Goal: Transaction & Acquisition: Purchase product/service

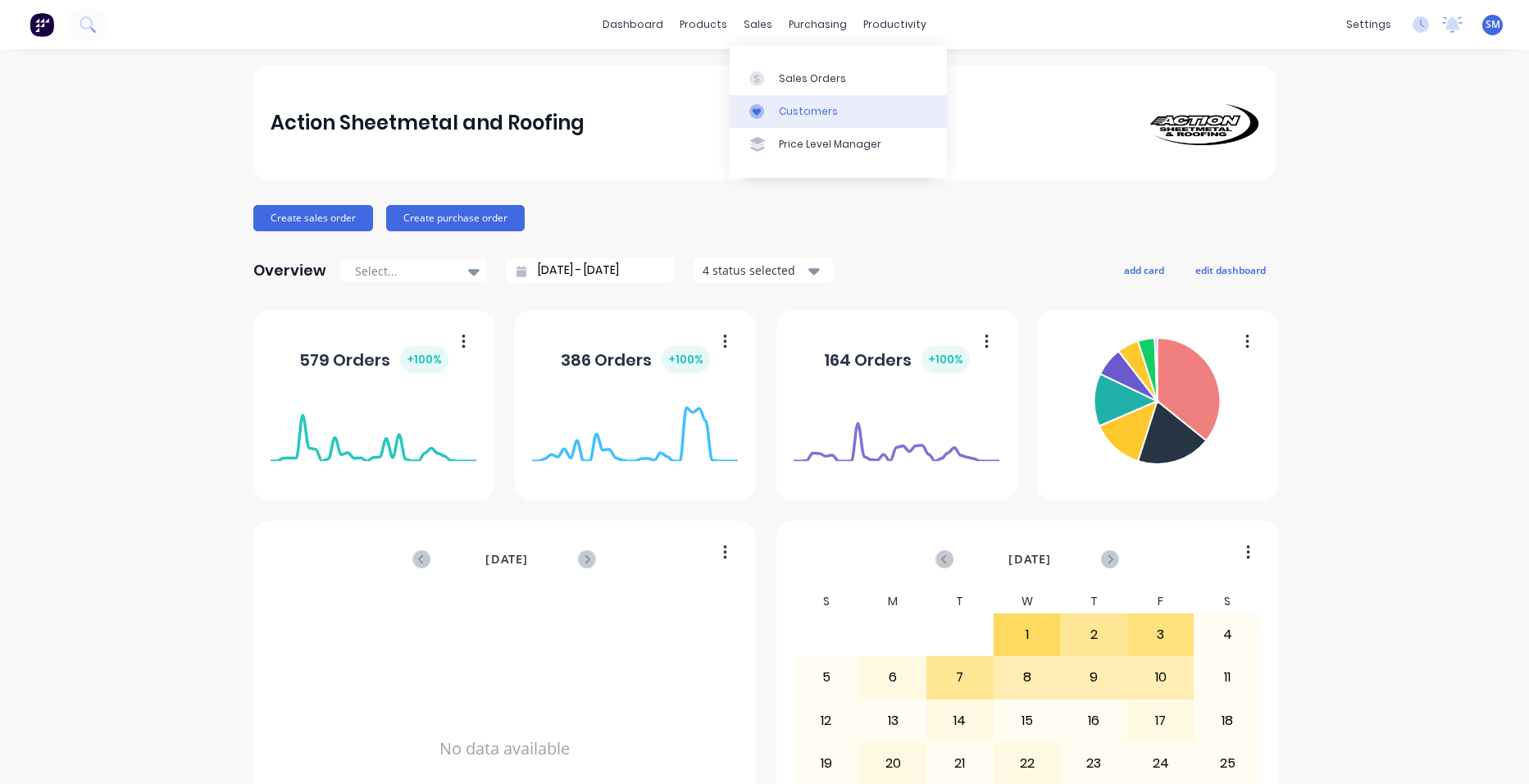
click at [815, 99] on link "Customers" at bounding box center [839, 110] width 218 height 32
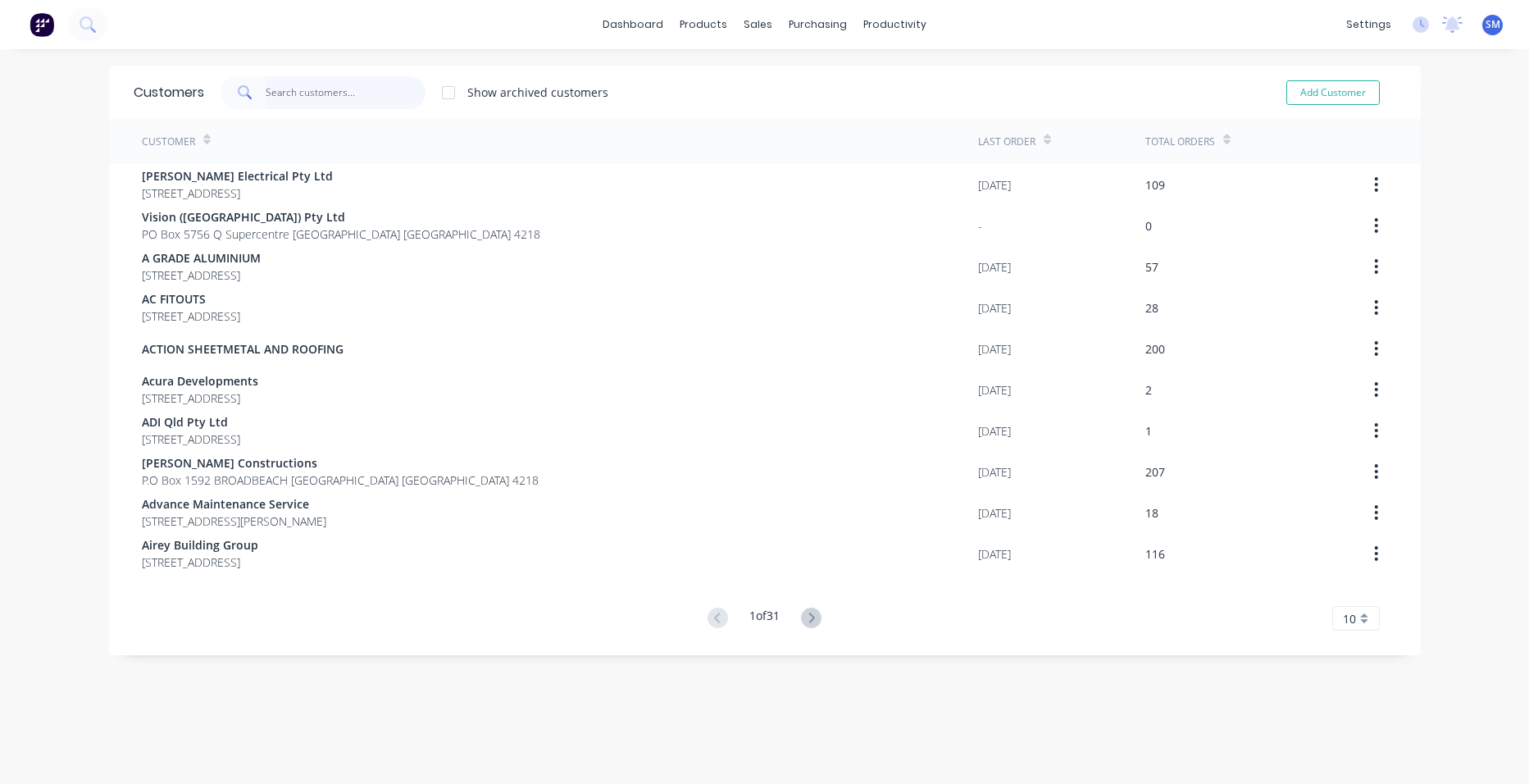
click at [305, 99] on input "text" at bounding box center [346, 92] width 160 height 32
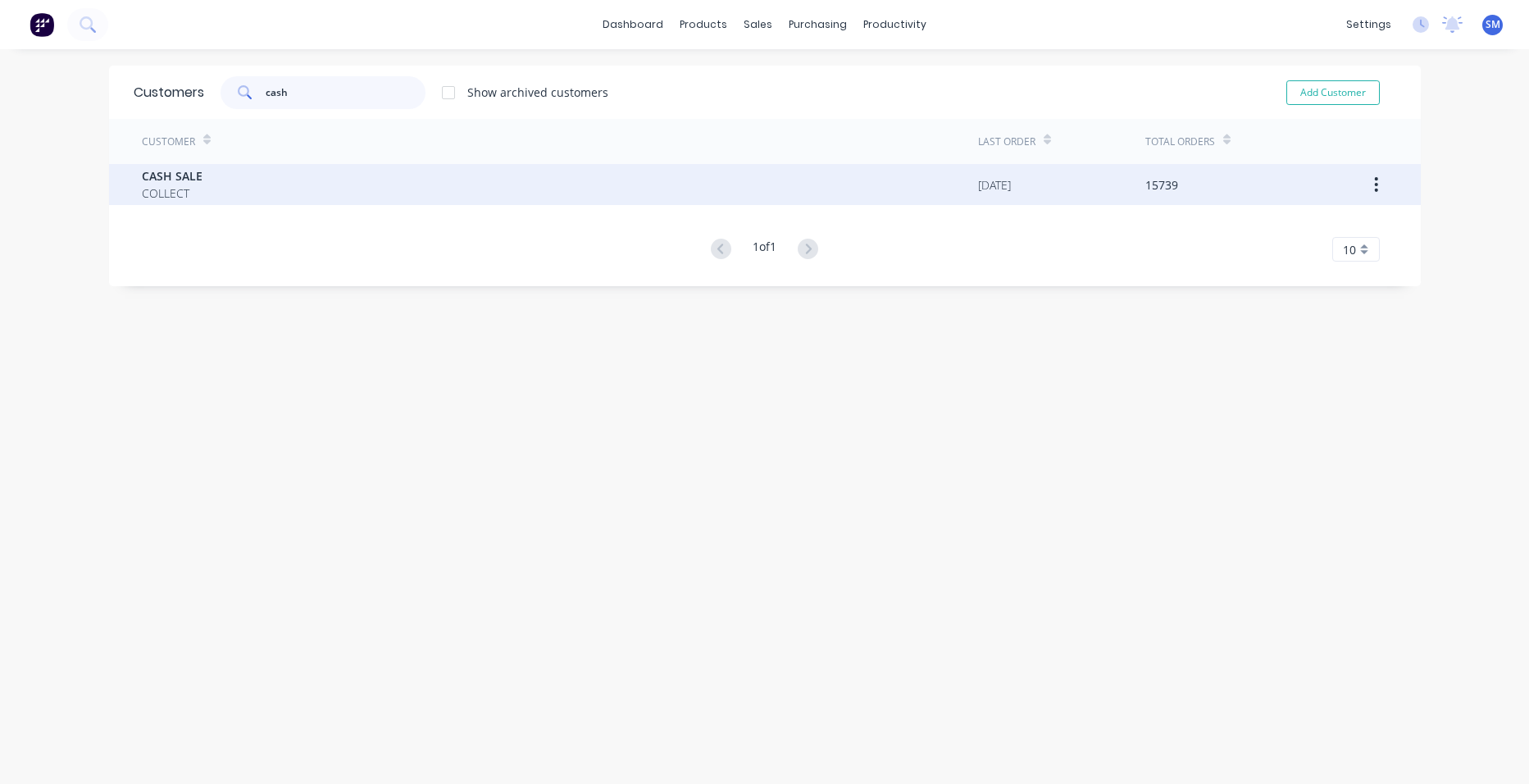
type input "cash"
click at [199, 178] on div "CASH SALE COLLECT" at bounding box center [560, 184] width 836 height 41
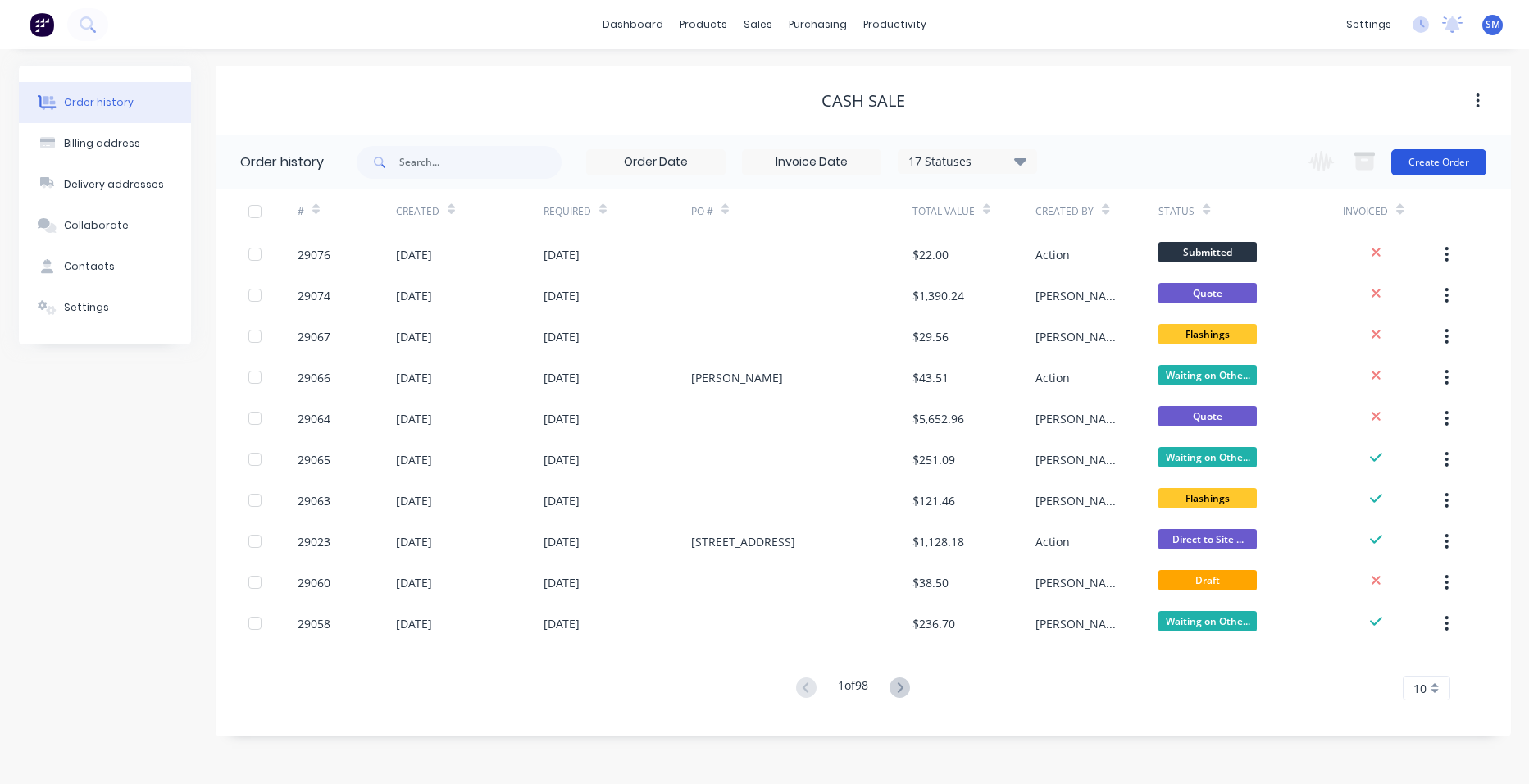
click at [1433, 165] on button "Create Order" at bounding box center [1439, 162] width 95 height 26
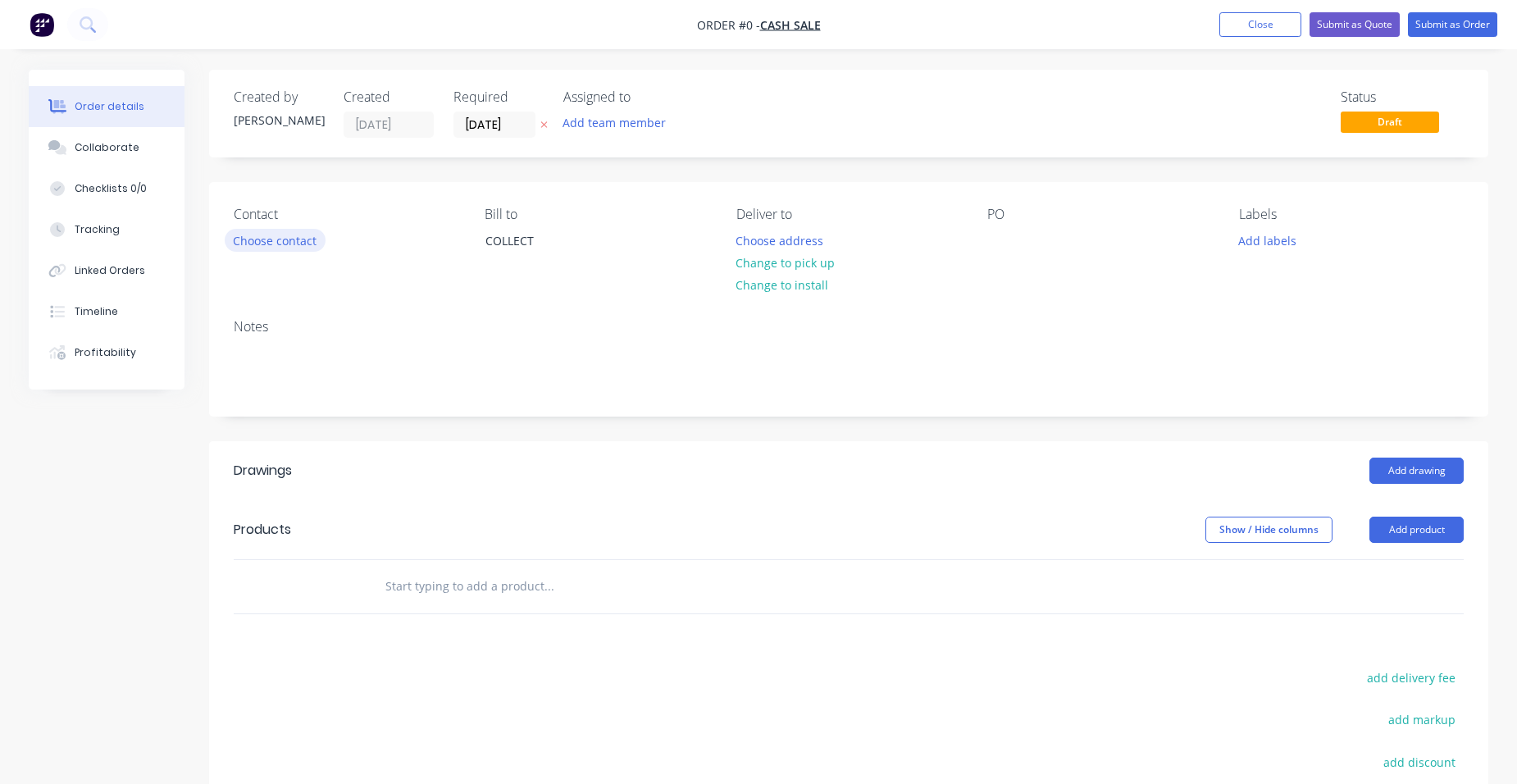
click at [297, 228] on div "Contact Choose contact" at bounding box center [346, 244] width 225 height 75
click at [294, 232] on button "Choose contact" at bounding box center [275, 239] width 101 height 22
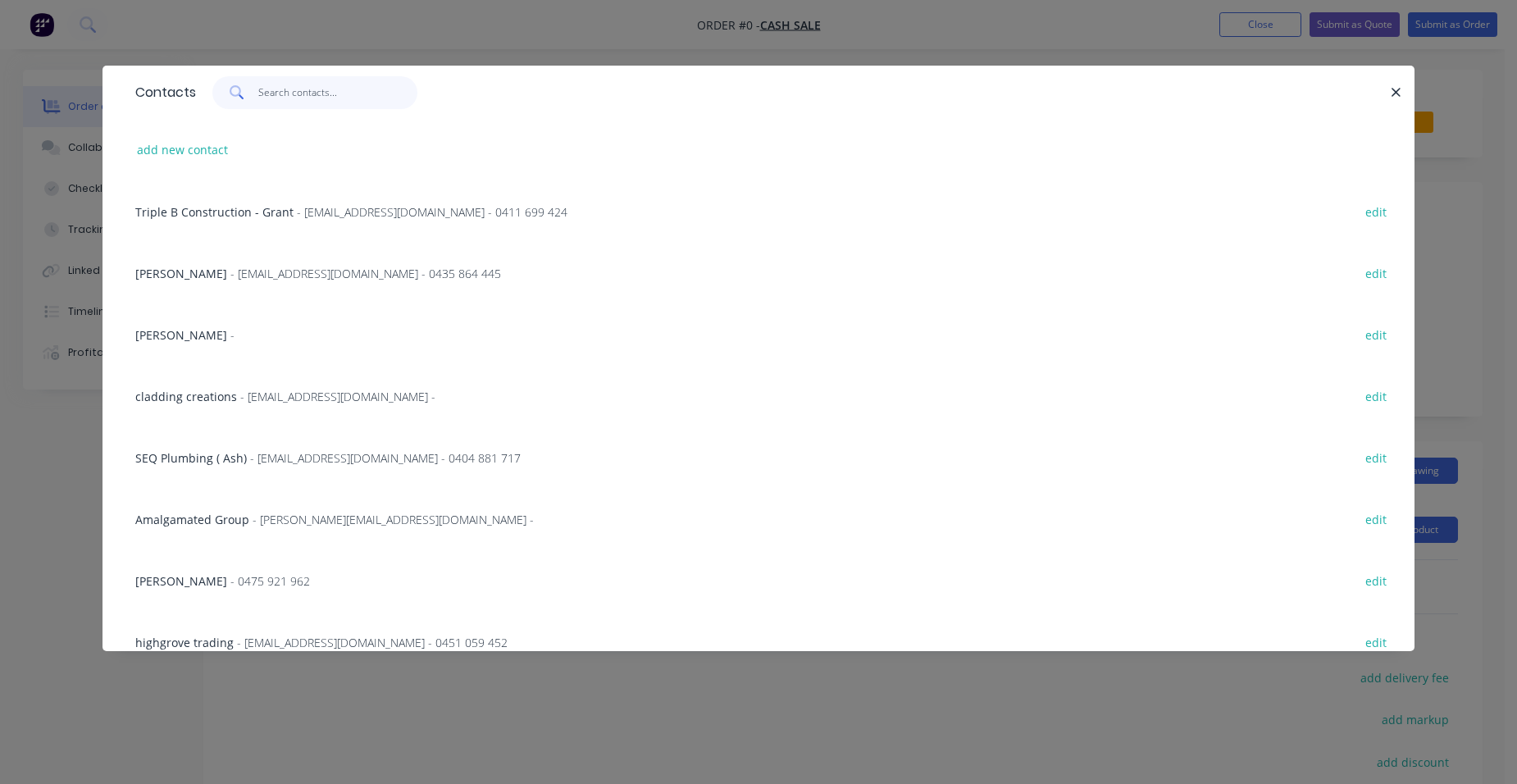
click at [288, 96] on input "text" at bounding box center [338, 92] width 160 height 32
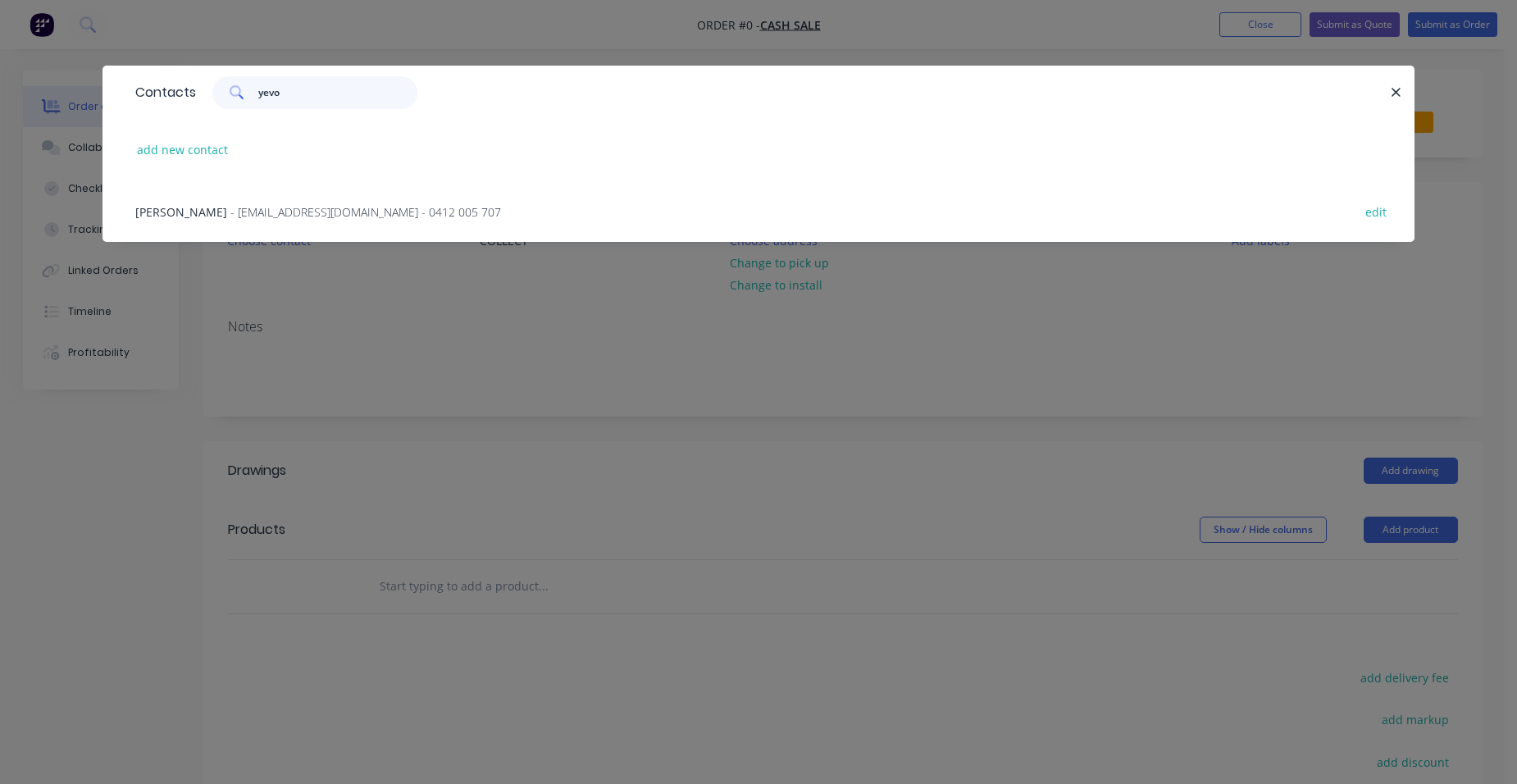
type input "yevo"
click at [299, 213] on span "- [EMAIL_ADDRESS][DOMAIN_NAME] - 0412 005 707" at bounding box center [366, 212] width 270 height 16
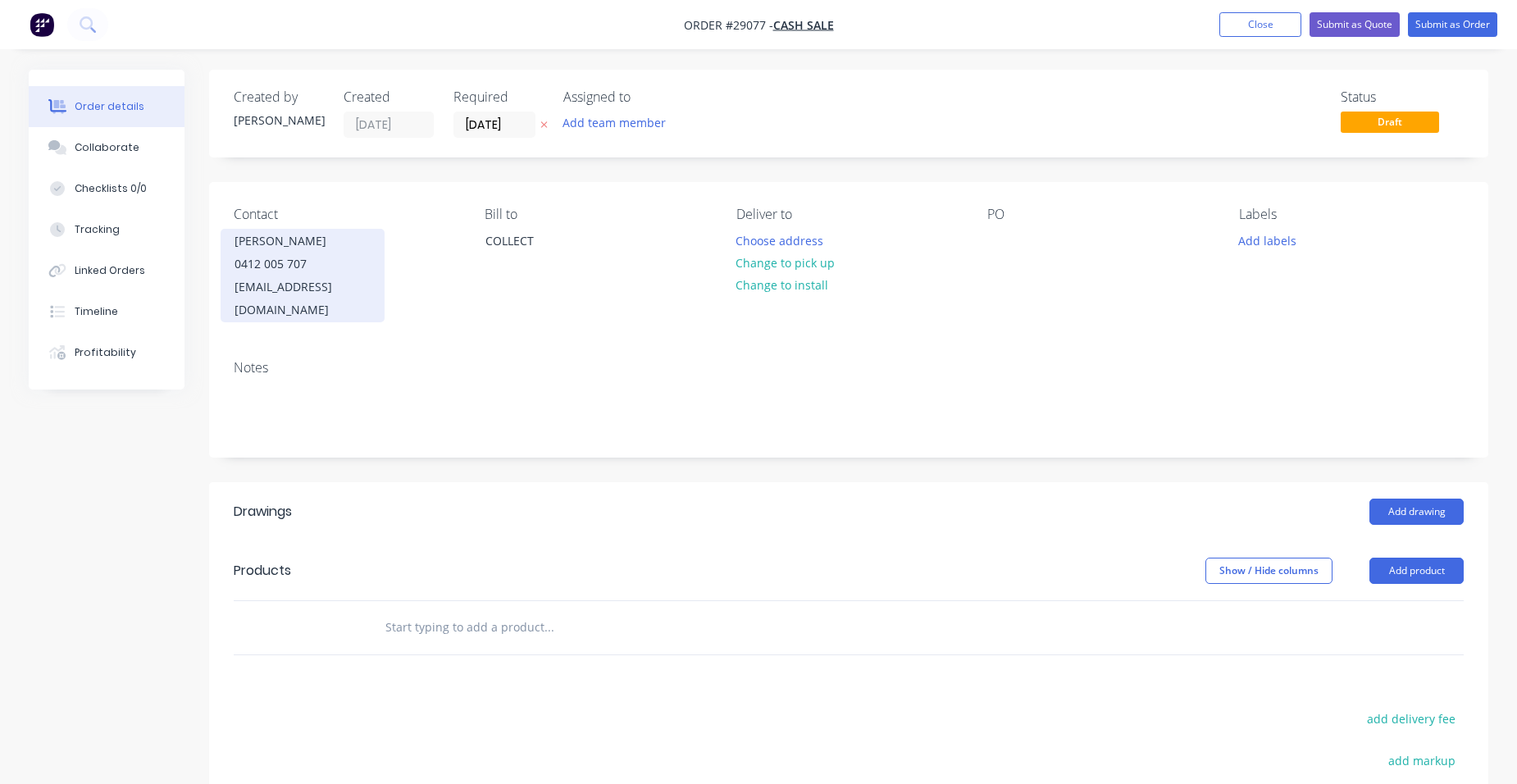
click at [270, 239] on div "[PERSON_NAME]" at bounding box center [302, 241] width 136 height 23
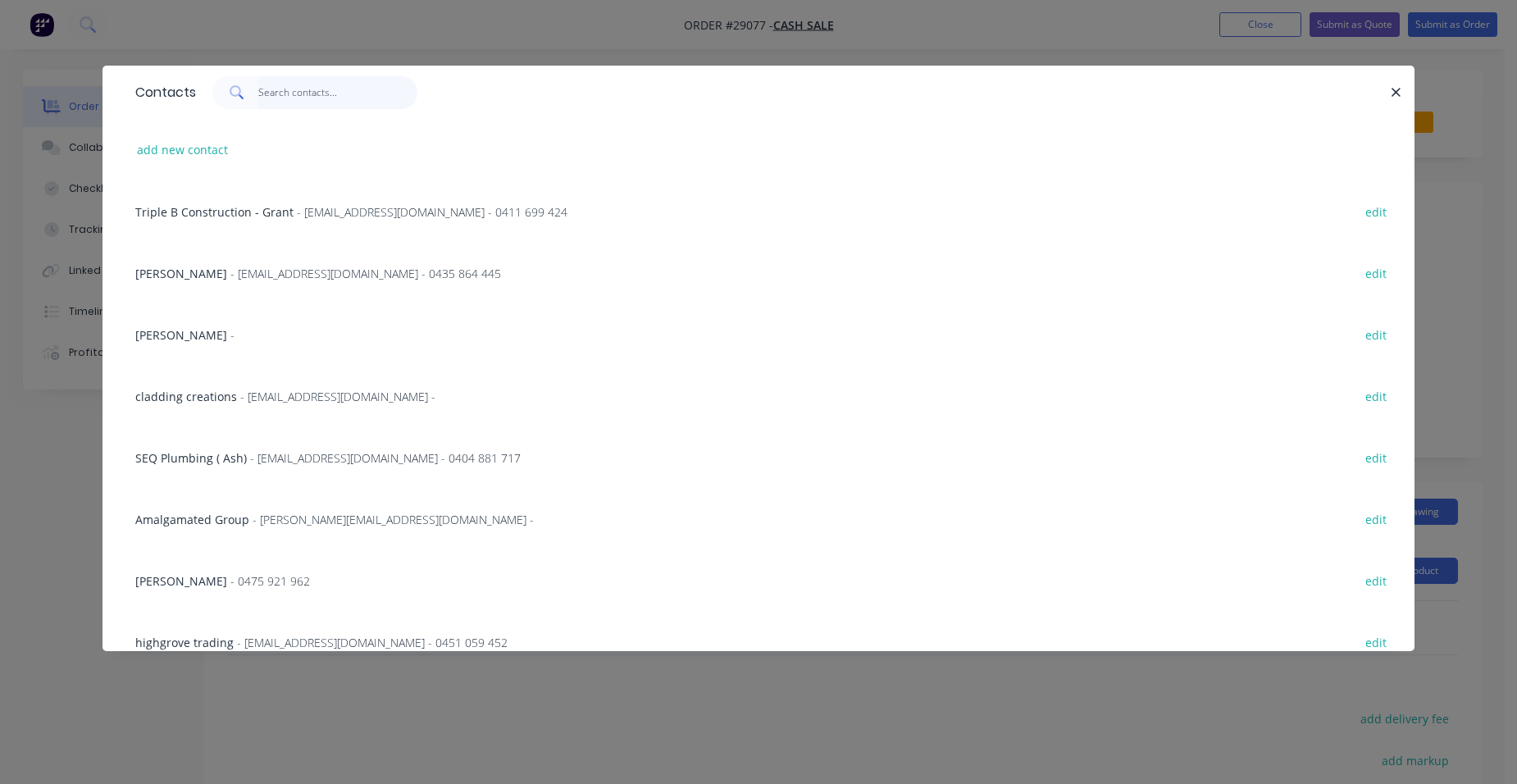
click at [298, 98] on input "text" at bounding box center [338, 92] width 160 height 32
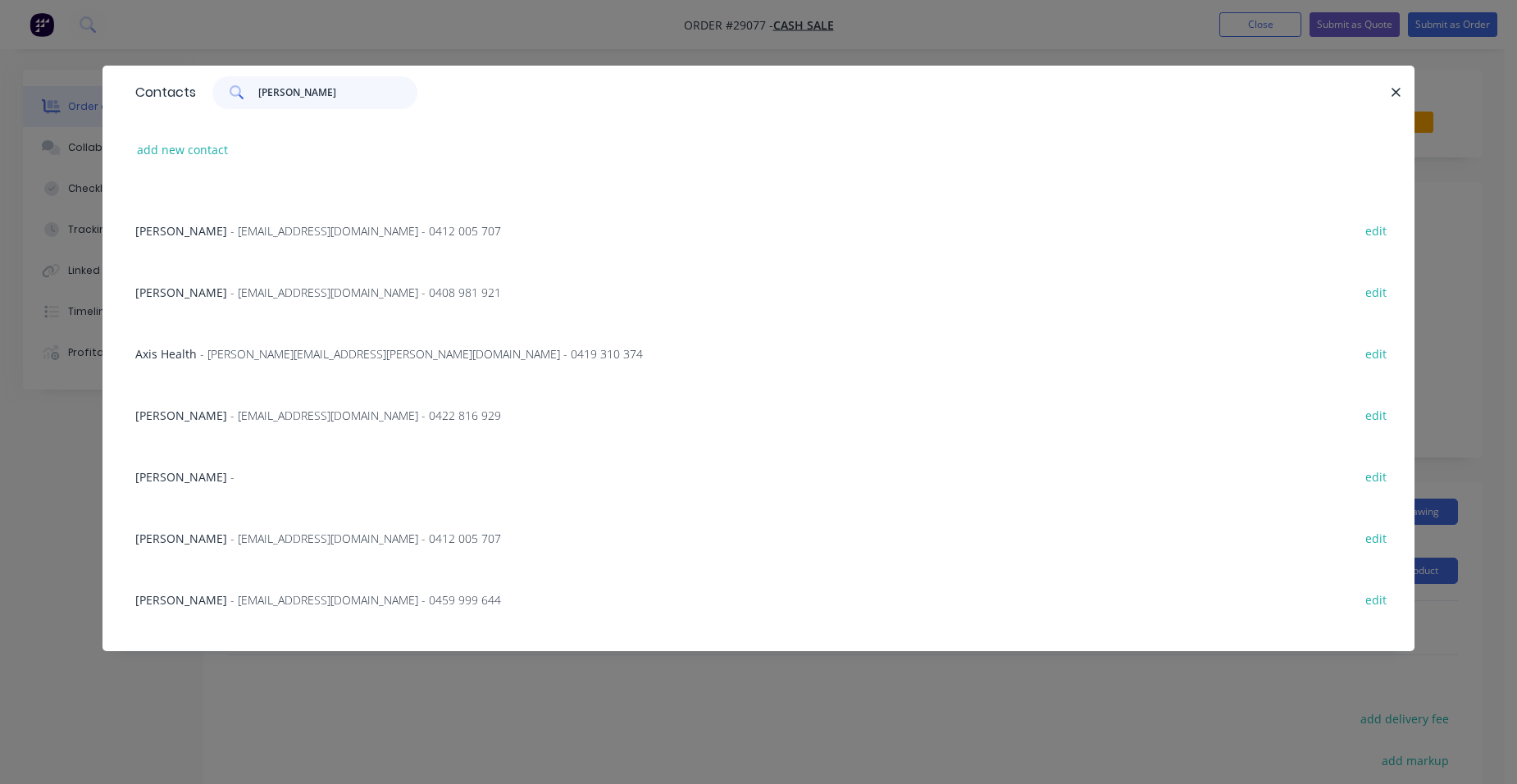
scroll to position [82, 0]
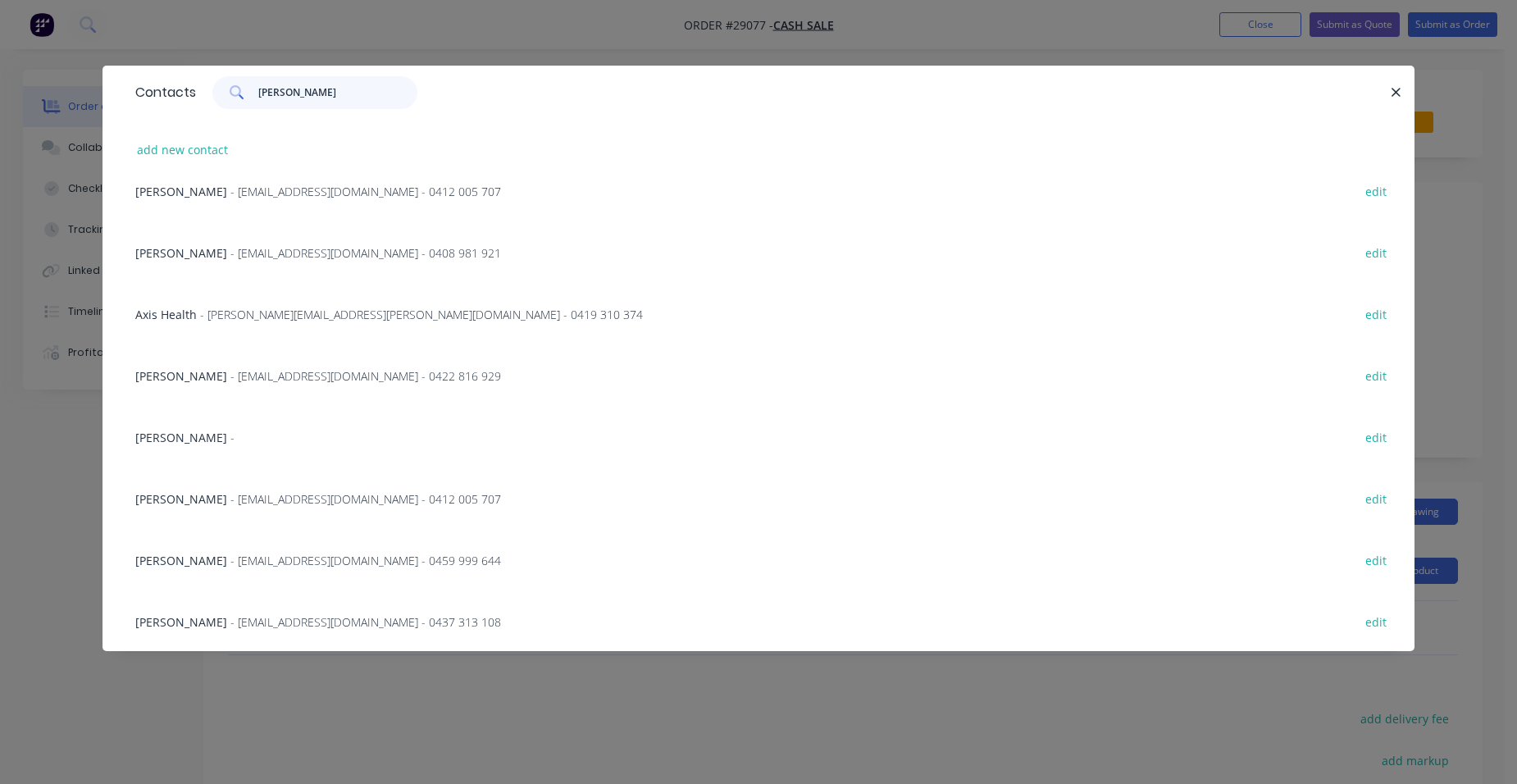
type input "[PERSON_NAME]"
click at [262, 503] on span "- [EMAIL_ADDRESS][DOMAIN_NAME] - 0412 005 707" at bounding box center [366, 499] width 270 height 16
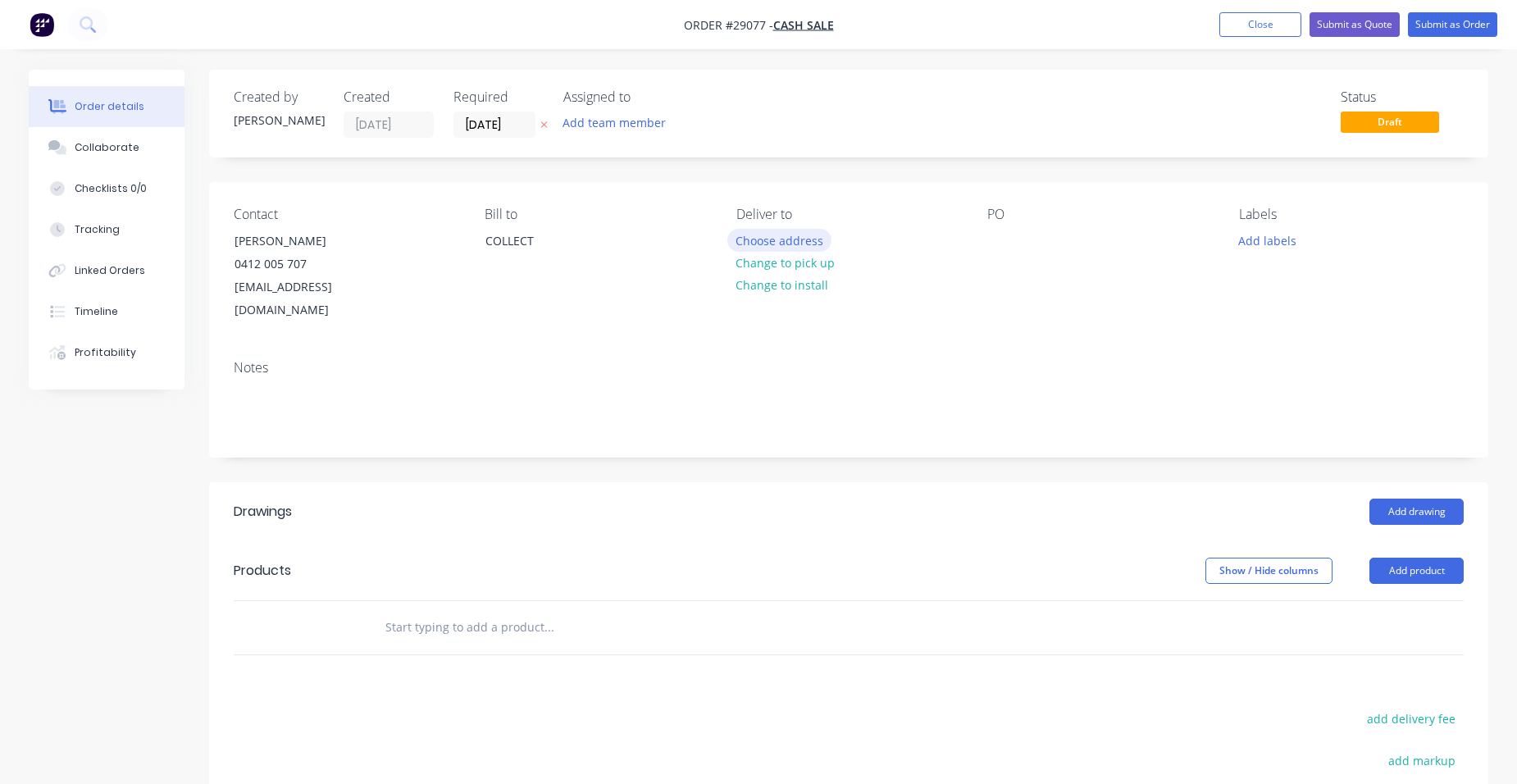
click at [772, 245] on button "Choose address" at bounding box center [780, 239] width 105 height 22
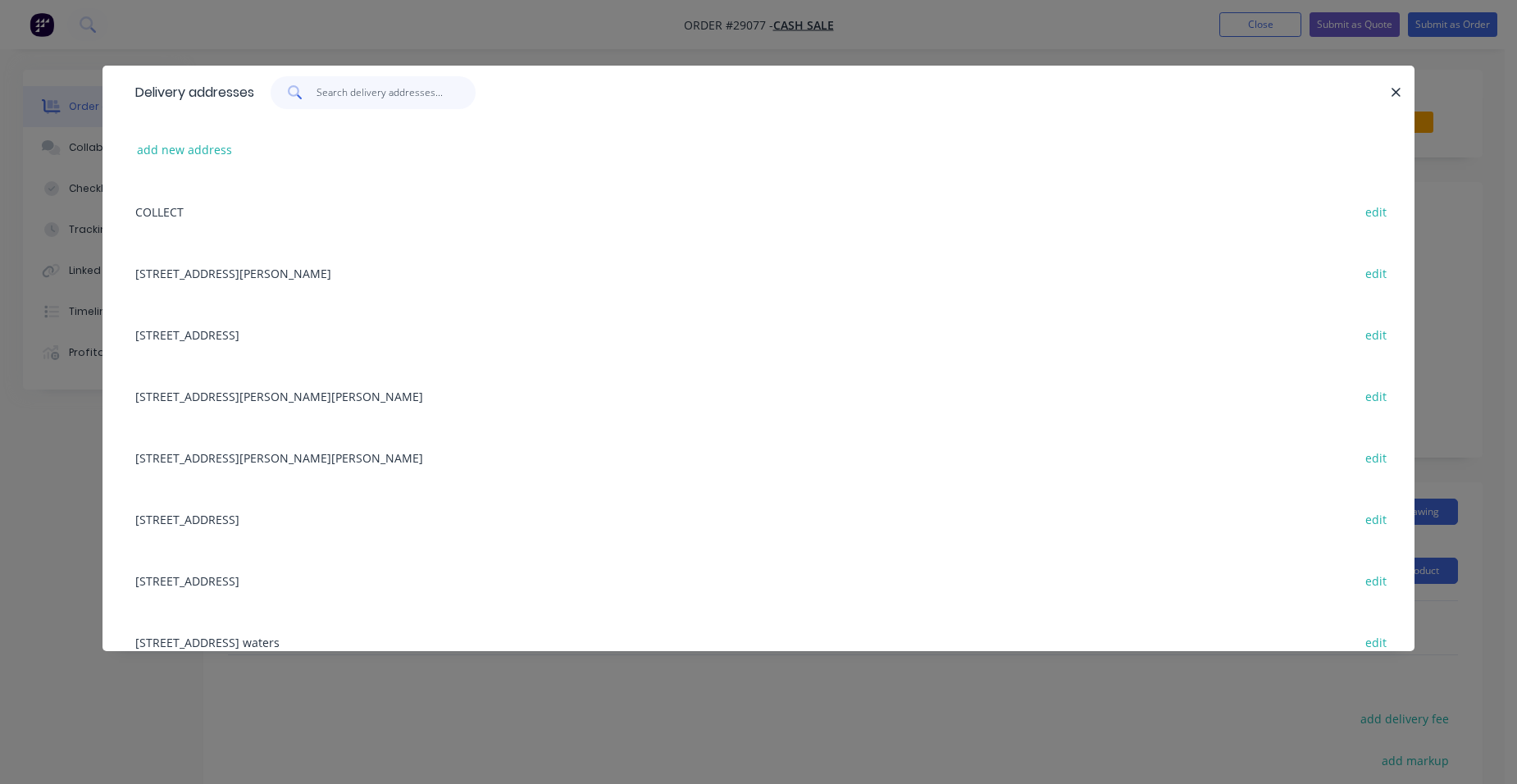
click at [368, 93] on input "text" at bounding box center [397, 92] width 160 height 32
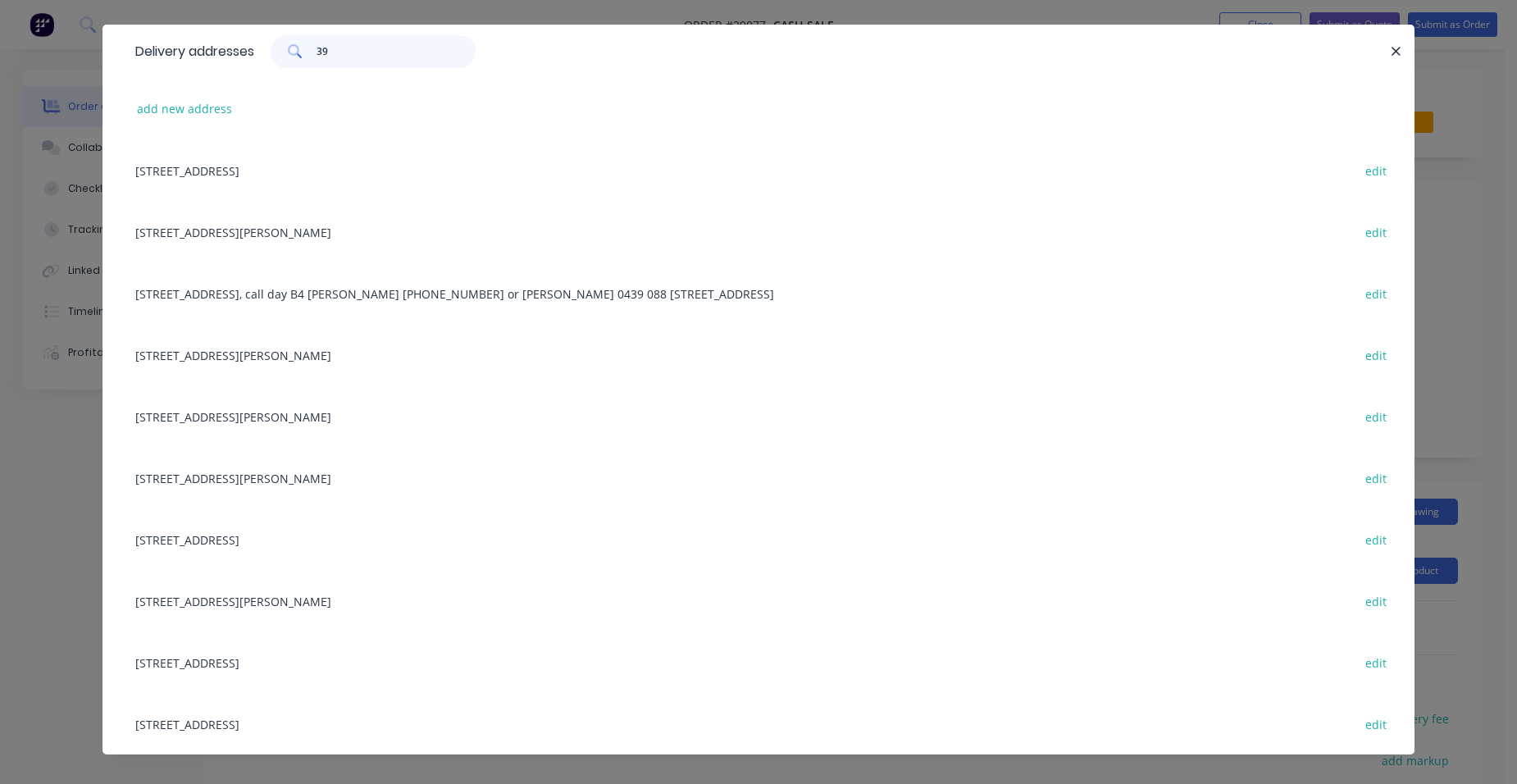
scroll to position [59, 0]
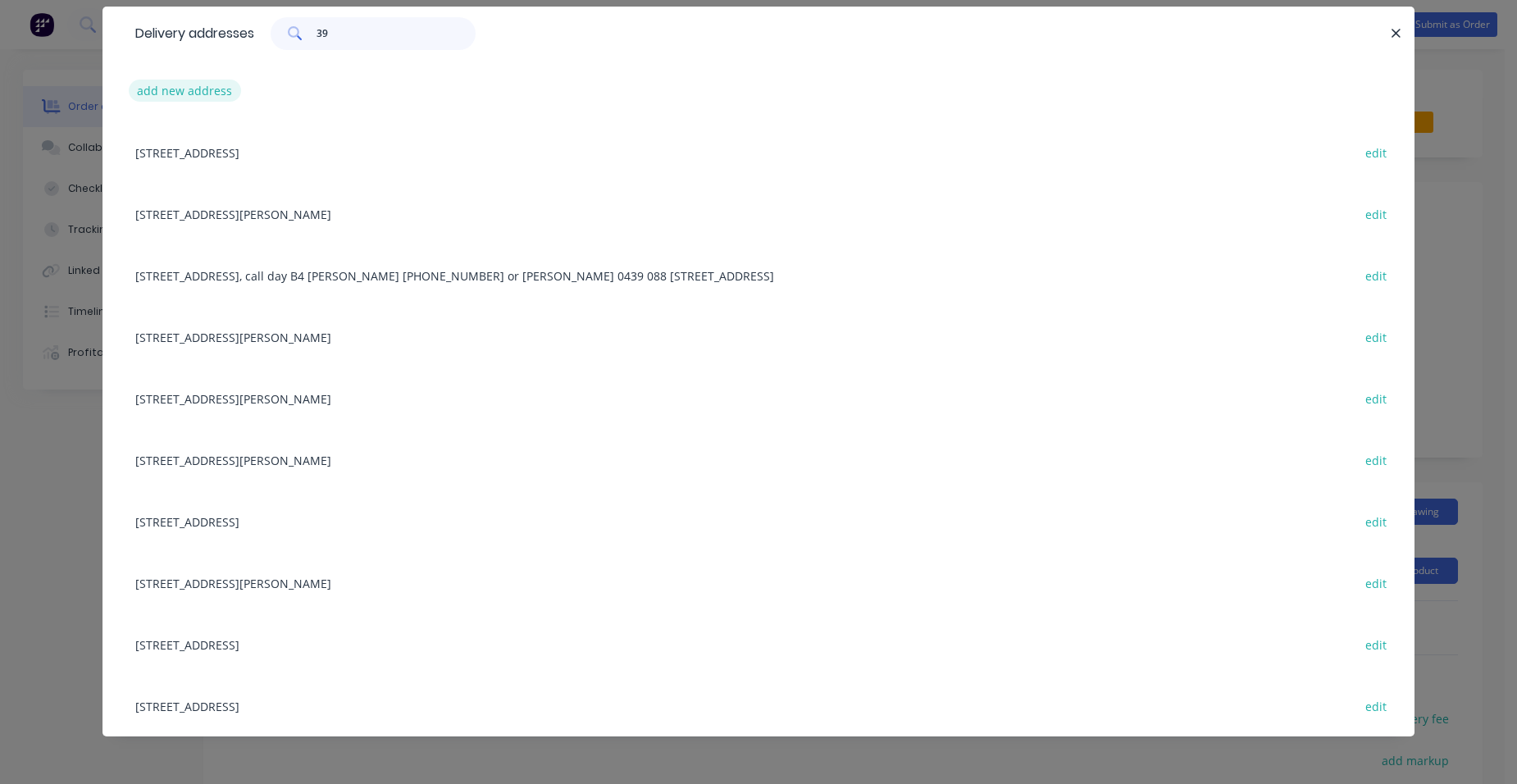
type input "39"
click at [181, 92] on button "add new address" at bounding box center [185, 90] width 112 height 22
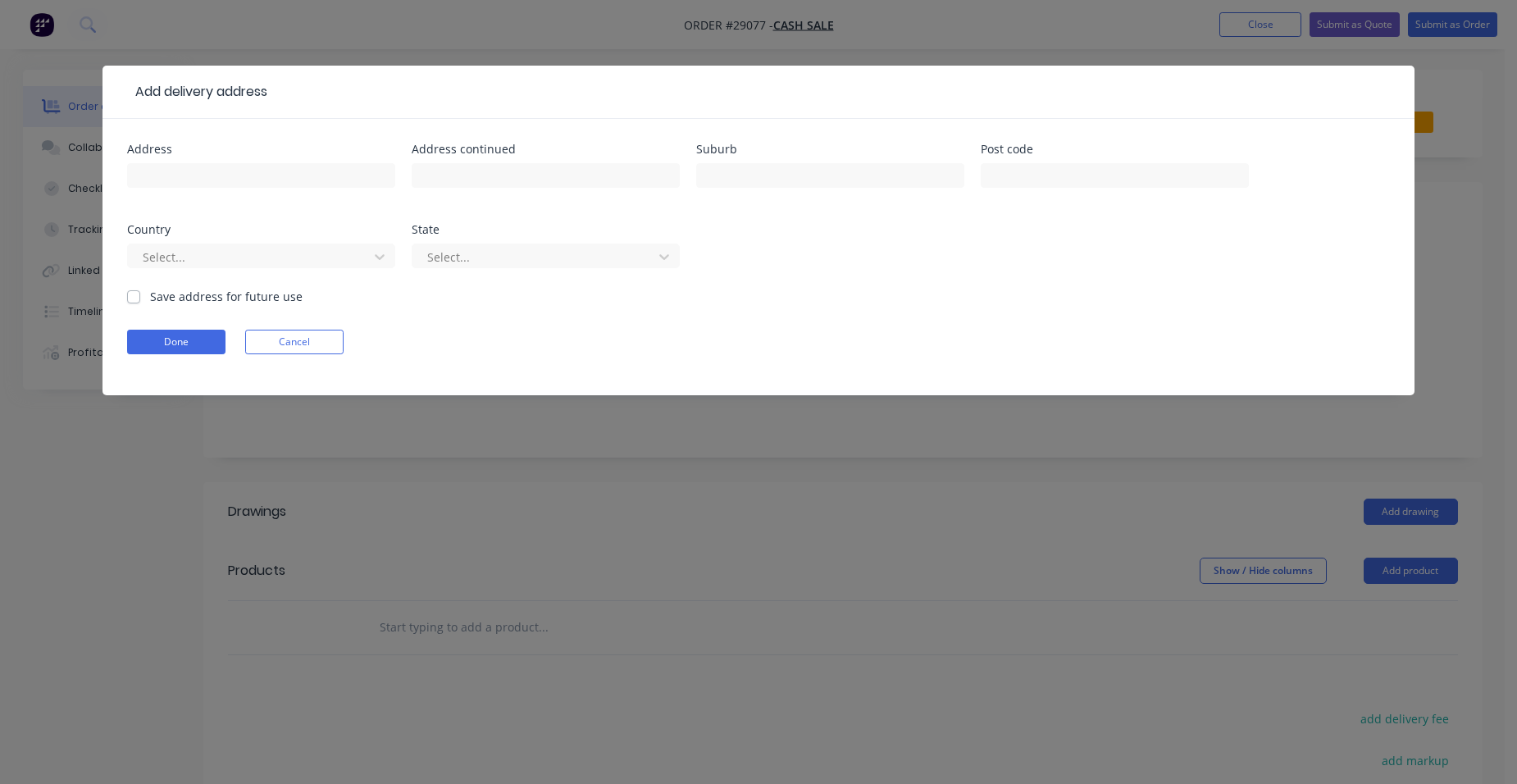
click at [167, 189] on div at bounding box center [261, 182] width 268 height 48
click at [160, 182] on input "text" at bounding box center [261, 175] width 268 height 25
type input "[STREET_ADDRESS]"
type input "[GEOGRAPHIC_DATA]"
click at [362, 249] on div "Select..." at bounding box center [250, 257] width 229 height 25
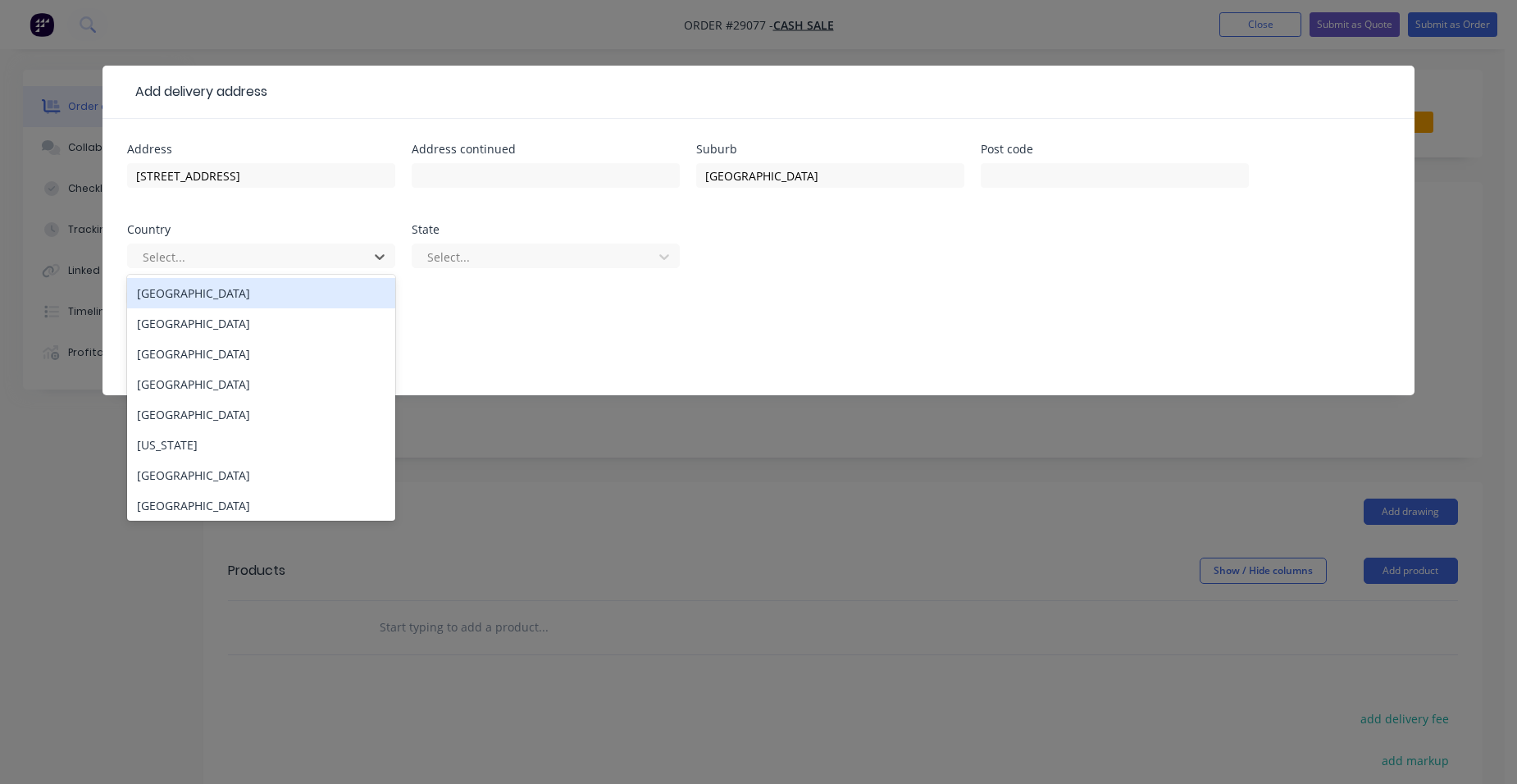
click at [264, 293] on div "[GEOGRAPHIC_DATA]" at bounding box center [261, 293] width 268 height 31
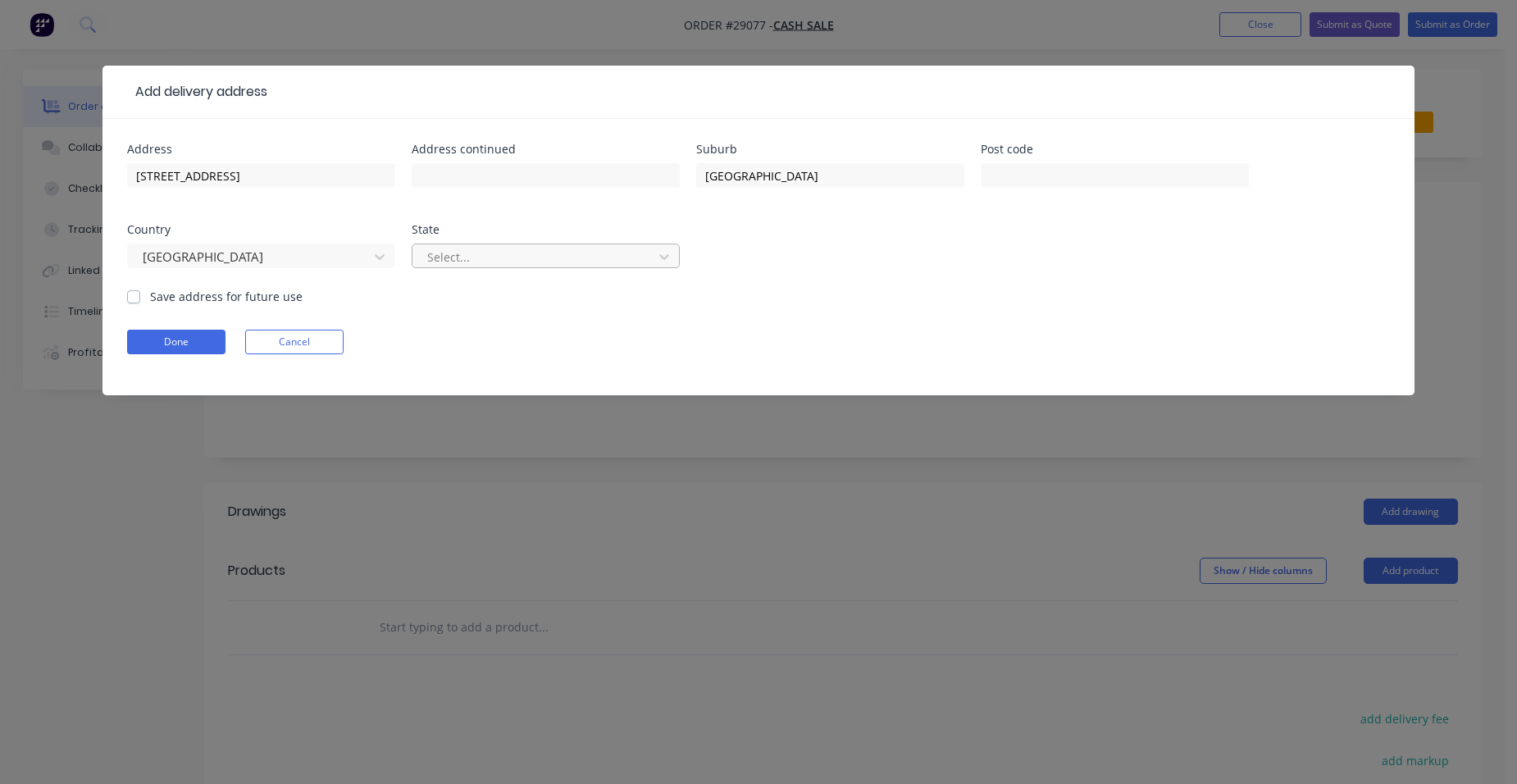
click at [440, 254] on div at bounding box center [535, 256] width 219 height 20
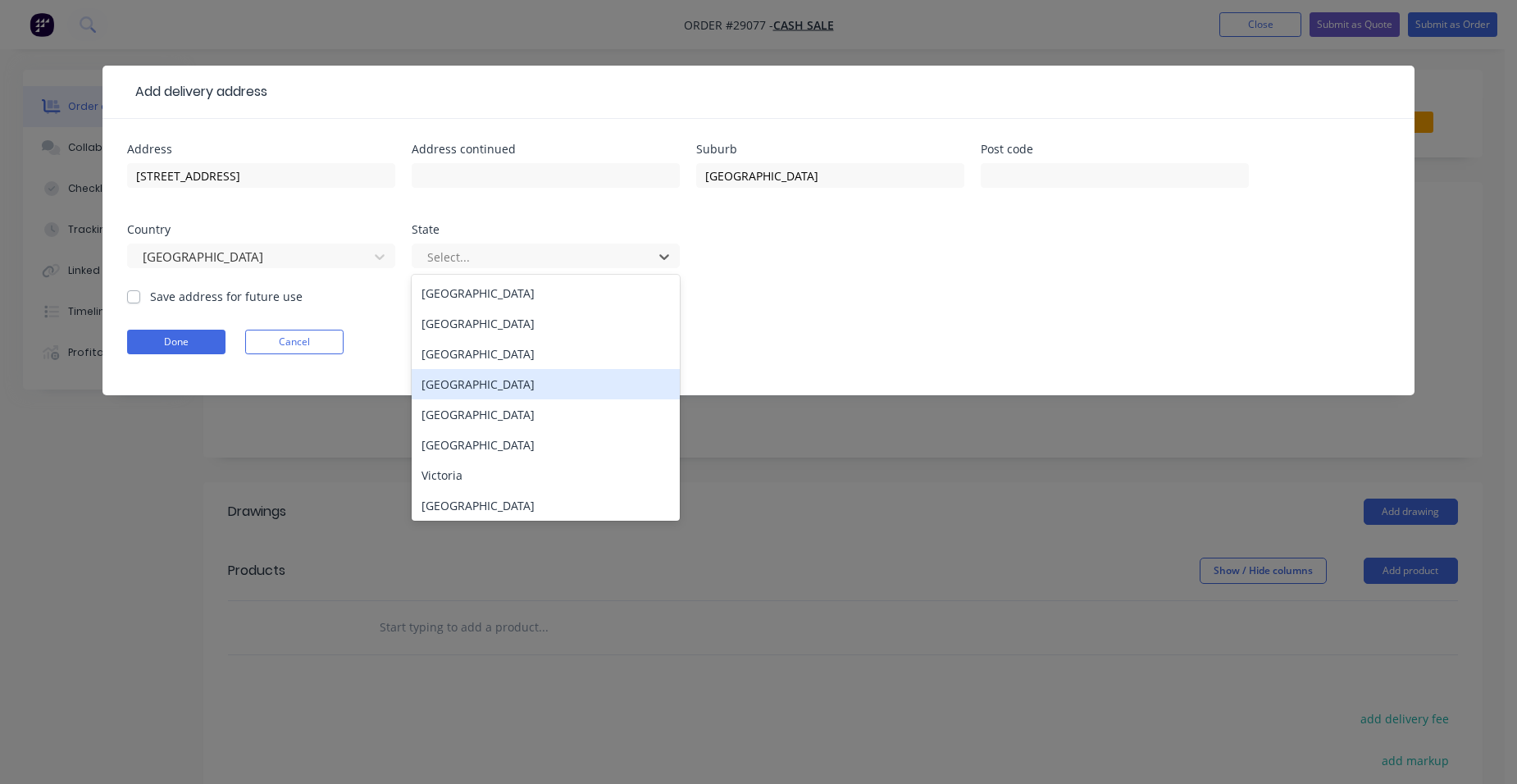
click at [468, 388] on div "[GEOGRAPHIC_DATA]" at bounding box center [546, 384] width 268 height 31
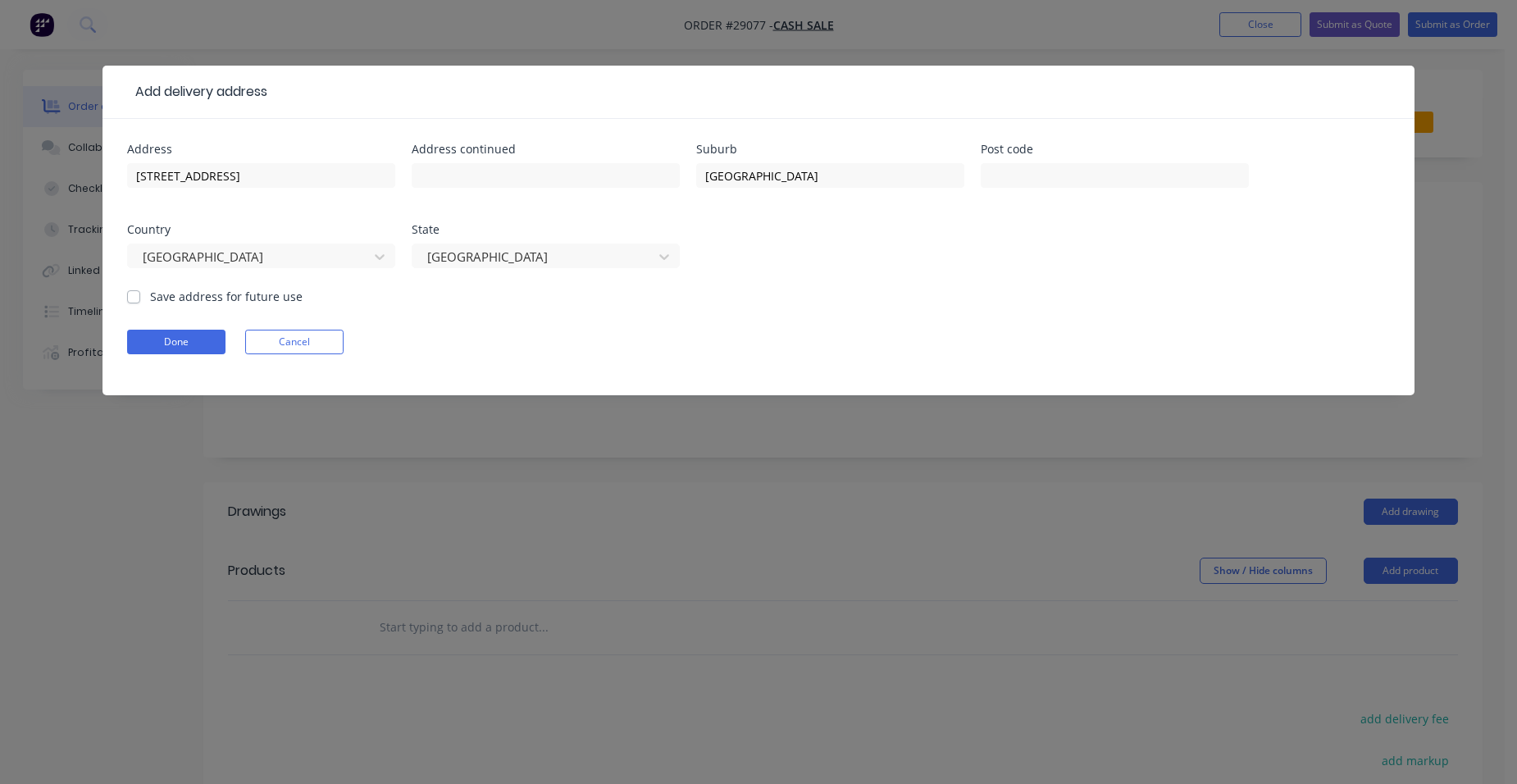
click at [150, 293] on label "Save address for future use" at bounding box center [226, 296] width 153 height 18
click at [134, 293] on input "Save address for future use" at bounding box center [133, 296] width 13 height 16
checkbox input "true"
click at [159, 345] on button "Done" at bounding box center [176, 342] width 98 height 25
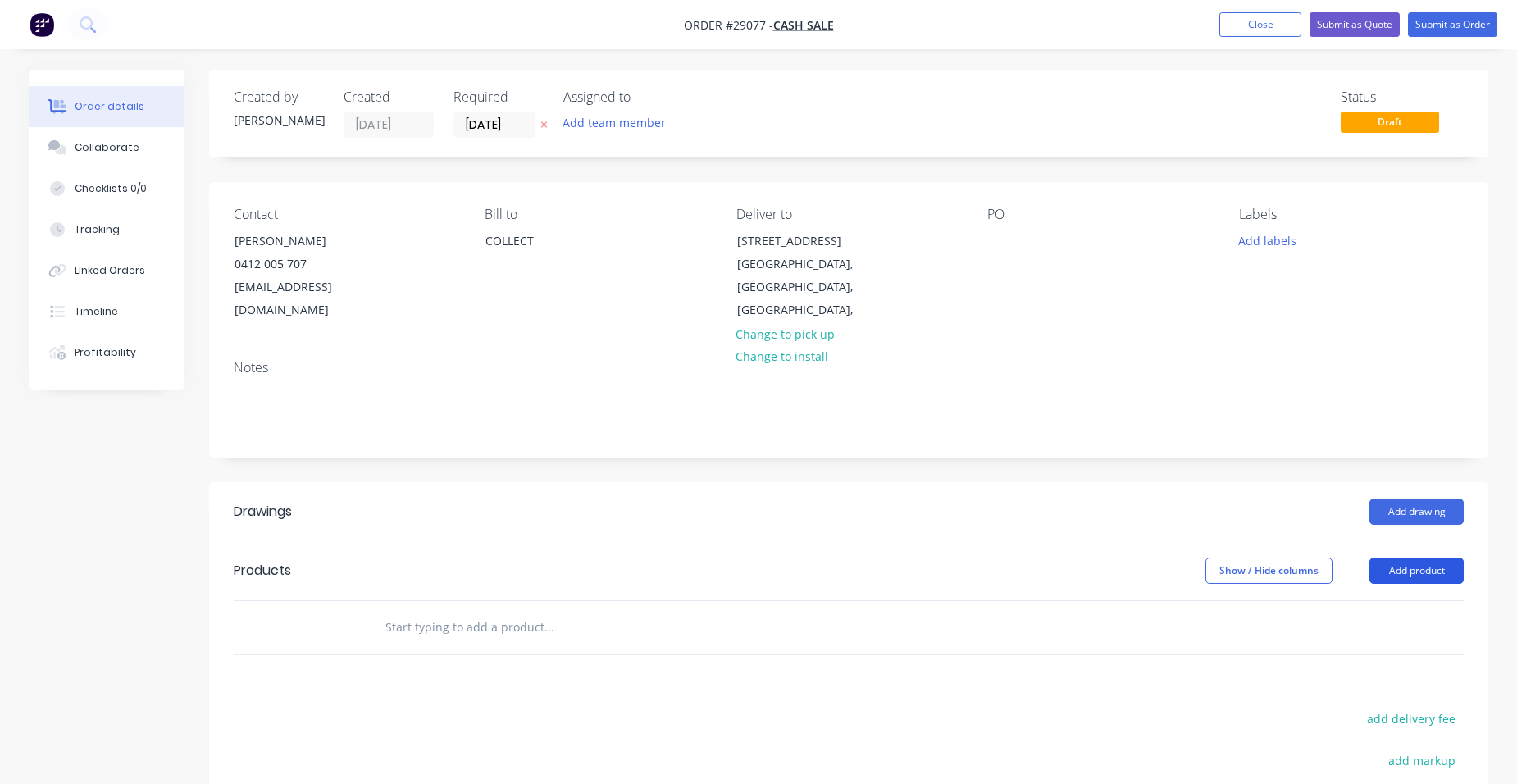
click at [1451, 558] on button "Add product" at bounding box center [1416, 571] width 94 height 26
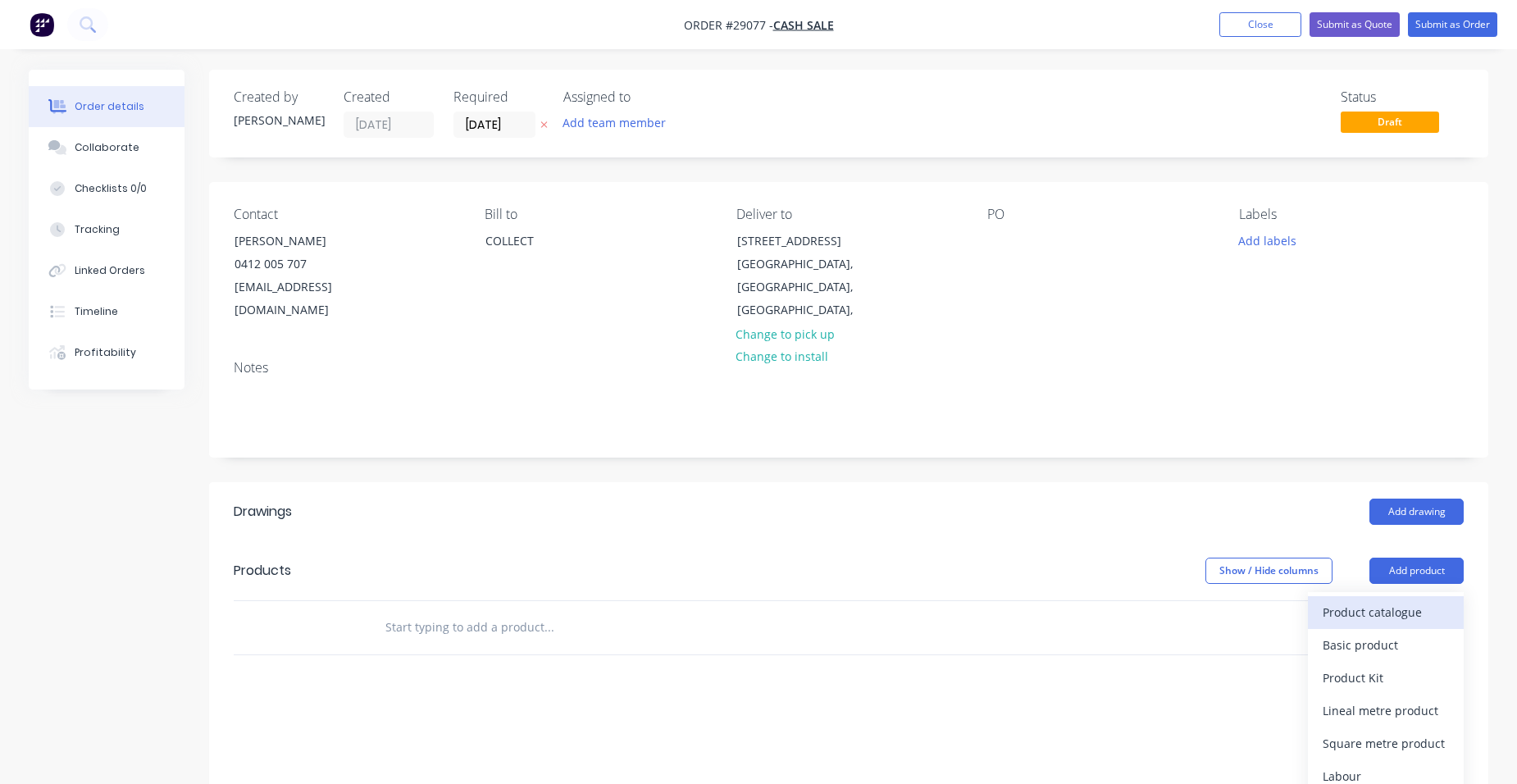
click at [1393, 600] on div "Product catalogue" at bounding box center [1386, 611] width 126 height 24
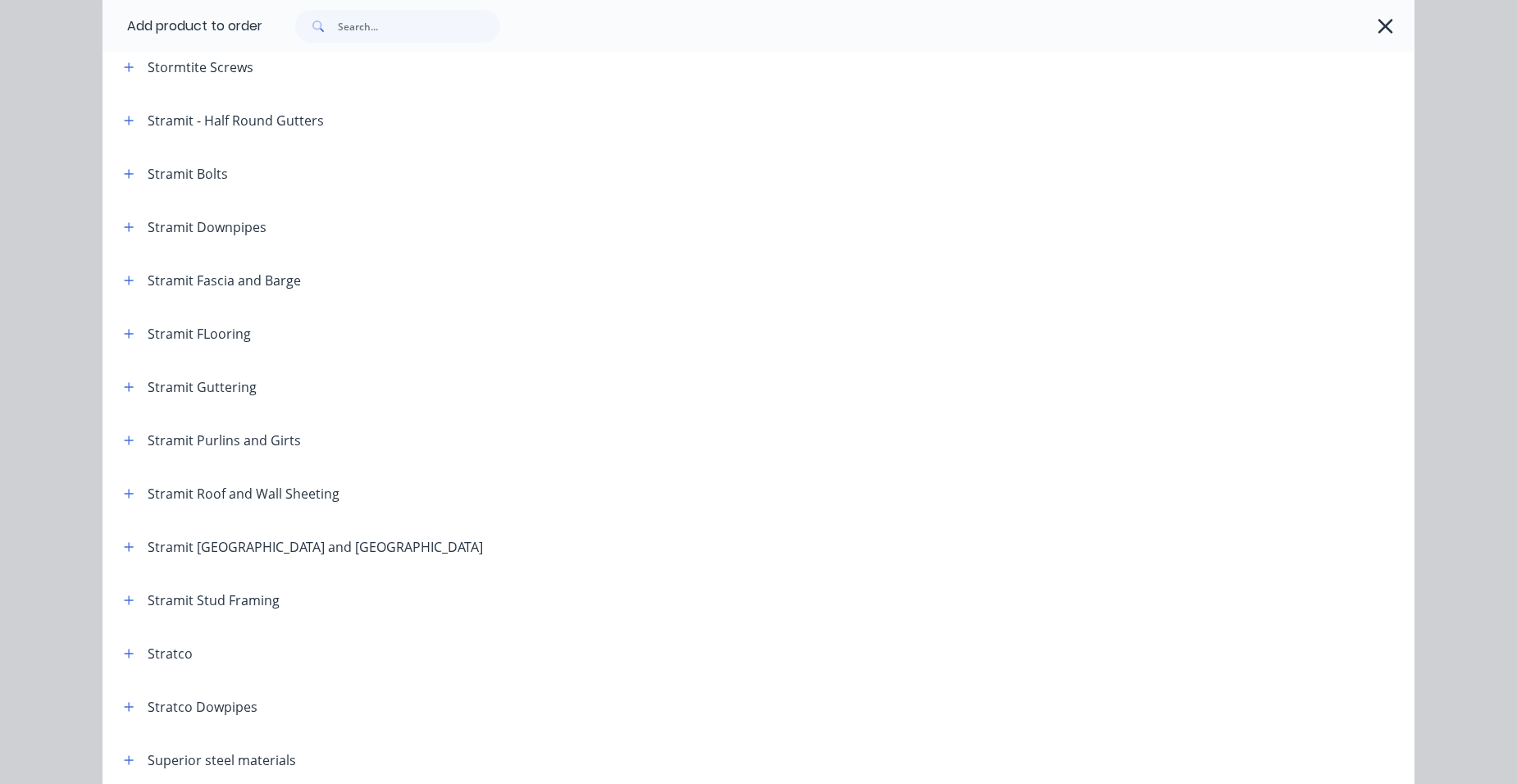
scroll to position [2623, 0]
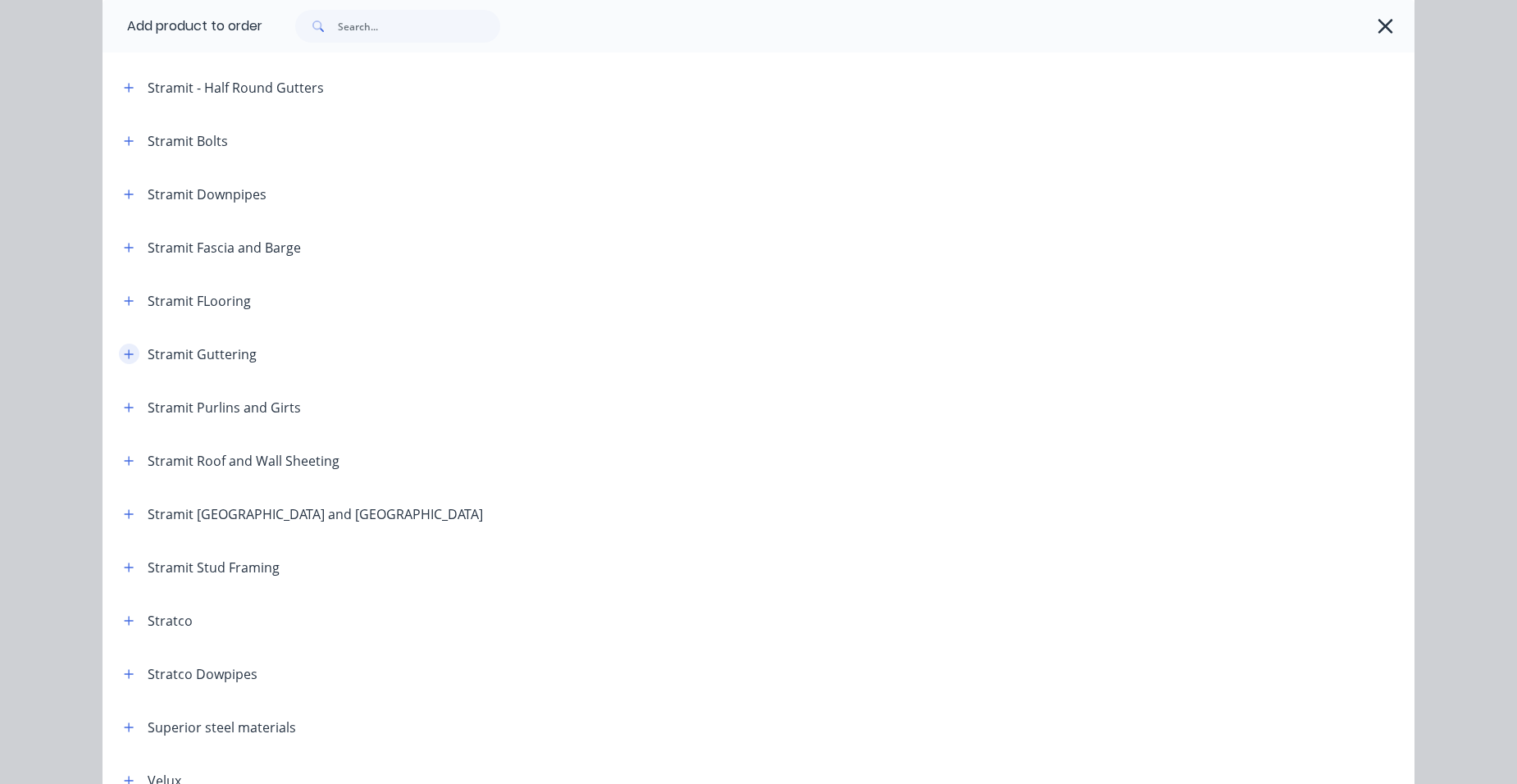
click at [124, 358] on icon "button" at bounding box center [128, 353] width 10 height 11
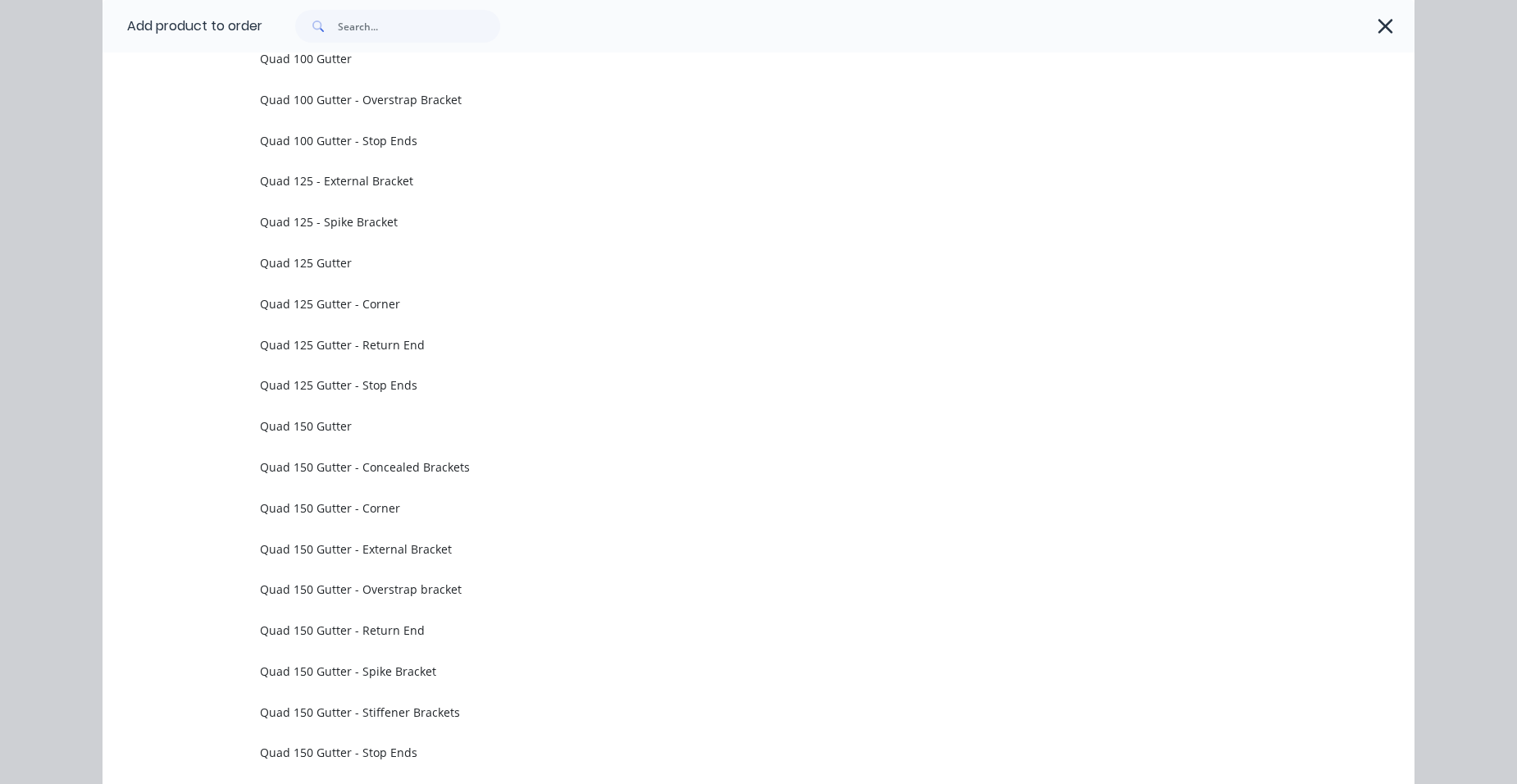
scroll to position [4016, 0]
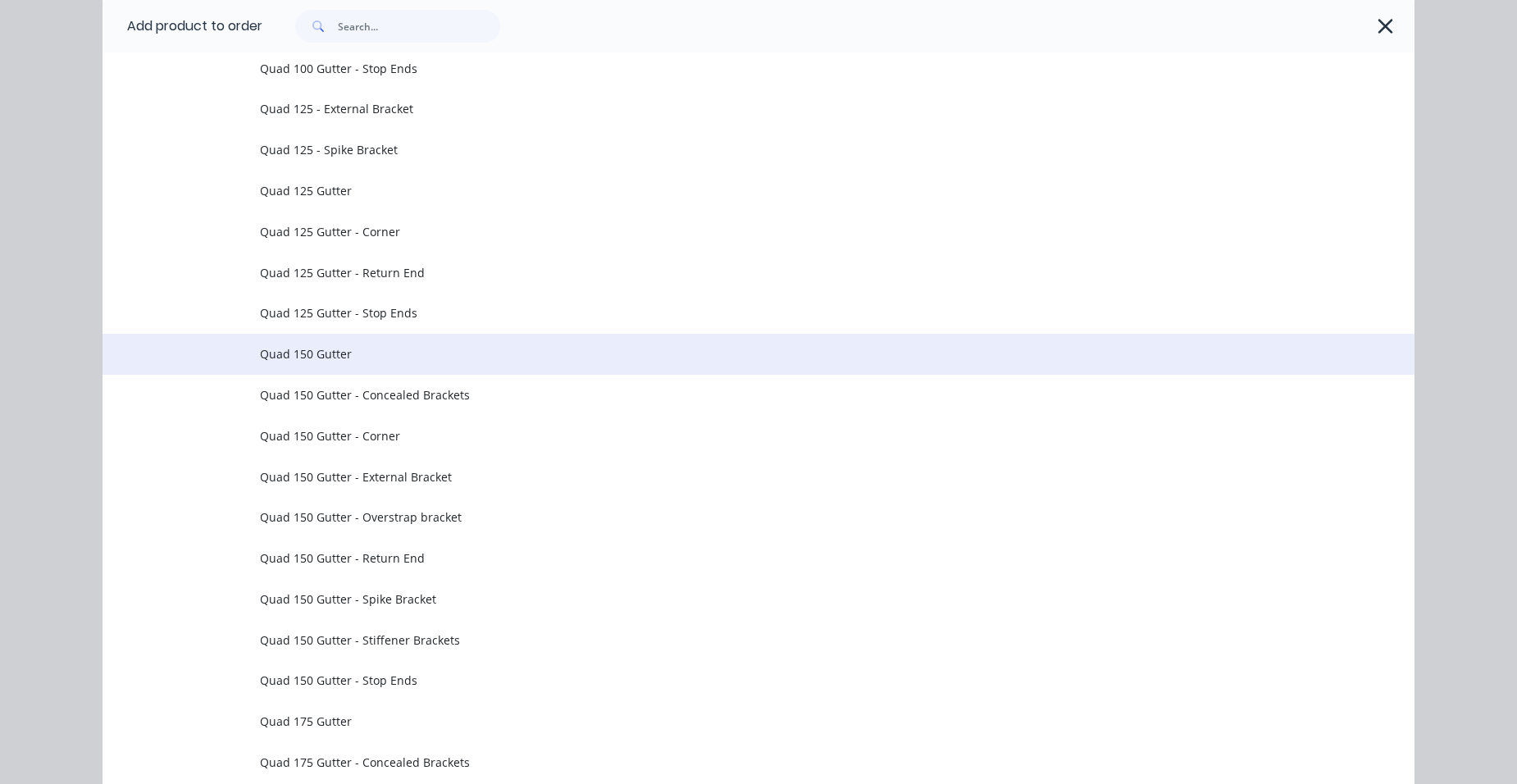
click at [374, 370] on td "Quad 150 Gutter" at bounding box center [837, 353] width 1155 height 41
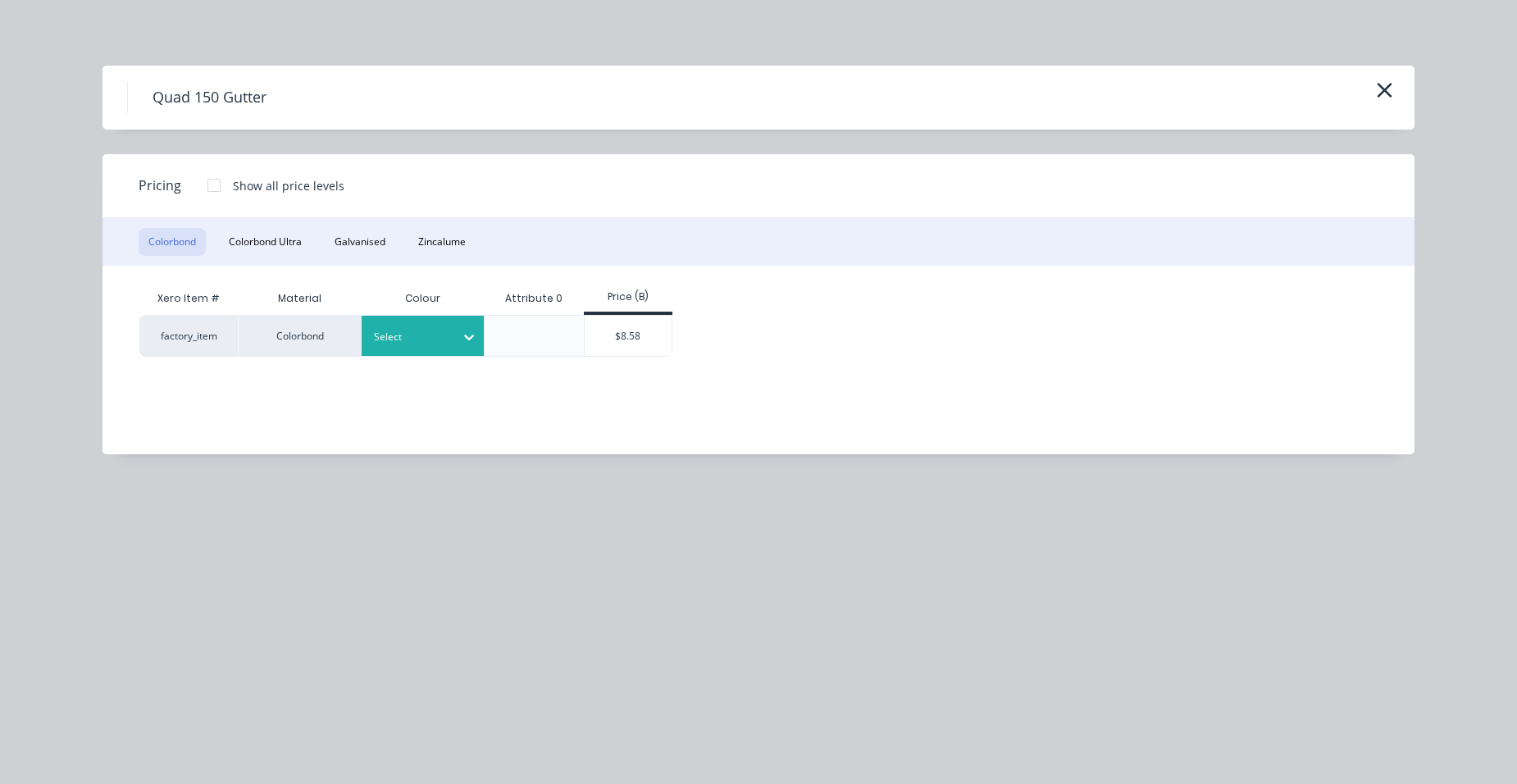
click at [395, 345] on div at bounding box center [411, 337] width 74 height 18
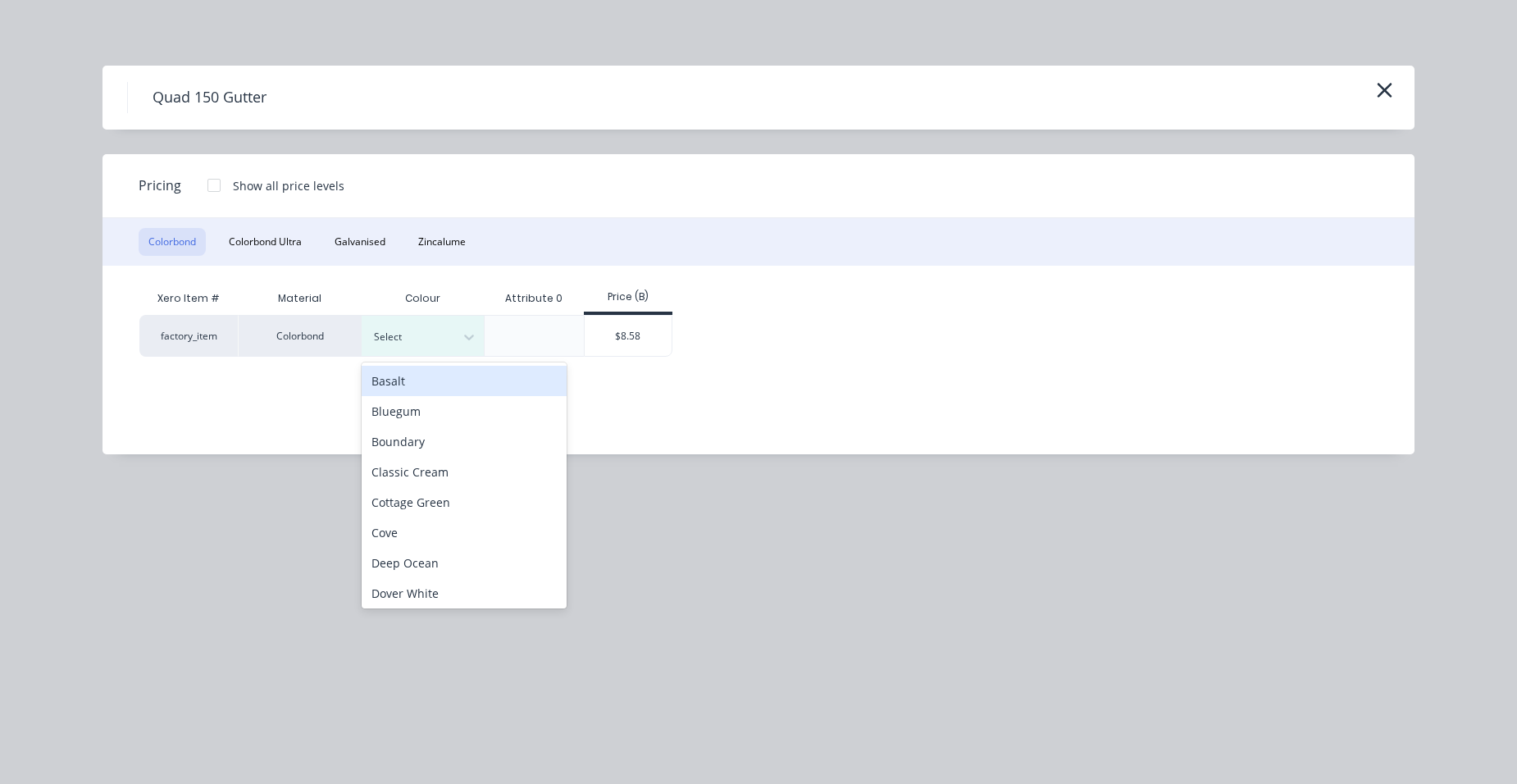
click at [395, 382] on div "Basalt" at bounding box center [464, 381] width 205 height 31
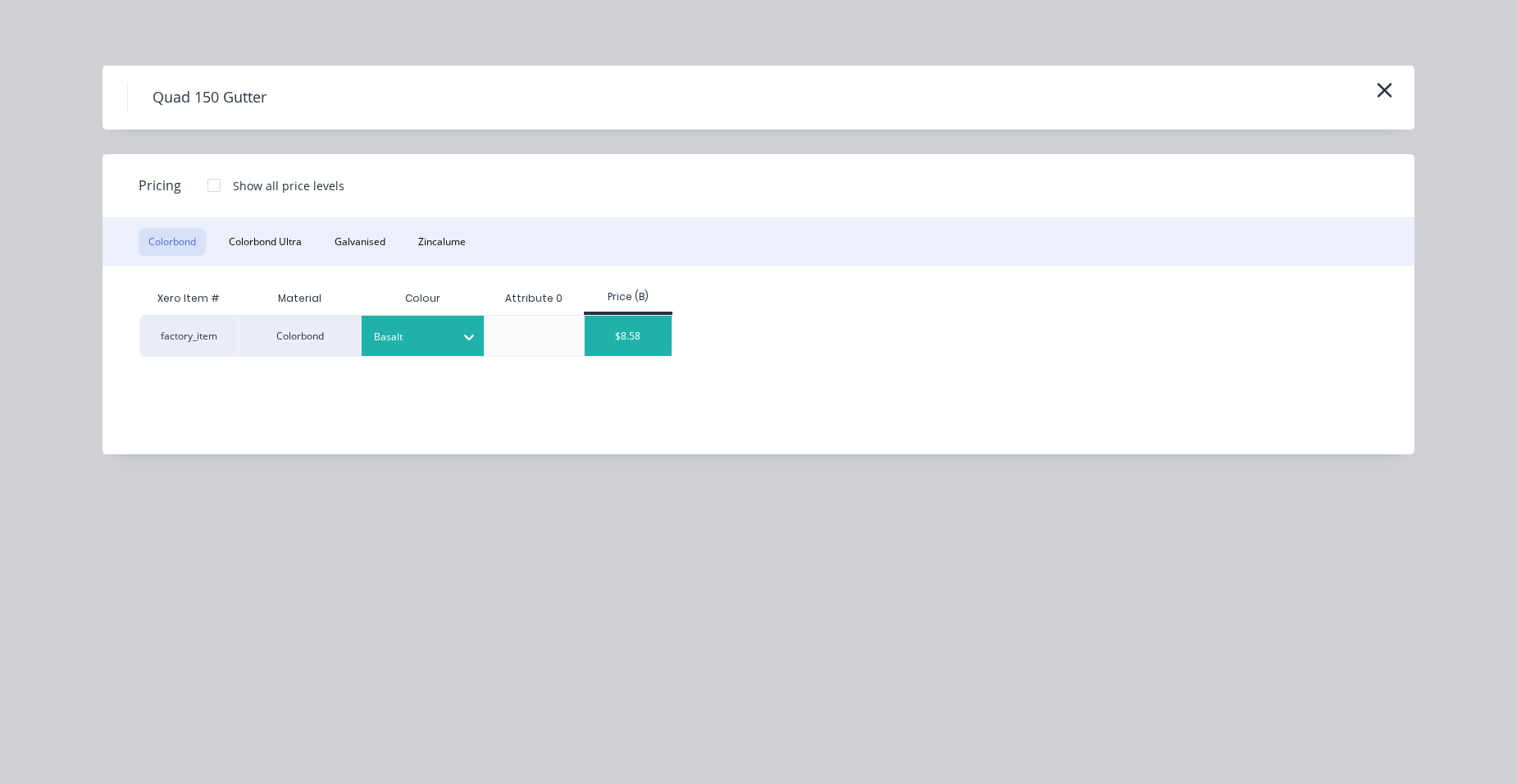
click at [633, 349] on div "$8.58" at bounding box center [628, 336] width 88 height 40
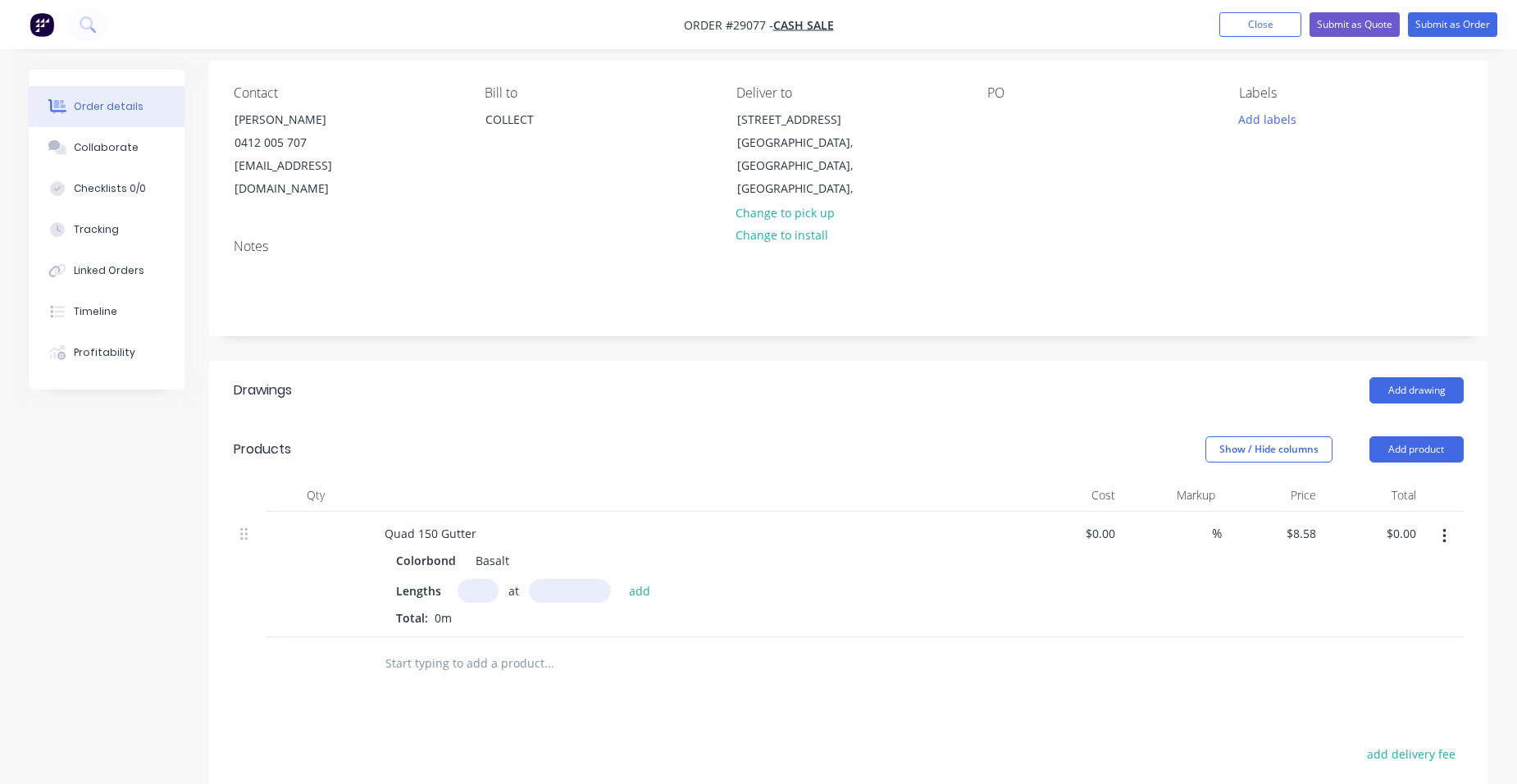
scroll to position [246, 0]
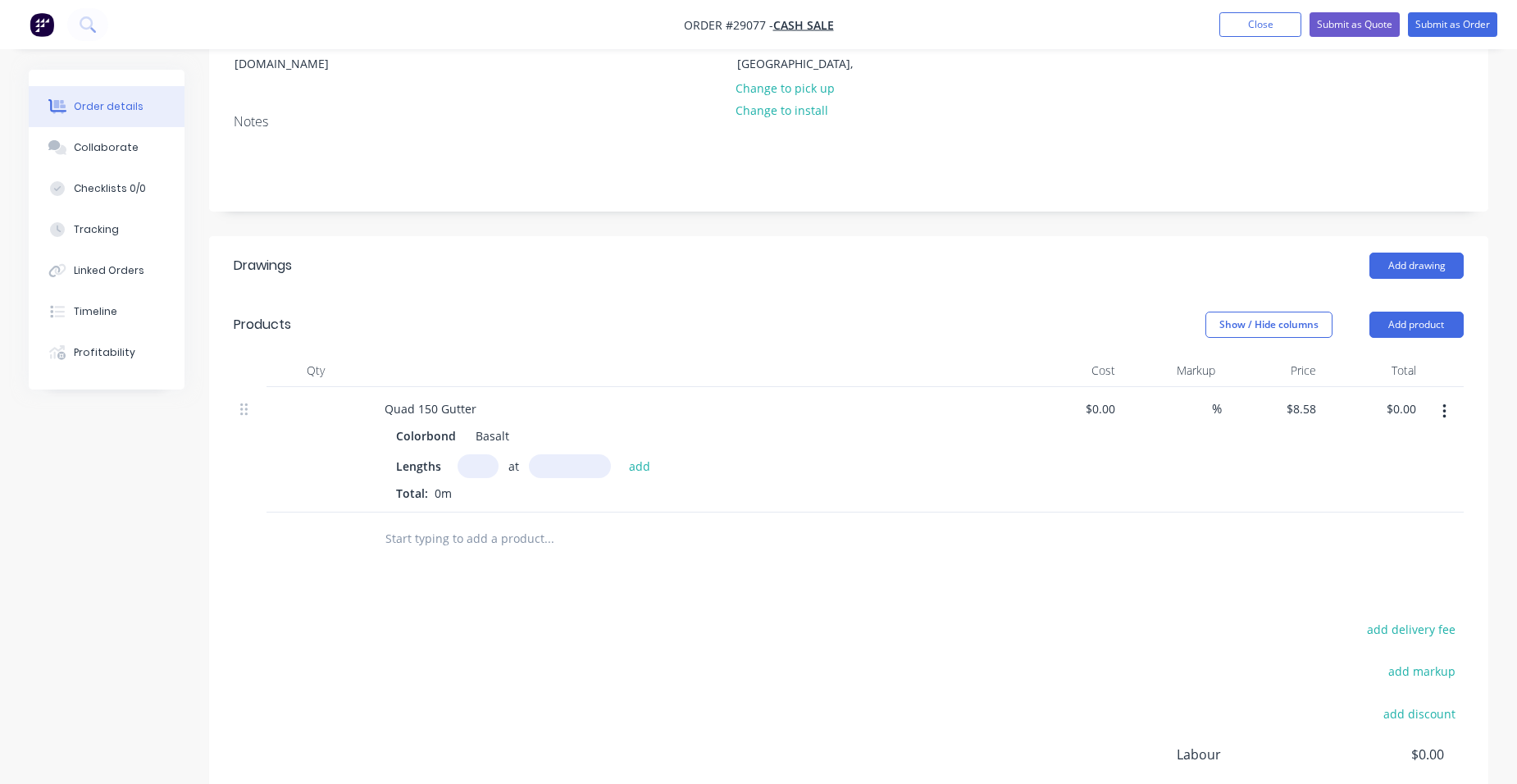
click at [471, 454] on input "text" at bounding box center [478, 466] width 41 height 24
type input "14"
type input "6000"
click at [621, 454] on button "add" at bounding box center [640, 465] width 39 height 22
type input "$720.72"
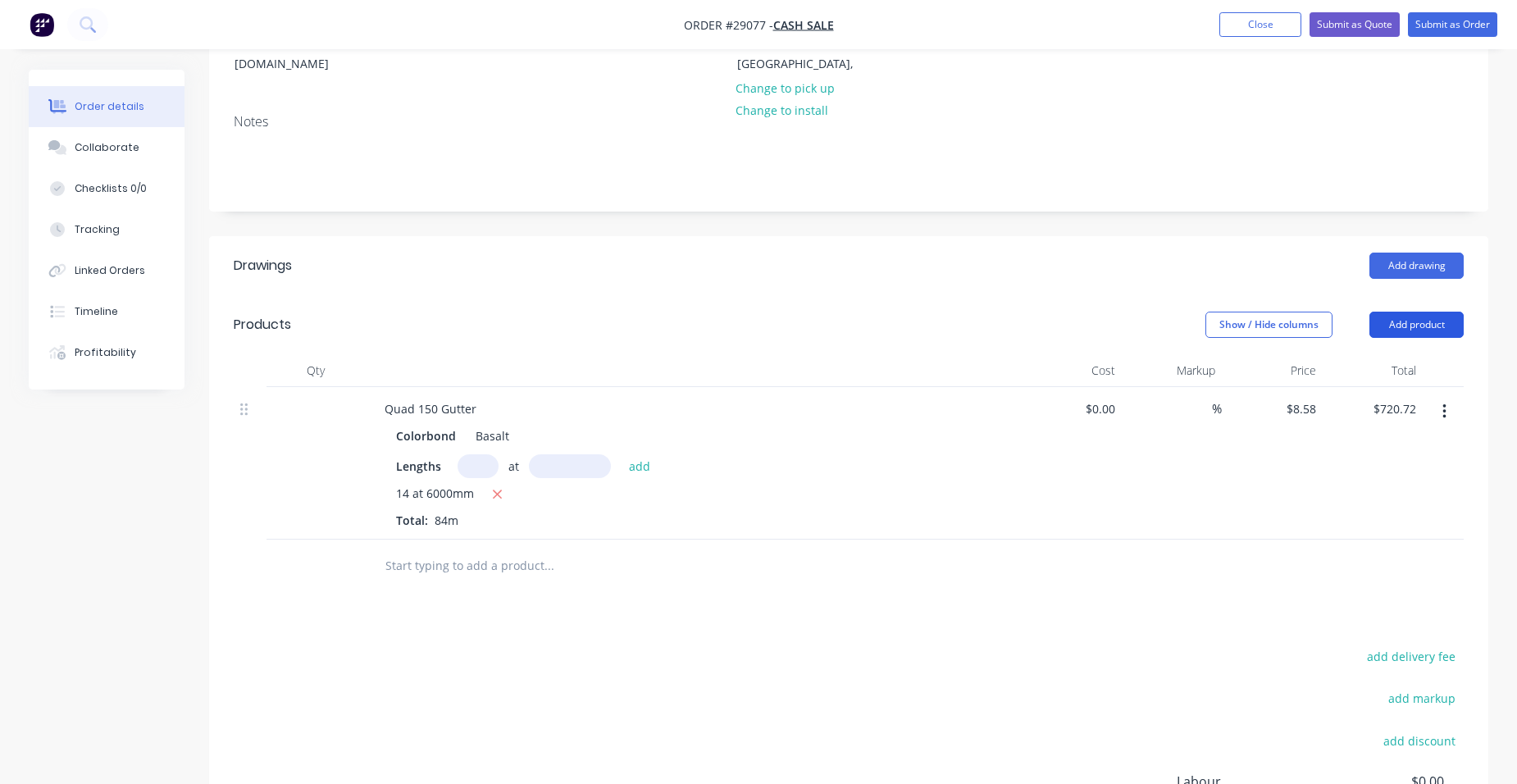
click at [1407, 311] on button "Add product" at bounding box center [1416, 324] width 94 height 26
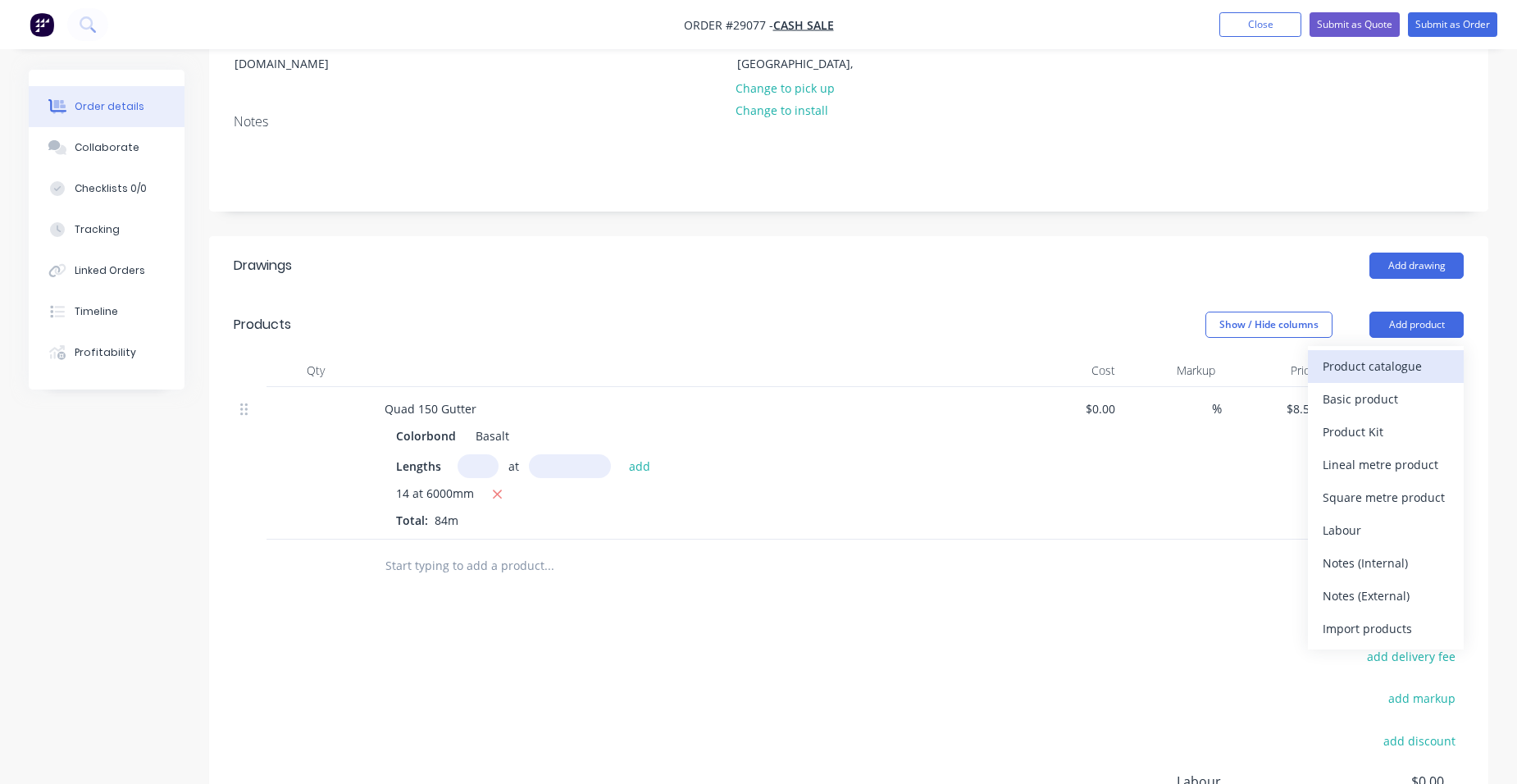
click at [1370, 354] on div "Product catalogue" at bounding box center [1386, 366] width 126 height 24
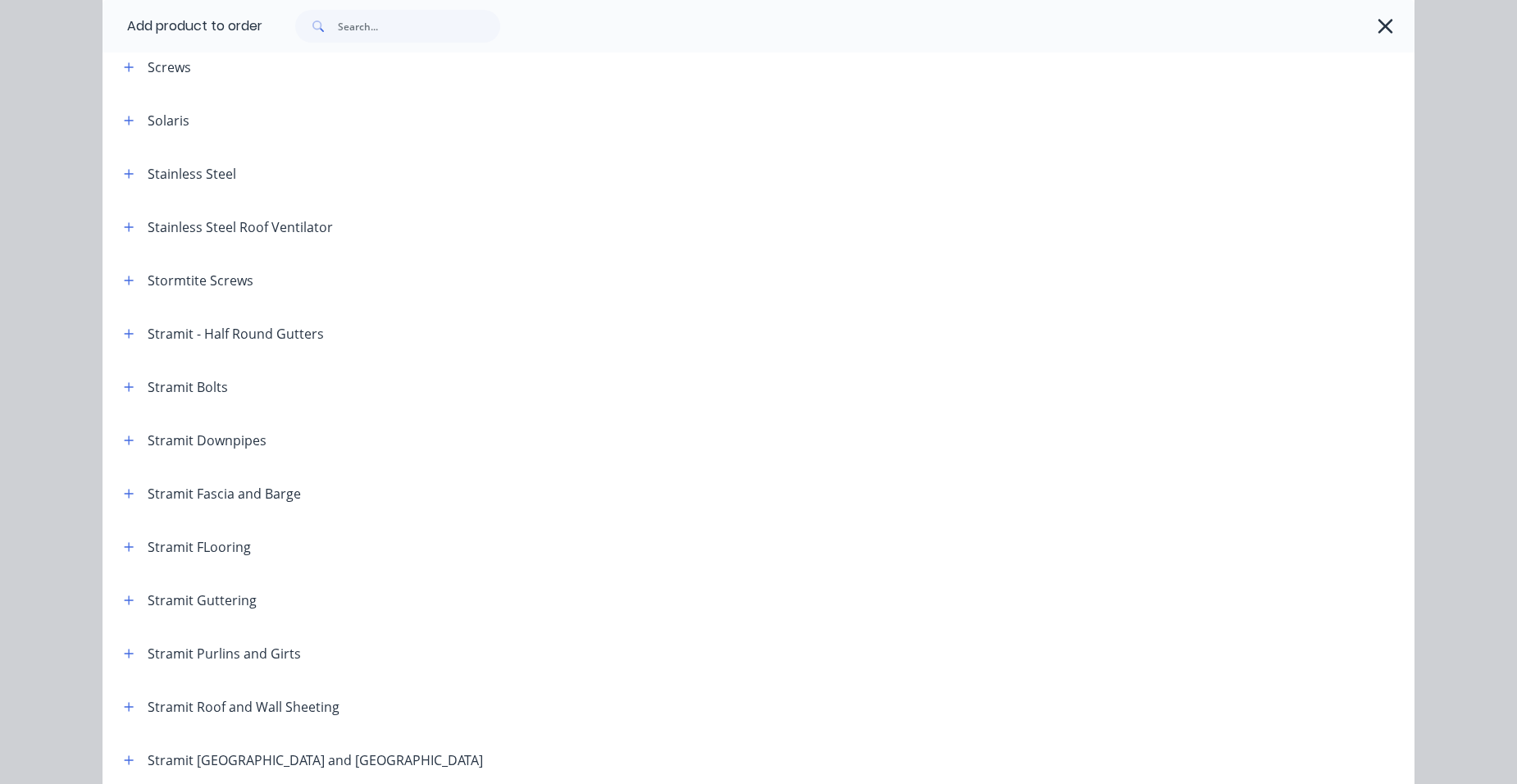
scroll to position [2705, 0]
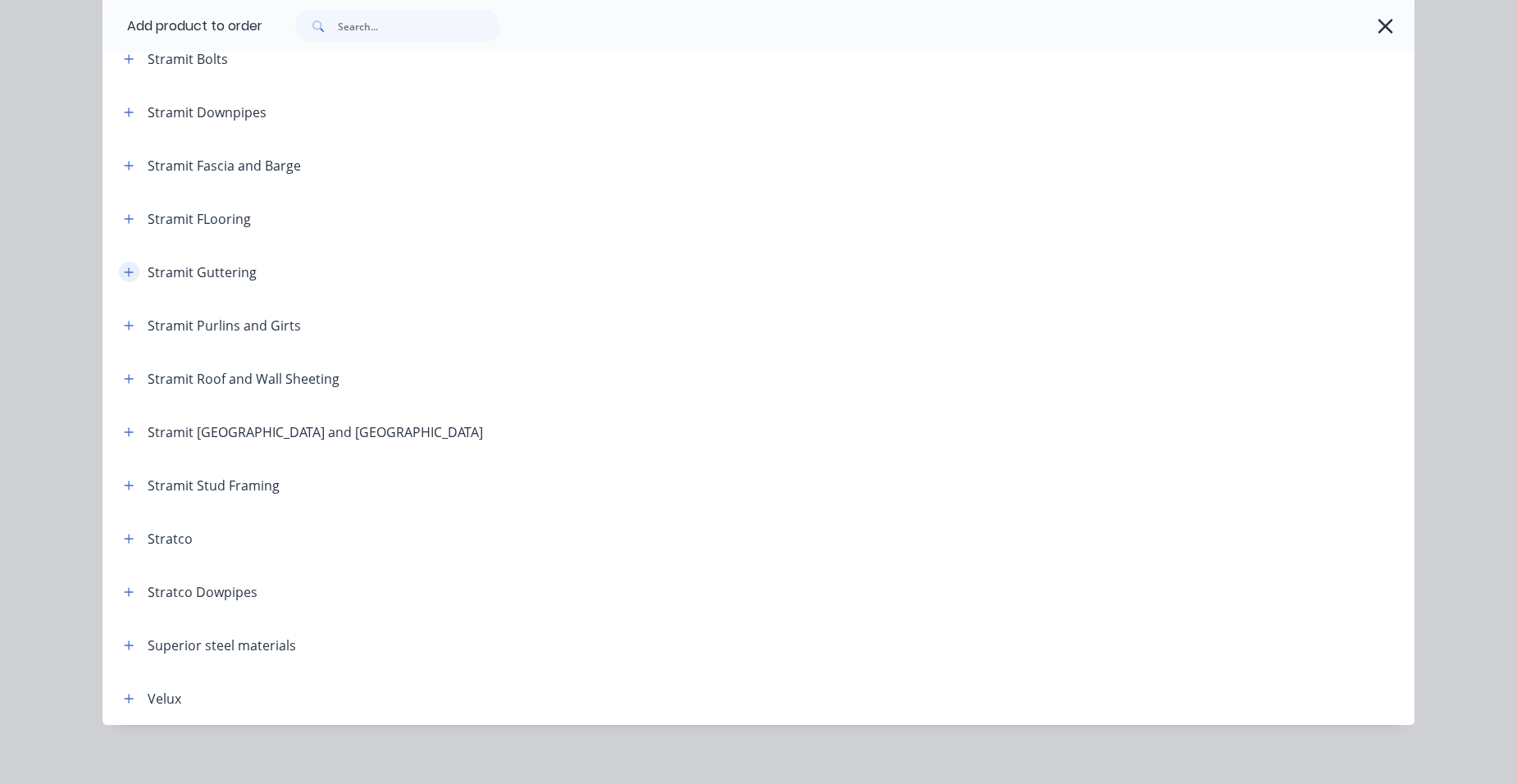
click at [120, 278] on button "button" at bounding box center [129, 271] width 20 height 20
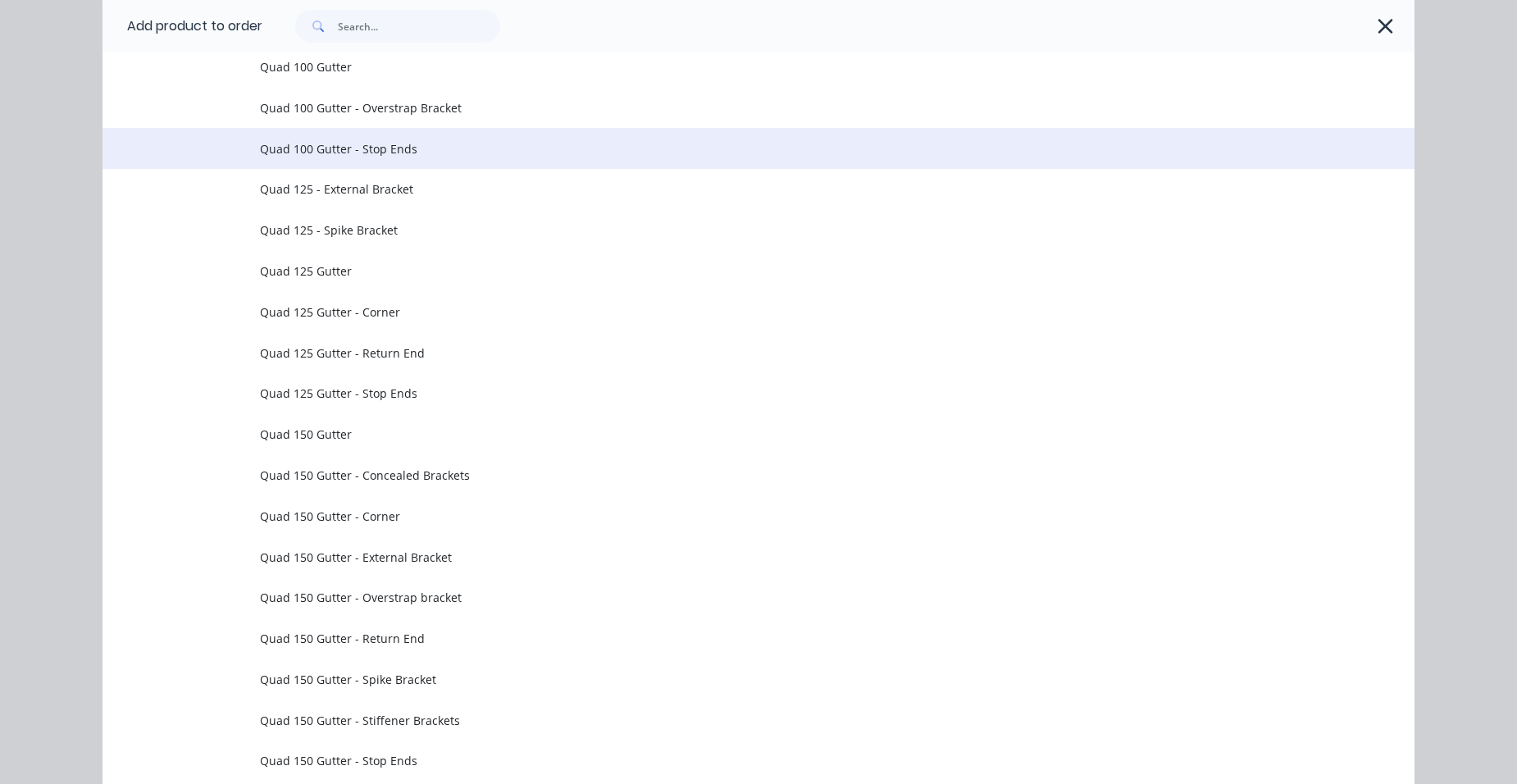
scroll to position [4016, 0]
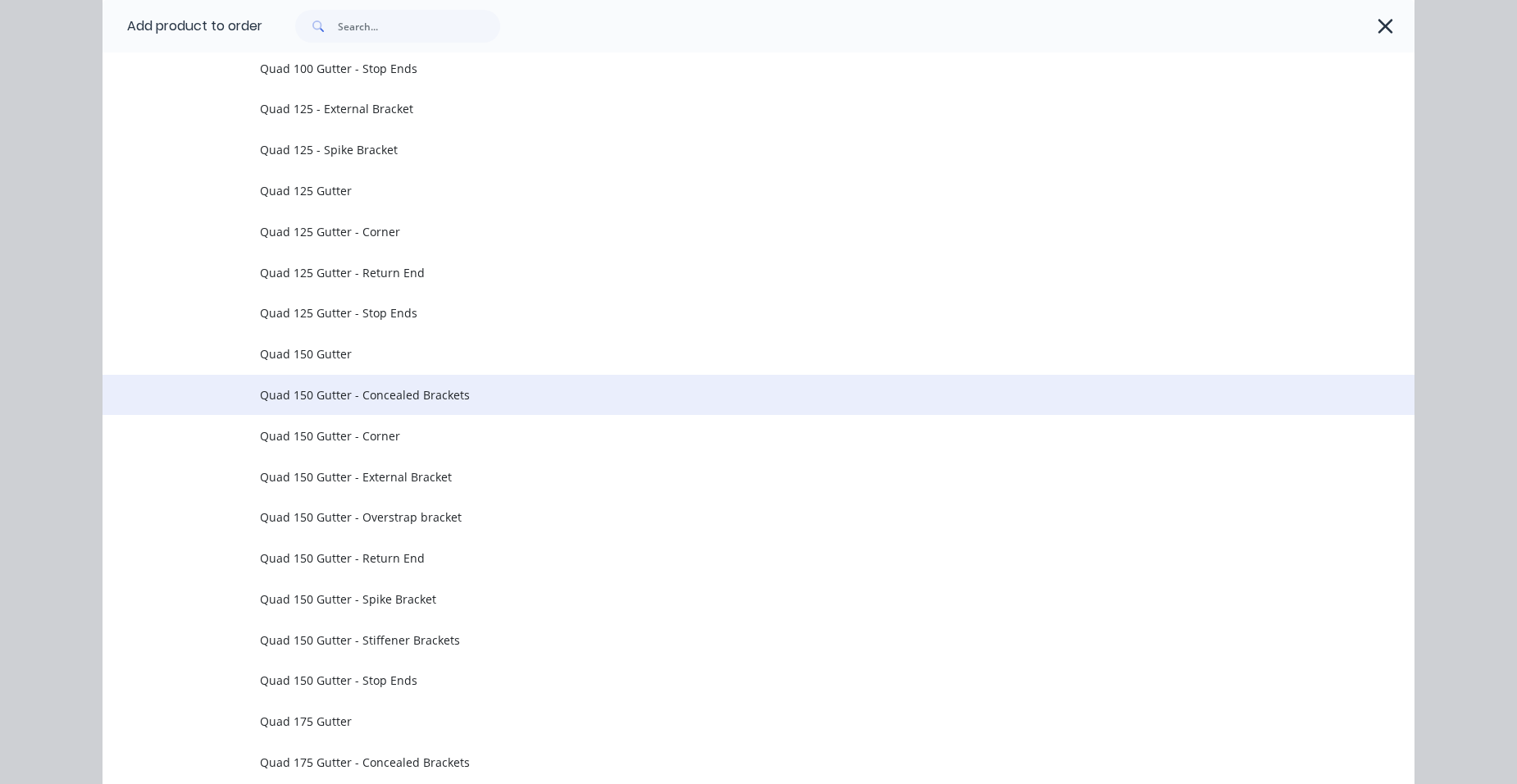
click at [480, 399] on span "Quad 150 Gutter - Concealed Brackets" at bounding box center [721, 395] width 923 height 18
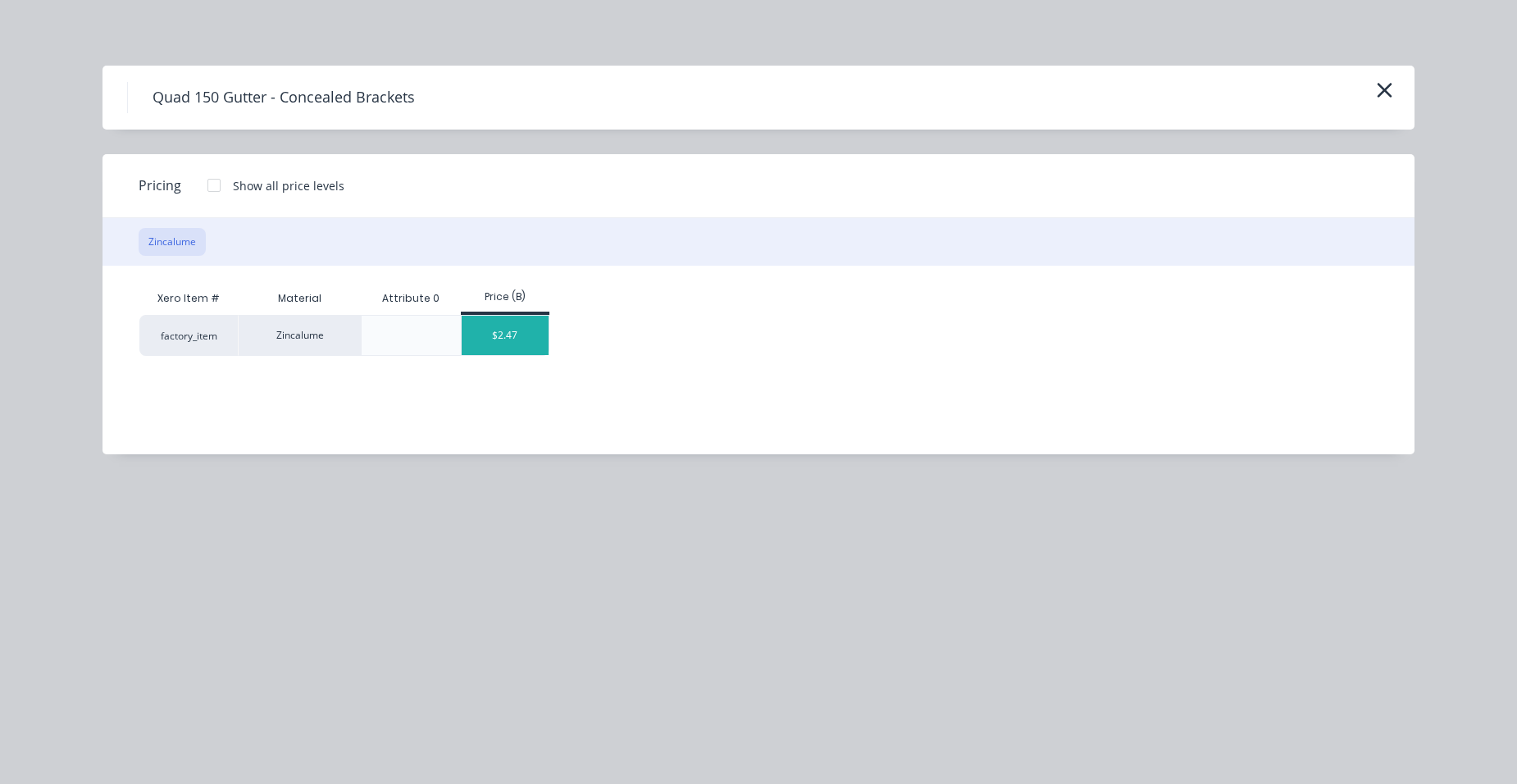
click at [487, 346] on div "$2.47" at bounding box center [505, 335] width 88 height 39
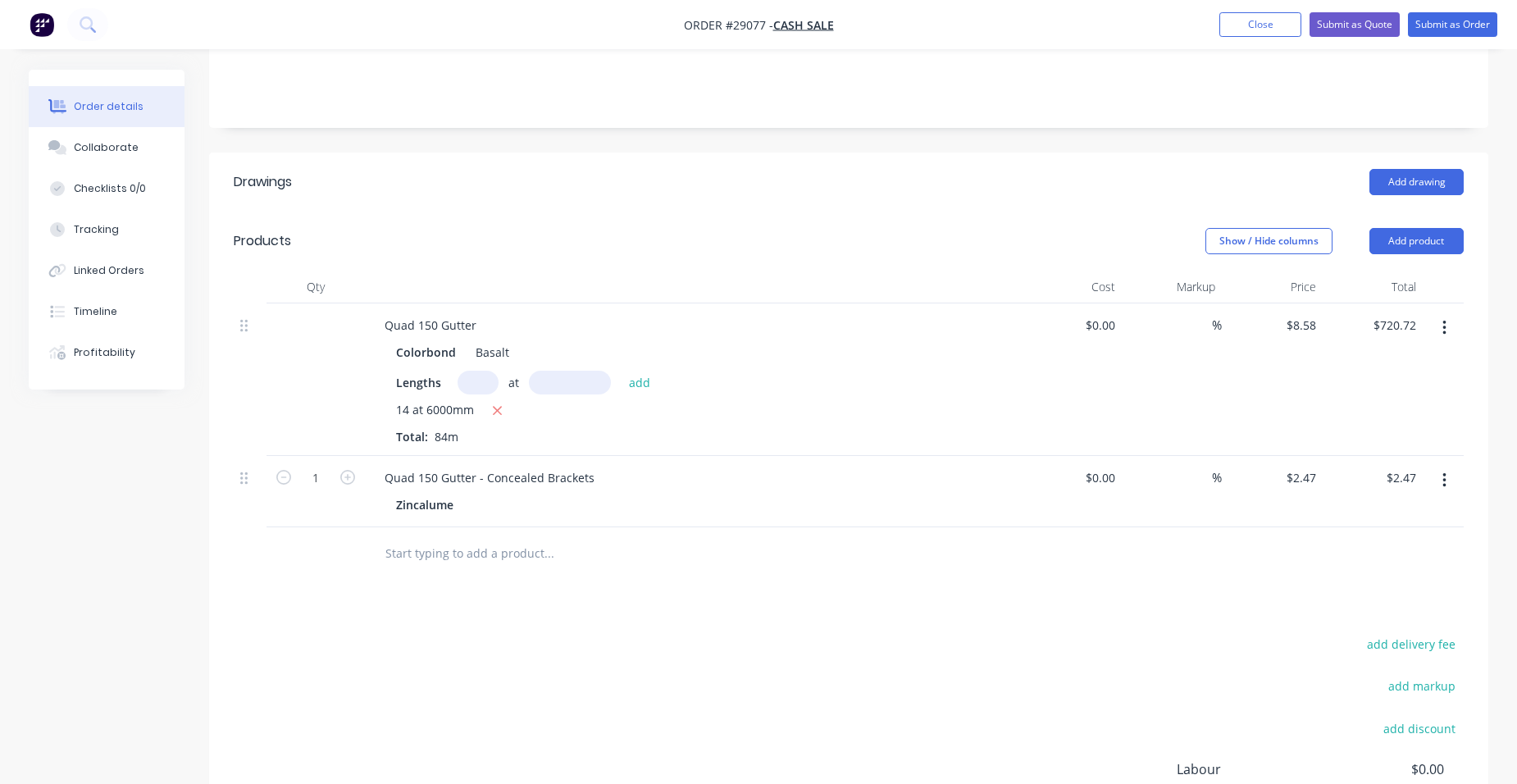
scroll to position [410, 0]
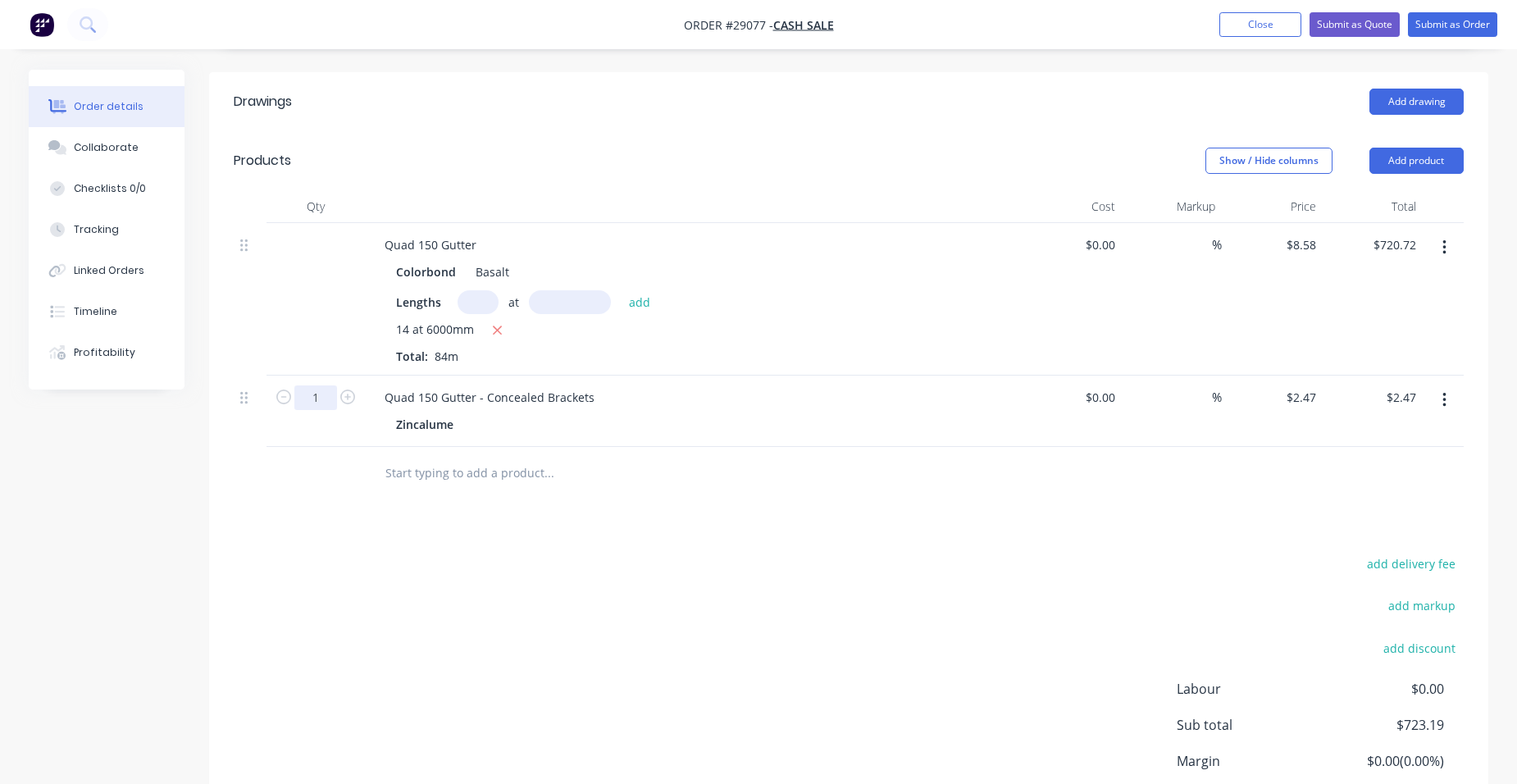
click at [323, 385] on input "1" at bounding box center [316, 397] width 43 height 25
type input "110"
type input "$271.70"
click at [649, 387] on div "Quad 150 Gutter - Concealed Brackets Zincalume" at bounding box center [693, 410] width 656 height 71
click at [1412, 147] on button "Add product" at bounding box center [1416, 160] width 94 height 26
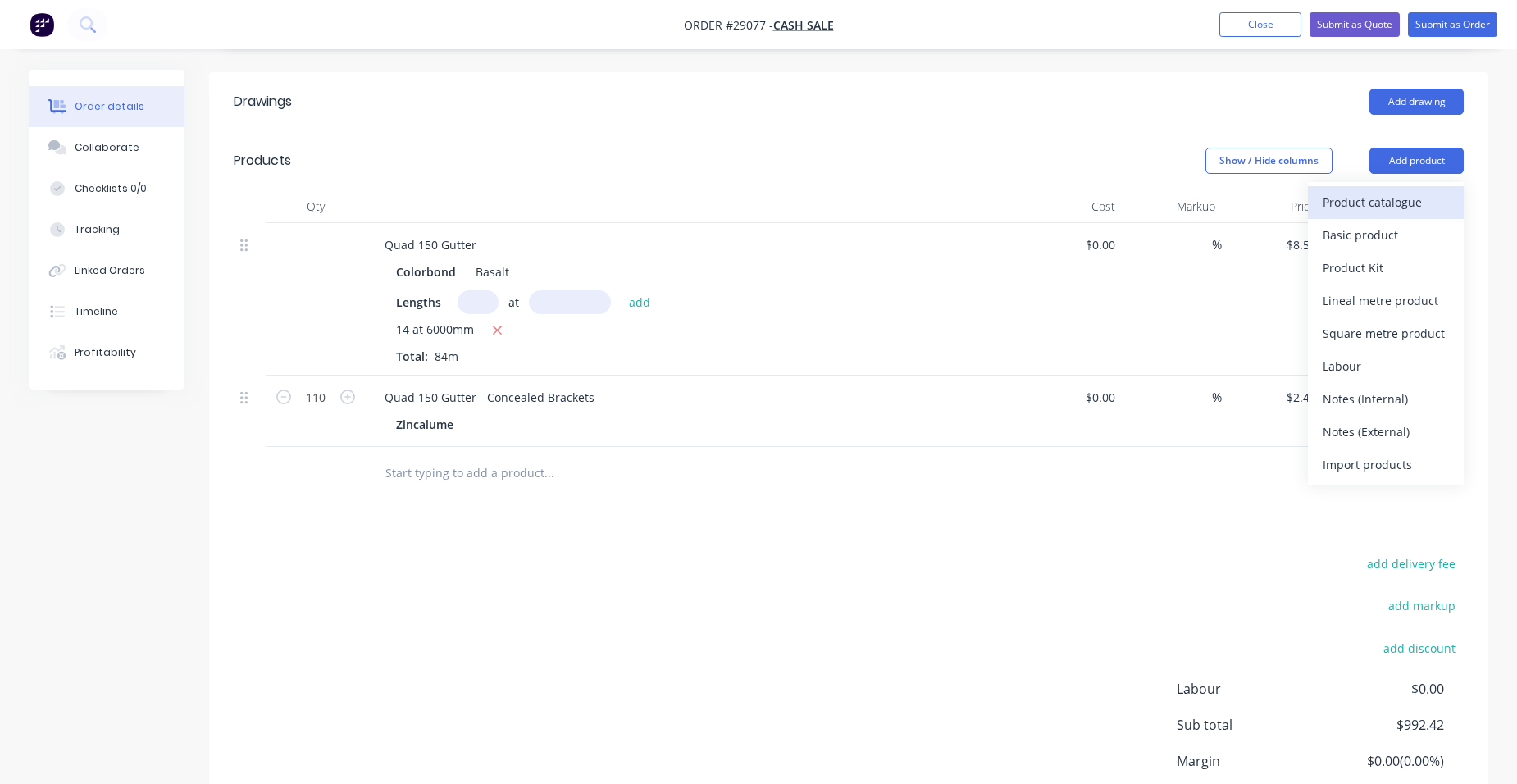
click at [1379, 190] on div "Product catalogue" at bounding box center [1386, 202] width 126 height 24
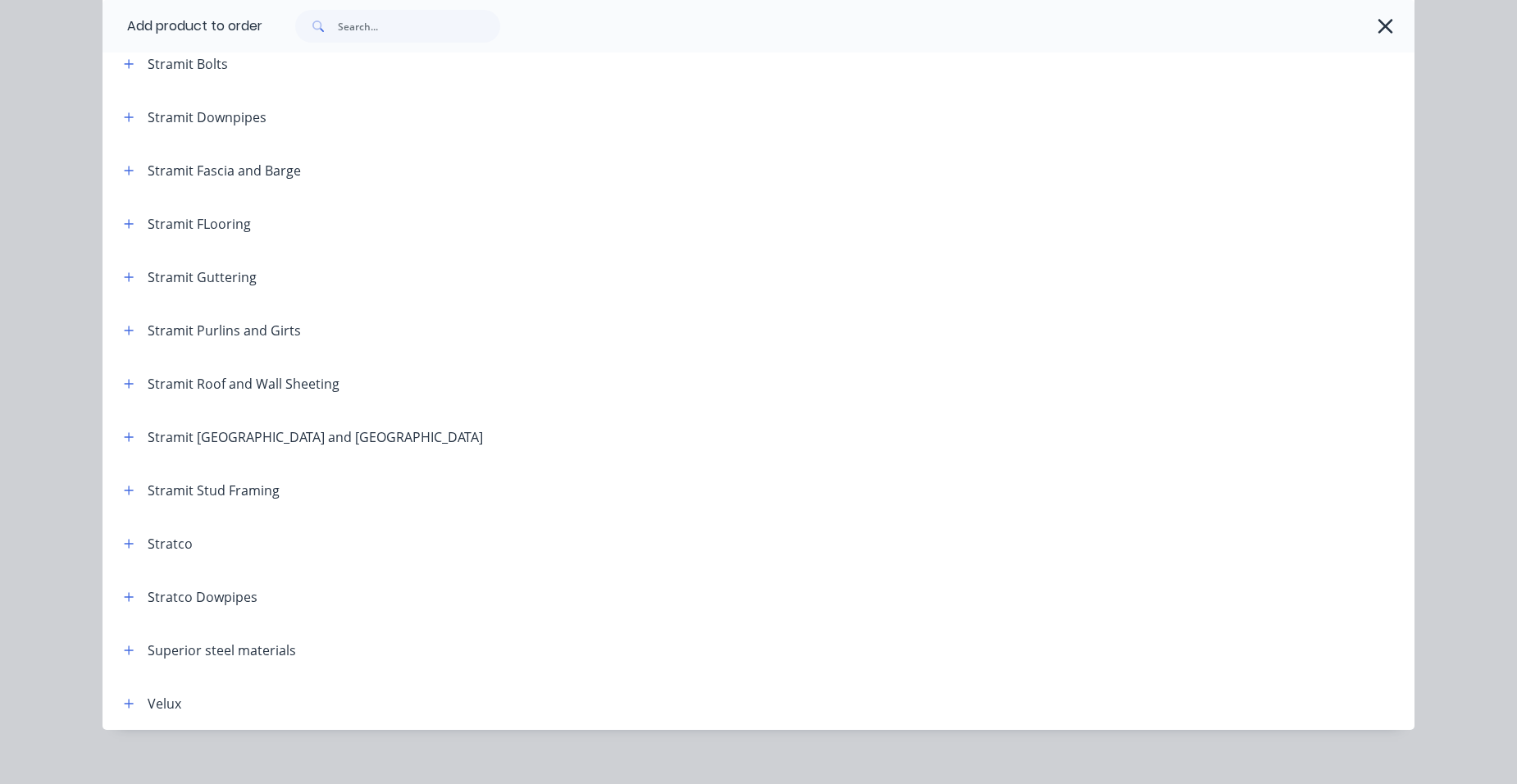
scroll to position [2705, 0]
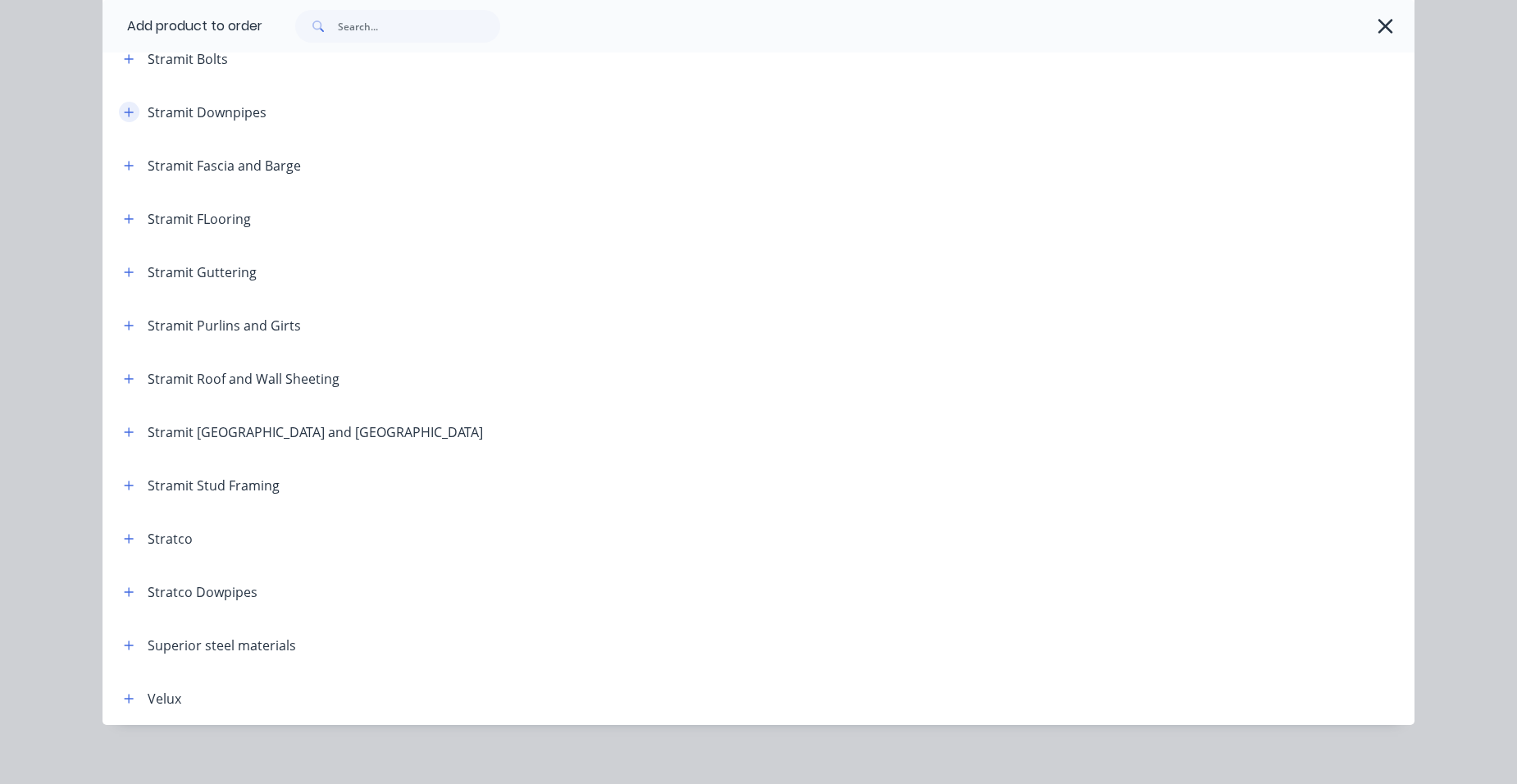
click at [124, 114] on icon "button" at bounding box center [128, 112] width 10 height 11
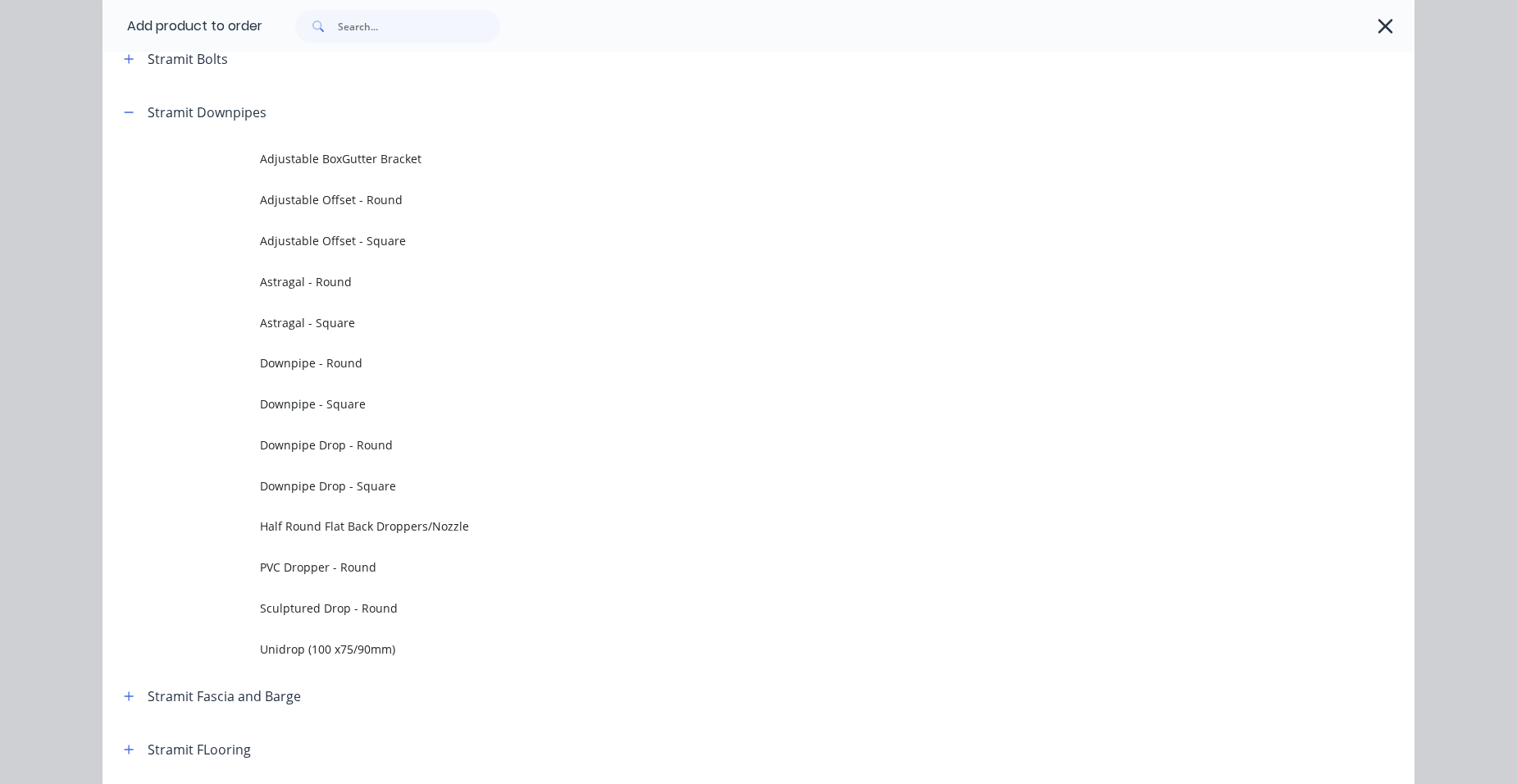
click at [383, 444] on span "Downpipe Drop - Round" at bounding box center [721, 445] width 923 height 18
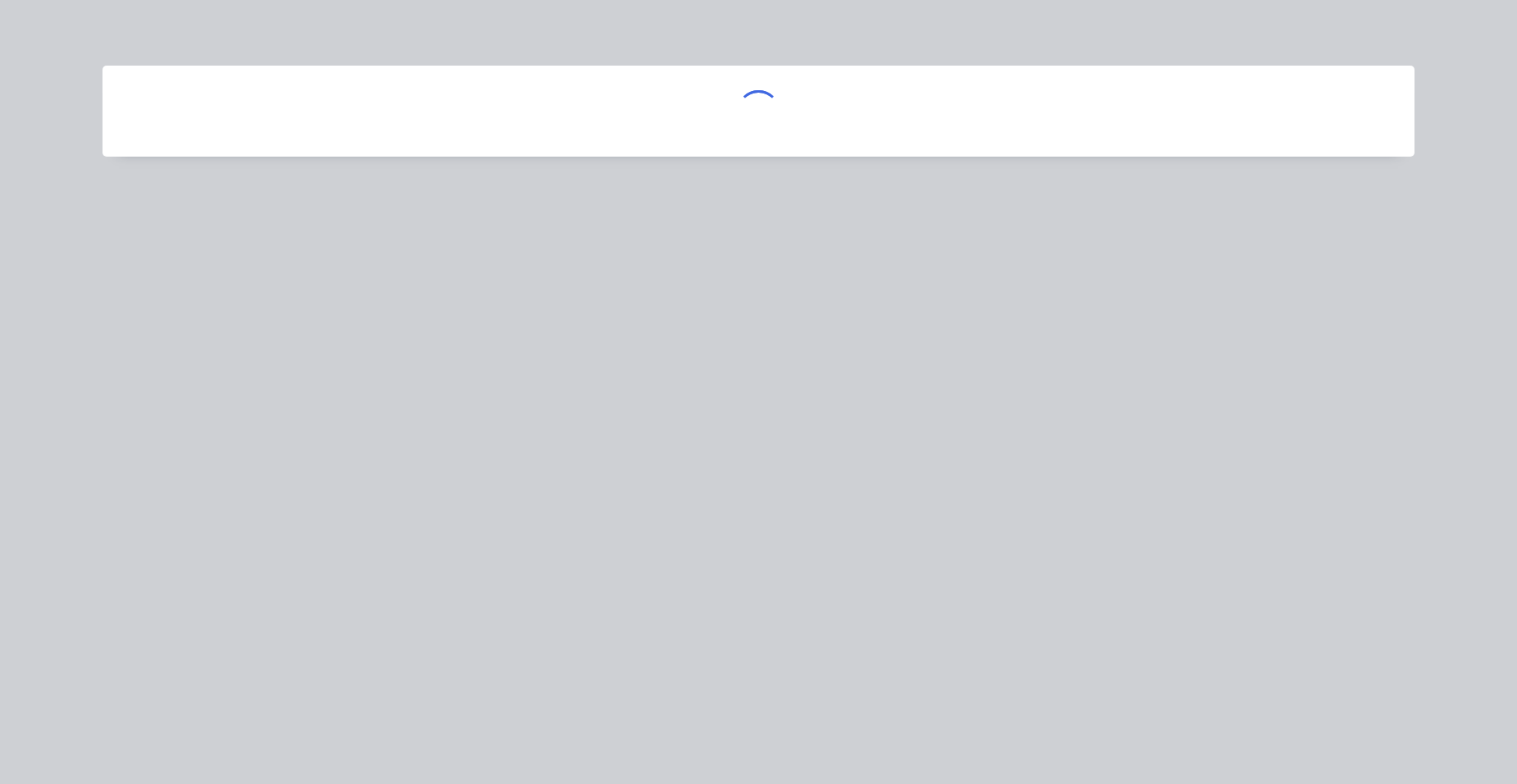
scroll to position [0, 0]
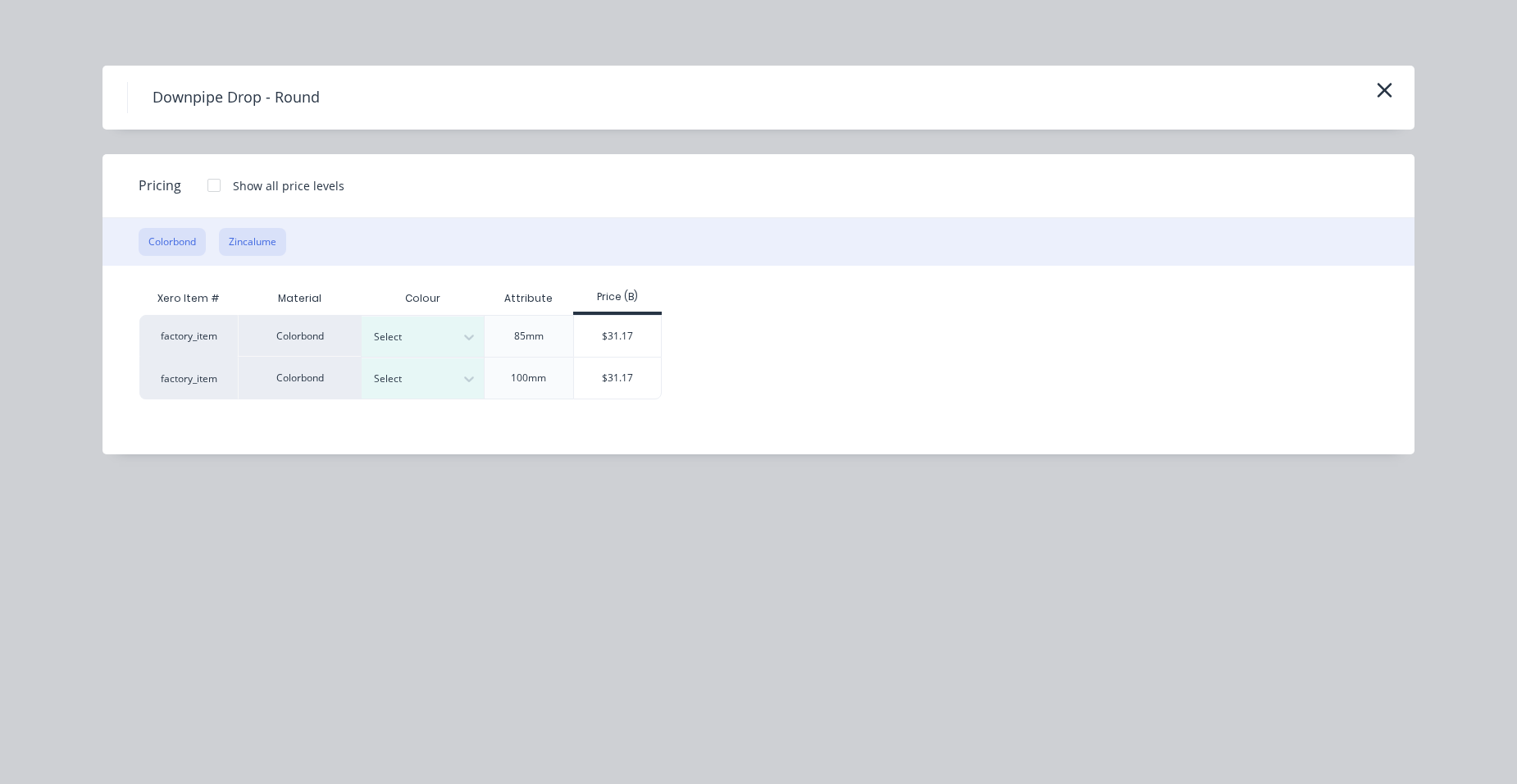
click at [260, 250] on button "Zincalume" at bounding box center [253, 242] width 68 height 28
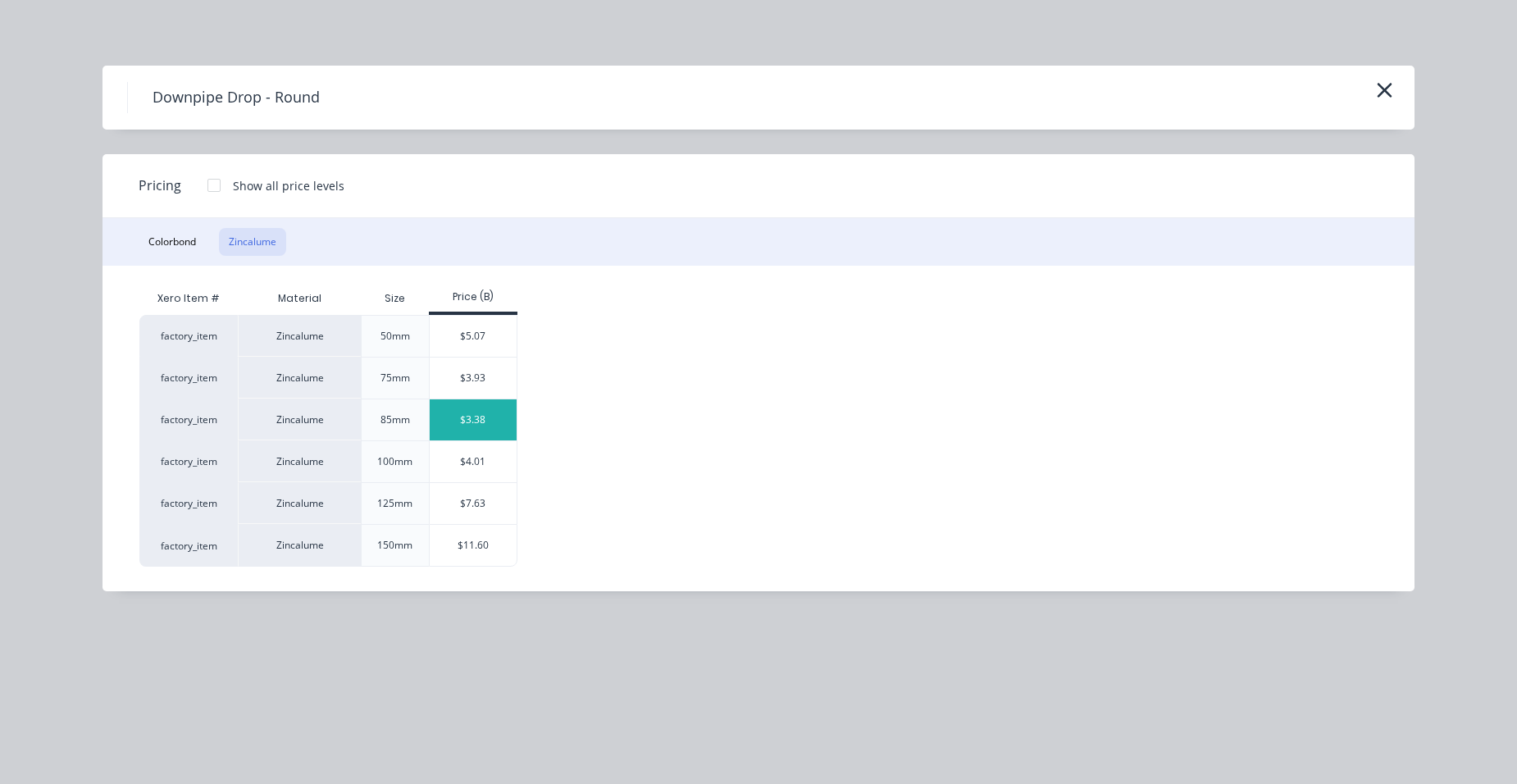
click at [469, 439] on div "$3.38" at bounding box center [474, 419] width 88 height 41
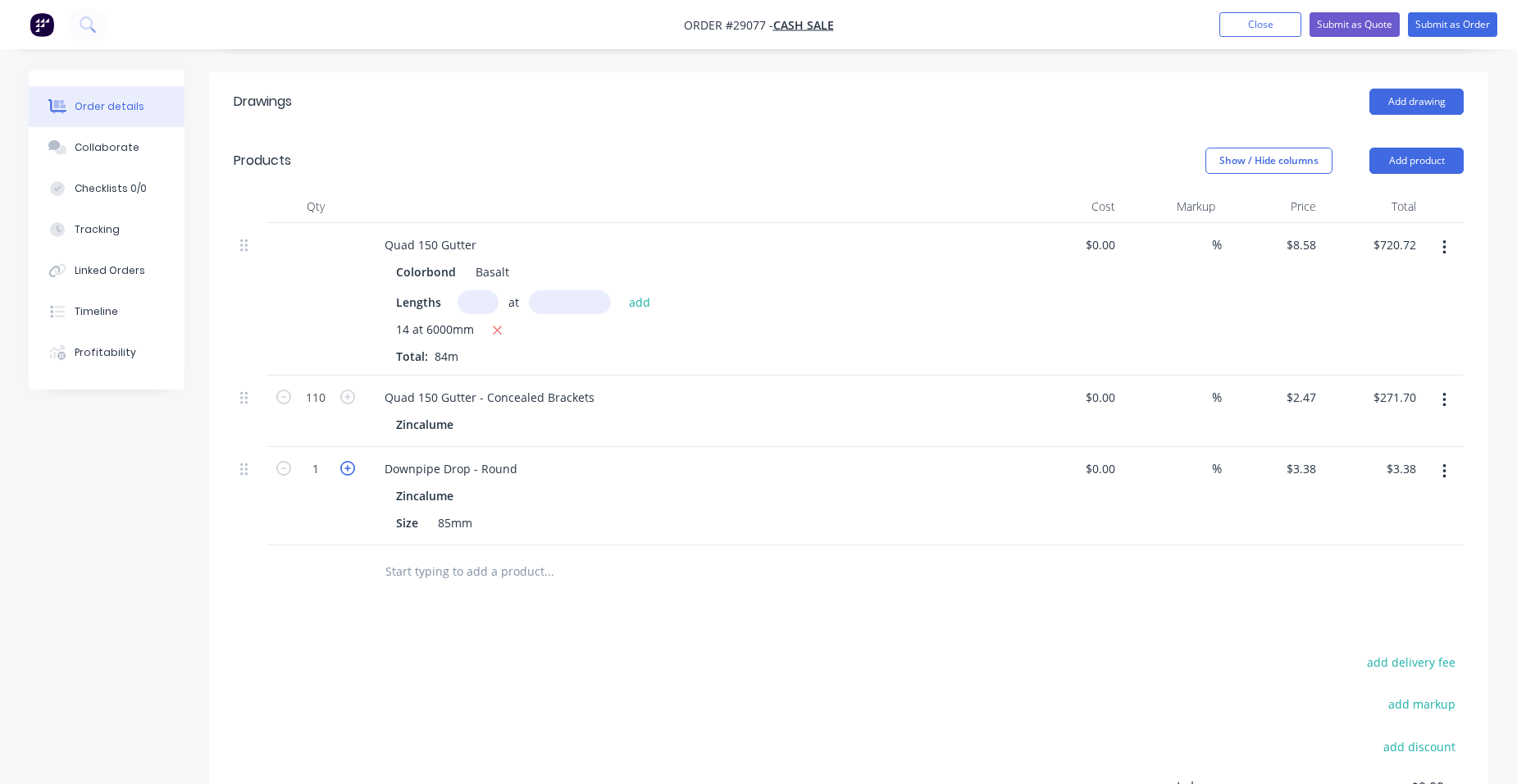
click at [349, 460] on icon "button" at bounding box center [347, 467] width 15 height 15
type input "2"
type input "$6.76"
click at [349, 460] on icon "button" at bounding box center [347, 467] width 15 height 15
type input "3"
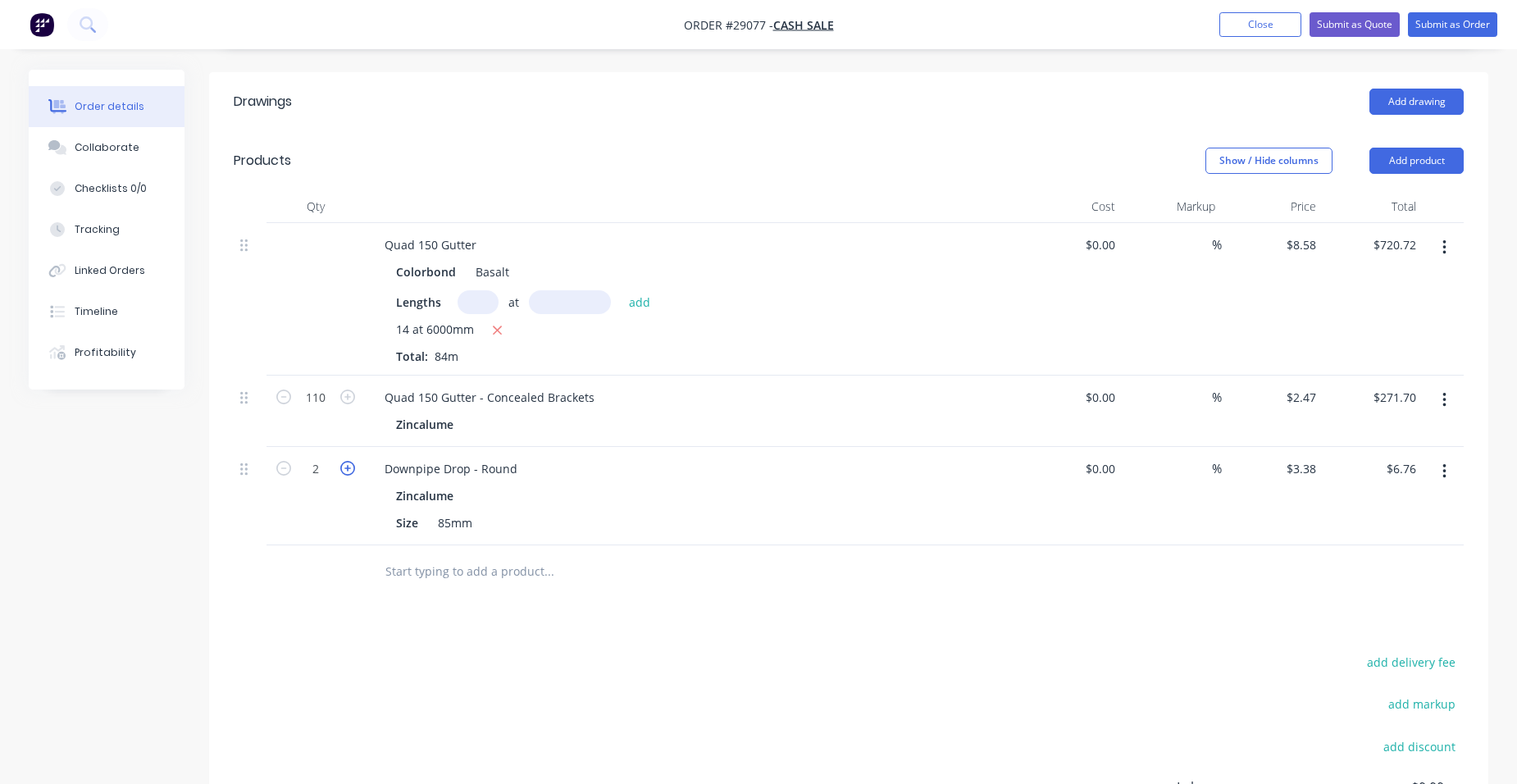
type input "$10.14"
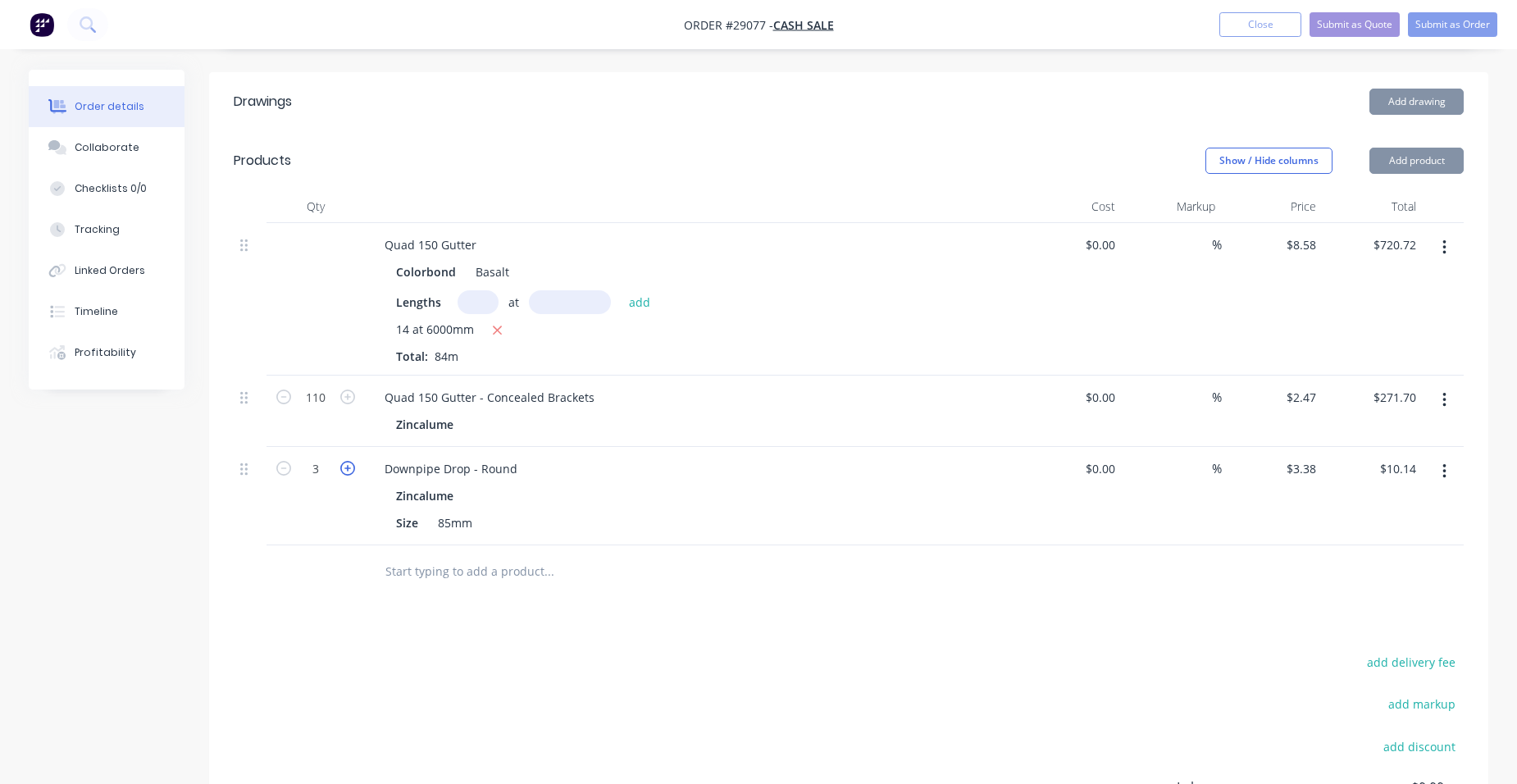
click at [347, 460] on icon "button" at bounding box center [347, 467] width 15 height 15
type input "4"
type input "$13.52"
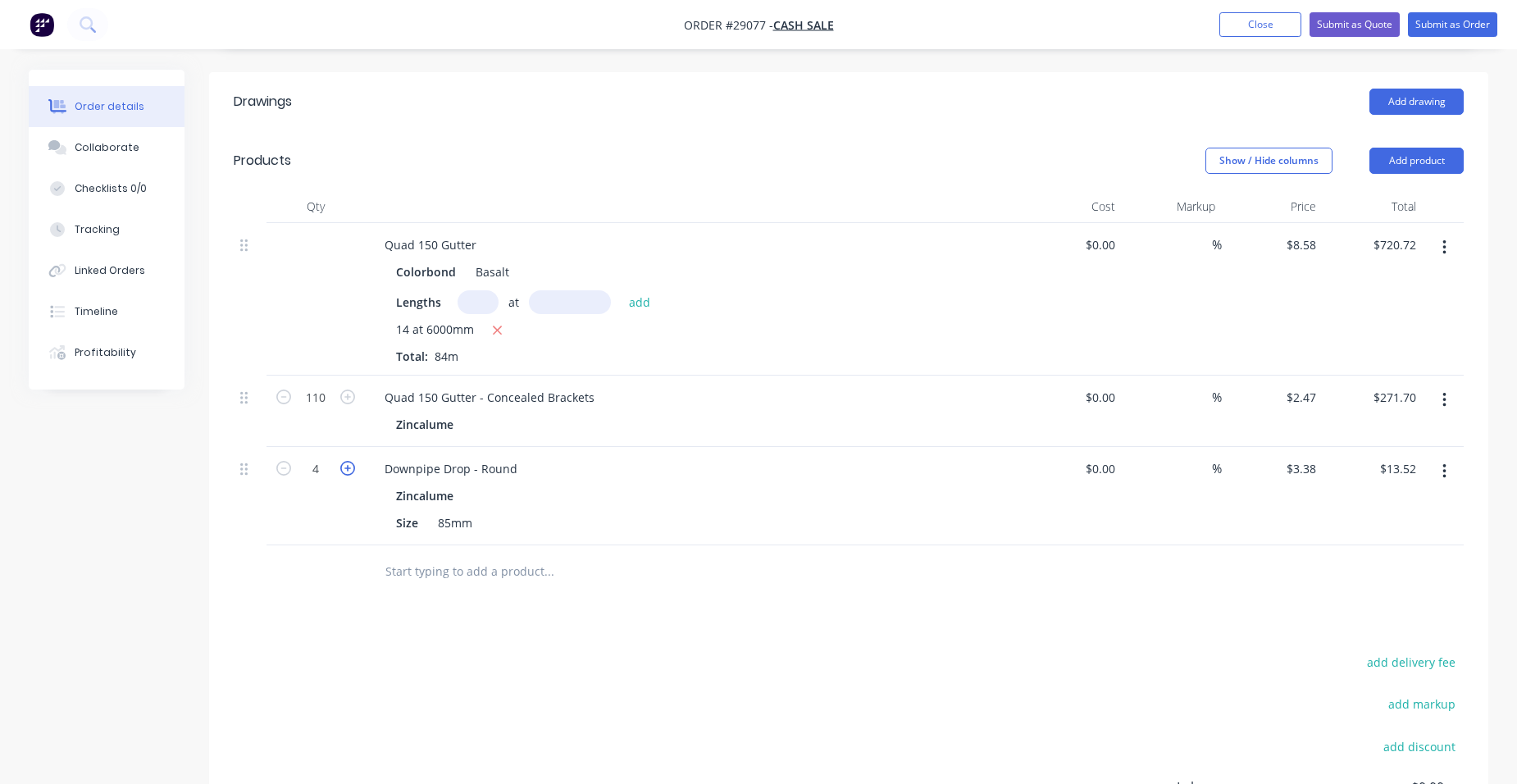
click at [347, 460] on icon "button" at bounding box center [347, 467] width 15 height 15
type input "5"
type input "$16.90"
click at [347, 460] on icon "button" at bounding box center [347, 467] width 15 height 15
type input "6"
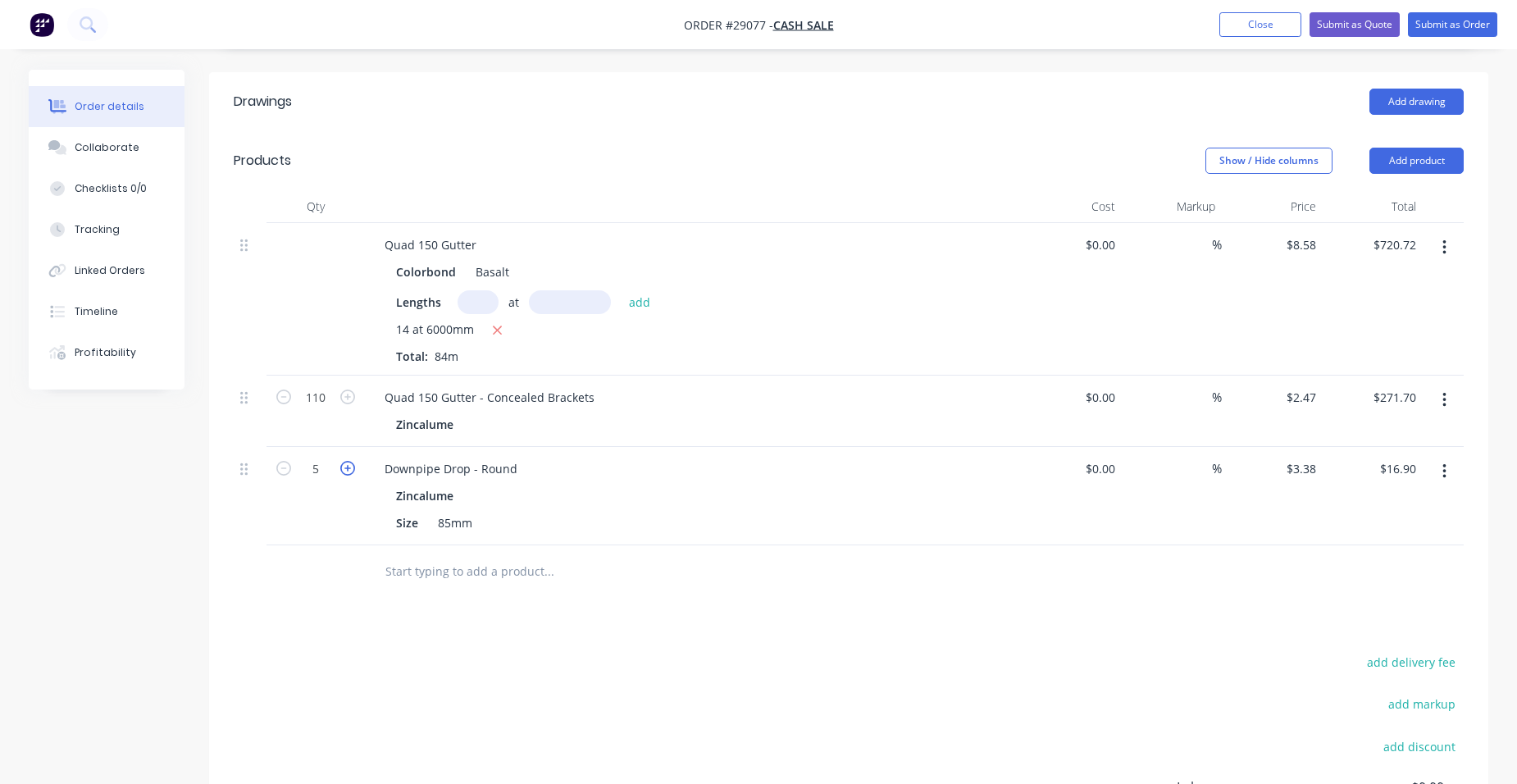
type input "$20.28"
click at [1392, 147] on button "Add product" at bounding box center [1416, 160] width 94 height 26
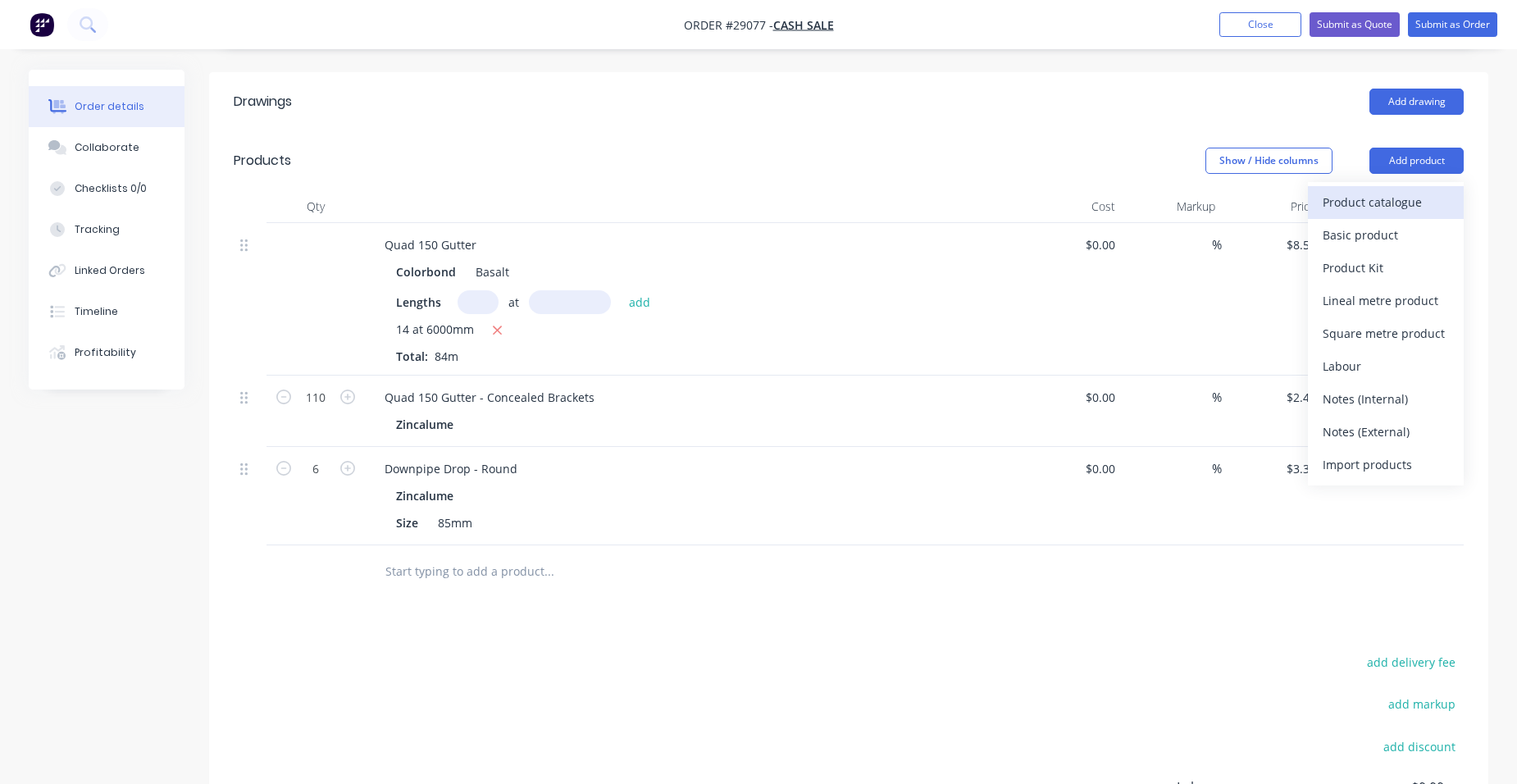
click at [1363, 190] on div "Product catalogue" at bounding box center [1386, 202] width 126 height 24
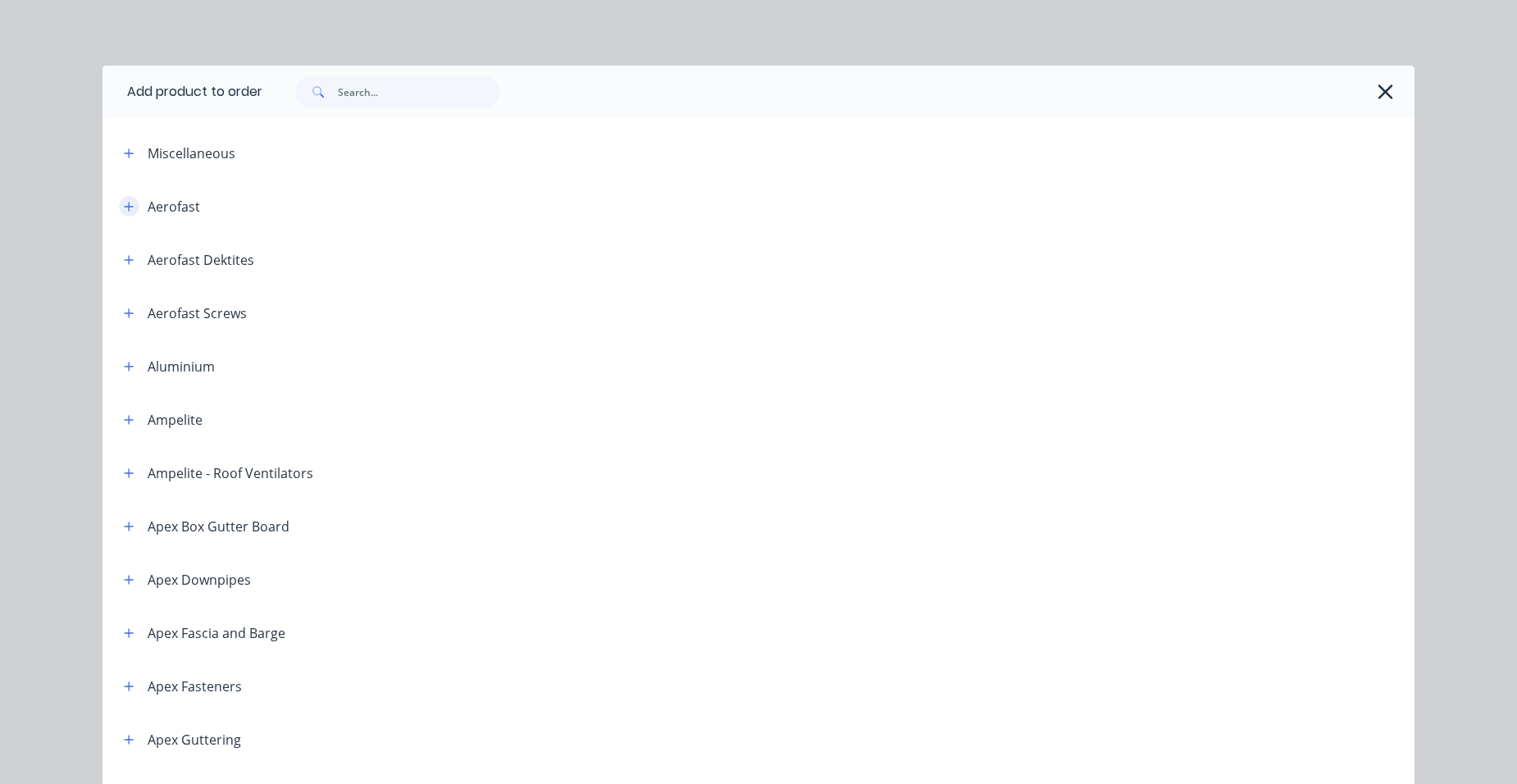
click at [119, 201] on button "button" at bounding box center [129, 205] width 20 height 20
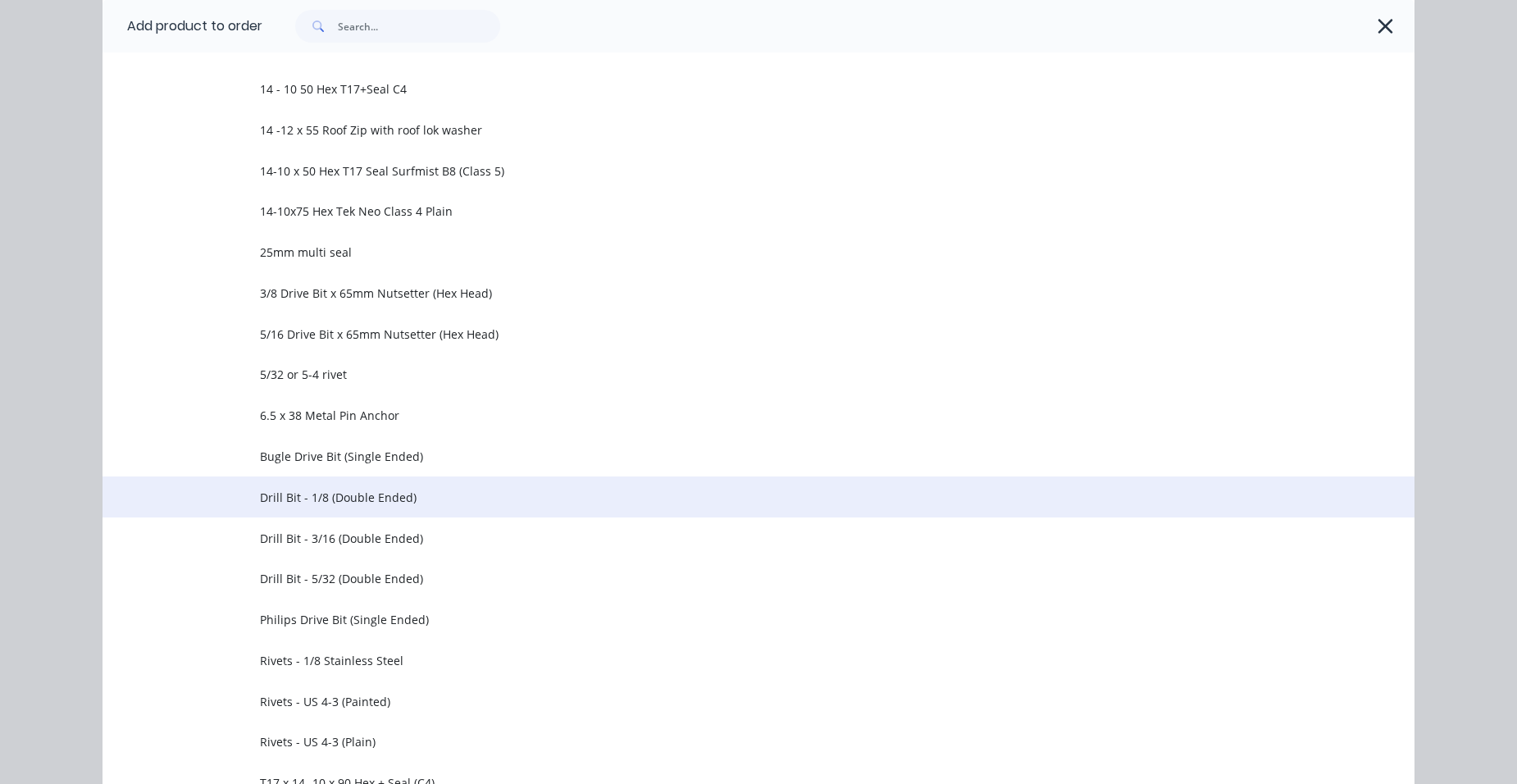
scroll to position [410, 0]
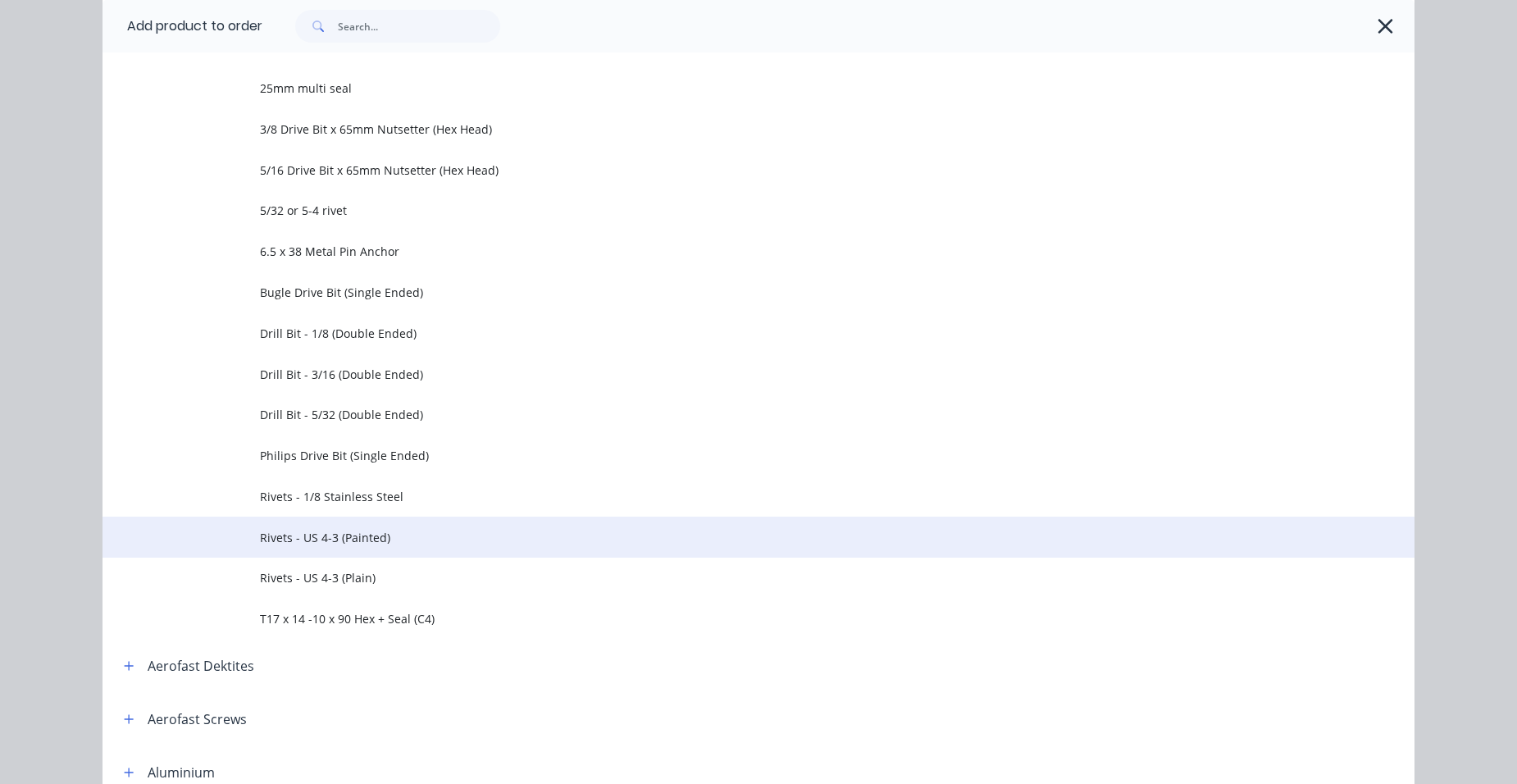
click at [361, 541] on span "Rivets - US 4-3 (Painted)" at bounding box center [721, 538] width 923 height 18
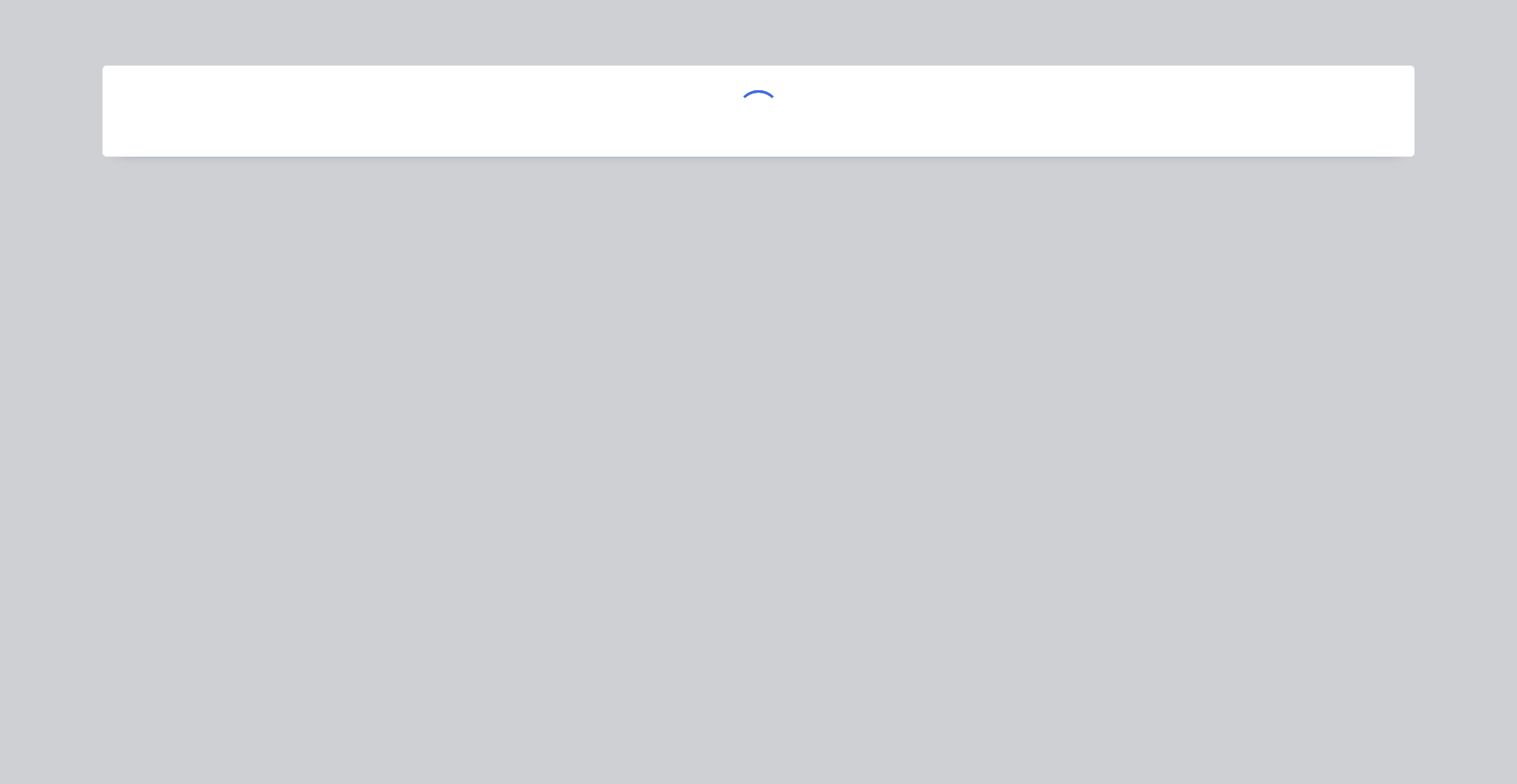
scroll to position [0, 0]
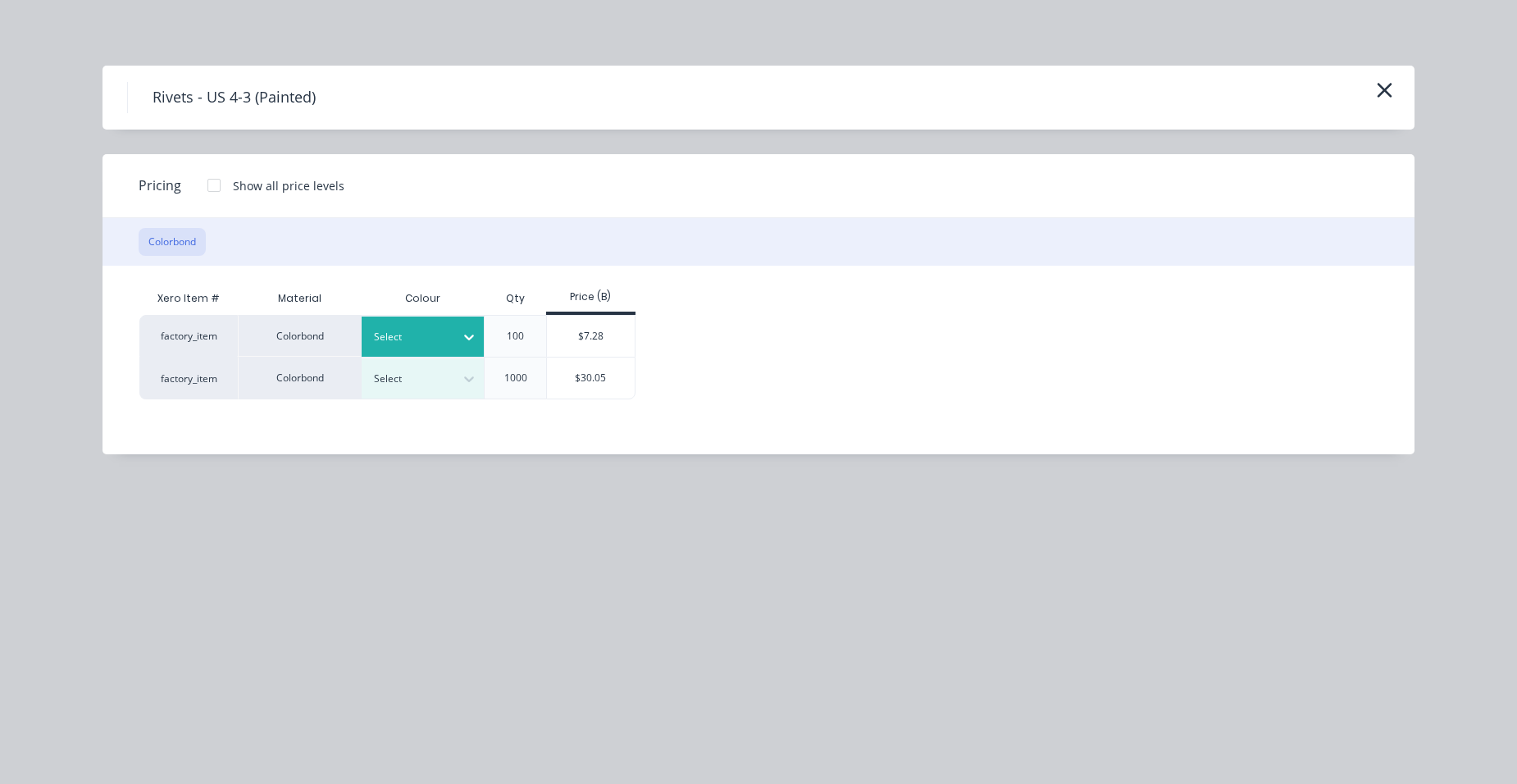
click at [388, 333] on div at bounding box center [411, 337] width 74 height 18
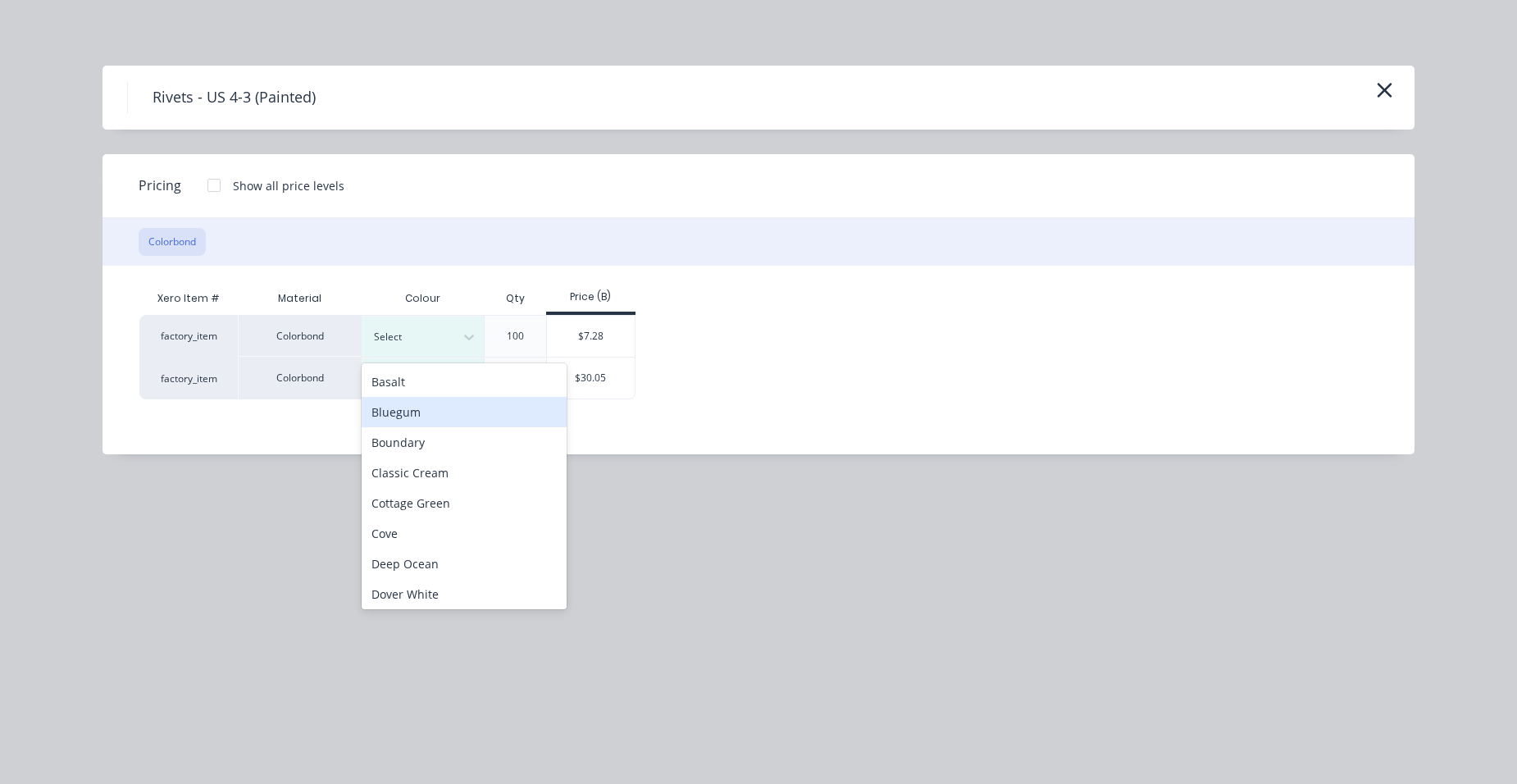
click at [400, 396] on div "Bluegum" at bounding box center [464, 411] width 205 height 31
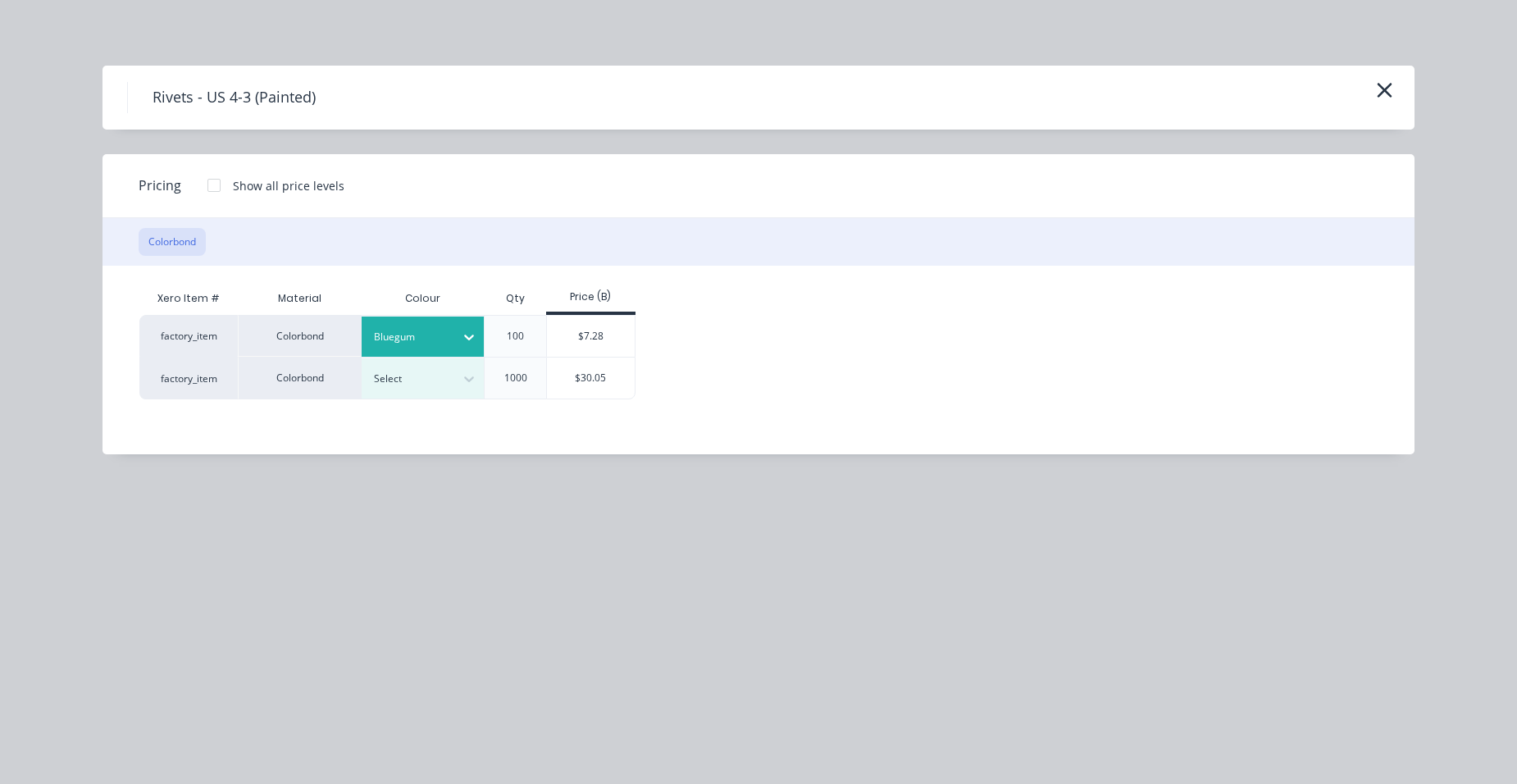
click at [435, 338] on div at bounding box center [411, 337] width 74 height 18
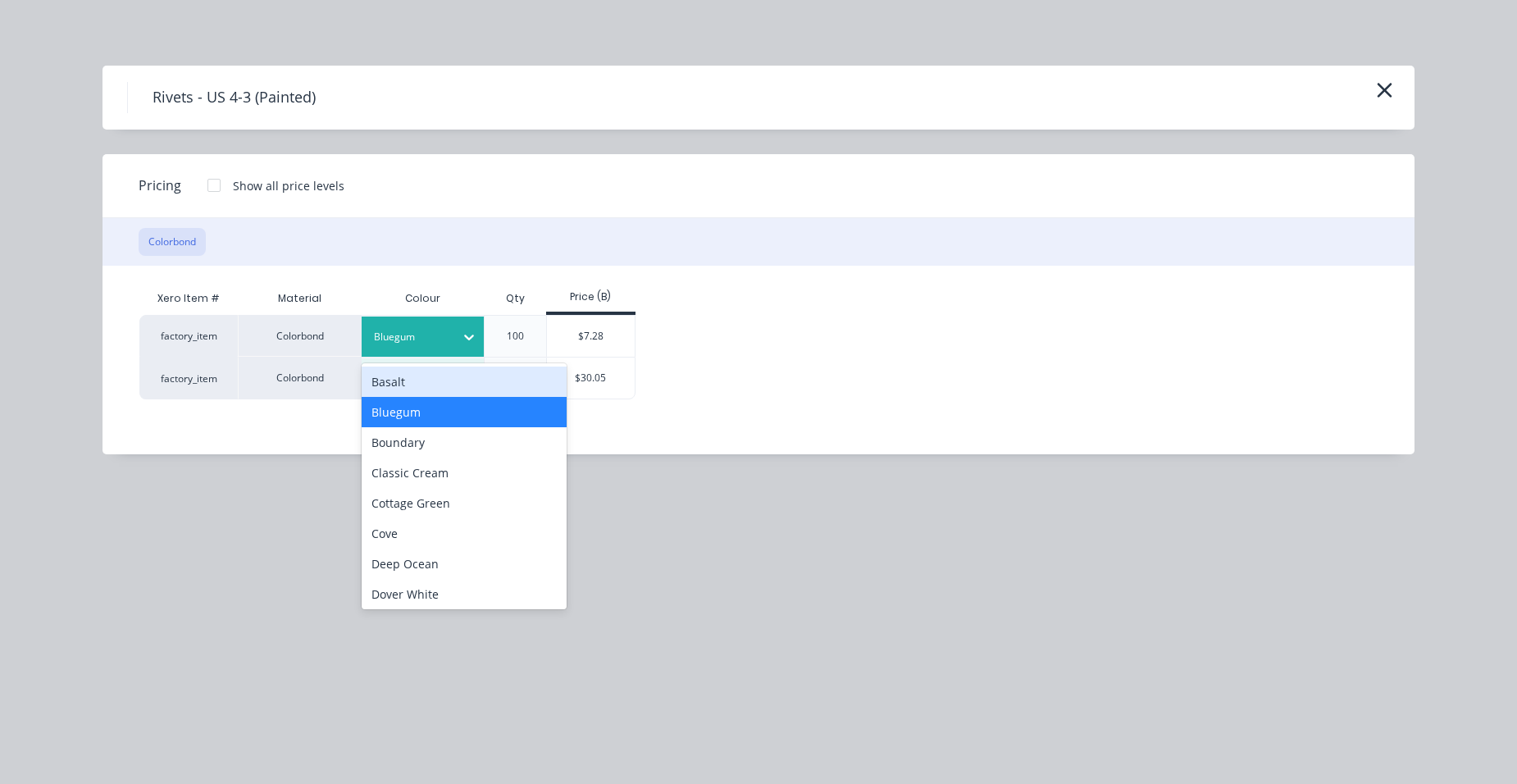
click at [415, 384] on div "Basalt" at bounding box center [464, 381] width 205 height 31
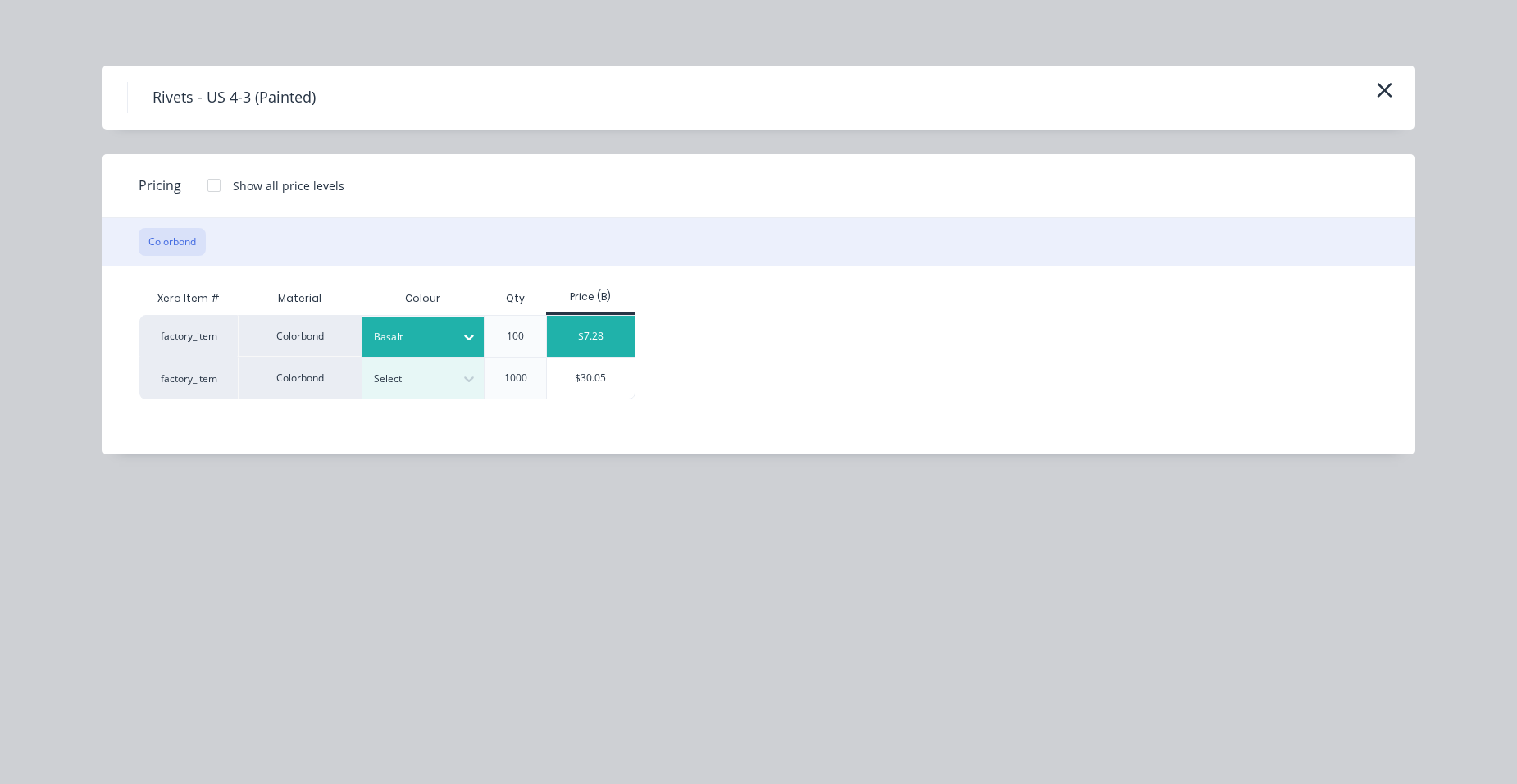
click at [612, 336] on div "$7.28" at bounding box center [590, 336] width 88 height 41
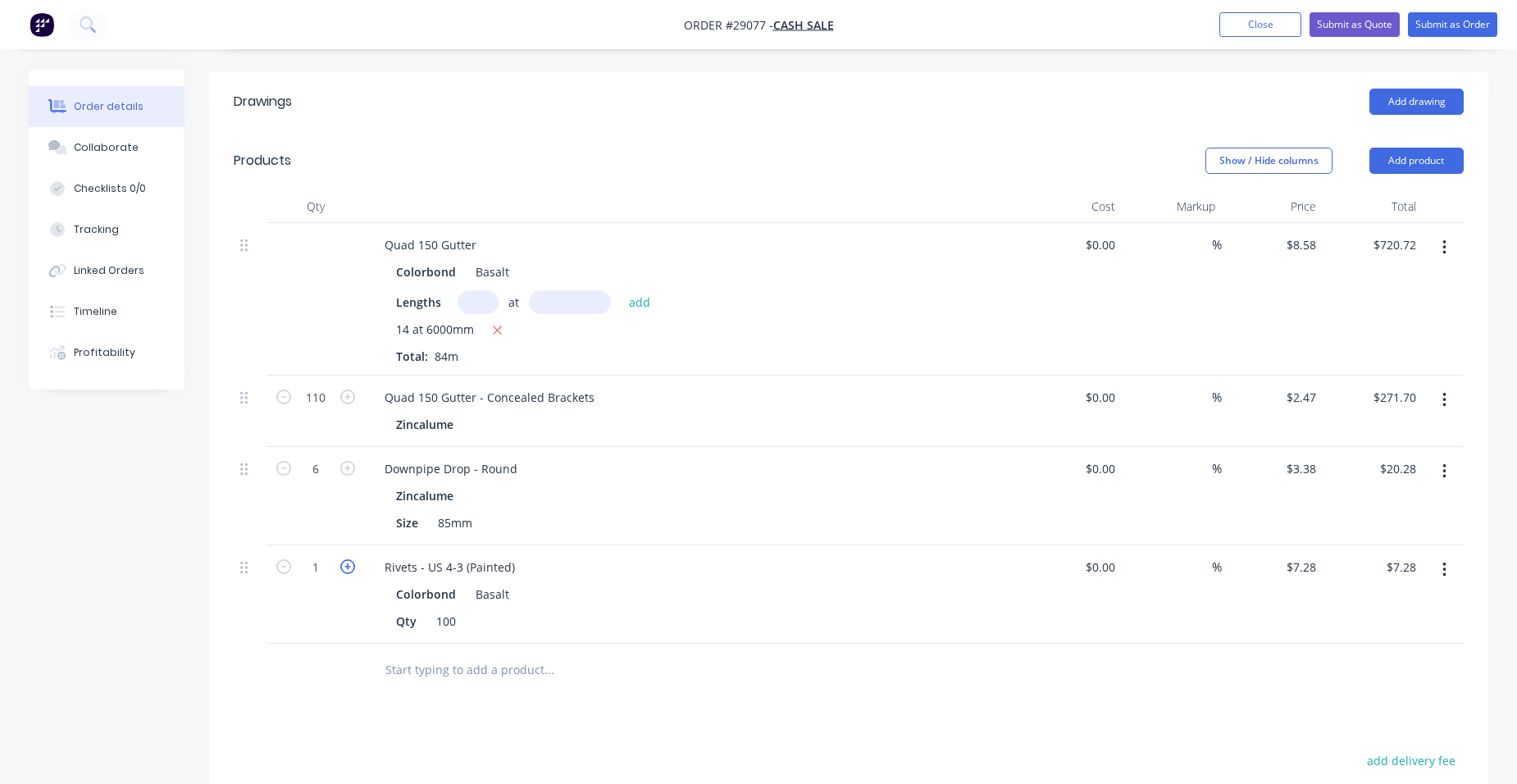
click at [349, 559] on icon "button" at bounding box center [347, 566] width 15 height 15
type input "2"
type input "$14.56"
click at [351, 559] on icon "button" at bounding box center [347, 566] width 15 height 15
type input "3"
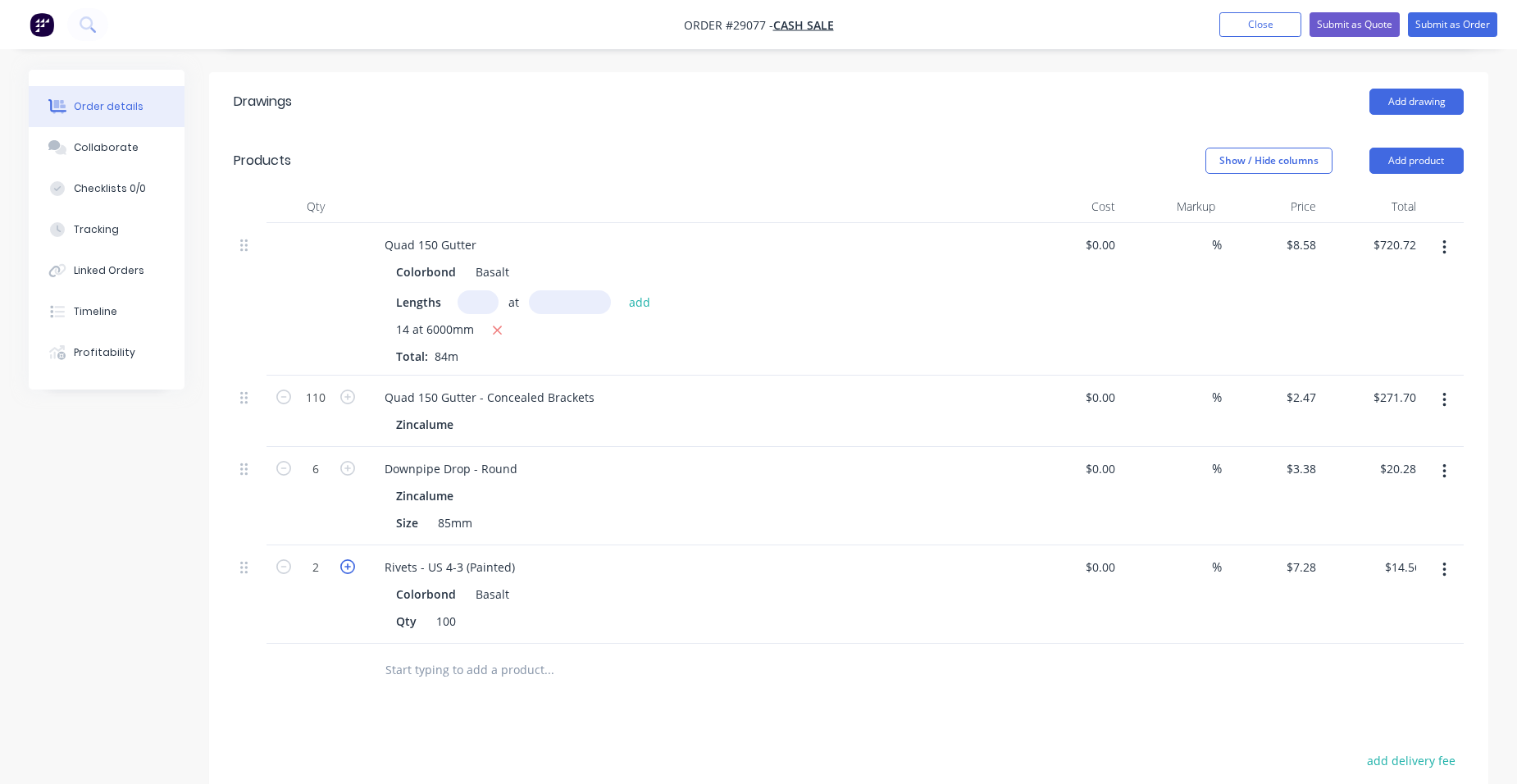
type input "$21.84"
click at [1446, 89] on button "Add drawing" at bounding box center [1416, 102] width 94 height 26
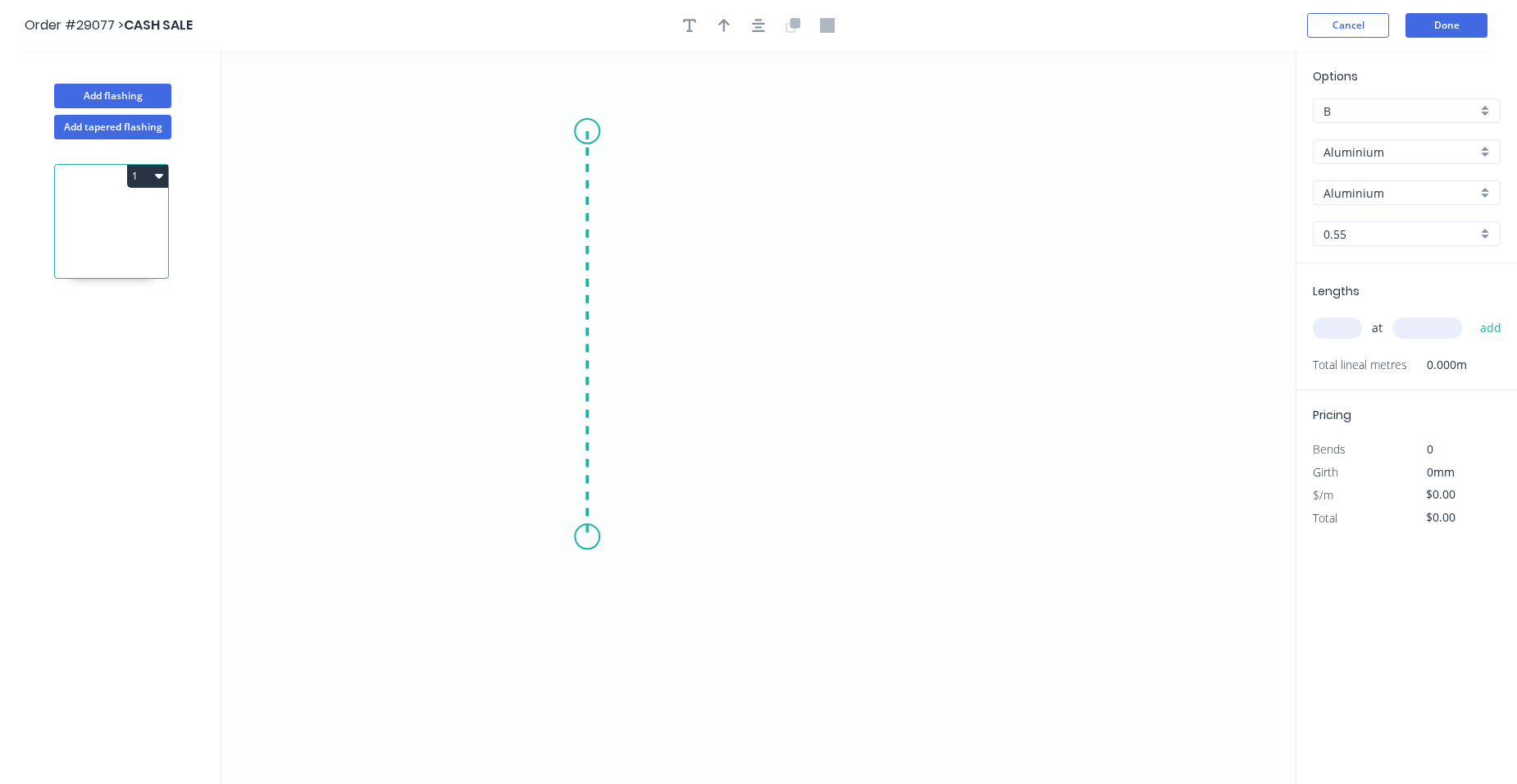
drag, startPoint x: 587, startPoint y: 132, endPoint x: 569, endPoint y: 575, distance: 443.4
click at [569, 575] on icon "0" at bounding box center [758, 417] width 1074 height 733
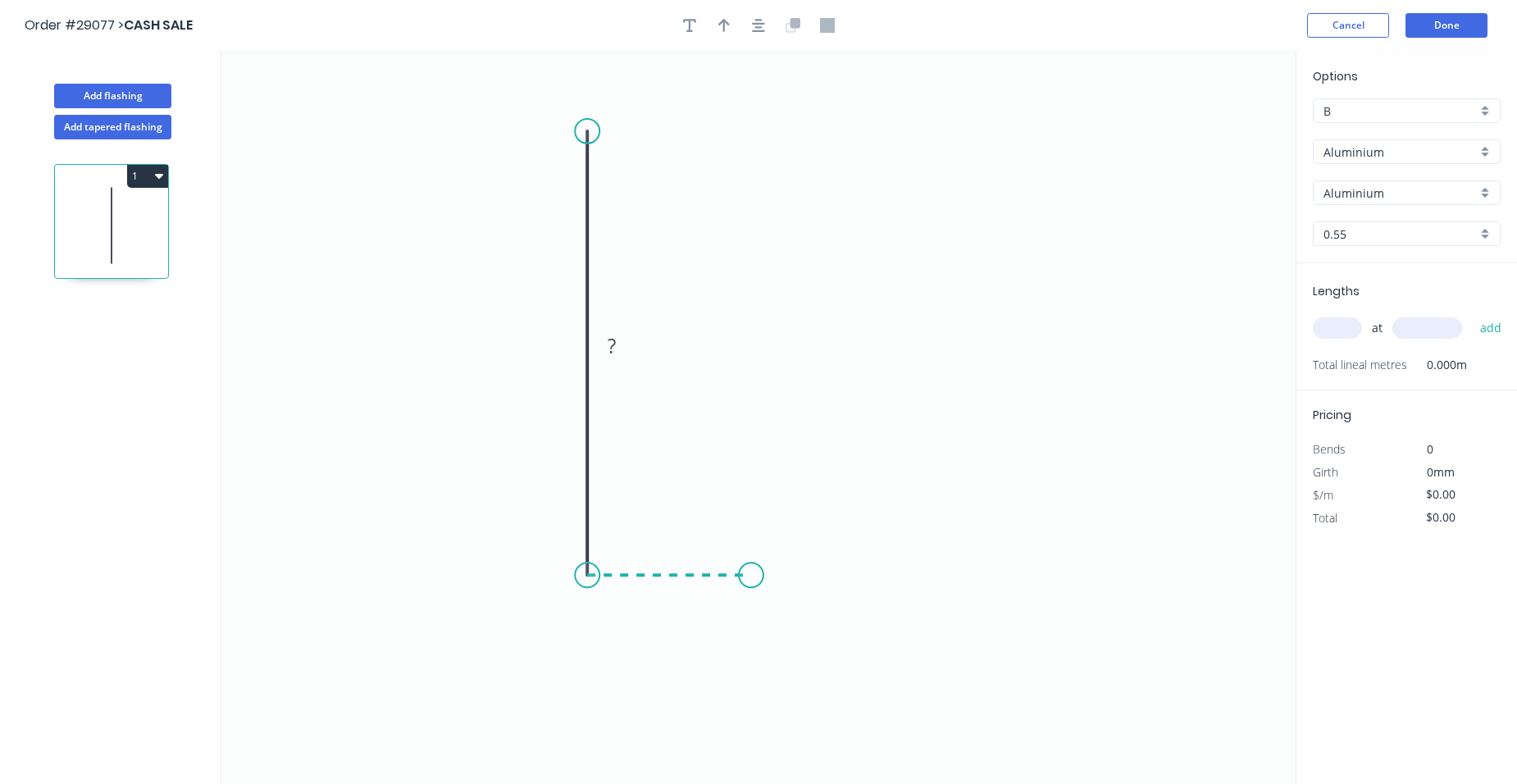
click at [751, 575] on icon "0 ?" at bounding box center [758, 417] width 1074 height 733
click at [748, 506] on icon "0 ? ?" at bounding box center [758, 417] width 1074 height 733
click at [780, 544] on tspan "?" at bounding box center [776, 532] width 8 height 27
click at [678, 589] on rect at bounding box center [669, 593] width 32 height 23
click at [575, 345] on rect at bounding box center [562, 346] width 32 height 23
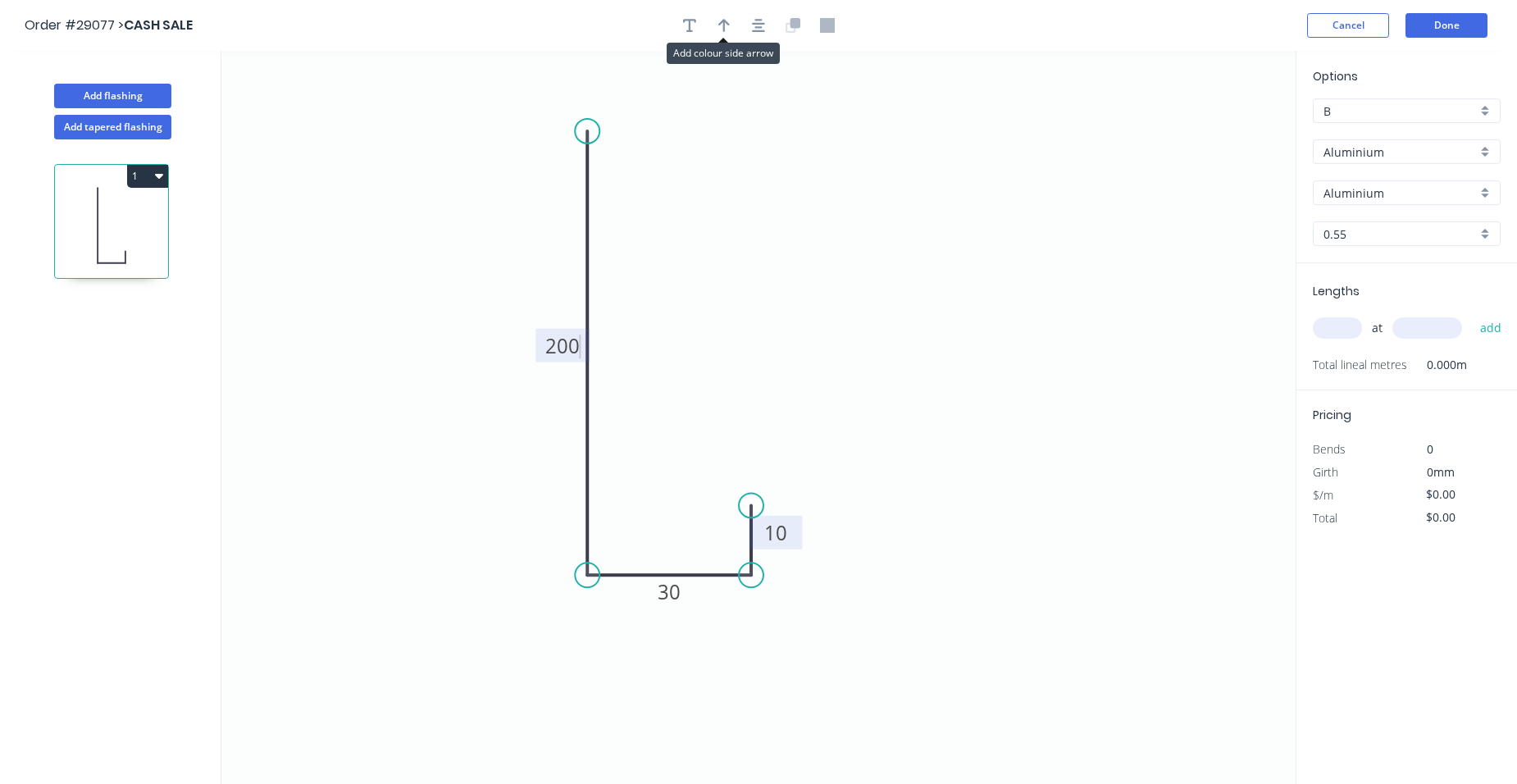
click at [732, 28] on button "button" at bounding box center [724, 25] width 25 height 25
type input "$1.00"
click at [478, 464] on icon at bounding box center [481, 445] width 15 height 53
click at [1490, 153] on div "Aluminium" at bounding box center [1406, 152] width 188 height 25
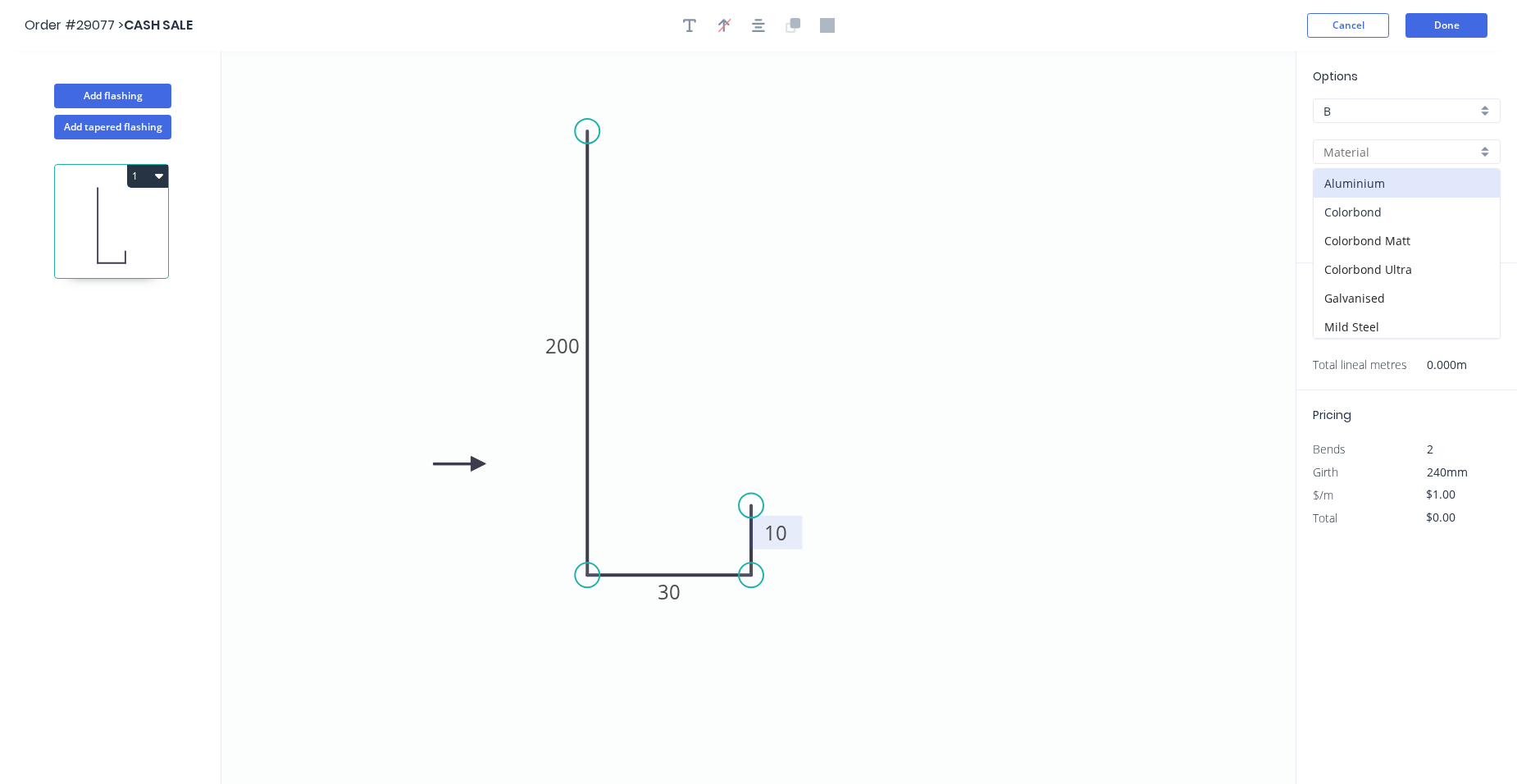
click at [1420, 210] on div "Colorbond" at bounding box center [1406, 211] width 186 height 29
type input "Colorbond"
type input "Basalt"
type input "$12.91"
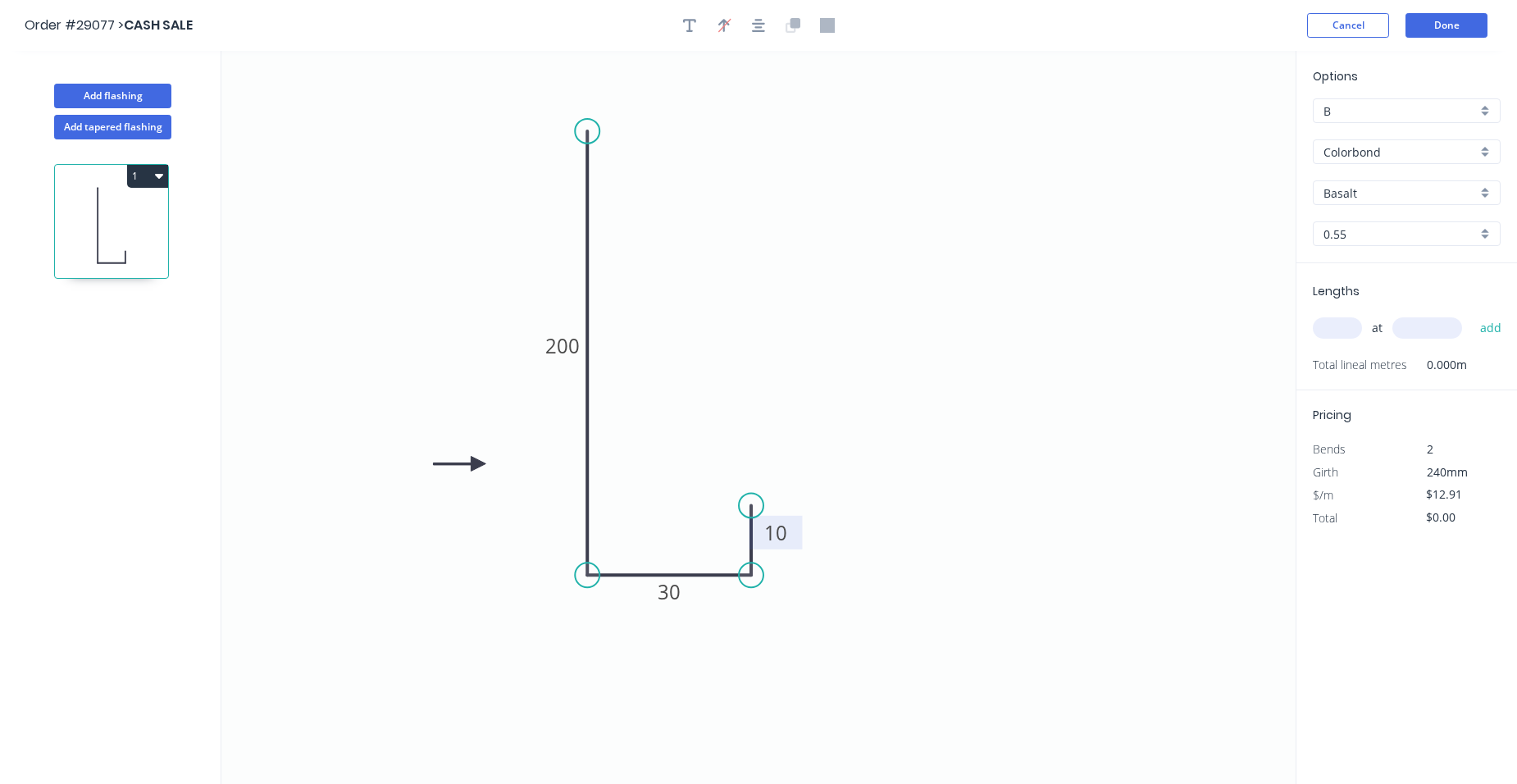
click at [1337, 322] on input "text" at bounding box center [1337, 328] width 49 height 21
type input "2"
type input "2000"
click at [1472, 314] on button "add" at bounding box center [1492, 328] width 39 height 28
type input "$51.64"
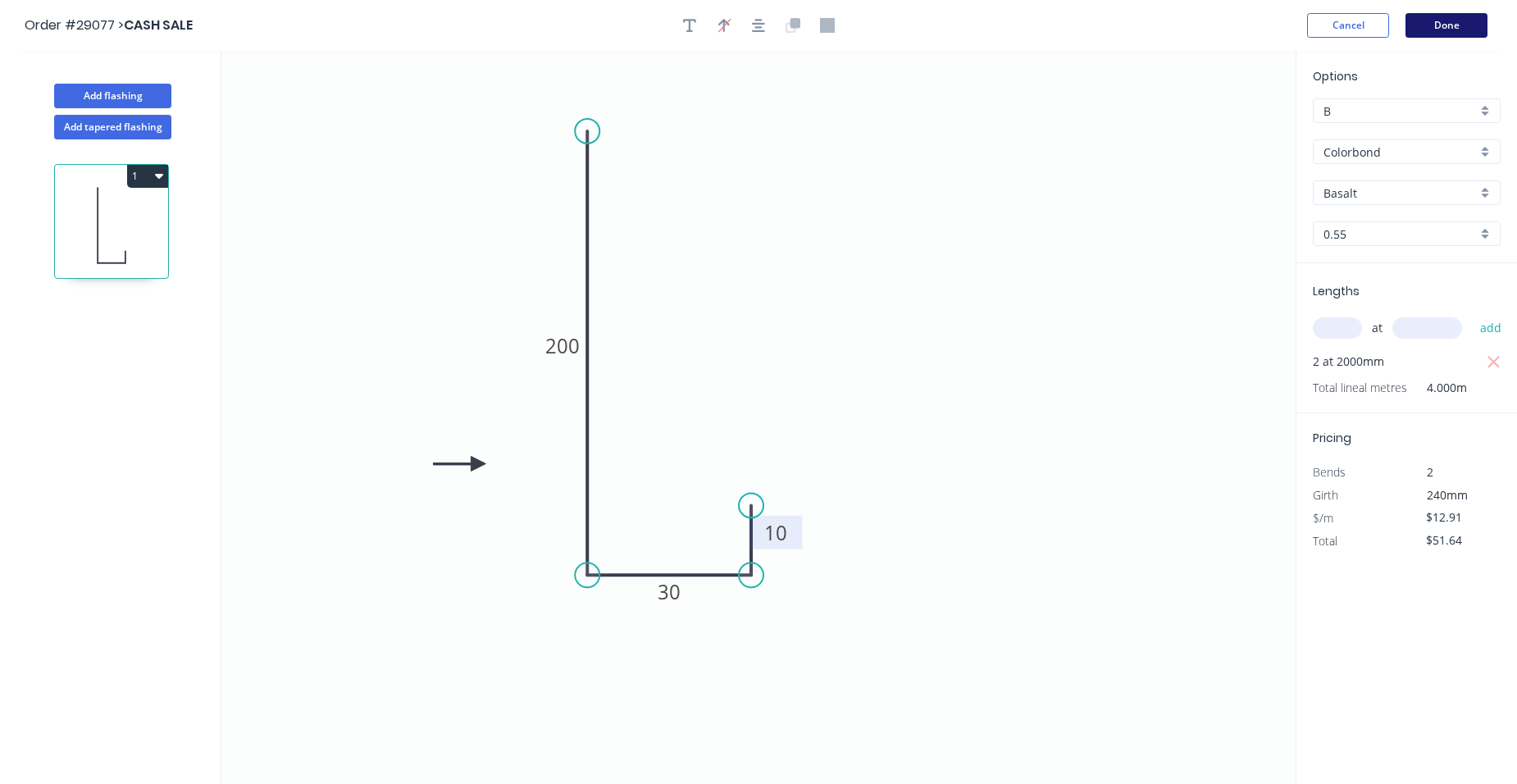
click at [1431, 30] on button "Done" at bounding box center [1446, 25] width 82 height 25
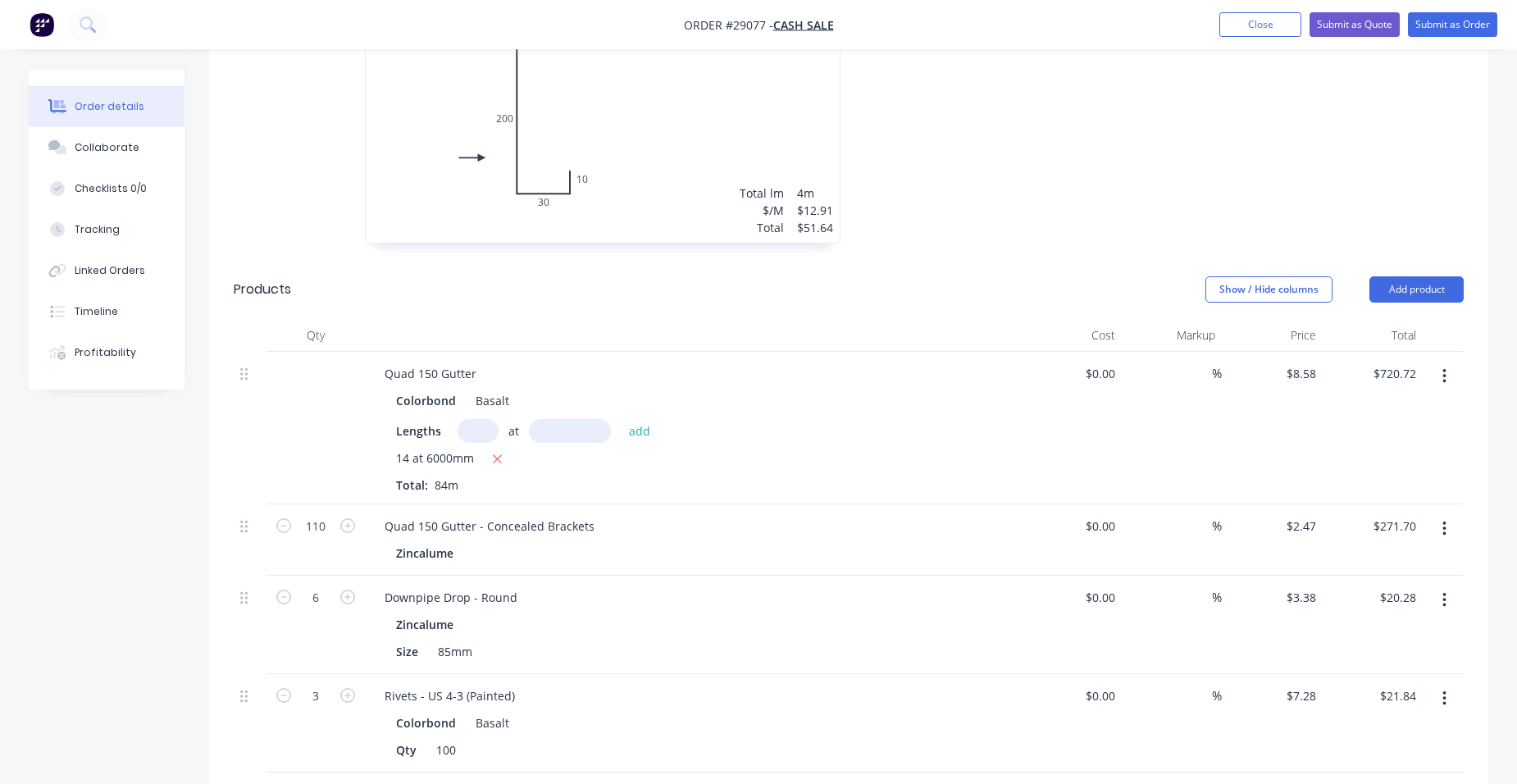
scroll to position [574, 0]
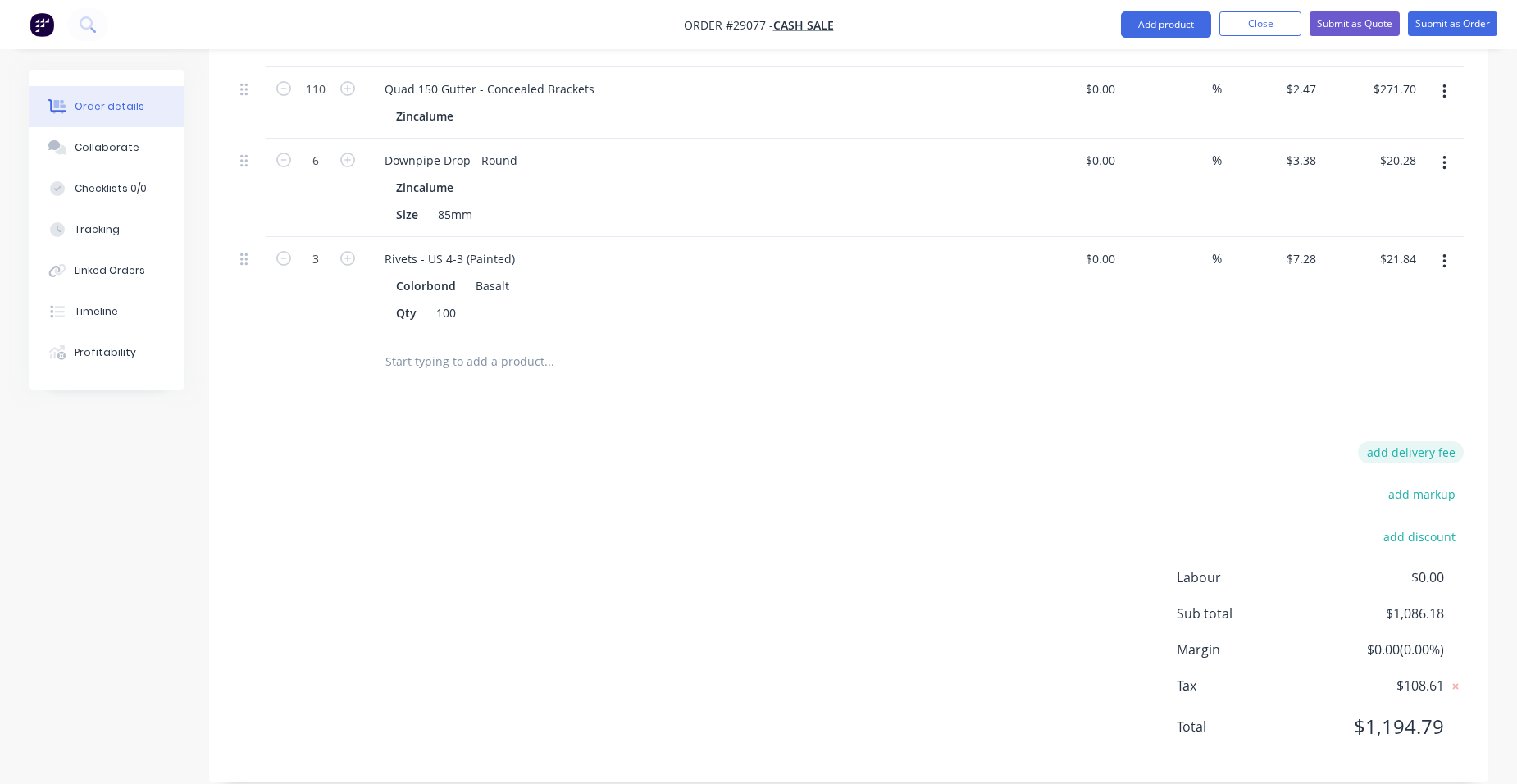
click at [1432, 441] on button "add delivery fee" at bounding box center [1411, 452] width 106 height 22
type input "120"
click input "submit" at bounding box center [0, 0] width 0 height 0
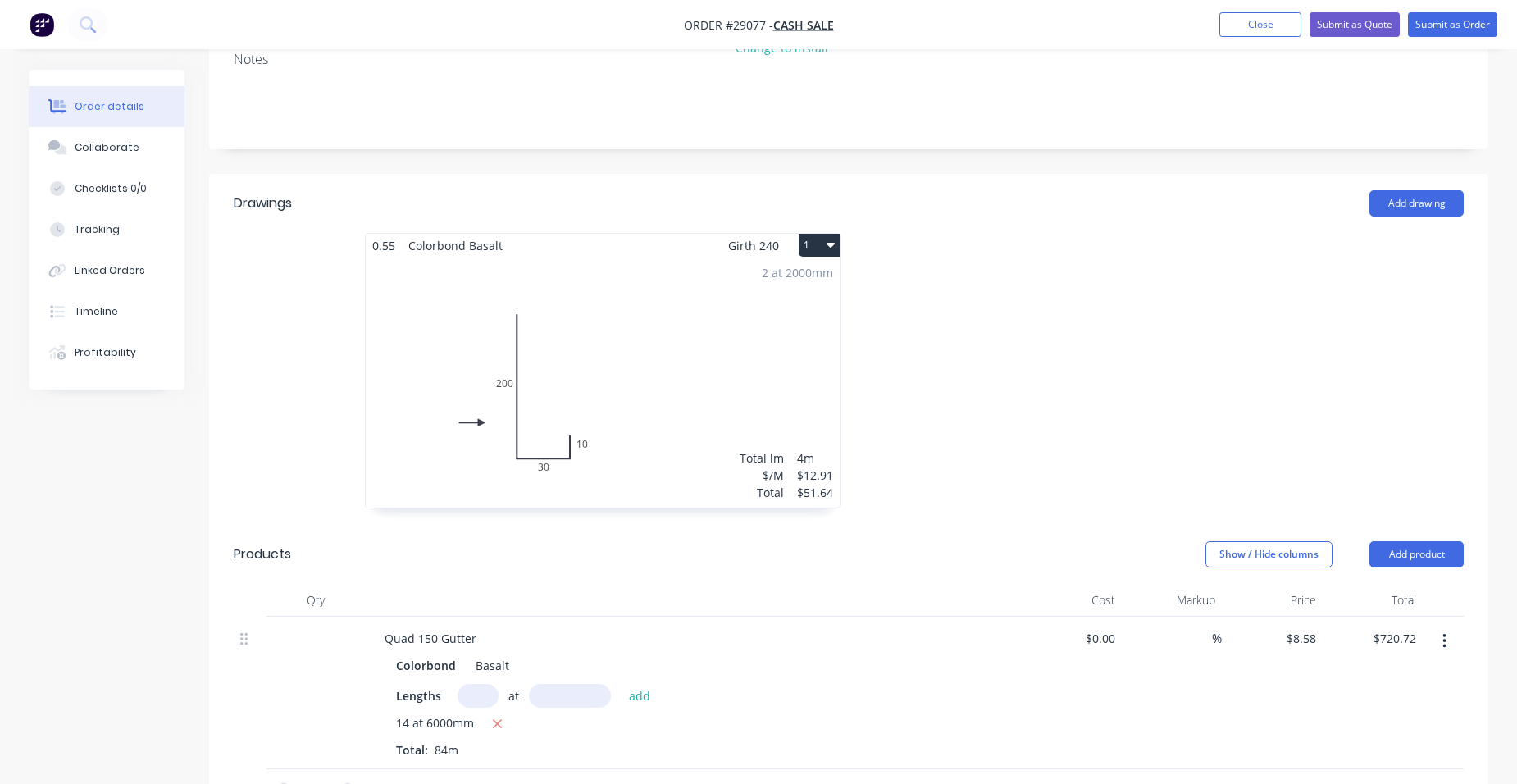
scroll to position [100, 0]
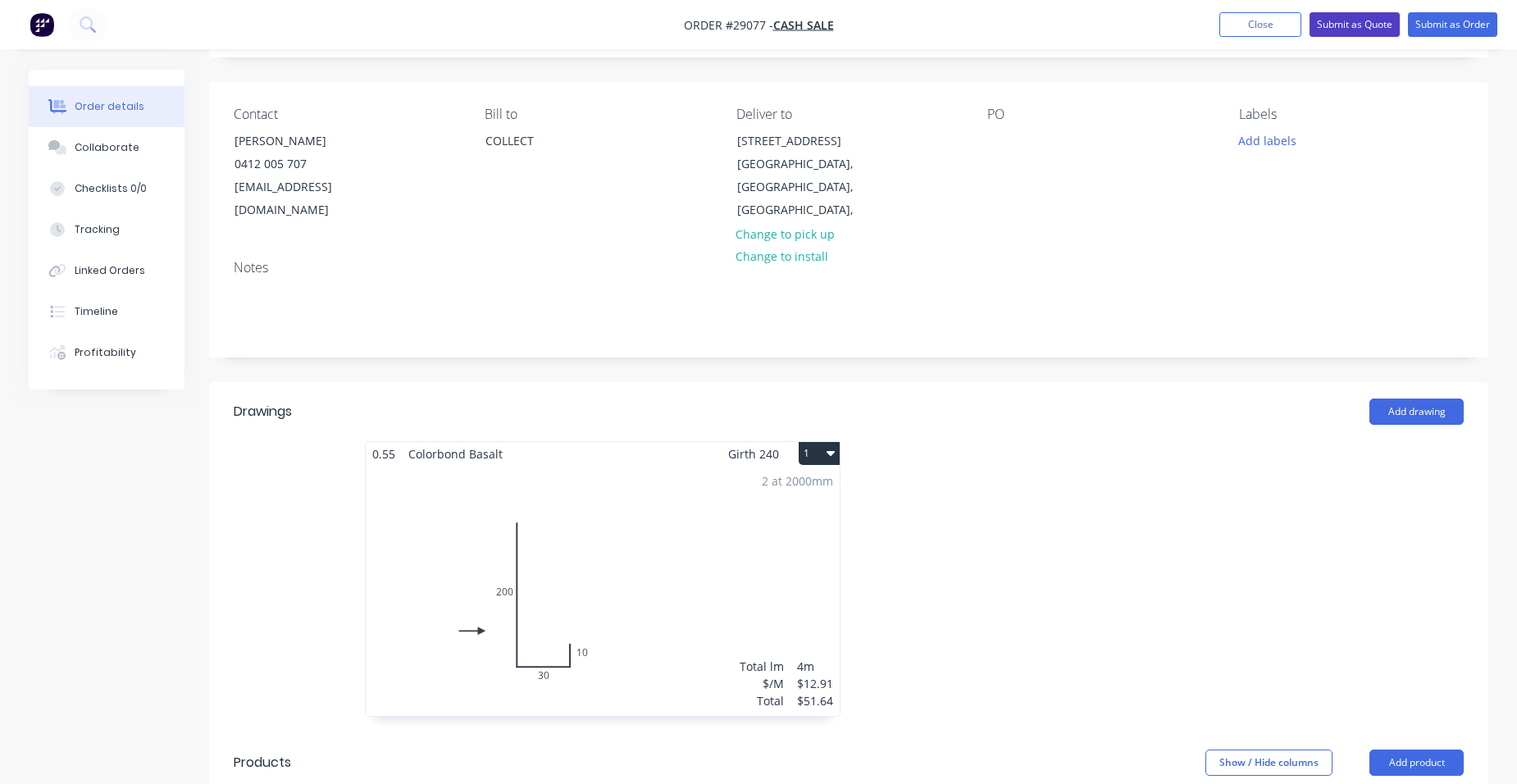
click at [1353, 18] on button "Submit as Quote" at bounding box center [1355, 25] width 90 height 25
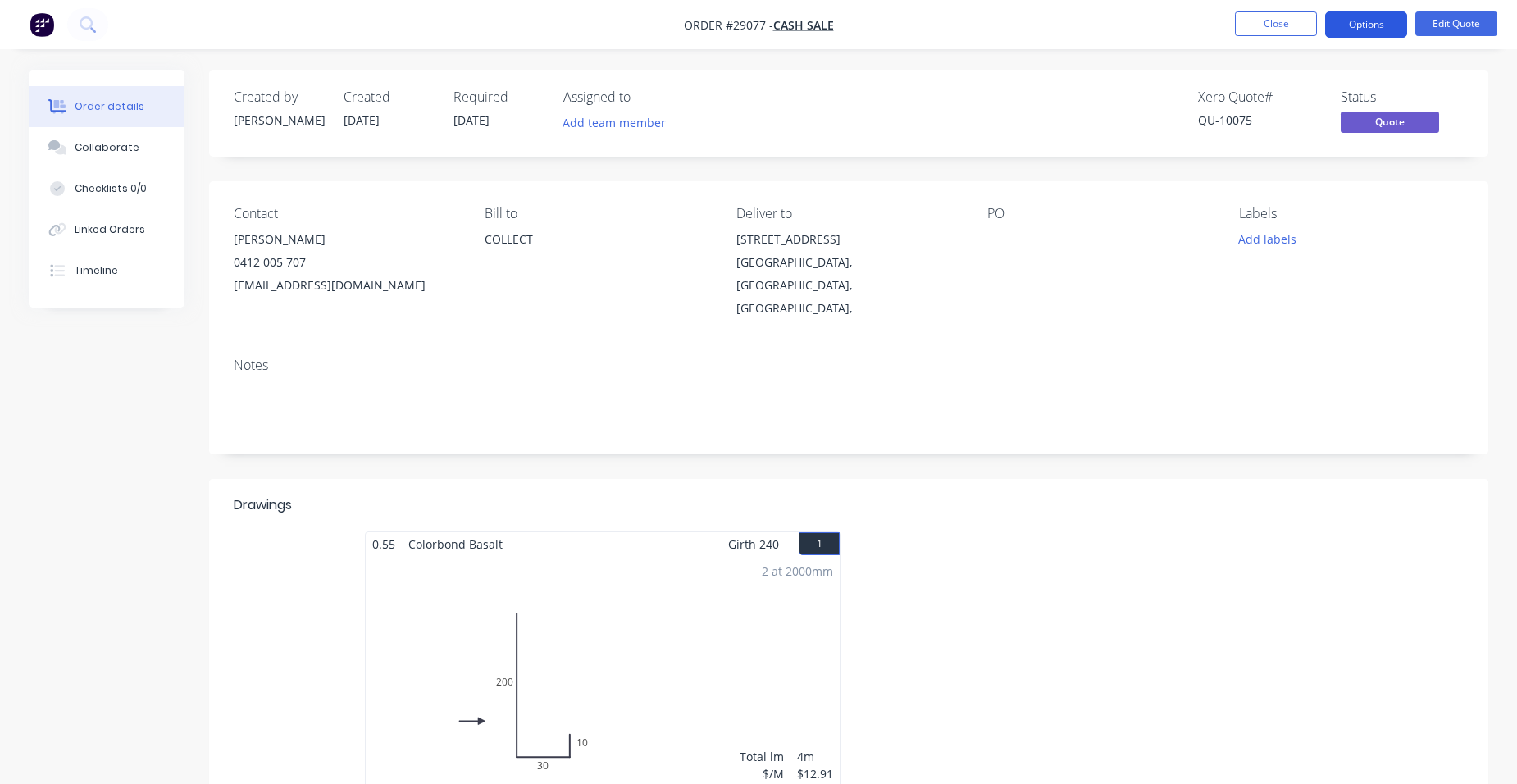
click at [1370, 24] on button "Options" at bounding box center [1365, 25] width 82 height 26
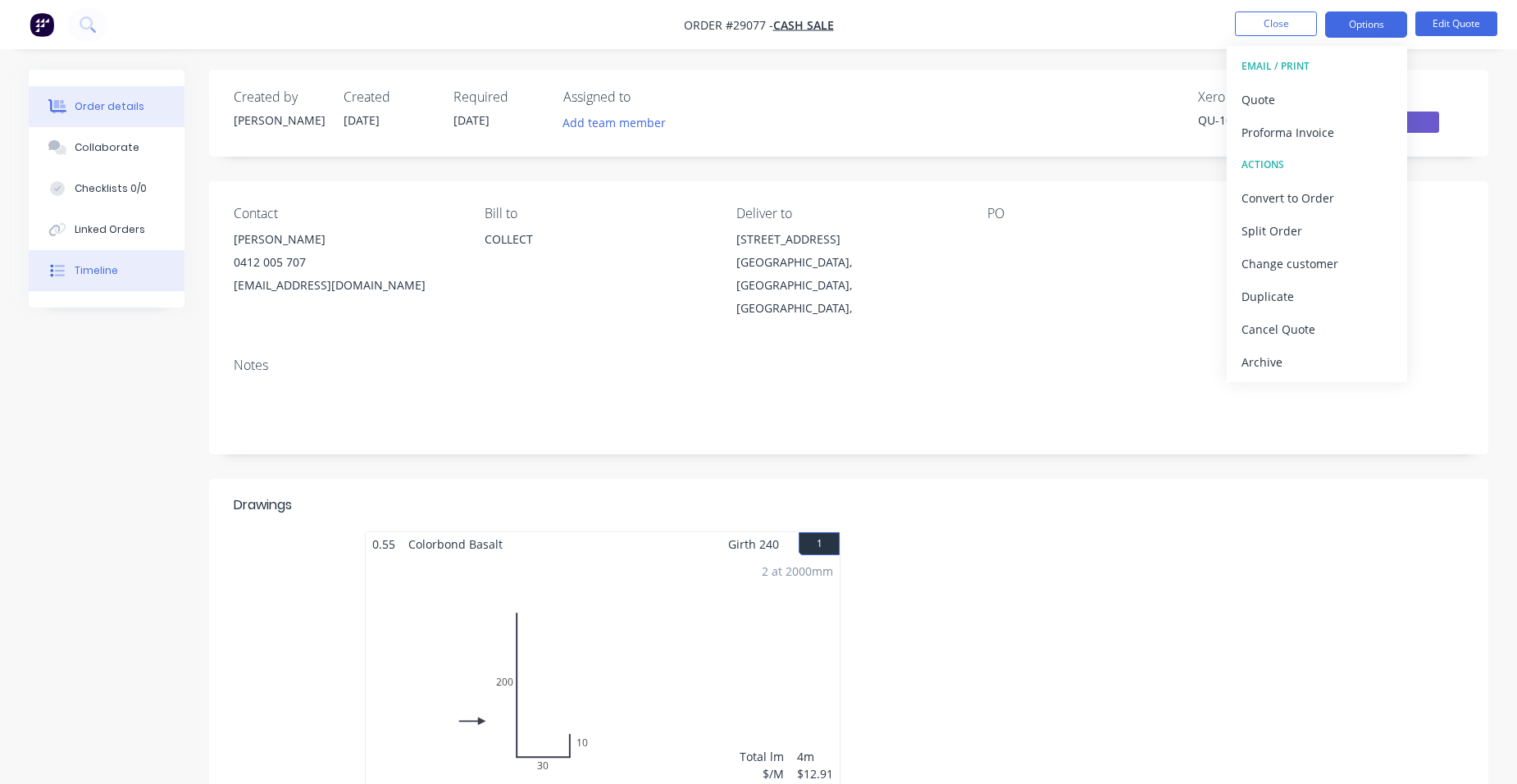
click at [99, 270] on div "Timeline" at bounding box center [97, 270] width 44 height 15
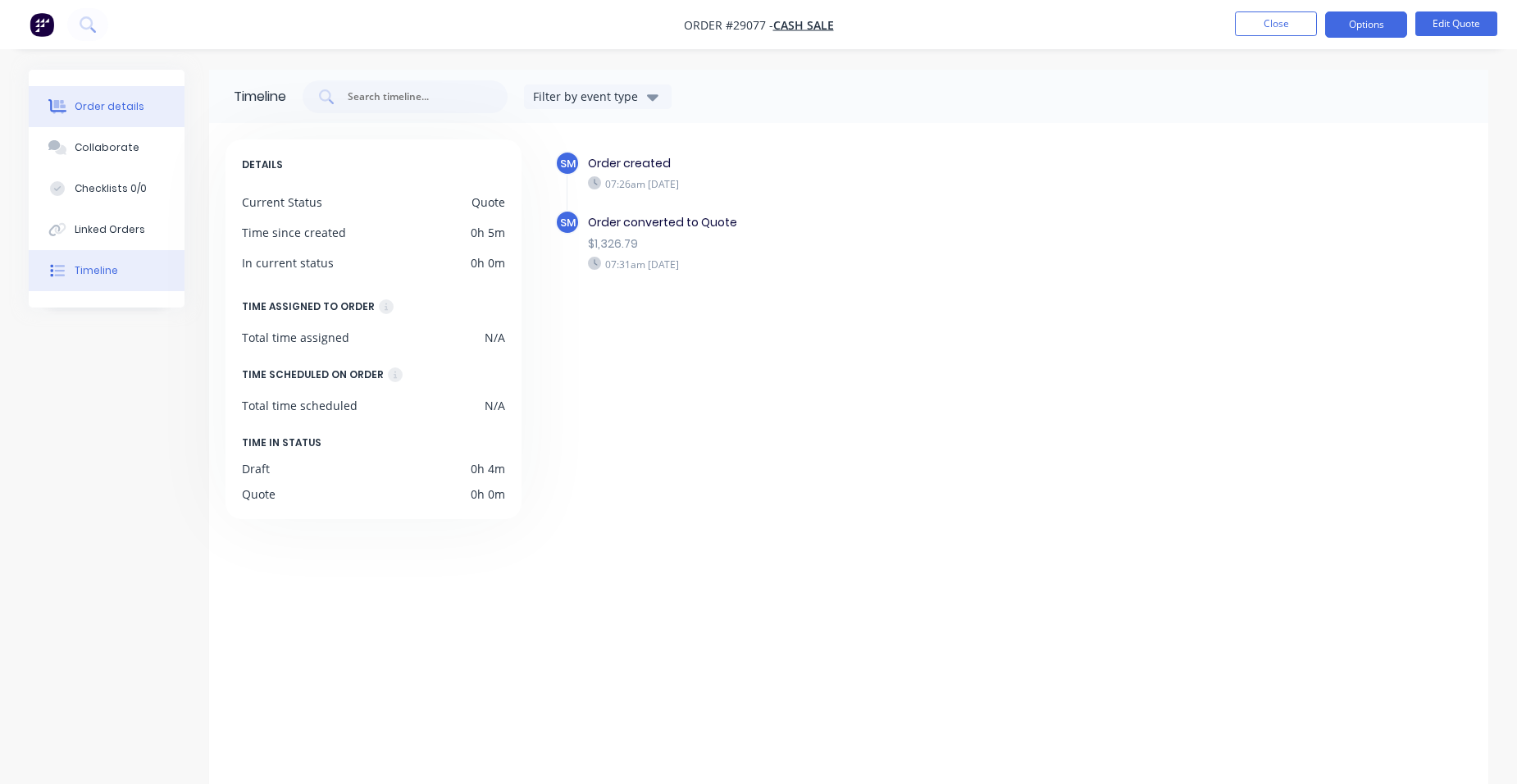
click at [143, 103] on button "Order details" at bounding box center [107, 106] width 156 height 41
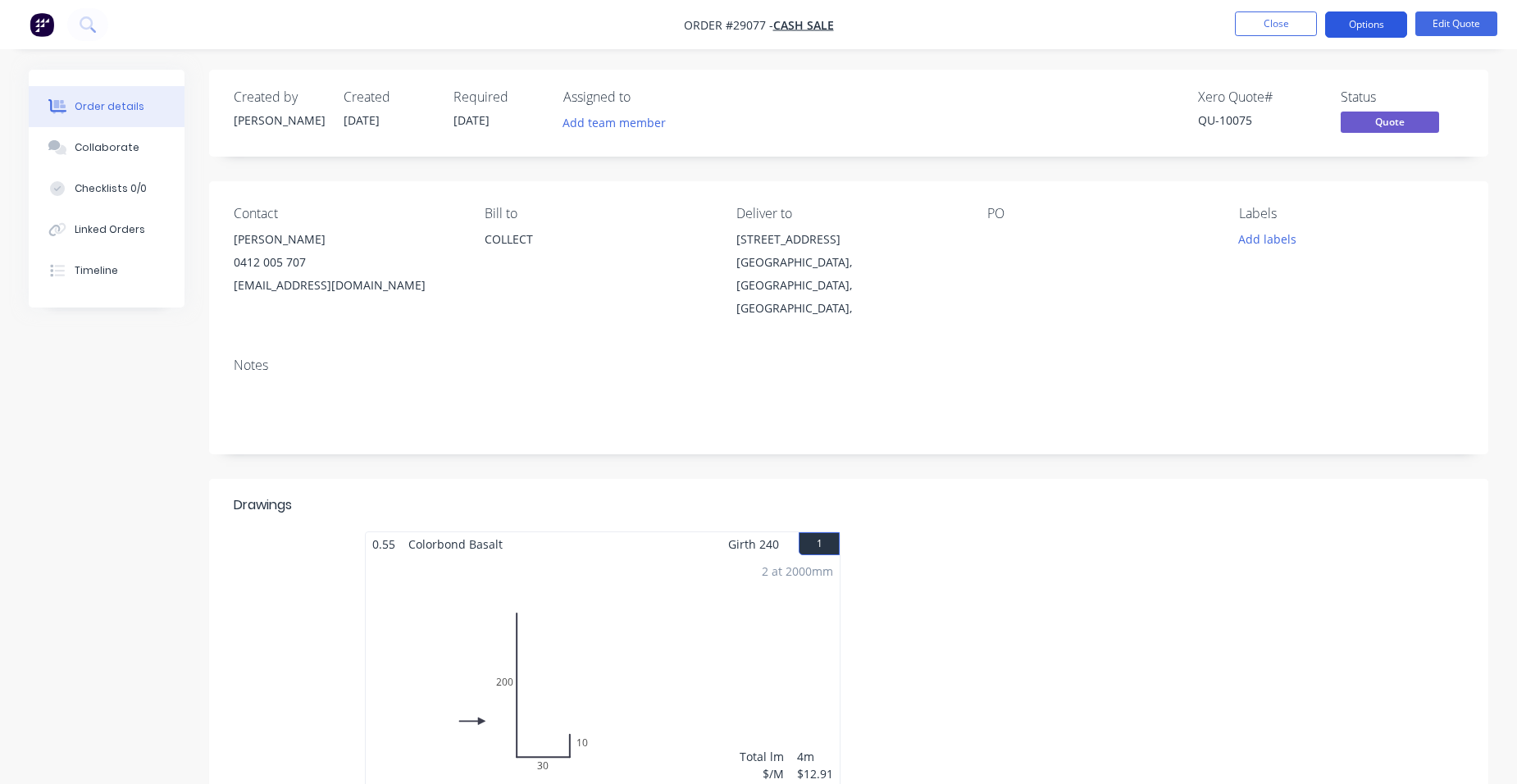
click at [1370, 21] on button "Options" at bounding box center [1365, 25] width 82 height 26
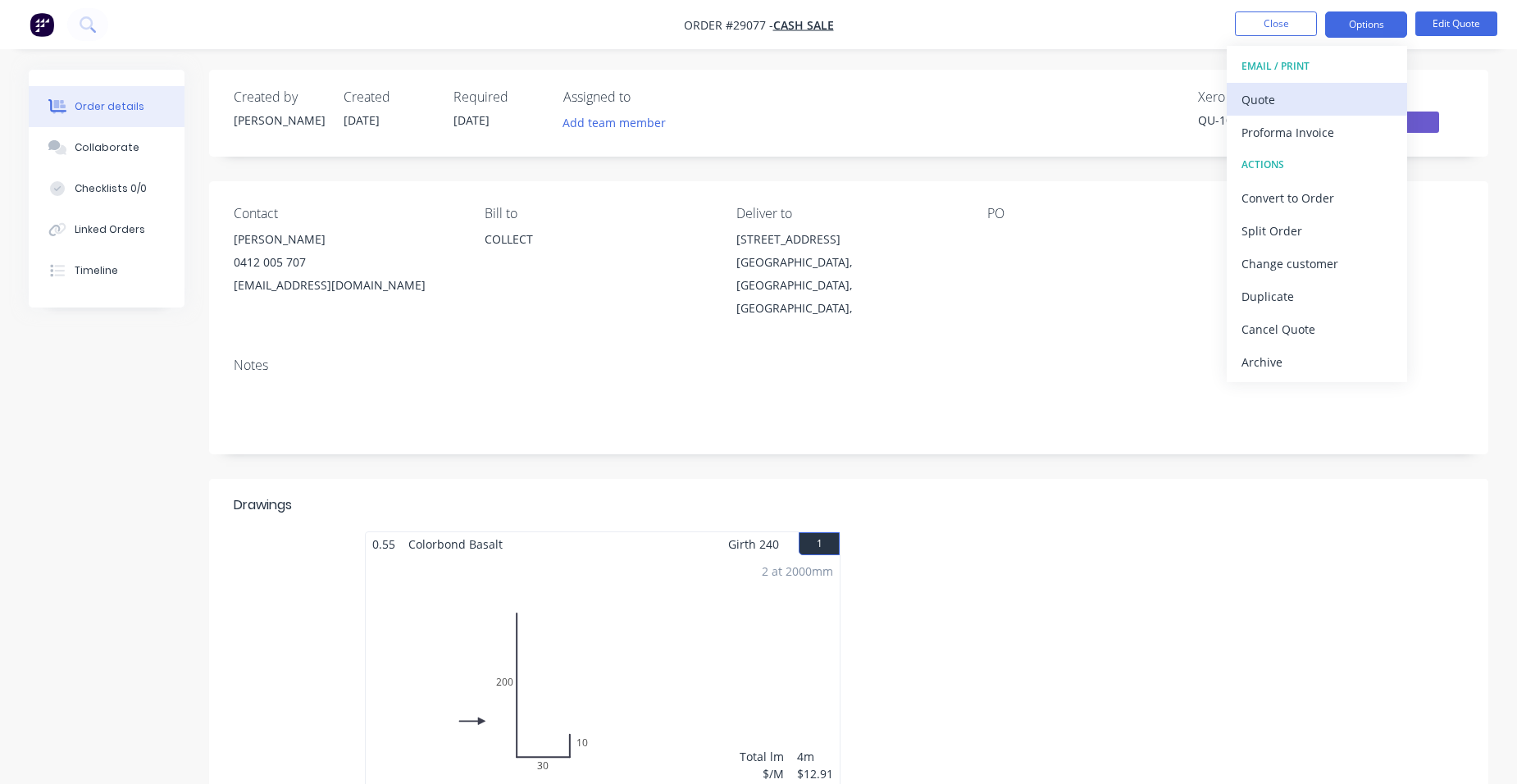
click at [1320, 90] on div "Quote" at bounding box center [1317, 99] width 151 height 24
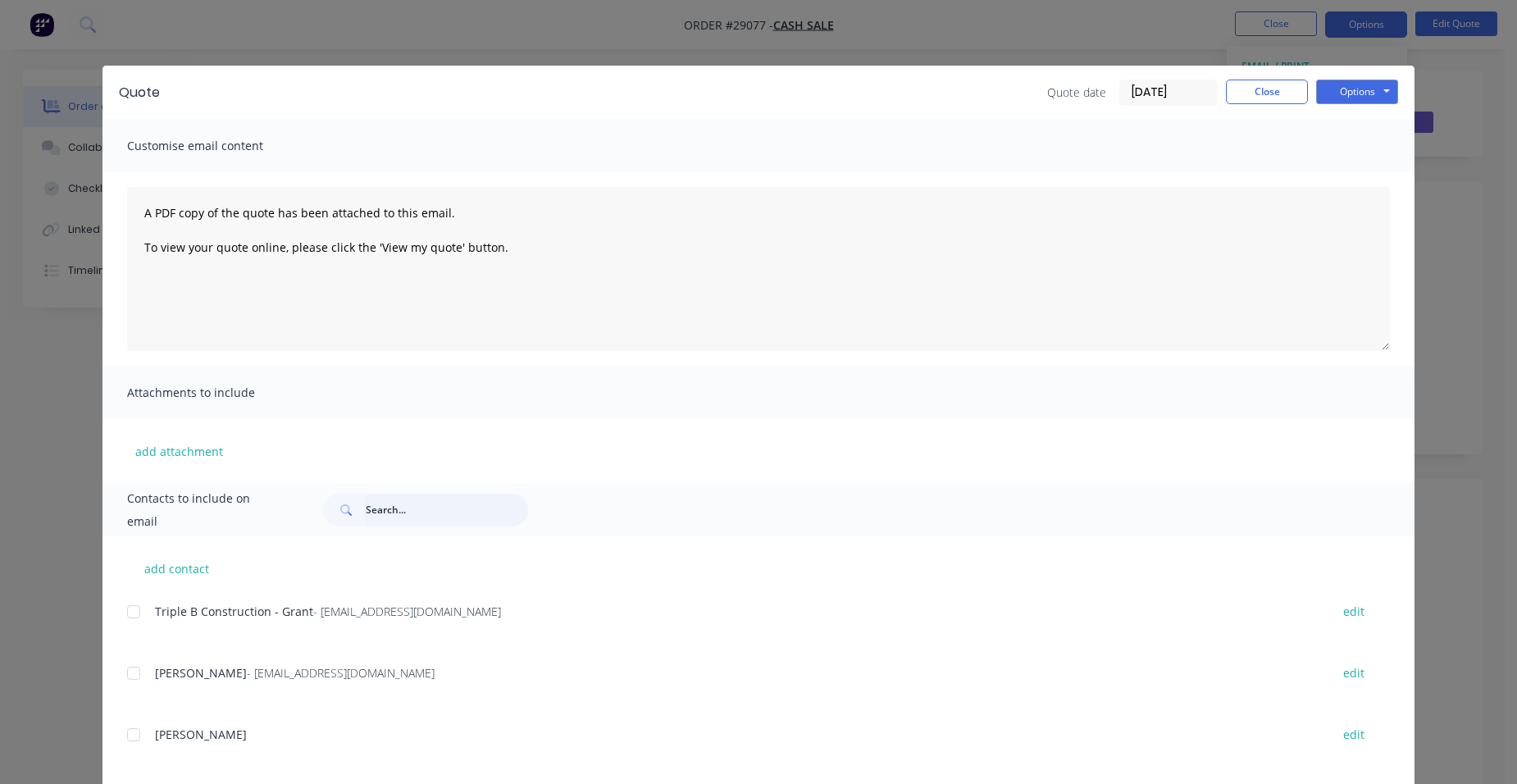
click at [392, 504] on input "text" at bounding box center [447, 510] width 162 height 32
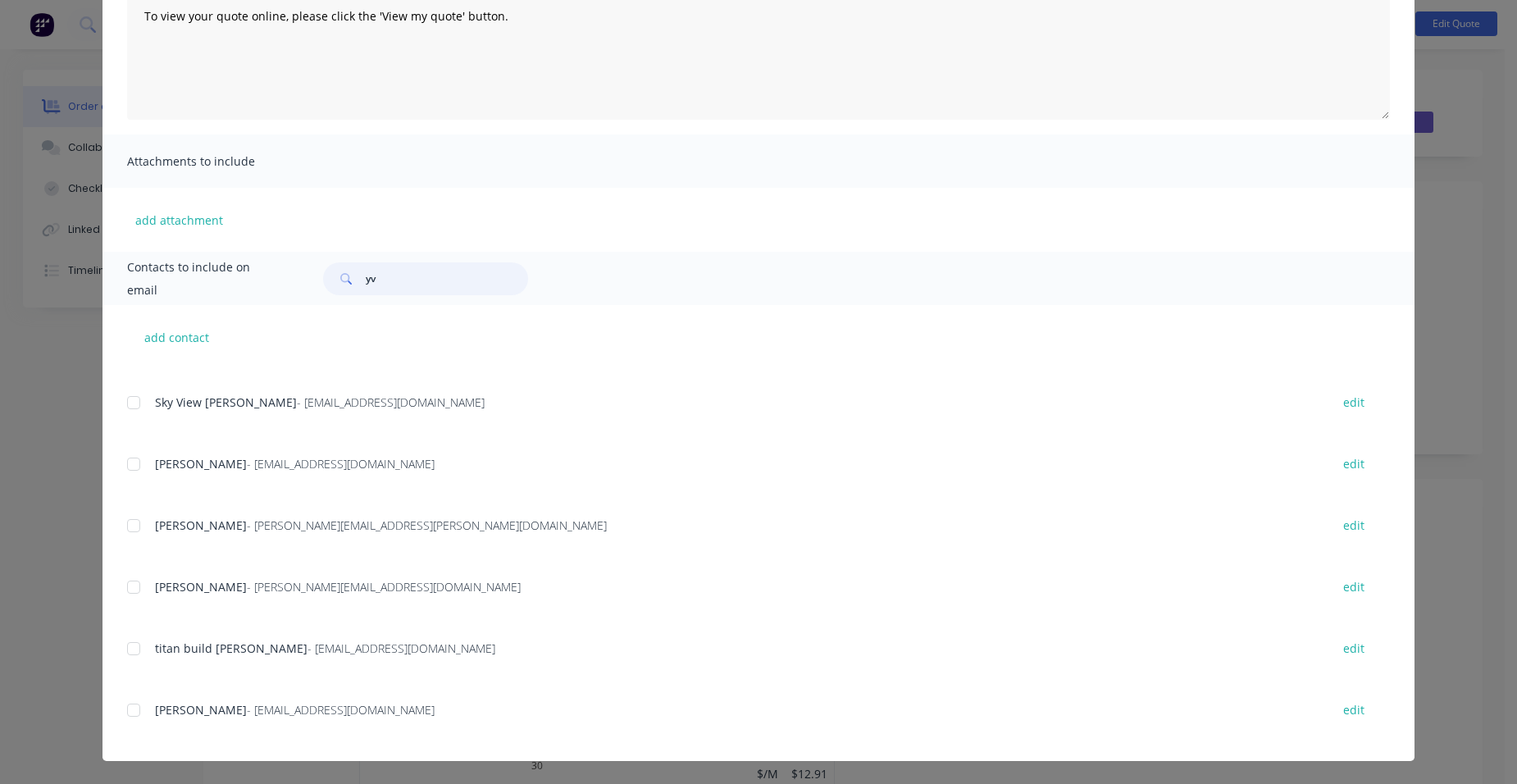
scroll to position [246, 0]
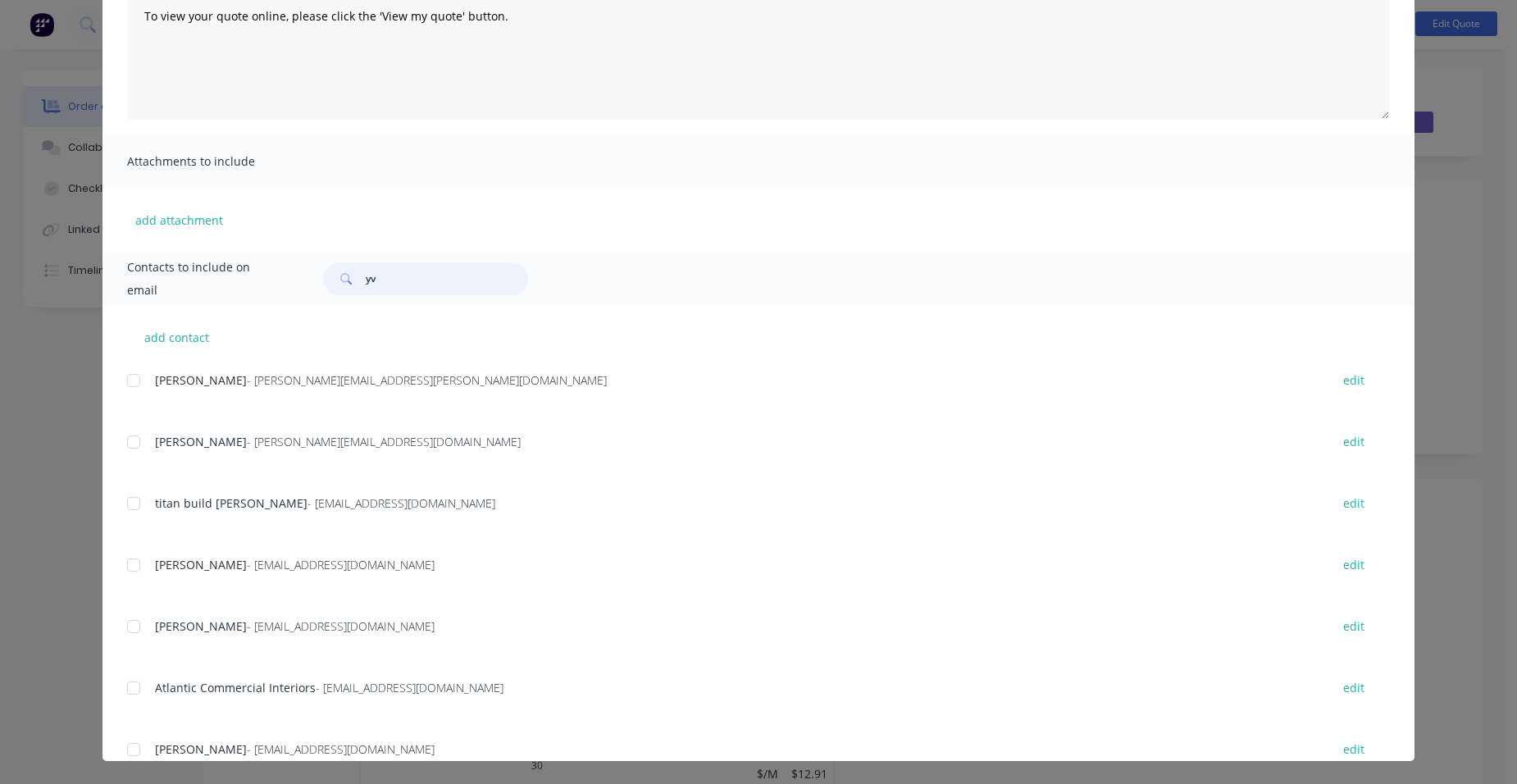
type input "y"
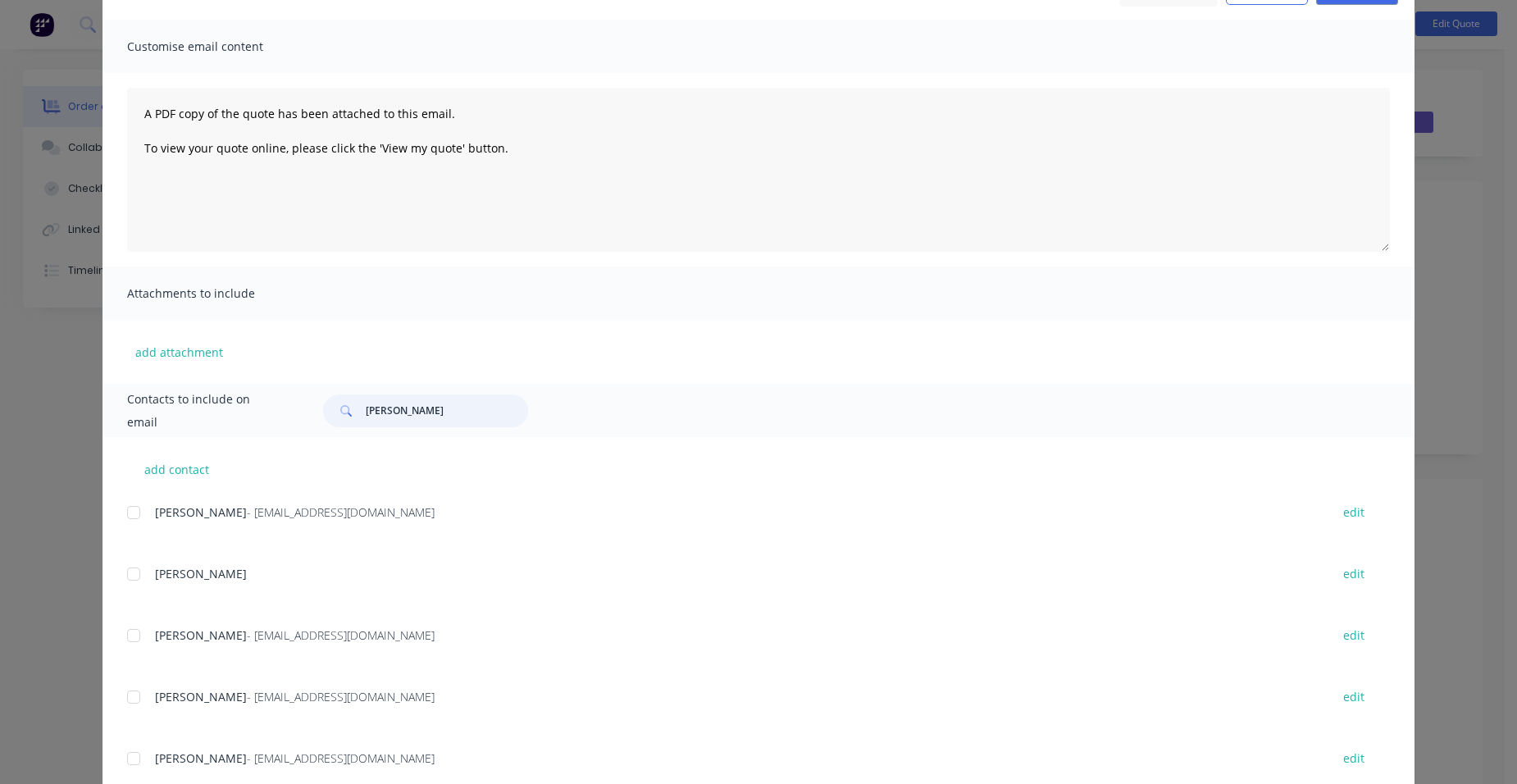
scroll to position [232, 0]
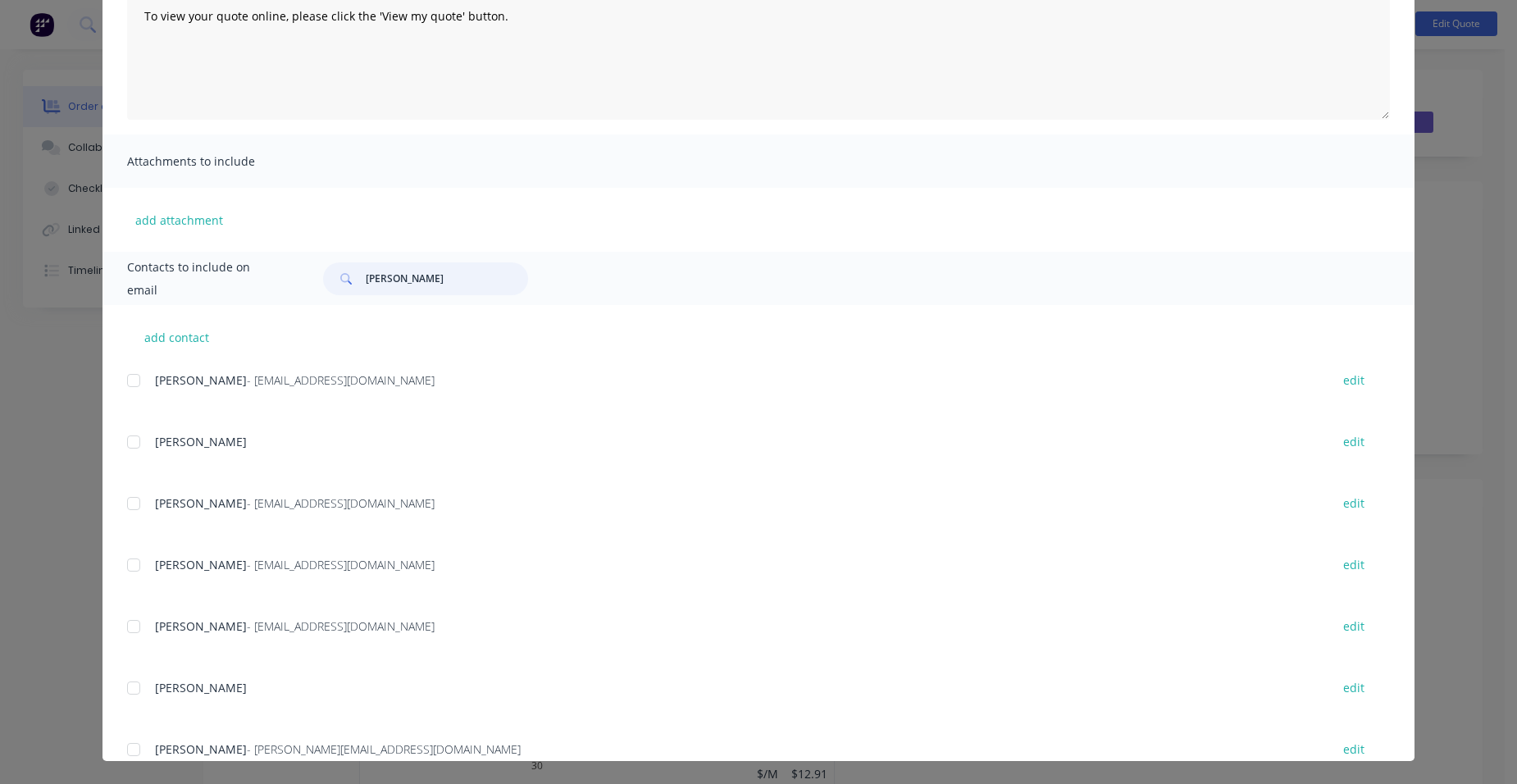
click at [136, 502] on div at bounding box center [133, 502] width 32 height 32
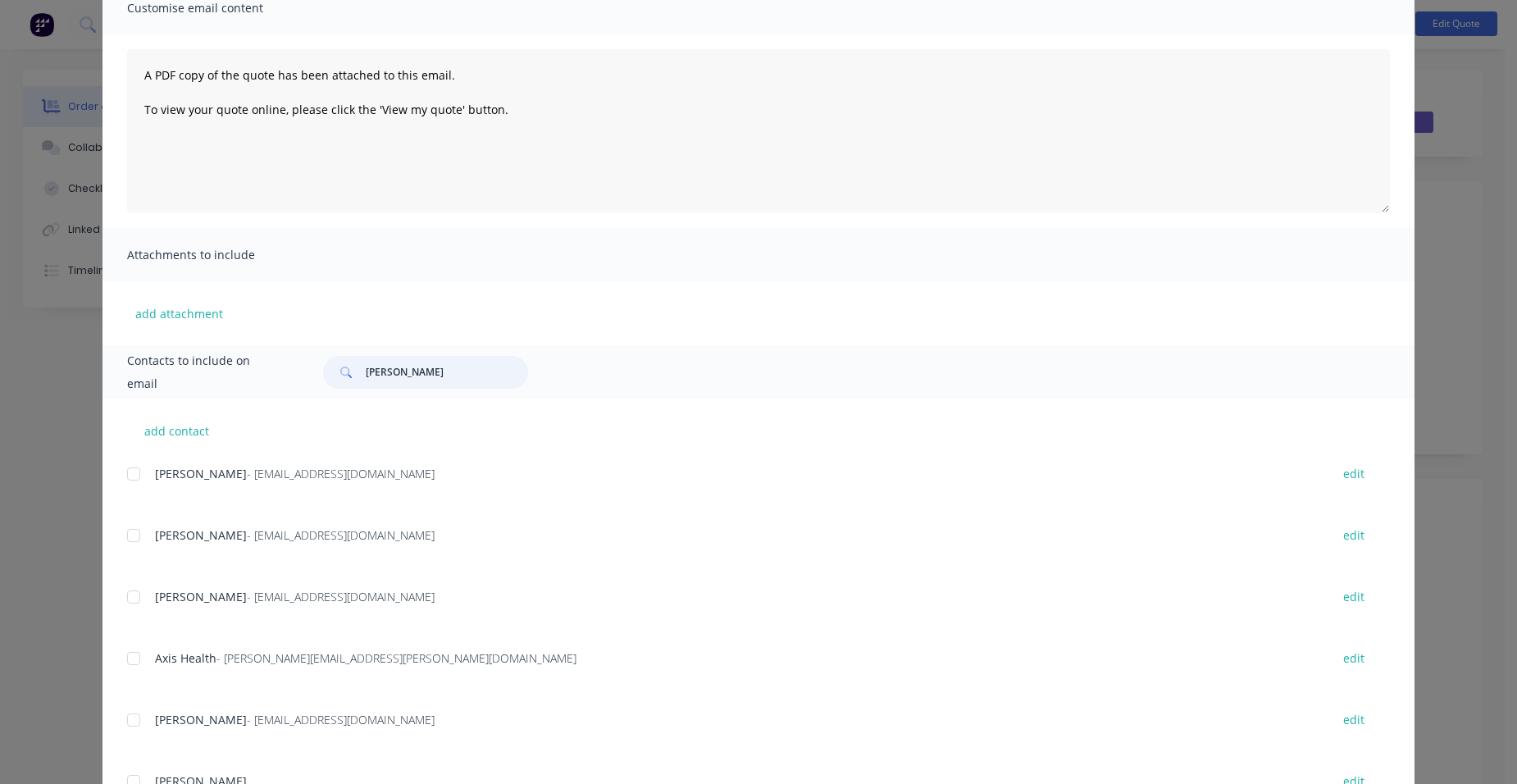
scroll to position [0, 0]
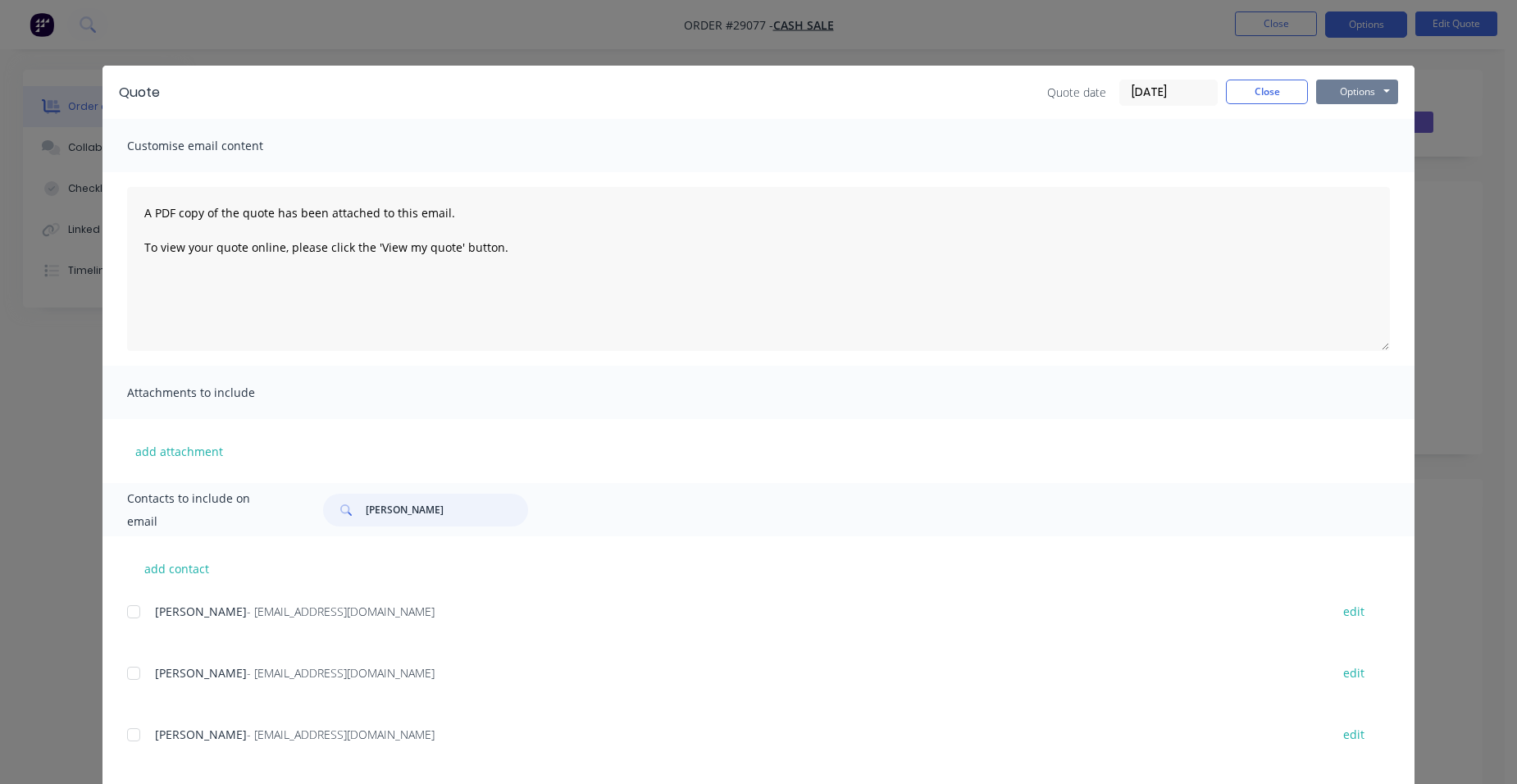
type input "[PERSON_NAME]"
click at [1333, 83] on button "Options" at bounding box center [1356, 92] width 82 height 25
click at [1370, 174] on button "Email" at bounding box center [1369, 175] width 105 height 27
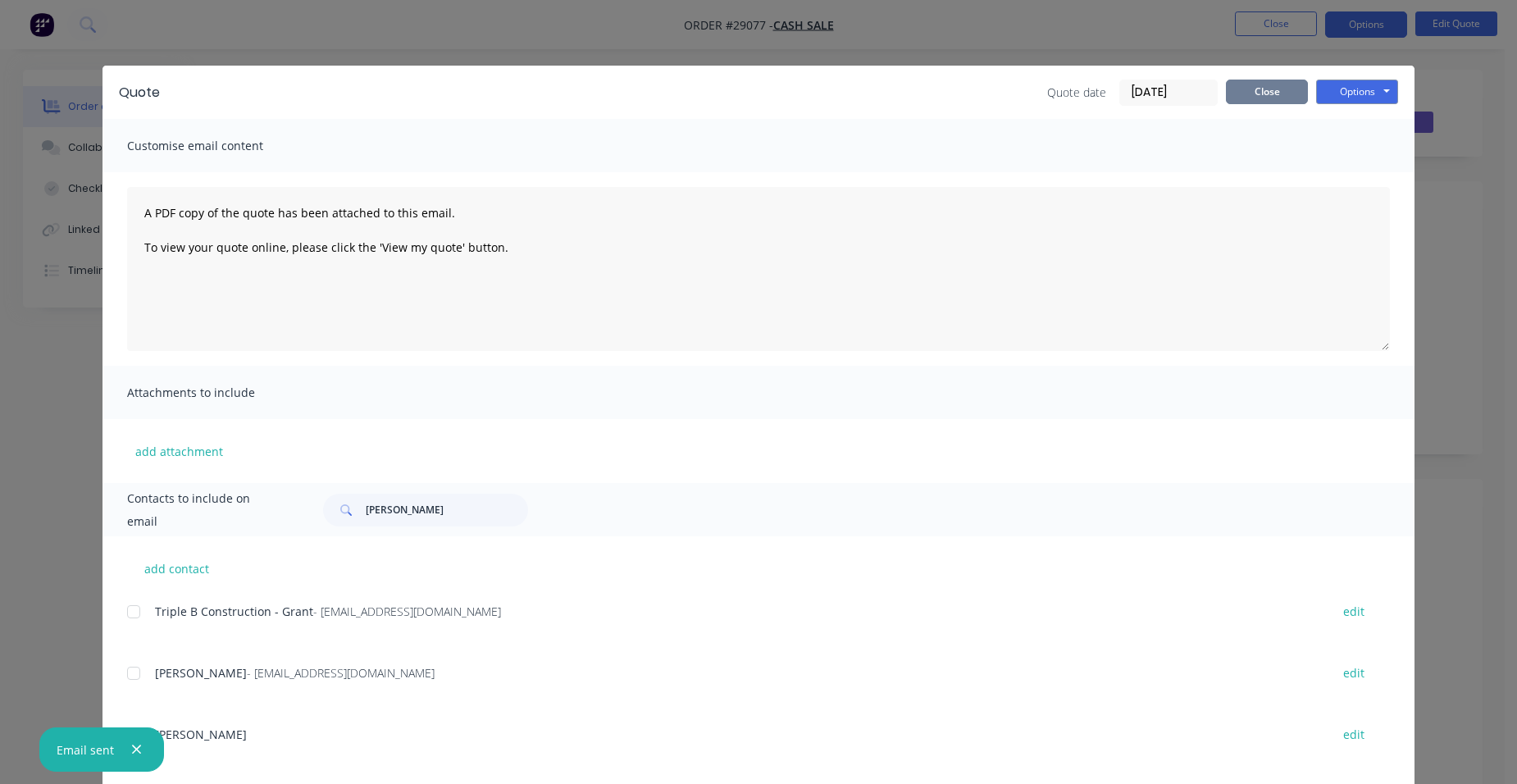
click at [1264, 98] on button "Close" at bounding box center [1266, 92] width 82 height 25
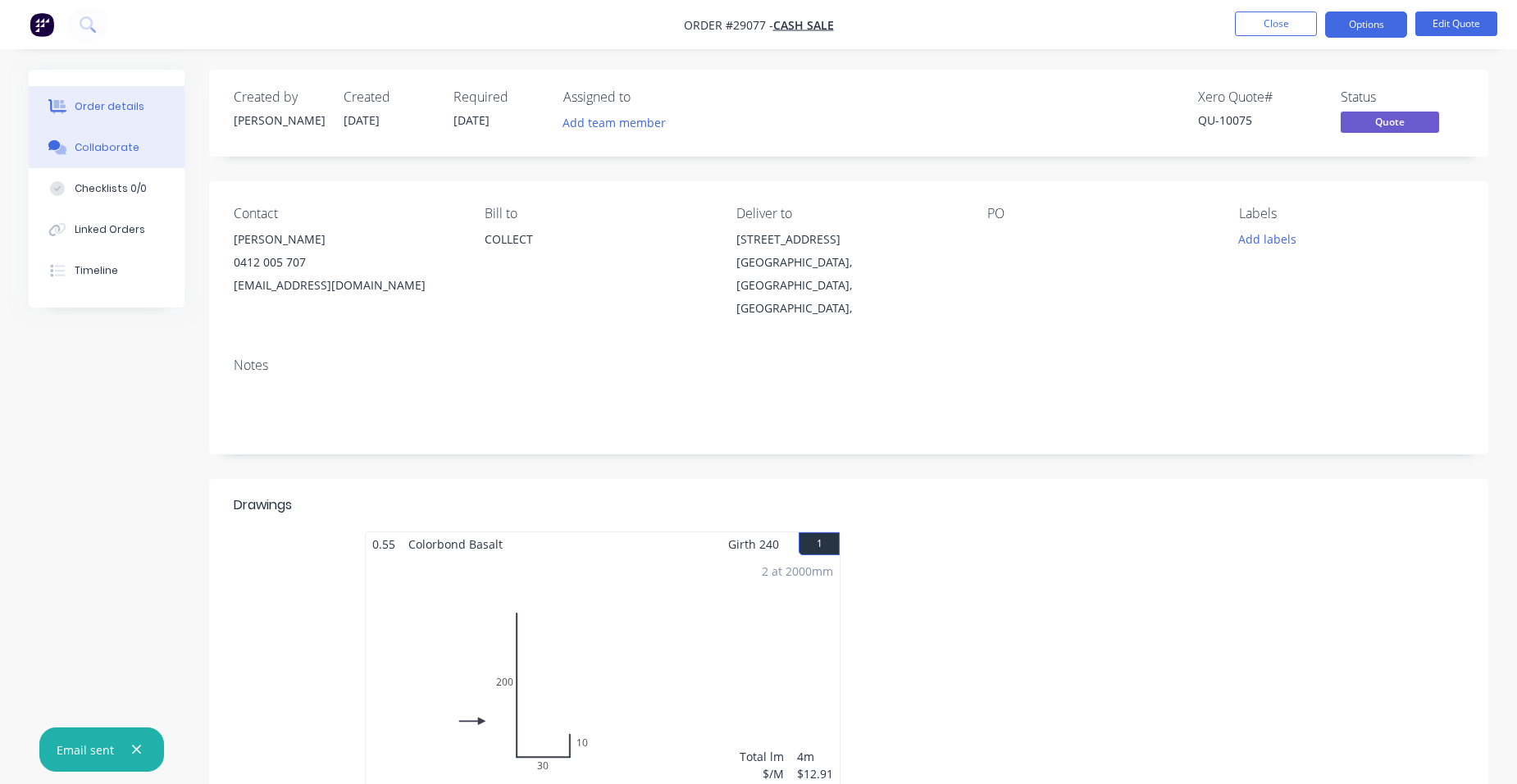
drag, startPoint x: 96, startPoint y: 138, endPoint x: 107, endPoint y: 165, distance: 29.2
click at [96, 137] on button "Collaborate" at bounding box center [107, 147] width 156 height 41
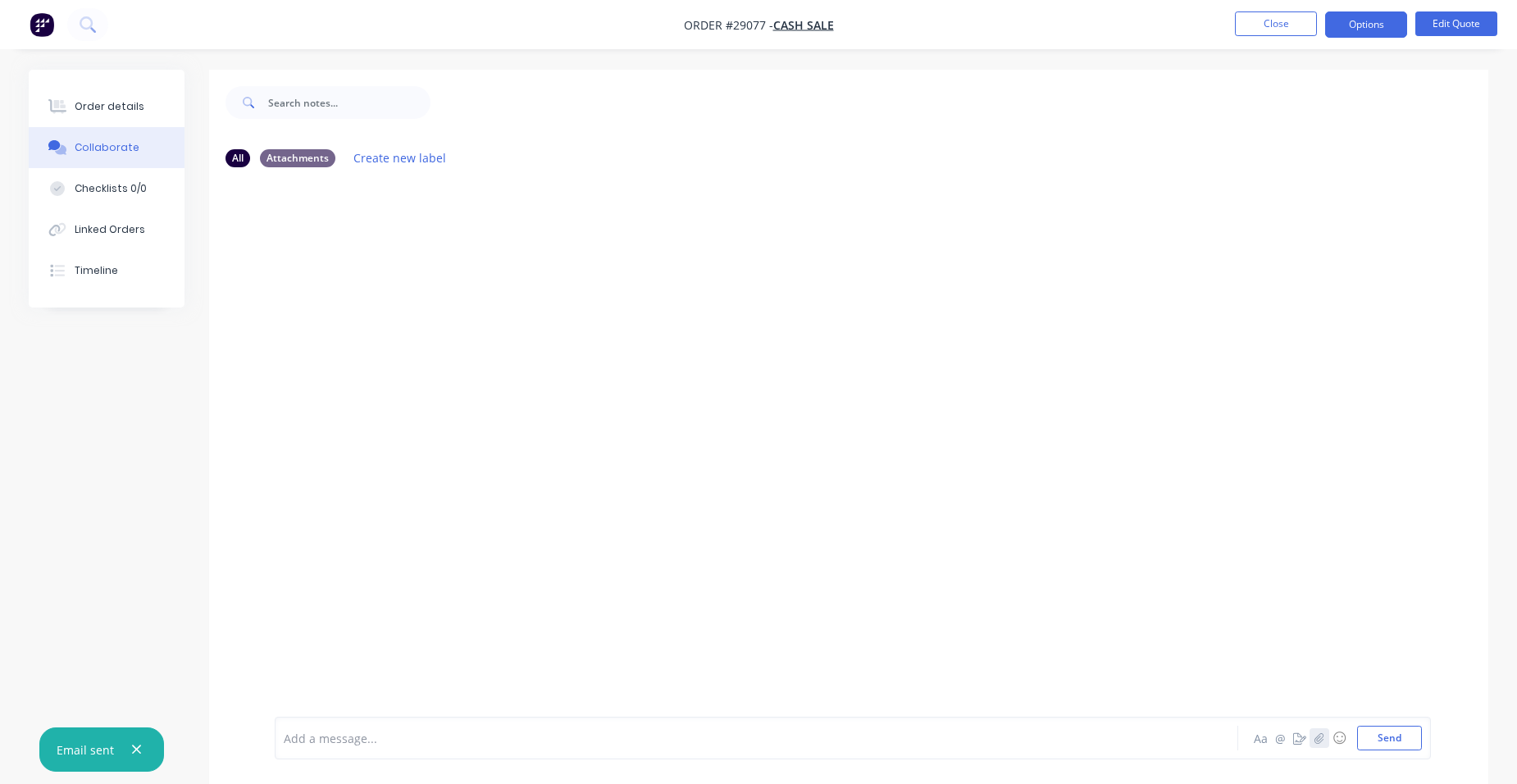
click at [1316, 734] on icon "button" at bounding box center [1319, 738] width 10 height 11
click at [1405, 740] on button "Send" at bounding box center [1390, 738] width 65 height 25
click at [109, 104] on div "Order details" at bounding box center [109, 106] width 69 height 15
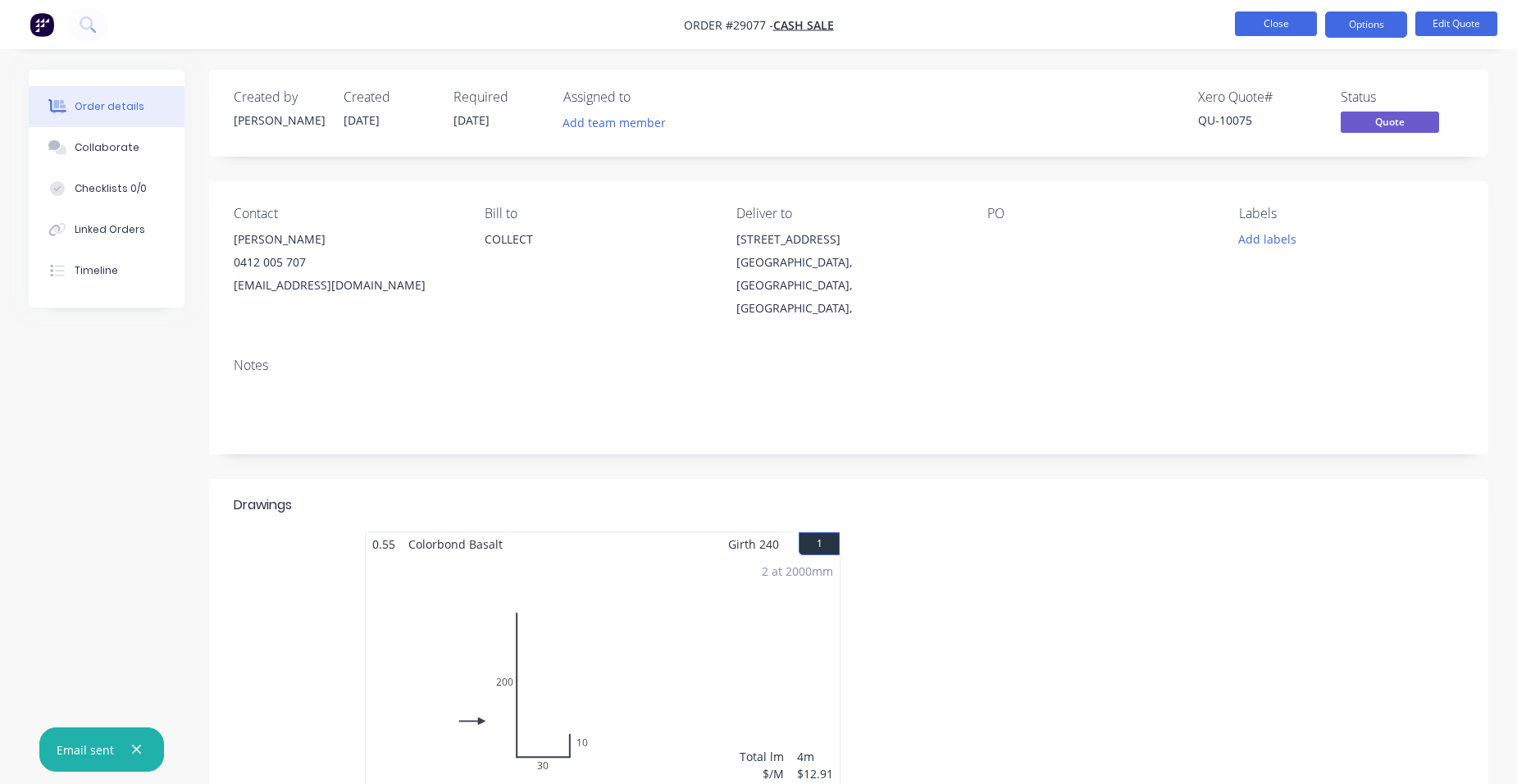
click at [1268, 23] on button "Close" at bounding box center [1276, 24] width 82 height 25
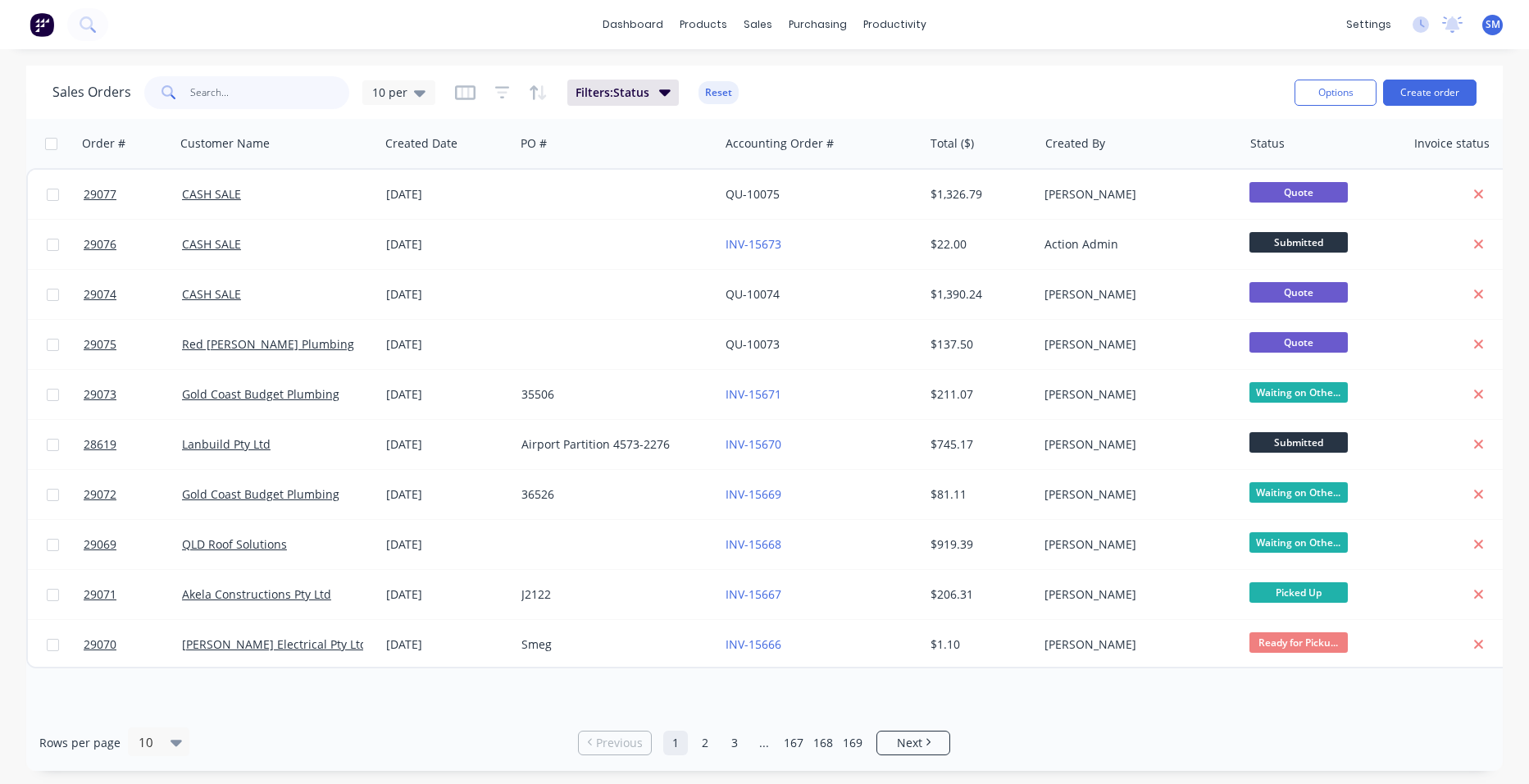
click at [228, 91] on input "text" at bounding box center [270, 92] width 160 height 32
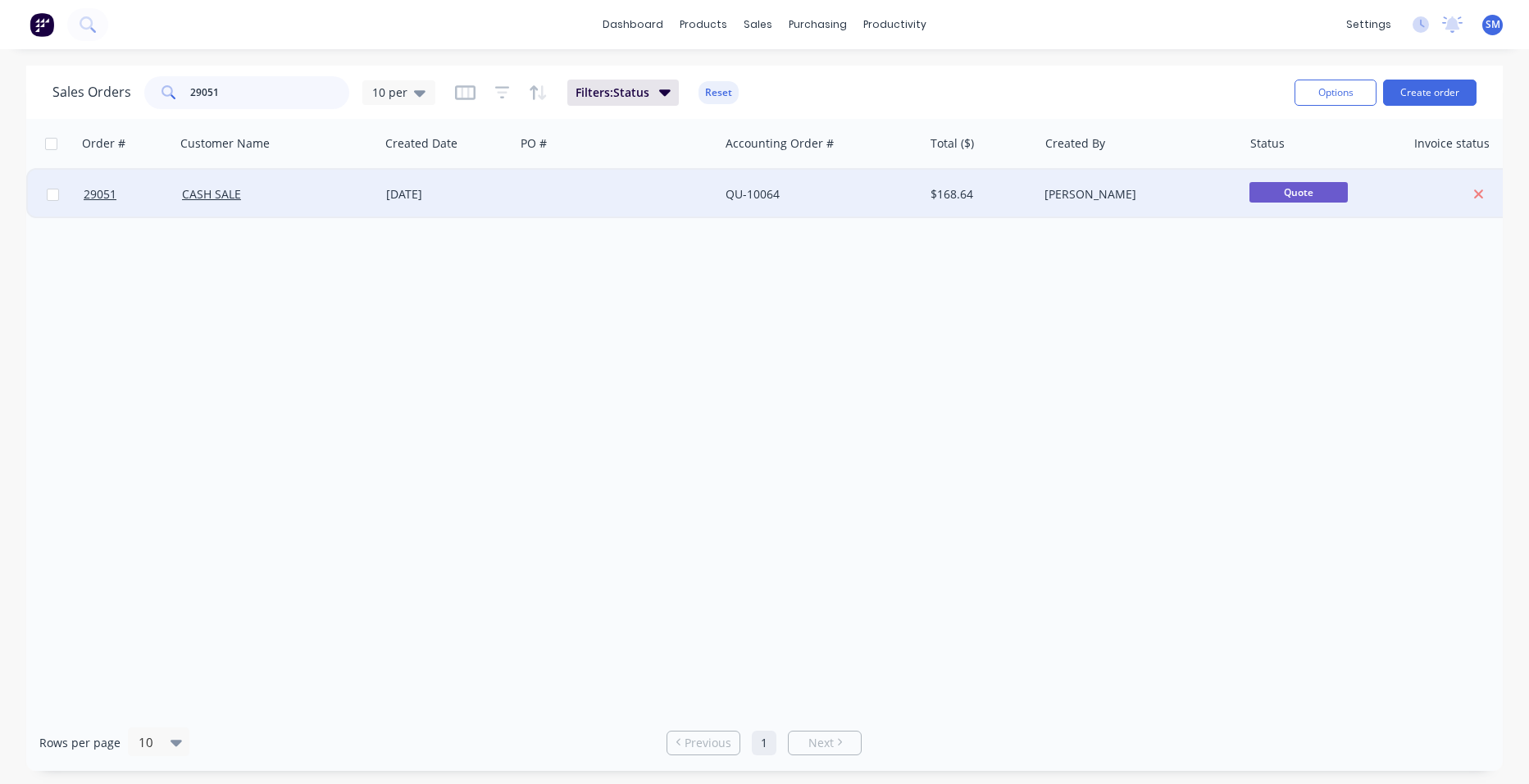
type input "29051"
click at [616, 197] on div at bounding box center [617, 194] width 204 height 49
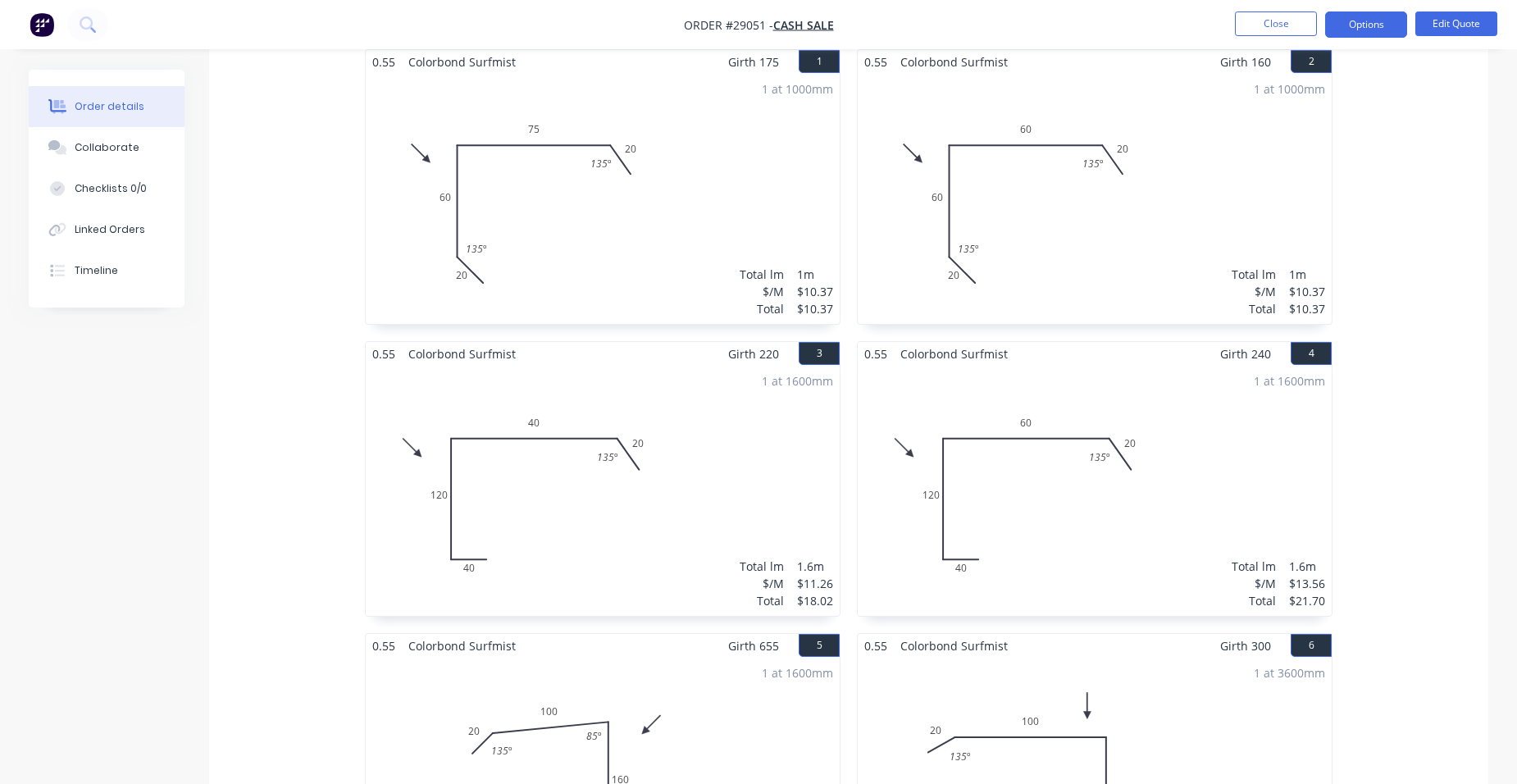
scroll to position [318, 0]
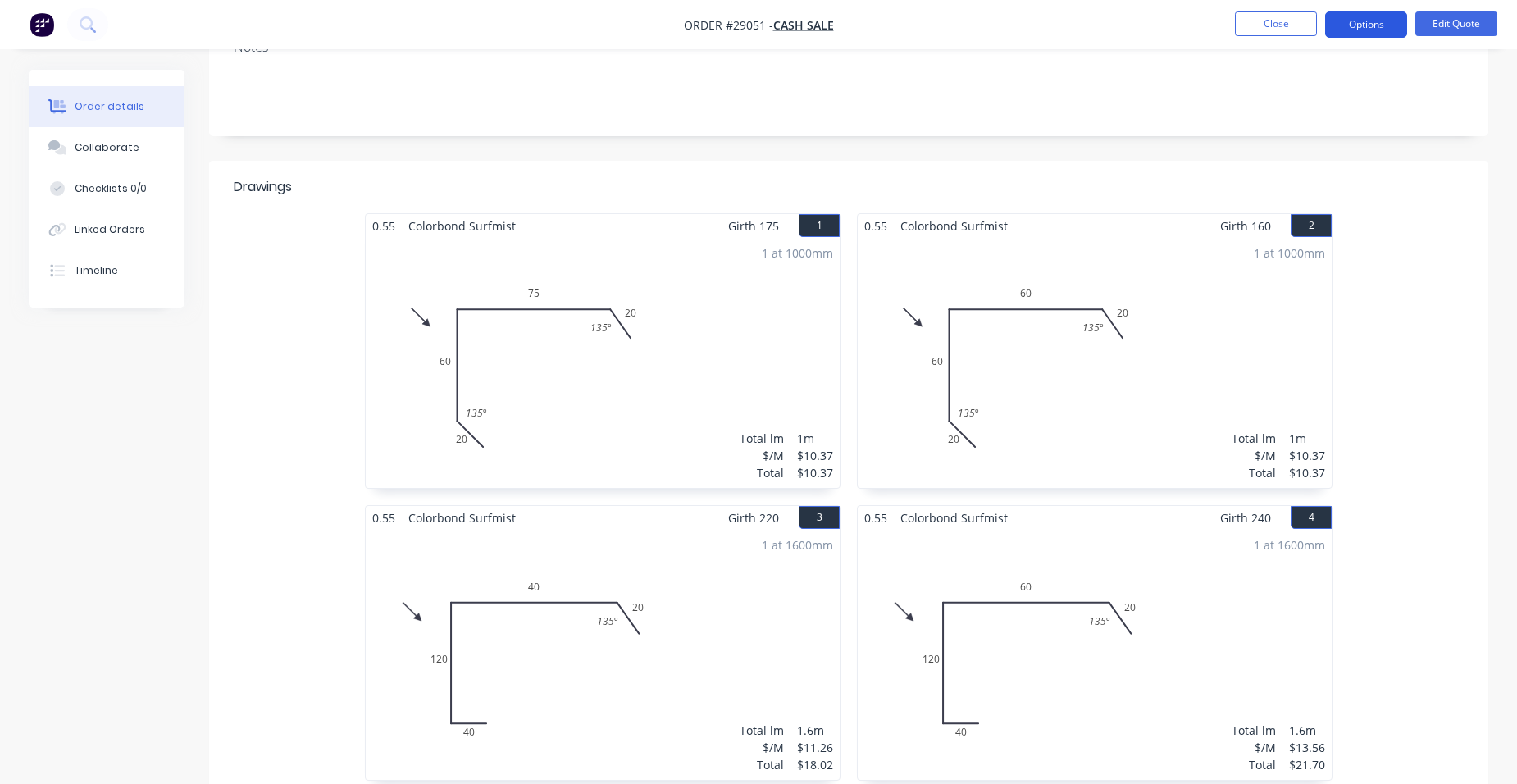
click at [1372, 28] on button "Options" at bounding box center [1365, 25] width 82 height 26
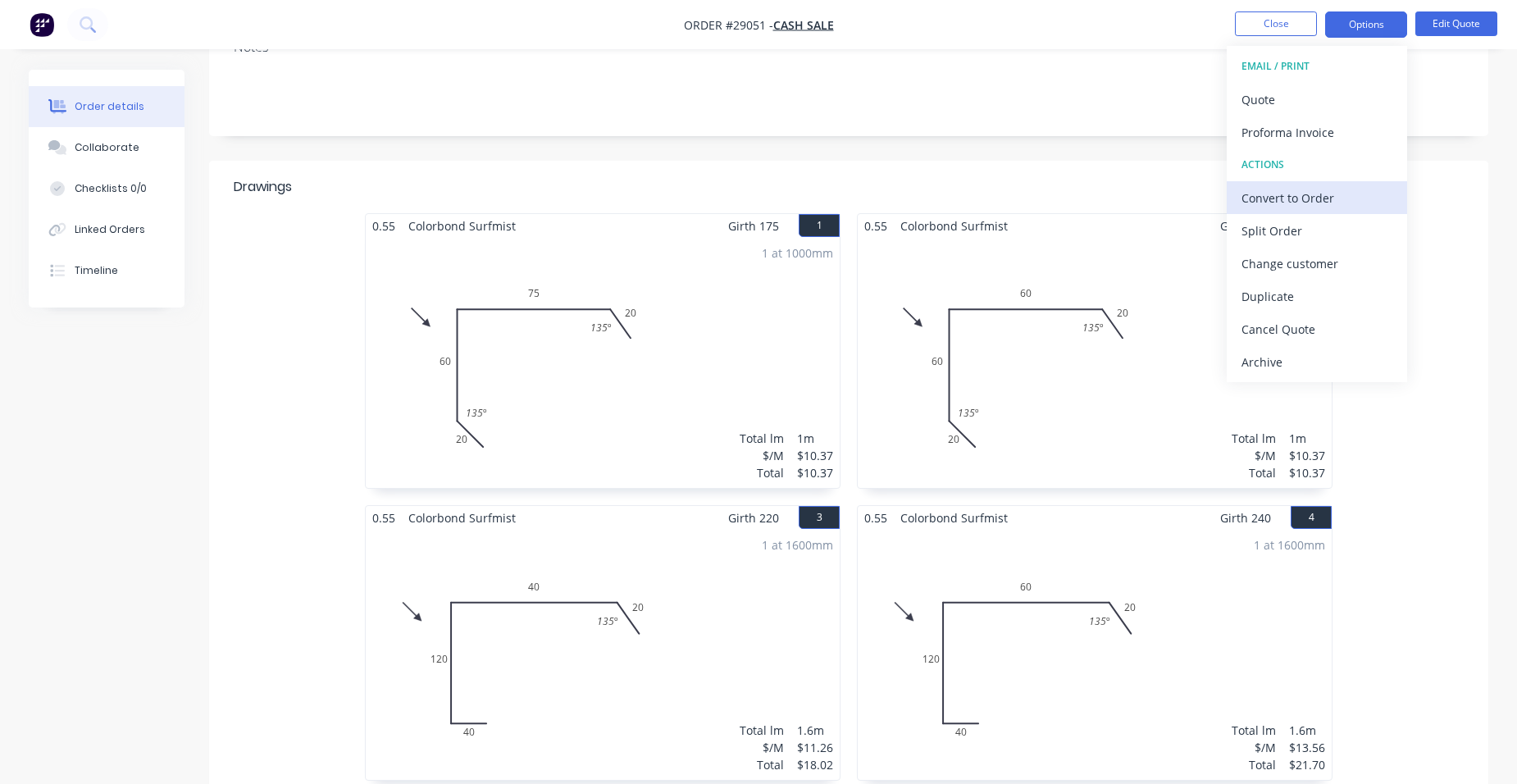
click at [1342, 191] on div "Convert to Order" at bounding box center [1317, 197] width 151 height 24
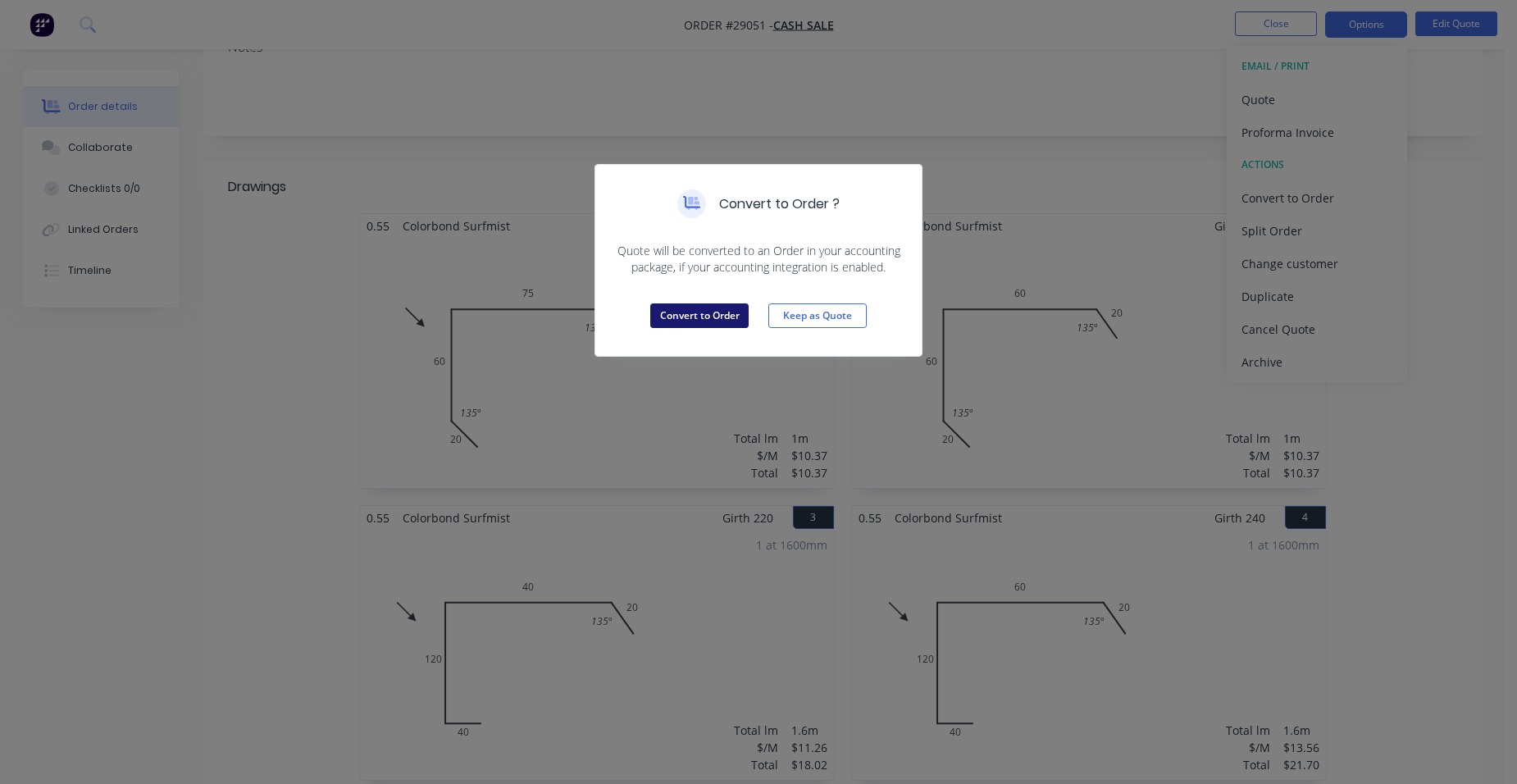
click at [712, 317] on button "Convert to Order" at bounding box center [699, 316] width 98 height 25
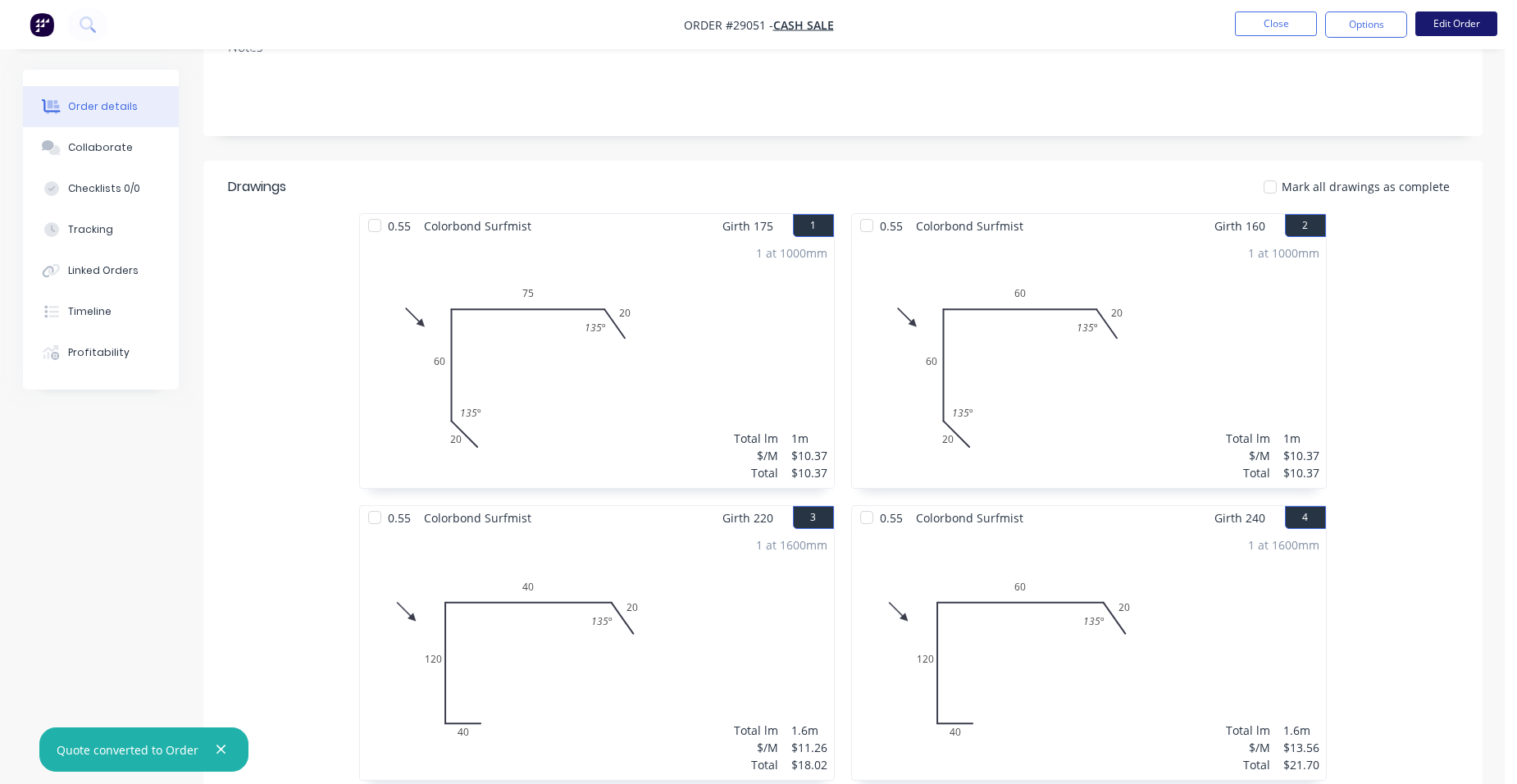
click at [1463, 20] on button "Edit Order" at bounding box center [1456, 24] width 82 height 25
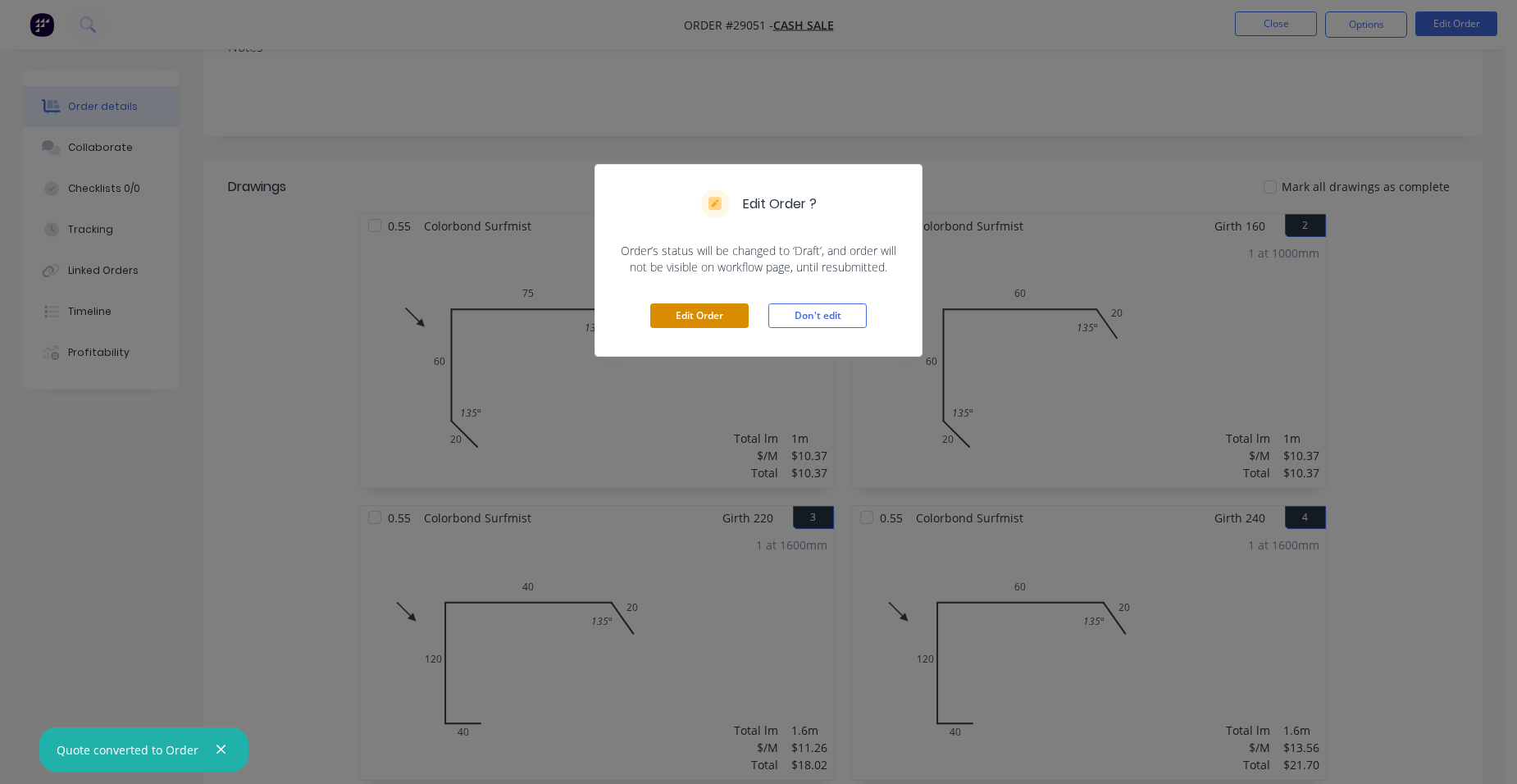
click at [694, 306] on button "Edit Order" at bounding box center [699, 316] width 98 height 25
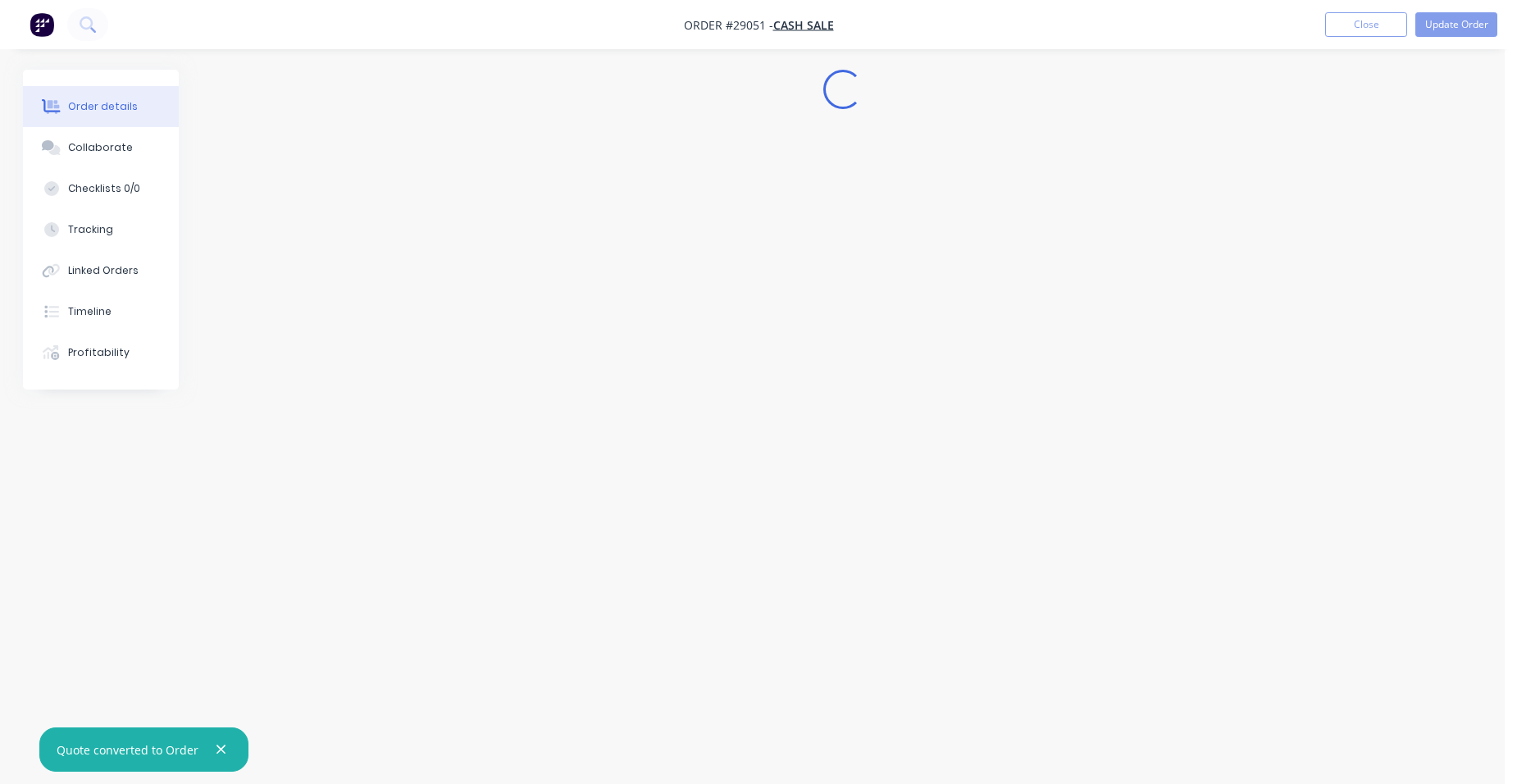
scroll to position [0, 0]
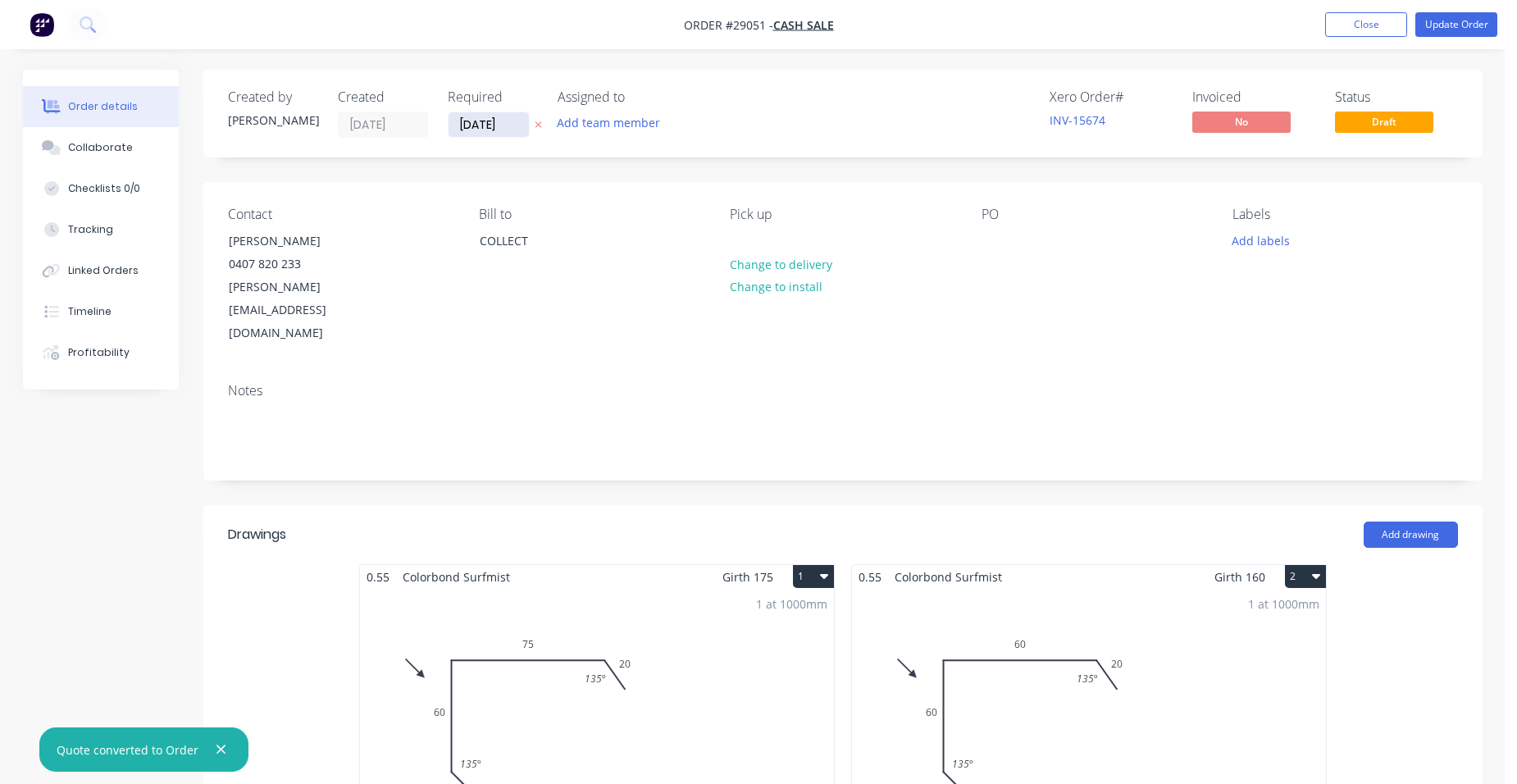
click at [483, 129] on input "[DATE]" at bounding box center [489, 125] width 81 height 25
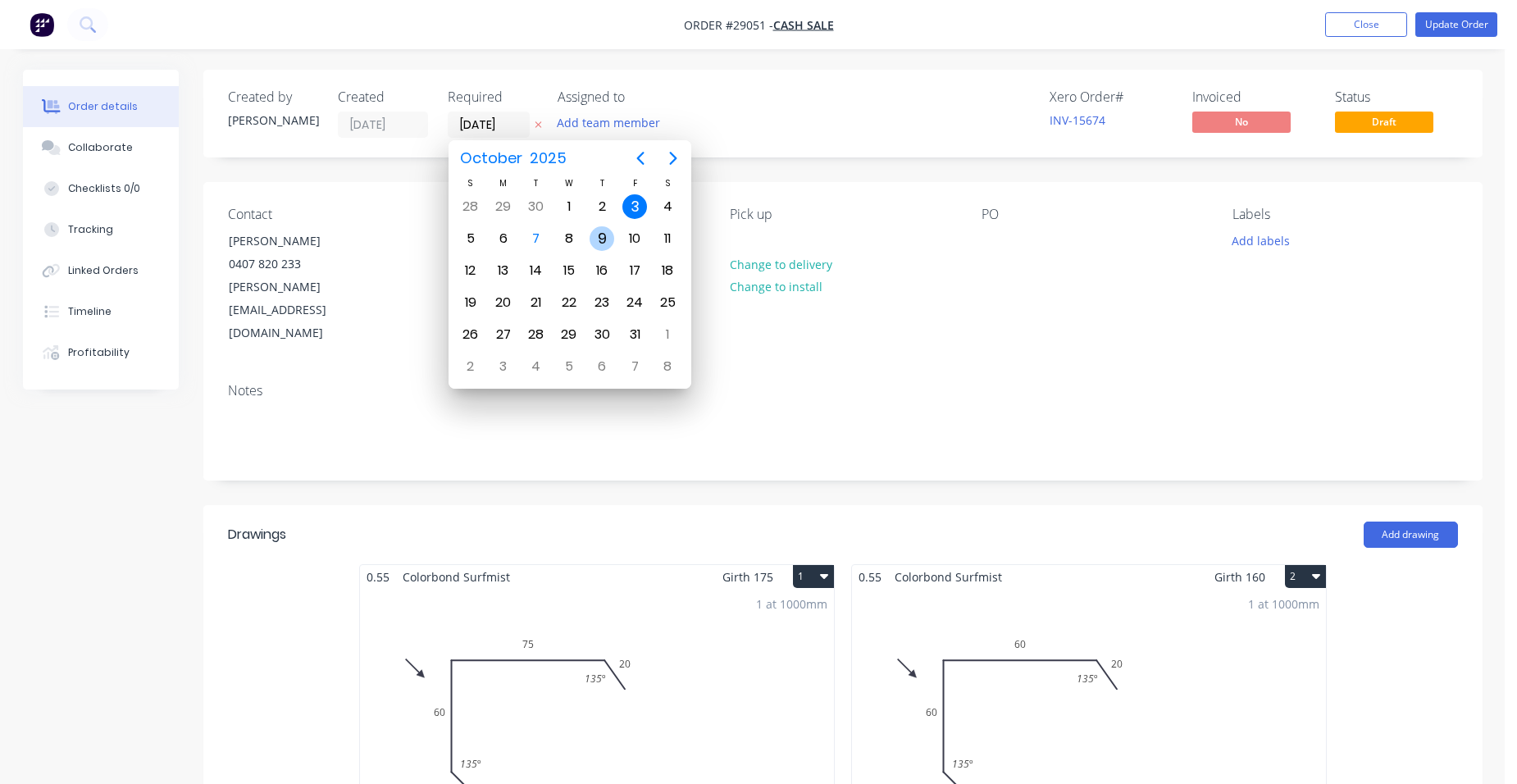
click at [612, 239] on div "9" at bounding box center [602, 239] width 25 height 25
type input "[DATE]"
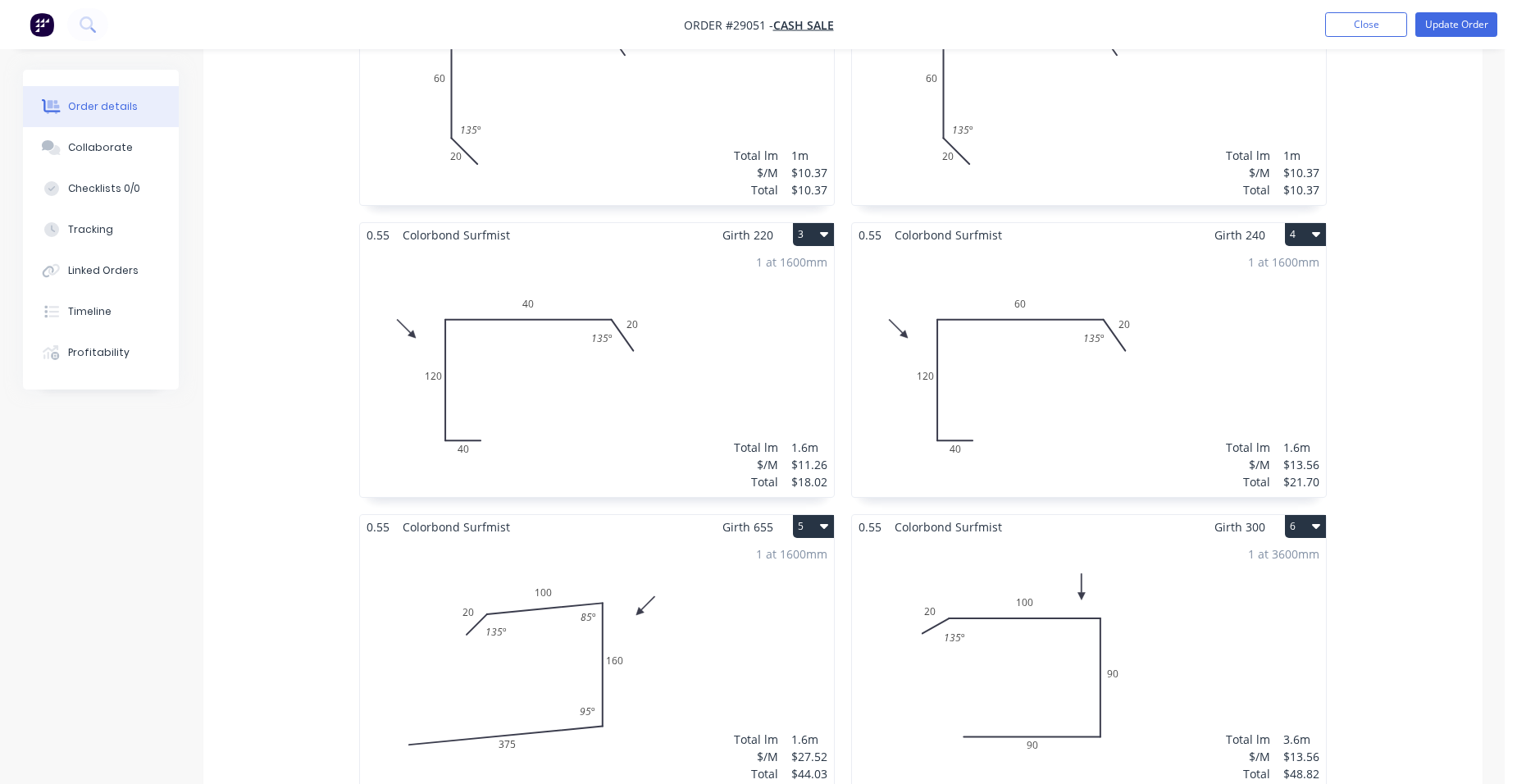
scroll to position [656, 0]
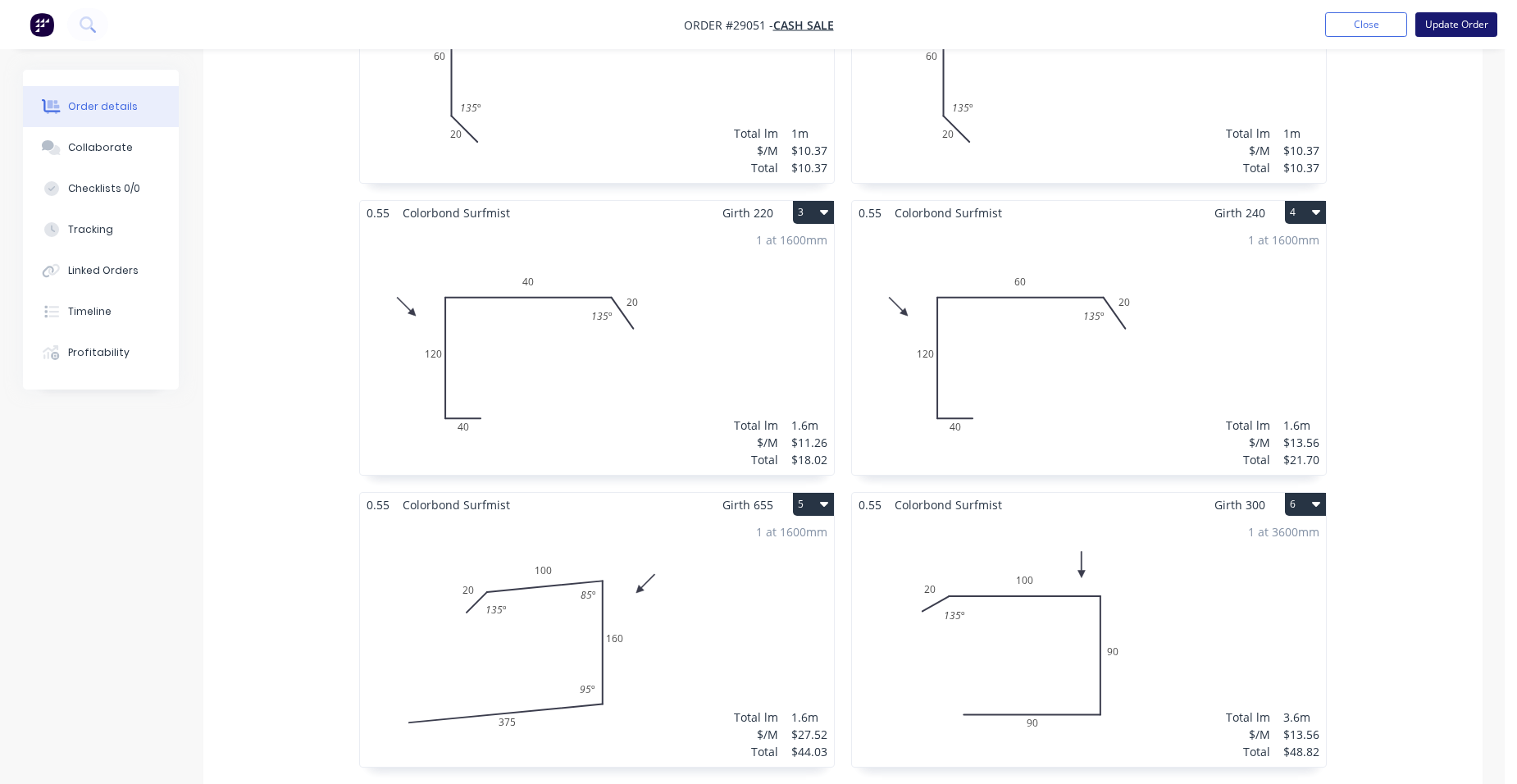
click at [1457, 16] on button "Update Order" at bounding box center [1456, 25] width 82 height 25
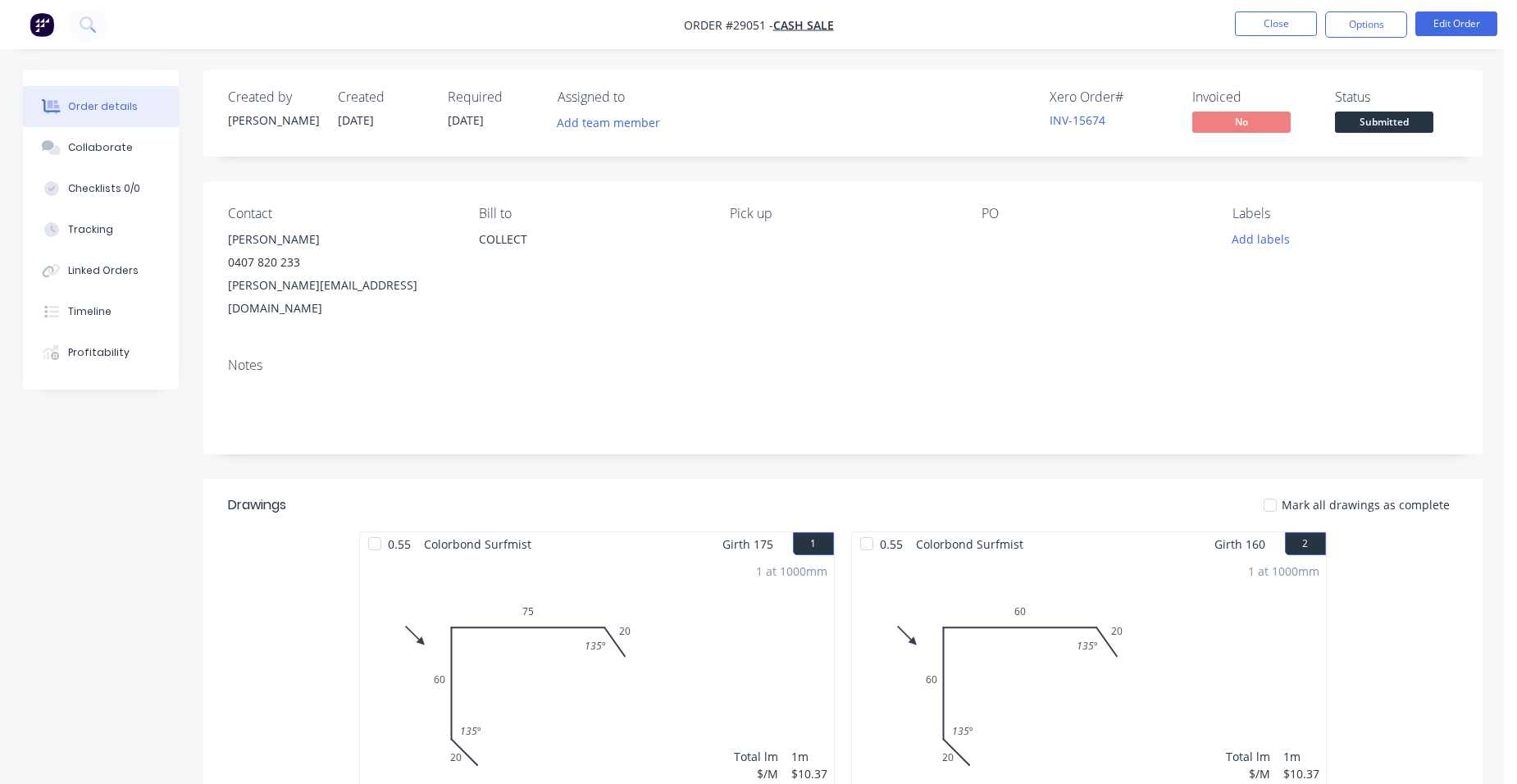
click at [1386, 24] on button "Options" at bounding box center [1365, 25] width 82 height 26
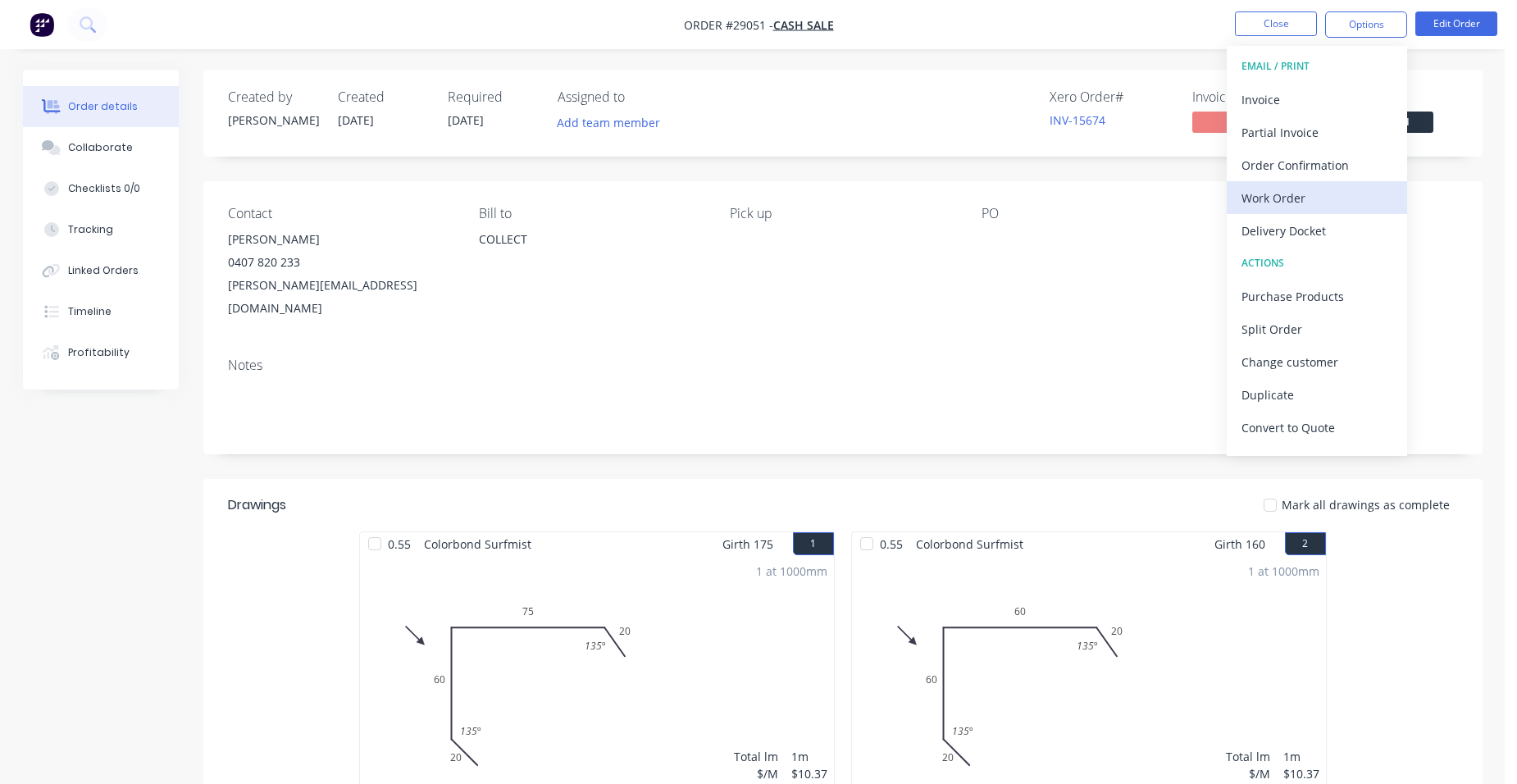
click at [1299, 186] on div "Work Order" at bounding box center [1317, 197] width 151 height 24
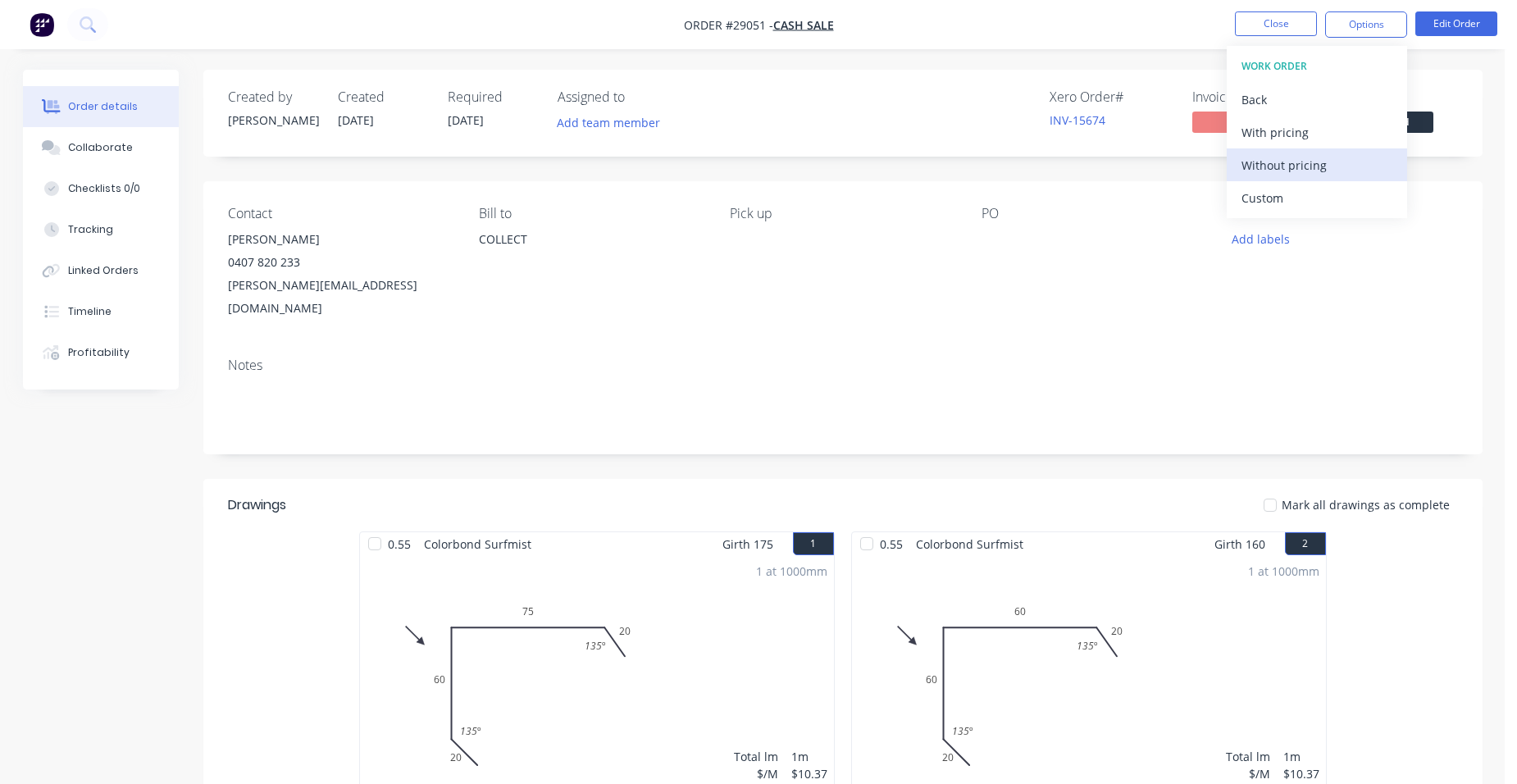
click at [1313, 155] on div "Without pricing" at bounding box center [1317, 165] width 151 height 24
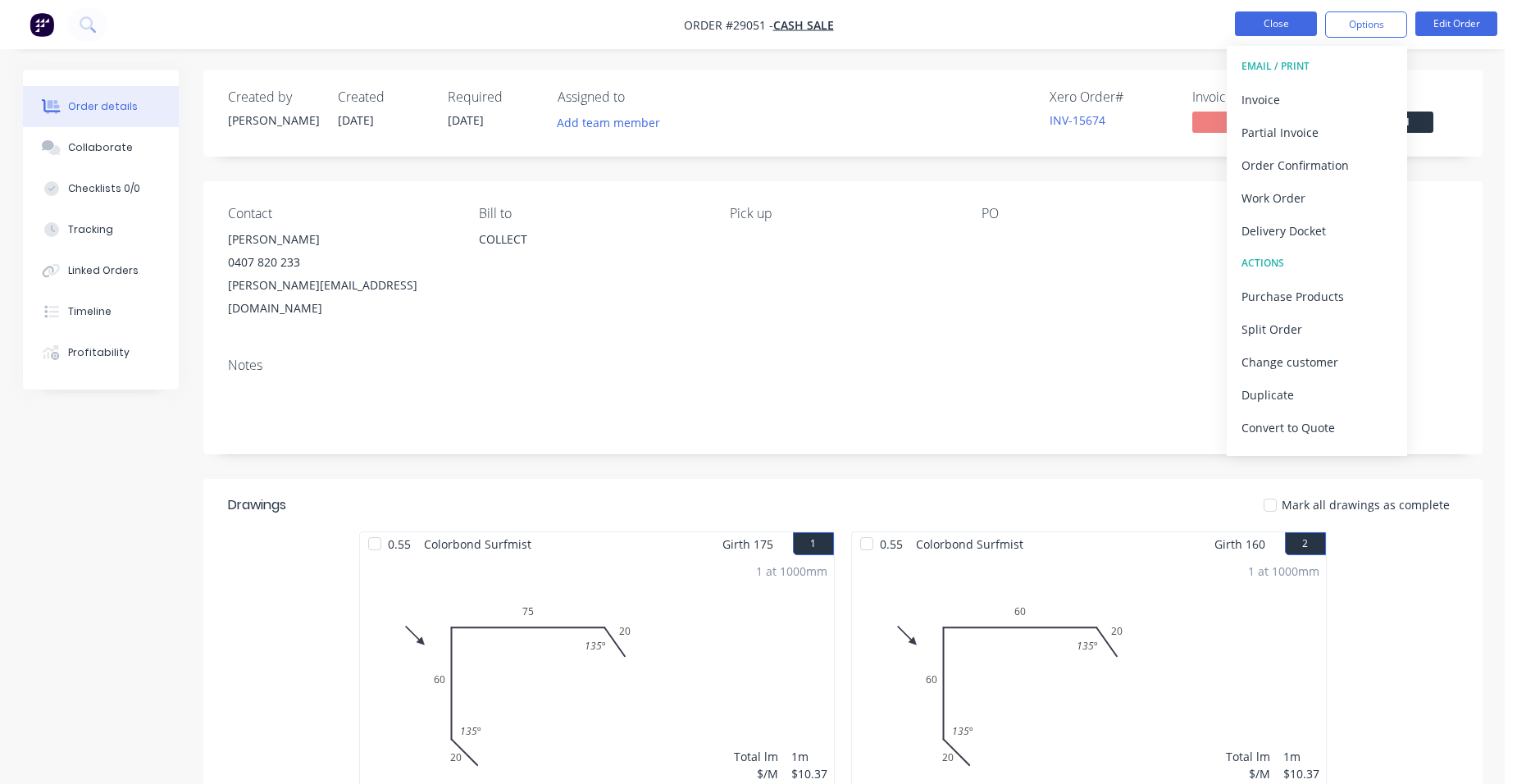
click at [1277, 25] on button "Close" at bounding box center [1276, 24] width 82 height 25
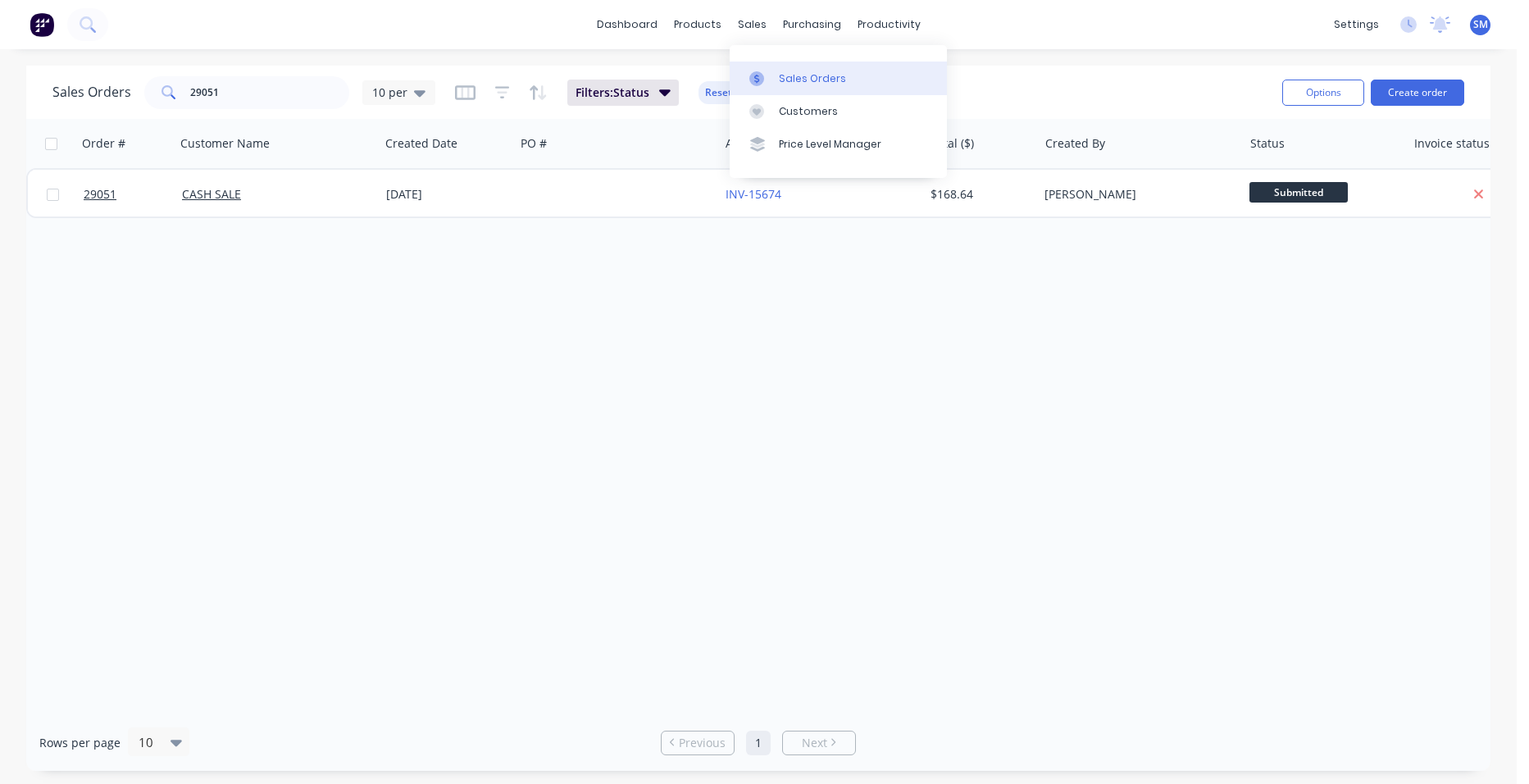
drag, startPoint x: 783, startPoint y: 77, endPoint x: 756, endPoint y: 81, distance: 27.3
click at [783, 78] on div "Sales Orders" at bounding box center [812, 78] width 68 height 15
drag, startPoint x: 246, startPoint y: 97, endPoint x: 155, endPoint y: 97, distance: 91.0
click at [155, 97] on div "29051" at bounding box center [247, 92] width 205 height 32
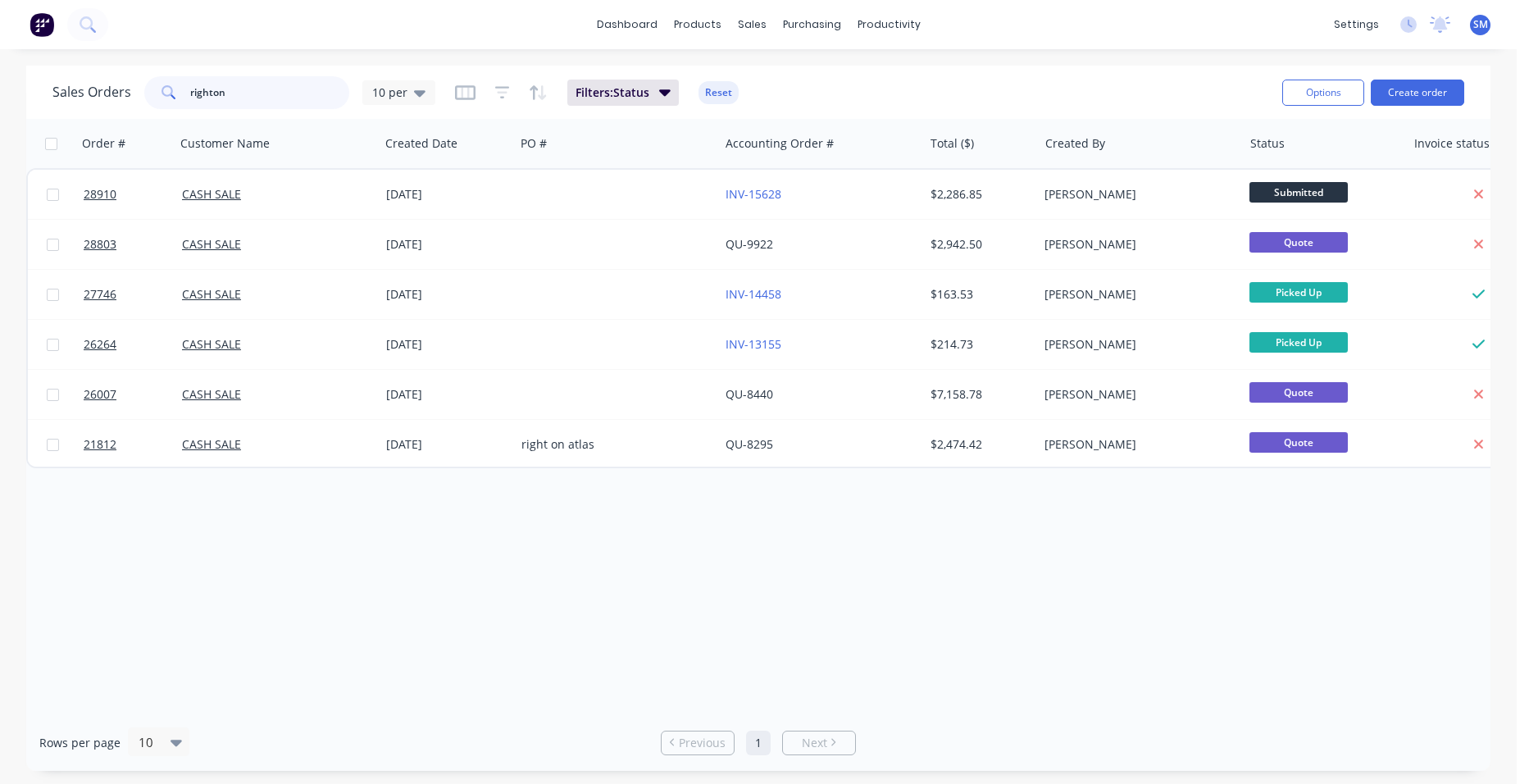
type input "righton"
click at [784, 106] on div "Customers" at bounding box center [808, 111] width 59 height 15
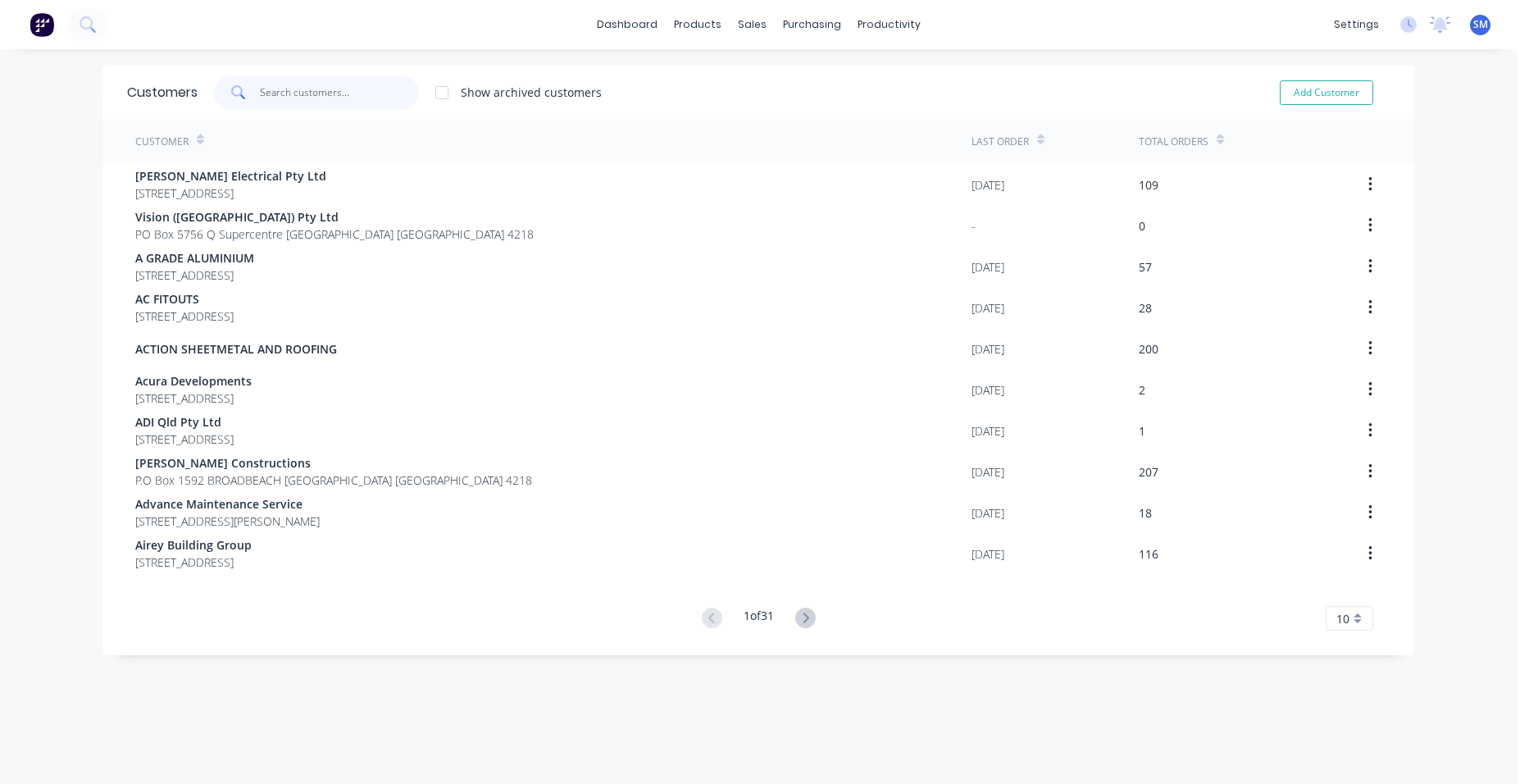
click at [276, 93] on input "text" at bounding box center [339, 92] width 160 height 32
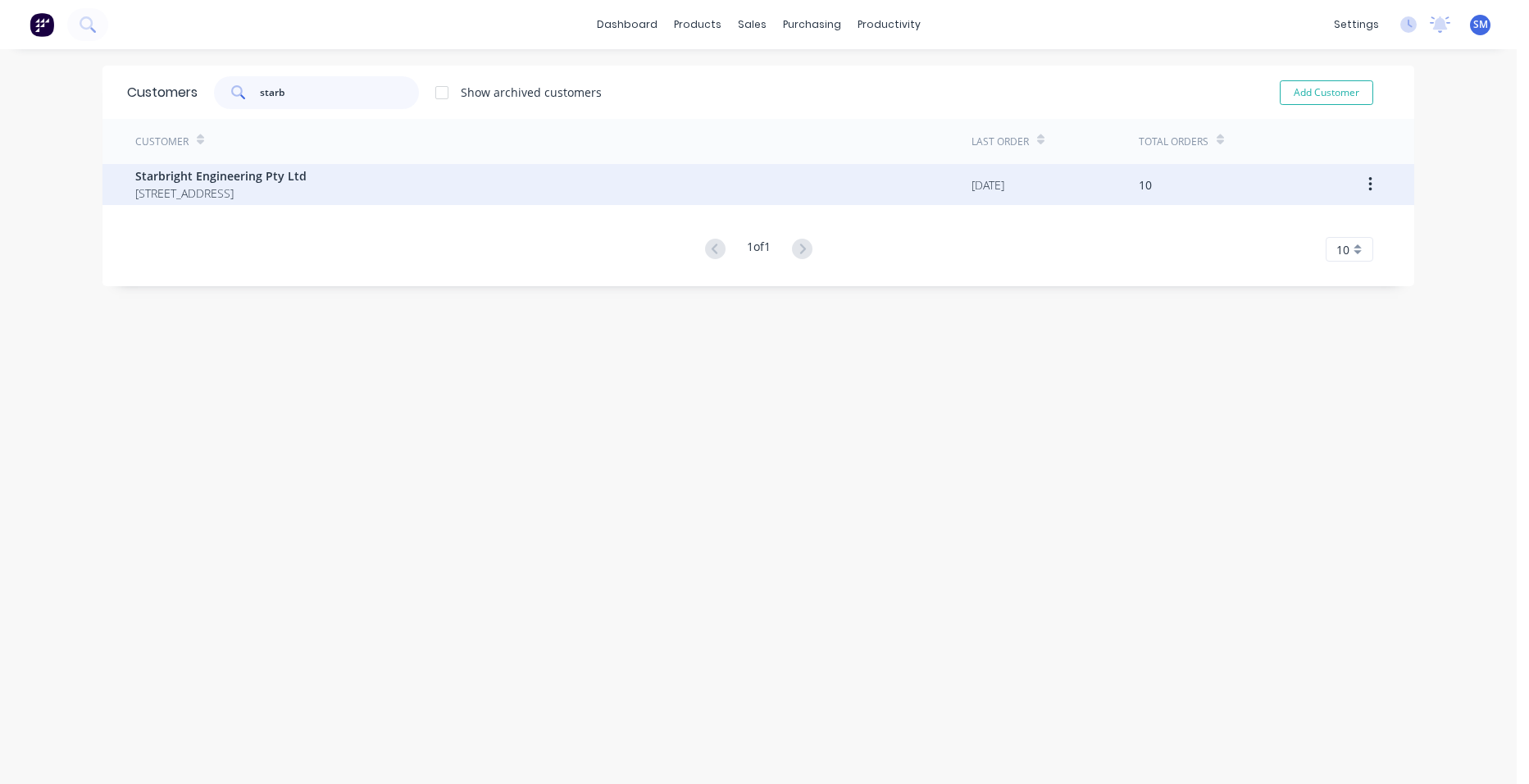
type input "starb"
click at [159, 182] on span "Starbright Engineering Pty Ltd" at bounding box center [220, 176] width 171 height 18
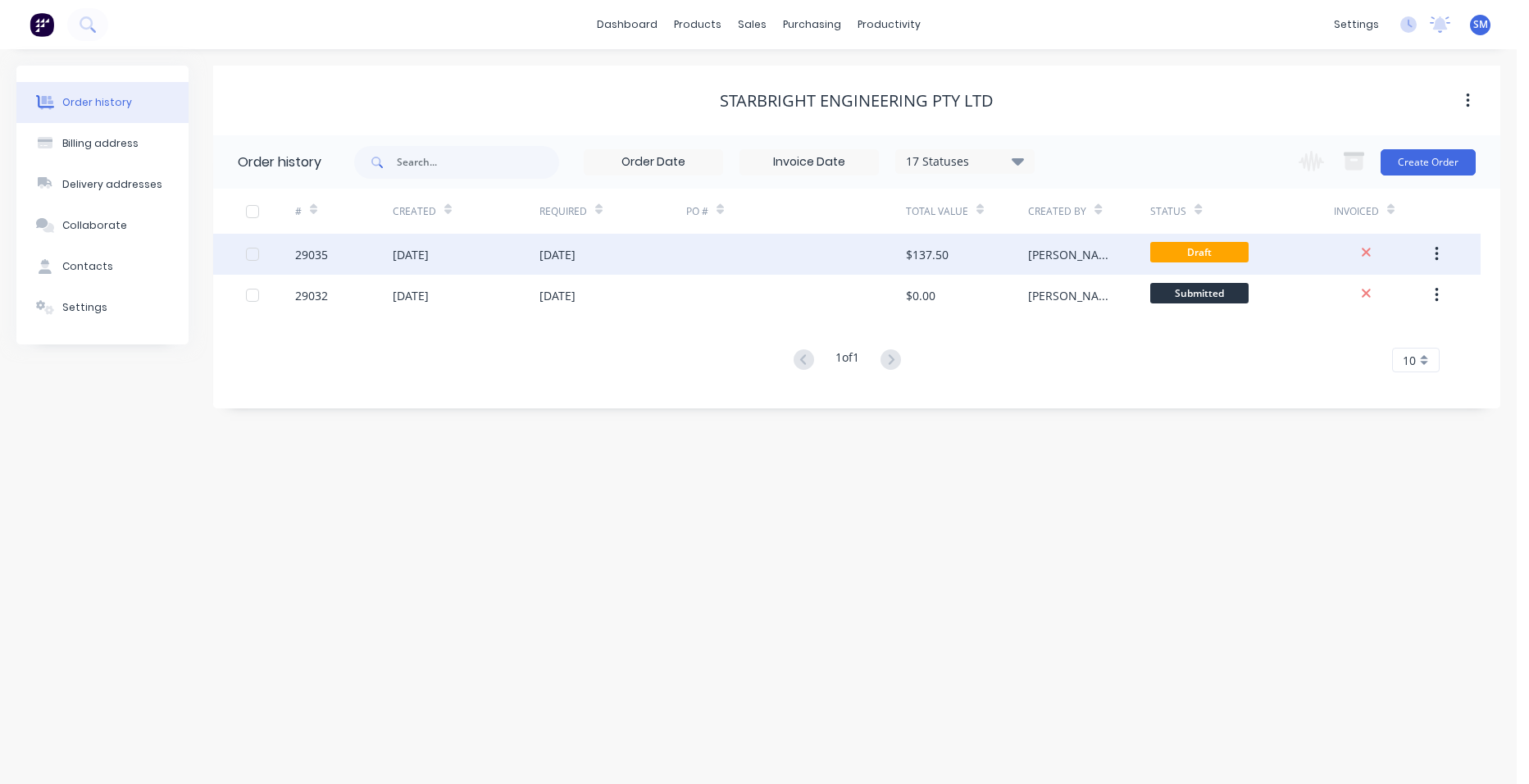
click at [767, 254] on div at bounding box center [796, 253] width 219 height 41
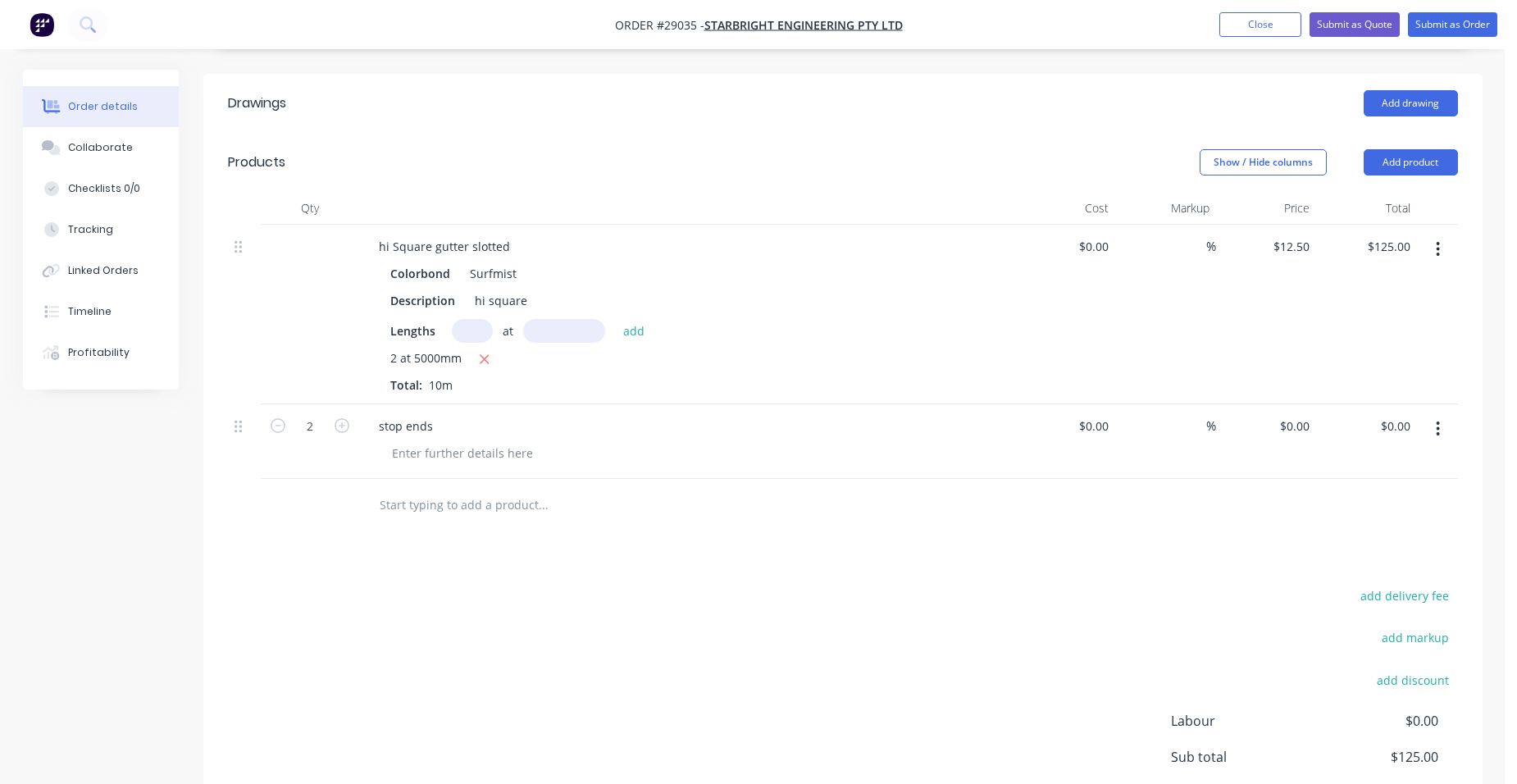
scroll to position [492, 0]
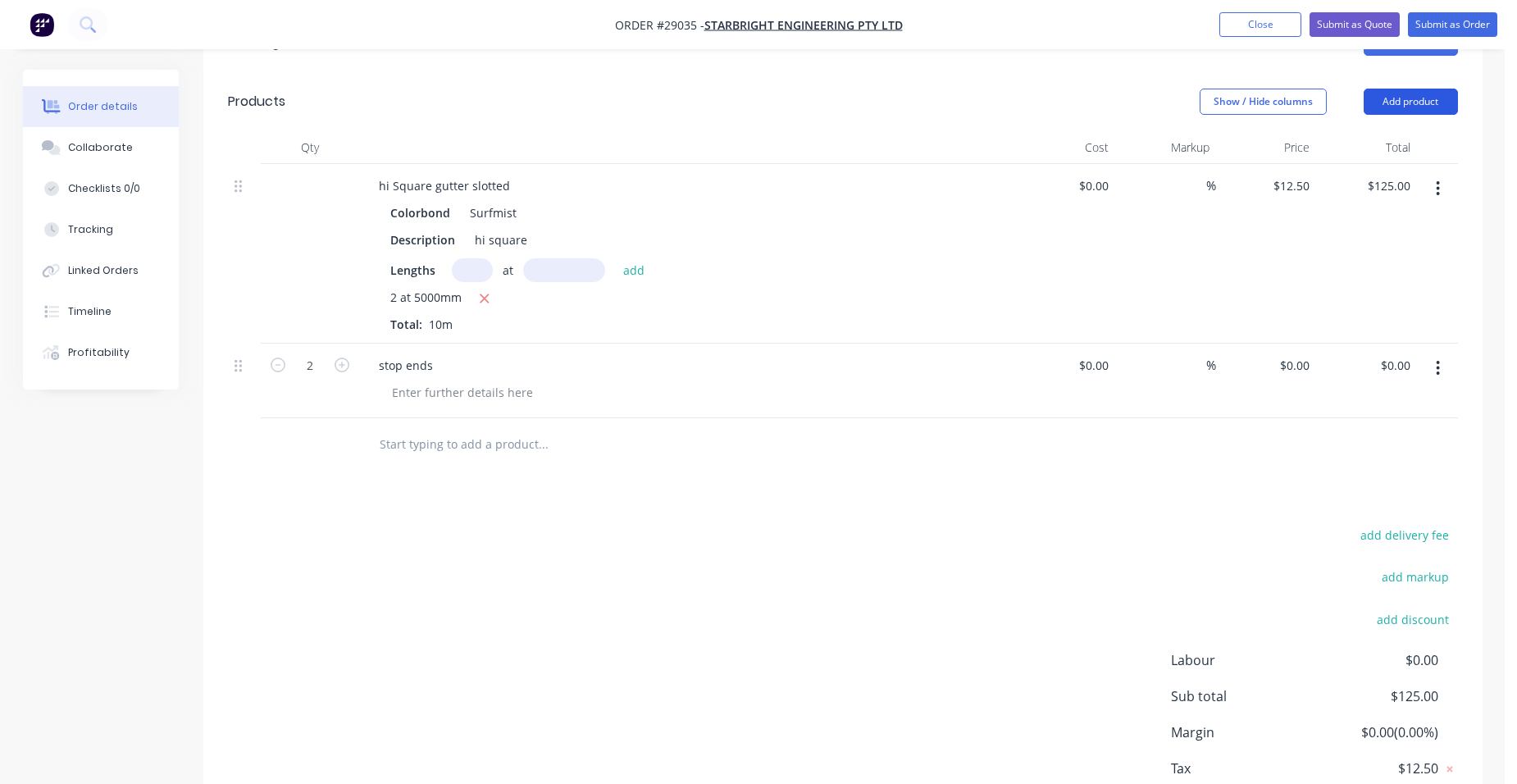
click at [1432, 89] on button "Add product" at bounding box center [1410, 102] width 94 height 26
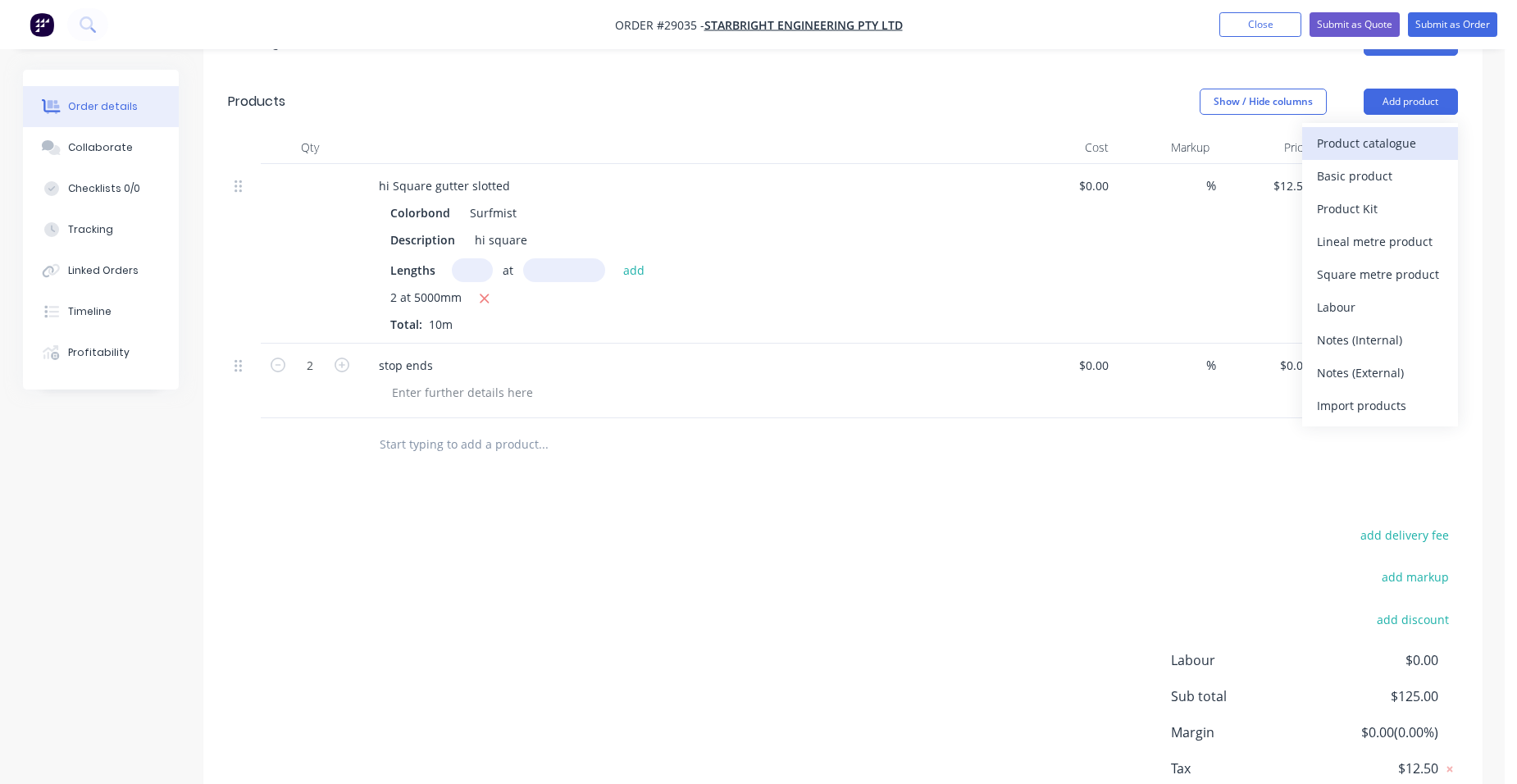
click at [1402, 132] on div "Product catalogue" at bounding box center [1380, 143] width 126 height 24
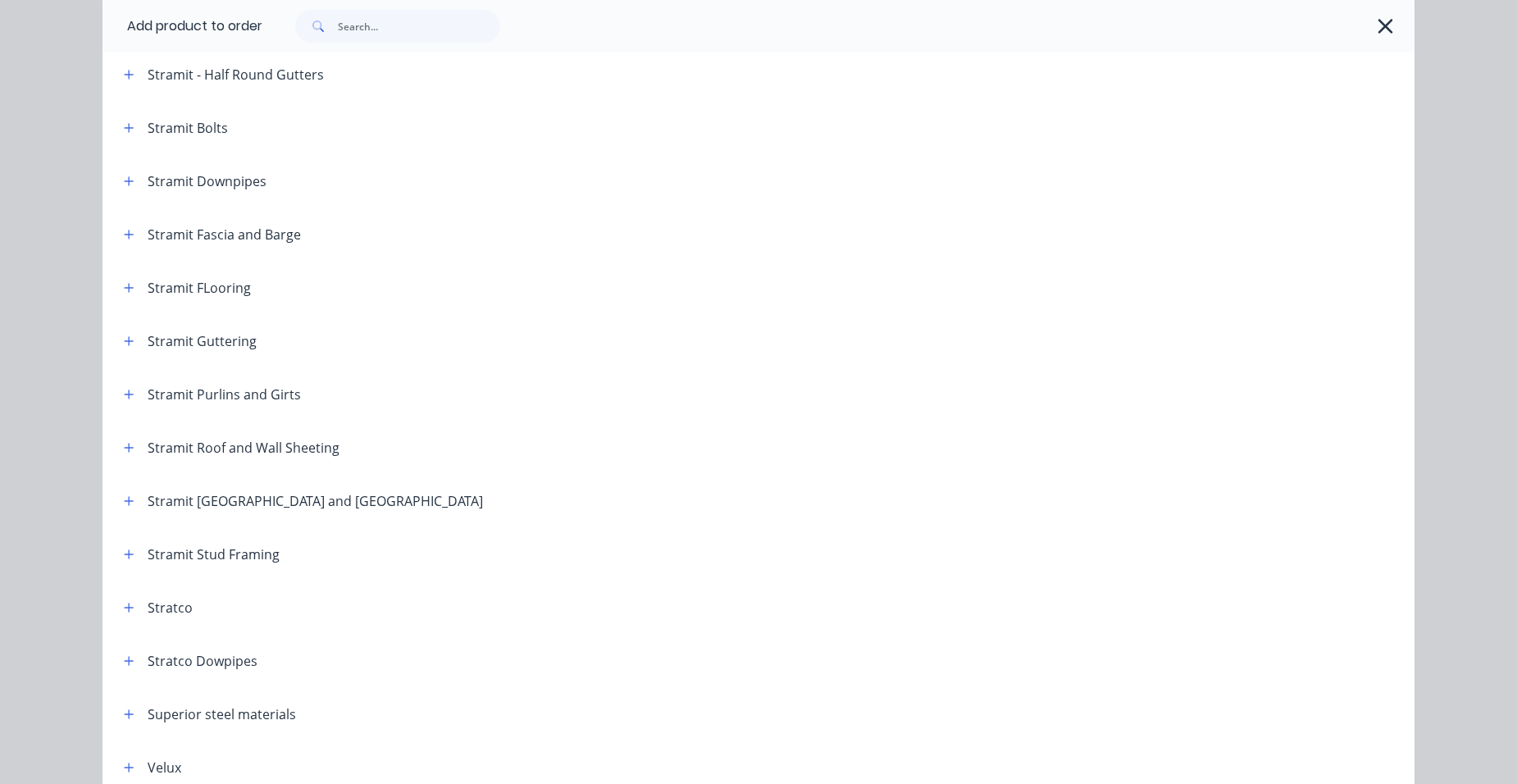
scroll to position [2718, 0]
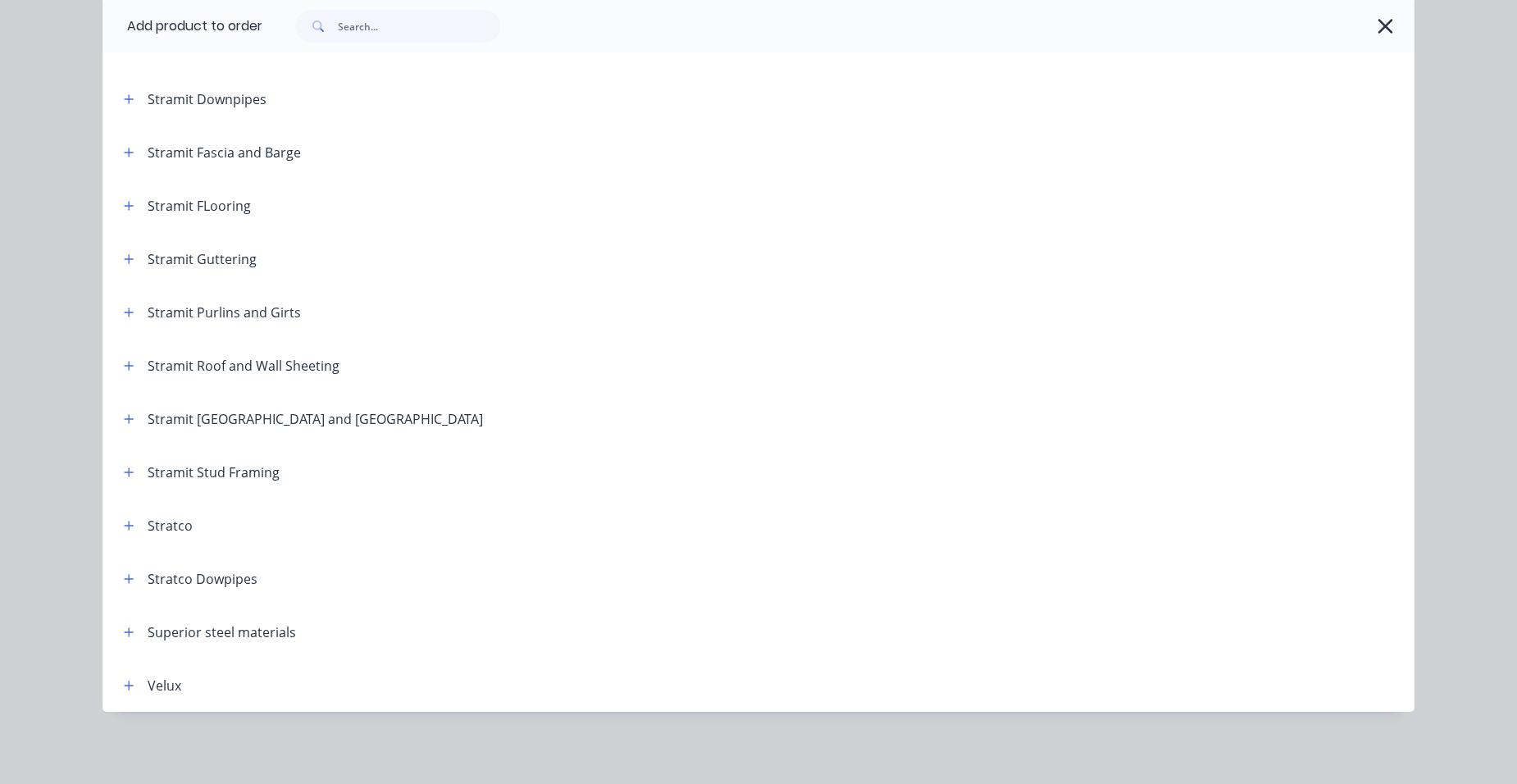
click at [133, 521] on div "Stratco" at bounding box center [151, 524] width 82 height 20
click at [125, 521] on icon "button" at bounding box center [128, 525] width 10 height 11
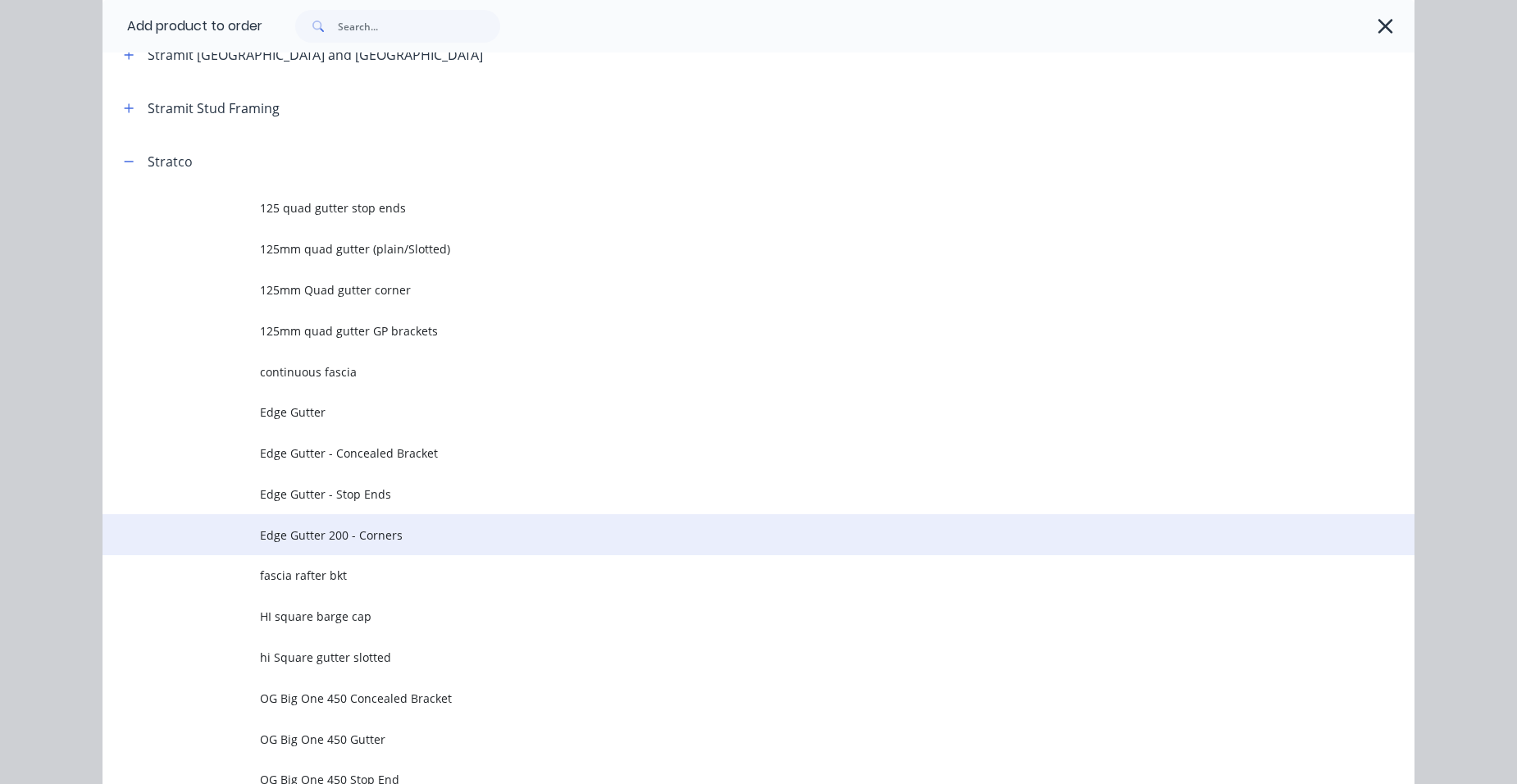
scroll to position [3043, 0]
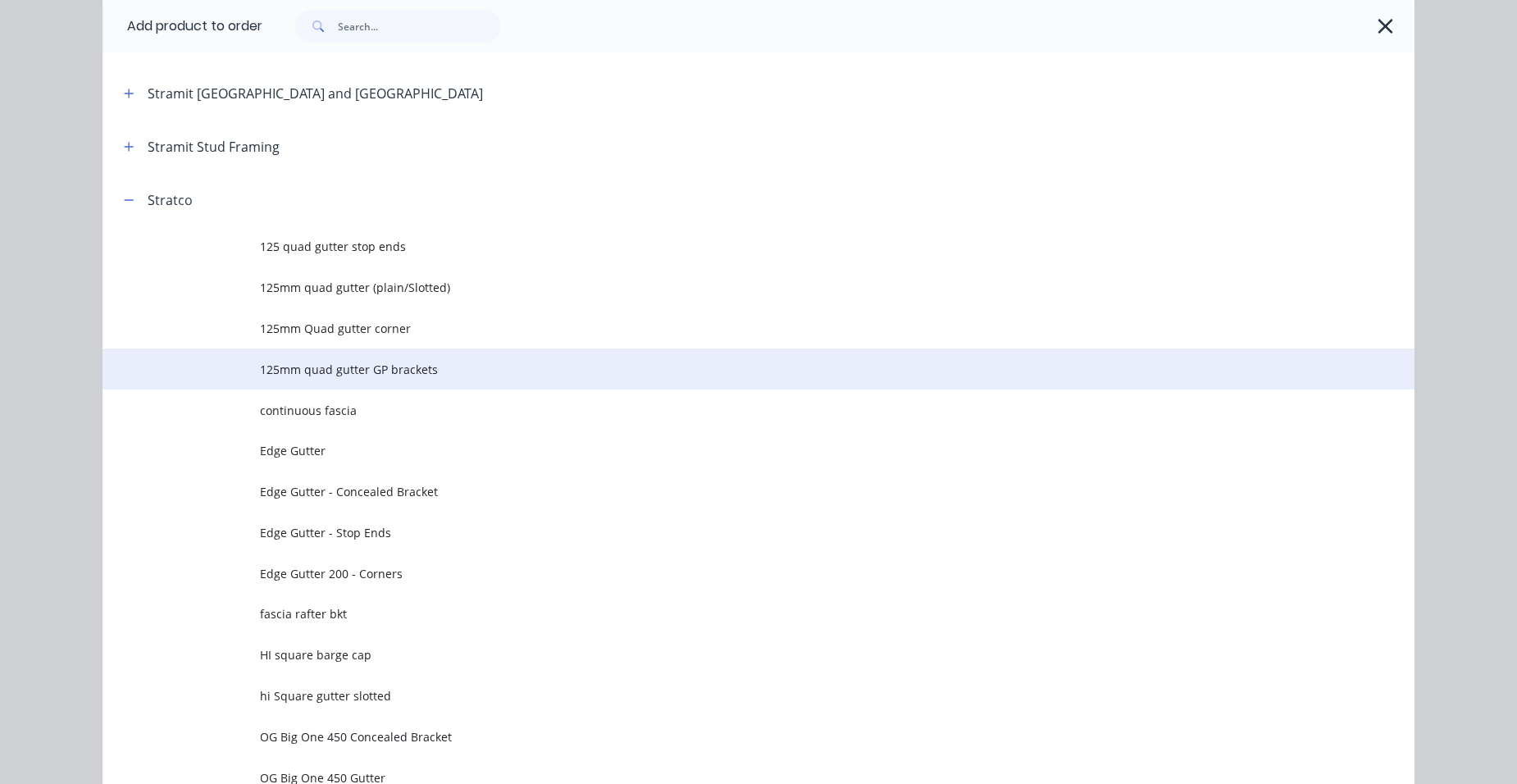
click at [396, 365] on span "125mm quad gutter GP brackets" at bounding box center [721, 369] width 923 height 18
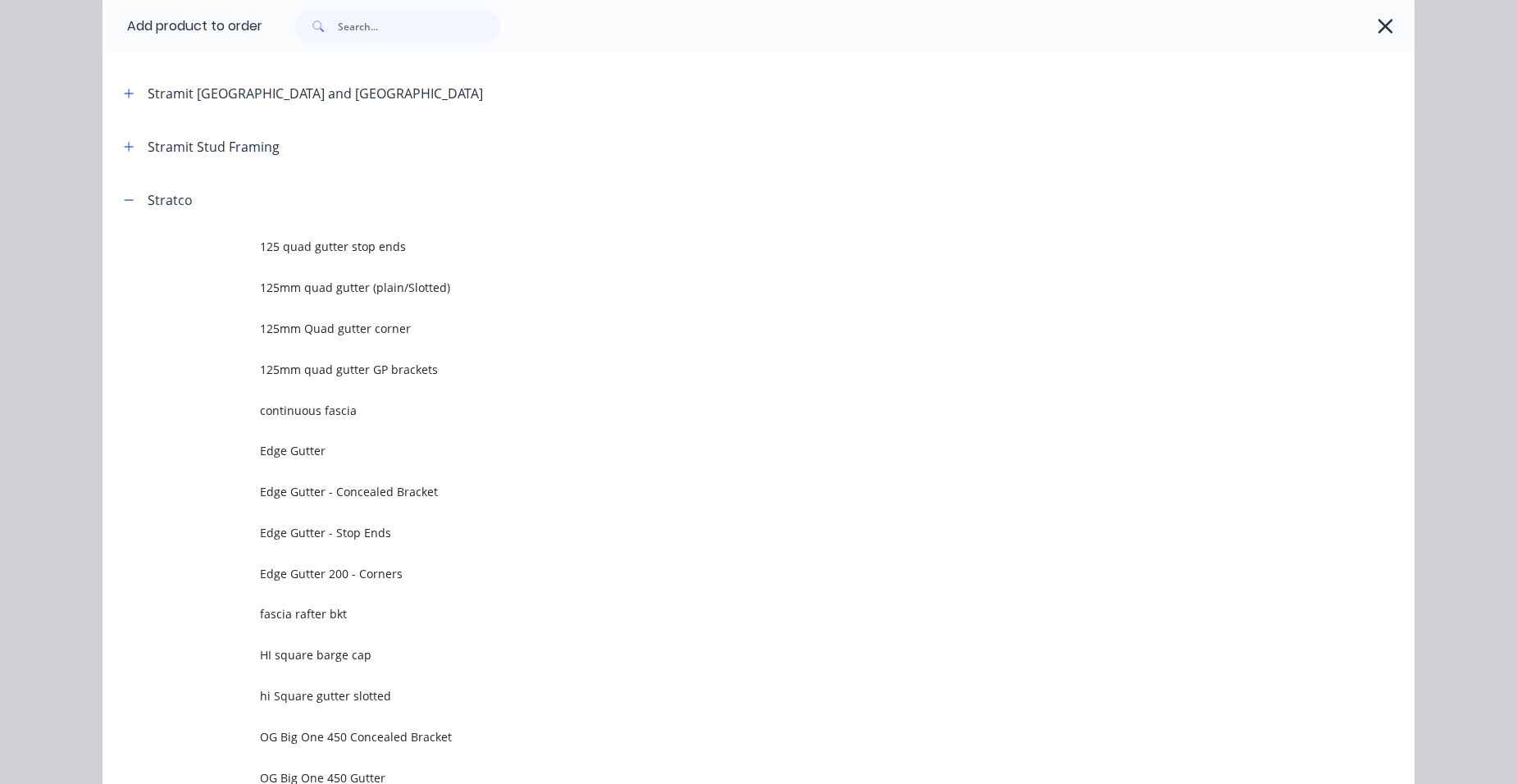
scroll to position [0, 0]
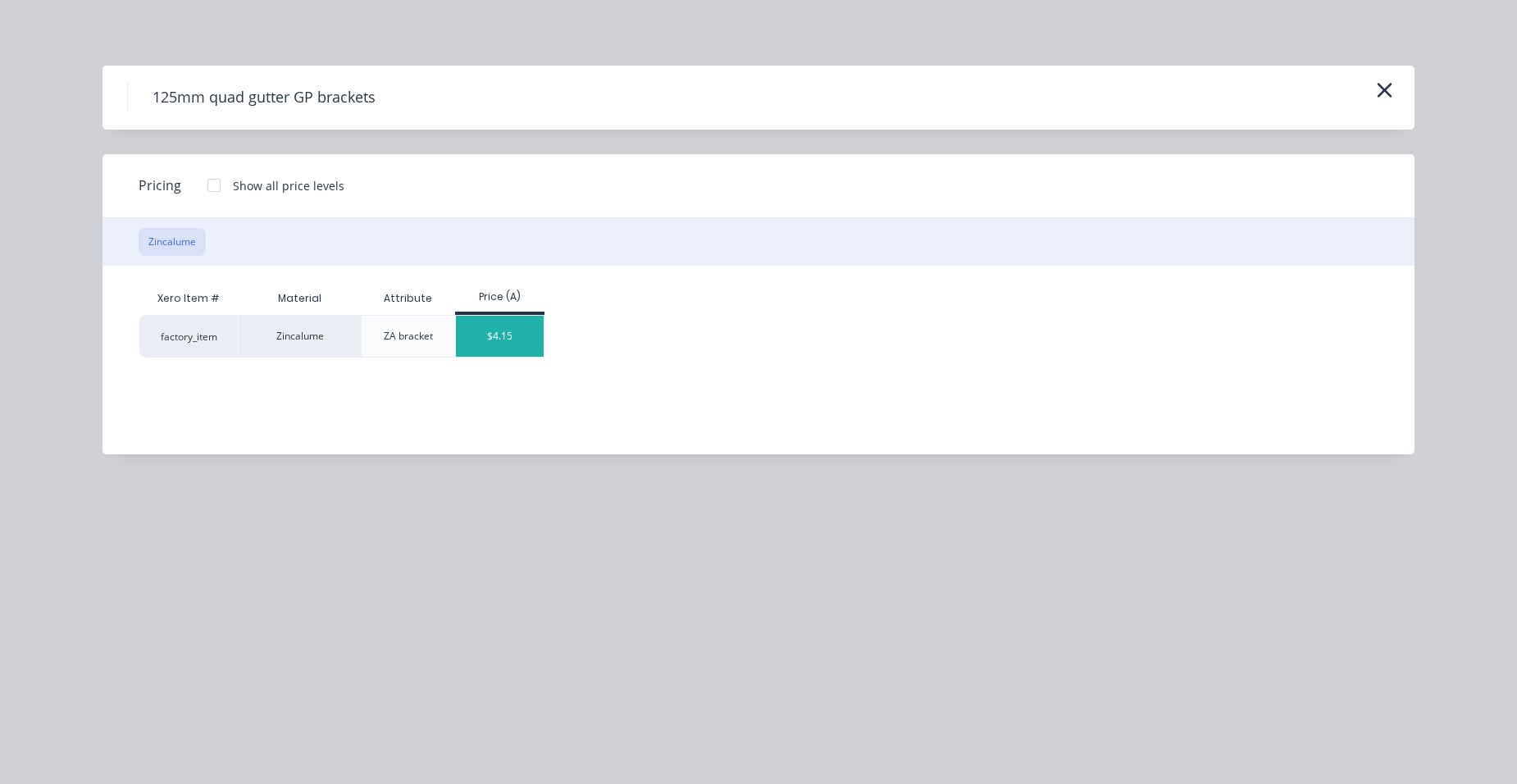
click at [494, 342] on div "$4.15" at bounding box center [500, 336] width 88 height 41
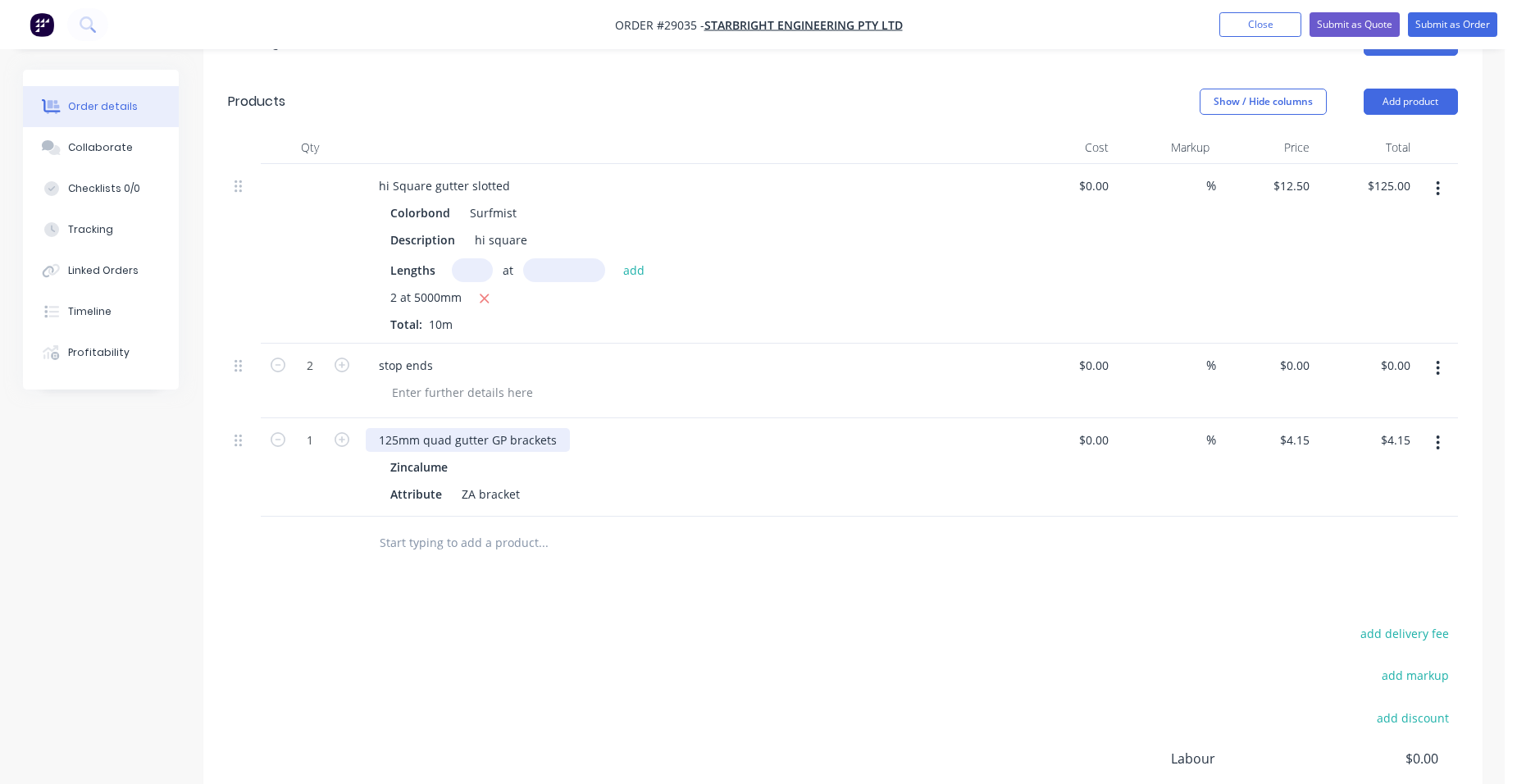
click at [483, 428] on div "125mm quad gutter GP brackets" at bounding box center [468, 439] width 204 height 24
click at [311, 428] on input "1" at bounding box center [310, 440] width 43 height 25
type input "10"
type input "$41.50"
click at [708, 381] on div at bounding box center [694, 392] width 630 height 24
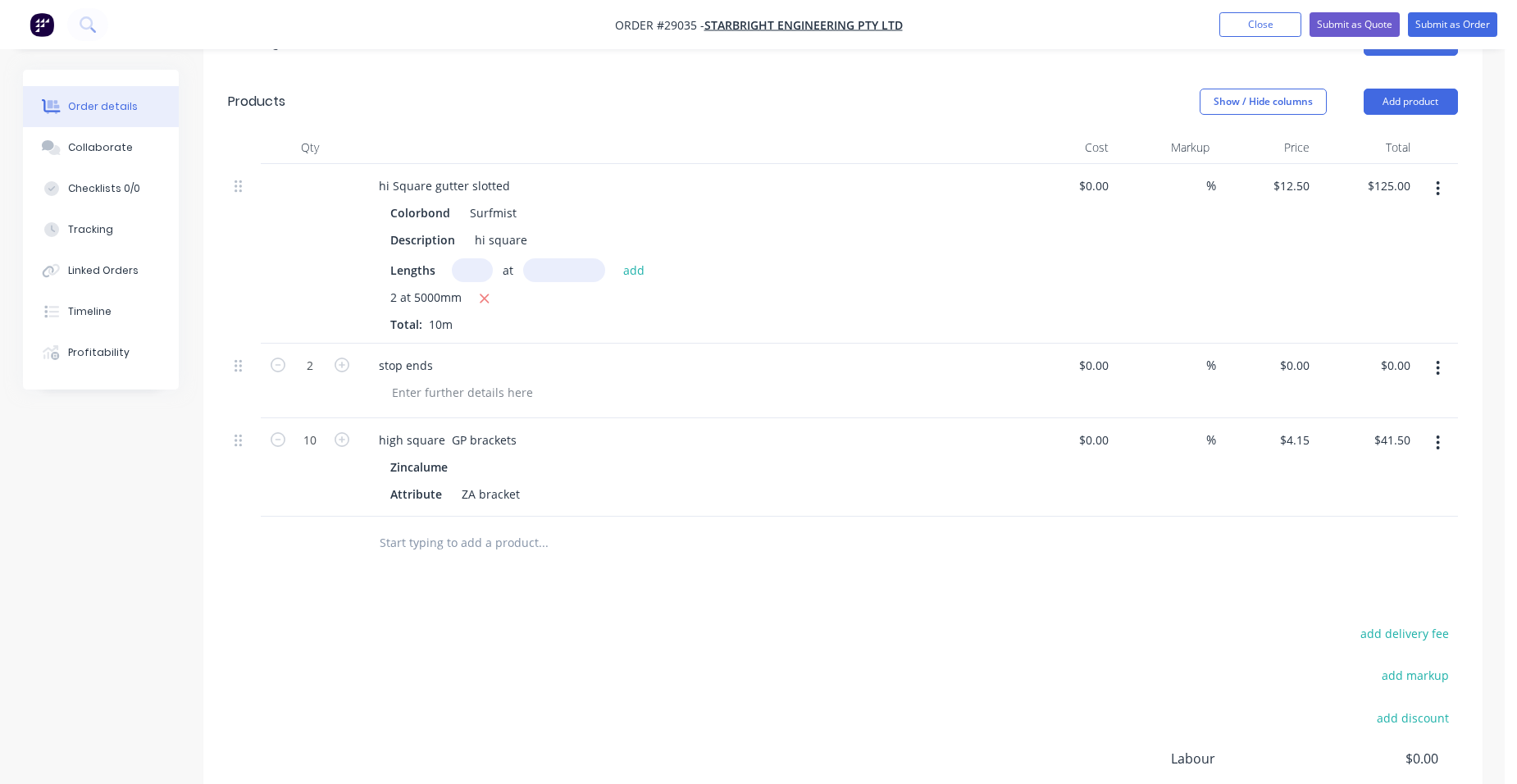
drag, startPoint x: 1406, startPoint y: 77, endPoint x: 1398, endPoint y: 97, distance: 21.5
click at [1406, 89] on button "Add product" at bounding box center [1410, 102] width 94 height 26
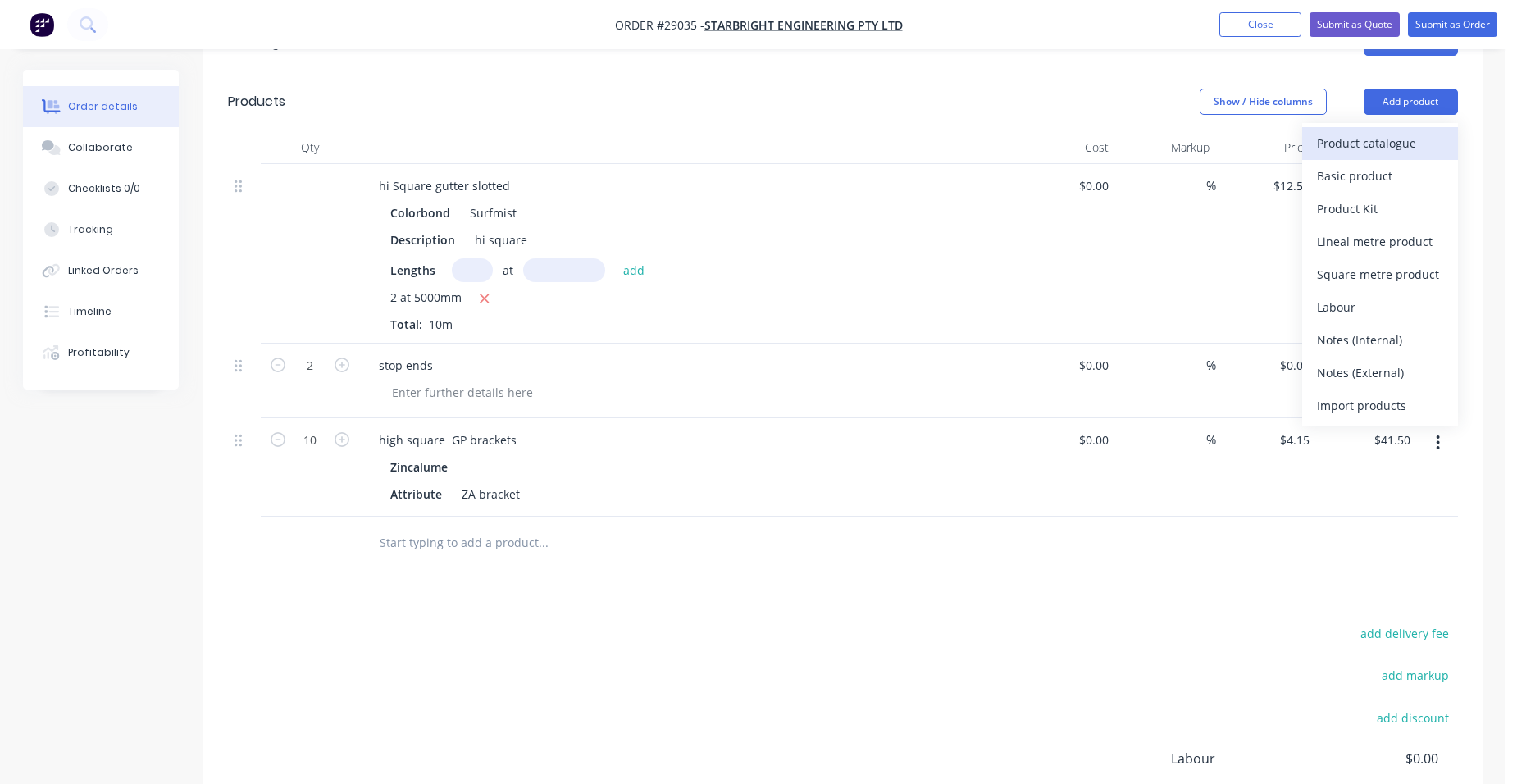
click at [1384, 132] on div "Product catalogue" at bounding box center [1380, 143] width 126 height 24
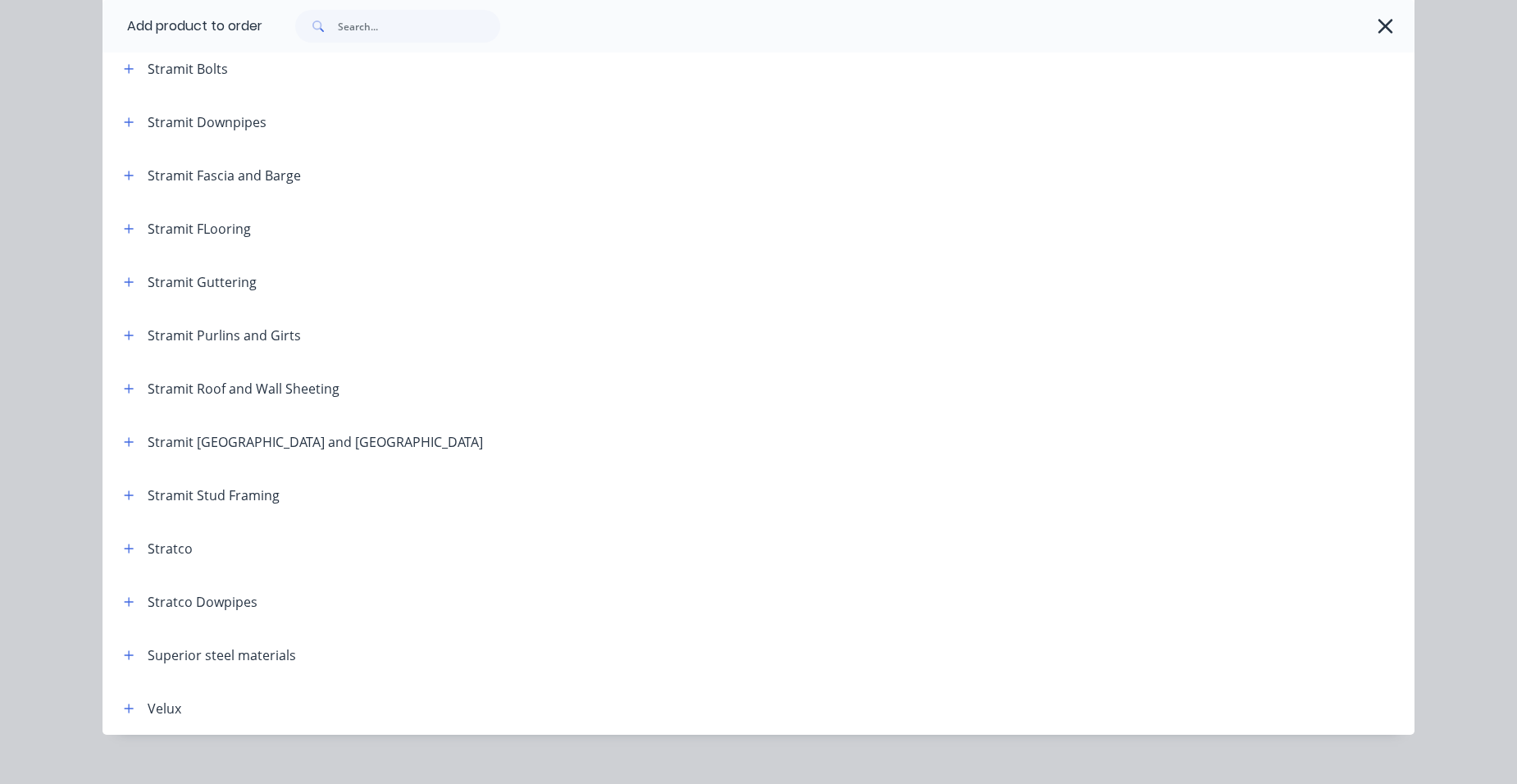
scroll to position [2705, 0]
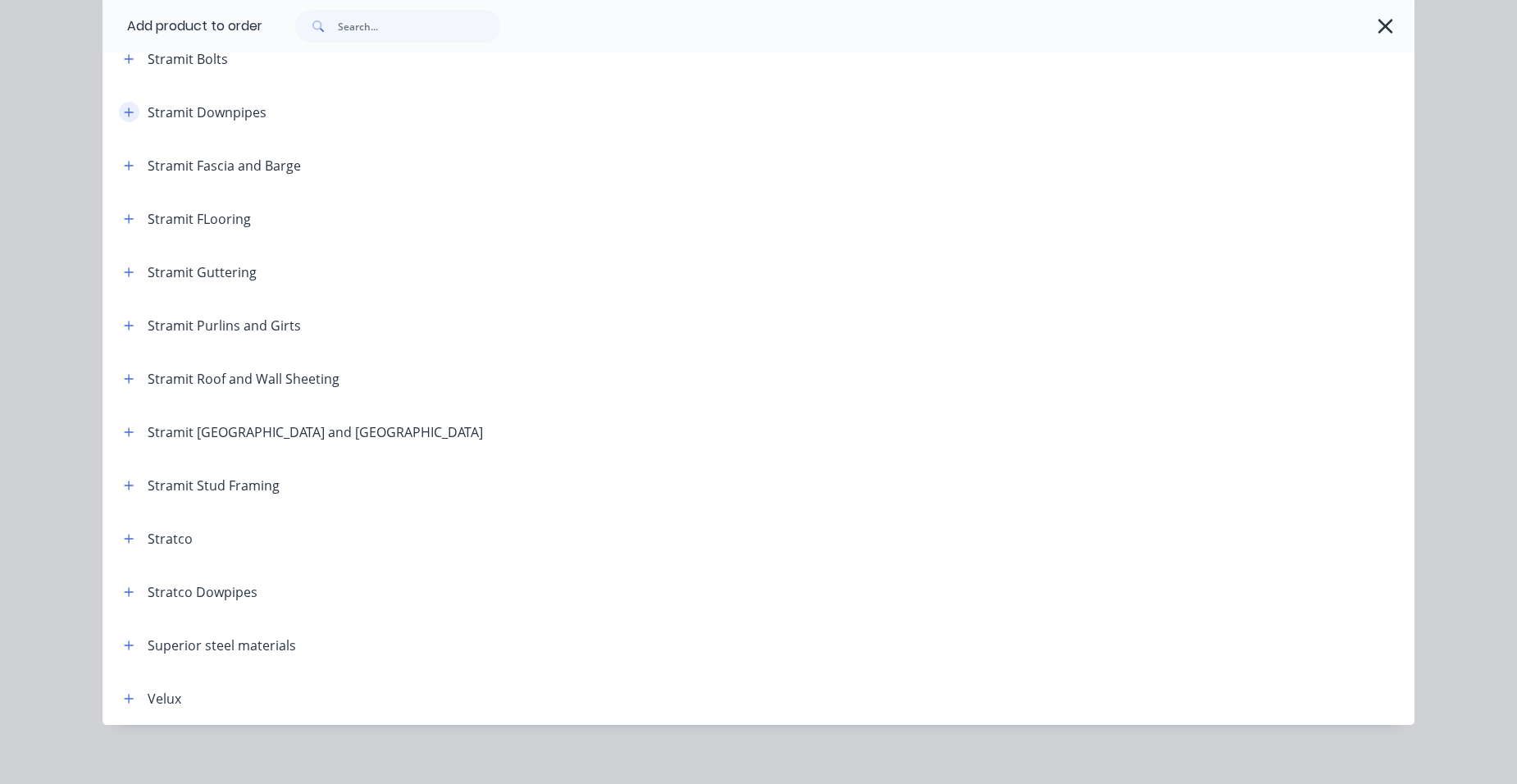
click at [124, 109] on icon "button" at bounding box center [128, 112] width 10 height 11
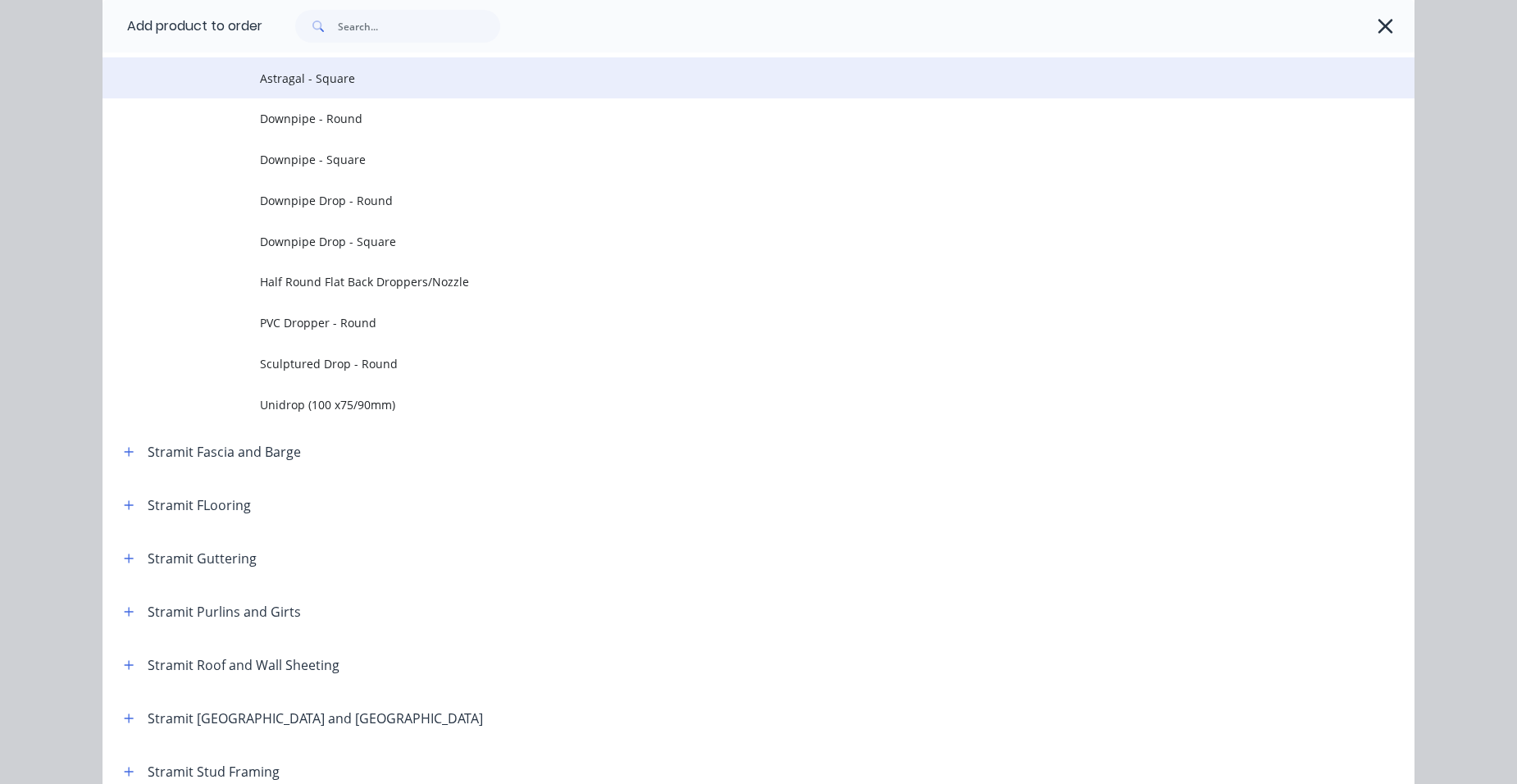
scroll to position [2951, 0]
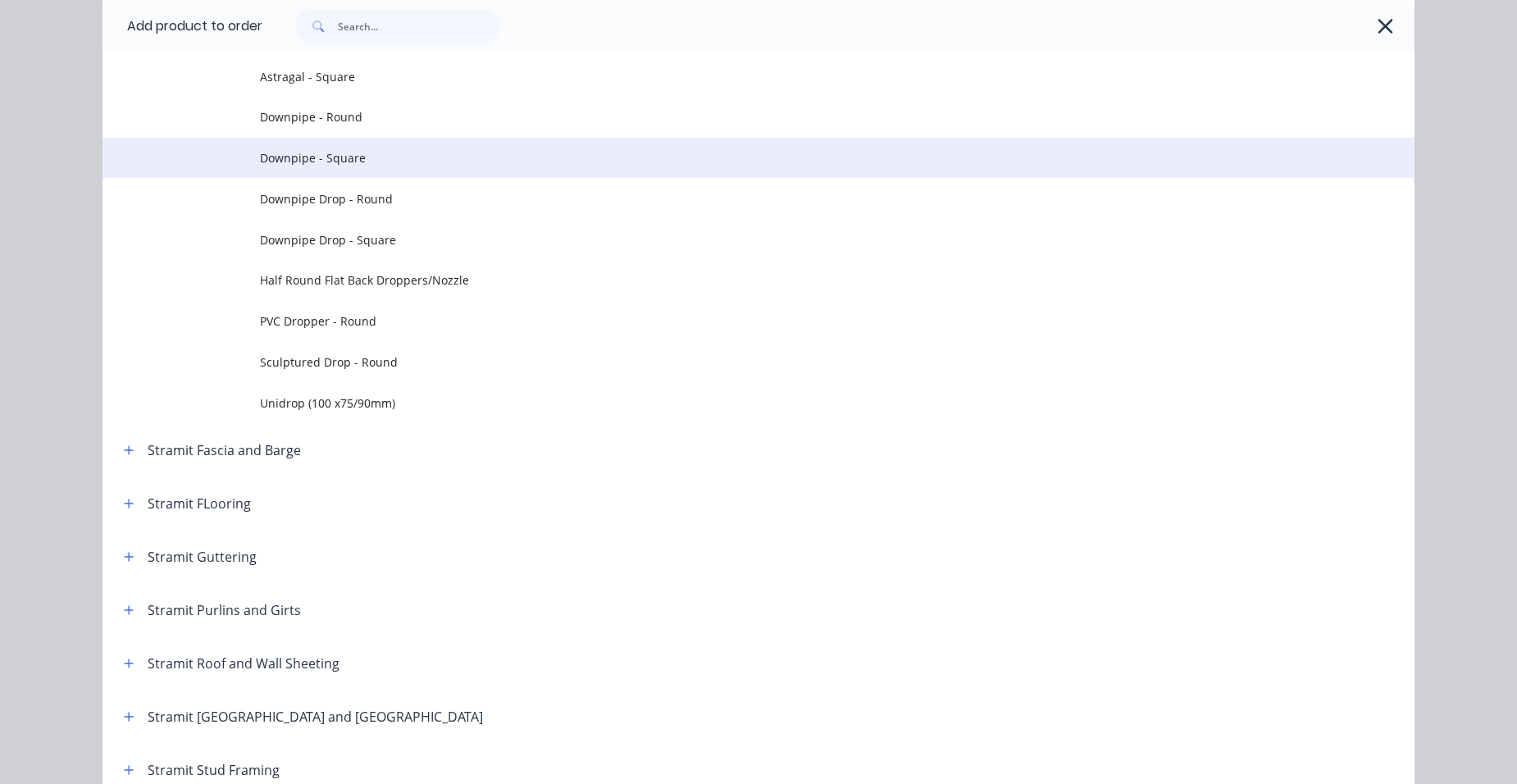
click at [380, 148] on td "Downpipe - Square" at bounding box center [837, 158] width 1155 height 41
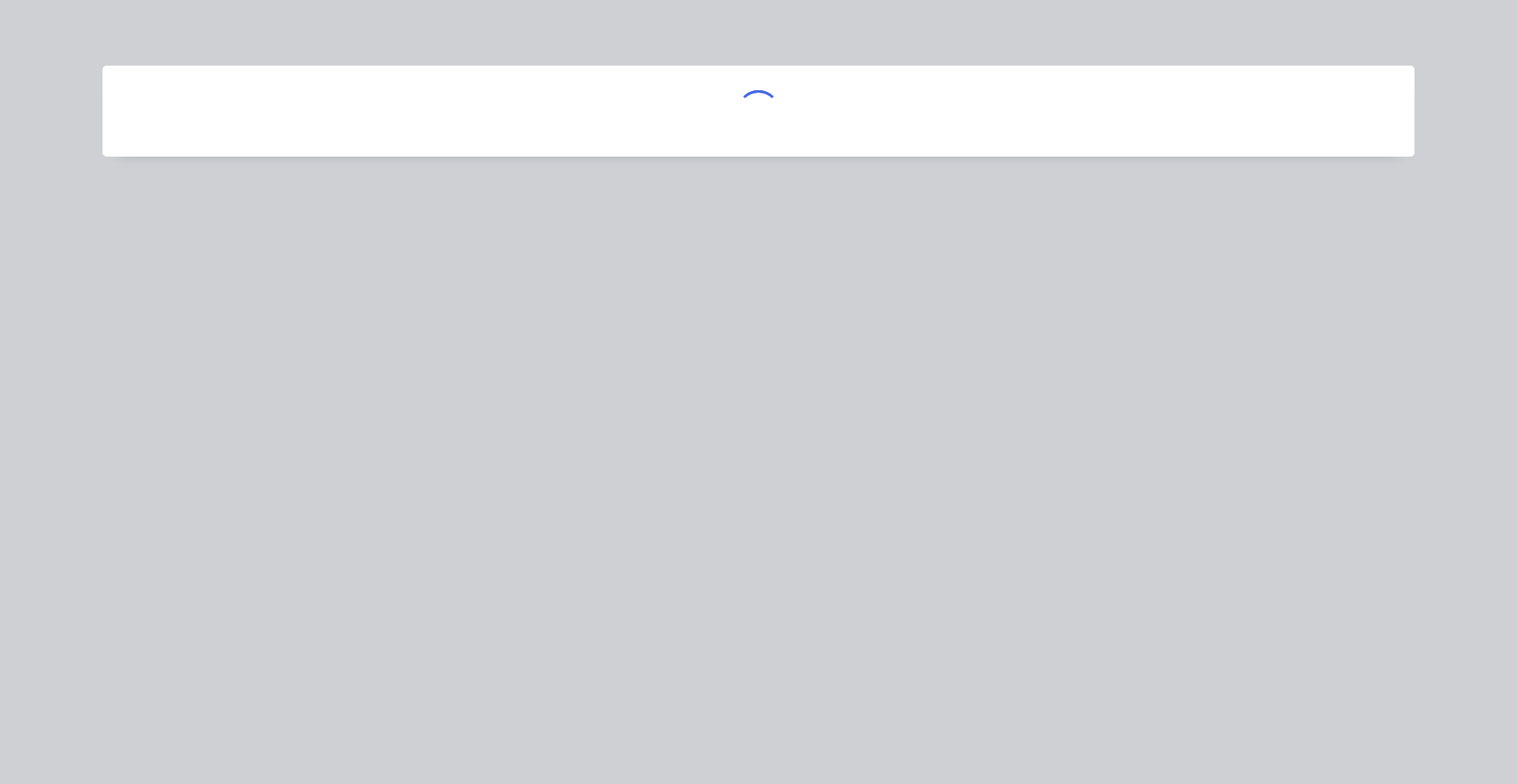
scroll to position [0, 0]
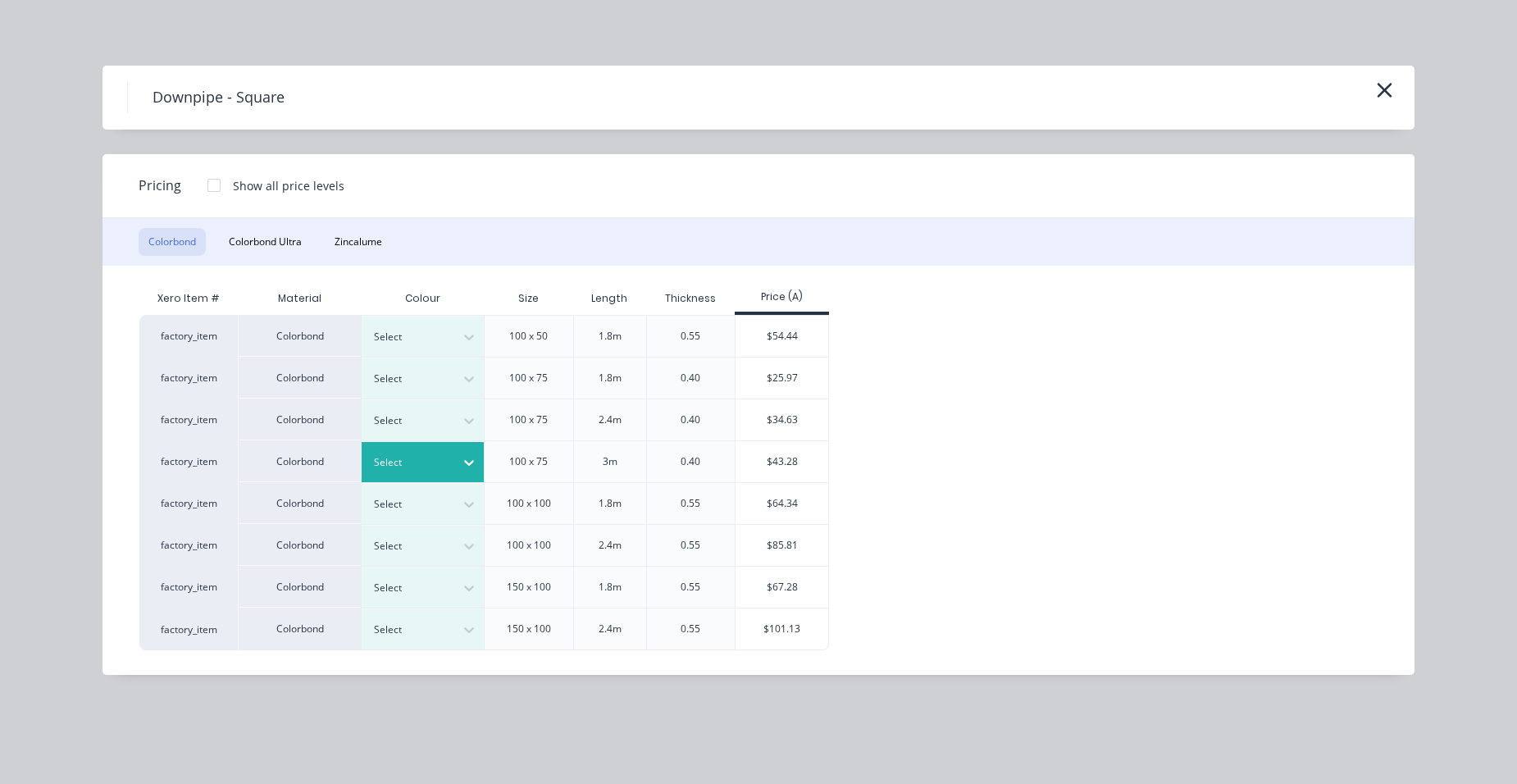
click at [433, 469] on div at bounding box center [411, 462] width 74 height 18
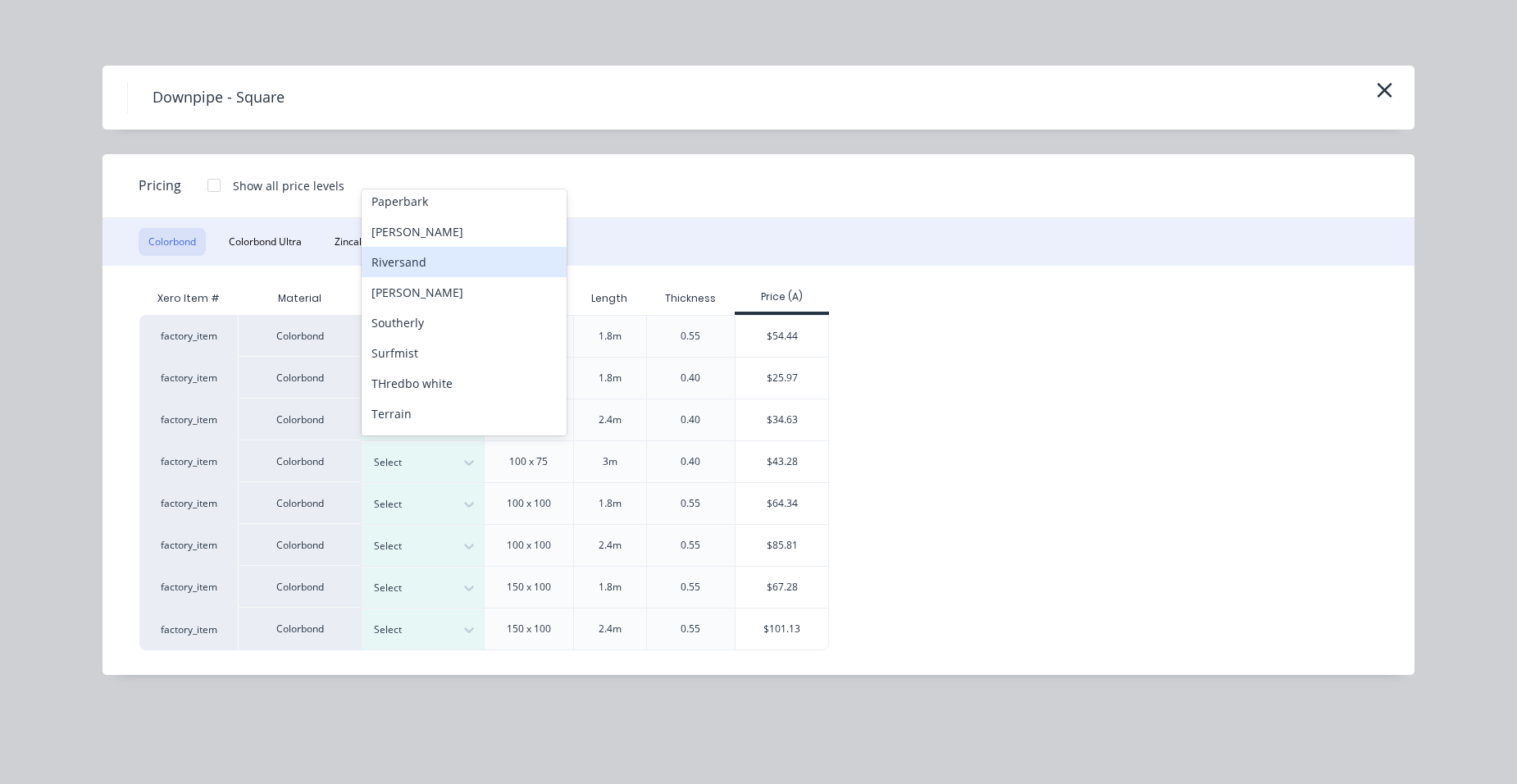
scroll to position [583, 0]
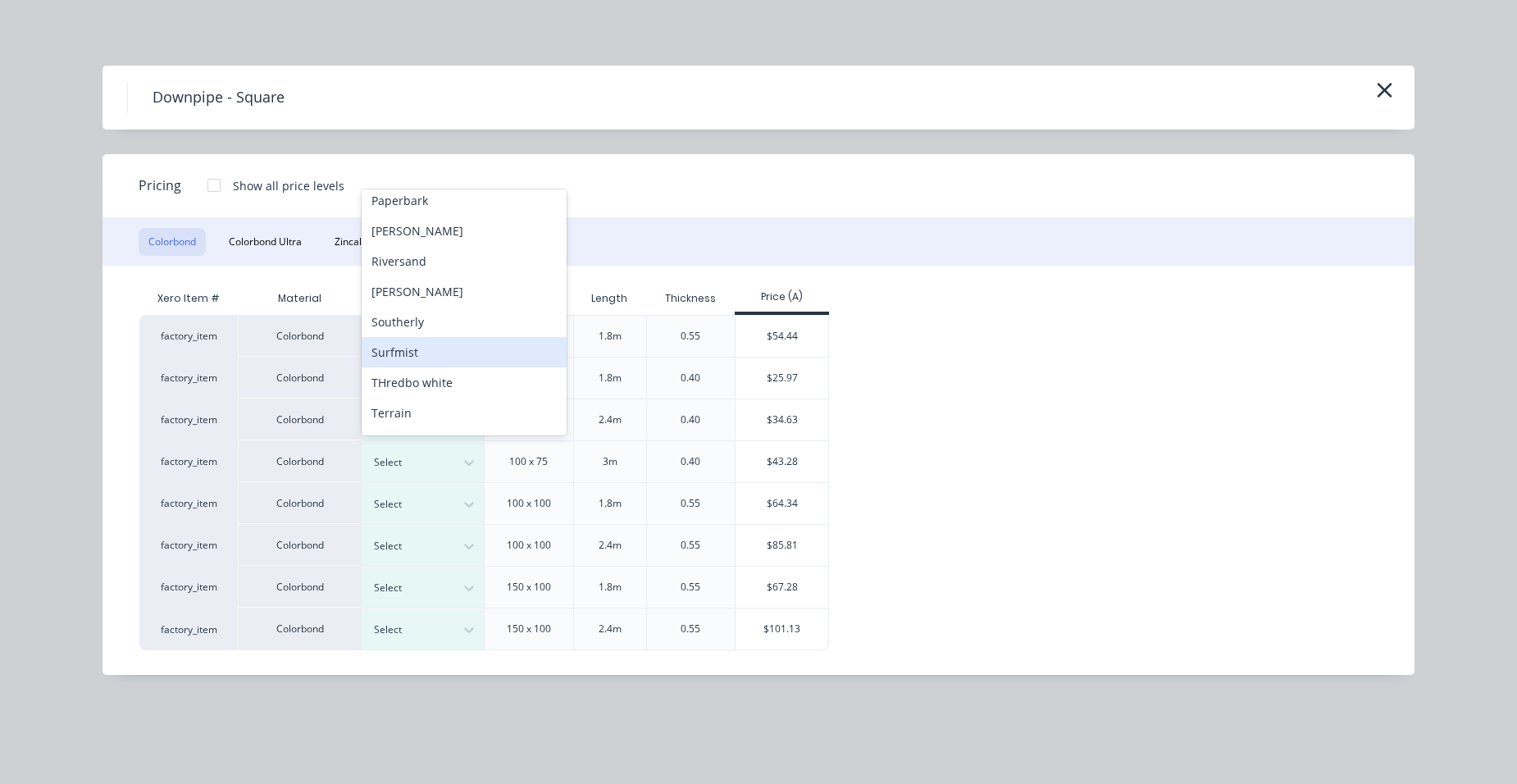
click at [460, 348] on div "Surfmist" at bounding box center [464, 352] width 205 height 31
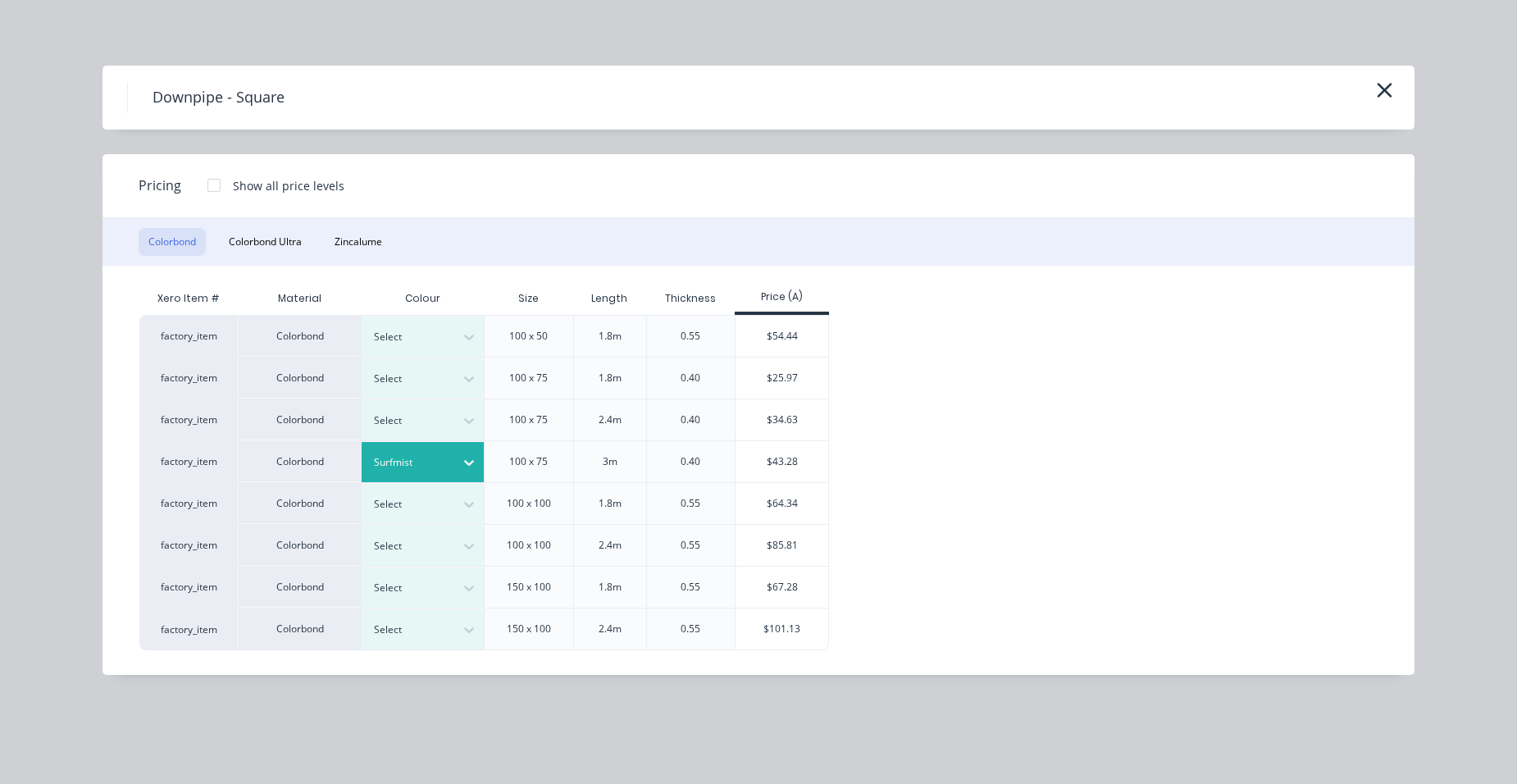
click at [754, 460] on div "$43.28" at bounding box center [782, 461] width 93 height 41
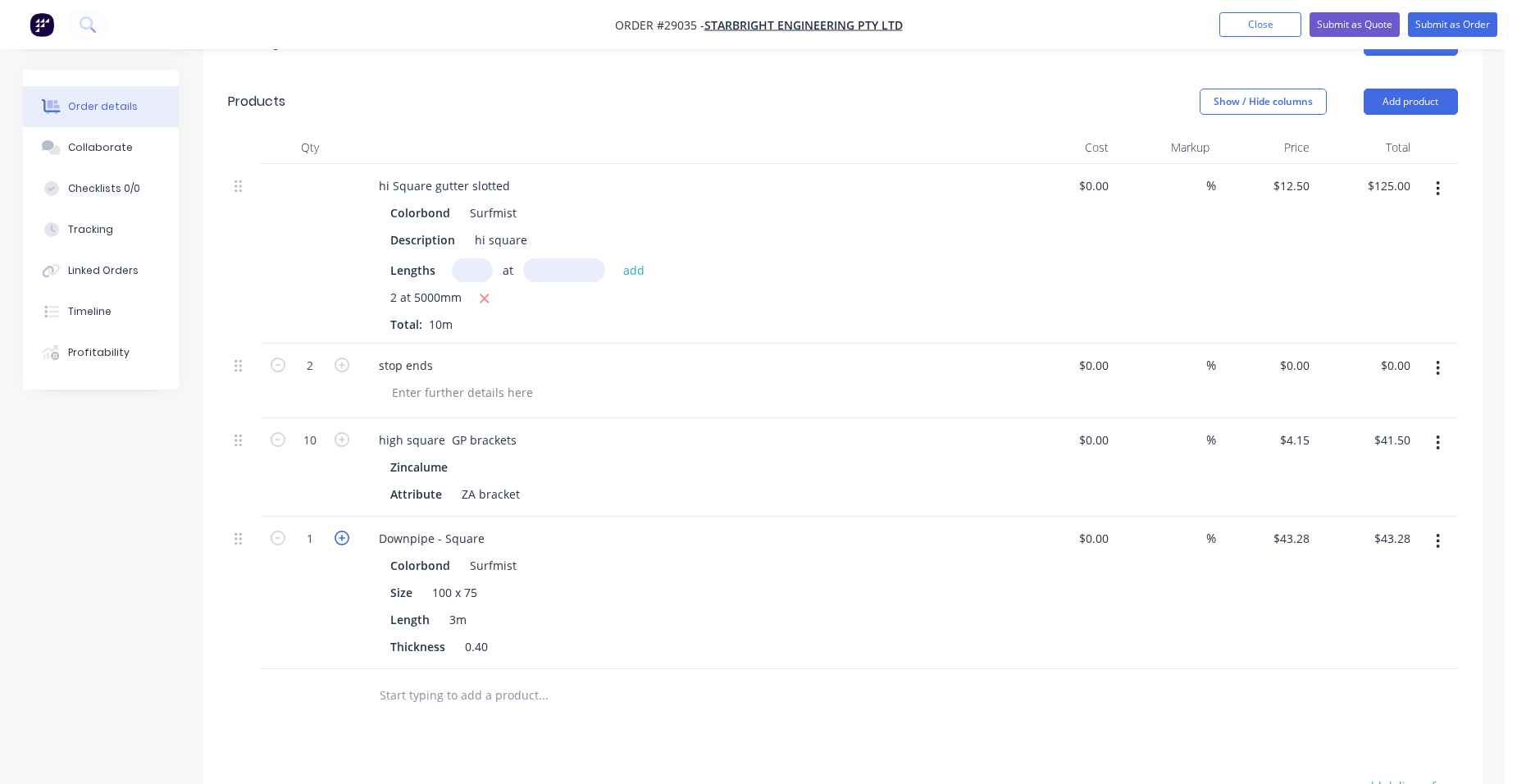
click at [337, 531] on icon "button" at bounding box center [341, 538] width 15 height 15
type input "2"
type input "$86.56"
click at [337, 531] on icon "button" at bounding box center [341, 538] width 15 height 15
type input "3"
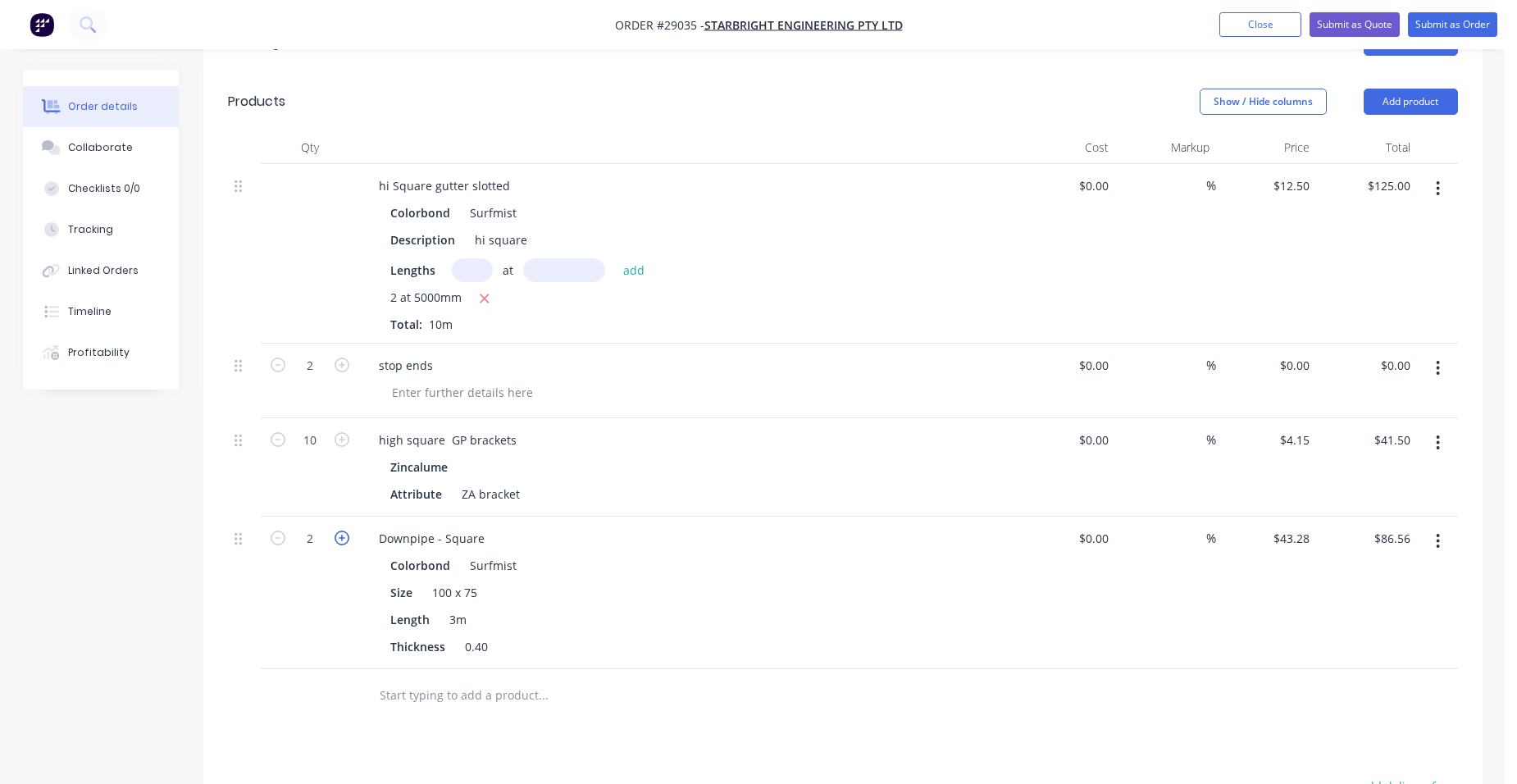
type input "$129.84"
click at [337, 531] on icon "button" at bounding box center [341, 538] width 15 height 15
type input "4"
type input "$173.12"
click at [338, 531] on icon "button" at bounding box center [341, 538] width 15 height 15
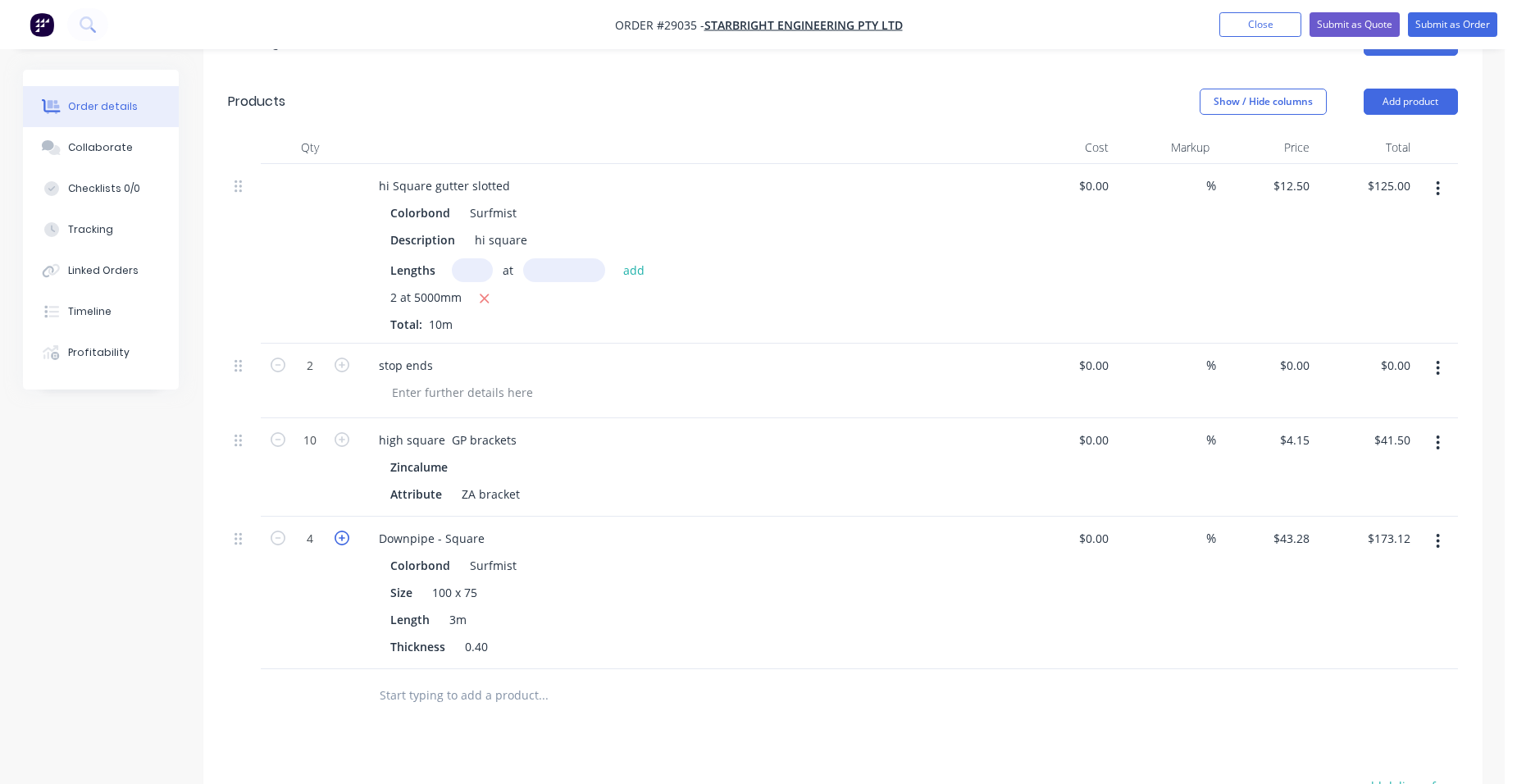
type input "5"
type input "$216.40"
click at [339, 531] on icon "button" at bounding box center [341, 538] width 15 height 15
type input "6"
type input "$259.68"
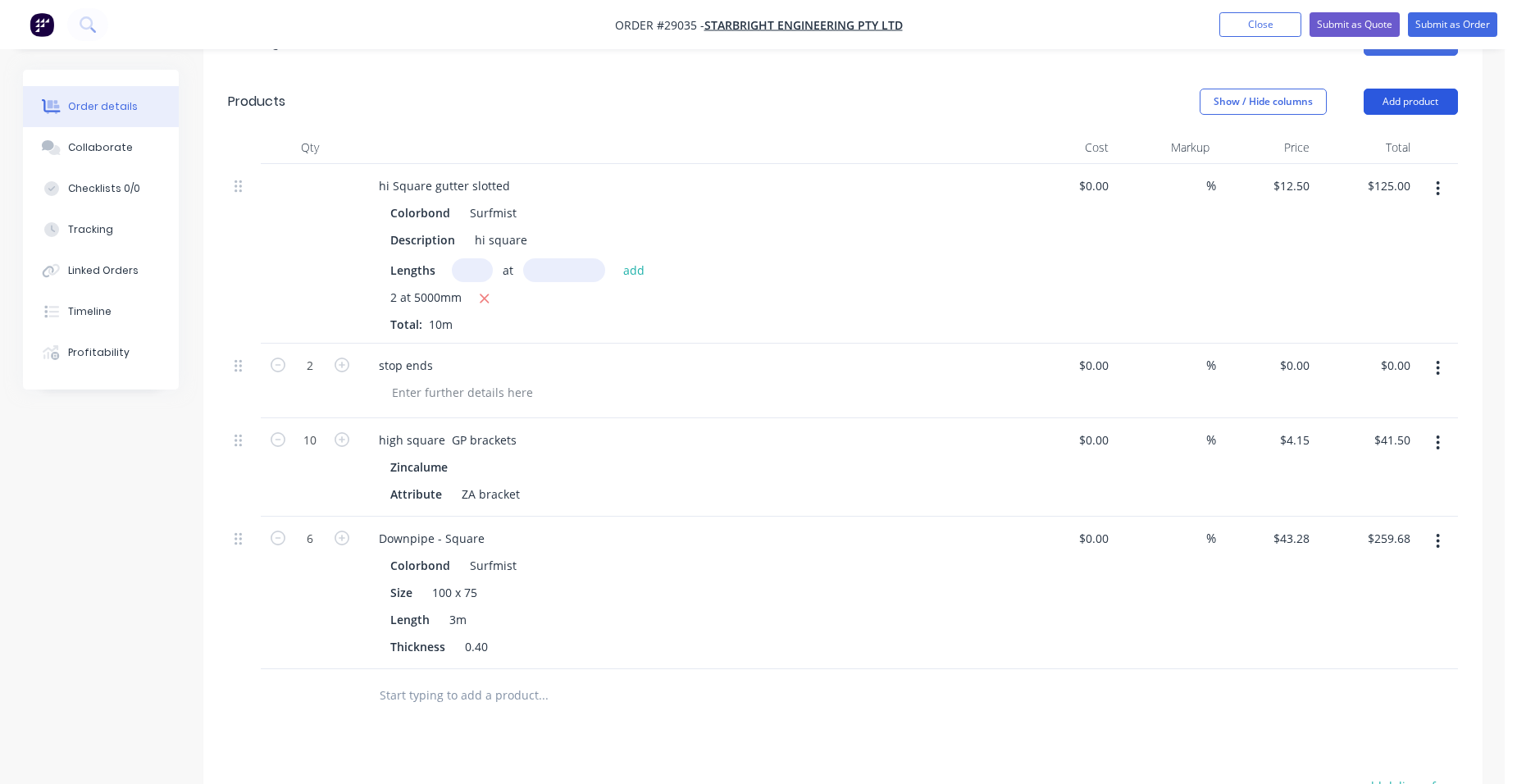
click at [1408, 89] on button "Add product" at bounding box center [1410, 102] width 94 height 26
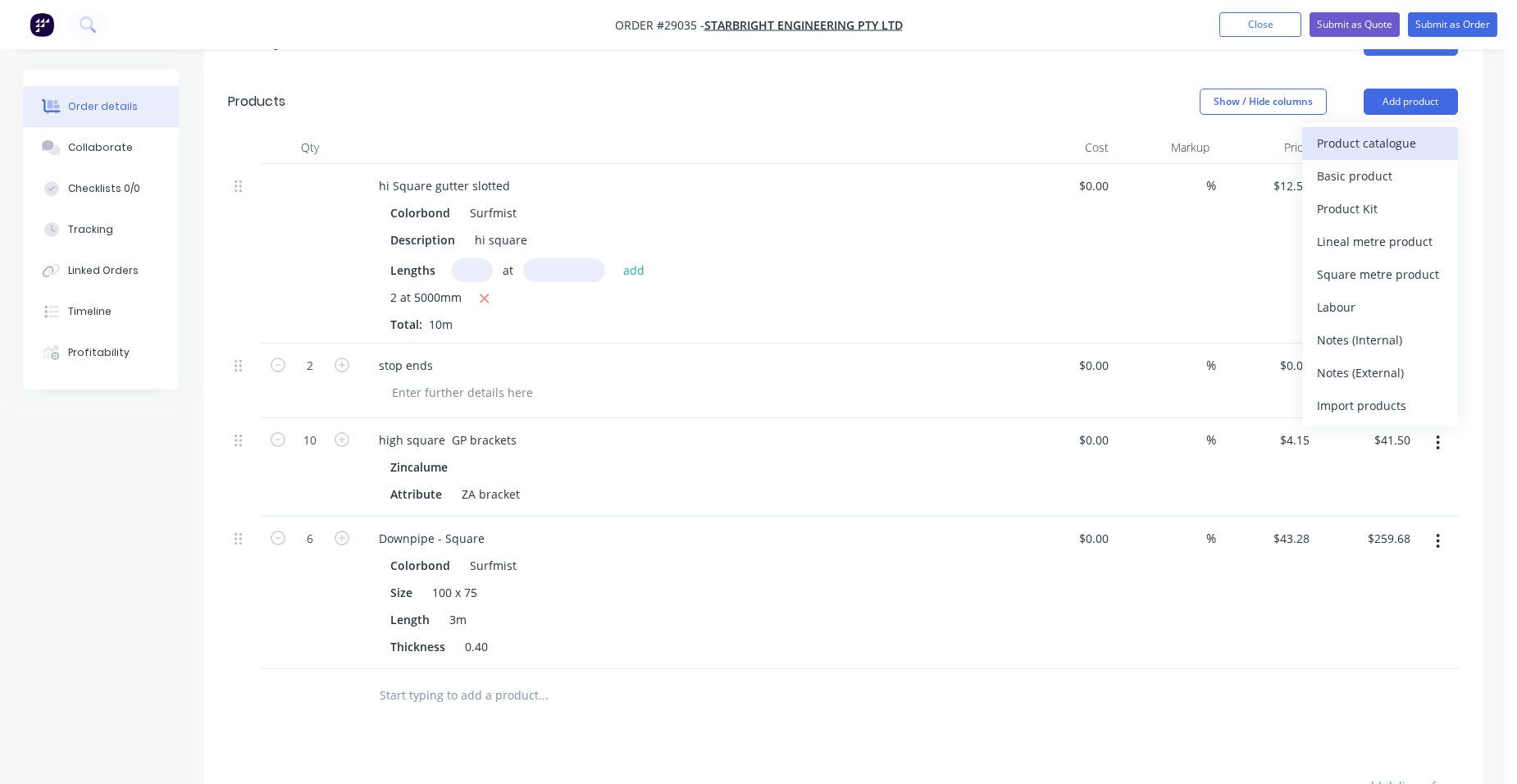
click at [1358, 132] on div "Product catalogue" at bounding box center [1380, 143] width 126 height 24
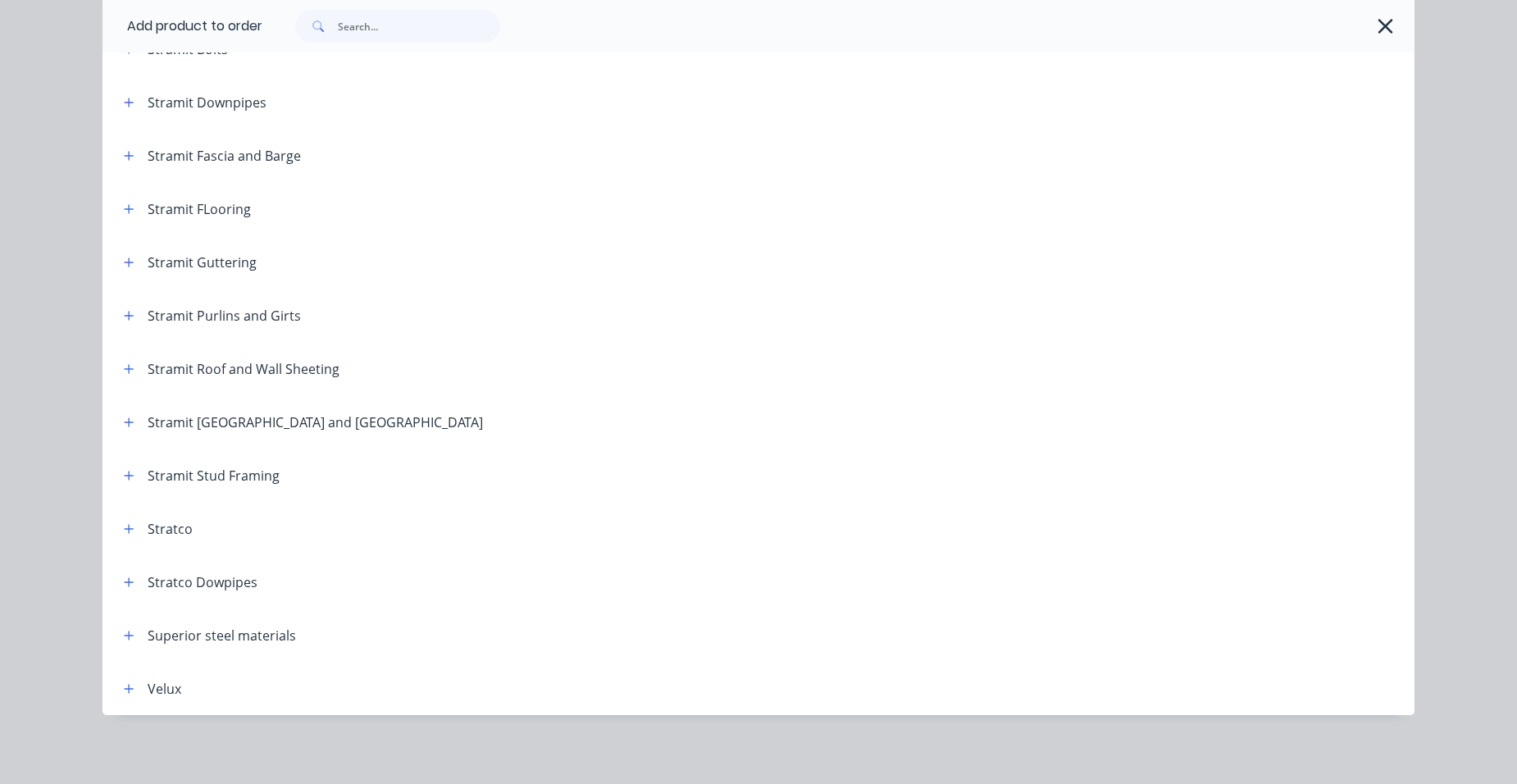
scroll to position [2718, 0]
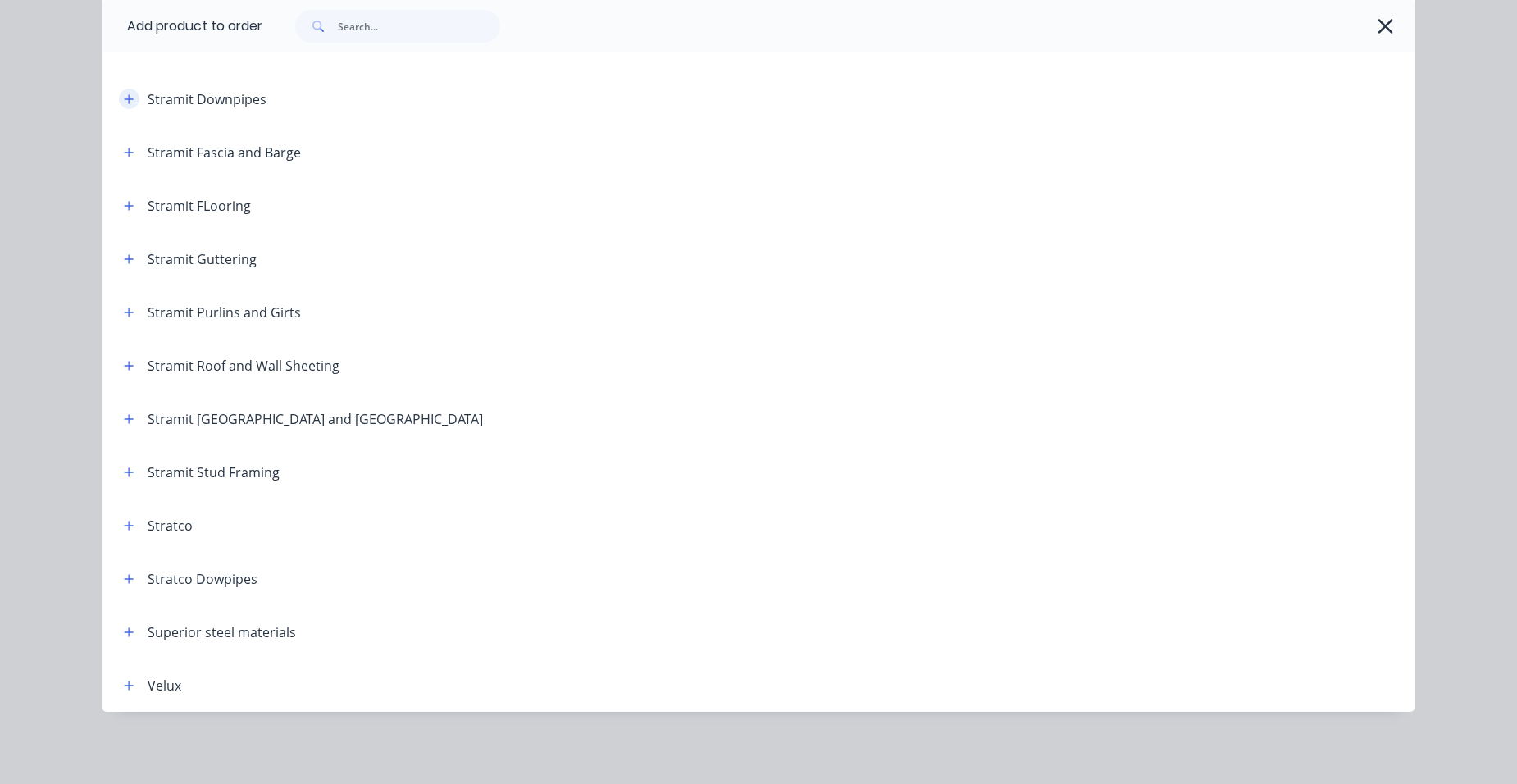
click at [130, 91] on button "button" at bounding box center [129, 98] width 20 height 20
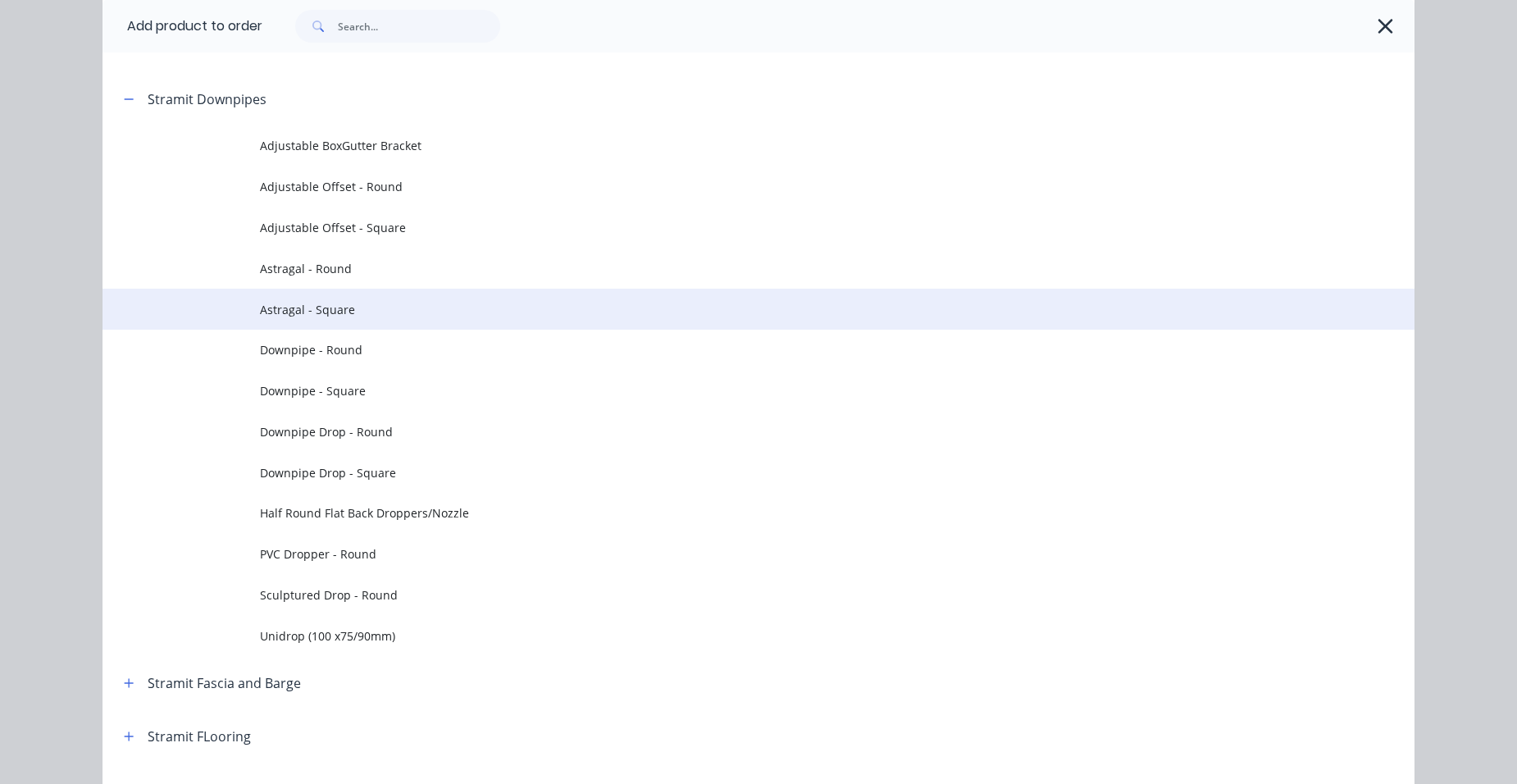
click at [383, 294] on td "Astragal - Square" at bounding box center [837, 309] width 1155 height 41
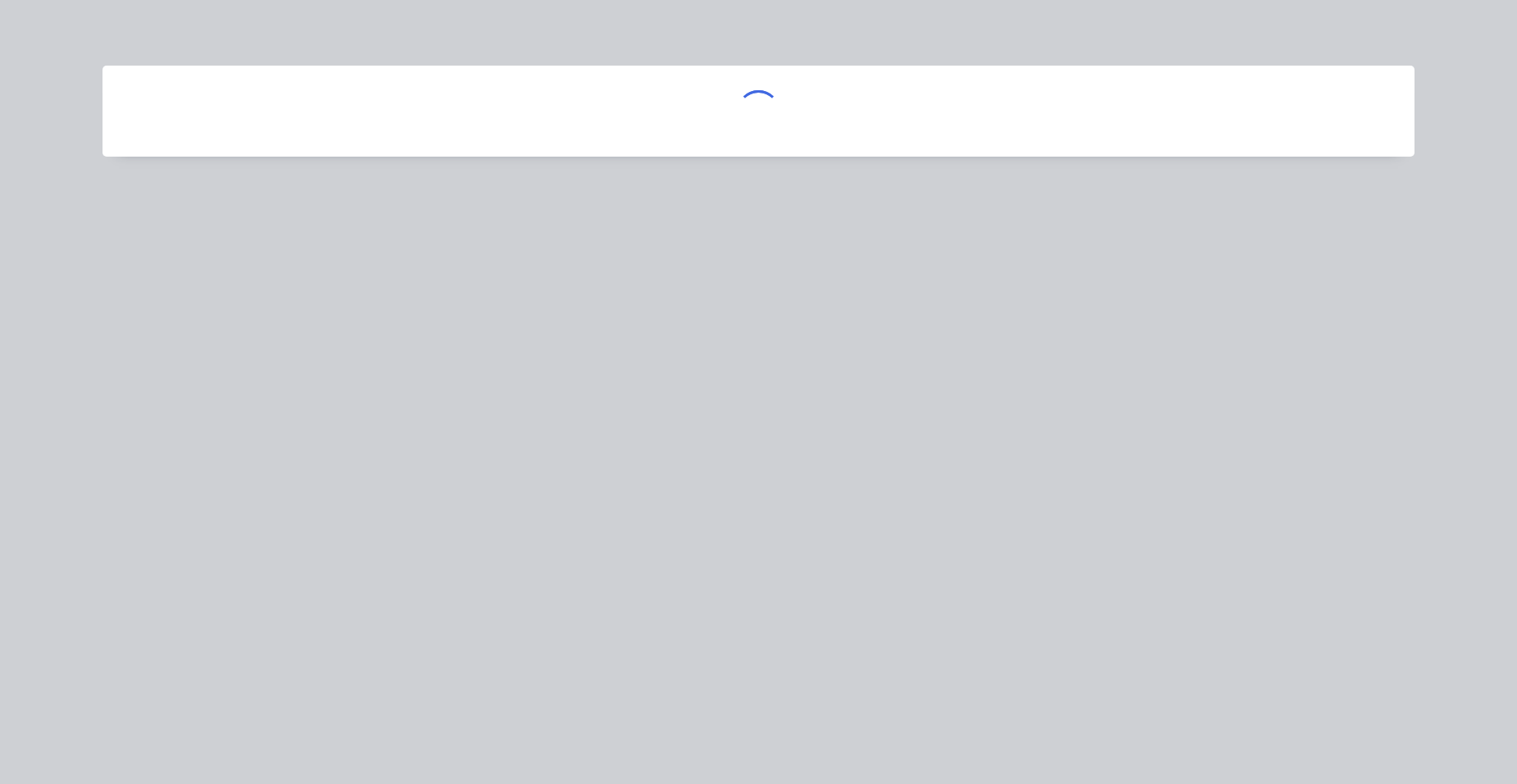
scroll to position [0, 0]
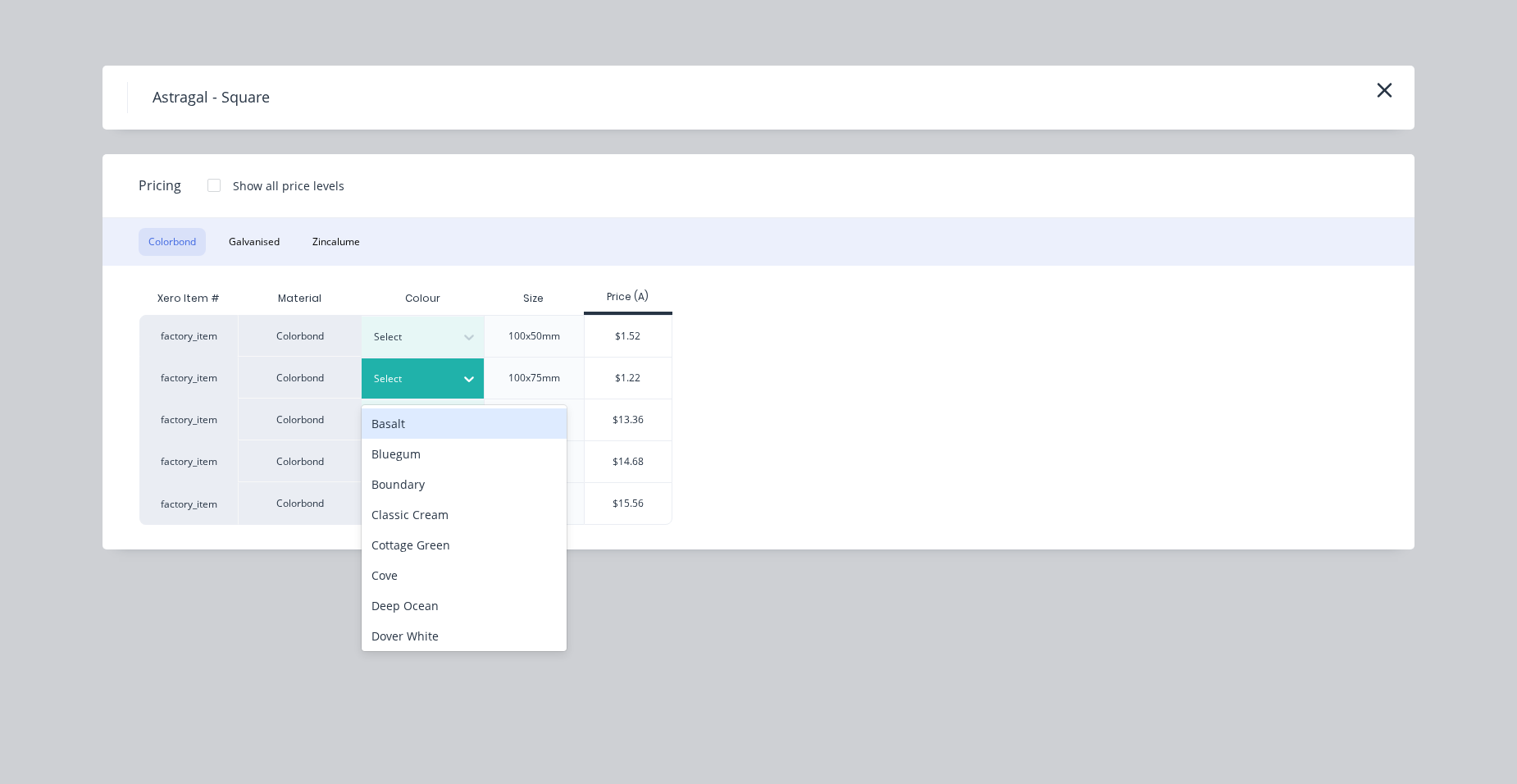
click at [414, 390] on div "Select" at bounding box center [423, 378] width 123 height 40
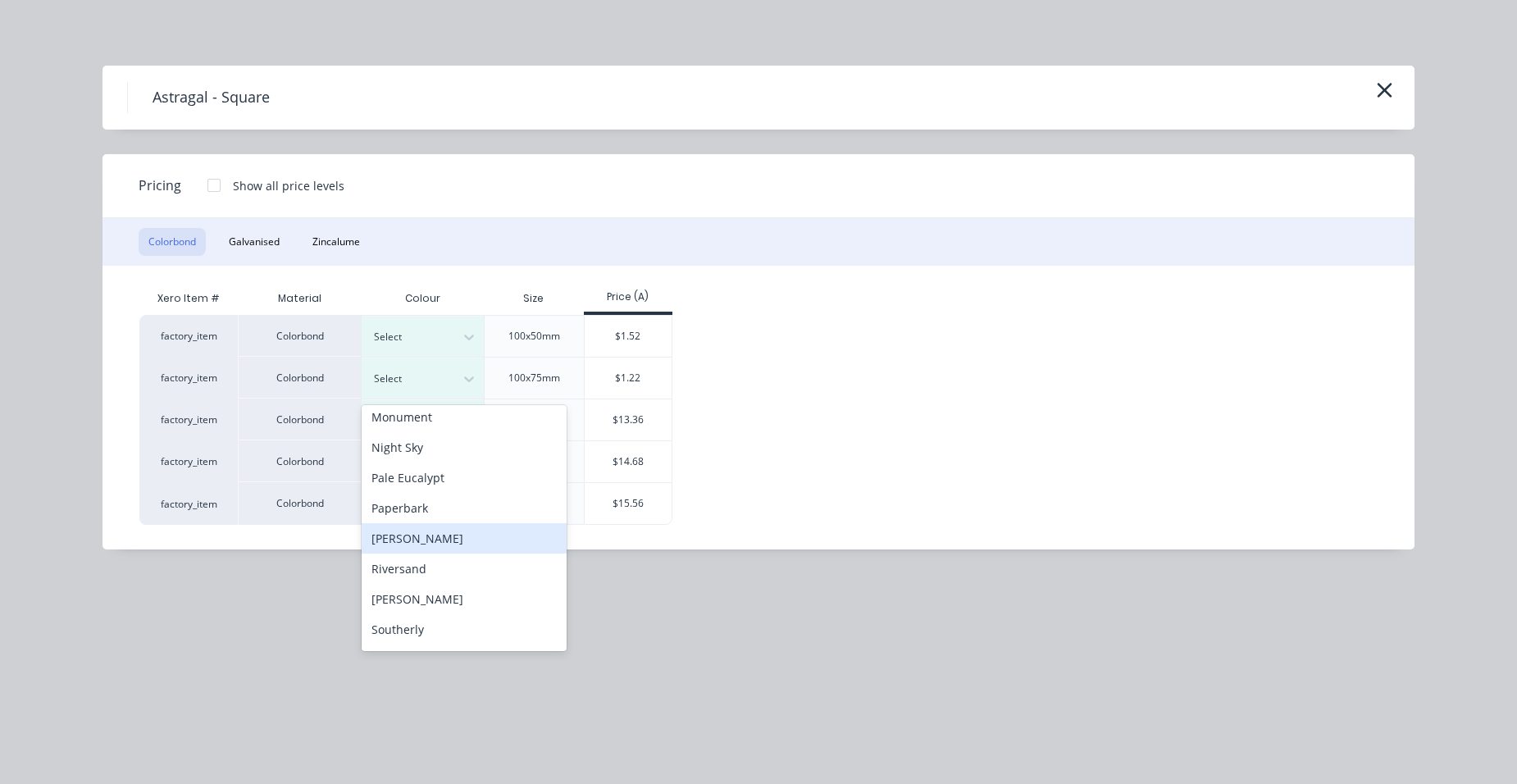
scroll to position [656, 0]
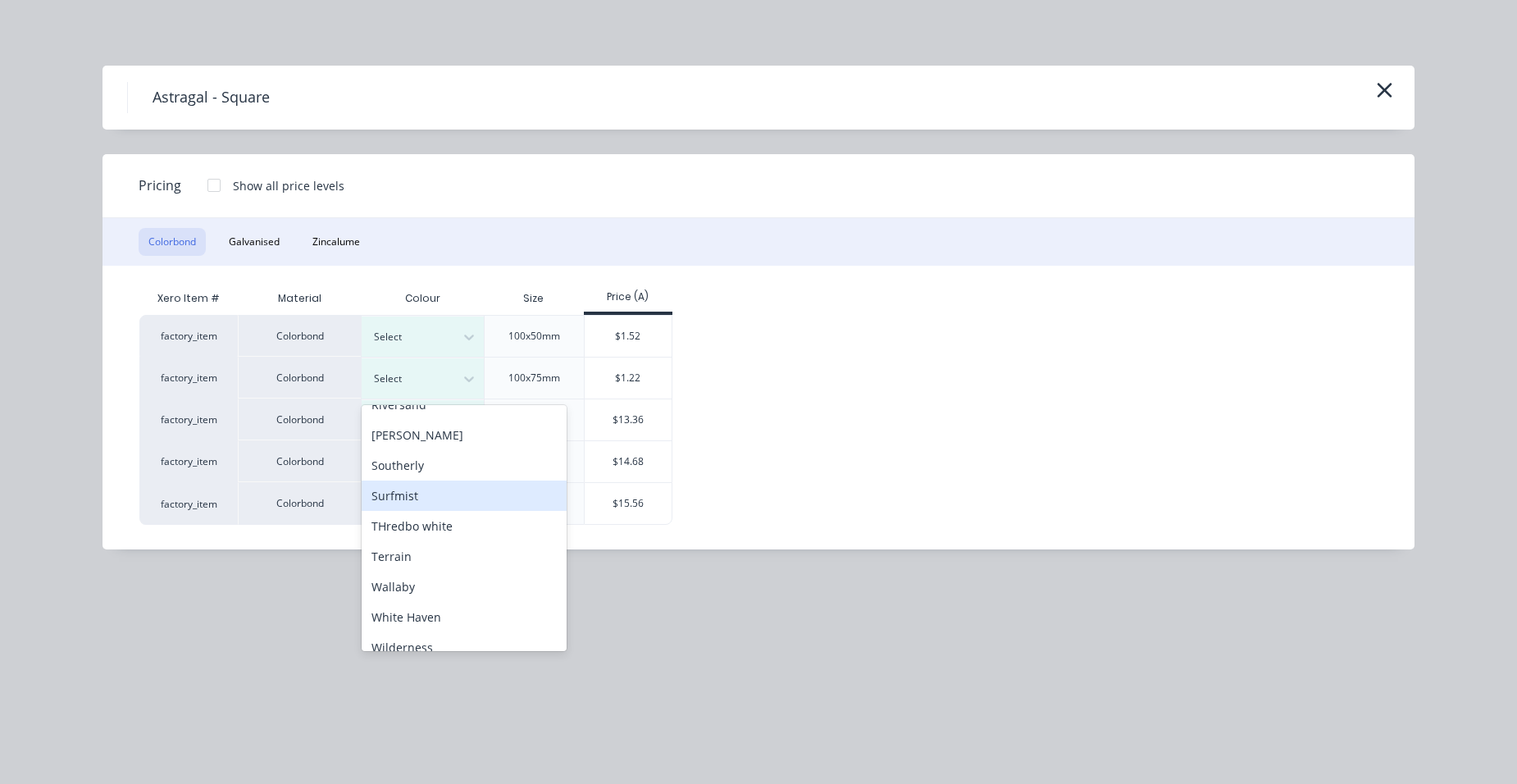
click at [427, 501] on div "Surfmist" at bounding box center [464, 495] width 205 height 31
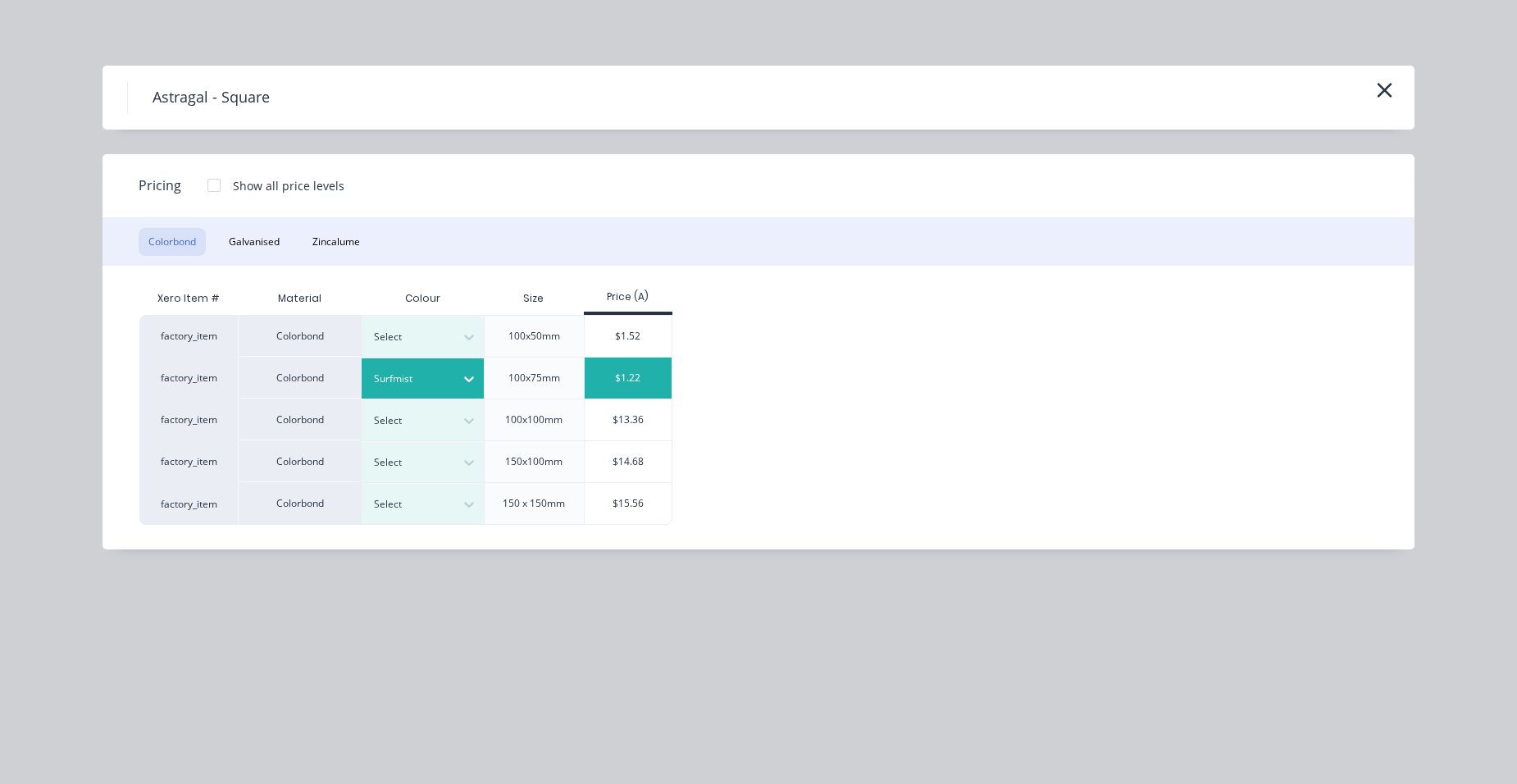
click at [626, 377] on div "$1.22" at bounding box center [628, 378] width 88 height 41
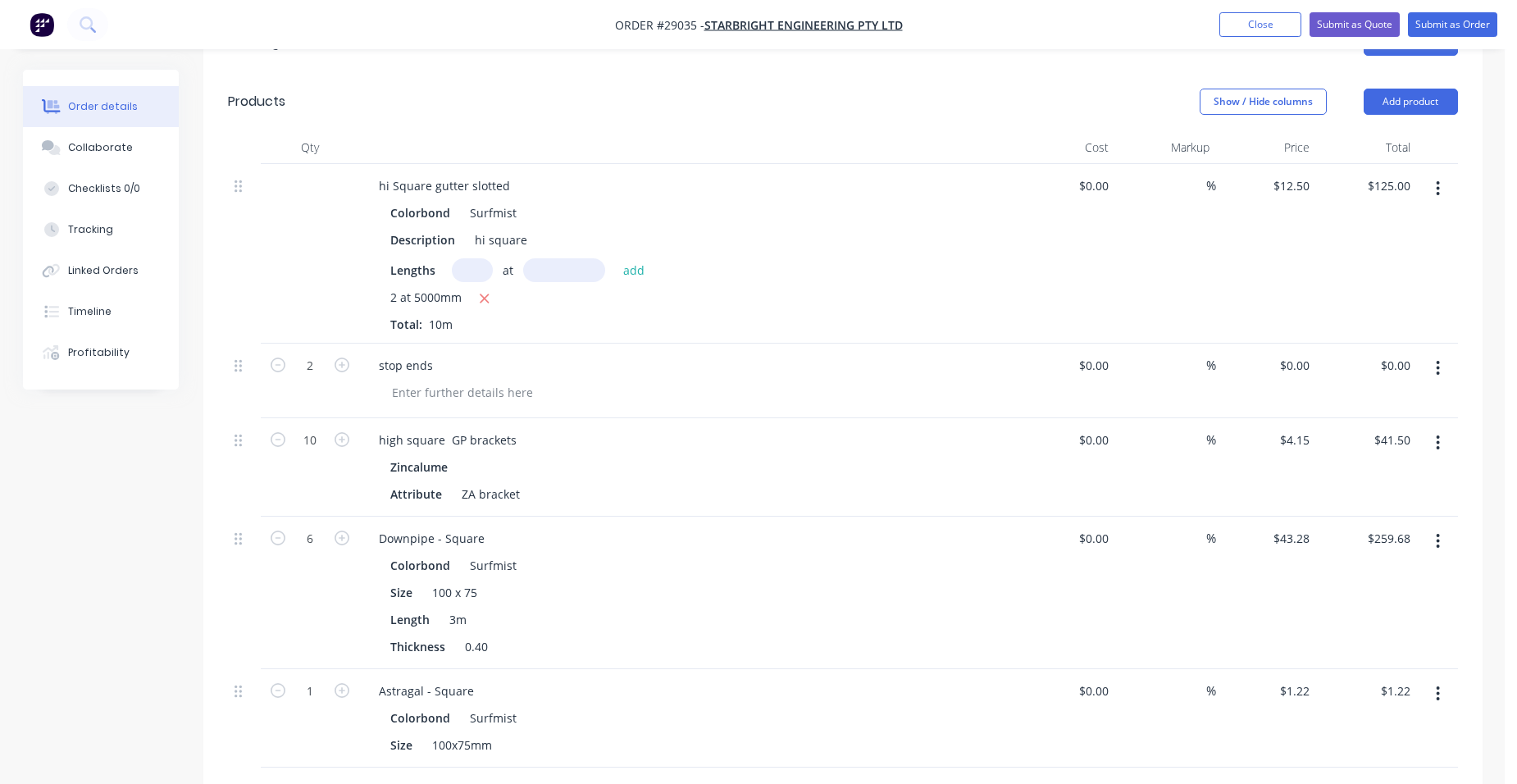
scroll to position [738, 0]
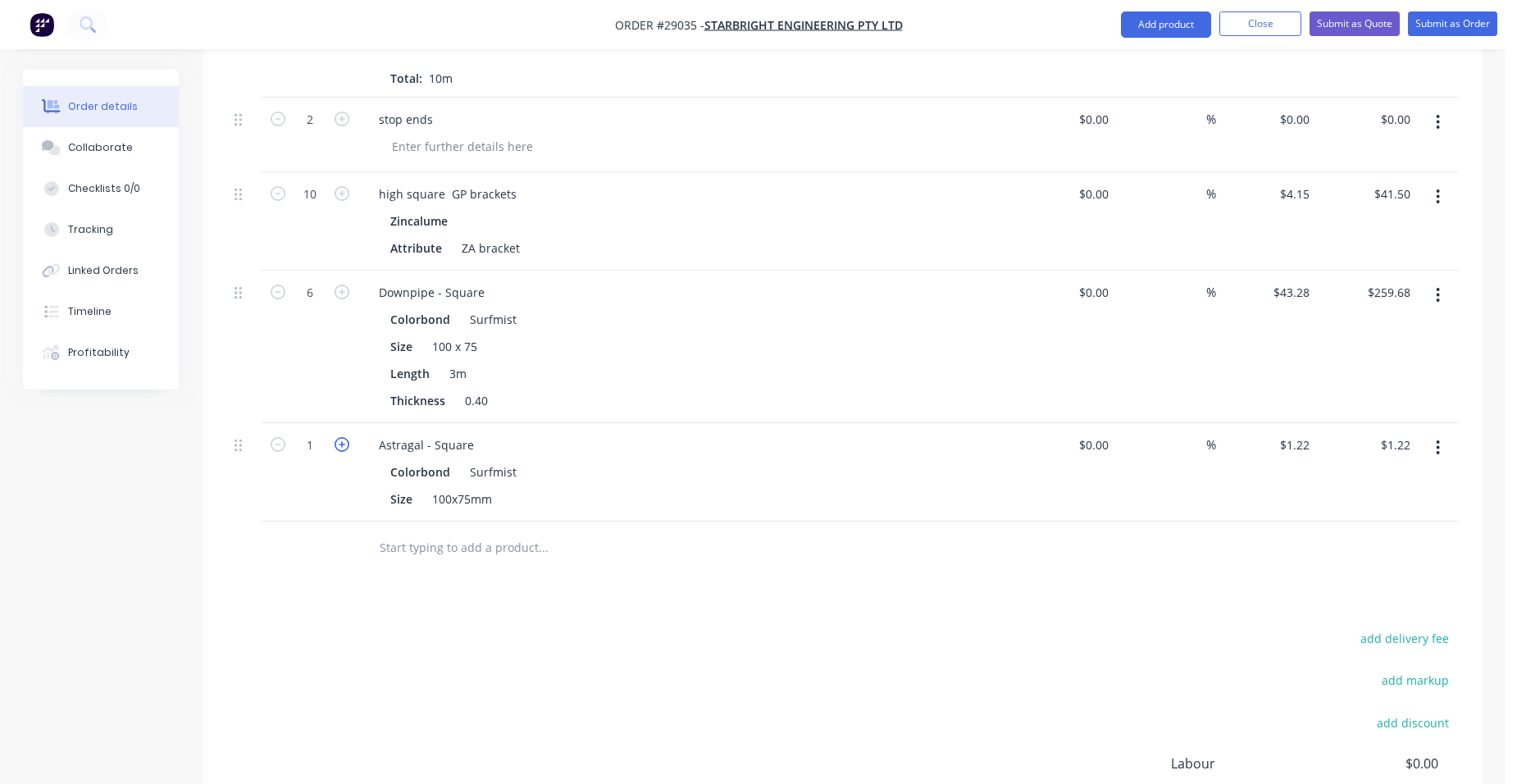
click at [339, 437] on icon "button" at bounding box center [341, 444] width 15 height 15
type input "2"
type input "$2.44"
click at [339, 437] on icon "button" at bounding box center [341, 444] width 15 height 15
type input "3"
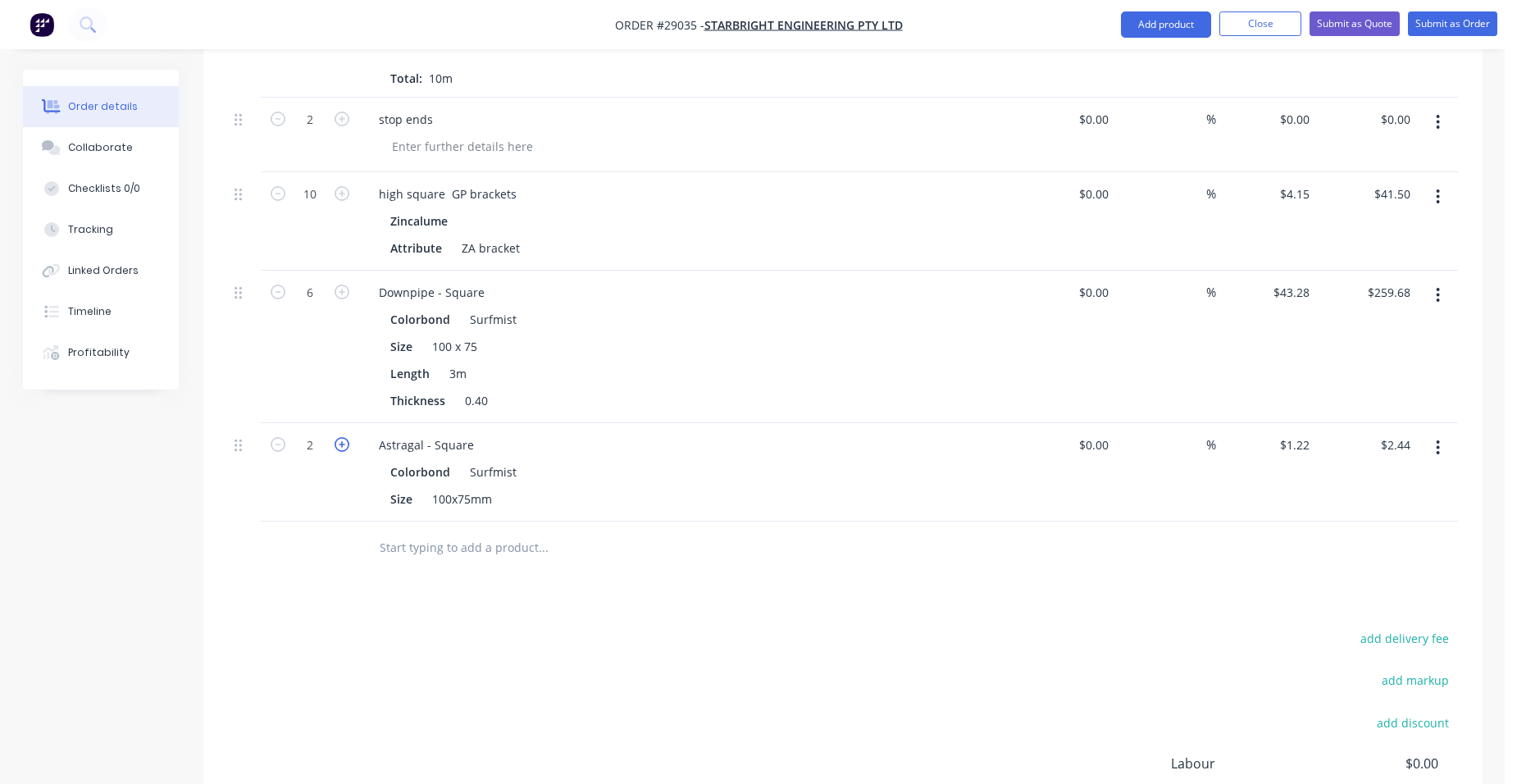
type input "$3.66"
click at [339, 437] on icon "button" at bounding box center [341, 444] width 15 height 15
type input "4"
type input "$4.88"
click at [339, 437] on icon "button" at bounding box center [341, 444] width 15 height 15
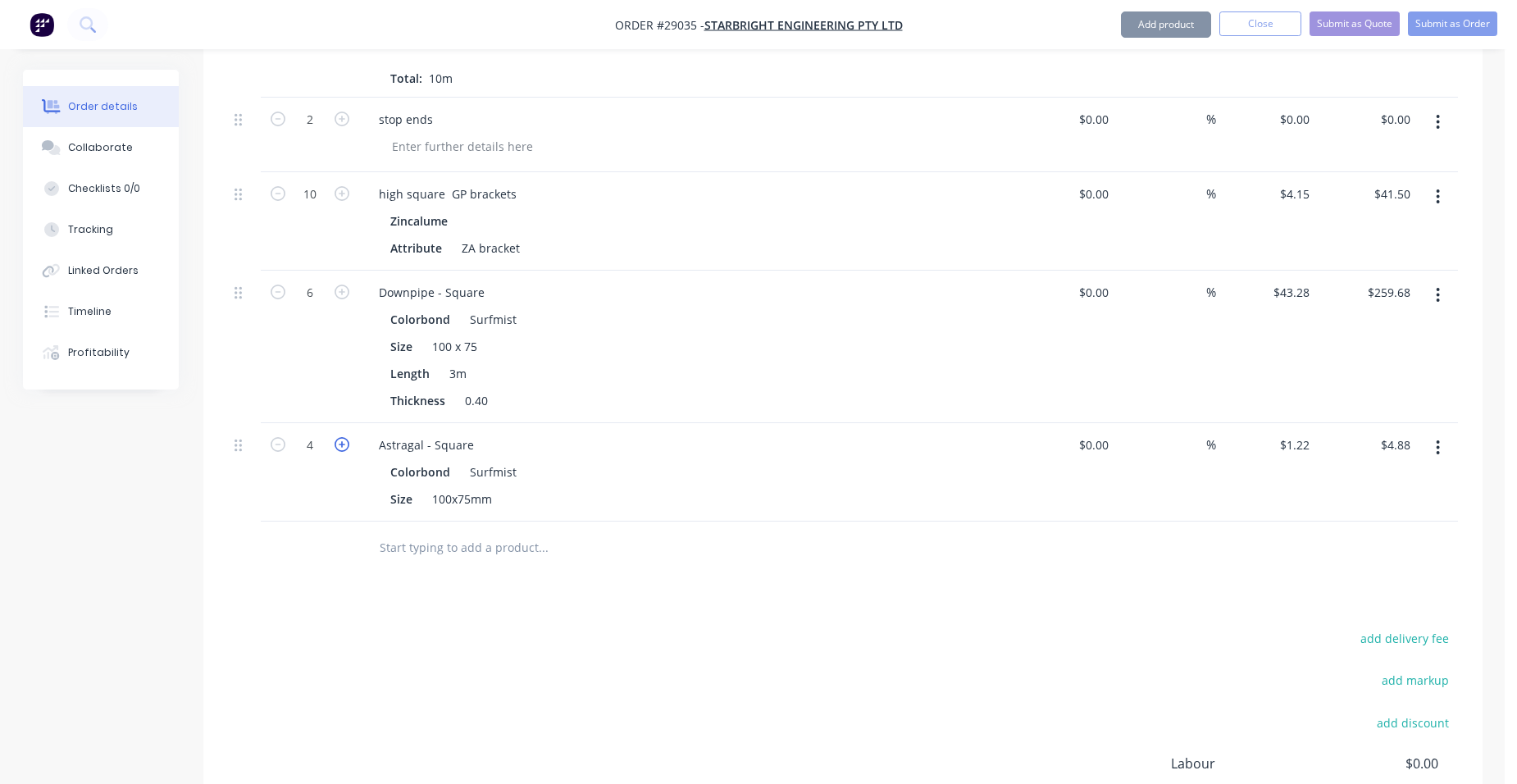
type input "5"
type input "$6.10"
click at [339, 437] on icon "button" at bounding box center [341, 444] width 15 height 15
type input "6"
type input "$7.32"
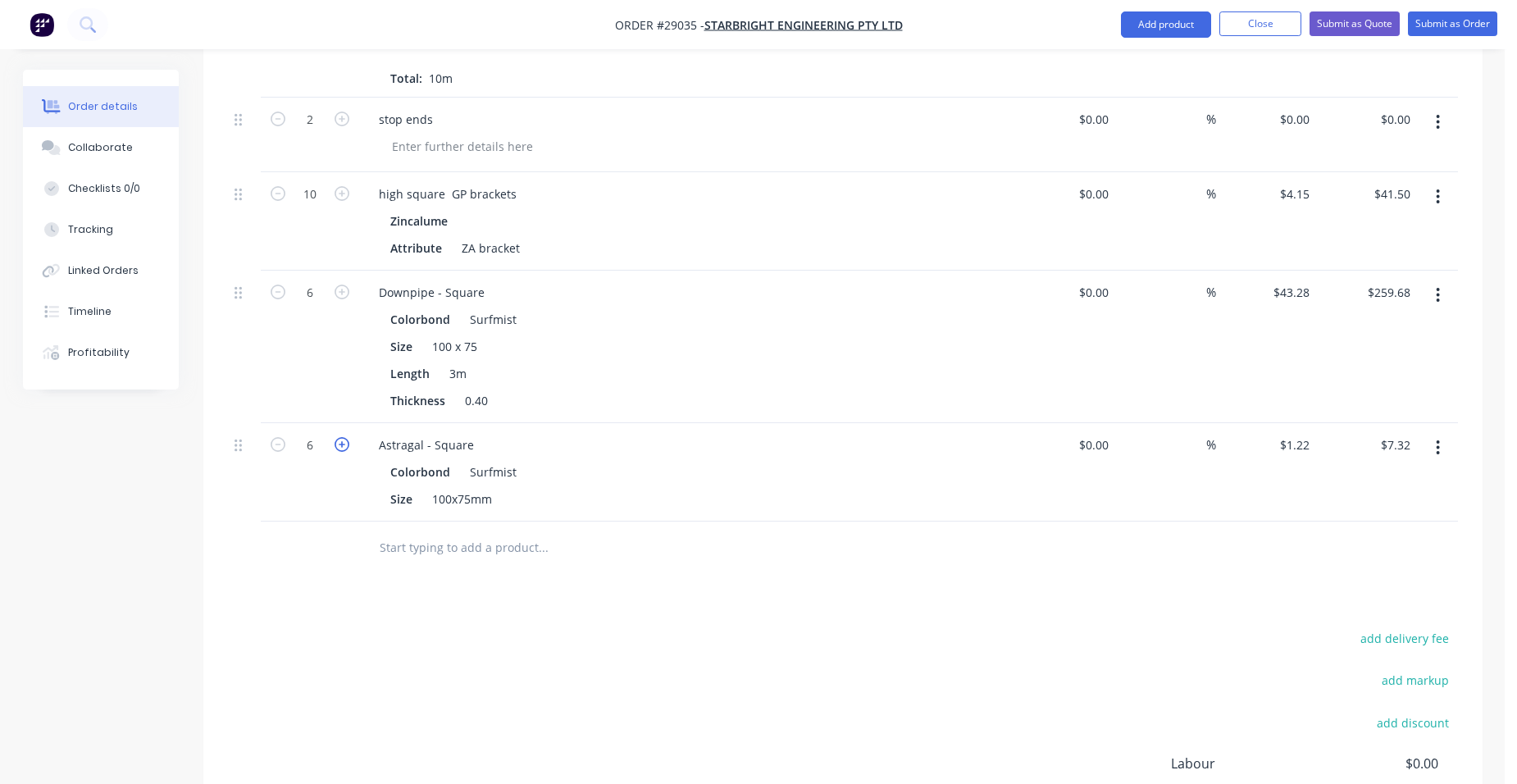
click at [339, 437] on icon "button" at bounding box center [341, 444] width 15 height 15
type input "7"
type input "$8.54"
click at [339, 437] on icon "button" at bounding box center [341, 444] width 15 height 15
type input "8"
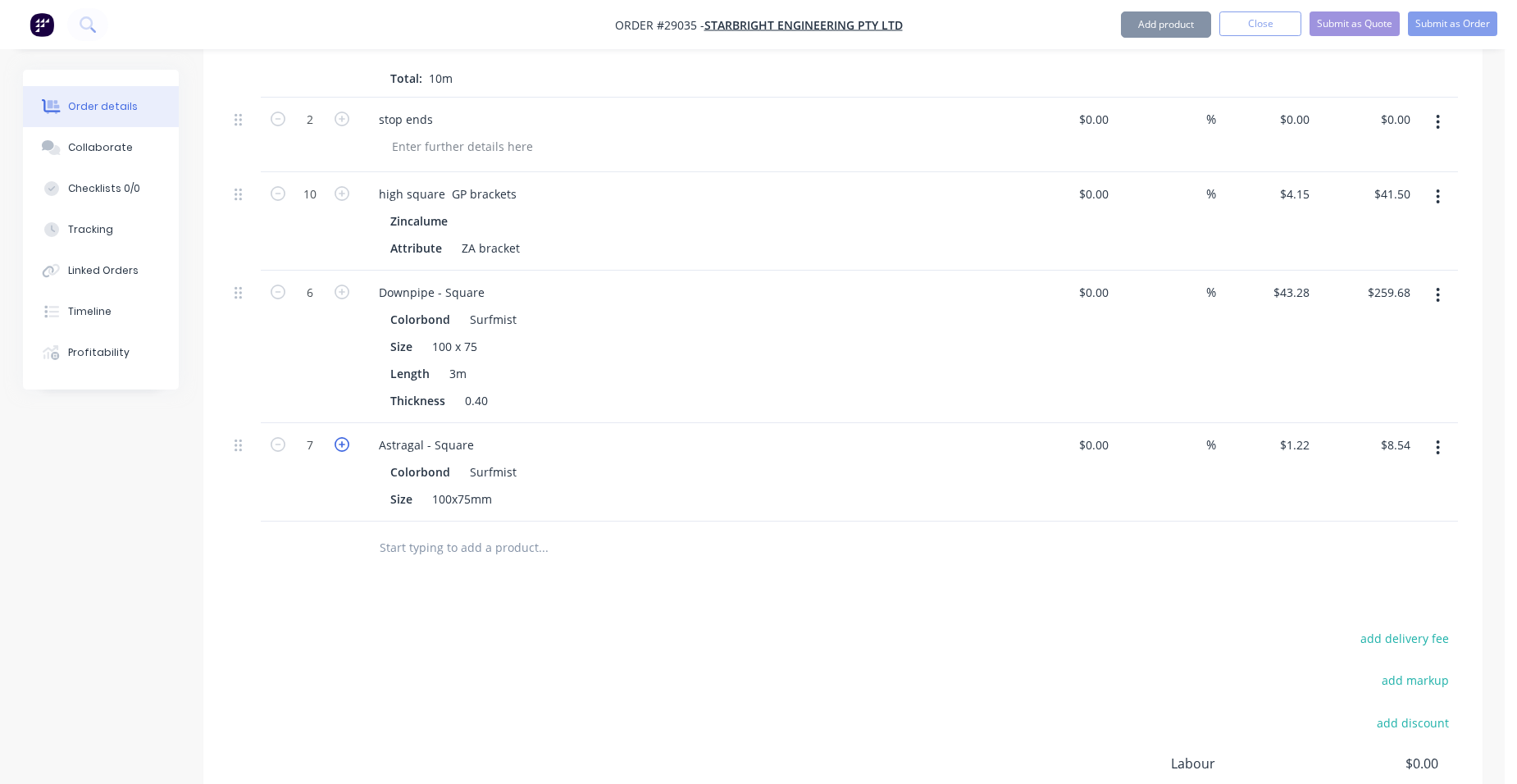
type input "$9.76"
click at [339, 437] on icon "button" at bounding box center [341, 444] width 15 height 15
type input "9"
type input "$10.98"
click at [339, 437] on icon "button" at bounding box center [341, 444] width 15 height 15
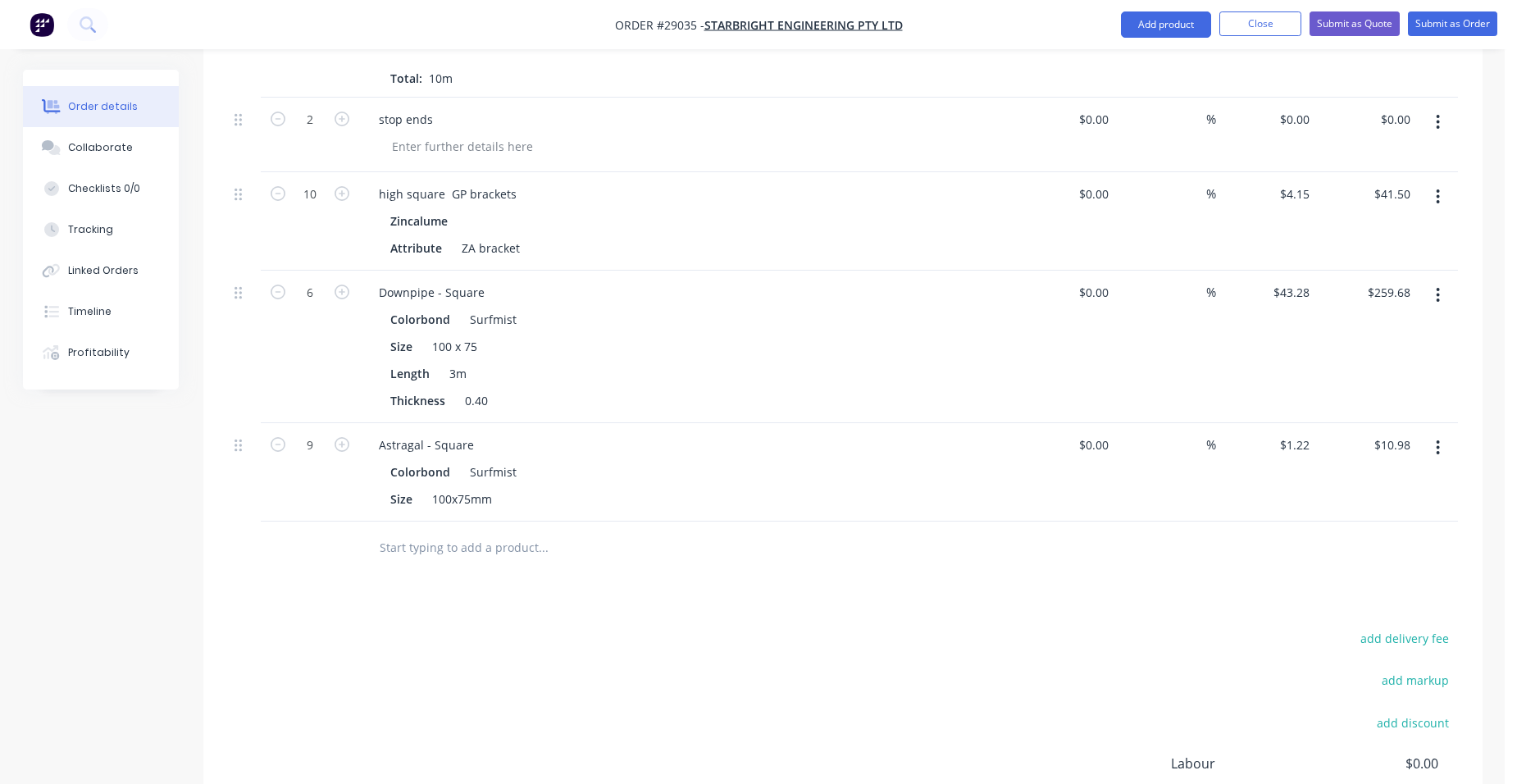
type input "10"
type input "$12.20"
click at [1156, 32] on button "Add product" at bounding box center [1166, 25] width 90 height 26
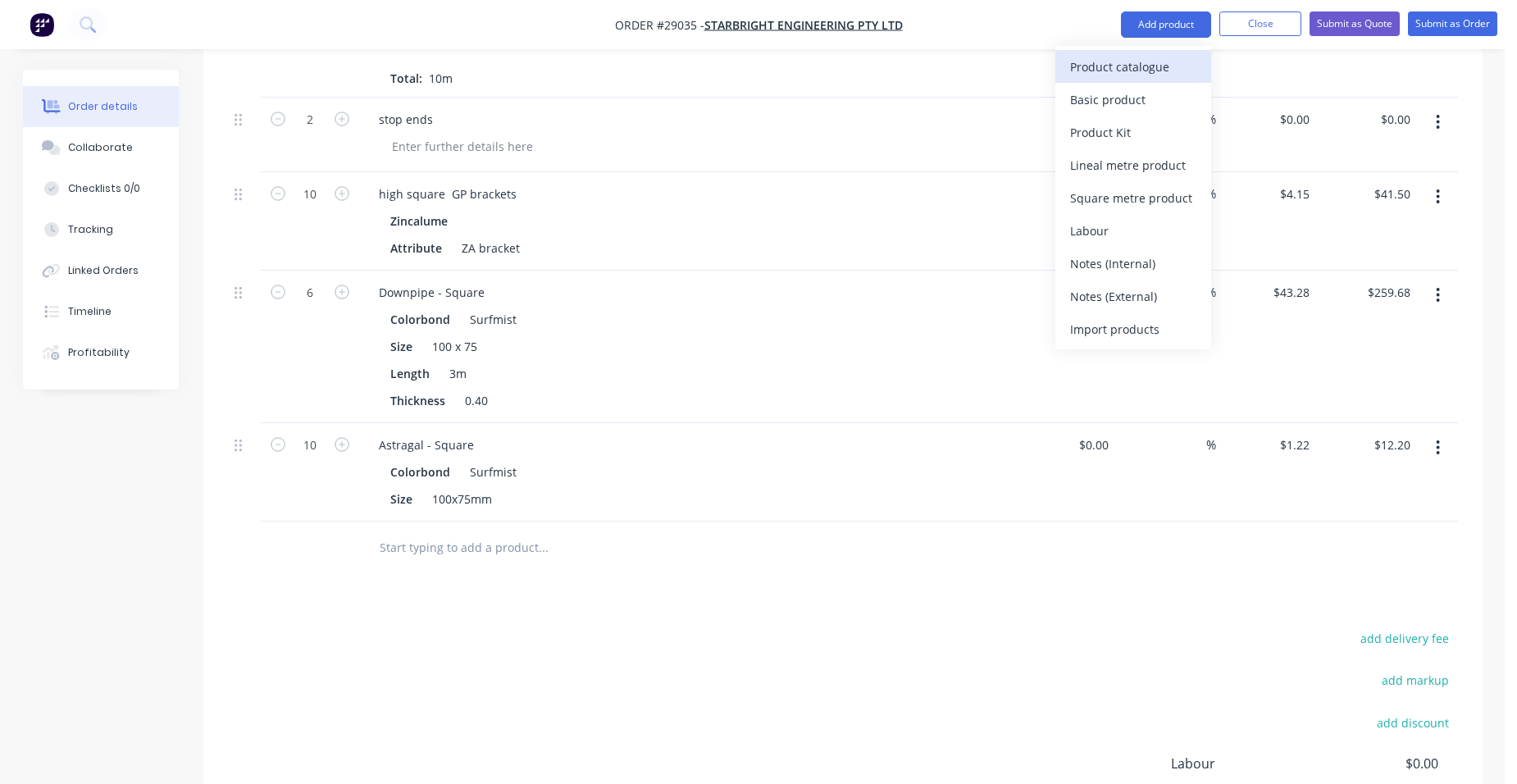
click at [1114, 69] on div "Product catalogue" at bounding box center [1134, 67] width 126 height 24
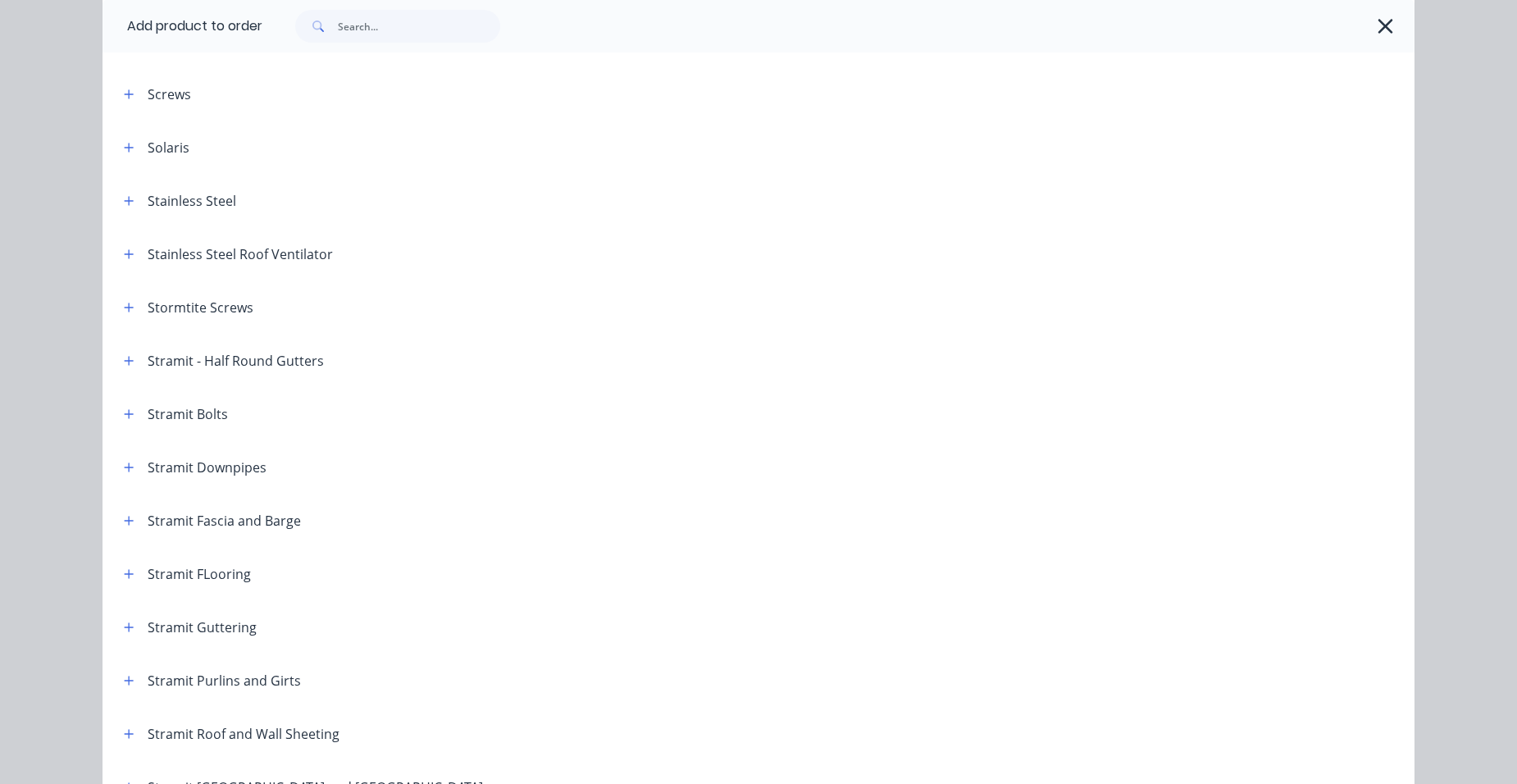
scroll to position [2377, 0]
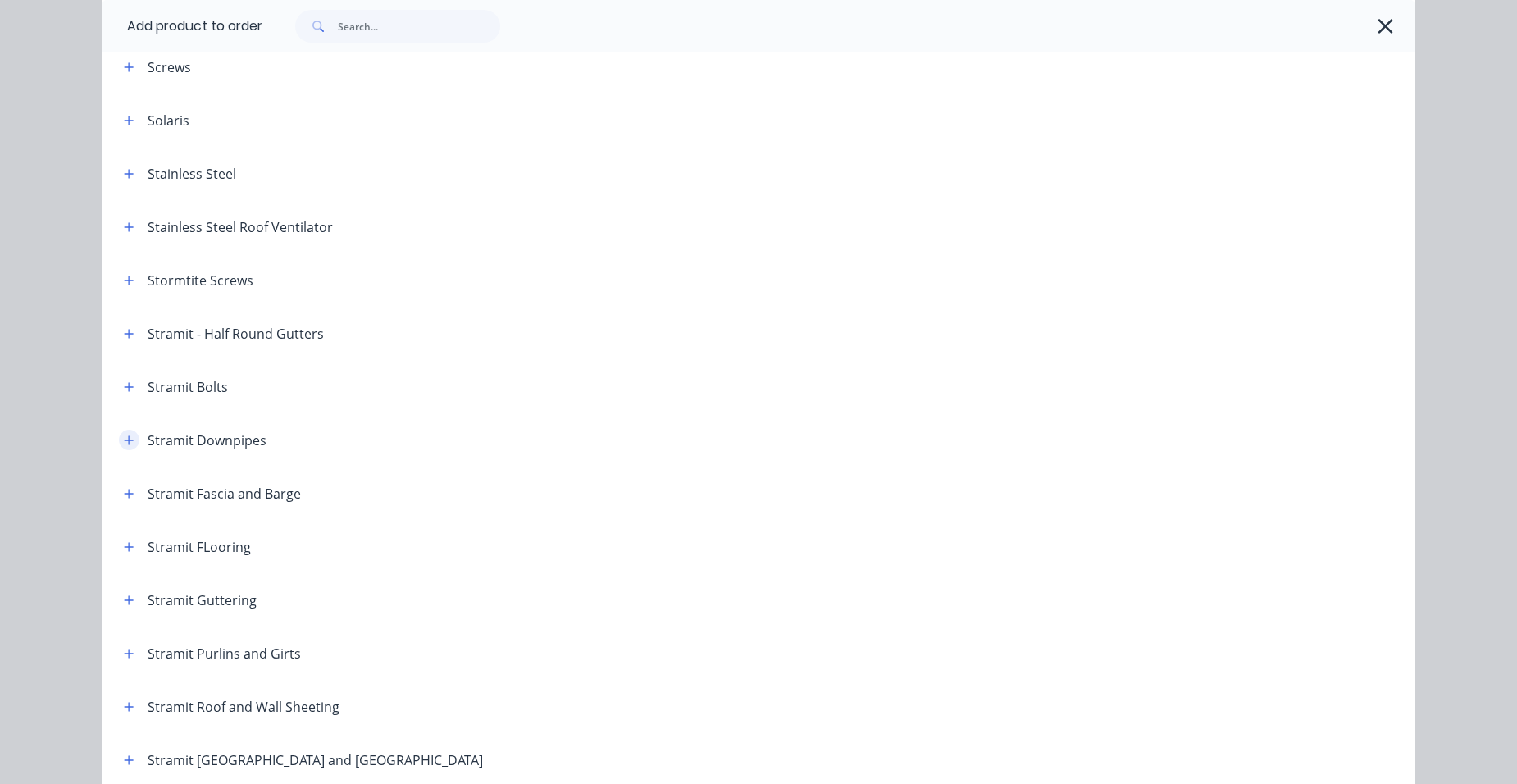
click at [129, 443] on button "button" at bounding box center [129, 439] width 20 height 20
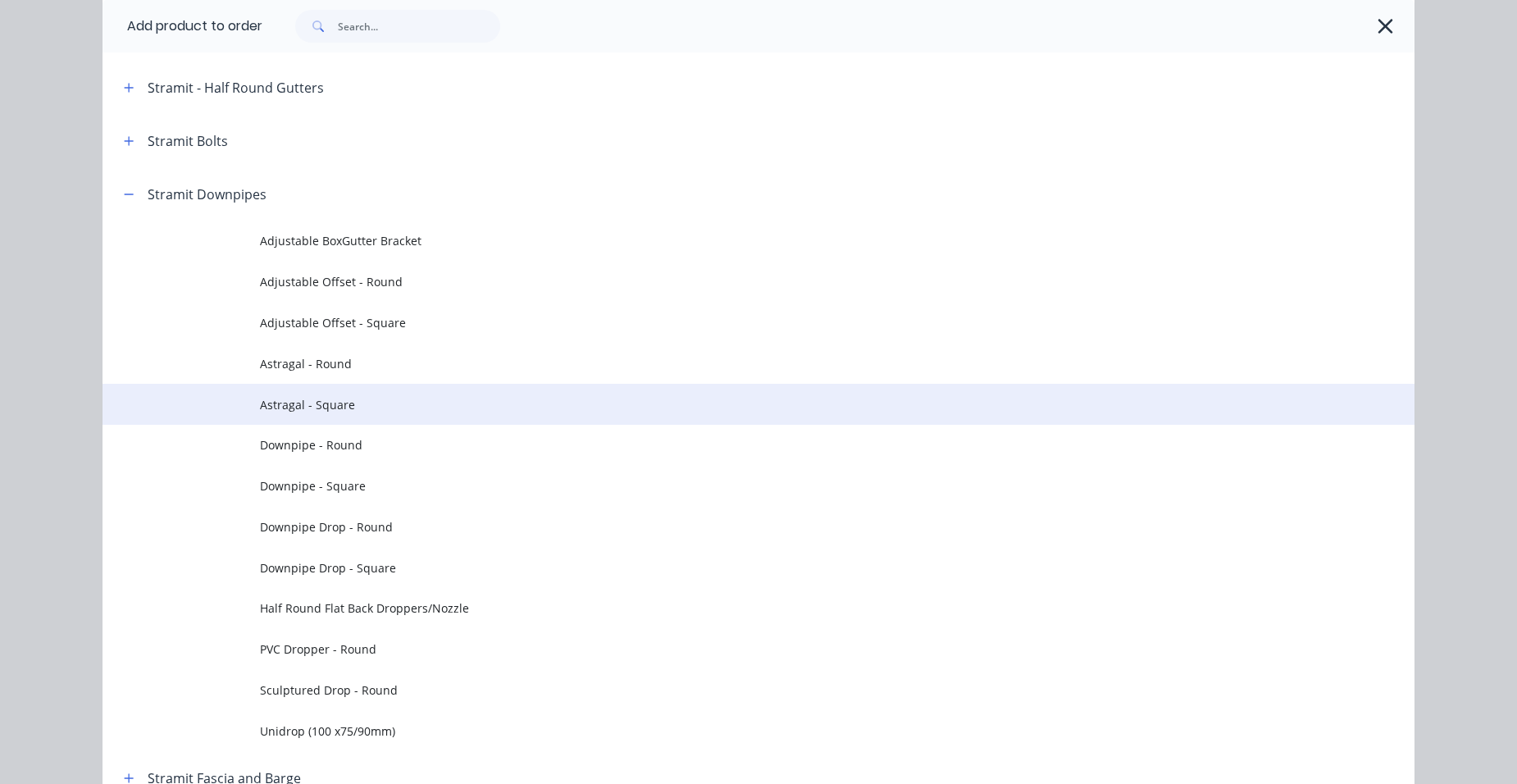
scroll to position [2787, 0]
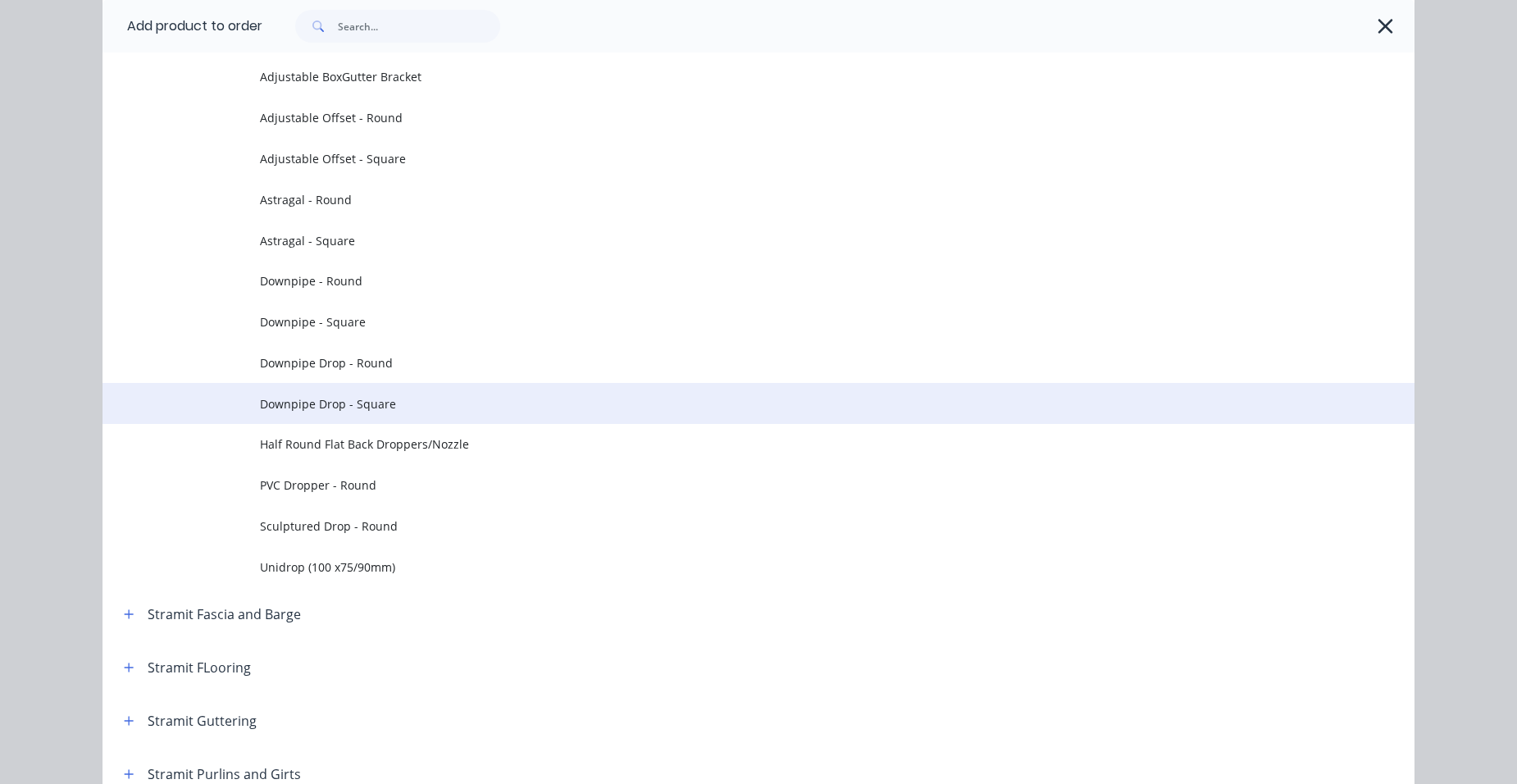
click at [408, 402] on span "Downpipe Drop - Square" at bounding box center [721, 404] width 923 height 18
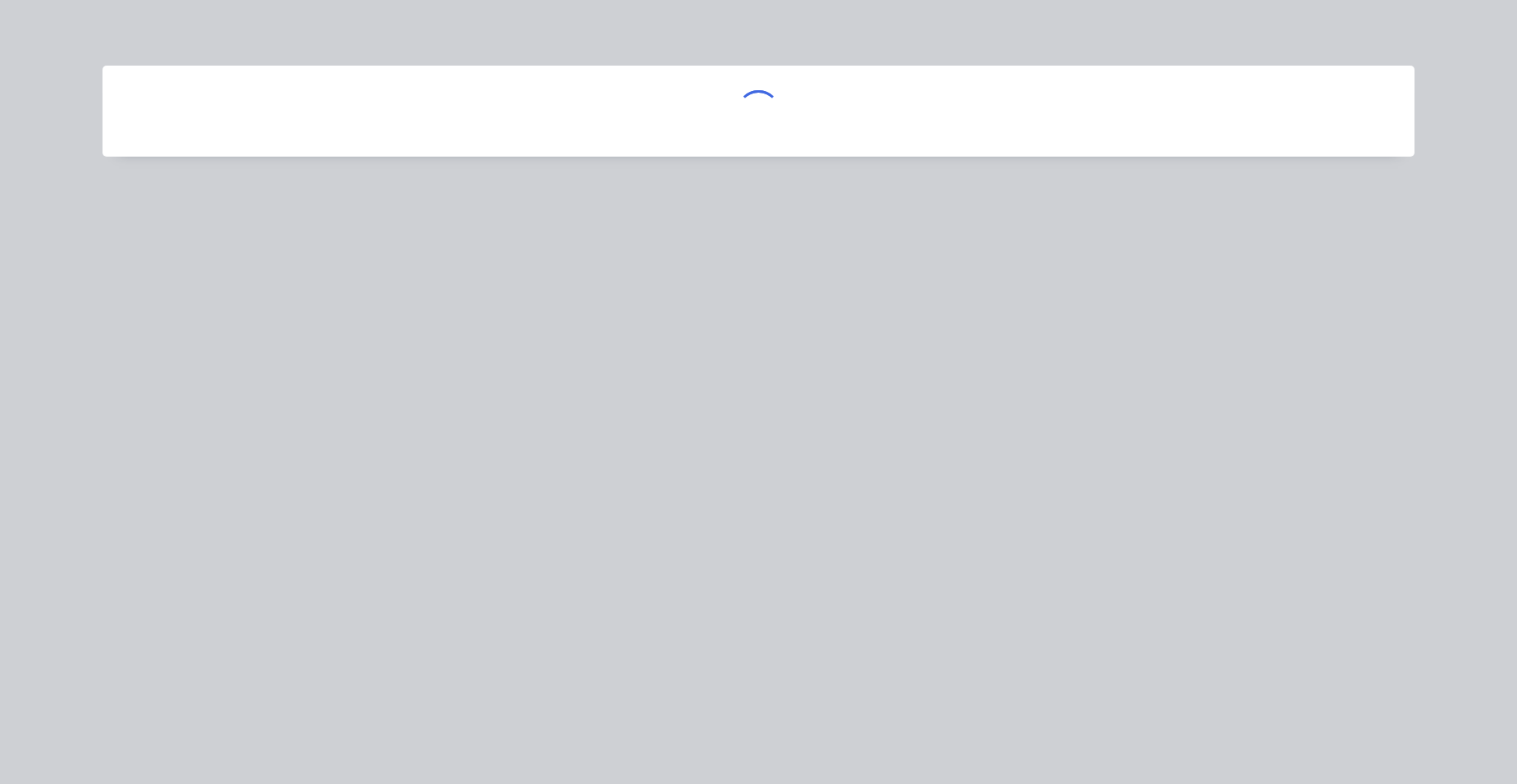
scroll to position [0, 0]
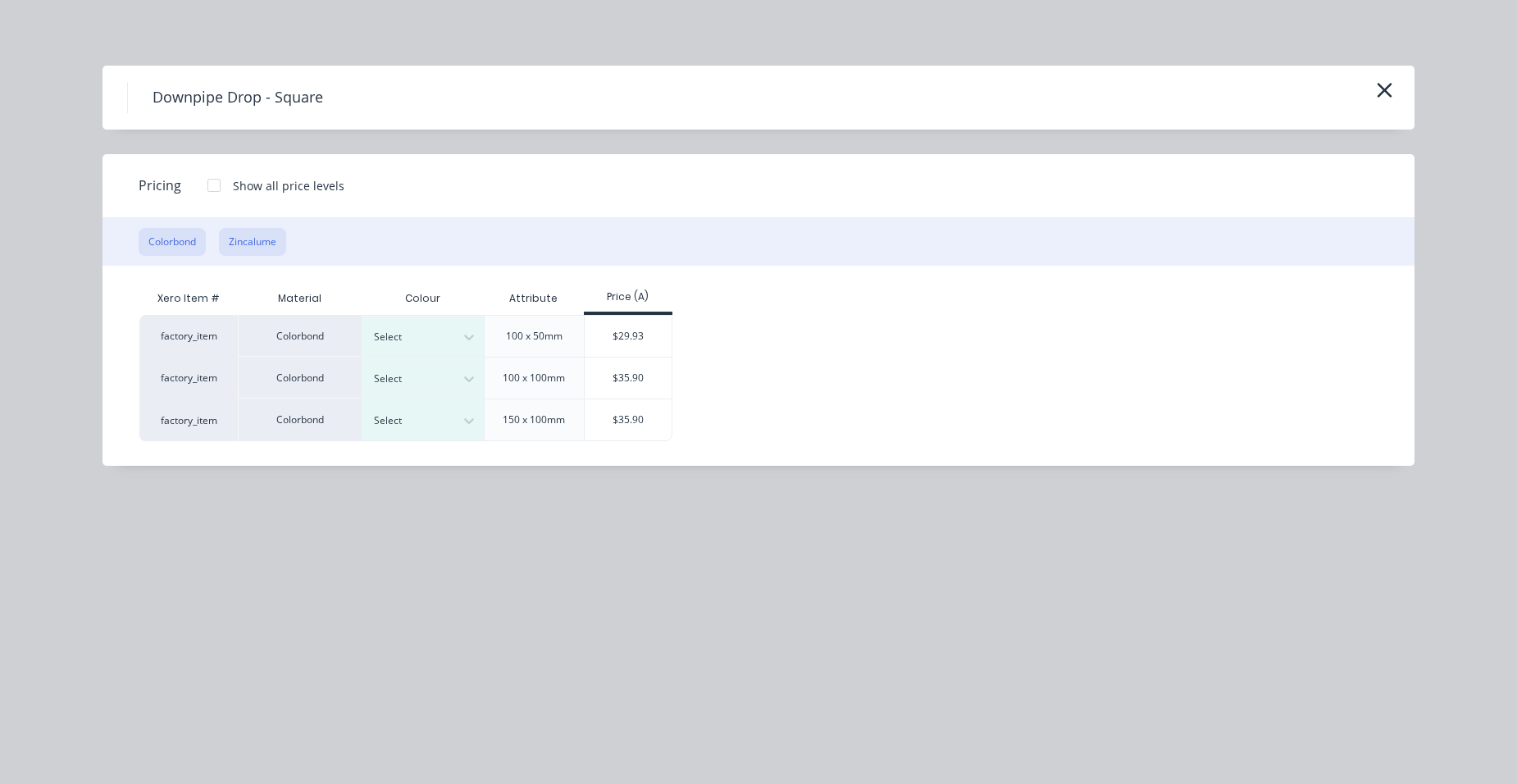
click at [283, 245] on button "Zincalume" at bounding box center [253, 242] width 68 height 28
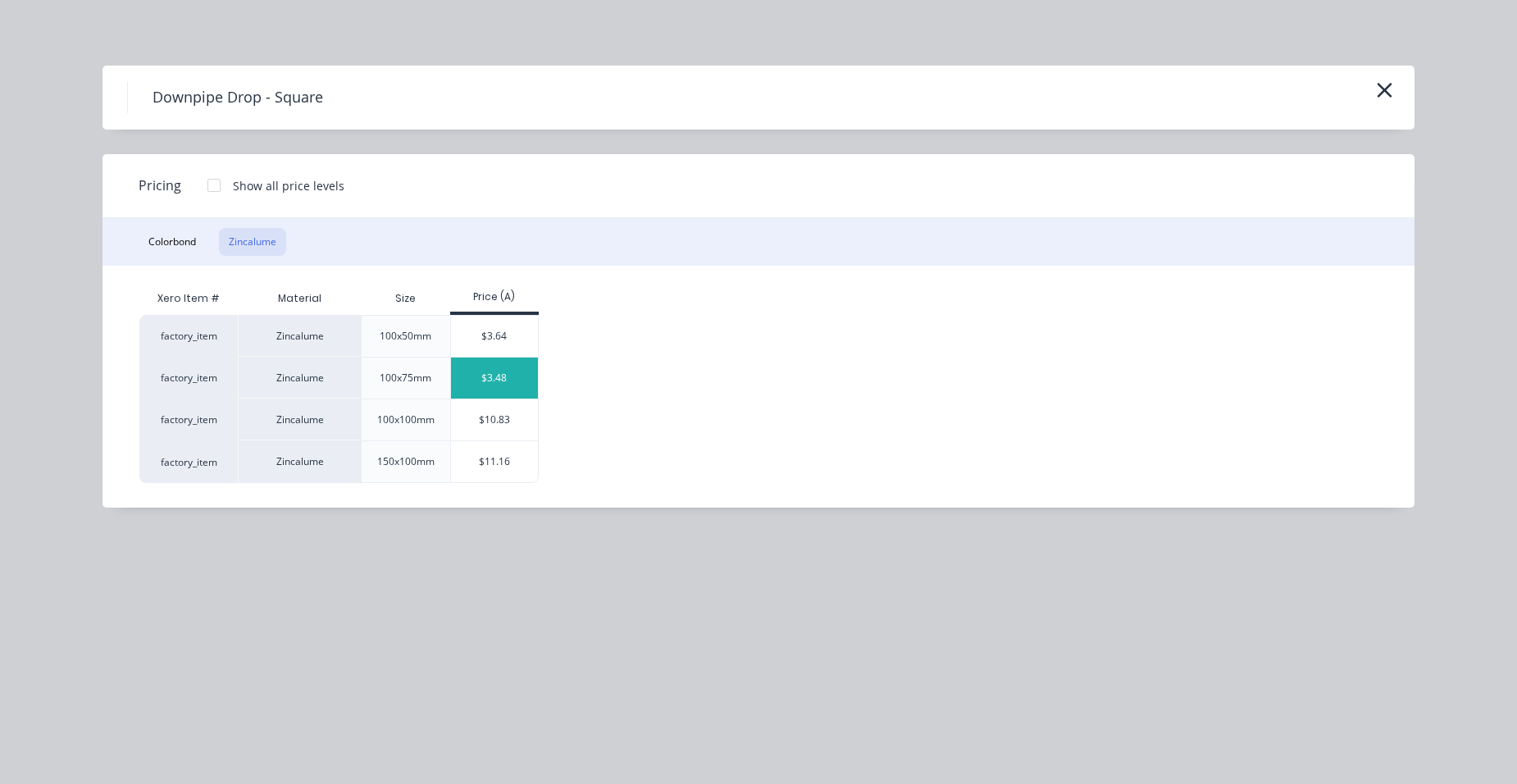
click at [492, 386] on div "$3.48" at bounding box center [495, 378] width 88 height 41
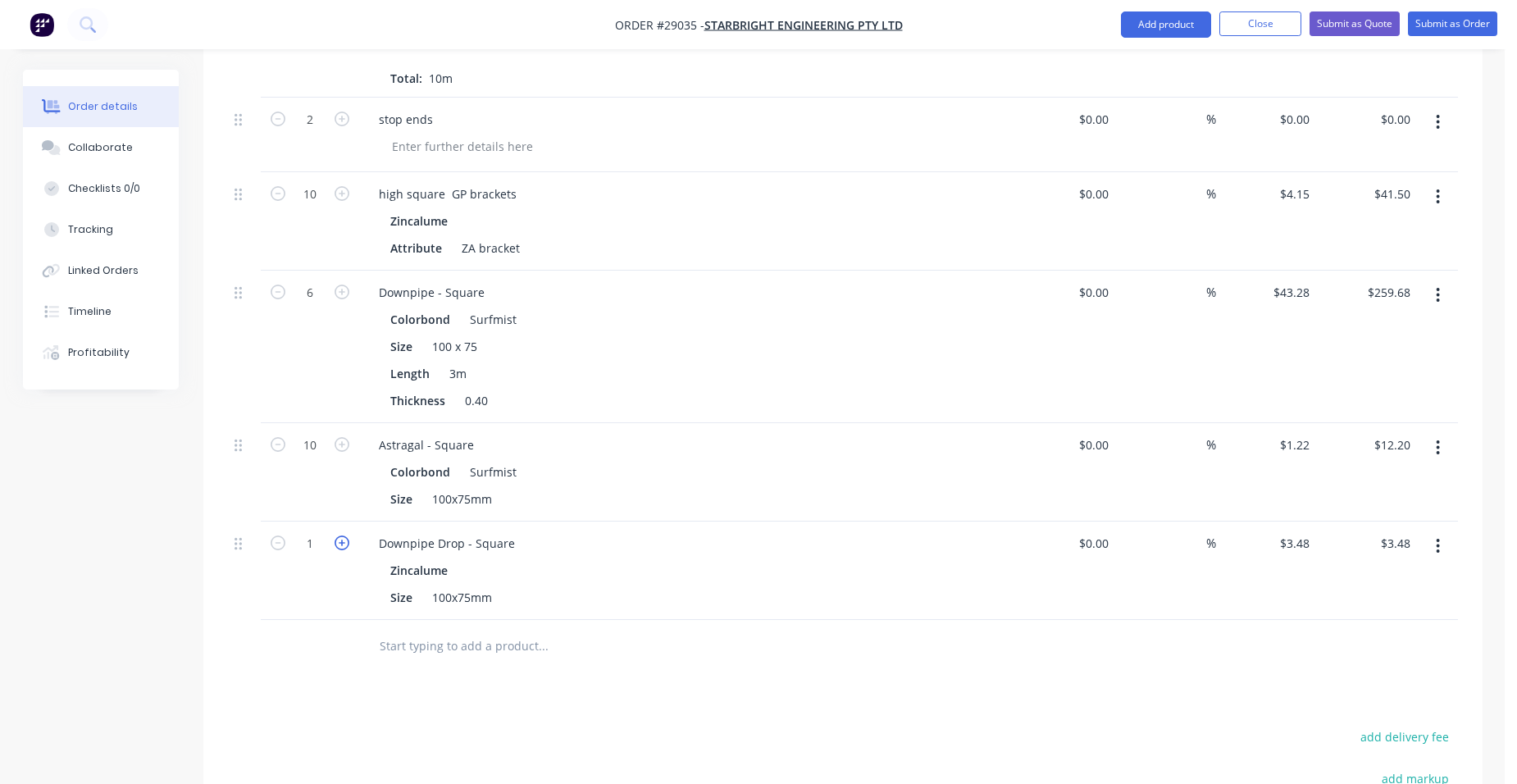
click at [345, 535] on icon "button" at bounding box center [341, 542] width 15 height 15
type input "2"
type input "$6.96"
click at [345, 535] on icon "button" at bounding box center [341, 542] width 15 height 15
type input "3"
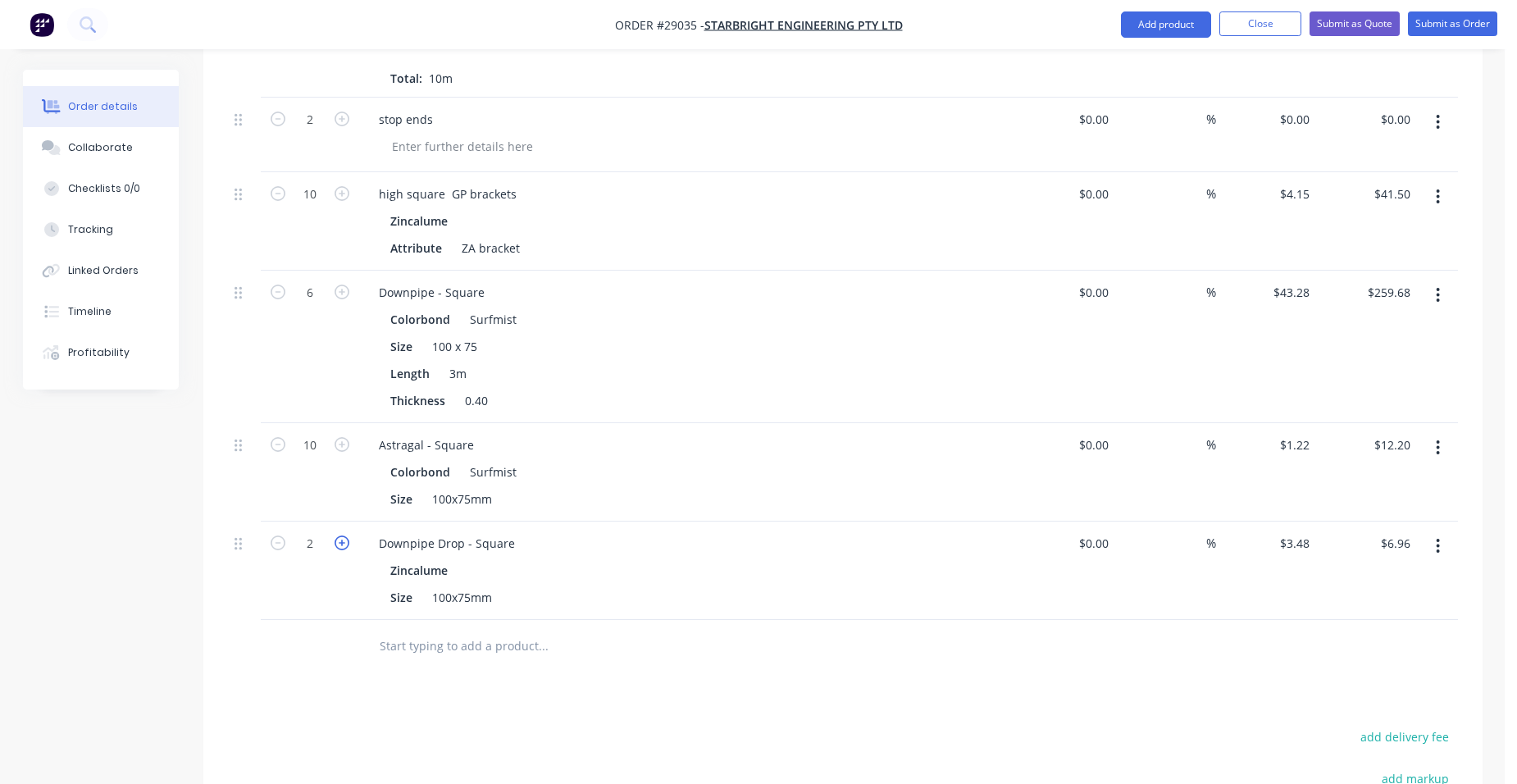
type input "$10.44"
click at [1228, 32] on button "Close" at bounding box center [1260, 24] width 82 height 25
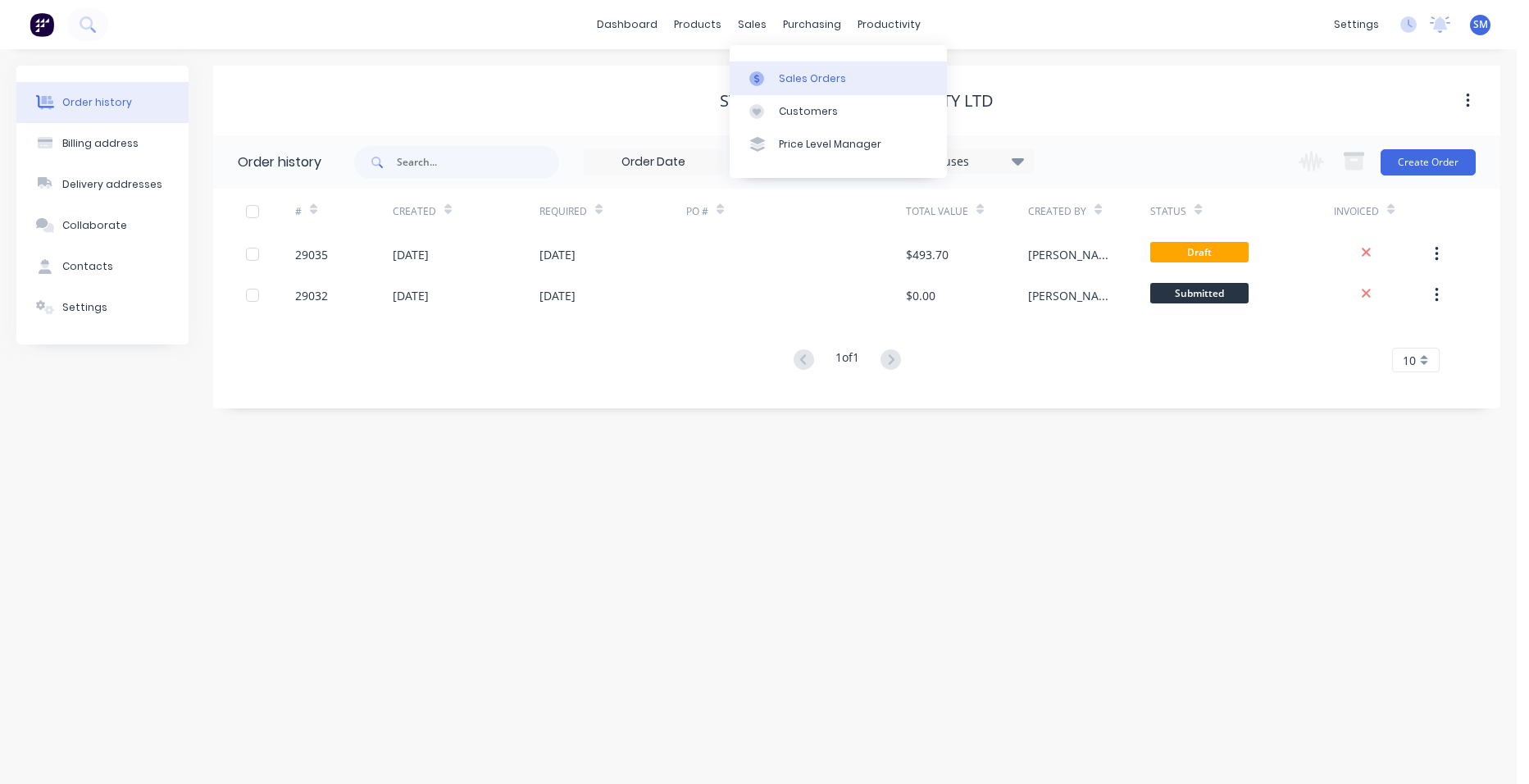
click at [819, 82] on div "Sales Orders" at bounding box center [812, 78] width 68 height 15
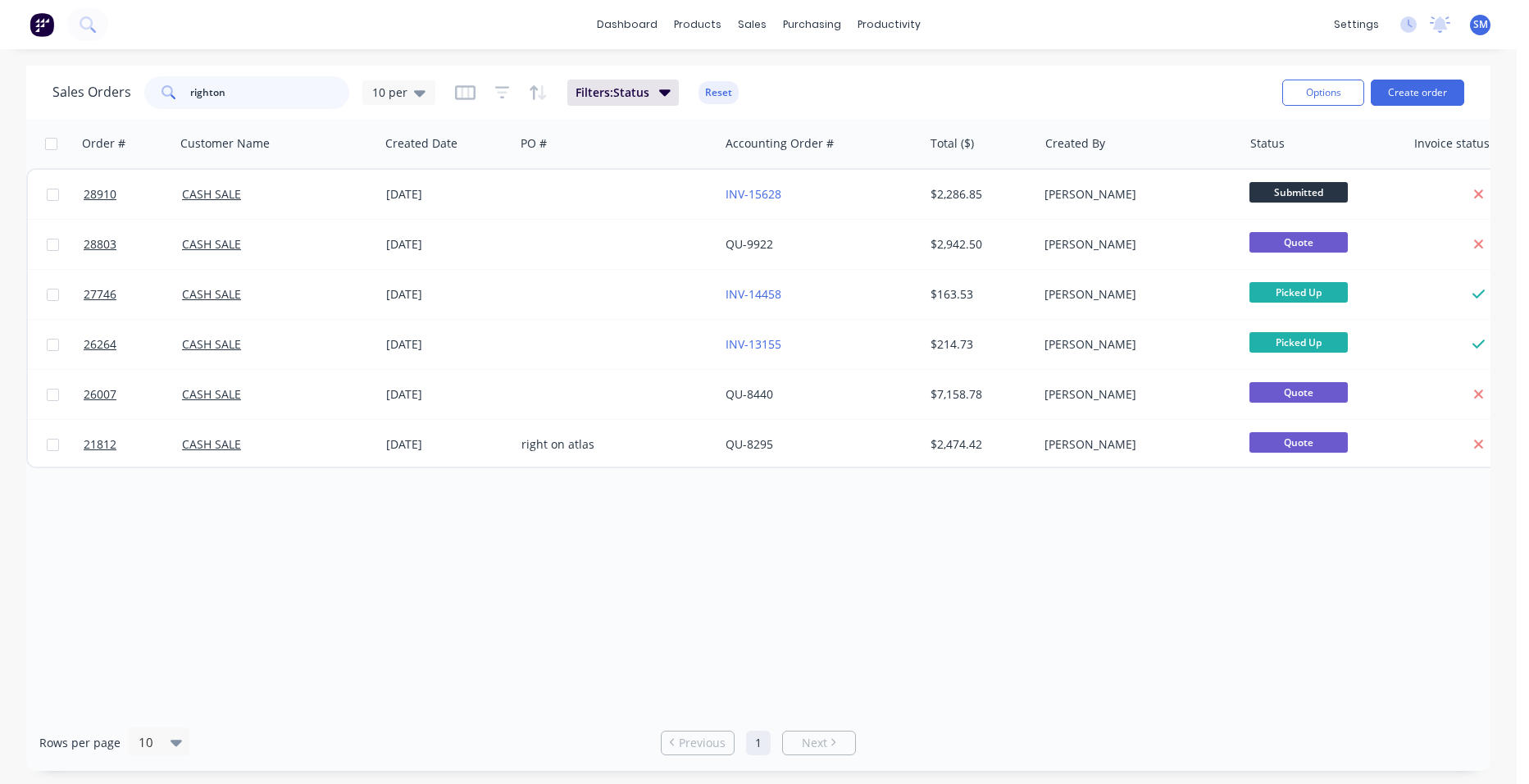
drag, startPoint x: 195, startPoint y: 96, endPoint x: 126, endPoint y: 96, distance: 69.0
click at [126, 96] on div "Sales Orders righton 10 per" at bounding box center [244, 92] width 382 height 32
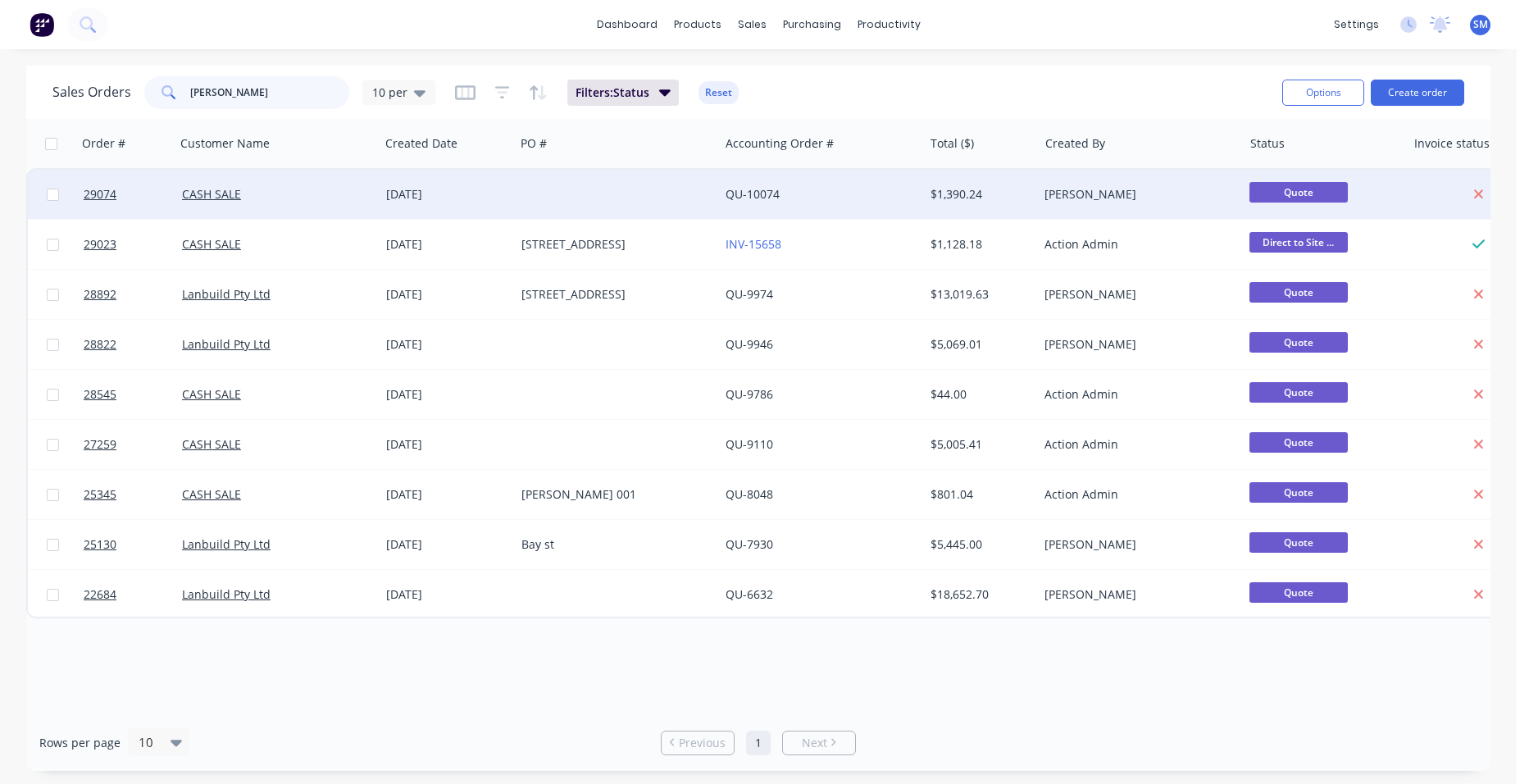
type input "[PERSON_NAME]"
click at [843, 193] on div "QU-10074" at bounding box center [816, 194] width 182 height 17
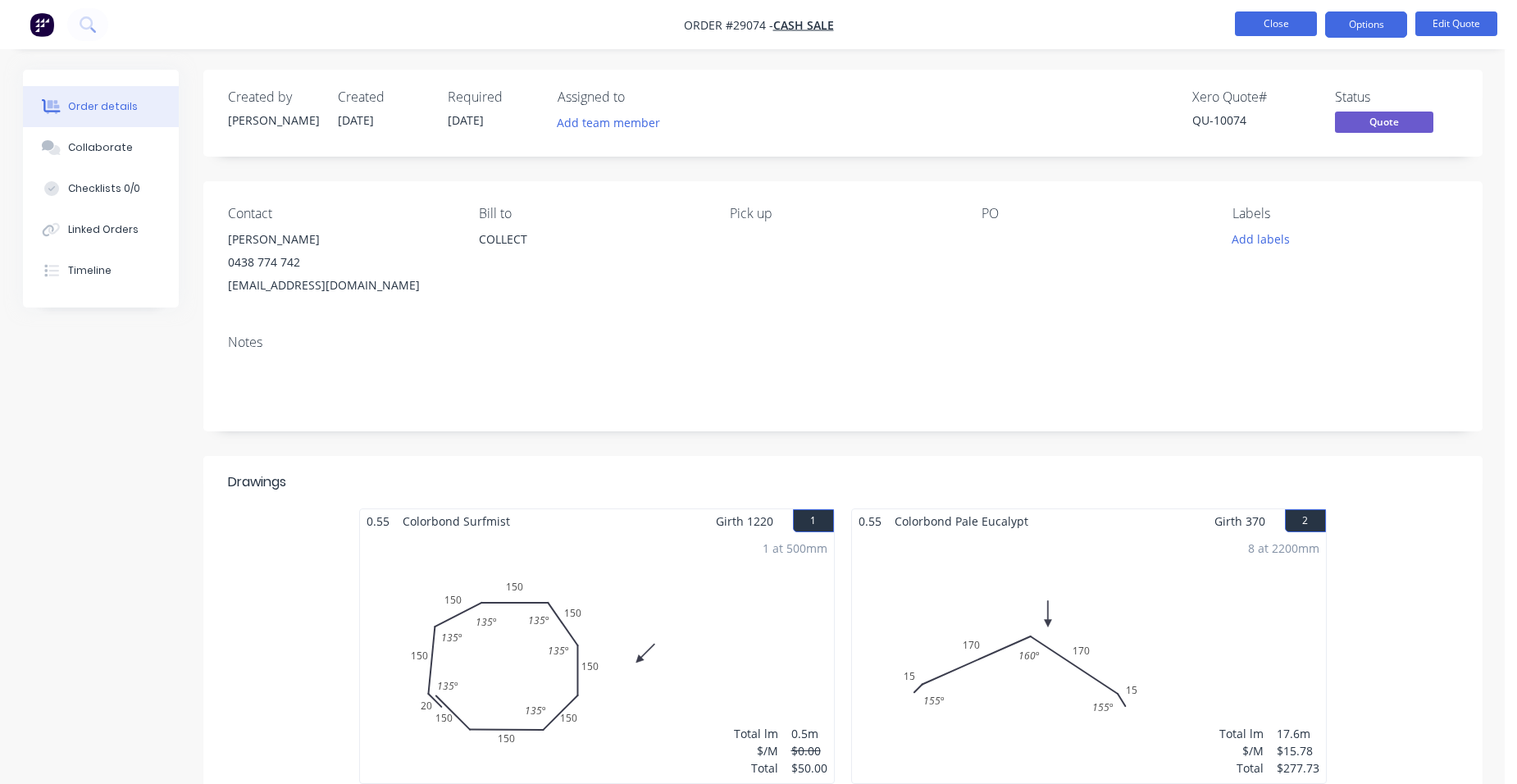
click at [1250, 25] on button "Close" at bounding box center [1276, 24] width 82 height 25
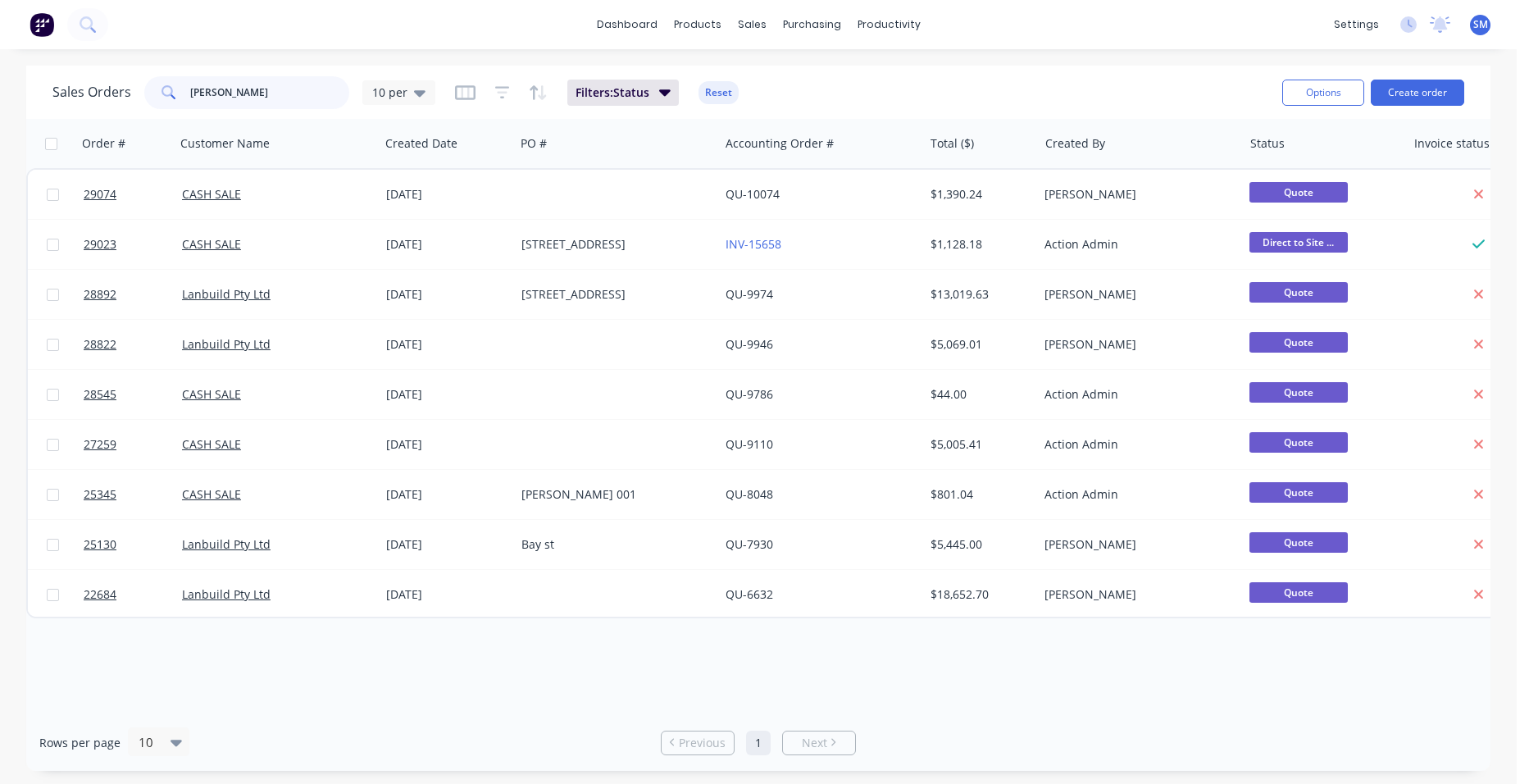
drag, startPoint x: 263, startPoint y: 92, endPoint x: 195, endPoint y: 68, distance: 72.1
click at [175, 74] on div "Sales Orders [PERSON_NAME] 10 per Filters: Status Reset" at bounding box center [661, 92] width 1217 height 40
type input "at"
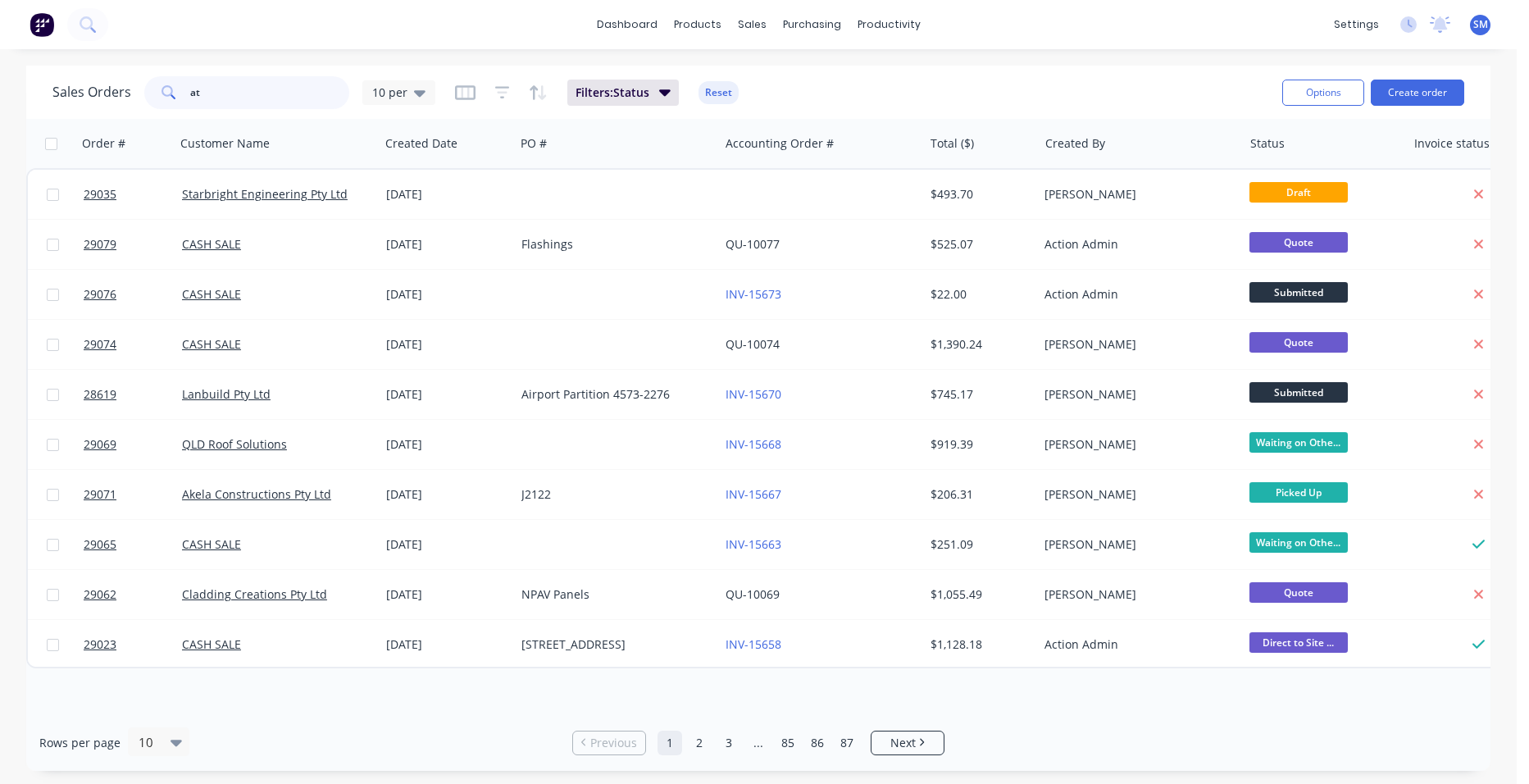
drag, startPoint x: 215, startPoint y: 85, endPoint x: 161, endPoint y: 85, distance: 54.0
click at [161, 85] on div "at" at bounding box center [247, 92] width 205 height 32
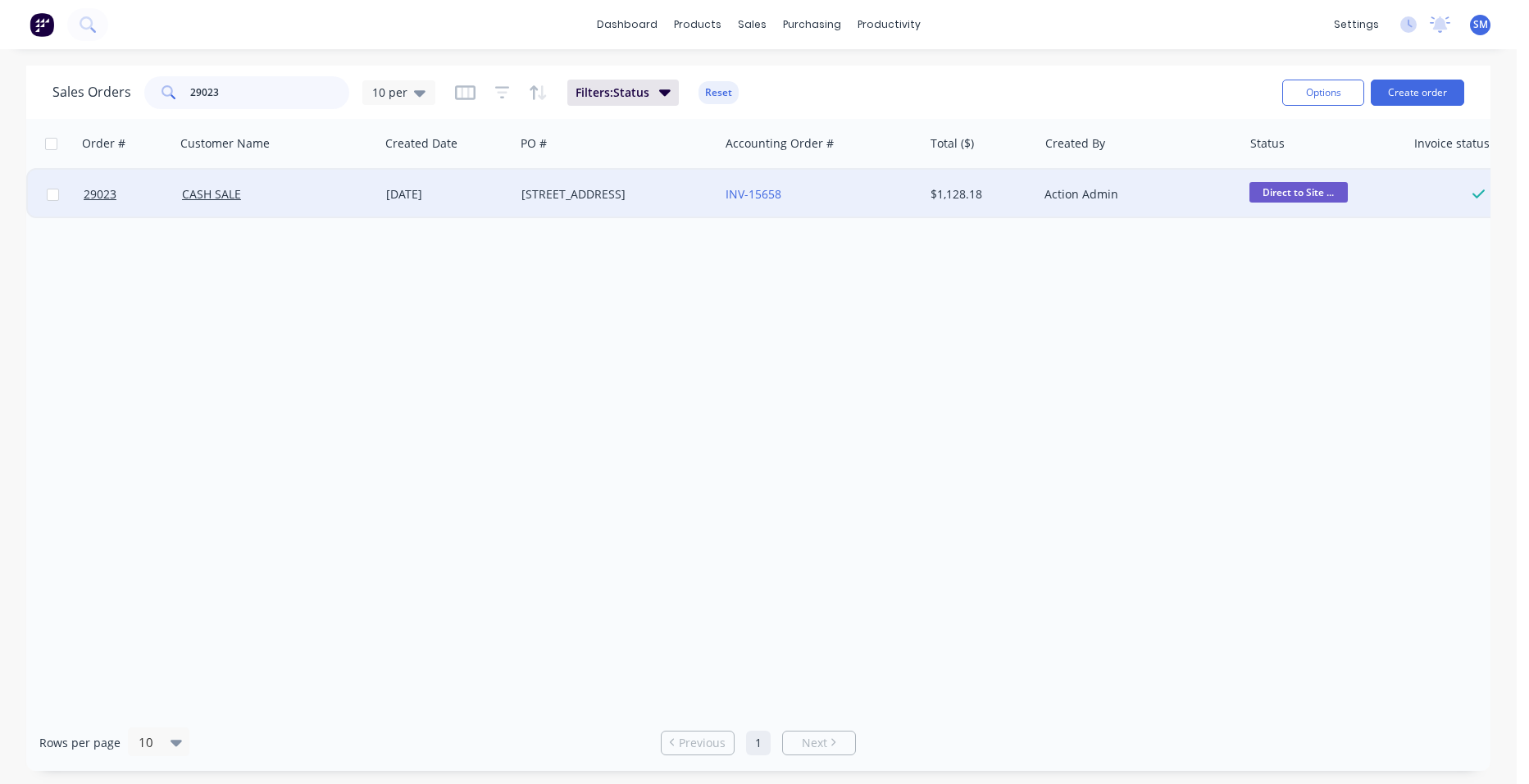
type input "29023"
click at [805, 195] on div "INV-15658" at bounding box center [816, 194] width 182 height 17
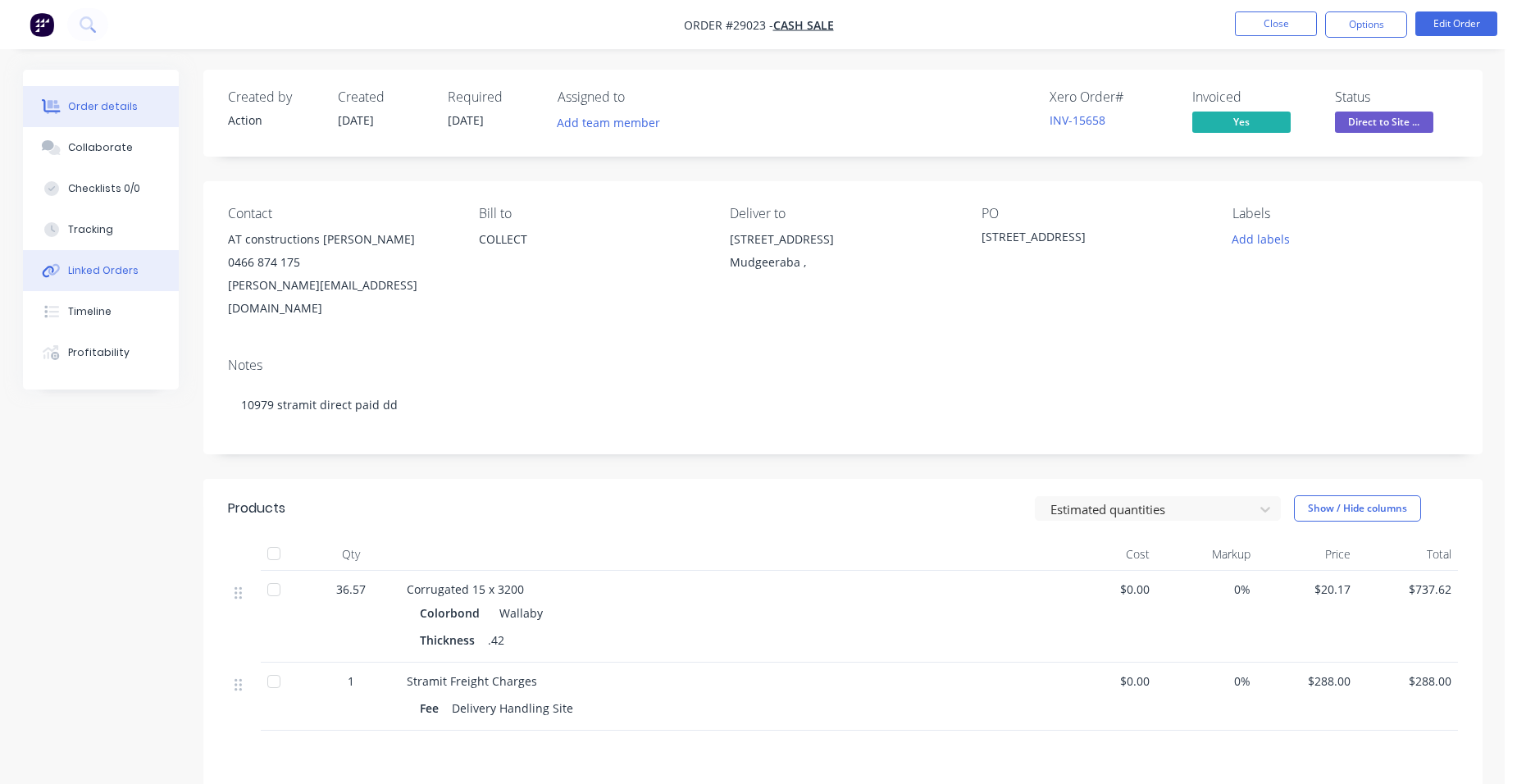
click at [121, 277] on button "Linked Orders" at bounding box center [101, 270] width 156 height 41
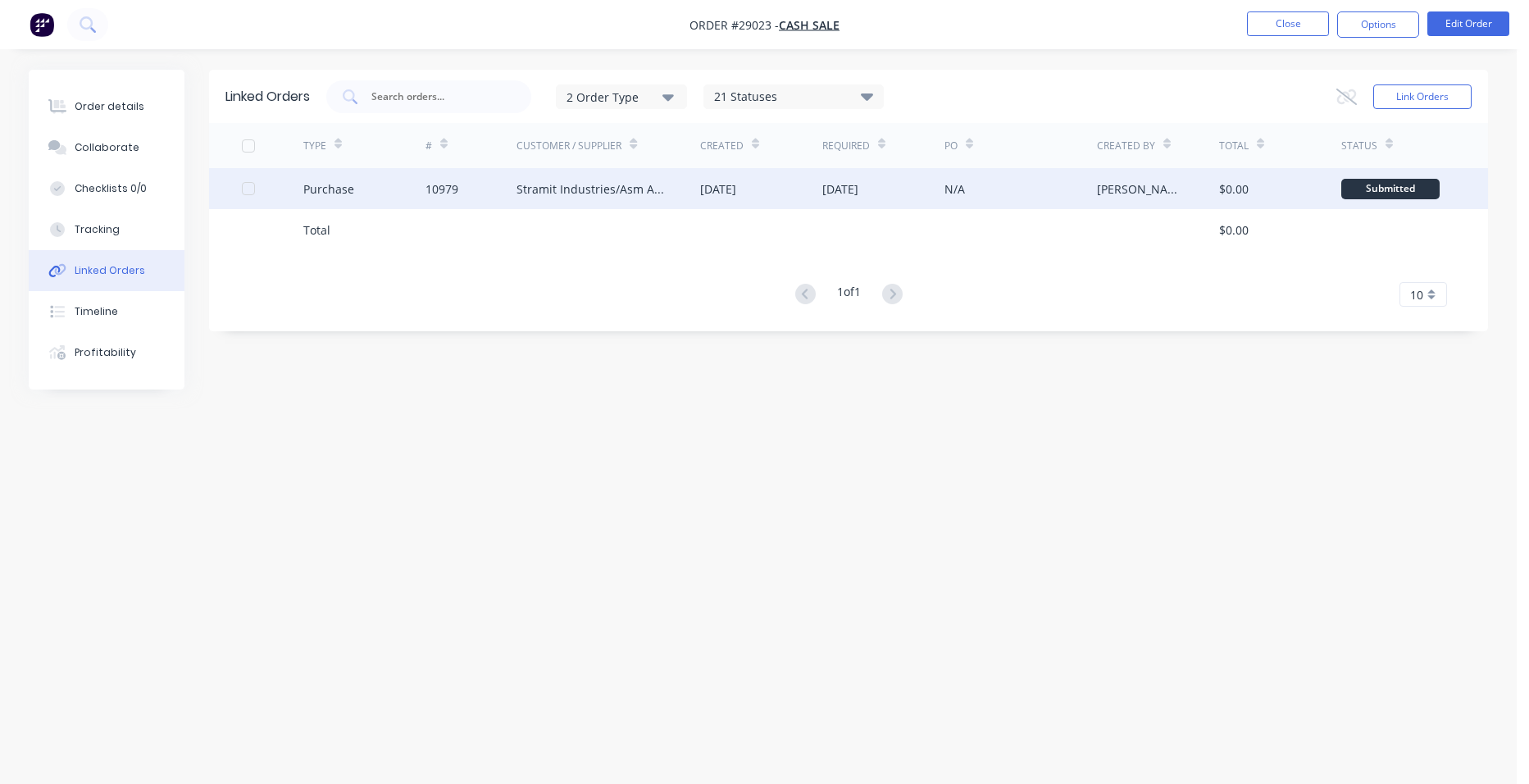
click at [609, 184] on div "Stramit Industries/Asm Acc 31105" at bounding box center [592, 189] width 151 height 18
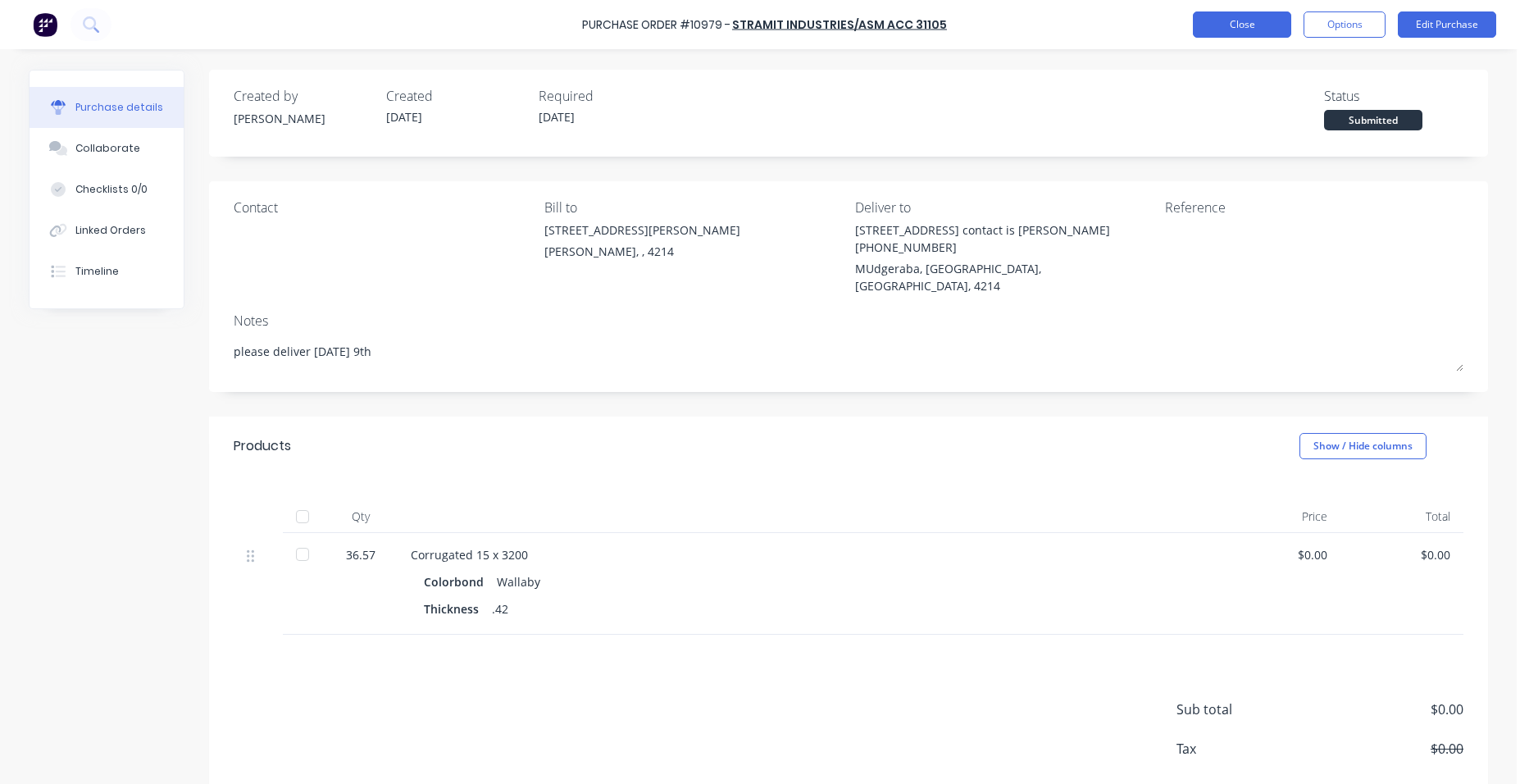
click at [1209, 18] on button "Close" at bounding box center [1242, 25] width 98 height 26
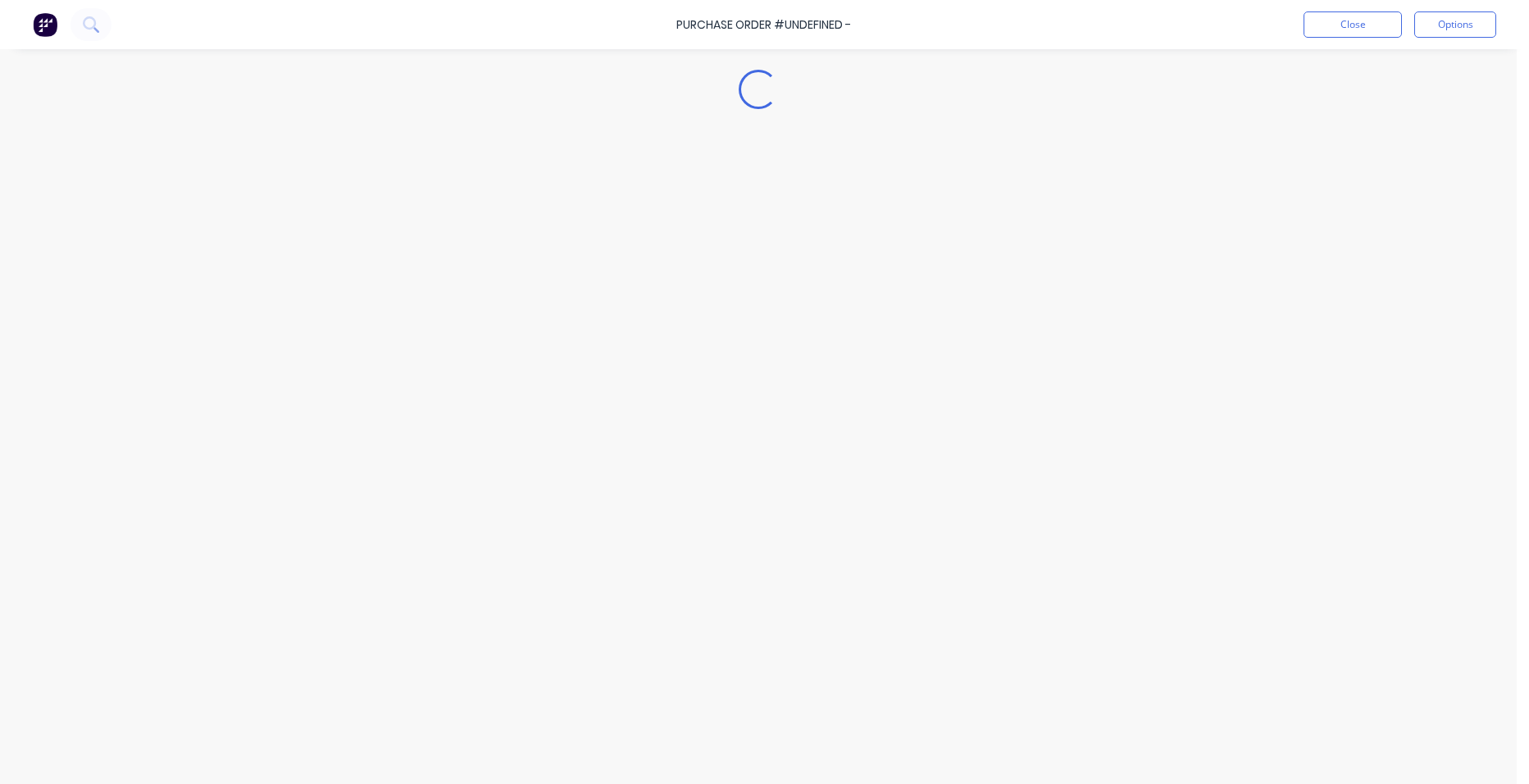
type textarea "x"
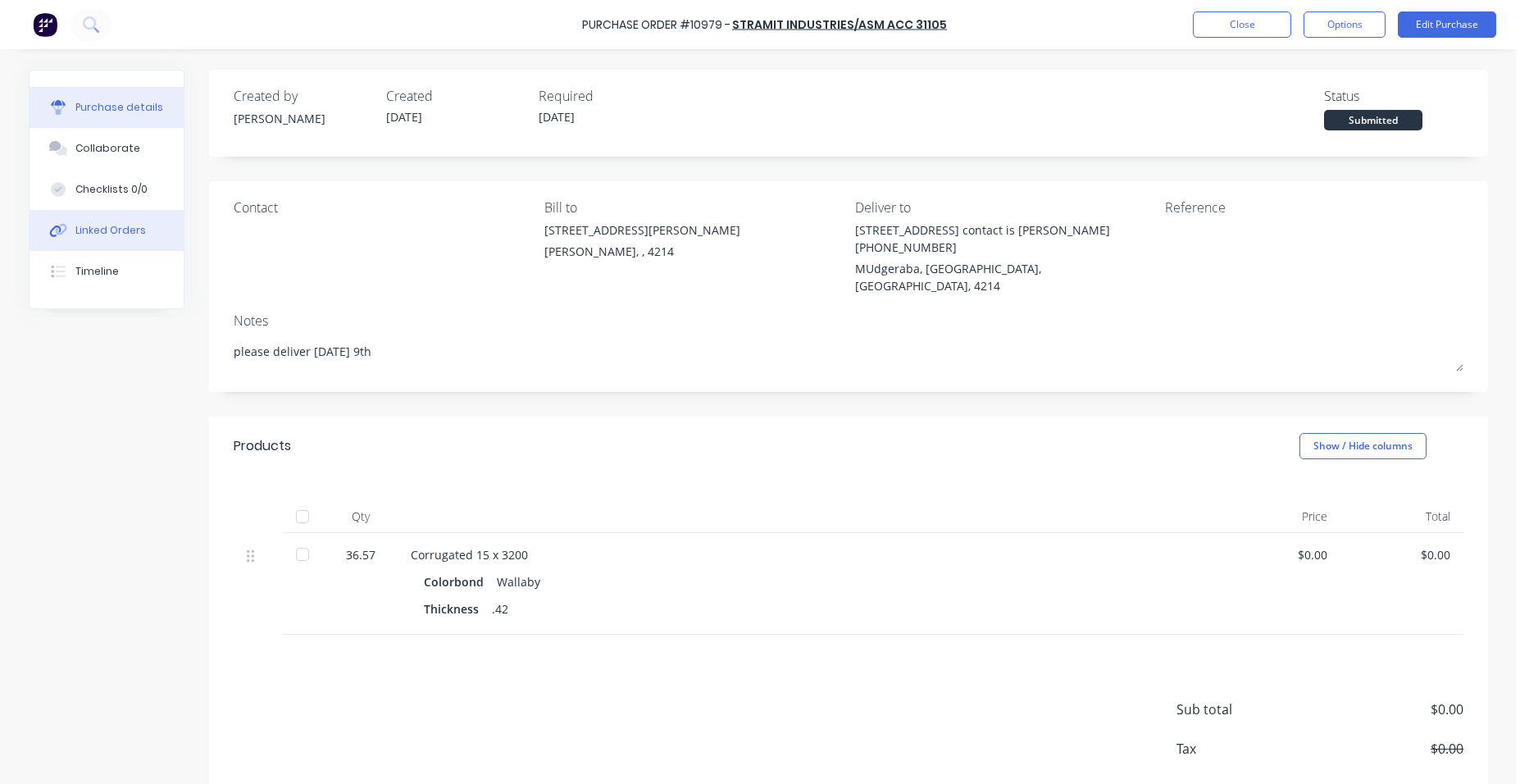
click at [104, 229] on div "Linked Orders" at bounding box center [111, 230] width 70 height 15
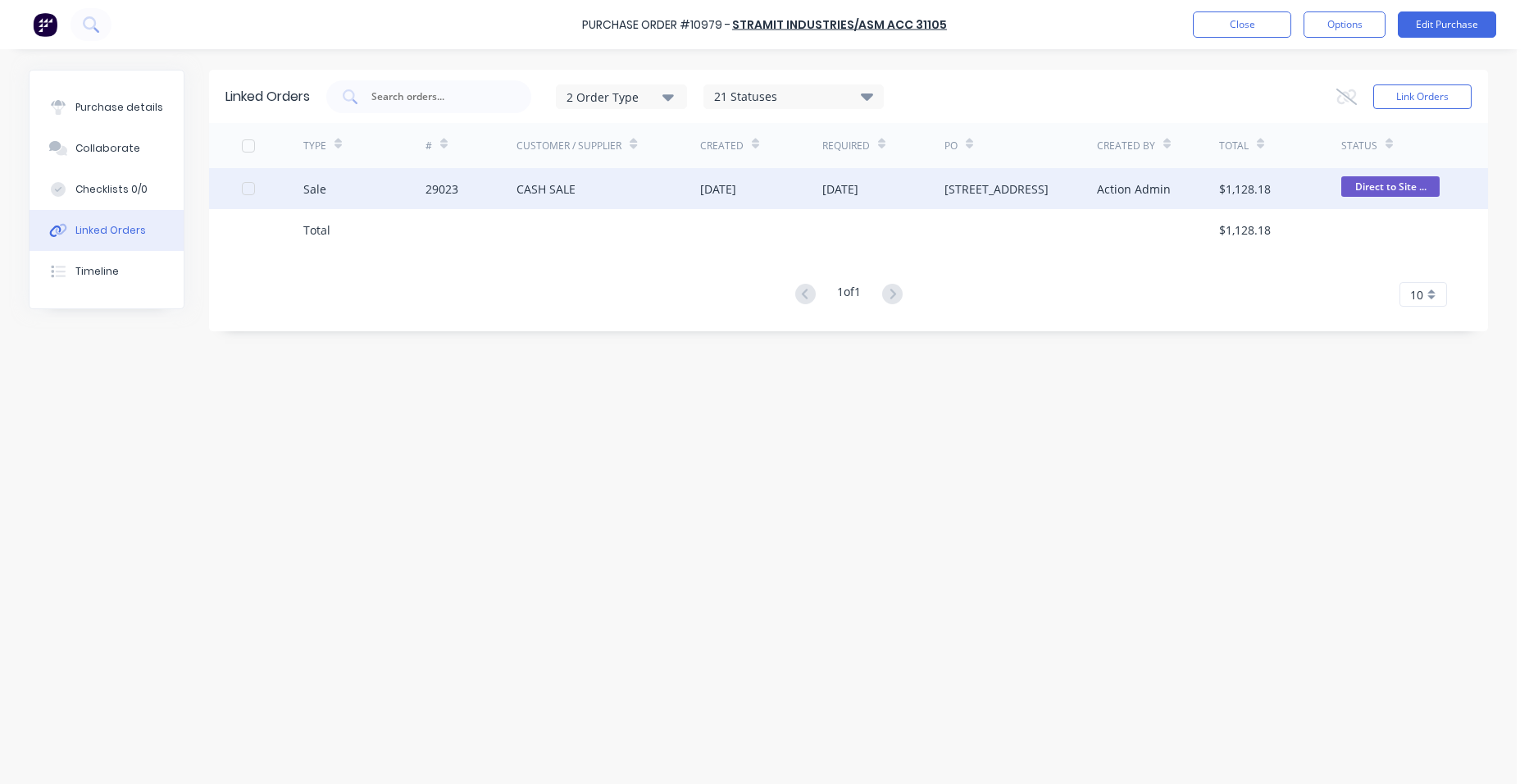
click at [621, 182] on div "CASH SALE" at bounding box center [608, 189] width 183 height 41
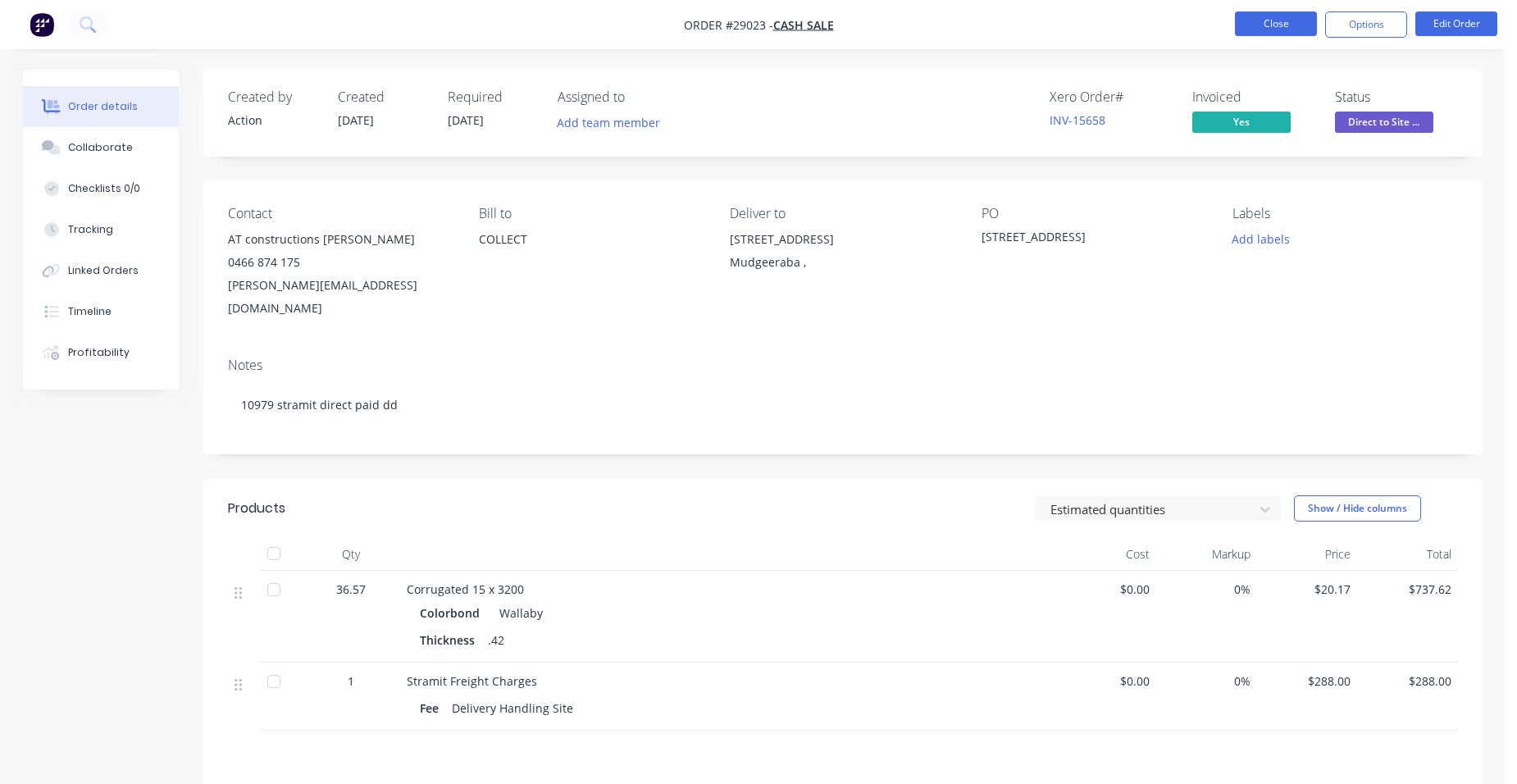
click at [1250, 25] on button "Close" at bounding box center [1276, 24] width 82 height 25
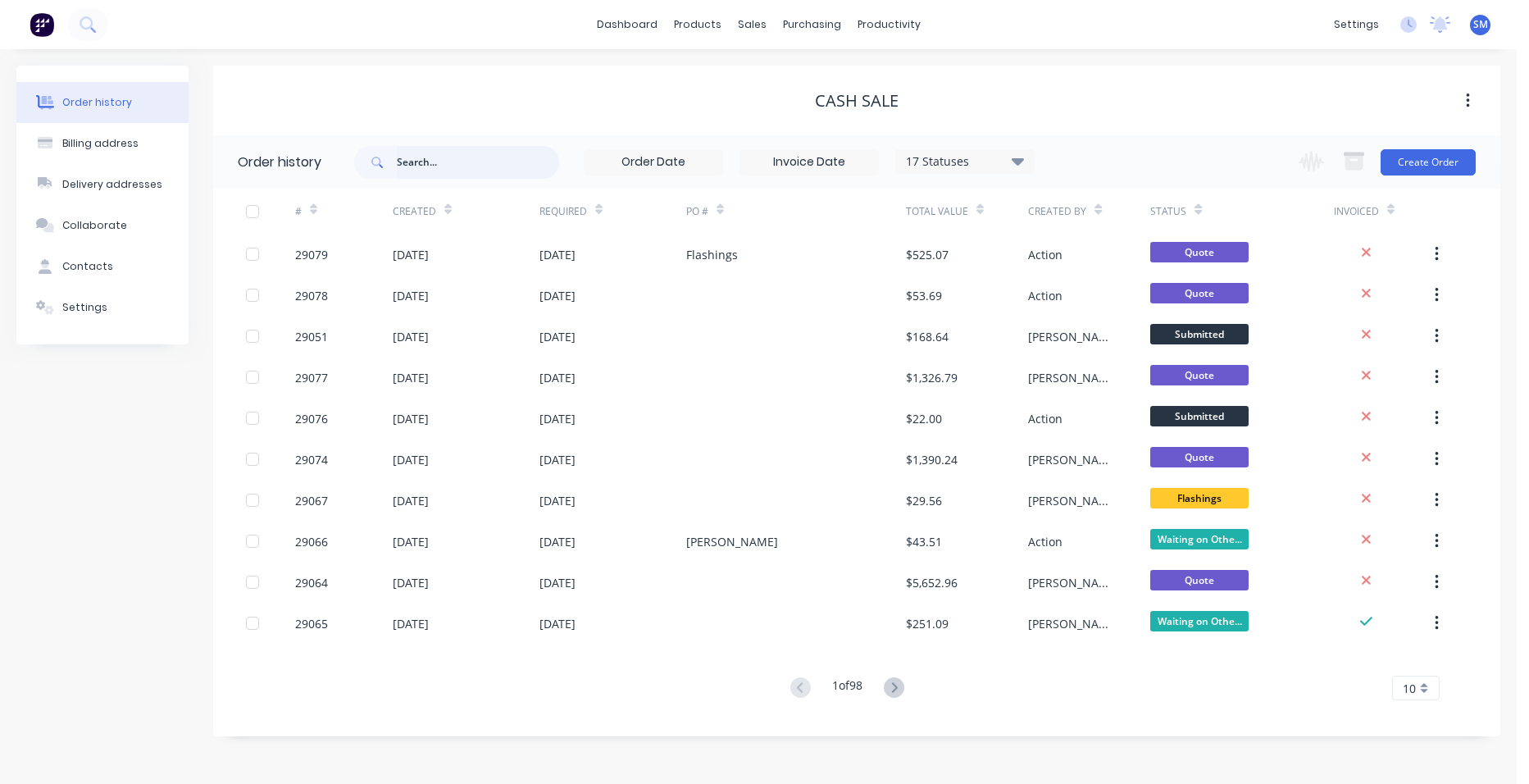
click at [437, 159] on input "text" at bounding box center [477, 161] width 162 height 32
type input "[PERSON_NAME]"
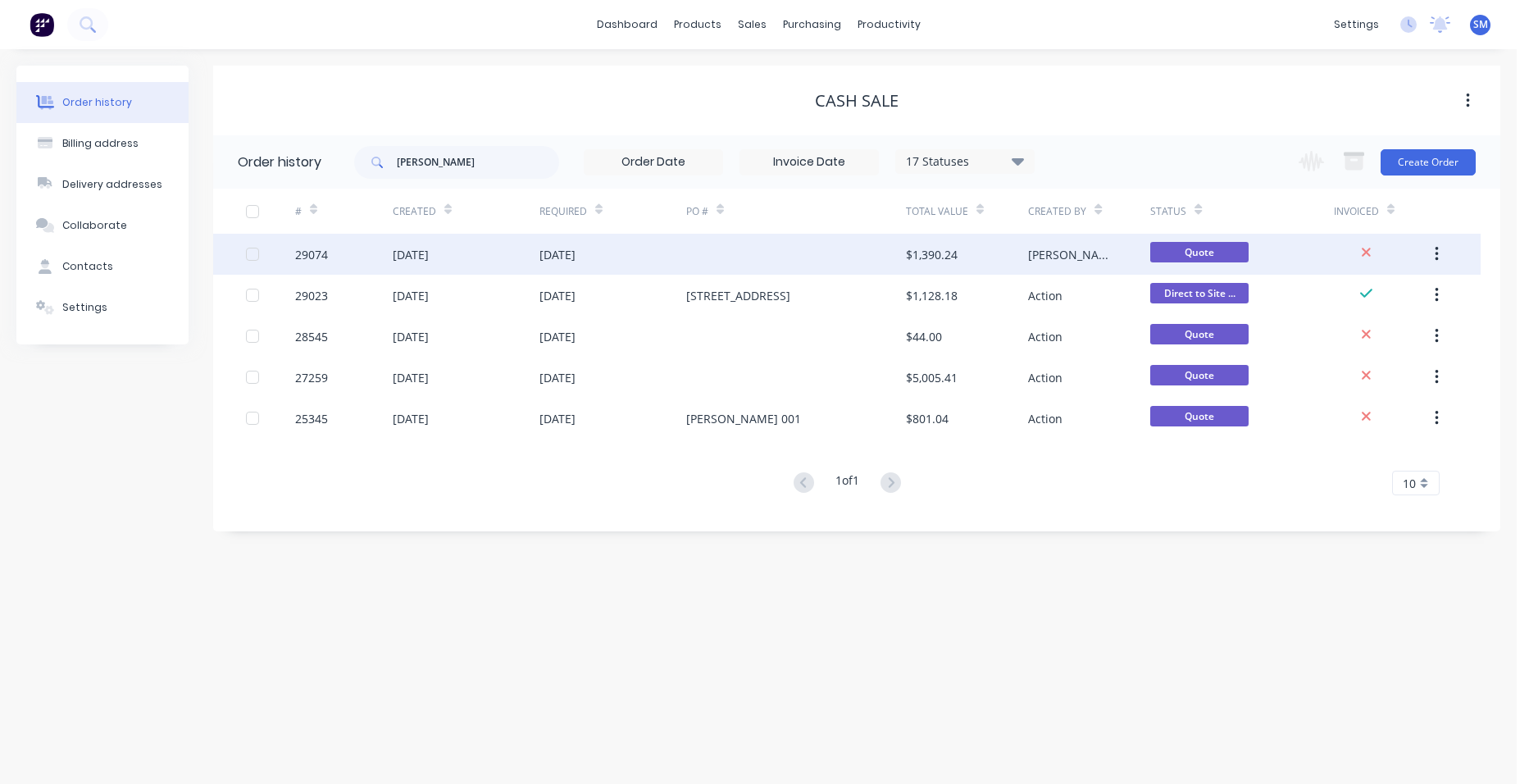
click at [734, 261] on div at bounding box center [796, 253] width 219 height 41
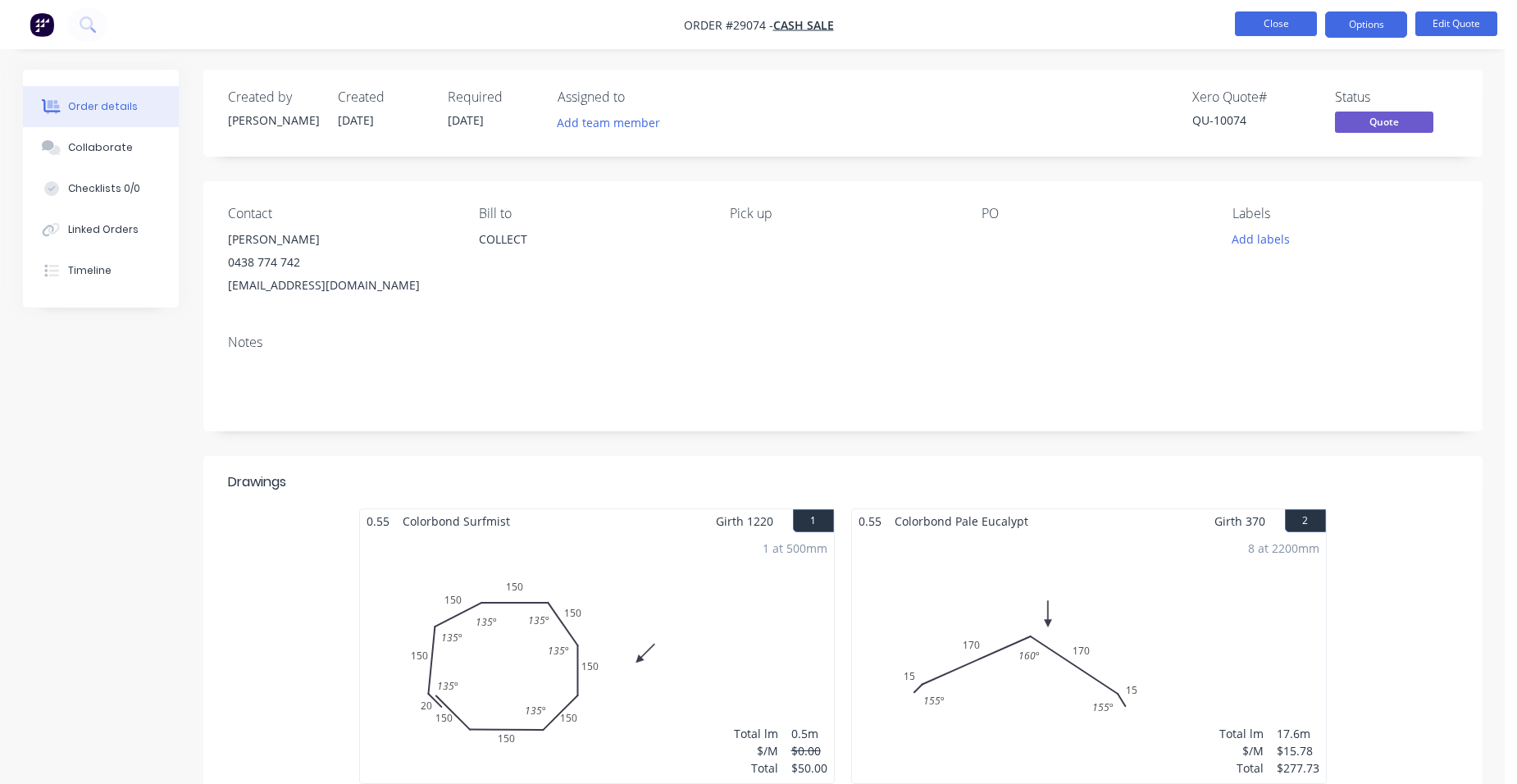
click at [1287, 25] on button "Close" at bounding box center [1276, 24] width 82 height 25
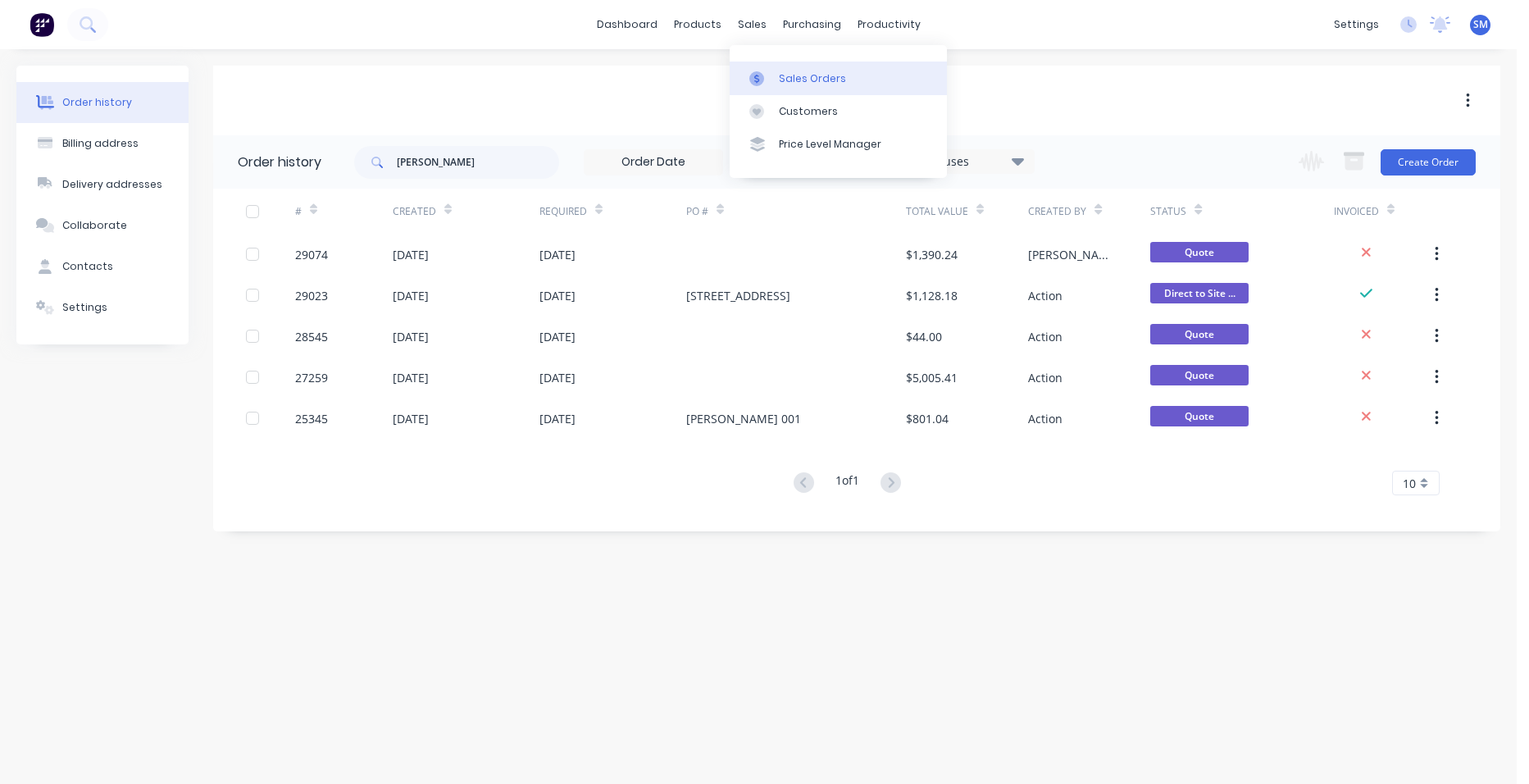
click at [797, 66] on link "Sales Orders" at bounding box center [839, 77] width 218 height 32
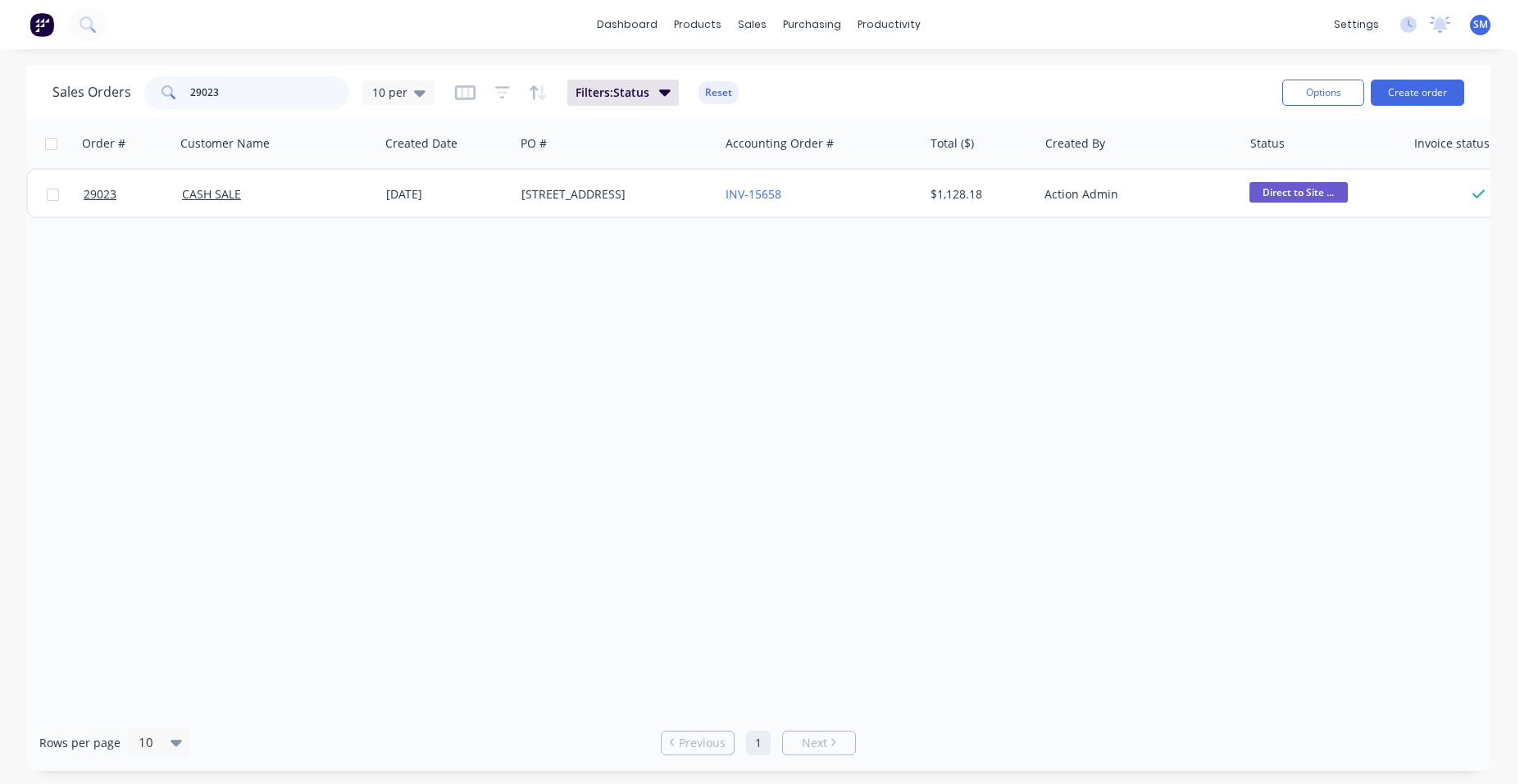
drag, startPoint x: 233, startPoint y: 99, endPoint x: 85, endPoint y: 3, distance: 176.4
click at [146, 67] on div "Sales Orders 29023 10 per Filters: Status Reset Options Create order" at bounding box center [758, 92] width 1464 height 53
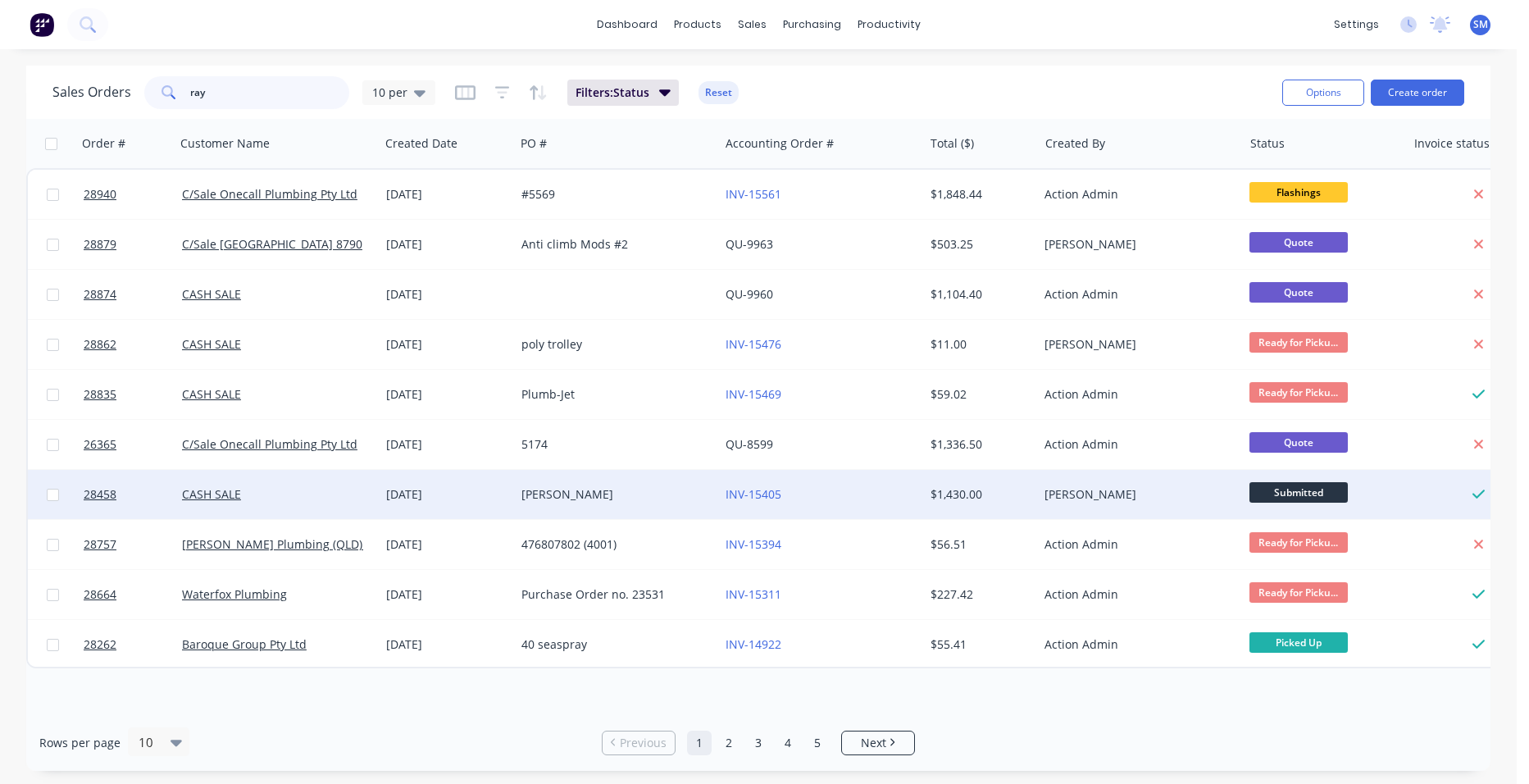
type input "ray"
click at [822, 506] on div "INV-15405" at bounding box center [821, 495] width 204 height 49
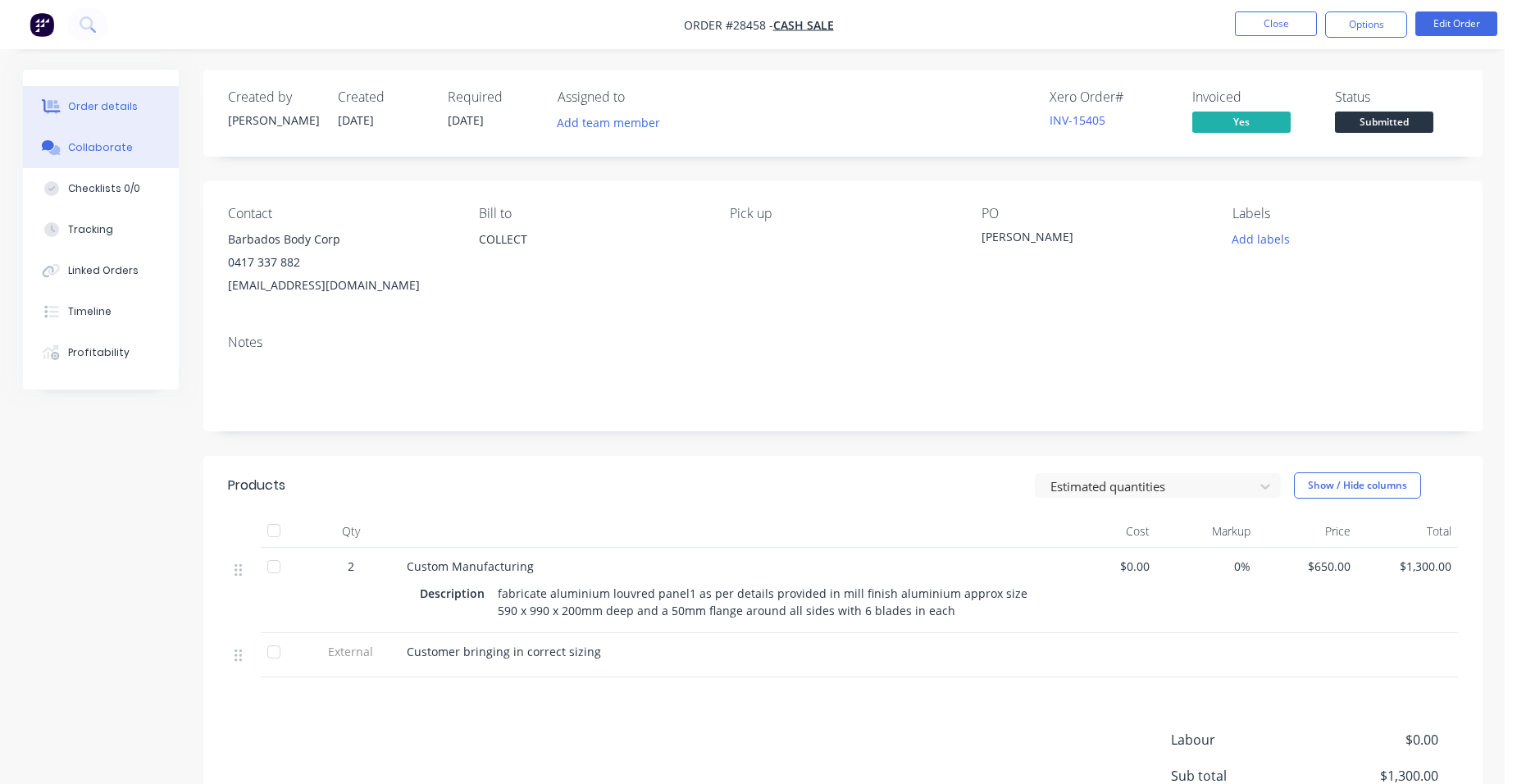
click at [117, 137] on button "Collaborate" at bounding box center [101, 147] width 156 height 41
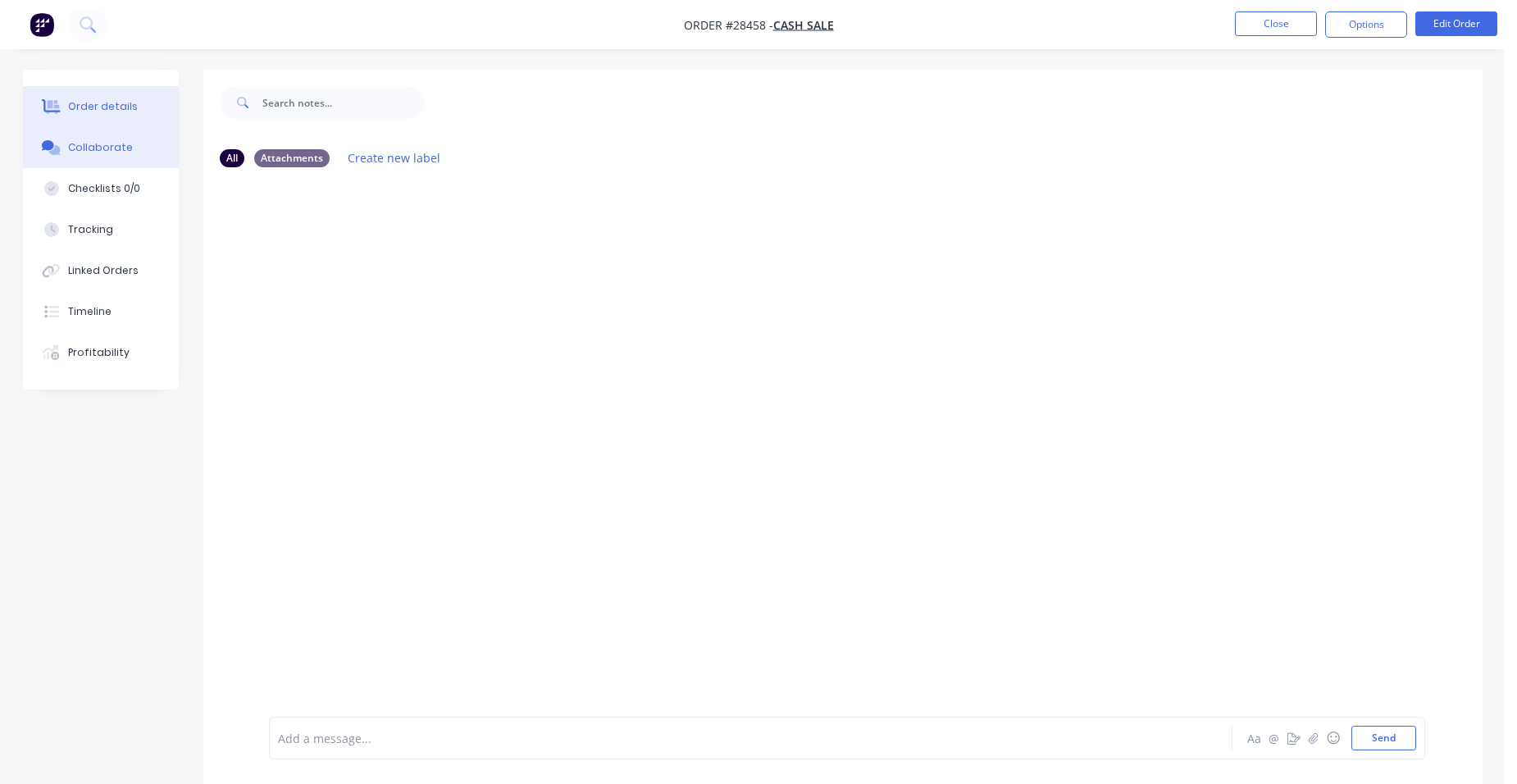
click at [118, 107] on div "Order details" at bounding box center [103, 106] width 69 height 15
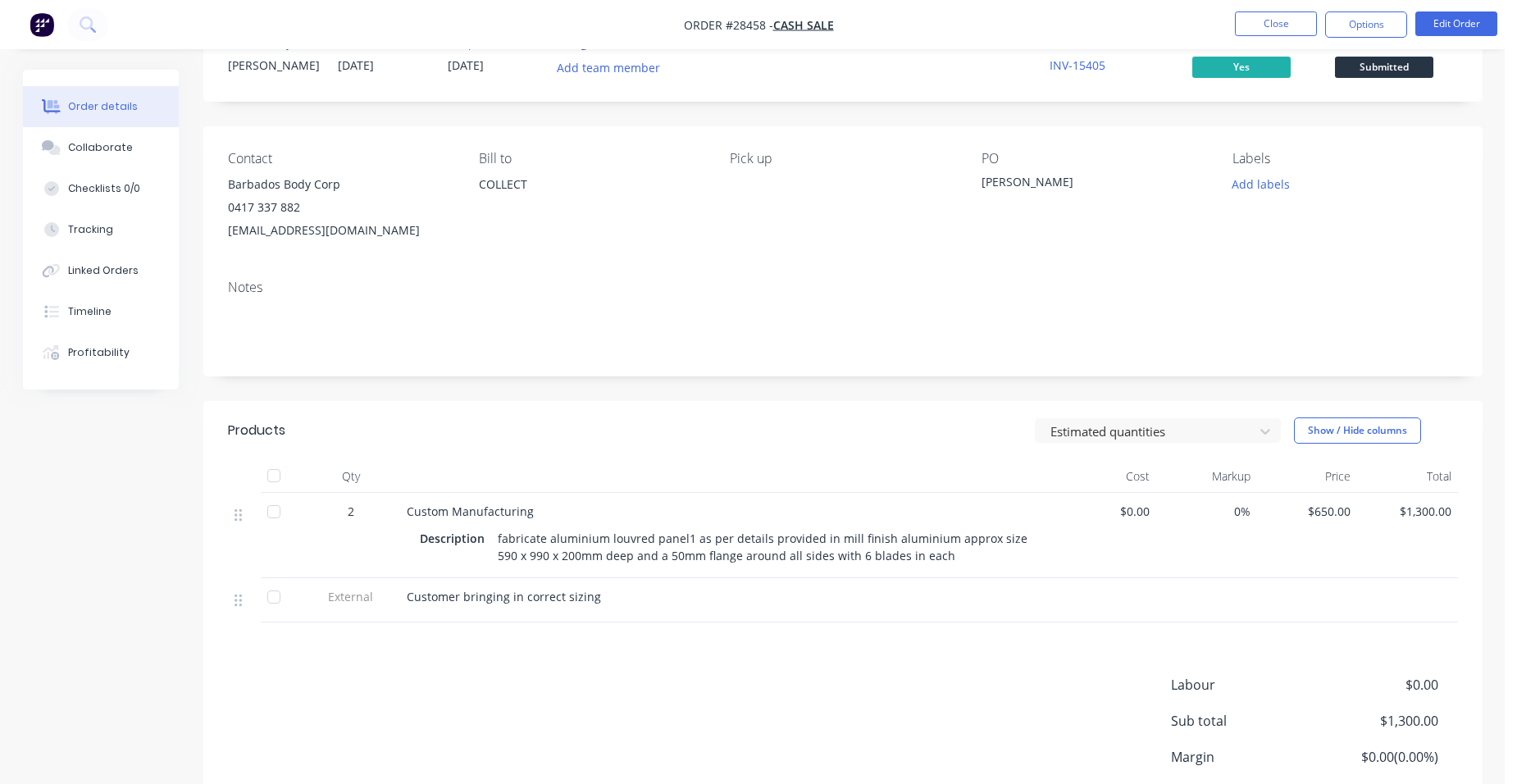
scroll to position [164, 0]
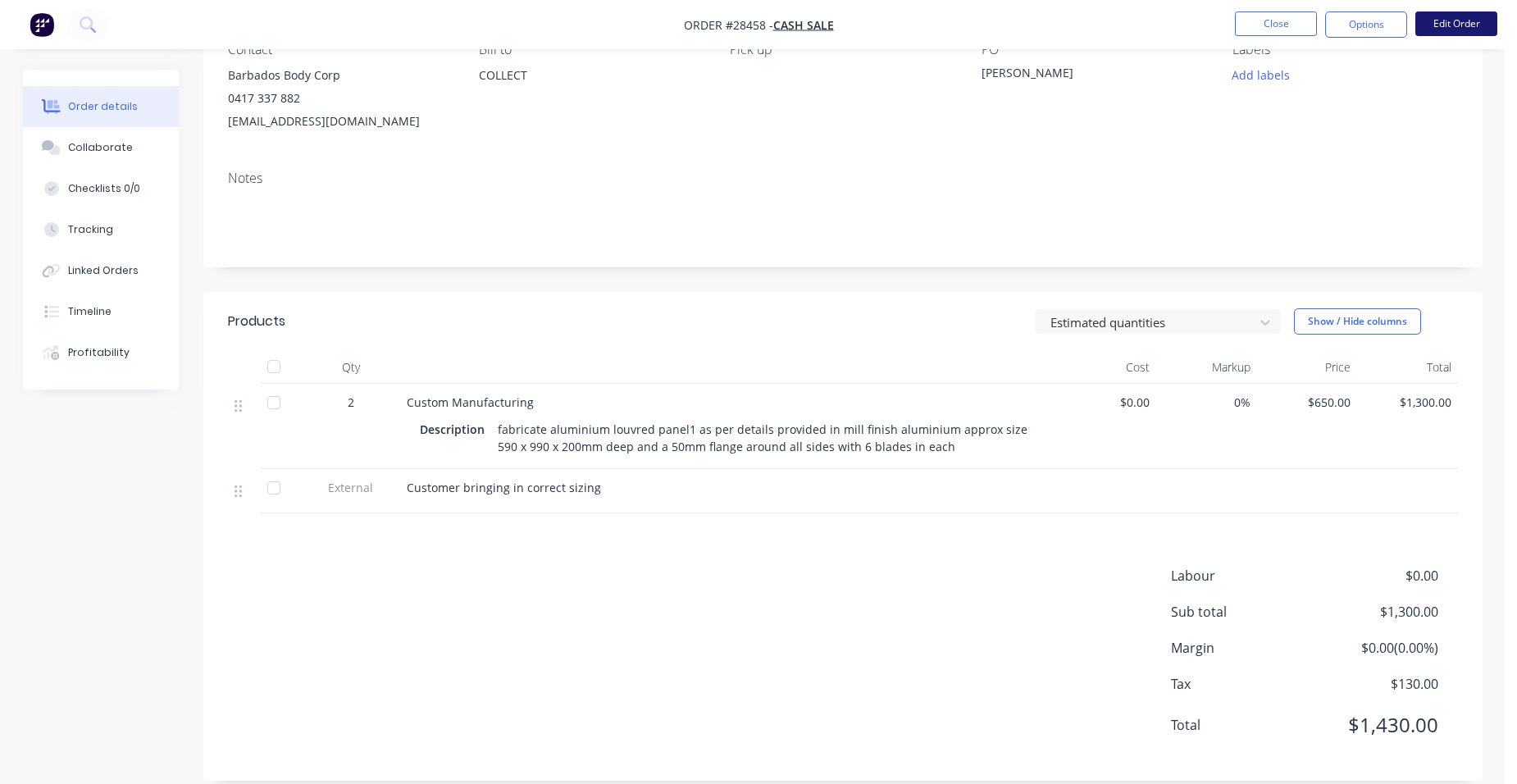
click at [1465, 21] on button "Edit Order" at bounding box center [1456, 24] width 82 height 25
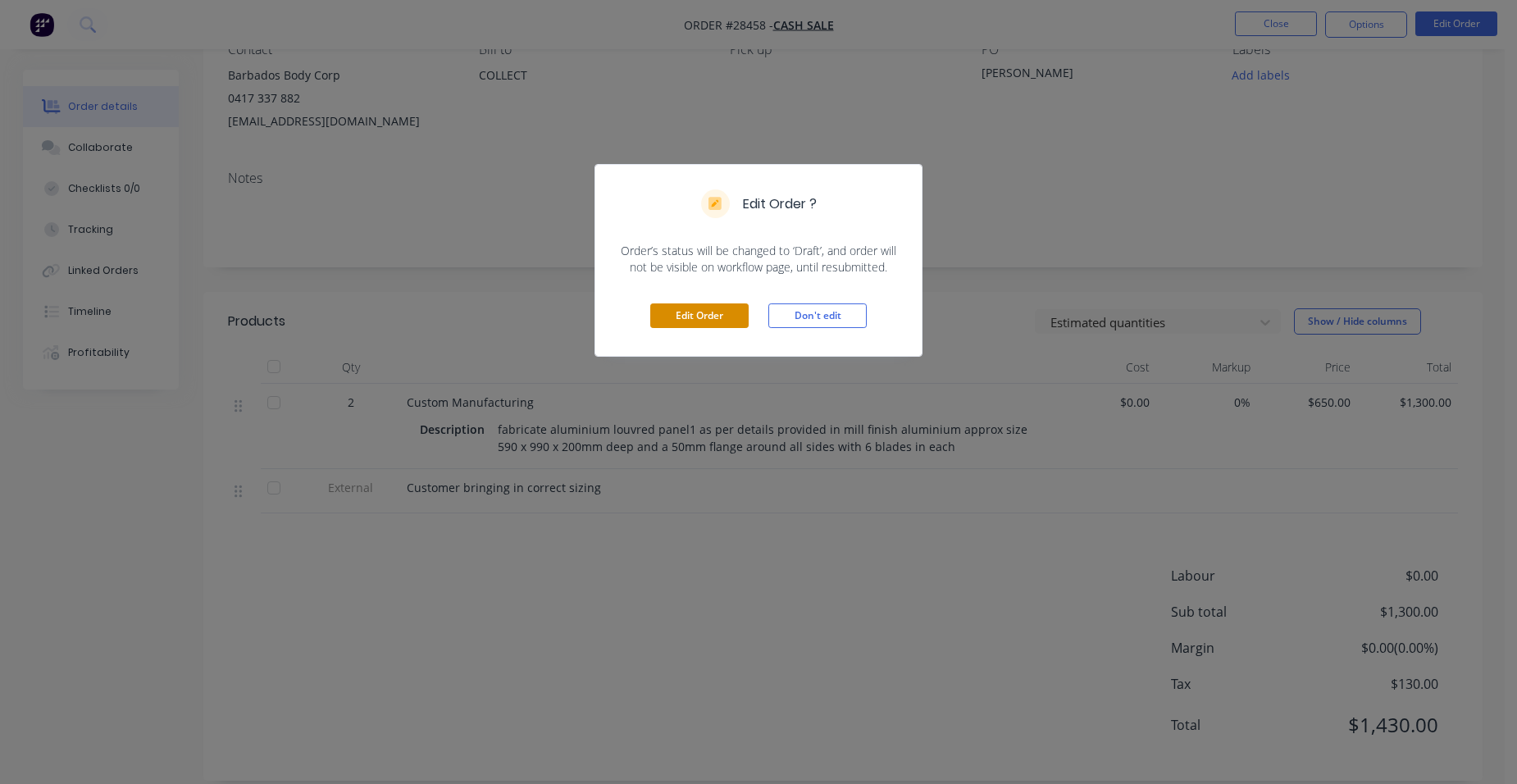
click at [707, 306] on button "Edit Order" at bounding box center [699, 316] width 98 height 25
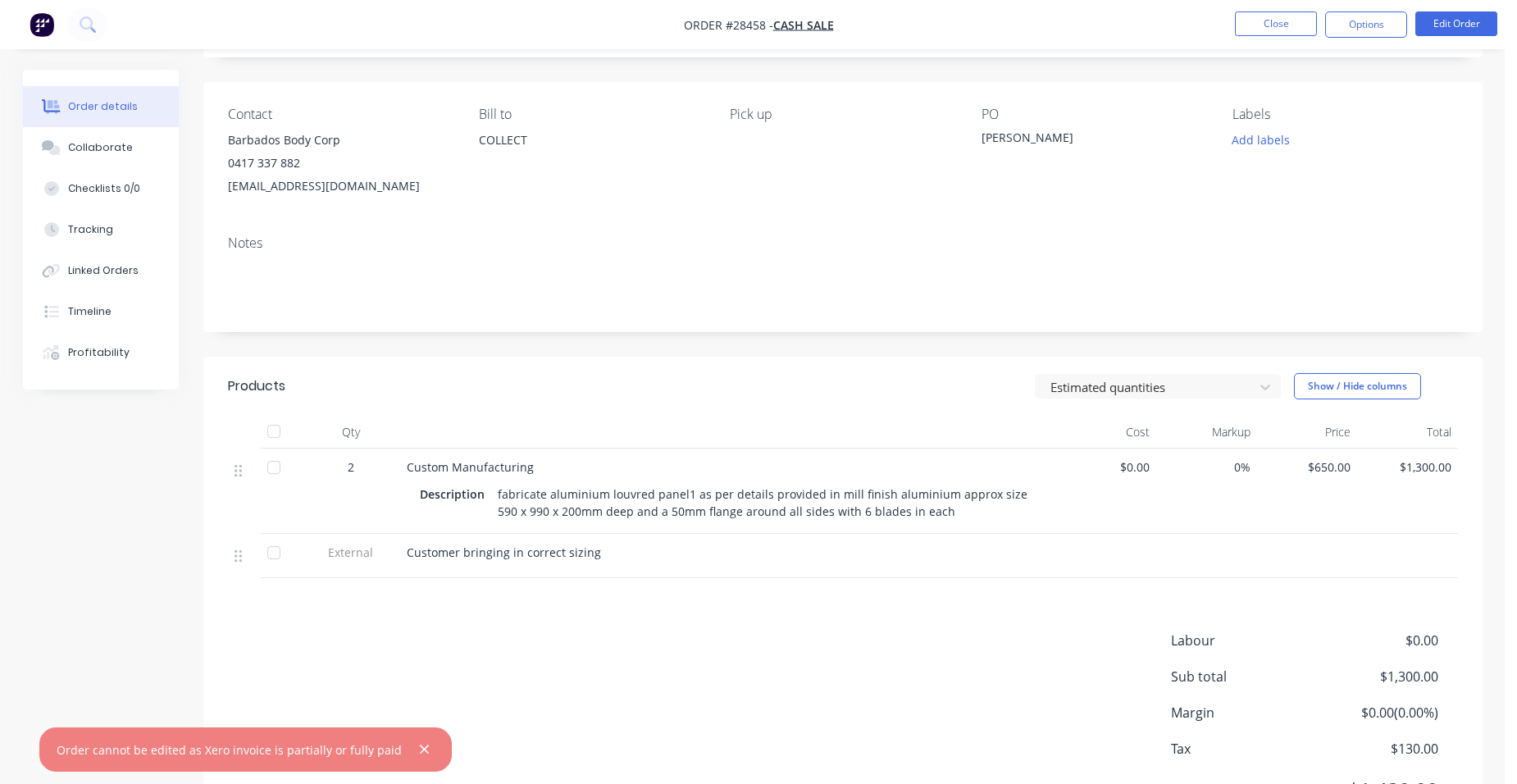
scroll to position [185, 0]
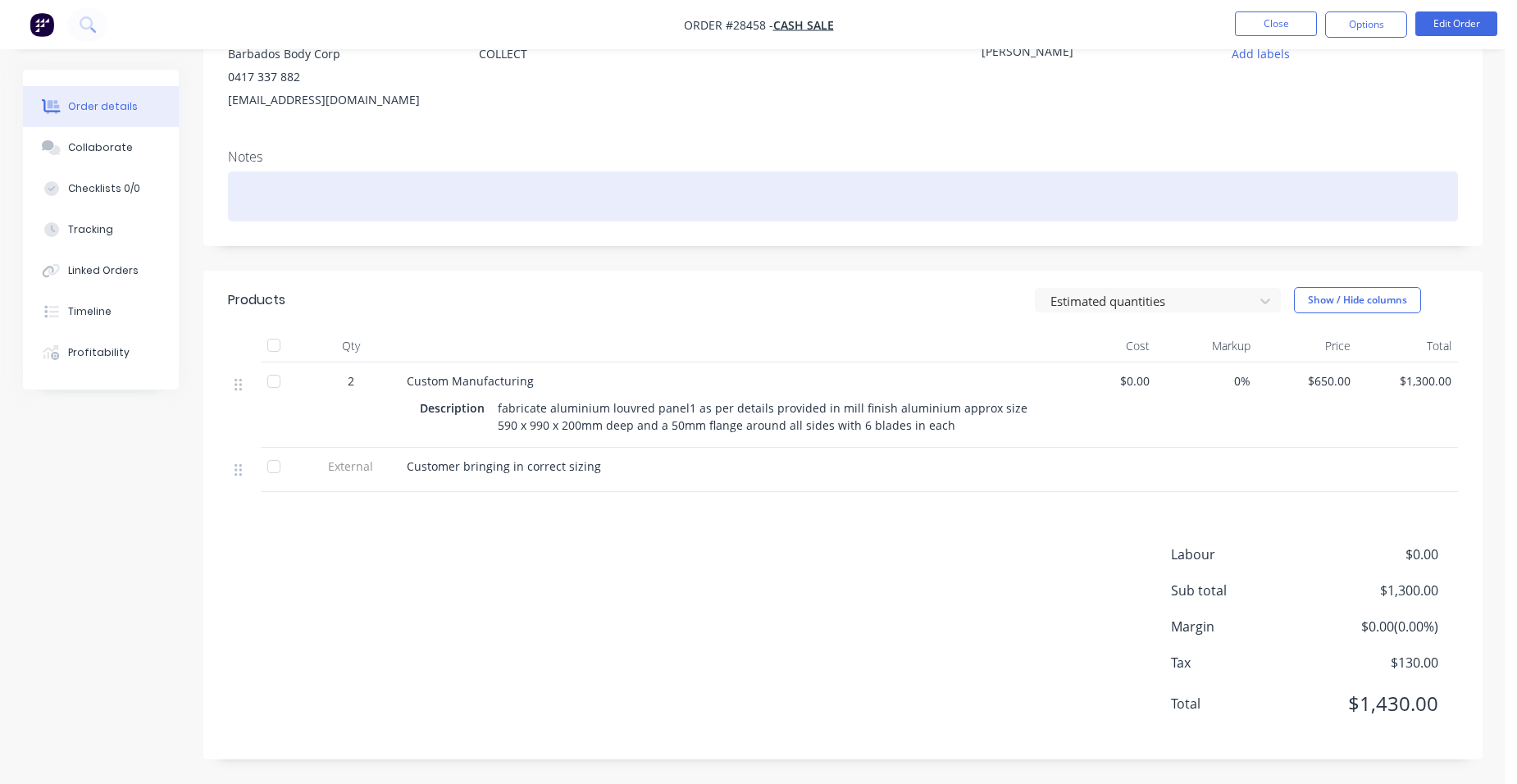
click at [266, 211] on div at bounding box center [843, 196] width 1230 height 50
click at [394, 196] on div "980 x 580" at bounding box center [843, 196] width 1230 height 50
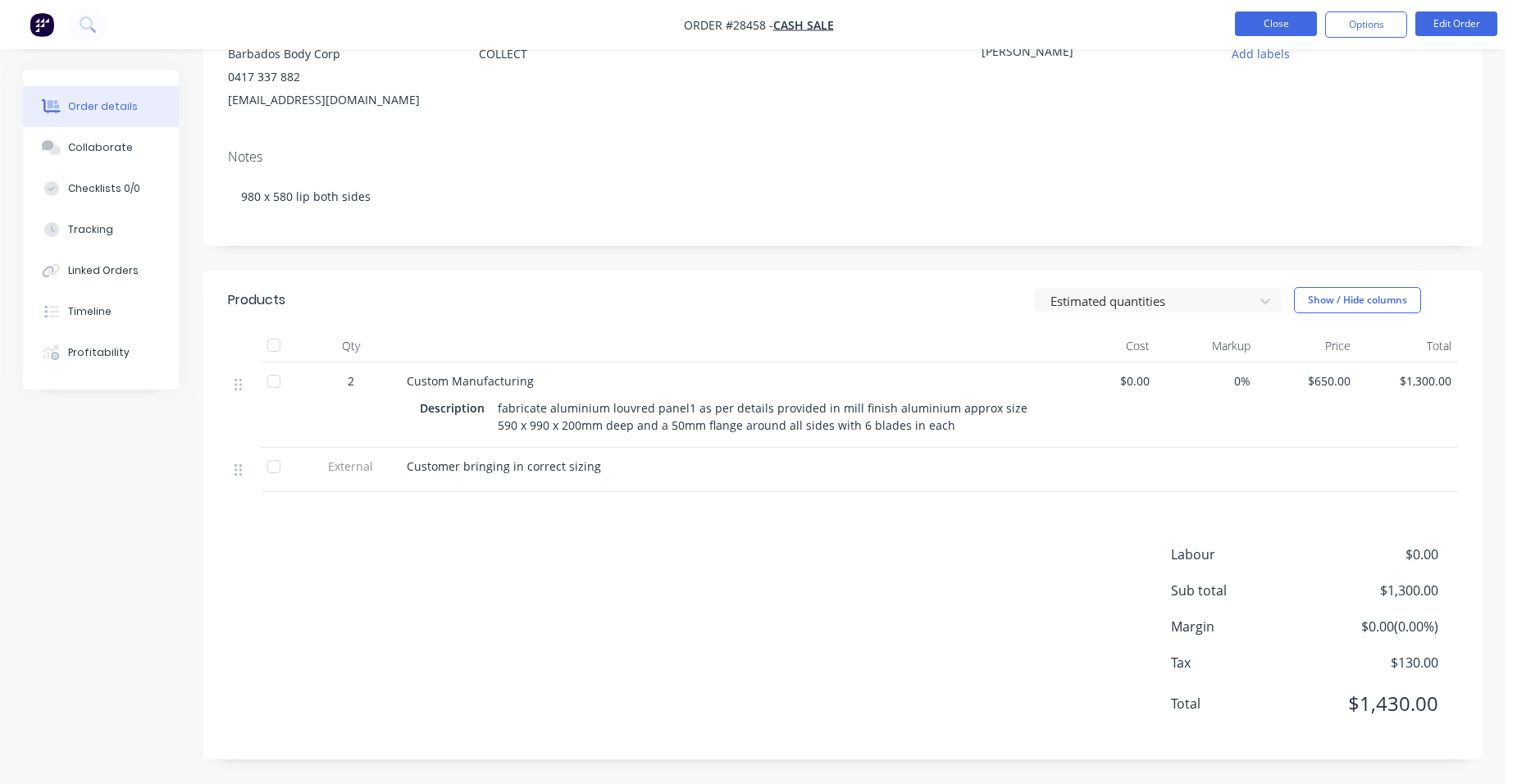
click at [1272, 25] on button "Close" at bounding box center [1276, 24] width 82 height 25
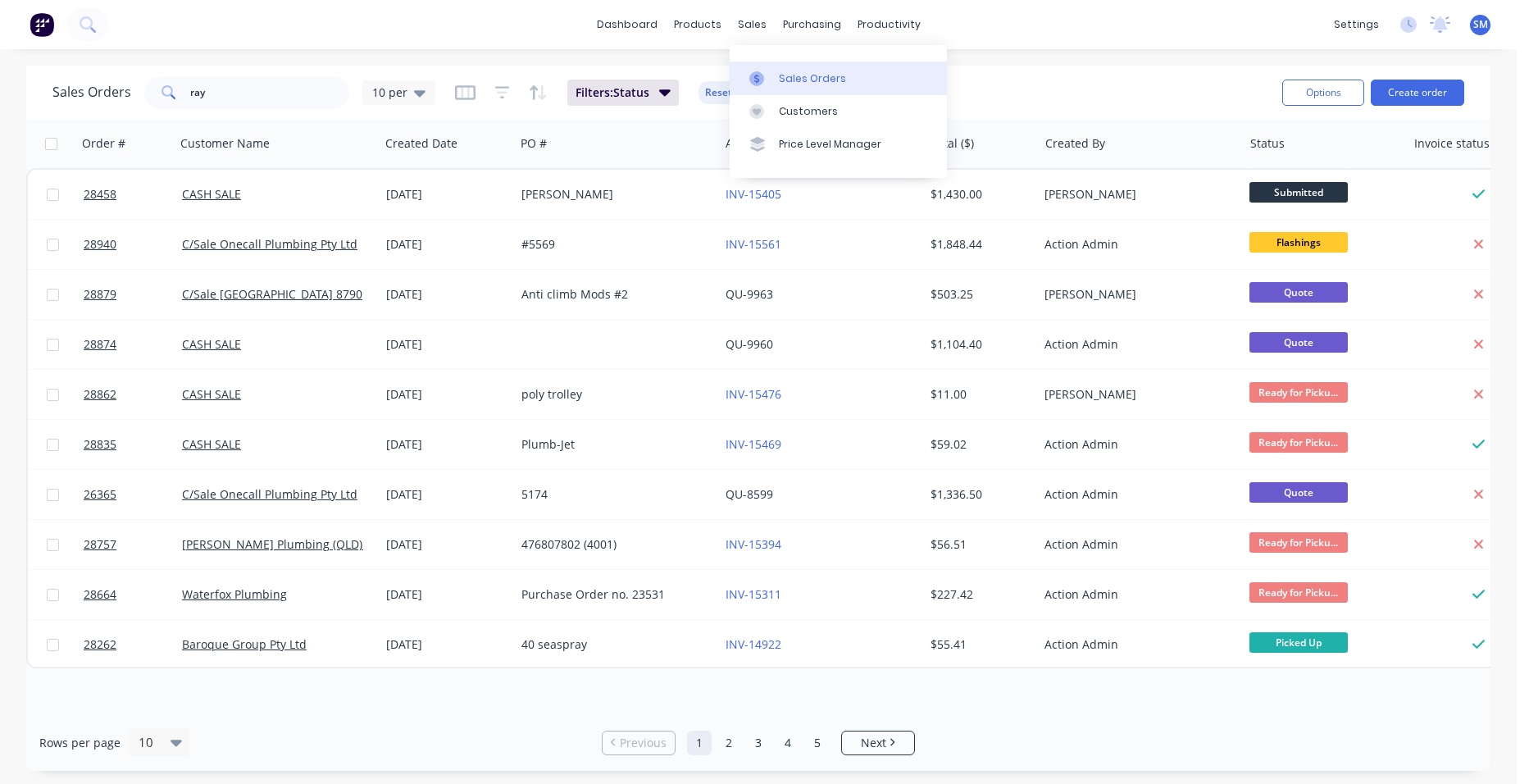
drag, startPoint x: 797, startPoint y: 68, endPoint x: 760, endPoint y: 83, distance: 39.9
click at [797, 68] on link "Sales Orders" at bounding box center [839, 77] width 218 height 32
drag, startPoint x: 176, startPoint y: 89, endPoint x: 115, endPoint y: 89, distance: 61.0
click at [106, 89] on div "Sales Orders ray 10 per" at bounding box center [244, 92] width 382 height 32
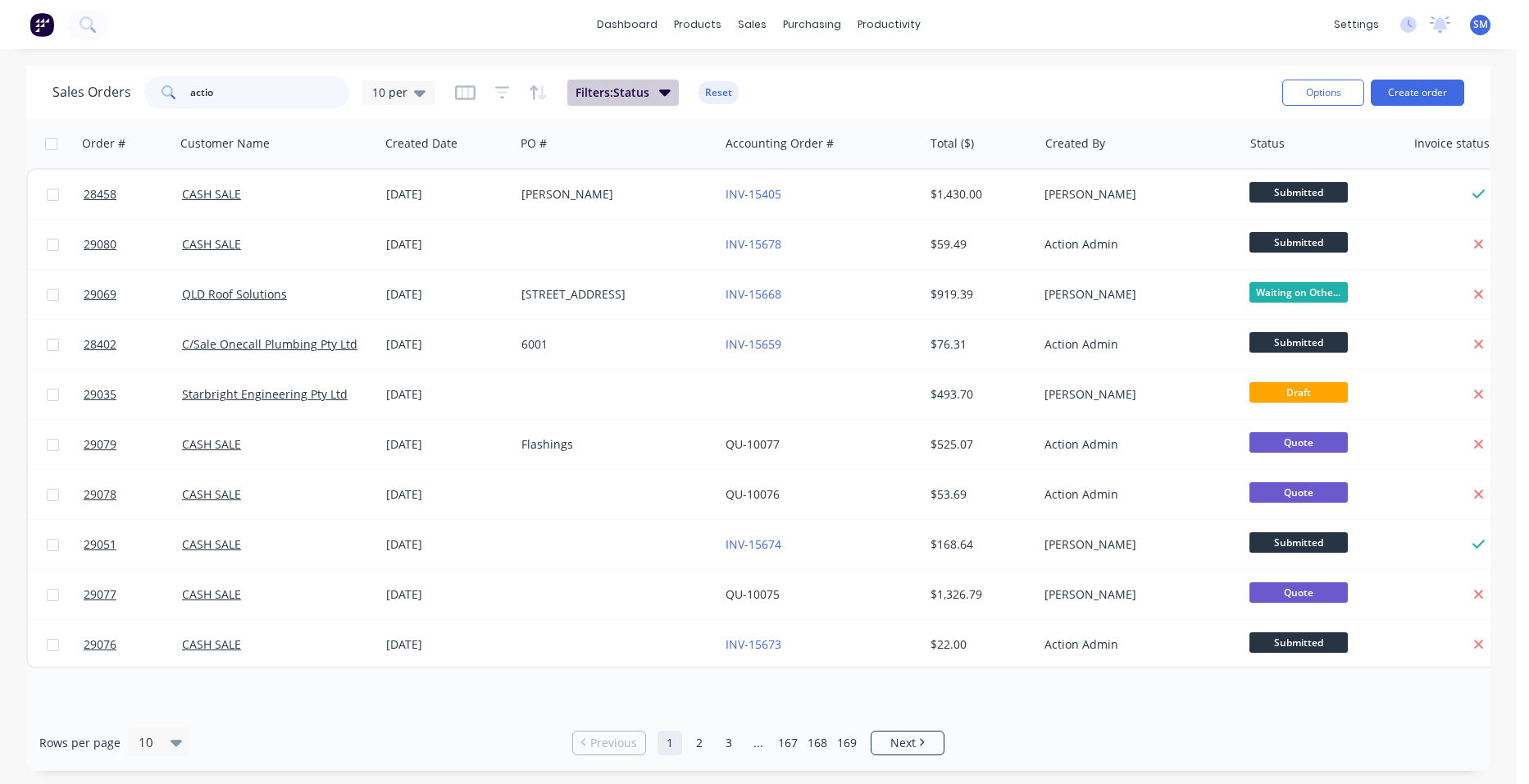
type input "action"
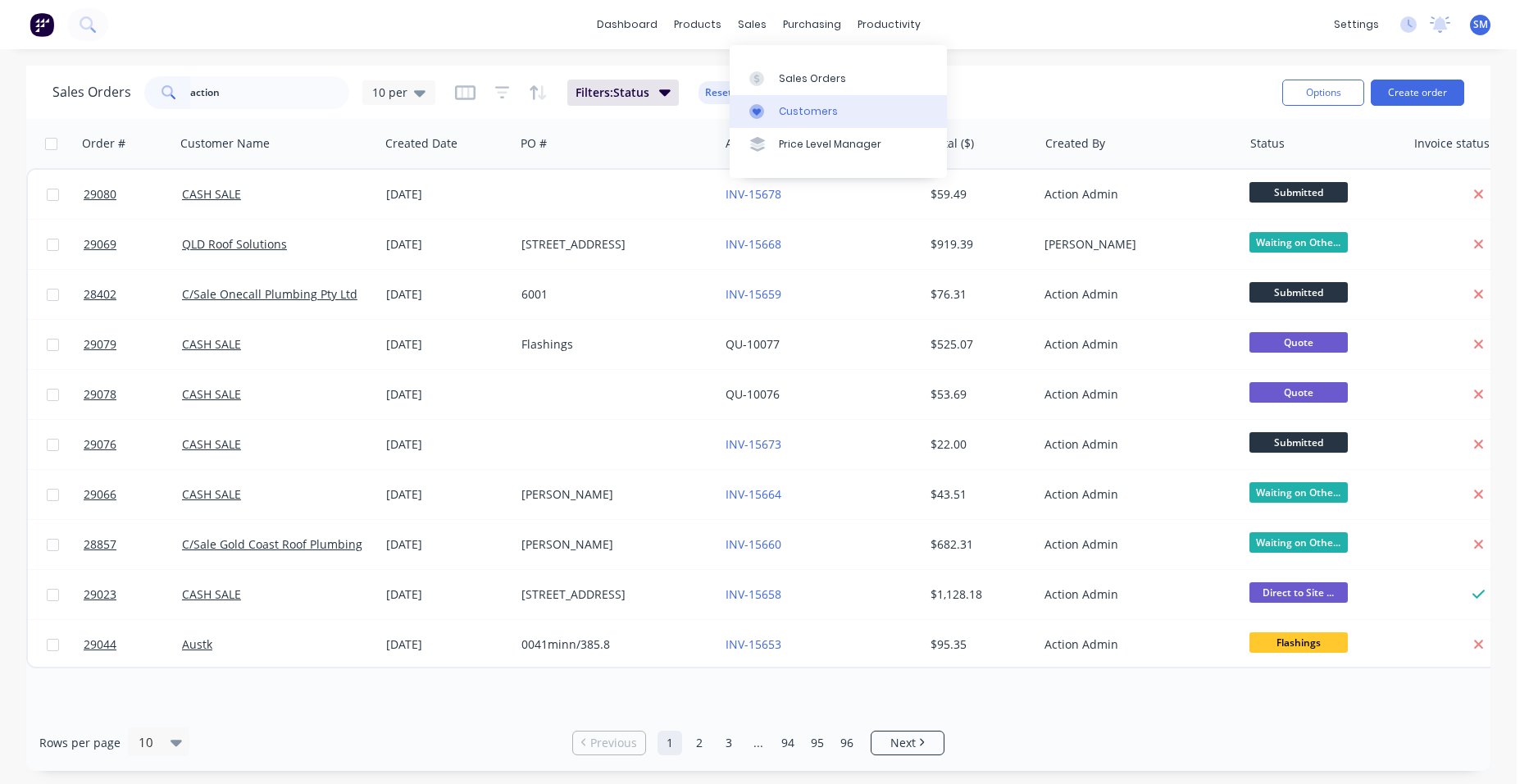
click at [797, 118] on div "Customers" at bounding box center [808, 111] width 59 height 15
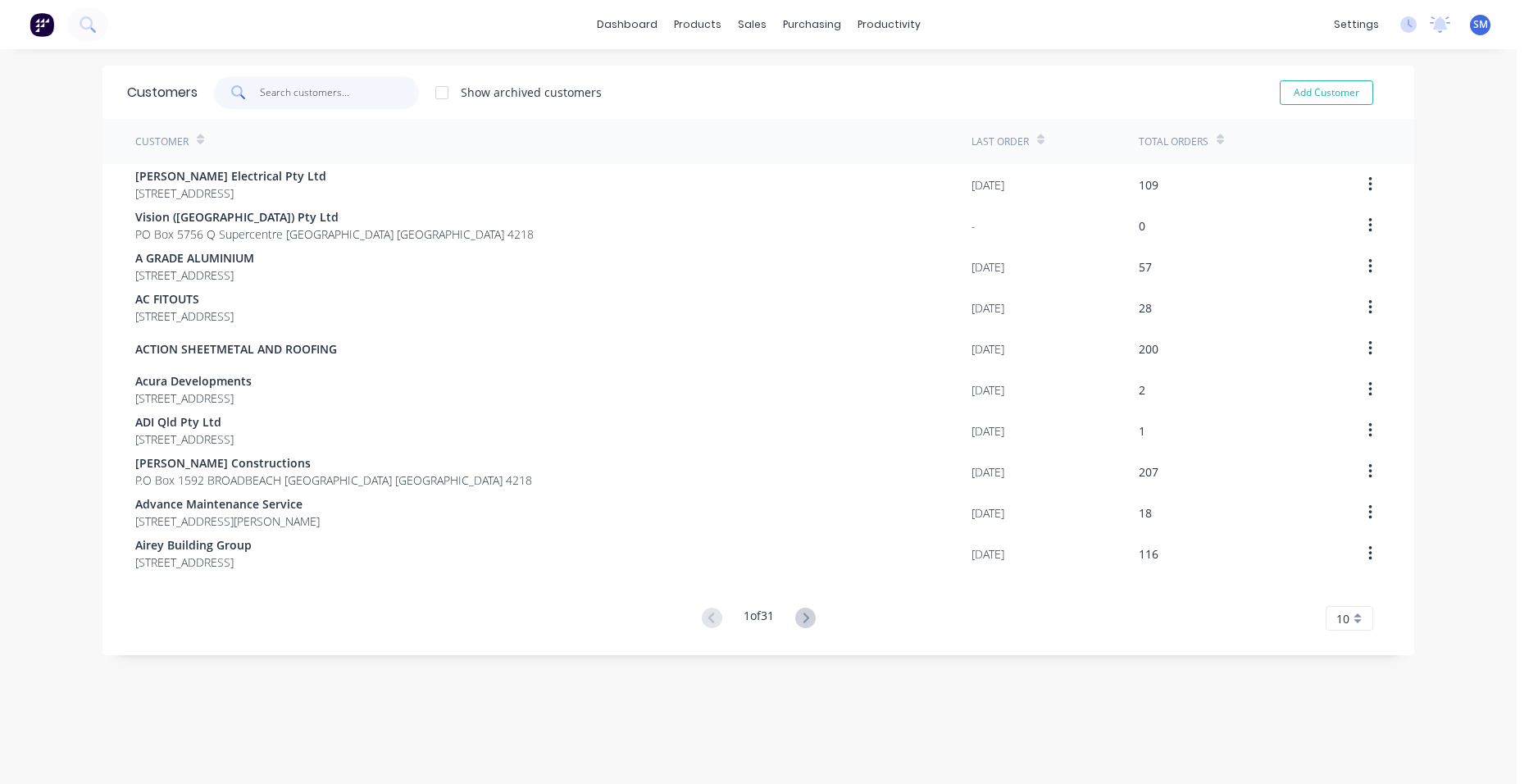
click at [307, 94] on input "text" at bounding box center [339, 92] width 160 height 32
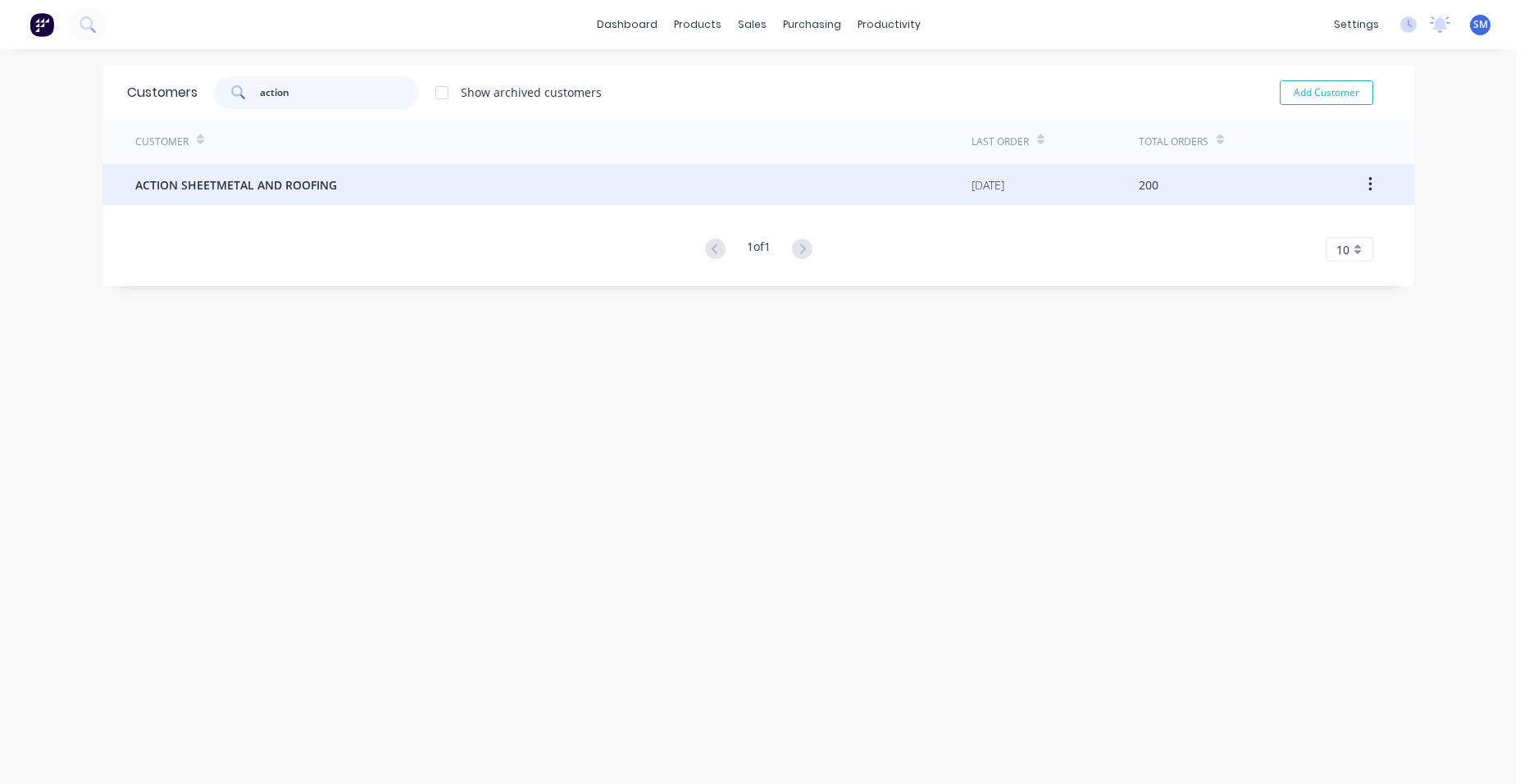
type input "action"
click at [300, 182] on span "ACTION SHEETMETAL AND ROOFING" at bounding box center [236, 185] width 202 height 18
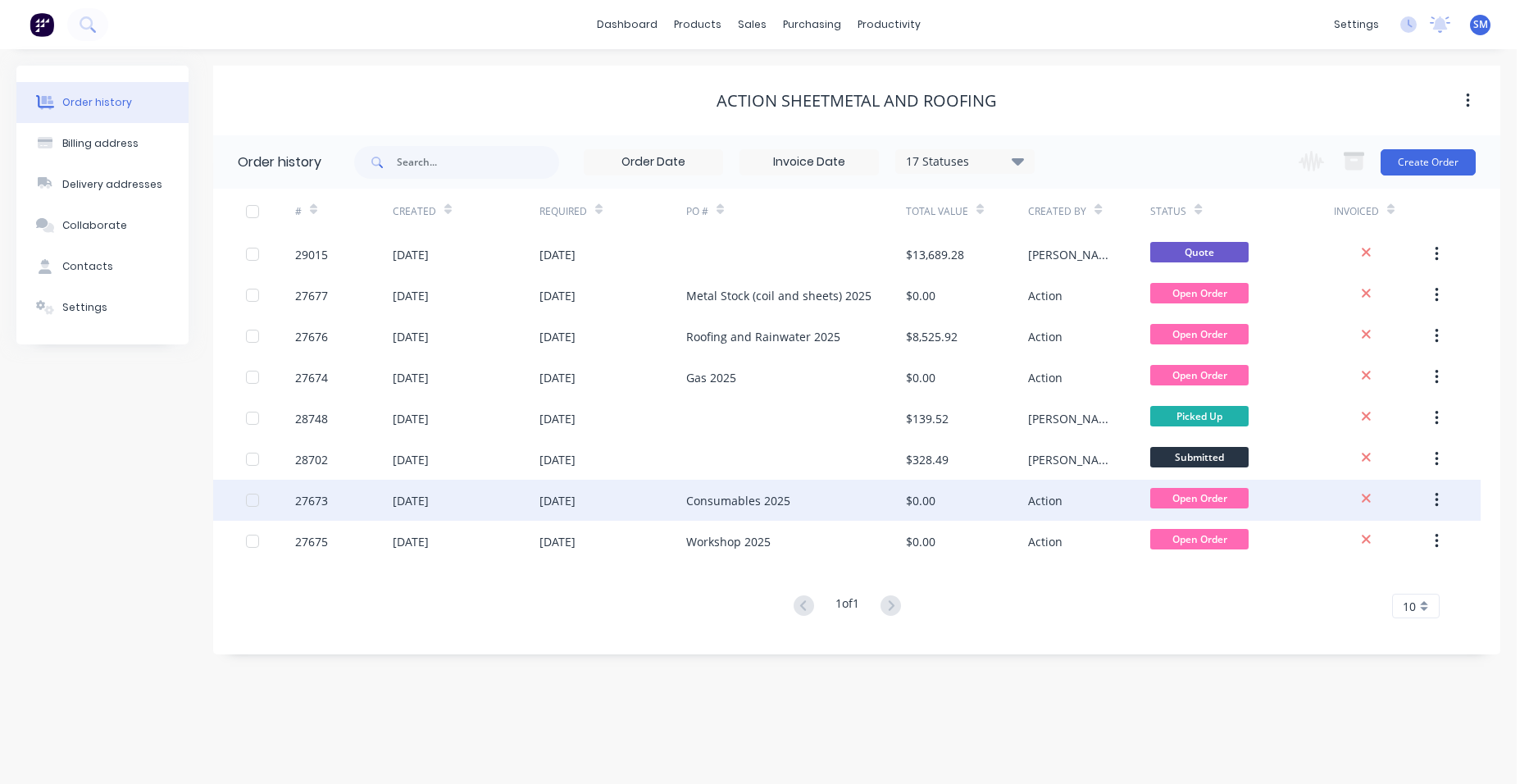
click at [832, 495] on div "Consumables 2025" at bounding box center [796, 500] width 219 height 41
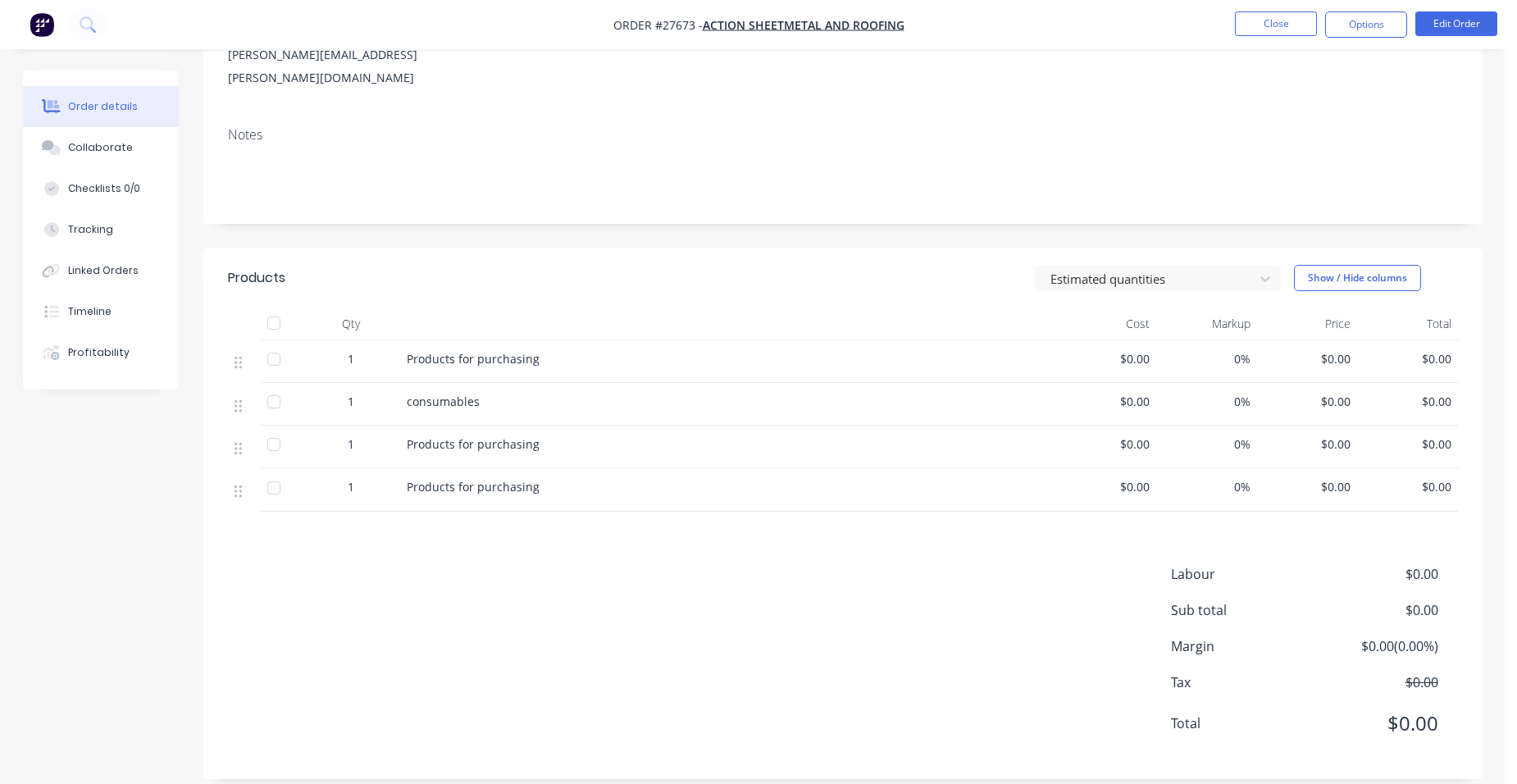
scroll to position [210, 0]
click at [1432, 20] on button "Edit Order" at bounding box center [1456, 24] width 82 height 25
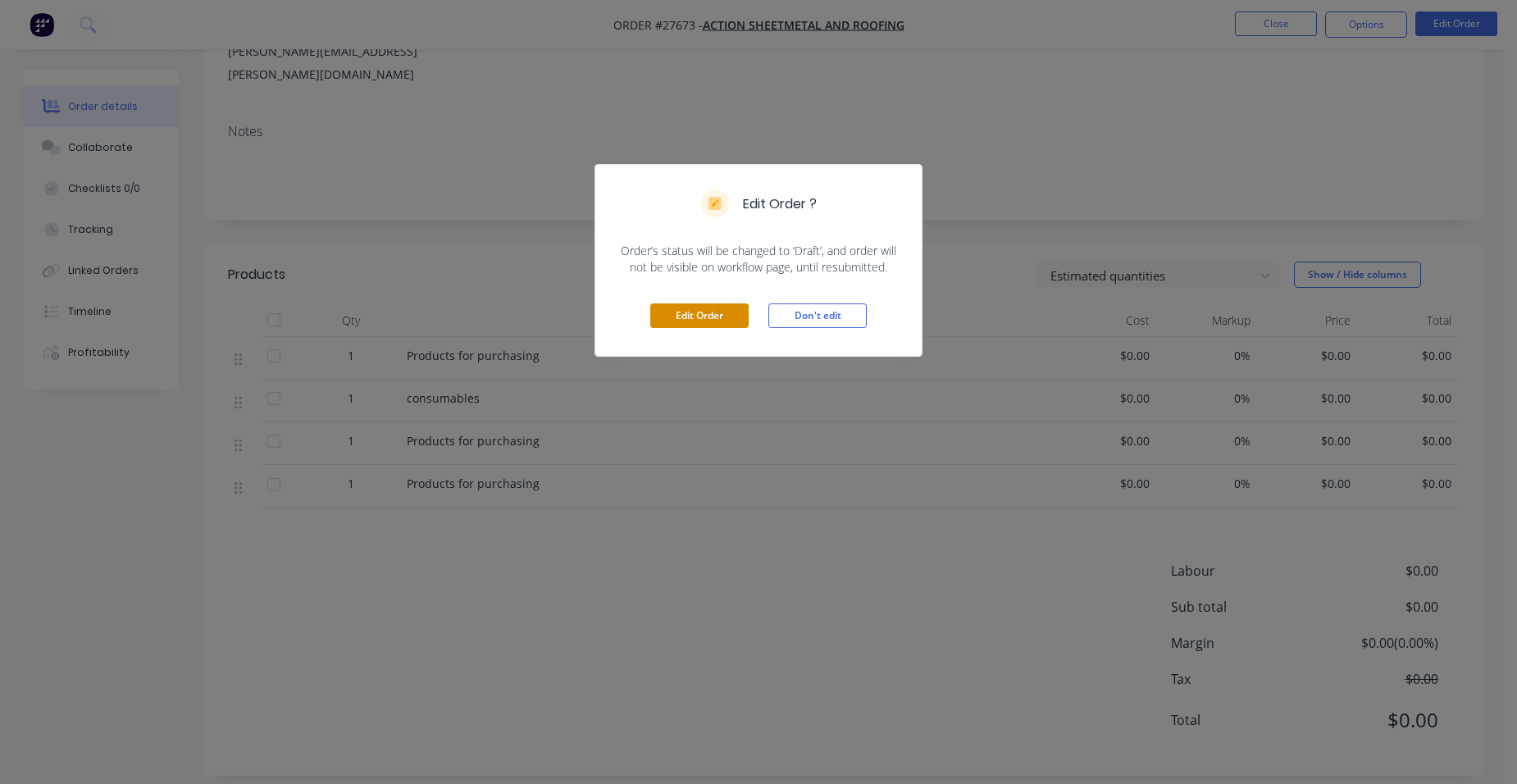
click at [718, 316] on button "Edit Order" at bounding box center [699, 316] width 98 height 25
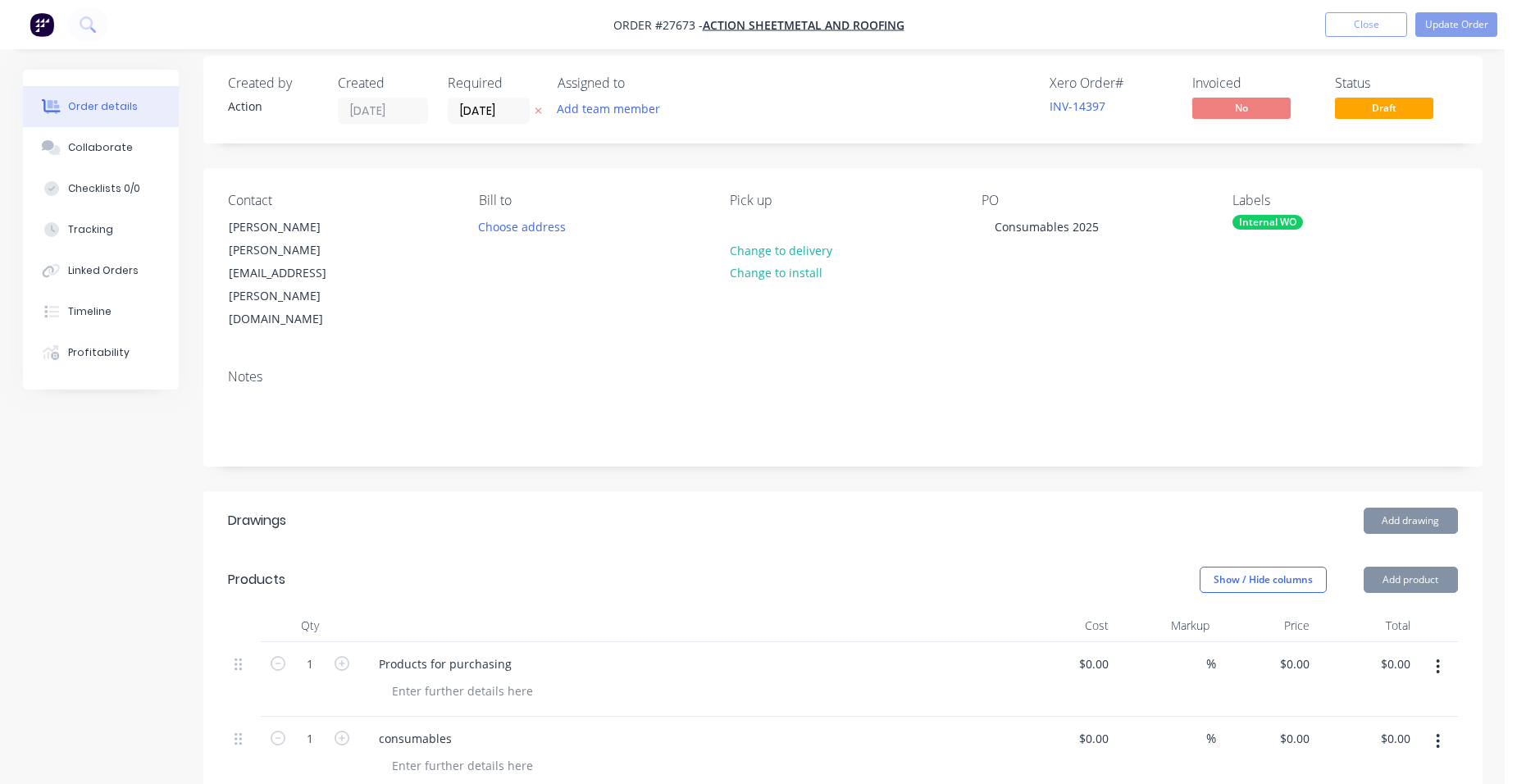
scroll to position [410, 0]
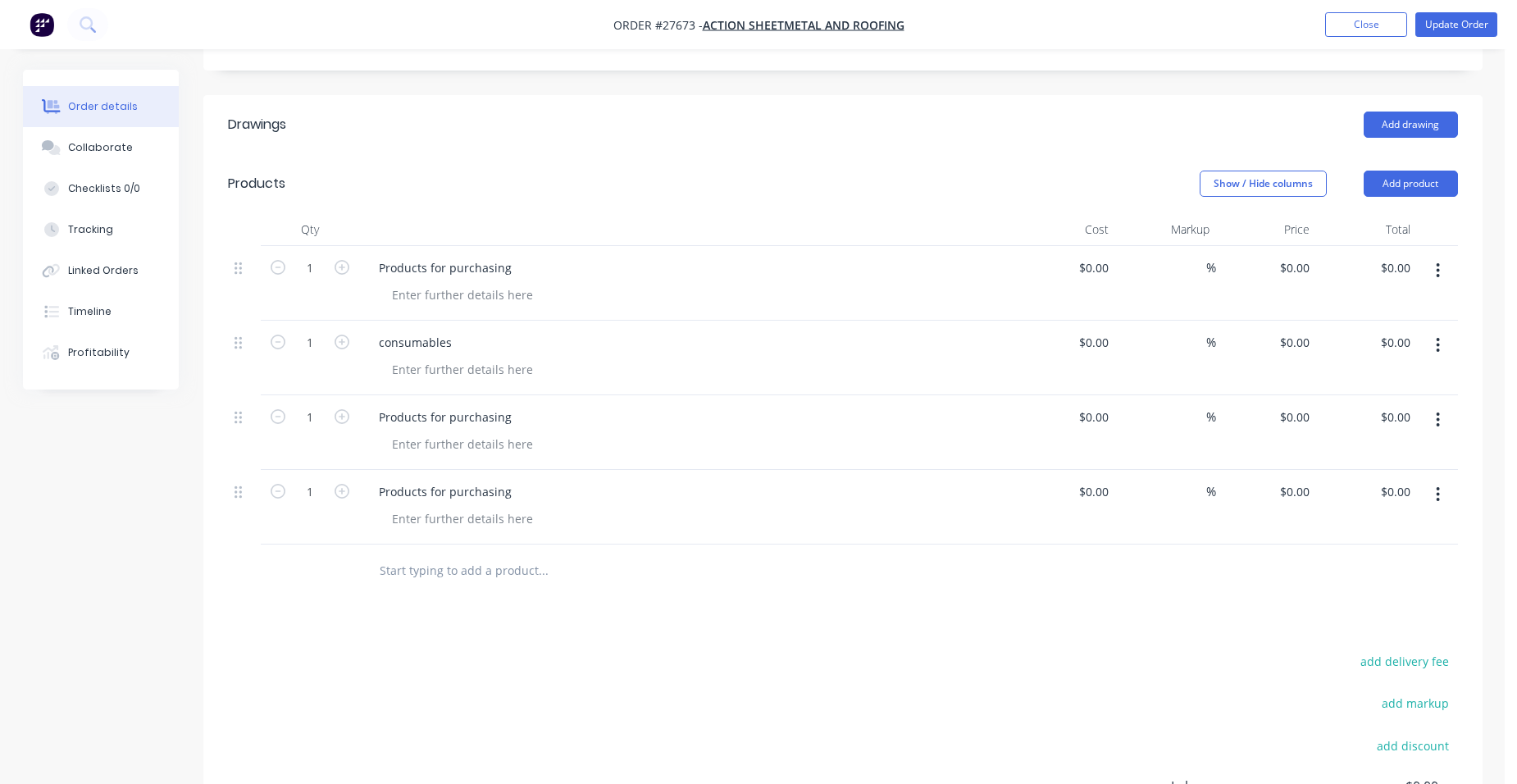
click at [1438, 485] on icon "button" at bounding box center [1438, 494] width 4 height 18
click at [1364, 559] on div "Duplicate" at bounding box center [1380, 570] width 126 height 24
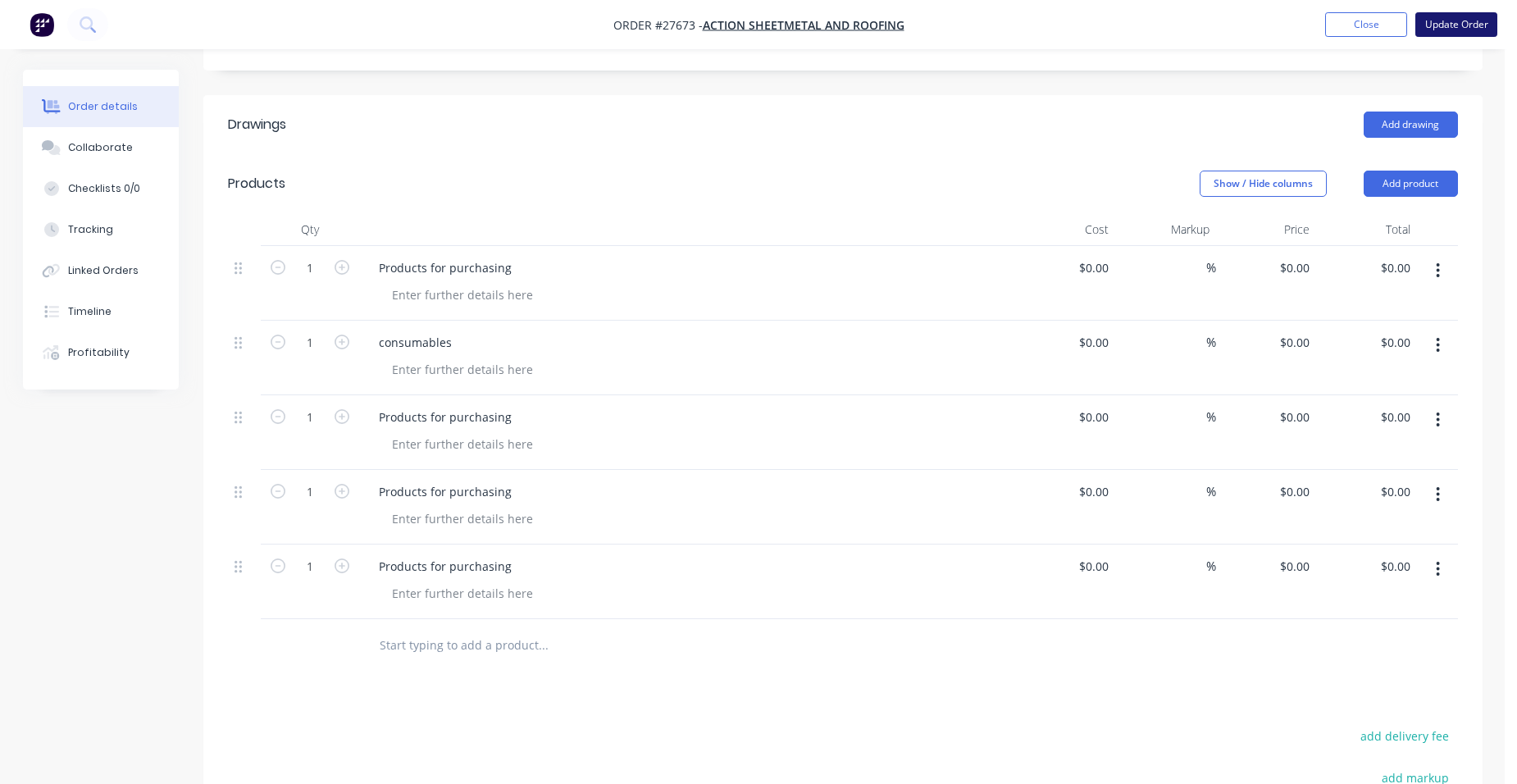
click at [1470, 16] on button "Update Order" at bounding box center [1456, 25] width 82 height 25
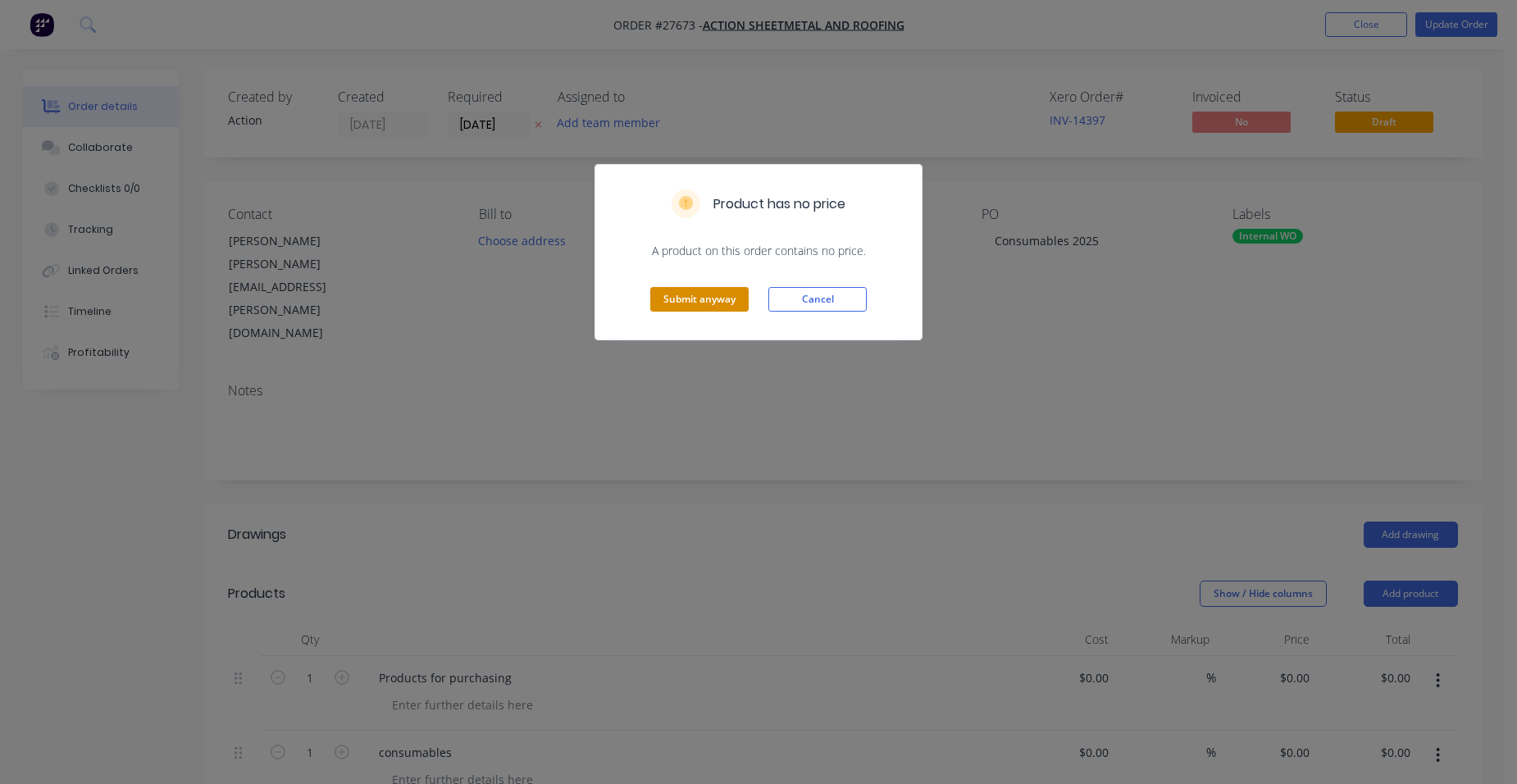
click at [676, 299] on button "Submit anyway" at bounding box center [699, 299] width 98 height 25
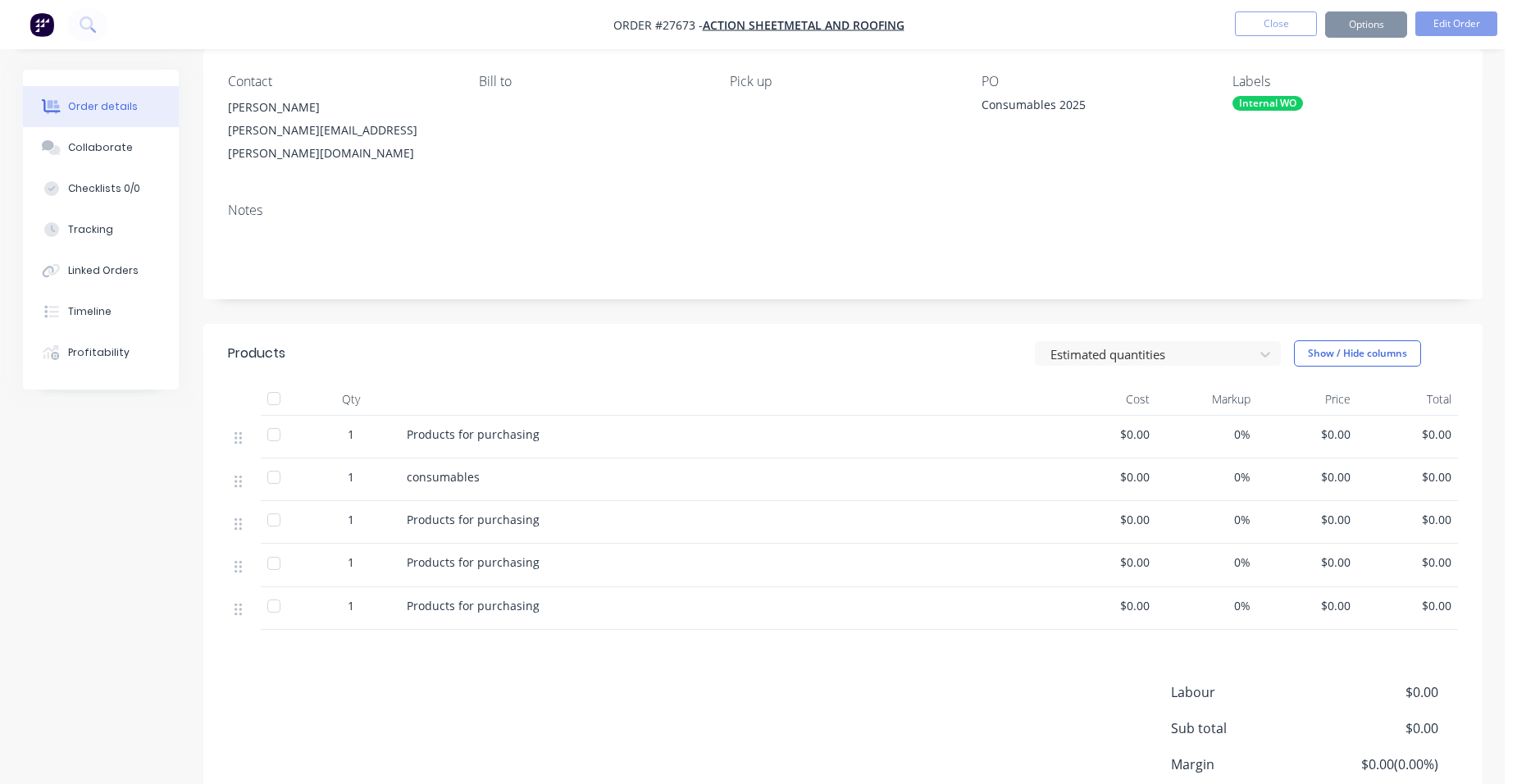
scroll to position [253, 0]
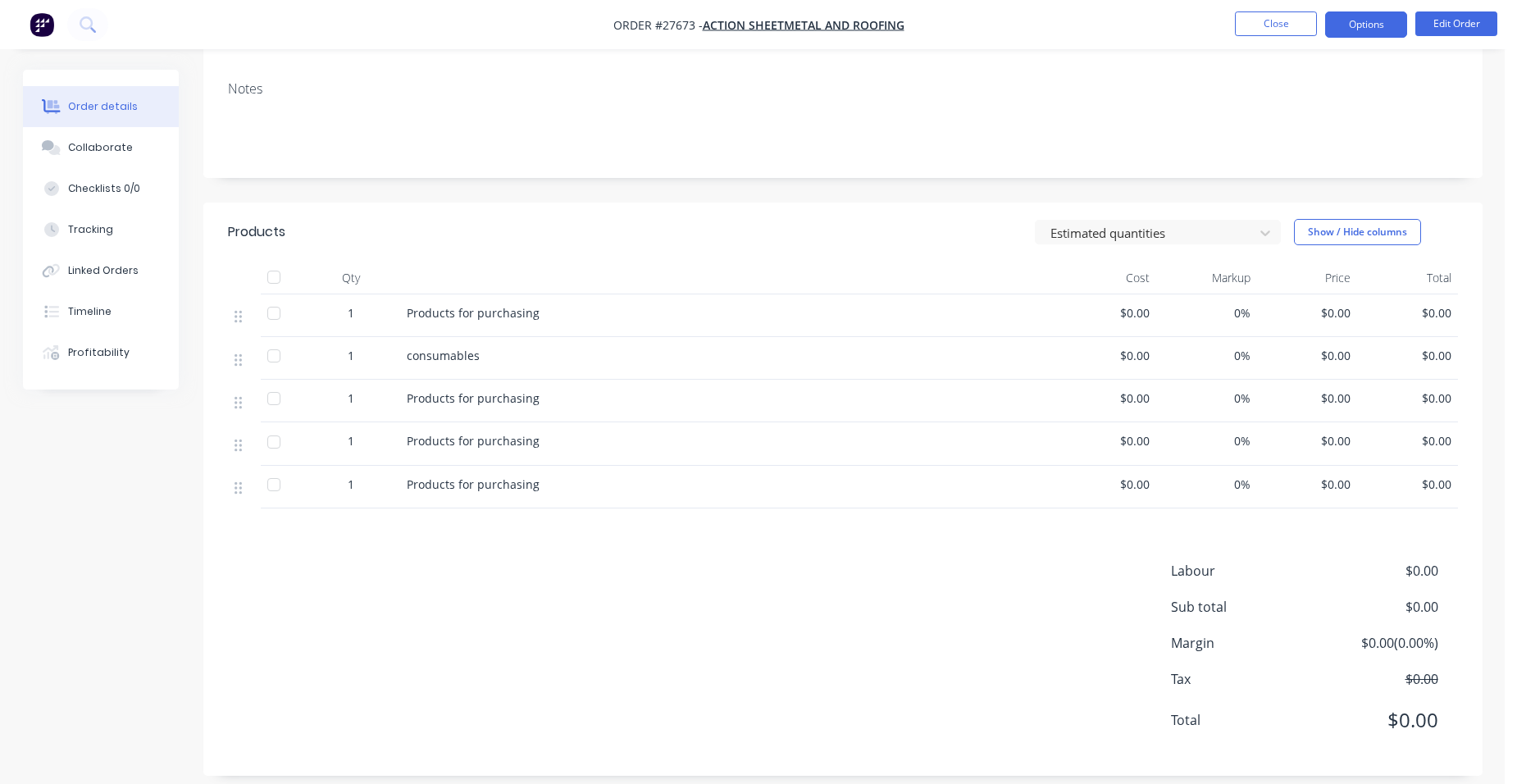
click at [1387, 25] on button "Options" at bounding box center [1365, 25] width 82 height 26
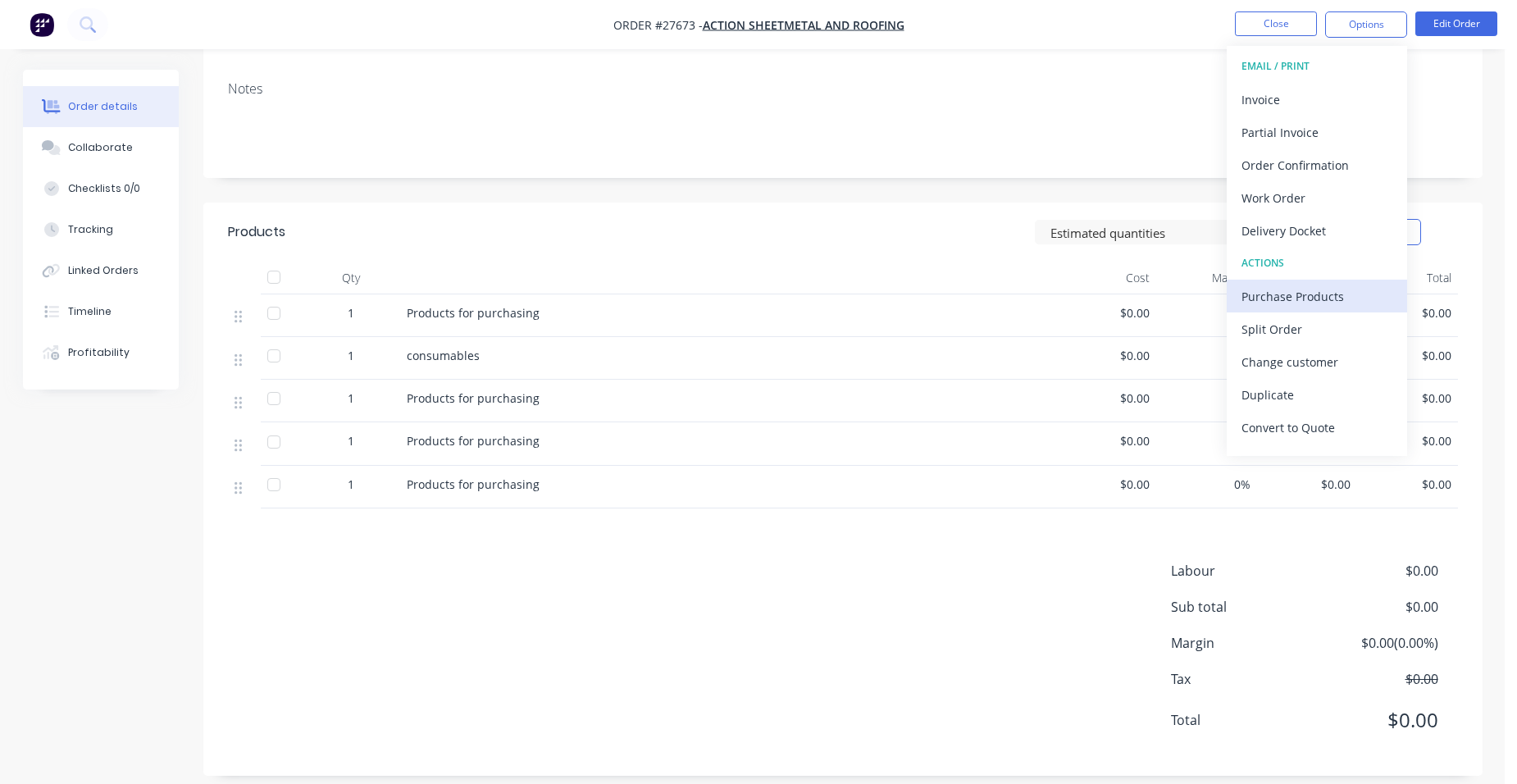
click at [1322, 298] on div "Purchase Products" at bounding box center [1317, 296] width 151 height 24
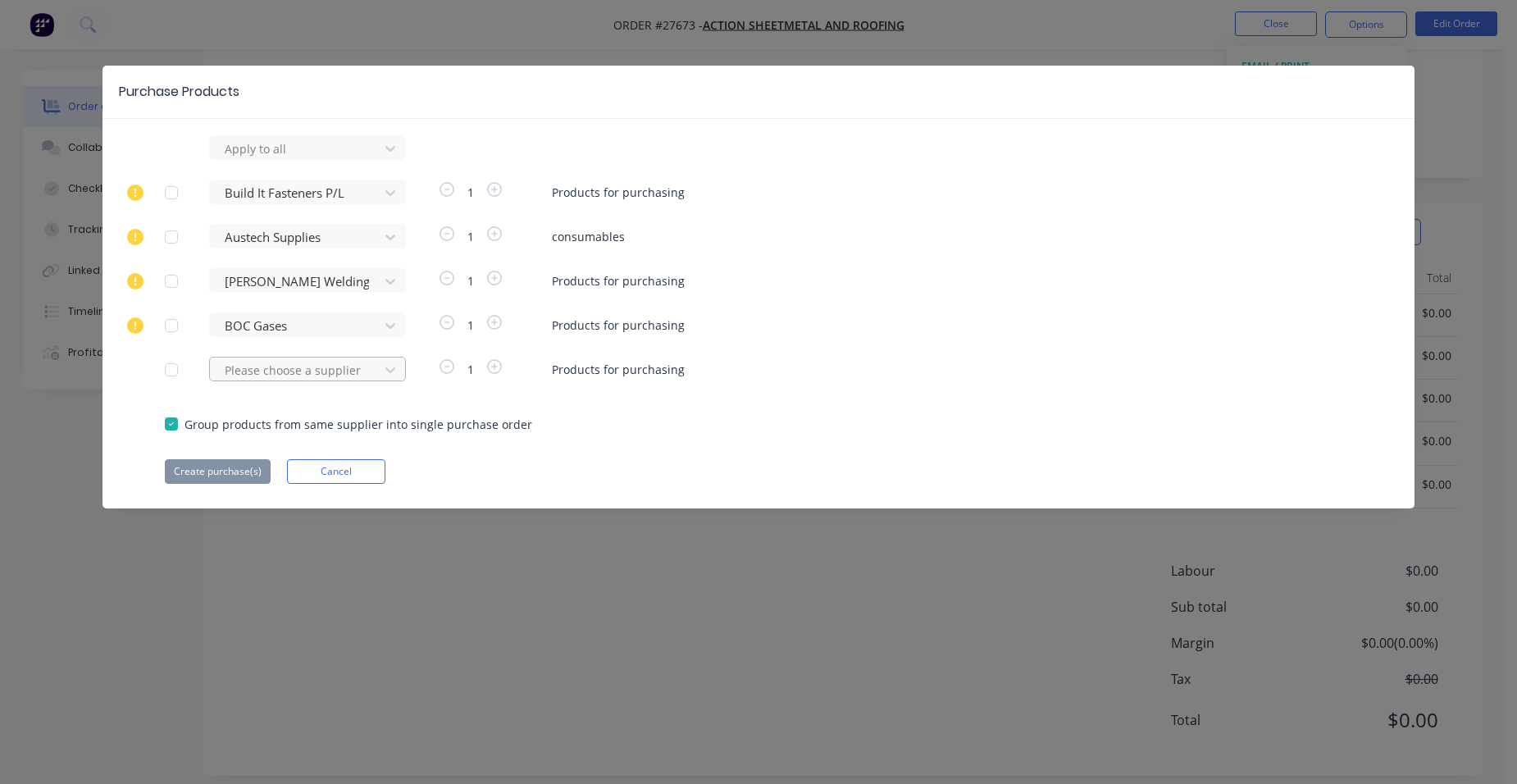
click at [283, 364] on div at bounding box center [297, 369] width 147 height 20
type input "austech s"
click at [347, 449] on div "Austech Supplies" at bounding box center [307, 460] width 197 height 31
click at [186, 469] on button "Create purchase(s)" at bounding box center [218, 471] width 106 height 25
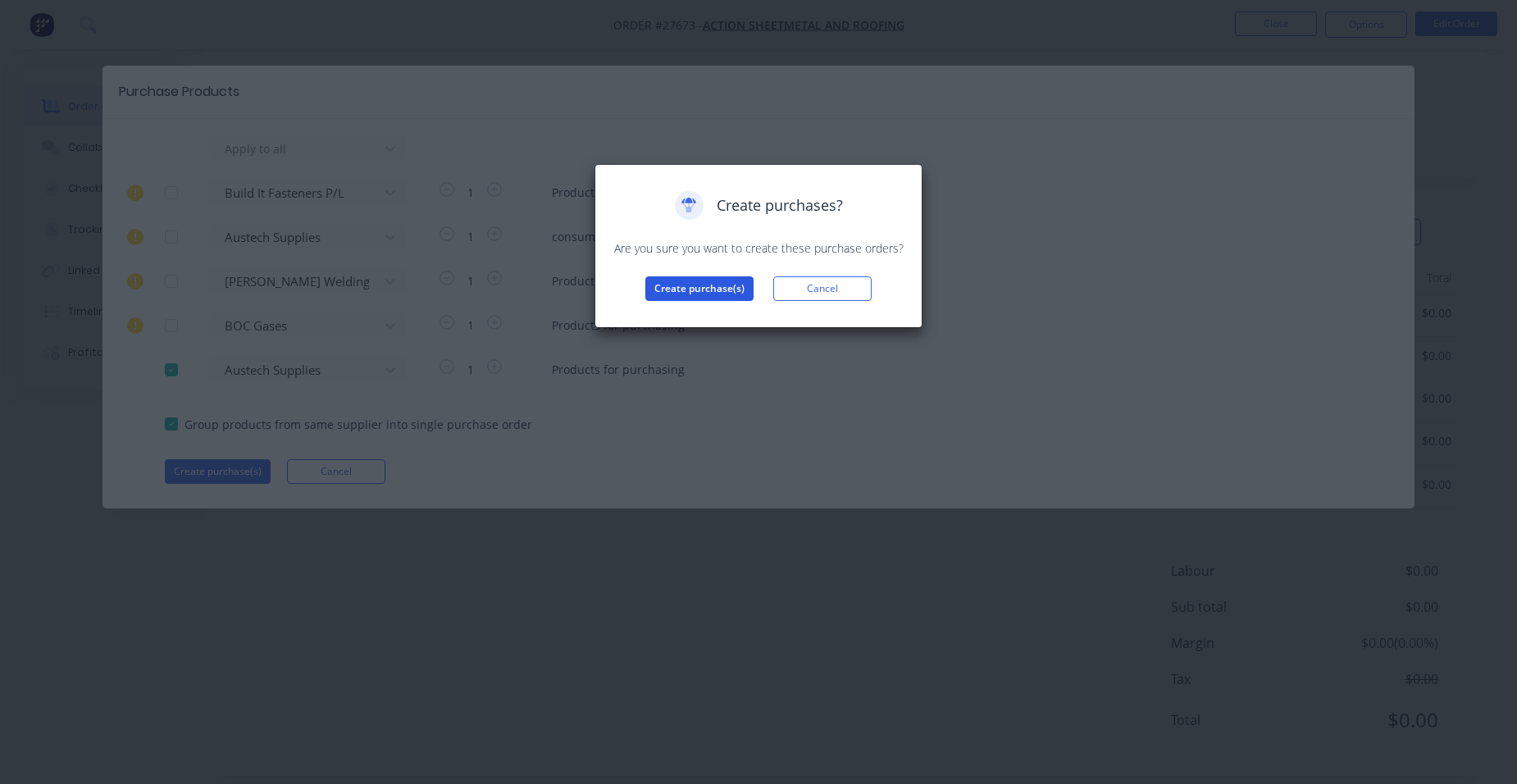
click at [709, 285] on button "Create purchase(s)" at bounding box center [699, 289] width 108 height 25
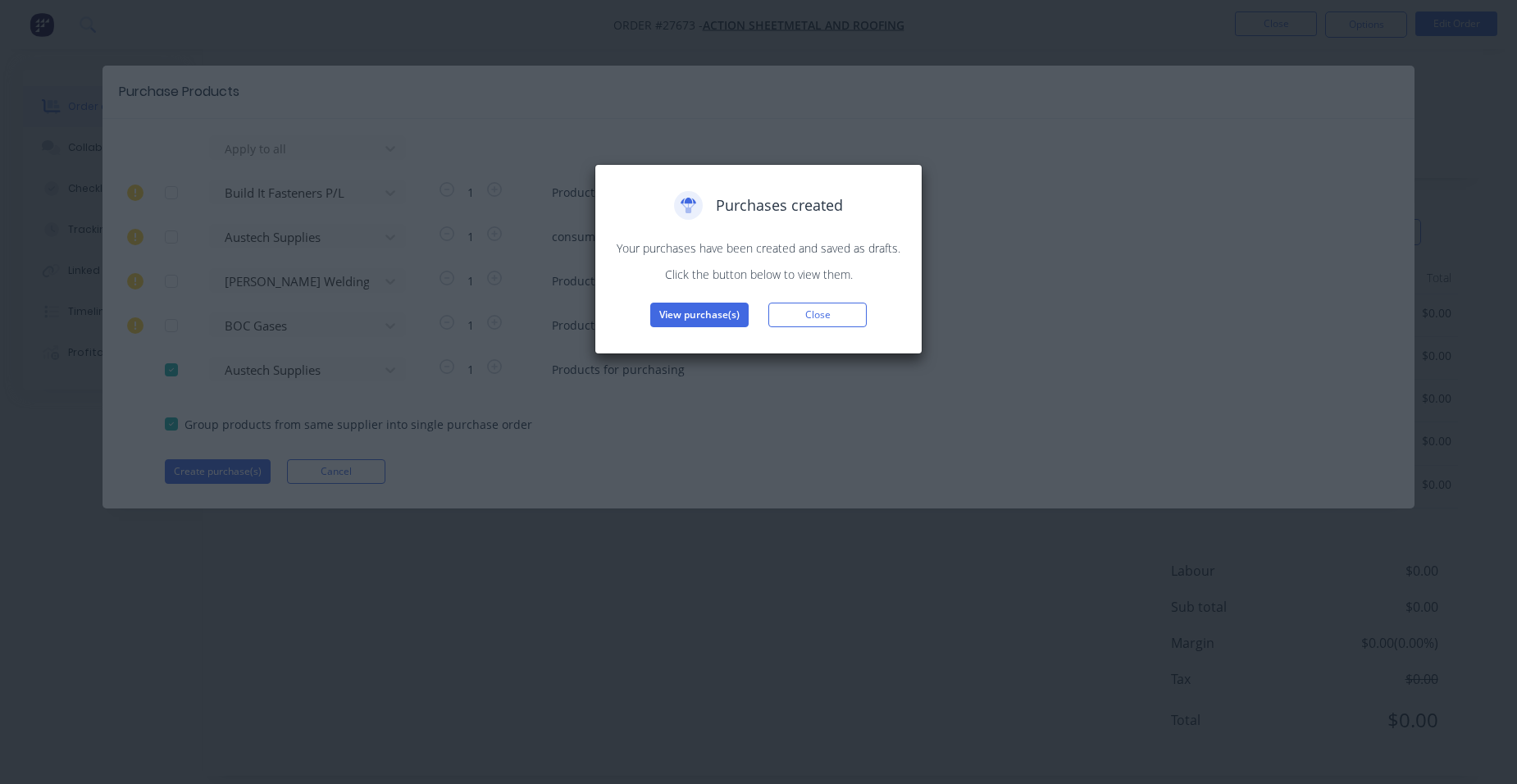
click at [712, 289] on div "Purchases created Your purchases have been created and saved as drafts. Click t…" at bounding box center [758, 259] width 294 height 136
click at [696, 308] on button "View purchase(s)" at bounding box center [699, 315] width 98 height 25
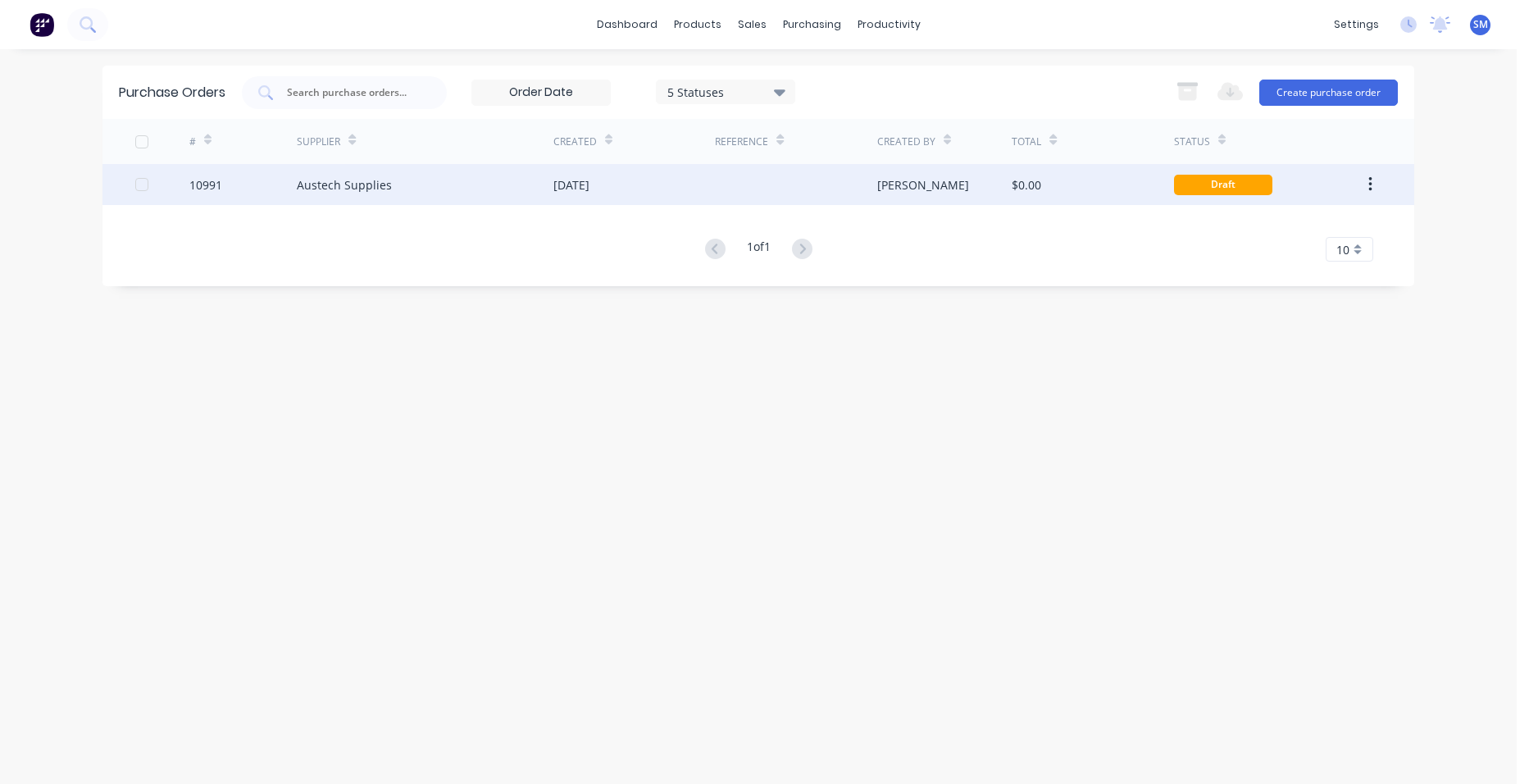
click at [698, 191] on div "[DATE]" at bounding box center [634, 184] width 161 height 41
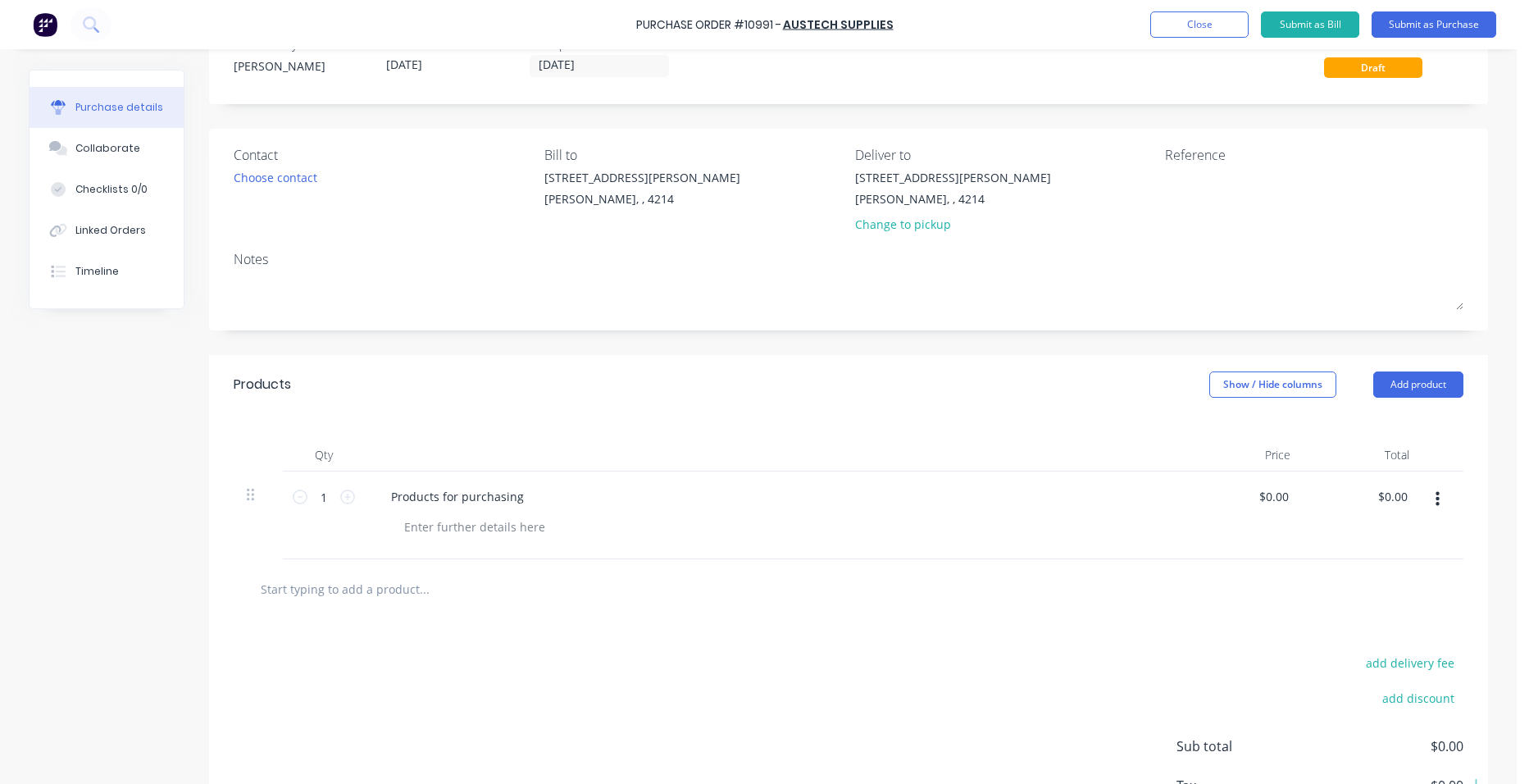
scroll to position [164, 0]
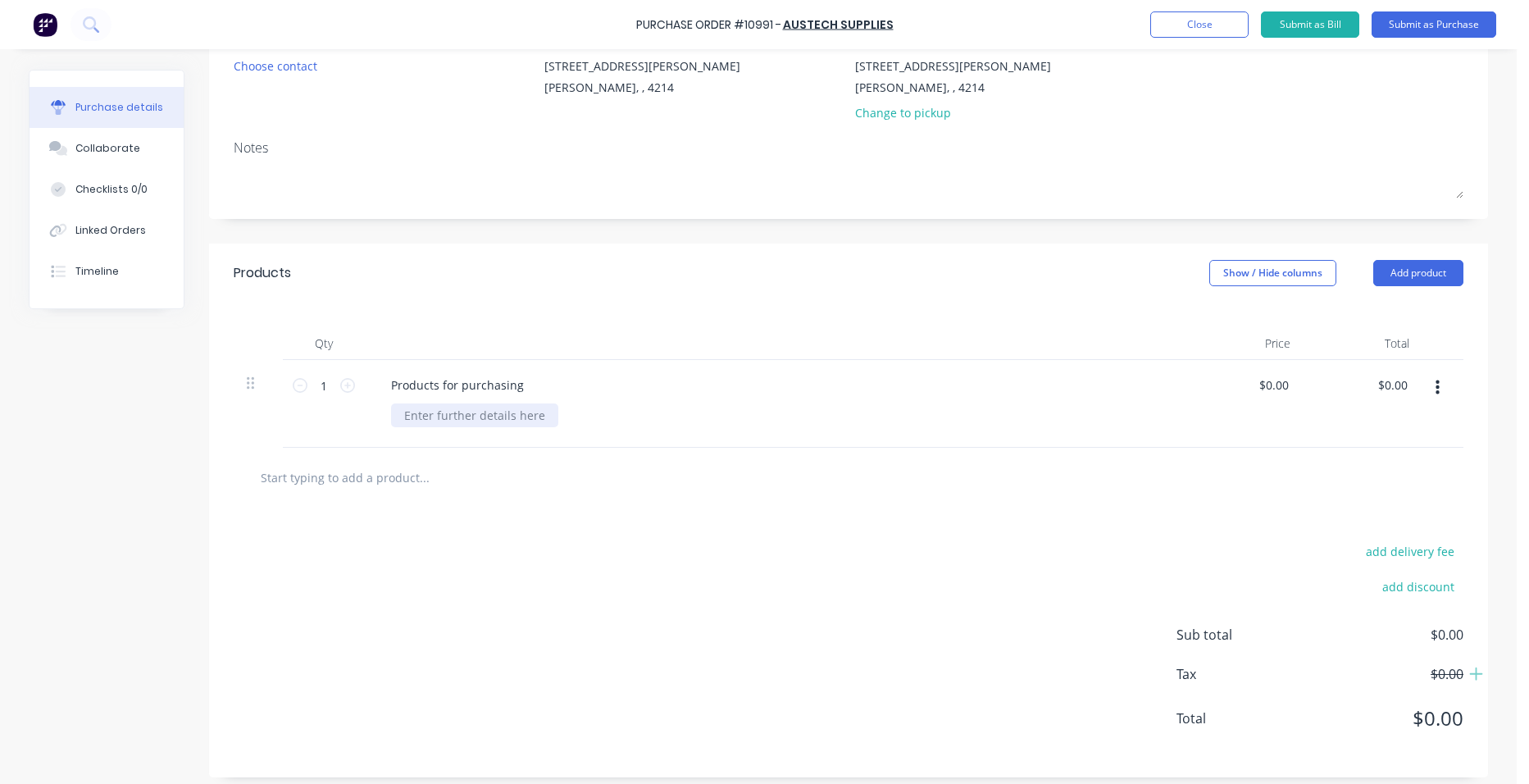
click at [473, 413] on div at bounding box center [475, 415] width 168 height 24
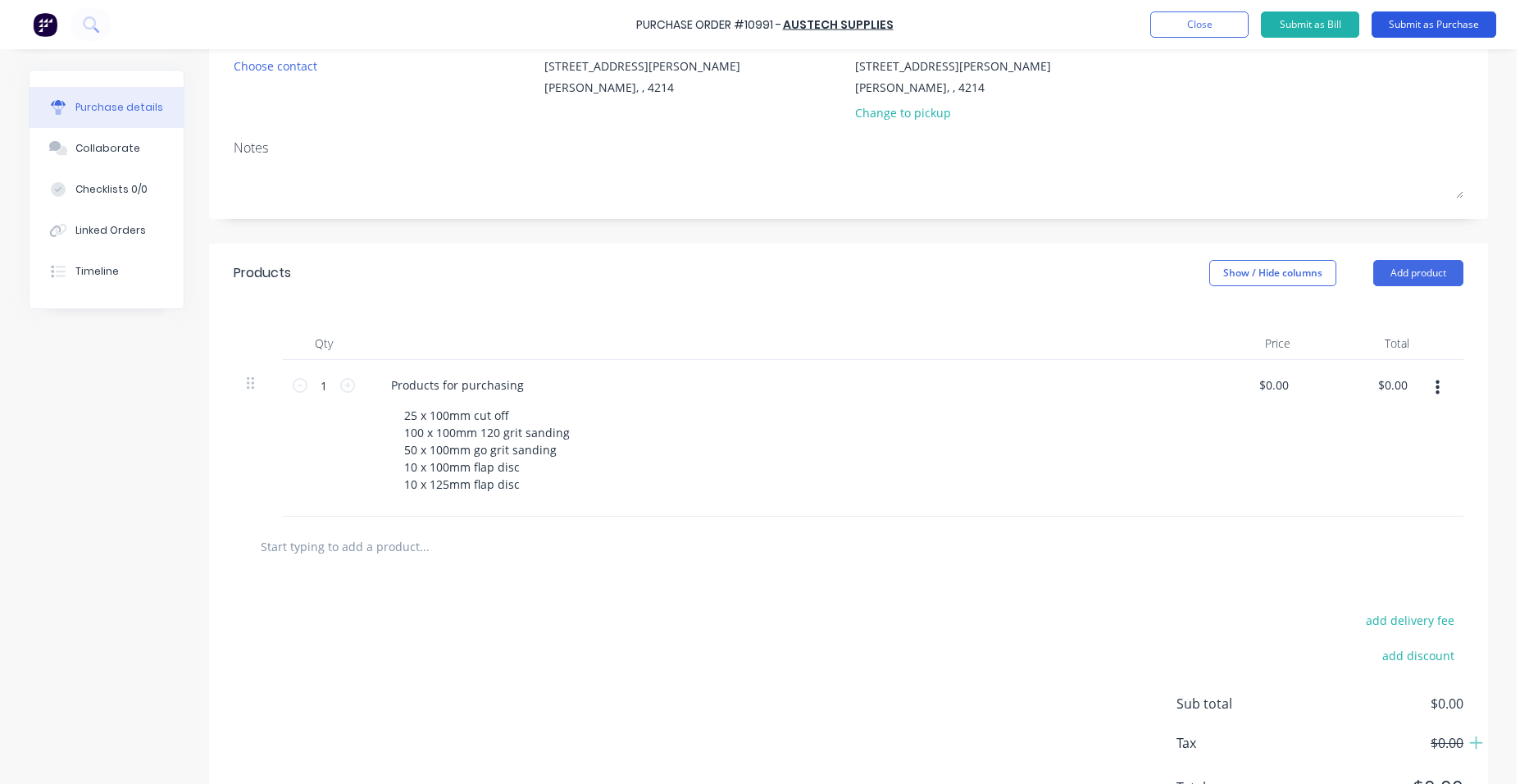
click at [1454, 28] on button "Submit as Purchase" at bounding box center [1434, 25] width 125 height 26
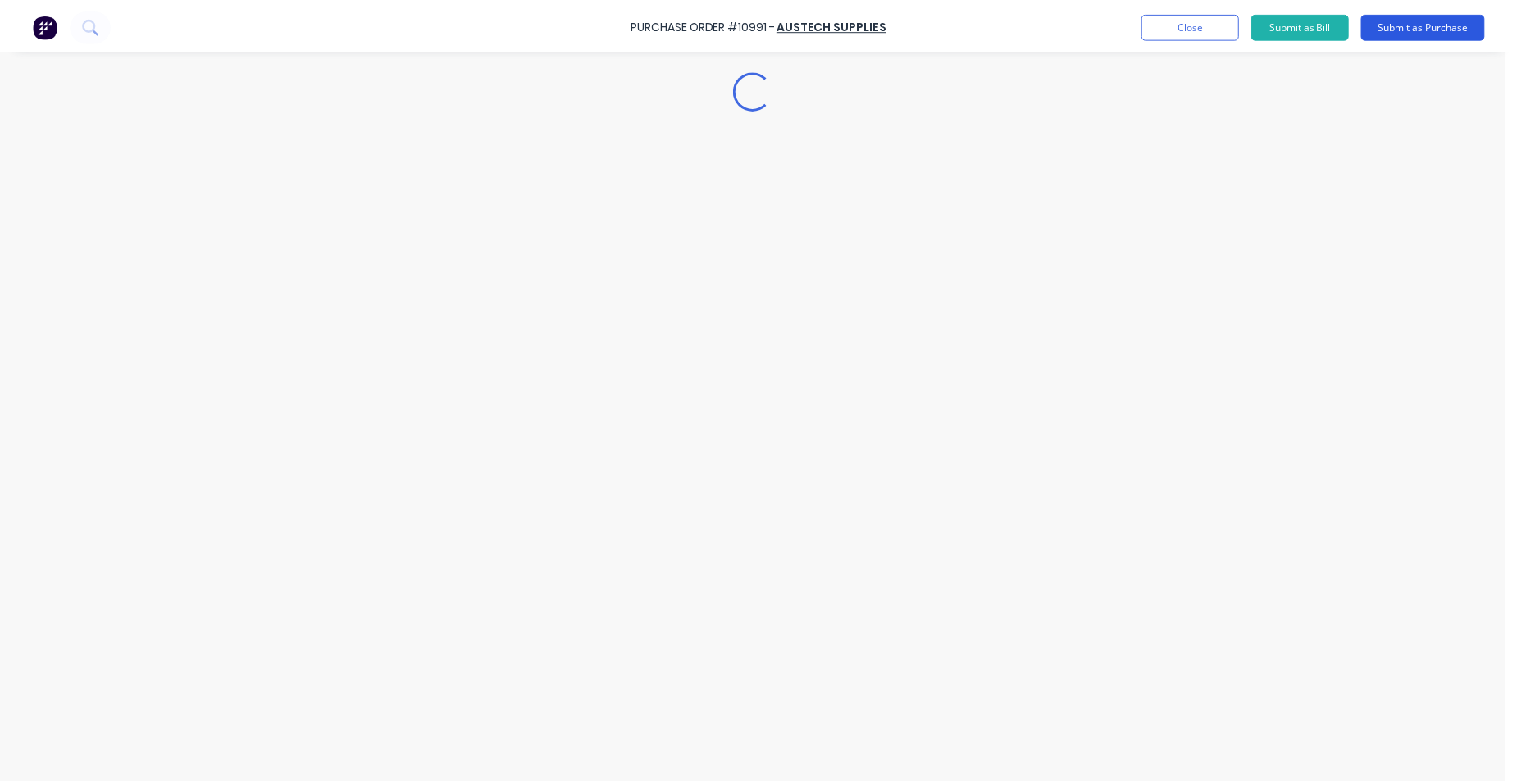
scroll to position [0, 0]
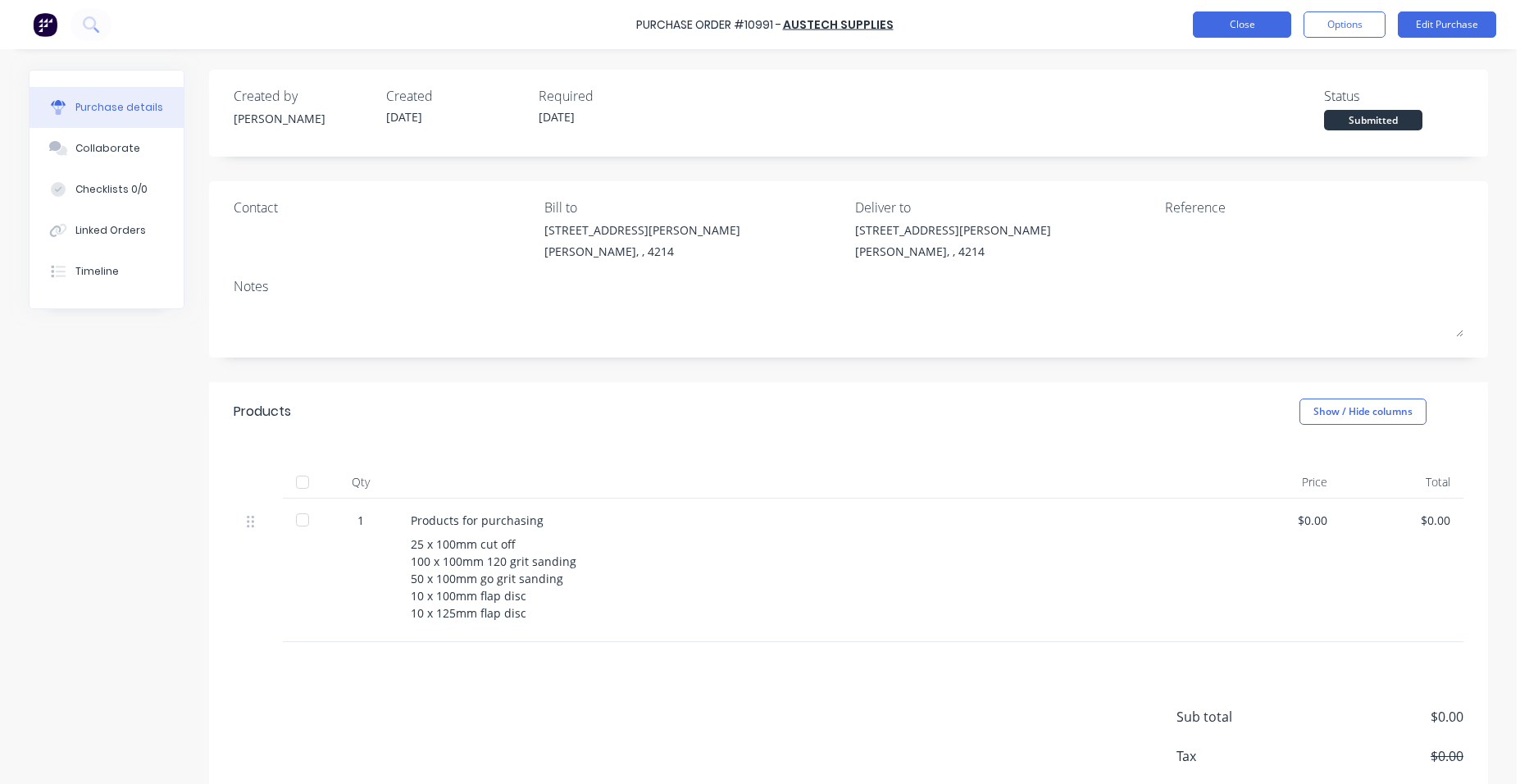
click at [1235, 23] on button "Close" at bounding box center [1242, 25] width 98 height 26
click at [76, 229] on div "Linked Orders" at bounding box center [111, 230] width 70 height 15
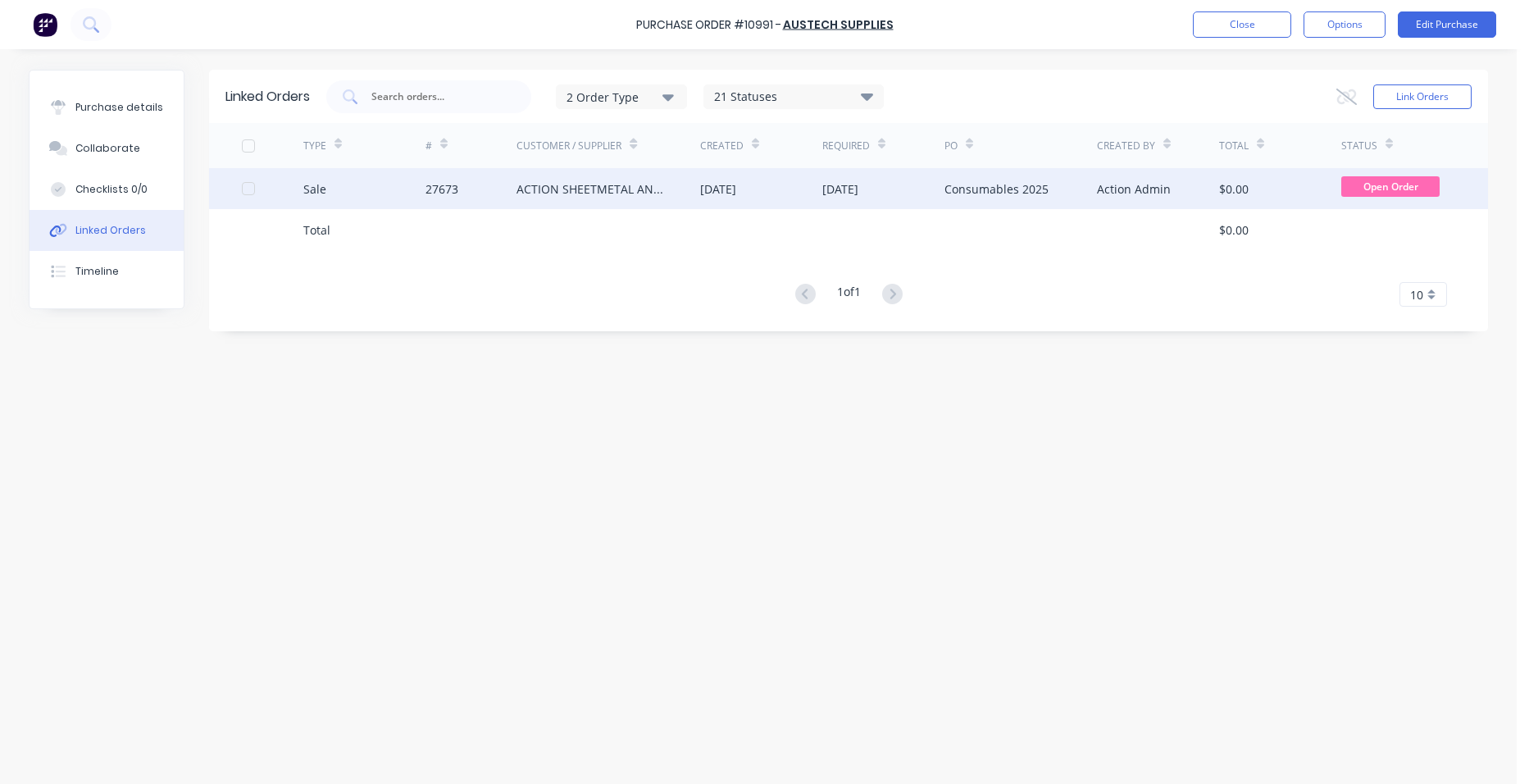
click at [718, 189] on div "[DATE]" at bounding box center [718, 189] width 36 height 18
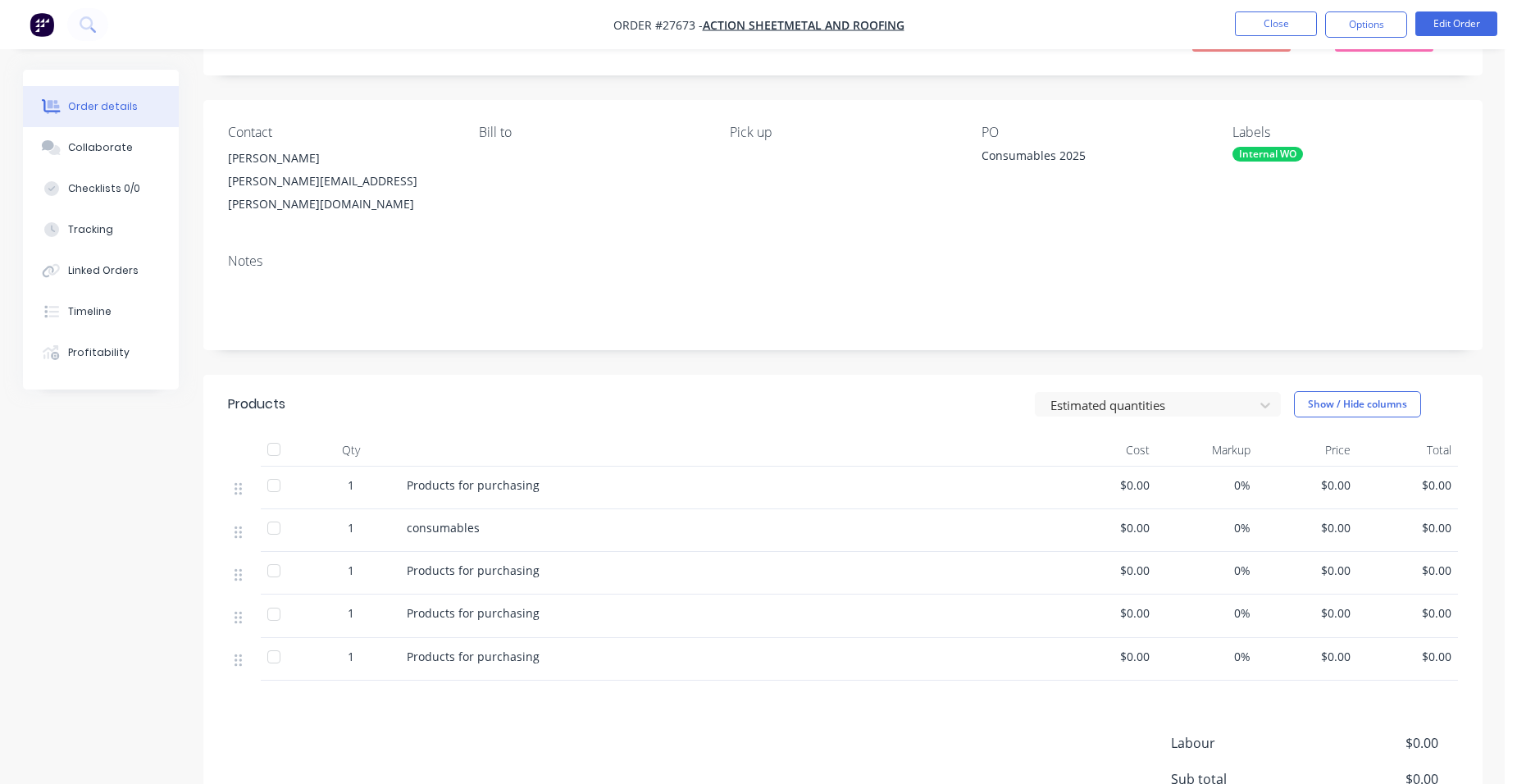
scroll to position [82, 0]
click at [1445, 15] on button "Edit Order" at bounding box center [1456, 24] width 82 height 25
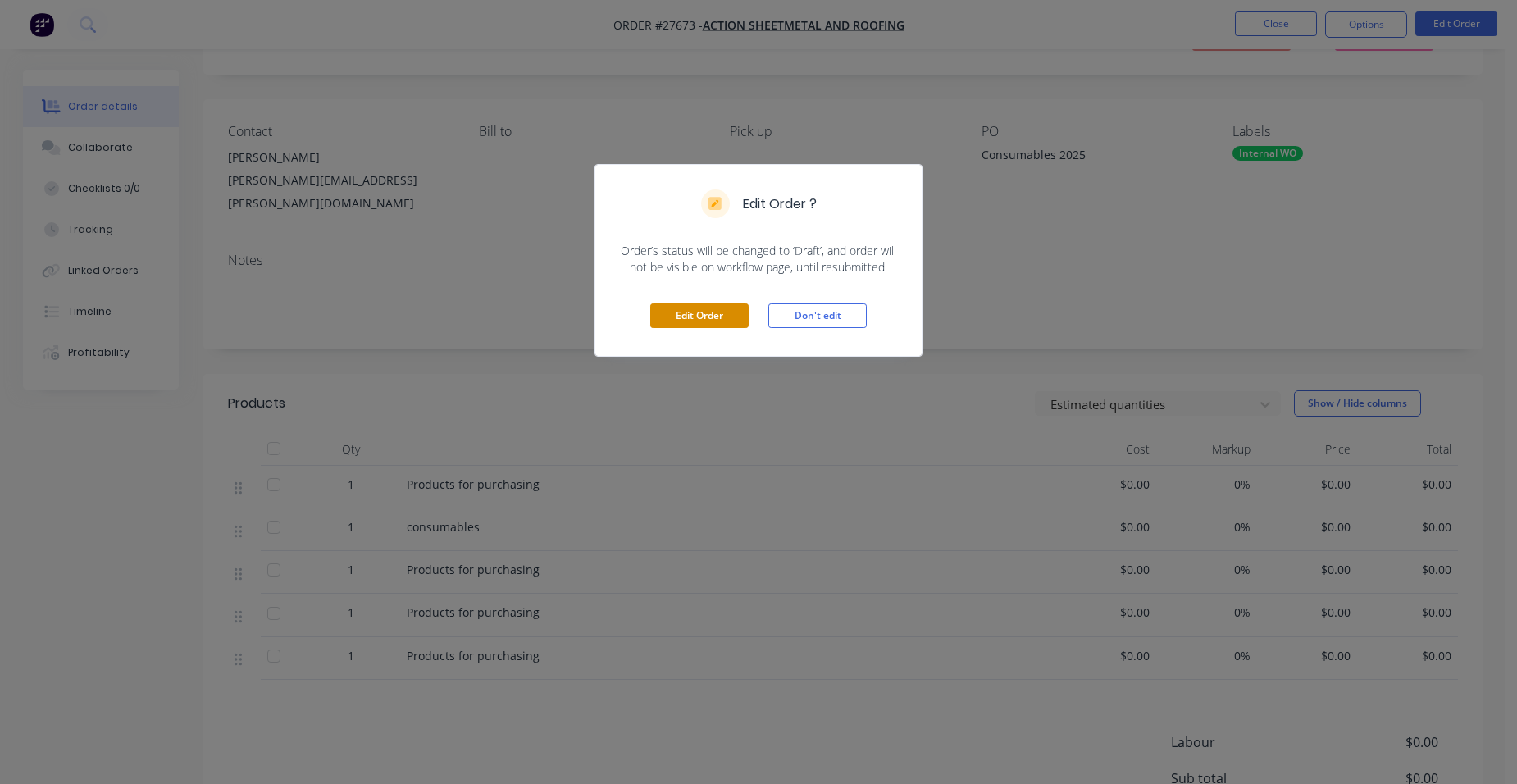
drag, startPoint x: 698, startPoint y: 310, endPoint x: 707, endPoint y: 305, distance: 10.3
click at [699, 310] on button "Edit Order" at bounding box center [699, 316] width 98 height 25
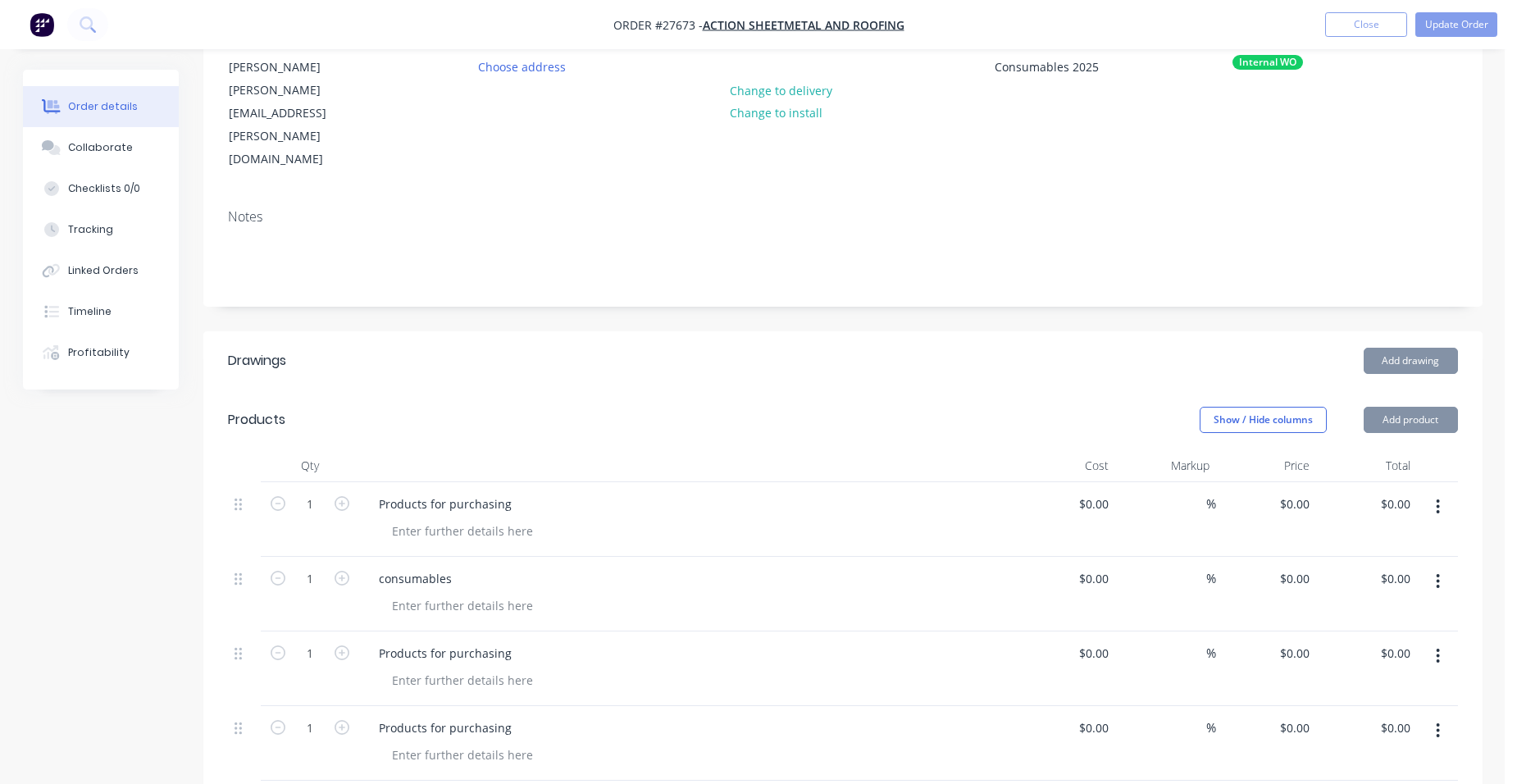
scroll to position [410, 0]
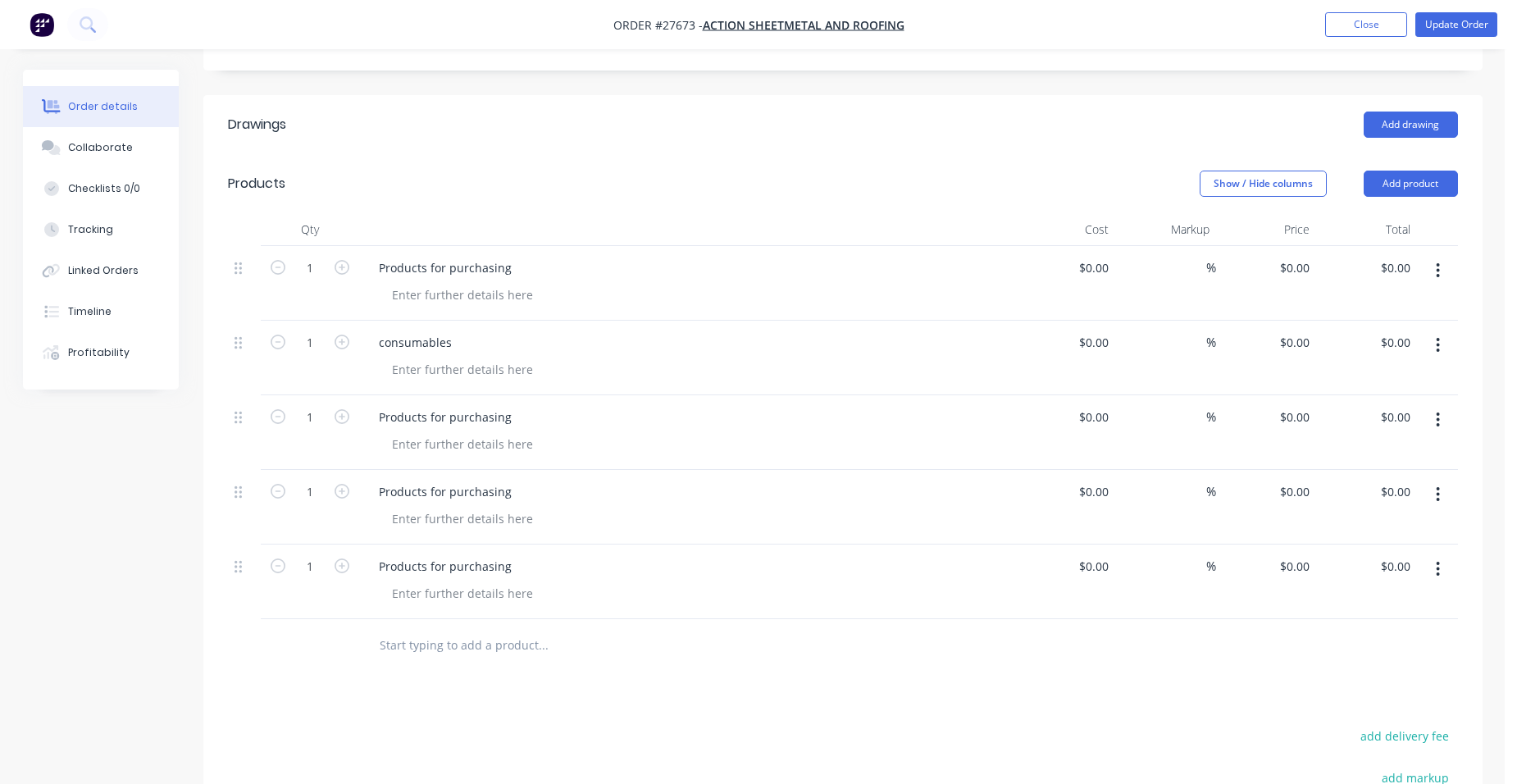
click at [1429, 554] on button "button" at bounding box center [1438, 569] width 39 height 30
click at [1364, 633] on div "Duplicate" at bounding box center [1380, 645] width 126 height 24
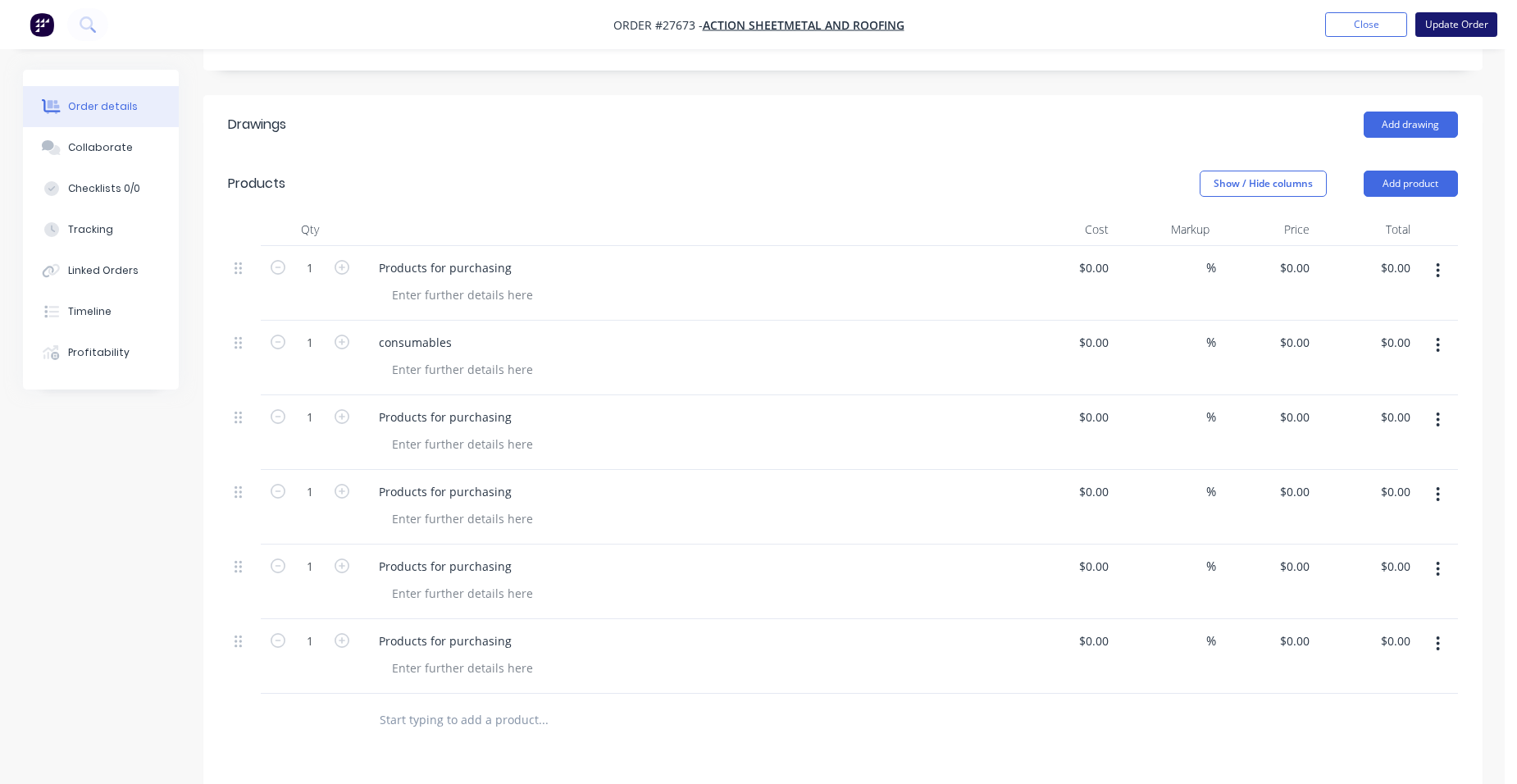
click at [1453, 19] on button "Update Order" at bounding box center [1456, 25] width 82 height 25
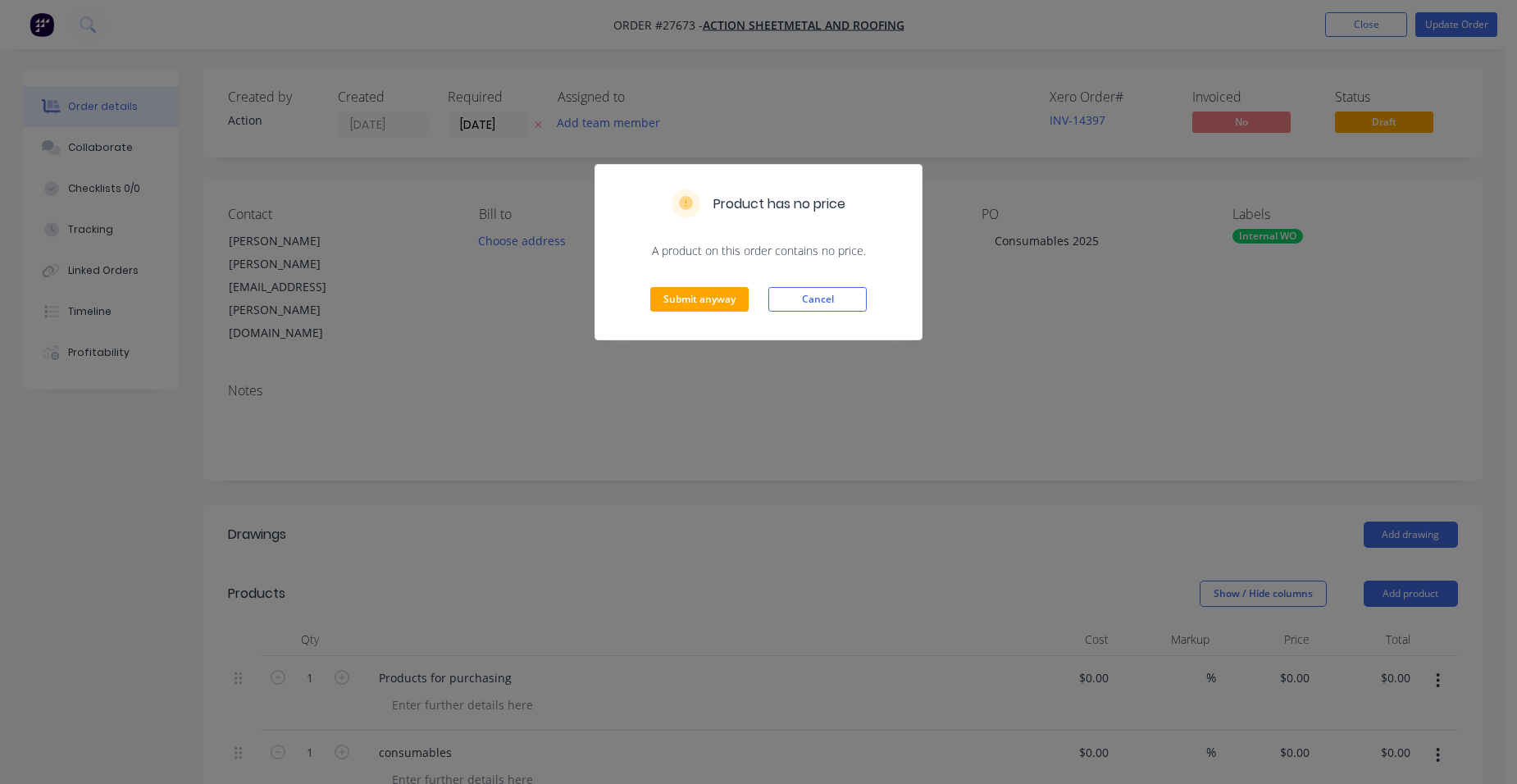
click at [697, 286] on div "Submit anyway Cancel" at bounding box center [759, 299] width 326 height 81
click at [801, 304] on button "Cancel" at bounding box center [818, 299] width 98 height 25
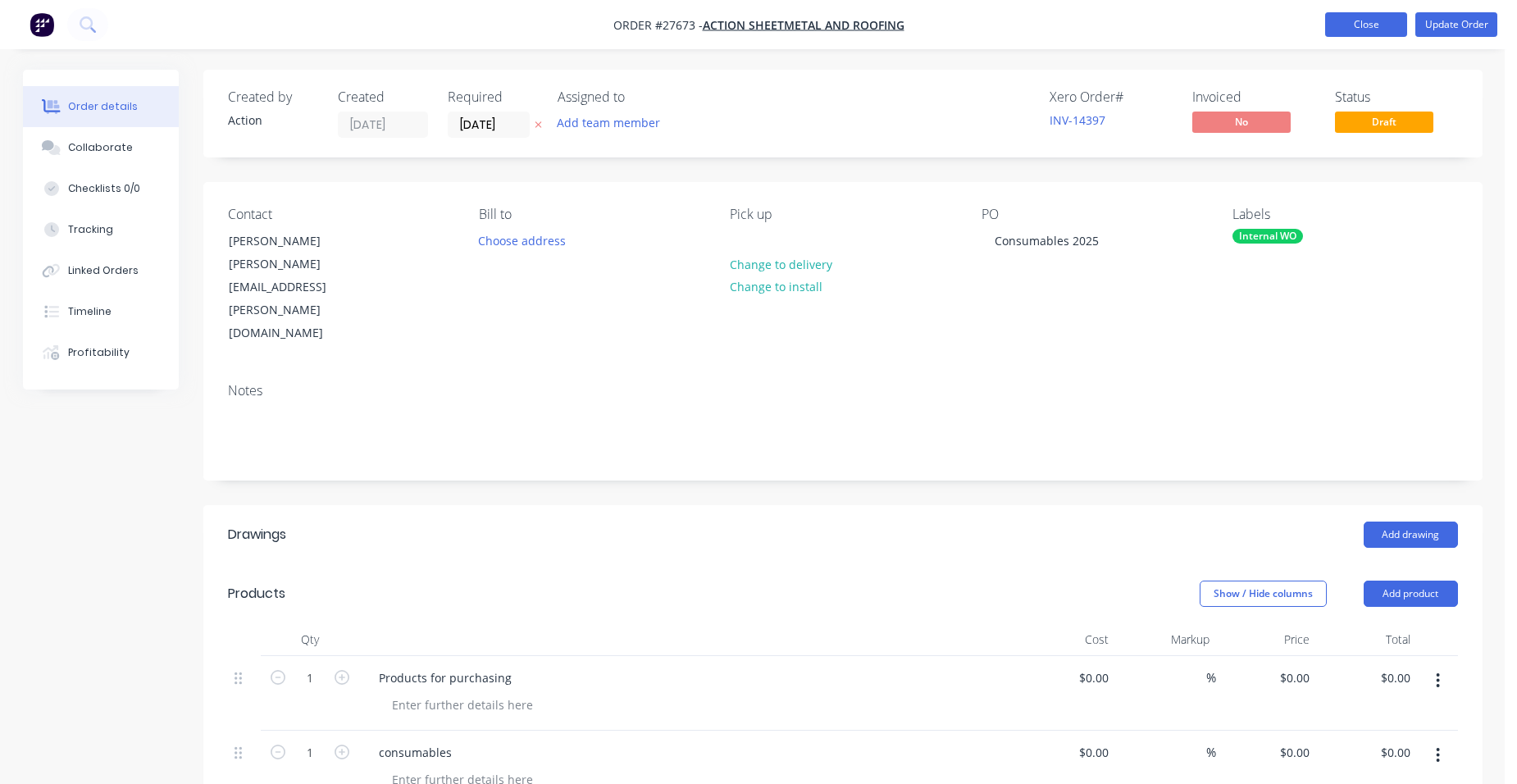
click at [1339, 19] on button "Close" at bounding box center [1365, 25] width 82 height 25
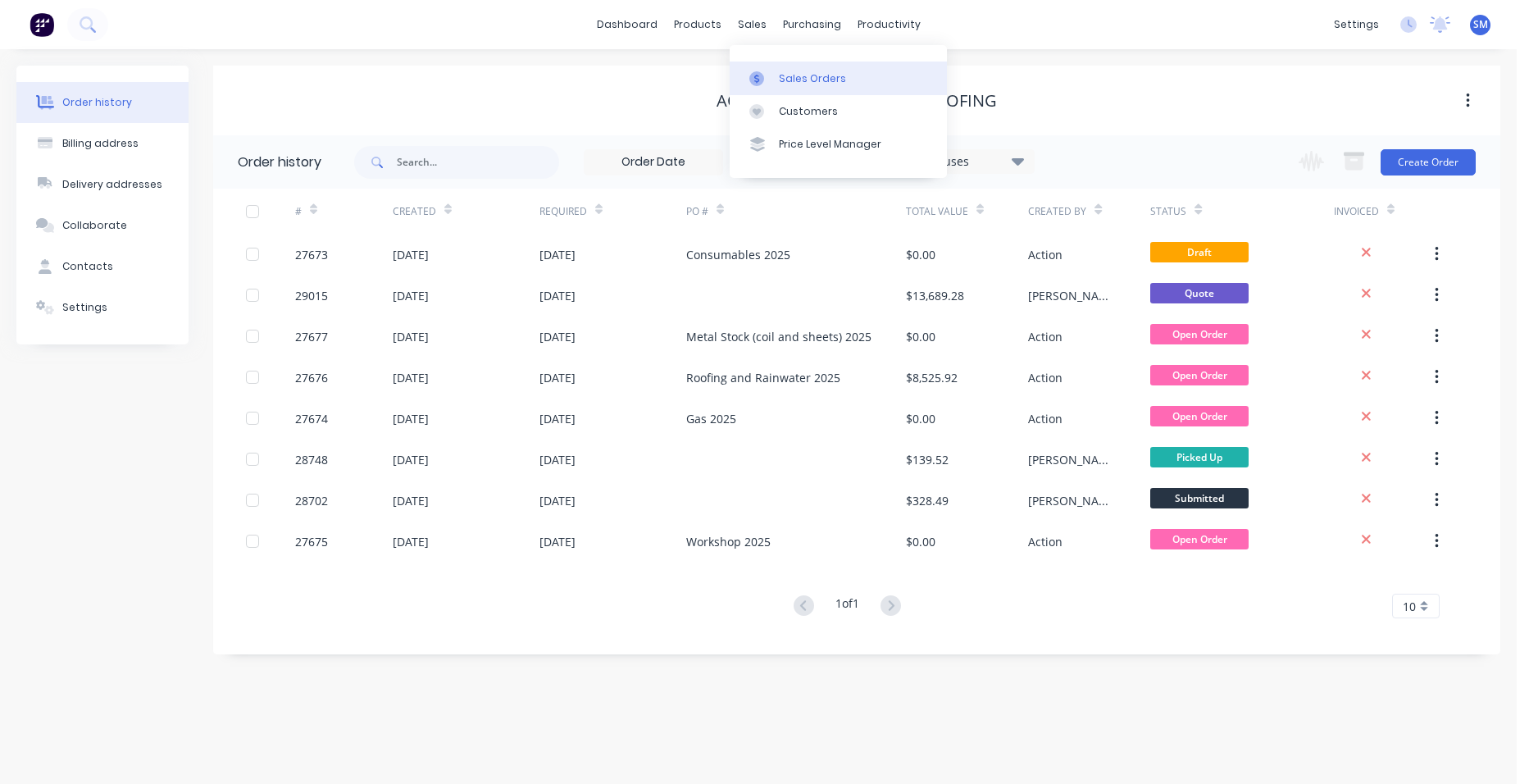
click at [772, 83] on div at bounding box center [761, 78] width 25 height 15
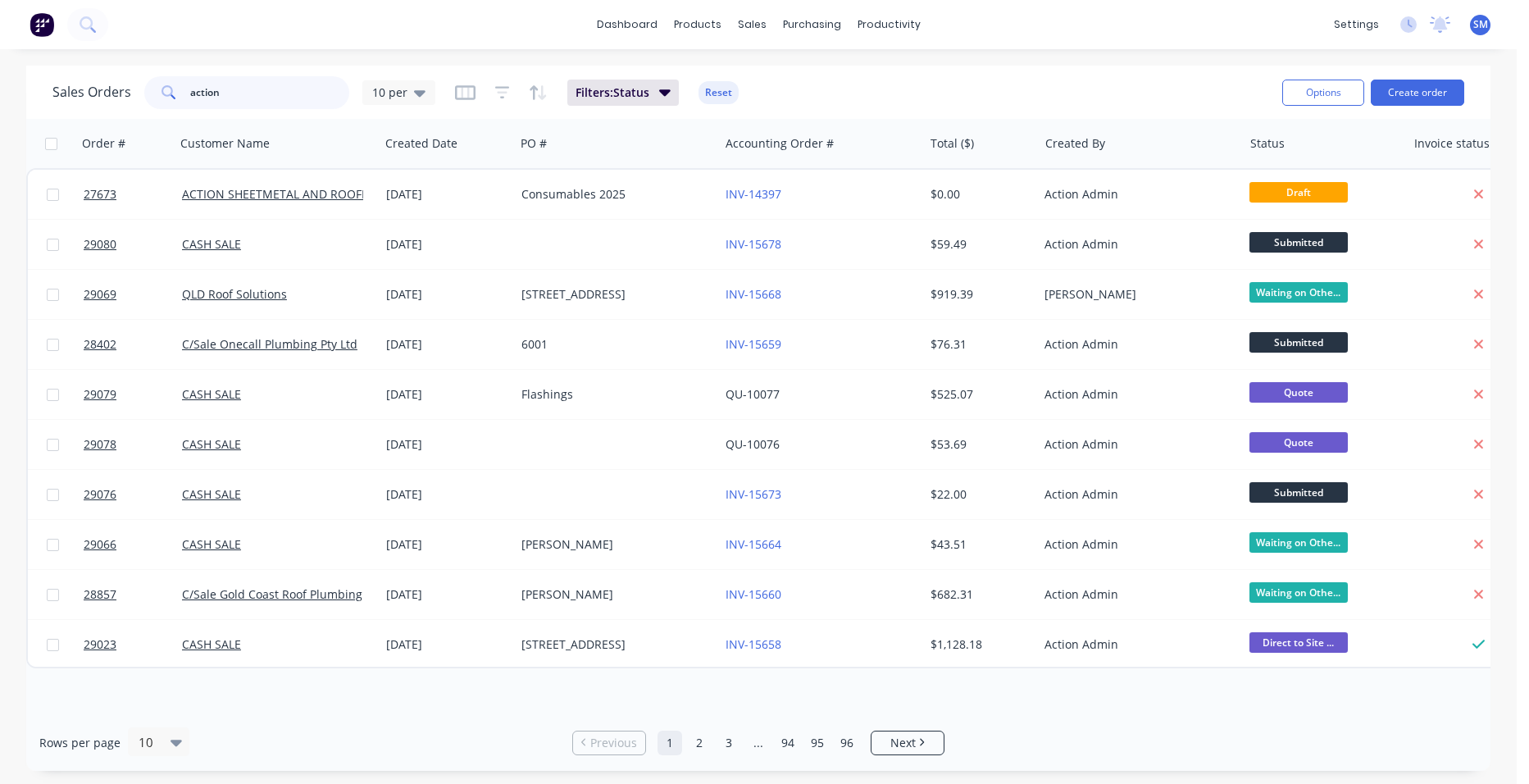
drag, startPoint x: 243, startPoint y: 95, endPoint x: 129, endPoint y: 103, distance: 114.3
click at [120, 96] on div "Sales Orders action 10 per" at bounding box center [244, 92] width 382 height 32
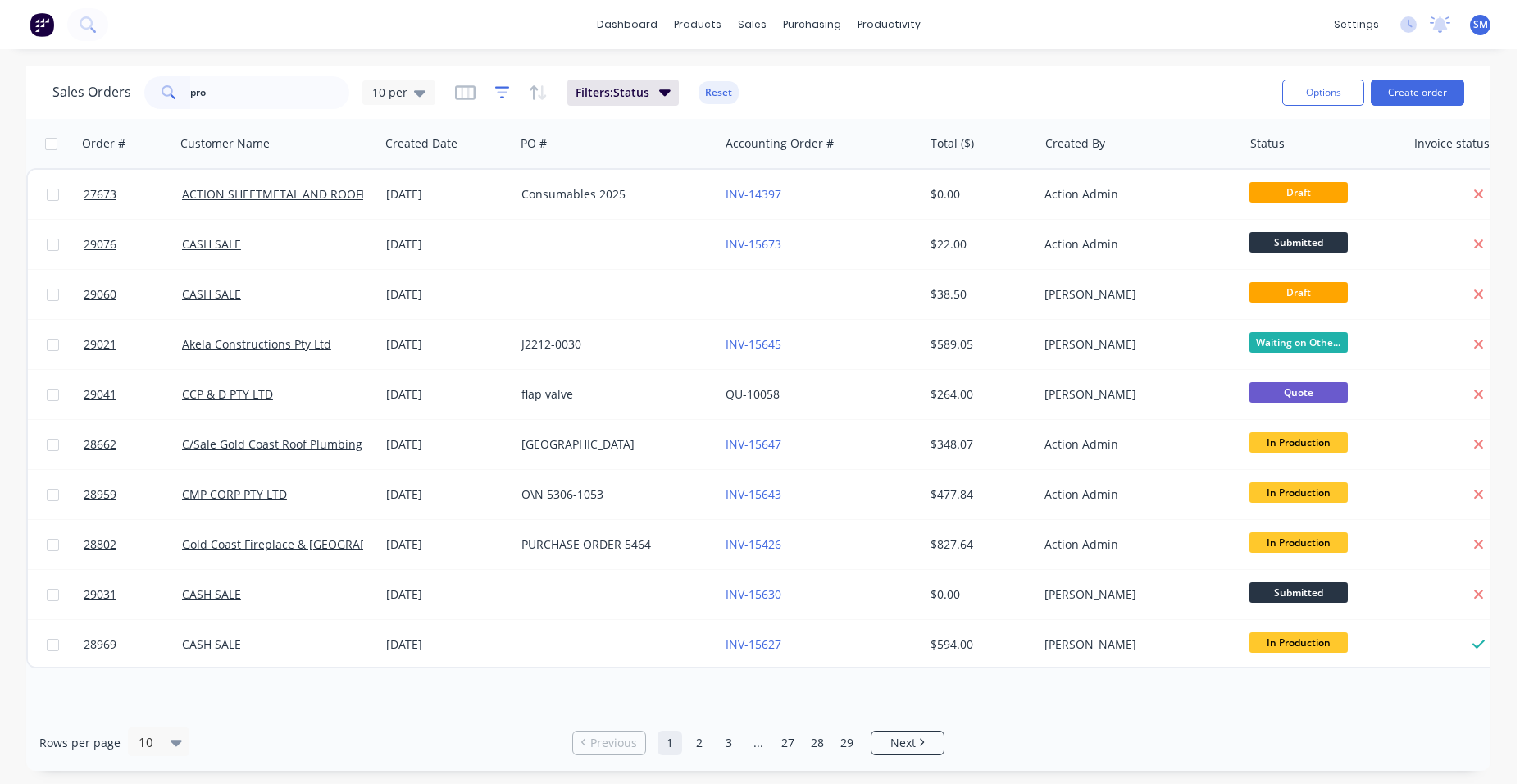
click at [501, 91] on icon "button" at bounding box center [503, 92] width 15 height 17
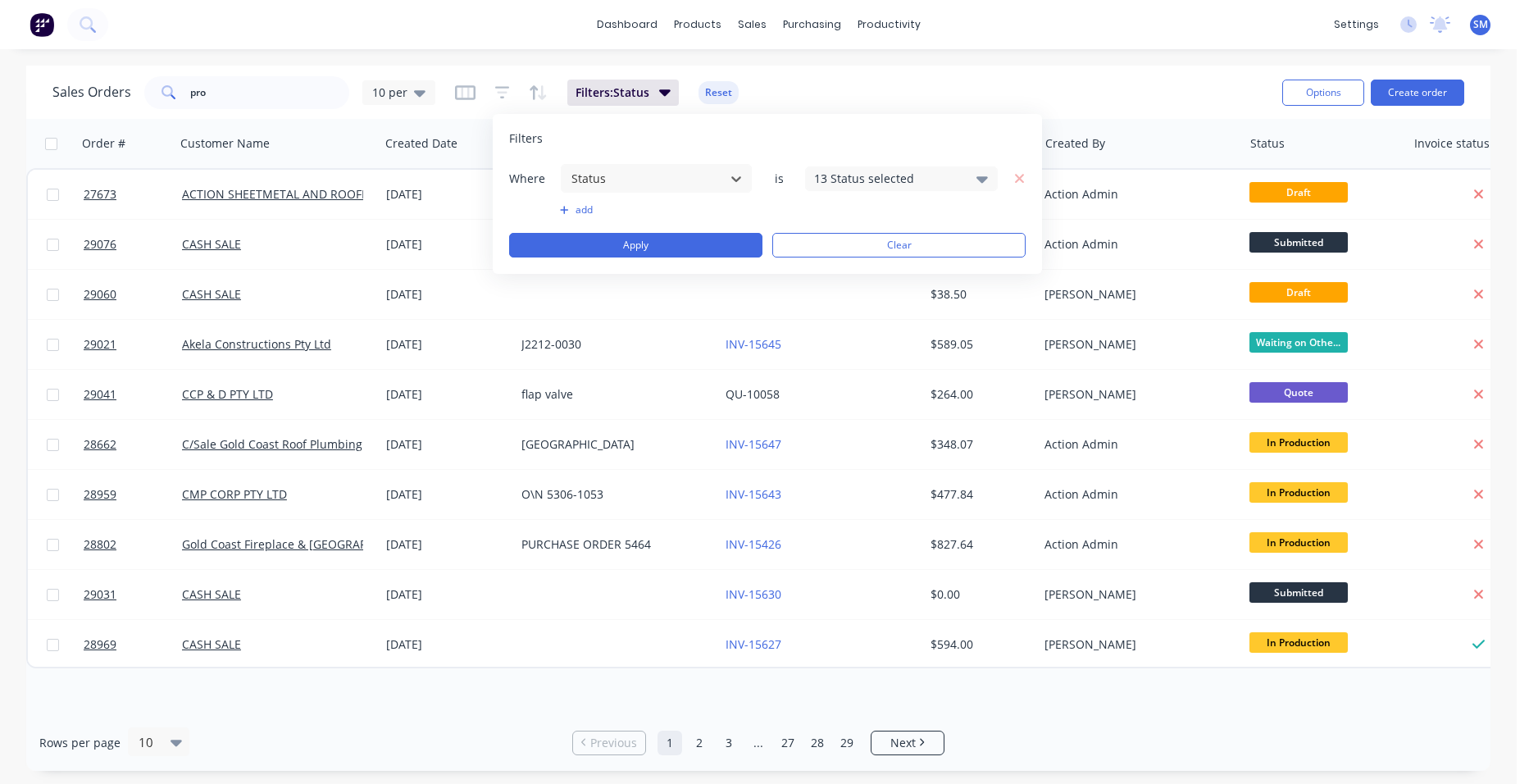
click at [963, 176] on div "13 Status selected" at bounding box center [902, 179] width 193 height 25
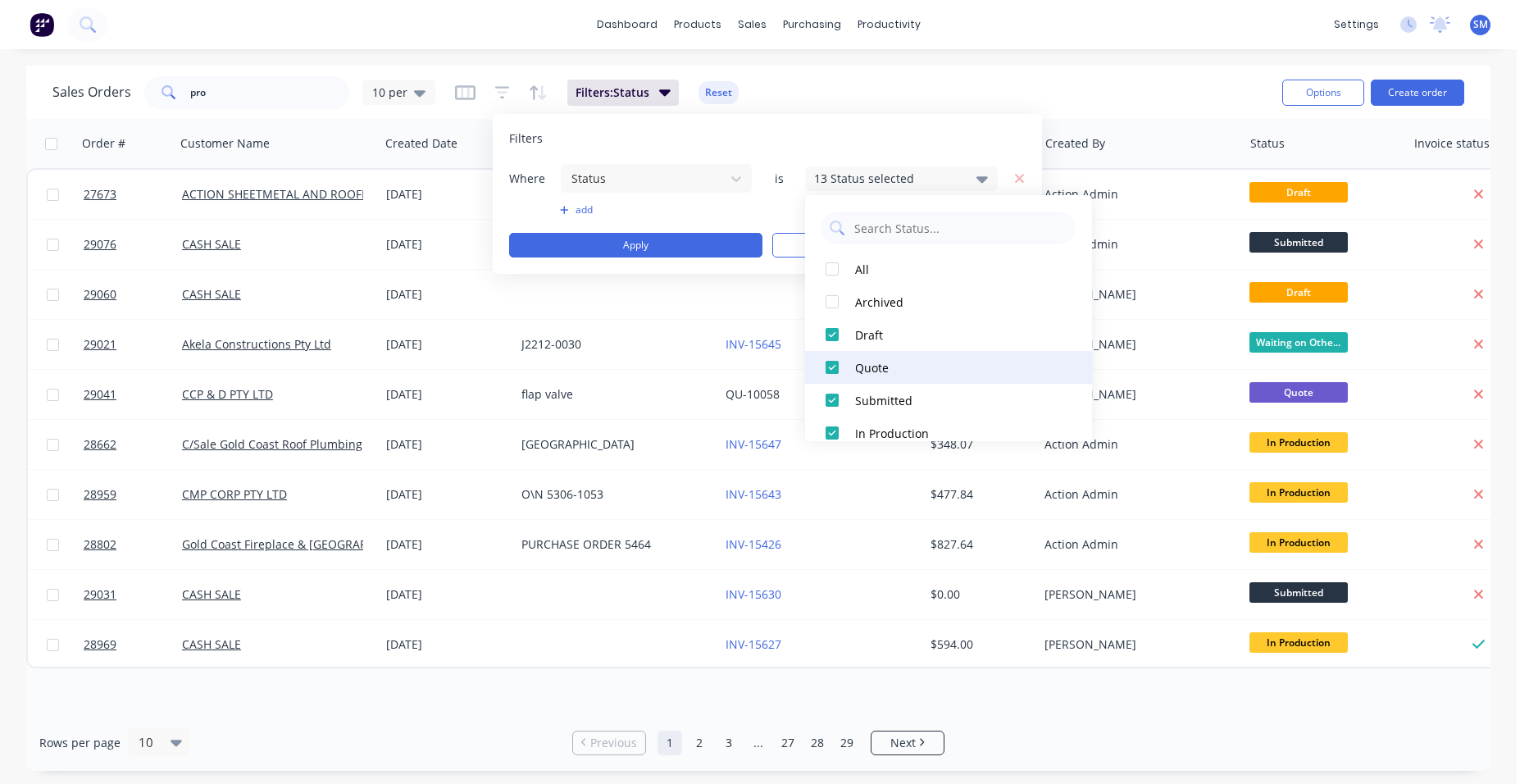
drag, startPoint x: 838, startPoint y: 295, endPoint x: 822, endPoint y: 376, distance: 82.6
click at [836, 295] on div at bounding box center [832, 301] width 32 height 32
click at [943, 23] on div "dashboard products sales purchasing productivity dashboard products Product Cat…" at bounding box center [758, 25] width 1517 height 49
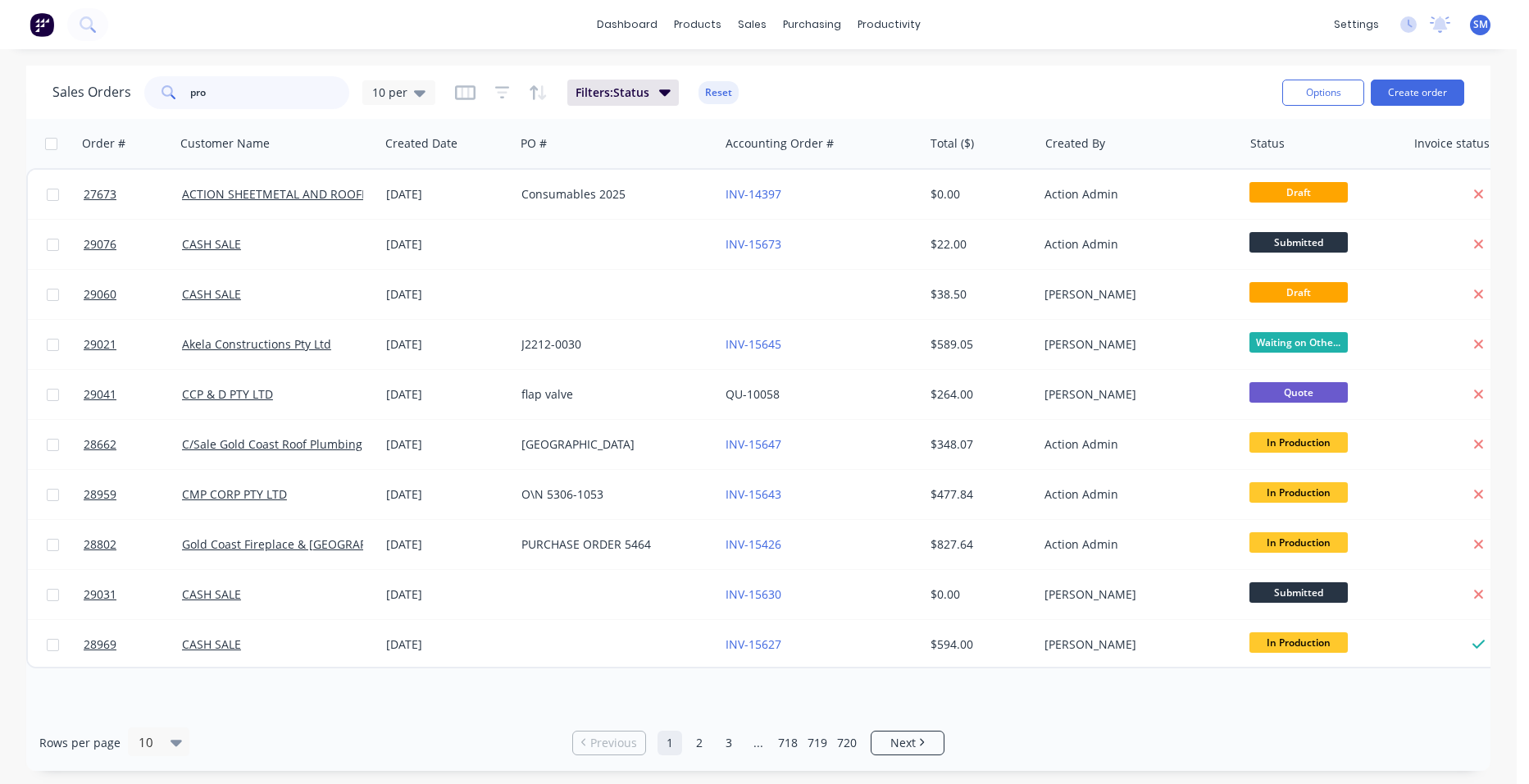
click at [218, 89] on input "pro" at bounding box center [270, 92] width 160 height 32
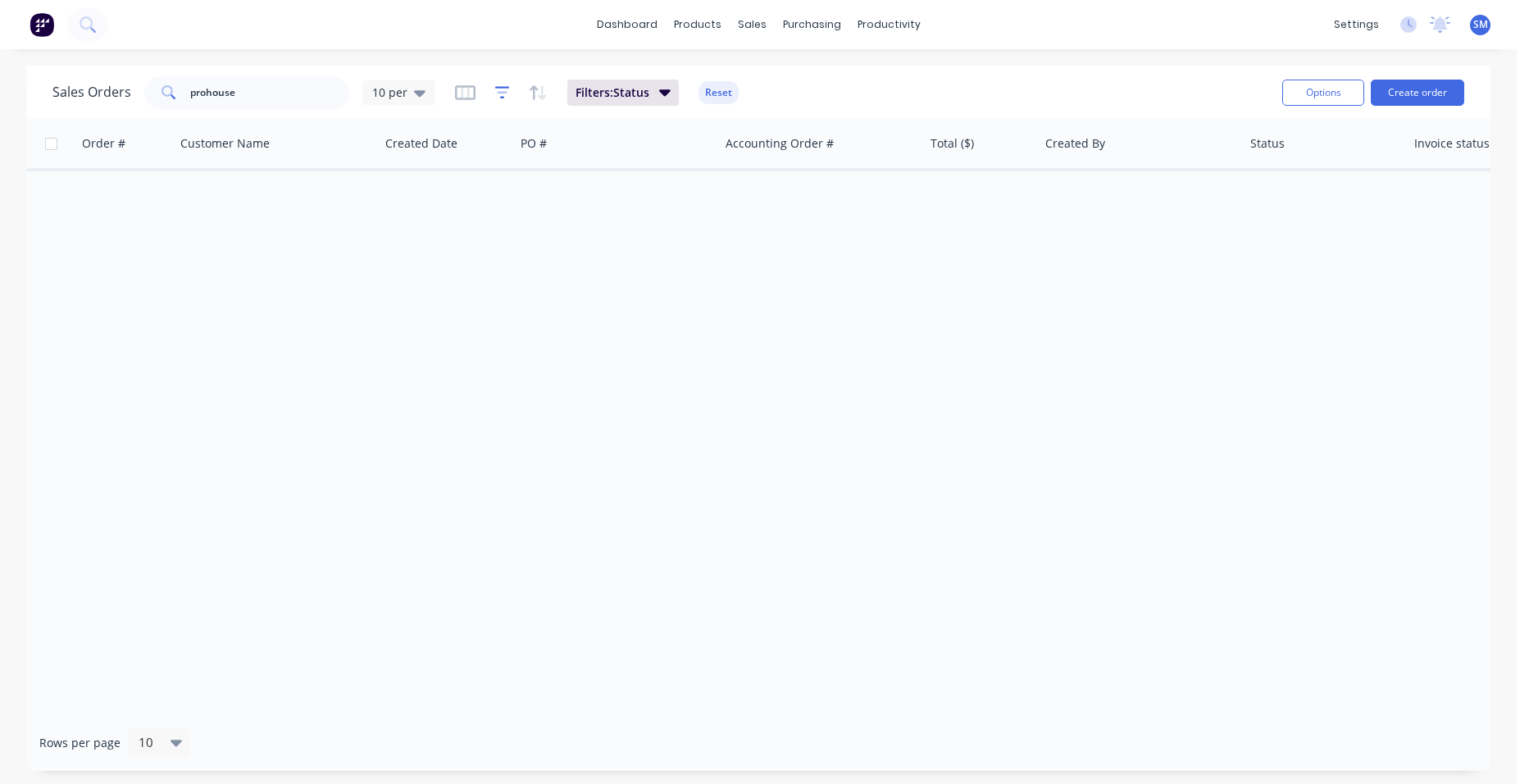
click at [501, 94] on icon "button" at bounding box center [503, 92] width 15 height 17
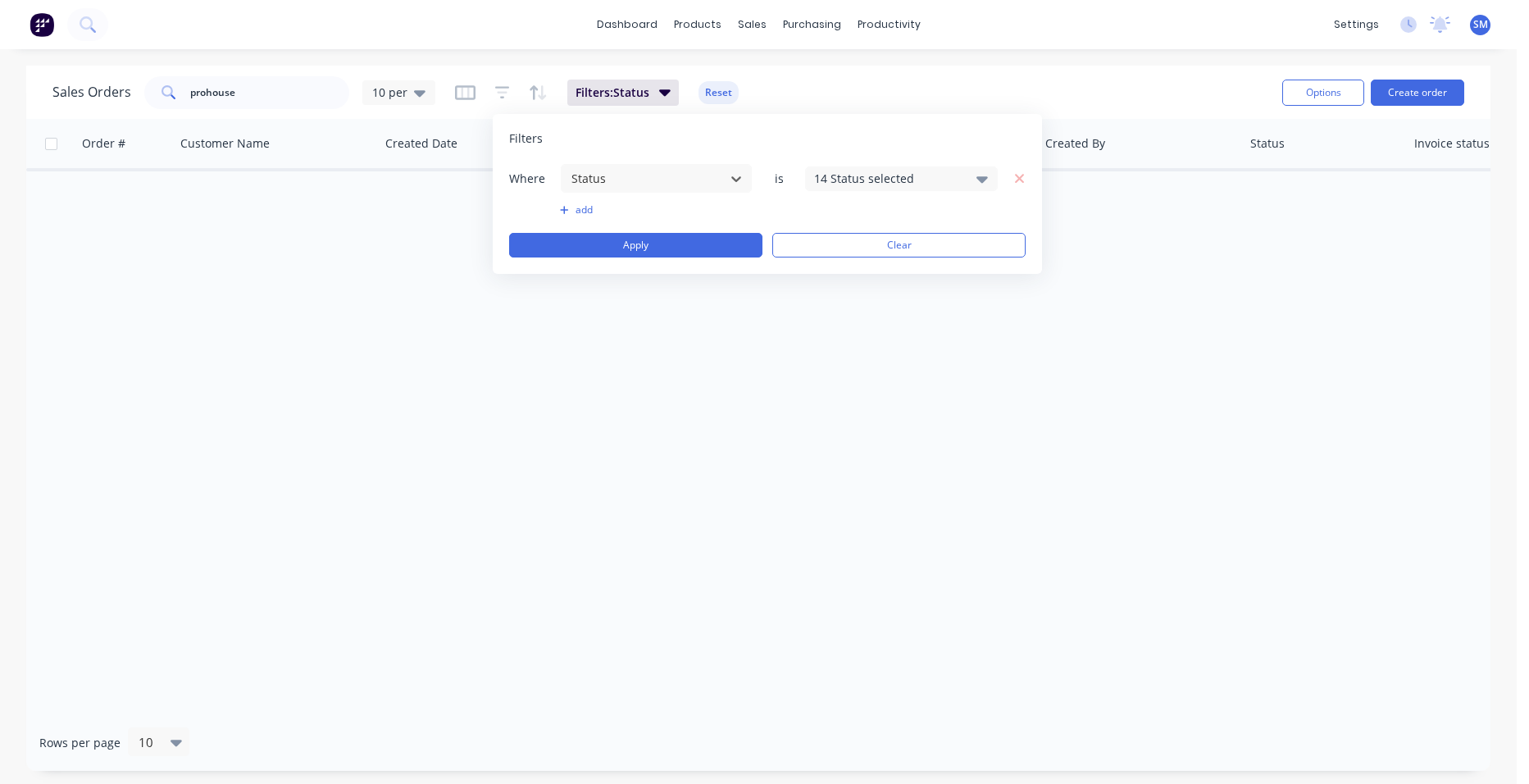
click at [935, 175] on div "14 Status selected" at bounding box center [888, 178] width 148 height 18
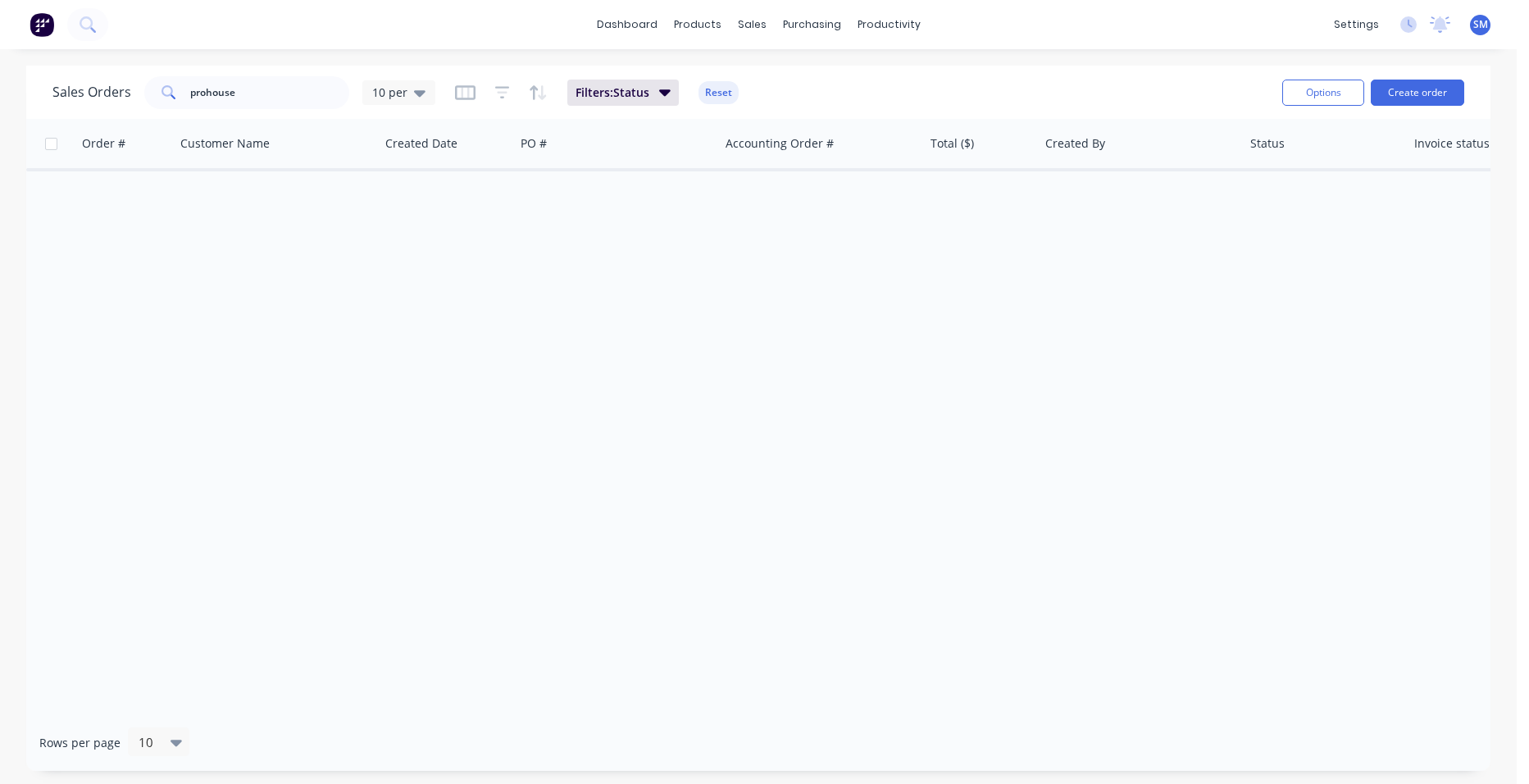
click at [330, 273] on div "Order # Customer Name Created Date PO # Accounting Order # Total ($) Created By…" at bounding box center [758, 417] width 1464 height 595
click at [236, 96] on input "prohouse" at bounding box center [270, 92] width 160 height 32
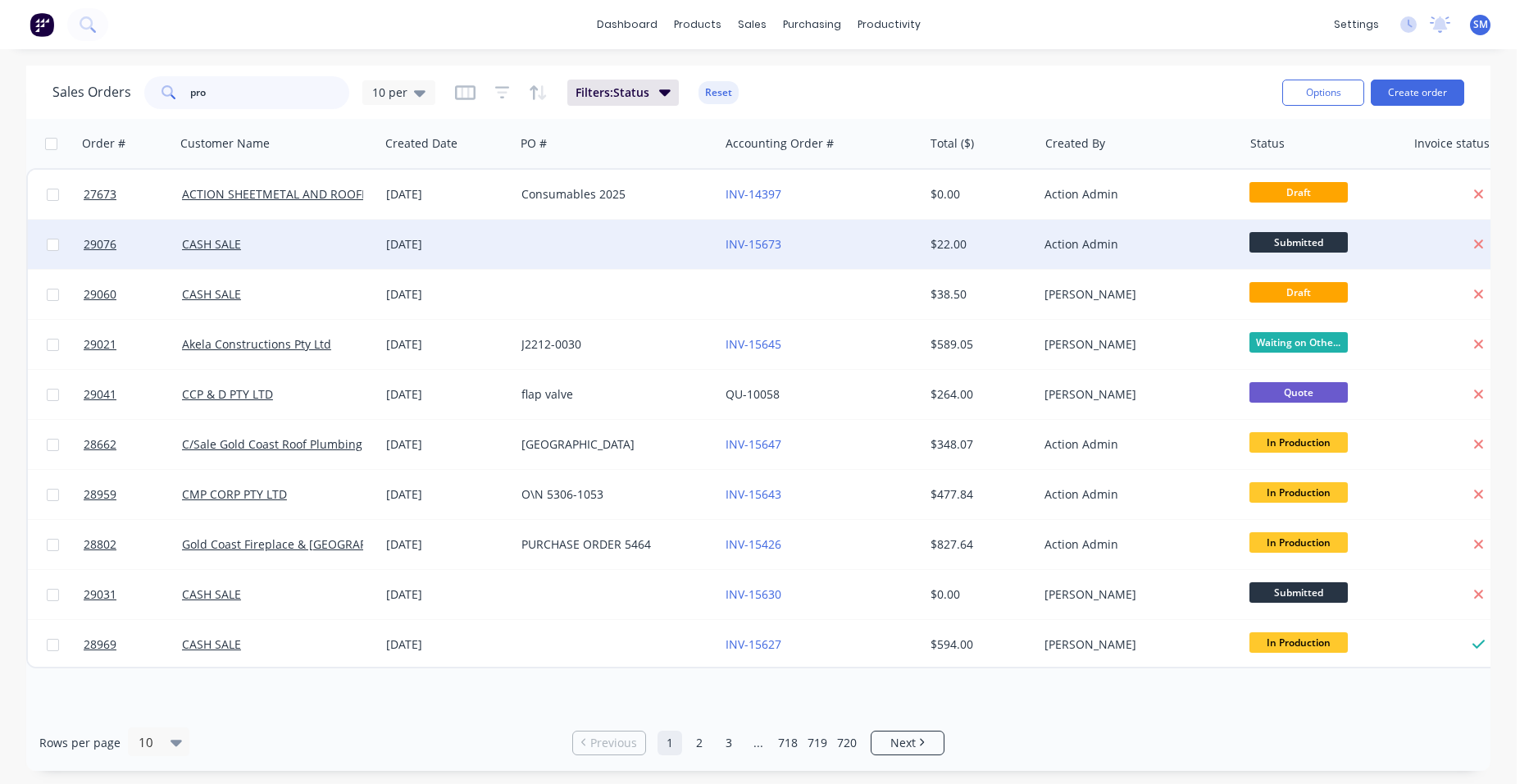
type input "pro"
click at [865, 242] on div "INV-15673" at bounding box center [816, 244] width 182 height 17
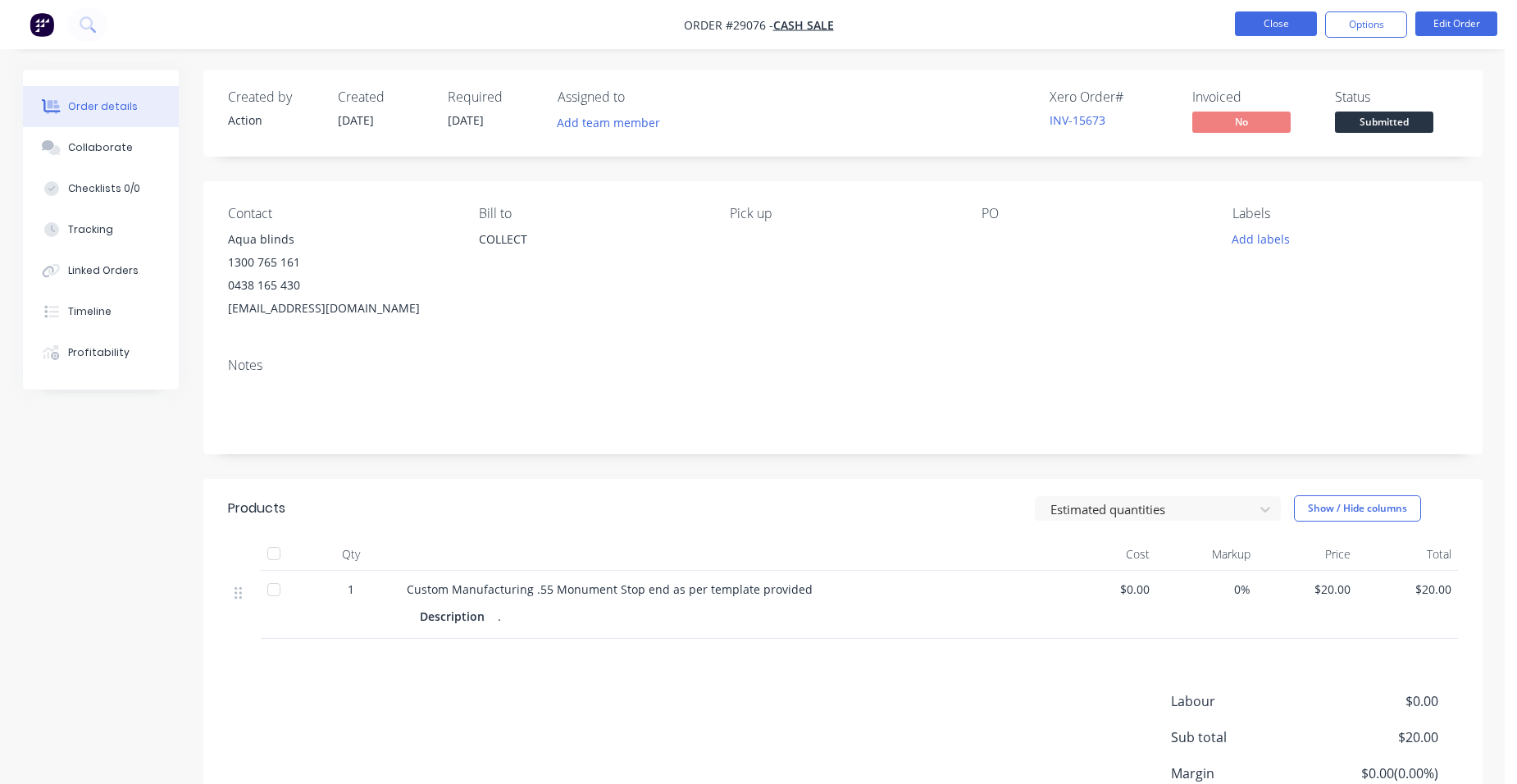
click at [1239, 25] on button "Close" at bounding box center [1276, 24] width 82 height 25
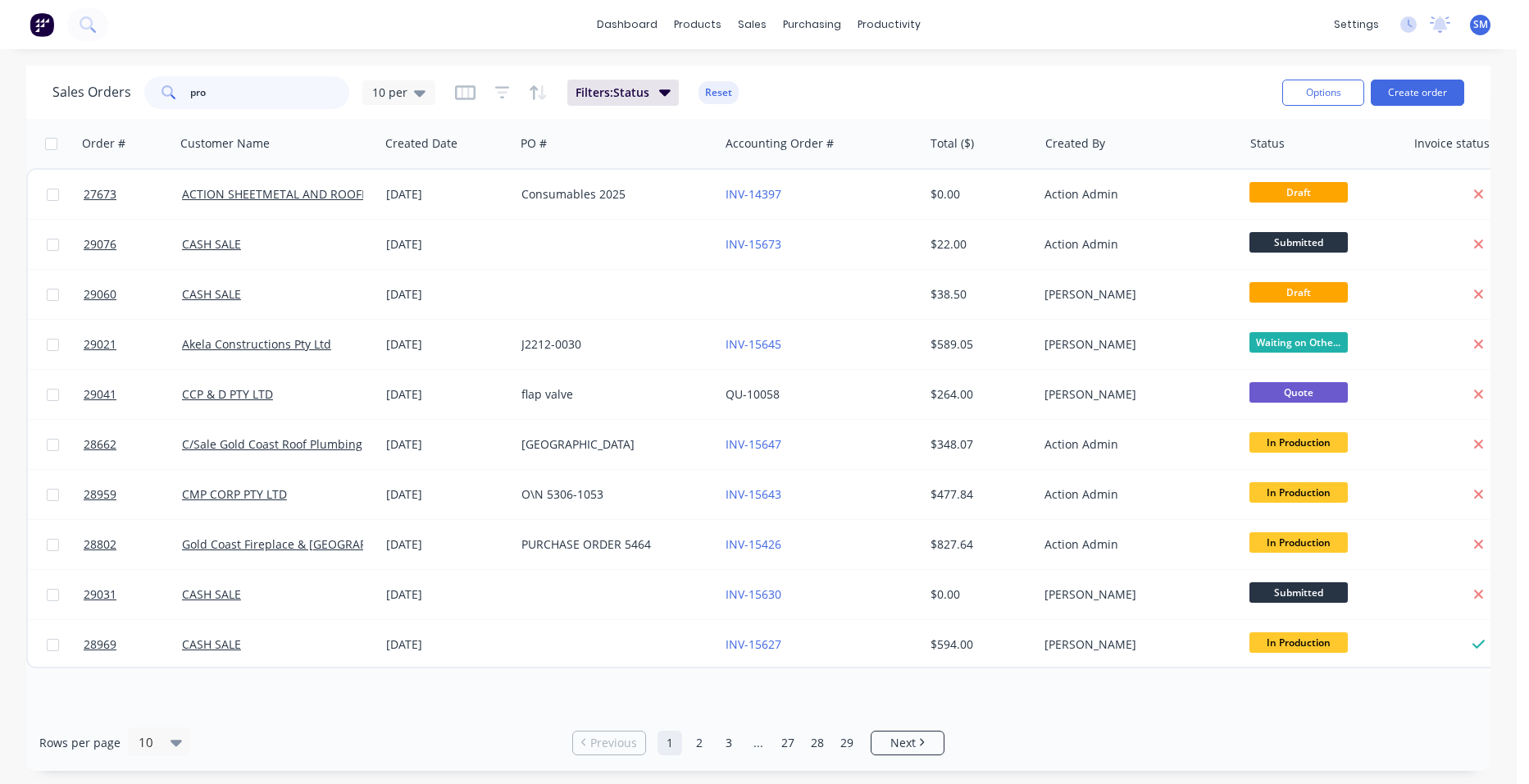
drag, startPoint x: 227, startPoint y: 90, endPoint x: 157, endPoint y: 88, distance: 70.0
click at [157, 88] on div "pro" at bounding box center [247, 92] width 205 height 32
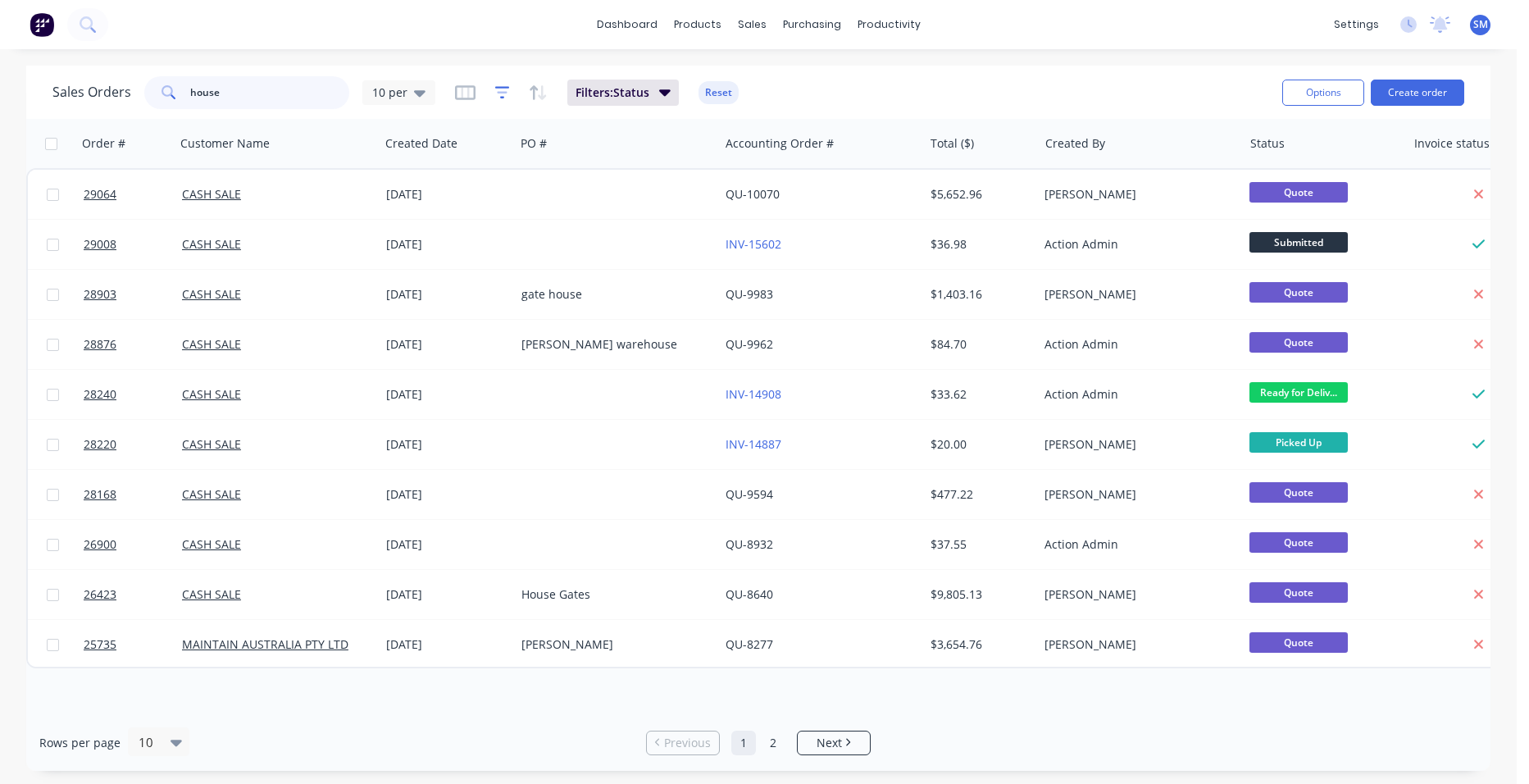
type input "house"
click at [496, 94] on icon "button" at bounding box center [503, 92] width 15 height 17
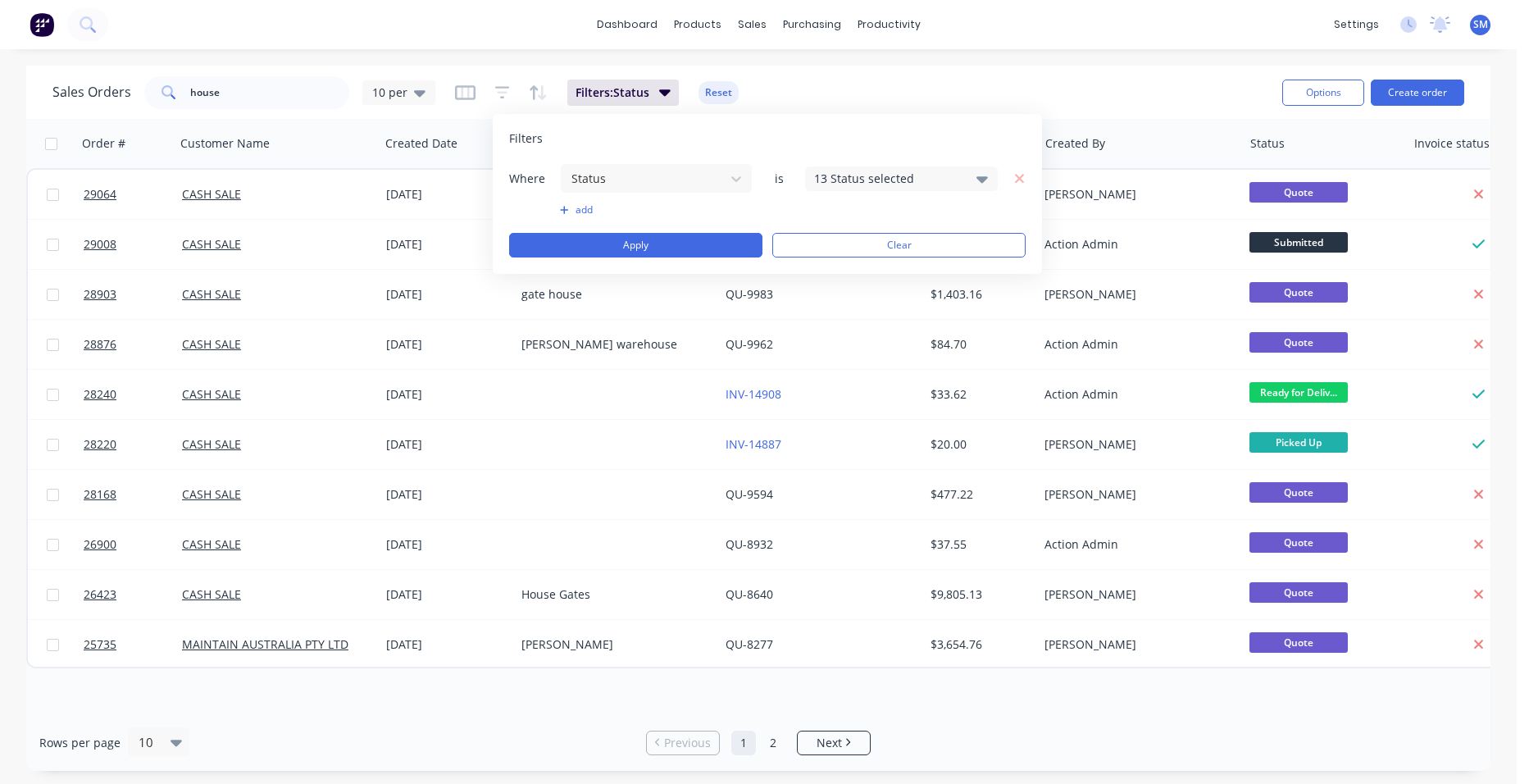
click at [826, 180] on div "13 Status selected" at bounding box center [888, 178] width 148 height 18
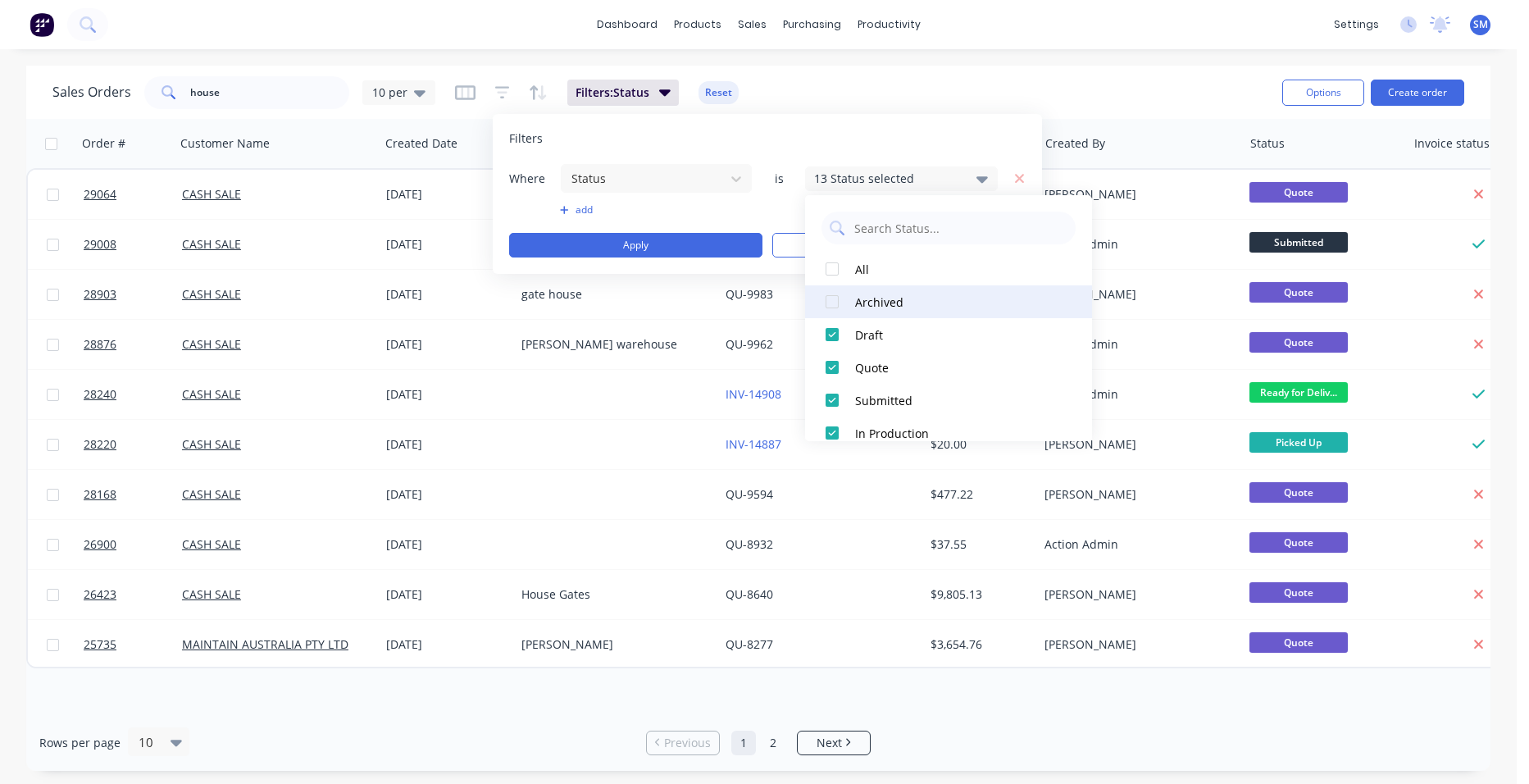
click at [832, 296] on div at bounding box center [832, 301] width 32 height 32
click at [994, 45] on div "dashboard products sales purchasing productivity dashboard products Product Cat…" at bounding box center [758, 25] width 1517 height 49
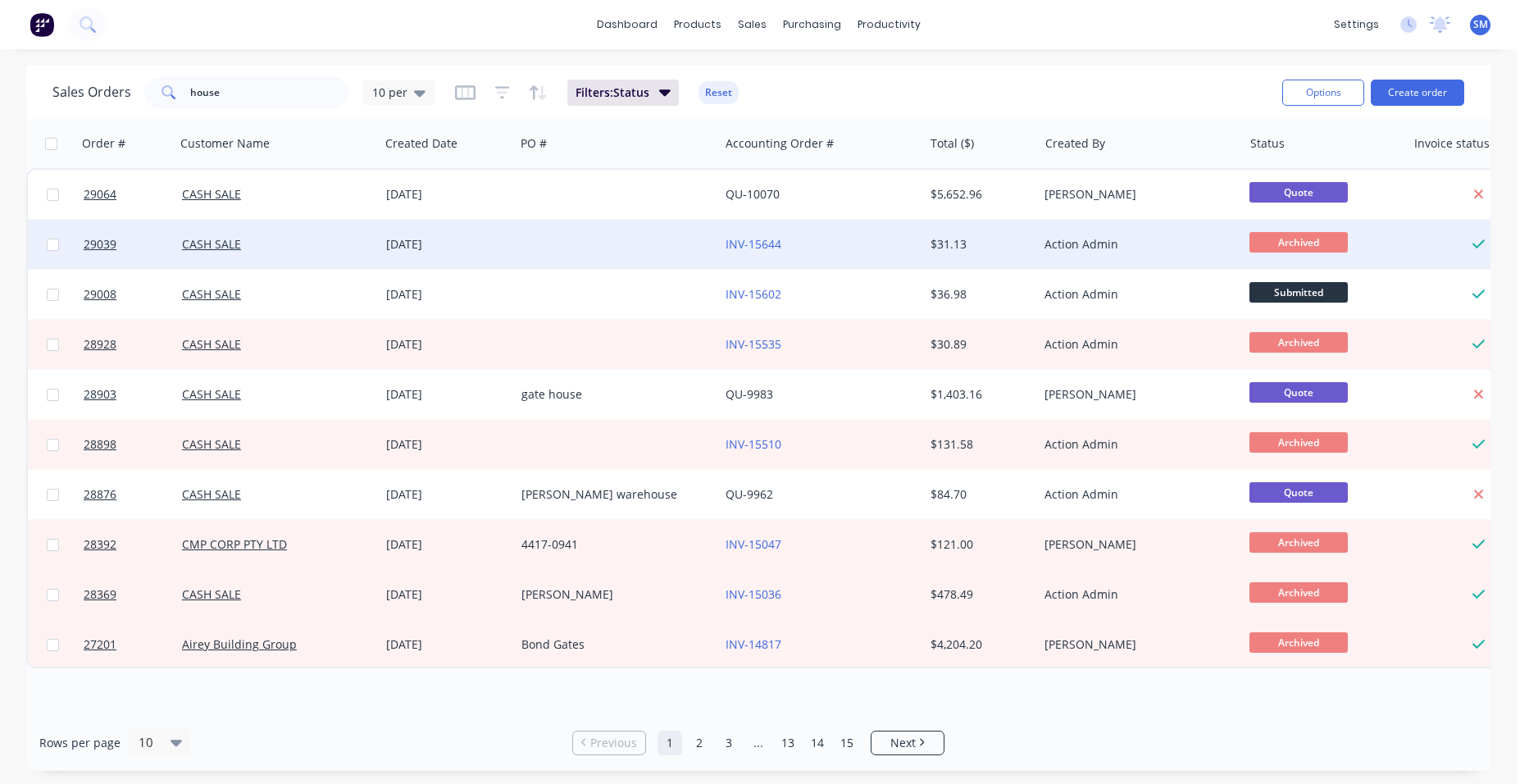
click at [803, 238] on div "INV-15644" at bounding box center [816, 244] width 182 height 17
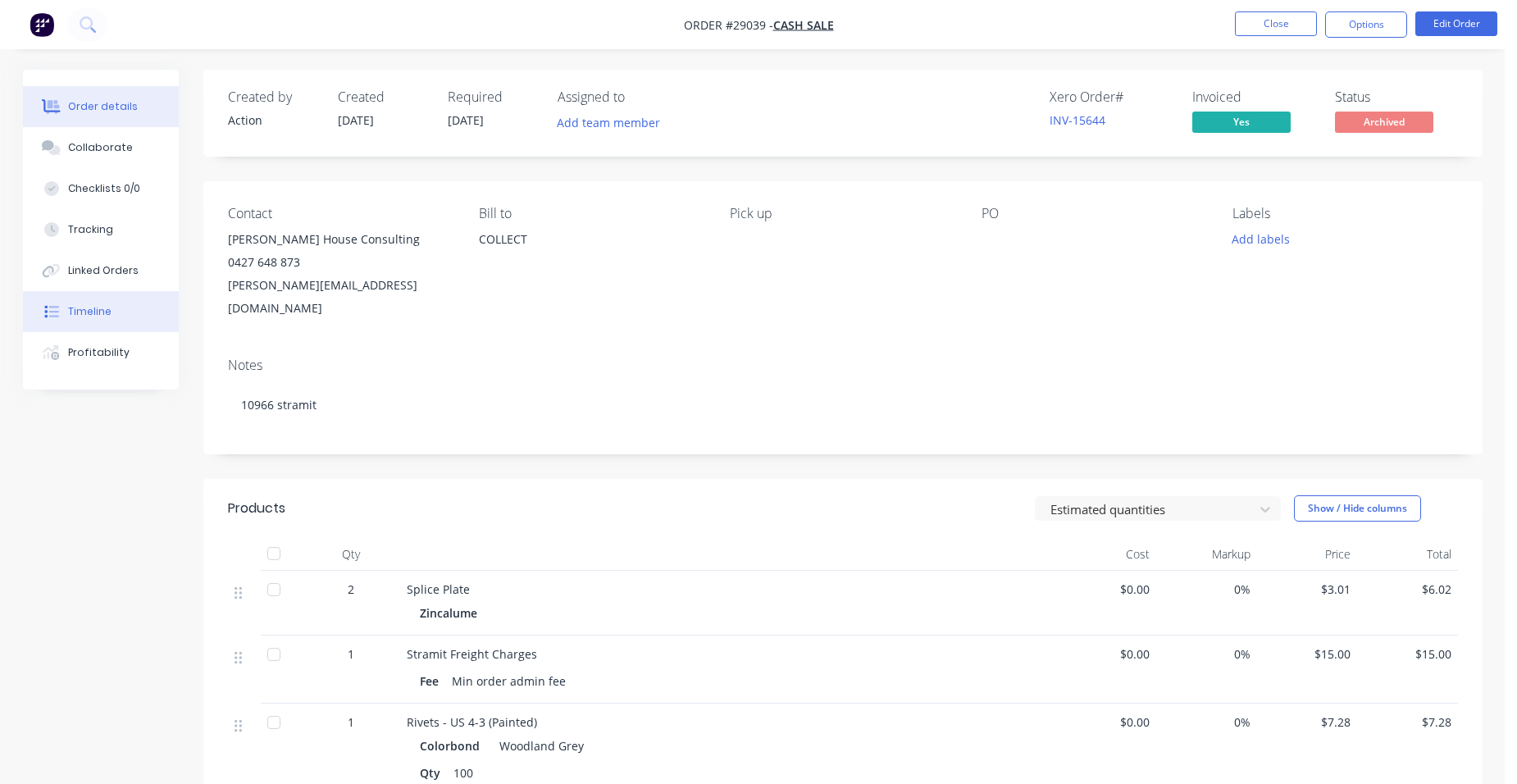
click at [106, 318] on div "Timeline" at bounding box center [90, 311] width 44 height 15
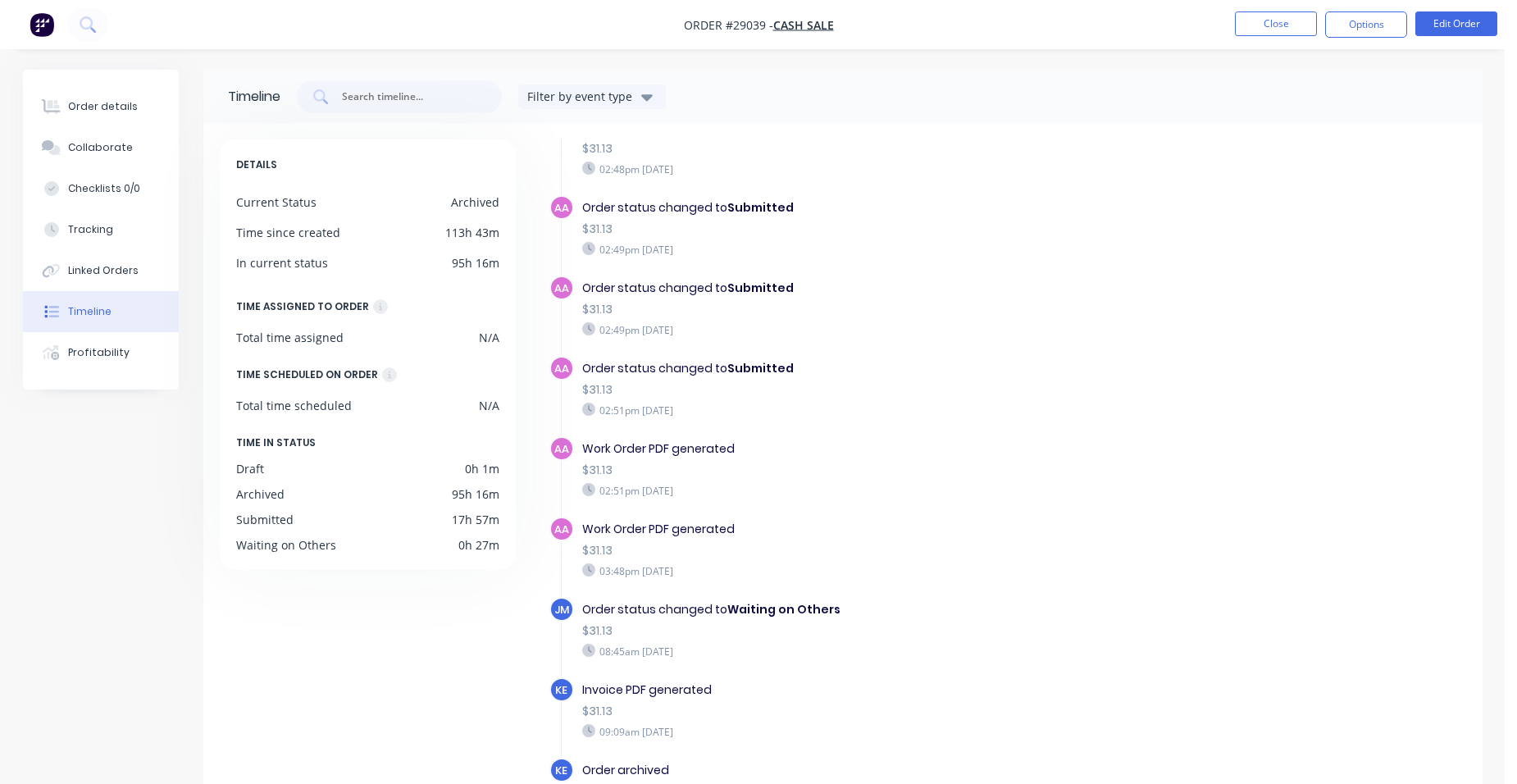
scroll to position [125, 0]
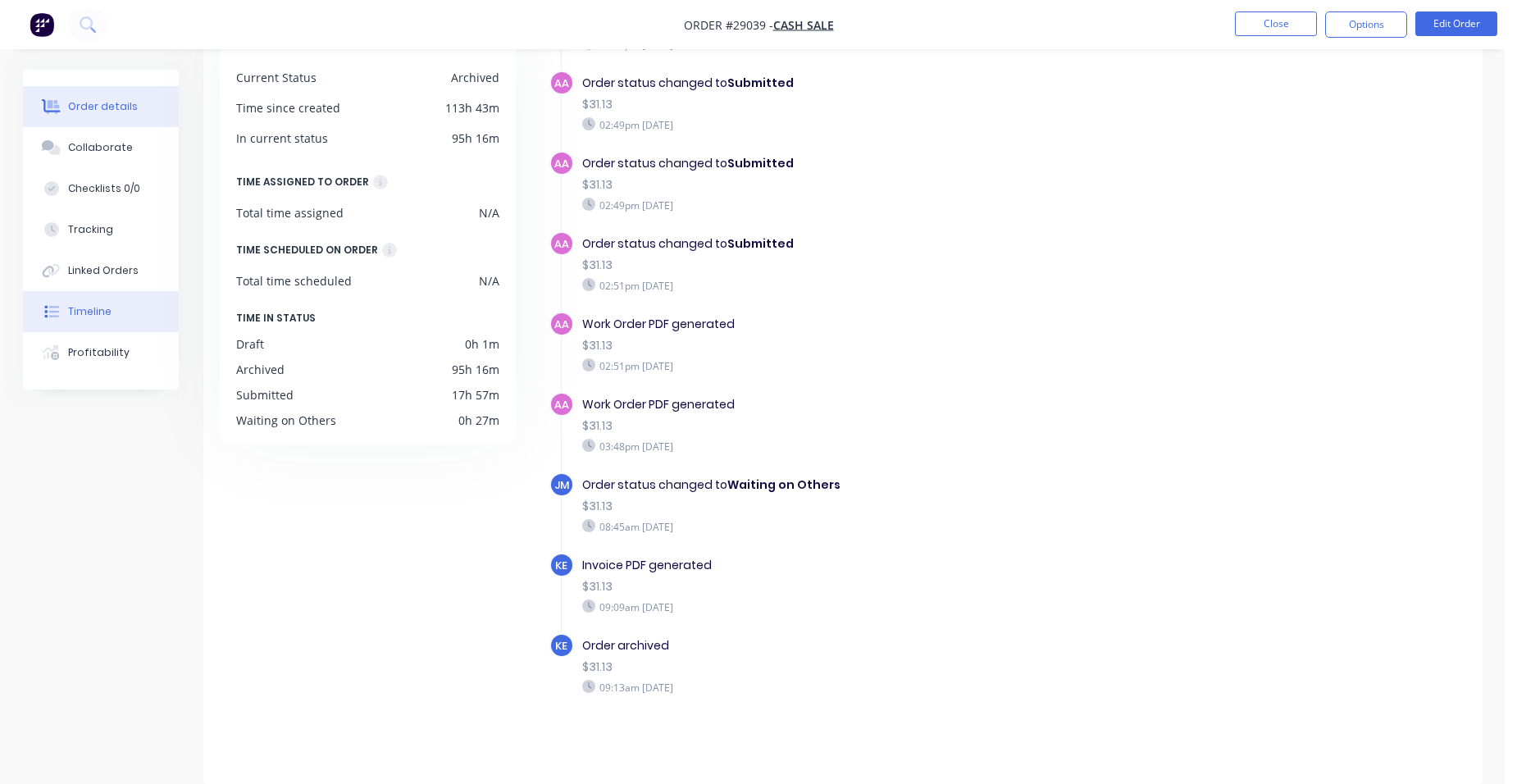
drag, startPoint x: 112, startPoint y: 112, endPoint x: 127, endPoint y: 109, distance: 15.3
click at [113, 111] on div "Order details" at bounding box center [103, 106] width 69 height 15
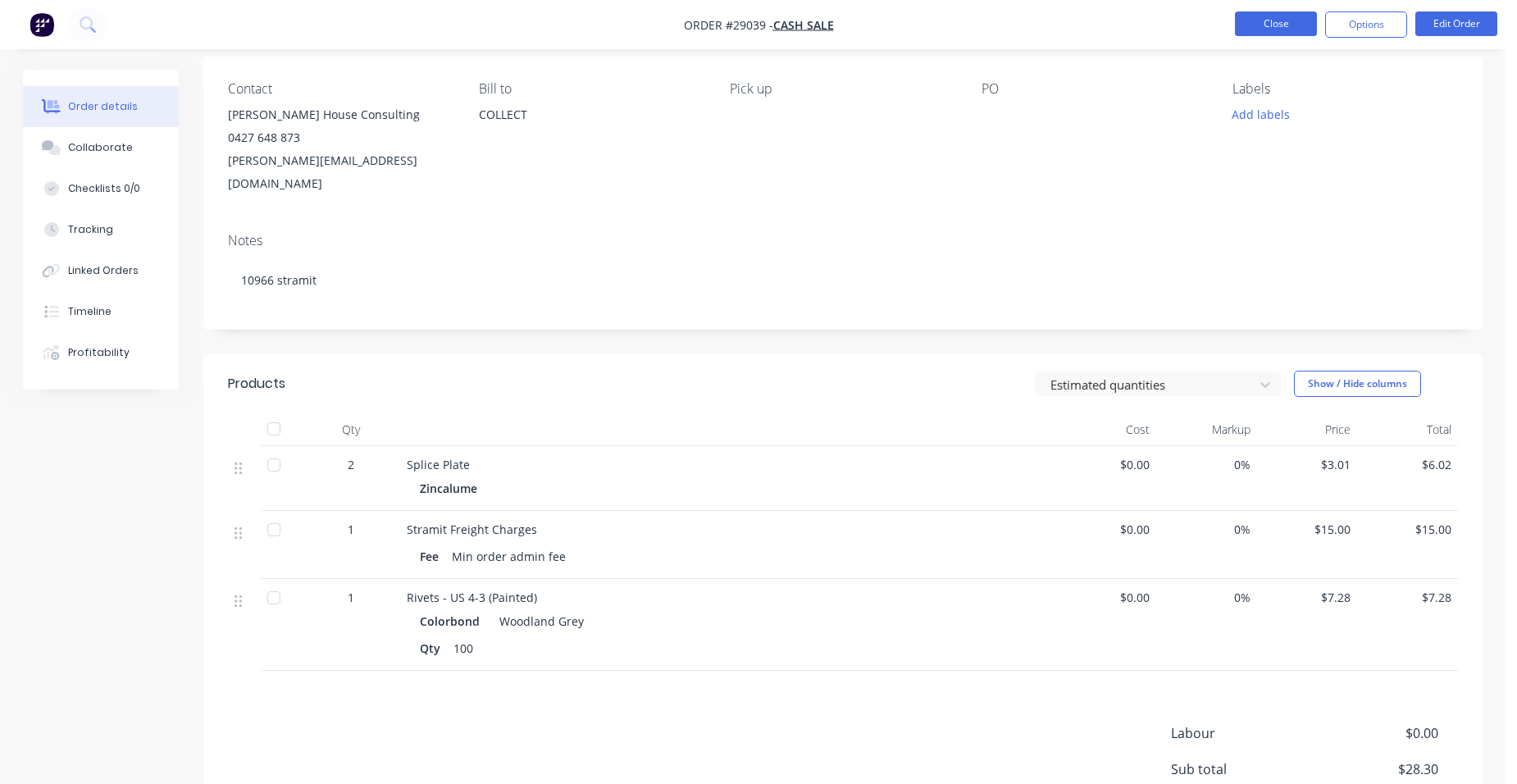
click at [1249, 15] on button "Close" at bounding box center [1276, 24] width 82 height 25
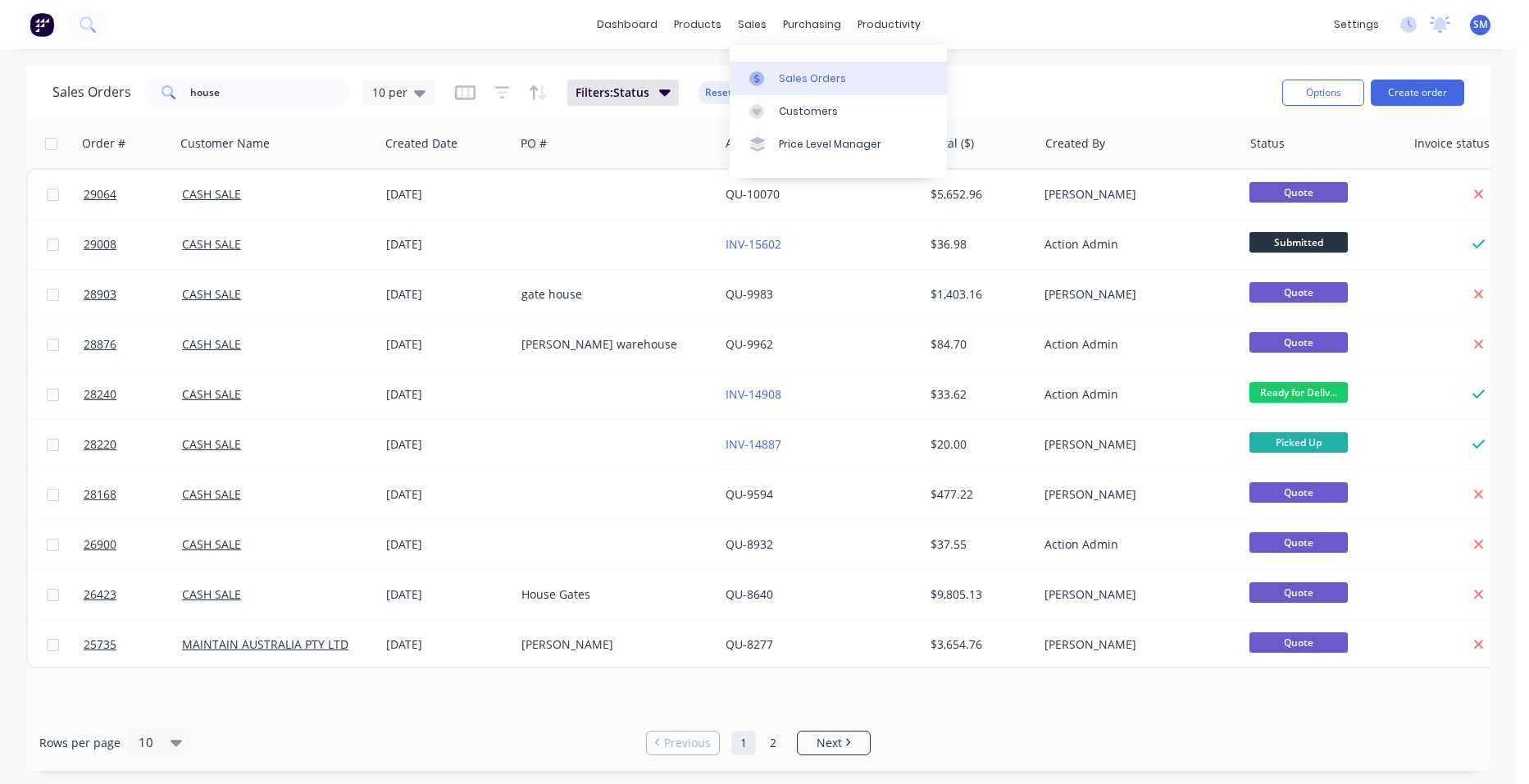
click at [771, 75] on div at bounding box center [761, 78] width 25 height 15
click at [794, 110] on div "Customers" at bounding box center [808, 111] width 59 height 15
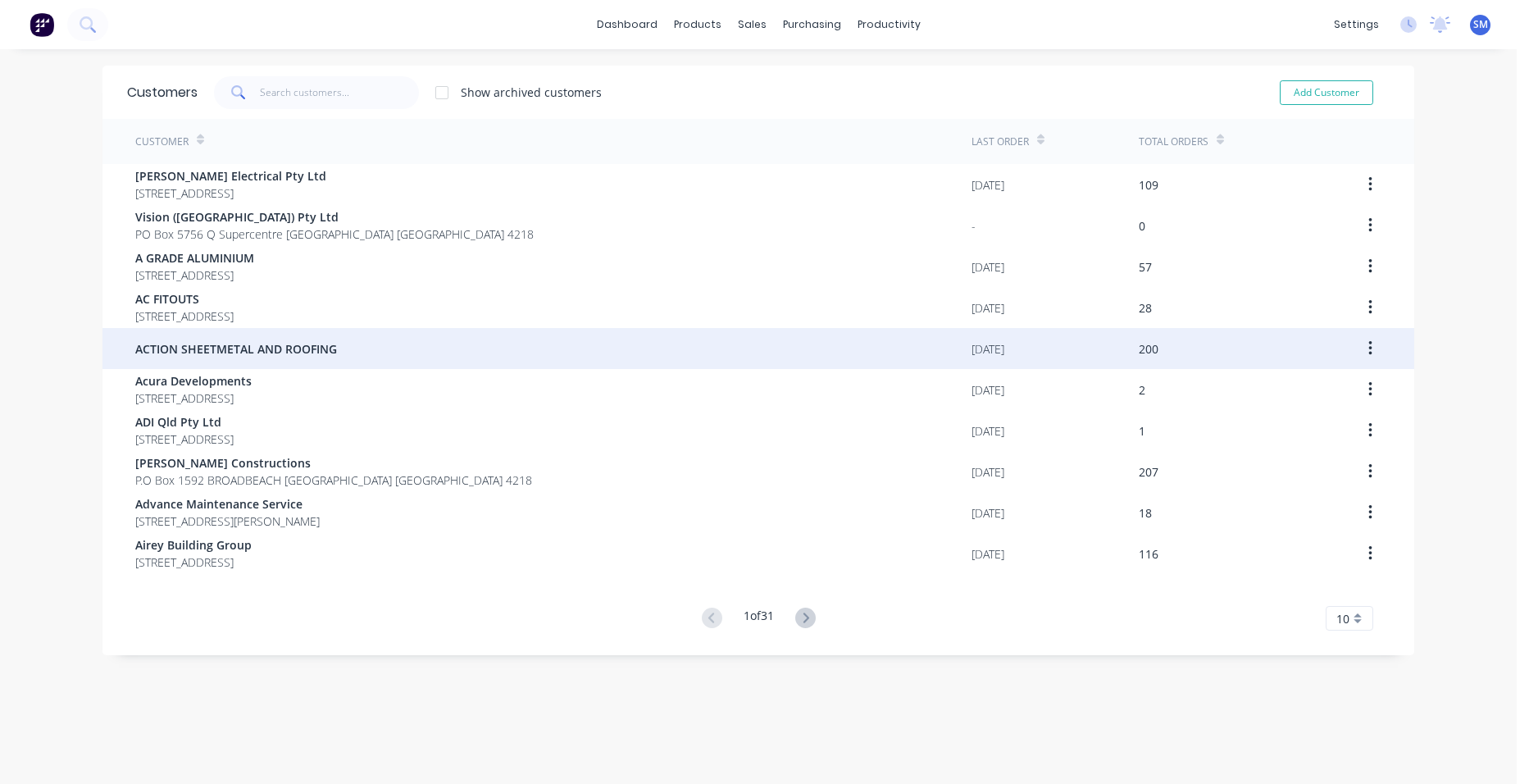
click at [280, 342] on span "ACTION SHEETMETAL AND ROOFING" at bounding box center [236, 349] width 202 height 18
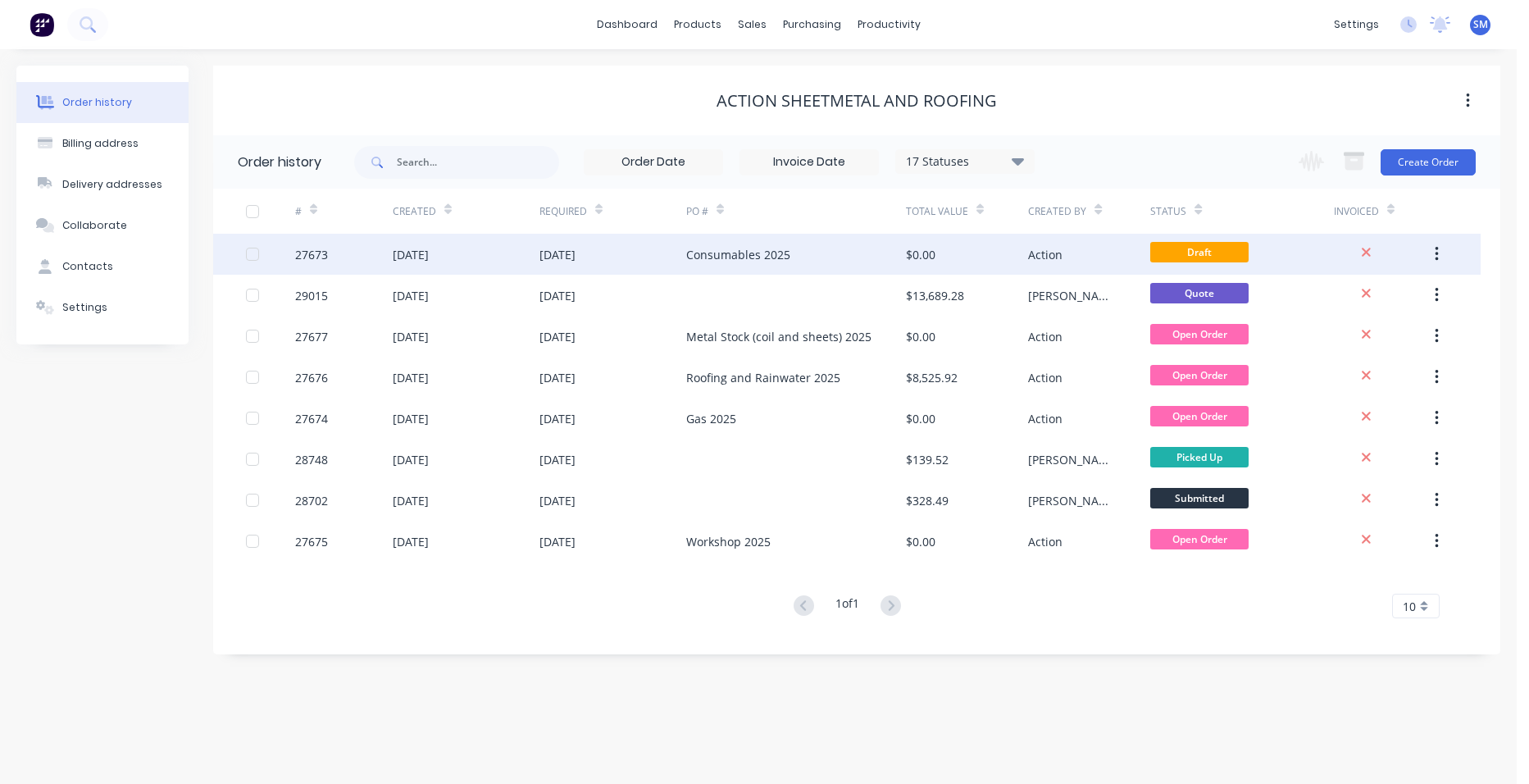
click at [808, 252] on div "Consumables 2025" at bounding box center [796, 253] width 219 height 41
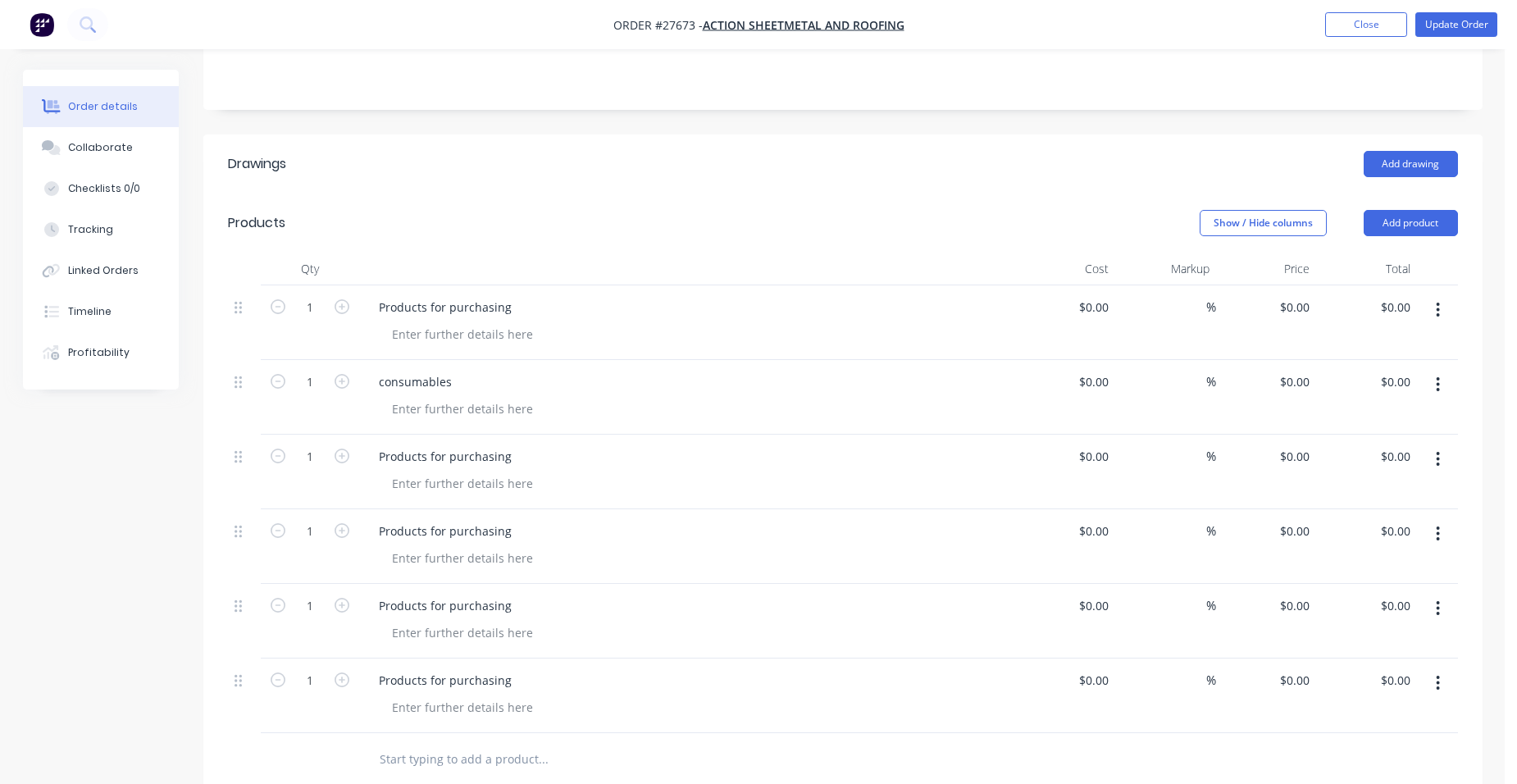
scroll to position [410, 0]
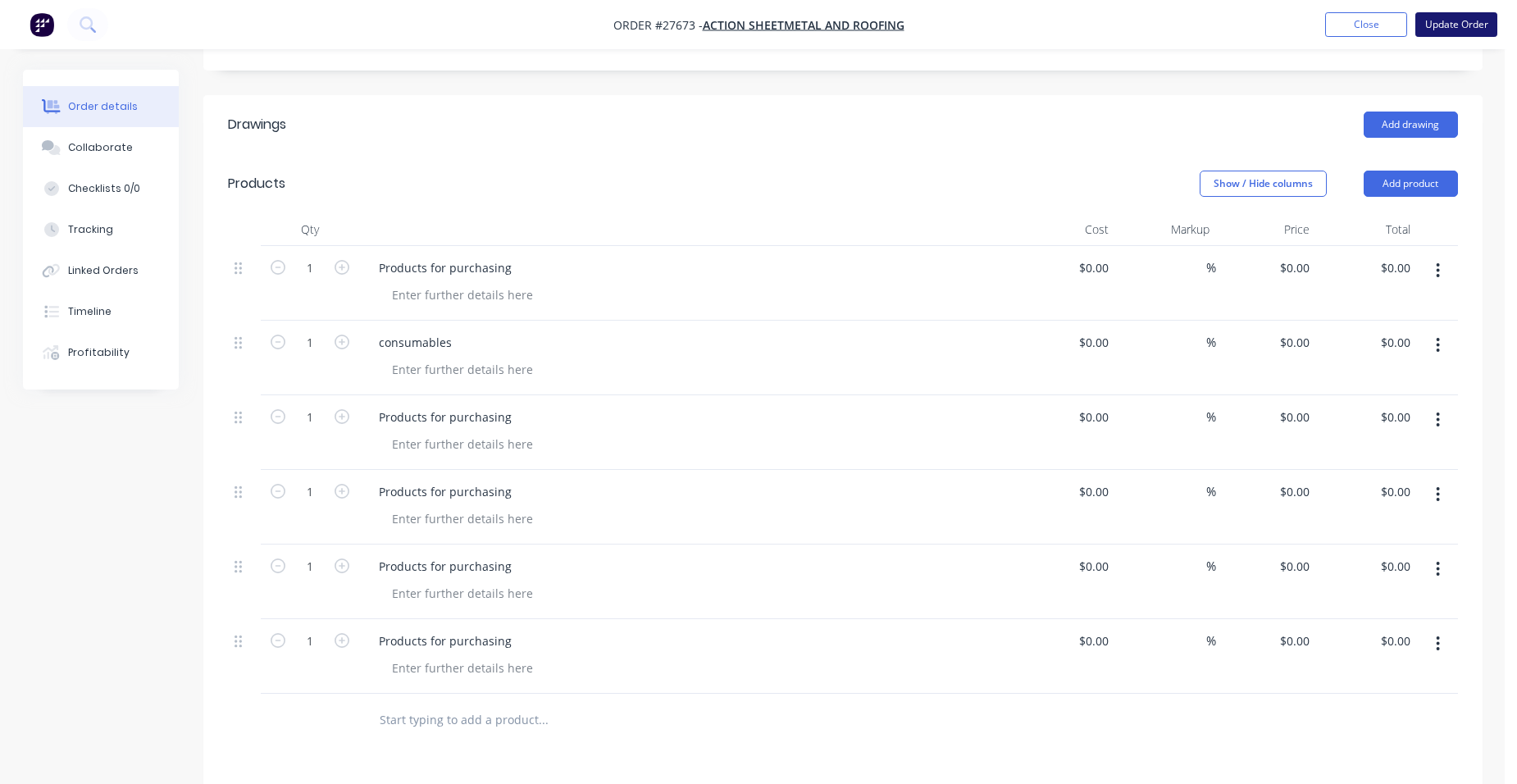
click at [1442, 18] on button "Update Order" at bounding box center [1456, 25] width 82 height 25
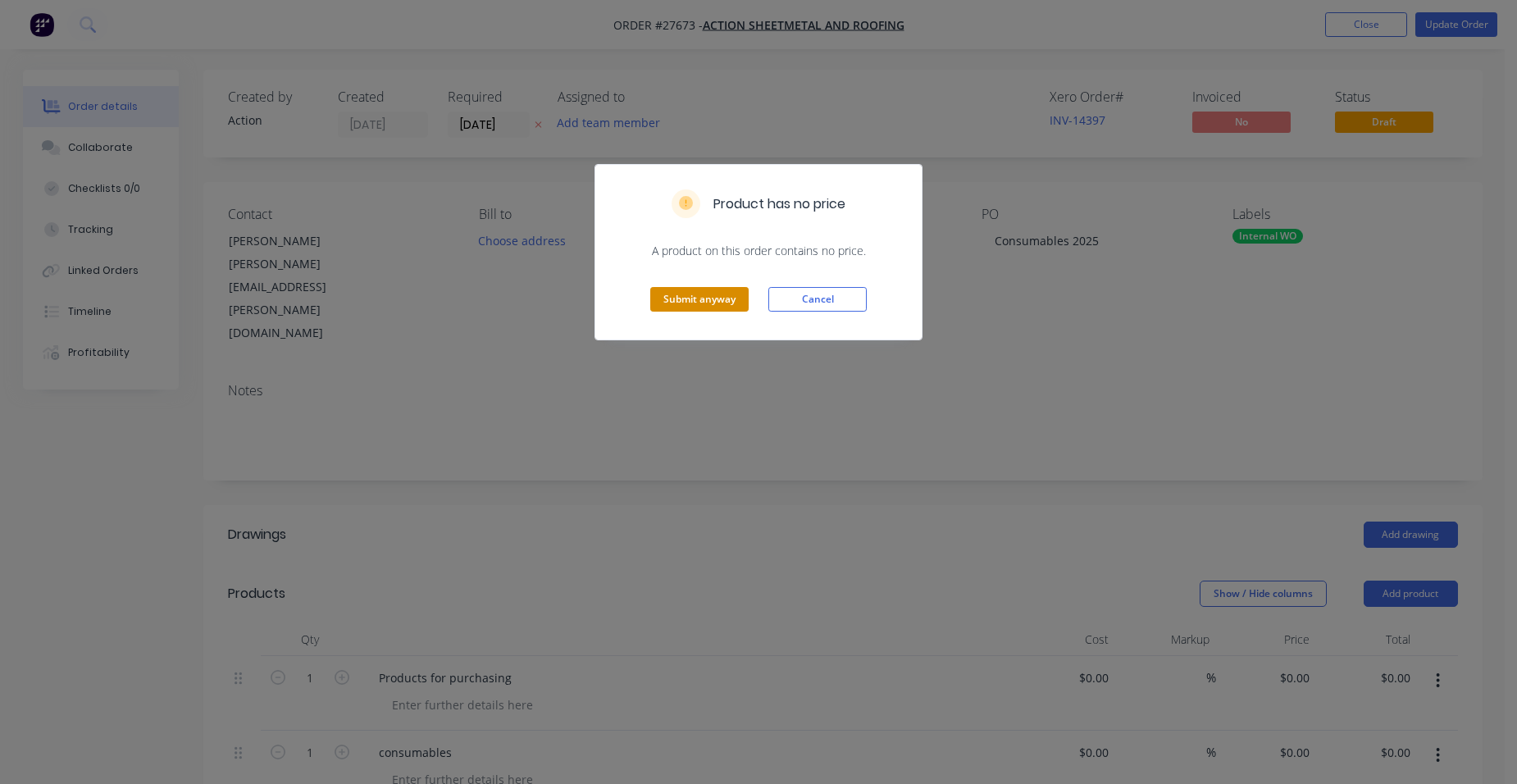
click at [715, 291] on button "Submit anyway" at bounding box center [699, 299] width 98 height 25
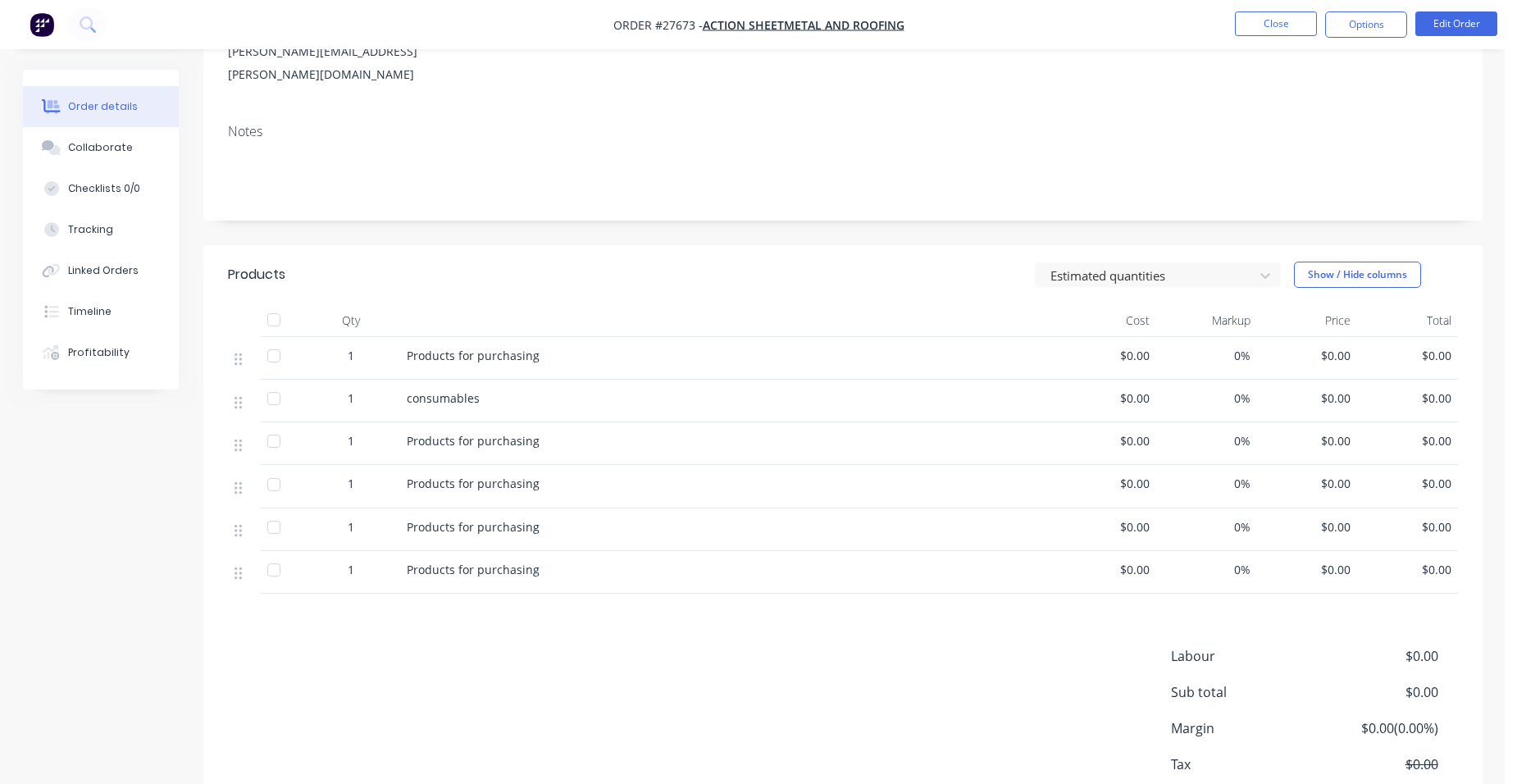
scroll to position [132, 0]
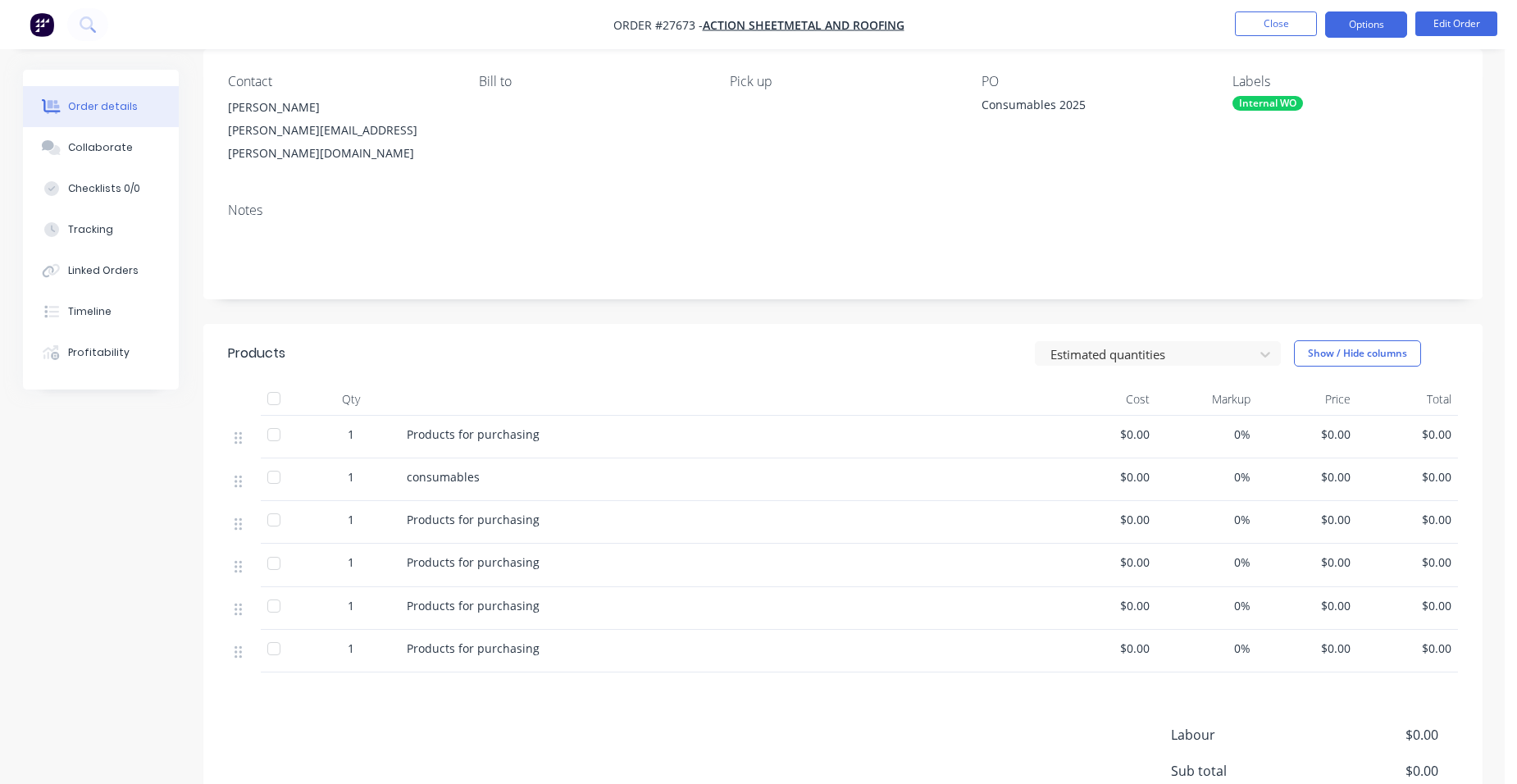
click at [1372, 13] on button "Options" at bounding box center [1365, 25] width 82 height 26
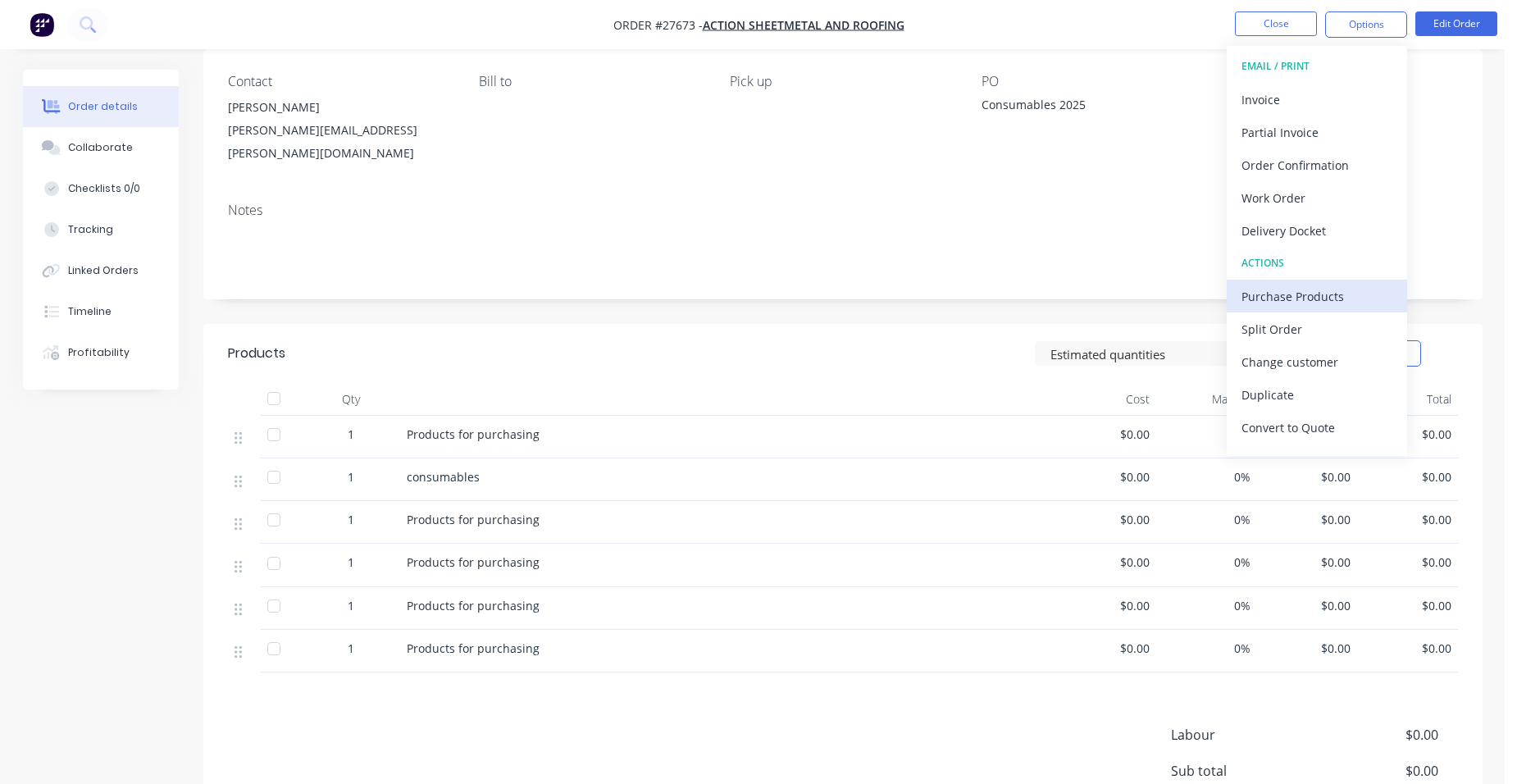
click at [1339, 295] on div "Purchase Products" at bounding box center [1317, 296] width 151 height 24
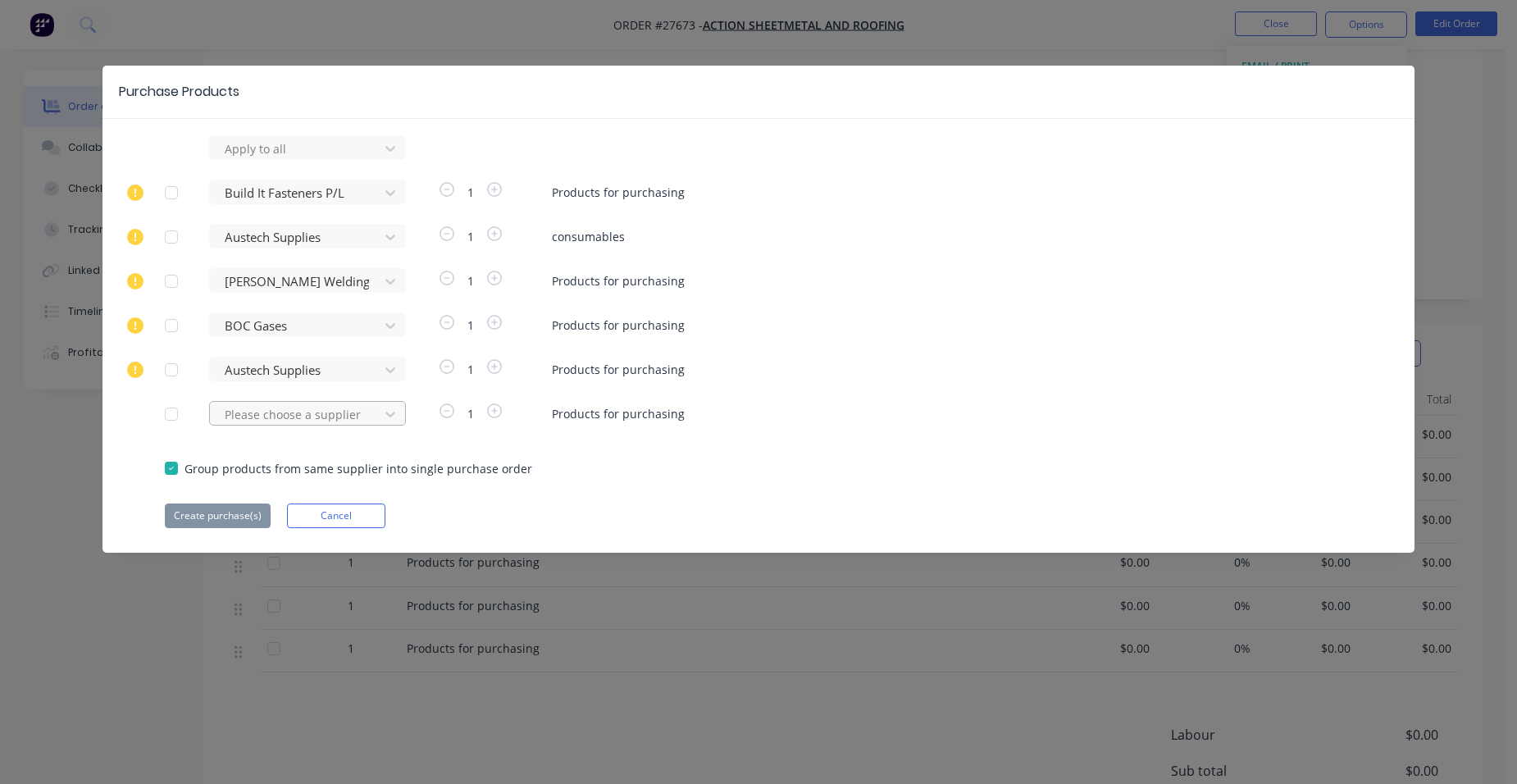
click at [323, 415] on div at bounding box center [297, 414] width 147 height 20
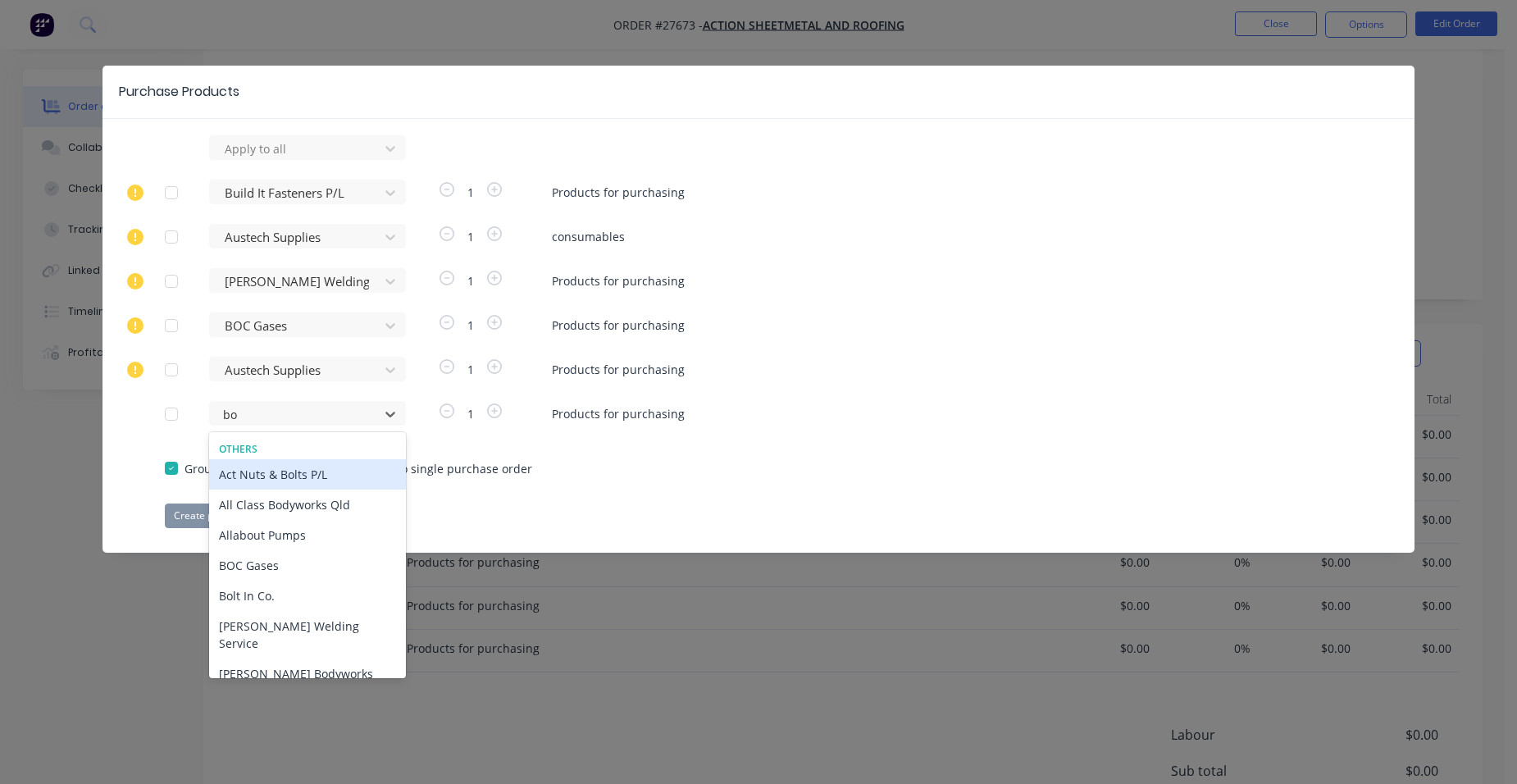
type input "boc"
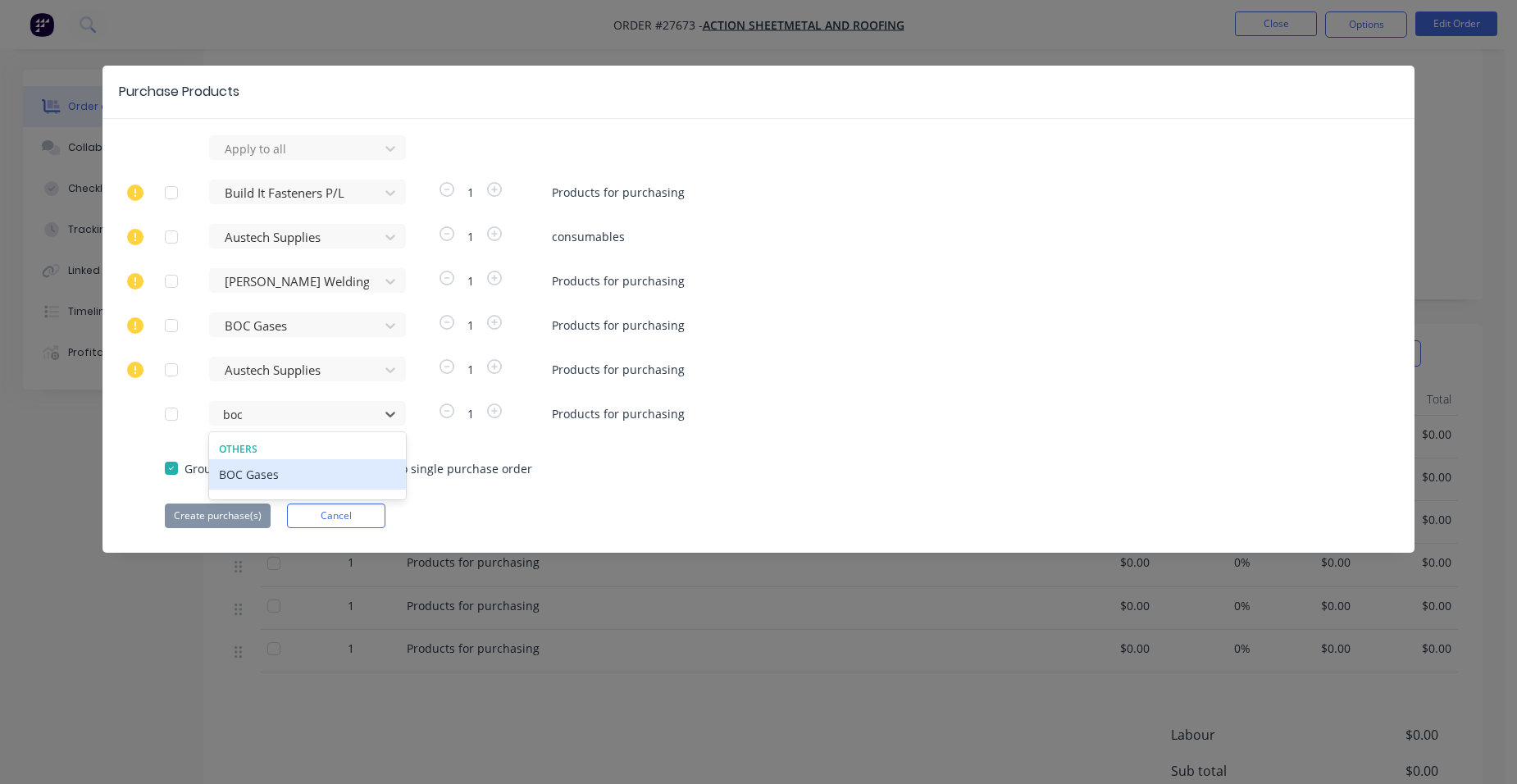
click at [229, 472] on div "BOC Gases" at bounding box center [307, 474] width 197 height 31
click at [220, 512] on button "Create purchase(s)" at bounding box center [218, 516] width 106 height 25
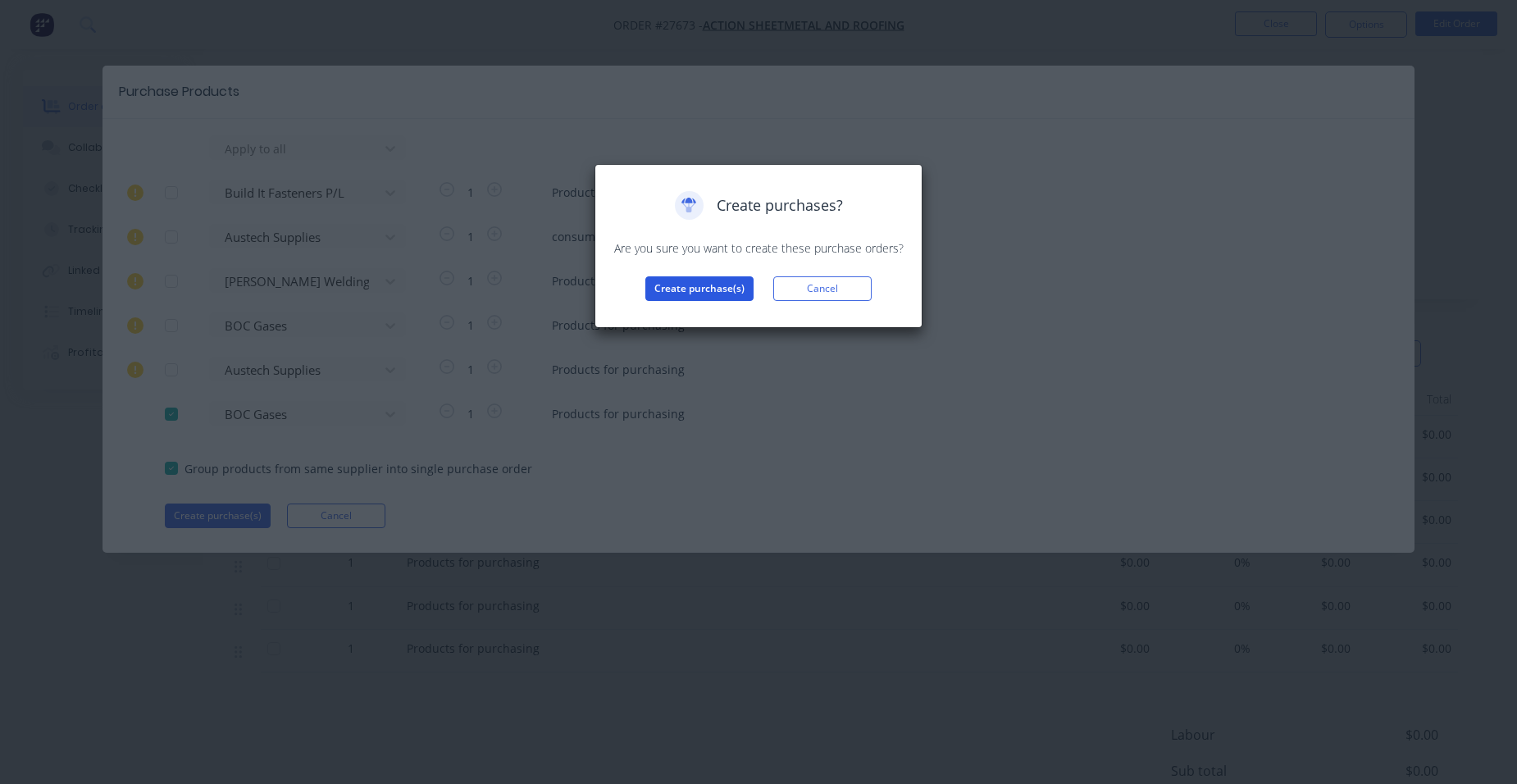
click at [718, 291] on button "Create purchase(s)" at bounding box center [699, 289] width 108 height 25
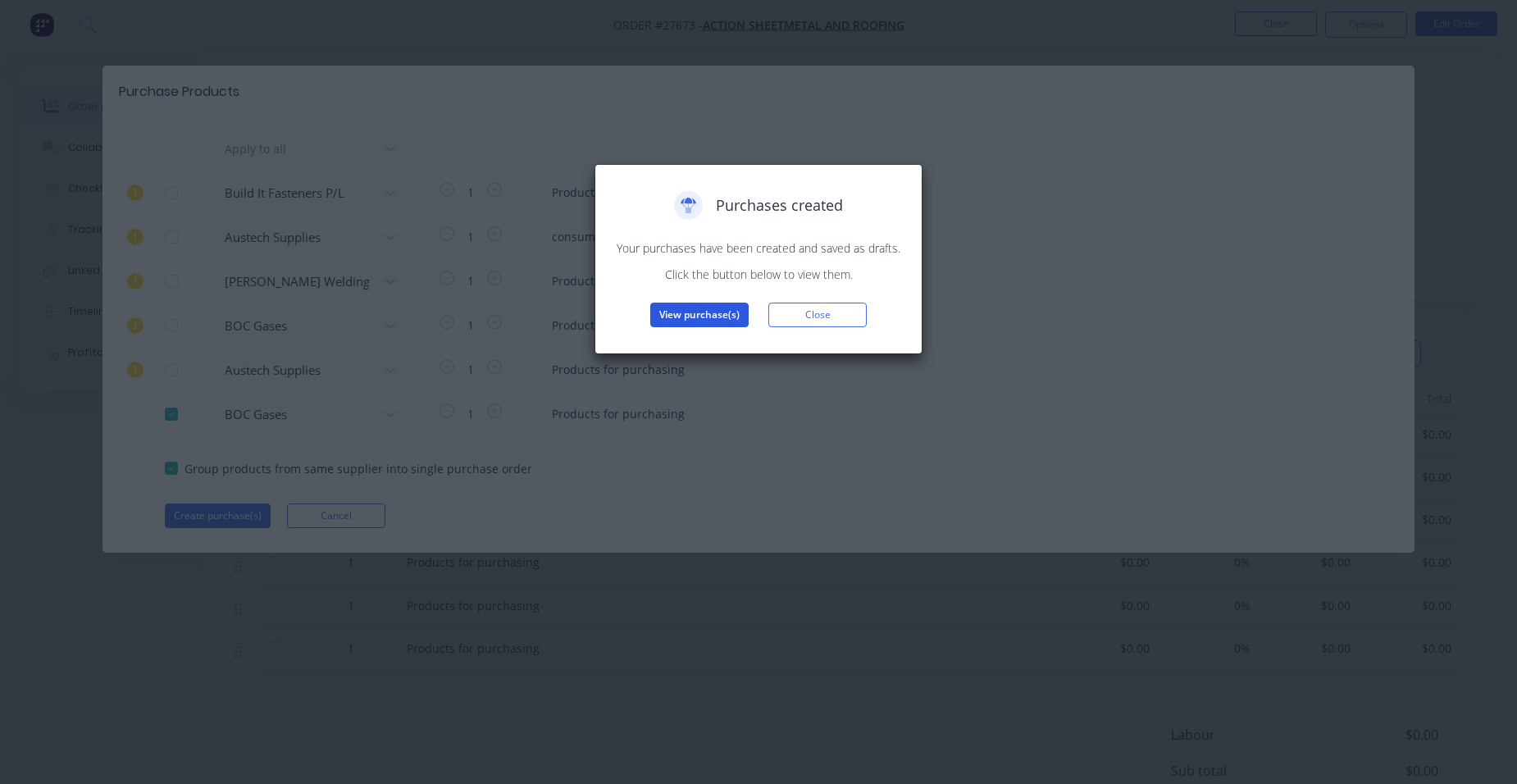
click at [672, 322] on button "View purchase(s)" at bounding box center [699, 315] width 98 height 25
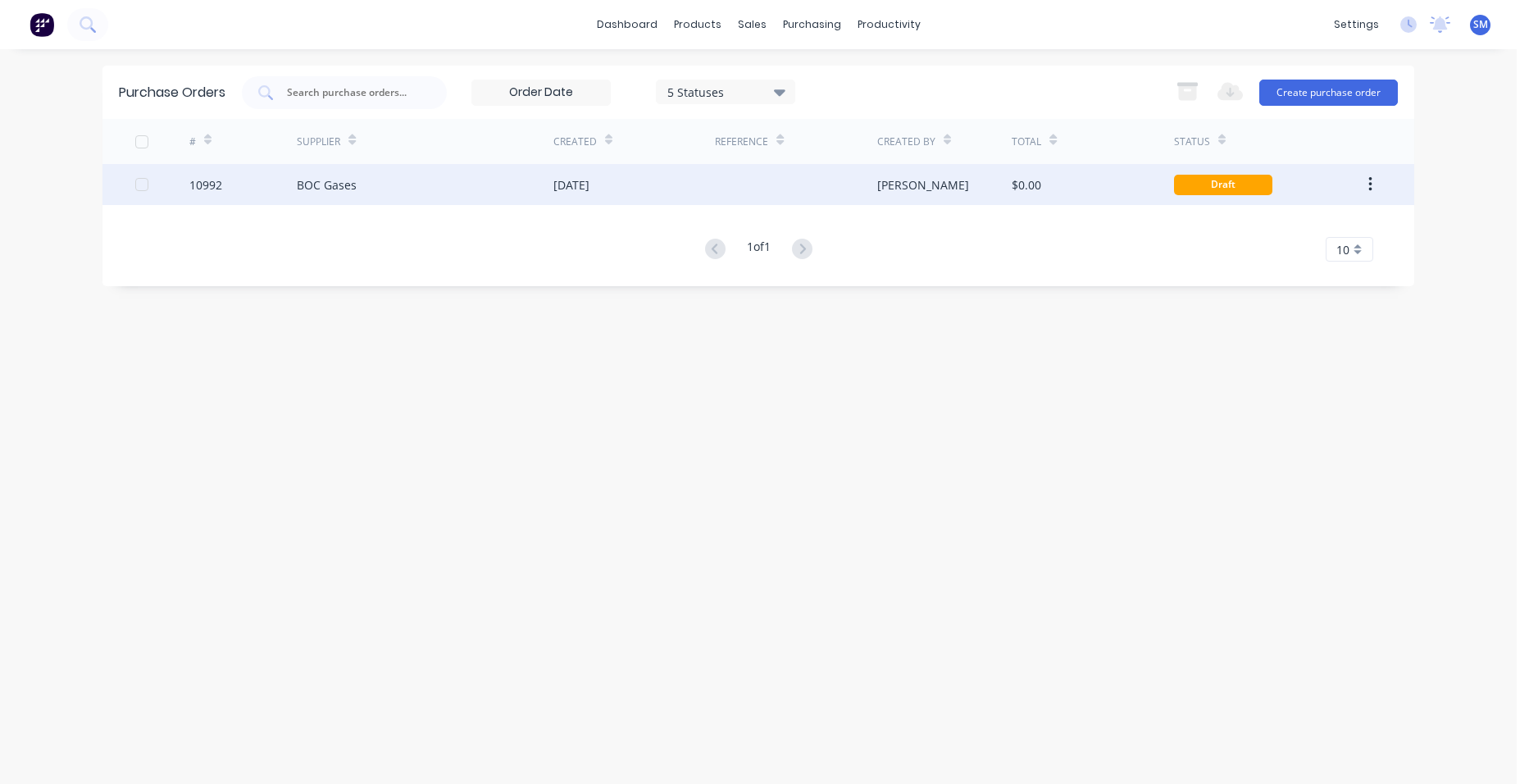
click at [682, 202] on div "[DATE]" at bounding box center [634, 184] width 161 height 41
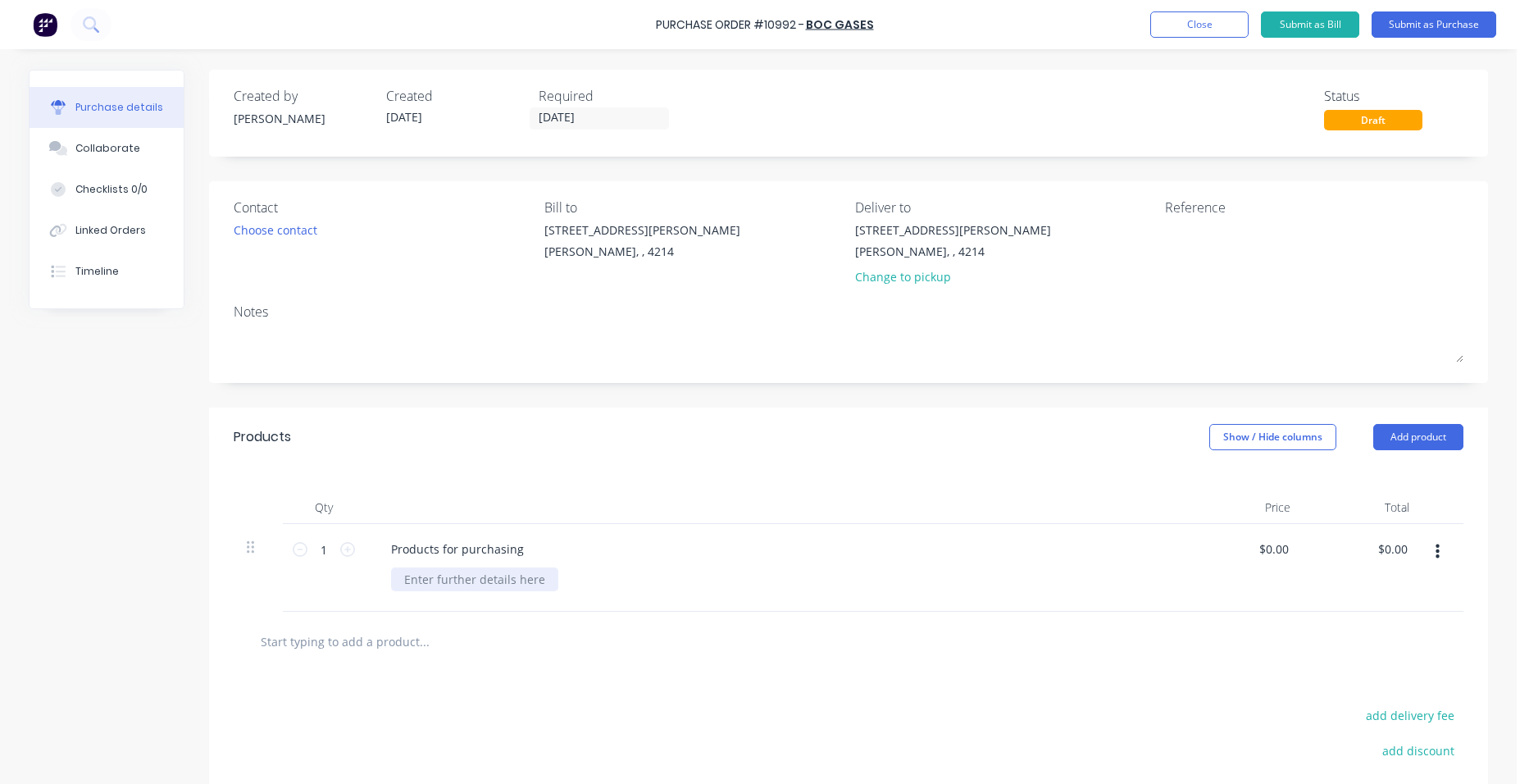
drag, startPoint x: 483, startPoint y: 580, endPoint x: 1528, endPoint y: 543, distance: 1045.7
click at [486, 580] on div at bounding box center [475, 579] width 168 height 24
click at [1477, 15] on button "Submit as Purchase" at bounding box center [1434, 25] width 125 height 26
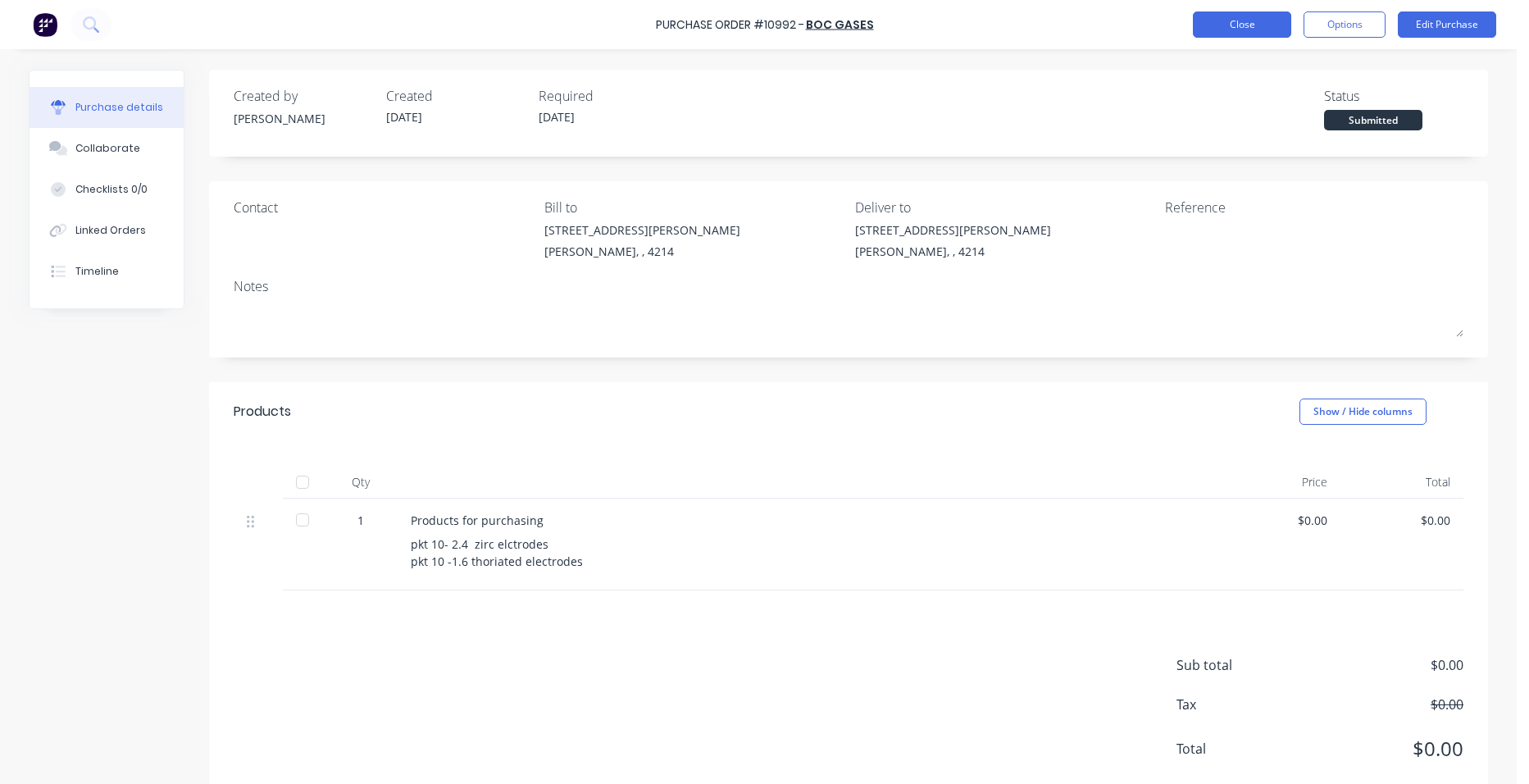
click at [1211, 32] on button "Close" at bounding box center [1242, 25] width 98 height 26
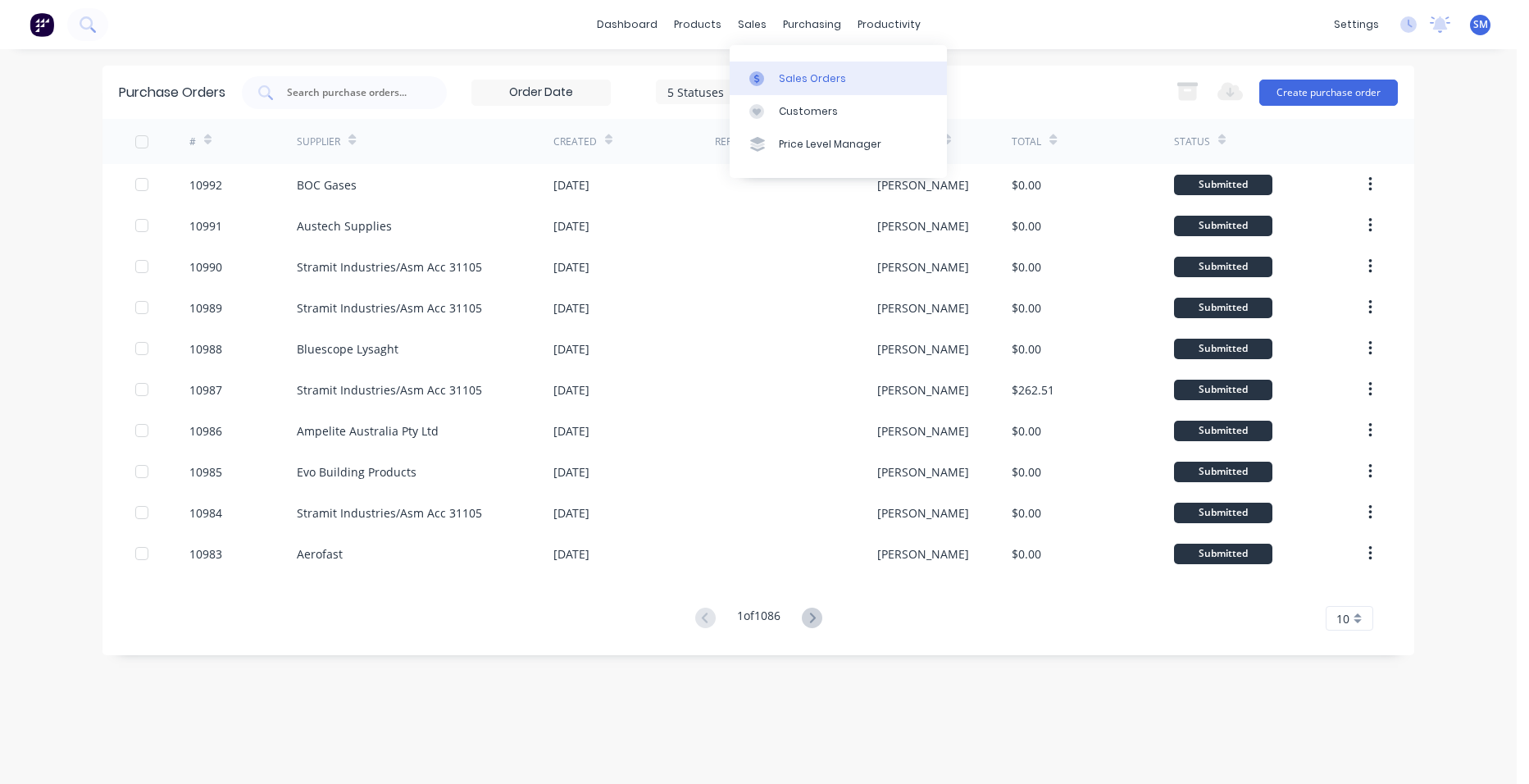
click at [778, 68] on link "Sales Orders" at bounding box center [839, 77] width 218 height 32
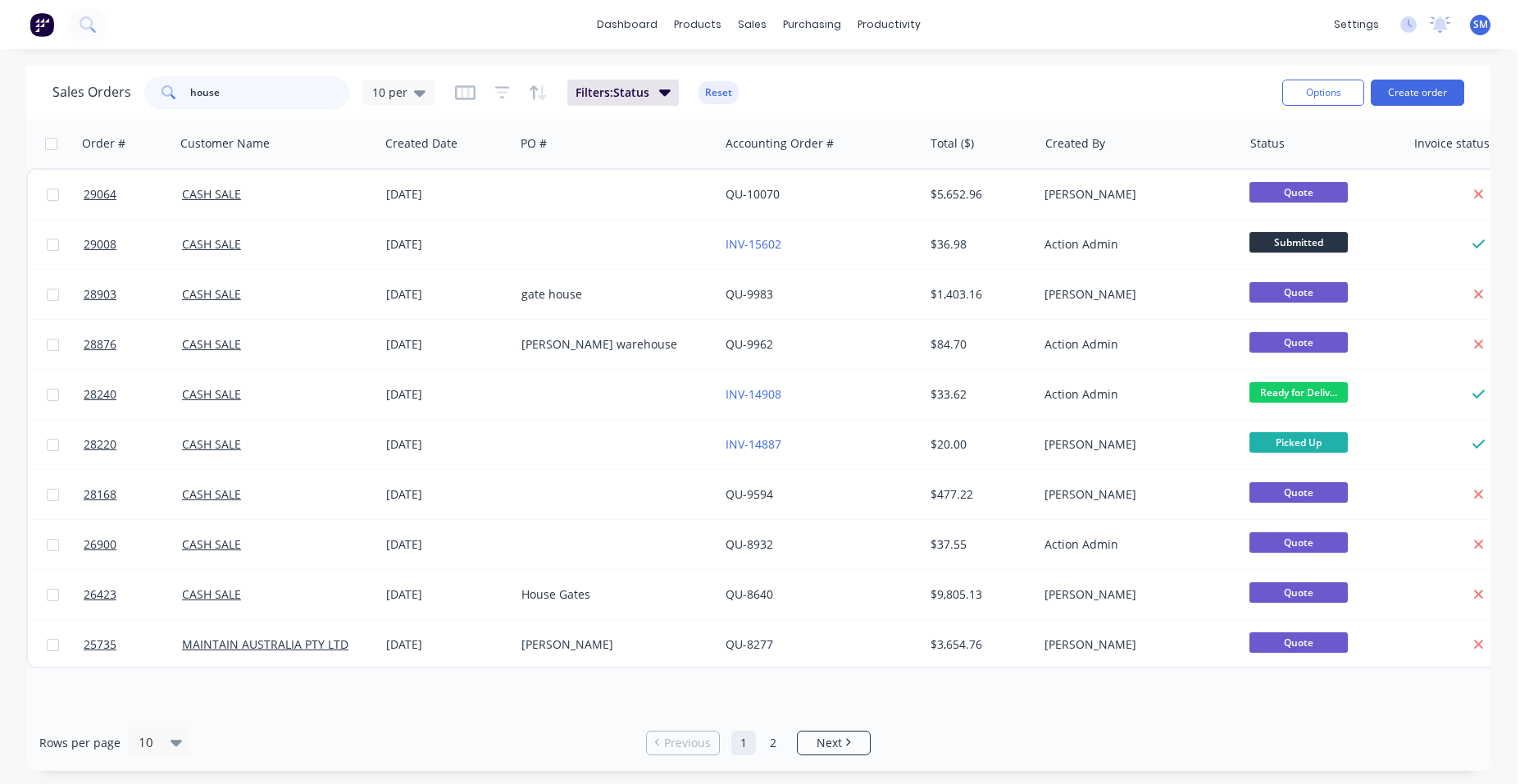
drag, startPoint x: 220, startPoint y: 94, endPoint x: 107, endPoint y: 45, distance: 123.2
click at [104, 66] on div "Sales Orders house 10 per Filters: Status Reset Options Create order" at bounding box center [758, 92] width 1464 height 53
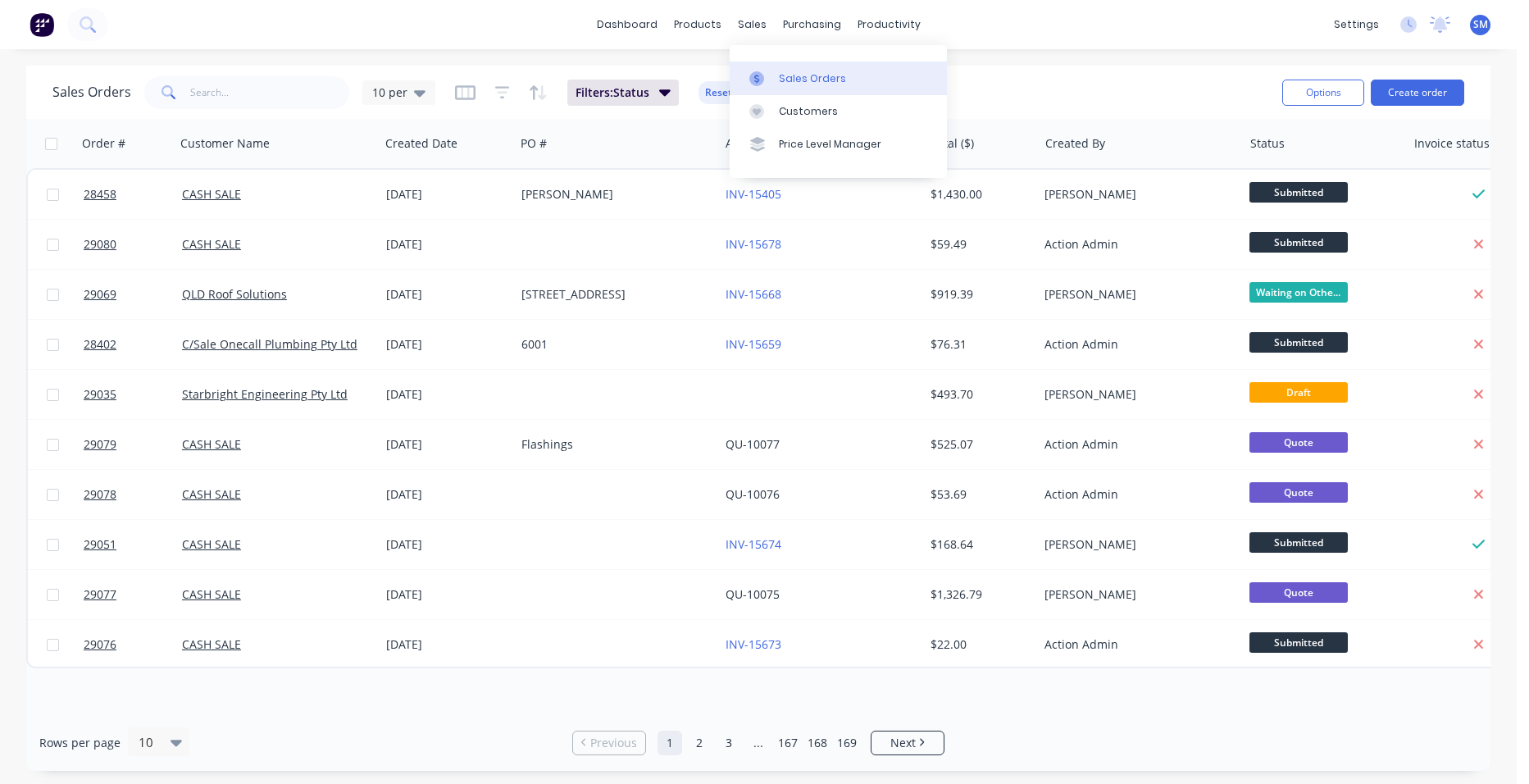
click at [780, 82] on div "Sales Orders" at bounding box center [812, 78] width 68 height 15
click at [790, 113] on div "Customers" at bounding box center [808, 111] width 59 height 15
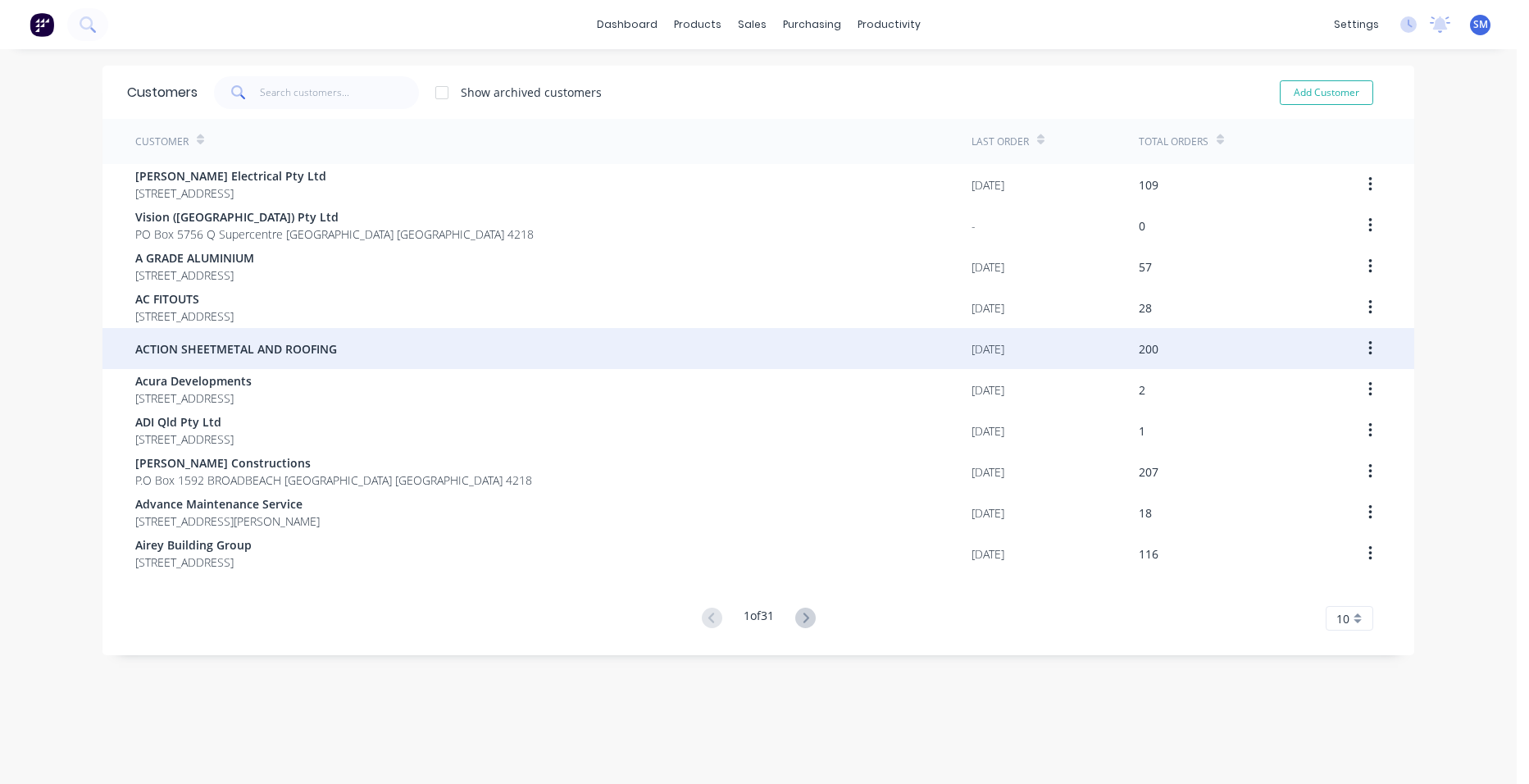
click at [236, 339] on div "ACTION SHEETMETAL AND ROOFING" at bounding box center [553, 348] width 836 height 41
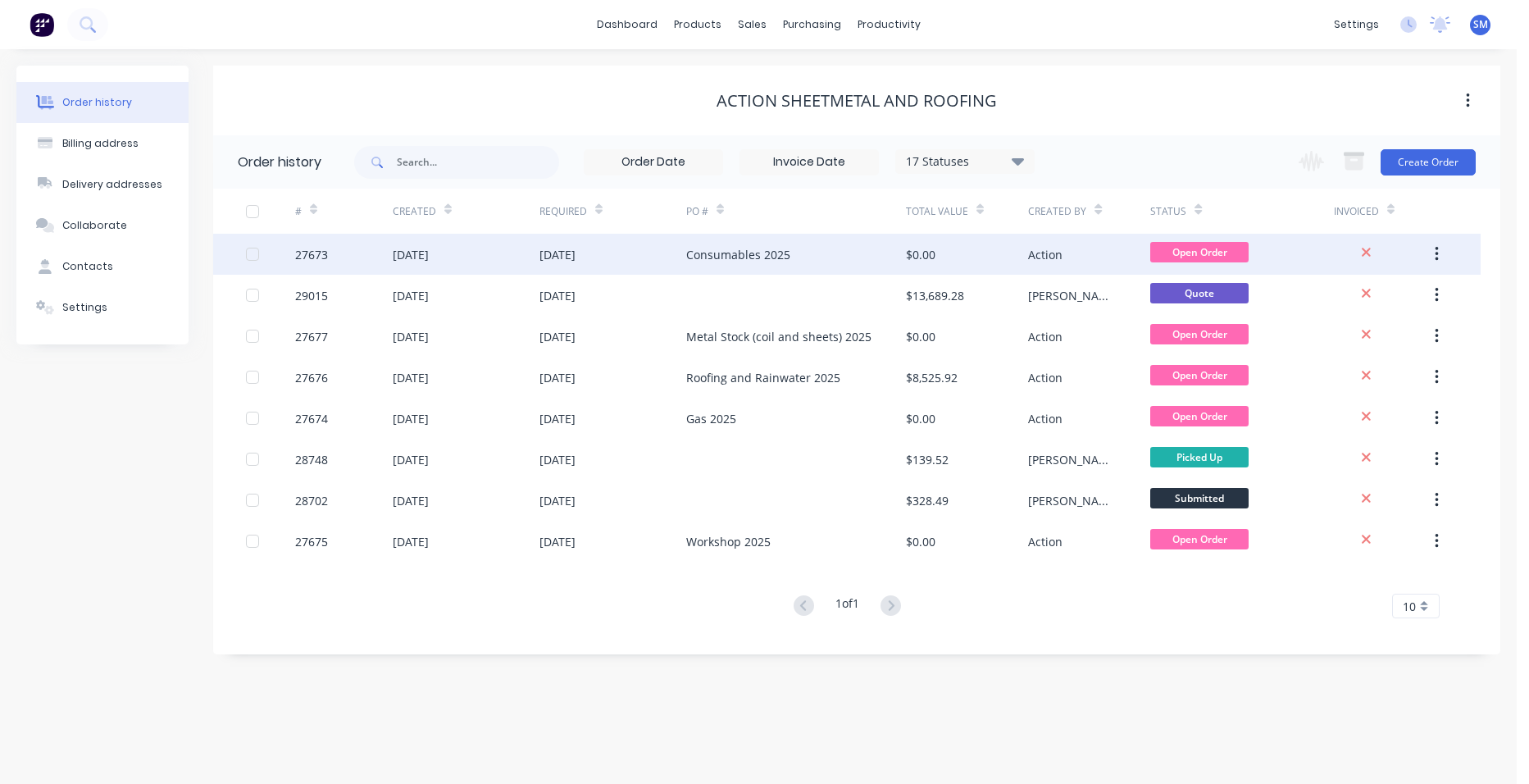
click at [787, 250] on div "Consumables 2025" at bounding box center [738, 254] width 104 height 18
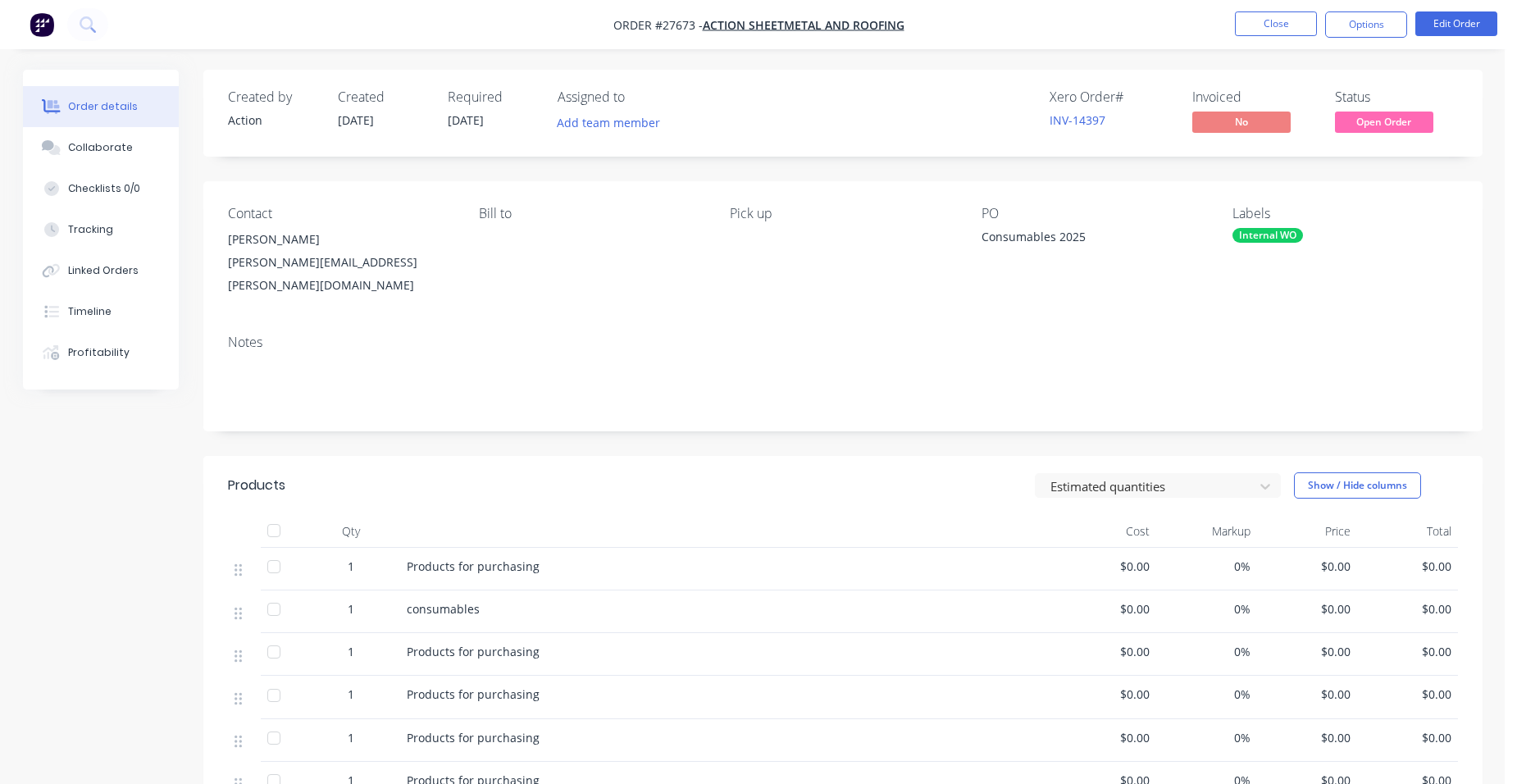
scroll to position [296, 0]
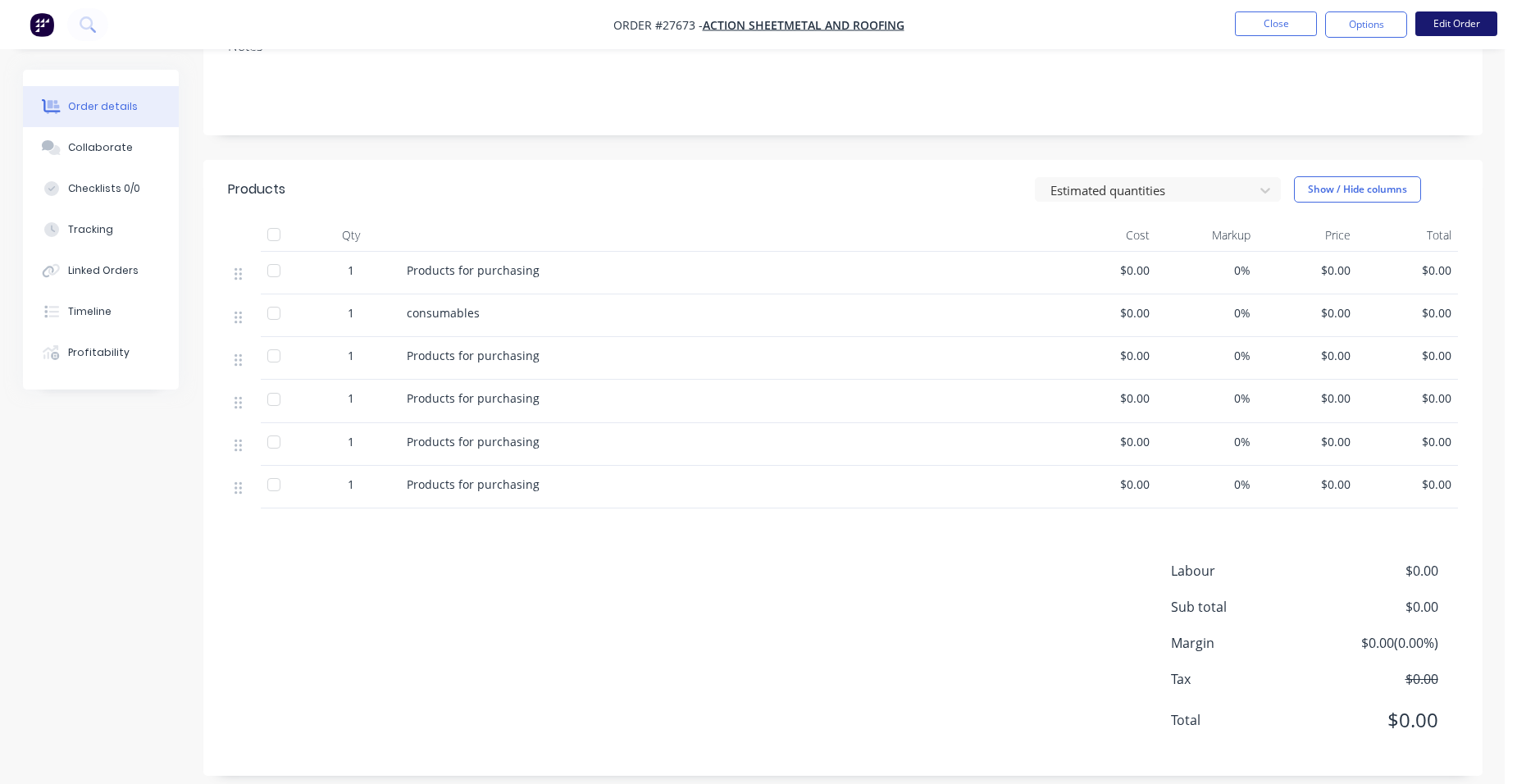
click at [1433, 21] on button "Edit Order" at bounding box center [1456, 24] width 82 height 25
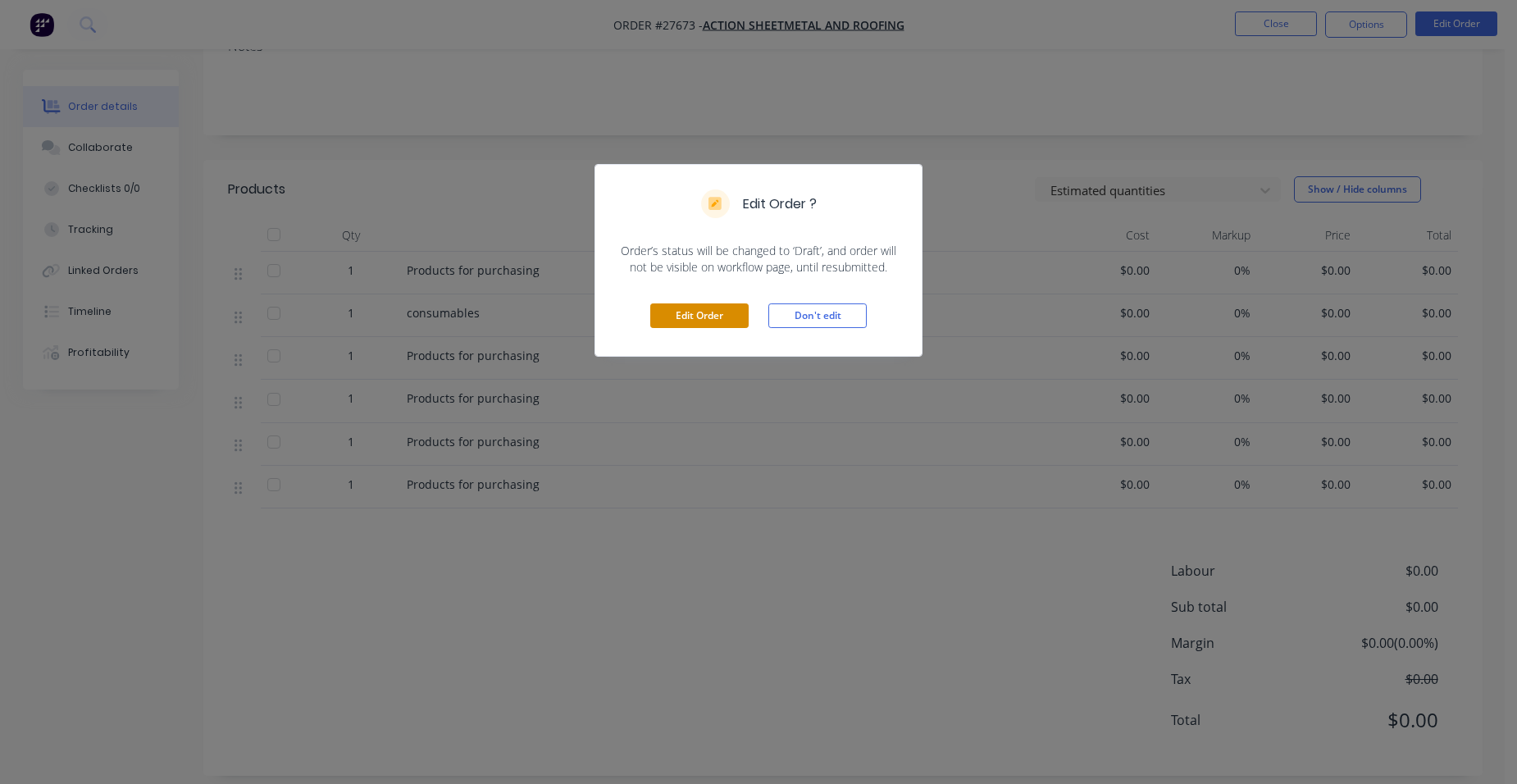
click at [697, 313] on button "Edit Order" at bounding box center [699, 316] width 98 height 25
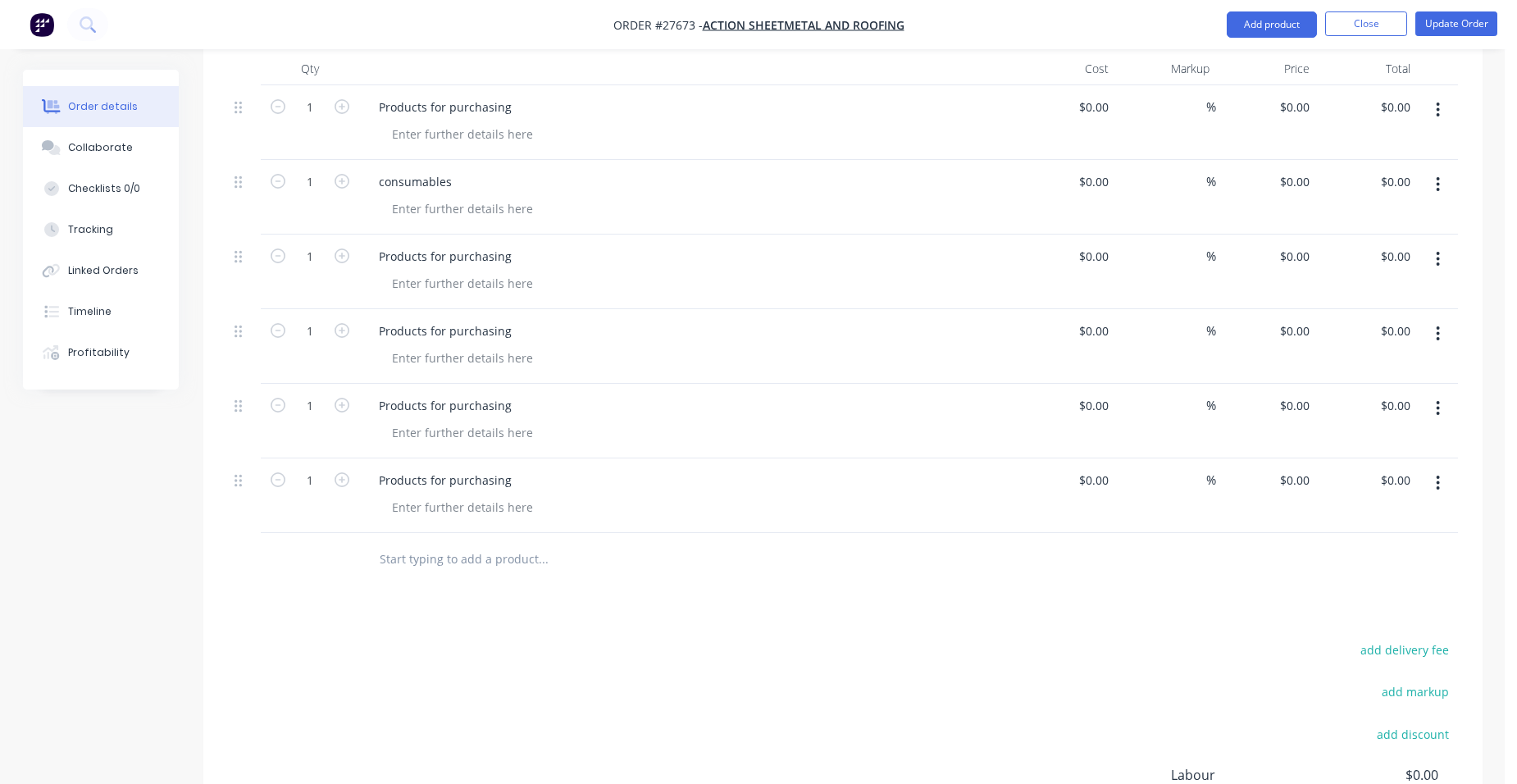
scroll to position [574, 0]
drag, startPoint x: 1442, startPoint y: 411, endPoint x: 1442, endPoint y: 432, distance: 21.0
click at [1442, 465] on button "button" at bounding box center [1438, 480] width 39 height 30
click at [1403, 544] on div "Duplicate" at bounding box center [1380, 555] width 126 height 24
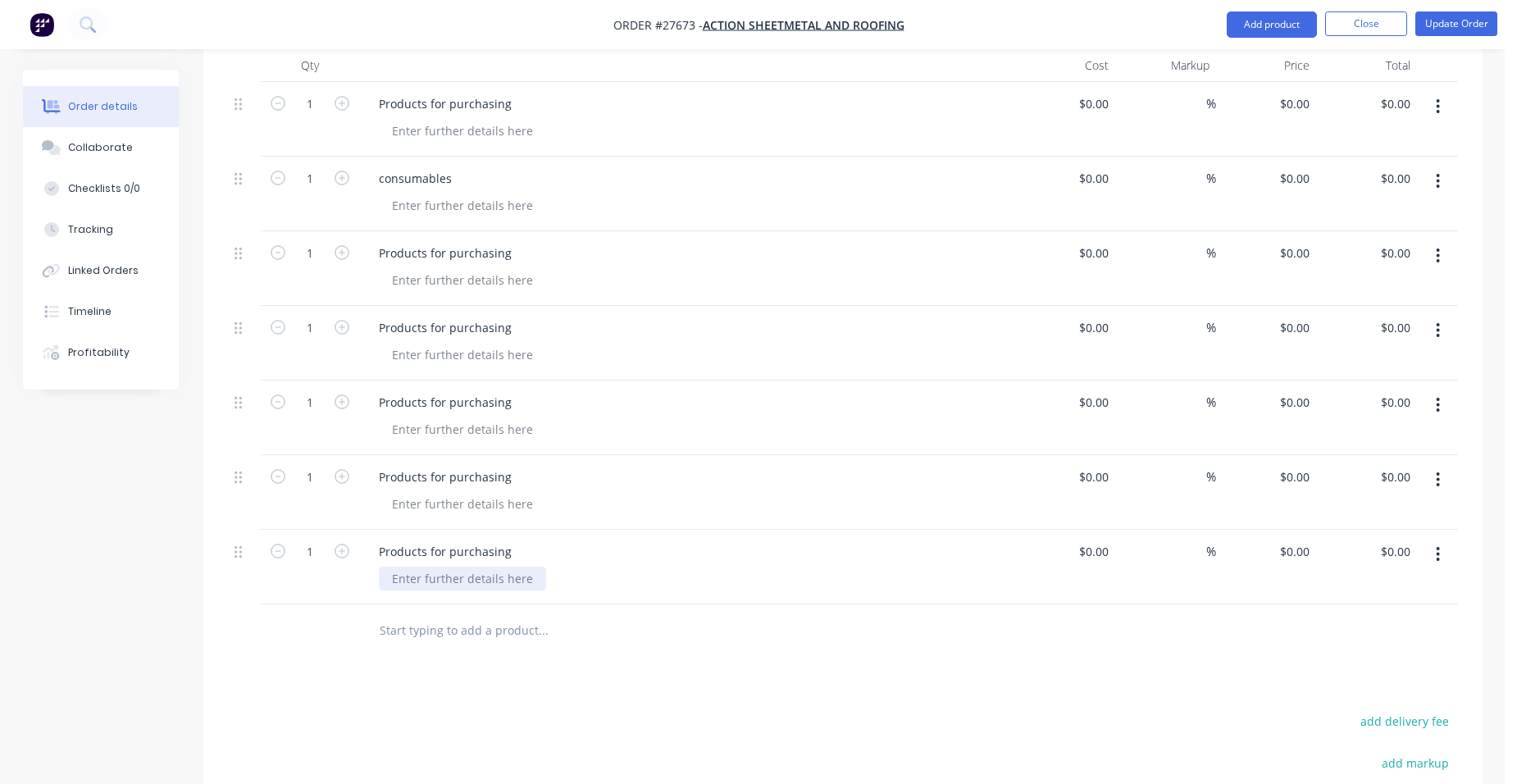
click at [432, 567] on div at bounding box center [462, 578] width 168 height 24
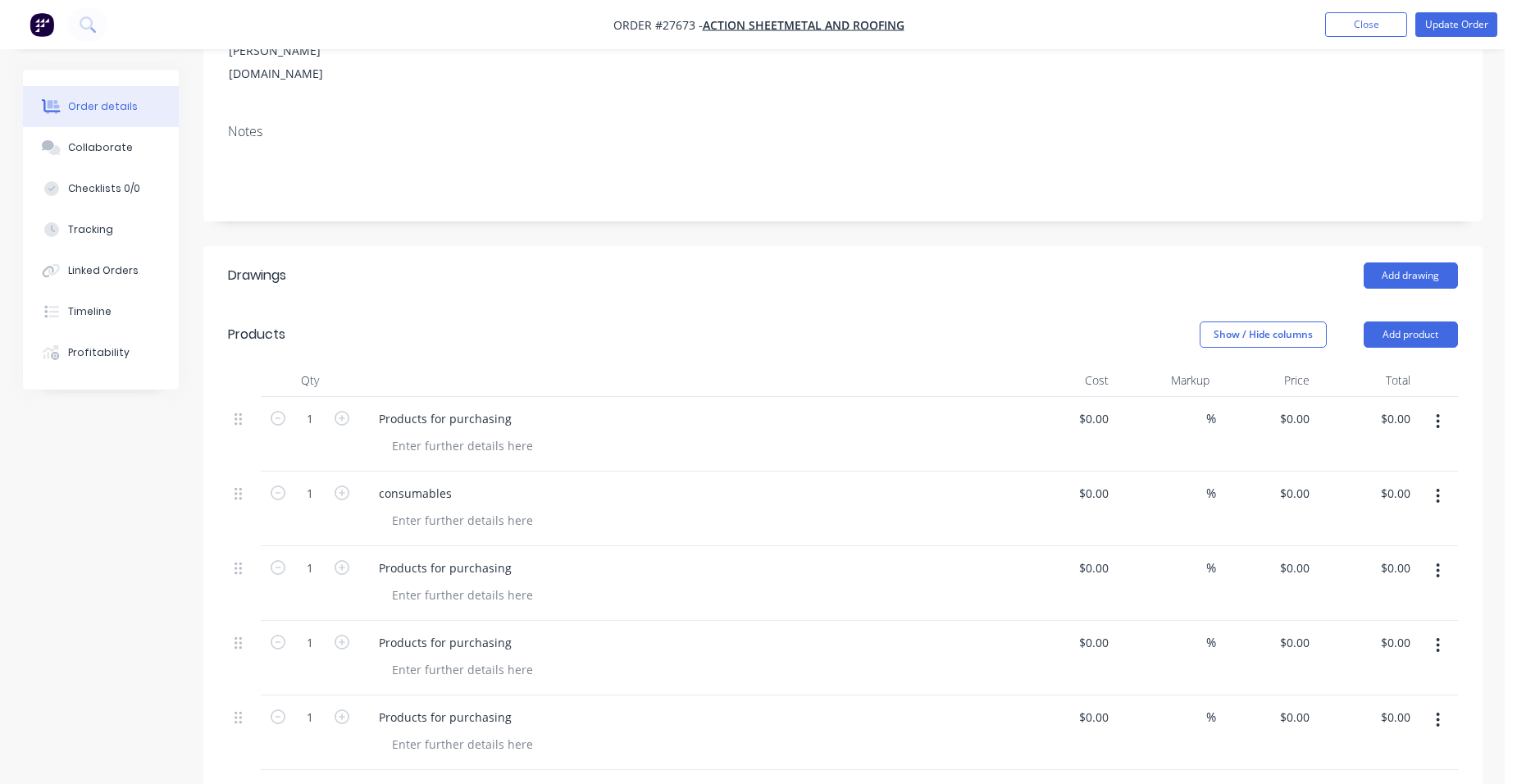
scroll to position [492, 0]
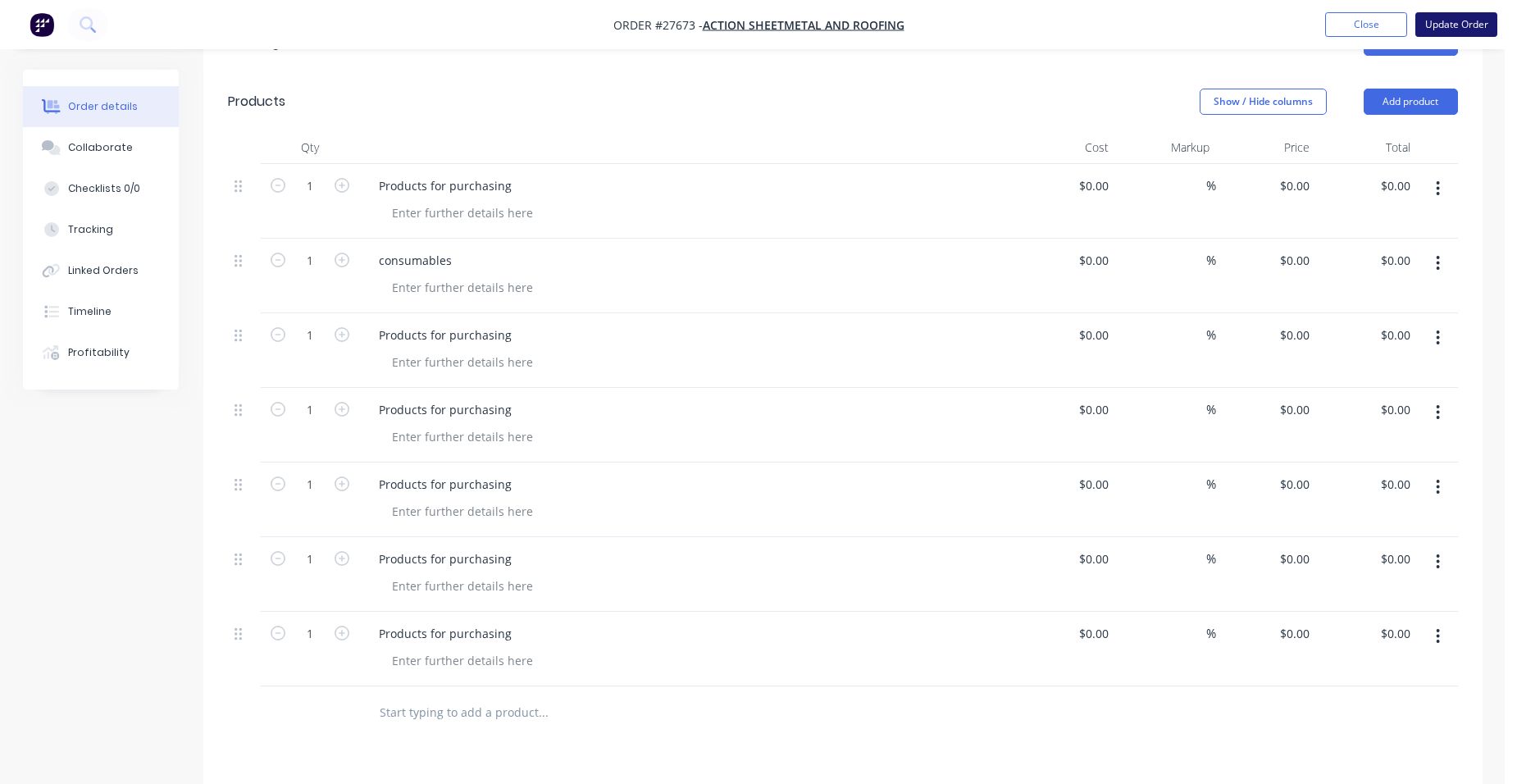
click at [1468, 18] on button "Update Order" at bounding box center [1456, 25] width 82 height 25
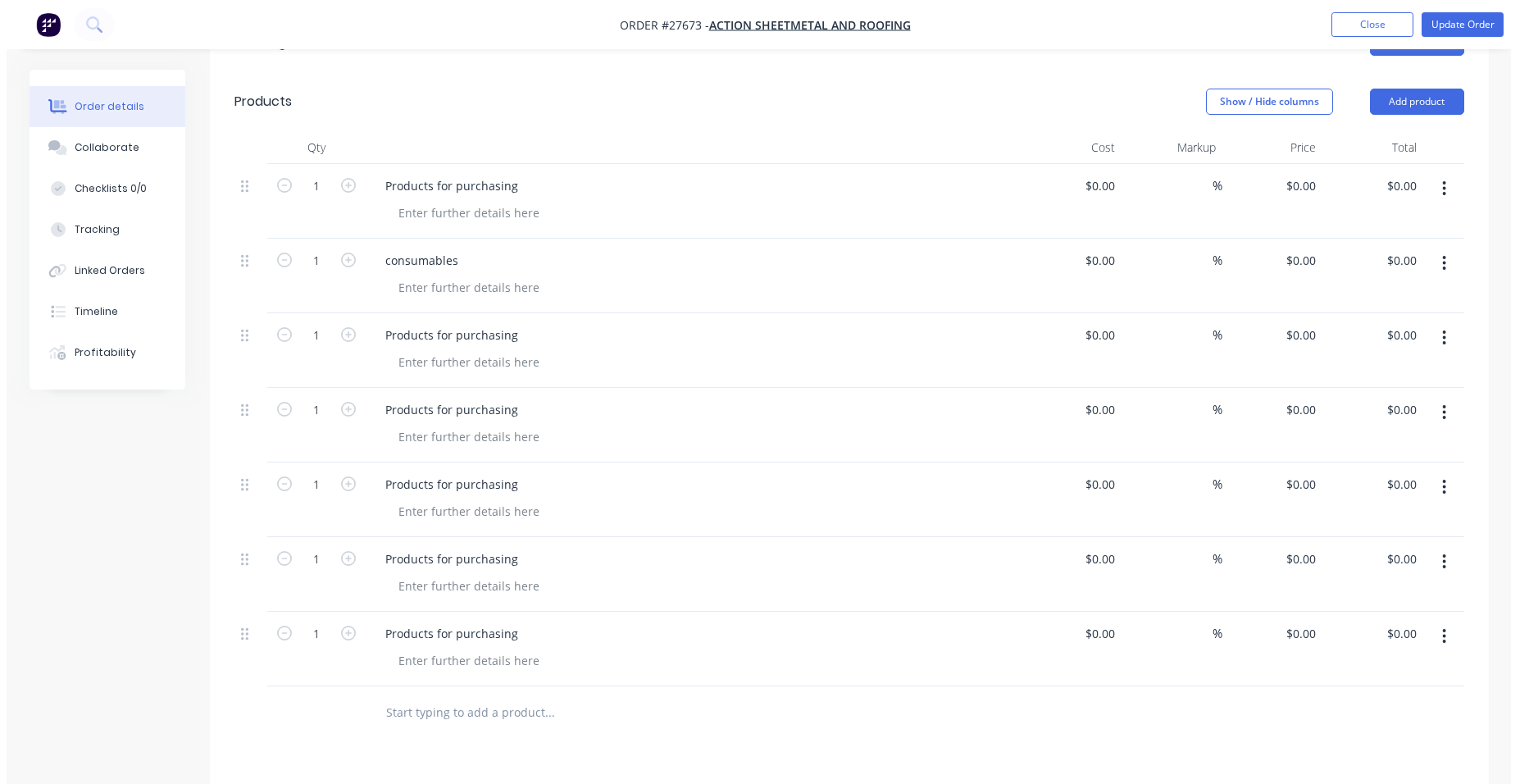
scroll to position [0, 0]
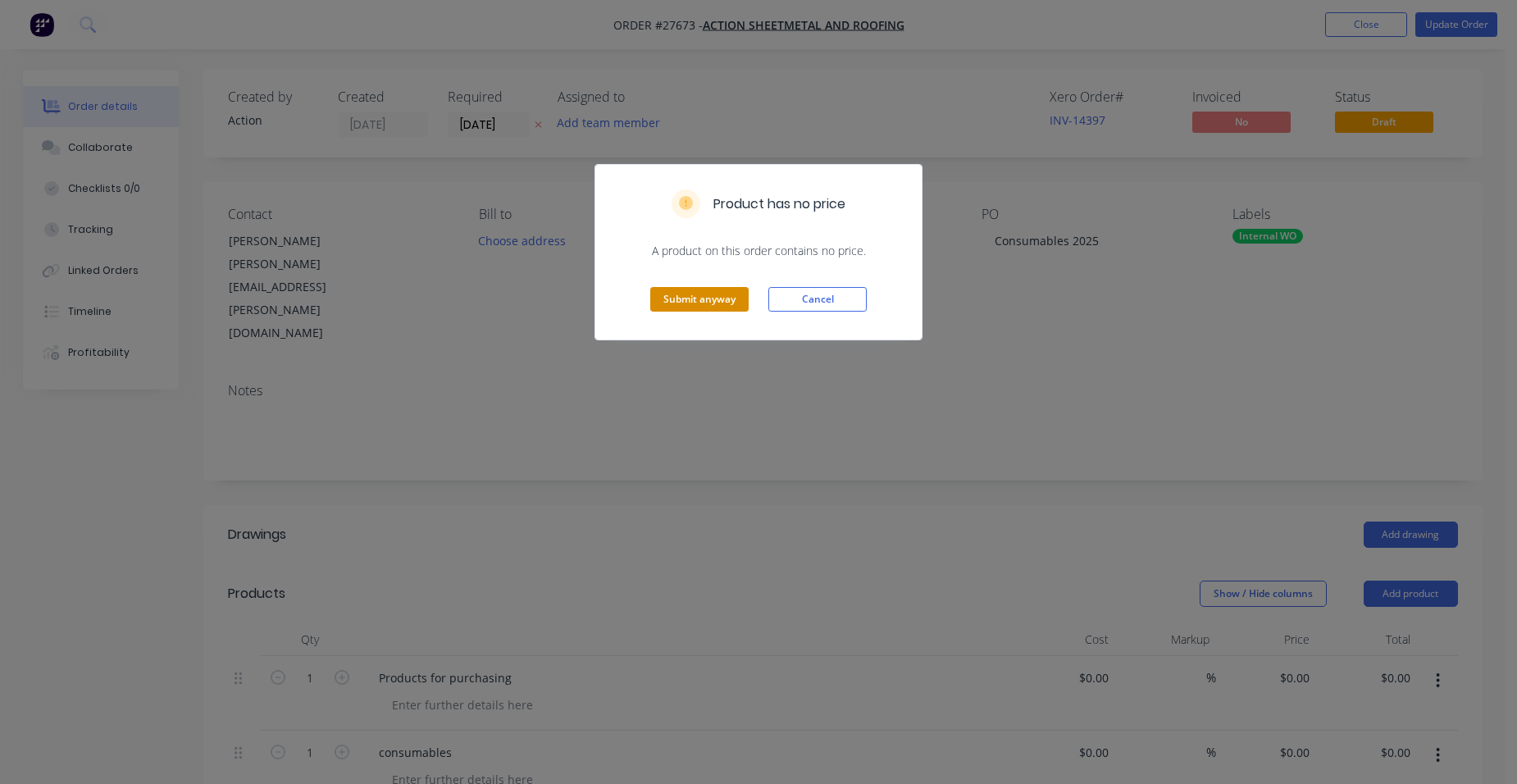
click at [728, 293] on button "Submit anyway" at bounding box center [699, 299] width 98 height 25
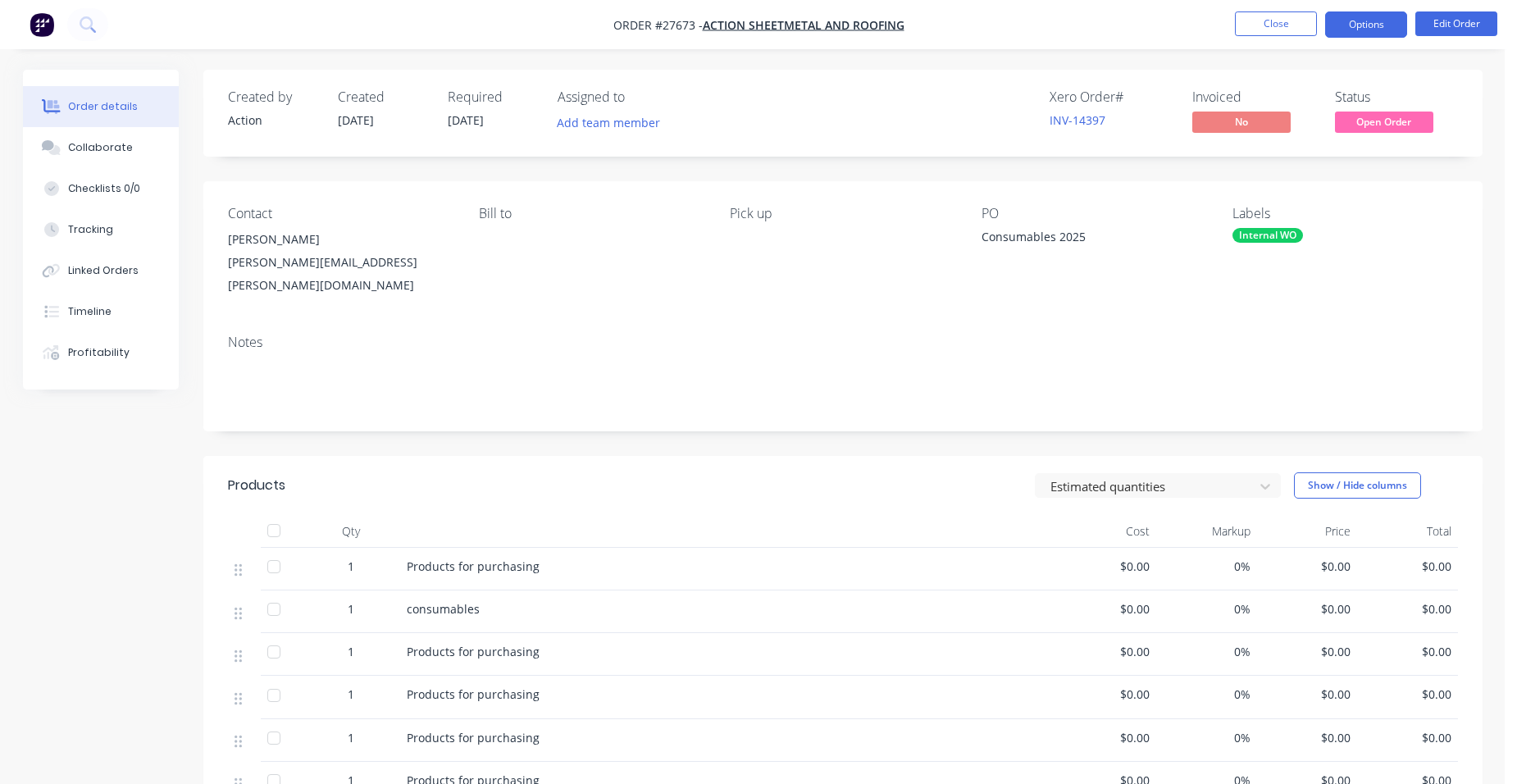
click at [1380, 26] on button "Options" at bounding box center [1365, 25] width 82 height 26
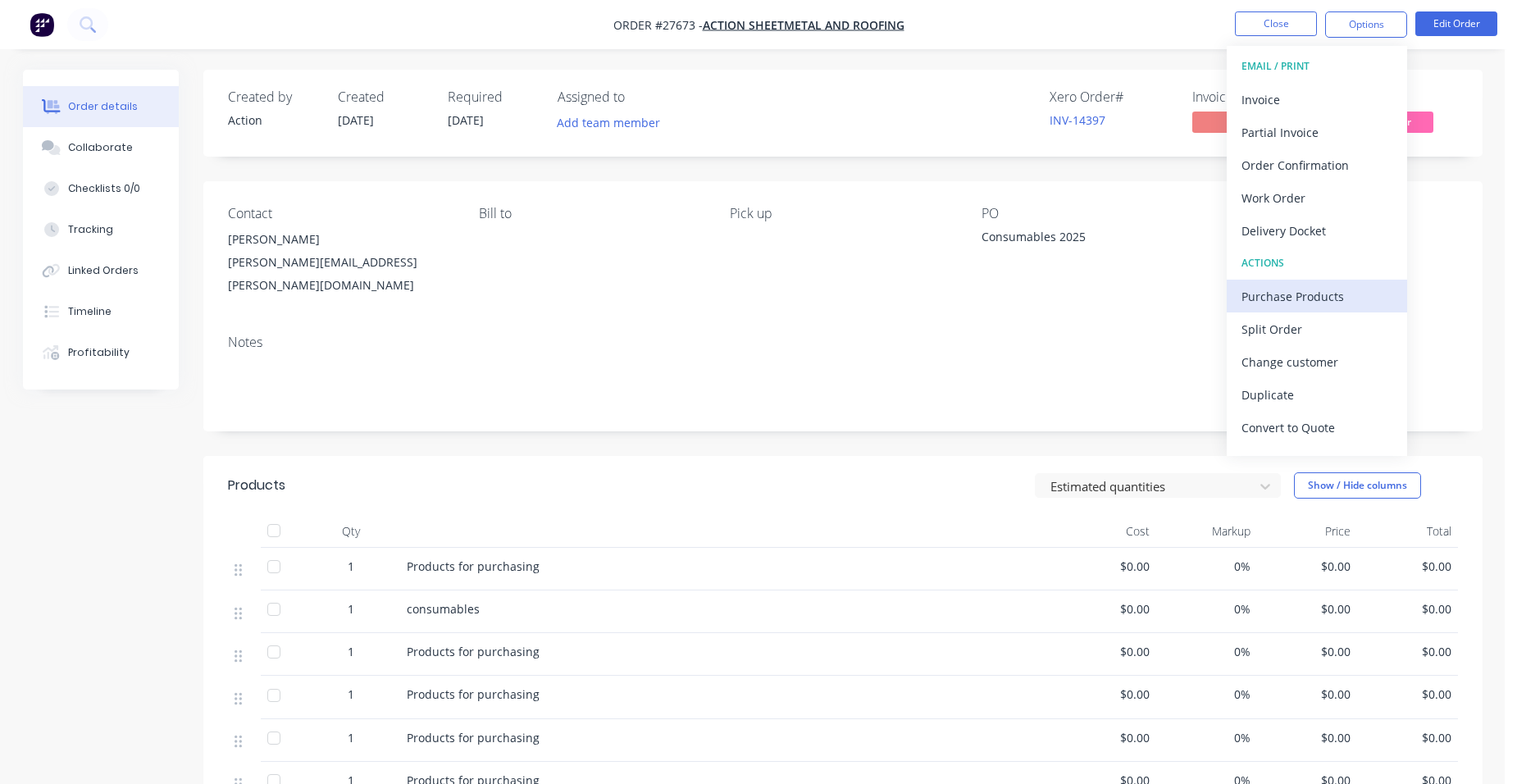
click at [1351, 307] on div "Purchase Products" at bounding box center [1317, 296] width 151 height 24
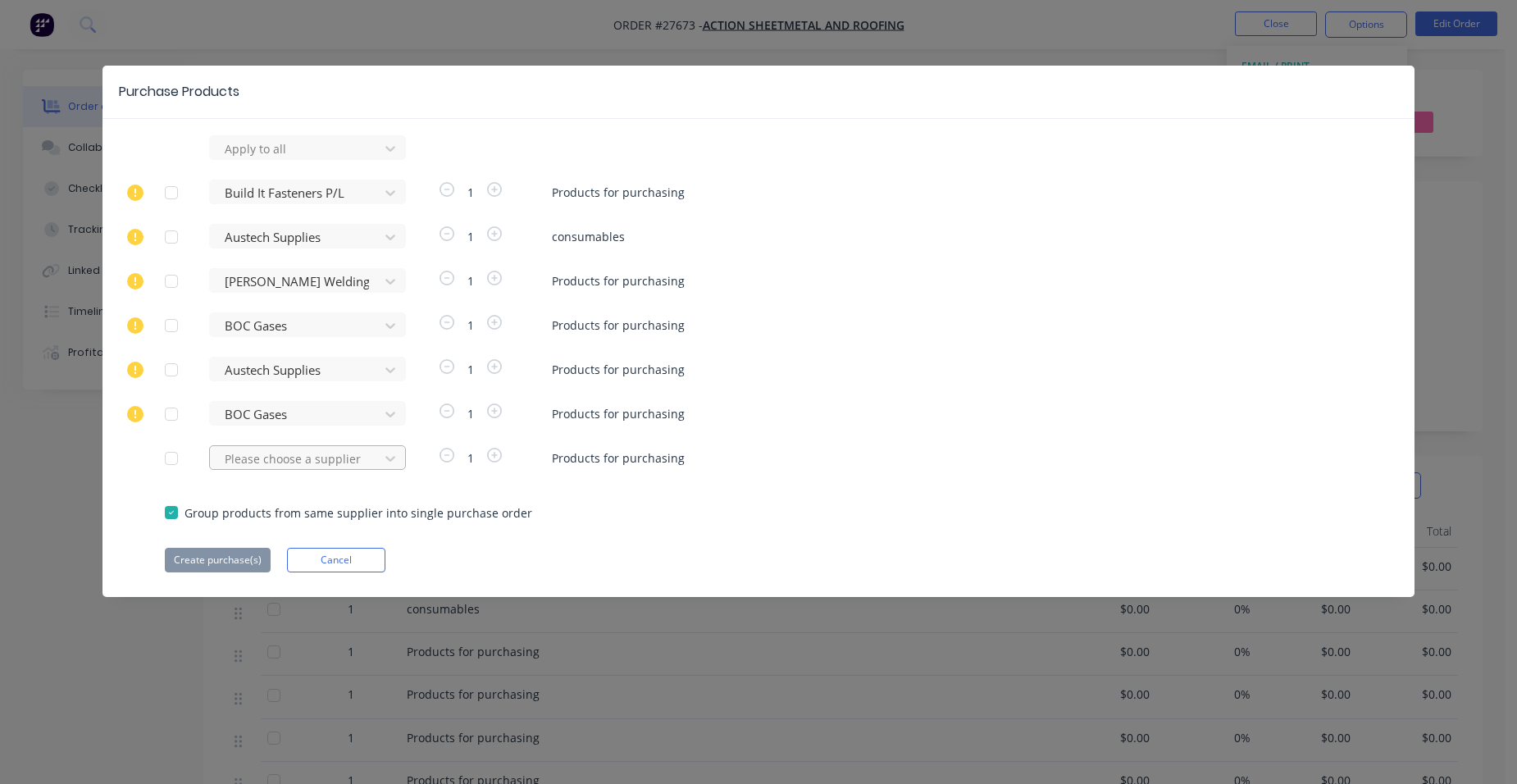
click at [236, 461] on div at bounding box center [297, 458] width 147 height 20
type input "[PERSON_NAME]"
click at [326, 525] on div "[PERSON_NAME] Welding Supplies" at bounding box center [307, 527] width 197 height 47
click at [225, 552] on button "Create purchase(s)" at bounding box center [218, 559] width 106 height 25
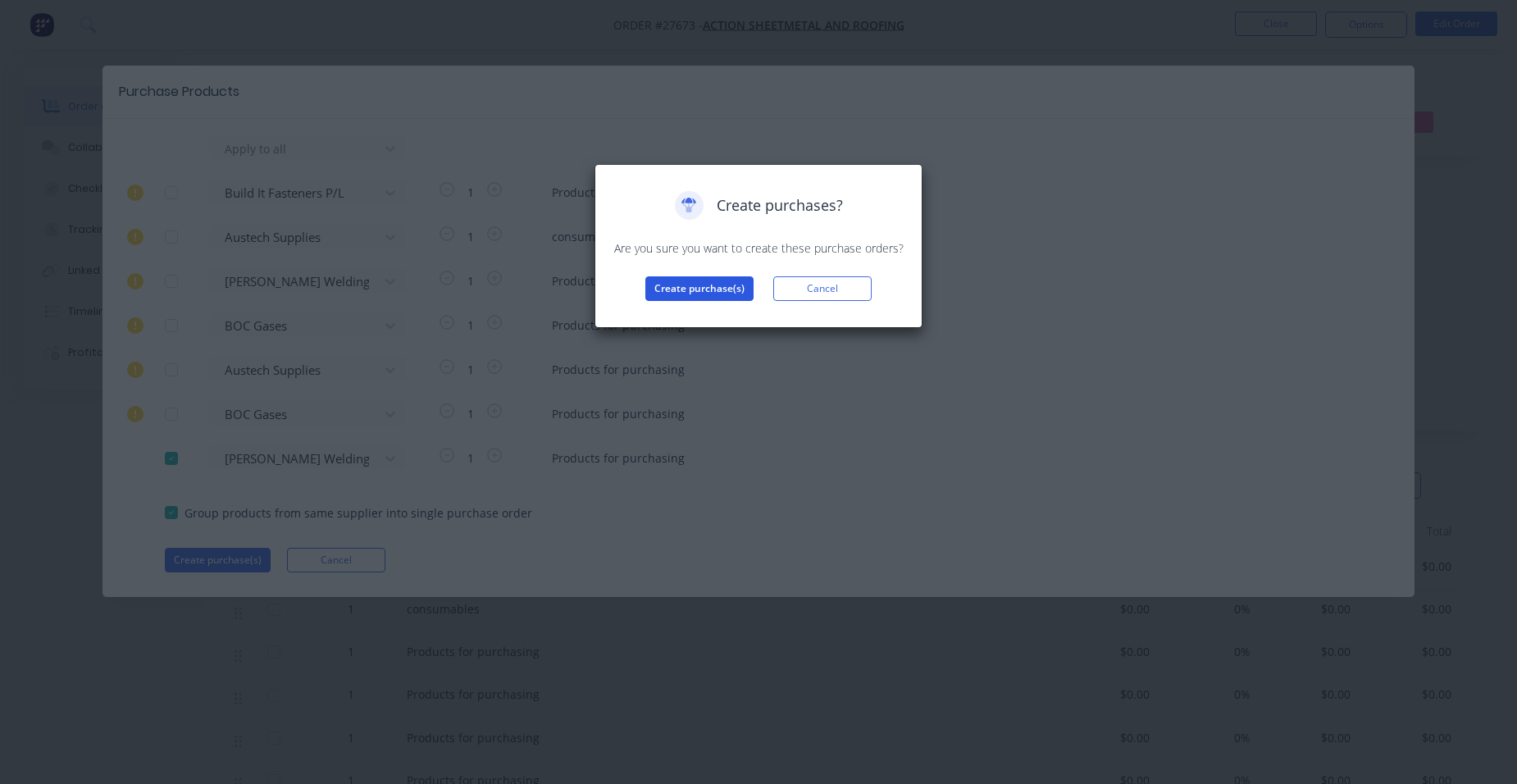
click at [702, 284] on button "Create purchase(s)" at bounding box center [699, 289] width 108 height 25
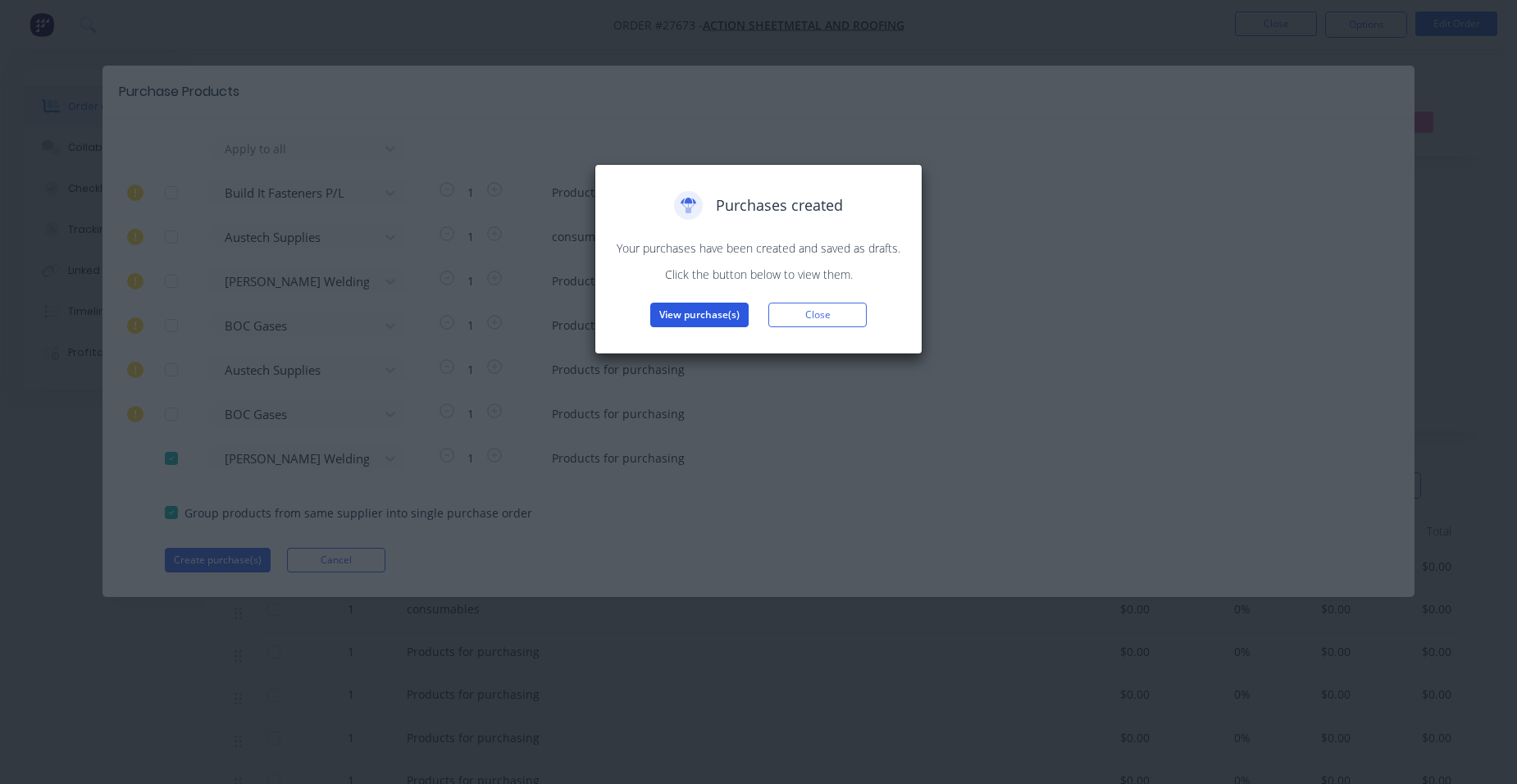
click at [697, 307] on button "View purchase(s)" at bounding box center [699, 315] width 98 height 25
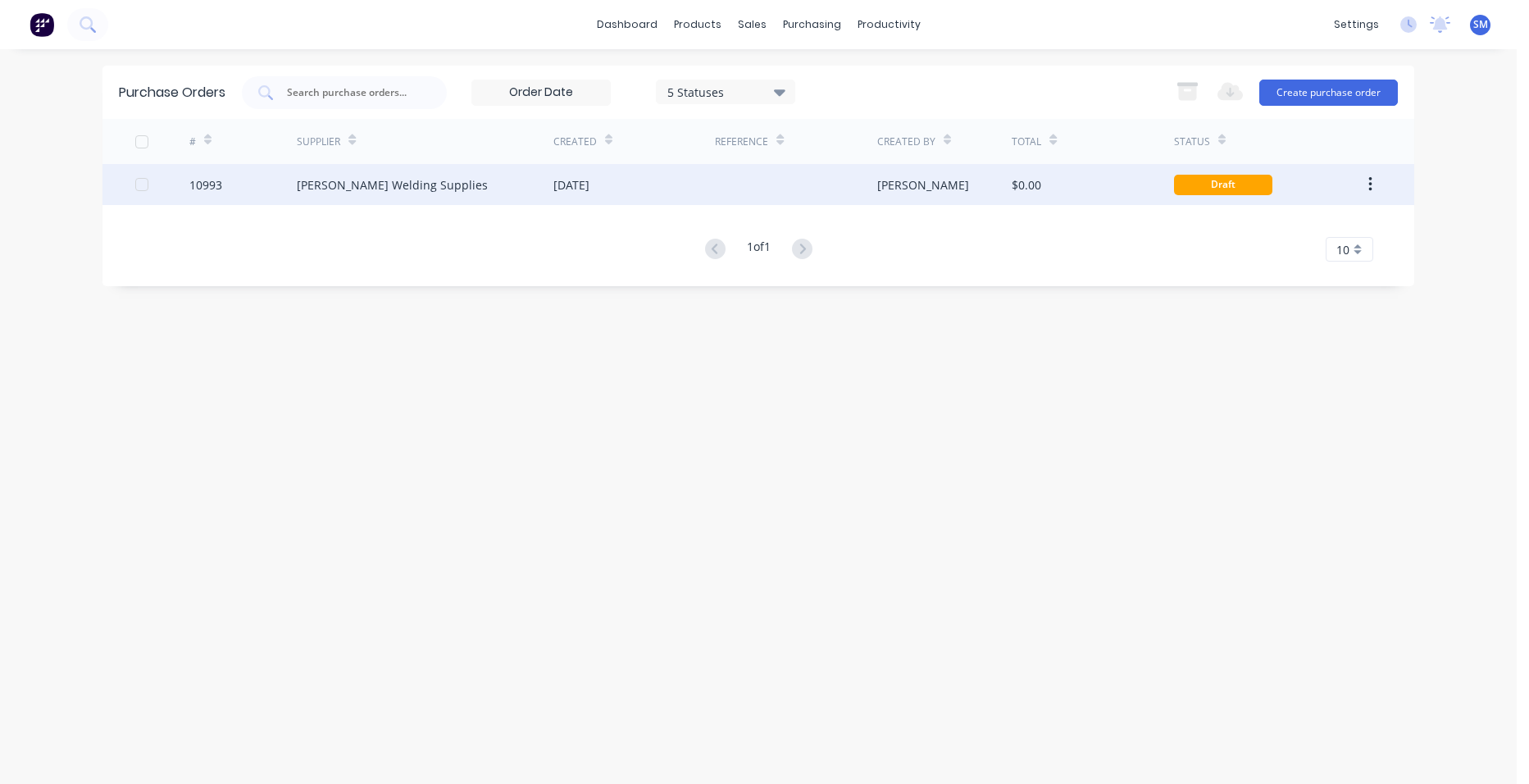
click at [661, 179] on div "[DATE]" at bounding box center [634, 184] width 161 height 41
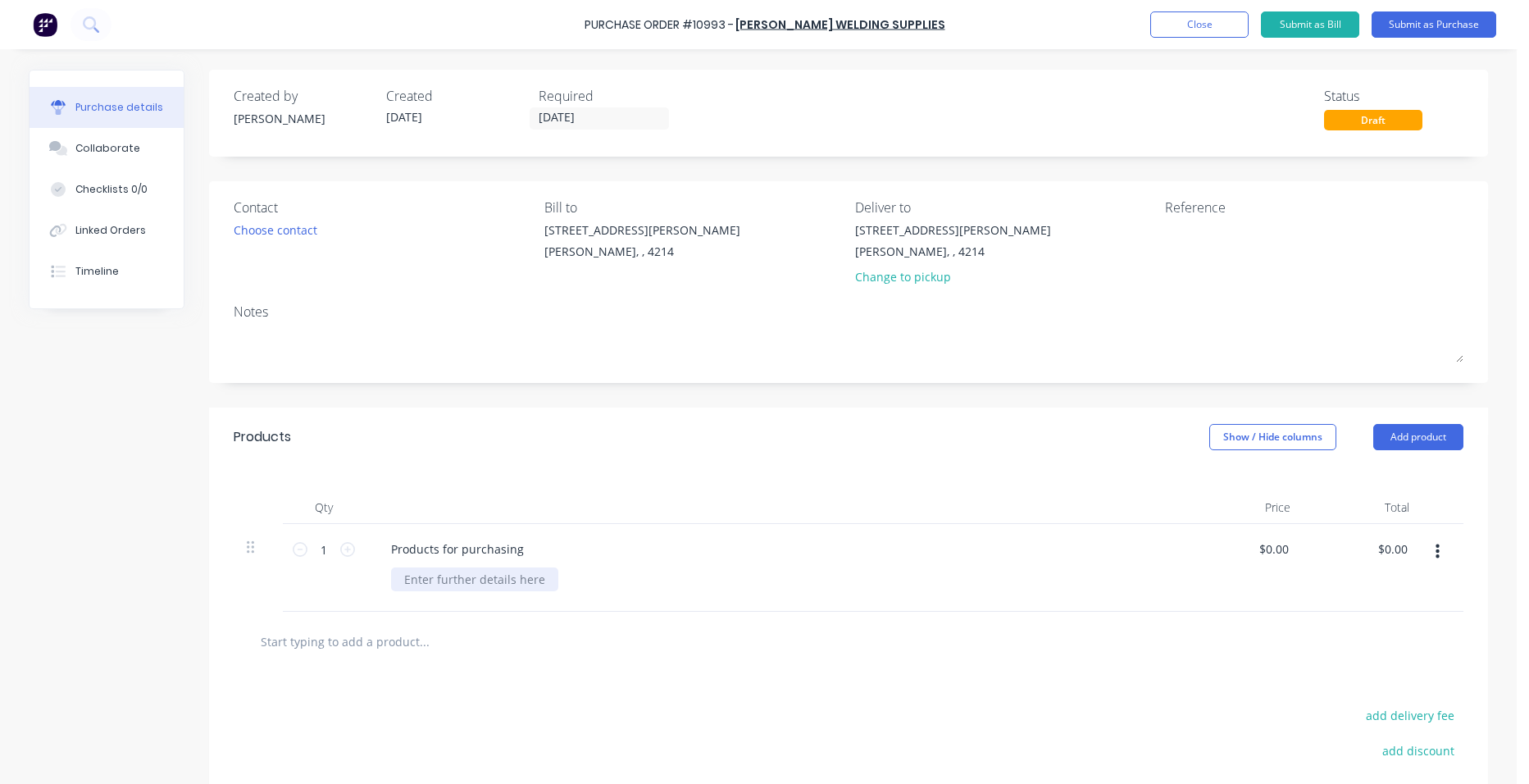
click at [432, 581] on div at bounding box center [475, 579] width 168 height 24
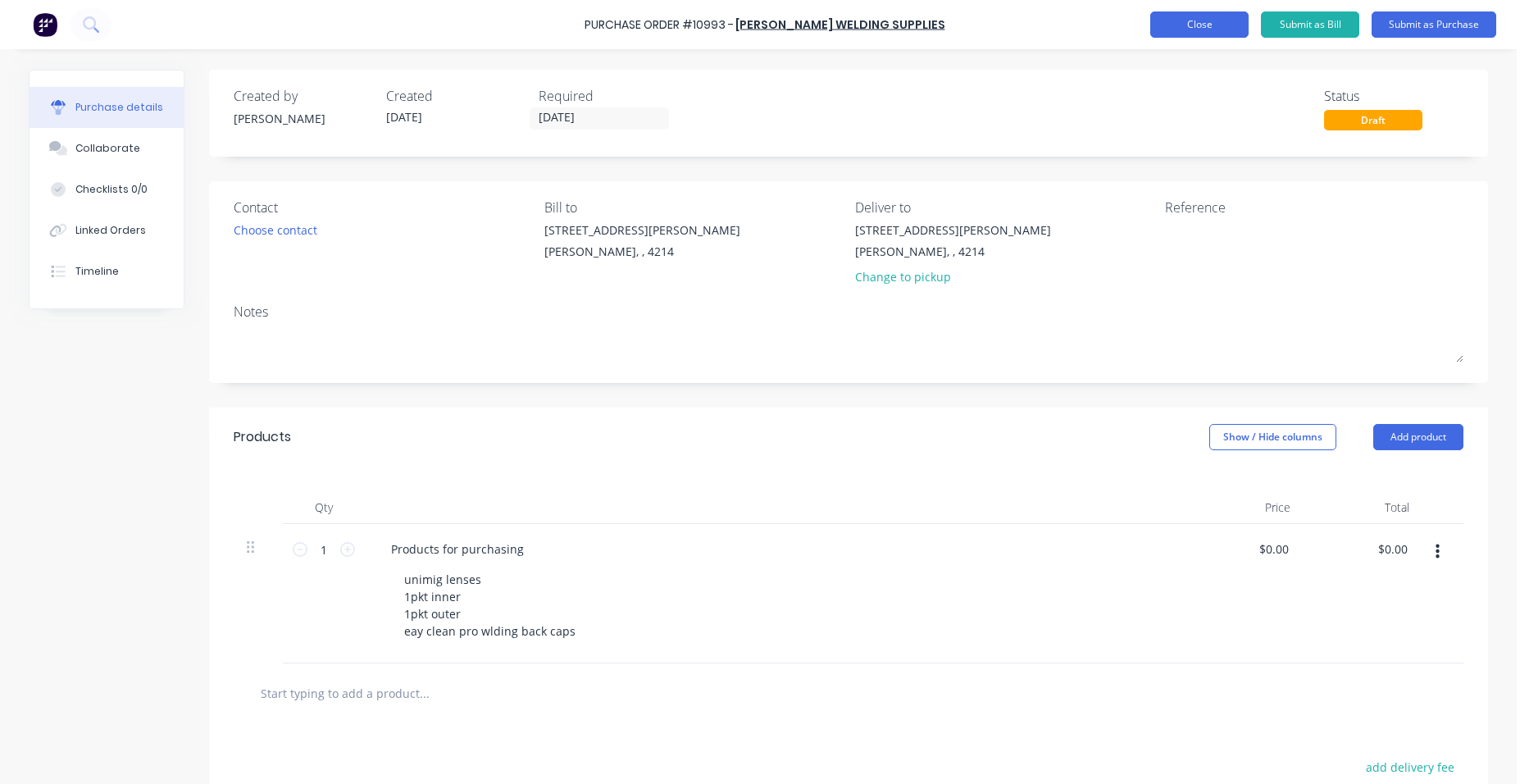
click at [1229, 18] on button "Close" at bounding box center [1199, 25] width 98 height 26
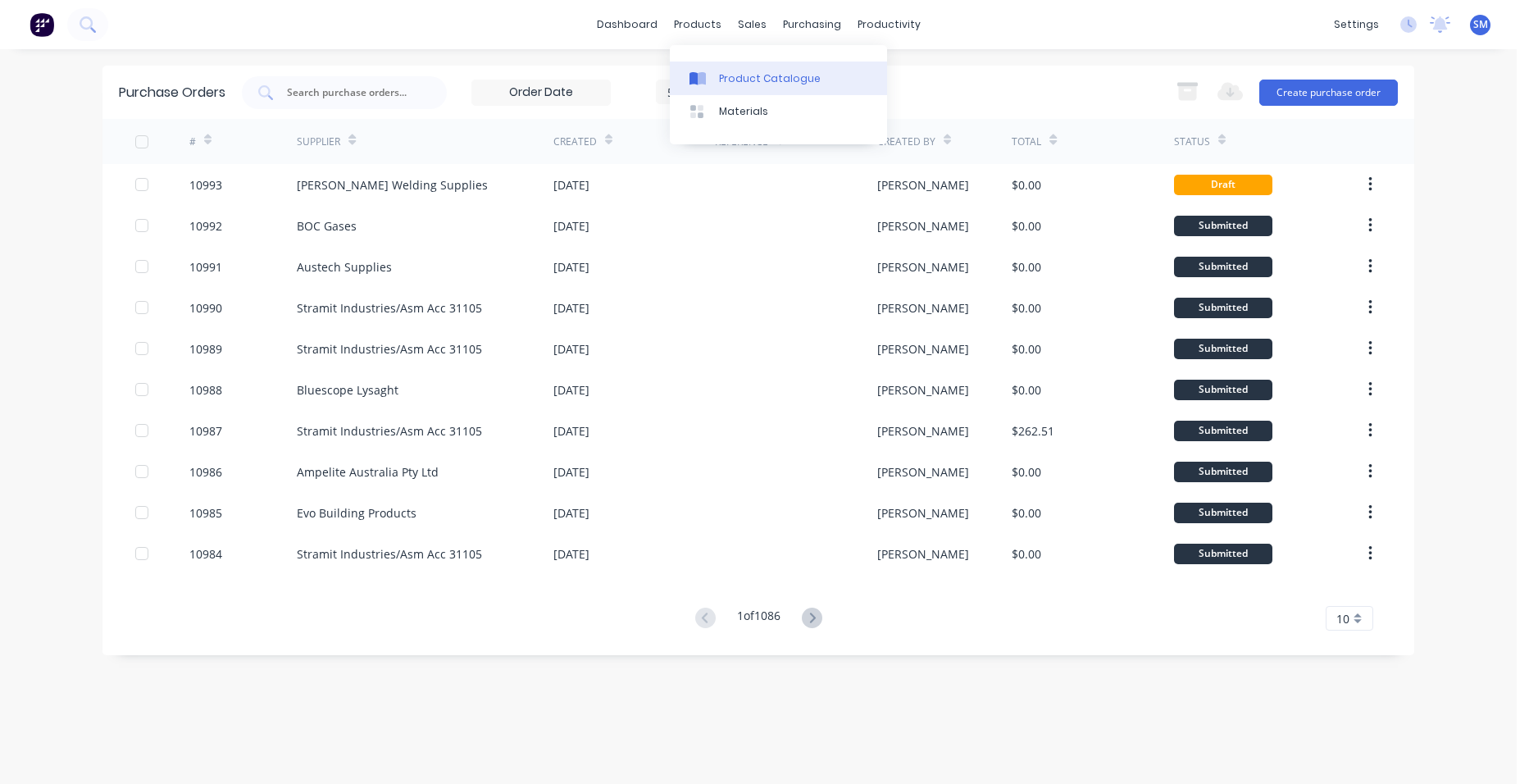
drag, startPoint x: 728, startPoint y: 74, endPoint x: 713, endPoint y: 87, distance: 19.8
click at [728, 74] on div "Product Catalogue" at bounding box center [770, 78] width 102 height 15
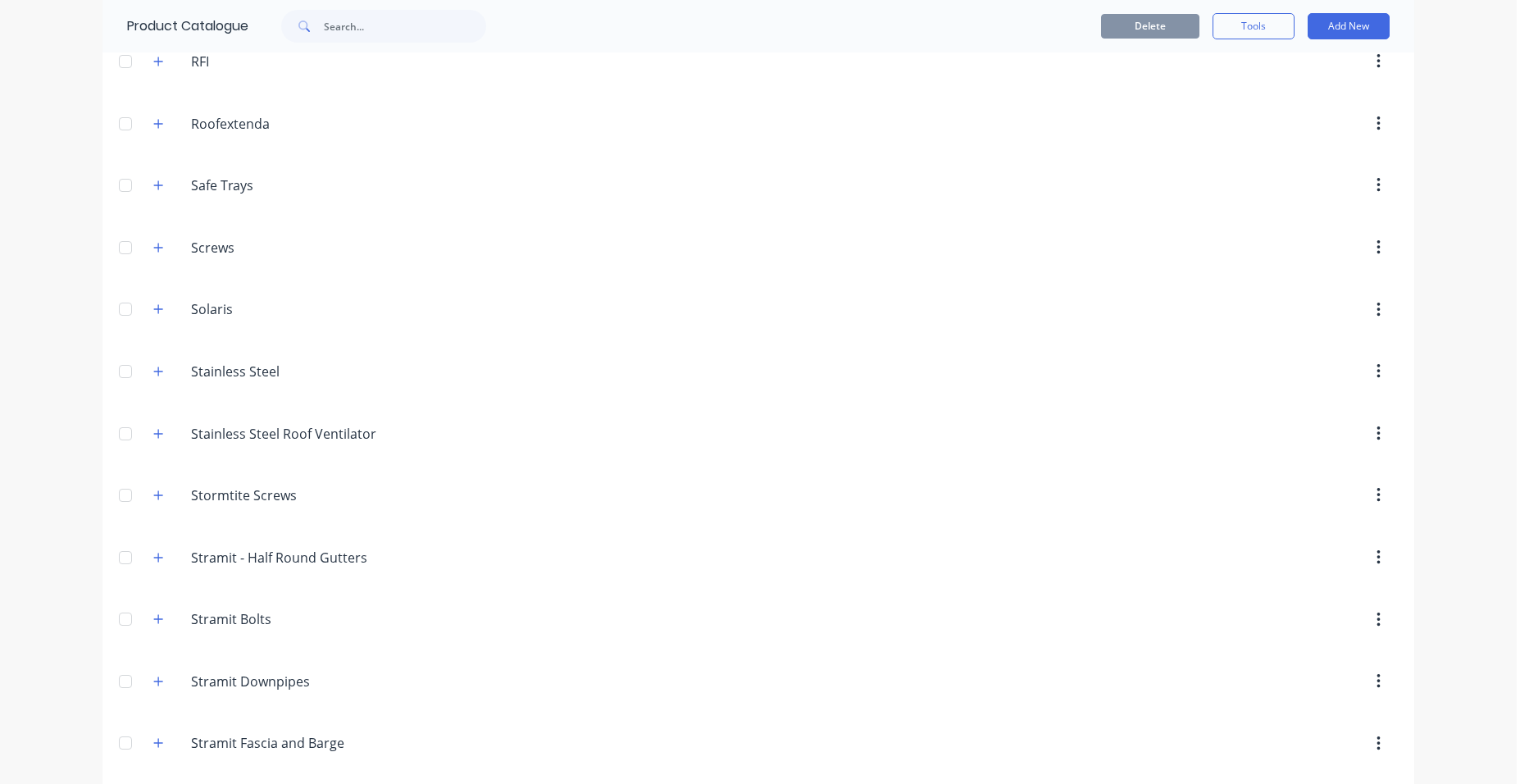
scroll to position [2581, 0]
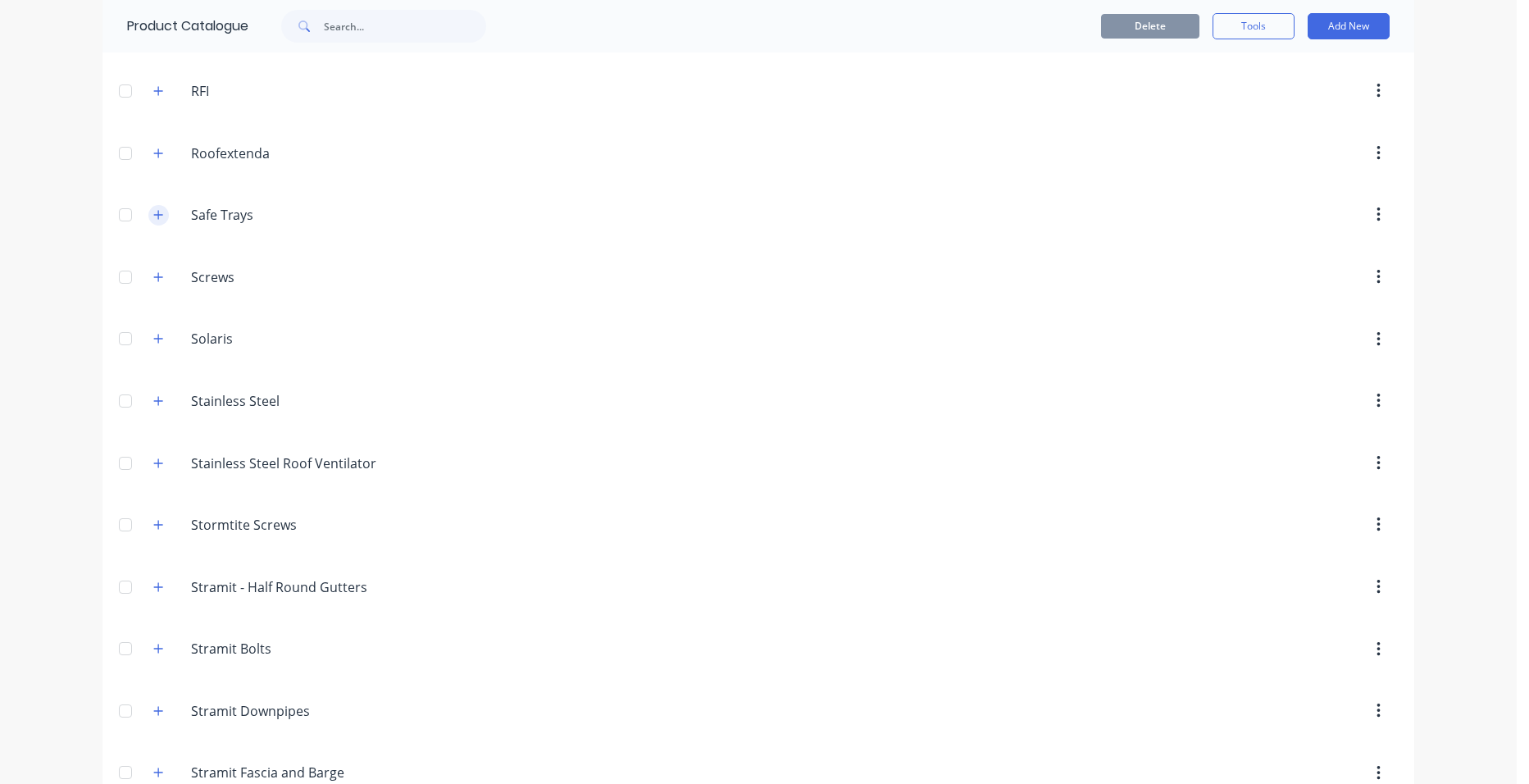
click at [148, 210] on button "button" at bounding box center [158, 215] width 20 height 20
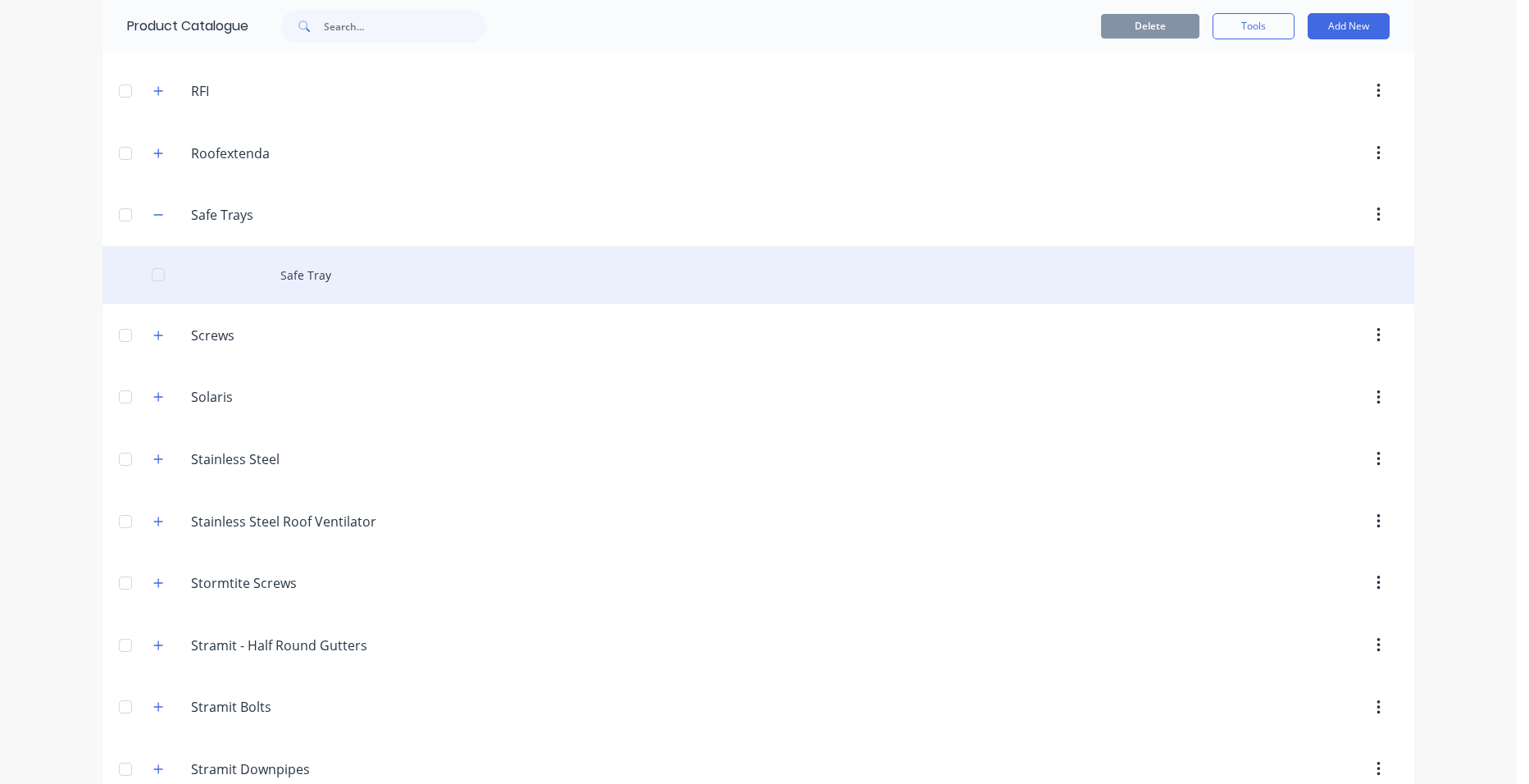
click at [309, 273] on div "Safe Tray" at bounding box center [758, 274] width 1311 height 58
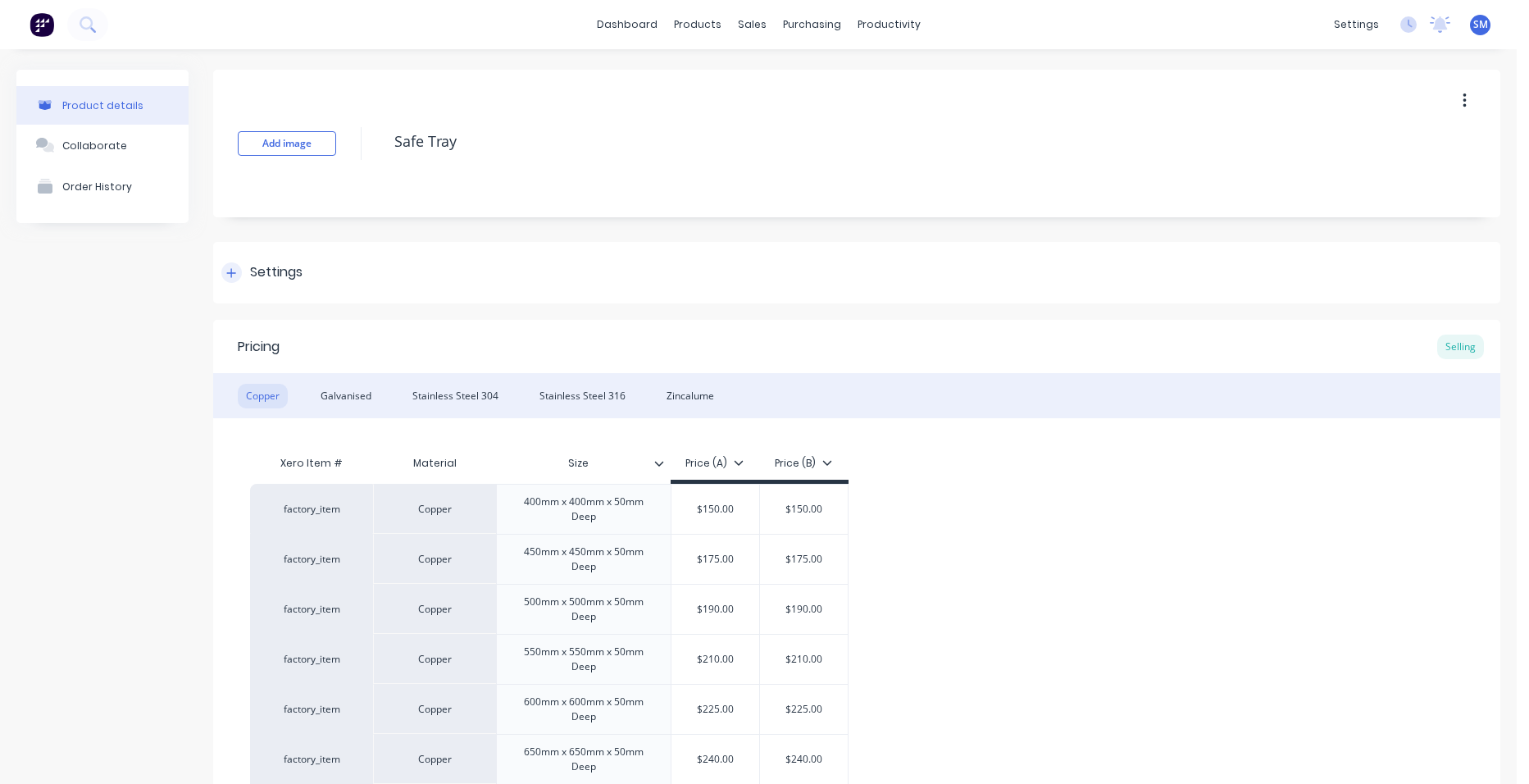
type textarea "x"
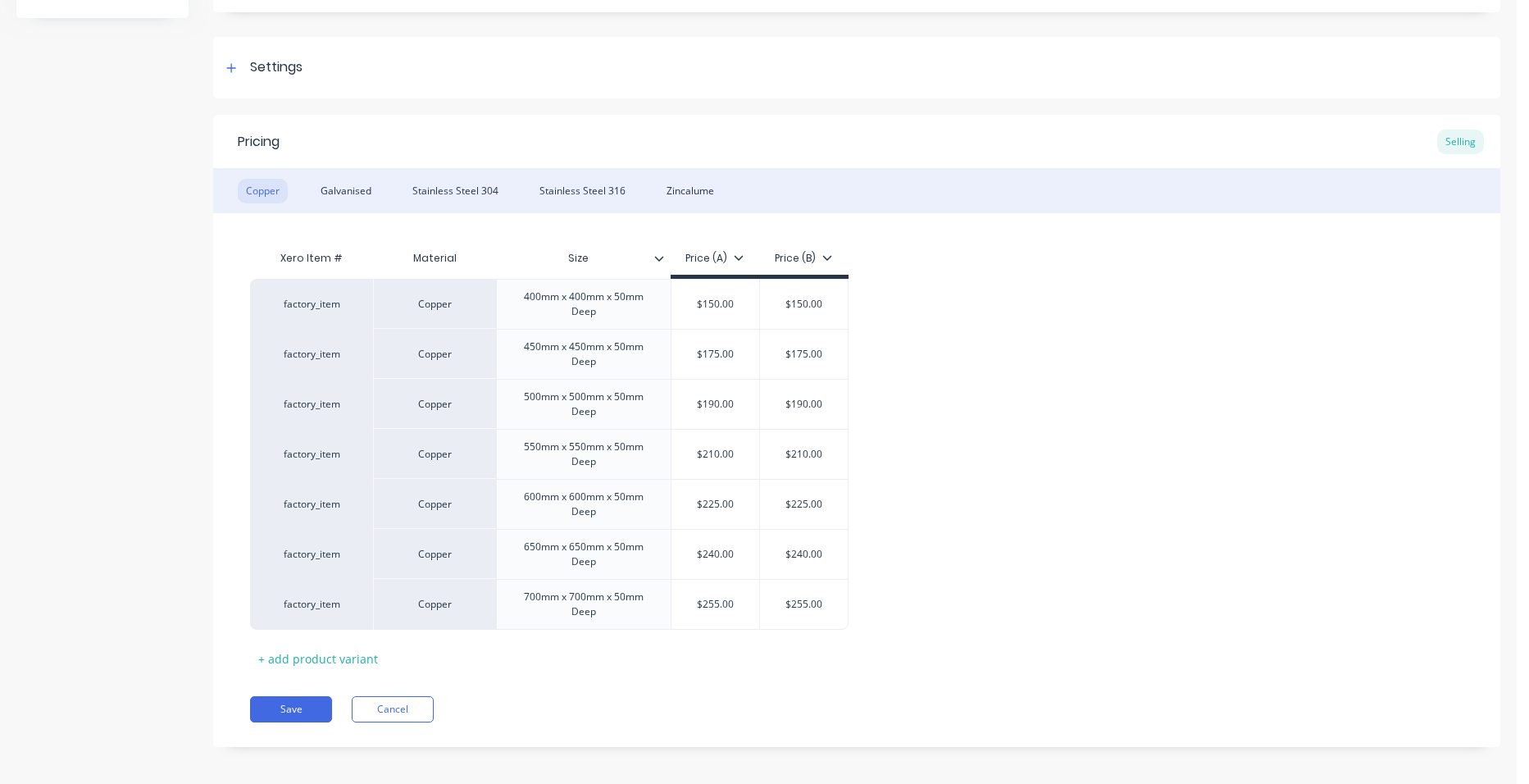
scroll to position [213, 0]
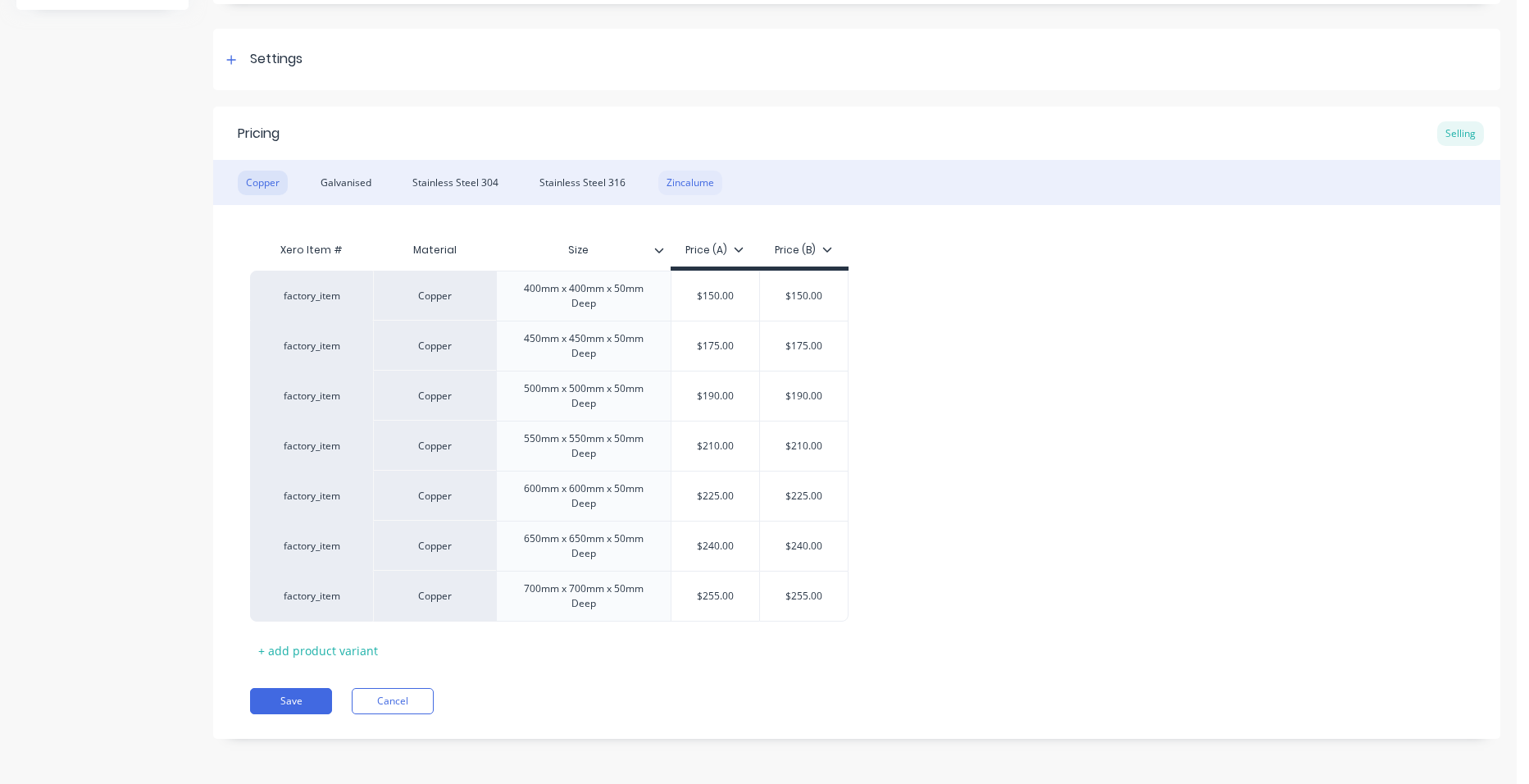
click at [676, 179] on div "Zincalume" at bounding box center [690, 182] width 64 height 25
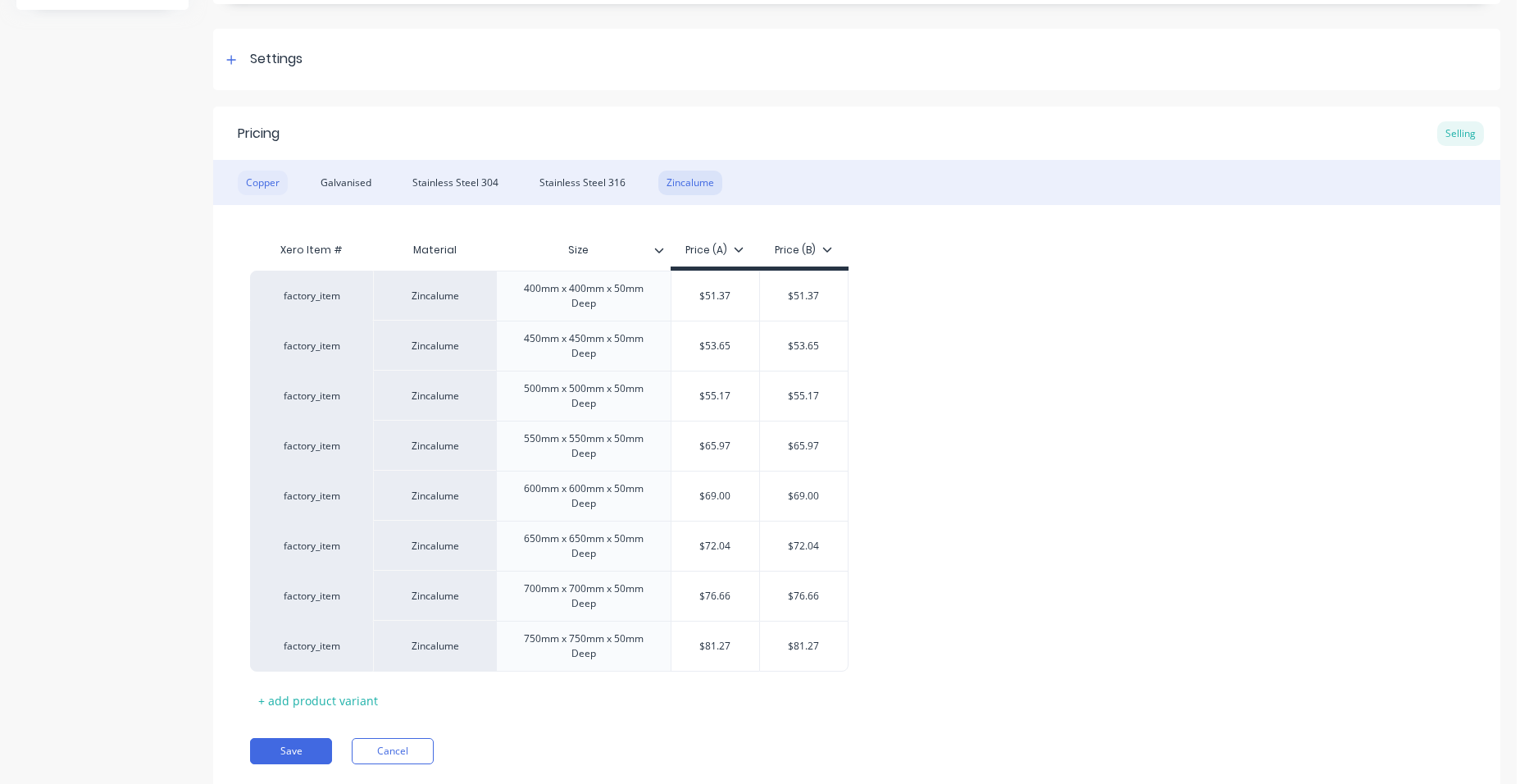
click at [262, 181] on div "Copper" at bounding box center [262, 182] width 50 height 25
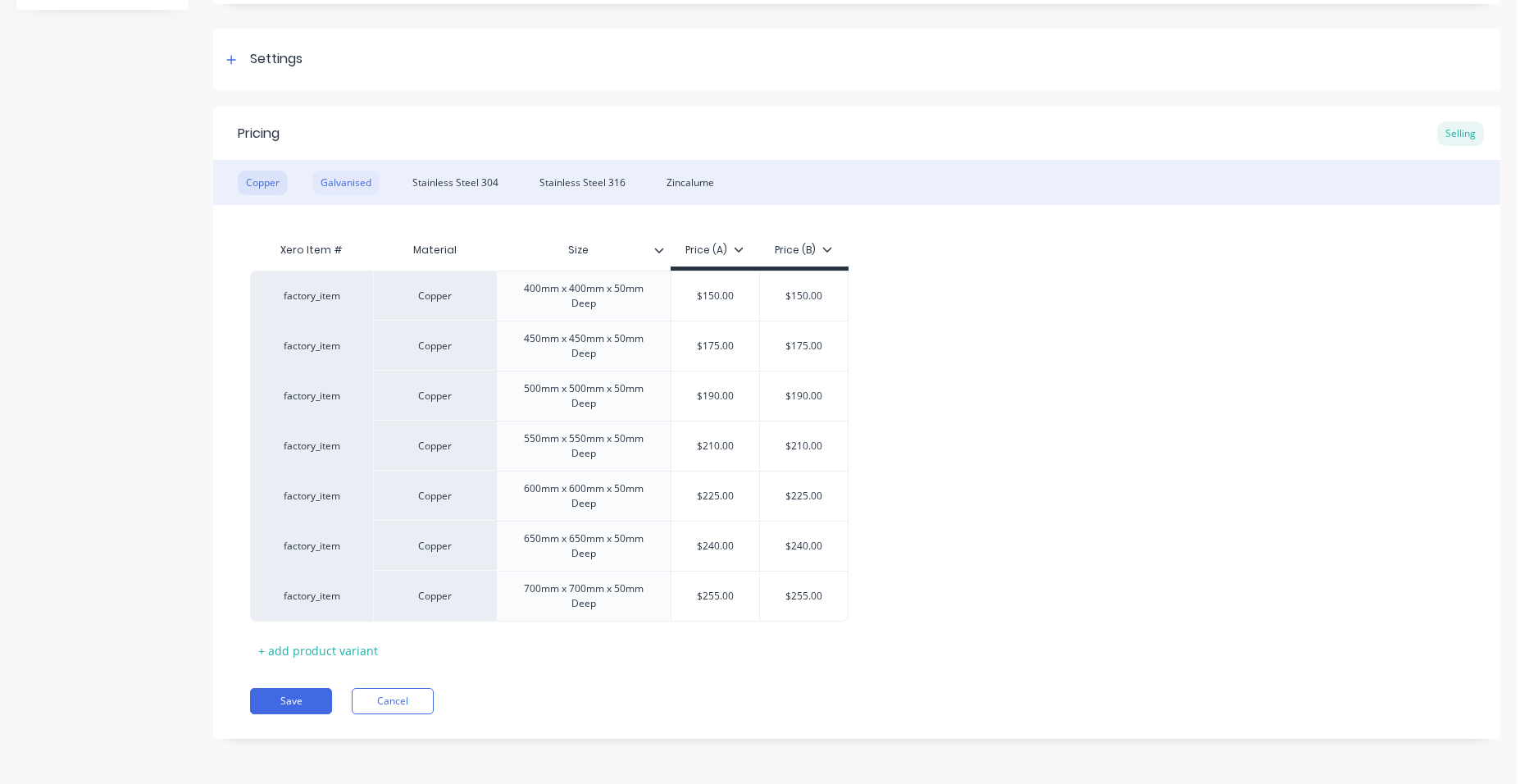
click at [365, 182] on div "Galvanised" at bounding box center [346, 182] width 68 height 25
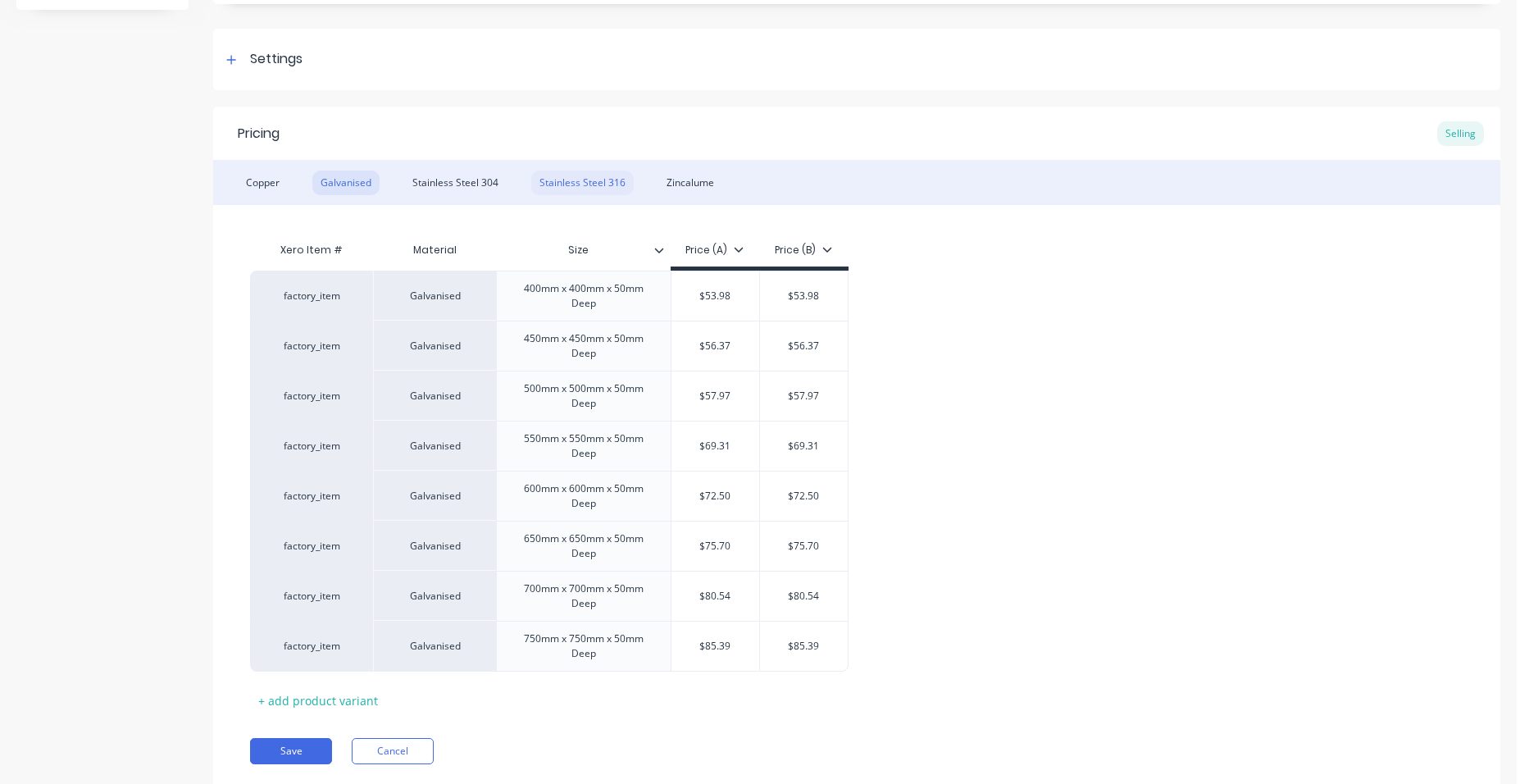
click at [551, 184] on div "Stainless Steel 316" at bounding box center [582, 182] width 103 height 25
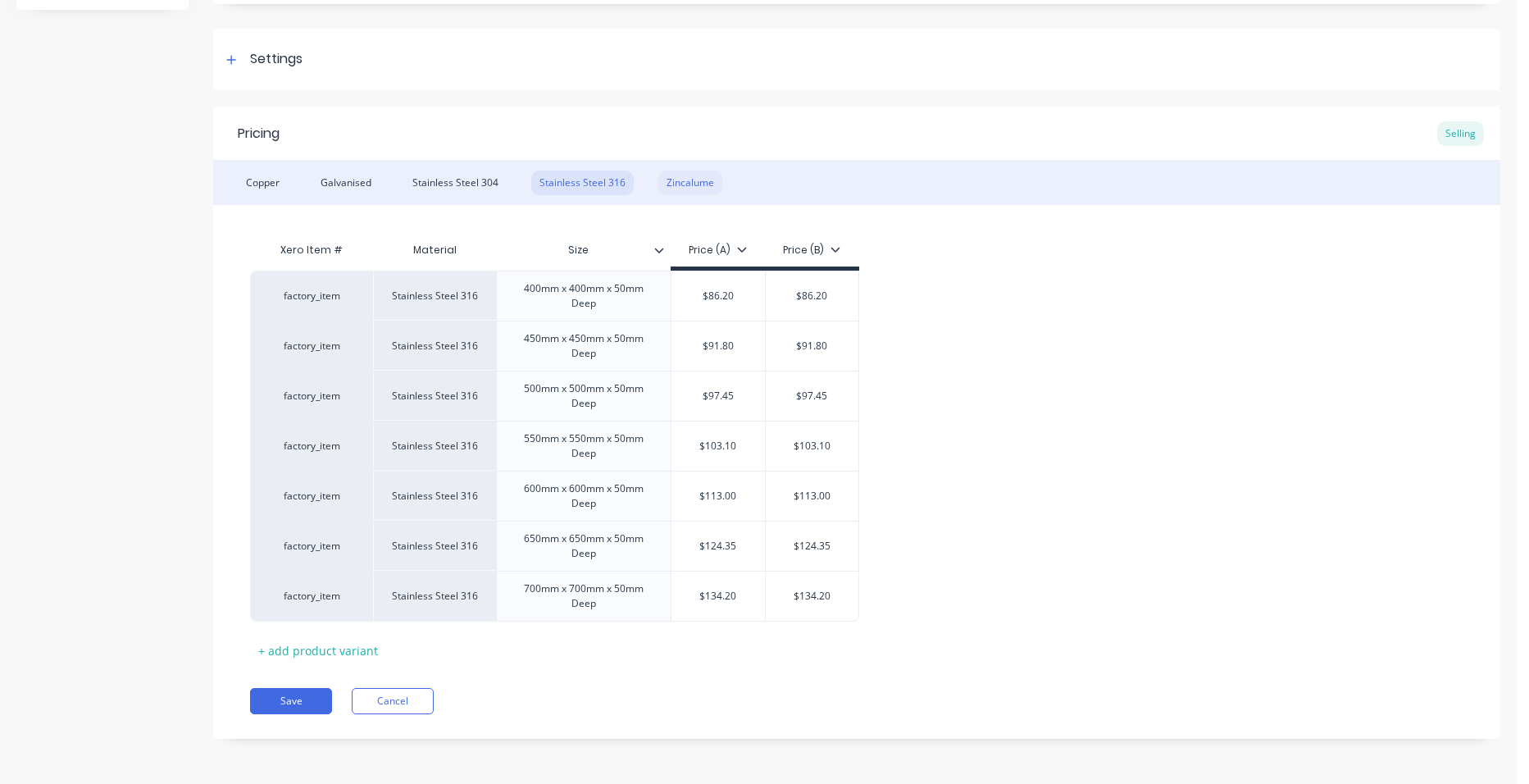
click at [684, 182] on div "Zincalume" at bounding box center [690, 182] width 64 height 25
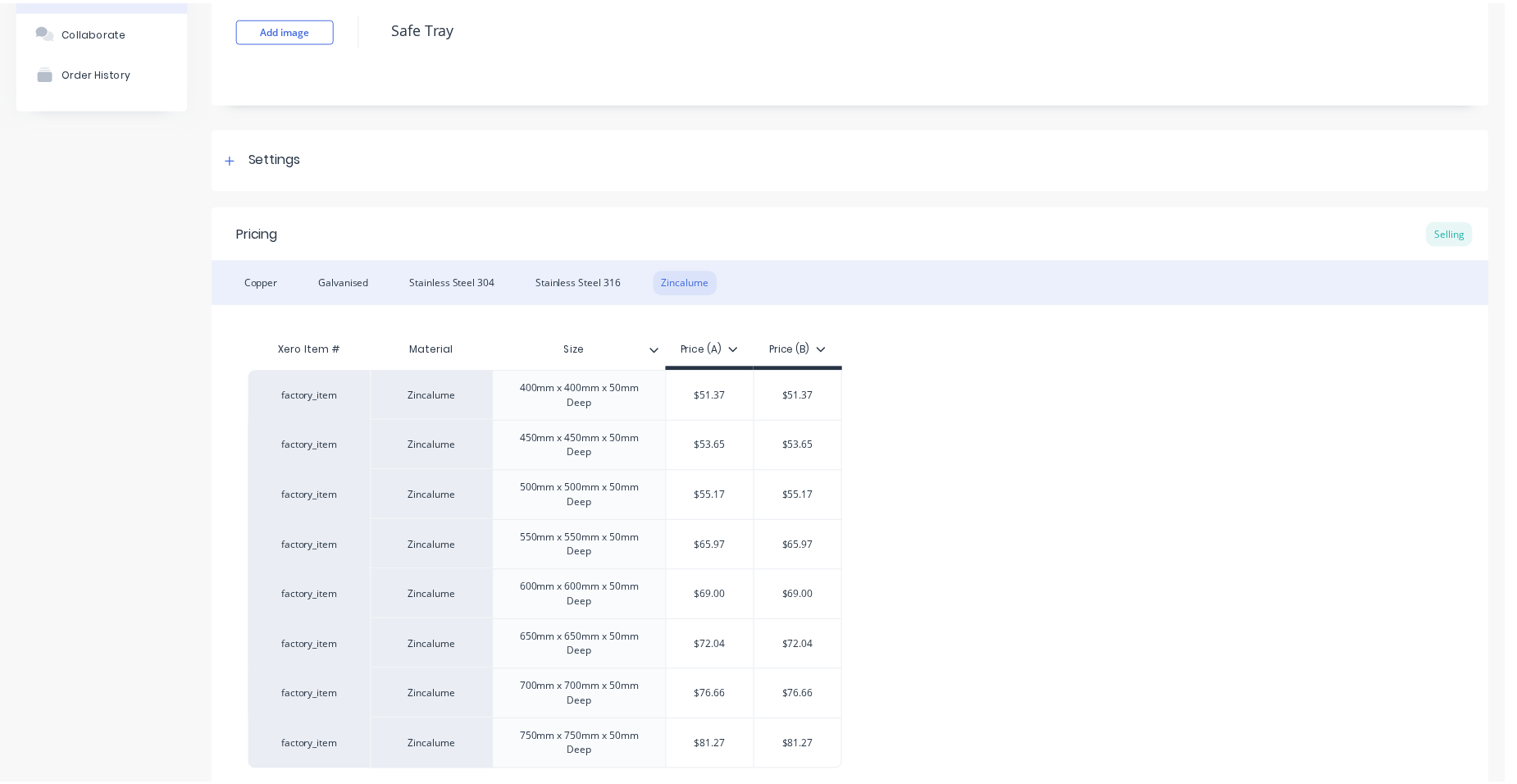
scroll to position [0, 0]
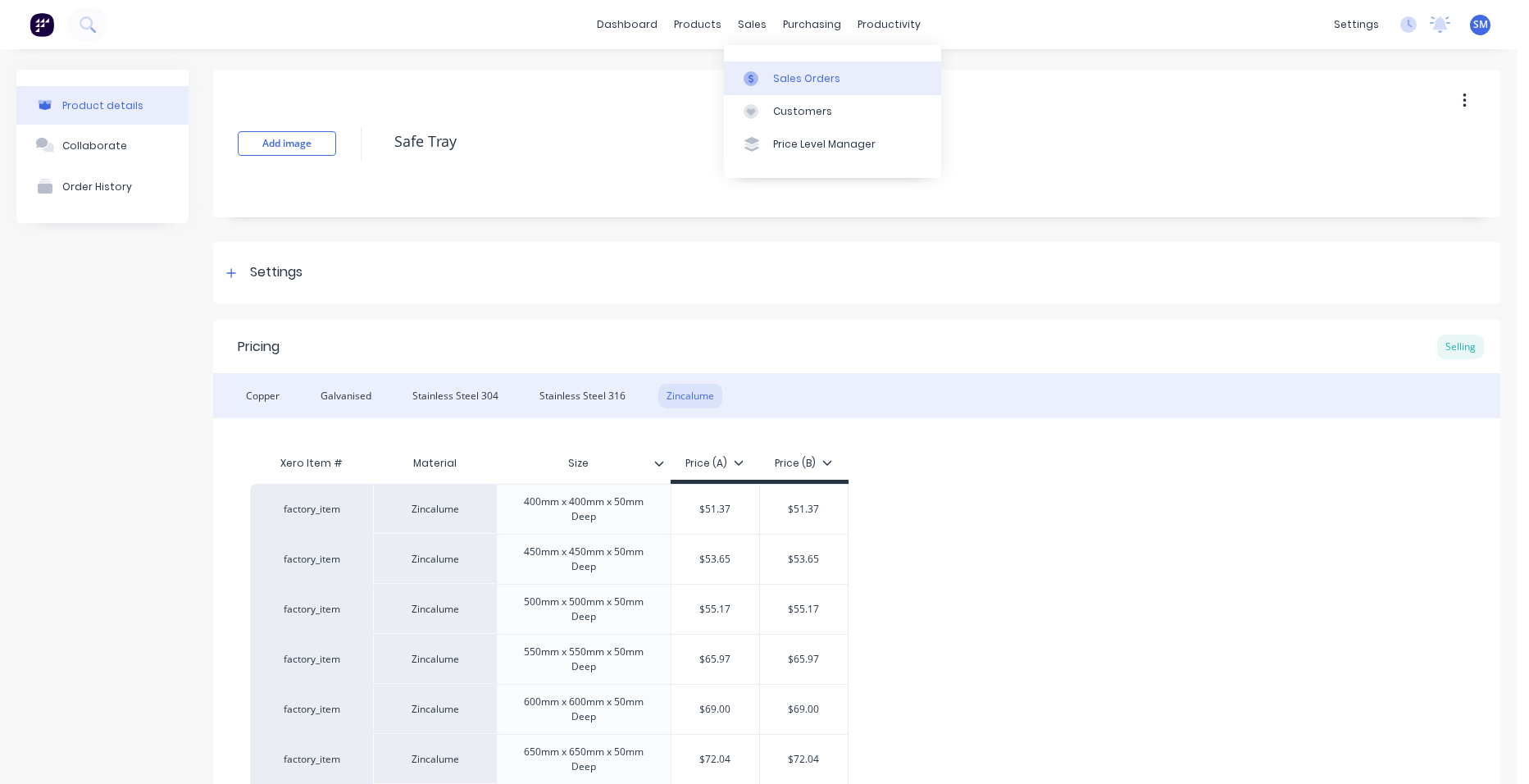
click at [771, 62] on link "Sales Orders" at bounding box center [832, 77] width 218 height 32
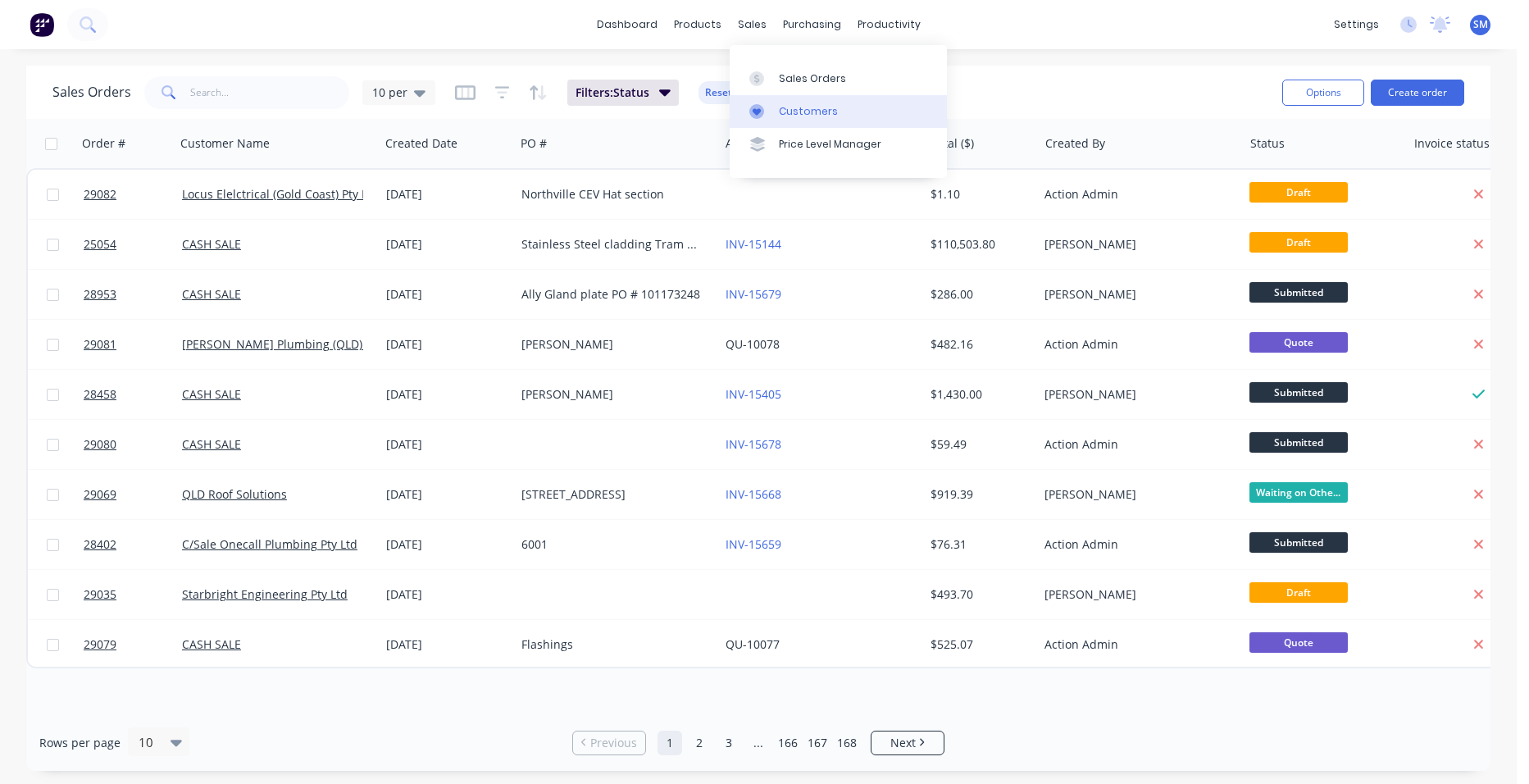
click at [795, 112] on div "Customers" at bounding box center [808, 111] width 59 height 15
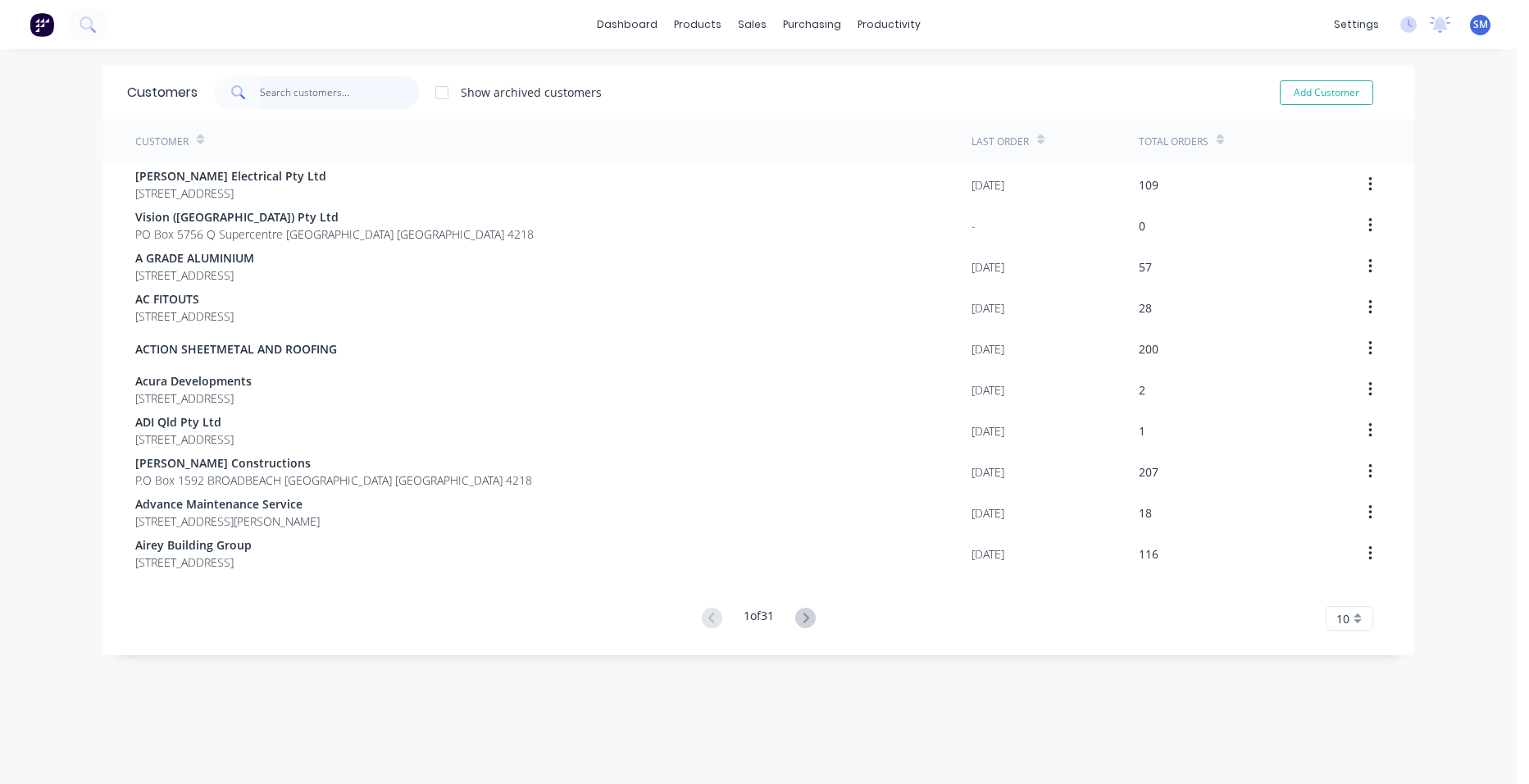
click at [333, 95] on input "text" at bounding box center [339, 92] width 160 height 32
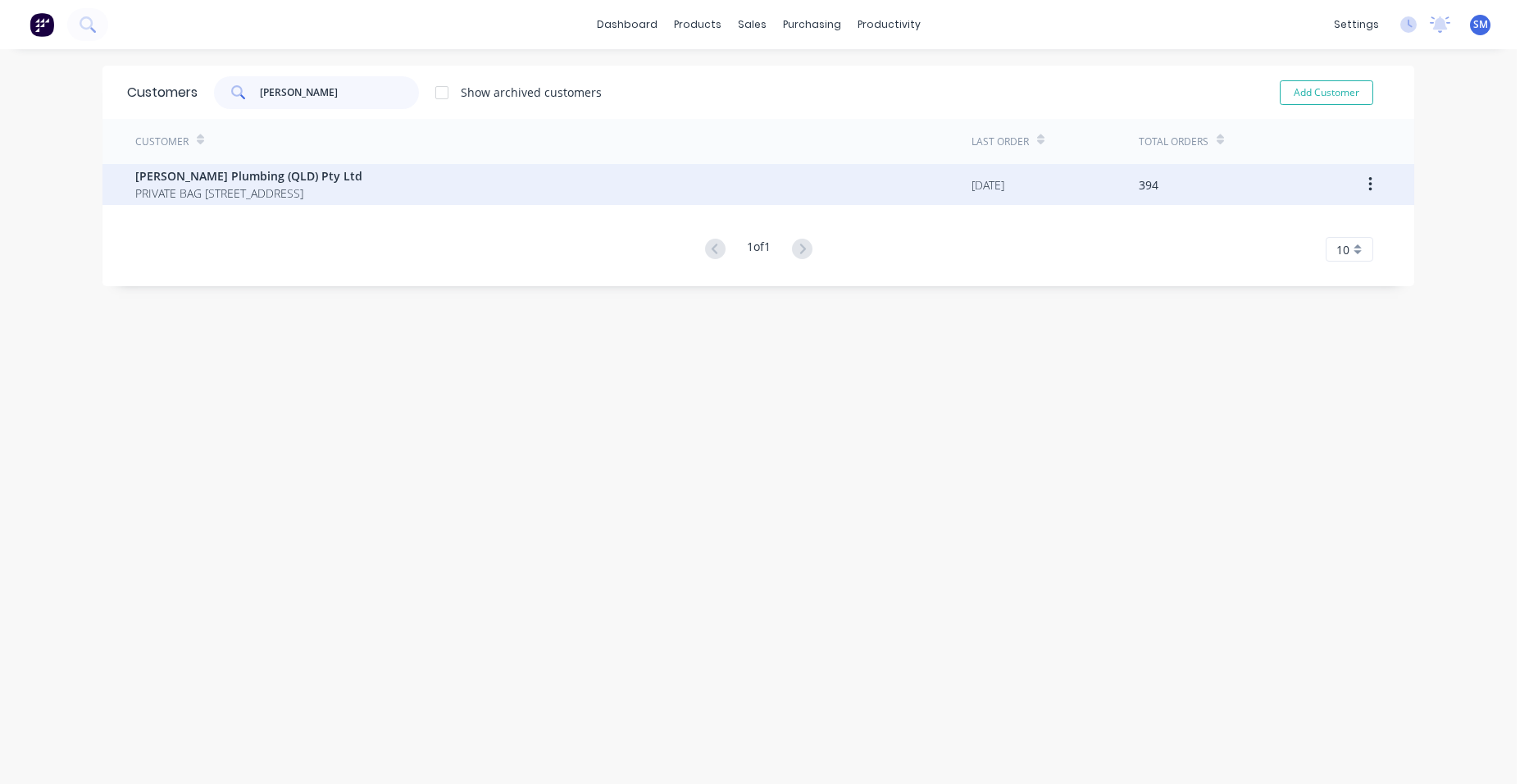
type input "[PERSON_NAME]"
click at [328, 172] on div "[PERSON_NAME] Plumbing (QLD) Pty Ltd PRIVATE BAG [STREET_ADDRESS]" at bounding box center [553, 184] width 836 height 41
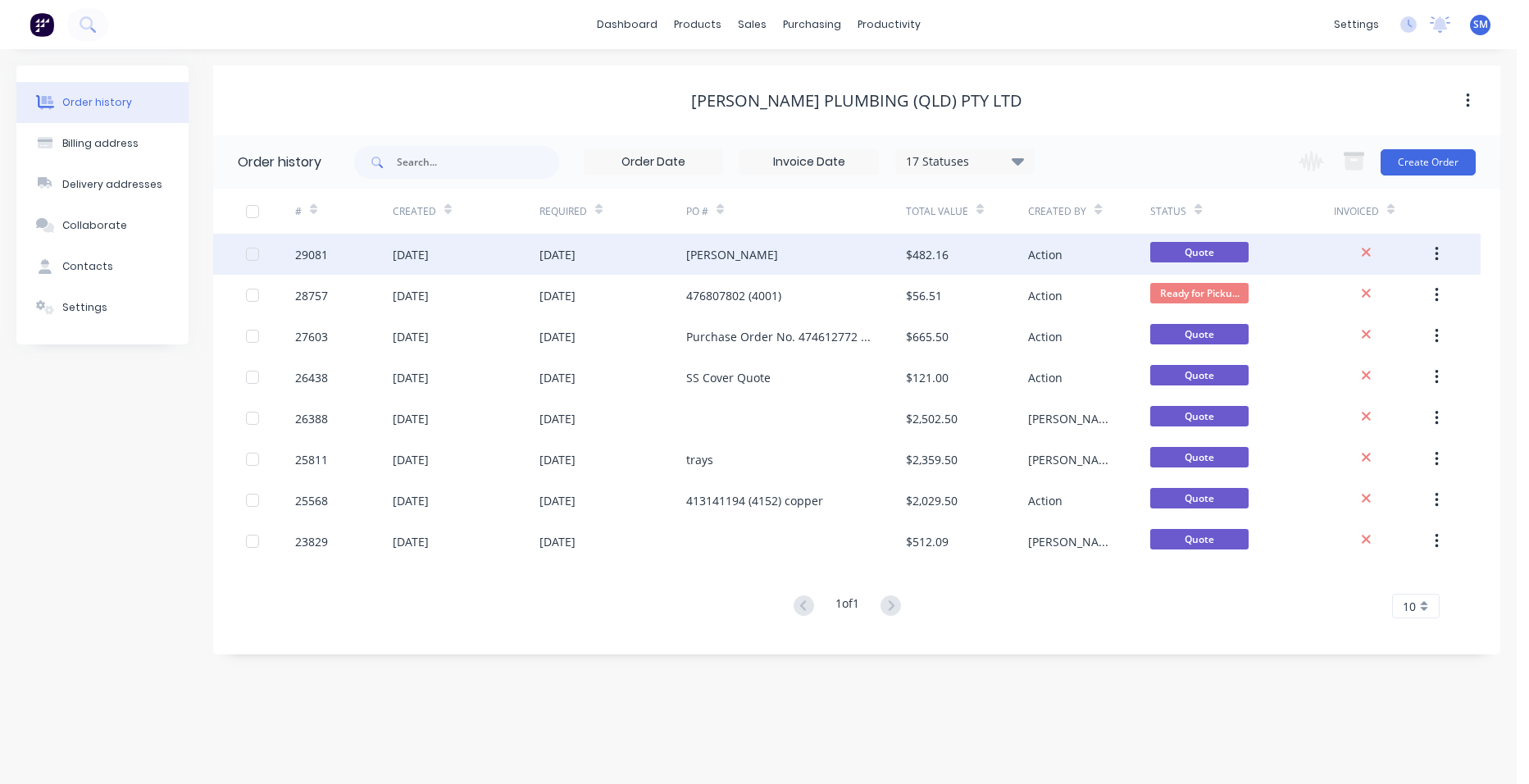
click at [839, 246] on div "[PERSON_NAME]" at bounding box center [796, 253] width 219 height 41
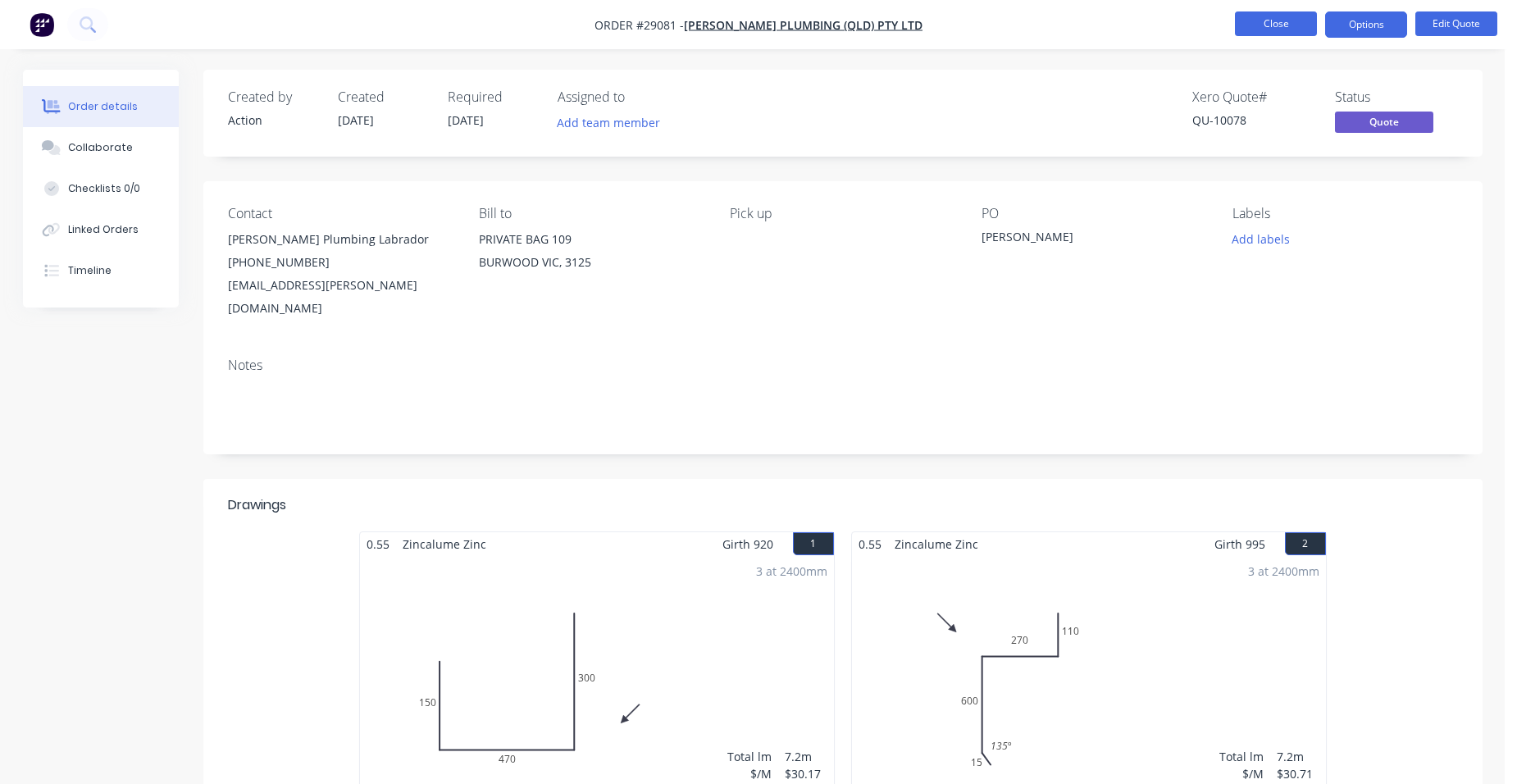
click at [1276, 33] on button "Close" at bounding box center [1276, 24] width 82 height 25
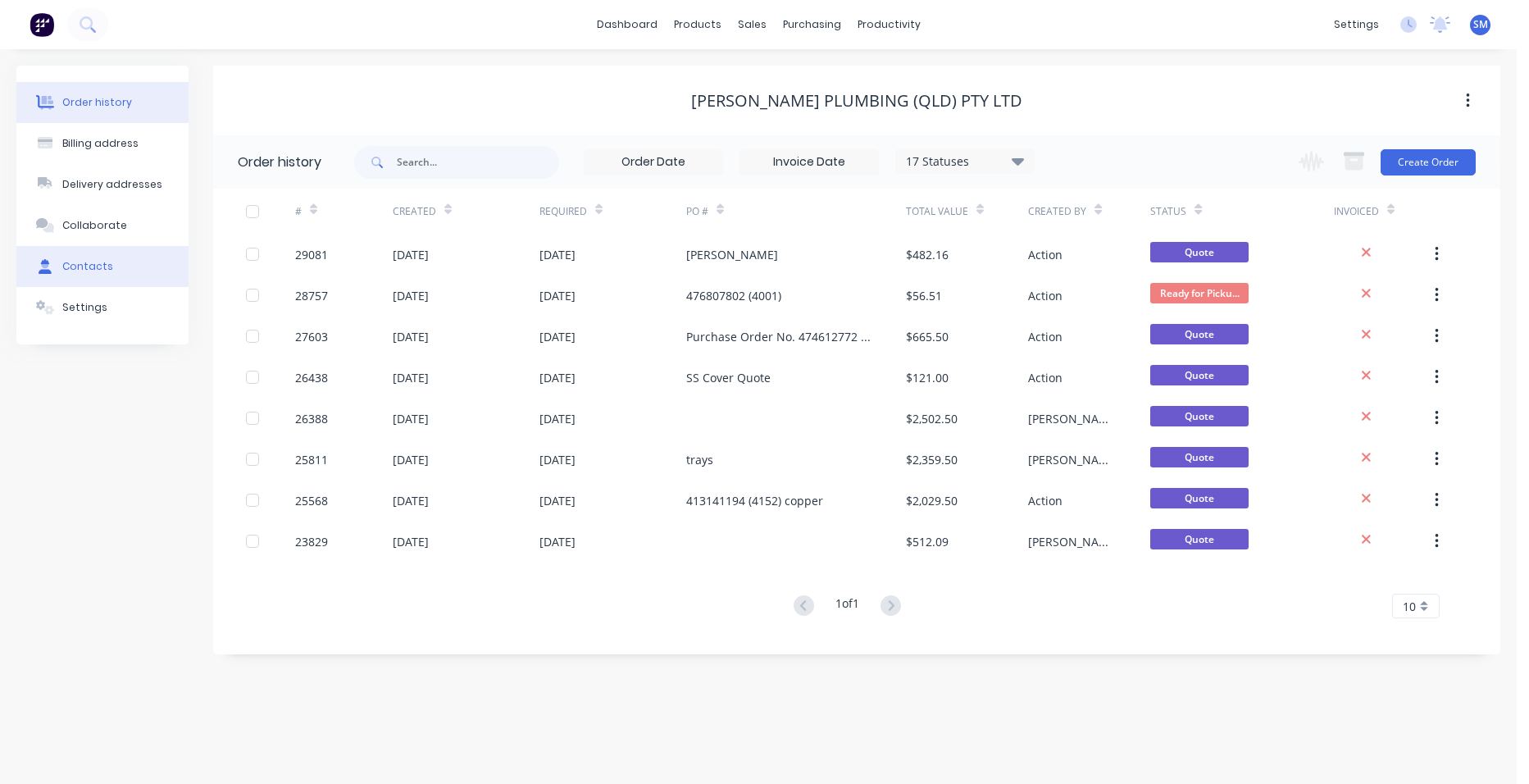
click at [121, 270] on button "Contacts" at bounding box center [103, 266] width 172 height 41
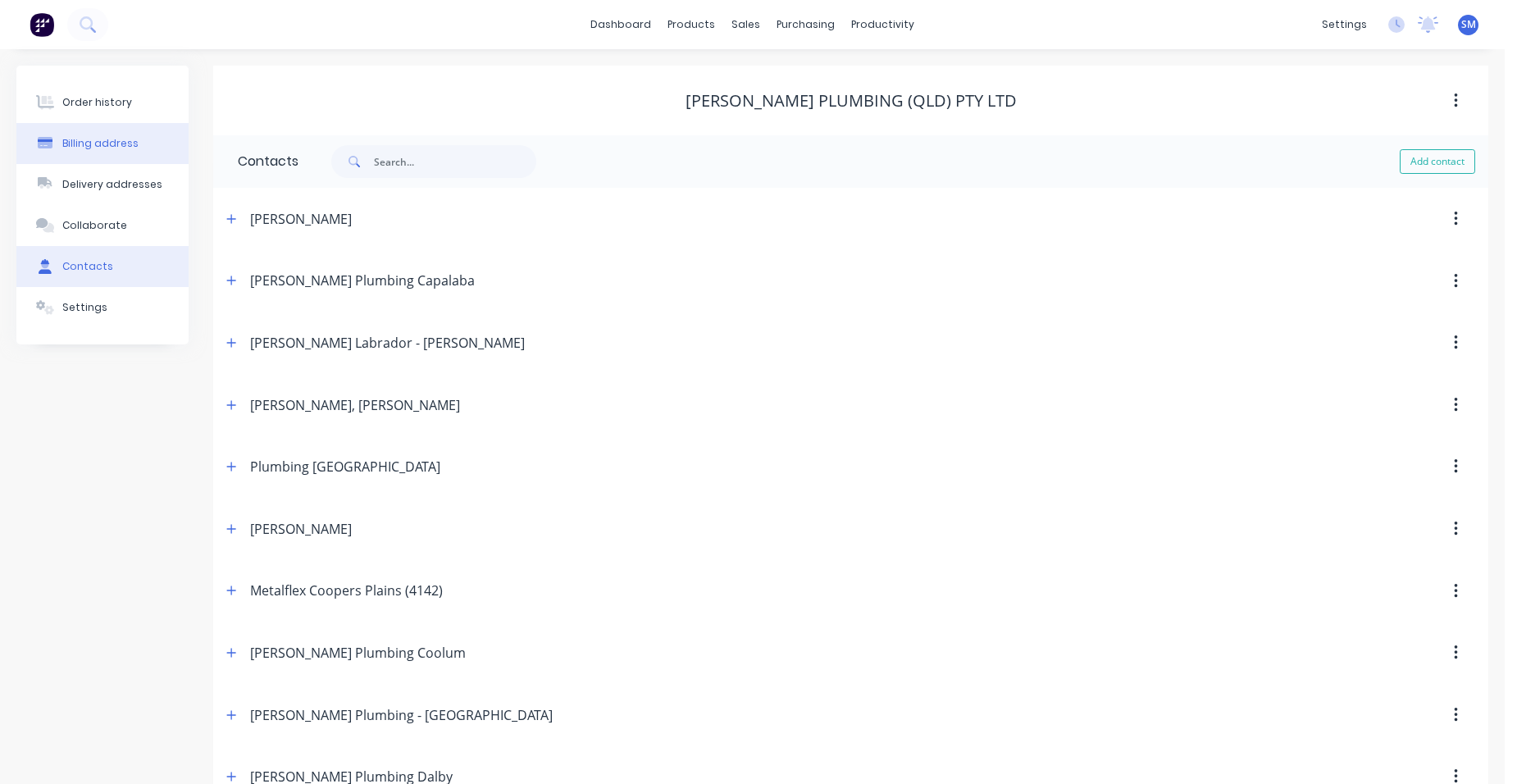
click at [130, 145] on div "Billing address" at bounding box center [100, 143] width 76 height 15
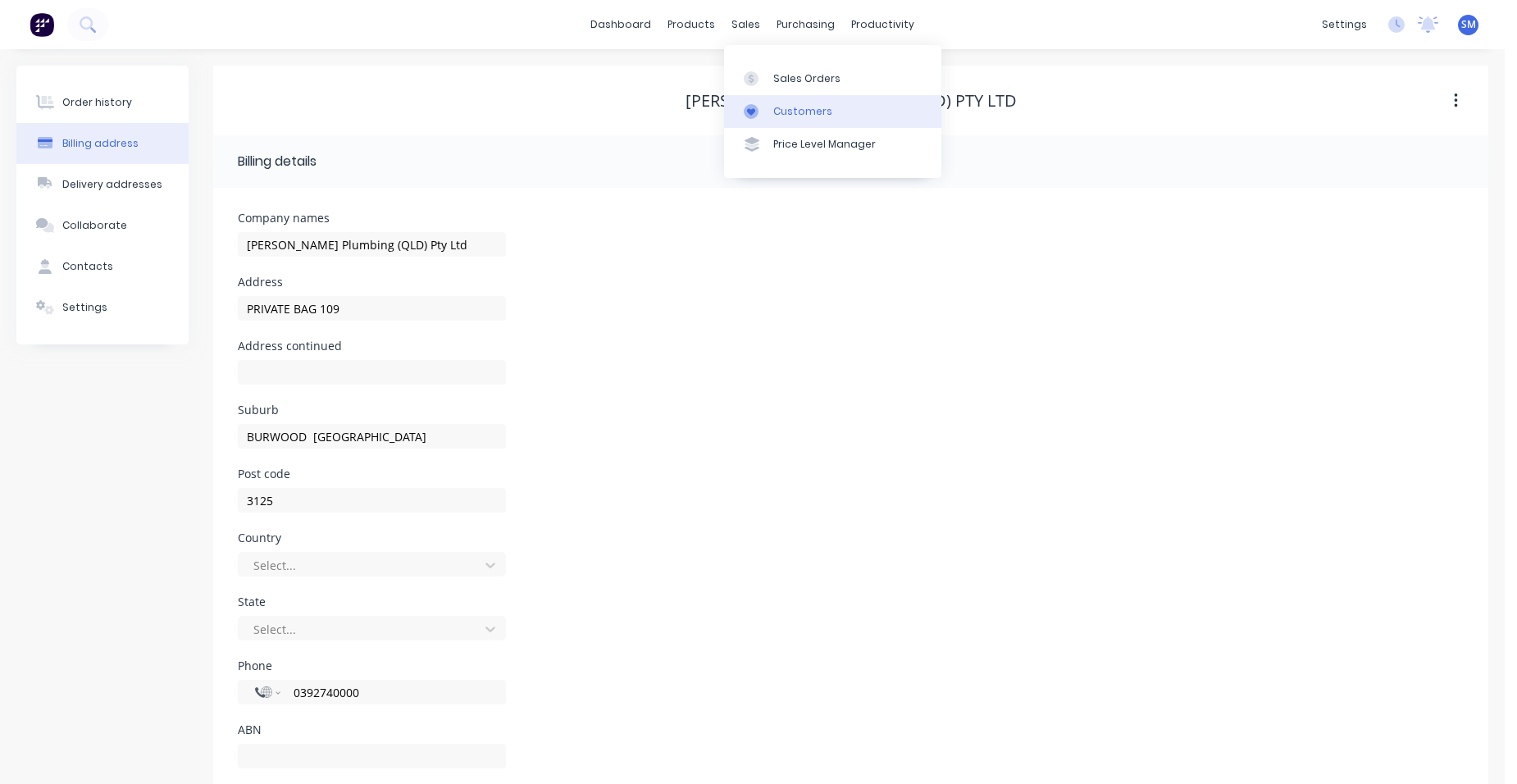
click at [783, 98] on link "Customers" at bounding box center [833, 110] width 218 height 32
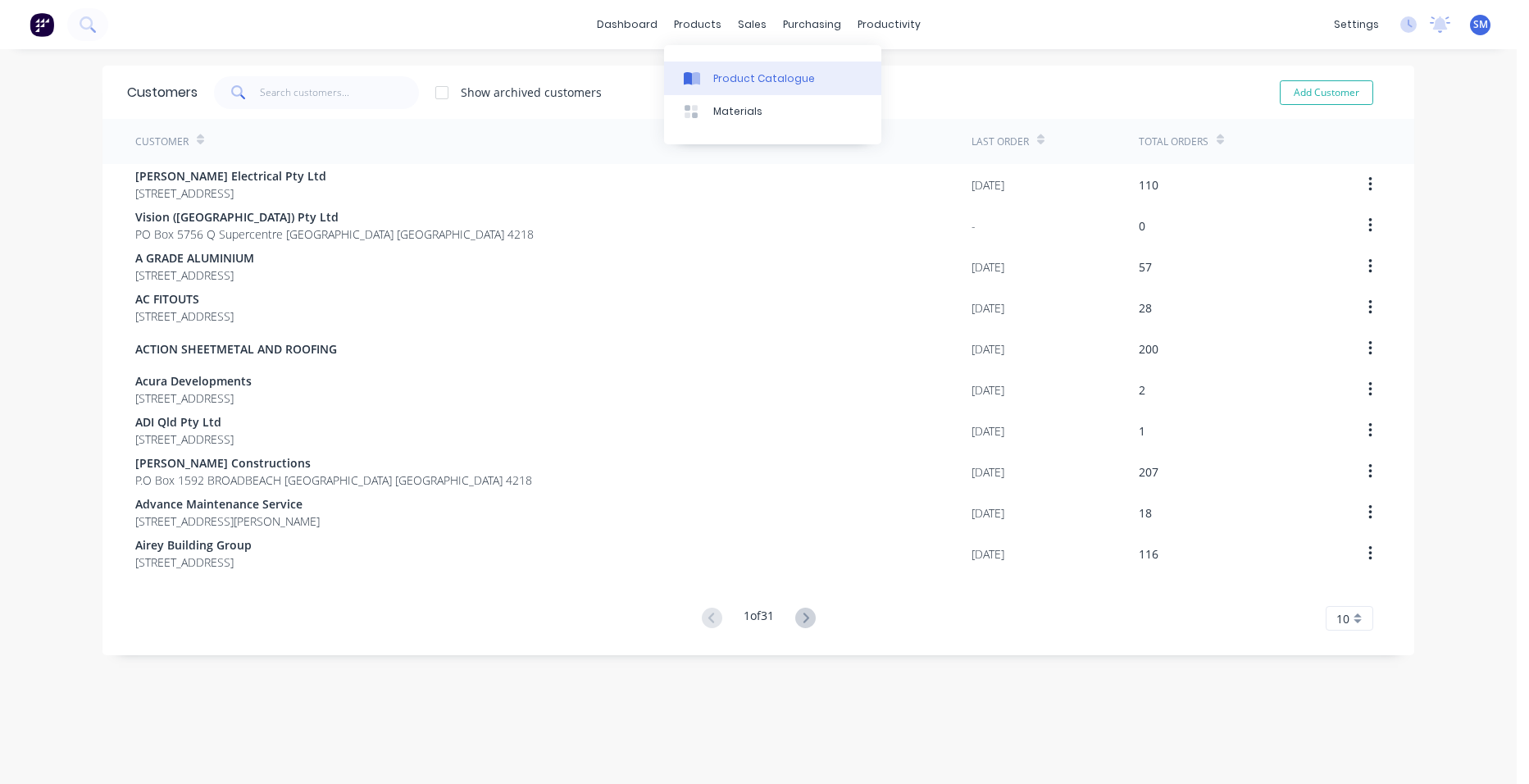
click at [723, 70] on link "Product Catalogue" at bounding box center [773, 77] width 218 height 32
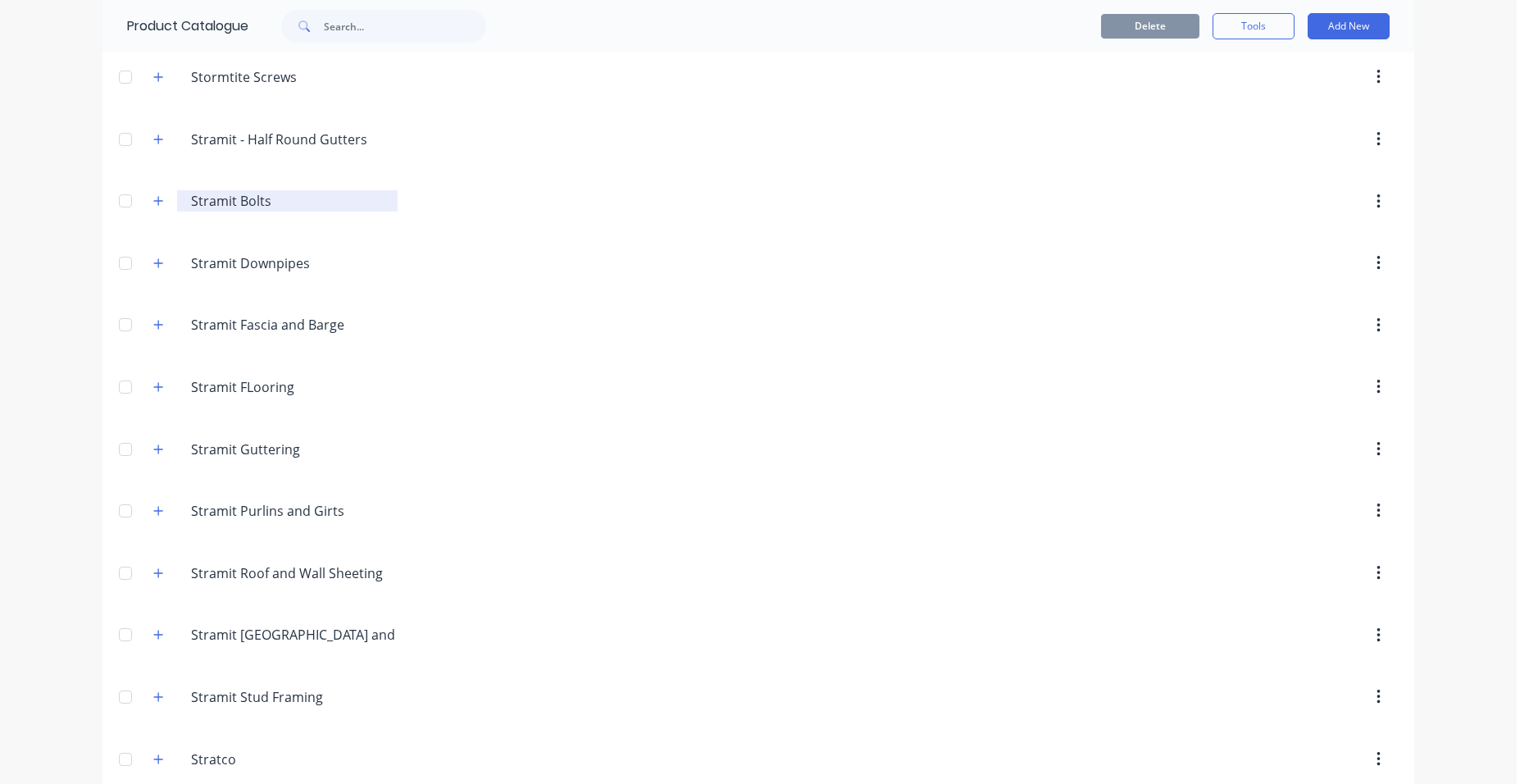
scroll to position [3295, 0]
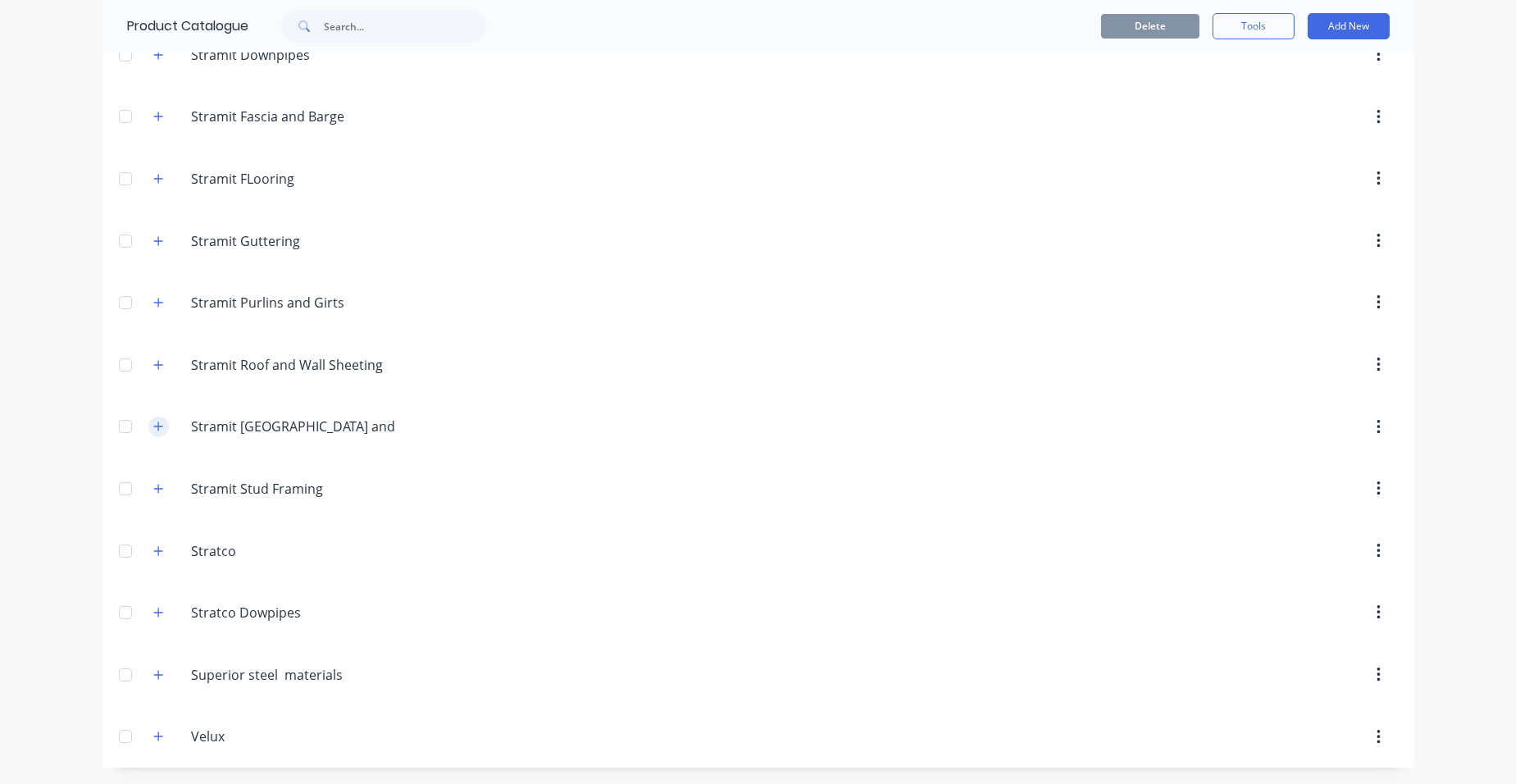
click at [154, 423] on icon "button" at bounding box center [158, 425] width 10 height 11
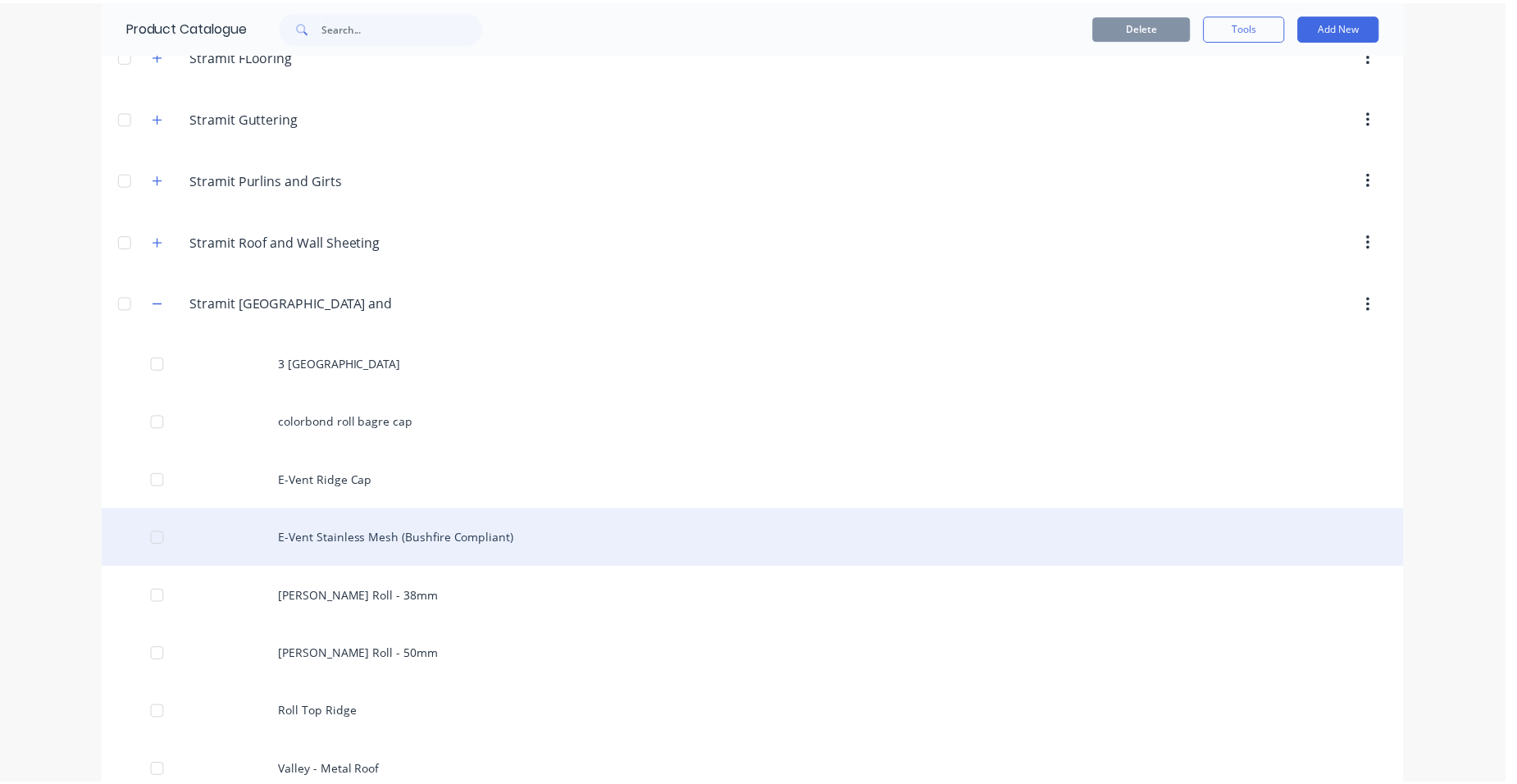
scroll to position [3459, 0]
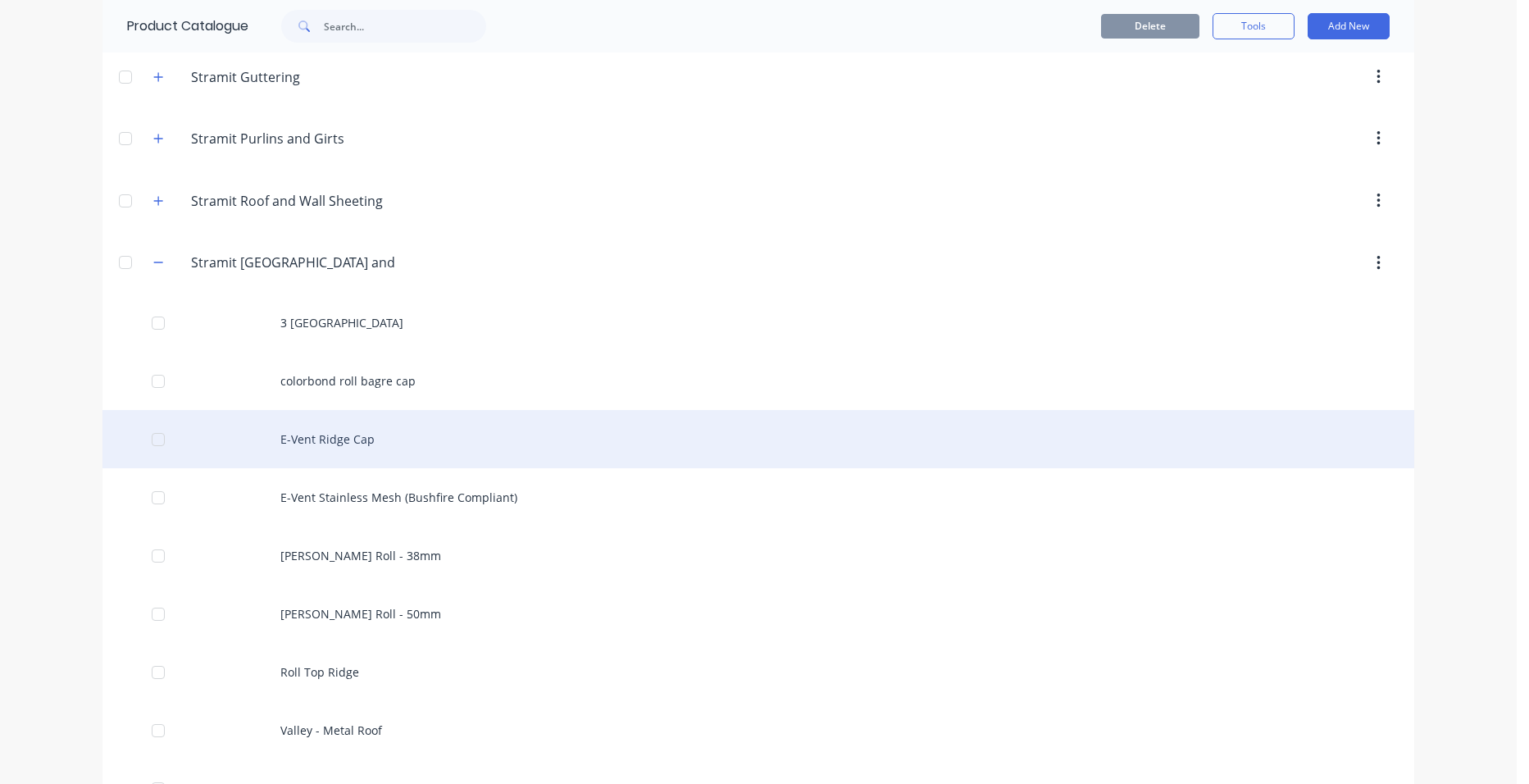
click at [394, 453] on div "E-Vent Ridge Cap" at bounding box center [758, 438] width 1311 height 58
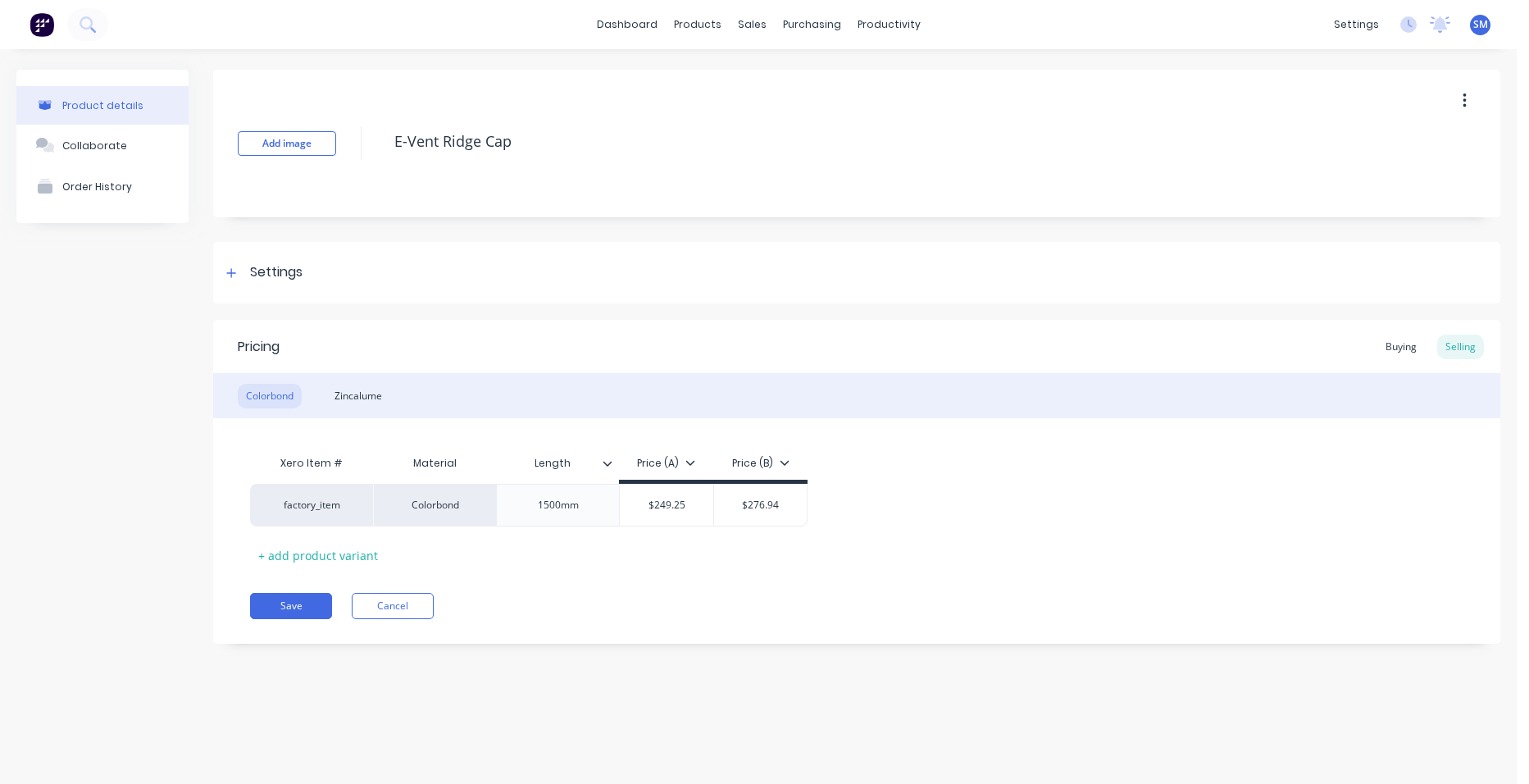
type textarea "x"
click at [811, 82] on div "Sales Orders" at bounding box center [812, 78] width 68 height 15
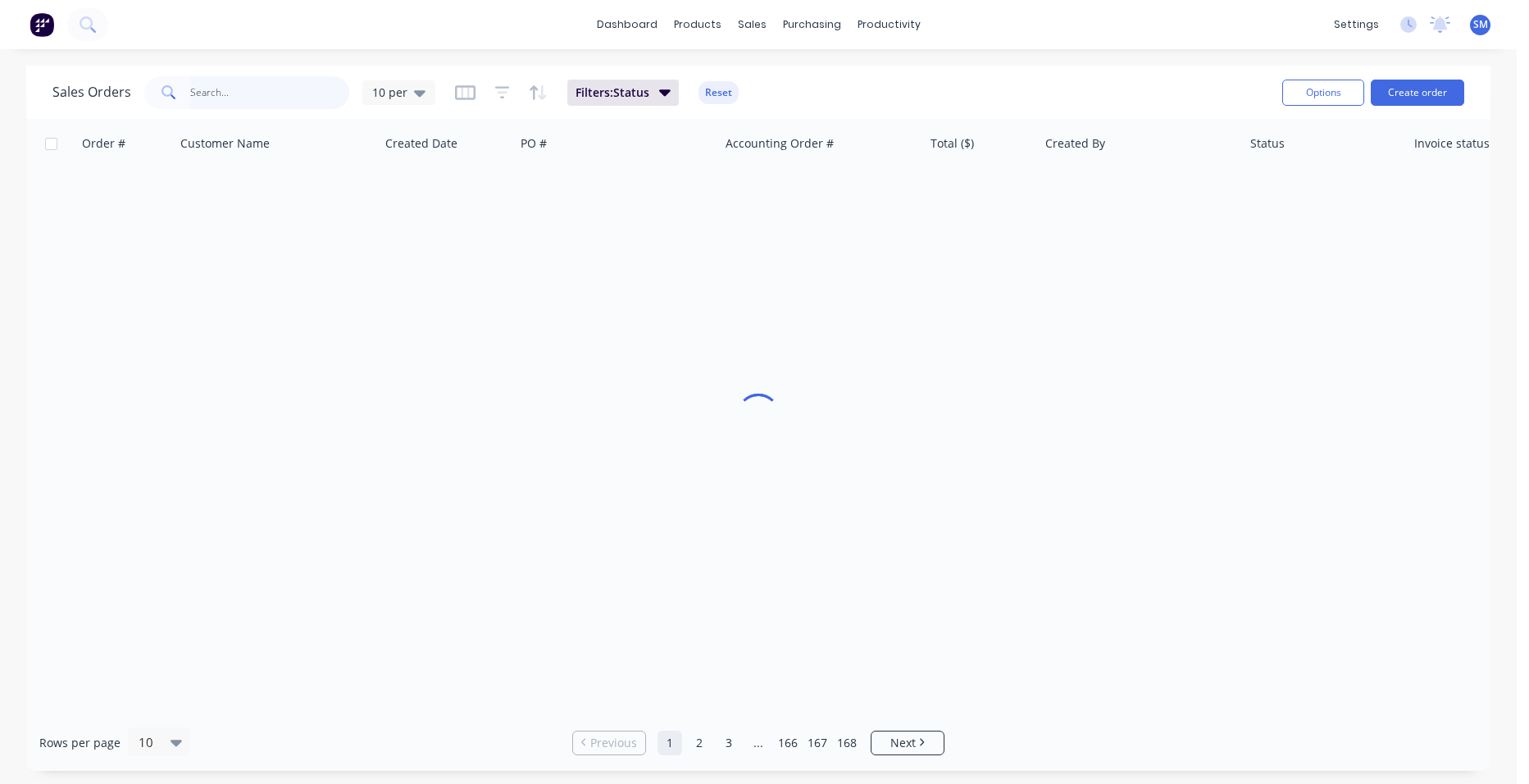
click at [281, 96] on input "text" at bounding box center [270, 92] width 160 height 32
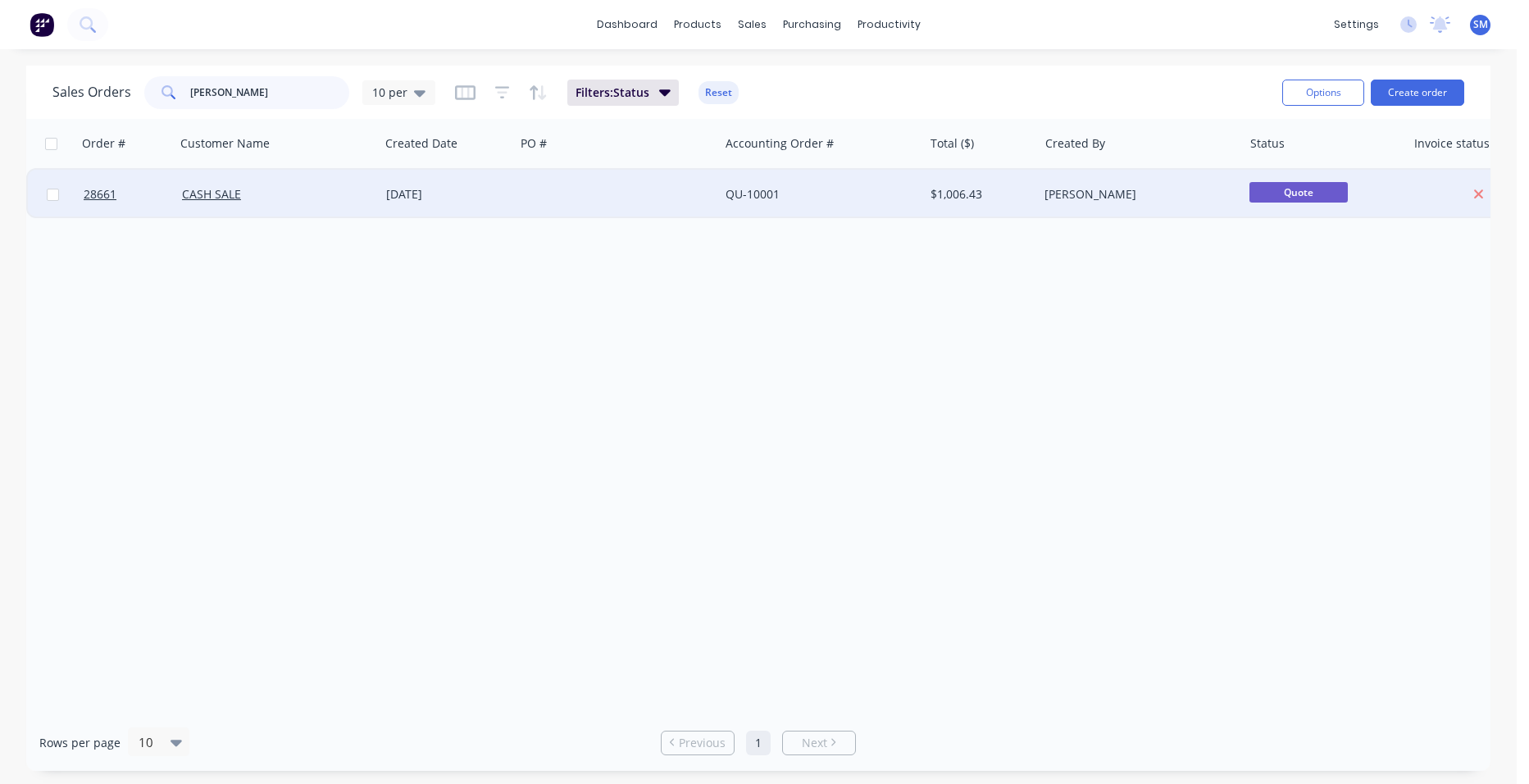
type input "[PERSON_NAME]"
click at [668, 185] on div at bounding box center [617, 194] width 204 height 49
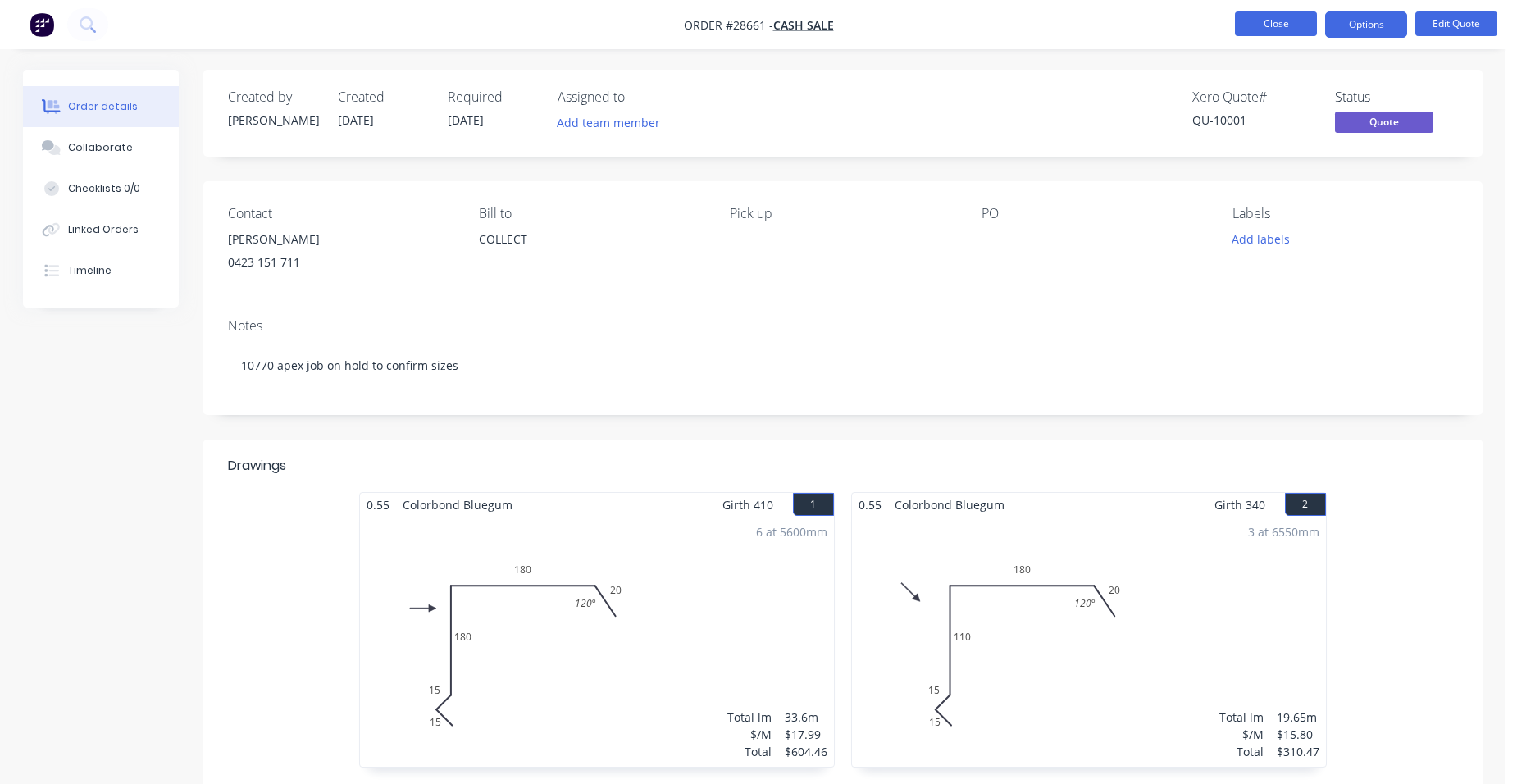
click at [1256, 34] on button "Close" at bounding box center [1276, 24] width 82 height 25
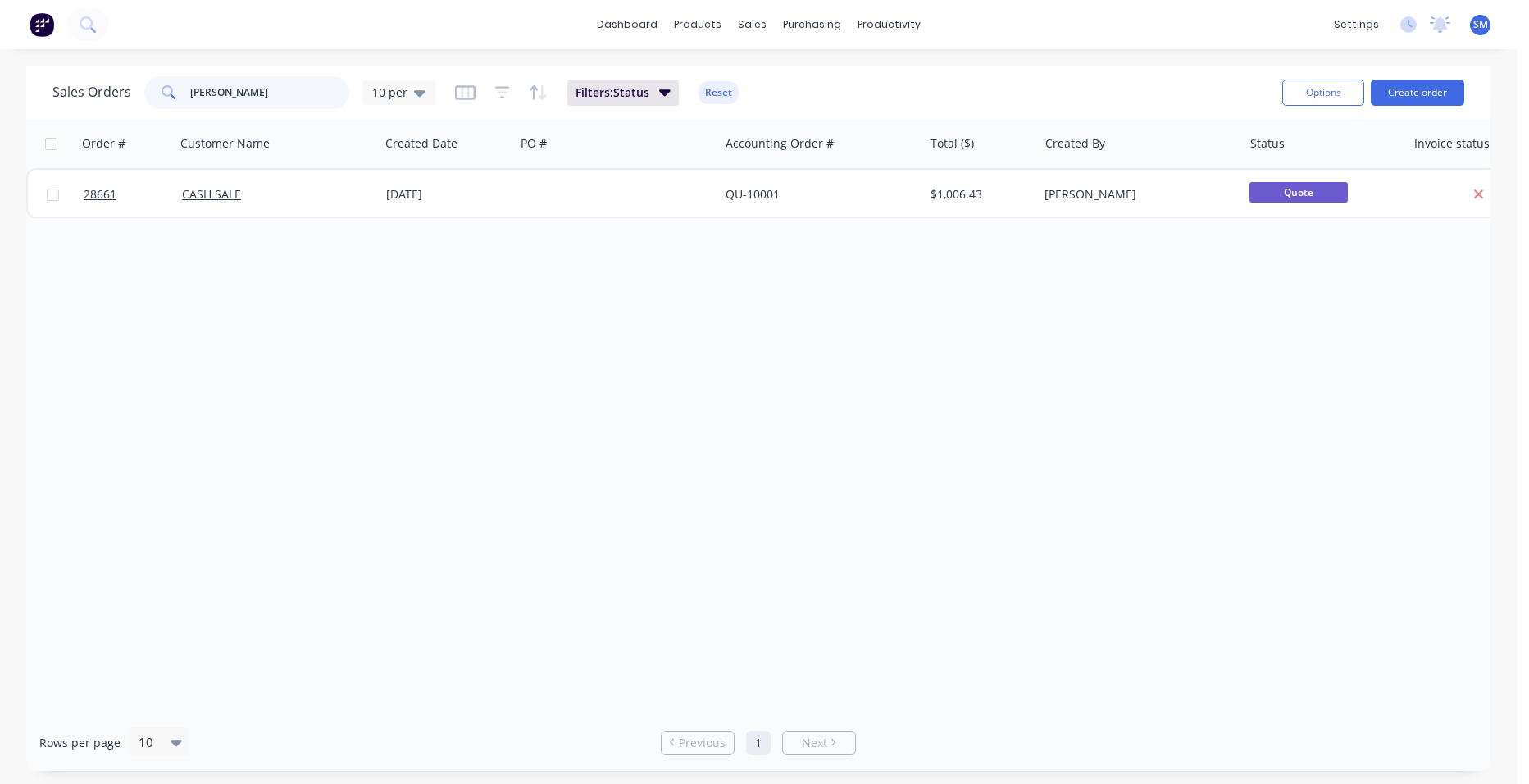
drag, startPoint x: 235, startPoint y: 96, endPoint x: 141, endPoint y: 117, distance: 96.3
click at [147, 117] on div "Sales Orders khalid 10 per Filters: Status Reset Options Create order" at bounding box center [758, 92] width 1464 height 53
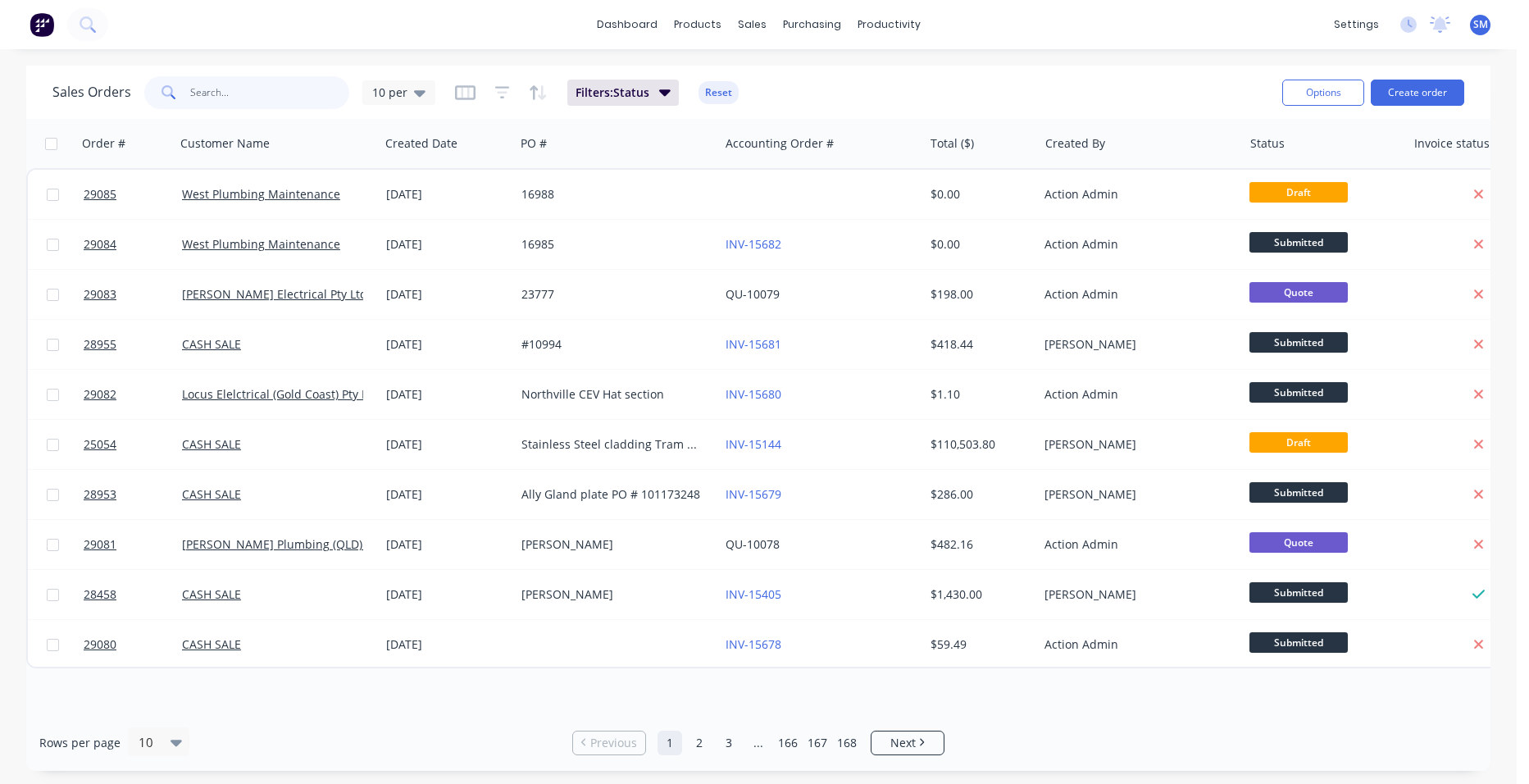
click at [283, 93] on input "text" at bounding box center [270, 92] width 160 height 32
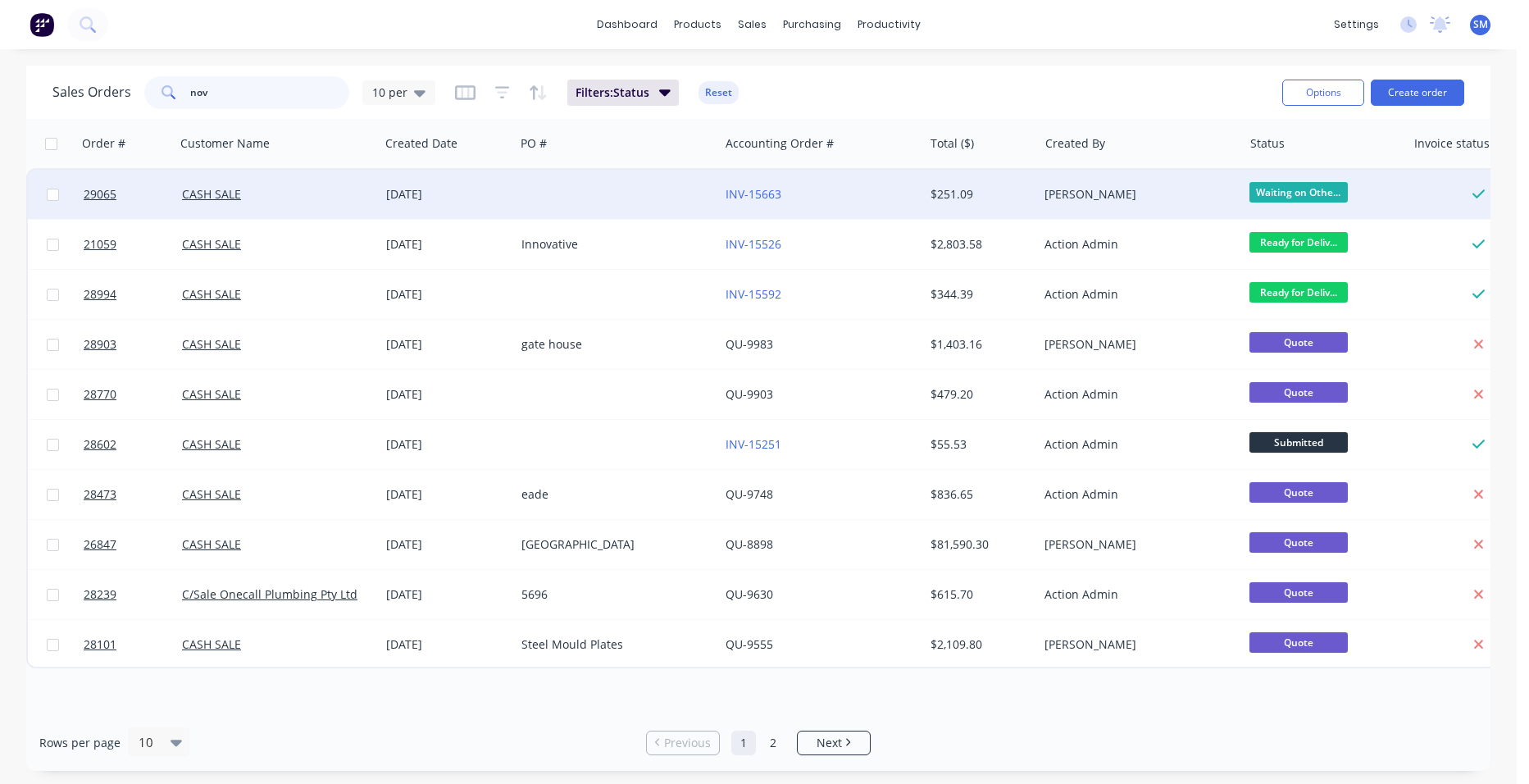
type input "nov"
click at [567, 202] on div at bounding box center [617, 194] width 204 height 49
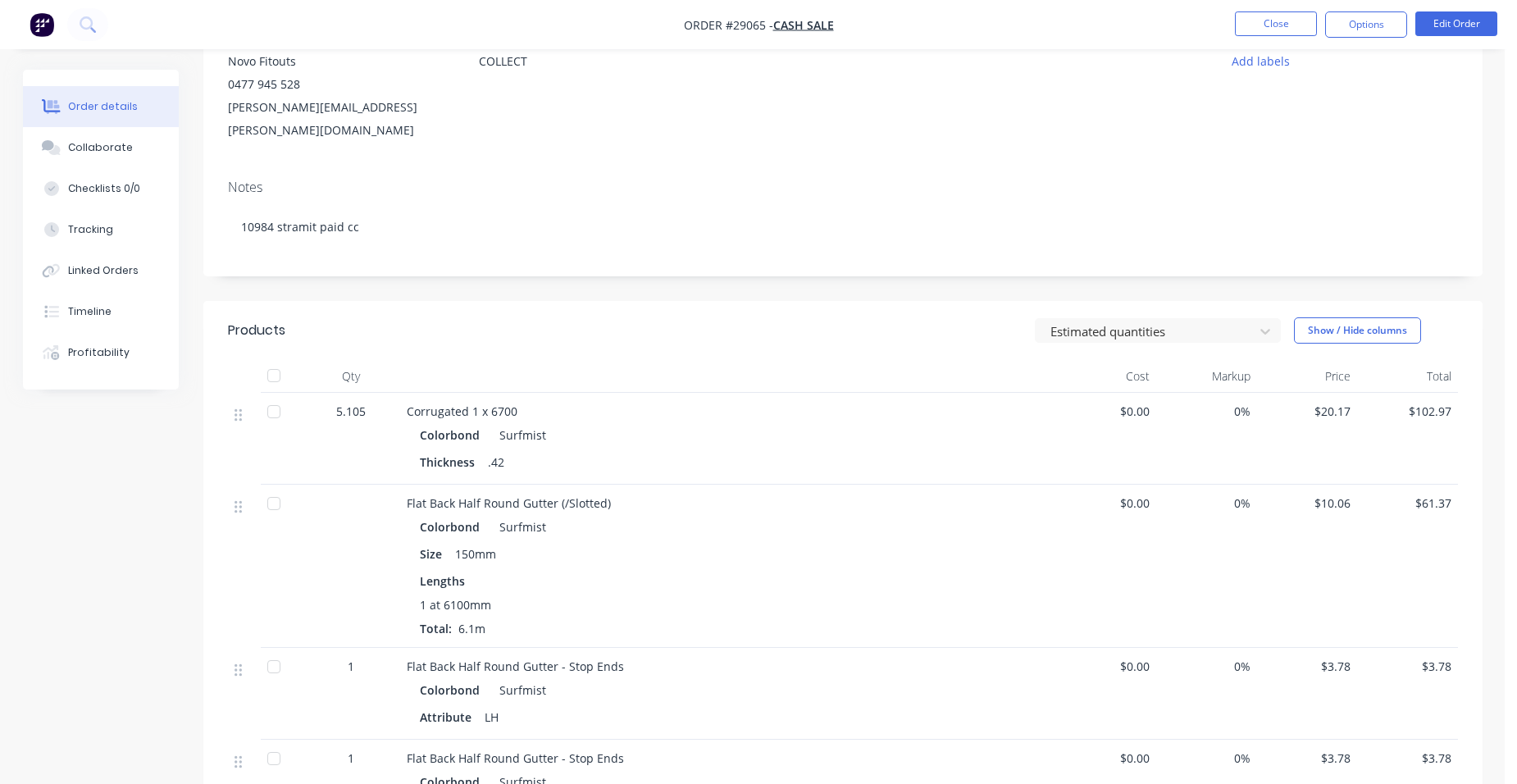
scroll to position [164, 0]
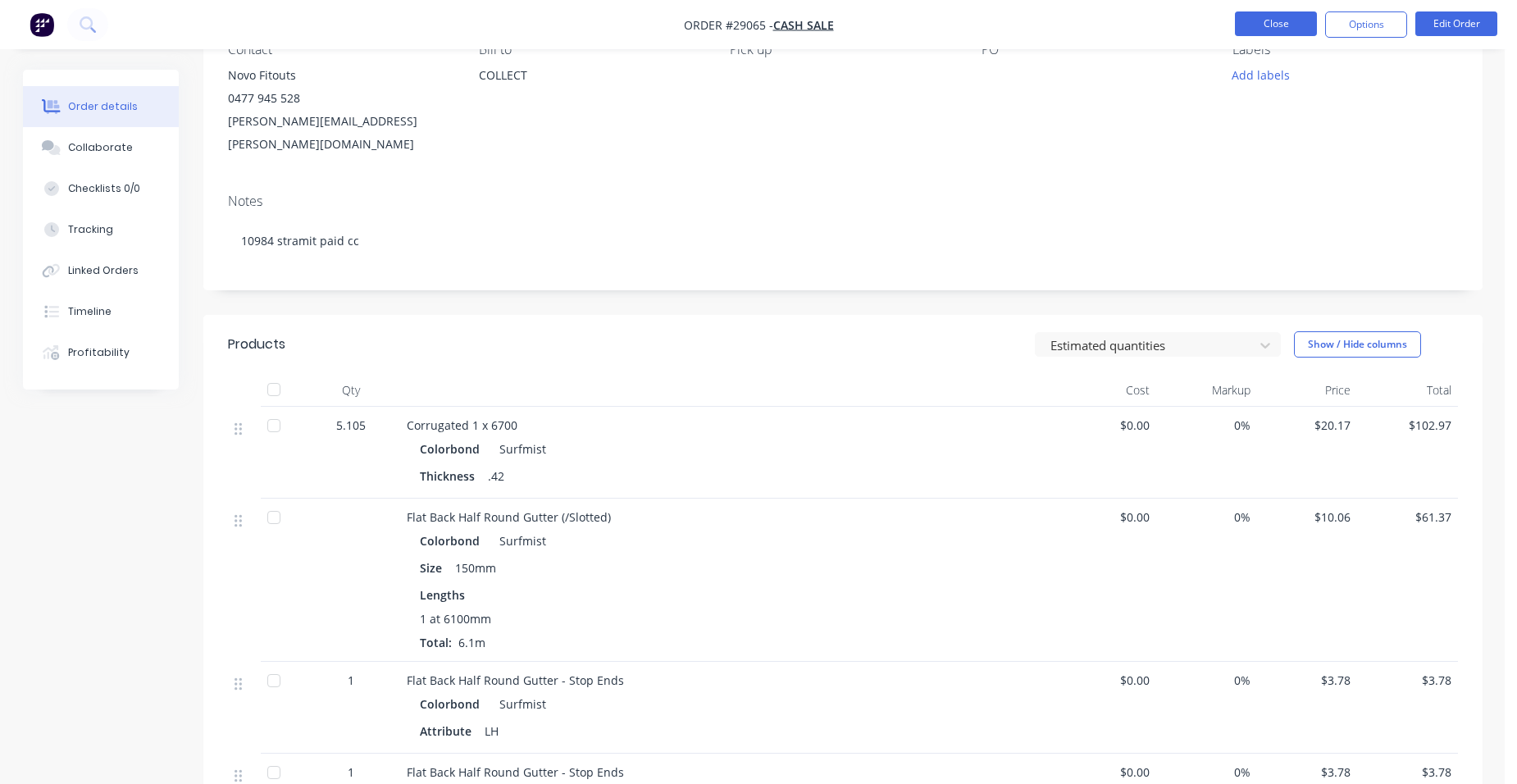
click at [1263, 25] on button "Close" at bounding box center [1276, 24] width 82 height 25
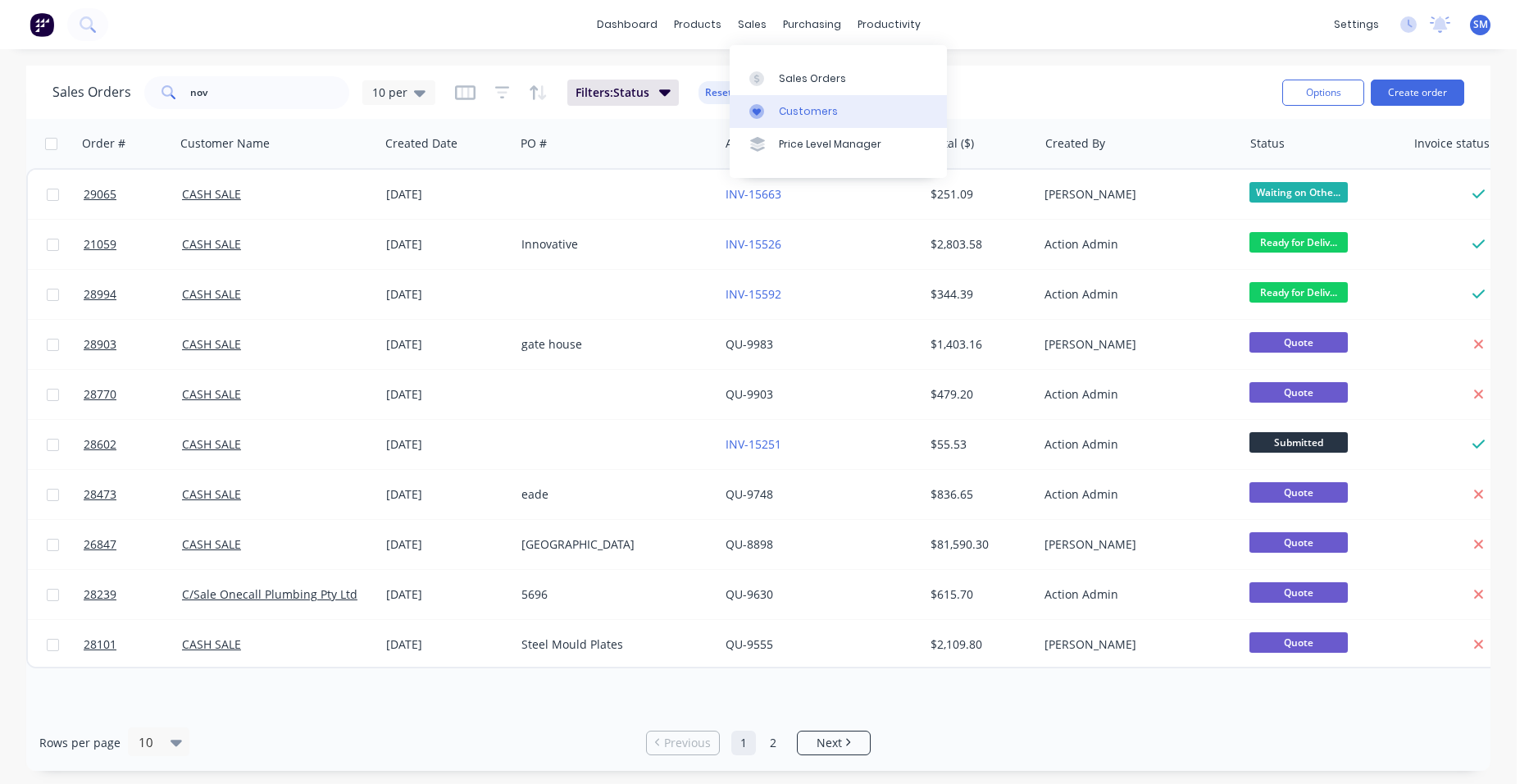
click at [763, 118] on icon at bounding box center [756, 111] width 15 height 15
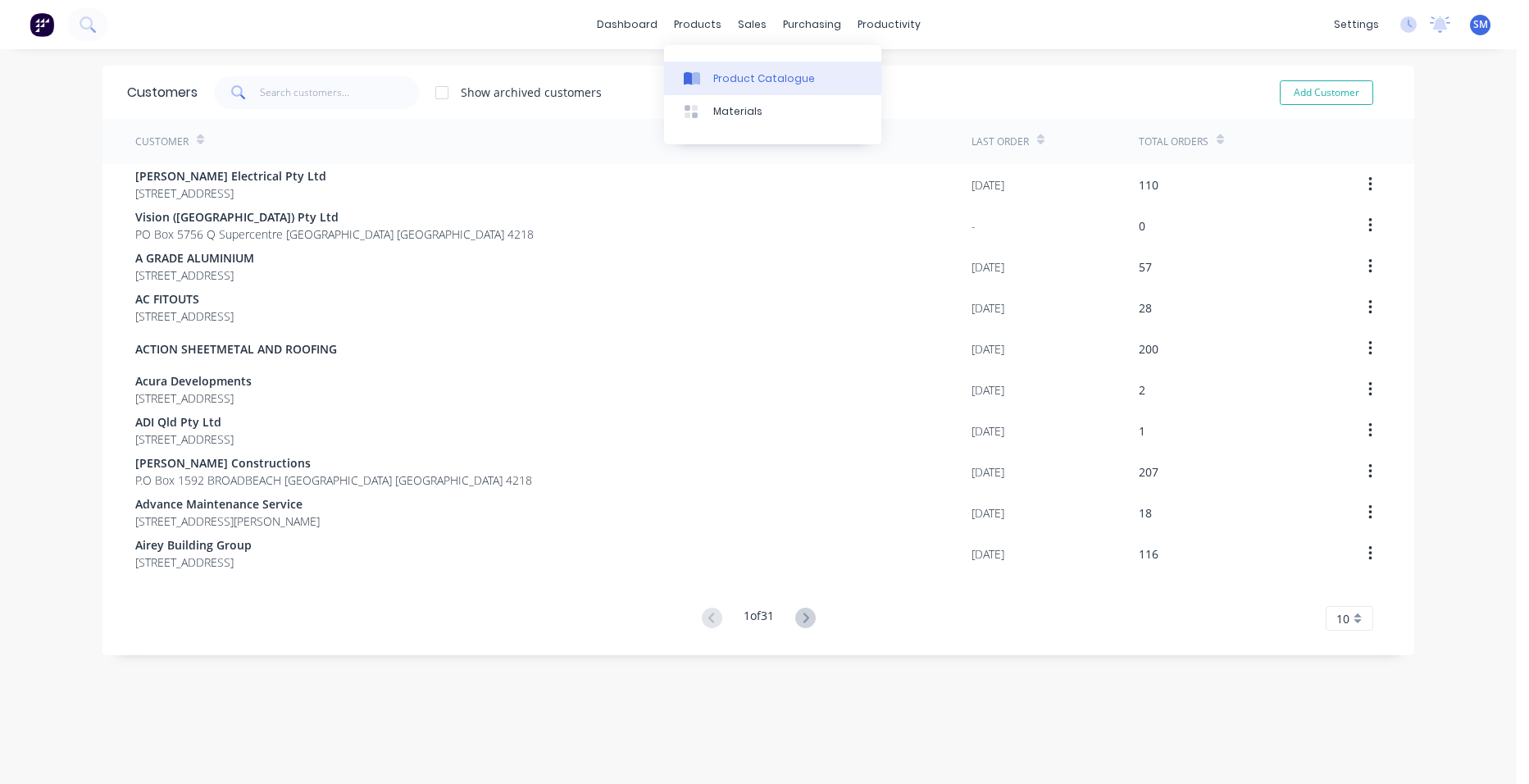
click at [718, 75] on div "Product Catalogue" at bounding box center [764, 78] width 102 height 15
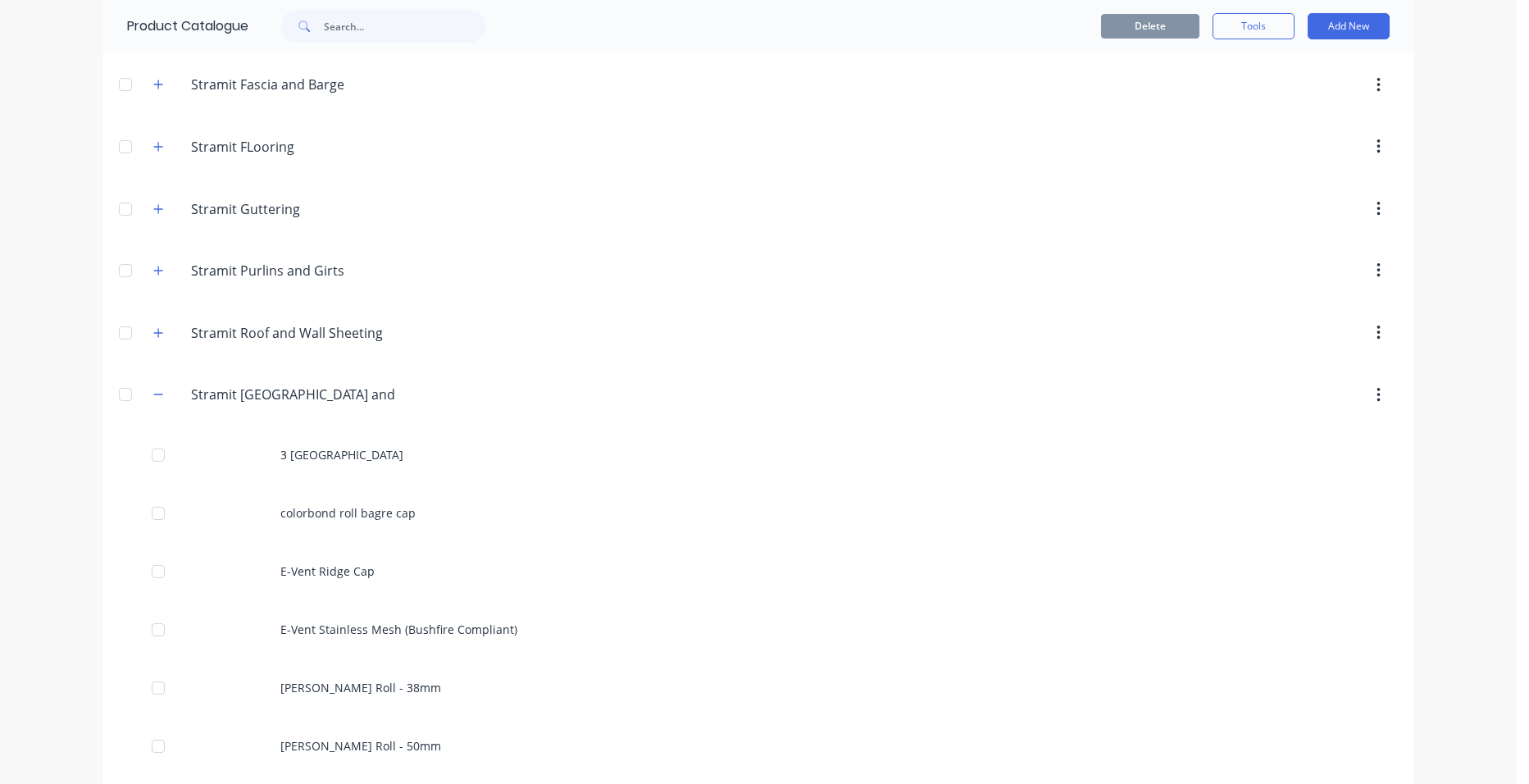
click at [155, 393] on icon "button" at bounding box center [158, 394] width 10 height 11
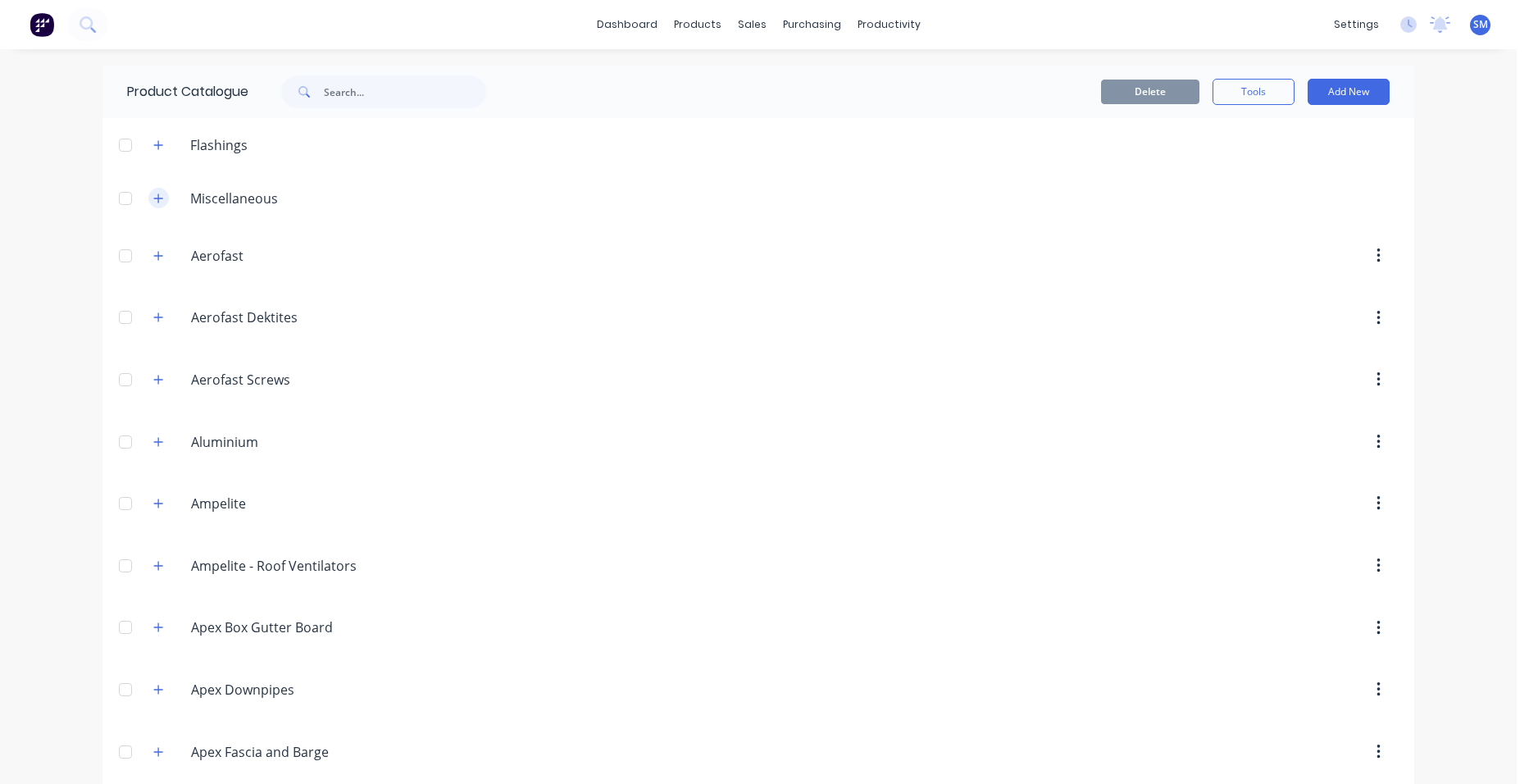
click at [148, 191] on button "button" at bounding box center [158, 197] width 20 height 20
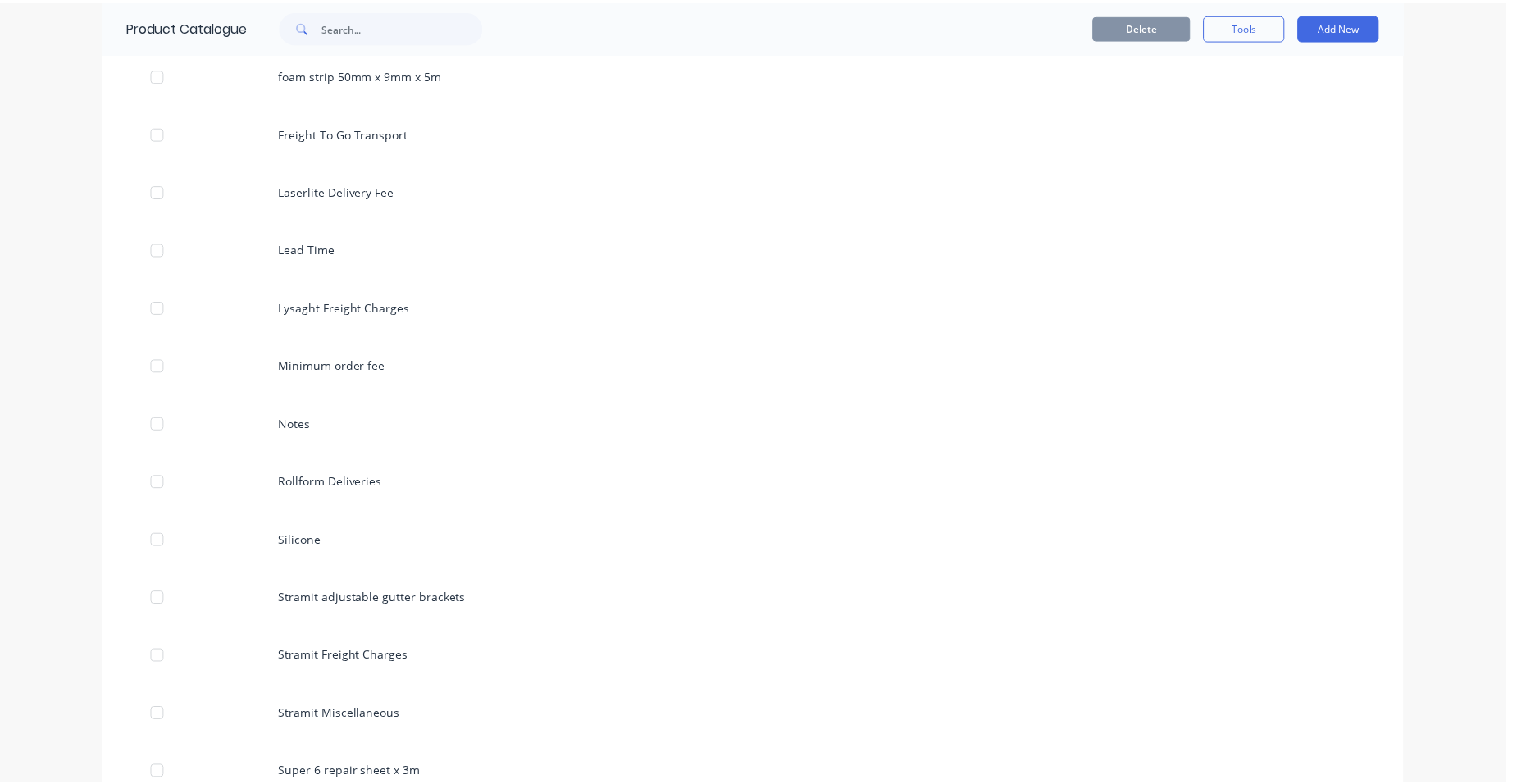
scroll to position [1229, 0]
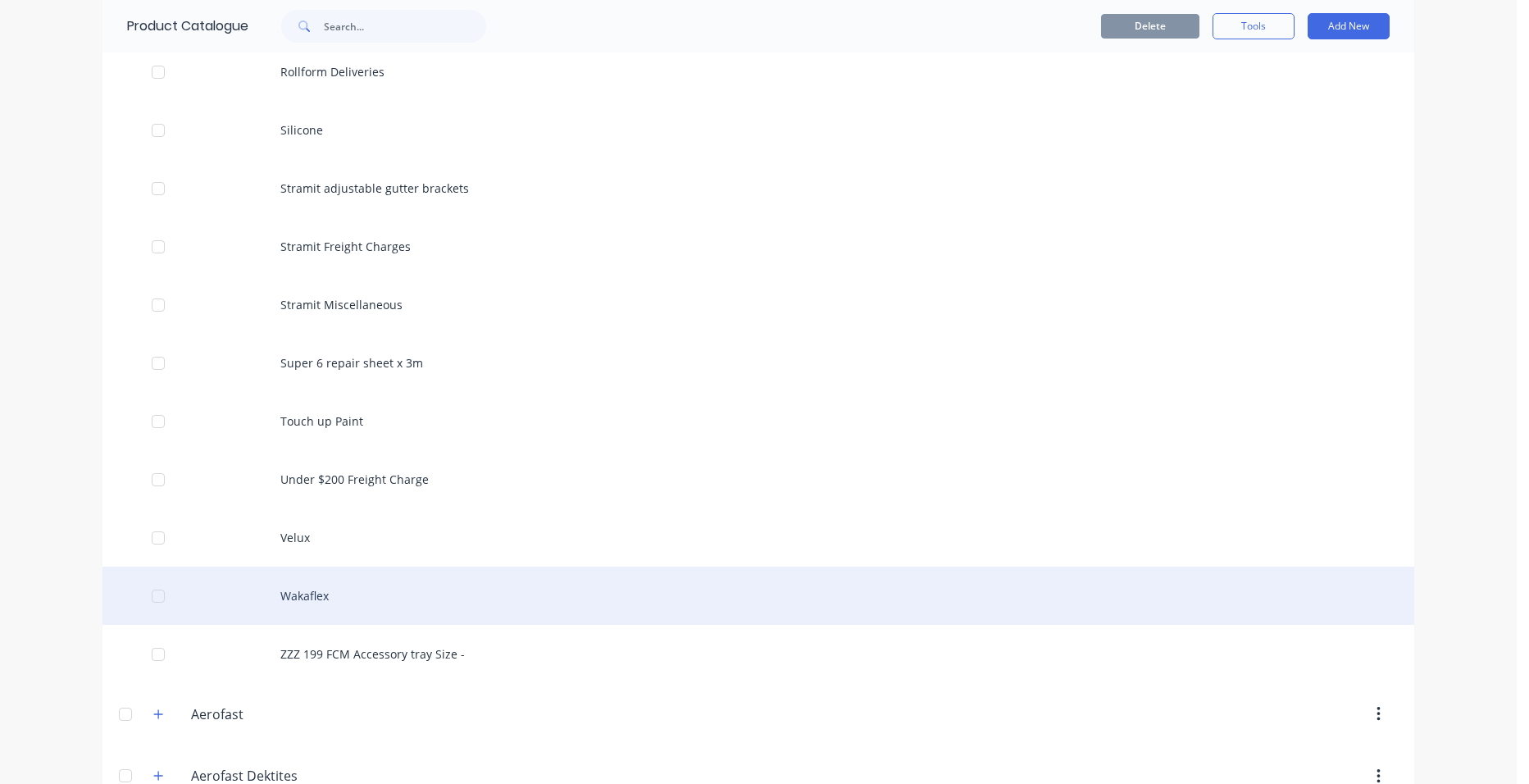
click at [334, 589] on div "Wakaflex" at bounding box center [758, 595] width 1311 height 58
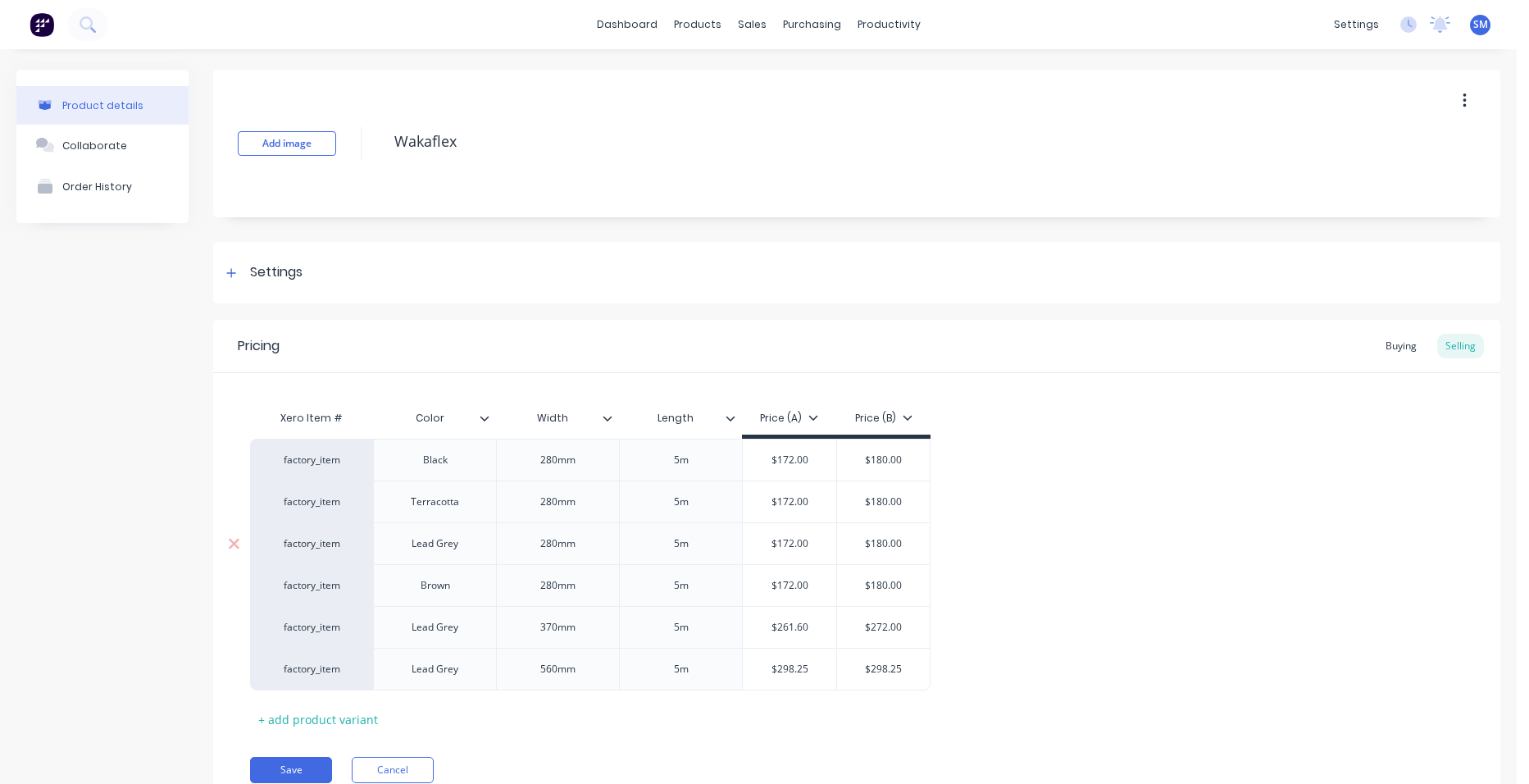
type textarea "x"
click at [767, 87] on link "Sales Orders" at bounding box center [832, 77] width 218 height 32
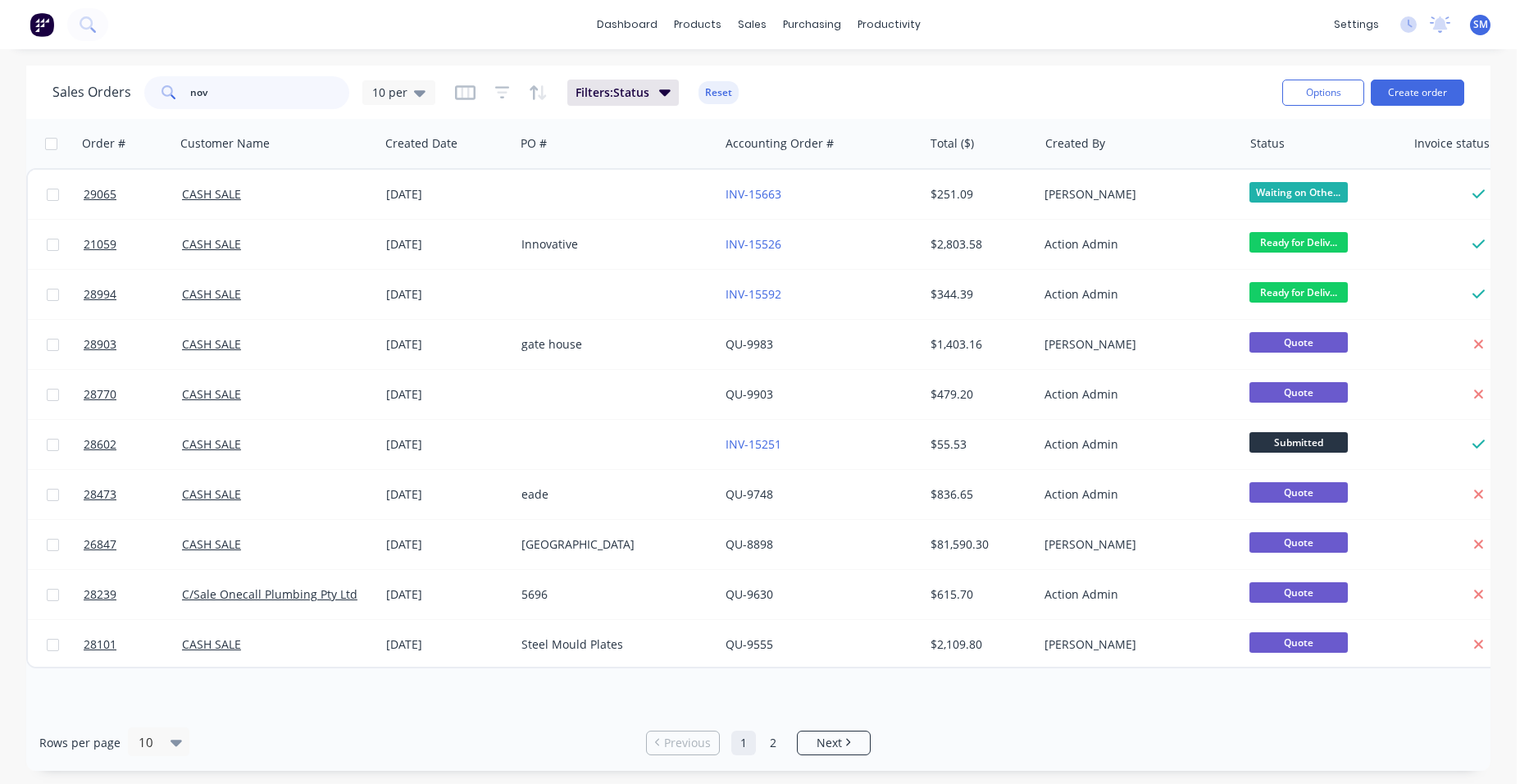
drag, startPoint x: 133, startPoint y: 101, endPoint x: 120, endPoint y: 101, distance: 13.0
click at [120, 101] on div "Sales Orders [DATE] per" at bounding box center [244, 92] width 382 height 32
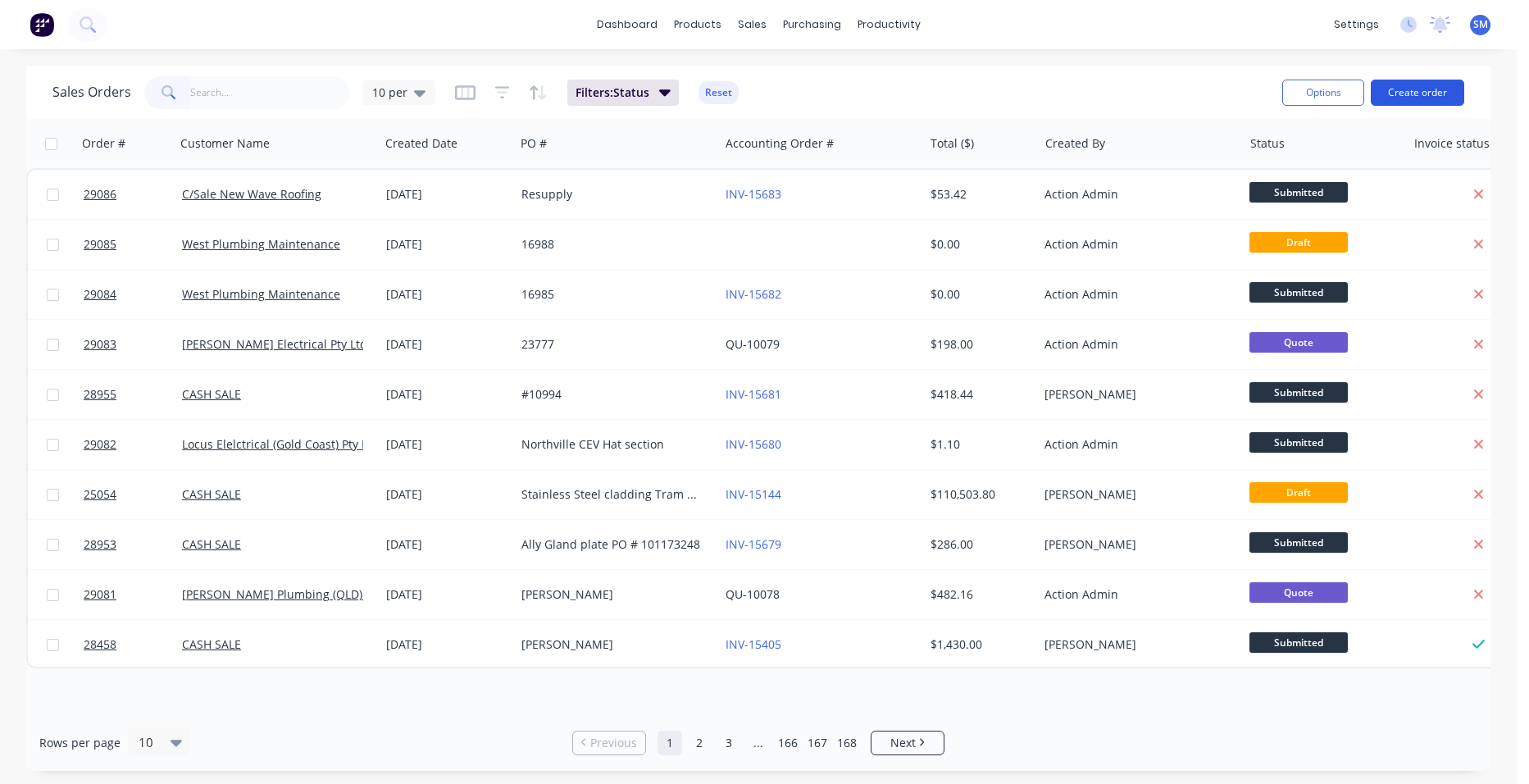
click at [1403, 94] on button "Create order" at bounding box center [1418, 93] width 94 height 26
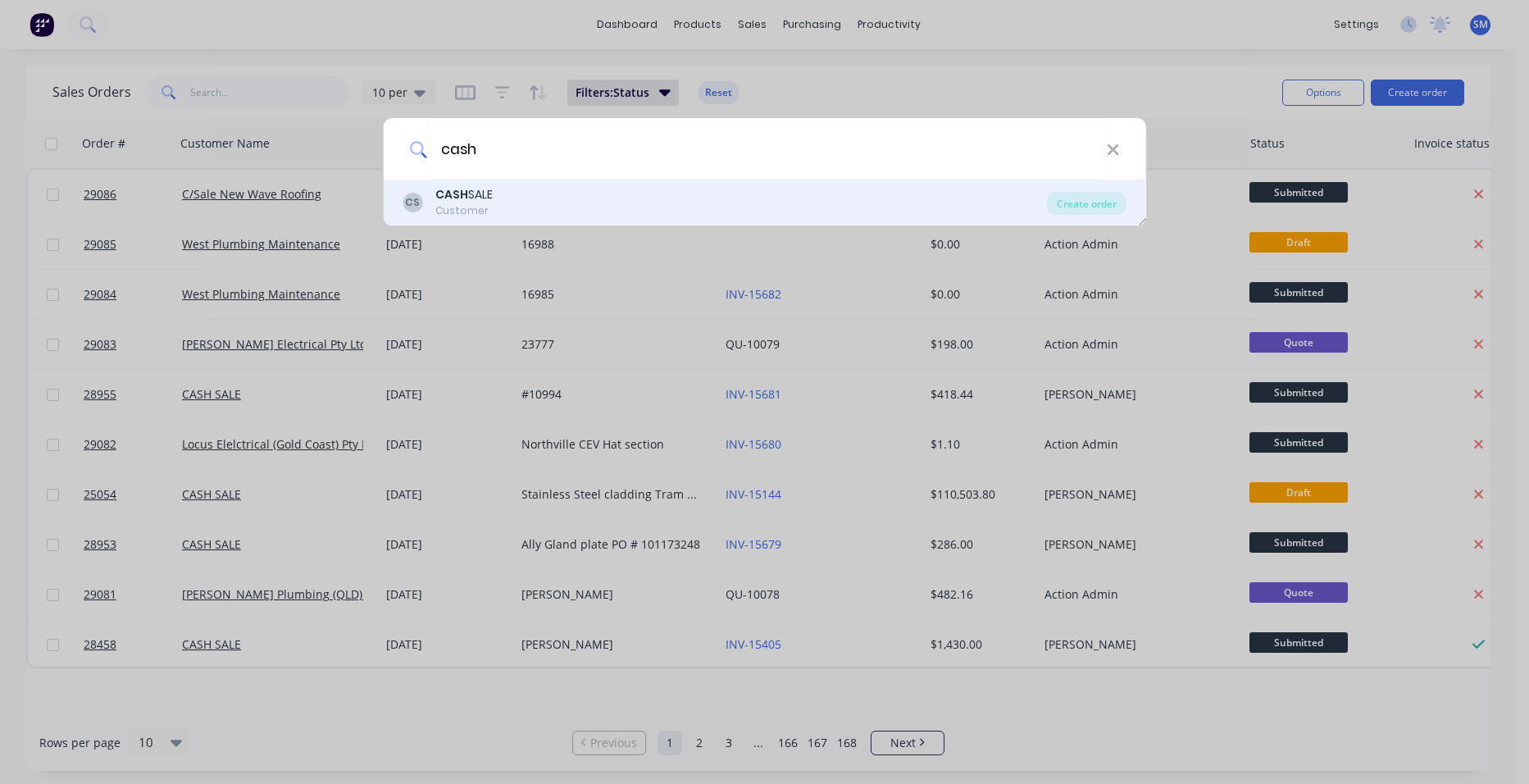
type input "cash"
click at [498, 209] on div "CS CASH SALE Customer" at bounding box center [725, 202] width 645 height 32
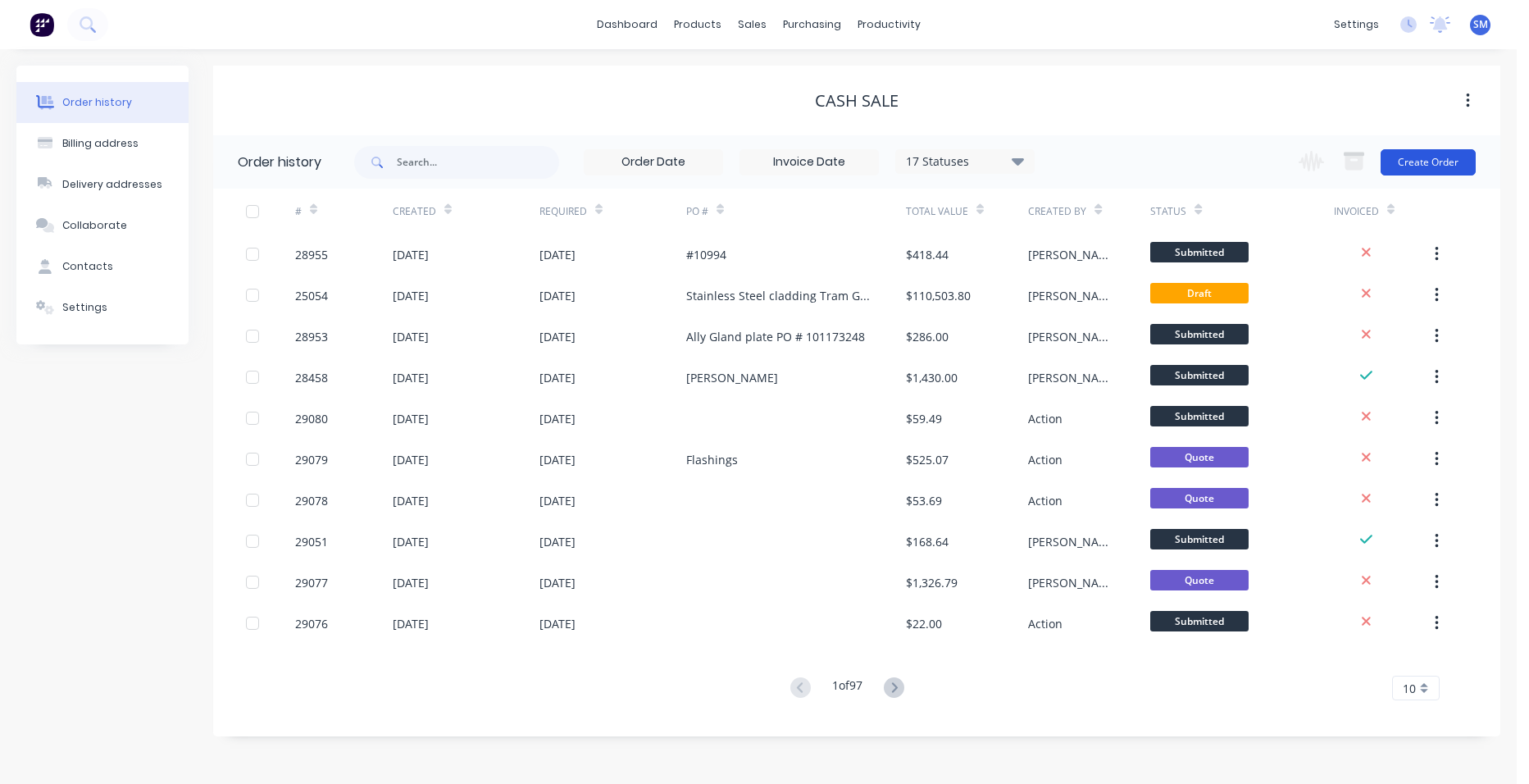
click at [1436, 157] on button "Create Order" at bounding box center [1428, 162] width 95 height 26
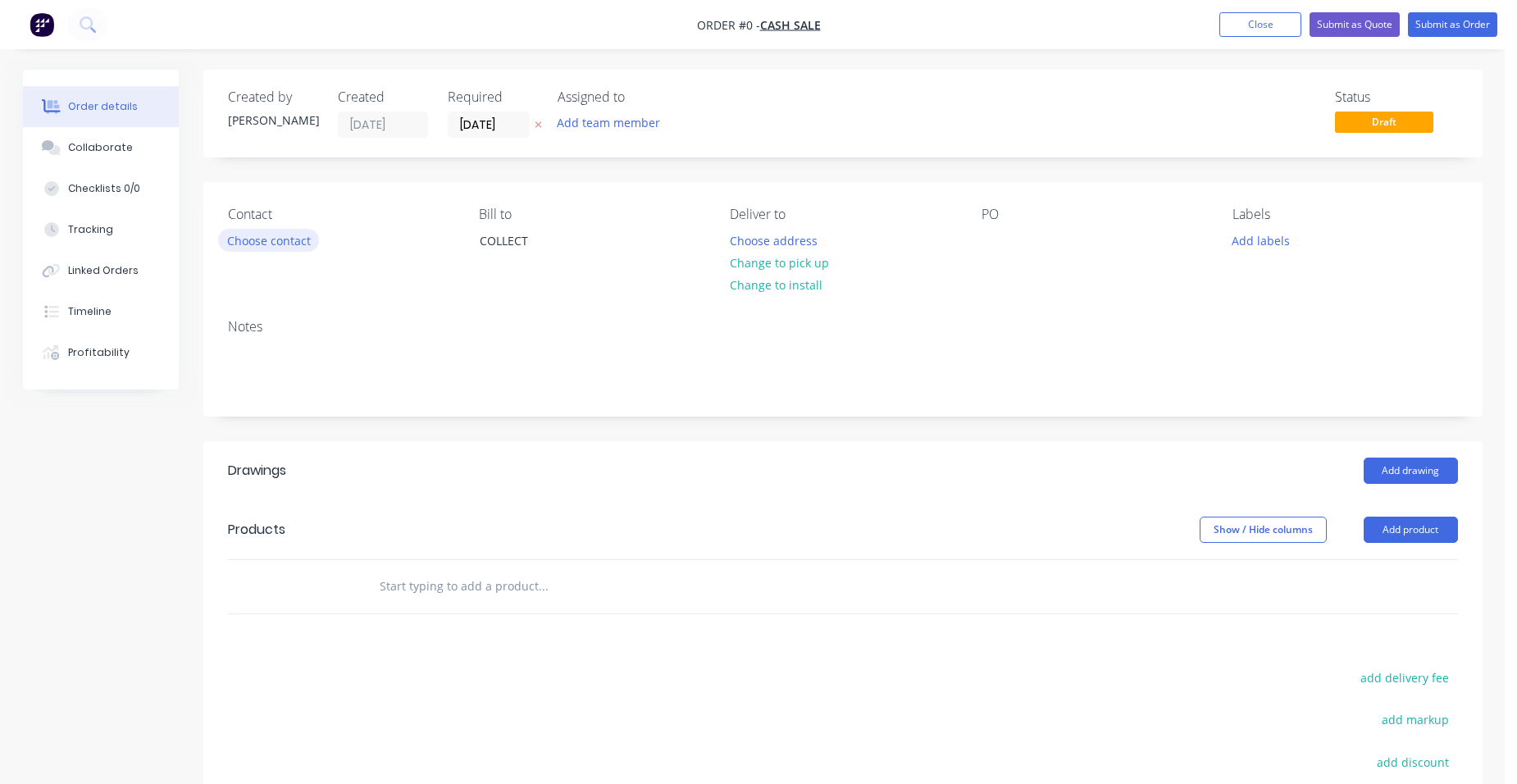
click at [243, 232] on button "Choose contact" at bounding box center [268, 239] width 101 height 22
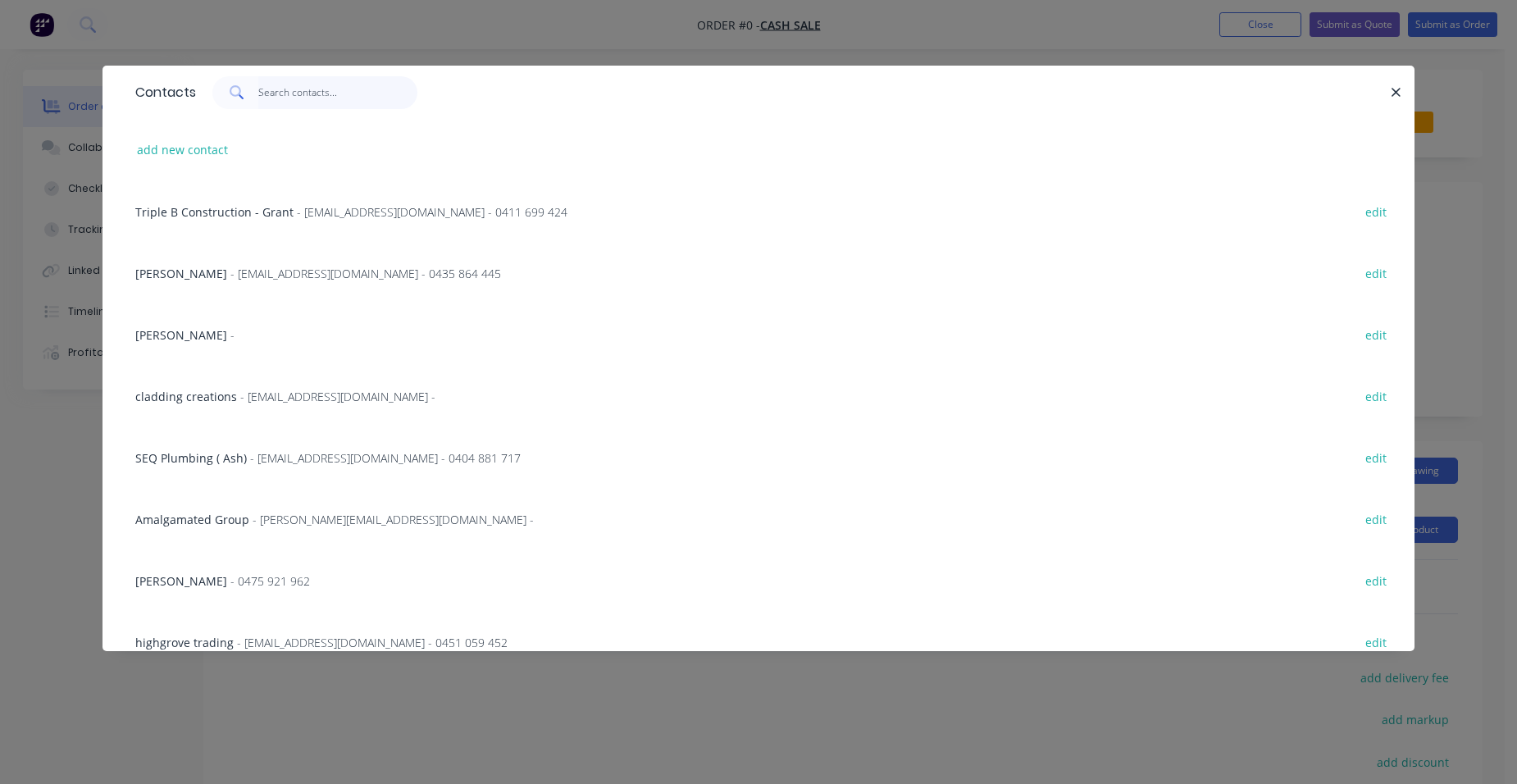
click at [263, 87] on input "text" at bounding box center [338, 92] width 160 height 32
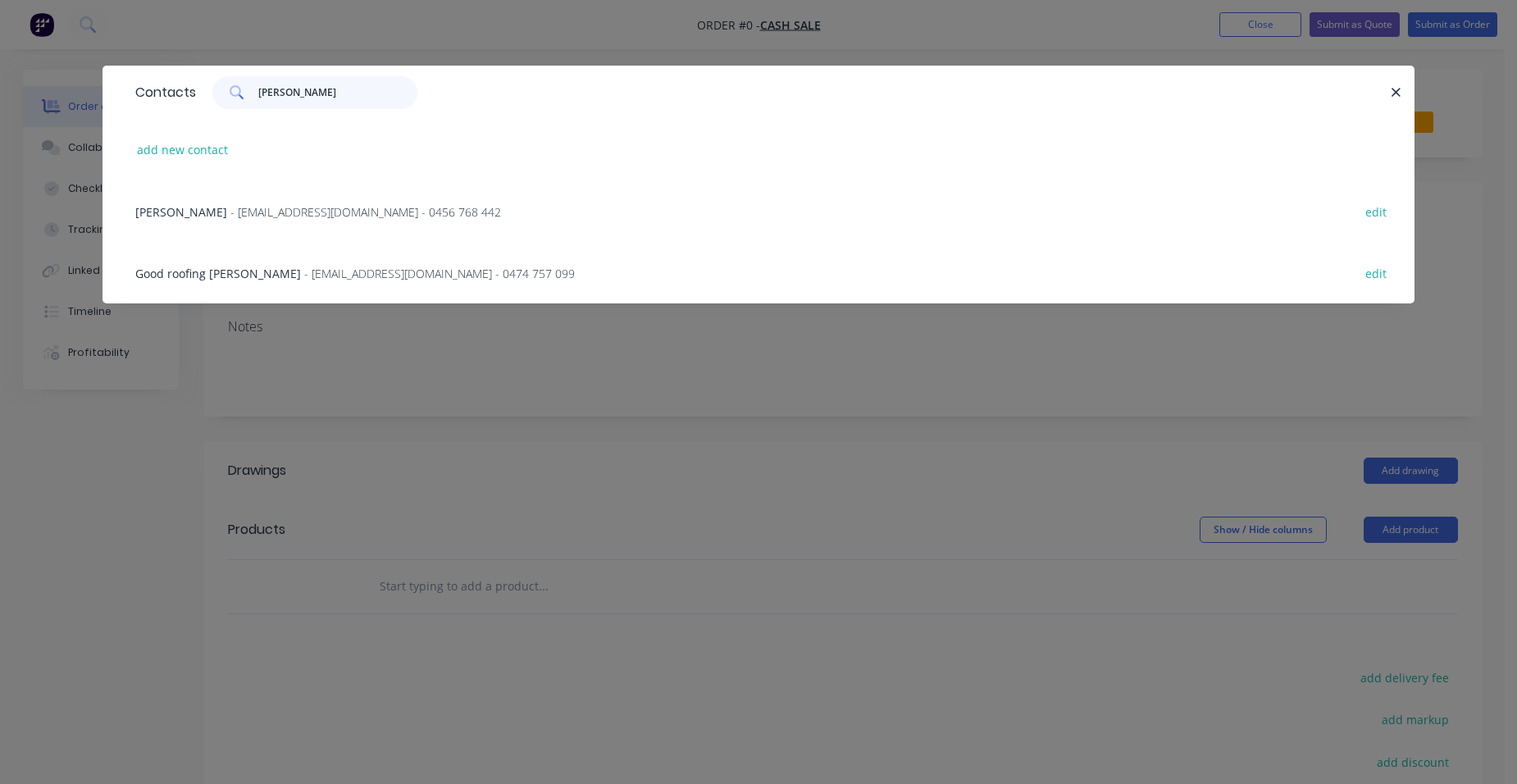
type input "[PERSON_NAME]"
click at [304, 279] on span "- [EMAIL_ADDRESS][DOMAIN_NAME] - 0474 757 099" at bounding box center [440, 274] width 270 height 16
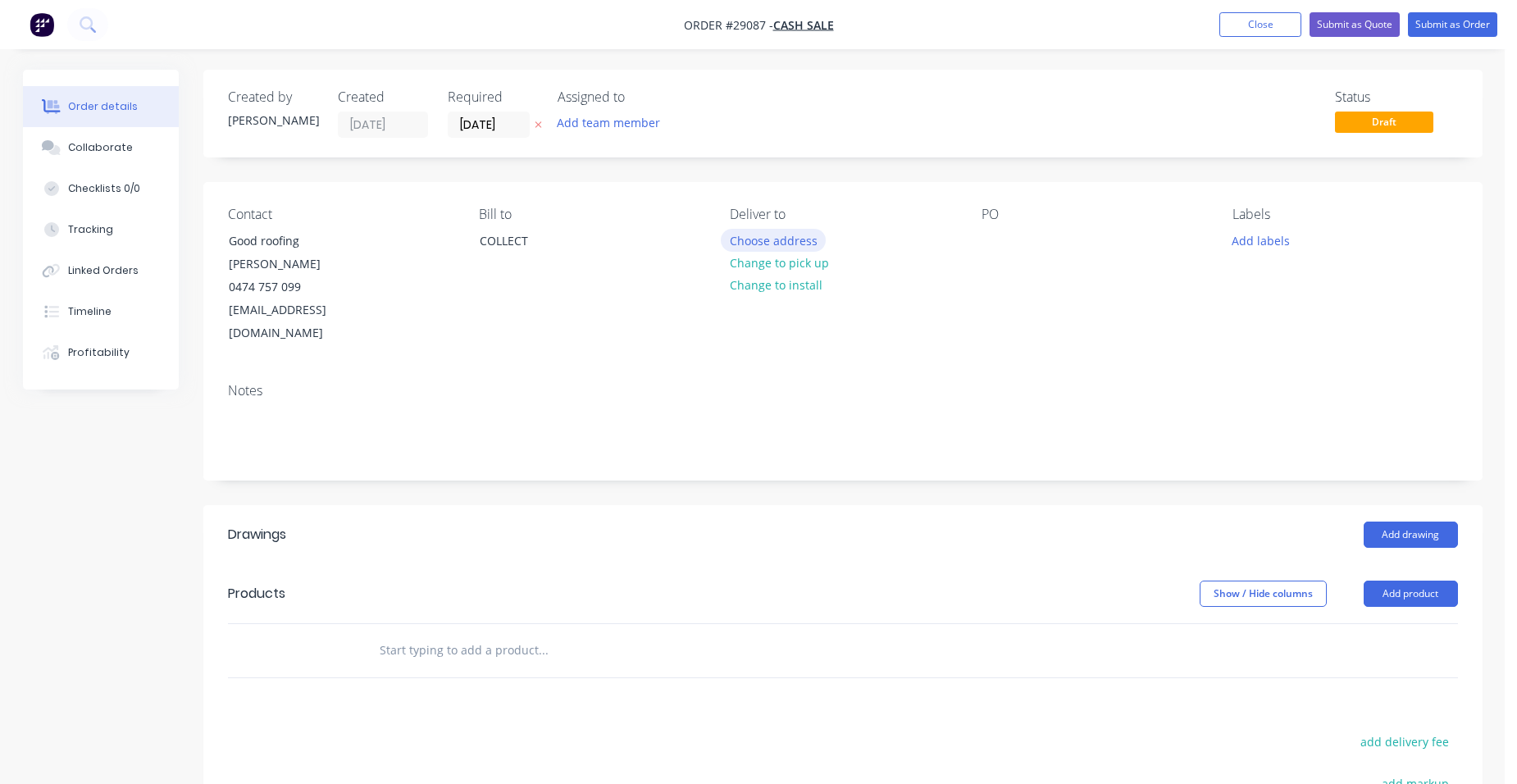
click at [772, 249] on button "Choose address" at bounding box center [774, 239] width 105 height 22
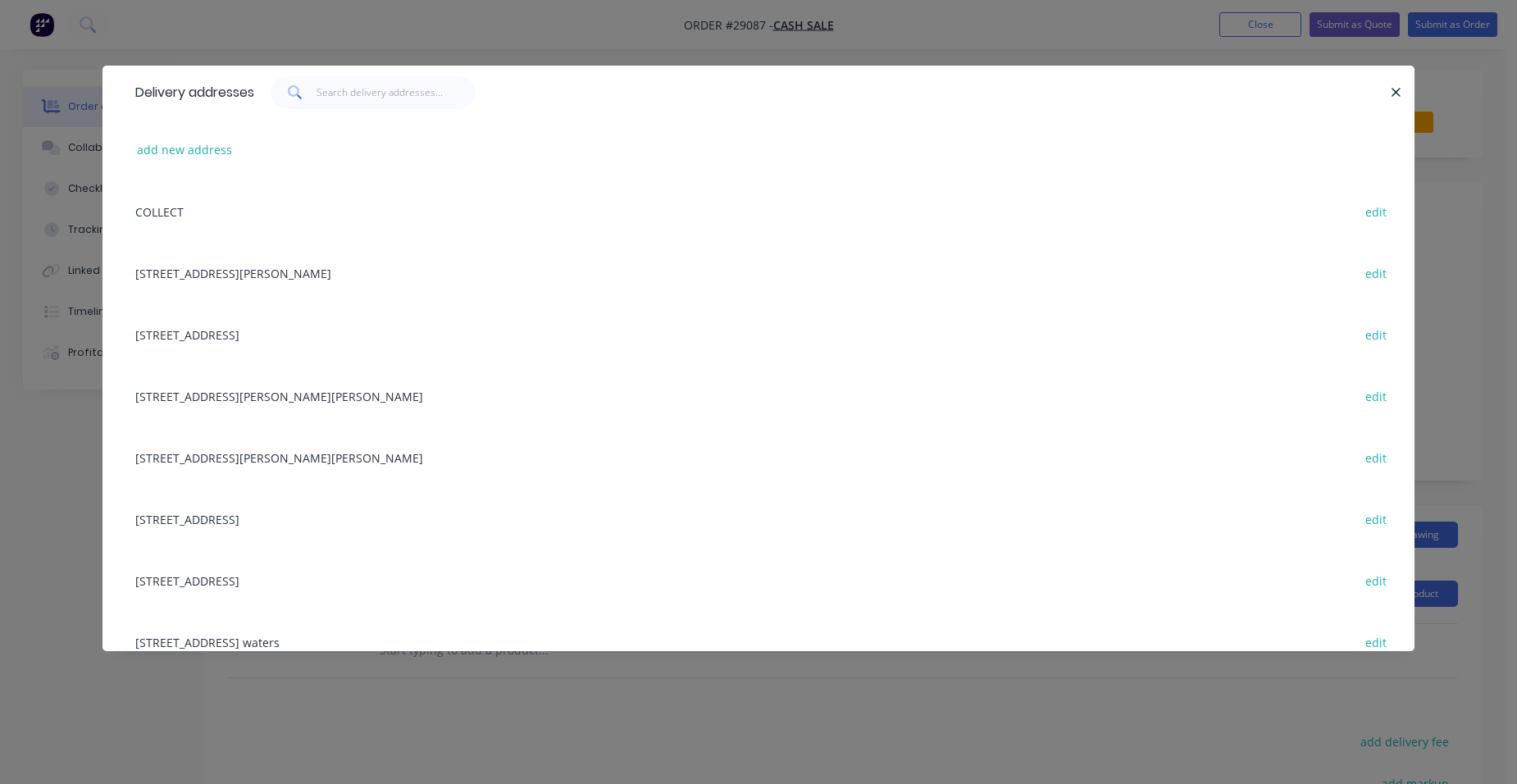
drag, startPoint x: 1390, startPoint y: 100, endPoint x: 1382, endPoint y: 113, distance: 15.3
click at [1391, 100] on button "button" at bounding box center [1396, 91] width 20 height 20
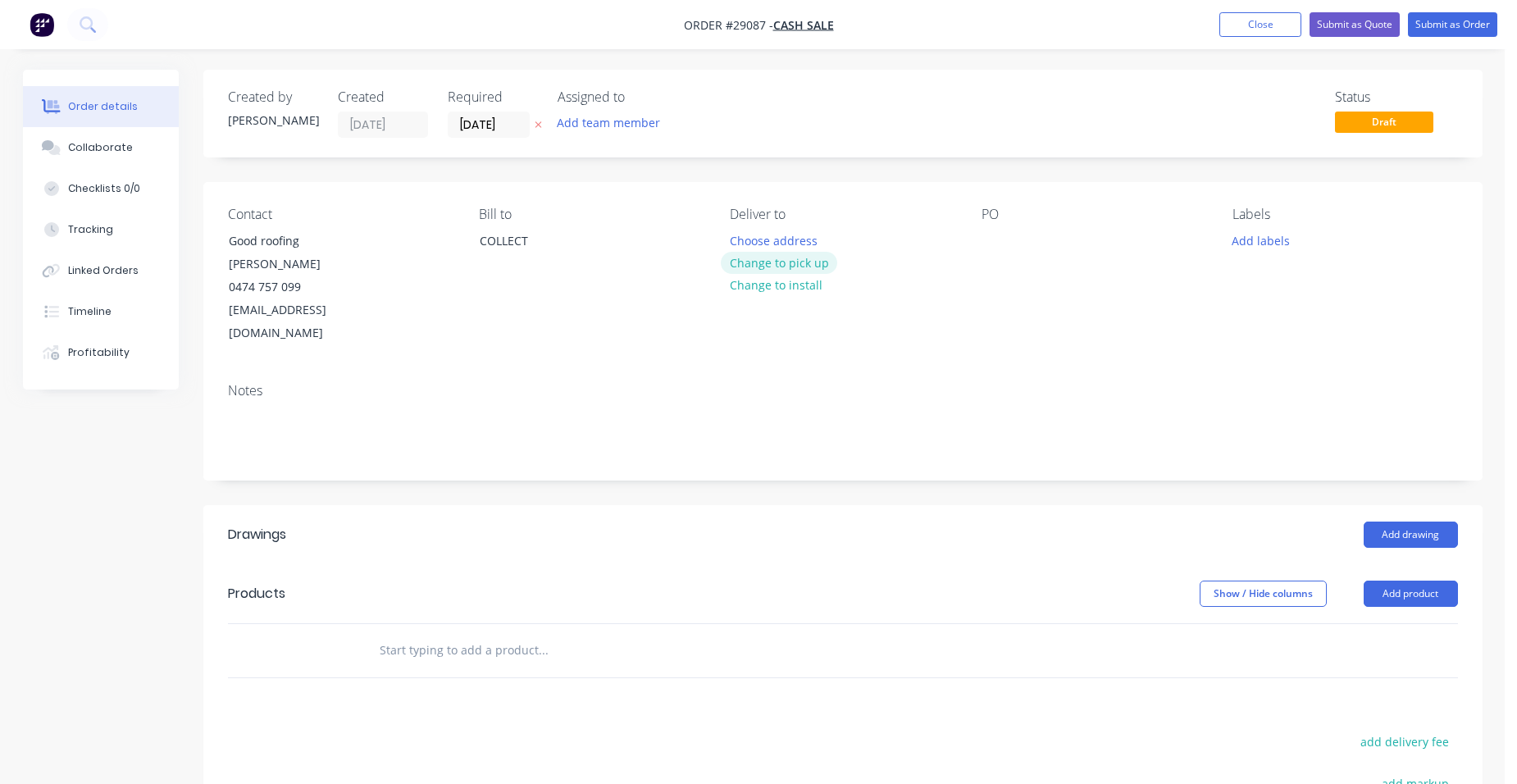
click at [804, 264] on button "Change to pick up" at bounding box center [779, 262] width 117 height 22
click at [1385, 581] on button "Add product" at bounding box center [1410, 594] width 94 height 26
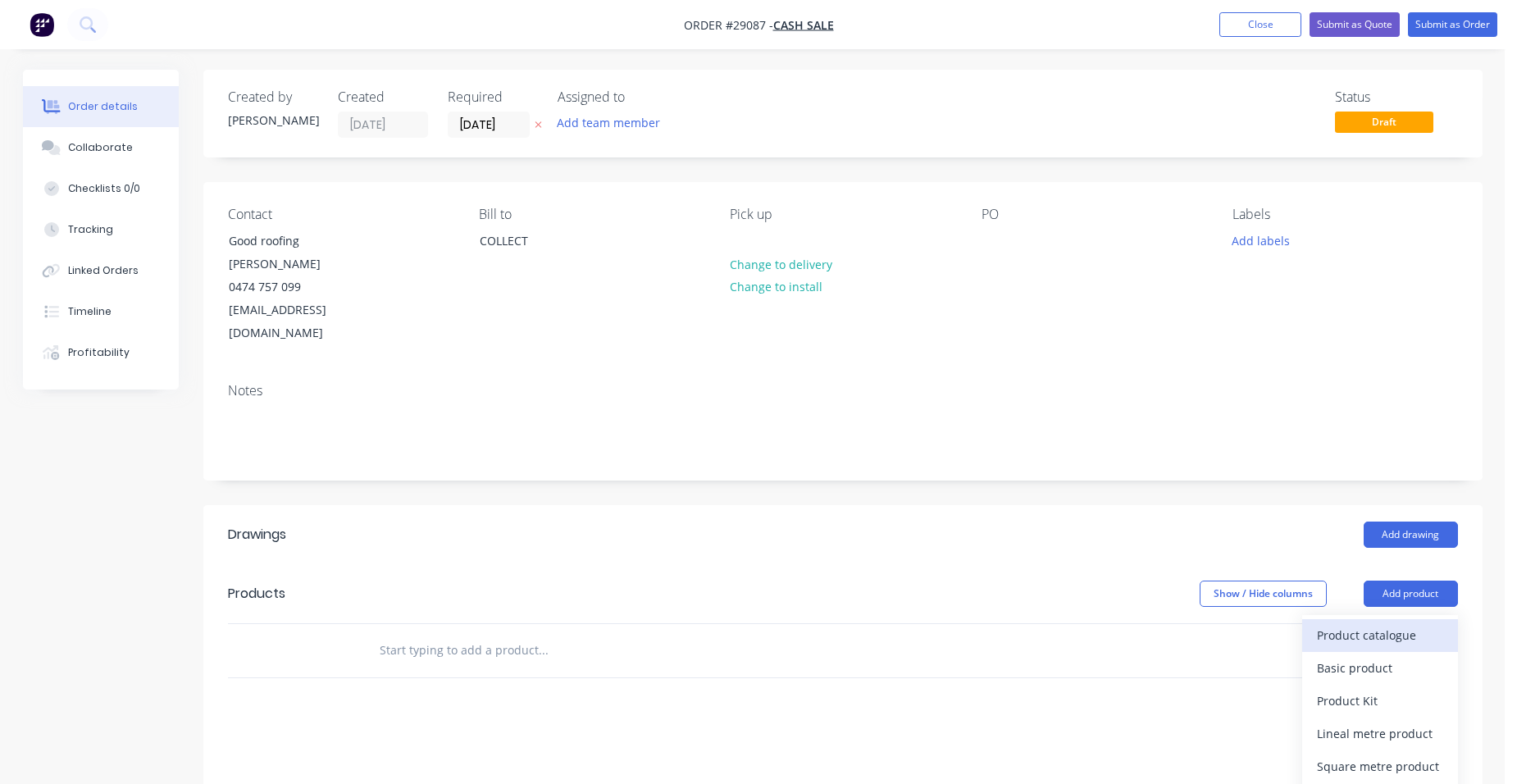
click at [1385, 619] on button "Product catalogue" at bounding box center [1380, 635] width 156 height 32
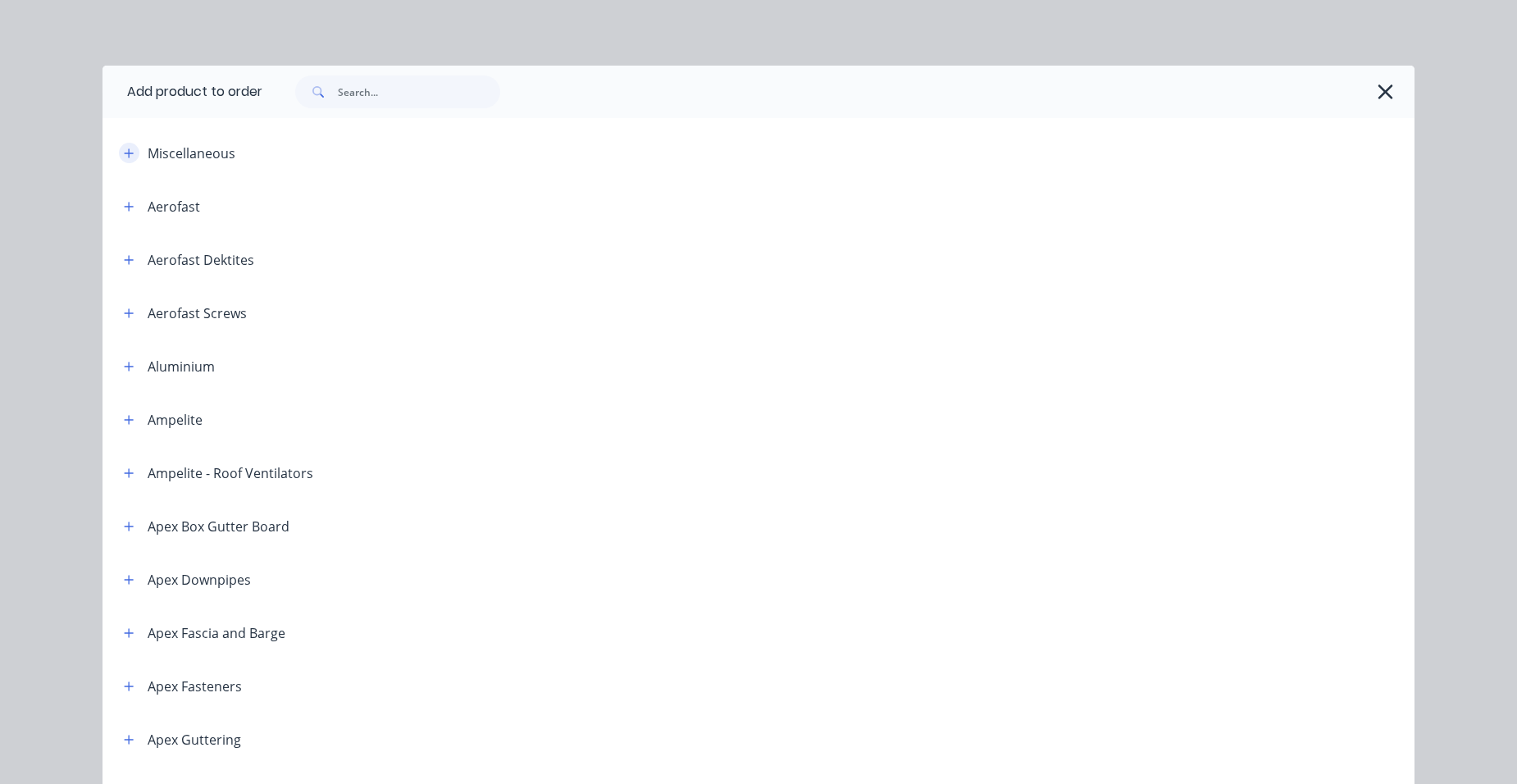
click at [124, 152] on icon "button" at bounding box center [128, 153] width 10 height 11
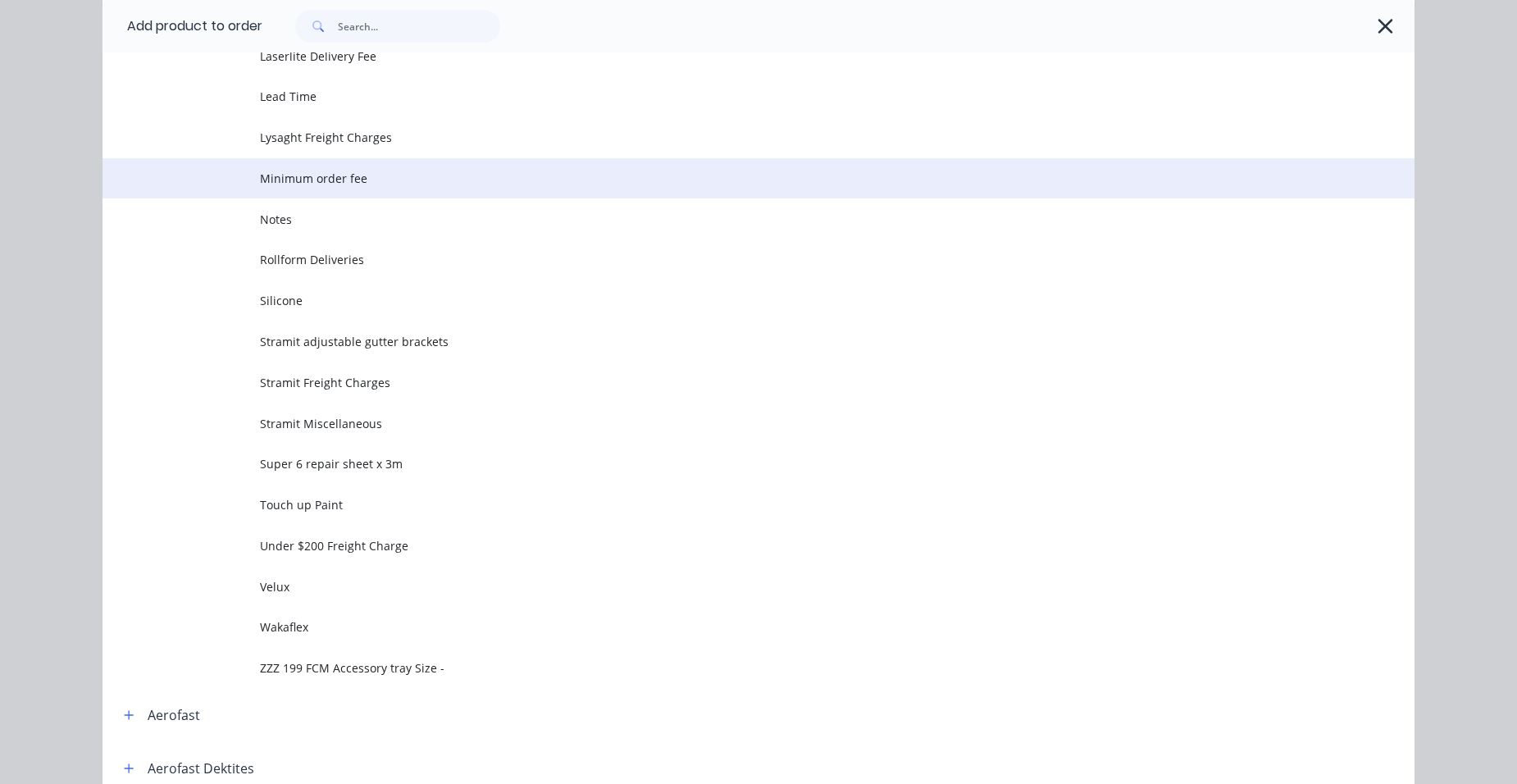
scroll to position [820, 0]
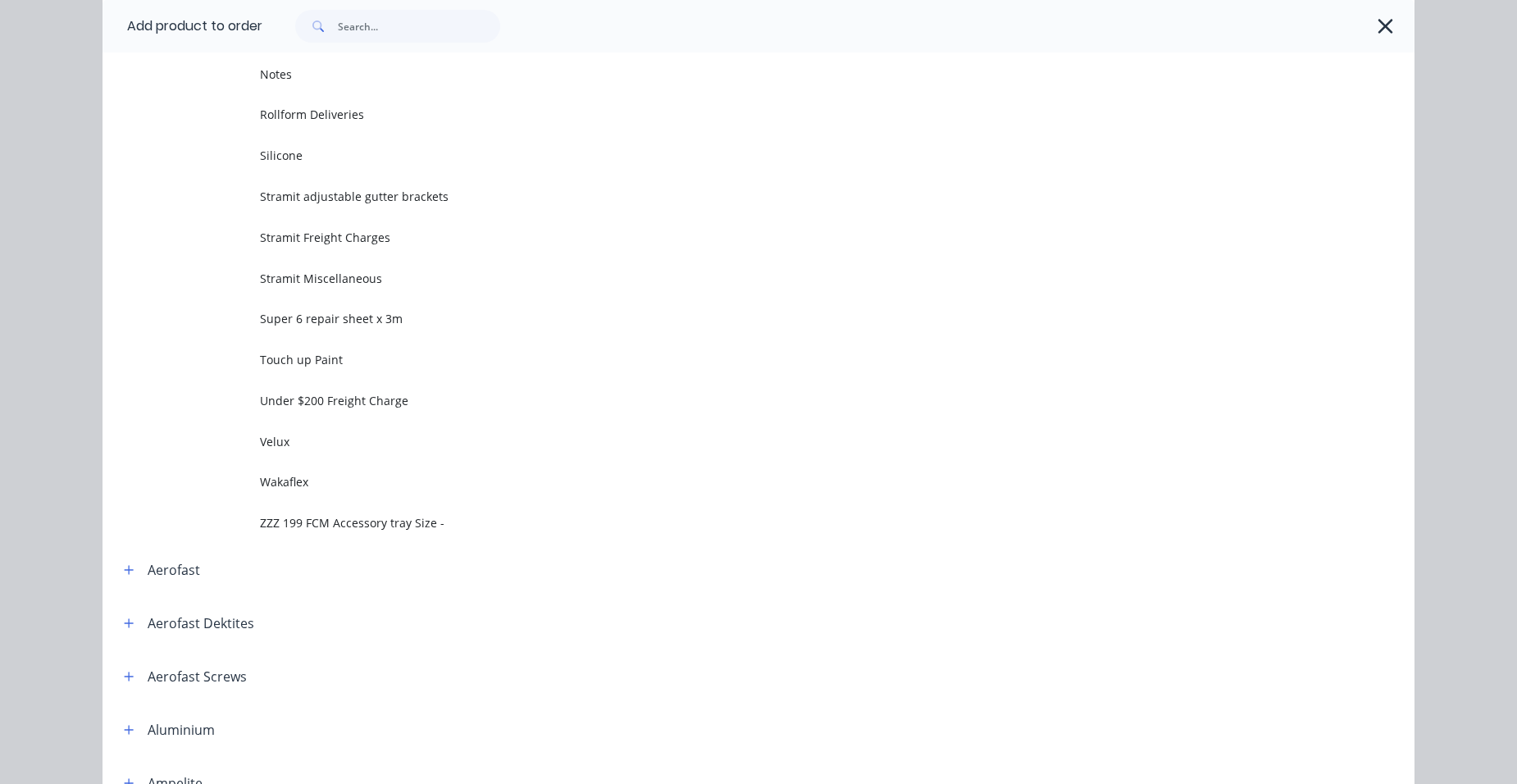
click at [307, 481] on span "Wakaflex" at bounding box center [721, 481] width 923 height 18
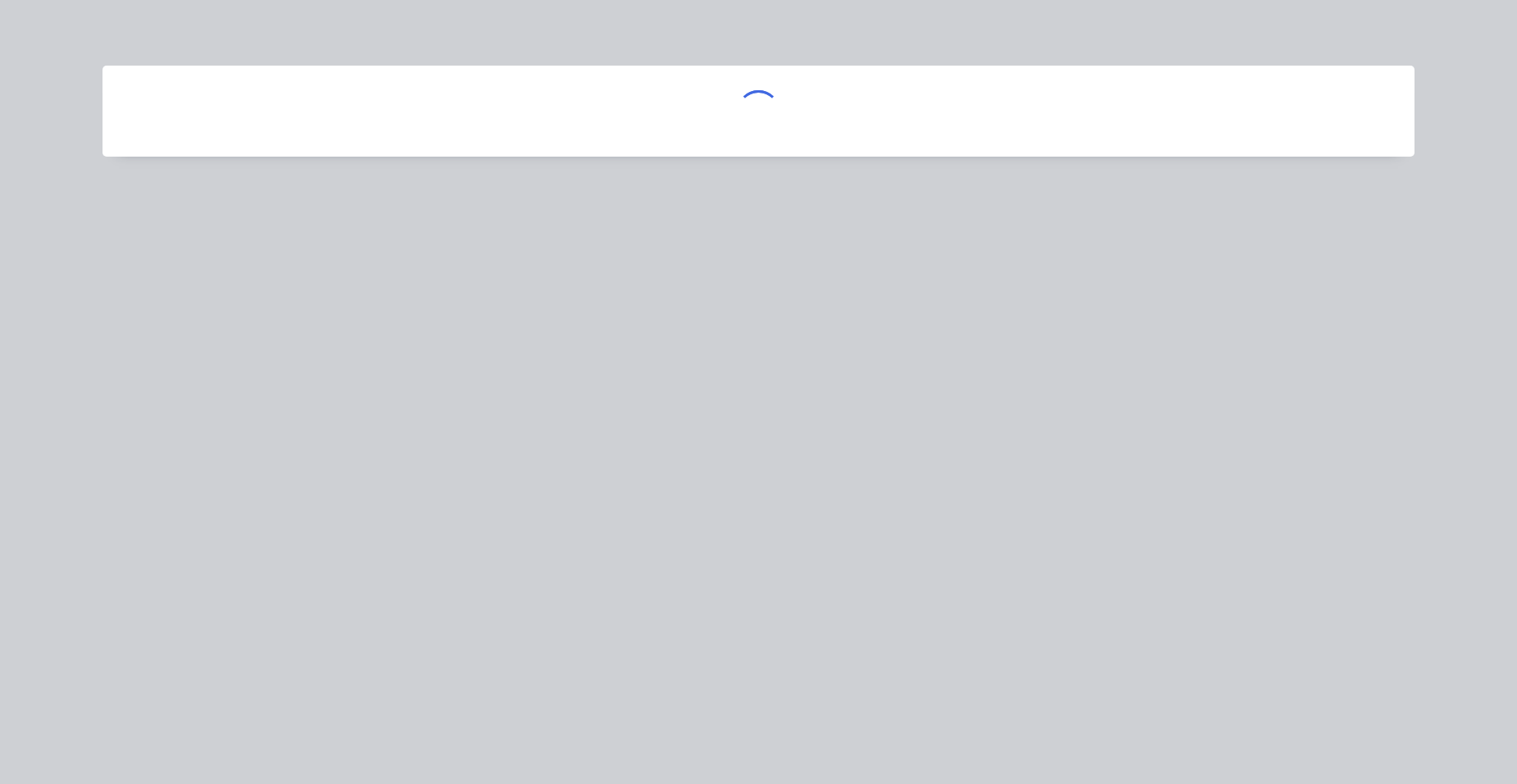
scroll to position [0, 0]
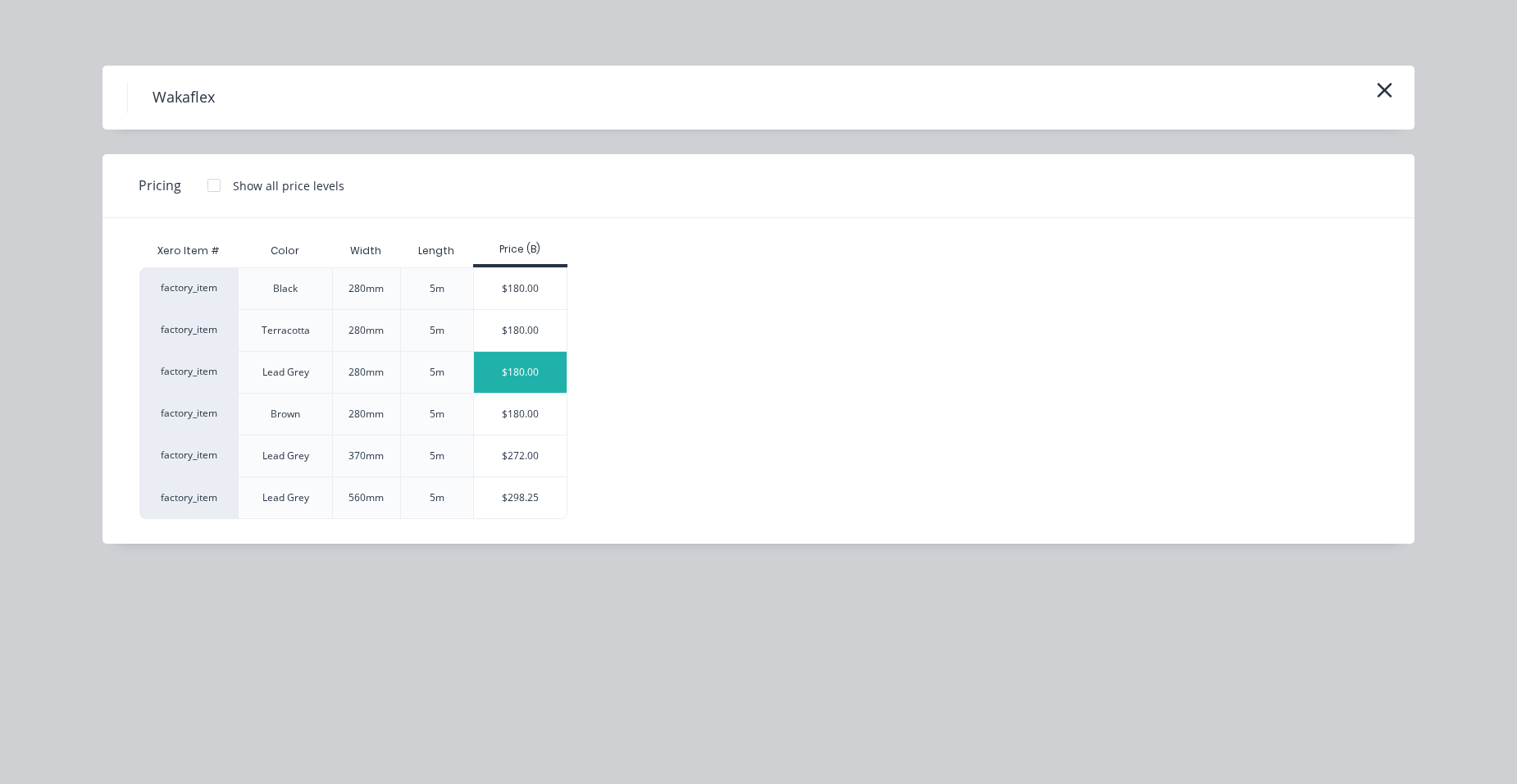
click at [505, 371] on div "$180.00" at bounding box center [520, 372] width 93 height 41
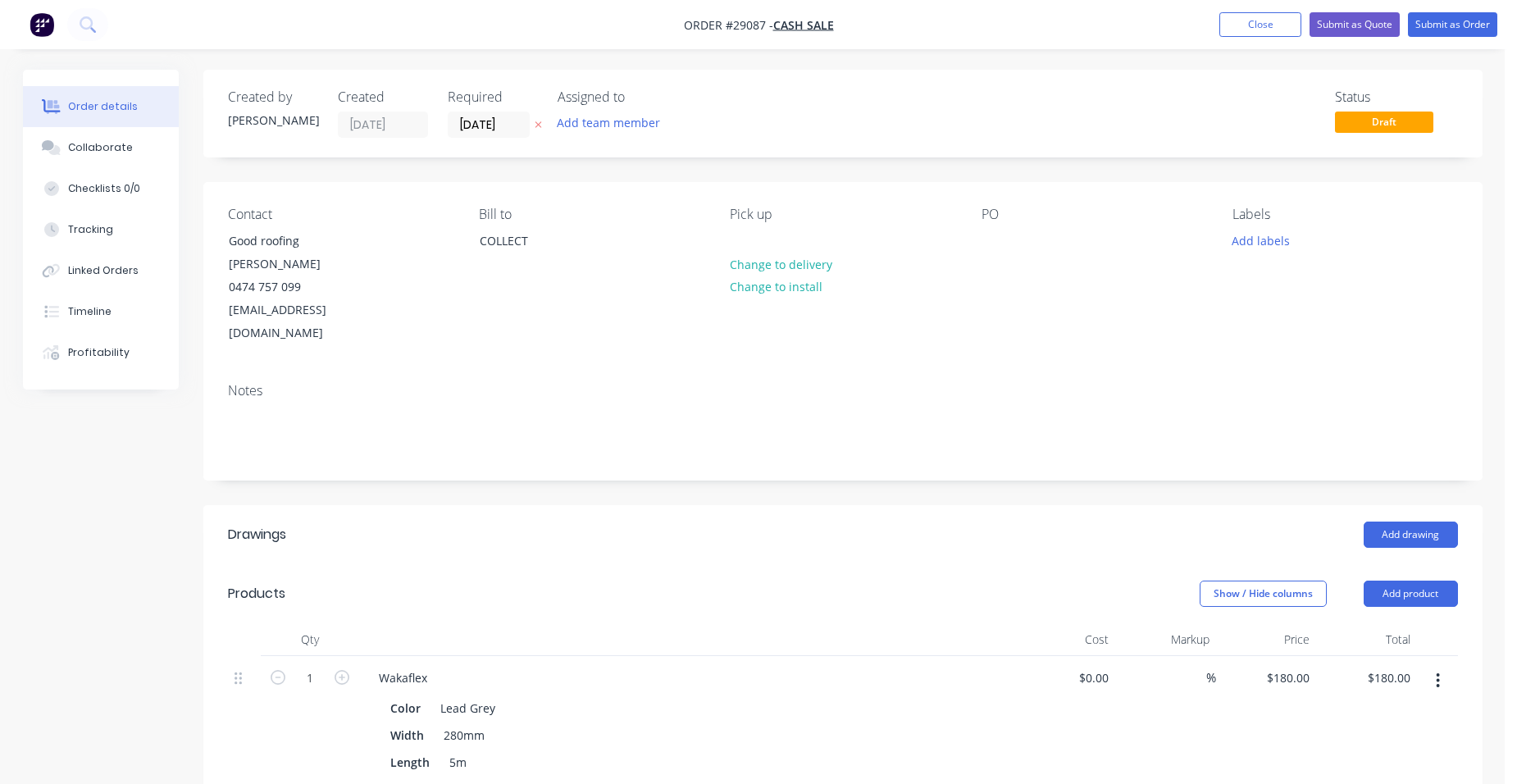
click at [1445, 666] on button "button" at bounding box center [1438, 681] width 39 height 30
click at [1376, 711] on div "Edit" at bounding box center [1380, 723] width 126 height 24
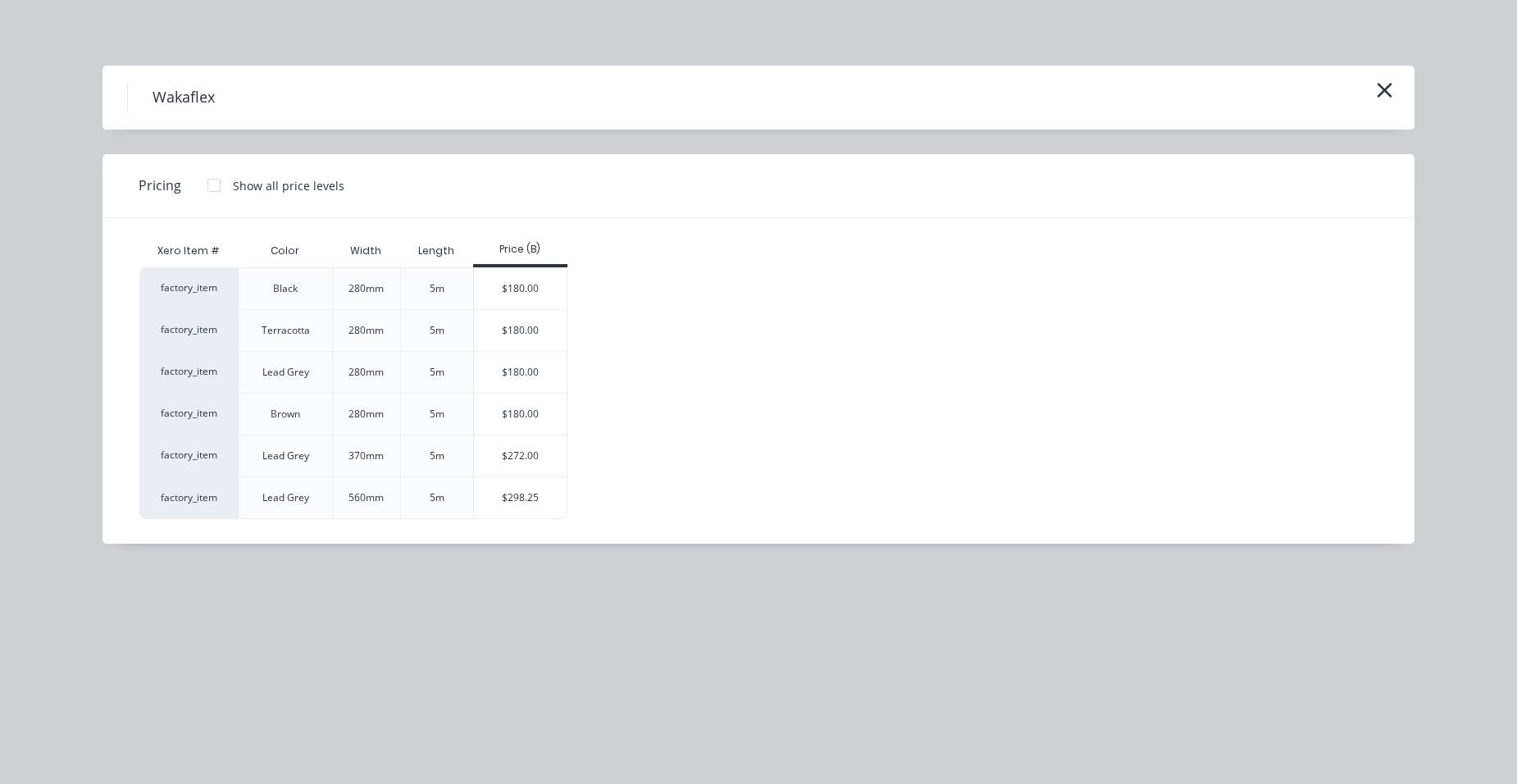
click at [213, 189] on div at bounding box center [213, 185] width 32 height 32
click at [496, 364] on div "$172.00" at bounding box center [520, 372] width 94 height 41
type input "$172.00"
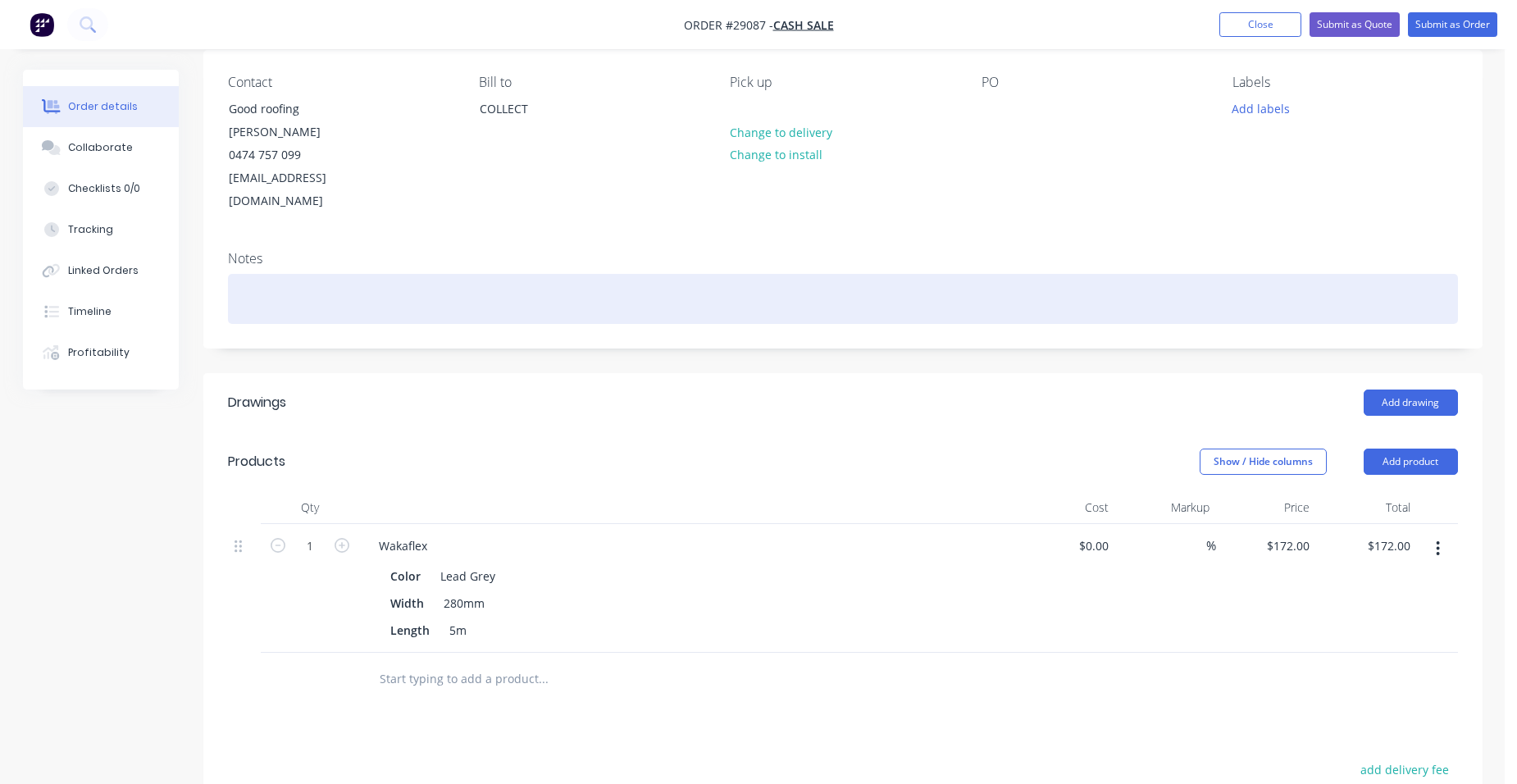
scroll to position [328, 0]
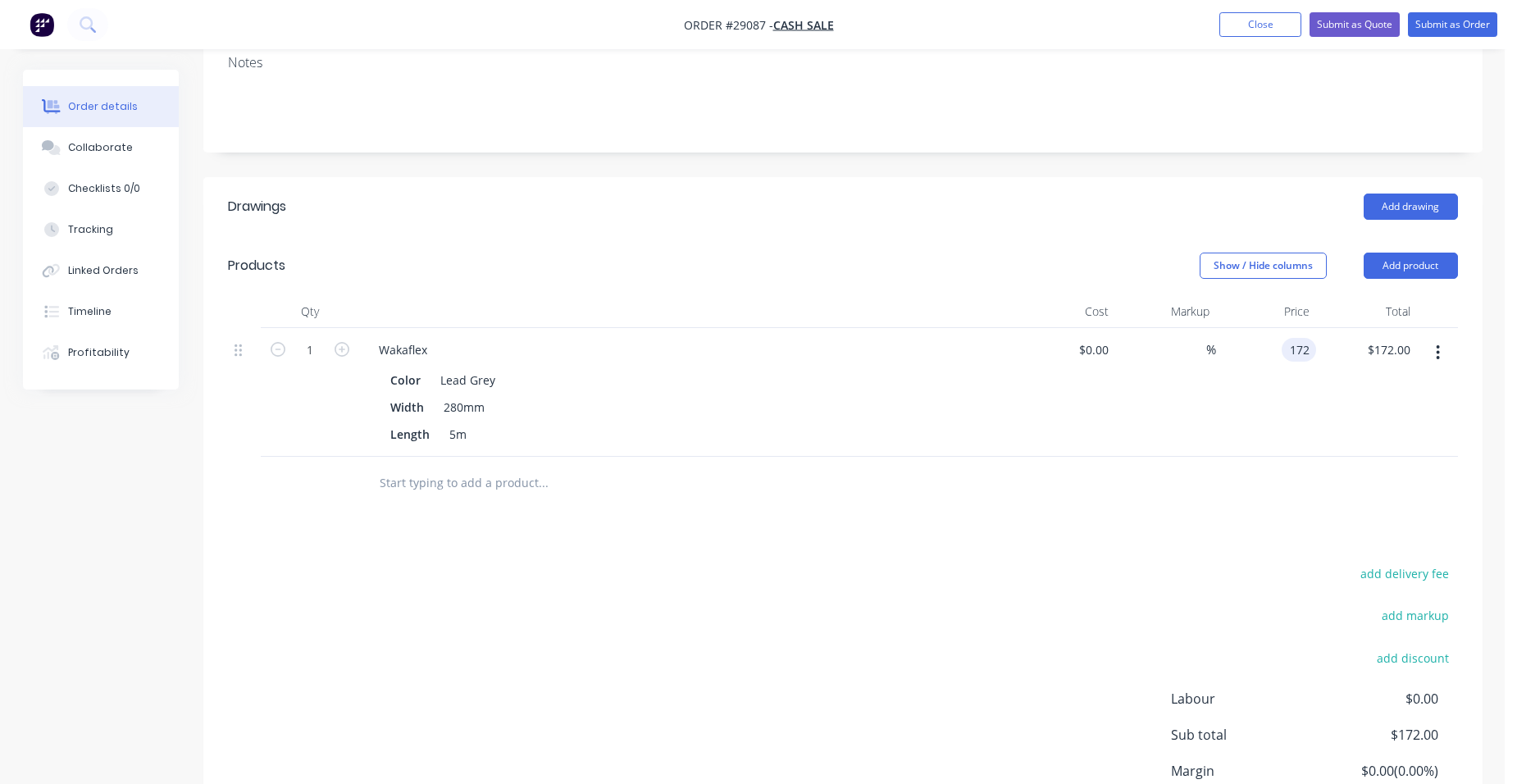
click at [1311, 338] on input "172" at bounding box center [1302, 349] width 28 height 24
type input "$170.00"
click at [1318, 331] on div "$170.00 $172.00" at bounding box center [1366, 392] width 101 height 129
click at [318, 338] on input "1" at bounding box center [310, 350] width 43 height 25
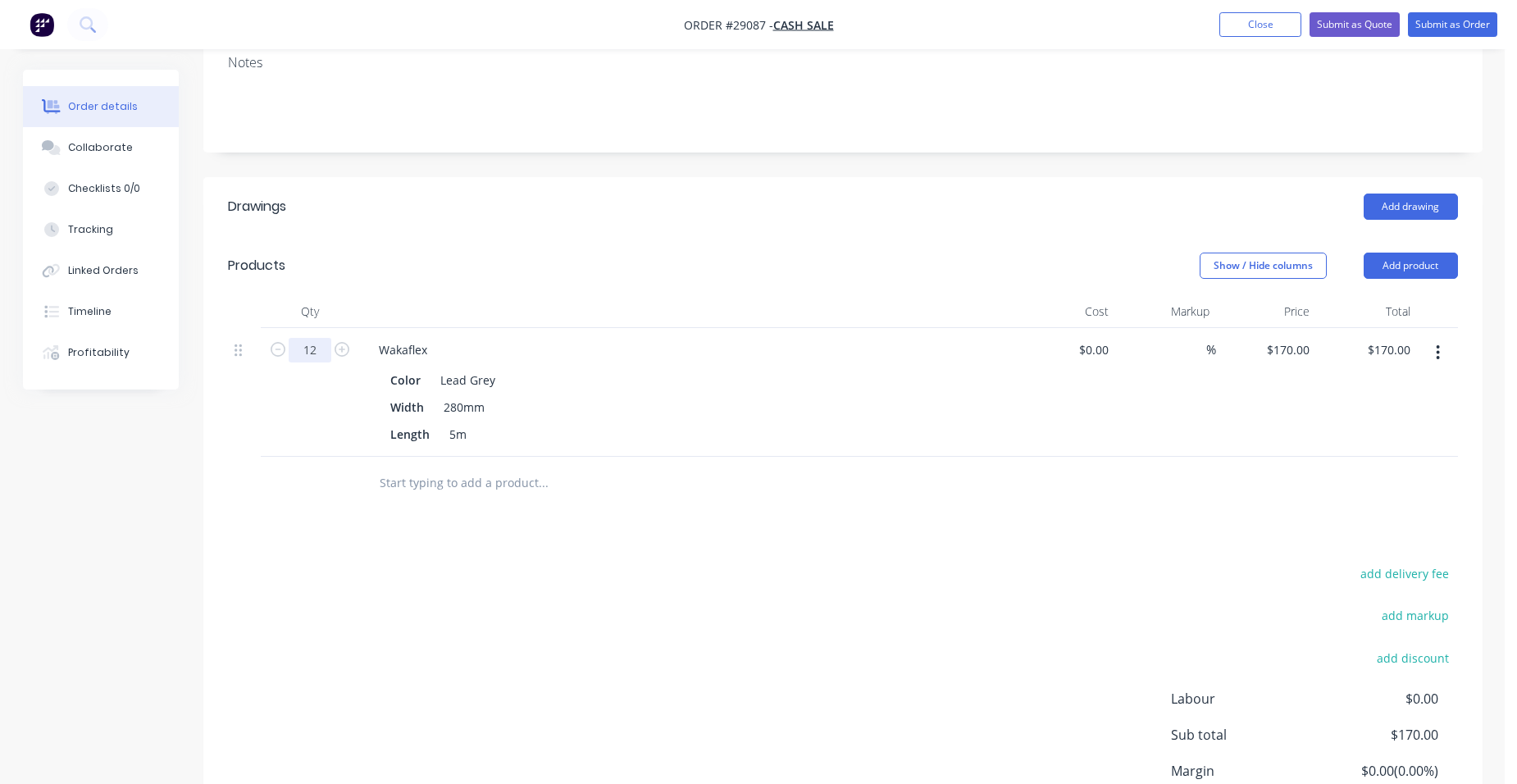
type input "12"
type input "$2,040.00"
click at [635, 339] on div "Wakaflex Color Lead Grey Width 280mm Length 5m" at bounding box center [687, 392] width 656 height 129
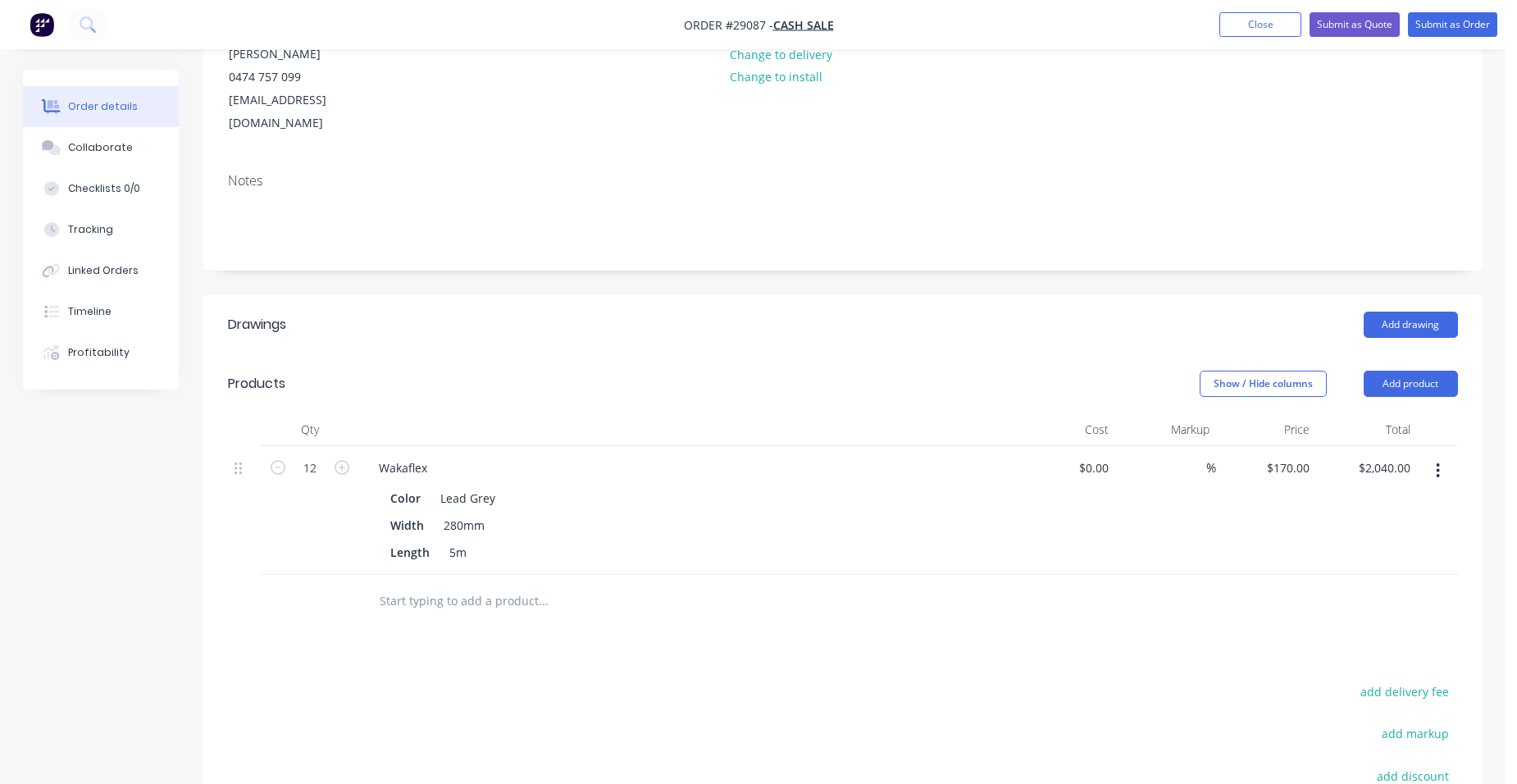
scroll to position [203, 0]
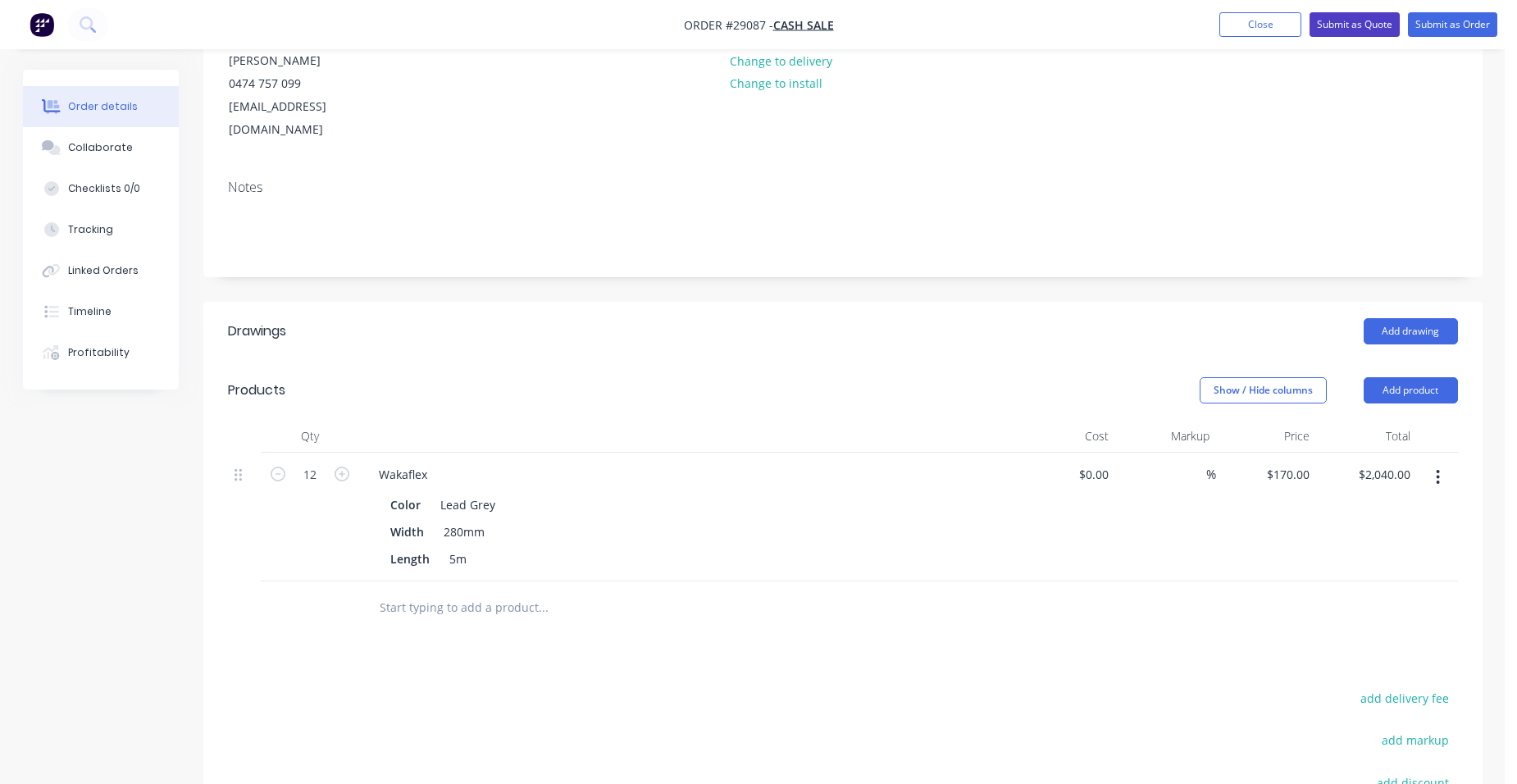
click at [1366, 32] on button "Submit as Quote" at bounding box center [1355, 25] width 90 height 25
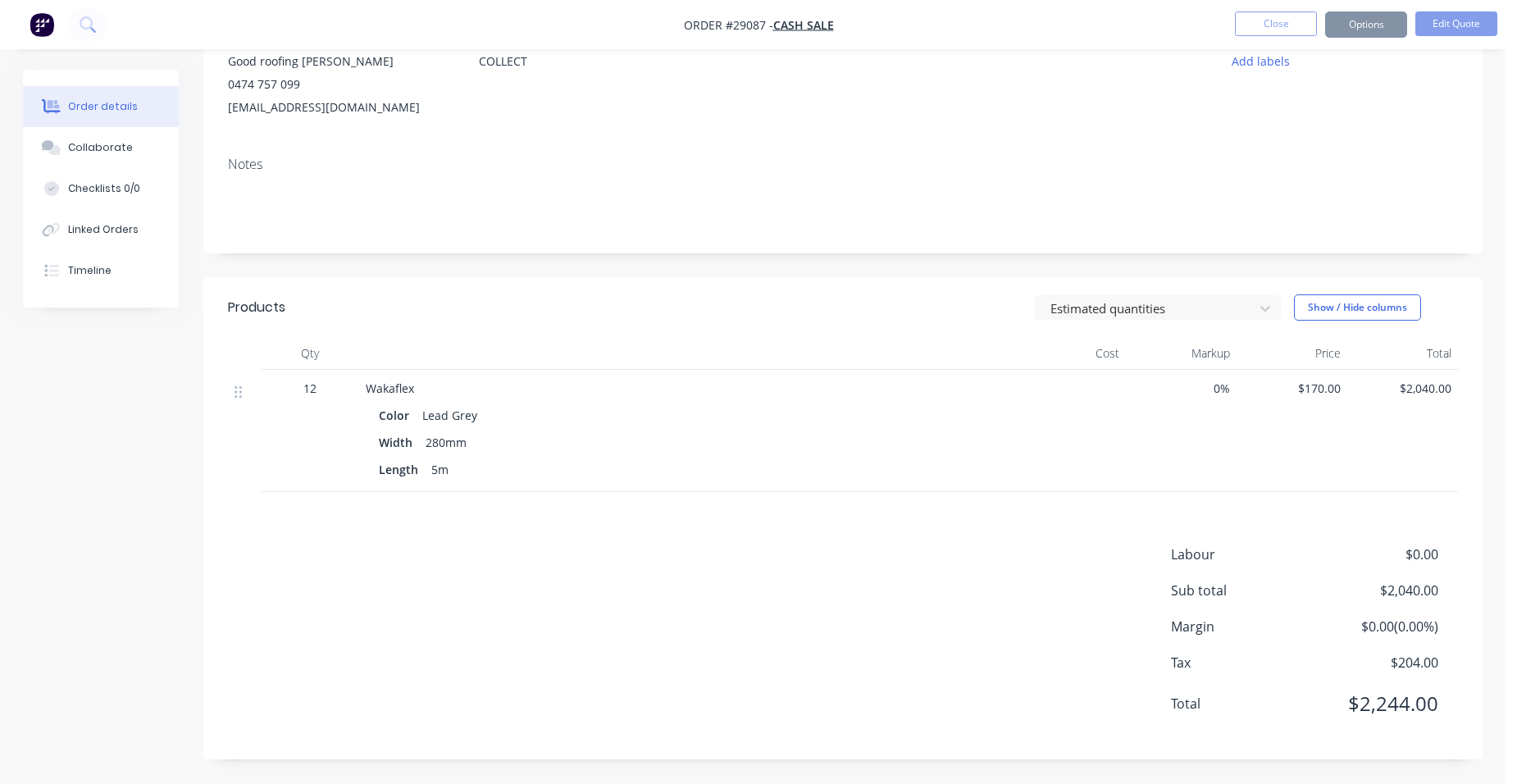
scroll to position [0, 0]
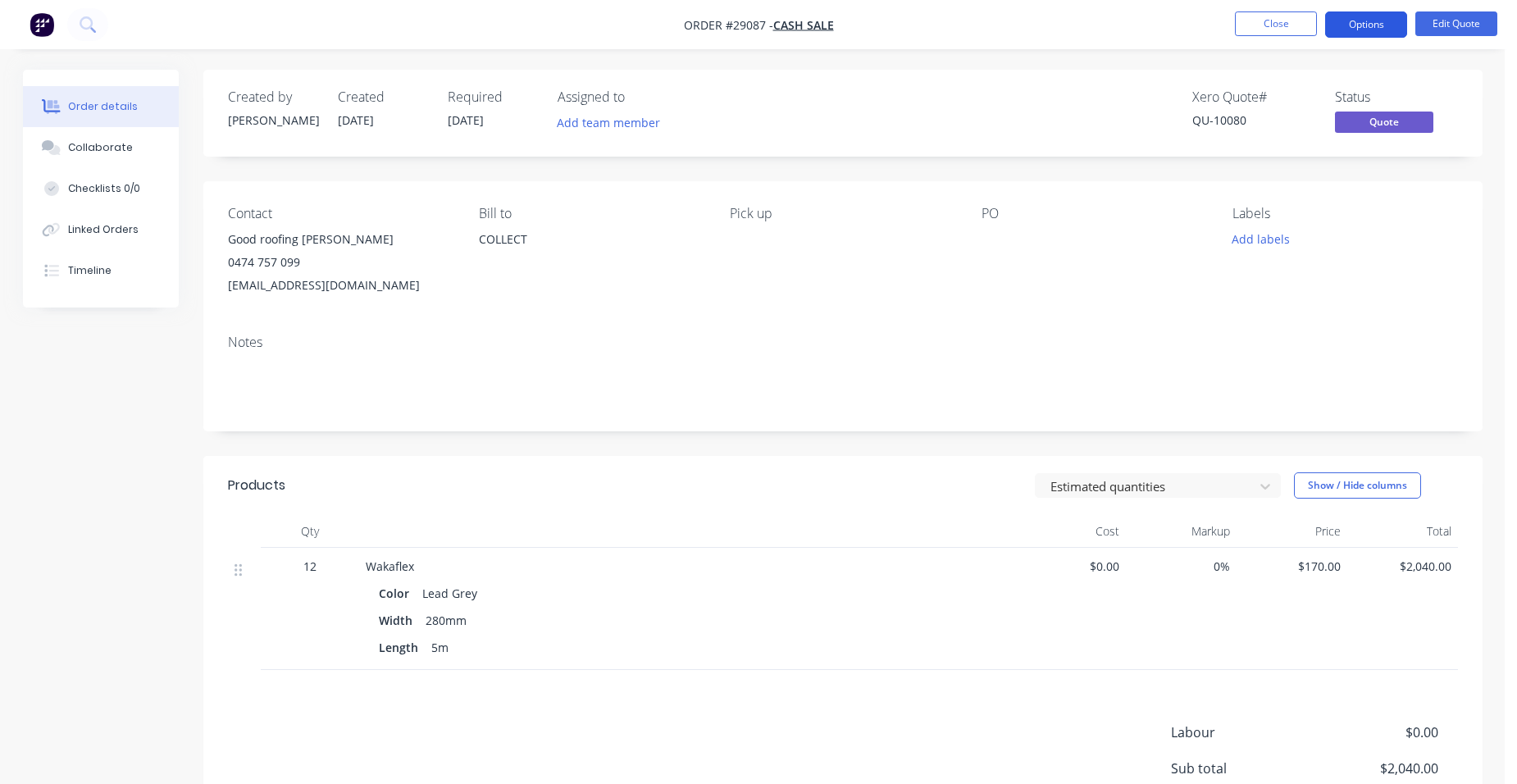
click at [1375, 29] on button "Options" at bounding box center [1365, 25] width 82 height 26
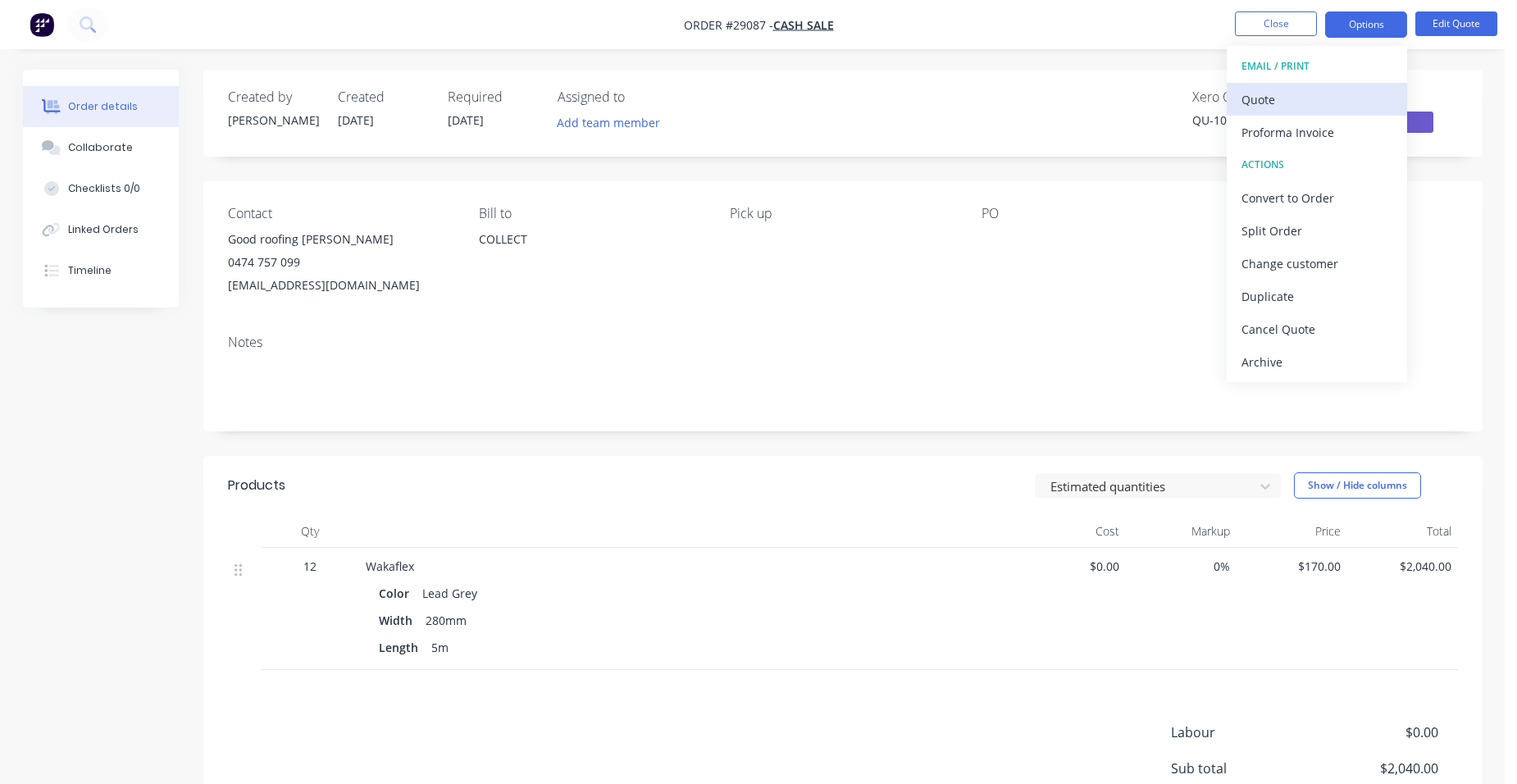
click at [1296, 99] on div "Quote" at bounding box center [1317, 99] width 151 height 24
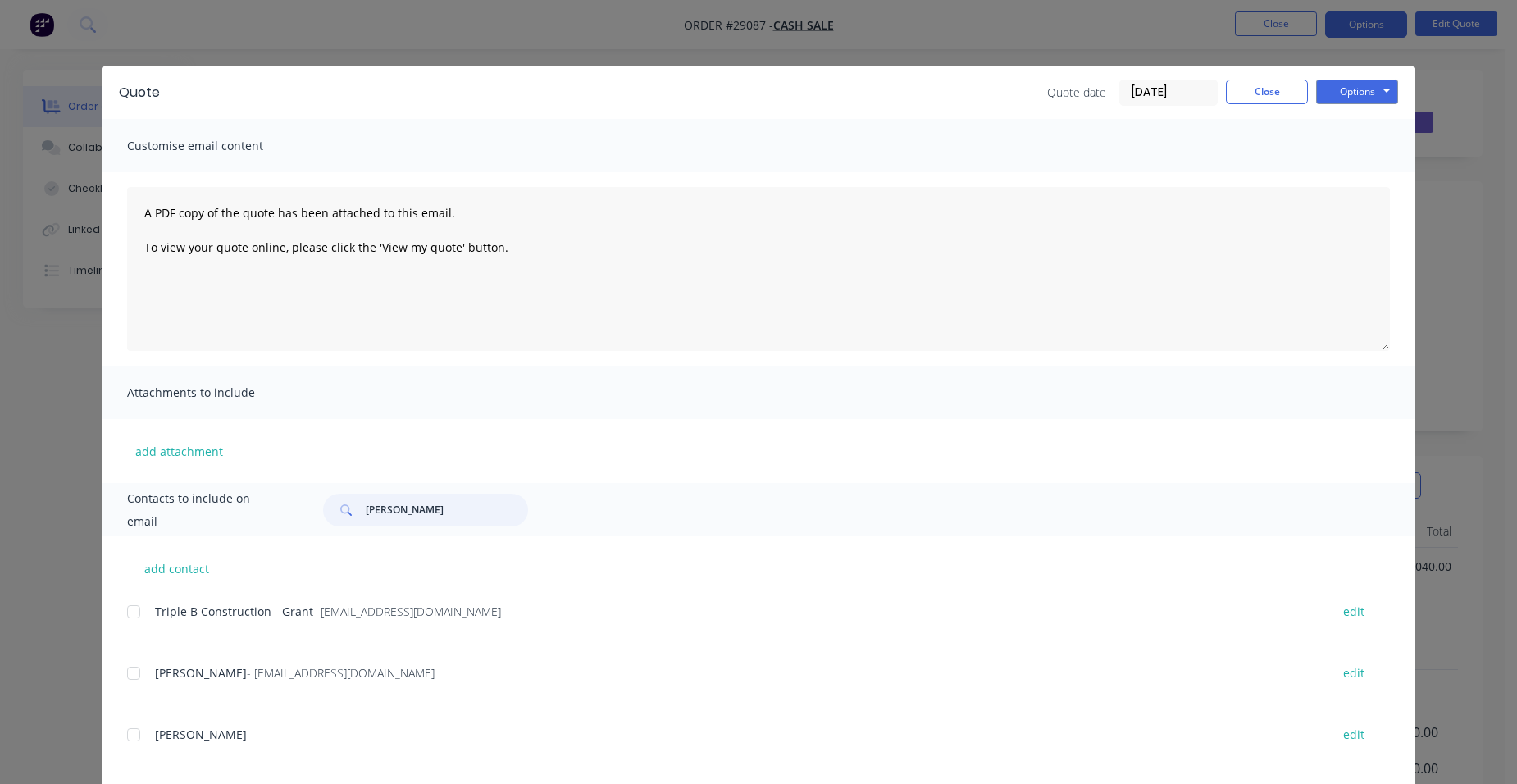
drag, startPoint x: 384, startPoint y: 502, endPoint x: 283, endPoint y: 491, distance: 101.6
click at [283, 491] on div "Contacts to include on email [PERSON_NAME]" at bounding box center [758, 510] width 1312 height 53
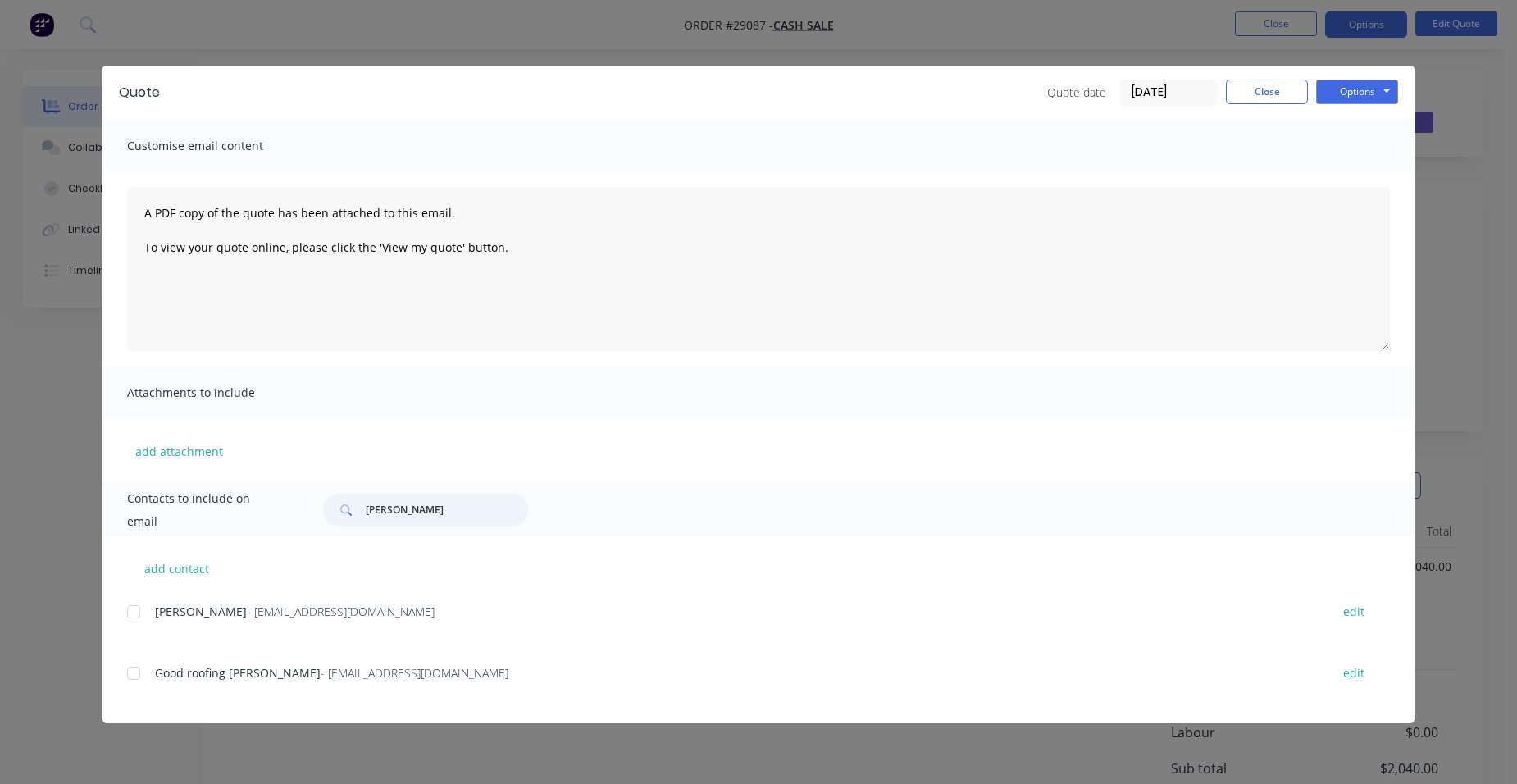
drag, startPoint x: 128, startPoint y: 664, endPoint x: 629, endPoint y: 569, distance: 509.9
click at [128, 662] on div at bounding box center [133, 673] width 32 height 32
type input "[PERSON_NAME]"
click at [1354, 85] on button "Options" at bounding box center [1356, 92] width 82 height 25
click at [1327, 175] on button "Email" at bounding box center [1369, 175] width 105 height 27
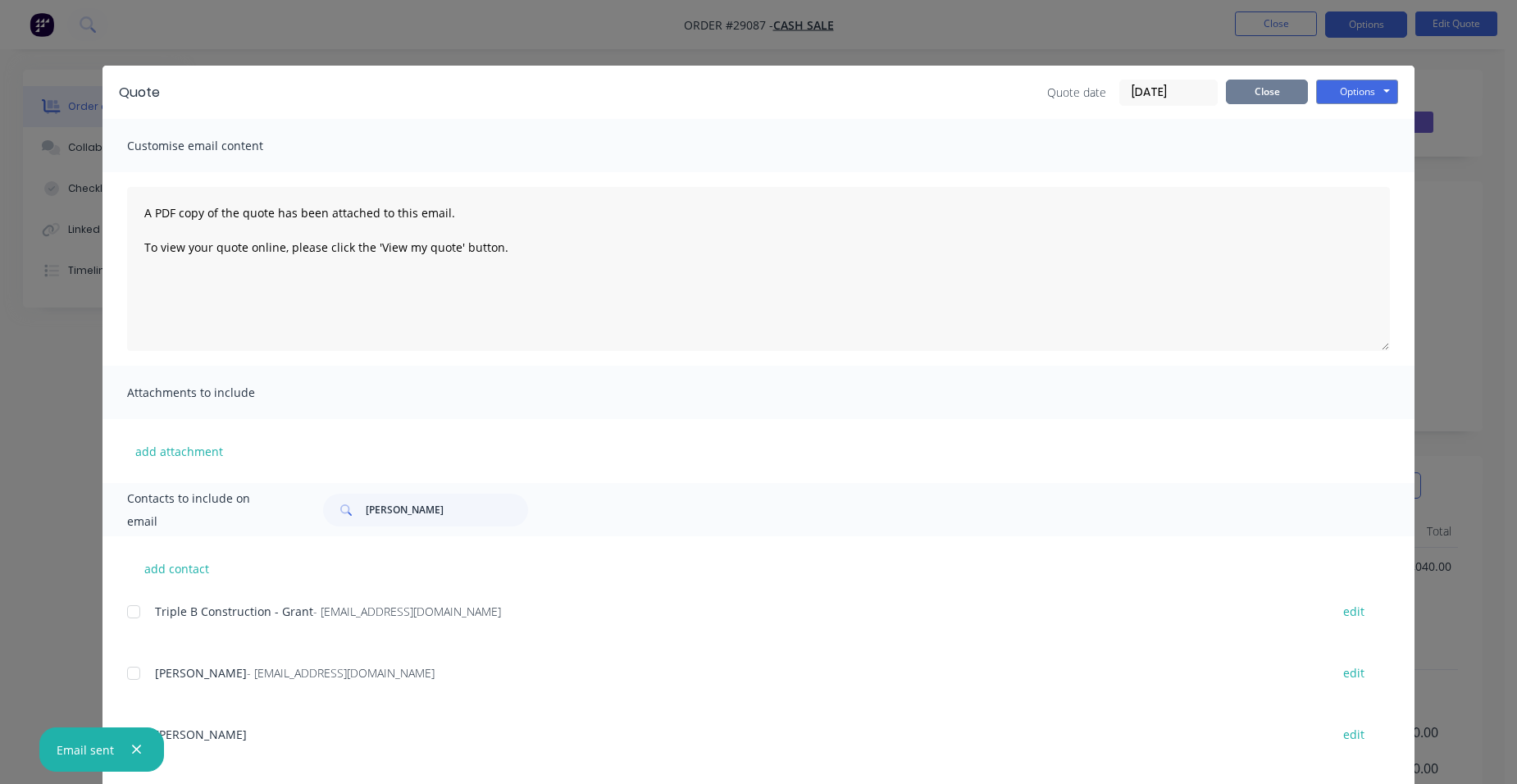
click at [1268, 87] on button "Close" at bounding box center [1266, 92] width 82 height 25
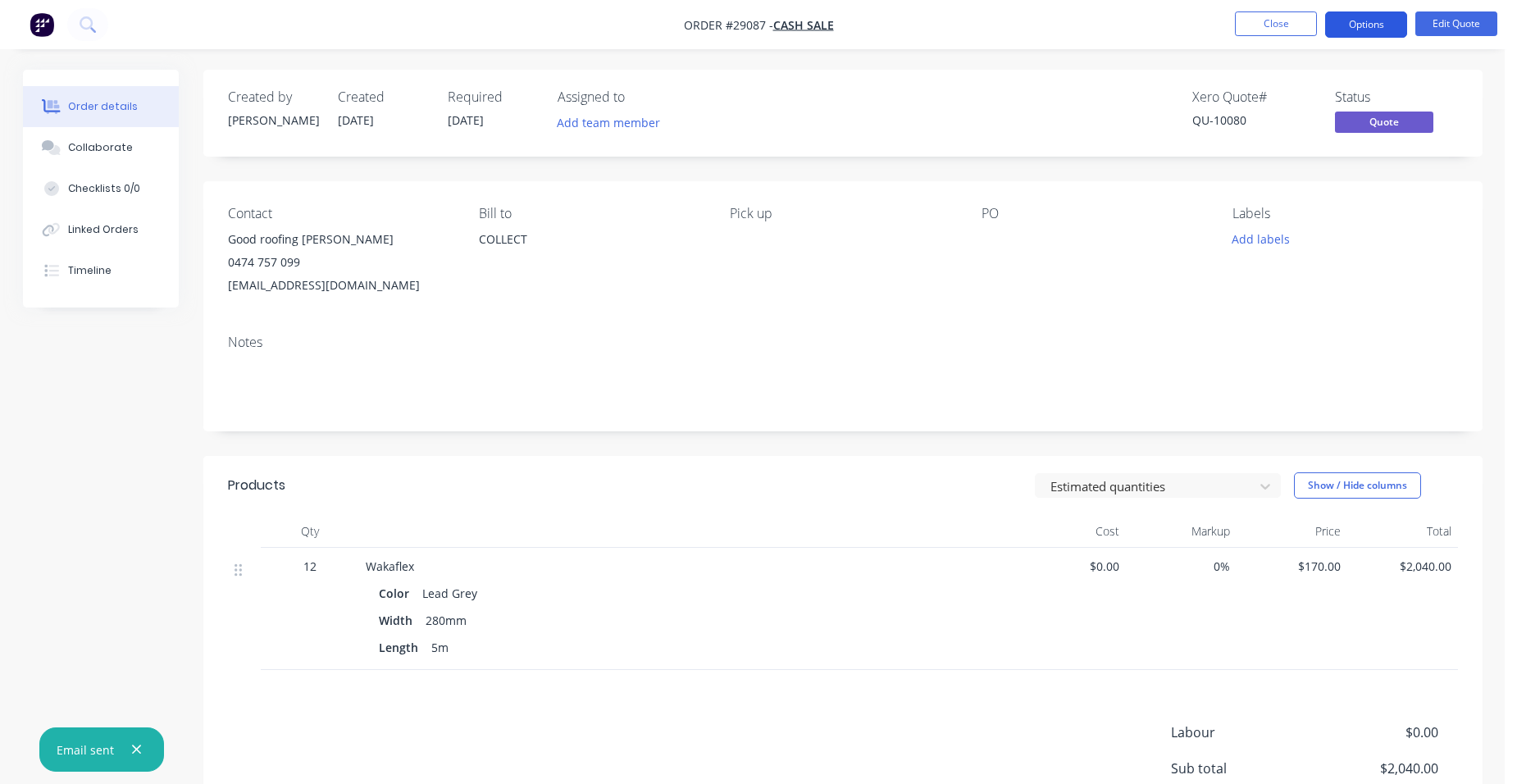
click at [1372, 16] on button "Options" at bounding box center [1365, 25] width 82 height 26
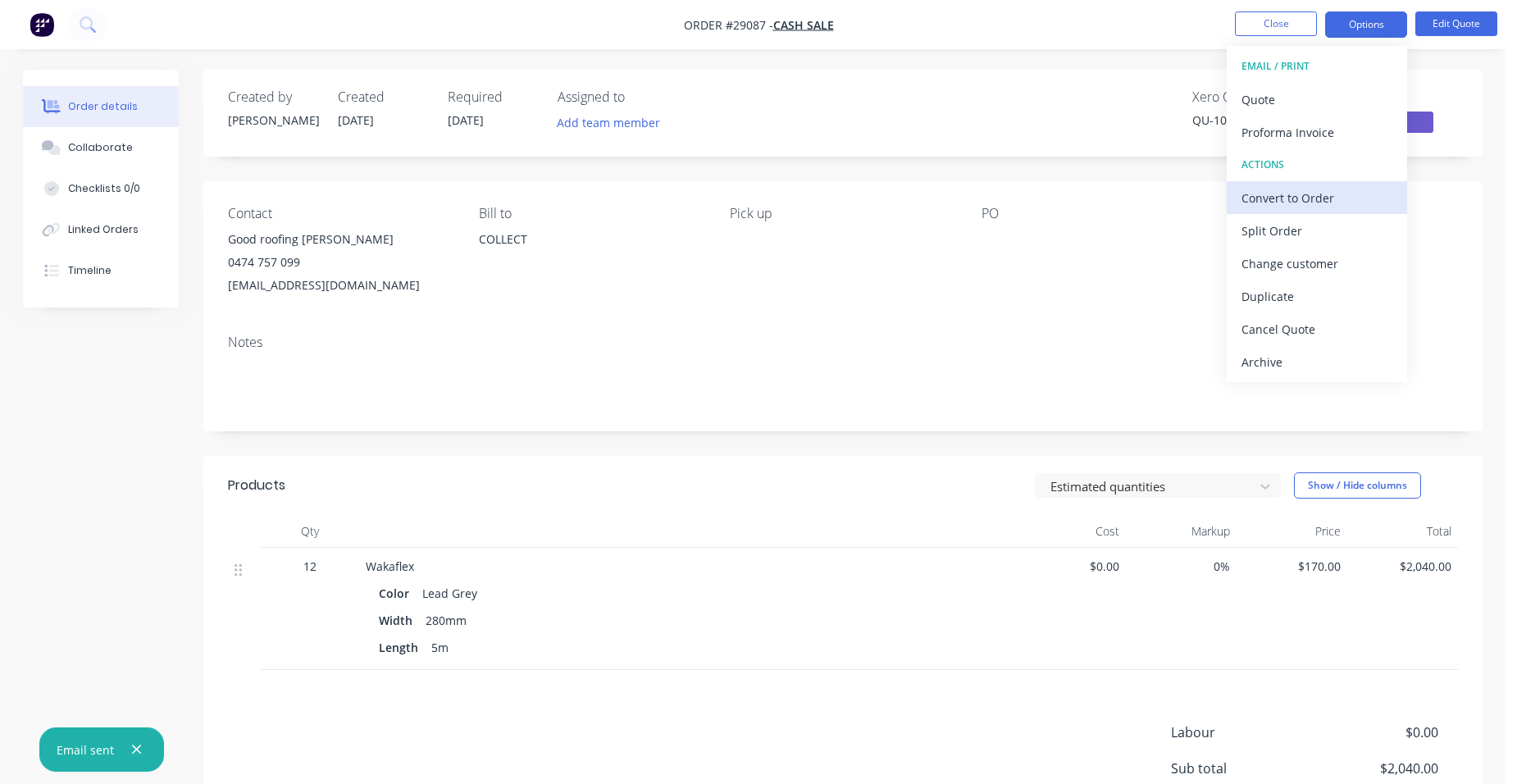
click at [1345, 183] on button "Convert to Order" at bounding box center [1317, 197] width 181 height 32
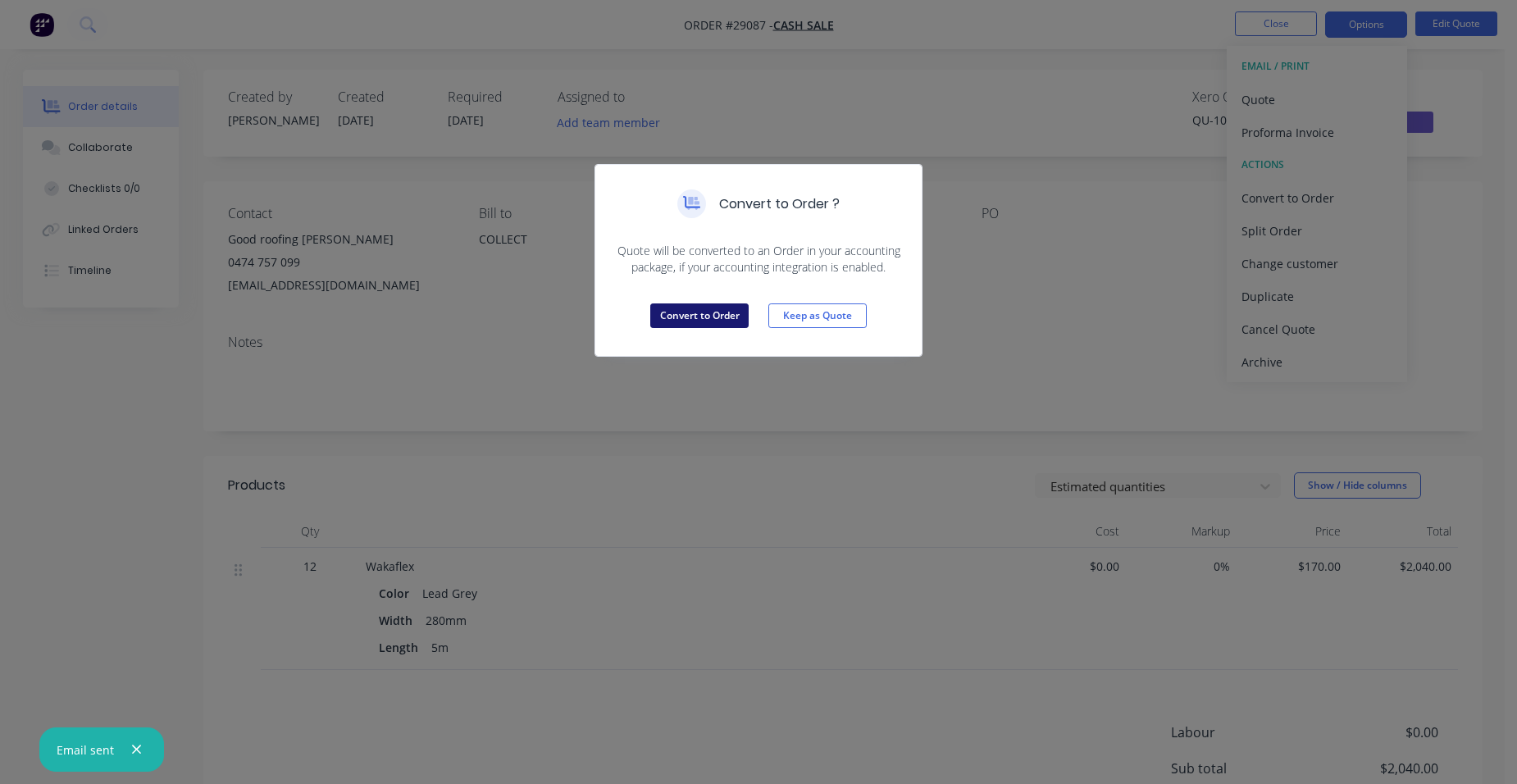
click at [720, 323] on button "Convert to Order" at bounding box center [699, 316] width 98 height 25
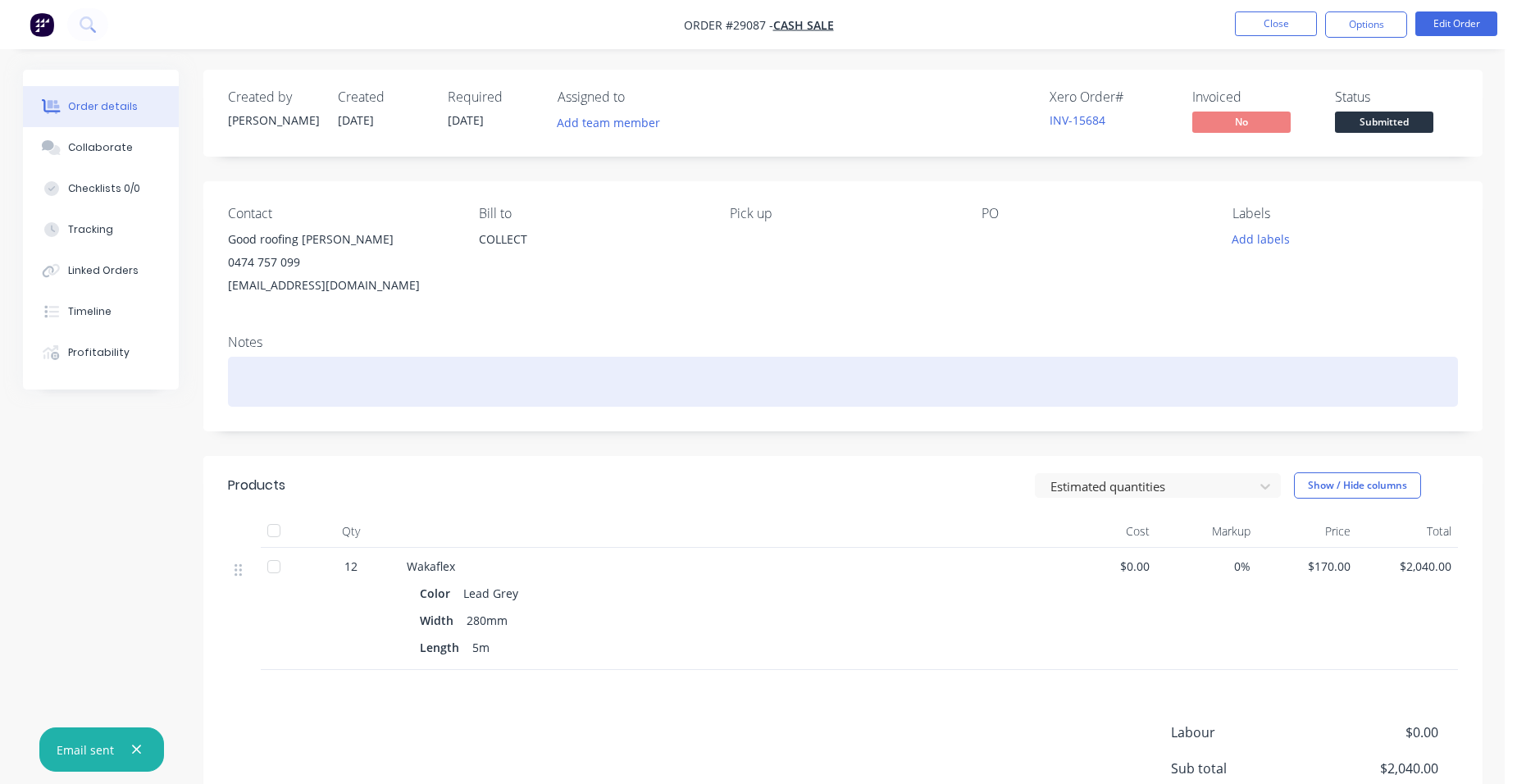
click at [272, 367] on div at bounding box center [843, 381] width 1230 height 50
drag, startPoint x: 490, startPoint y: 358, endPoint x: 502, endPoint y: 353, distance: 13.0
click at [491, 357] on div "10985 evo build" at bounding box center [843, 381] width 1230 height 50
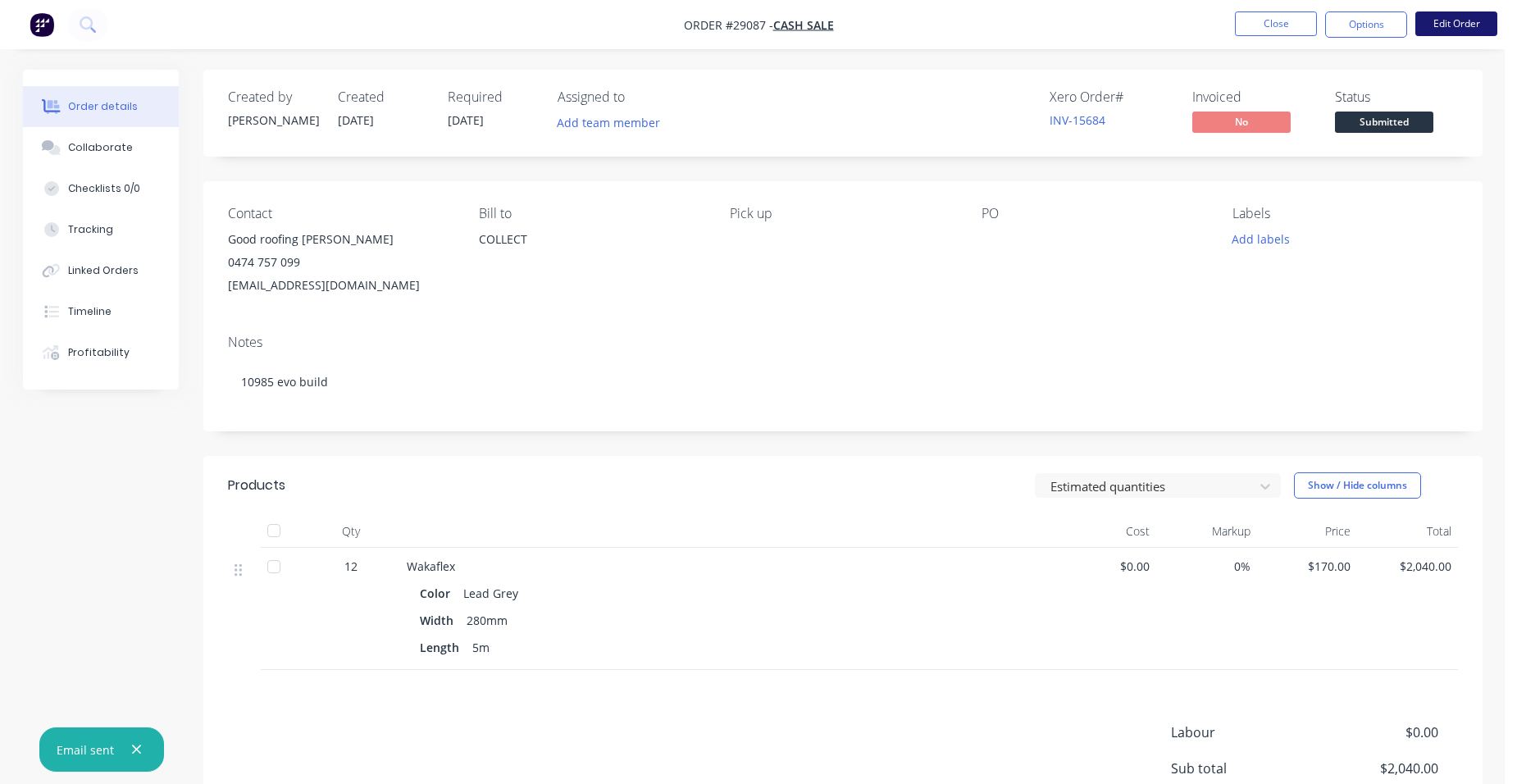
click at [1442, 19] on button "Edit Order" at bounding box center [1456, 24] width 82 height 25
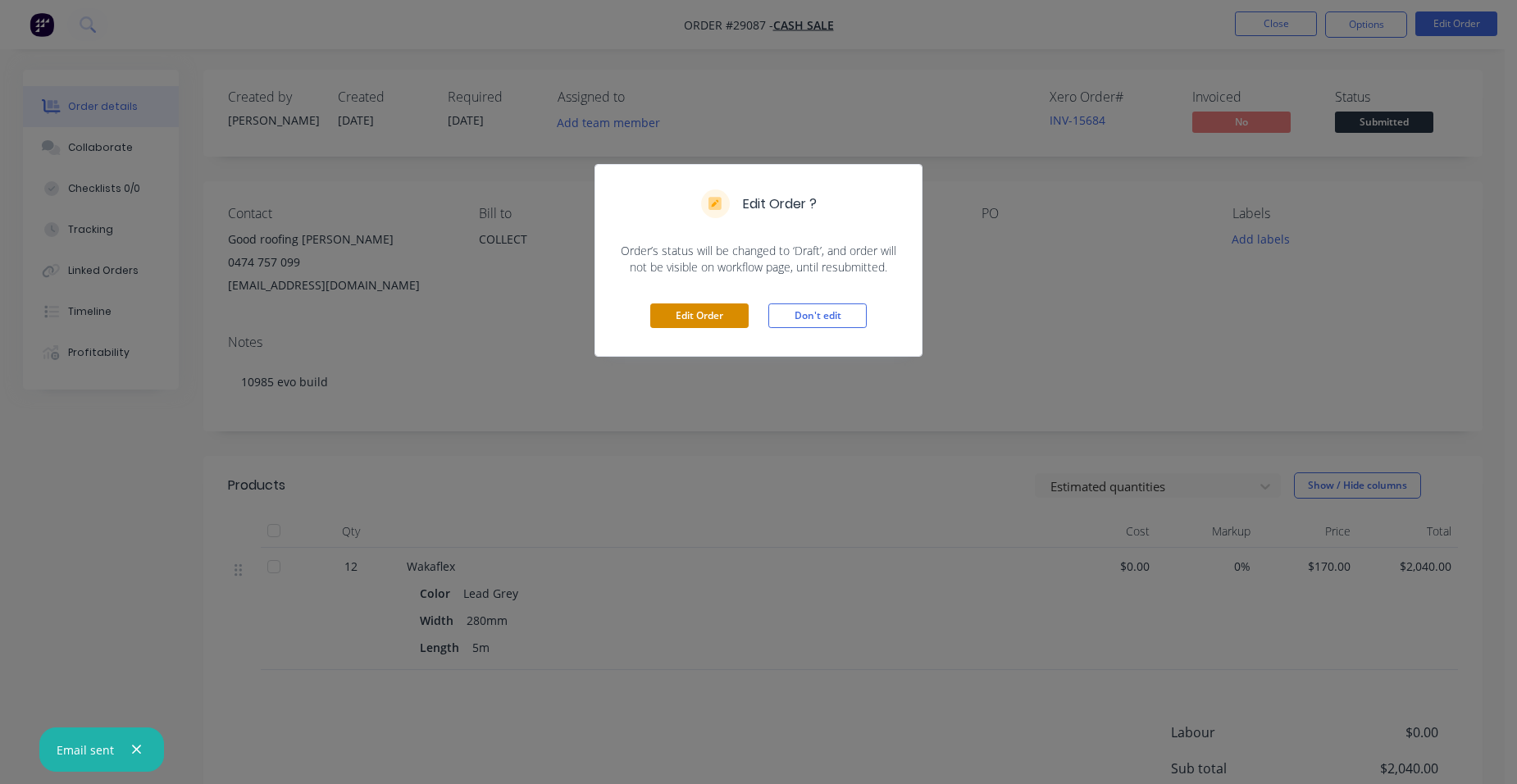
click at [658, 307] on button "Edit Order" at bounding box center [699, 316] width 98 height 25
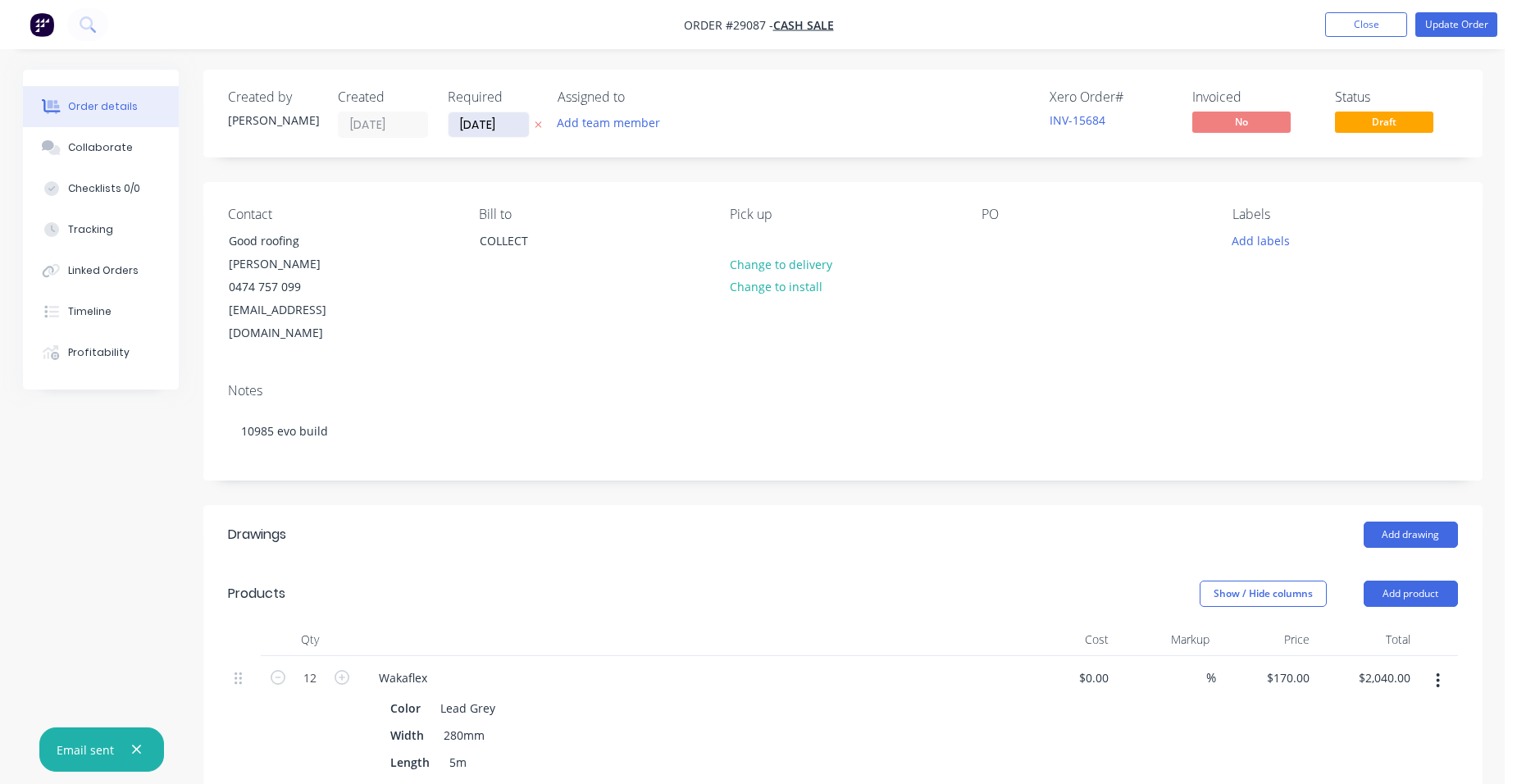
click at [518, 132] on input "[DATE]" at bounding box center [489, 125] width 81 height 25
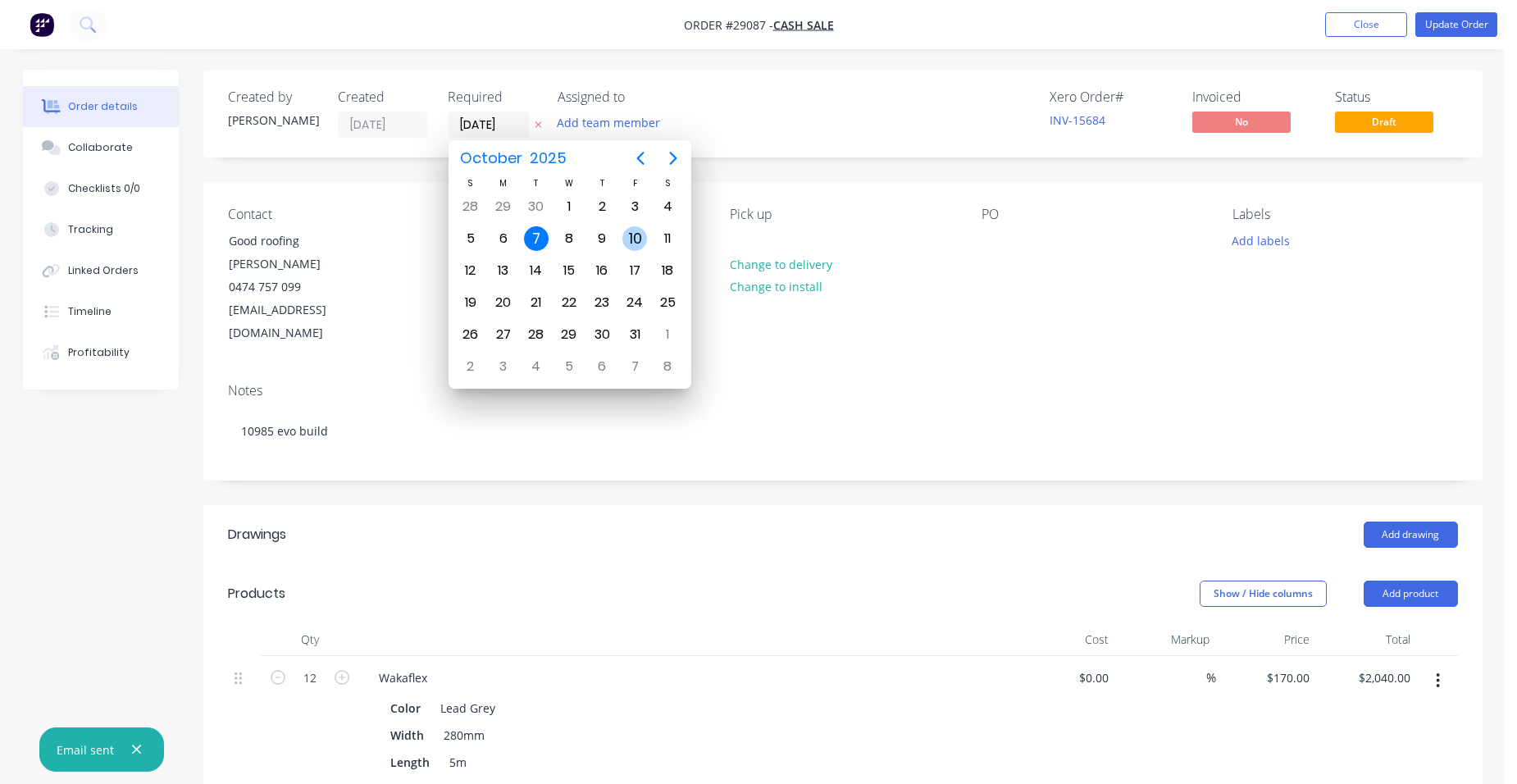
click at [635, 241] on div "10" at bounding box center [634, 239] width 25 height 25
type input "[DATE]"
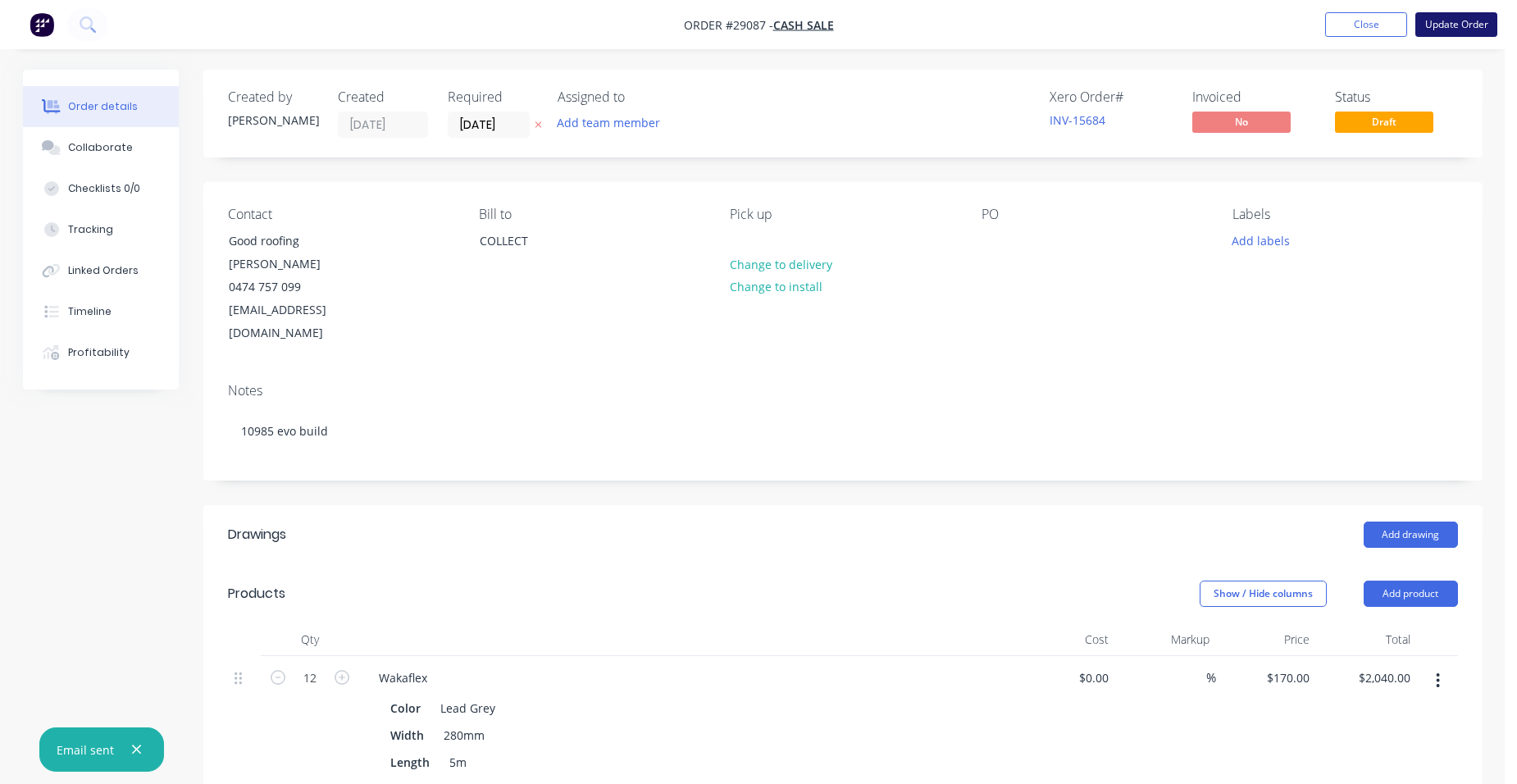
click at [1444, 32] on button "Update Order" at bounding box center [1456, 25] width 82 height 25
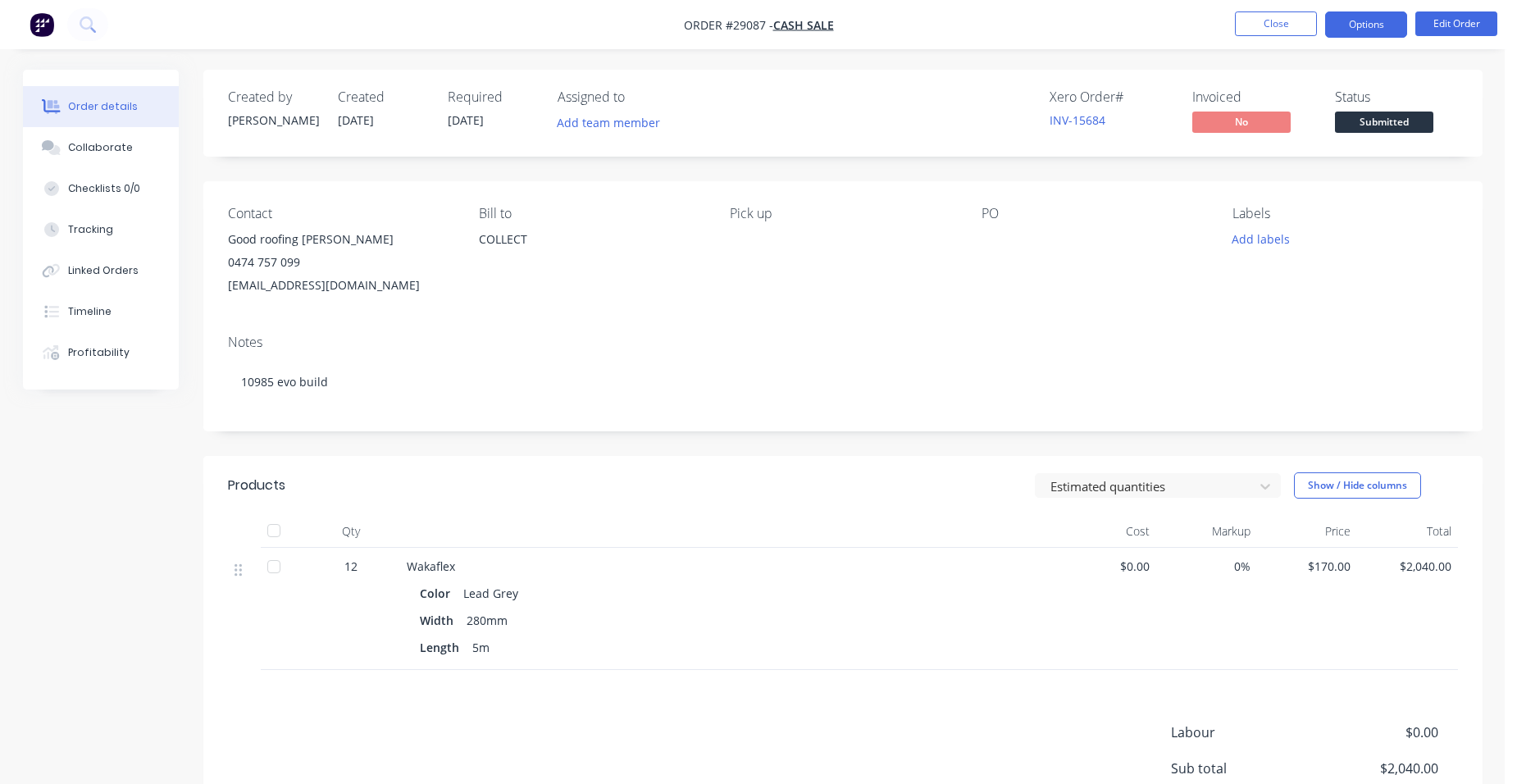
click at [1384, 20] on button "Options" at bounding box center [1365, 25] width 82 height 26
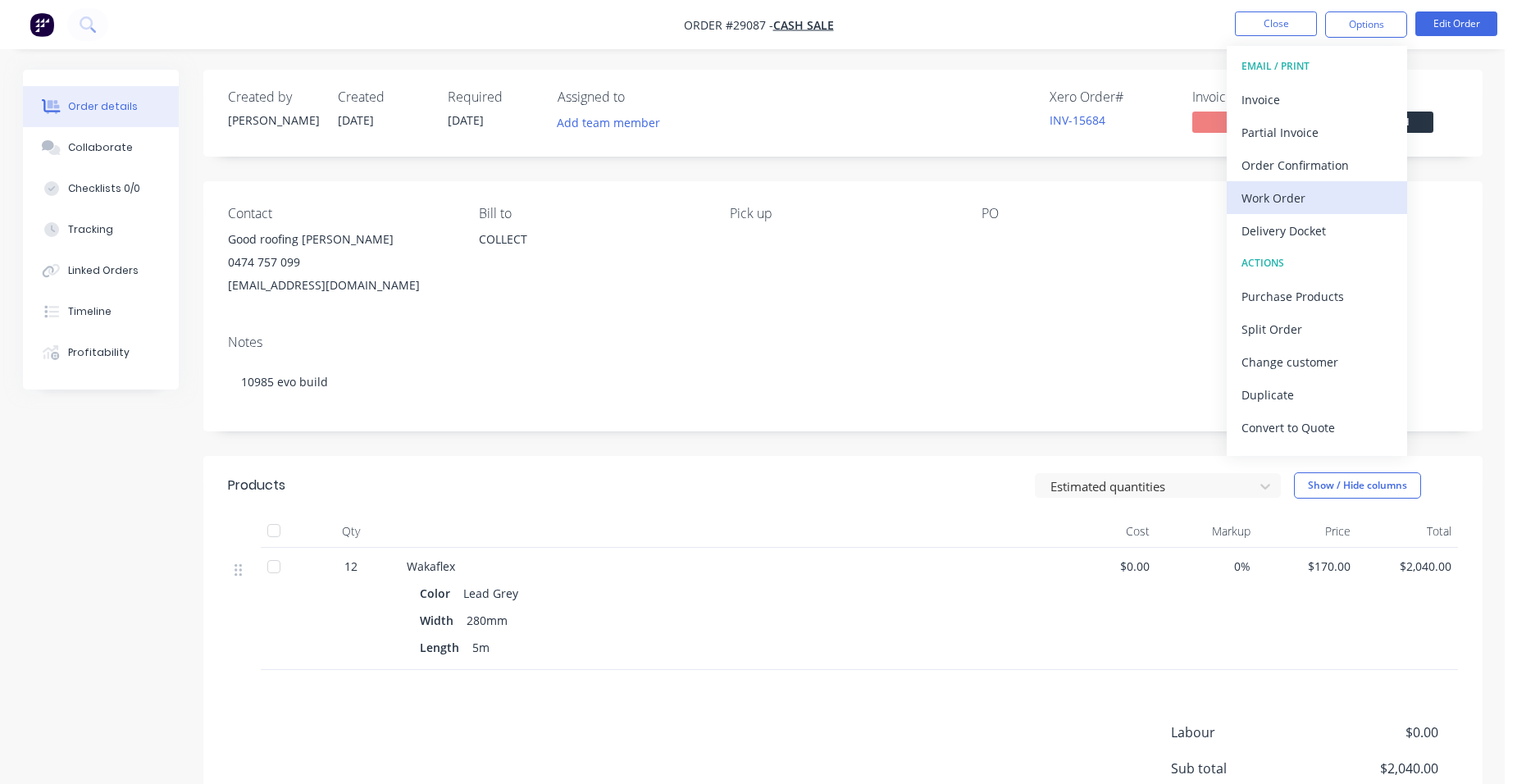
click at [1348, 208] on div "Work Order" at bounding box center [1317, 197] width 151 height 24
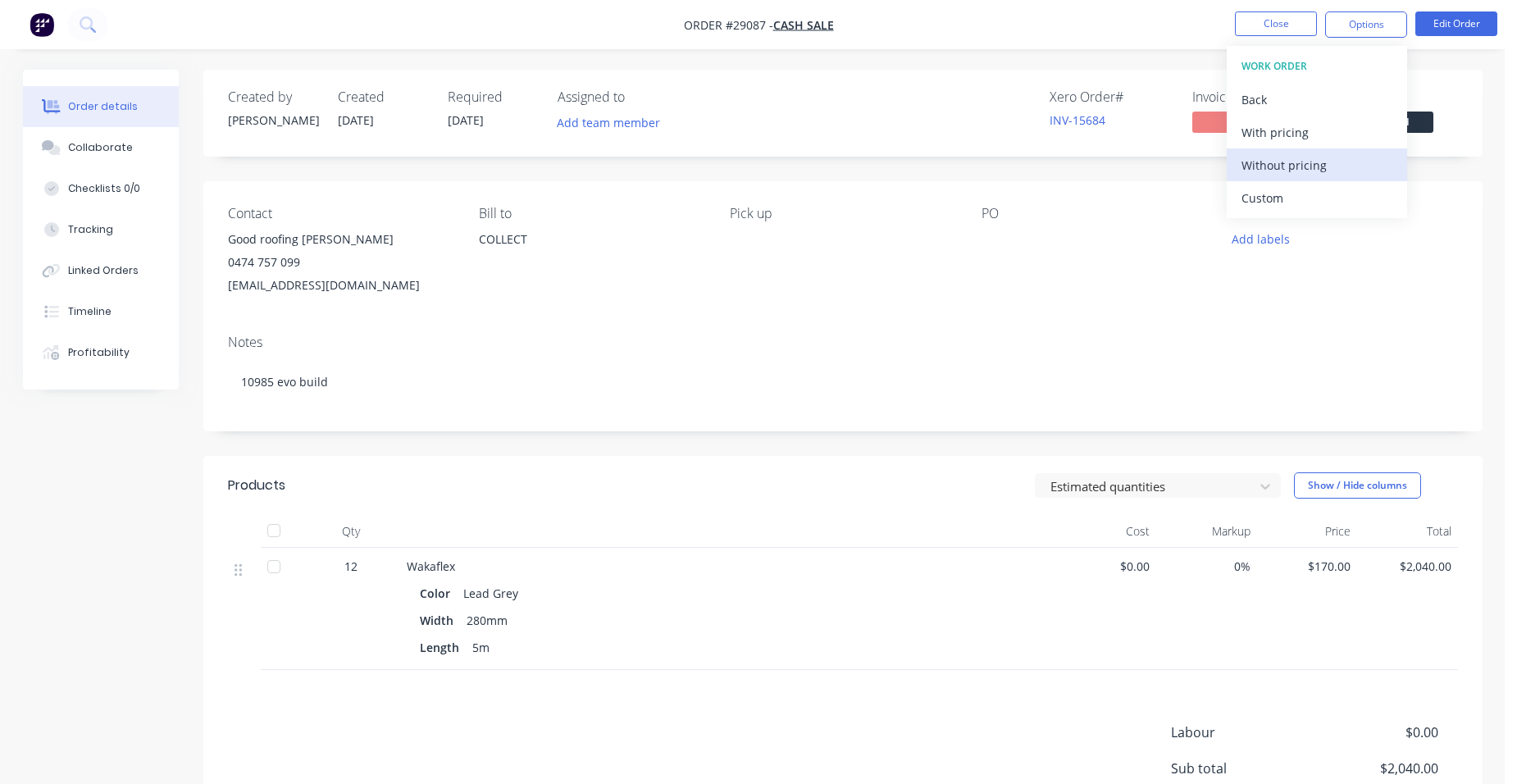
click at [1346, 174] on div "Without pricing" at bounding box center [1317, 165] width 151 height 24
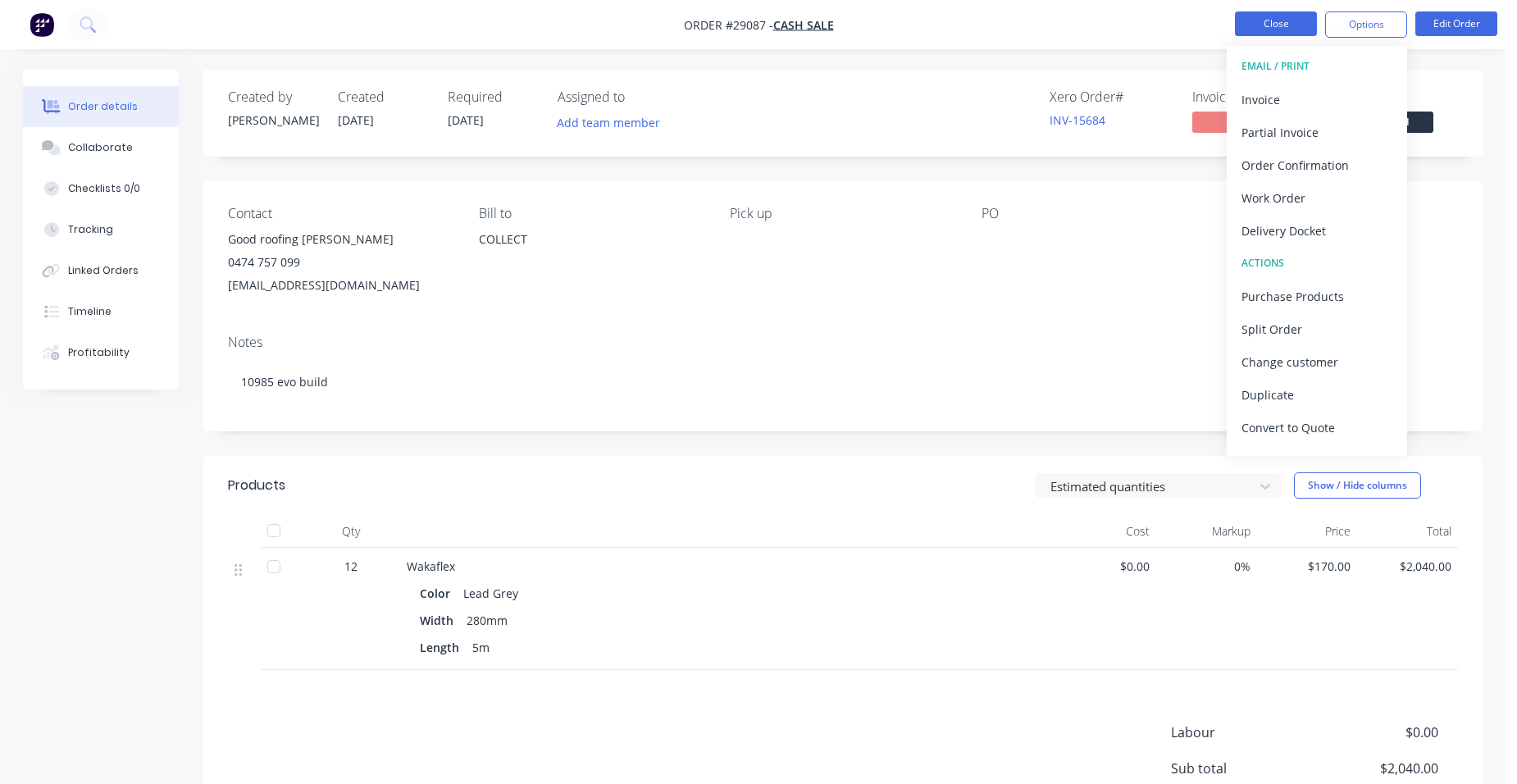
click at [1259, 19] on button "Close" at bounding box center [1276, 24] width 82 height 25
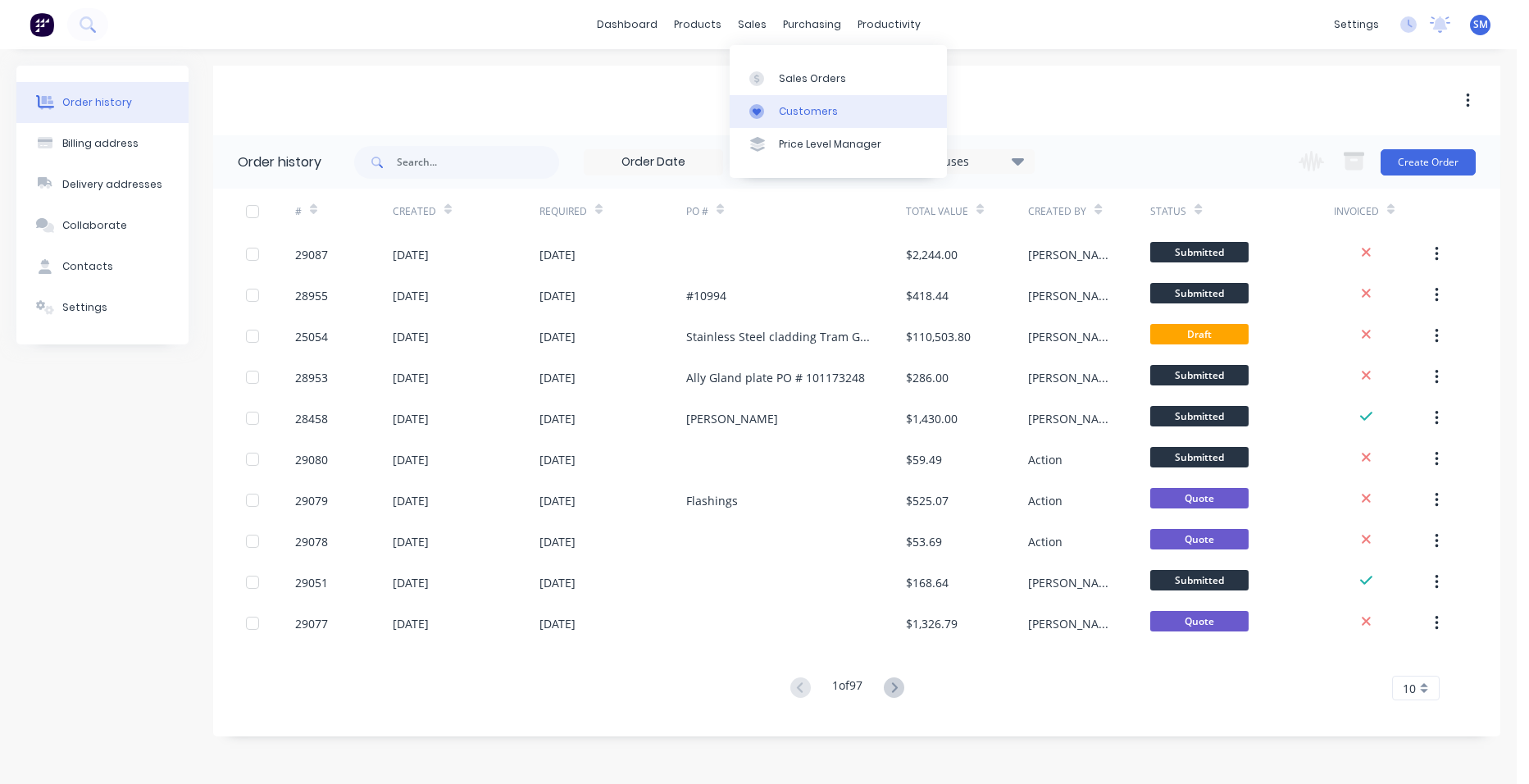
click at [797, 95] on link "Customers" at bounding box center [839, 110] width 218 height 32
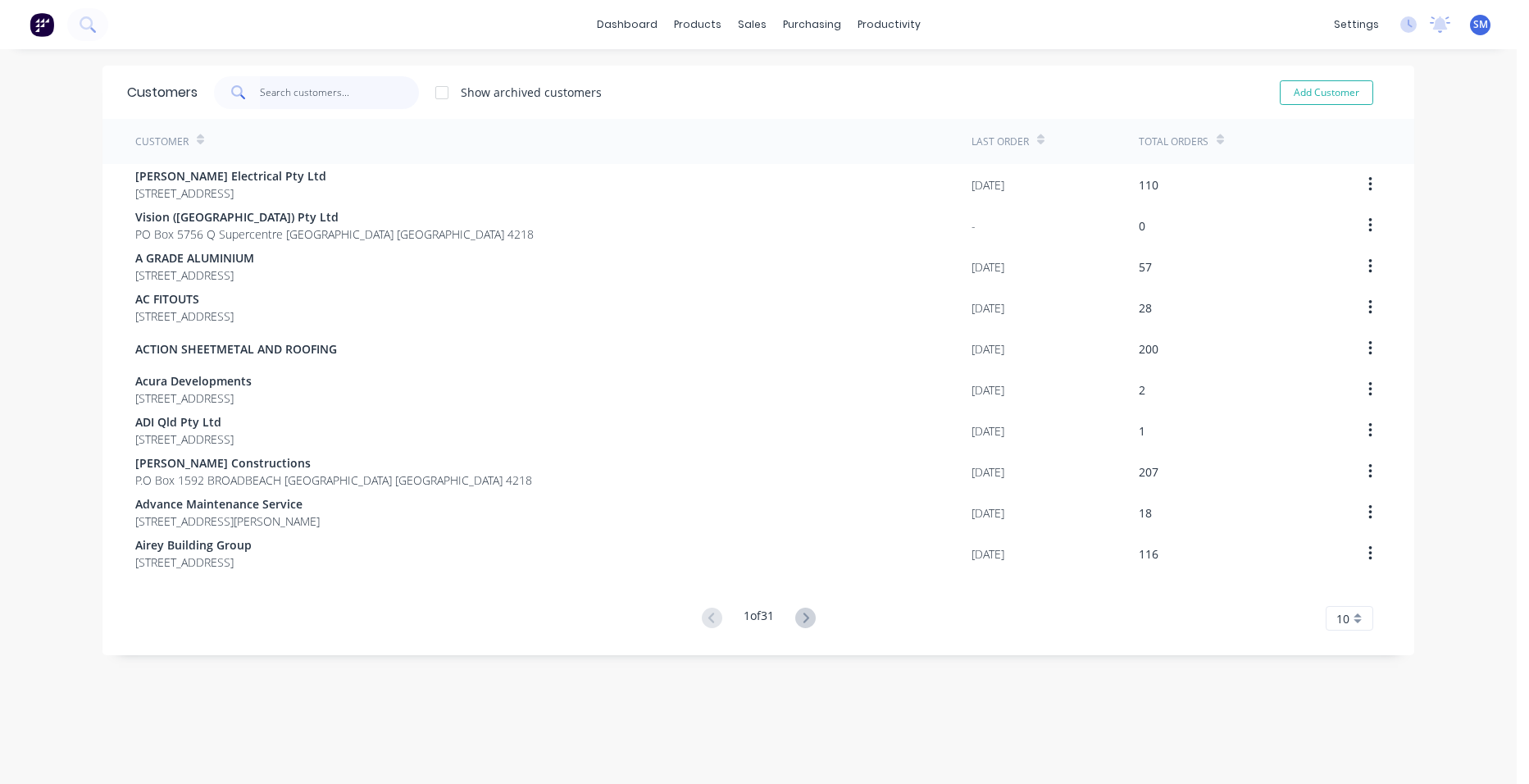
click at [318, 96] on input "text" at bounding box center [339, 92] width 160 height 32
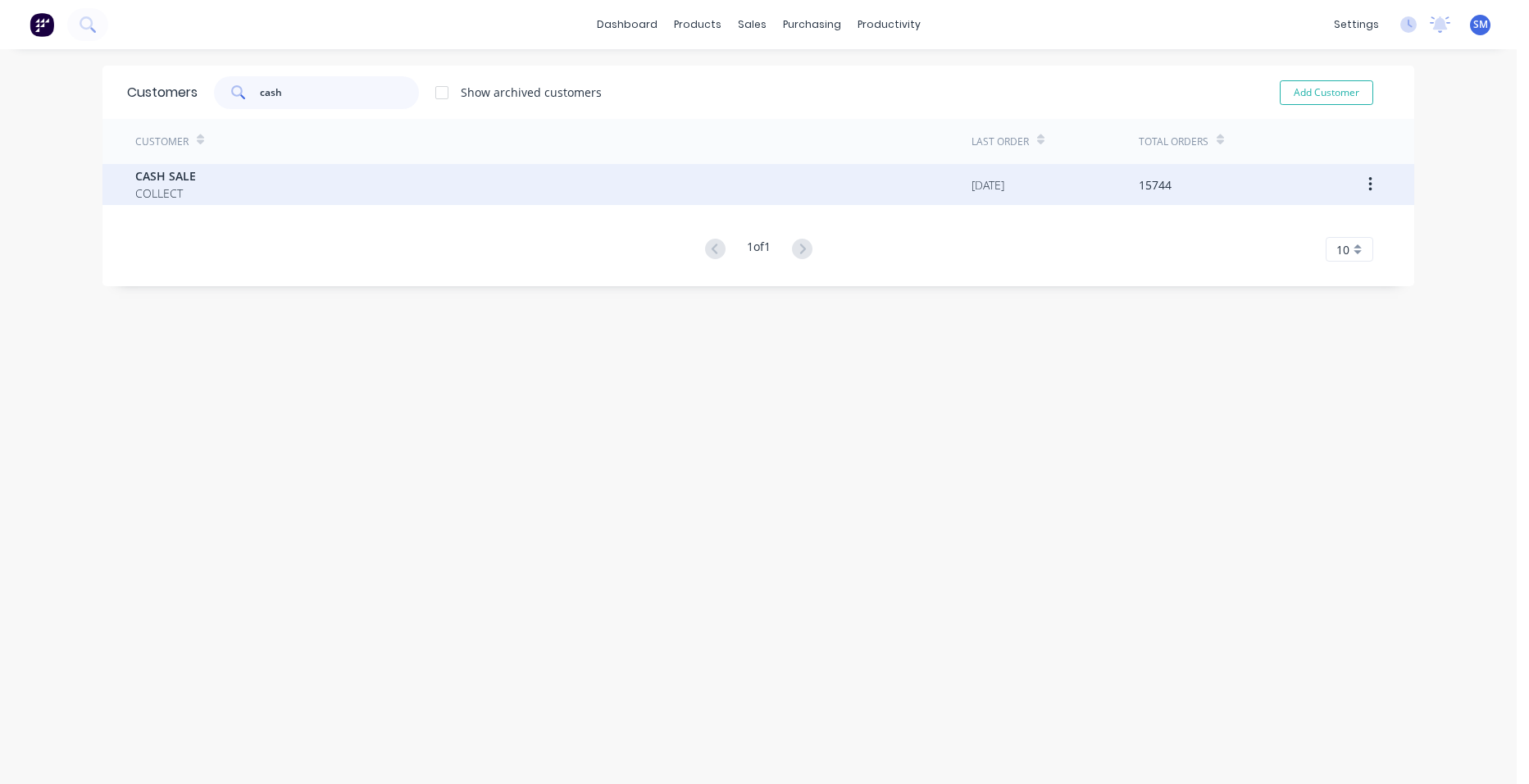
type input "cash"
click at [122, 187] on div "CASH SALE COLLECT [DATE] 15744" at bounding box center [758, 184] width 1311 height 41
click at [268, 180] on div "CASH SALE COLLECT" at bounding box center [553, 184] width 836 height 41
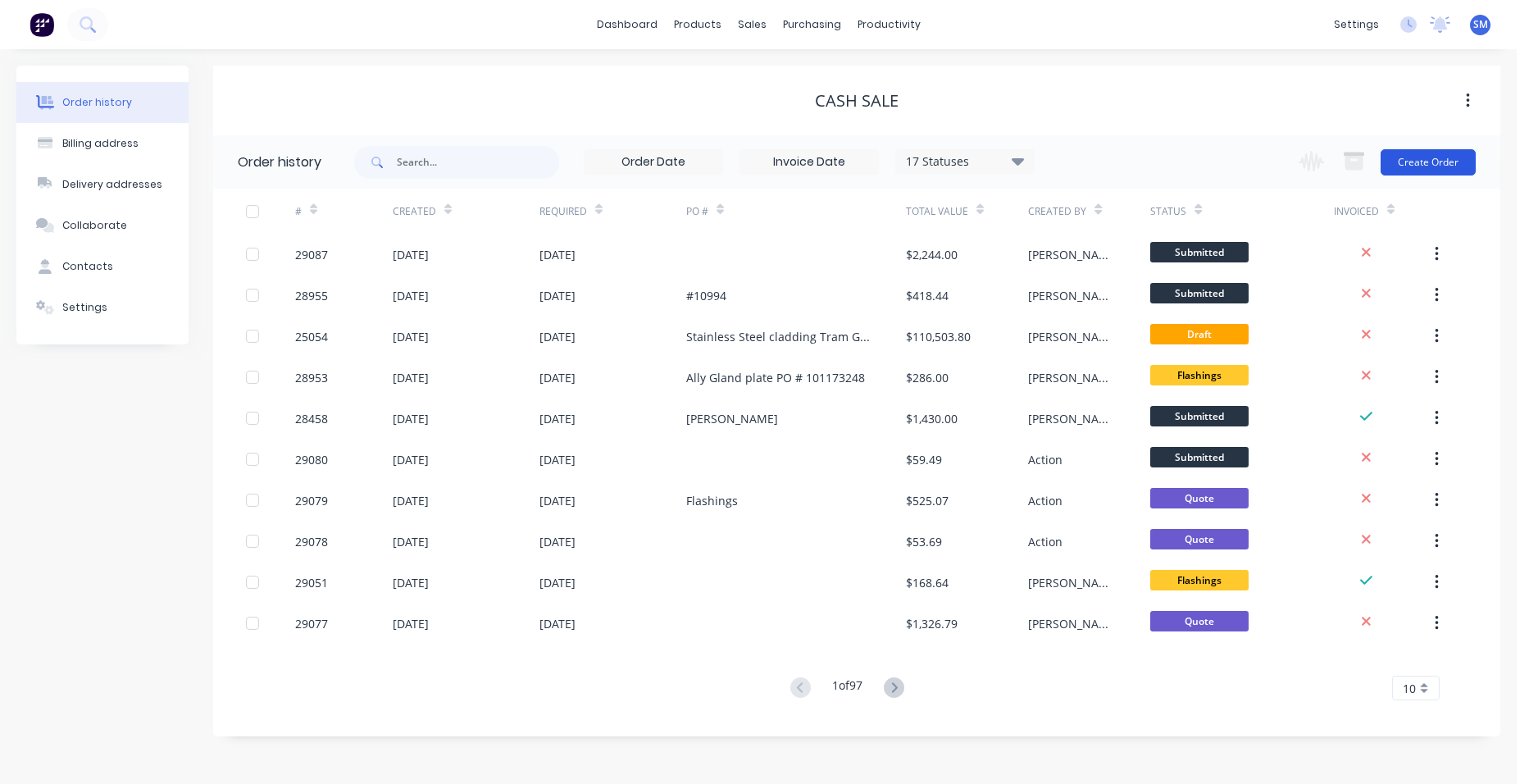
click at [1433, 163] on button "Create Order" at bounding box center [1428, 162] width 95 height 26
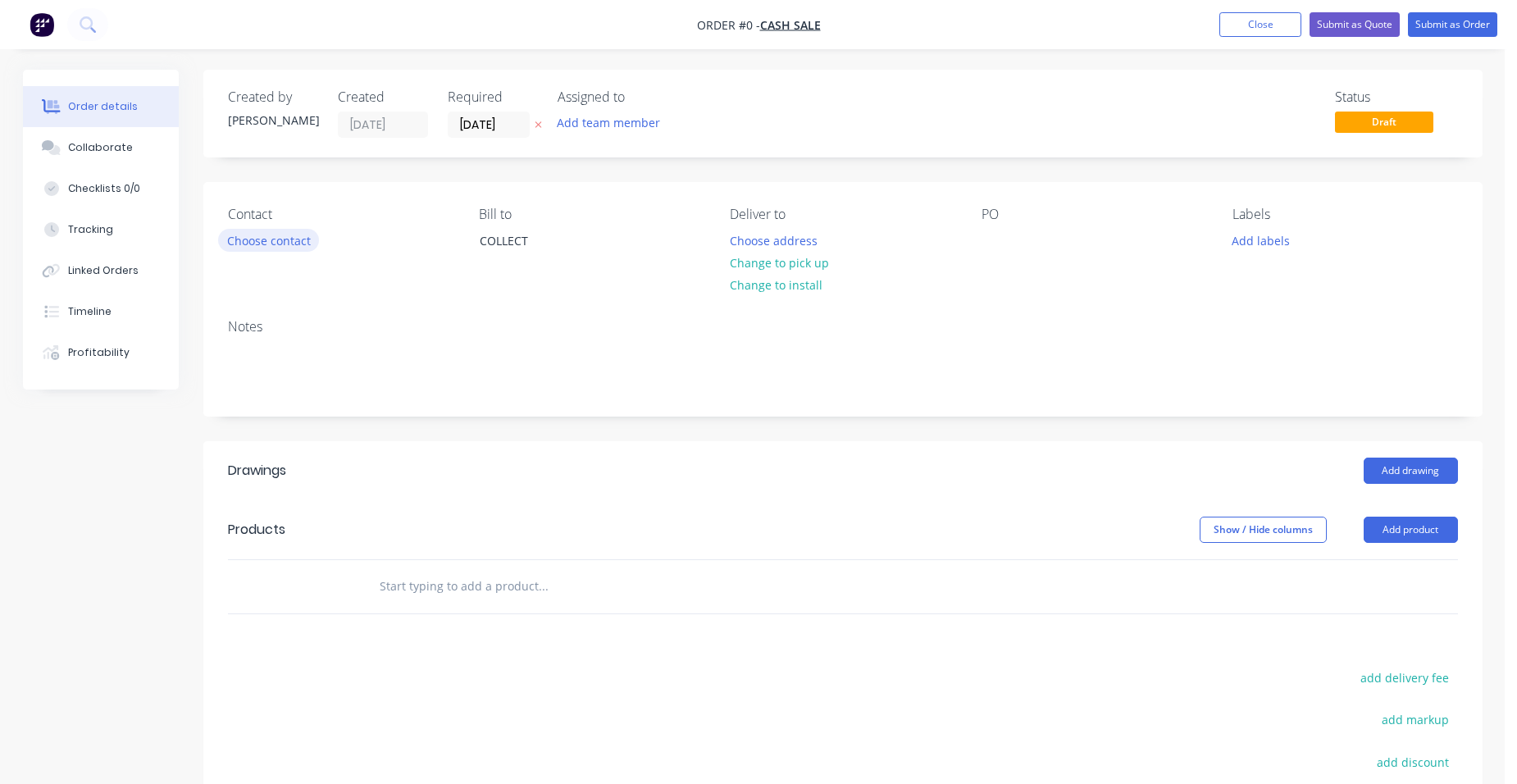
click at [246, 236] on button "Choose contact" at bounding box center [268, 239] width 101 height 22
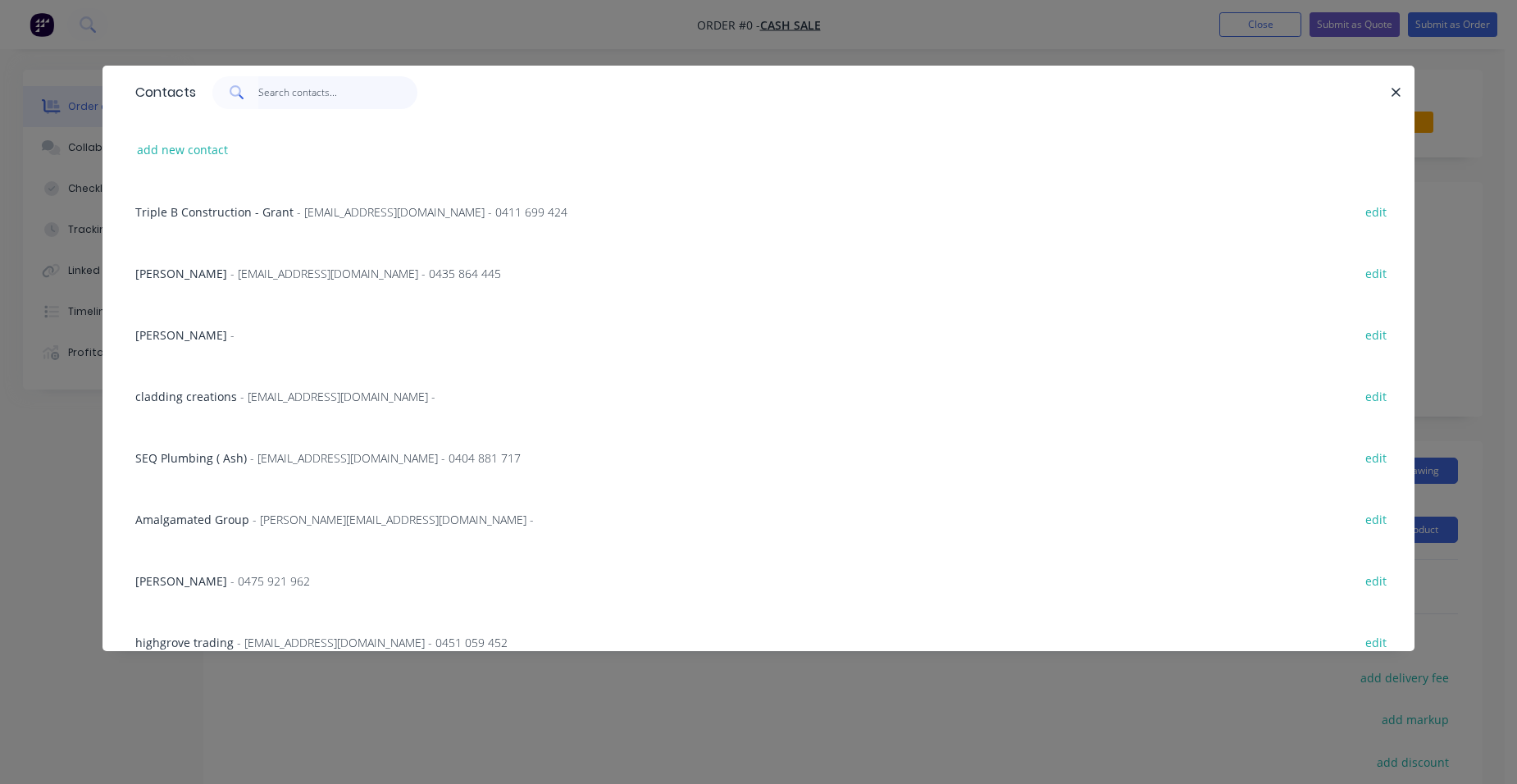
click at [286, 96] on input "text" at bounding box center [338, 92] width 160 height 32
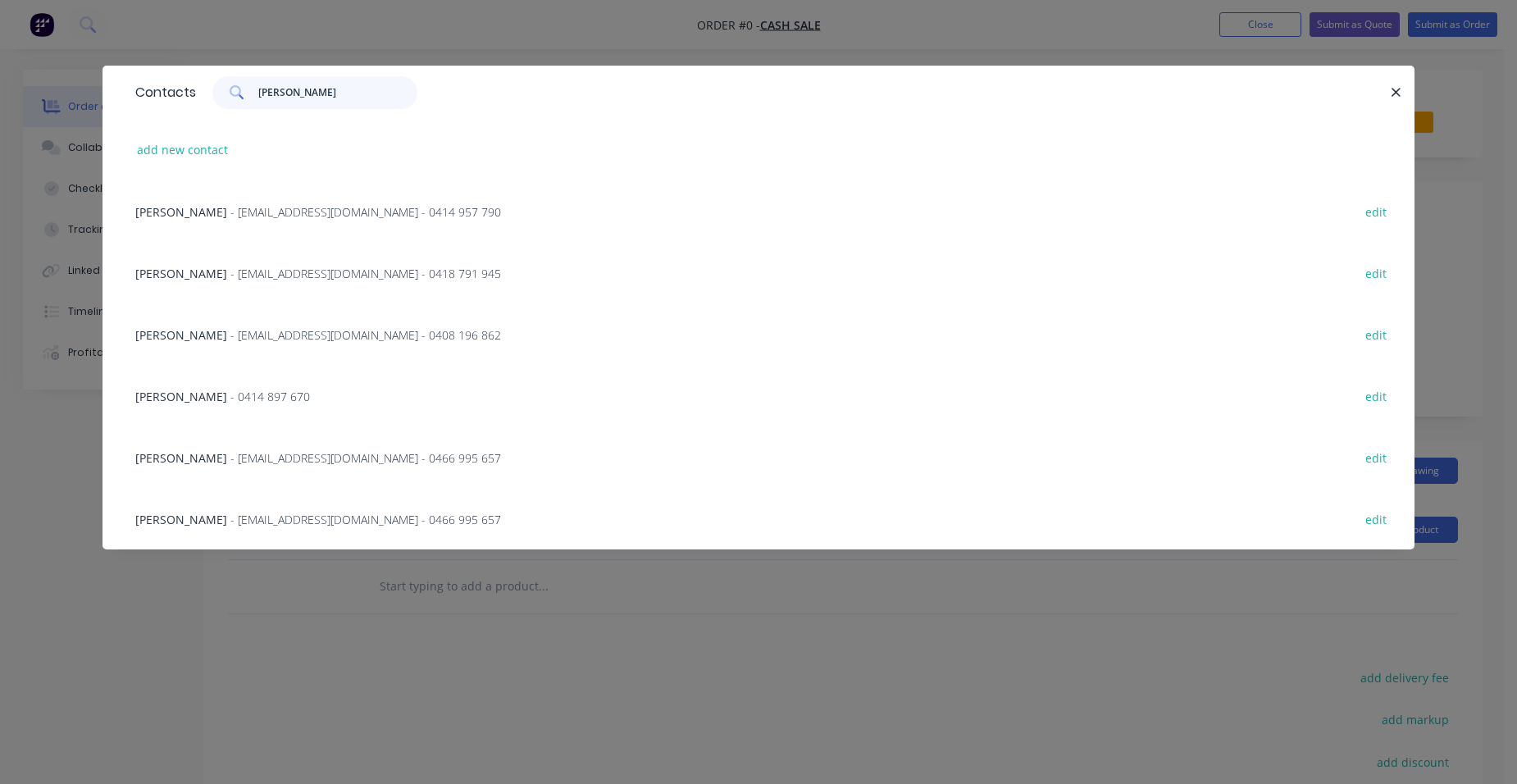
type input "[PERSON_NAME]"
click at [318, 336] on span "- [EMAIL_ADDRESS][DOMAIN_NAME] - 0408 196 862" at bounding box center [366, 335] width 270 height 16
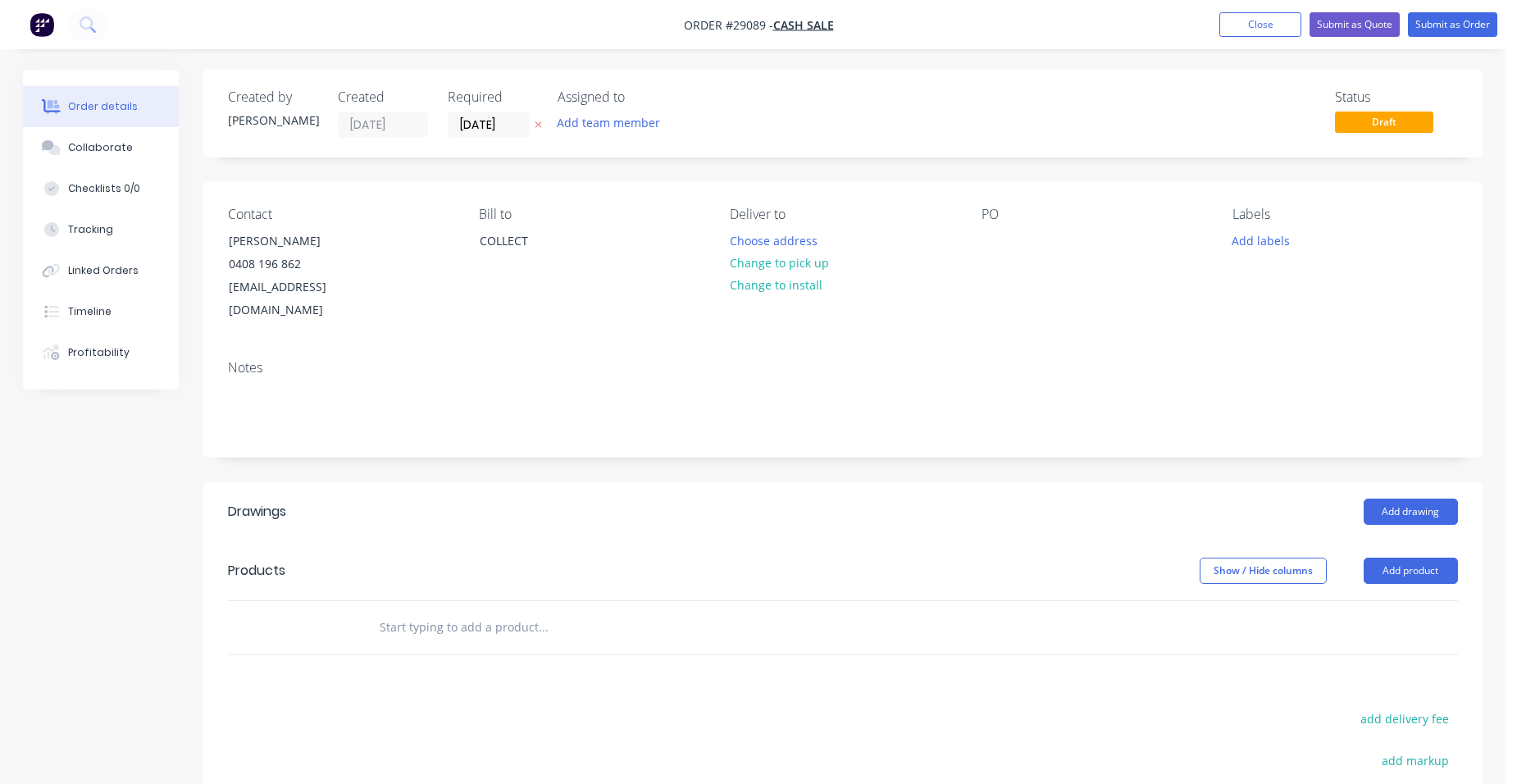
click at [1401, 541] on header "Products Show / Hide columns Add product" at bounding box center [843, 570] width 1279 height 59
click at [1392, 558] on button "Add product" at bounding box center [1410, 571] width 94 height 26
click at [1382, 600] on div "Product catalogue" at bounding box center [1380, 611] width 126 height 24
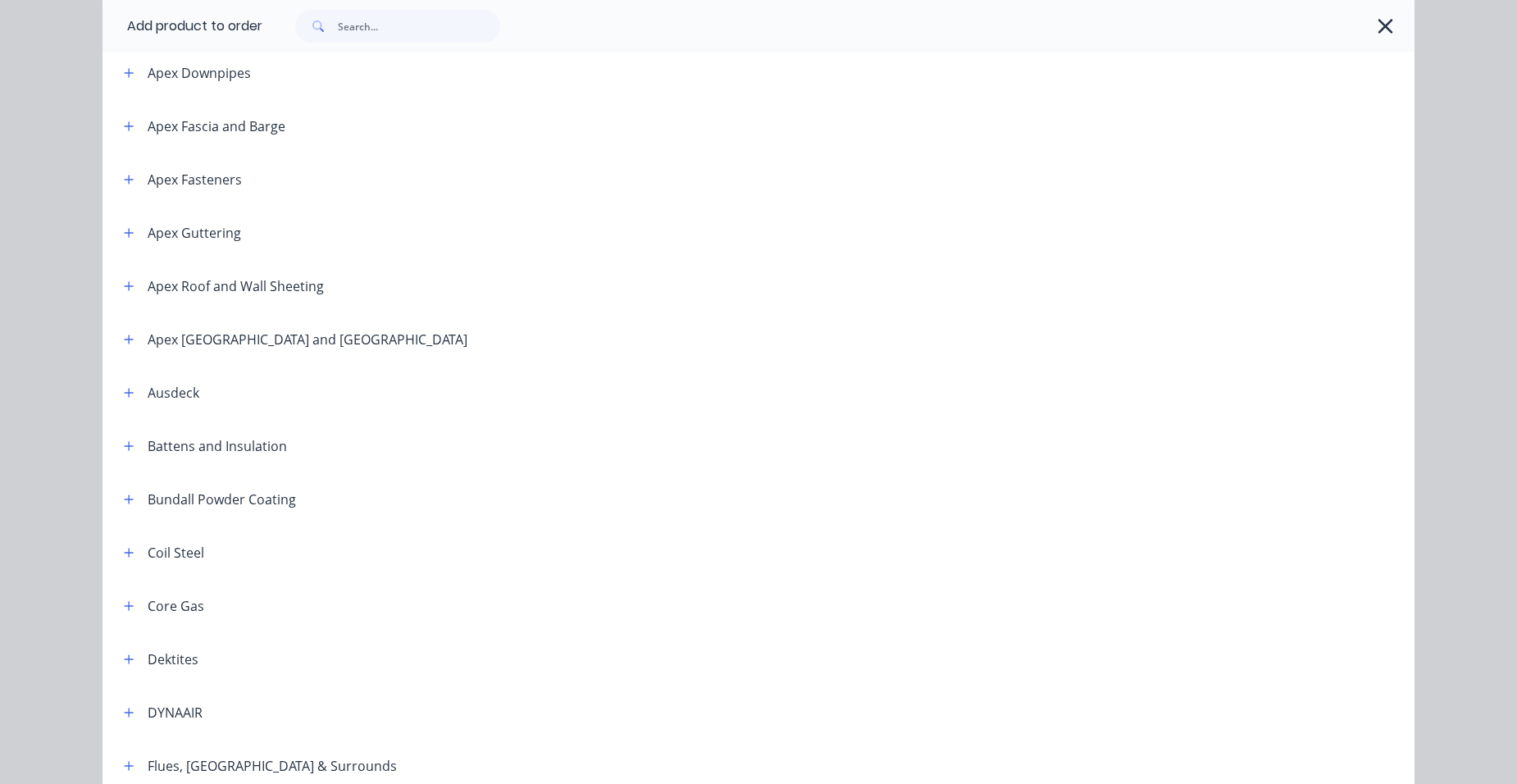
scroll to position [656, 0]
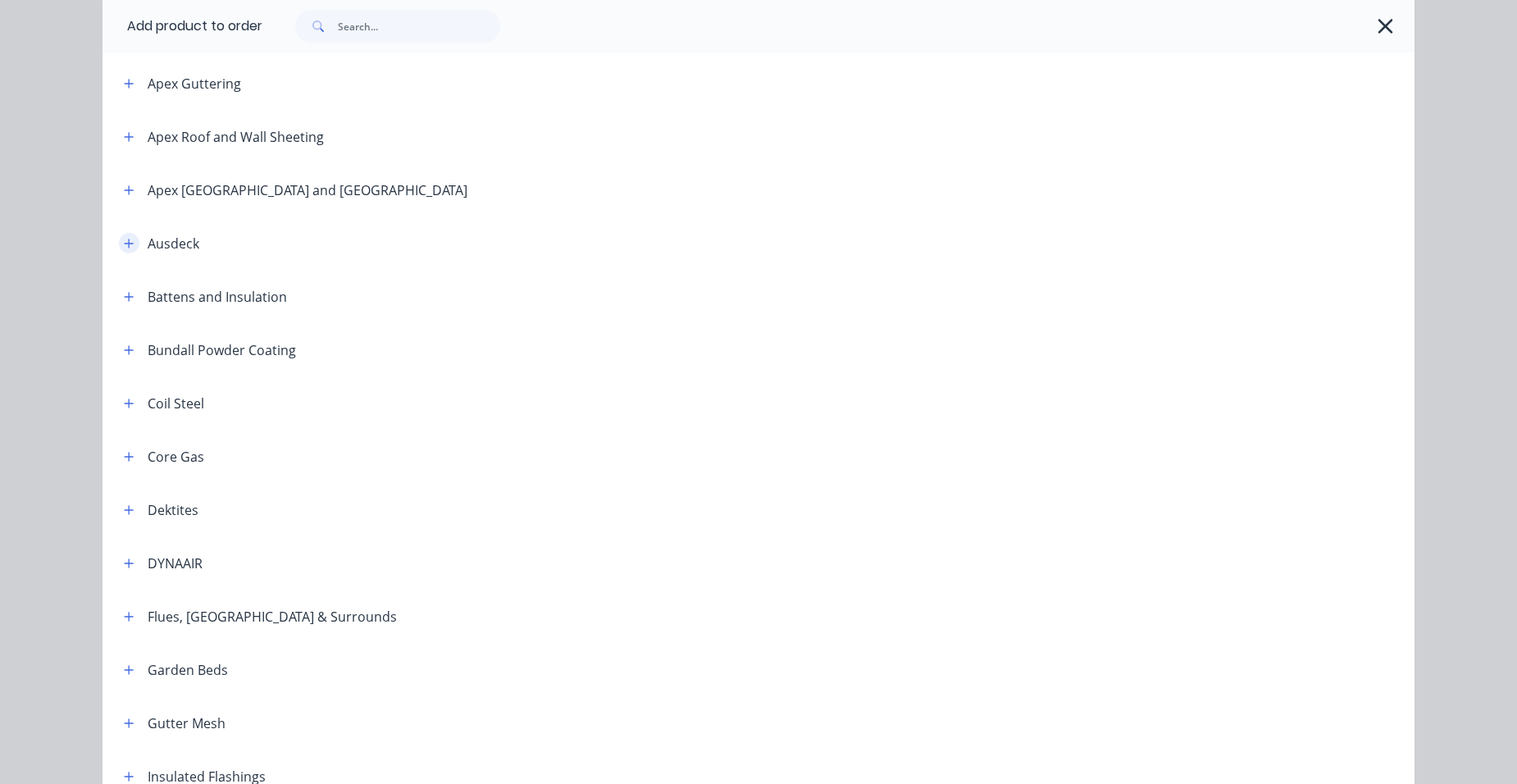
click at [119, 250] on button "button" at bounding box center [129, 242] width 20 height 20
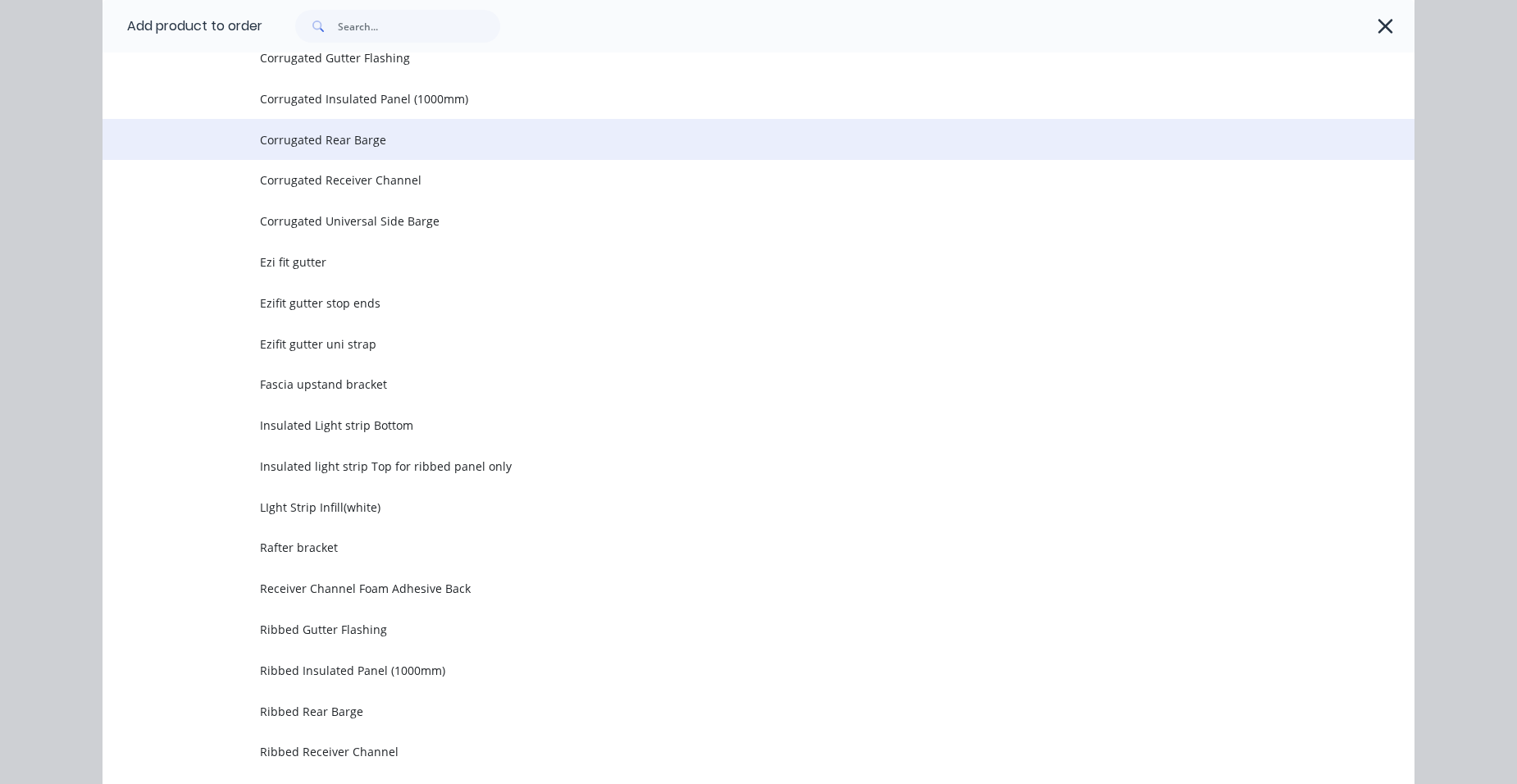
scroll to position [2213, 0]
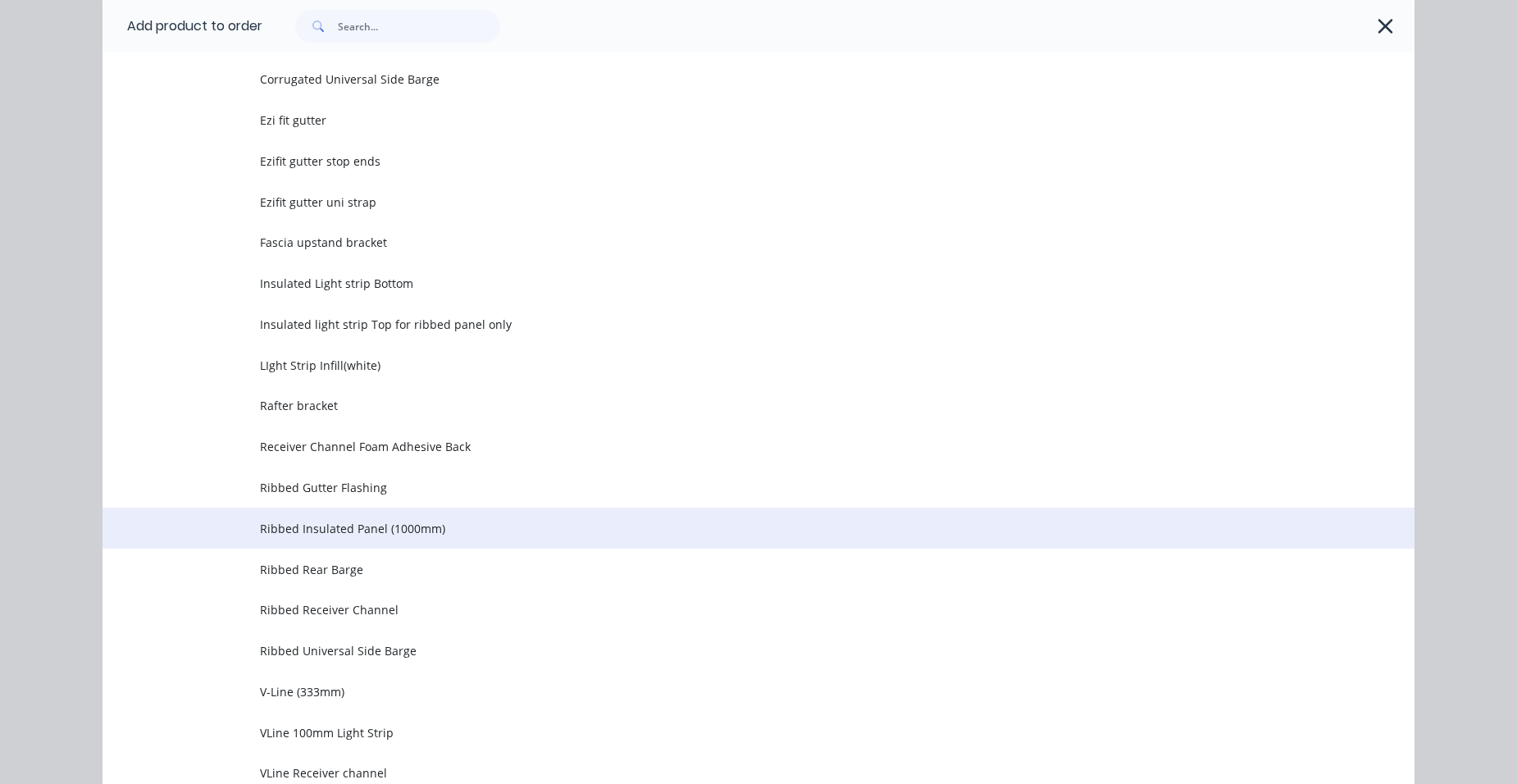
click at [400, 534] on span "Ribbed Insulated Panel (1000mm)" at bounding box center [721, 529] width 923 height 18
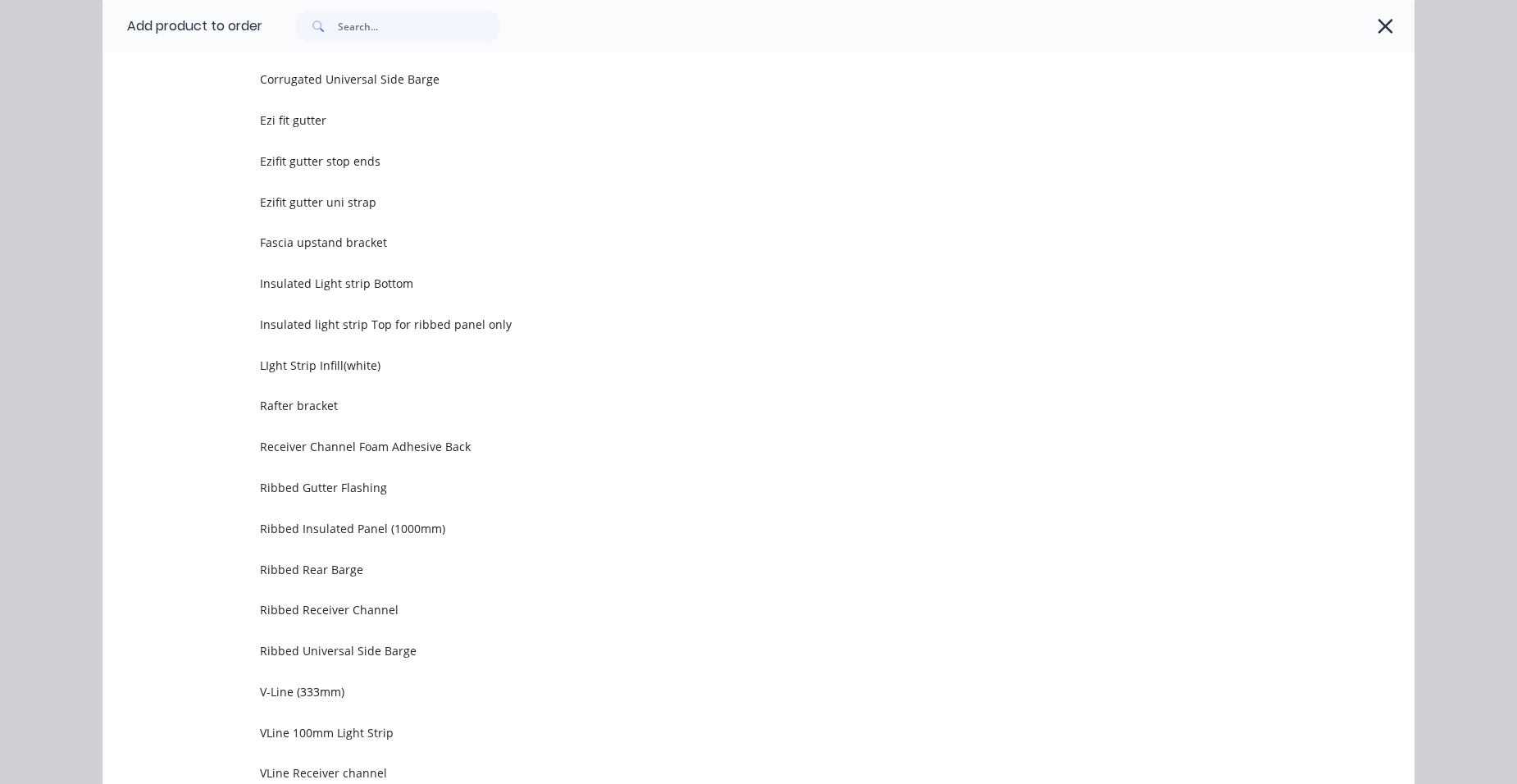
scroll to position [0, 0]
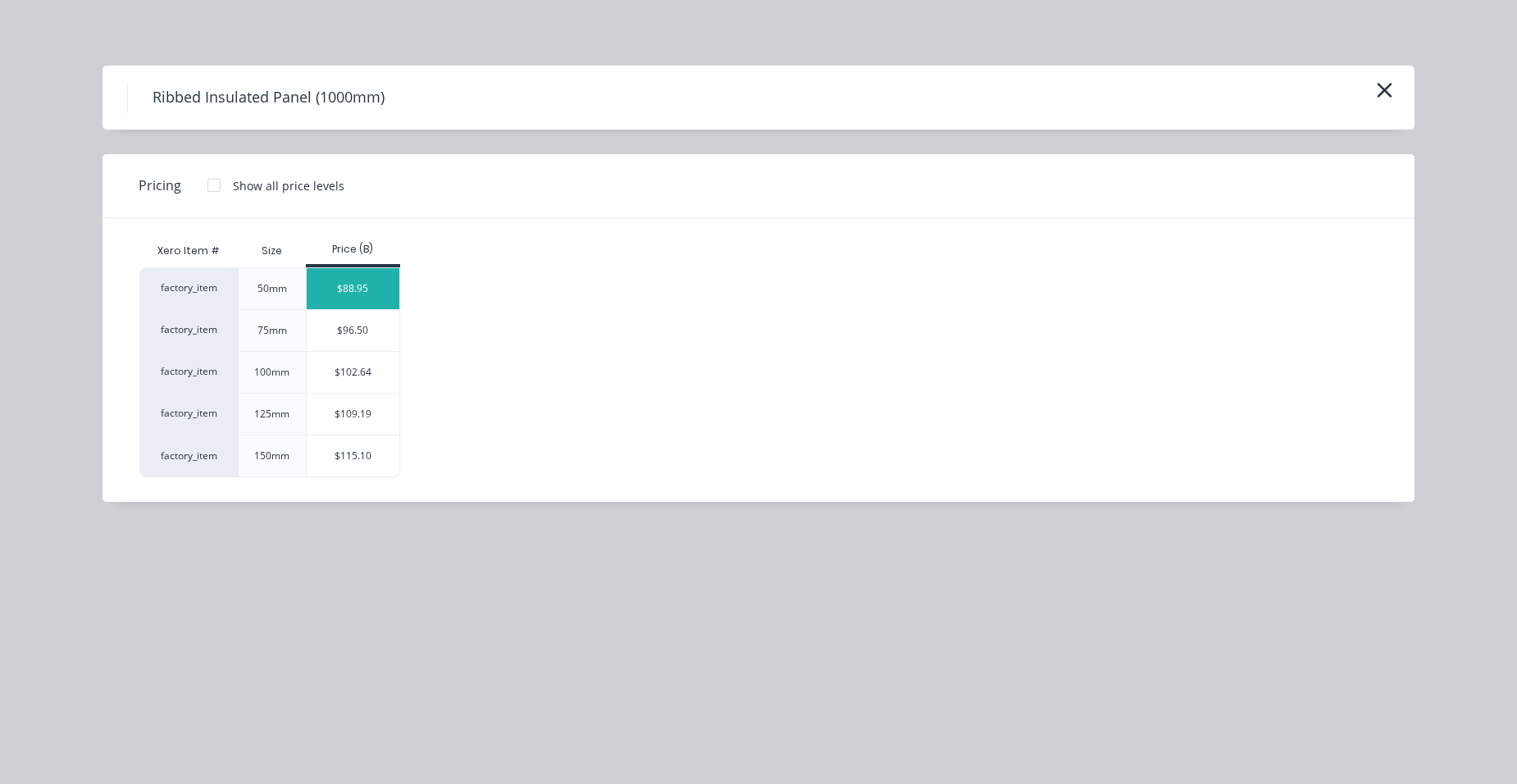
click at [357, 303] on div "$88.95" at bounding box center [354, 289] width 93 height 41
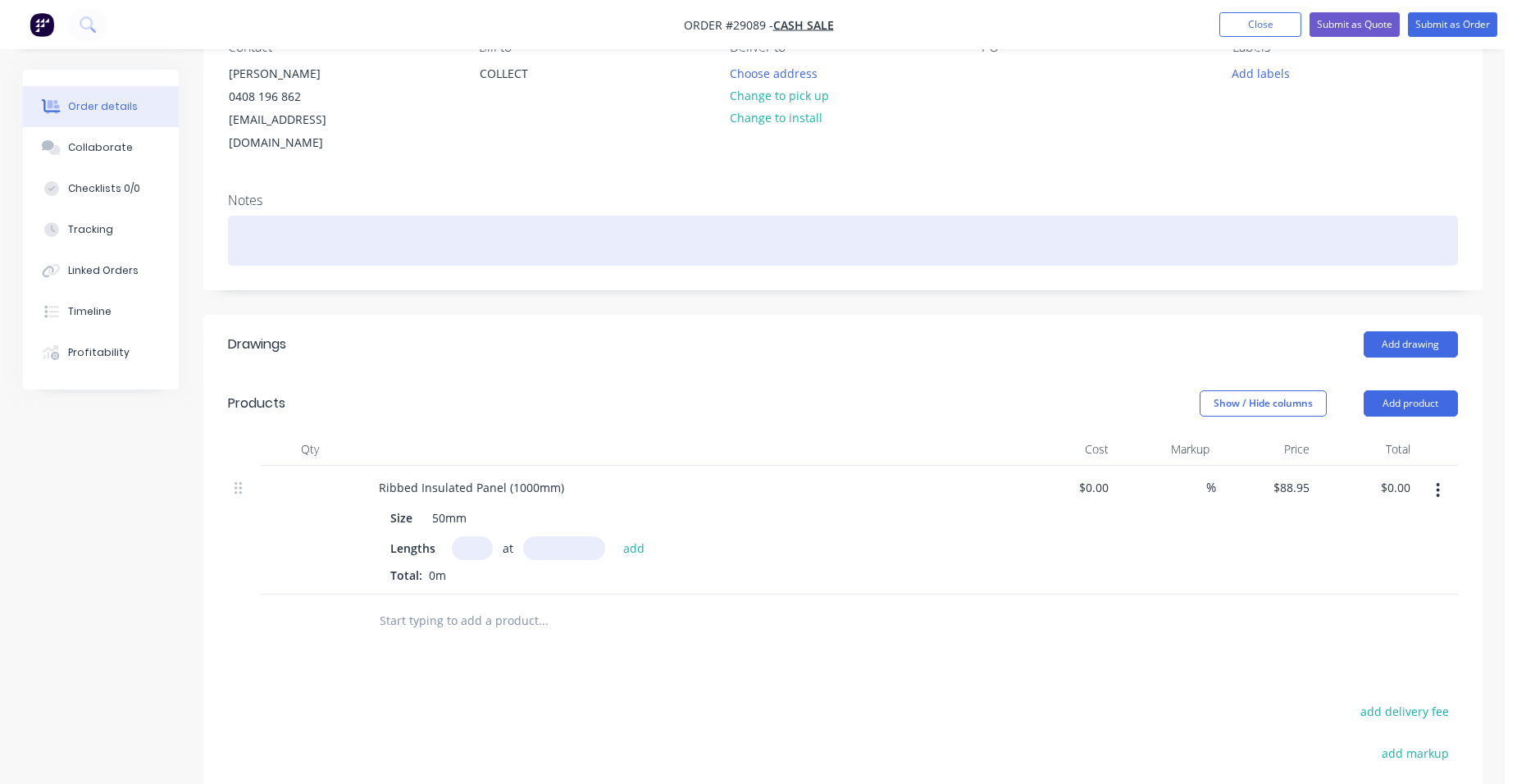
scroll to position [328, 0]
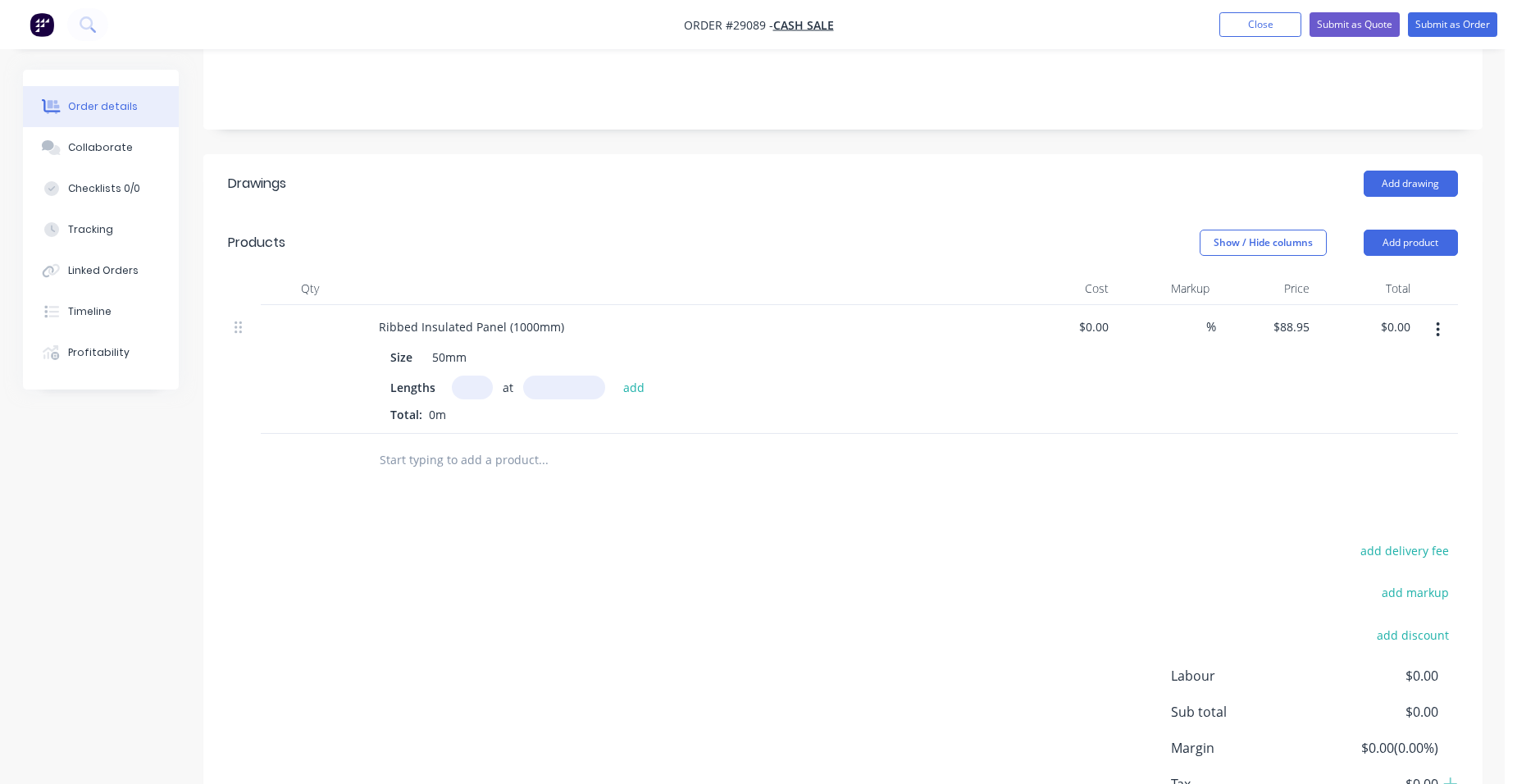
click at [474, 375] on input "text" at bounding box center [472, 387] width 41 height 24
type input "5"
type input "1800"
click at [615, 375] on button "add" at bounding box center [634, 386] width 39 height 22
type input "$800.55"
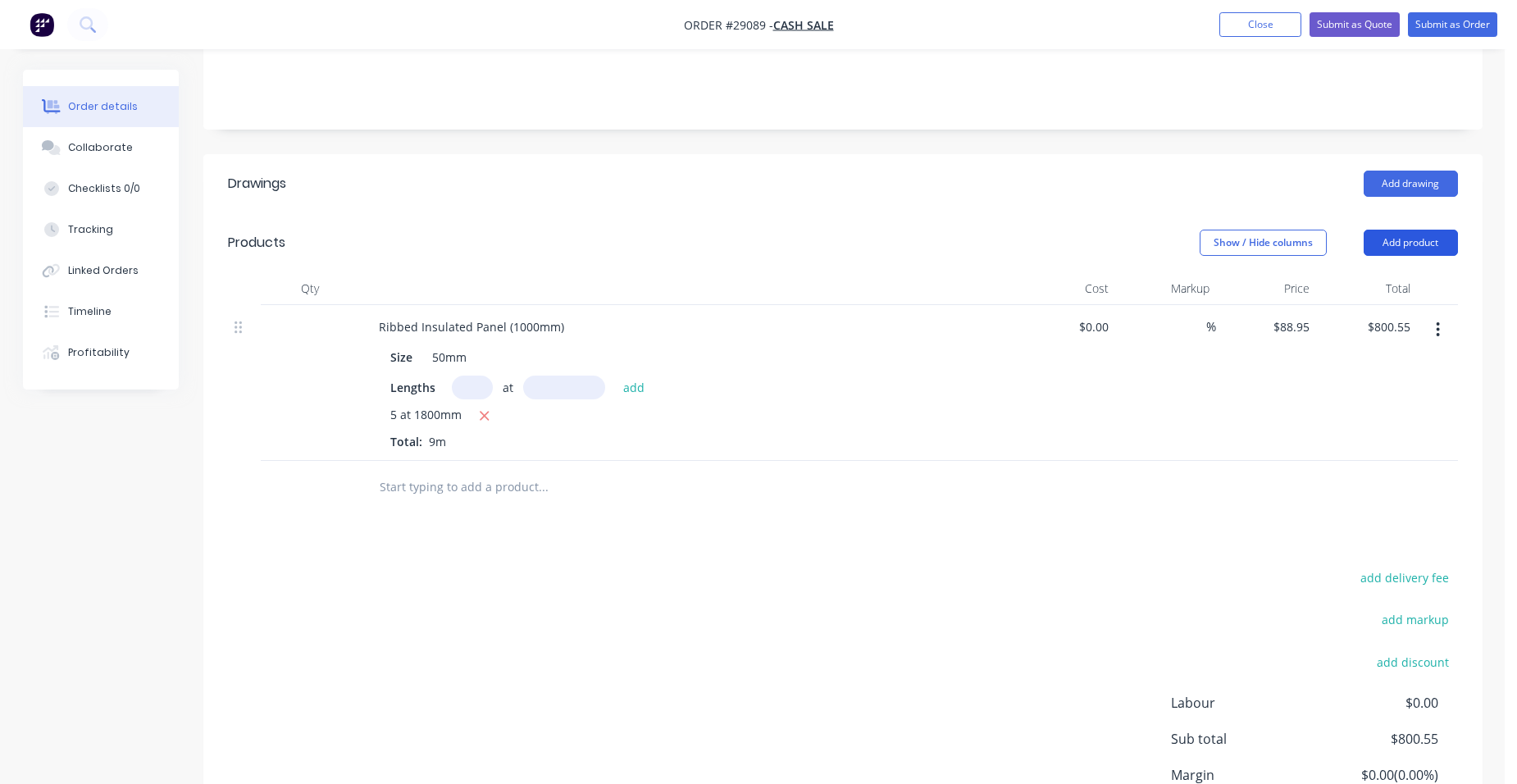
click at [1425, 230] on button "Add product" at bounding box center [1410, 243] width 94 height 26
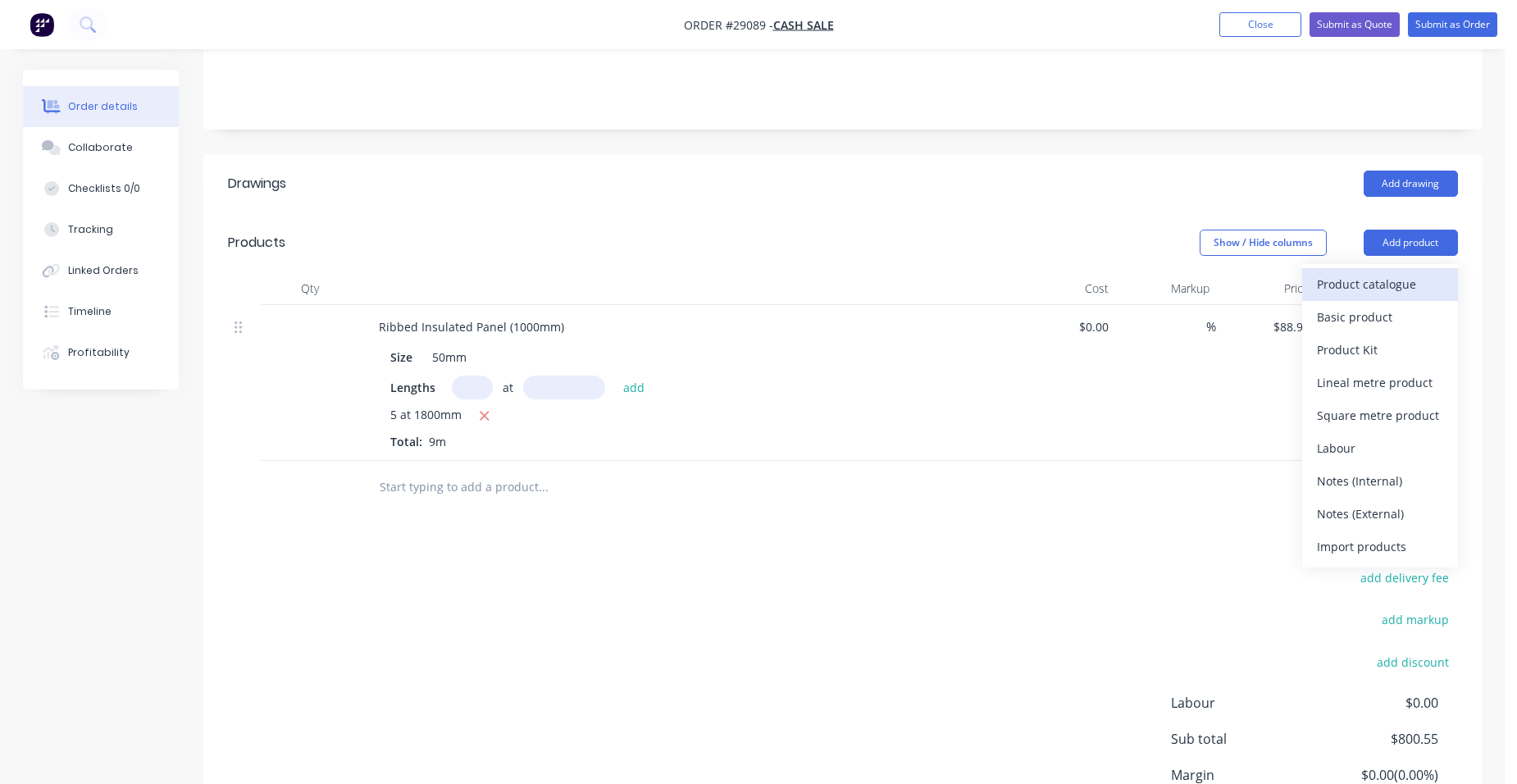
click at [1382, 272] on div "Product catalogue" at bounding box center [1380, 283] width 126 height 24
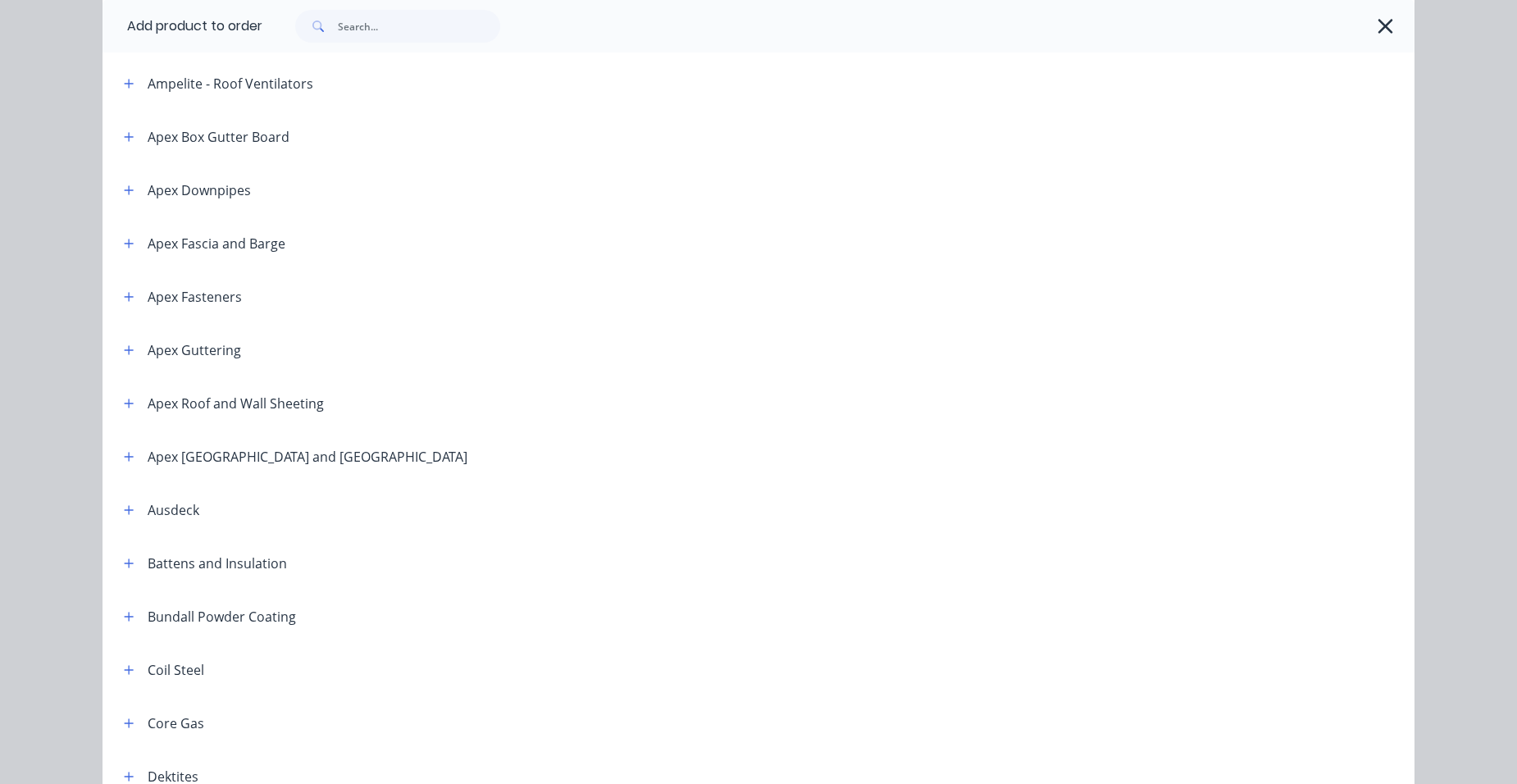
scroll to position [492, 0]
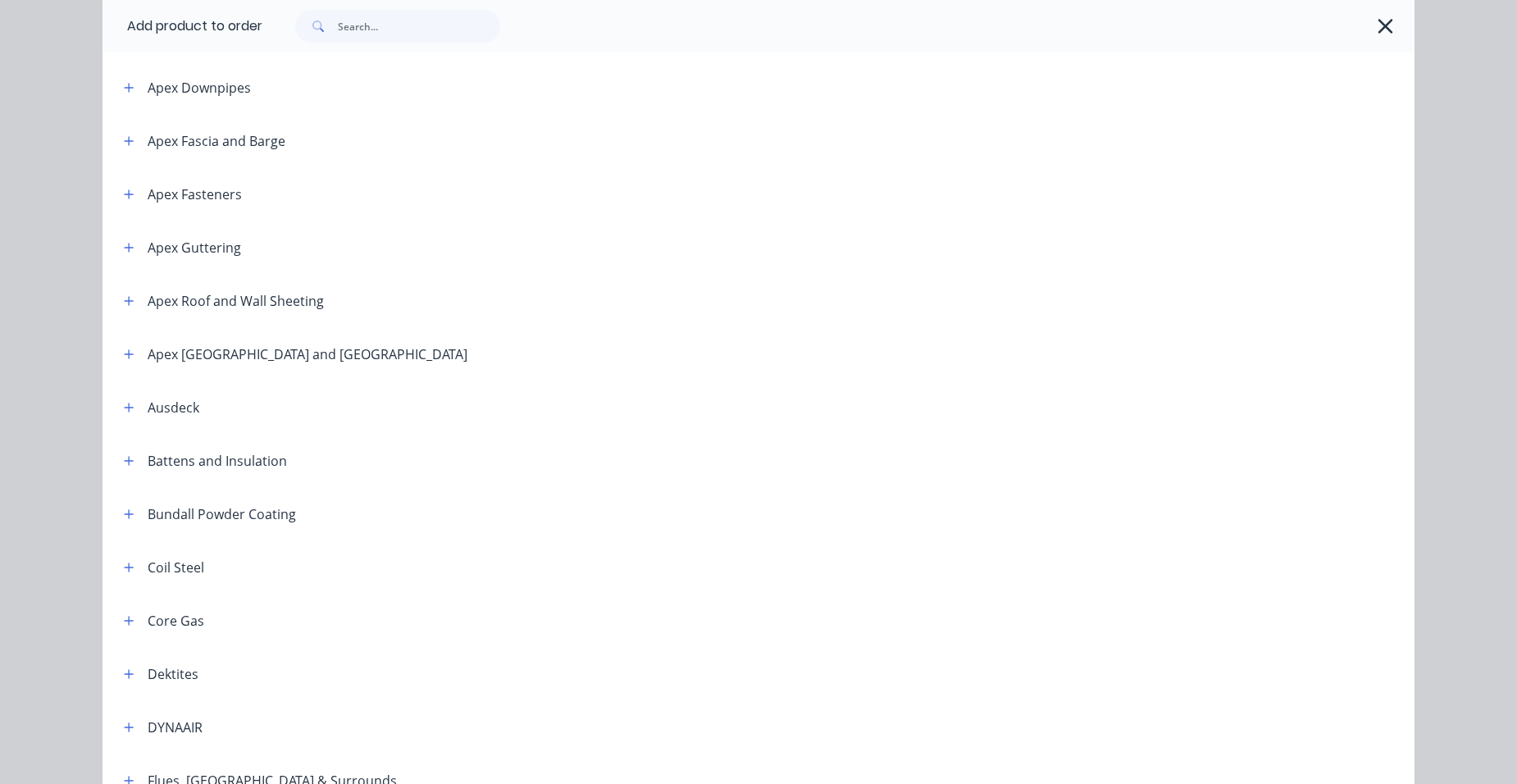
drag, startPoint x: 124, startPoint y: 402, endPoint x: 186, endPoint y: 433, distance: 69.3
click at [125, 402] on icon "button" at bounding box center [128, 407] width 10 height 11
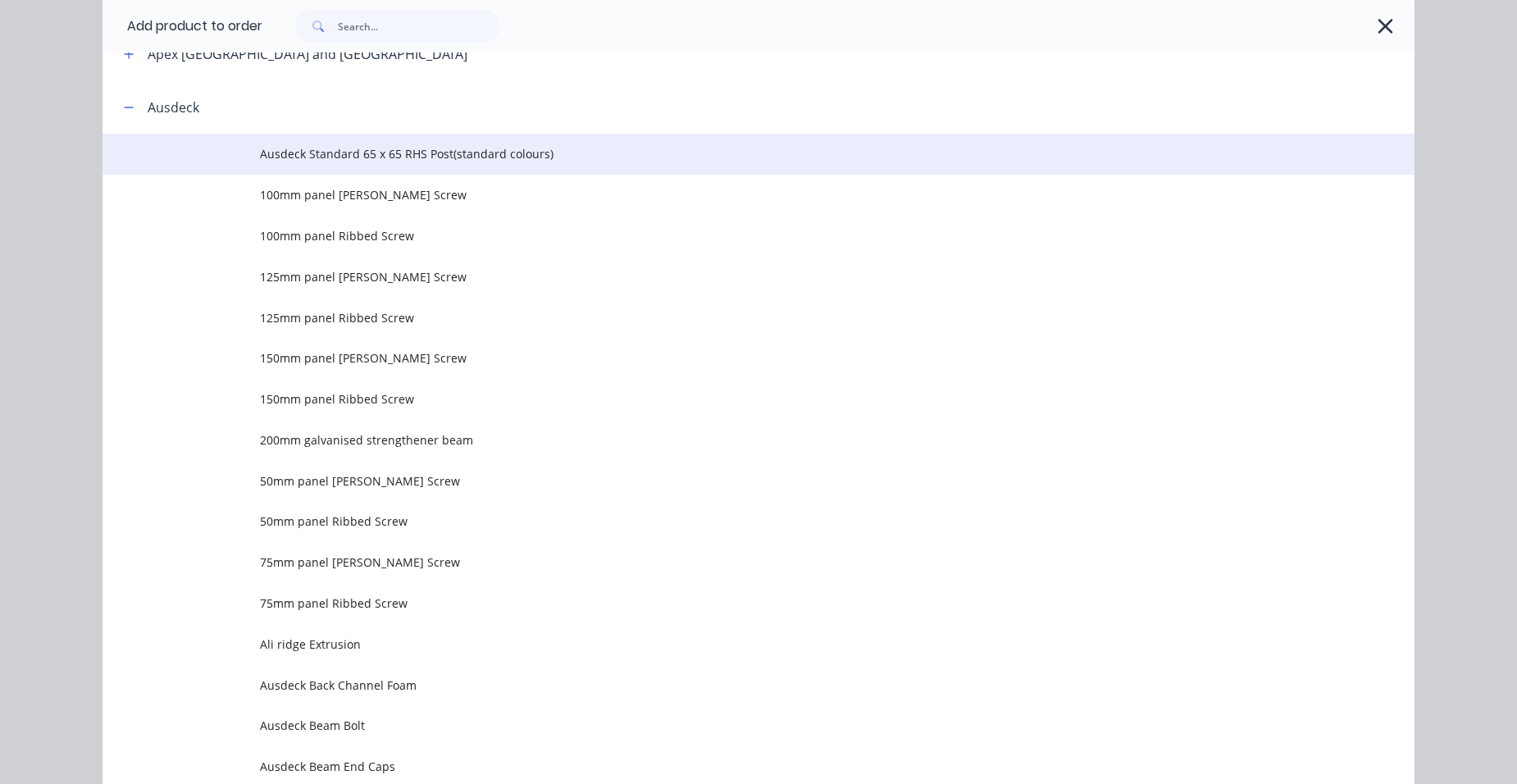
scroll to position [902, 0]
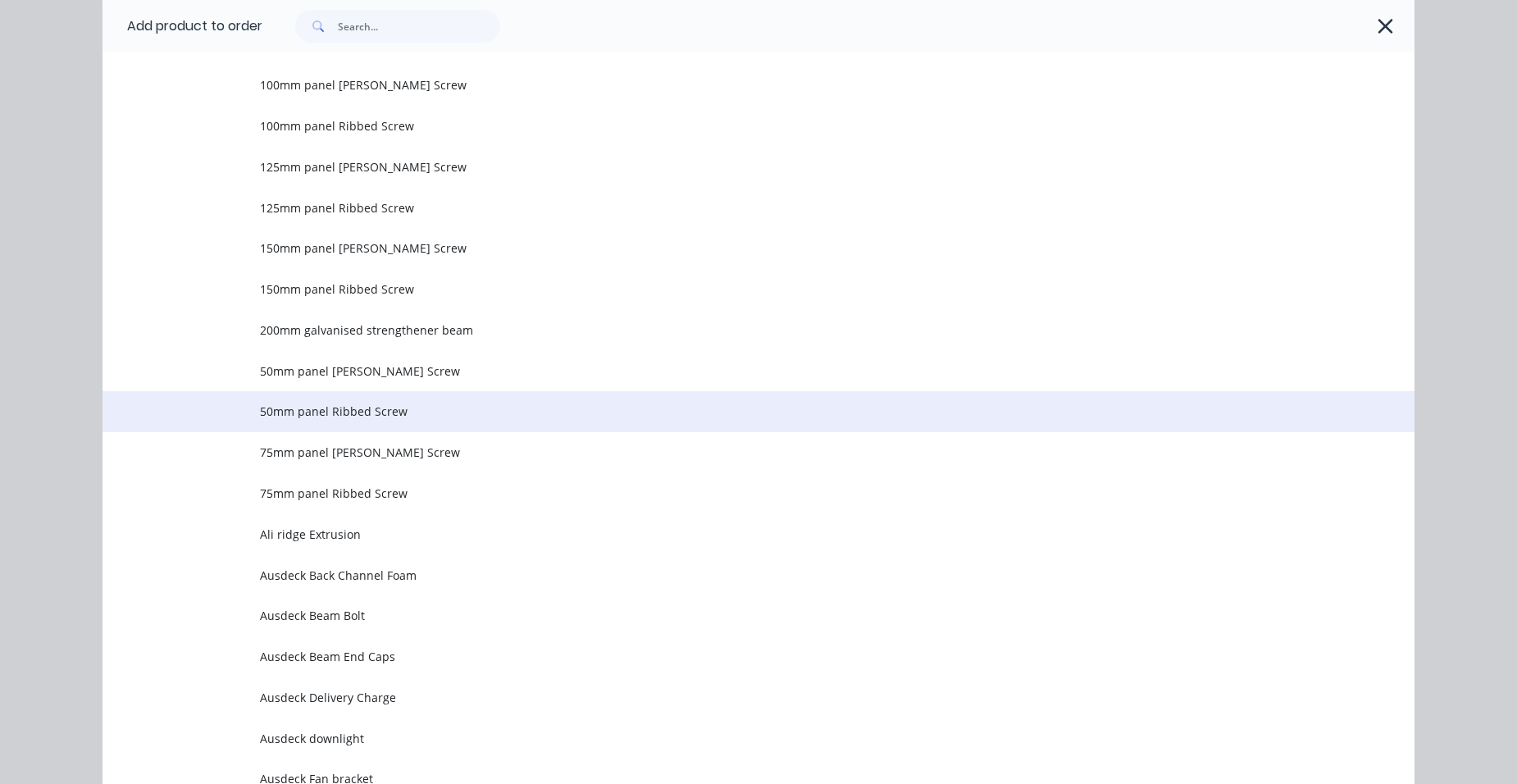
click at [393, 410] on span "50mm panel Ribbed Screw" at bounding box center [721, 411] width 923 height 18
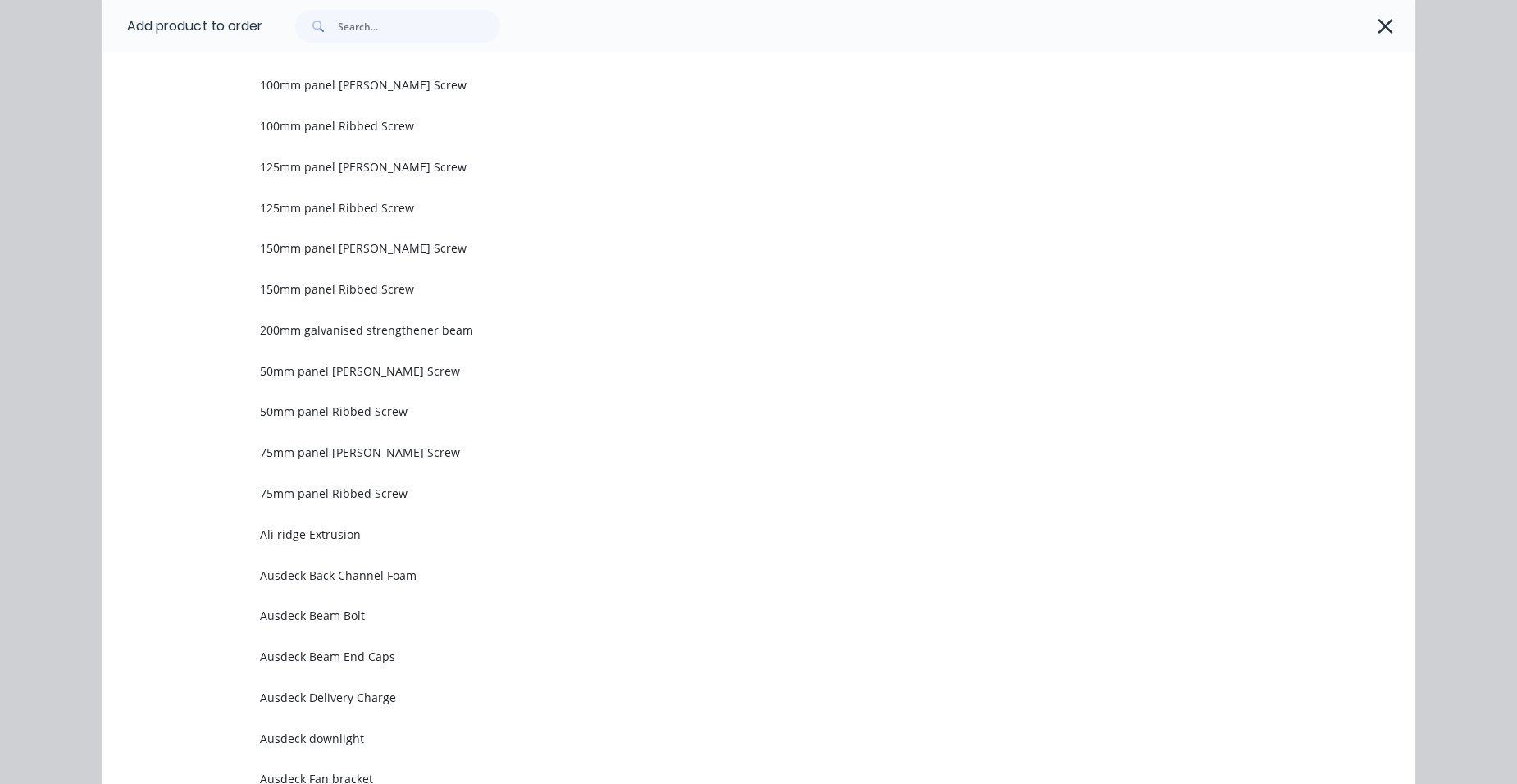
scroll to position [0, 0]
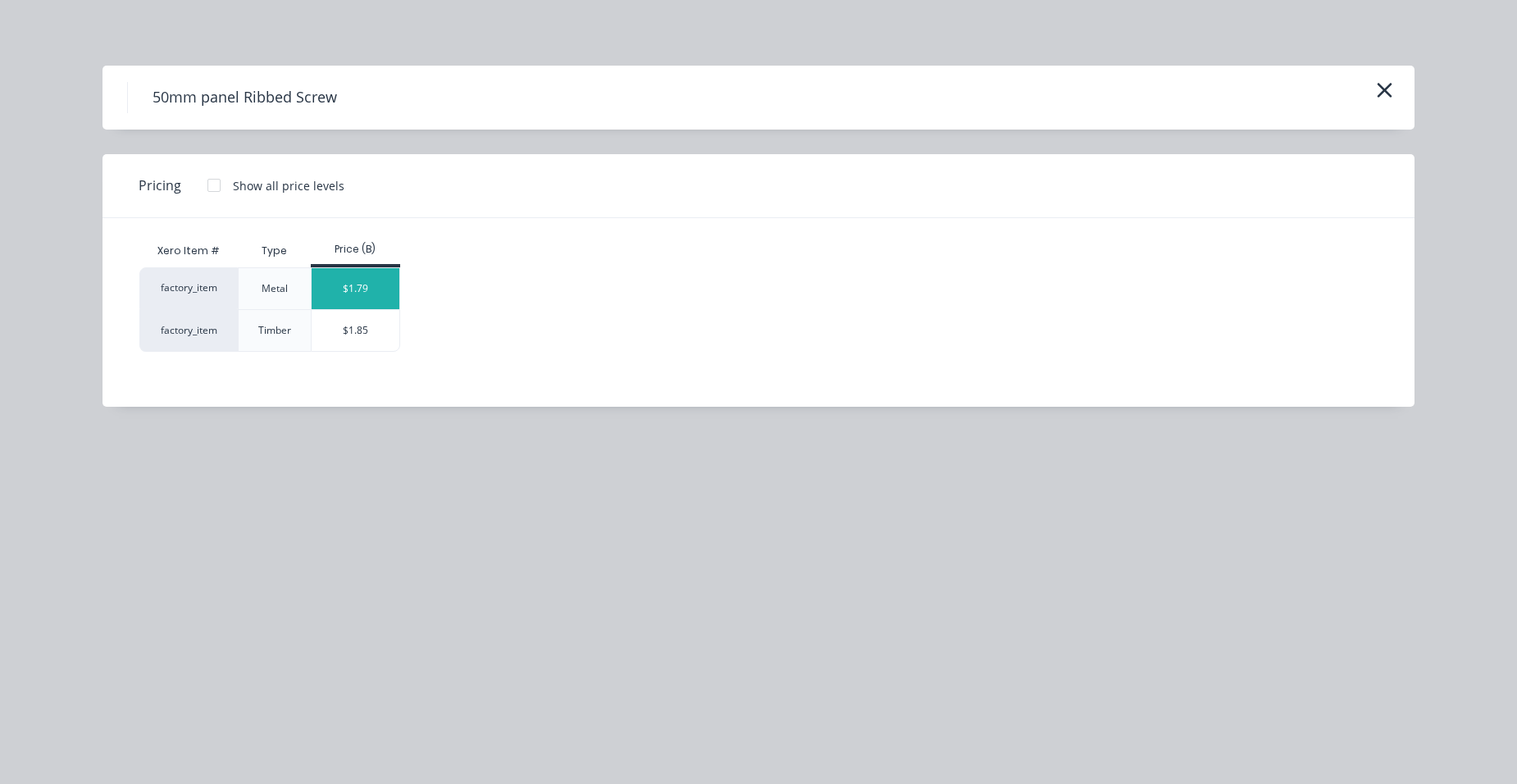
click at [364, 293] on div "$1.79" at bounding box center [355, 289] width 88 height 41
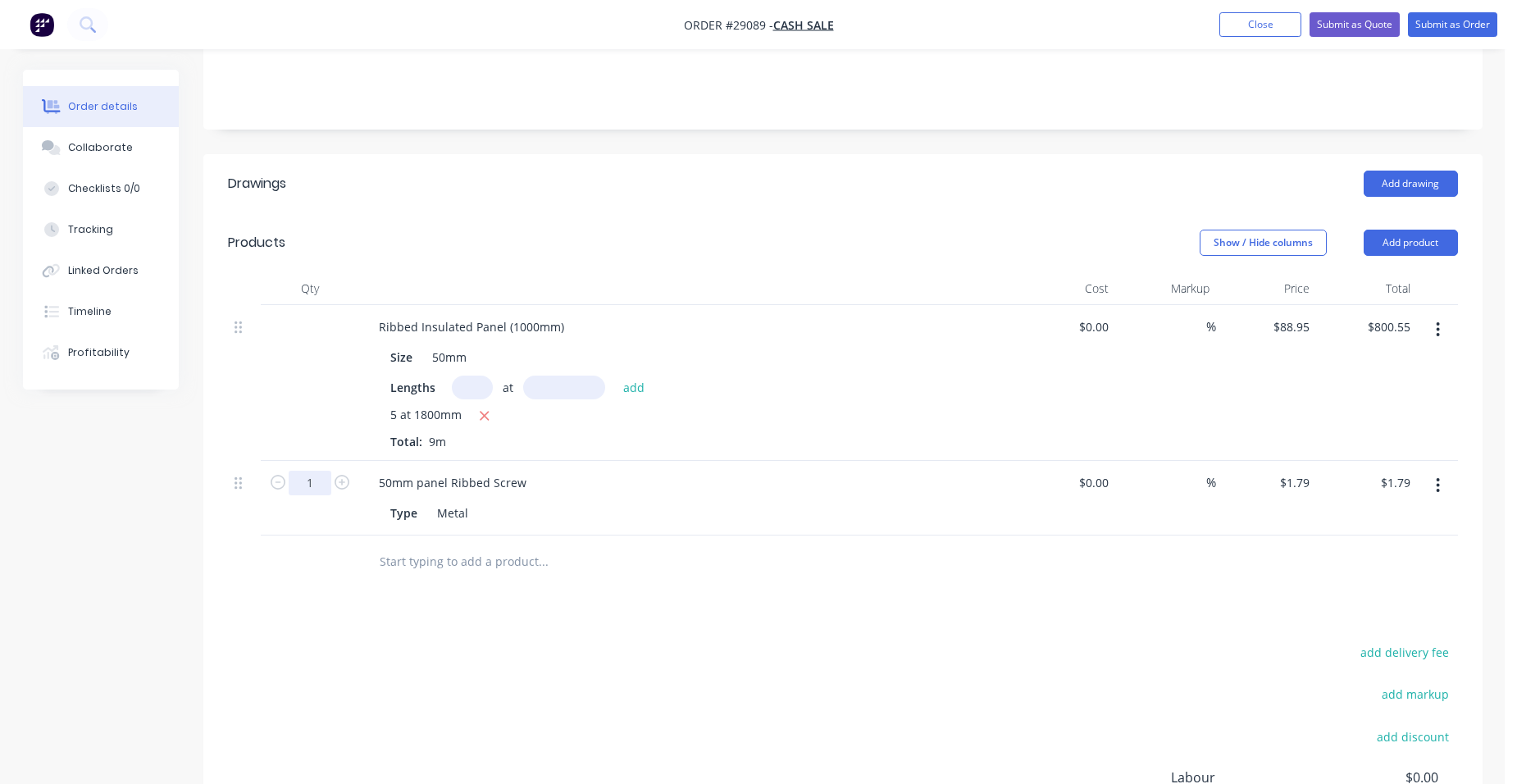
click at [320, 471] on input "1" at bounding box center [310, 483] width 43 height 25
type input "30"
type input "$53.70"
click at [676, 460] on div "50mm panel Ribbed Screw Type Metal" at bounding box center [687, 497] width 656 height 75
click at [1419, 230] on button "Add product" at bounding box center [1410, 243] width 94 height 26
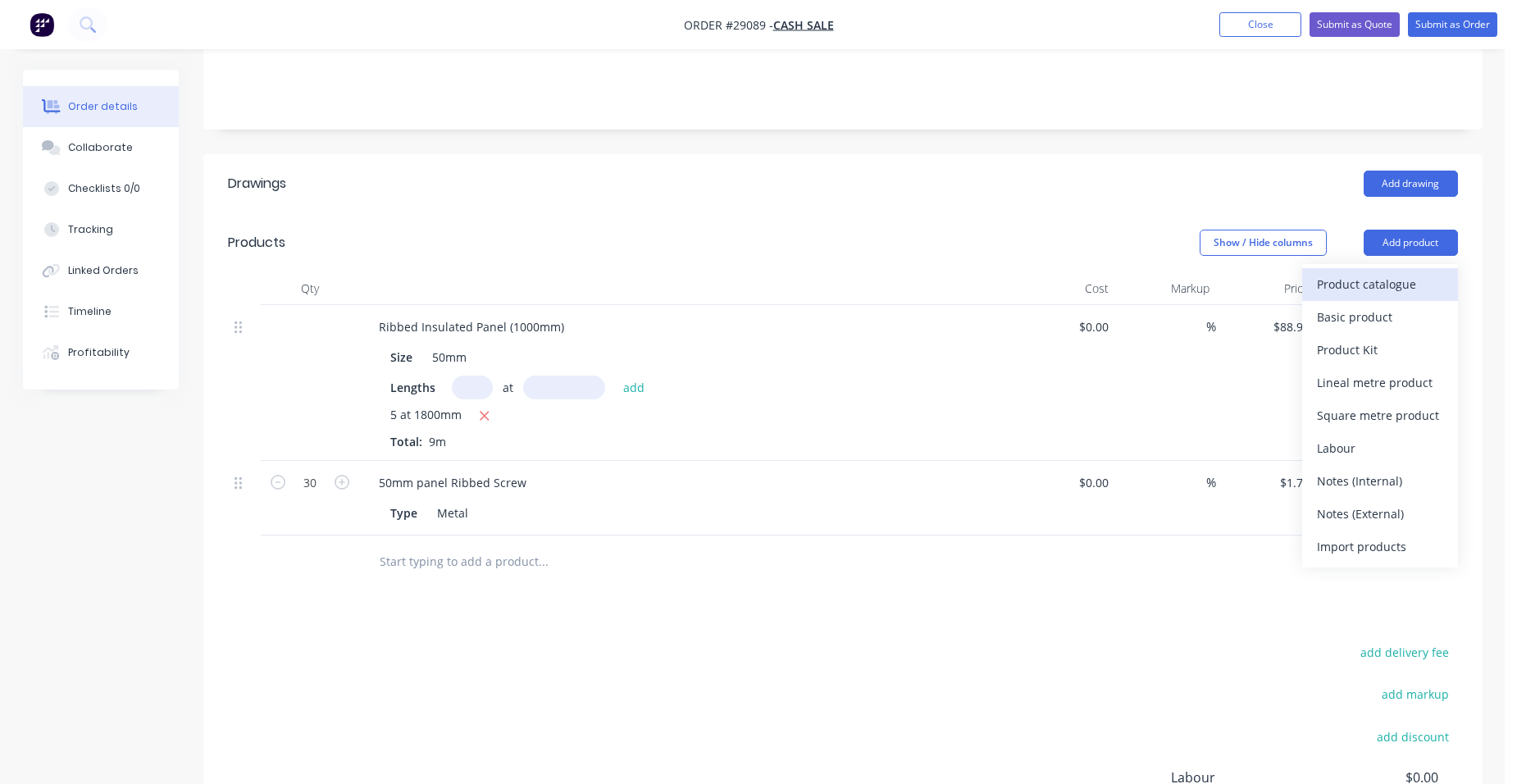
click at [1373, 272] on div "Product catalogue" at bounding box center [1380, 283] width 126 height 24
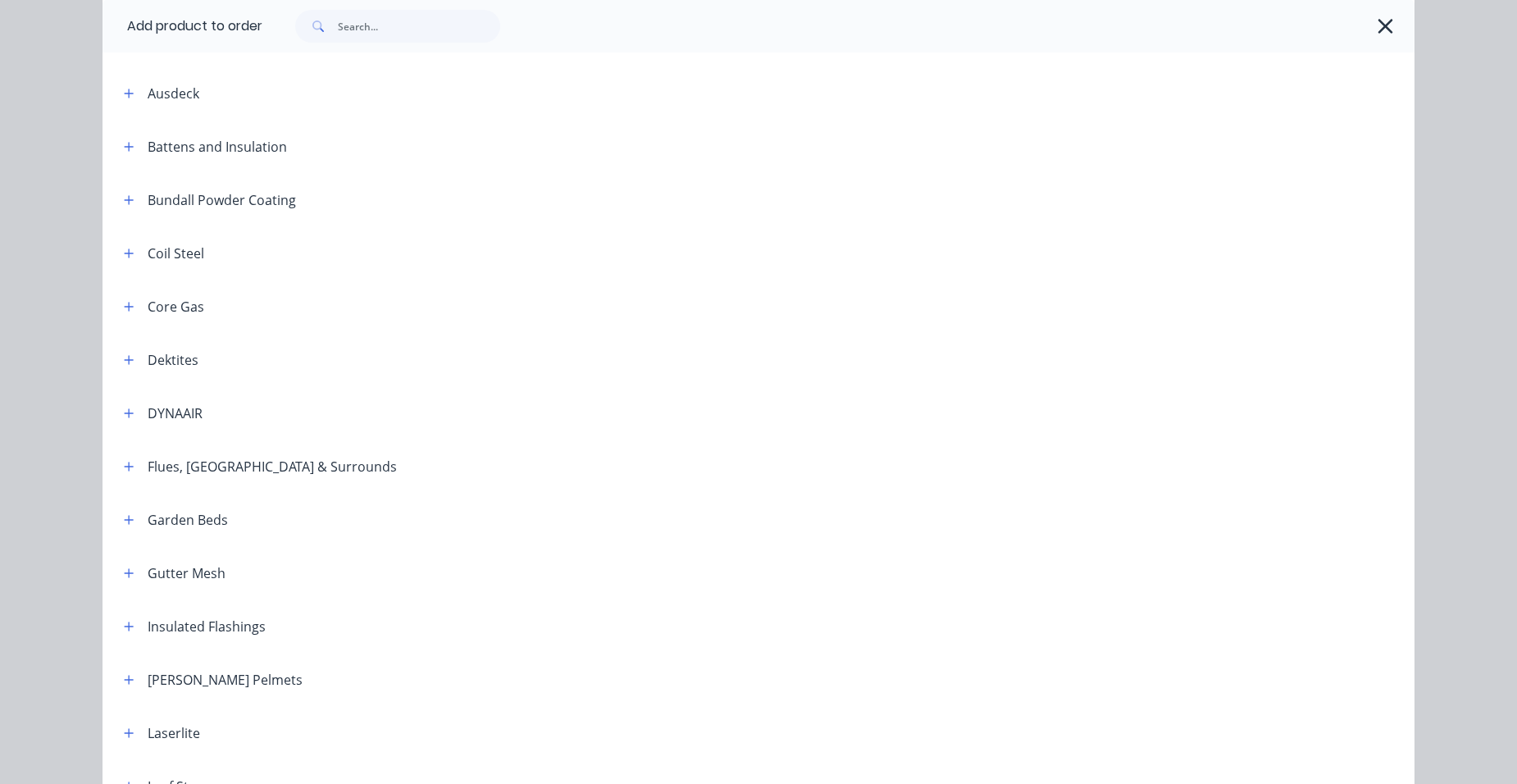
scroll to position [820, 0]
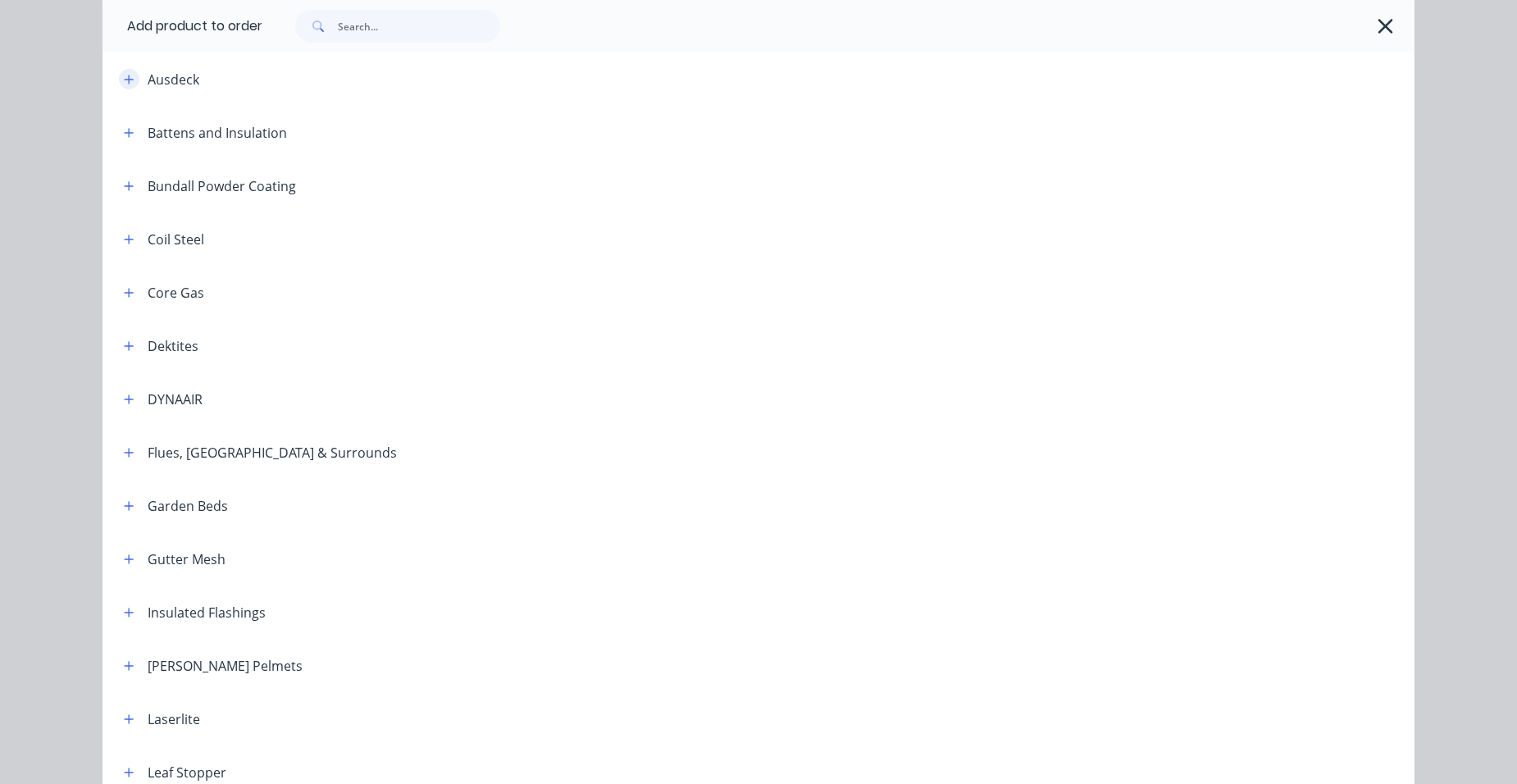
click at [129, 82] on button "button" at bounding box center [129, 79] width 20 height 20
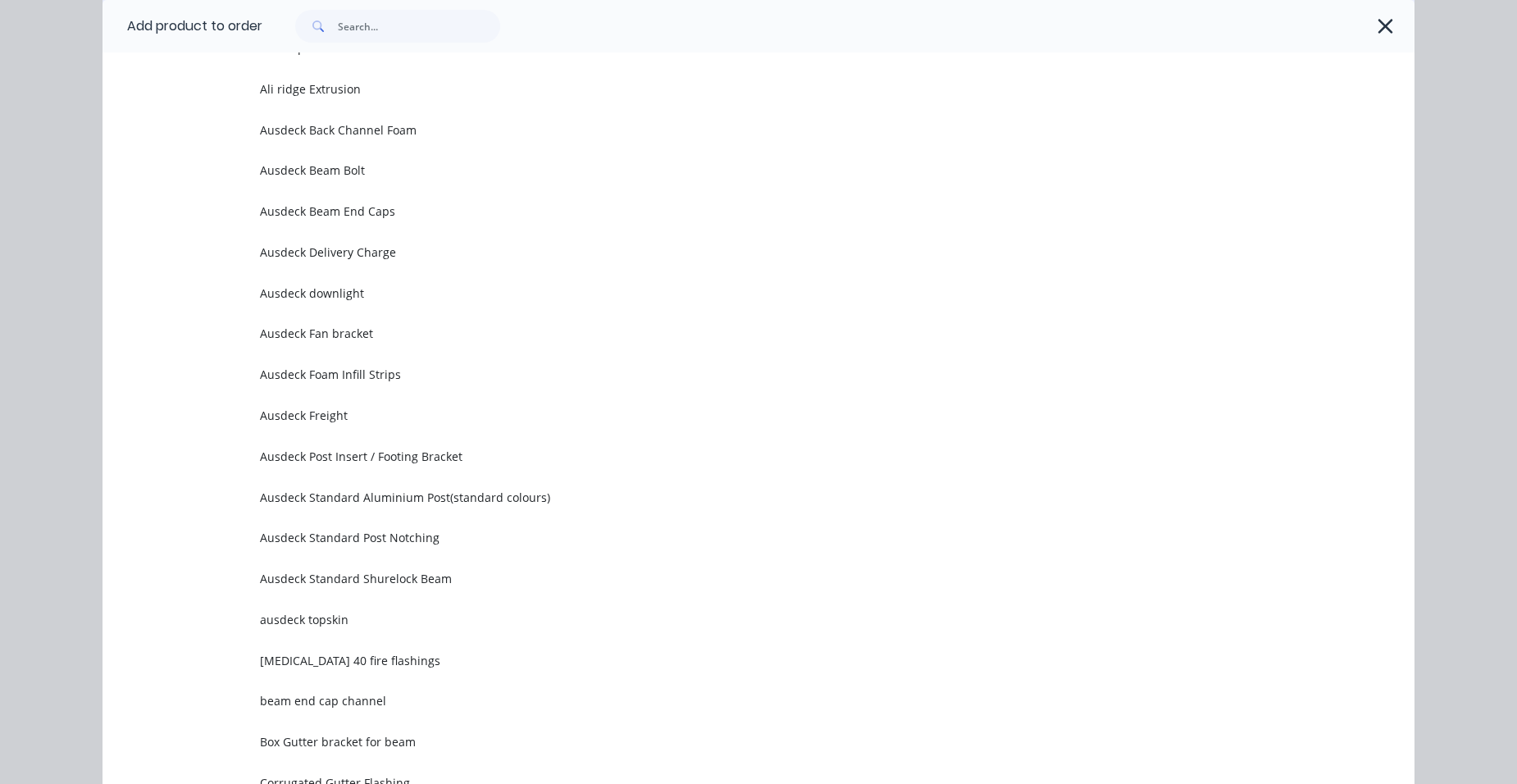
scroll to position [1475, 0]
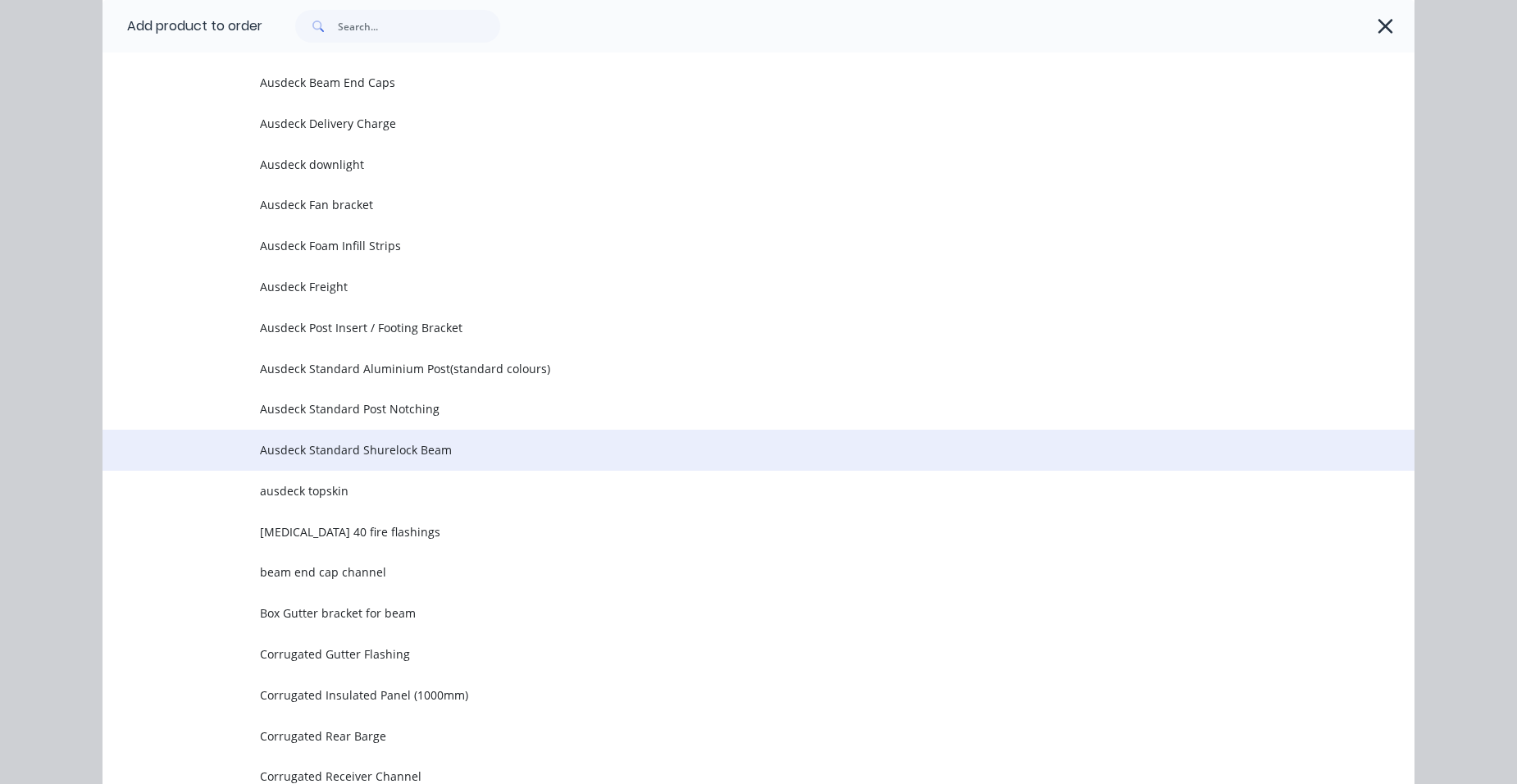
click at [376, 456] on span "Ausdeck Standard Shurelock Beam" at bounding box center [721, 450] width 923 height 18
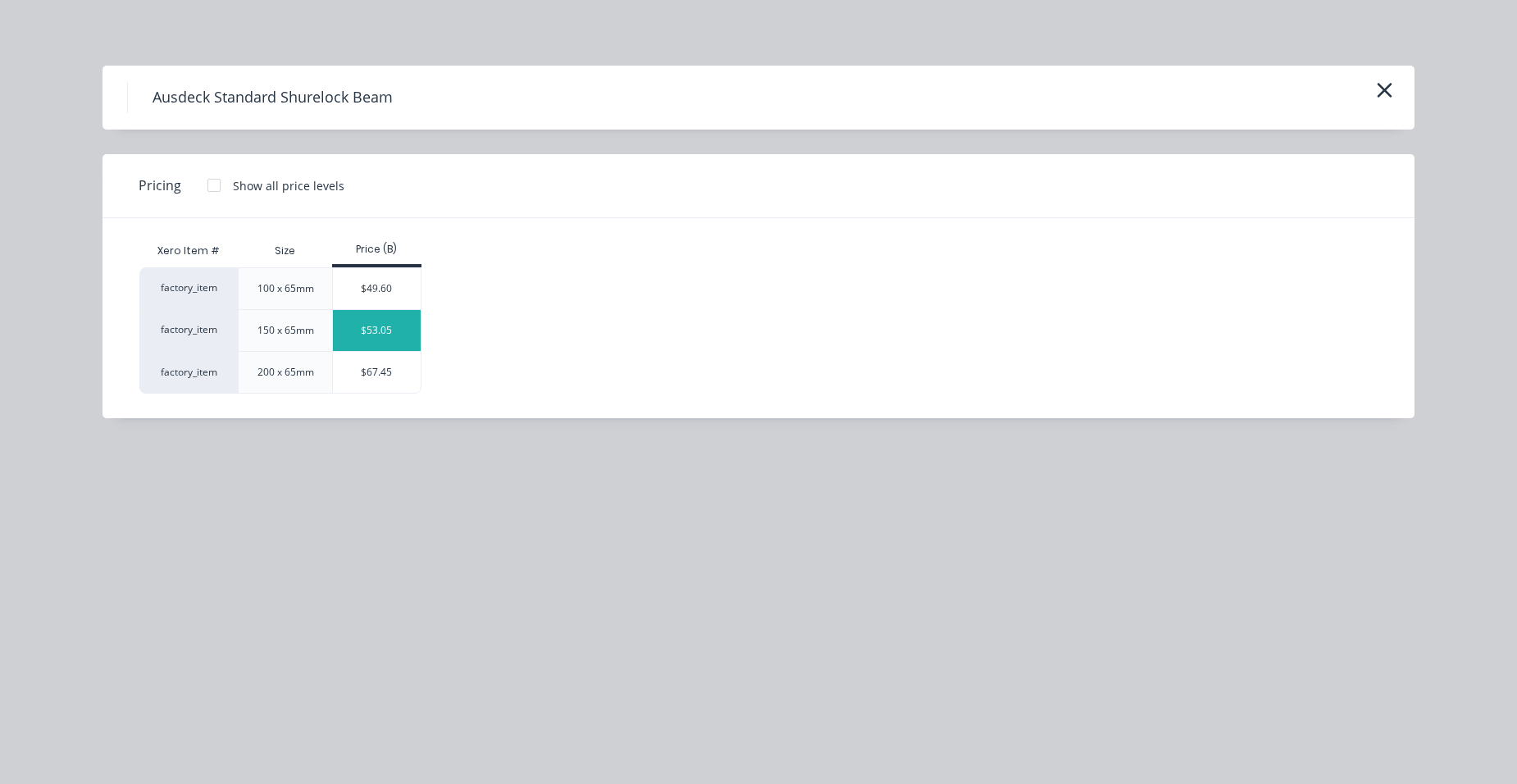
click at [383, 318] on div "$53.05" at bounding box center [376, 330] width 88 height 41
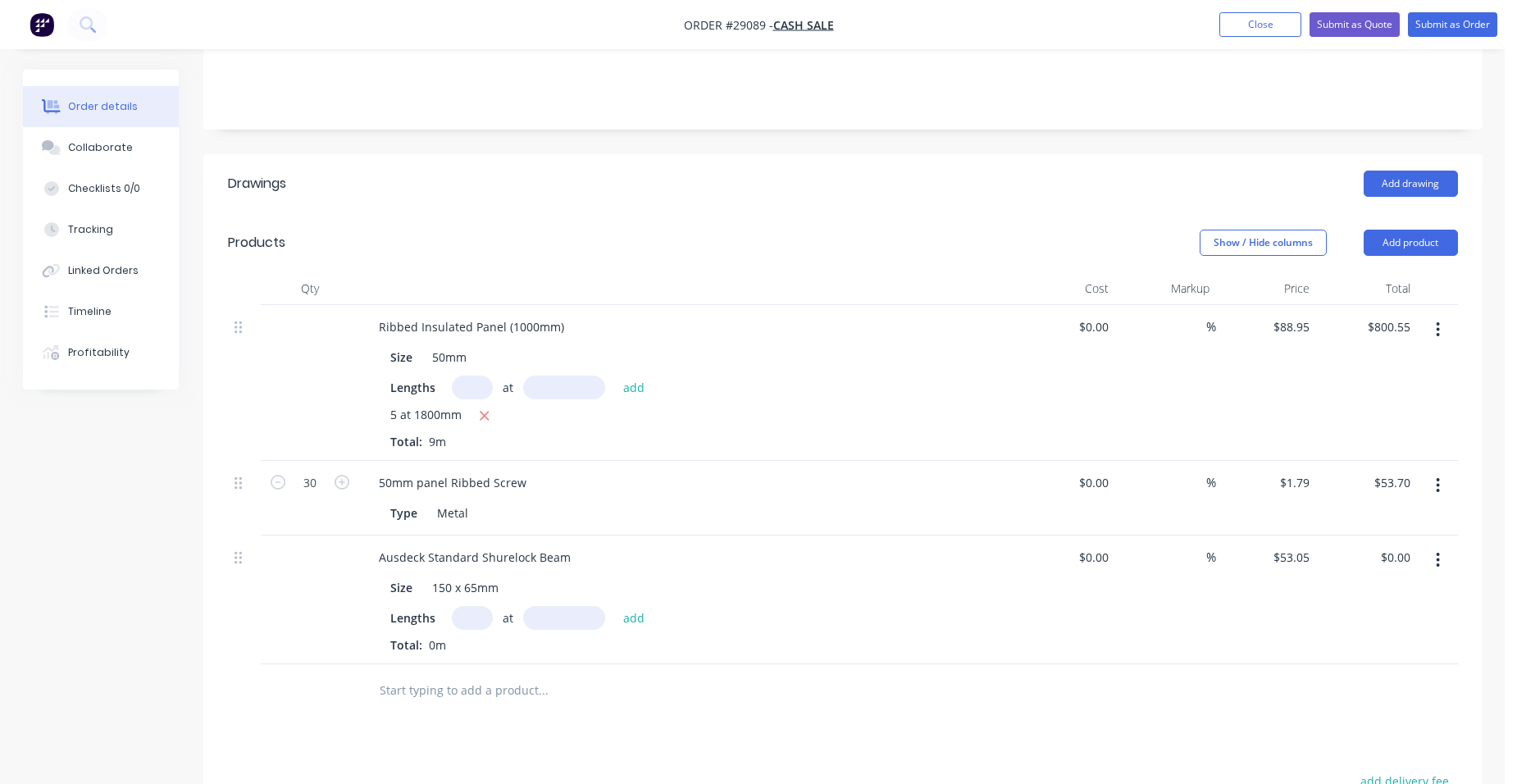
click at [477, 606] on input "text" at bounding box center [472, 617] width 41 height 24
type input "1"
type input "5000"
click at [615, 606] on button "add" at bounding box center [634, 617] width 39 height 22
type input "$265.25"
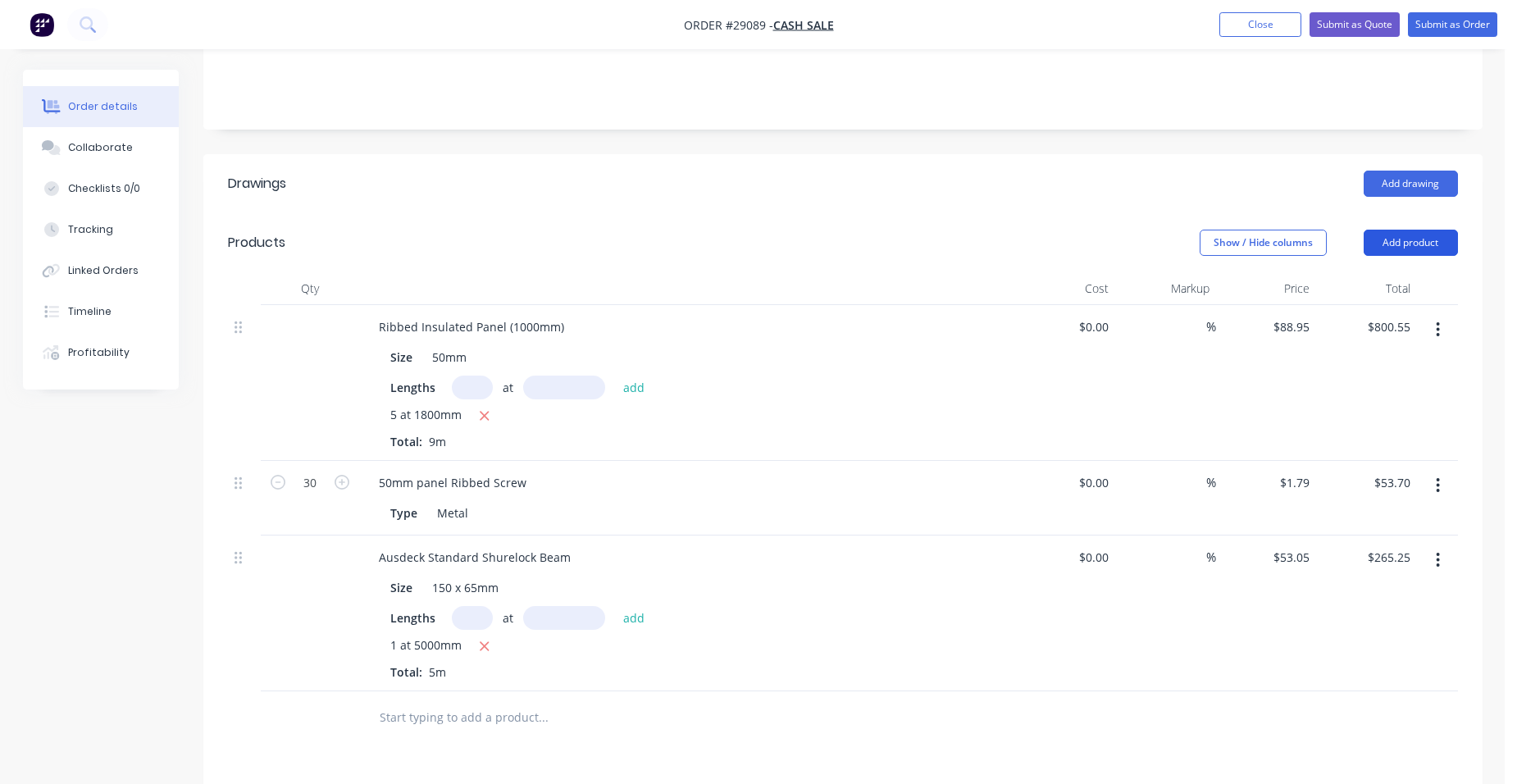
drag, startPoint x: 1406, startPoint y: 216, endPoint x: 1392, endPoint y: 225, distance: 16.6
click at [1405, 230] on button "Add product" at bounding box center [1410, 243] width 94 height 26
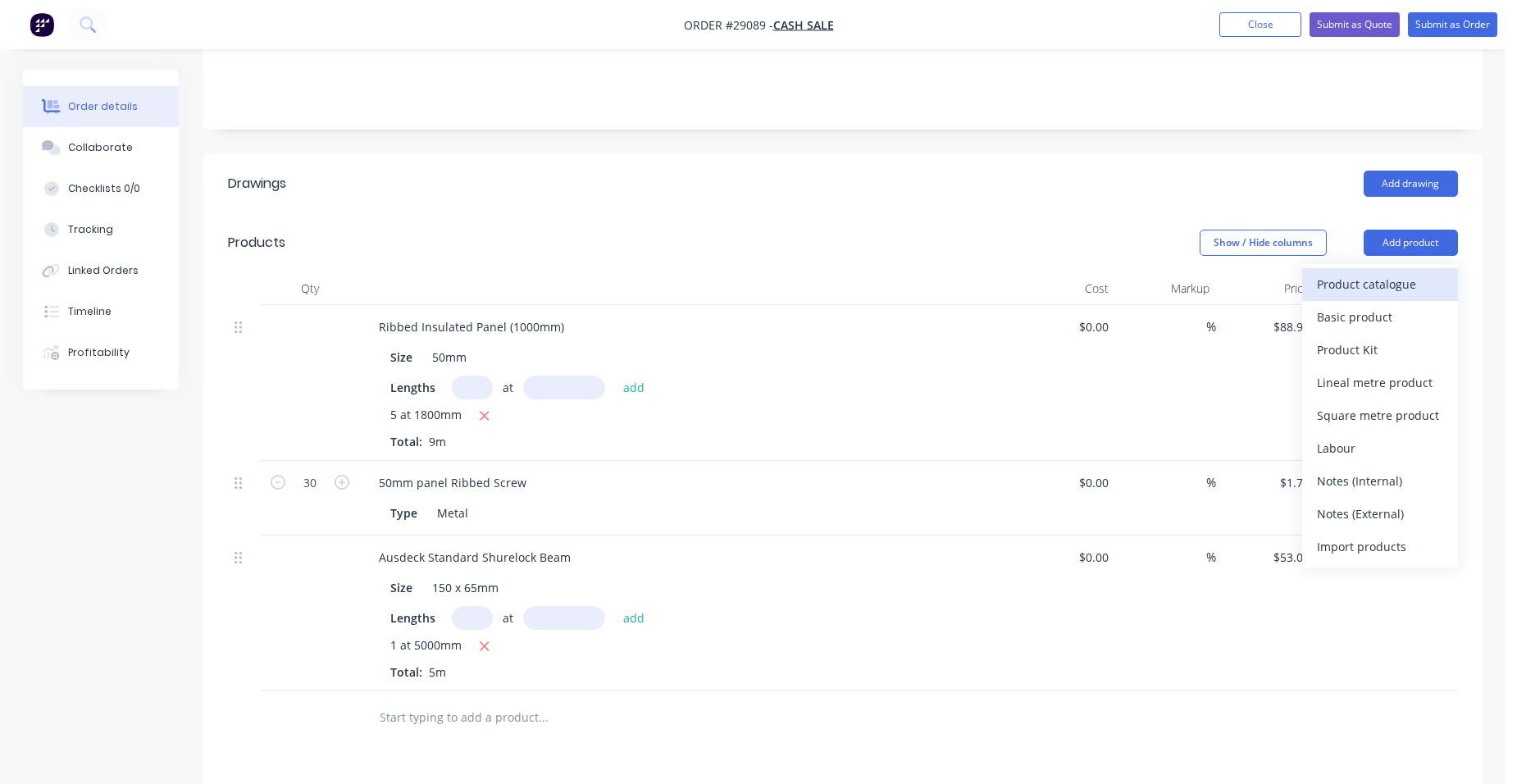
click at [1355, 272] on div "Product catalogue" at bounding box center [1380, 283] width 126 height 24
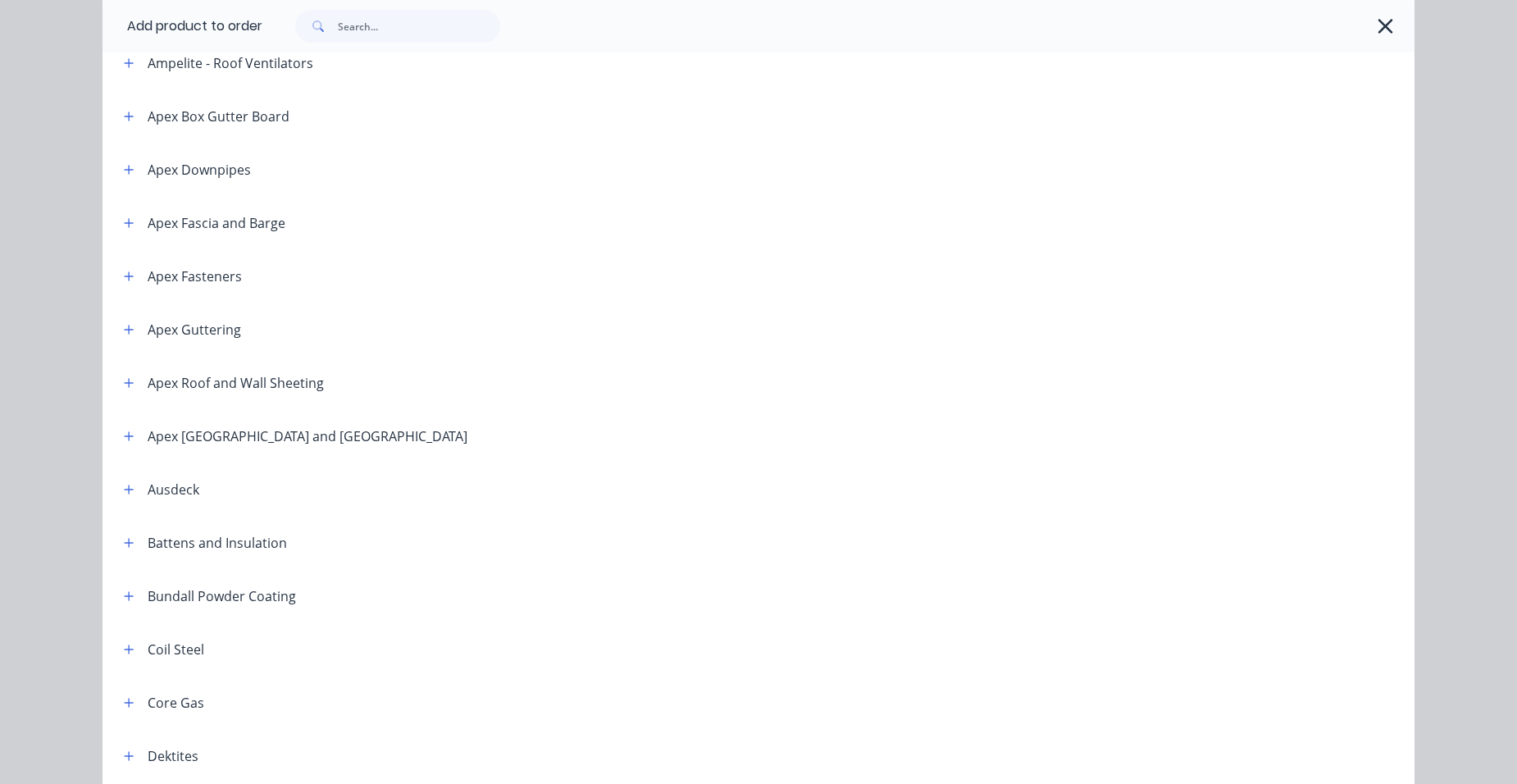
scroll to position [574, 0]
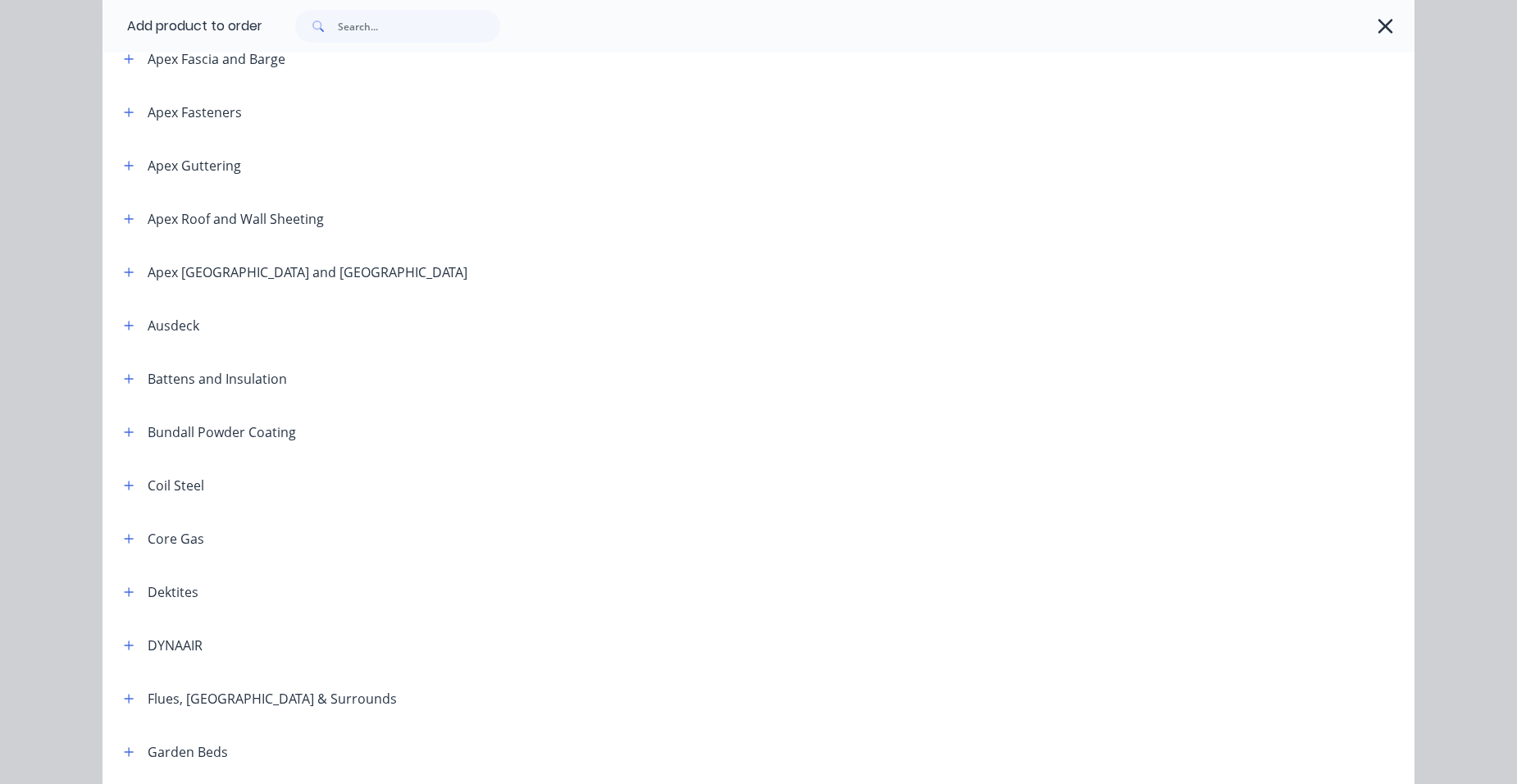
drag, startPoint x: 124, startPoint y: 324, endPoint x: 169, endPoint y: 337, distance: 46.8
click at [125, 322] on icon "button" at bounding box center [128, 325] width 10 height 11
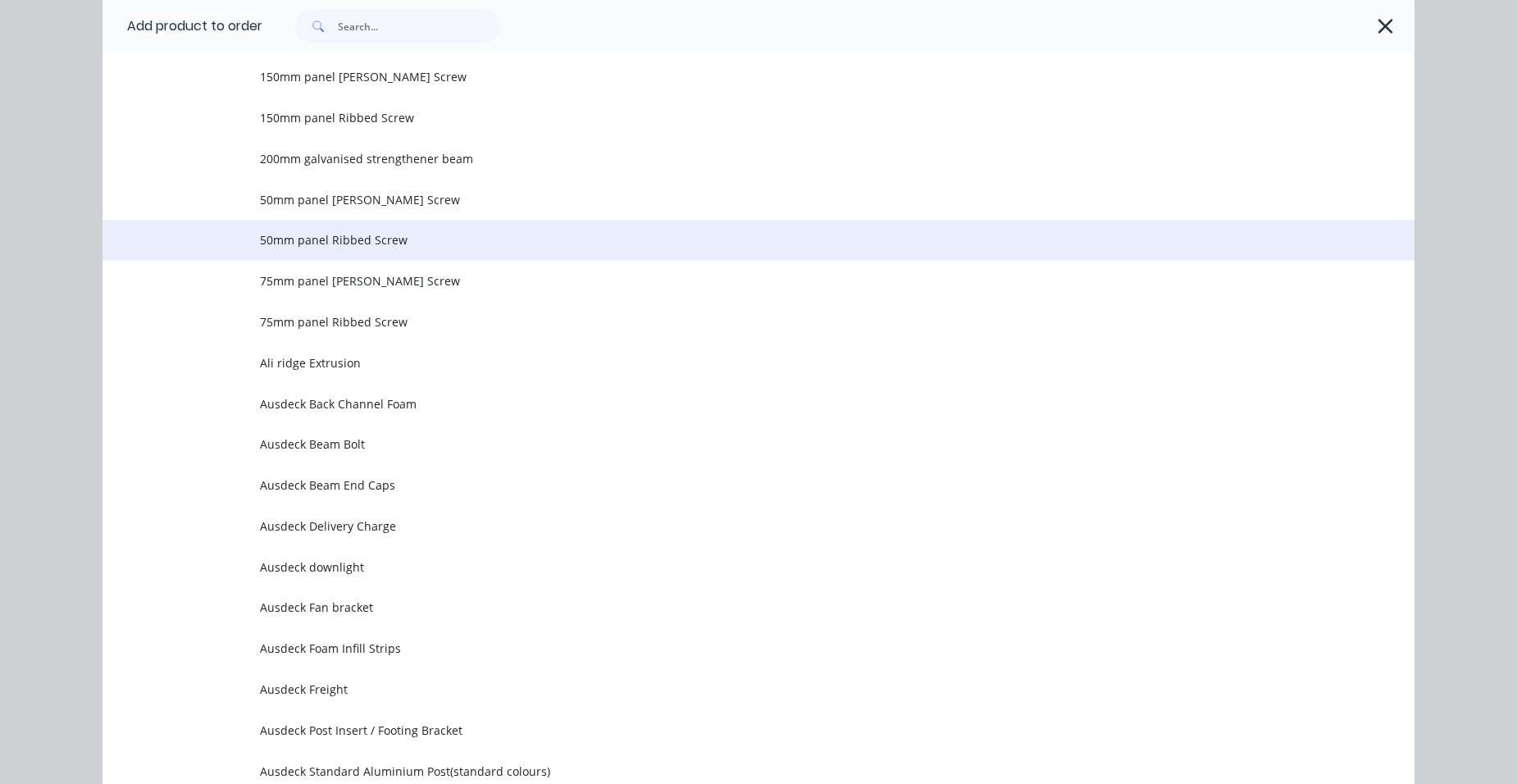
scroll to position [1148, 0]
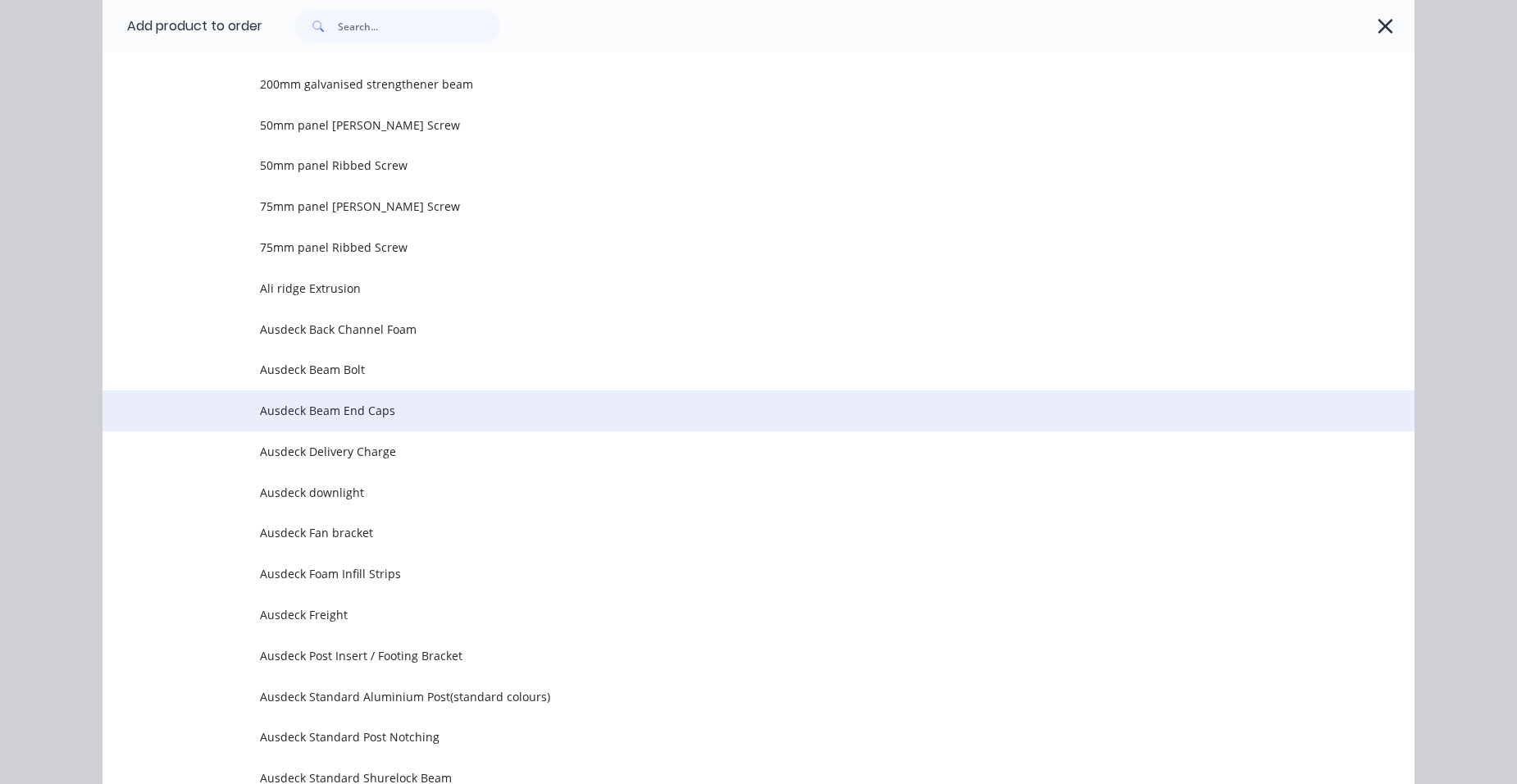
click at [411, 405] on span "Ausdeck Beam End Caps" at bounding box center [721, 410] width 923 height 18
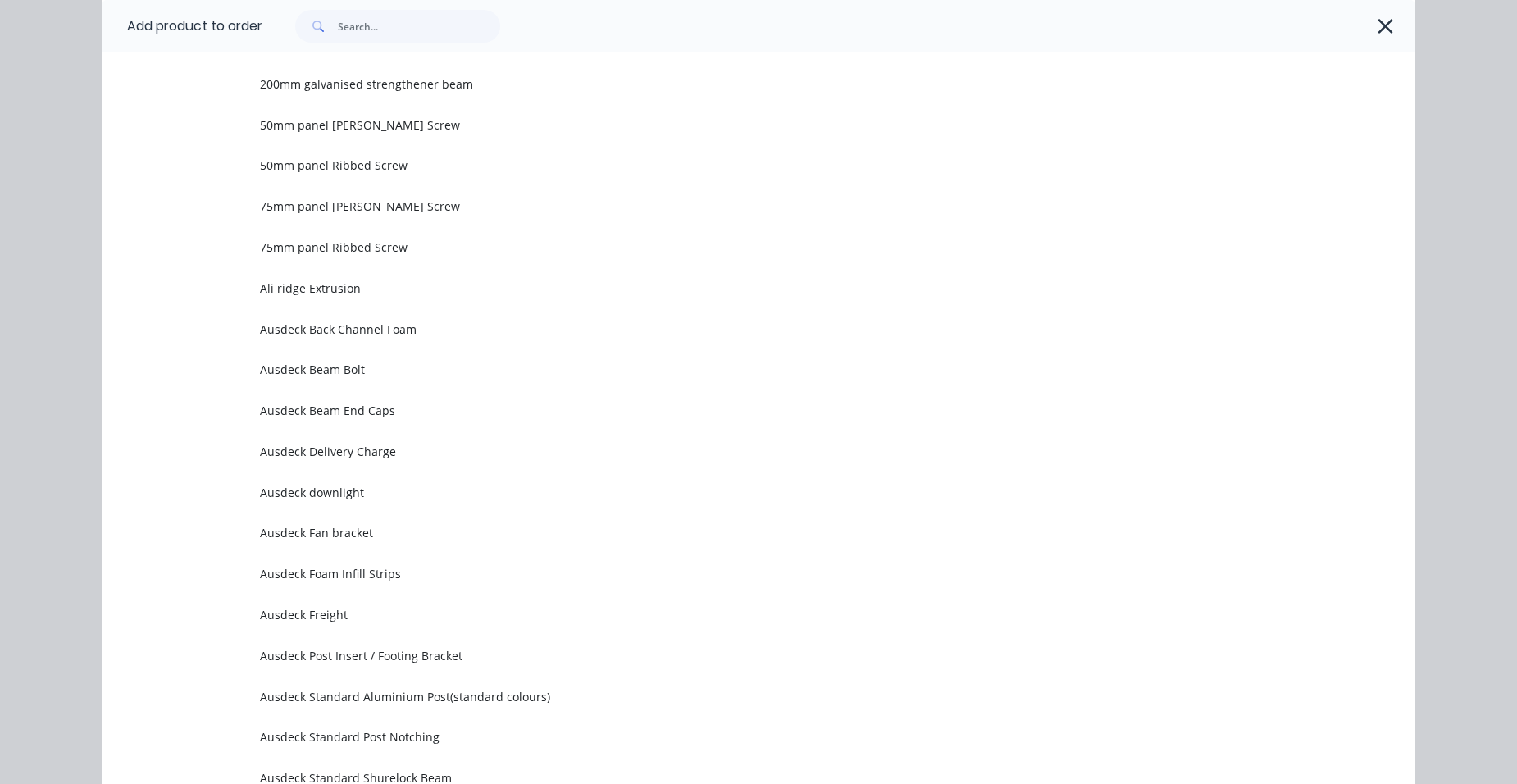
scroll to position [0, 0]
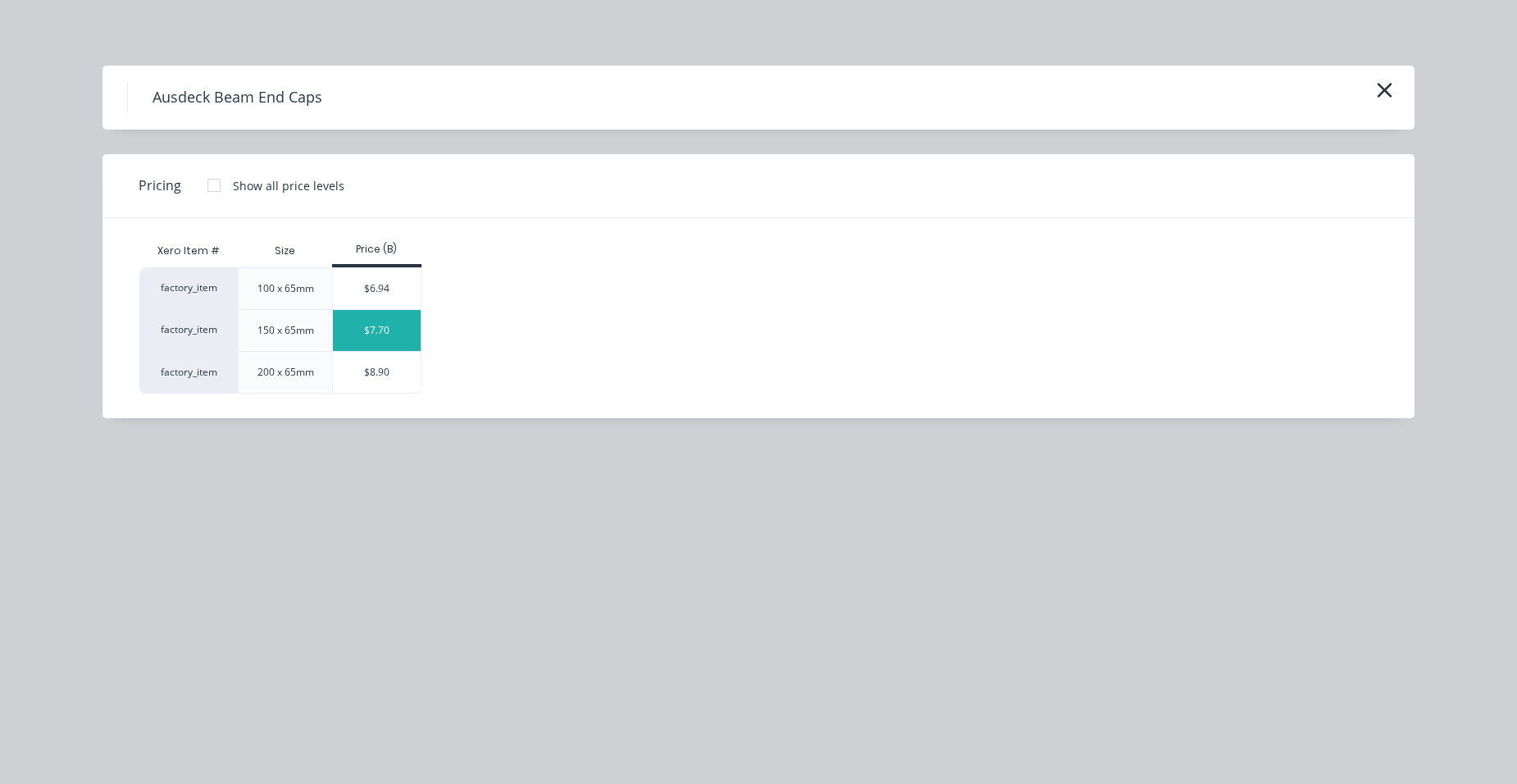
click at [396, 342] on div "$7.70" at bounding box center [376, 330] width 88 height 41
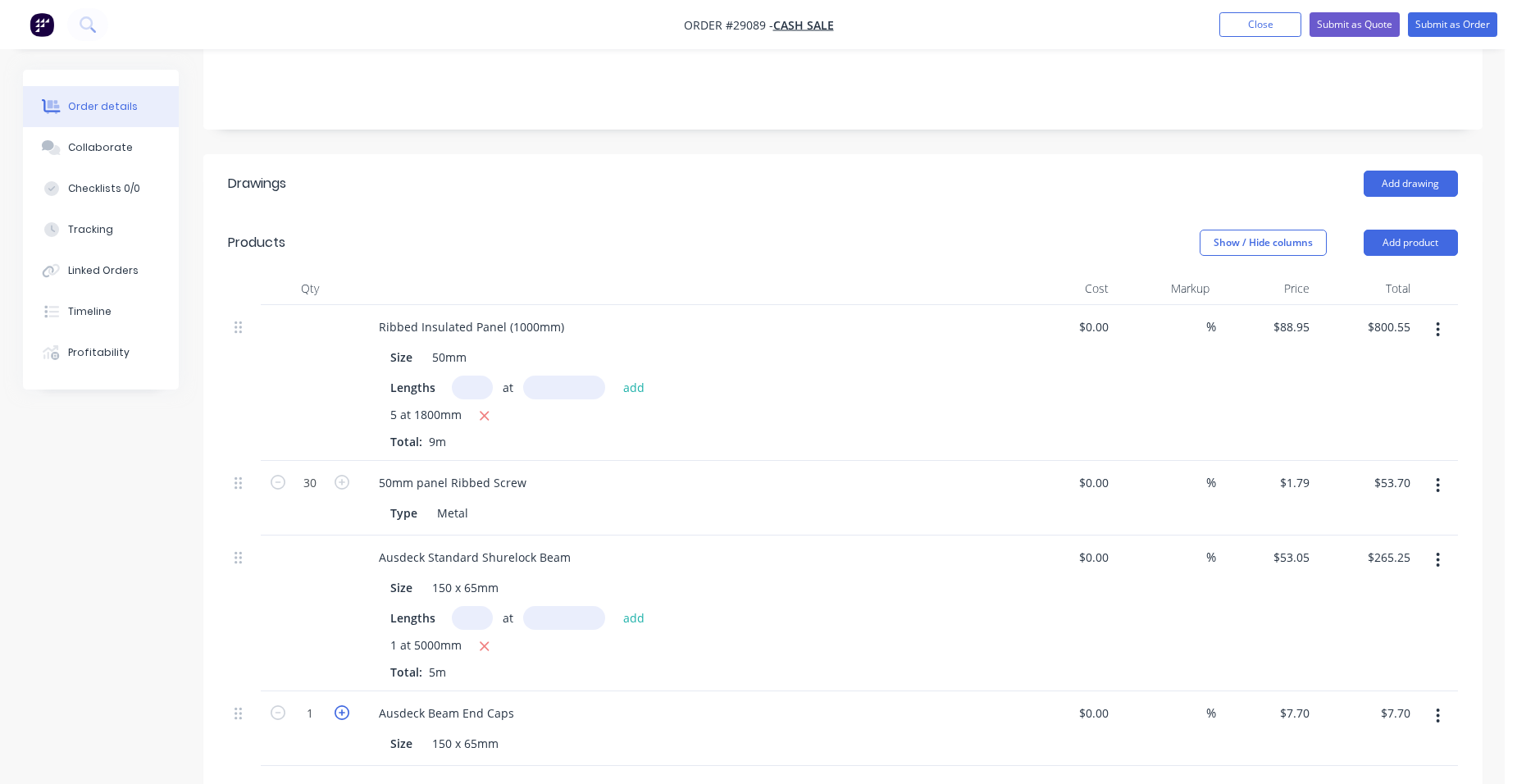
click at [340, 705] on icon "button" at bounding box center [341, 712] width 15 height 15
type input "2"
type input "$15.40"
click at [1415, 231] on button "Add product" at bounding box center [1410, 243] width 94 height 26
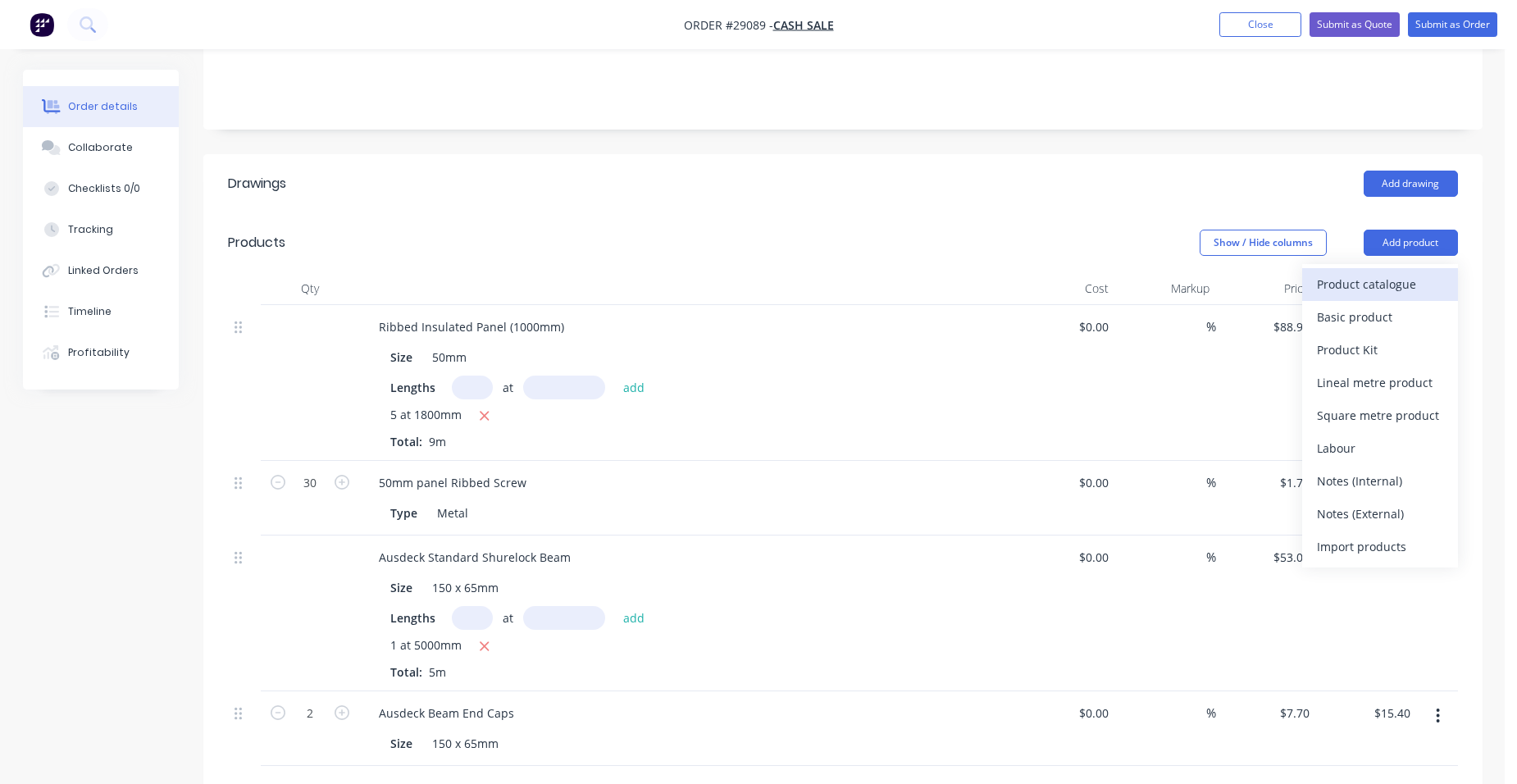
click at [1362, 272] on div "Product catalogue" at bounding box center [1380, 283] width 126 height 24
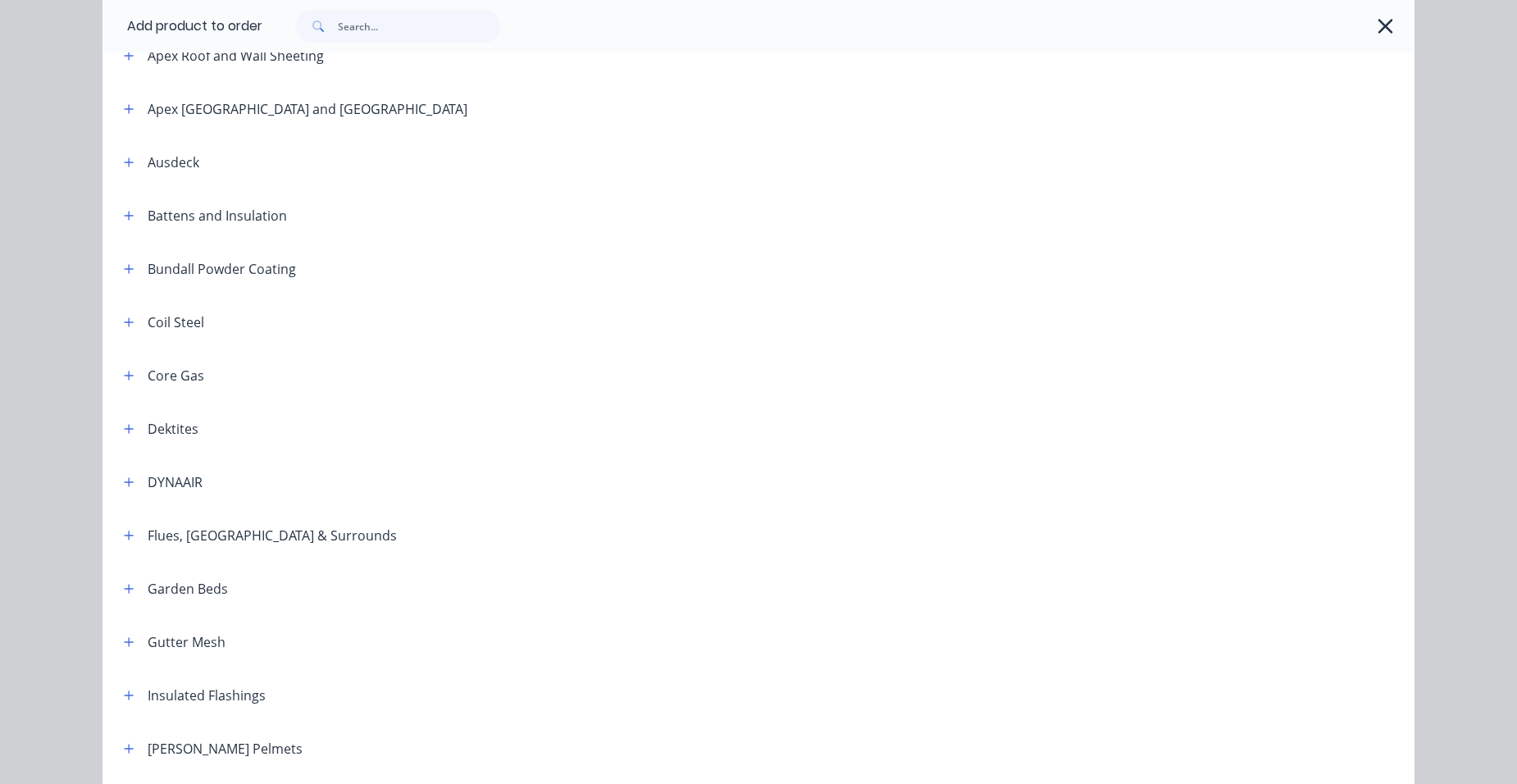
scroll to position [738, 0]
click at [125, 159] on icon "button" at bounding box center [128, 161] width 10 height 11
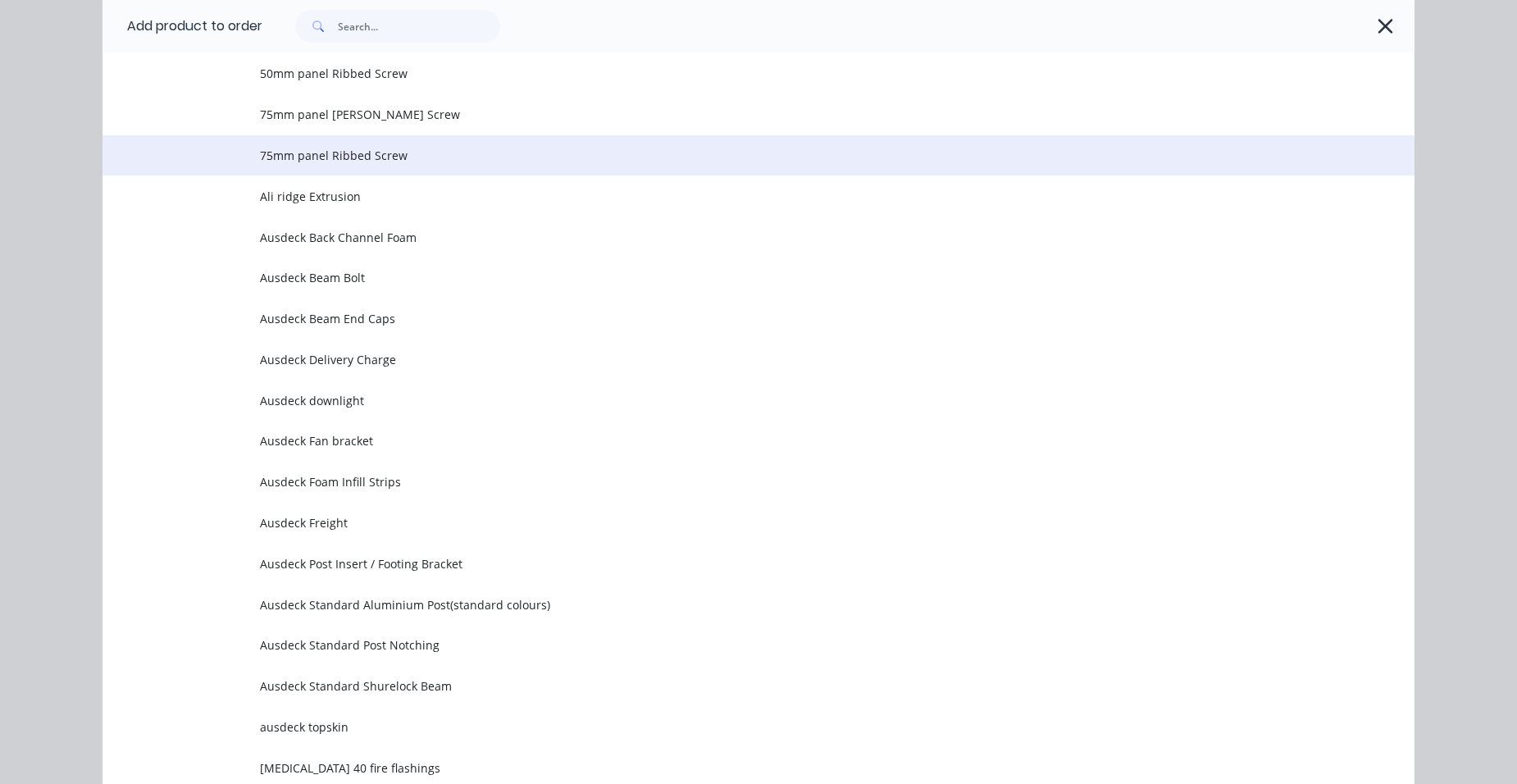
scroll to position [1393, 0]
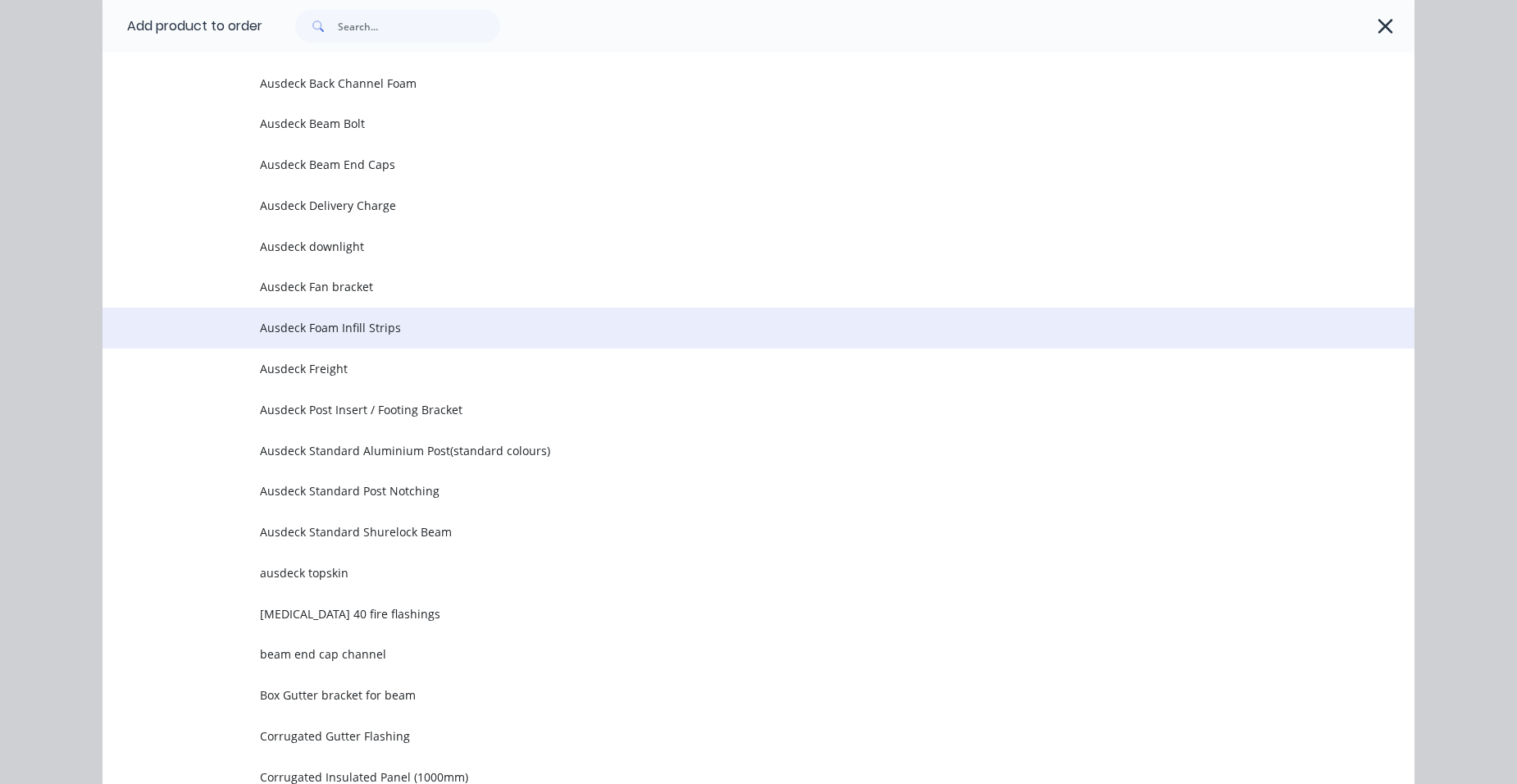
click at [403, 324] on span "Ausdeck Foam Infill Strips" at bounding box center [721, 328] width 923 height 18
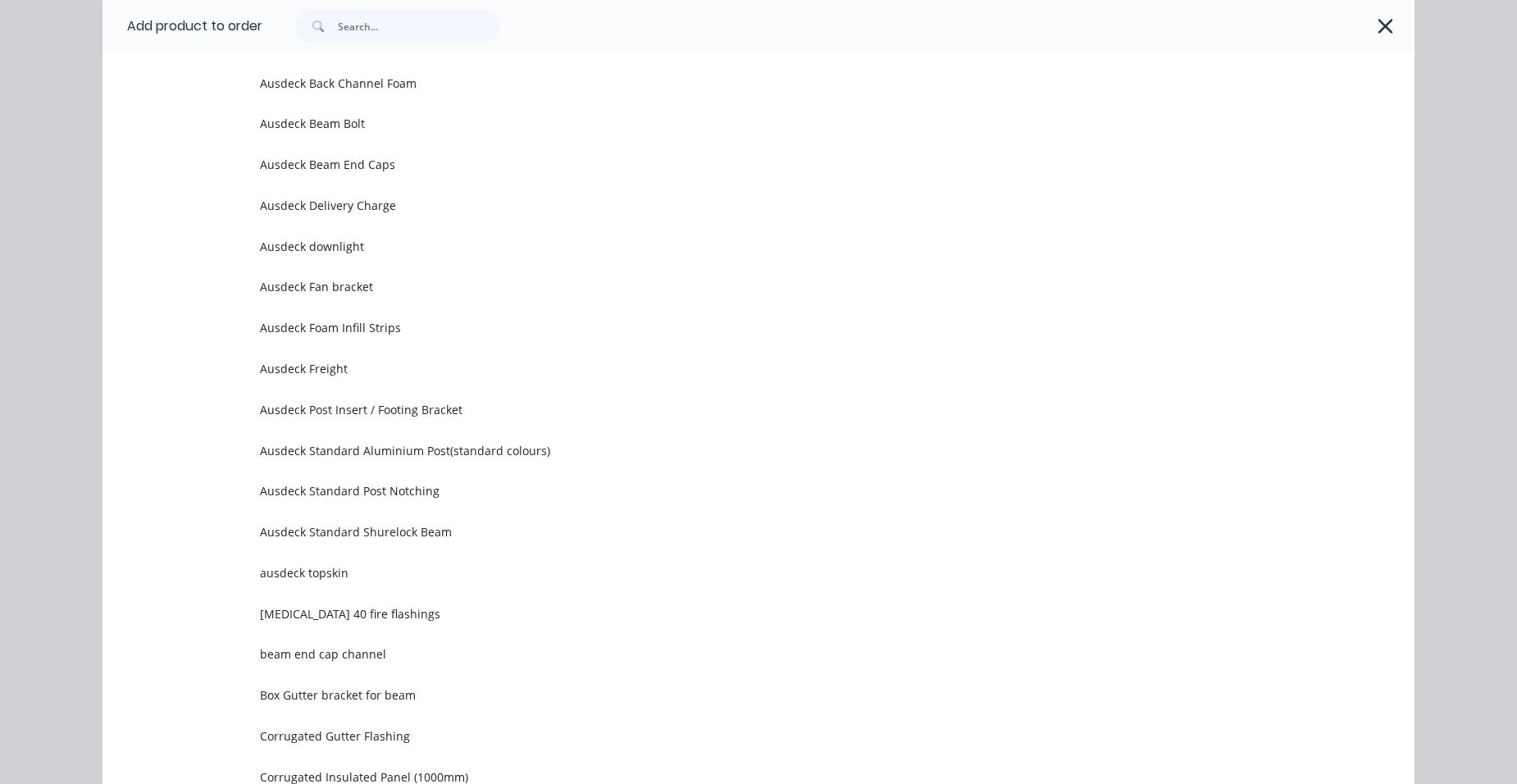
scroll to position [0, 0]
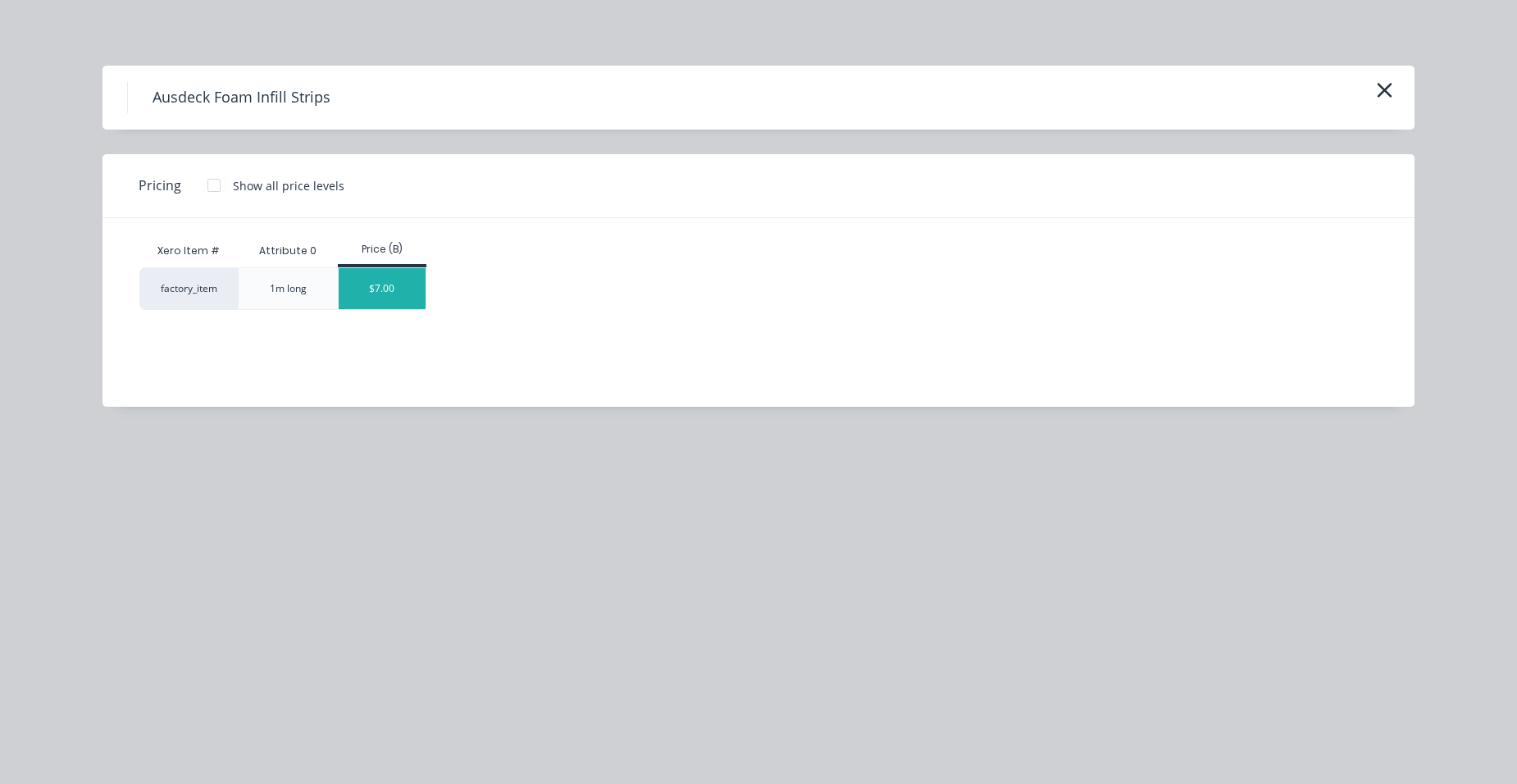
click at [394, 291] on div "$7.00" at bounding box center [383, 289] width 88 height 41
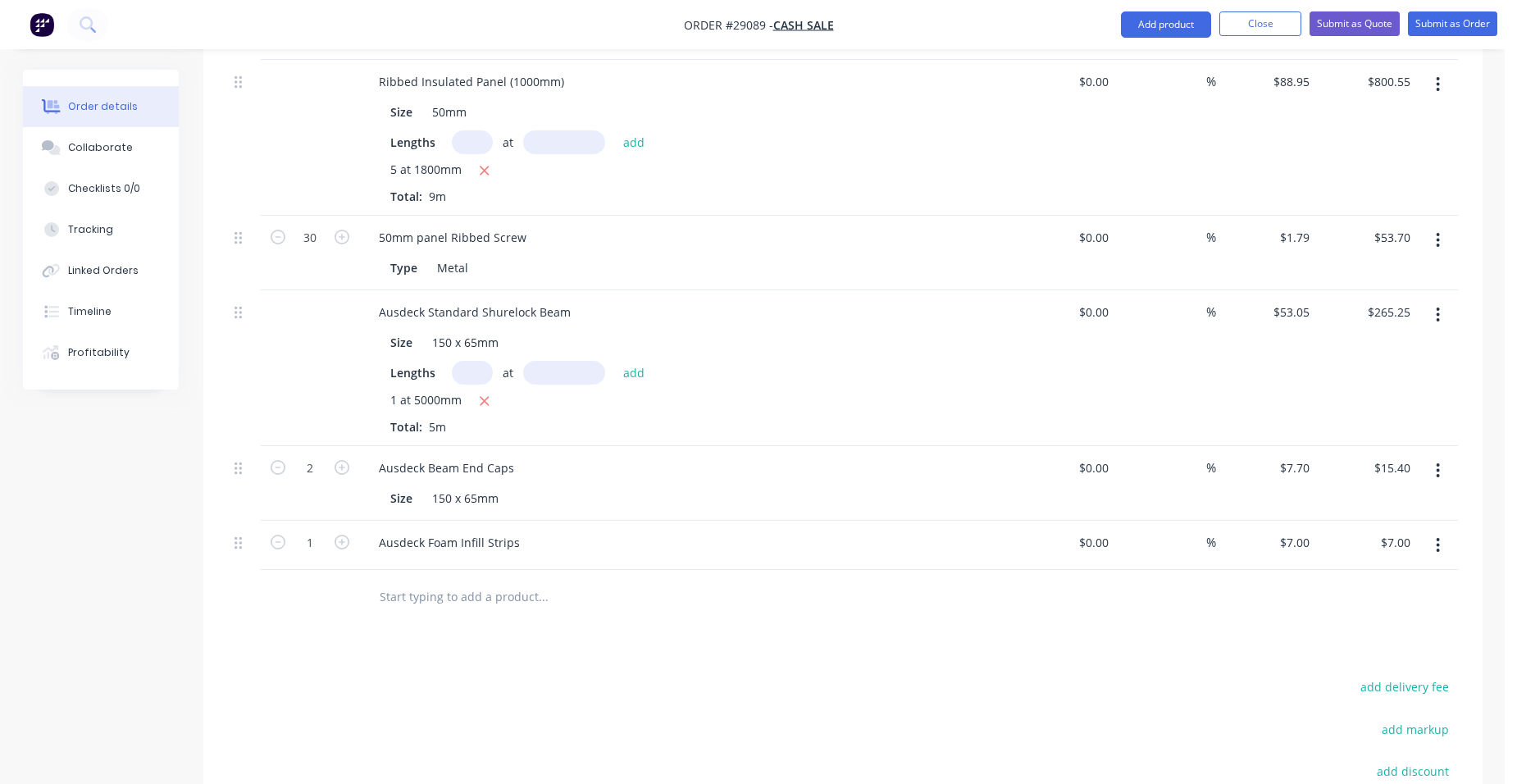
scroll to position [574, 0]
click at [340, 533] on icon "button" at bounding box center [341, 540] width 15 height 15
type input "2"
type input "$14.00"
click at [339, 533] on icon "button" at bounding box center [341, 540] width 15 height 15
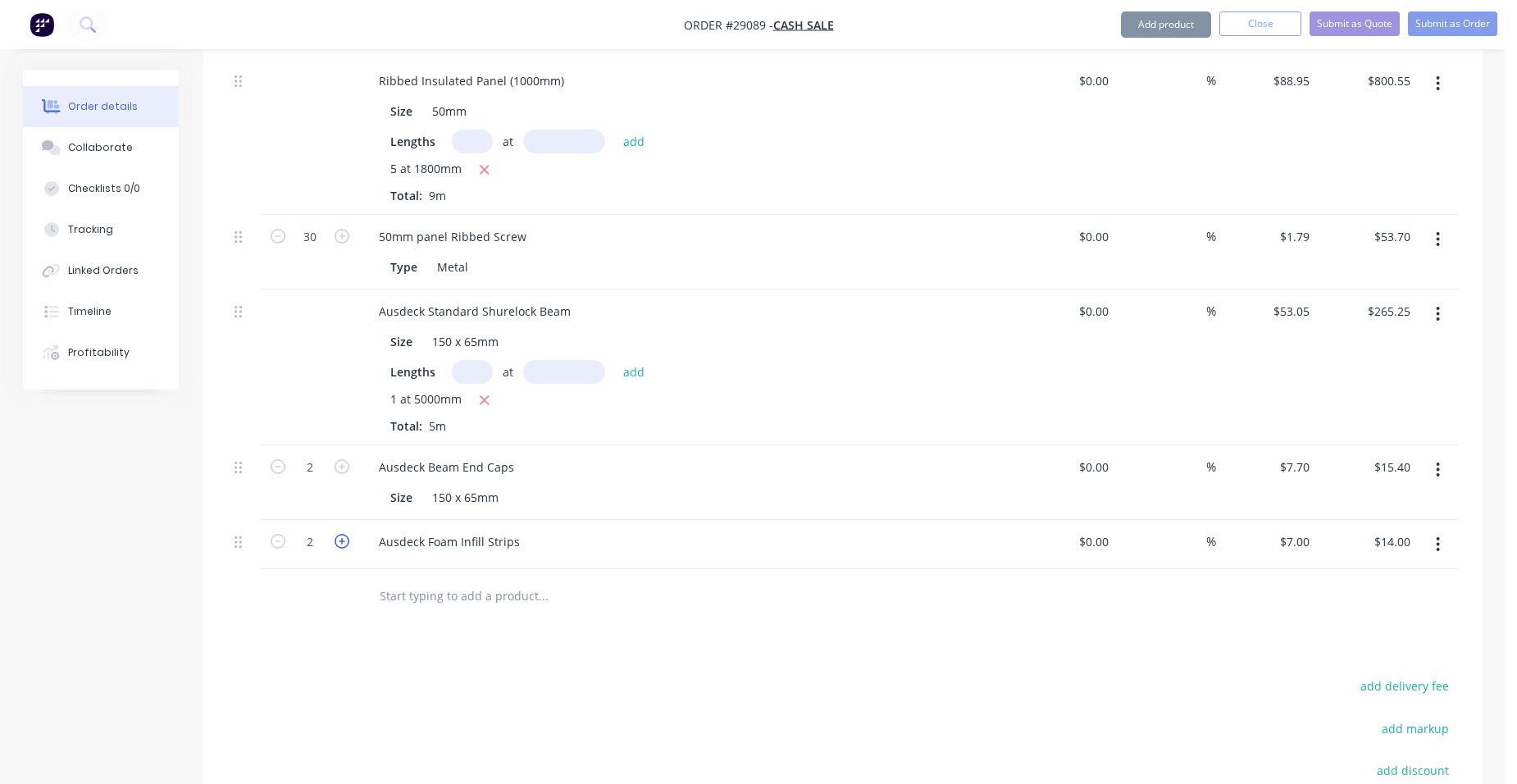
type input "3"
type input "$21.00"
click at [340, 533] on icon "button" at bounding box center [341, 540] width 15 height 15
type input "4"
type input "$28.00"
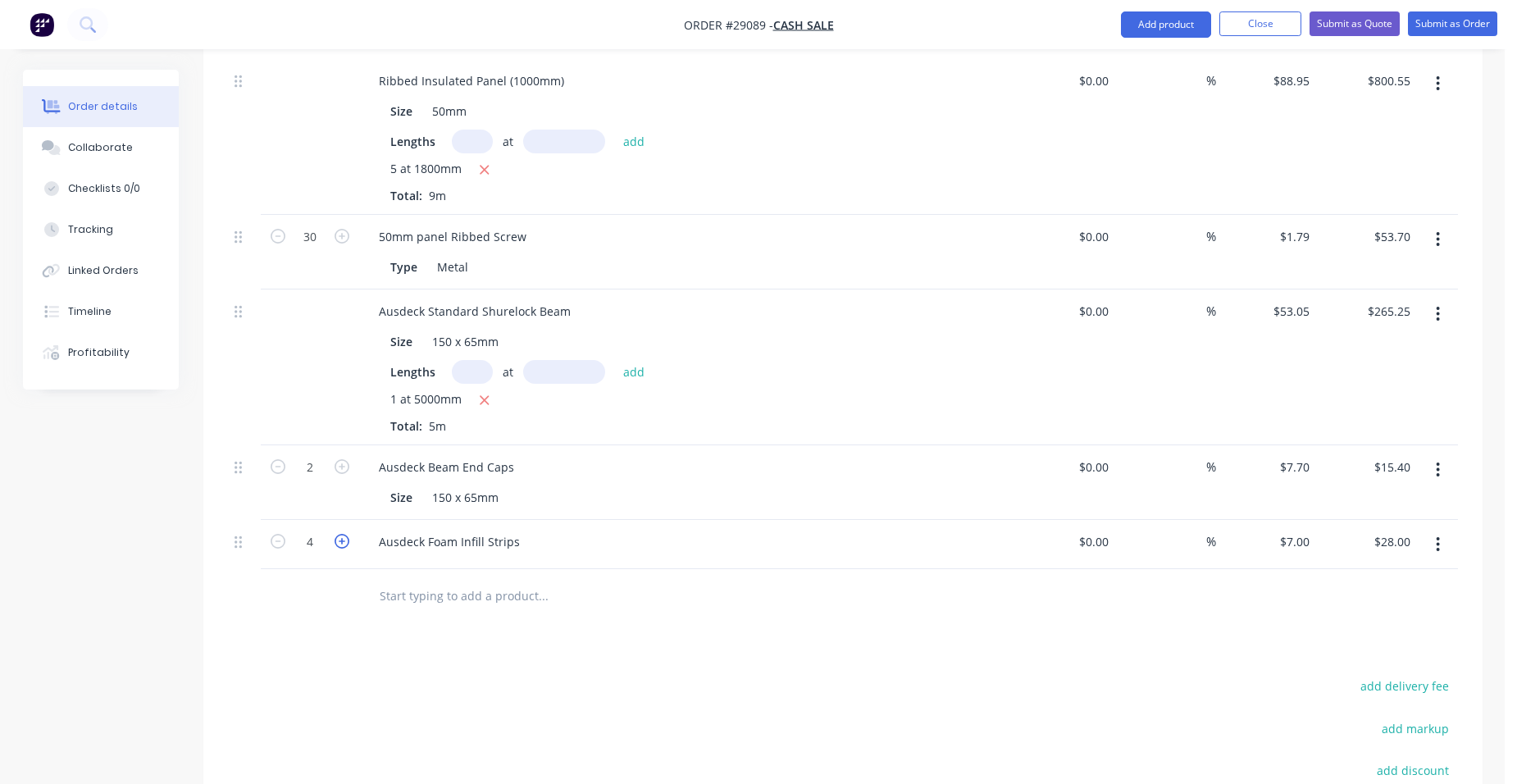
click at [340, 533] on icon "button" at bounding box center [341, 540] width 15 height 15
type input "5"
type input "$35.00"
click at [1161, 26] on button "Add product" at bounding box center [1166, 25] width 90 height 26
click at [1133, 56] on div "Product catalogue" at bounding box center [1134, 67] width 126 height 24
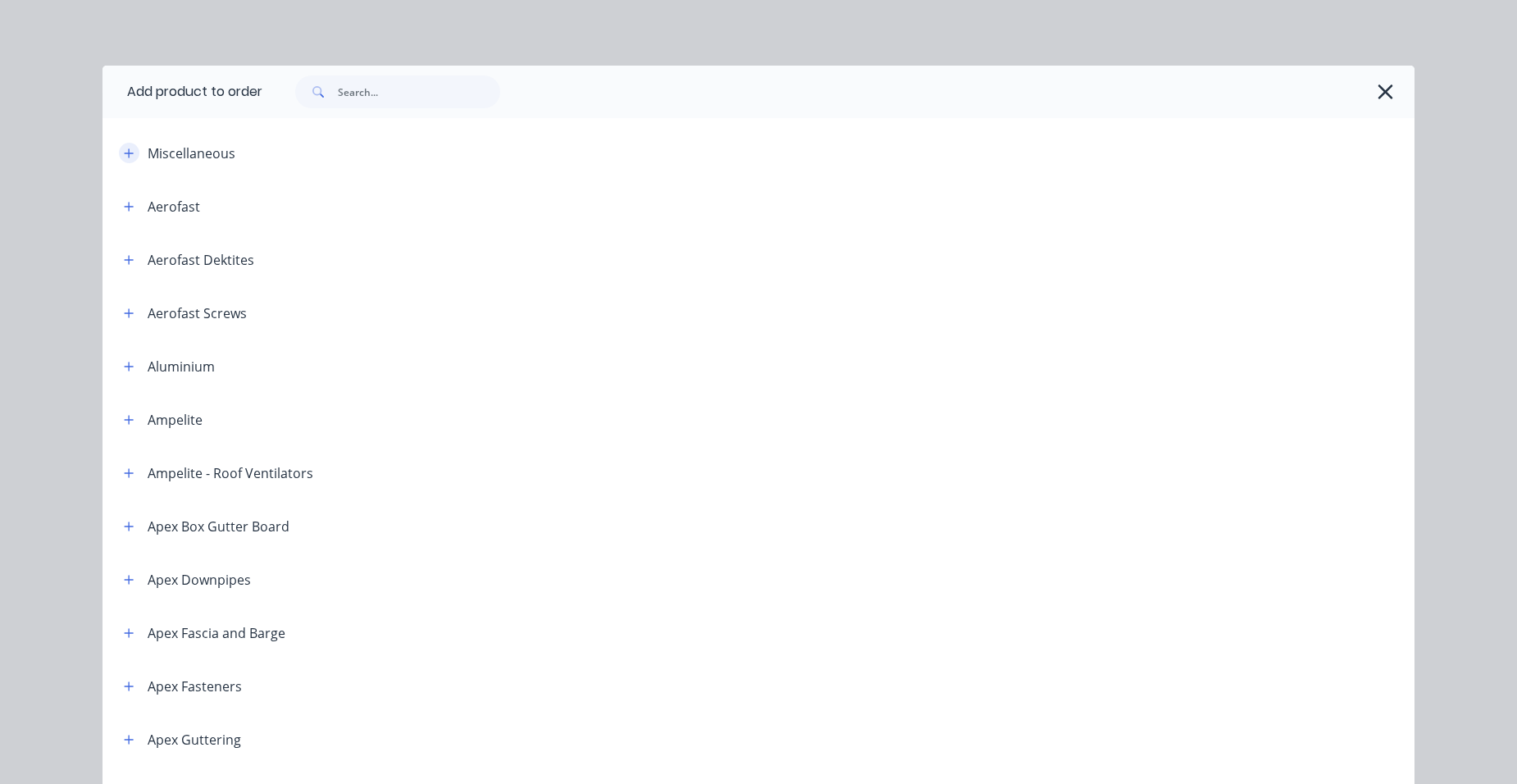
click at [125, 146] on button "button" at bounding box center [129, 153] width 20 height 20
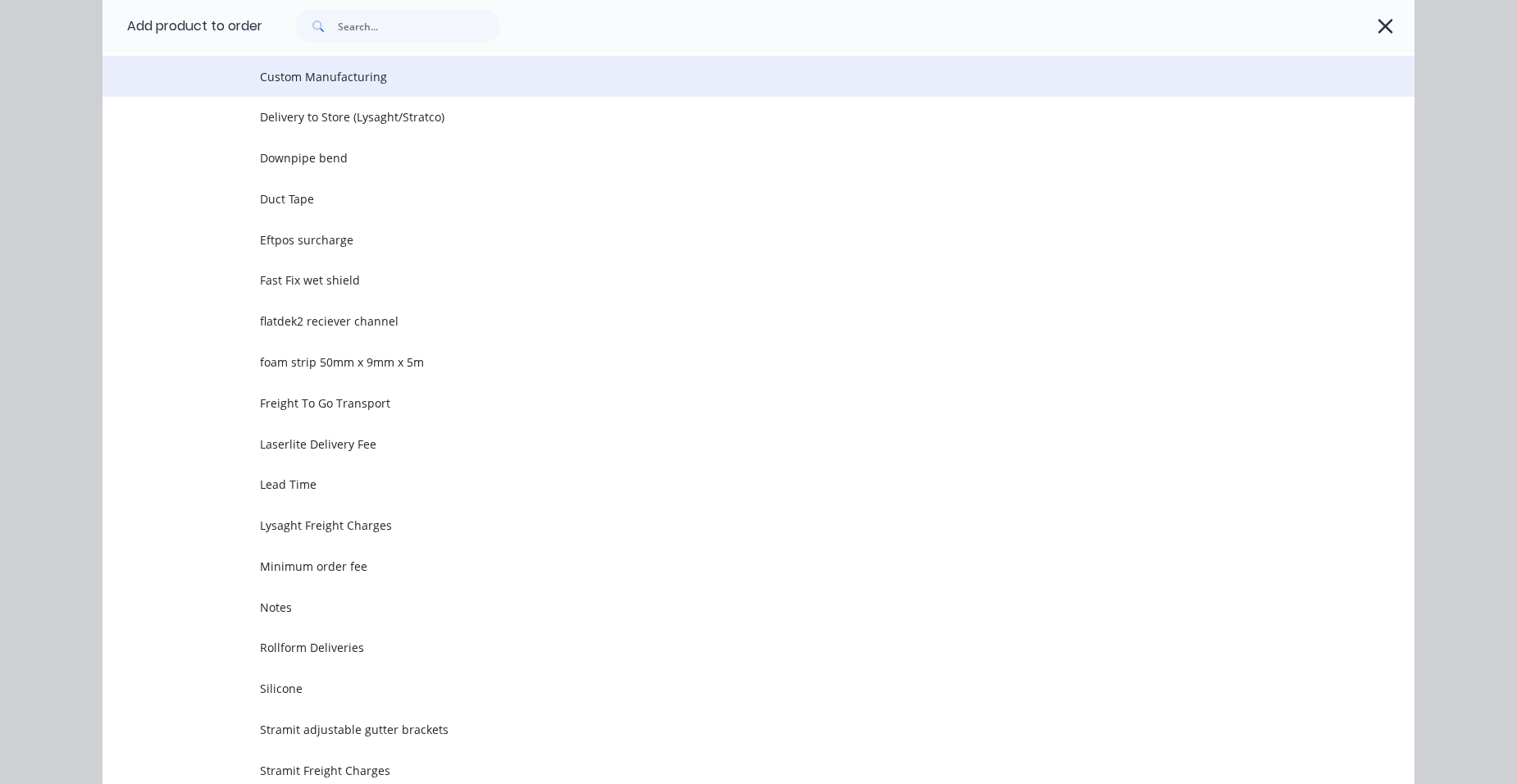
scroll to position [410, 0]
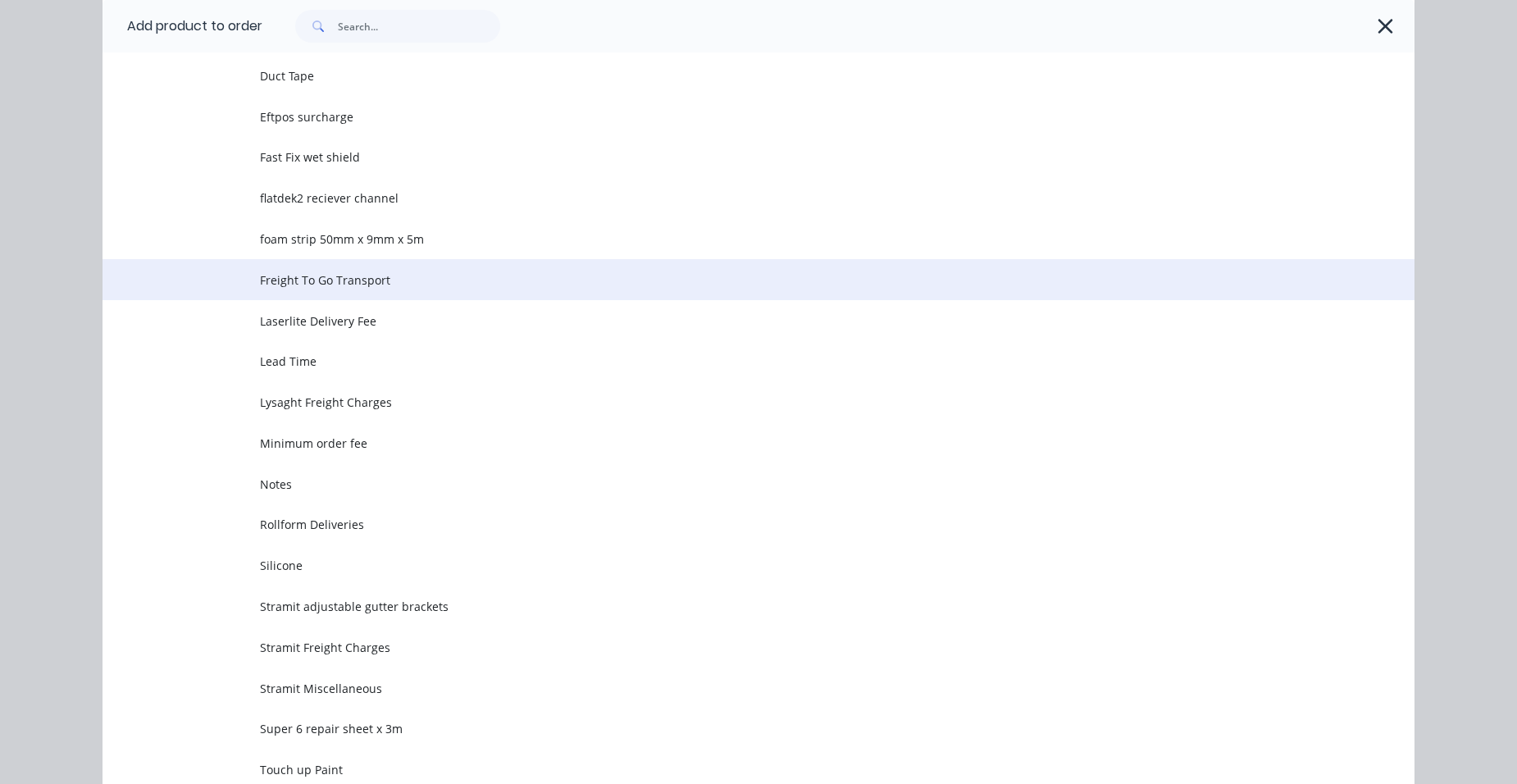
click at [399, 267] on td "Freight To Go Transport" at bounding box center [837, 279] width 1155 height 41
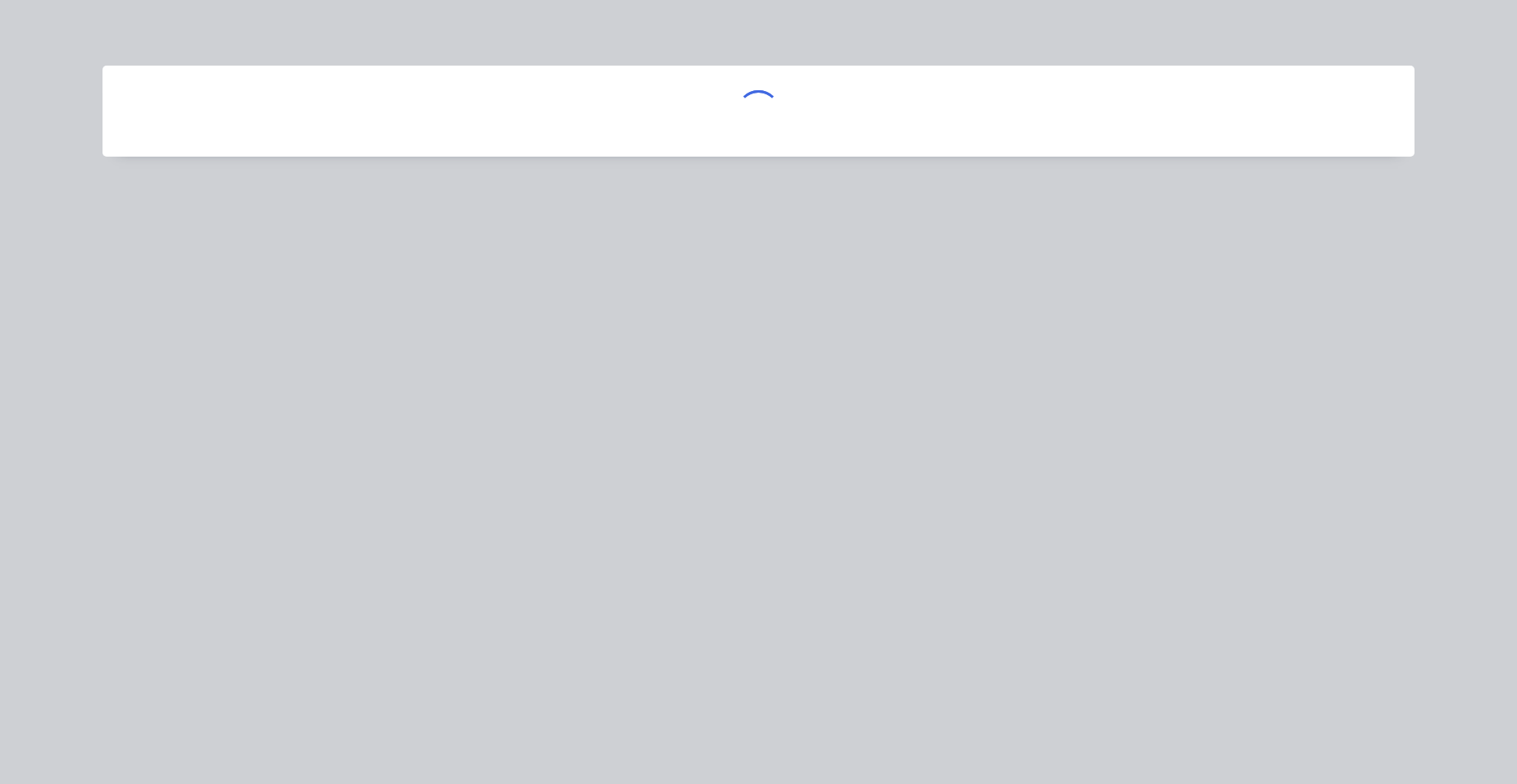
scroll to position [0, 0]
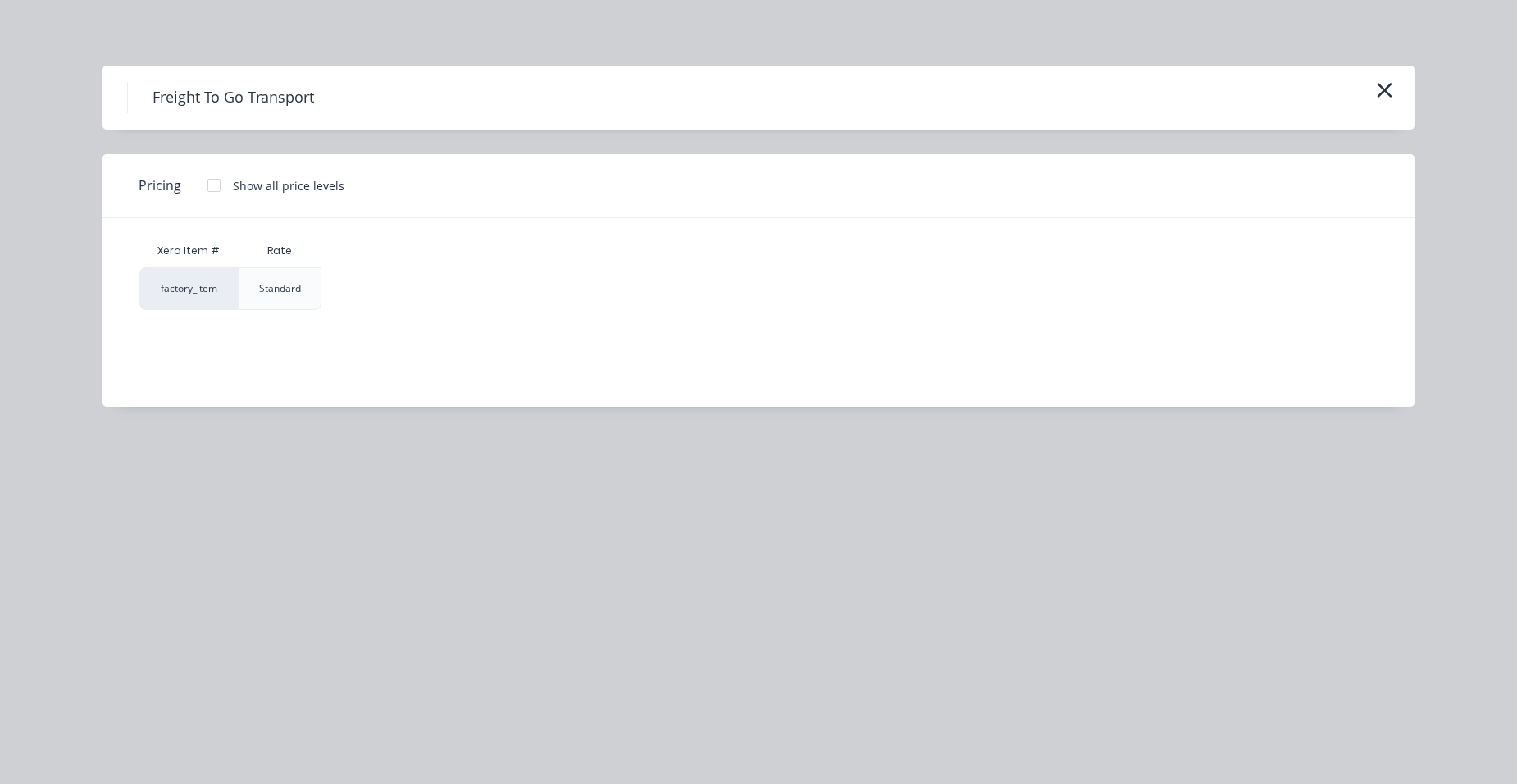
click at [208, 184] on div at bounding box center [213, 185] width 32 height 32
click at [358, 280] on div "$250.00" at bounding box center [366, 289] width 88 height 41
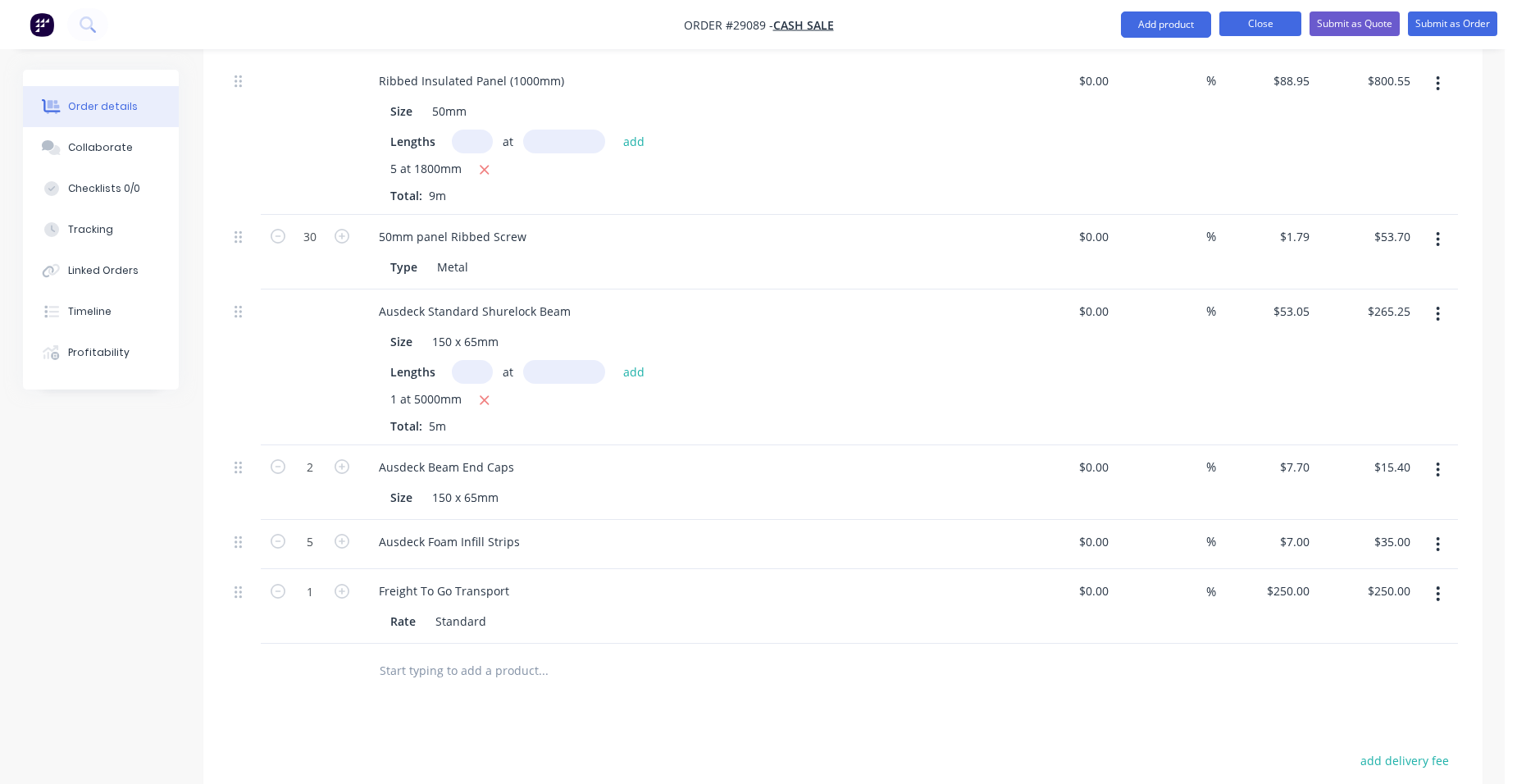
click at [1254, 18] on button "Close" at bounding box center [1260, 24] width 82 height 25
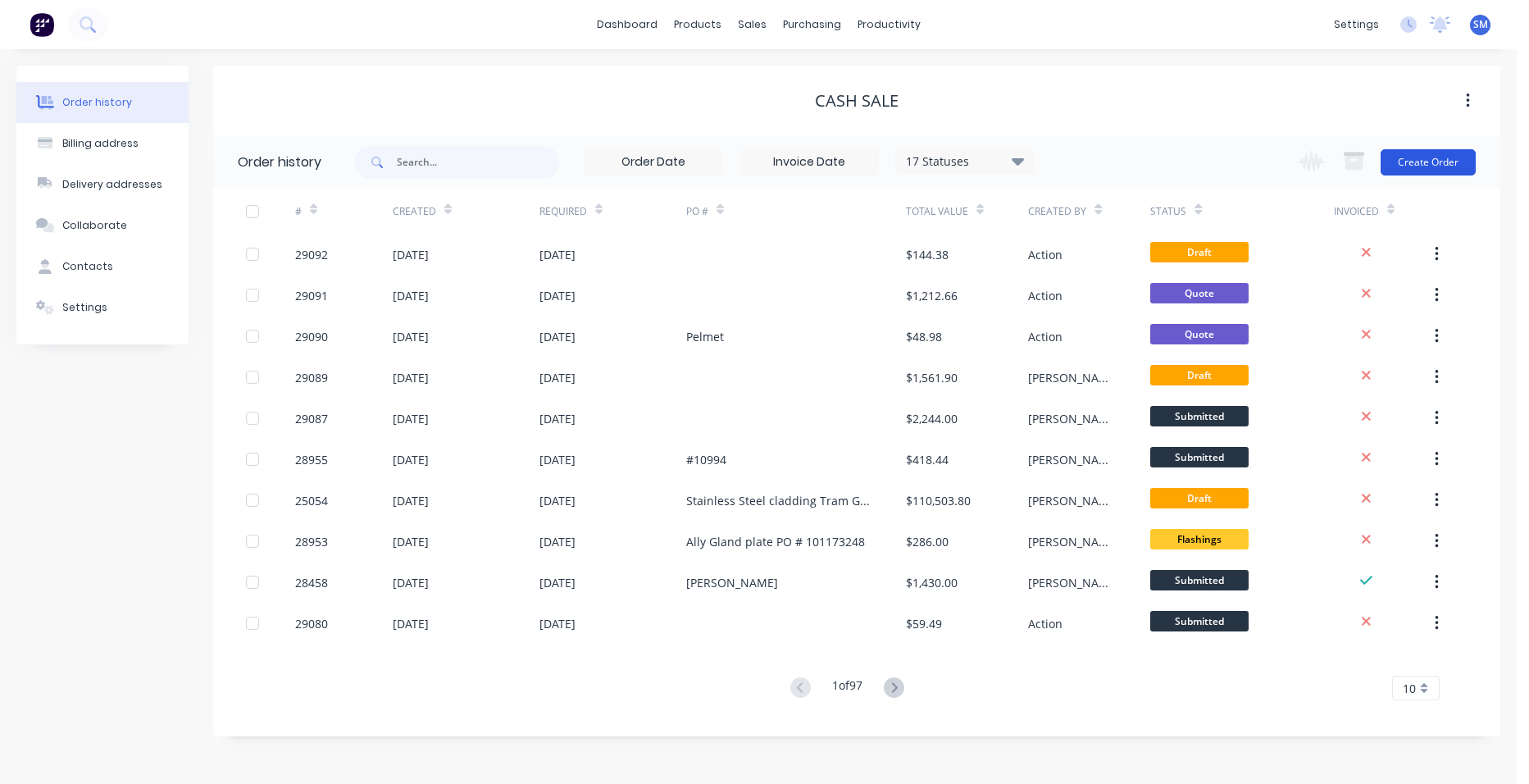
click at [1405, 159] on button "Create Order" at bounding box center [1428, 162] width 95 height 26
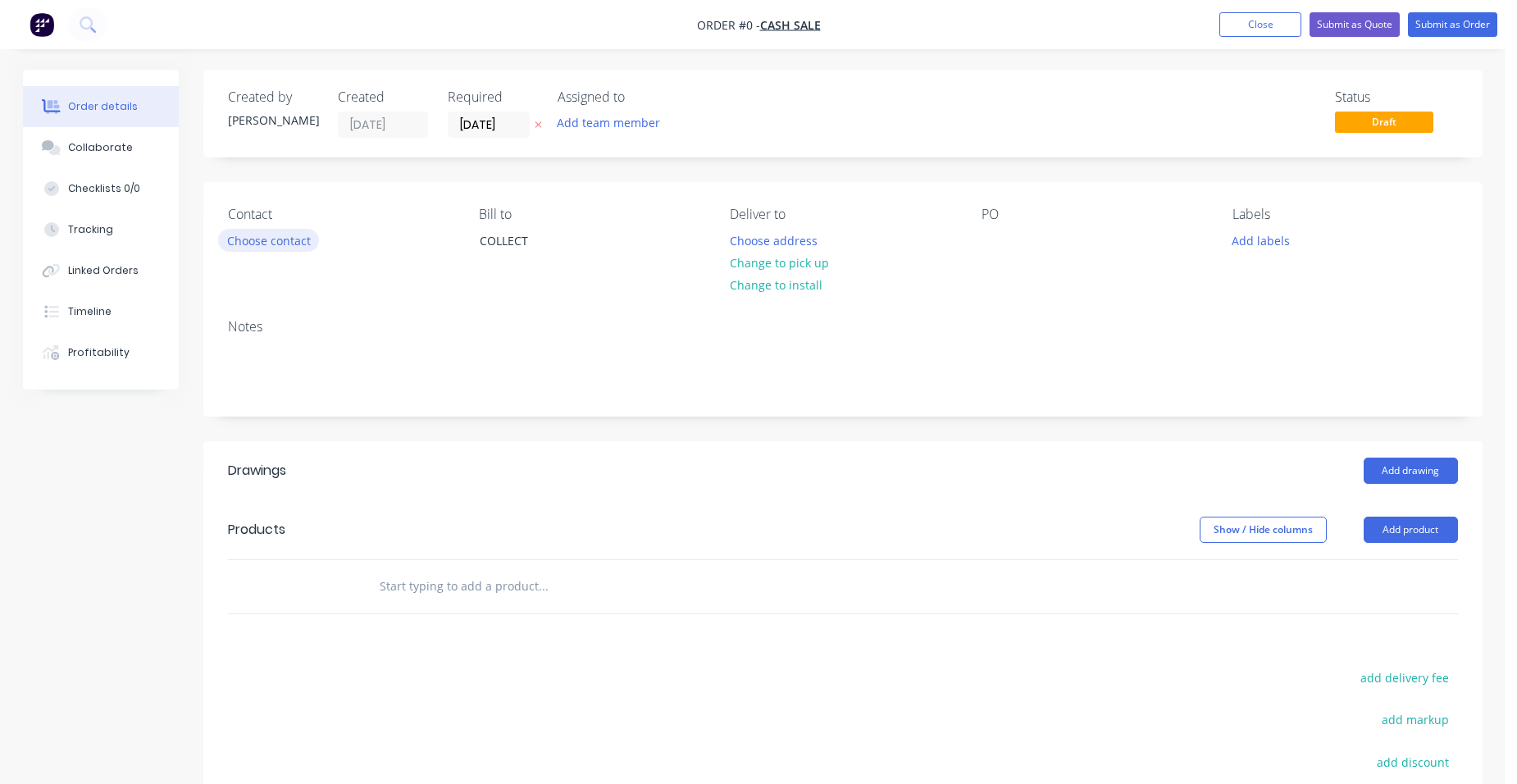
click at [297, 232] on button "Choose contact" at bounding box center [268, 239] width 101 height 22
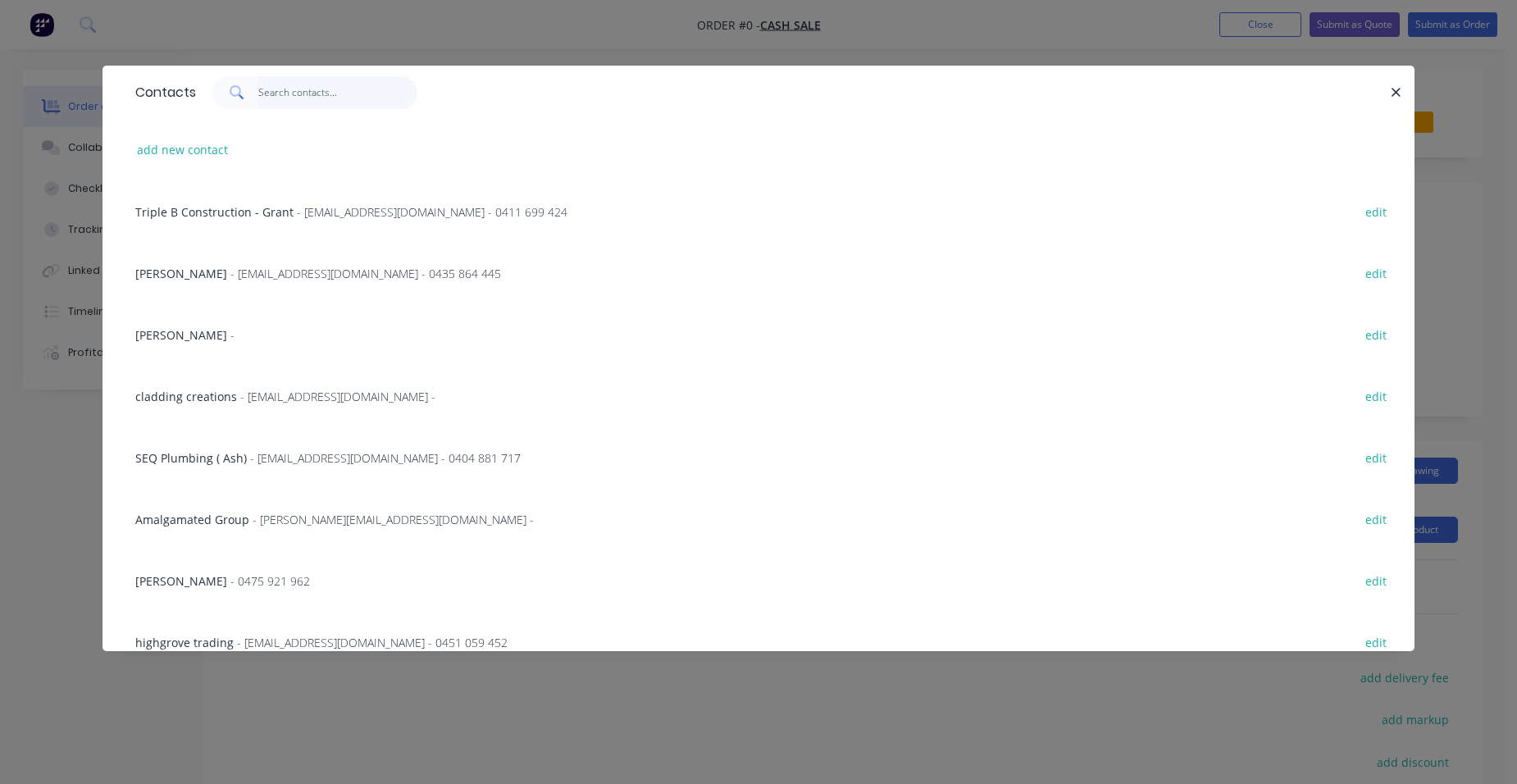
click at [294, 100] on input "text" at bounding box center [338, 92] width 160 height 32
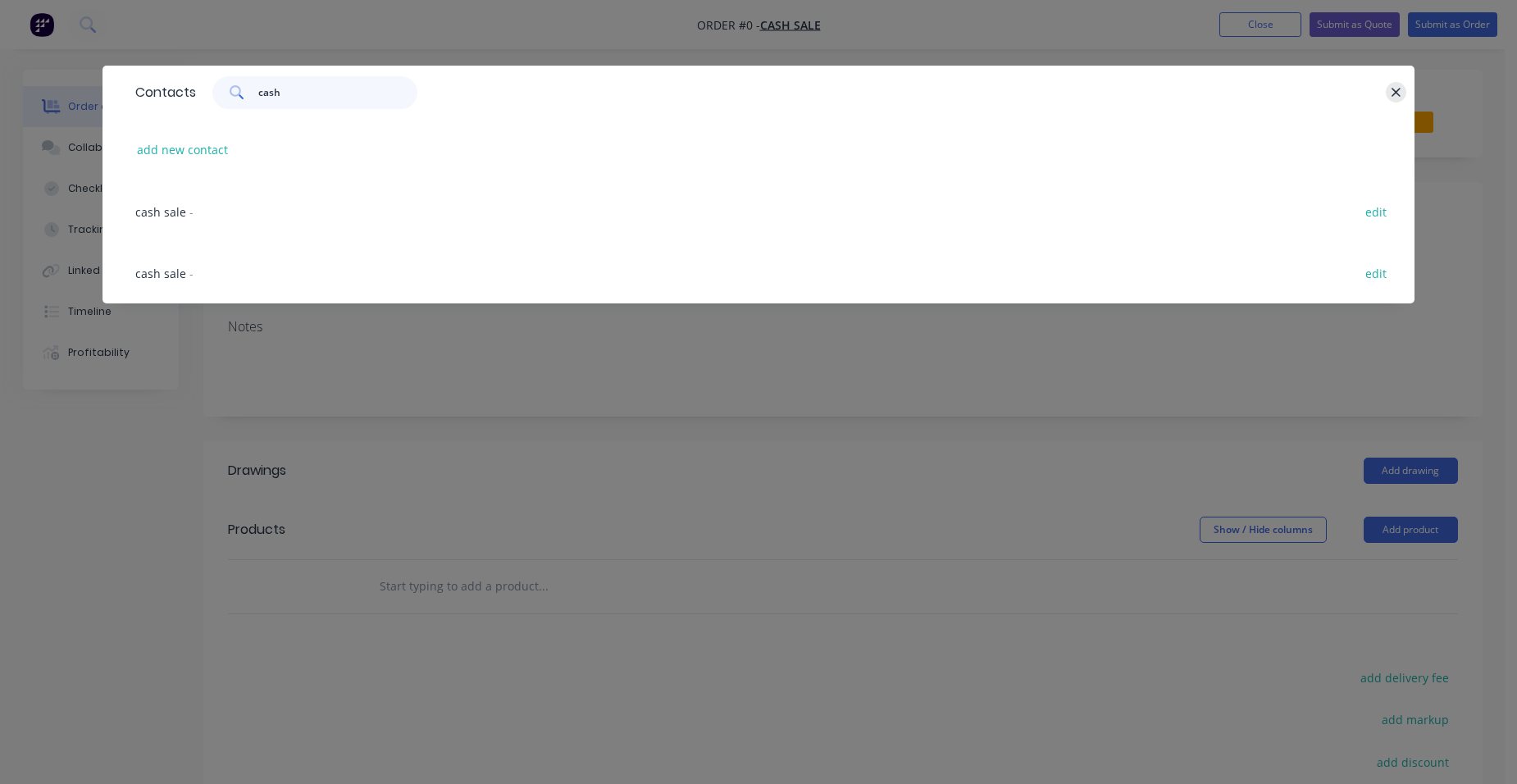
type input "cash"
click at [1405, 90] on button "button" at bounding box center [1396, 91] width 20 height 20
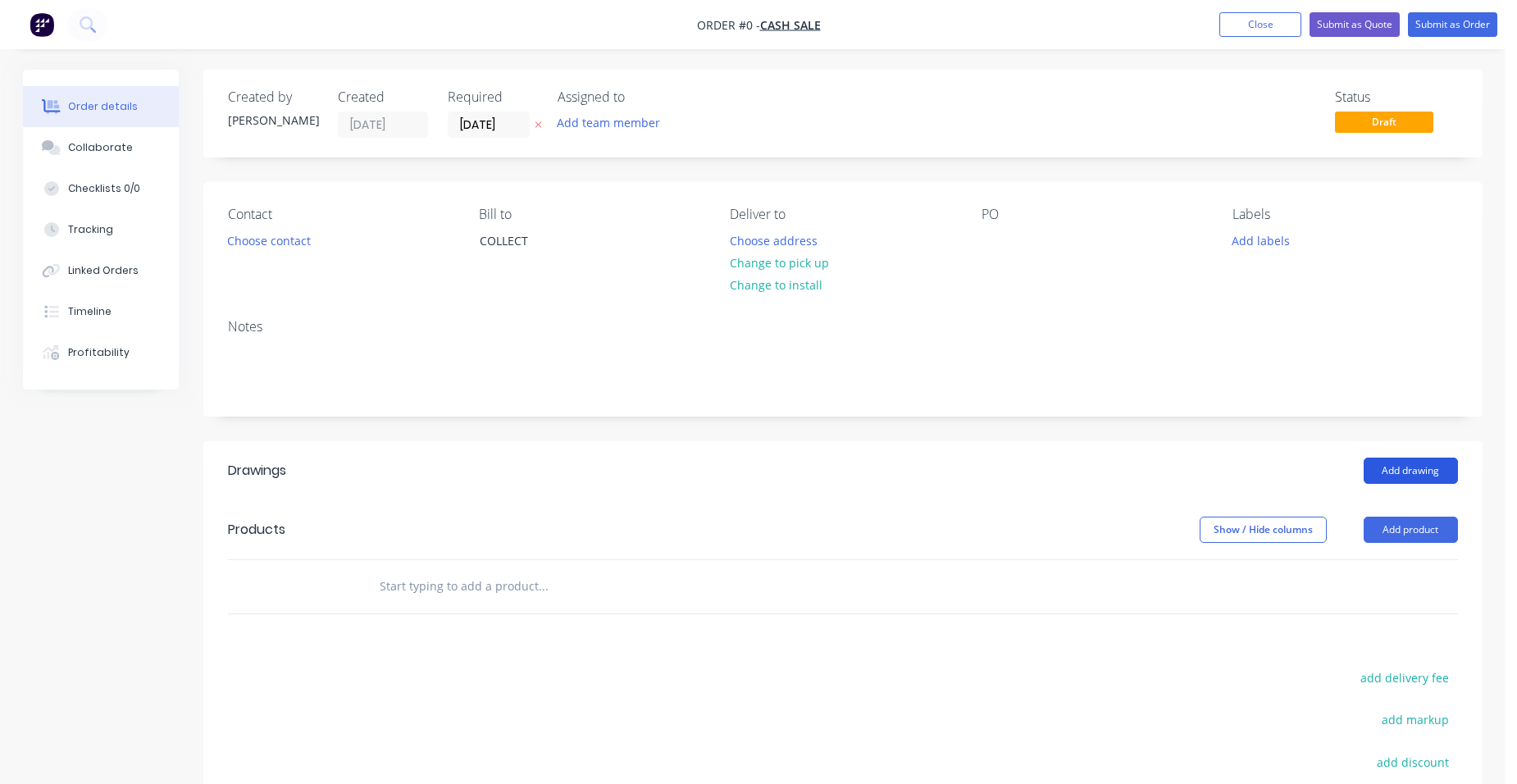
click at [1375, 467] on button "Add drawing" at bounding box center [1410, 471] width 94 height 26
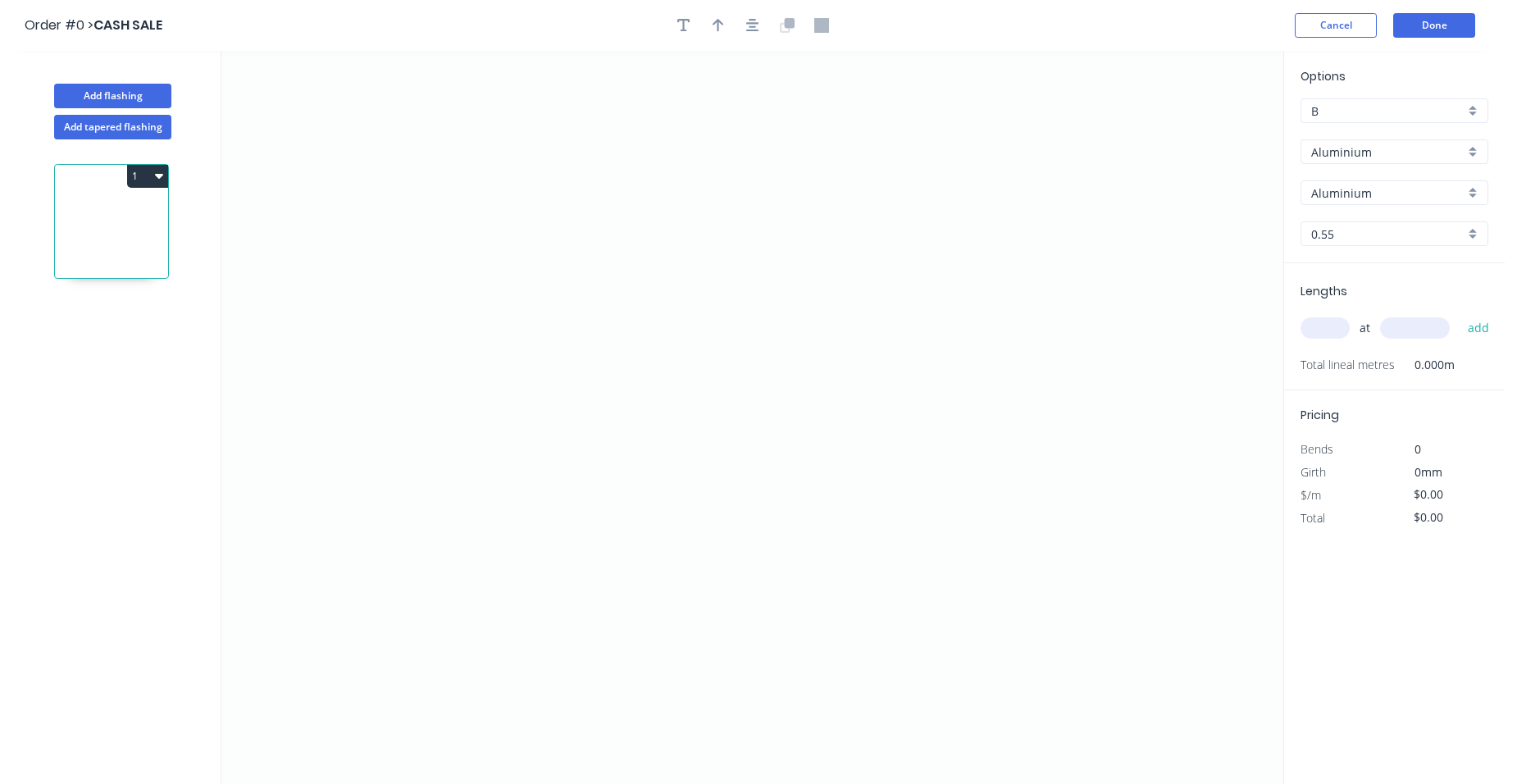
click at [1312, 329] on input "text" at bounding box center [1325, 328] width 49 height 21
type input "1"
type input "1980"
click at [1488, 323] on button "add" at bounding box center [1479, 328] width 39 height 28
click at [1472, 150] on div "Aluminium" at bounding box center [1394, 152] width 188 height 25
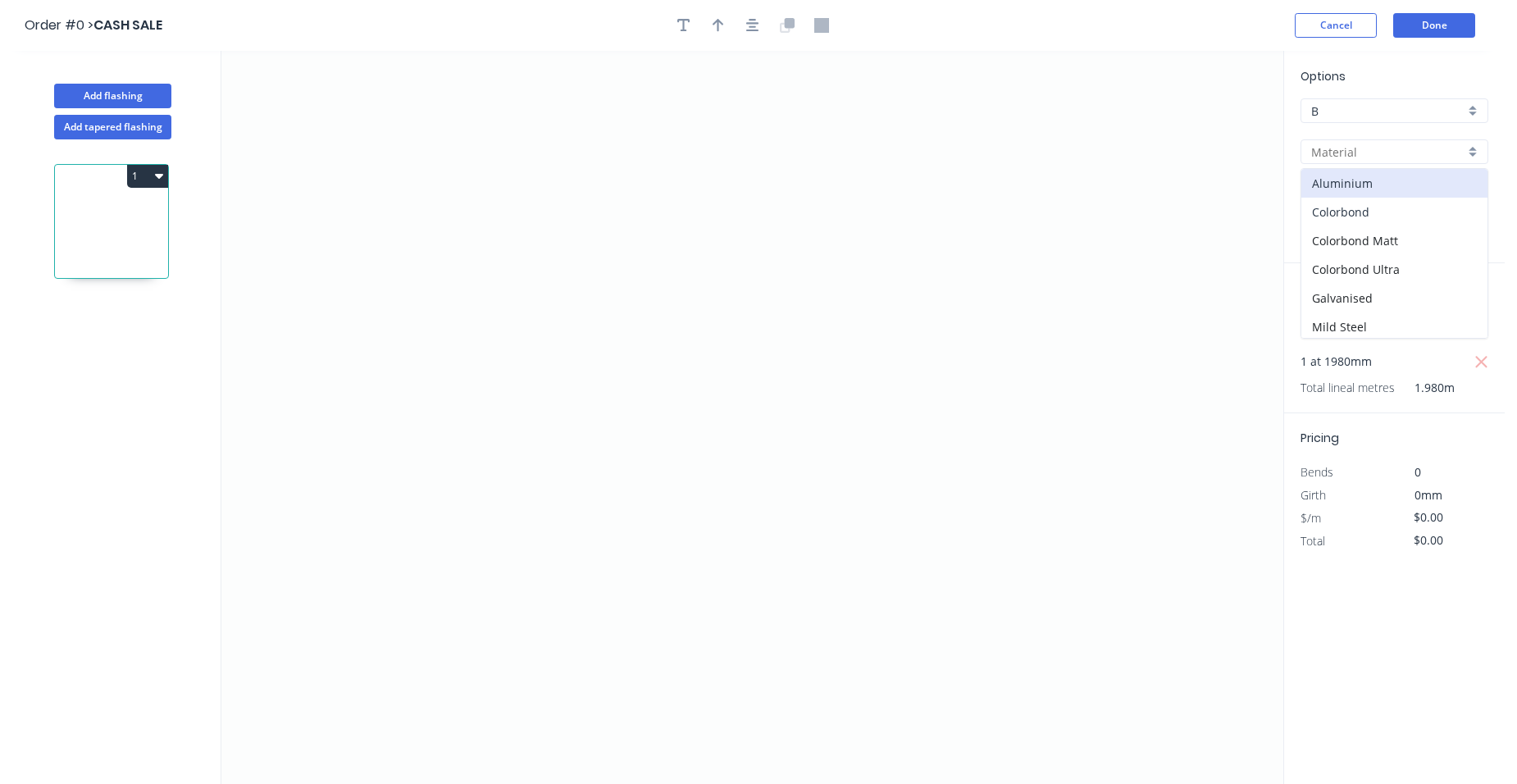
click at [1390, 206] on div "Colorbond" at bounding box center [1394, 211] width 186 height 29
type input "Colorbond"
type input "Basalt"
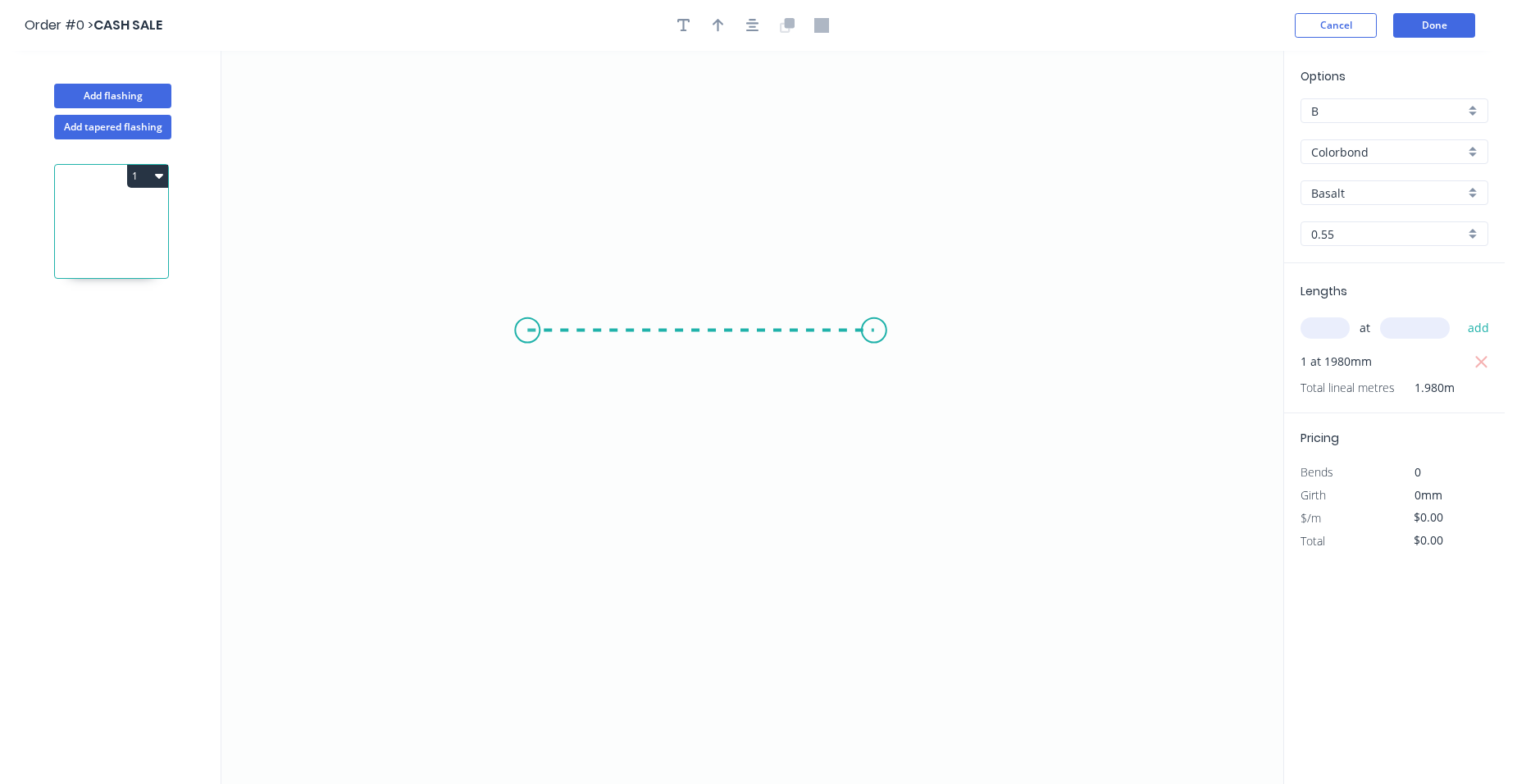
drag, startPoint x: 527, startPoint y: 331, endPoint x: 874, endPoint y: 329, distance: 347.0
click at [874, 329] on icon "0" at bounding box center [752, 417] width 1062 height 733
click at [874, 329] on circle at bounding box center [874, 331] width 25 height 25
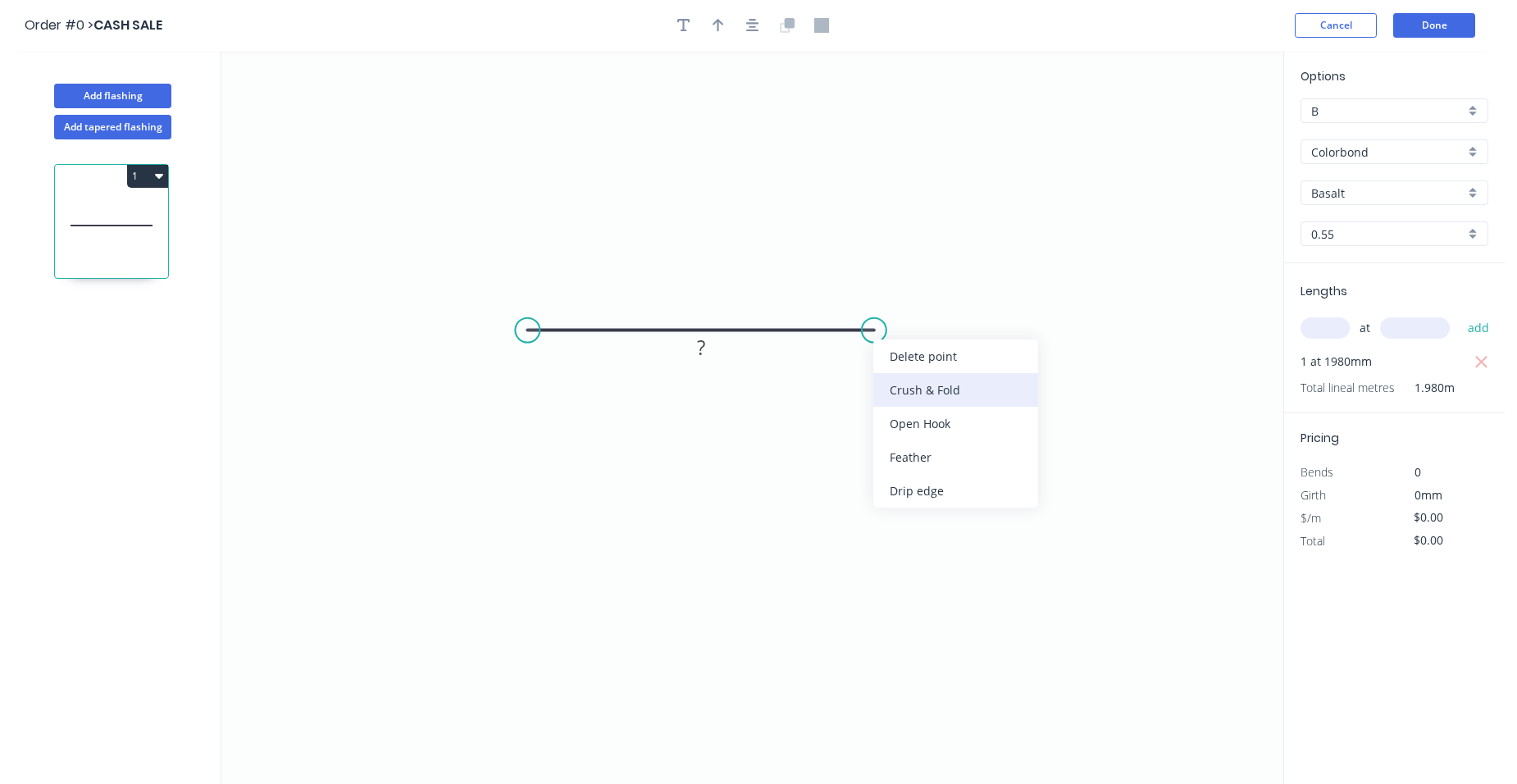
click at [893, 388] on div "Crush & Fold" at bounding box center [955, 389] width 165 height 33
click at [706, 343] on rect at bounding box center [700, 348] width 32 height 23
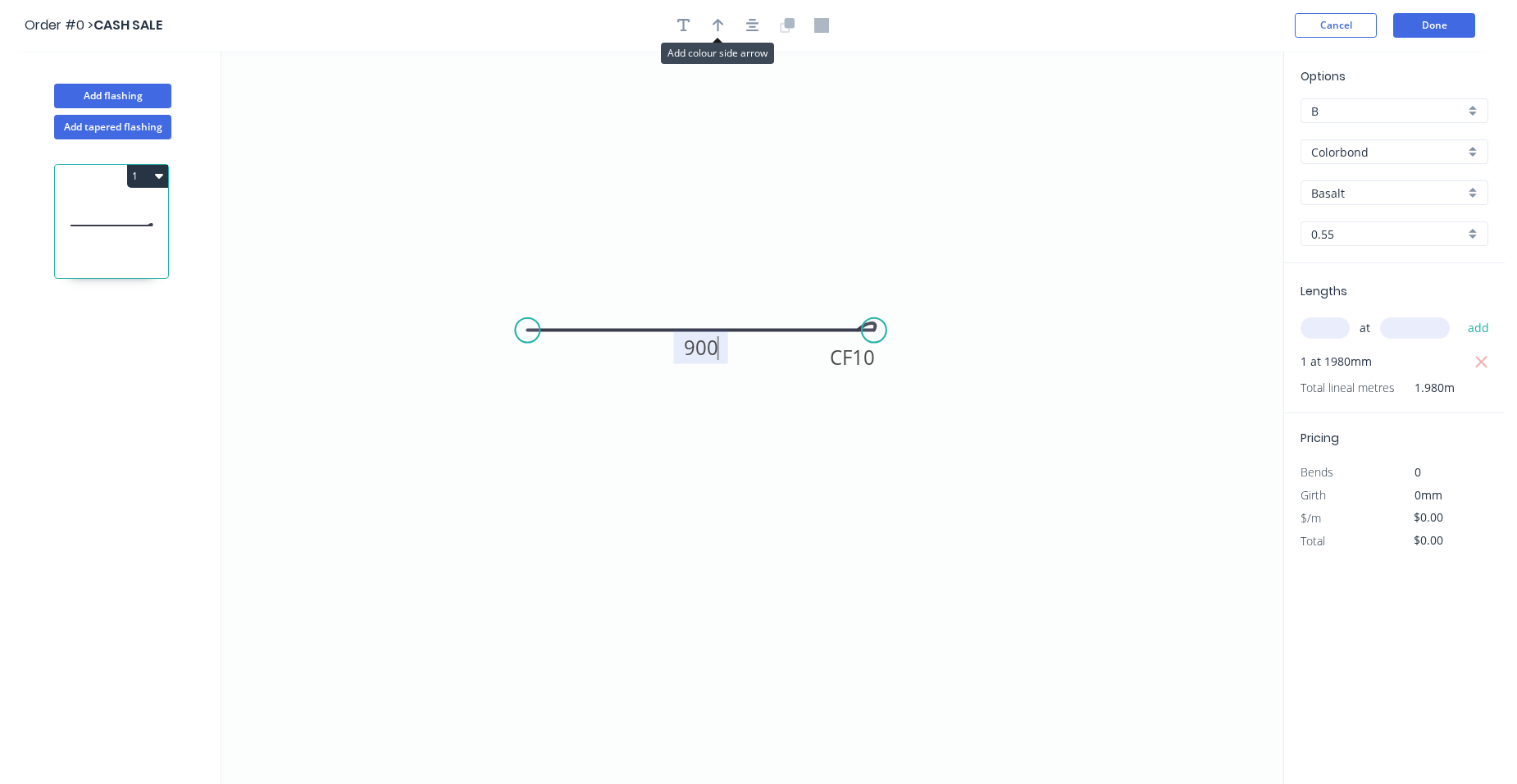
drag, startPoint x: 712, startPoint y: 25, endPoint x: 832, endPoint y: 61, distance: 125.3
click at [716, 25] on icon "button" at bounding box center [718, 25] width 11 height 15
type input "$38.70"
type input "$76.63"
drag, startPoint x: 1201, startPoint y: 132, endPoint x: 634, endPoint y: 421, distance: 636.4
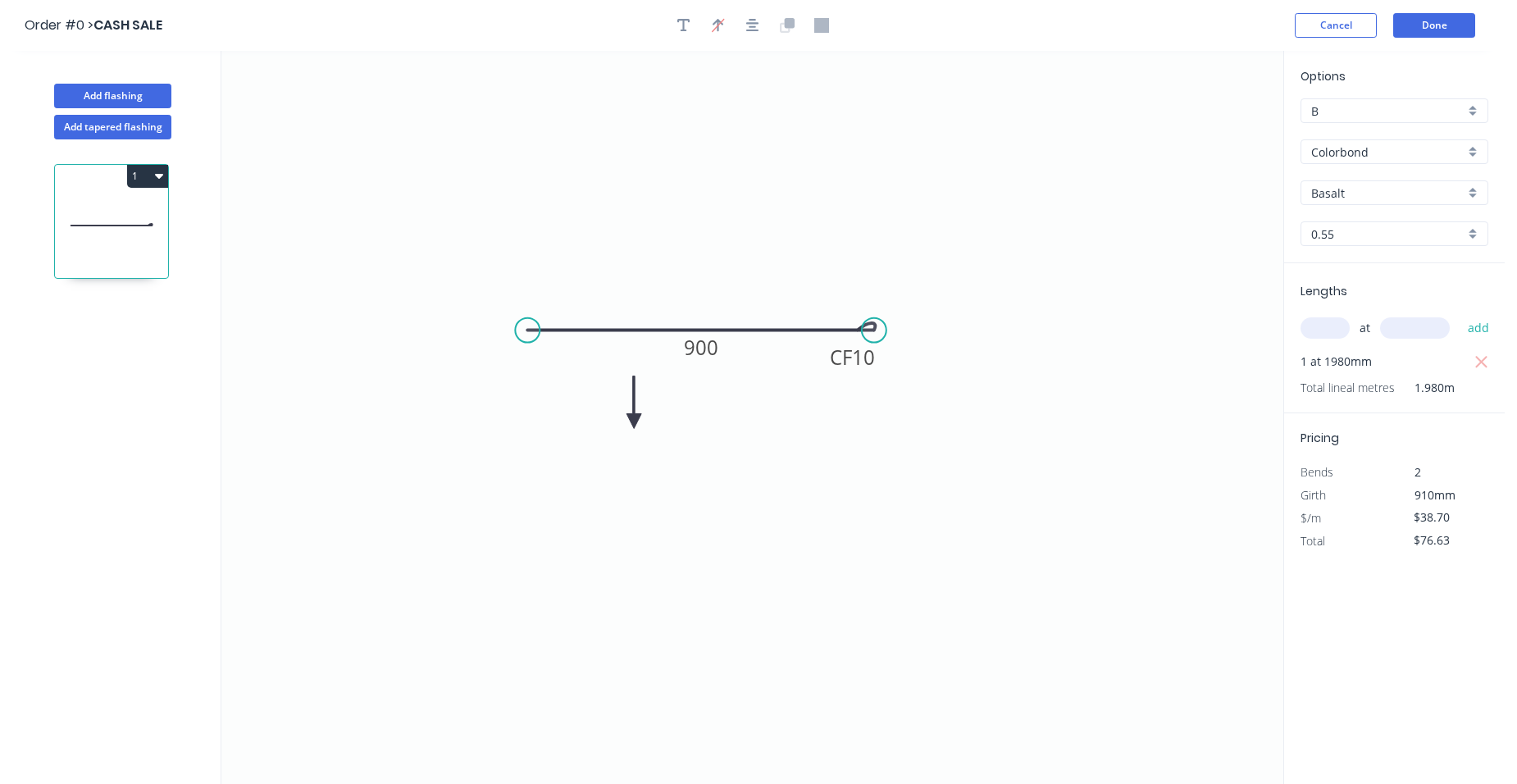
click at [634, 421] on icon at bounding box center [633, 403] width 15 height 53
click at [634, 421] on icon at bounding box center [647, 407] width 47 height 47
click at [634, 421] on icon at bounding box center [647, 434] width 47 height 47
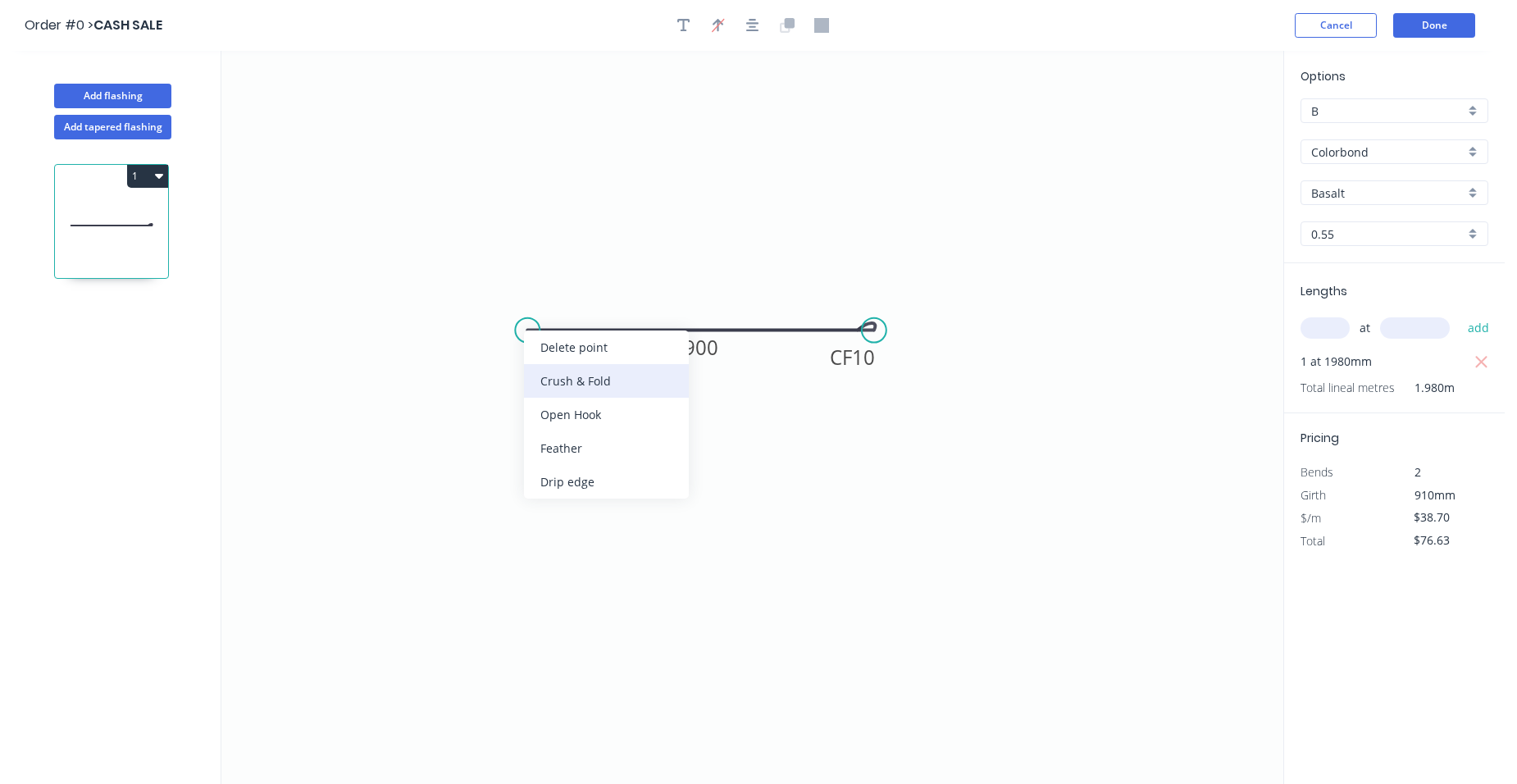
click at [562, 368] on div "Crush & Fold" at bounding box center [606, 381] width 165 height 33
type input "$40.00"
type input "$79.20"
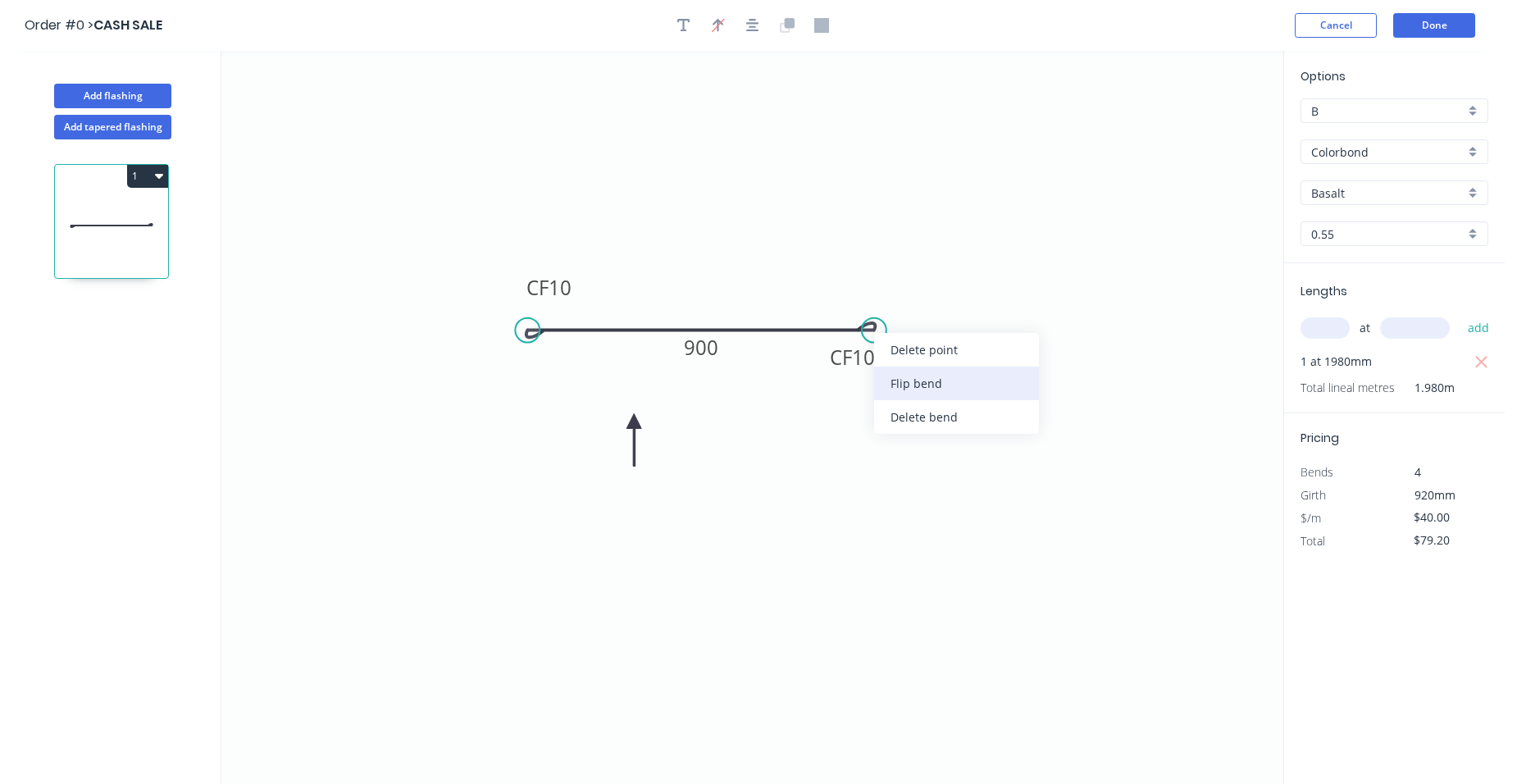
click at [944, 381] on div "Flip bend" at bounding box center [956, 383] width 165 height 33
drag, startPoint x: 634, startPoint y: 421, endPoint x: 657, endPoint y: 232, distance: 190.4
click at [657, 232] on icon at bounding box center [656, 252] width 15 height 53
click at [657, 232] on icon at bounding box center [644, 246] width 47 height 47
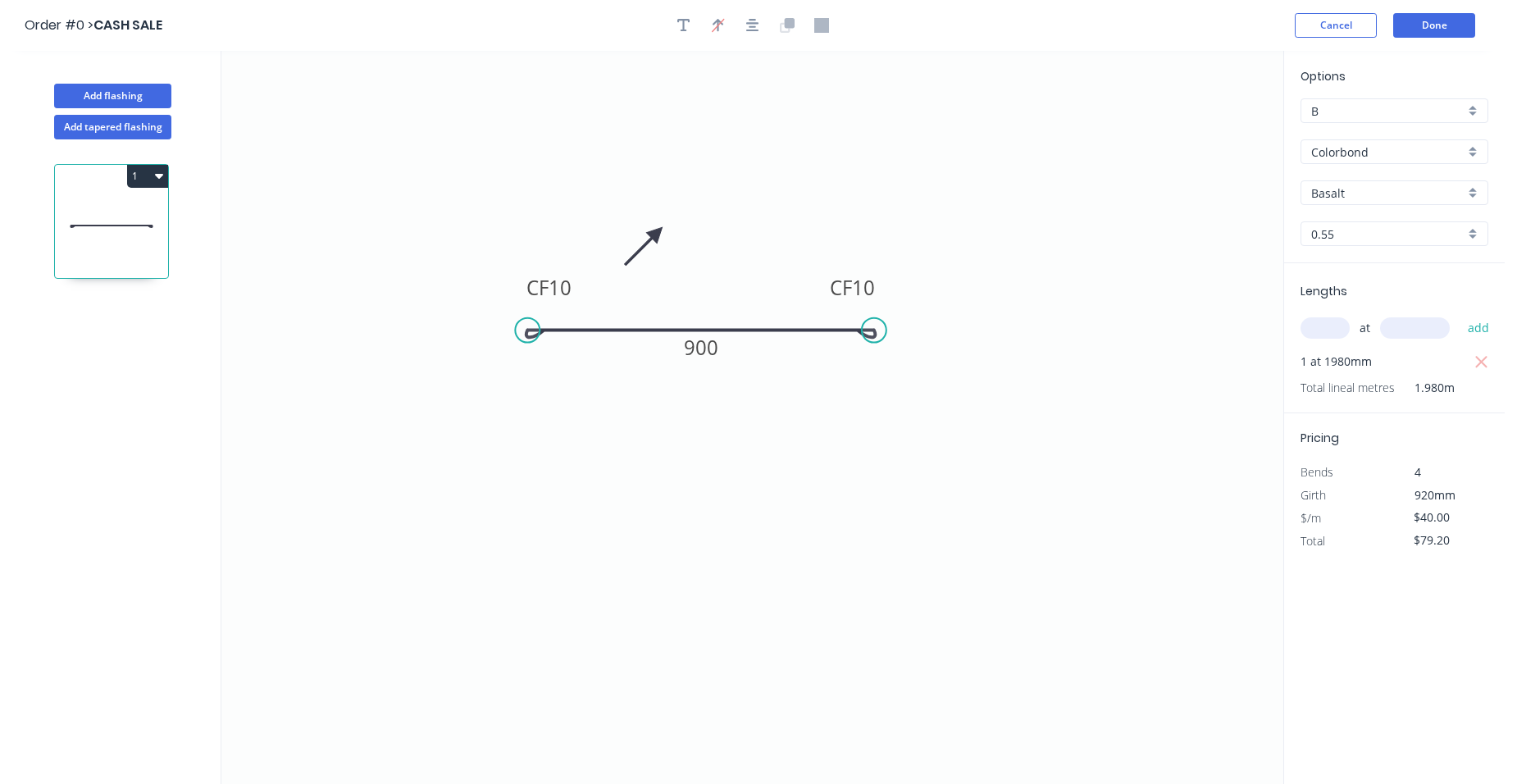
click at [657, 232] on icon at bounding box center [644, 246] width 47 height 47
click at [657, 232] on icon at bounding box center [644, 219] width 47 height 47
click at [1446, 23] on button "Done" at bounding box center [1434, 25] width 82 height 25
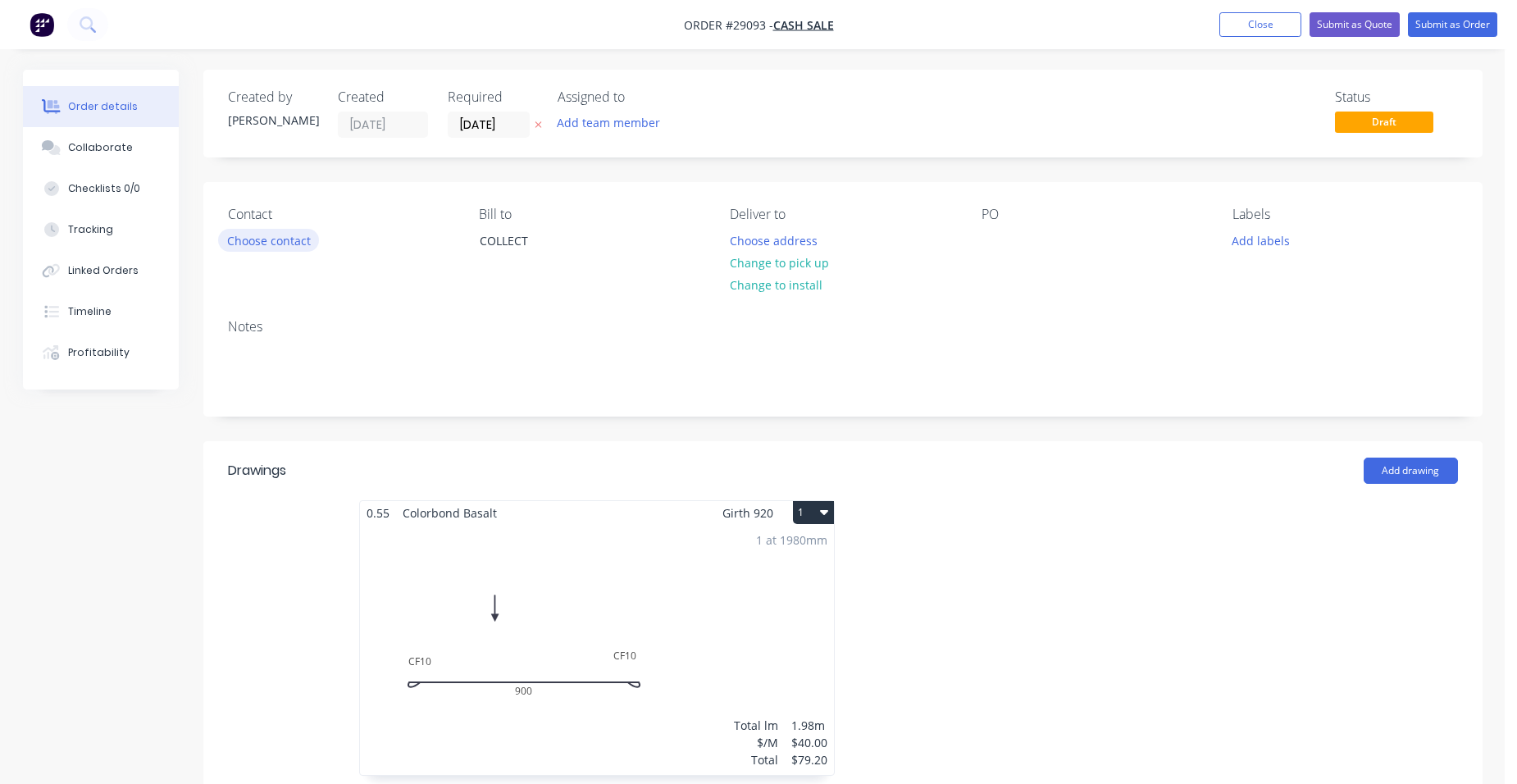
click at [284, 246] on button "Choose contact" at bounding box center [268, 239] width 101 height 22
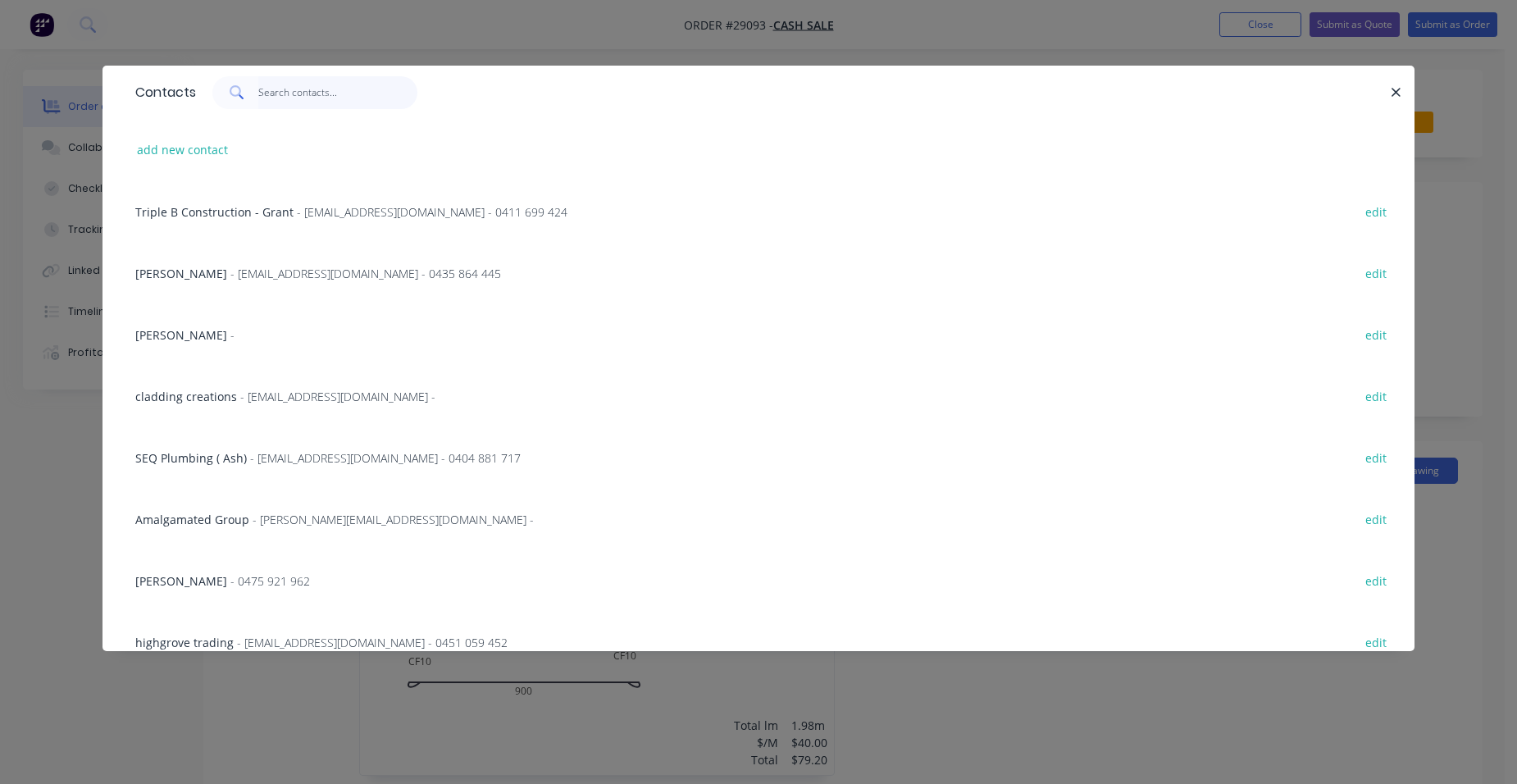
click at [283, 92] on input "text" at bounding box center [338, 92] width 160 height 32
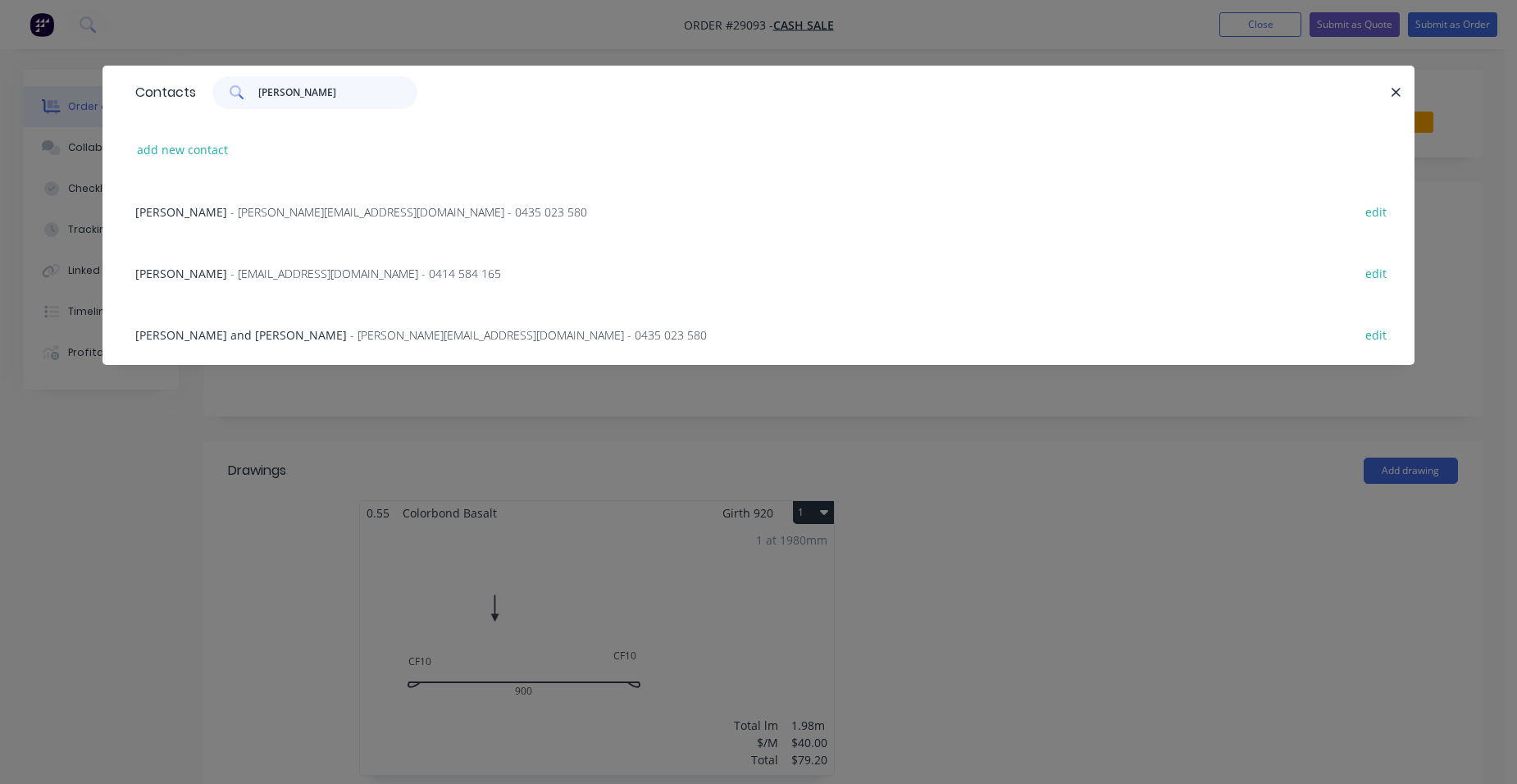
drag, startPoint x: 318, startPoint y: 89, endPoint x: 239, endPoint y: 94, distance: 79.2
click at [239, 94] on div "[PERSON_NAME]" at bounding box center [315, 92] width 205 height 32
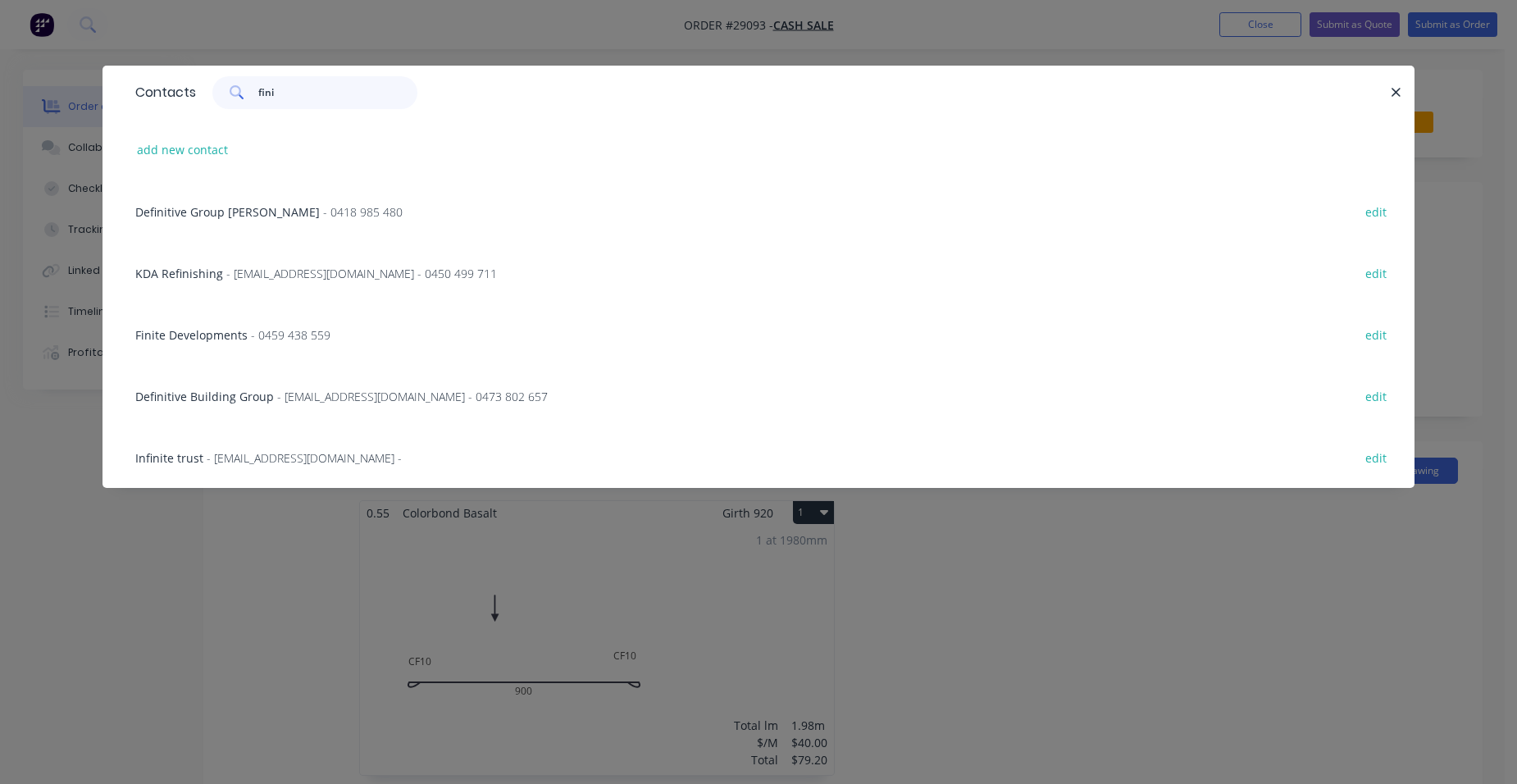
drag, startPoint x: 295, startPoint y: 92, endPoint x: 230, endPoint y: 62, distance: 71.6
click at [212, 89] on div "fini" at bounding box center [315, 92] width 205 height 32
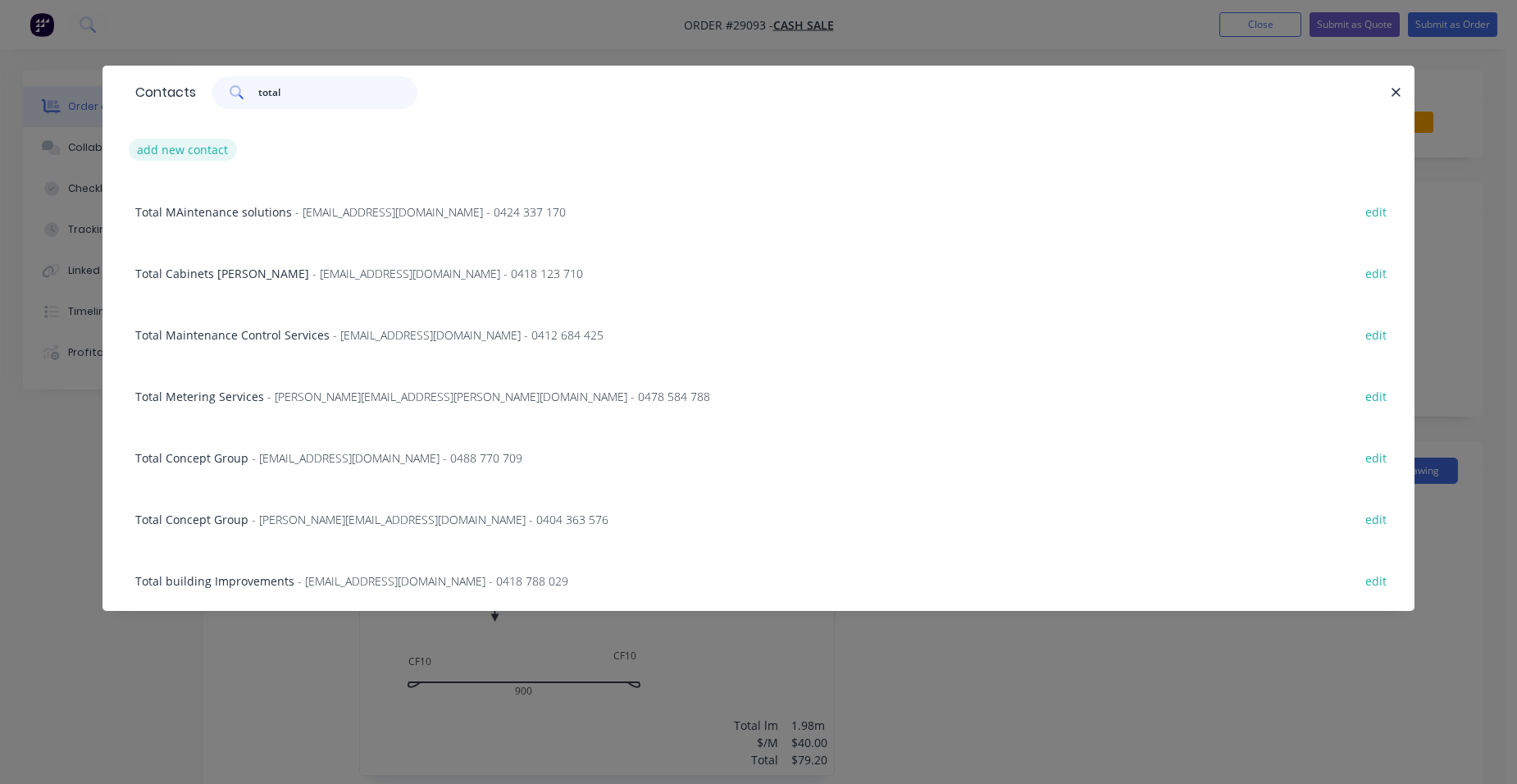
type input "total"
click at [204, 154] on button "add new contact" at bounding box center [182, 149] width 108 height 22
select select "AU"
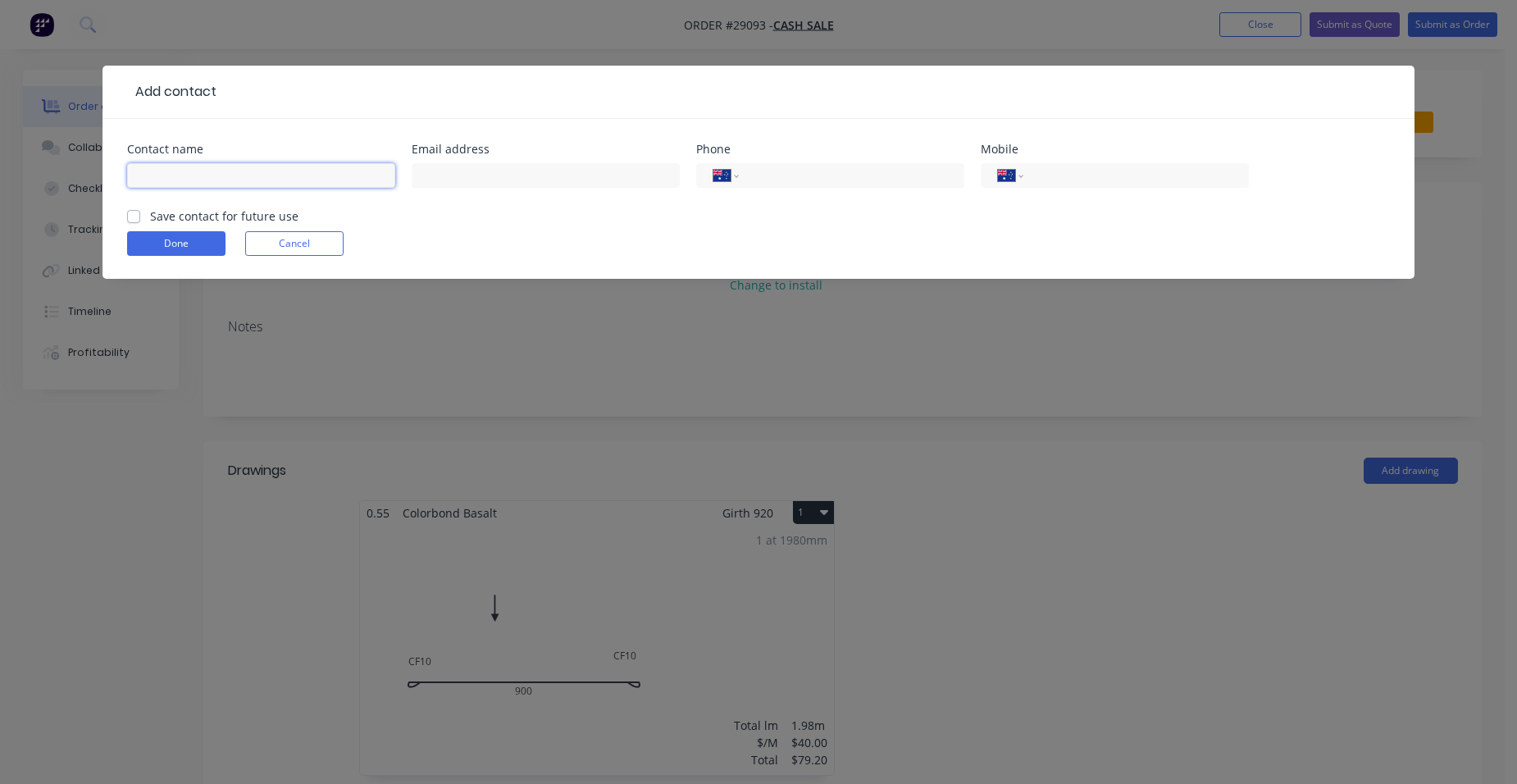
drag, startPoint x: 183, startPoint y: 169, endPoint x: 206, endPoint y: 158, distance: 25.5
click at [183, 169] on input "text" at bounding box center [261, 175] width 268 height 25
type input "motby"
click at [272, 249] on button "Cancel" at bounding box center [294, 244] width 98 height 25
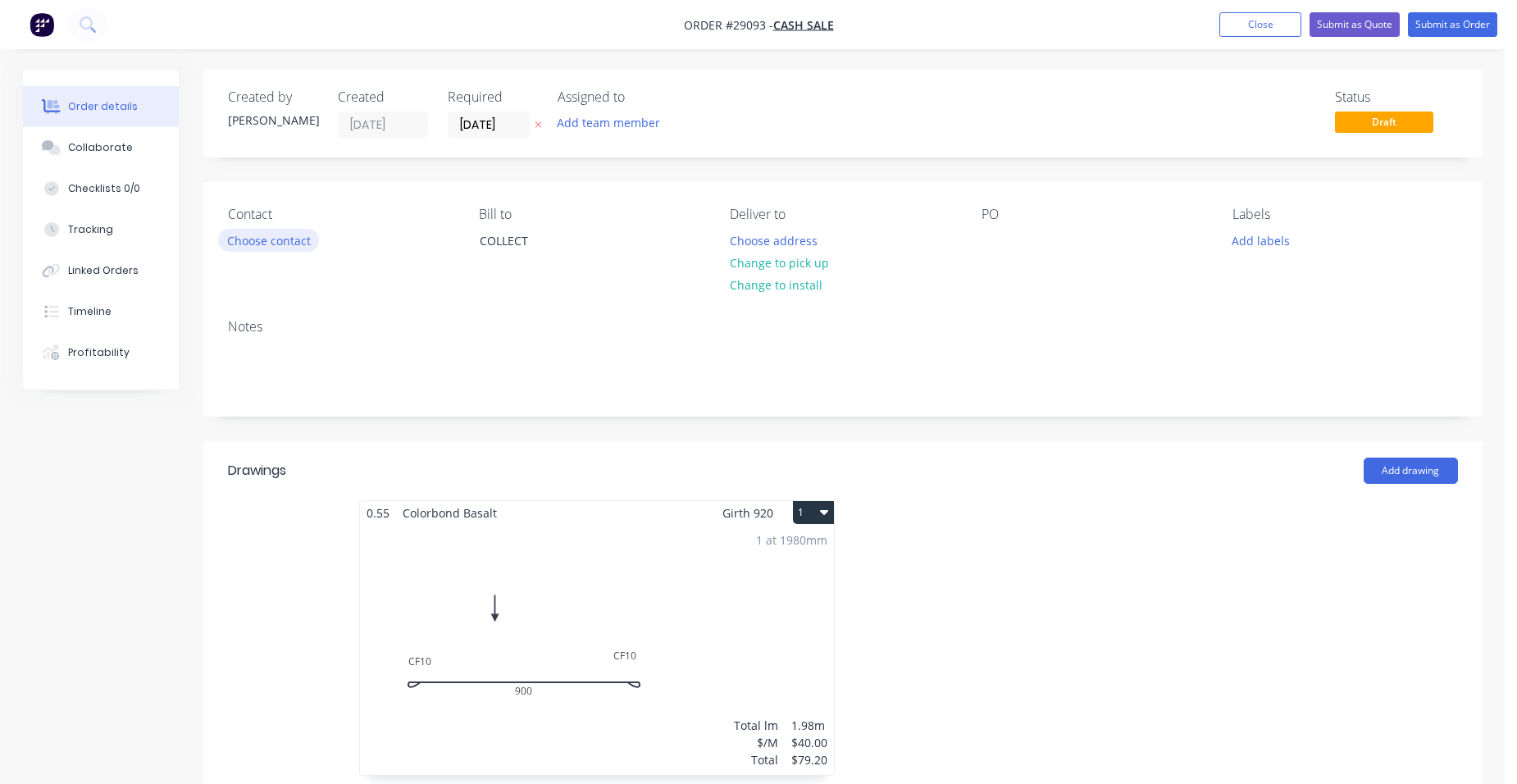
click at [276, 245] on button "Choose contact" at bounding box center [268, 239] width 101 height 22
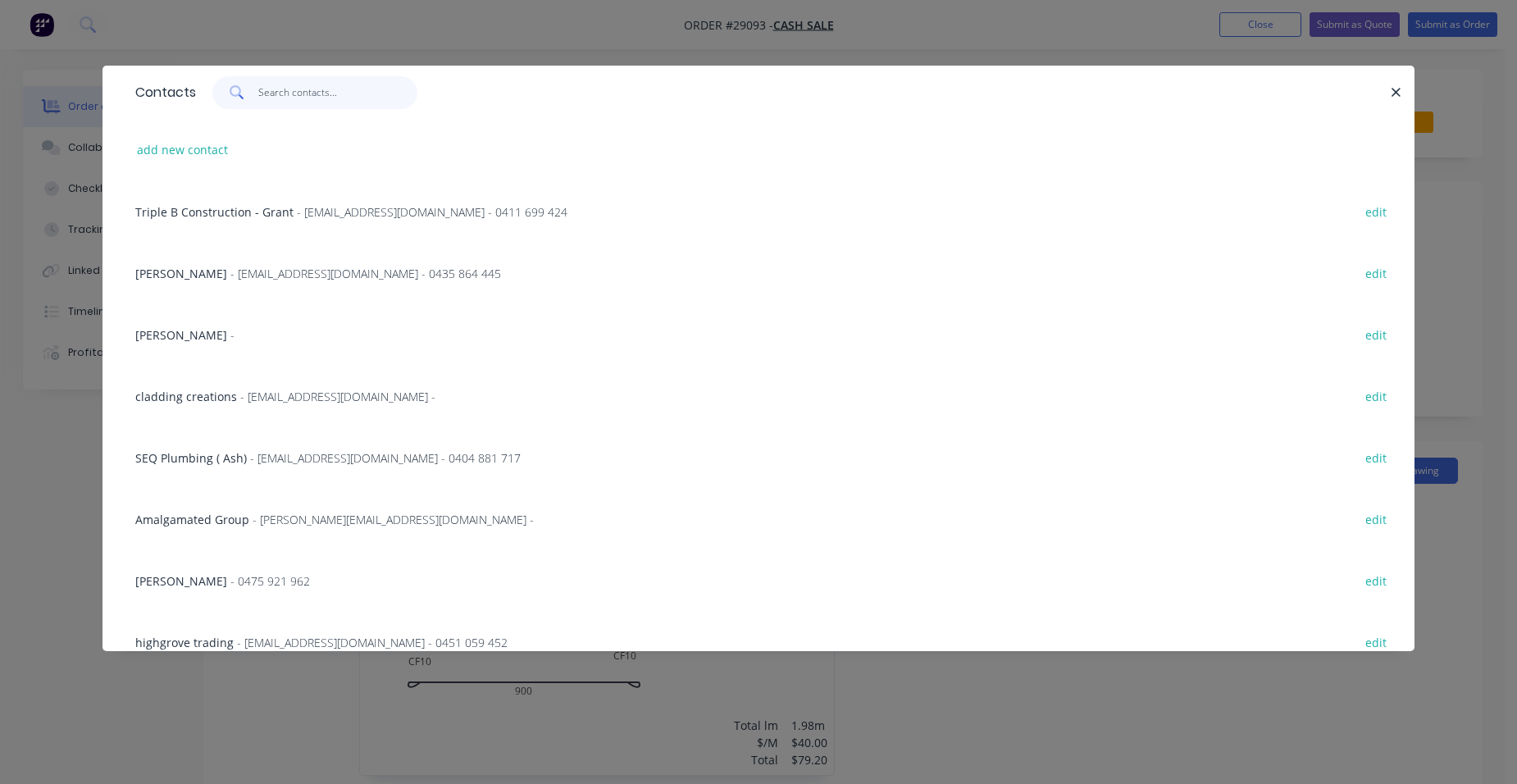
click at [279, 85] on input "text" at bounding box center [338, 92] width 160 height 32
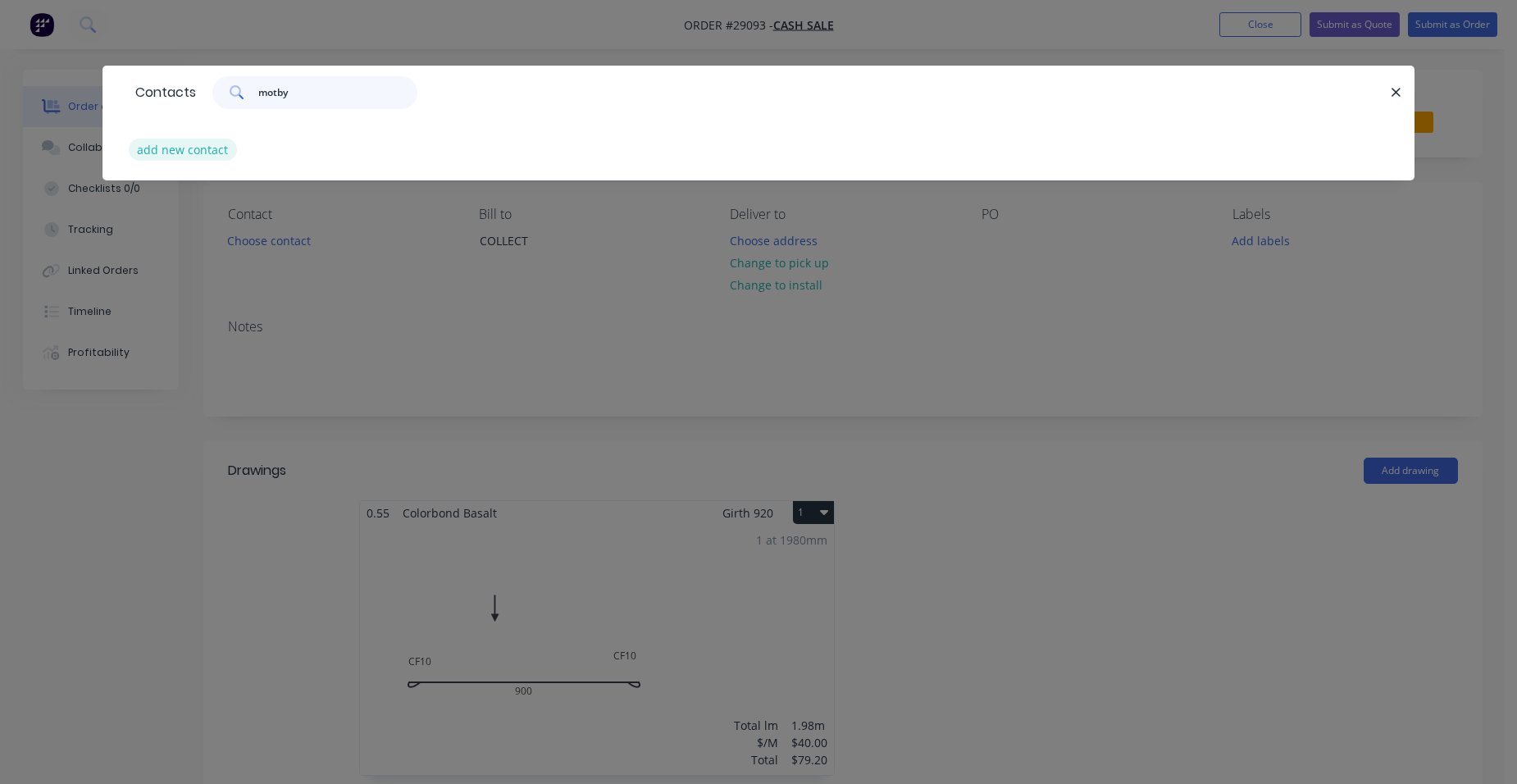
type input "motby"
click at [211, 149] on button "add new contact" at bounding box center [182, 149] width 108 height 22
select select "AU"
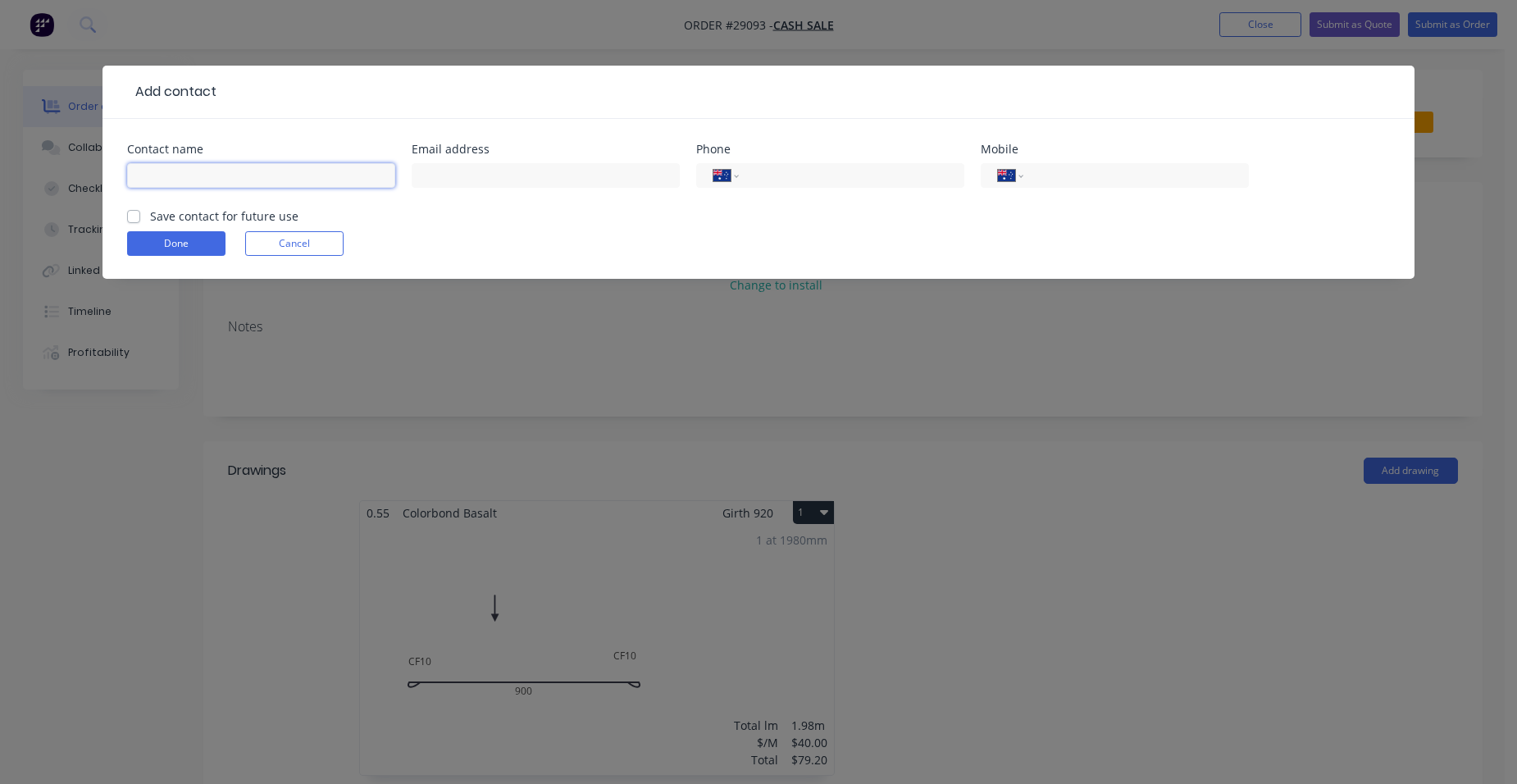
drag, startPoint x: 222, startPoint y: 186, endPoint x: 258, endPoint y: 164, distance: 42.2
click at [232, 182] on input "text" at bounding box center [261, 175] width 268 height 25
type input "Motby"
type input "0455 524 447"
click at [516, 170] on input "text" at bounding box center [546, 175] width 268 height 25
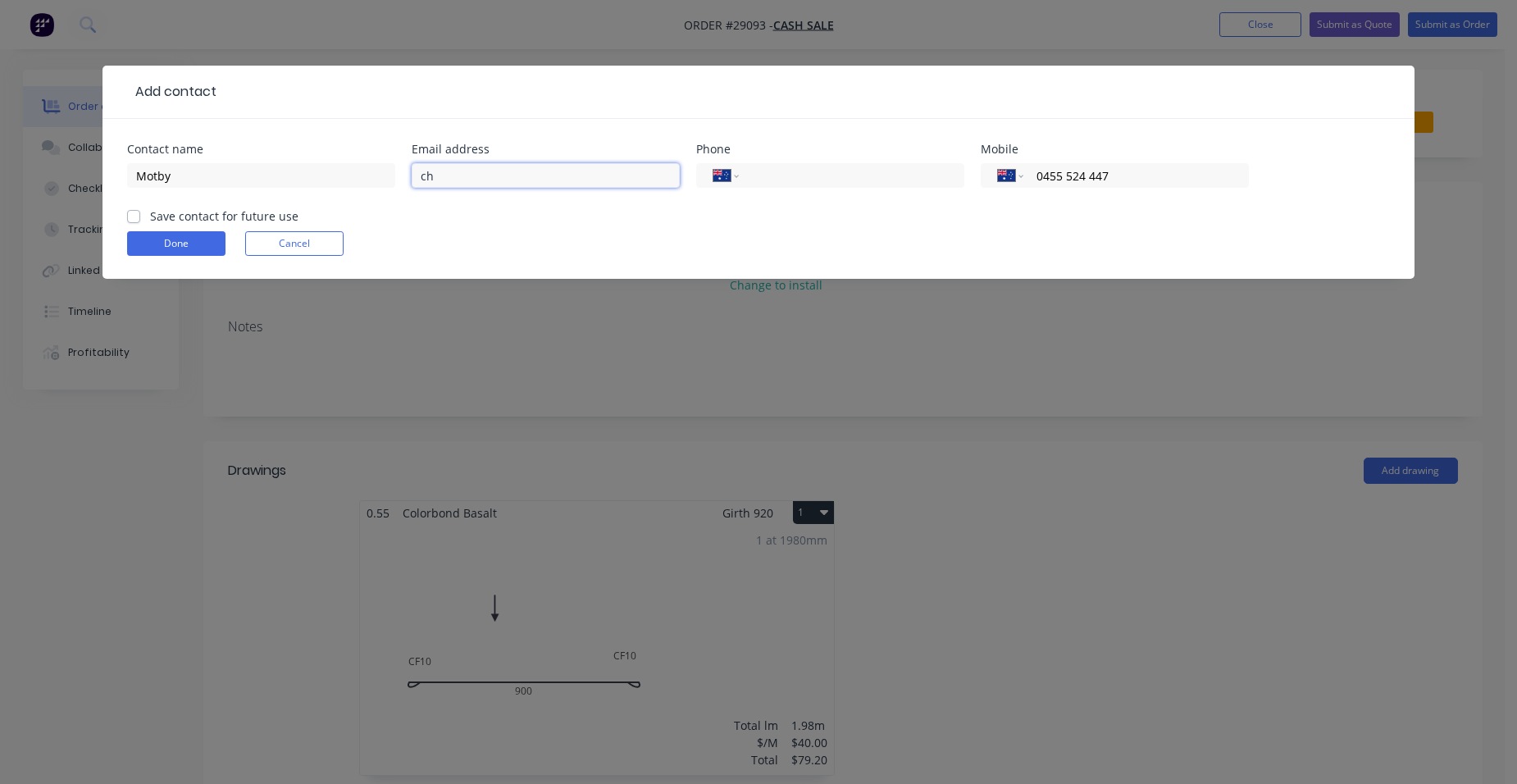
type input "c"
type input "[EMAIL_ADDRESS][DOMAIN_NAME]"
drag, startPoint x: 131, startPoint y: 212, endPoint x: 147, endPoint y: 260, distance: 50.6
click at [150, 212] on label "Save contact for future use" at bounding box center [224, 216] width 148 height 18
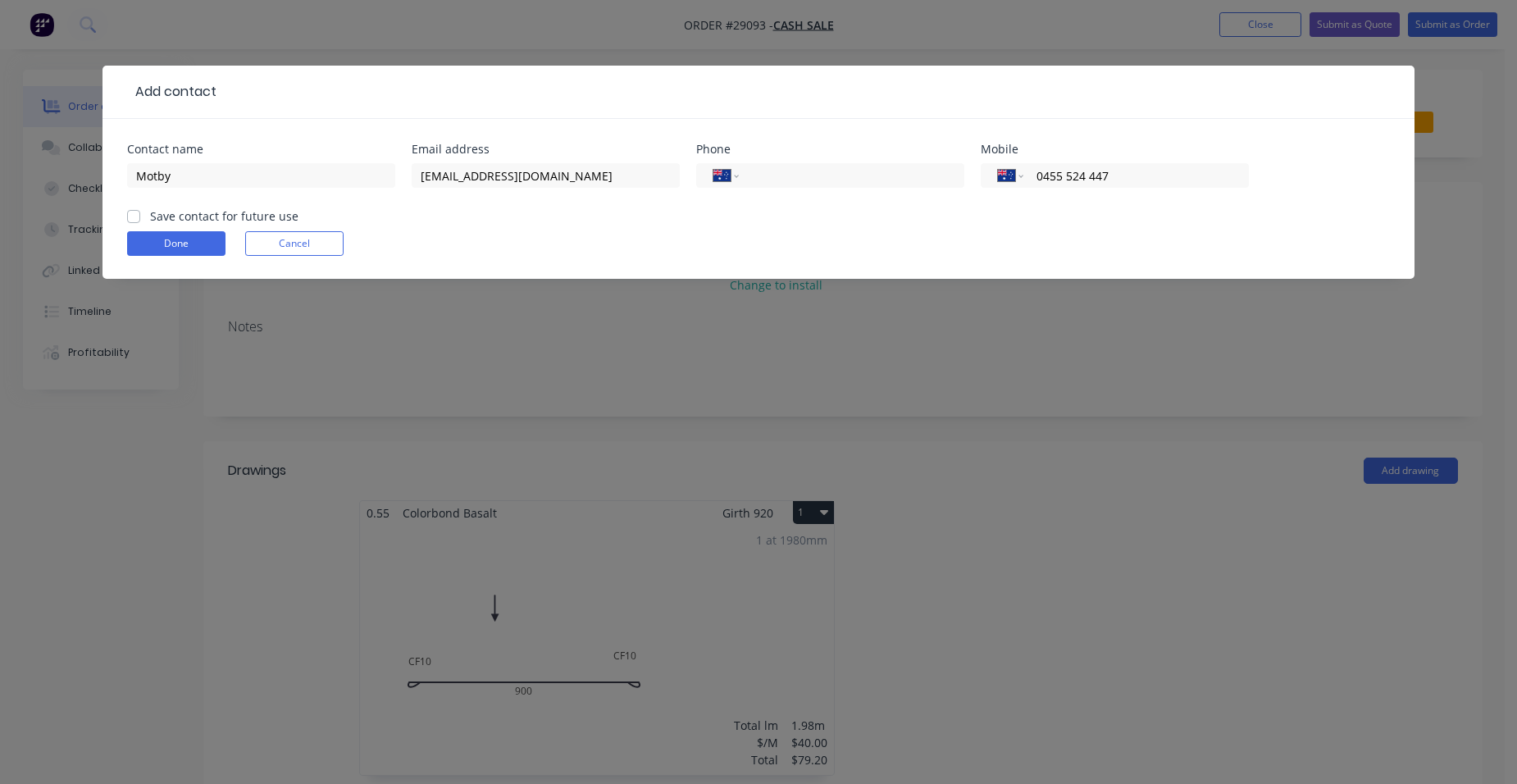
click at [132, 212] on input "Save contact for future use" at bounding box center [133, 215] width 13 height 16
checkbox input "true"
click at [149, 238] on button "Done" at bounding box center [176, 244] width 98 height 25
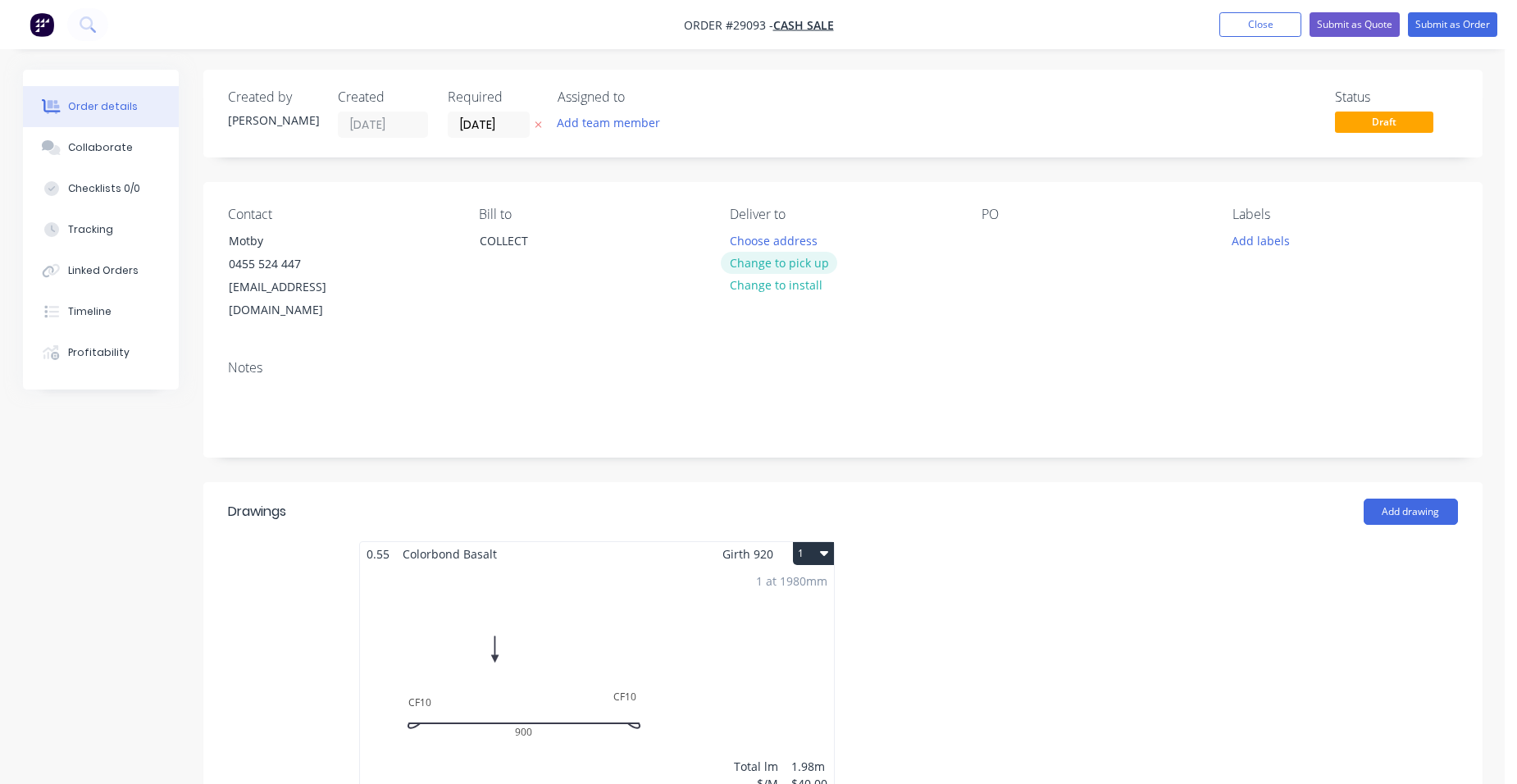
click at [810, 265] on button "Change to pick up" at bounding box center [779, 262] width 117 height 22
click at [1354, 21] on button "Submit as Quote" at bounding box center [1355, 25] width 90 height 25
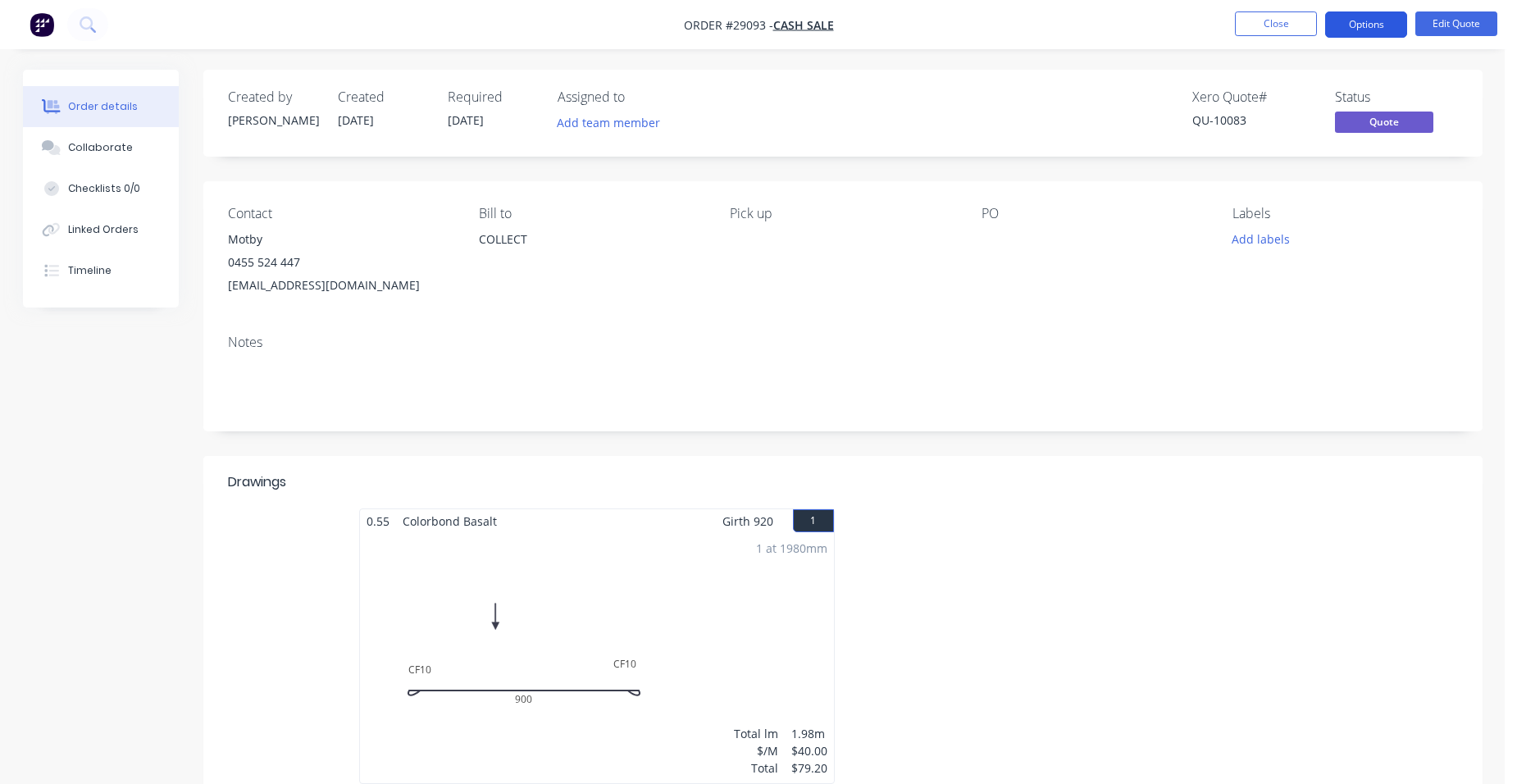
click at [1376, 32] on button "Options" at bounding box center [1365, 25] width 82 height 26
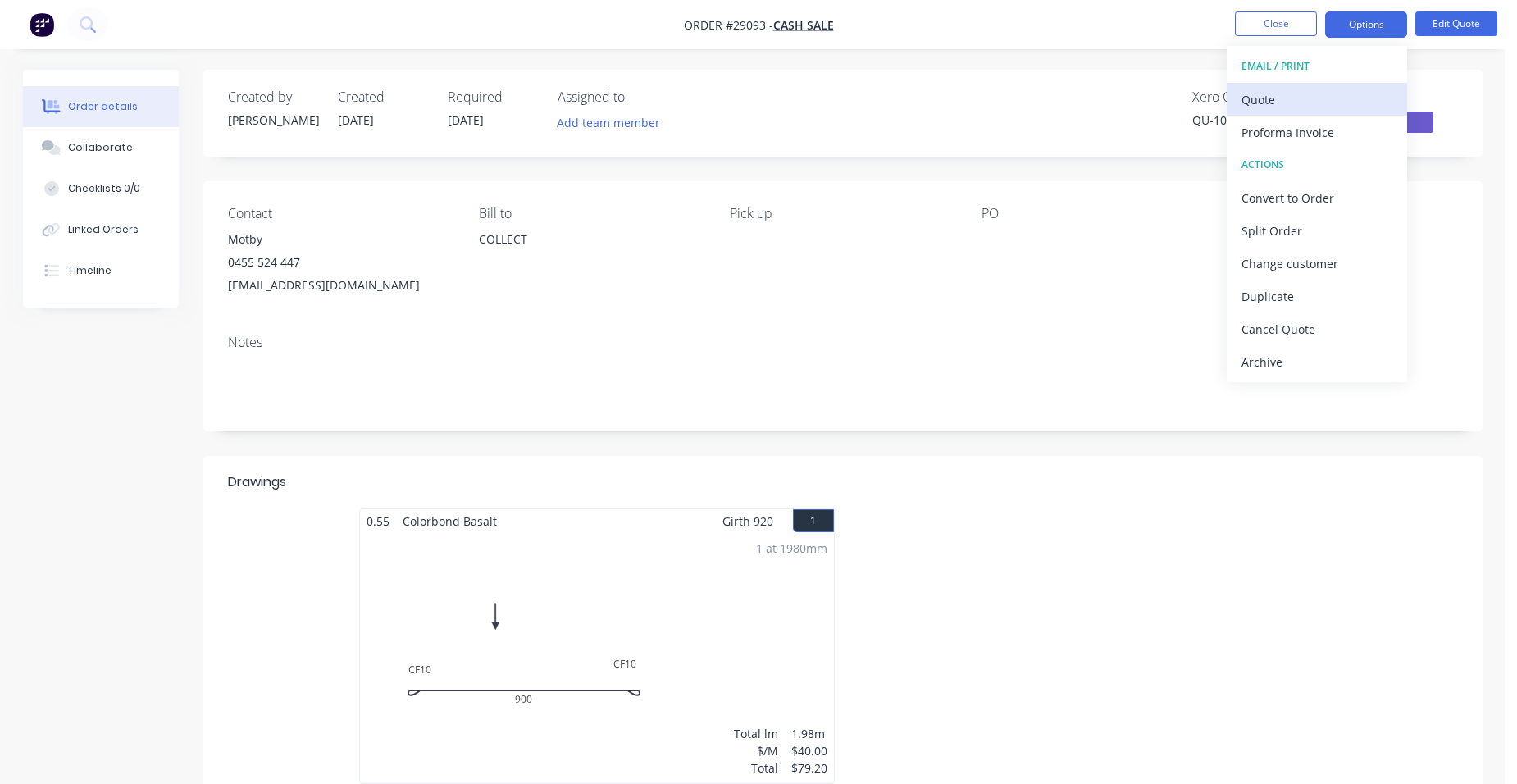
click at [1330, 88] on div "Quote" at bounding box center [1317, 99] width 151 height 24
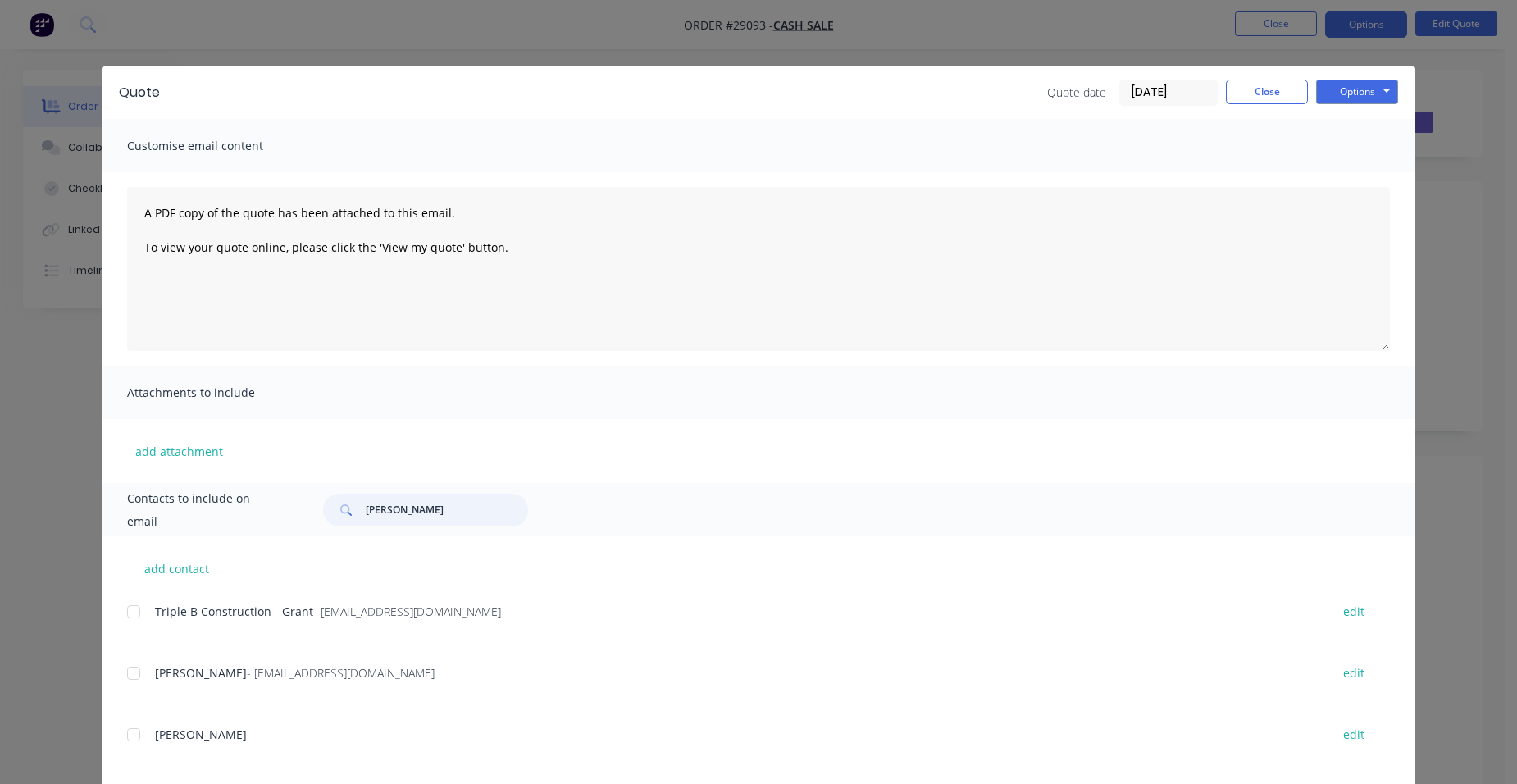
drag, startPoint x: 415, startPoint y: 521, endPoint x: 347, endPoint y: 477, distance: 81.0
click at [333, 521] on div "[PERSON_NAME]" at bounding box center [426, 510] width 205 height 32
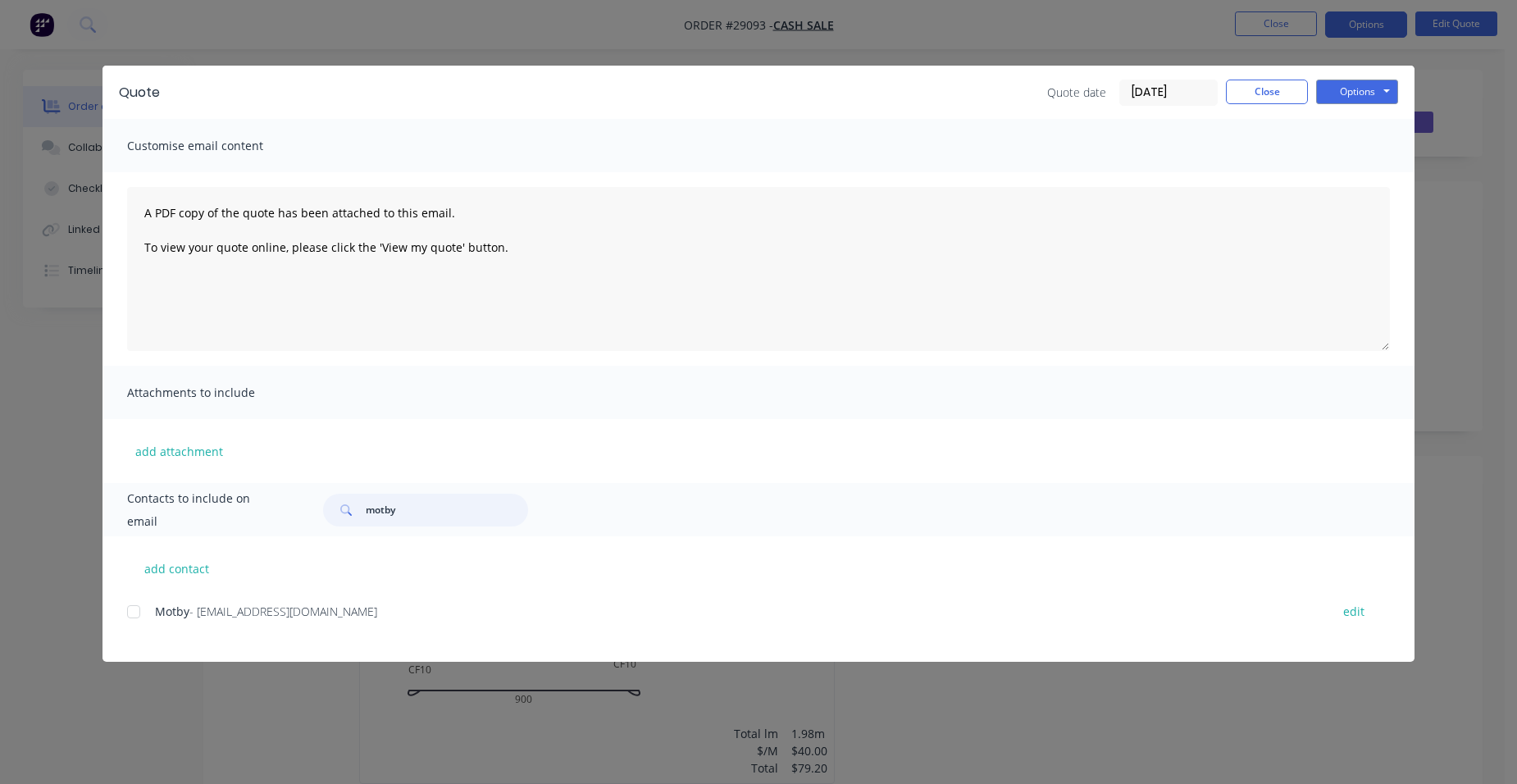
drag, startPoint x: 130, startPoint y: 615, endPoint x: 162, endPoint y: 601, distance: 34.9
click at [133, 609] on div at bounding box center [133, 611] width 32 height 32
type input "motby"
click at [1372, 93] on button "Options" at bounding box center [1356, 92] width 82 height 25
click at [1364, 175] on button "Email" at bounding box center [1369, 175] width 105 height 27
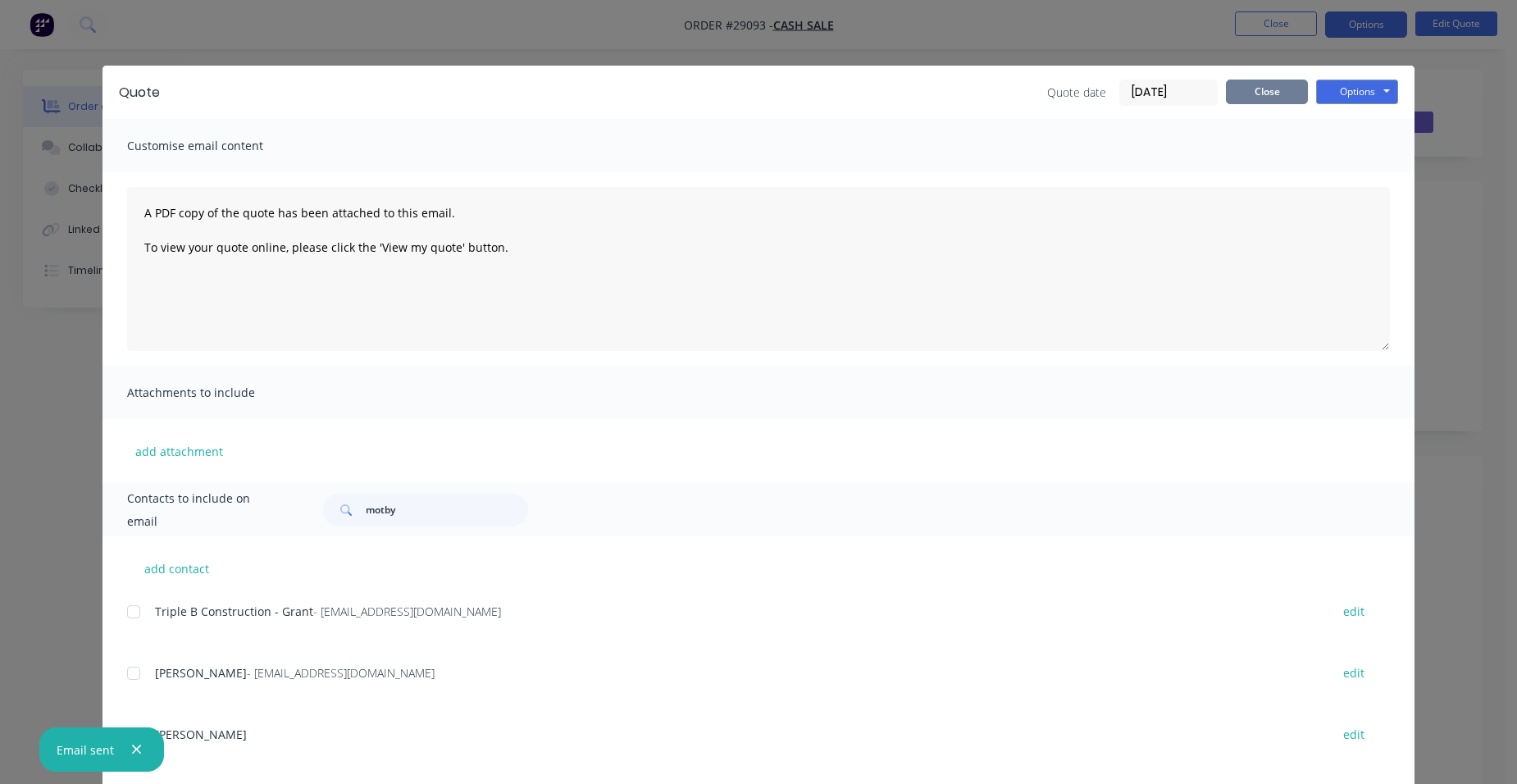
click at [1256, 94] on button "Close" at bounding box center [1266, 92] width 82 height 25
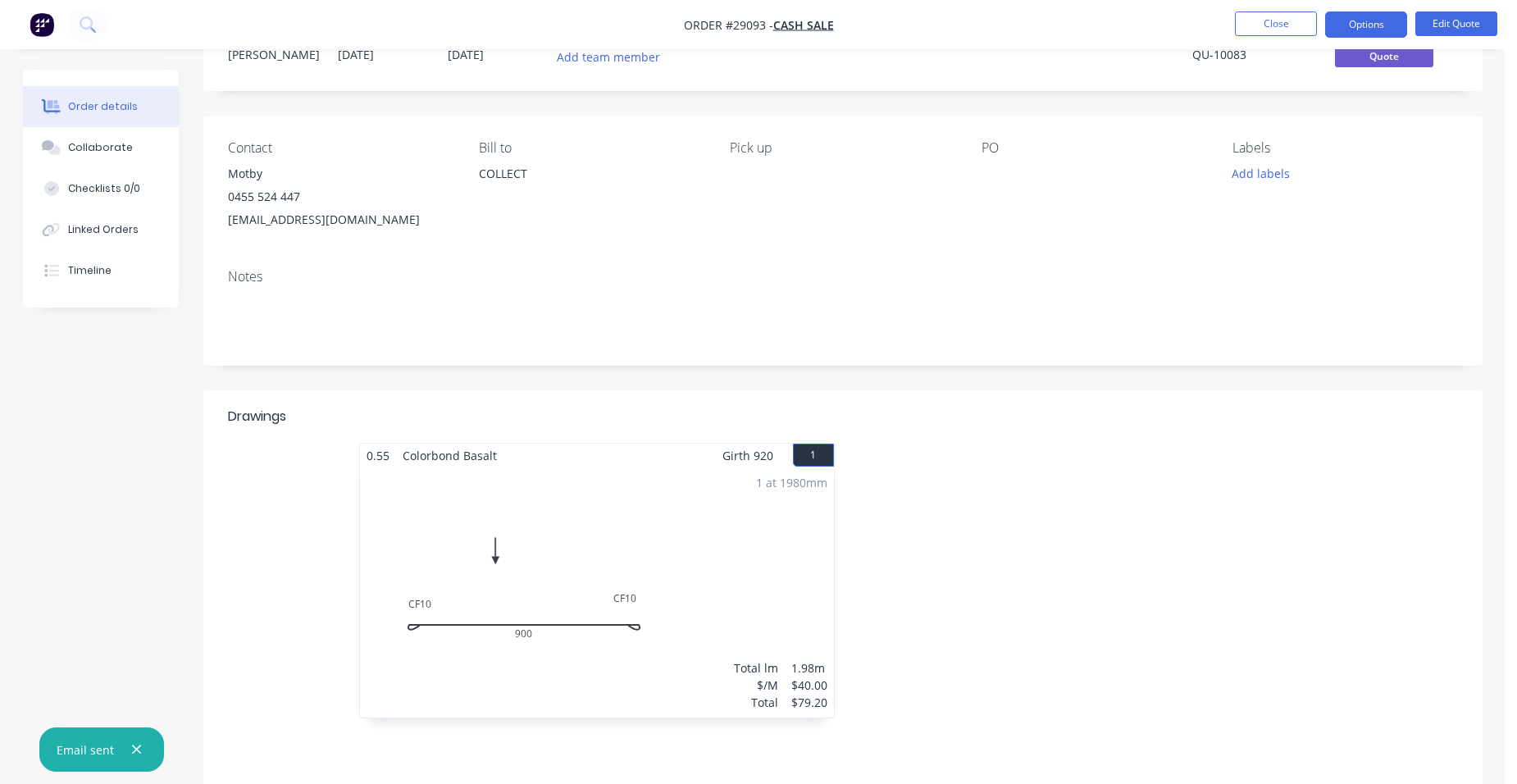
scroll to position [164, 0]
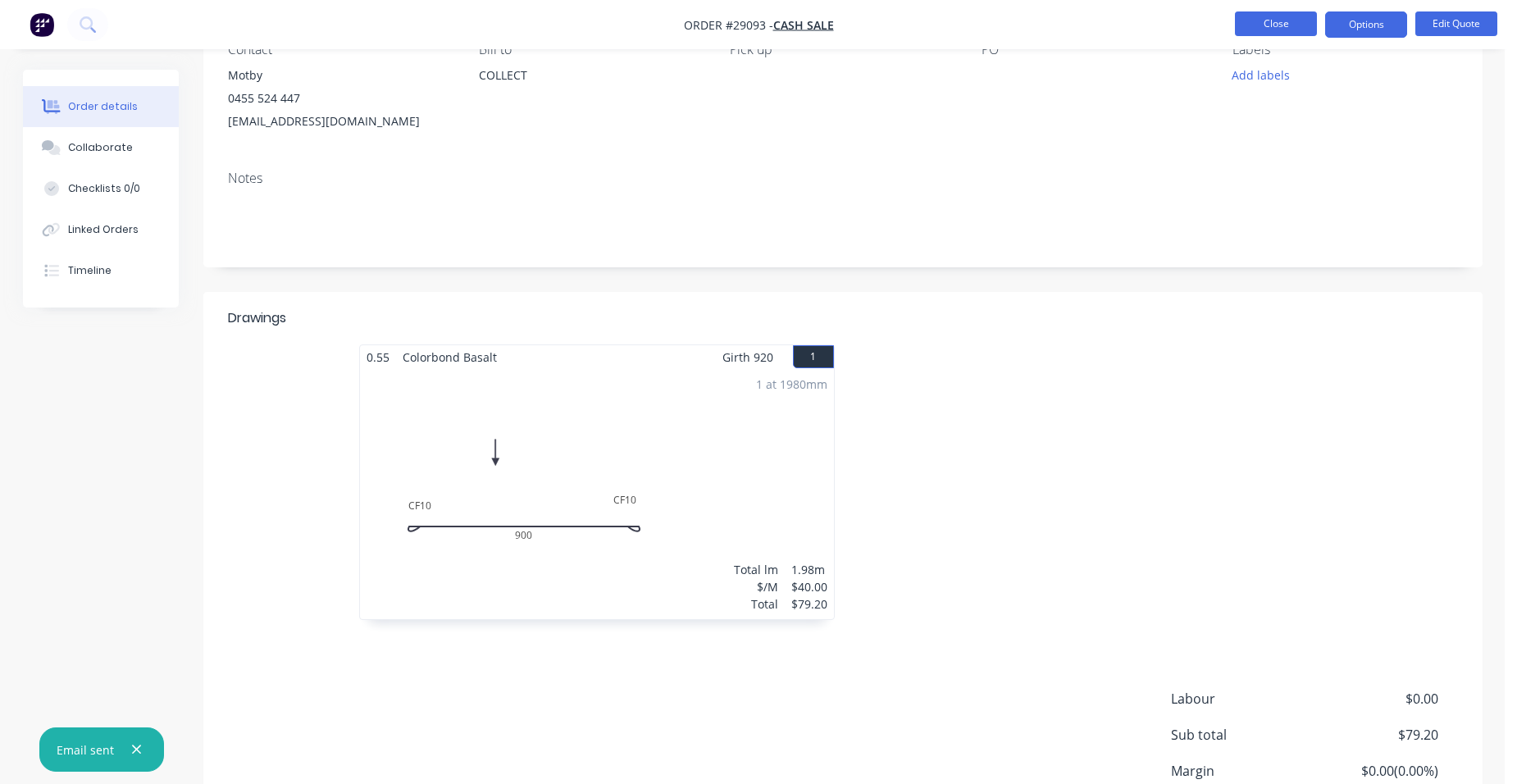
click at [1252, 18] on button "Close" at bounding box center [1276, 24] width 82 height 25
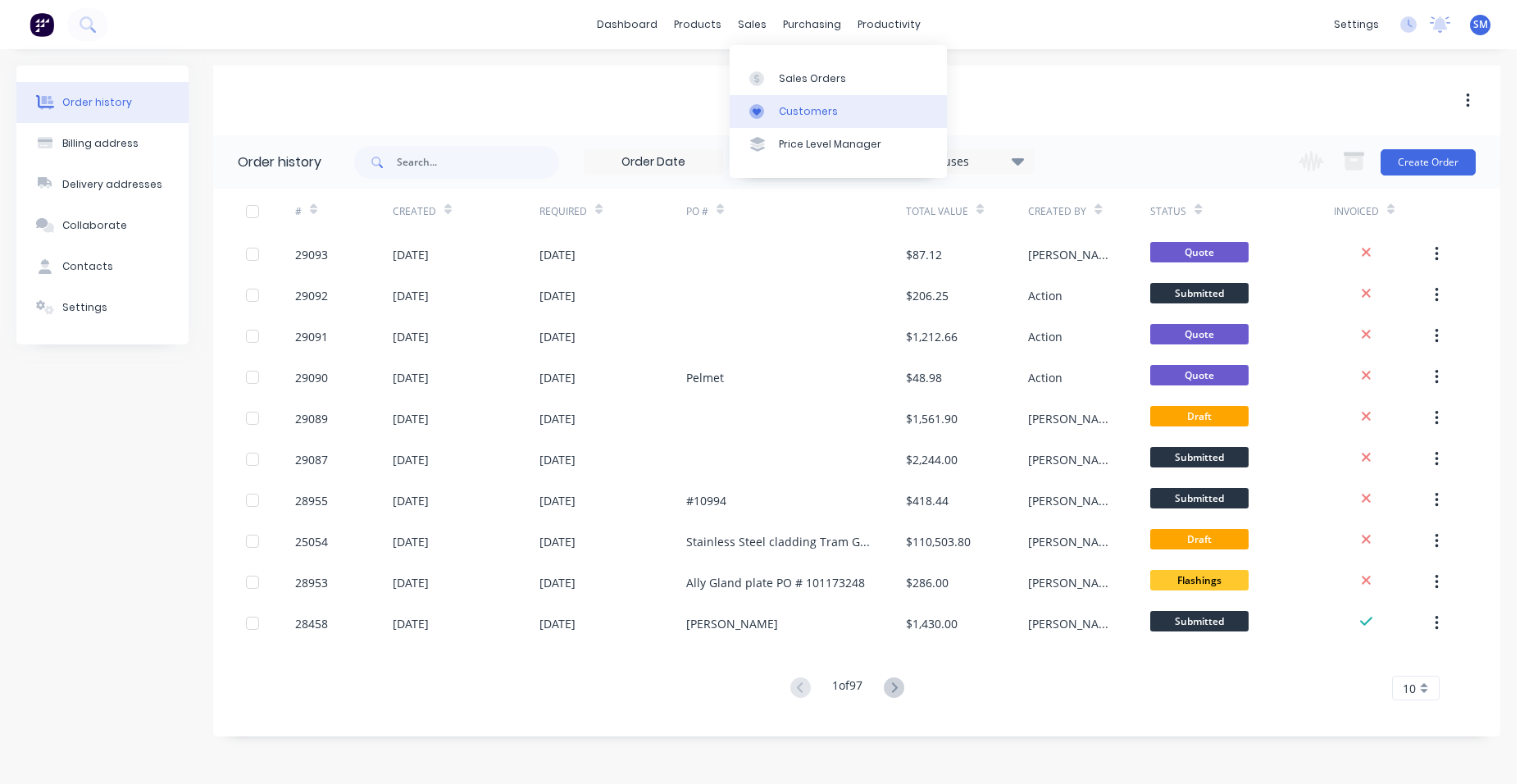
click at [799, 103] on link "Customers" at bounding box center [839, 110] width 218 height 32
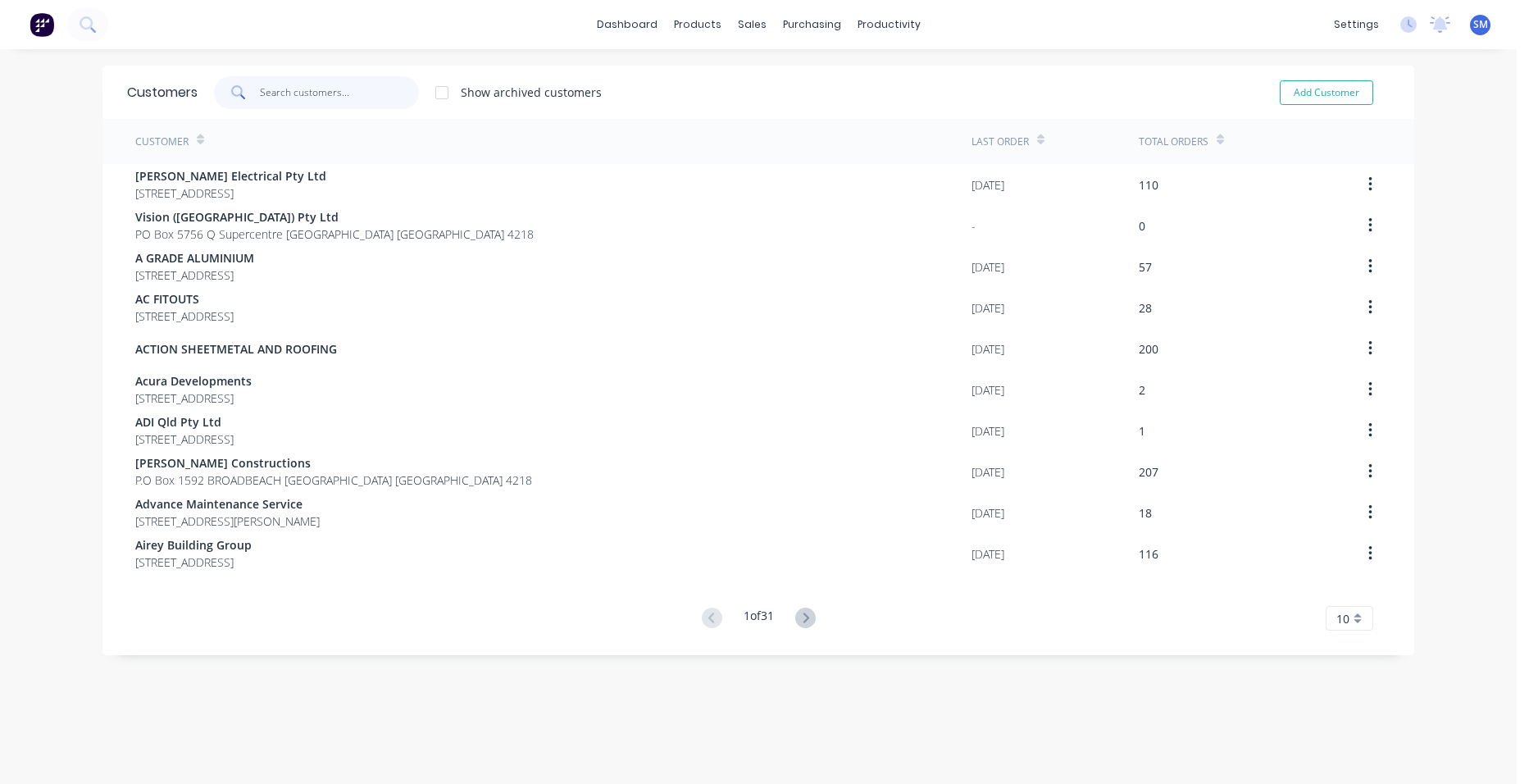
click at [326, 97] on input "text" at bounding box center [339, 92] width 160 height 32
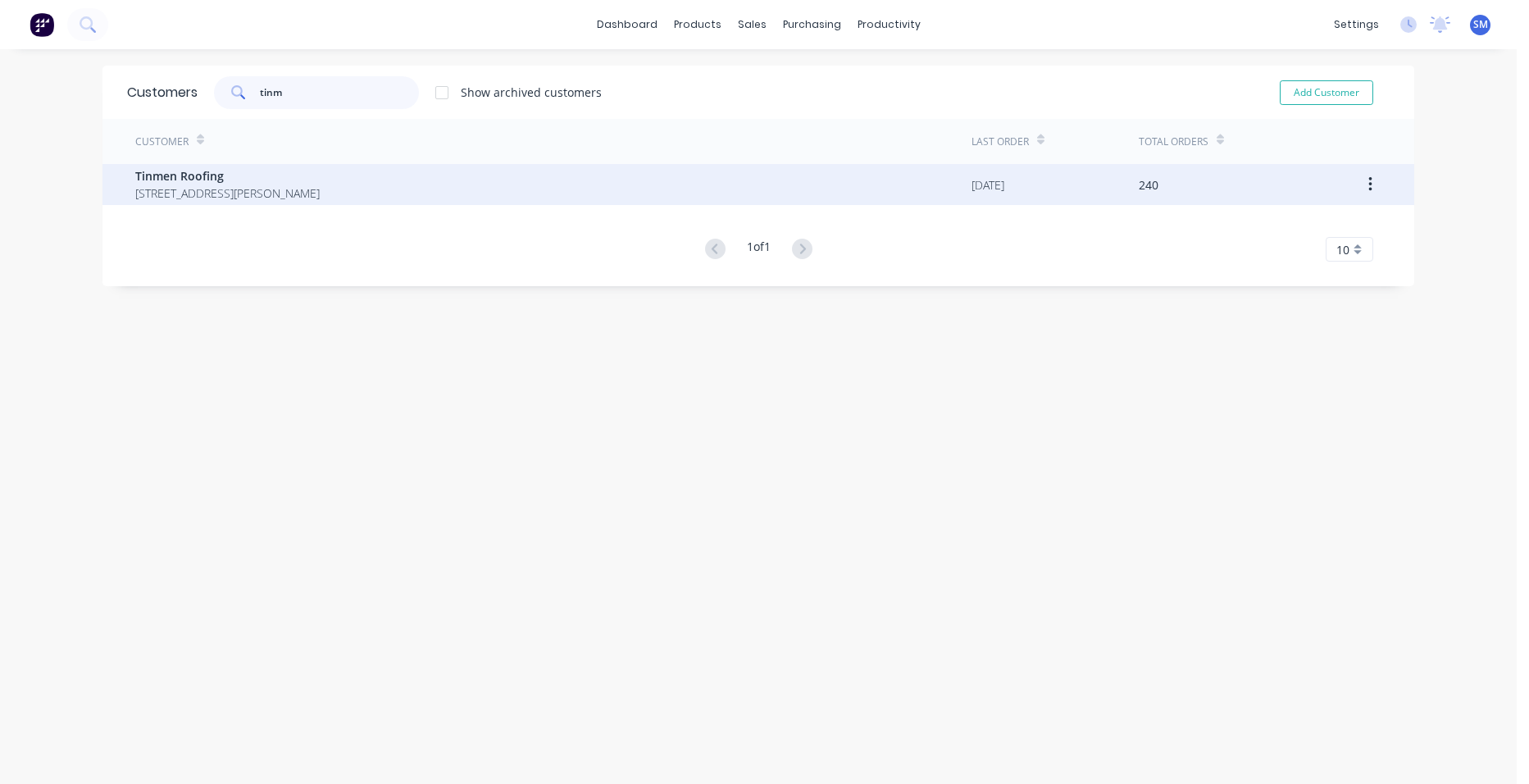
type input "tinm"
click at [295, 197] on span "[STREET_ADDRESS][PERSON_NAME]" at bounding box center [227, 193] width 184 height 18
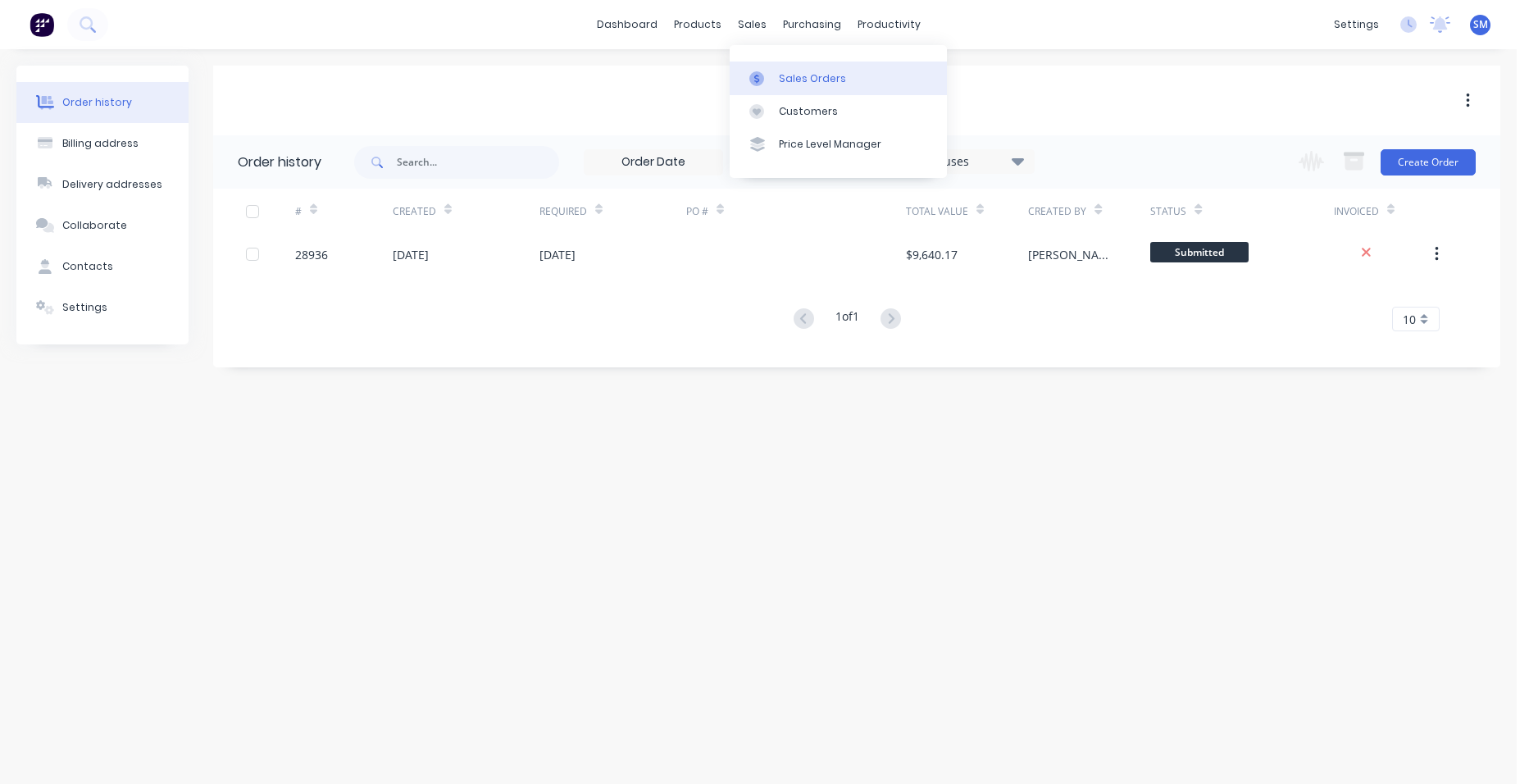
click at [783, 76] on div "Sales Orders" at bounding box center [812, 78] width 68 height 15
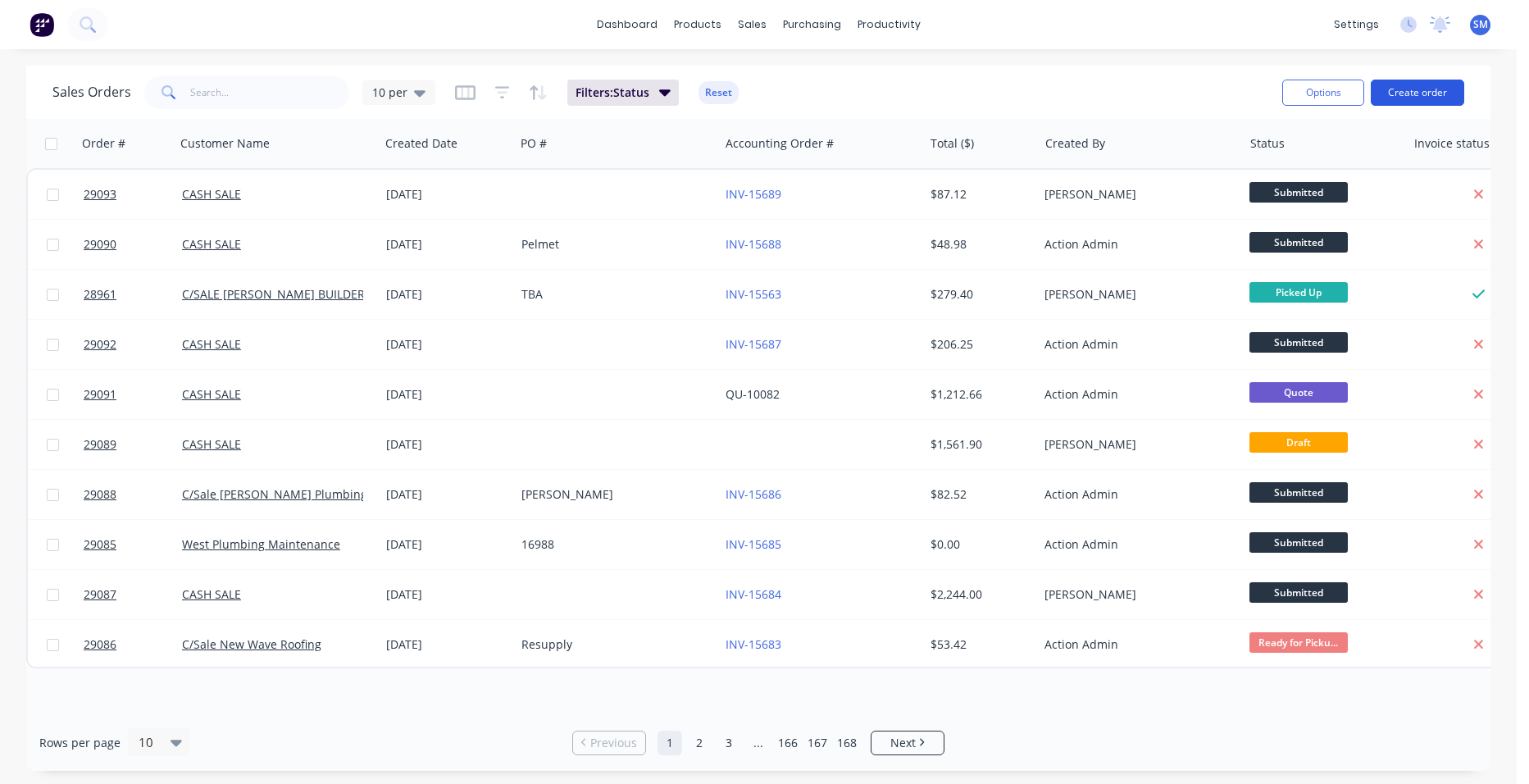
click at [1422, 103] on button "Create order" at bounding box center [1418, 93] width 94 height 26
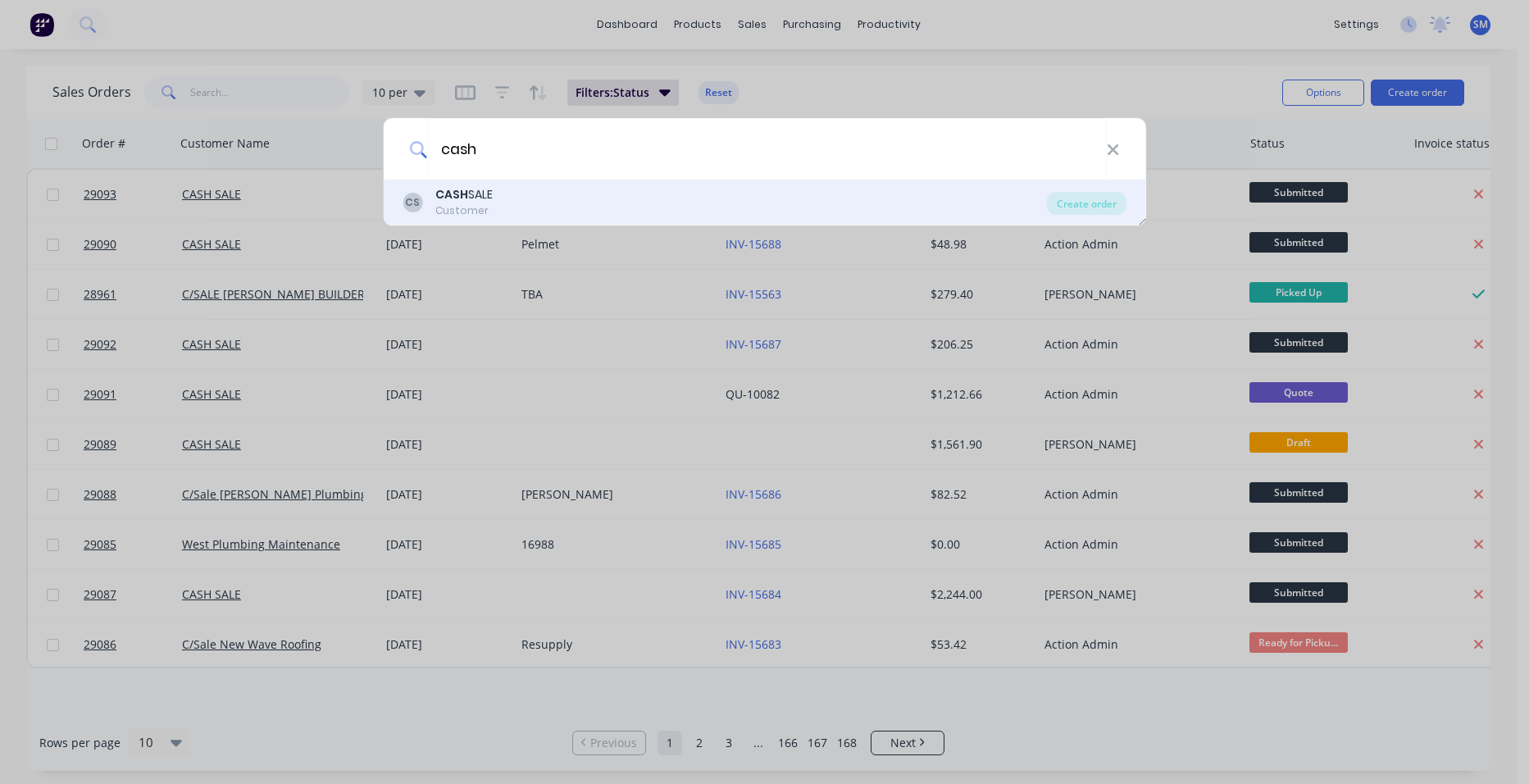
type input "cash"
click at [483, 195] on div "CASH SALE" at bounding box center [463, 195] width 57 height 18
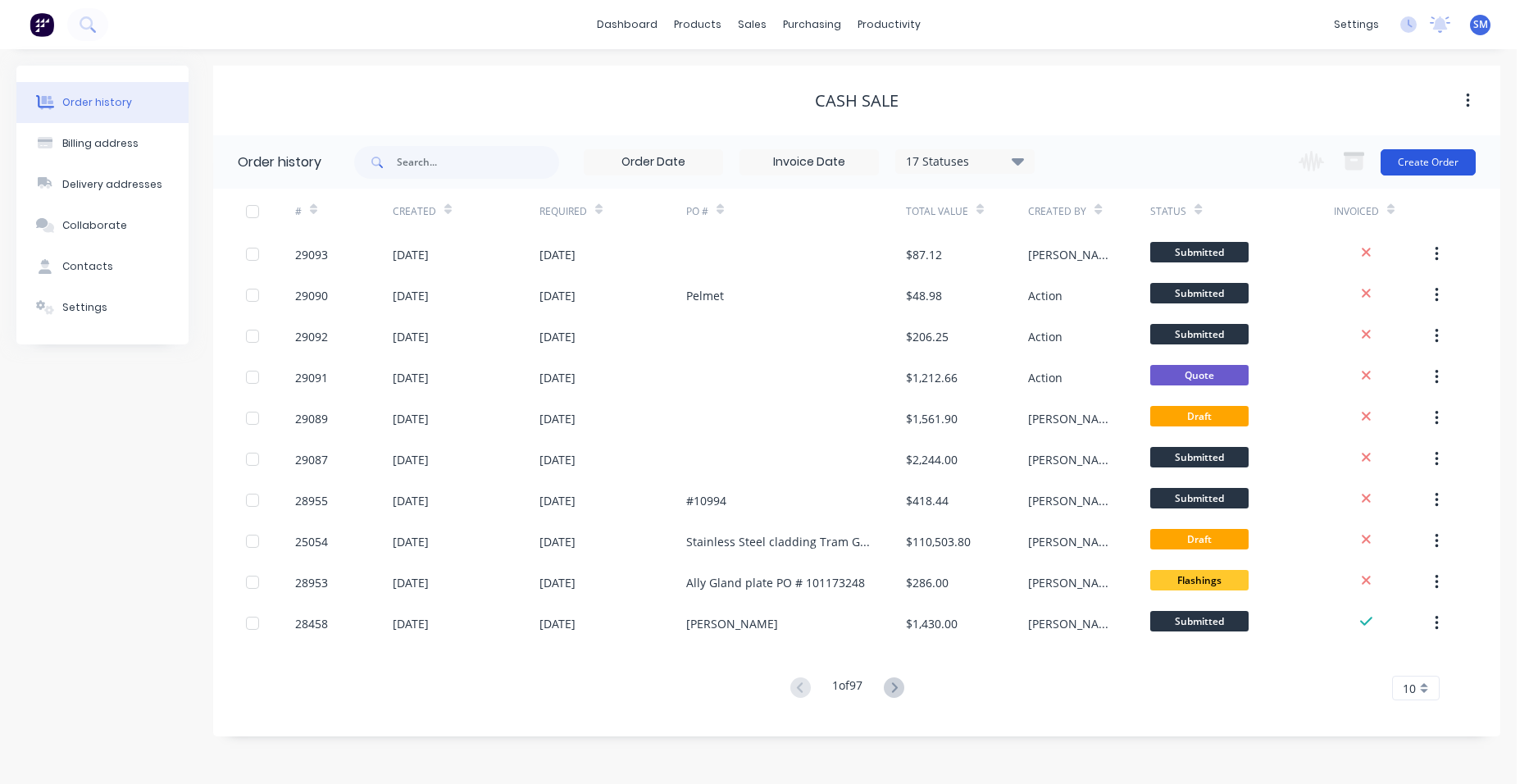
click at [1404, 155] on button "Create Order" at bounding box center [1428, 162] width 95 height 26
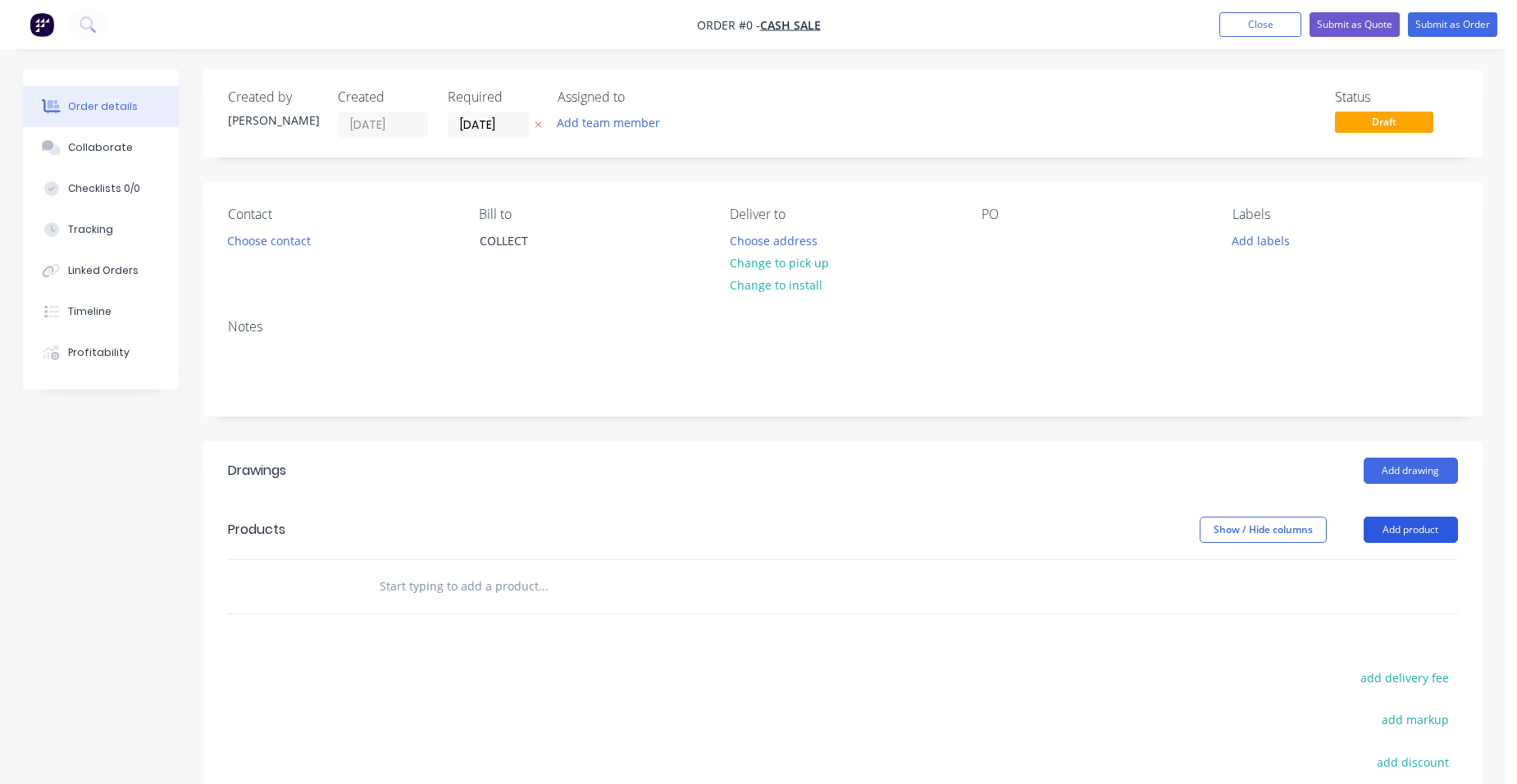
drag, startPoint x: 1394, startPoint y: 526, endPoint x: 1364, endPoint y: 521, distance: 30.4
click at [1396, 526] on button "Add product" at bounding box center [1410, 530] width 94 height 26
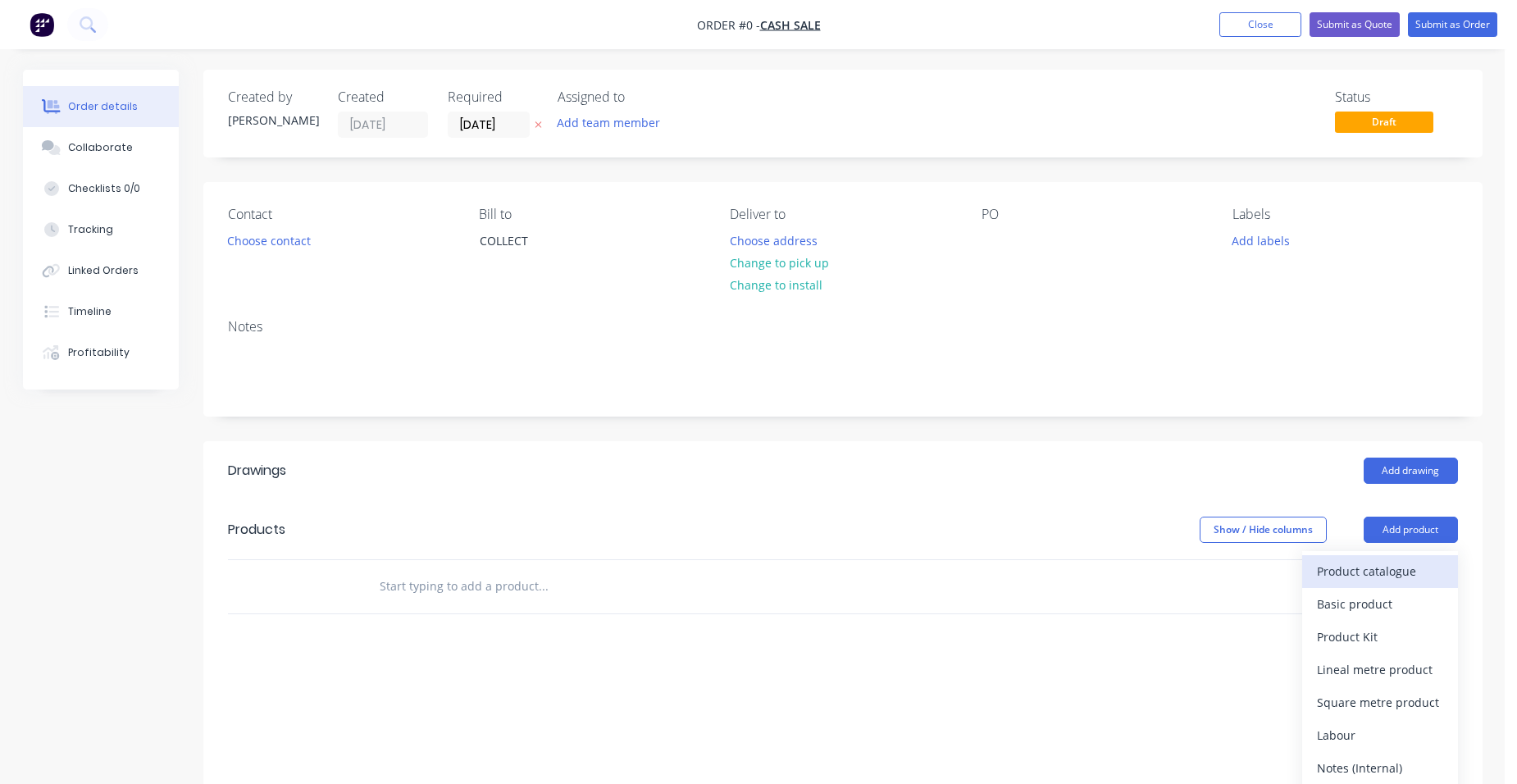
click at [1415, 582] on div "Product catalogue" at bounding box center [1380, 570] width 126 height 24
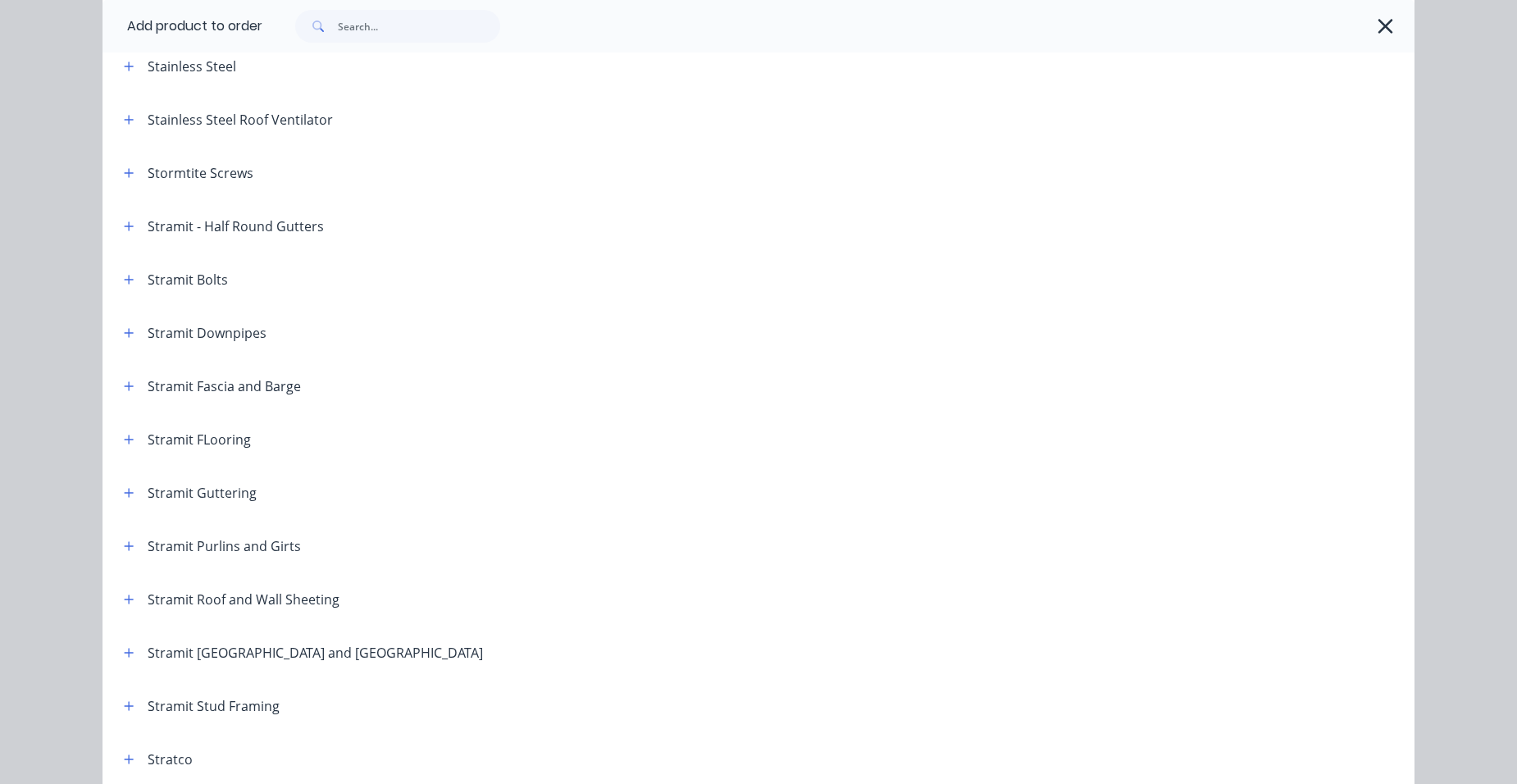
scroll to position [2623, 0]
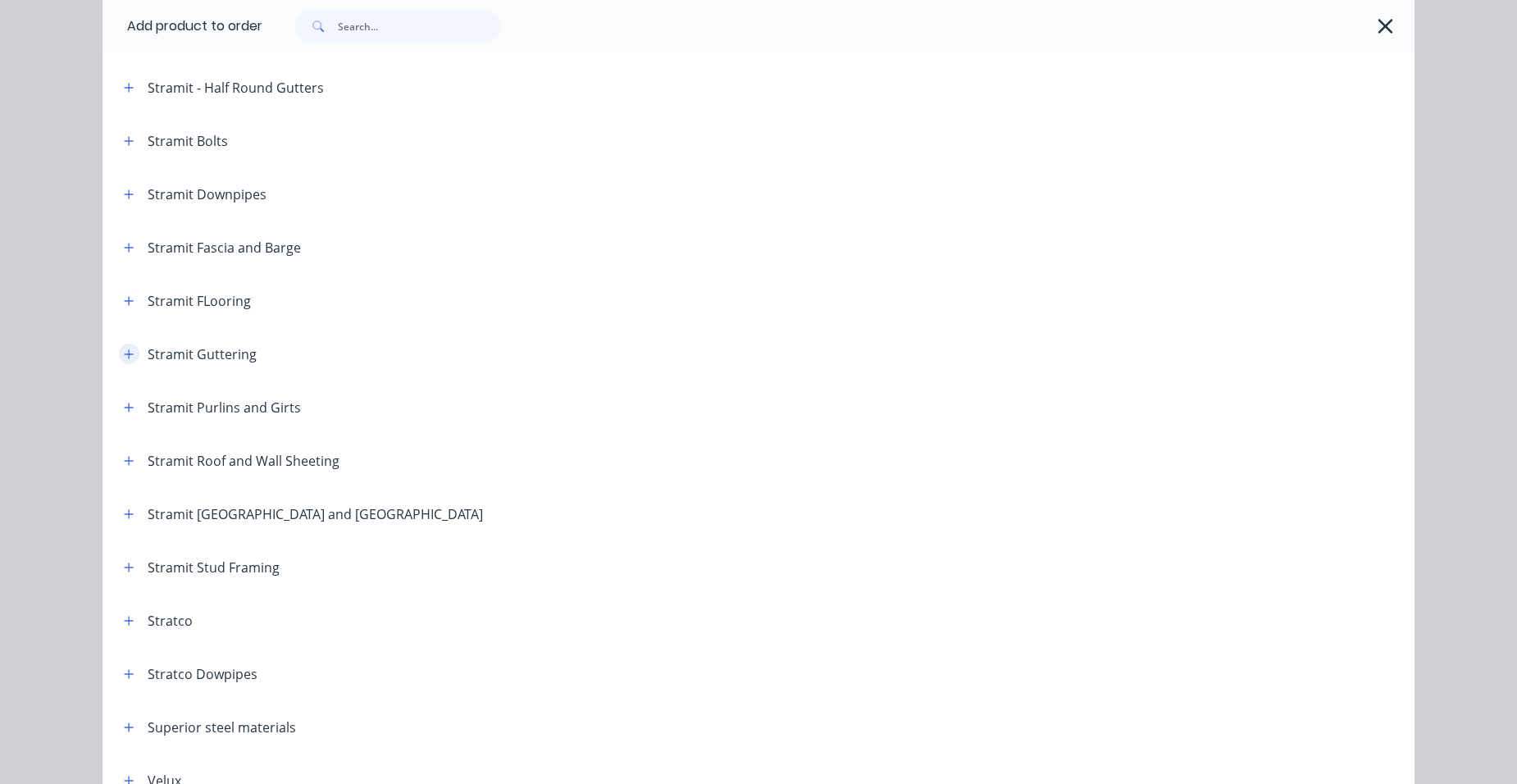
click at [125, 348] on icon "button" at bounding box center [128, 353] width 10 height 11
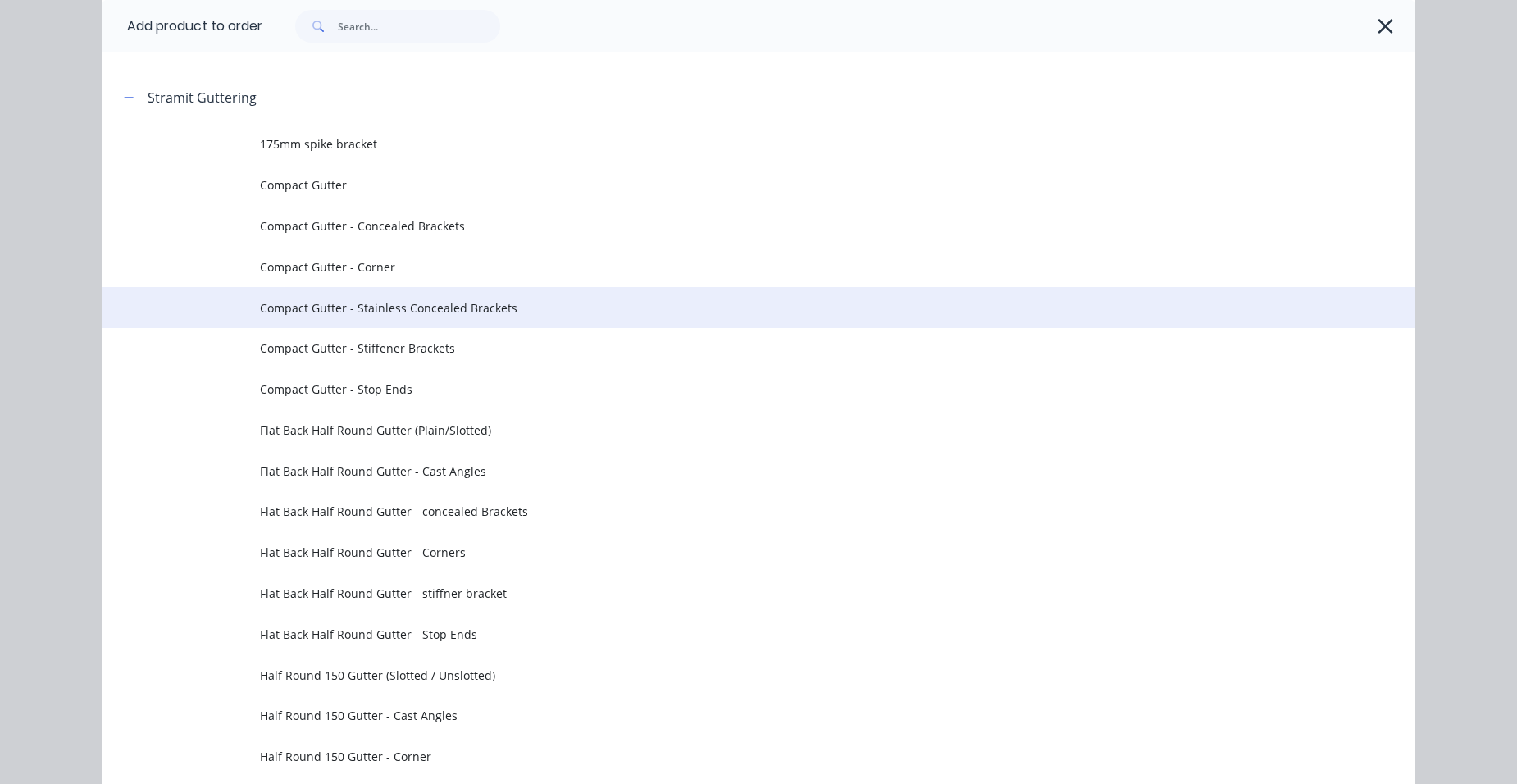
scroll to position [2787, 0]
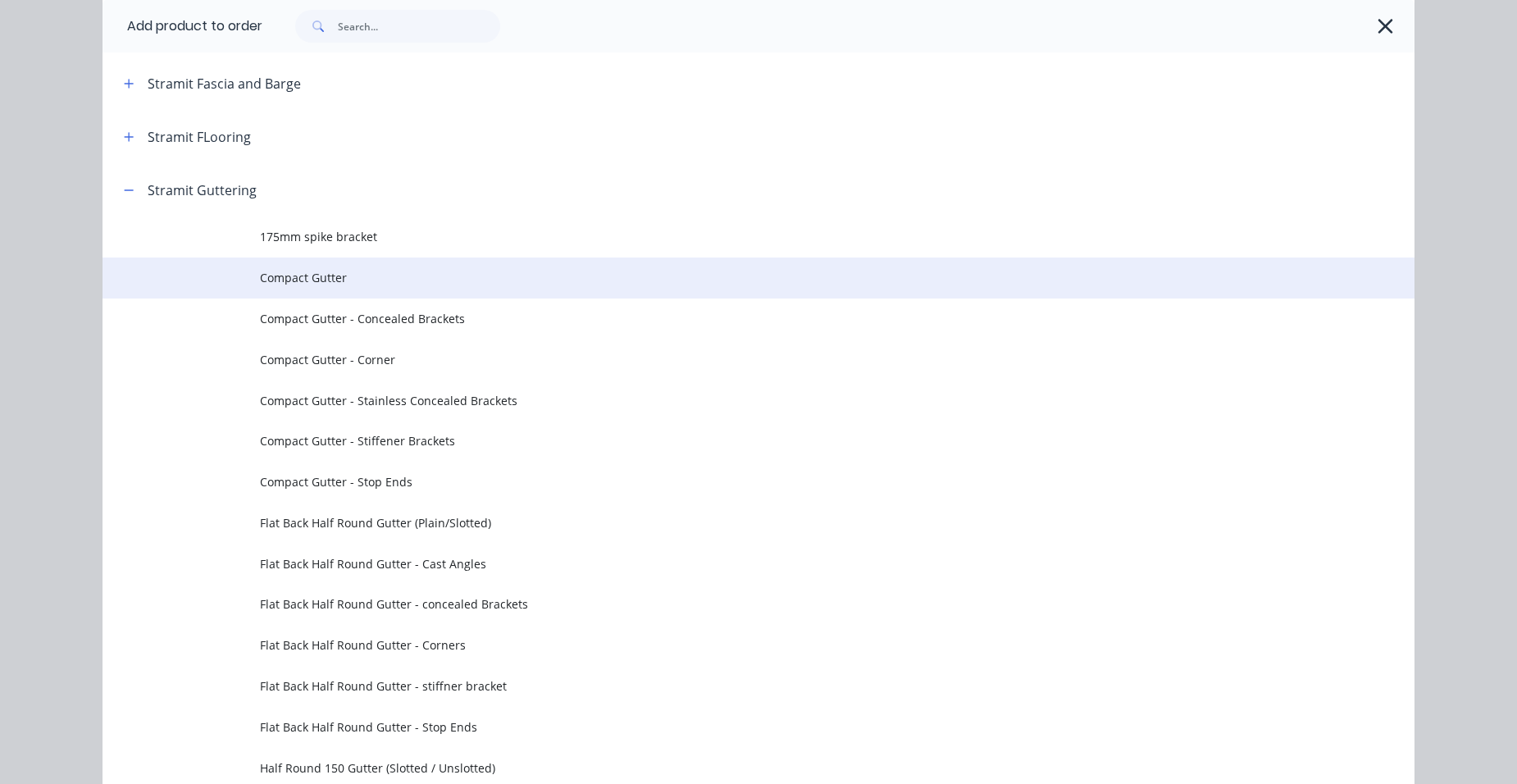
click at [350, 292] on td "Compact Gutter" at bounding box center [837, 277] width 1155 height 41
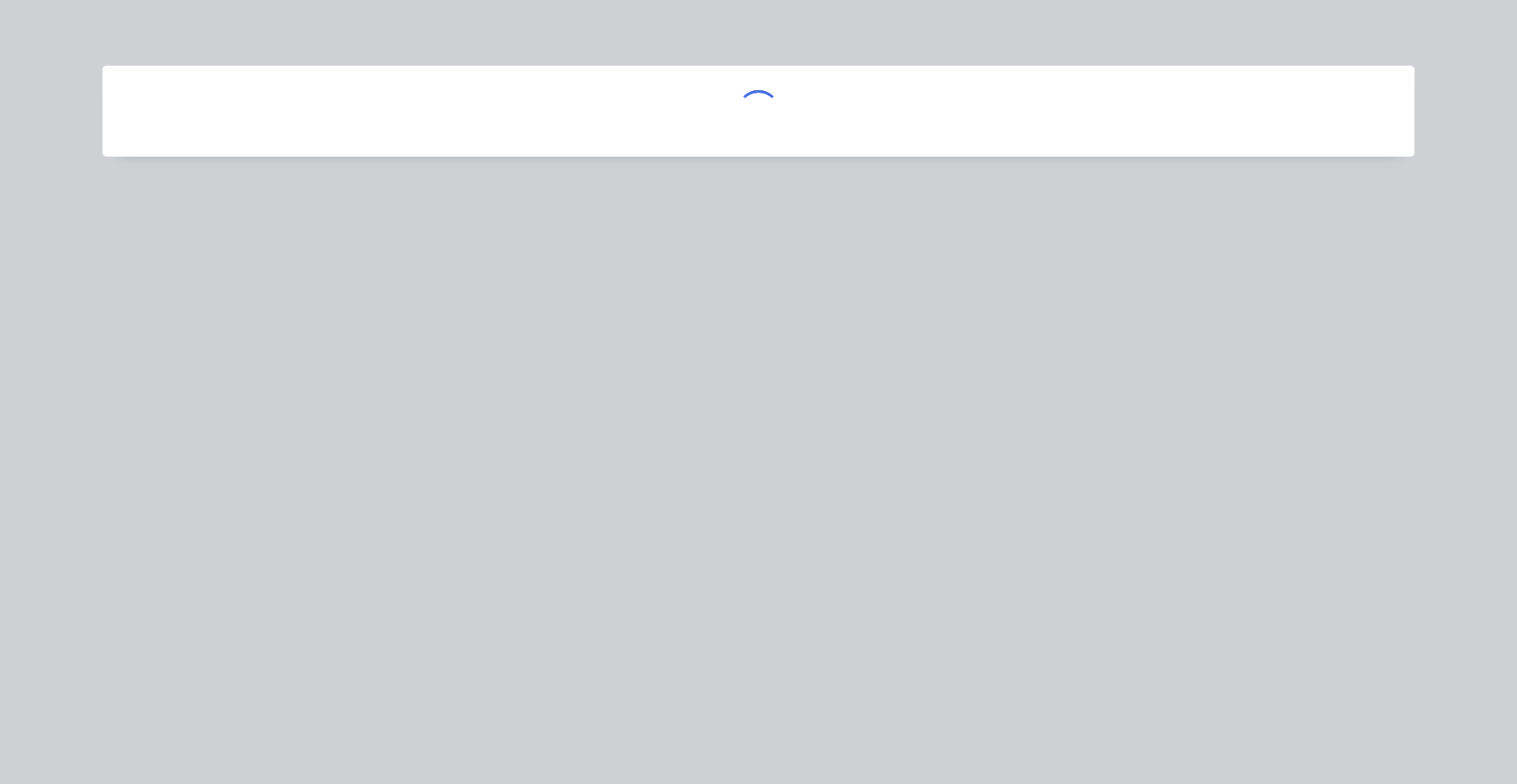
scroll to position [0, 0]
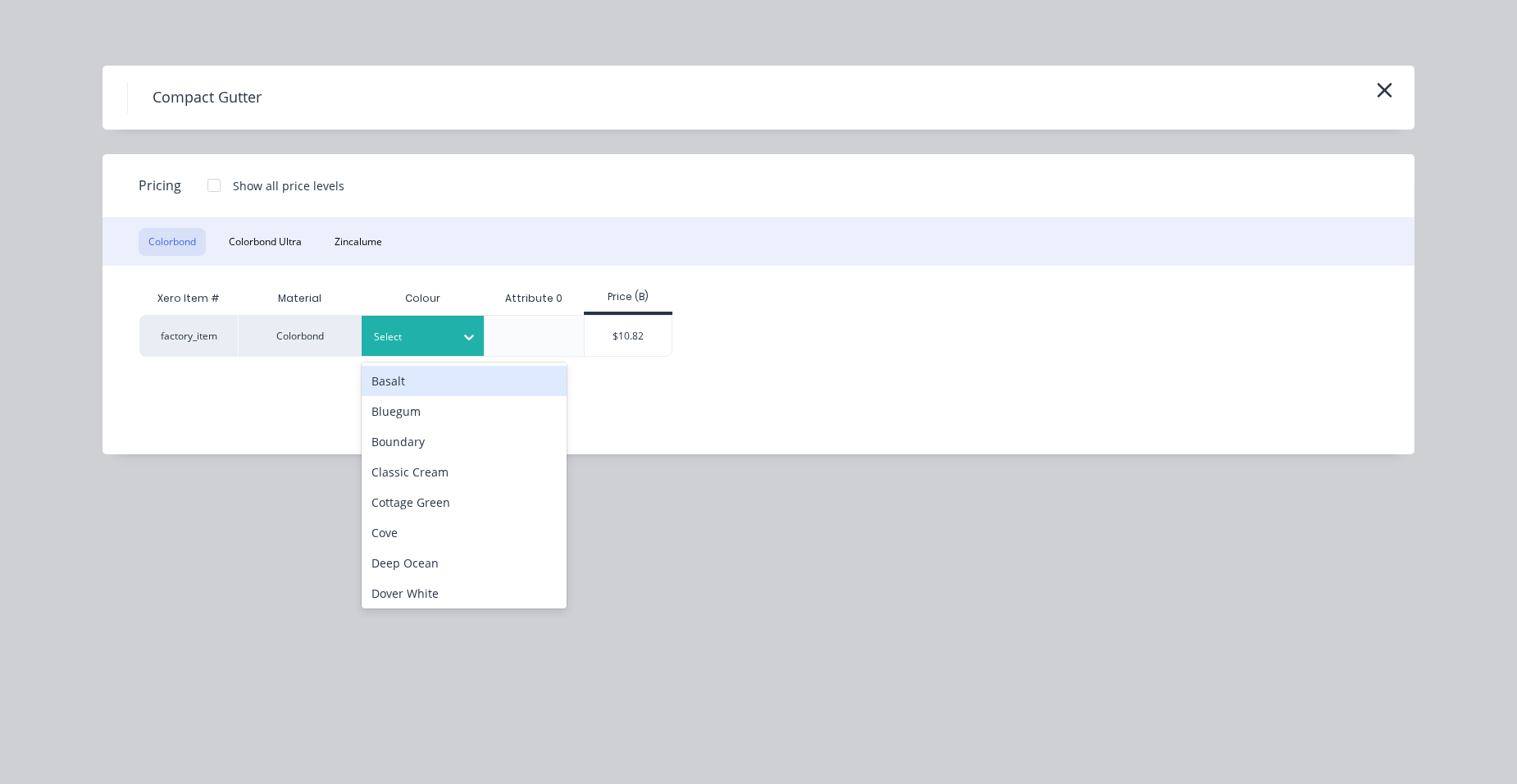
click at [431, 349] on div "Select" at bounding box center [423, 336] width 123 height 40
click at [376, 251] on button "Zincalume" at bounding box center [358, 242] width 68 height 28
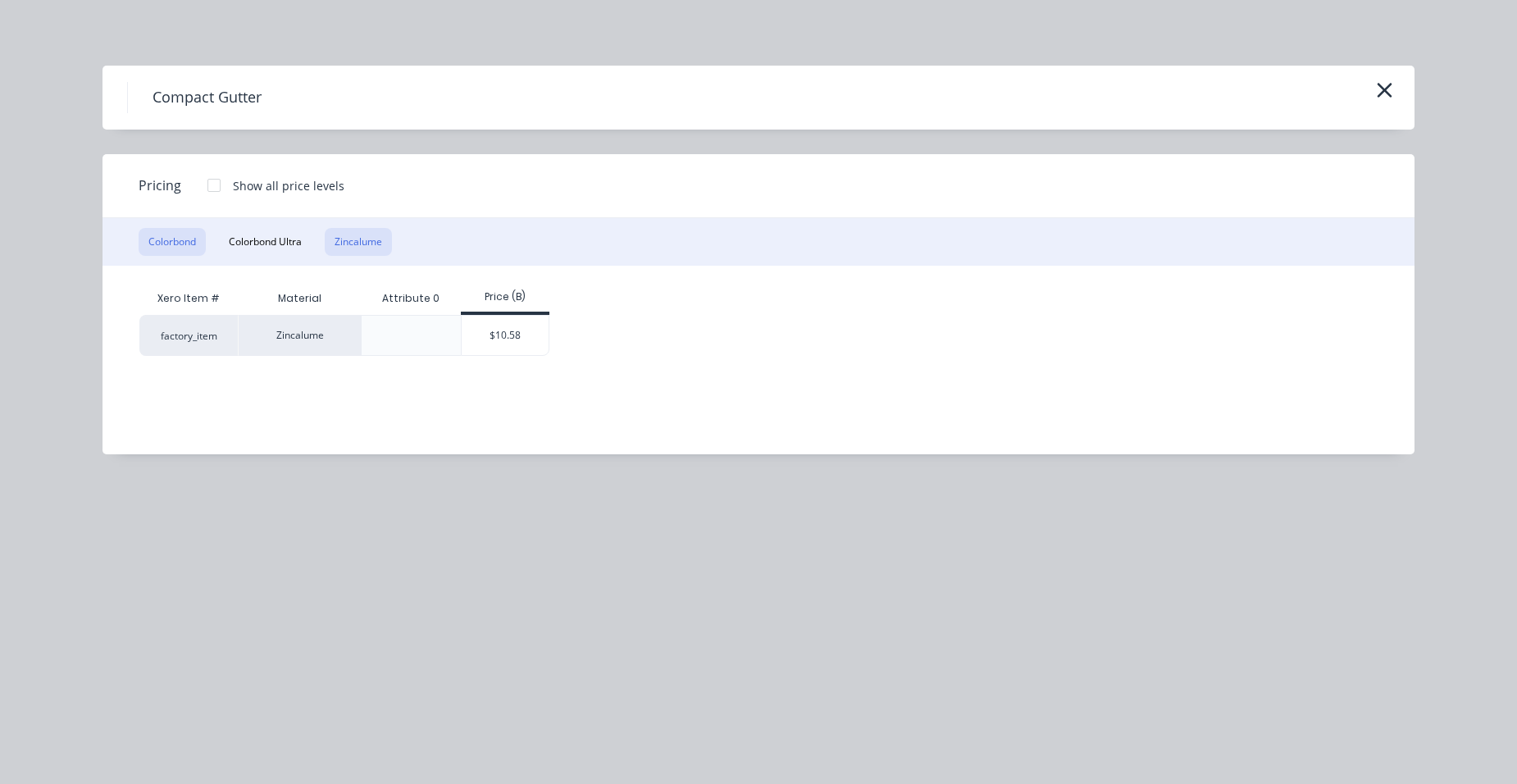
click at [193, 239] on button "Colorbond" at bounding box center [172, 242] width 68 height 28
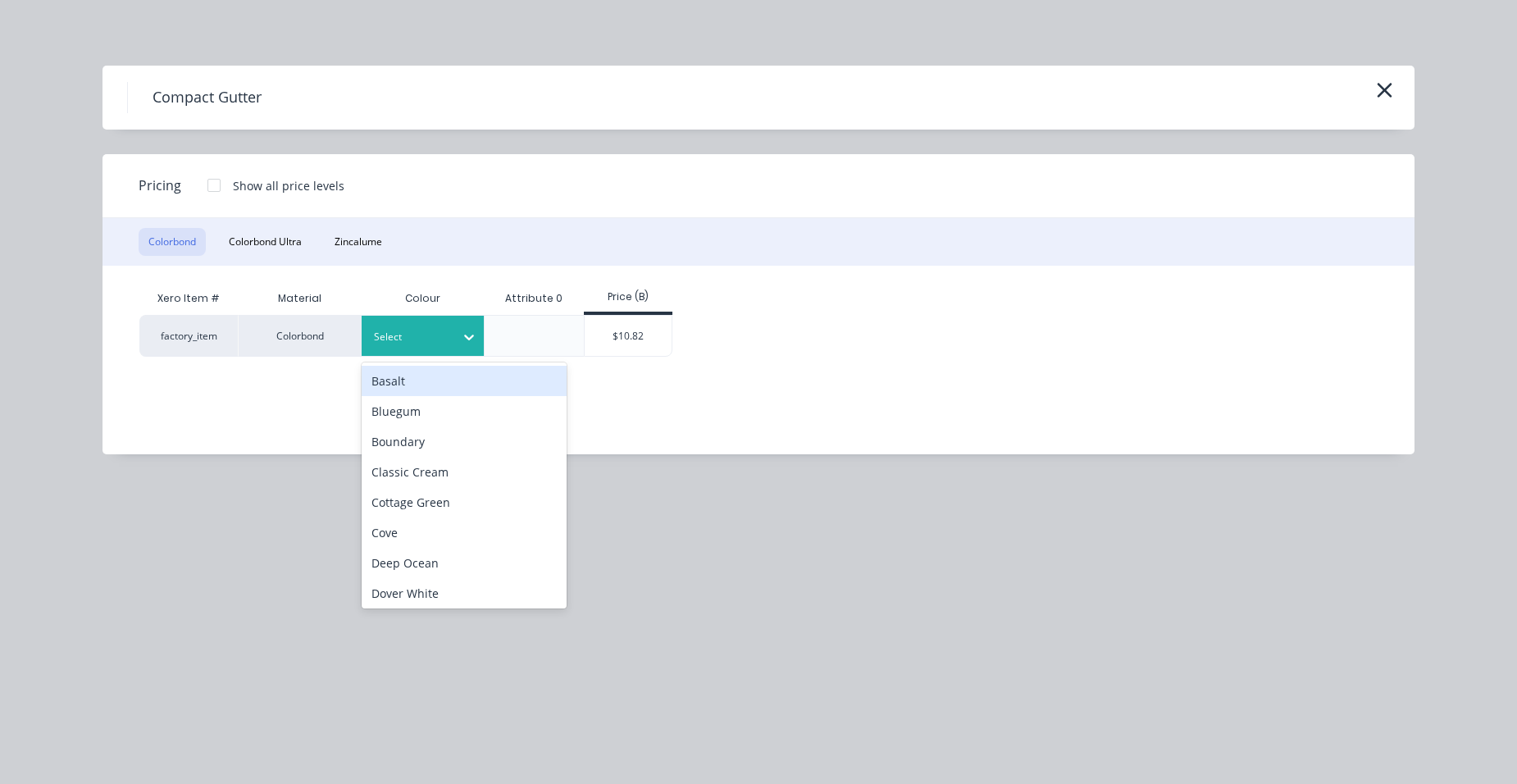
click at [437, 332] on div at bounding box center [411, 337] width 74 height 18
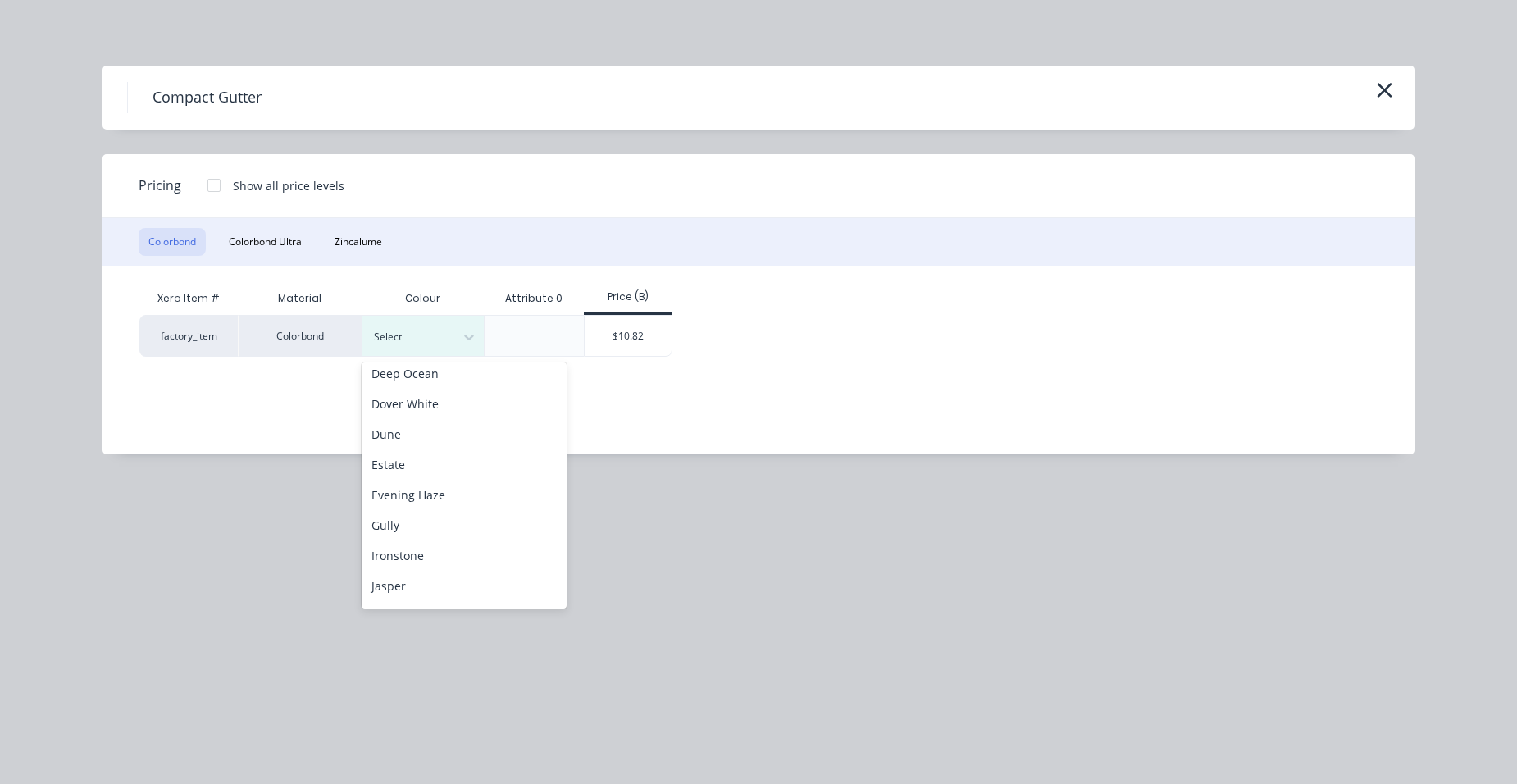
scroll to position [164, 0]
click at [437, 408] on div "Deep Ocean" at bounding box center [464, 398] width 205 height 31
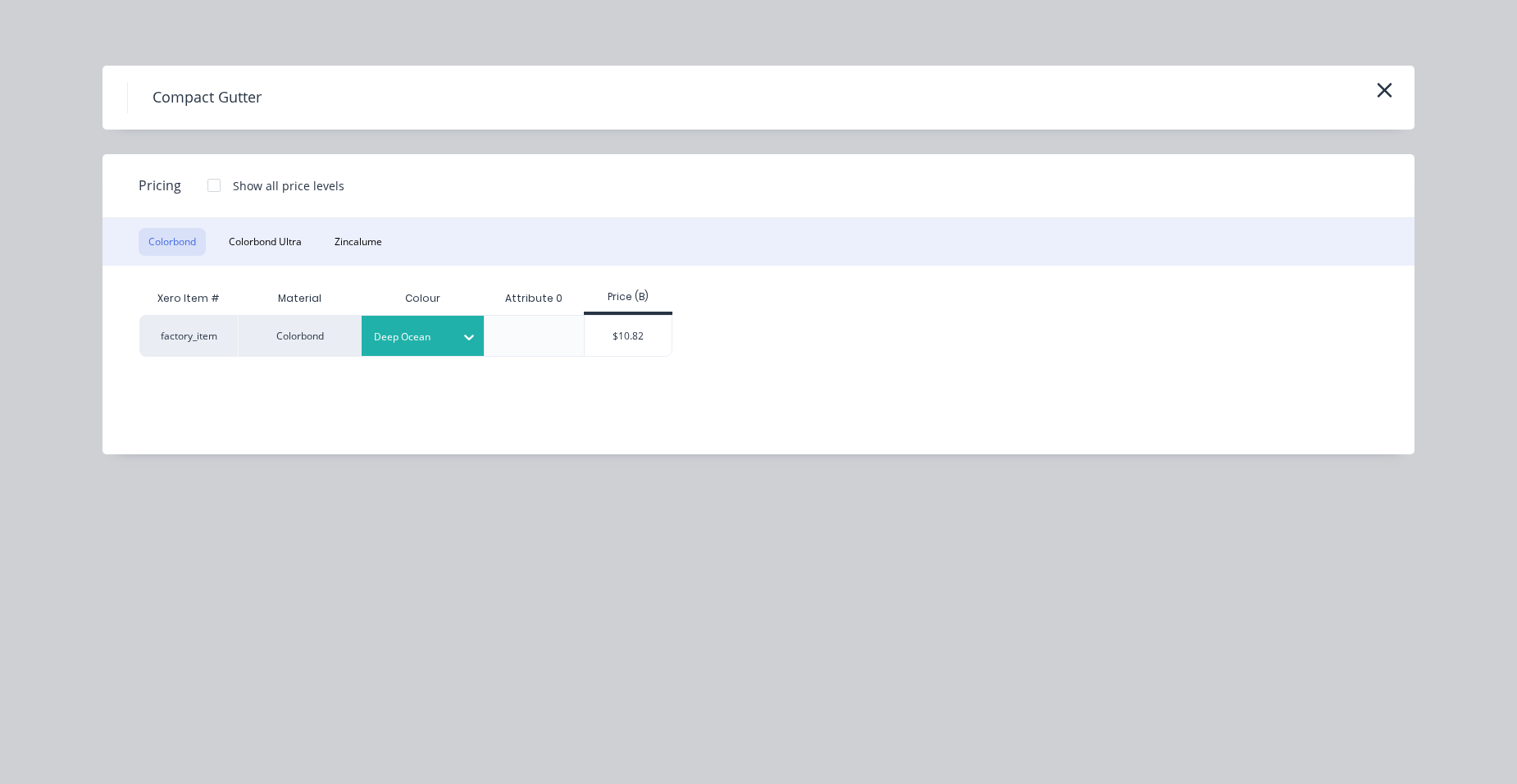
drag, startPoint x: 636, startPoint y: 335, endPoint x: 636, endPoint y: 359, distance: 24.0
click at [636, 337] on div "$10.82" at bounding box center [628, 336] width 88 height 40
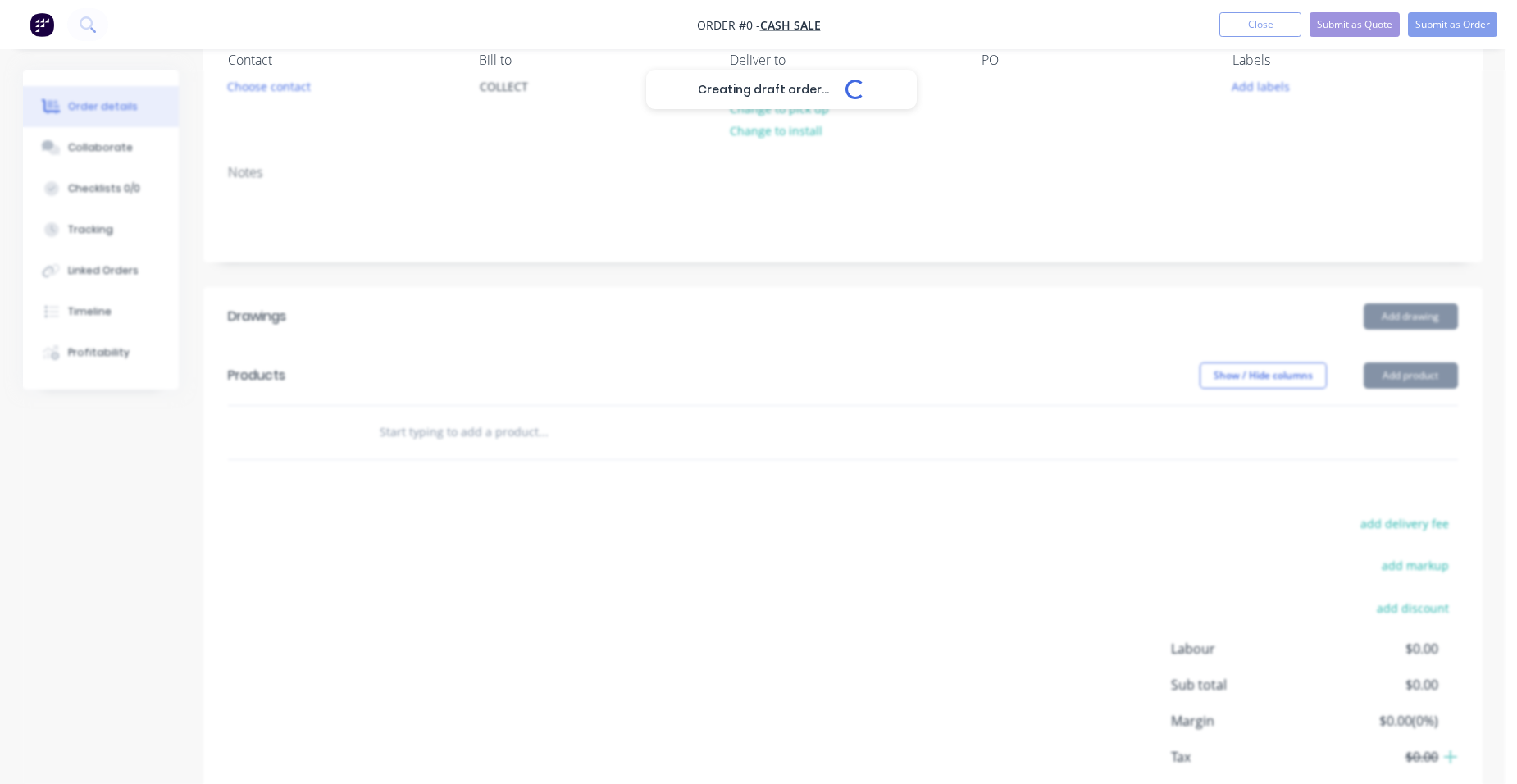
scroll to position [248, 0]
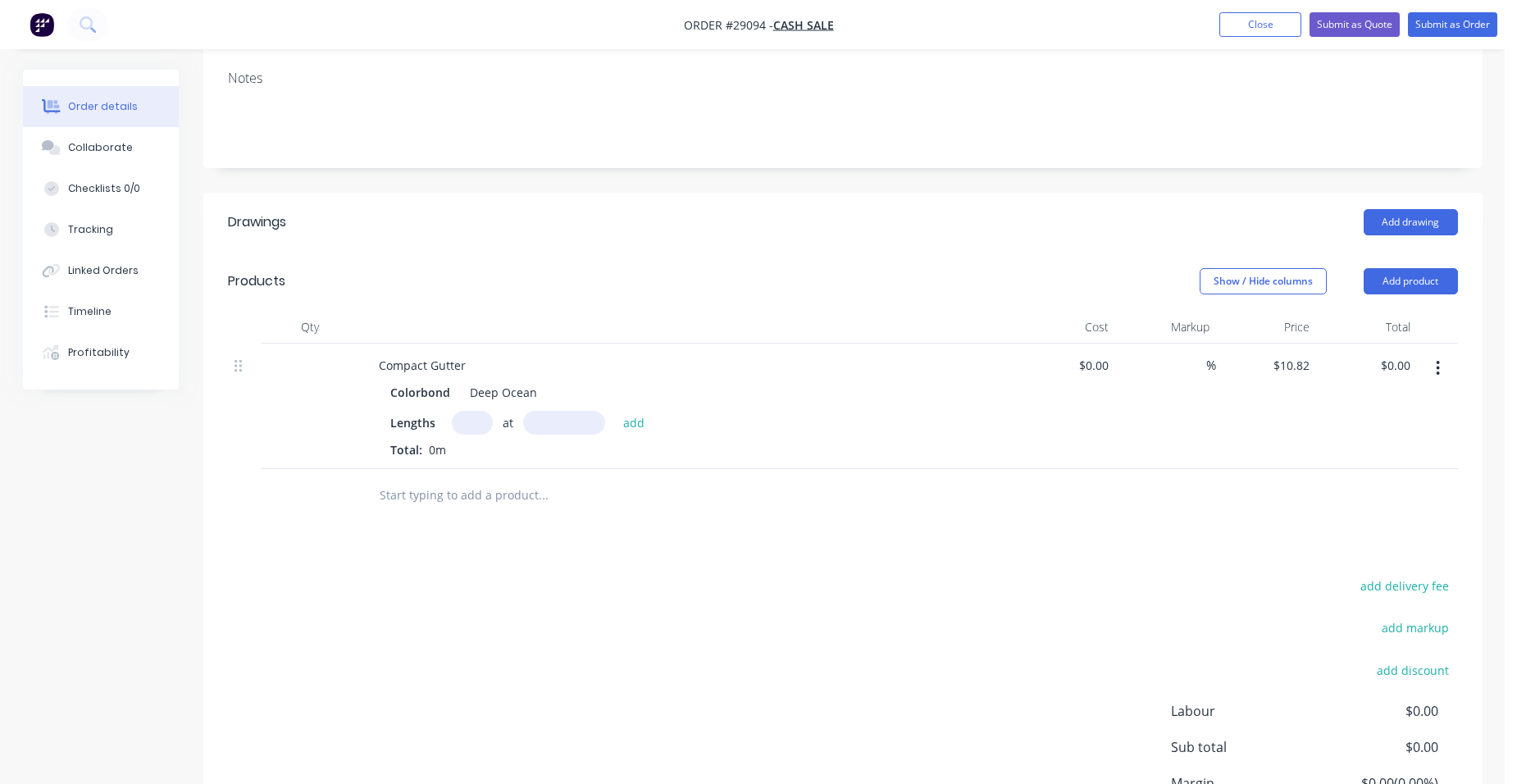
click at [468, 429] on input "text" at bounding box center [472, 422] width 41 height 24
type input "1"
type input "8000"
click at [615, 410] on button "add" at bounding box center [634, 421] width 39 height 22
type input "$86.56"
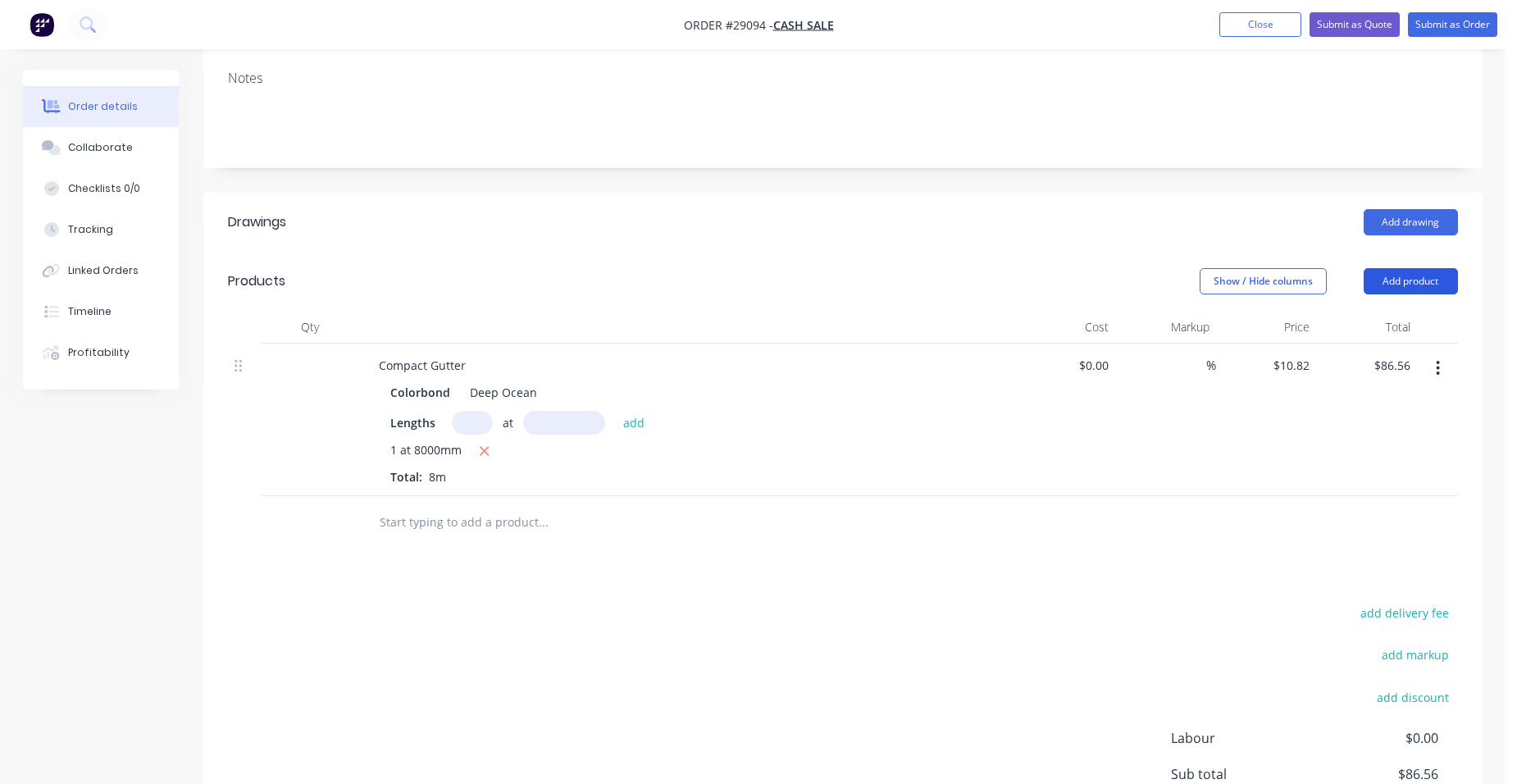
click at [1390, 271] on button "Add product" at bounding box center [1410, 282] width 94 height 26
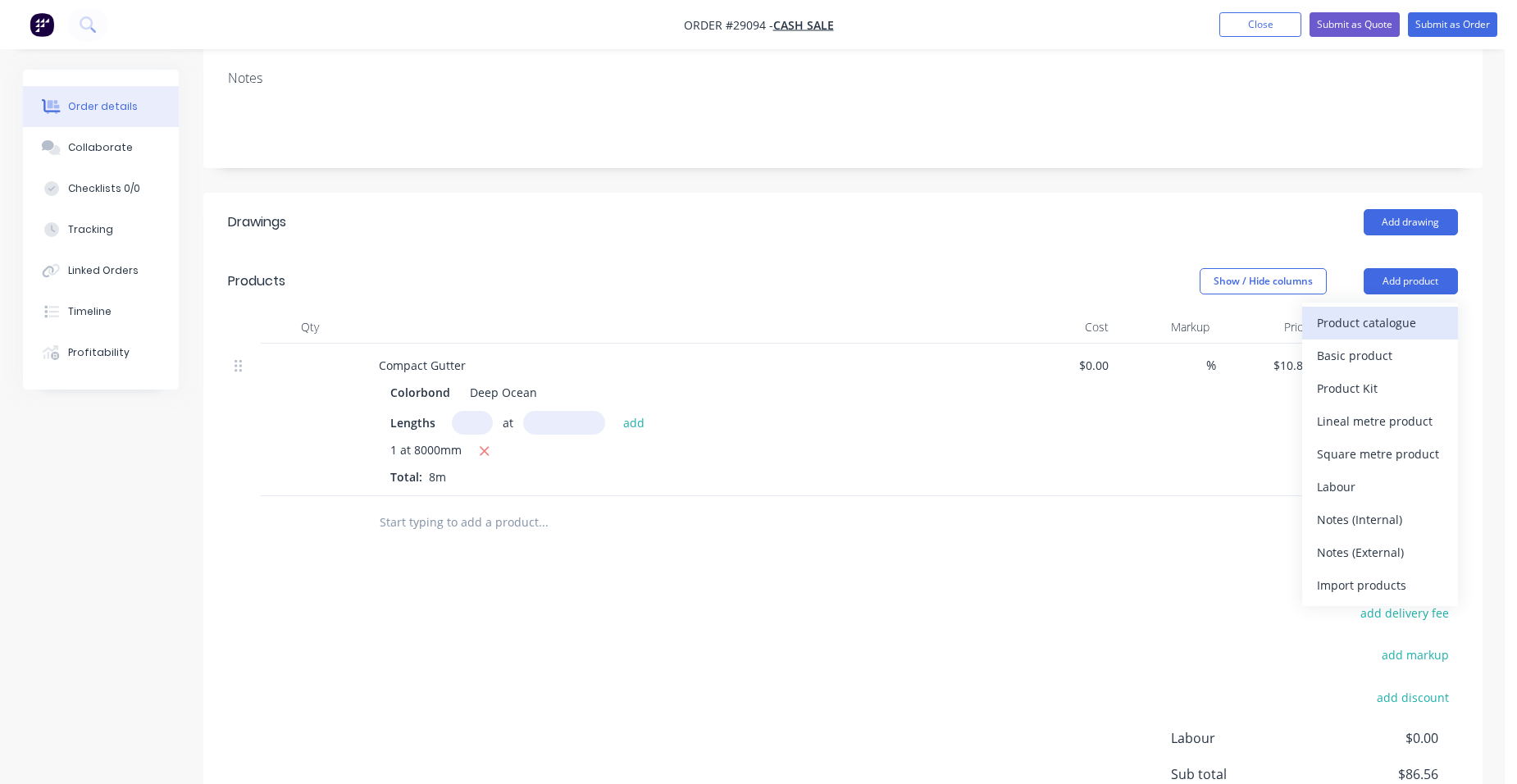
click at [1363, 311] on div "Product catalogue" at bounding box center [1380, 322] width 126 height 24
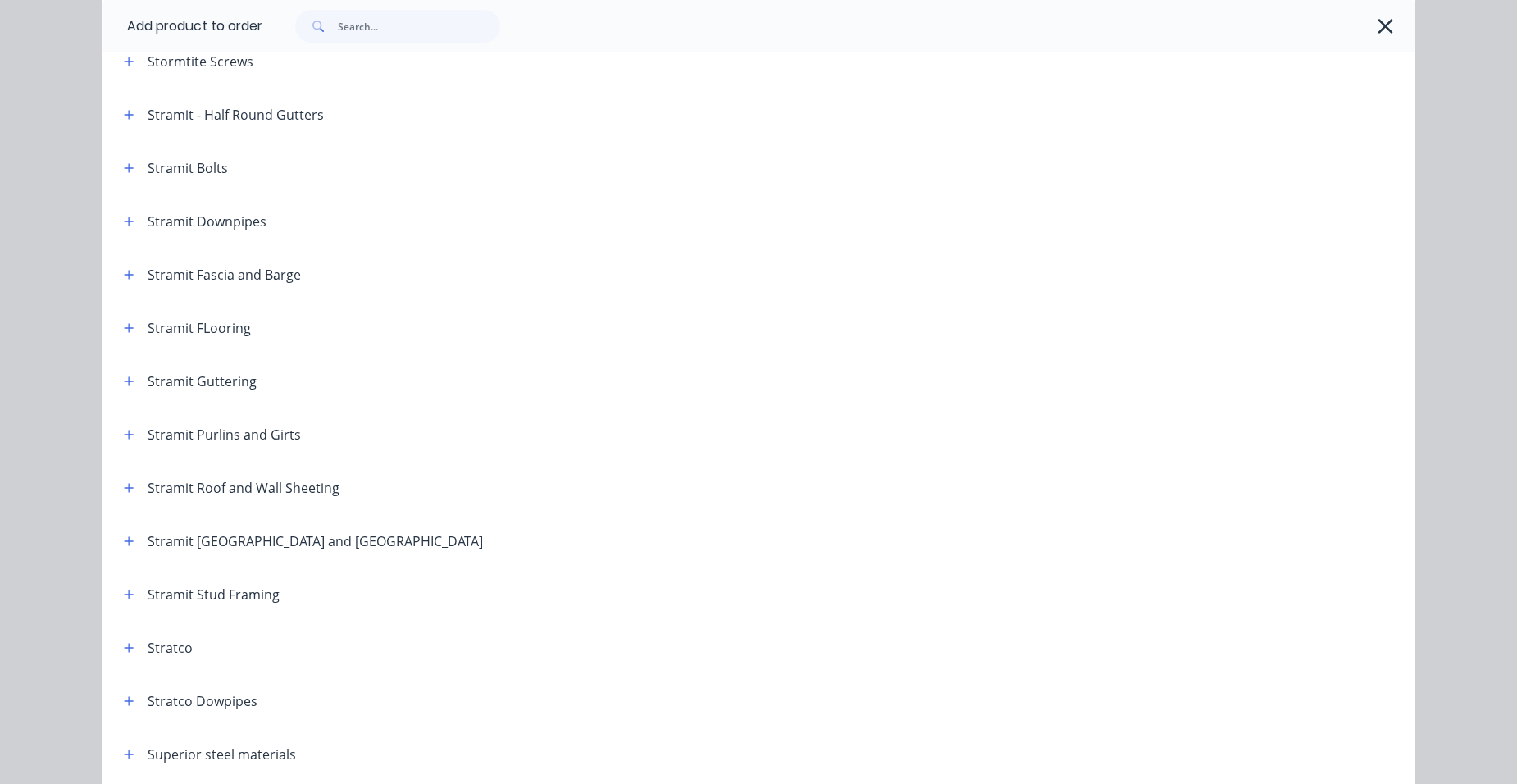
scroll to position [2705, 0]
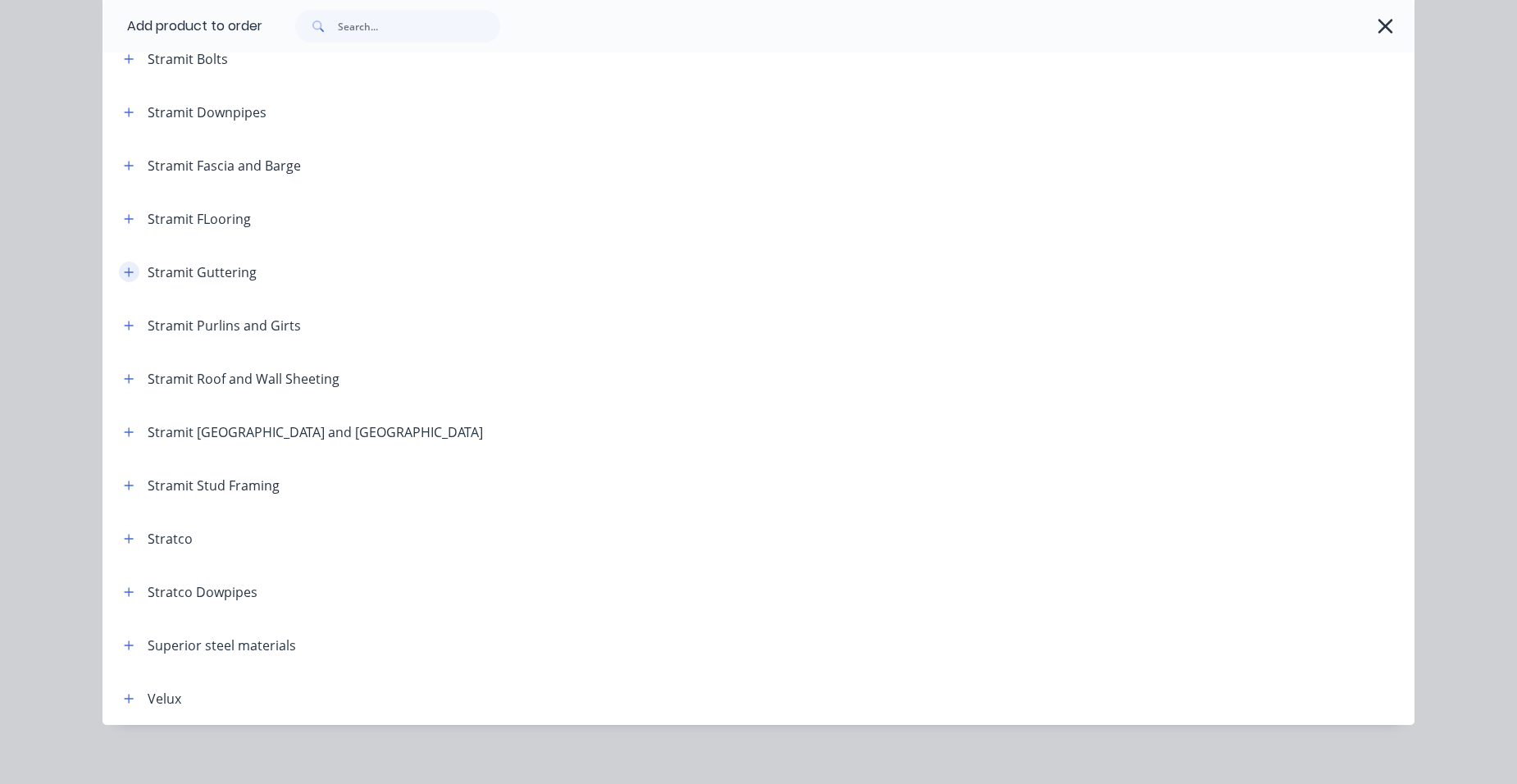
click at [131, 274] on button "button" at bounding box center [129, 271] width 20 height 20
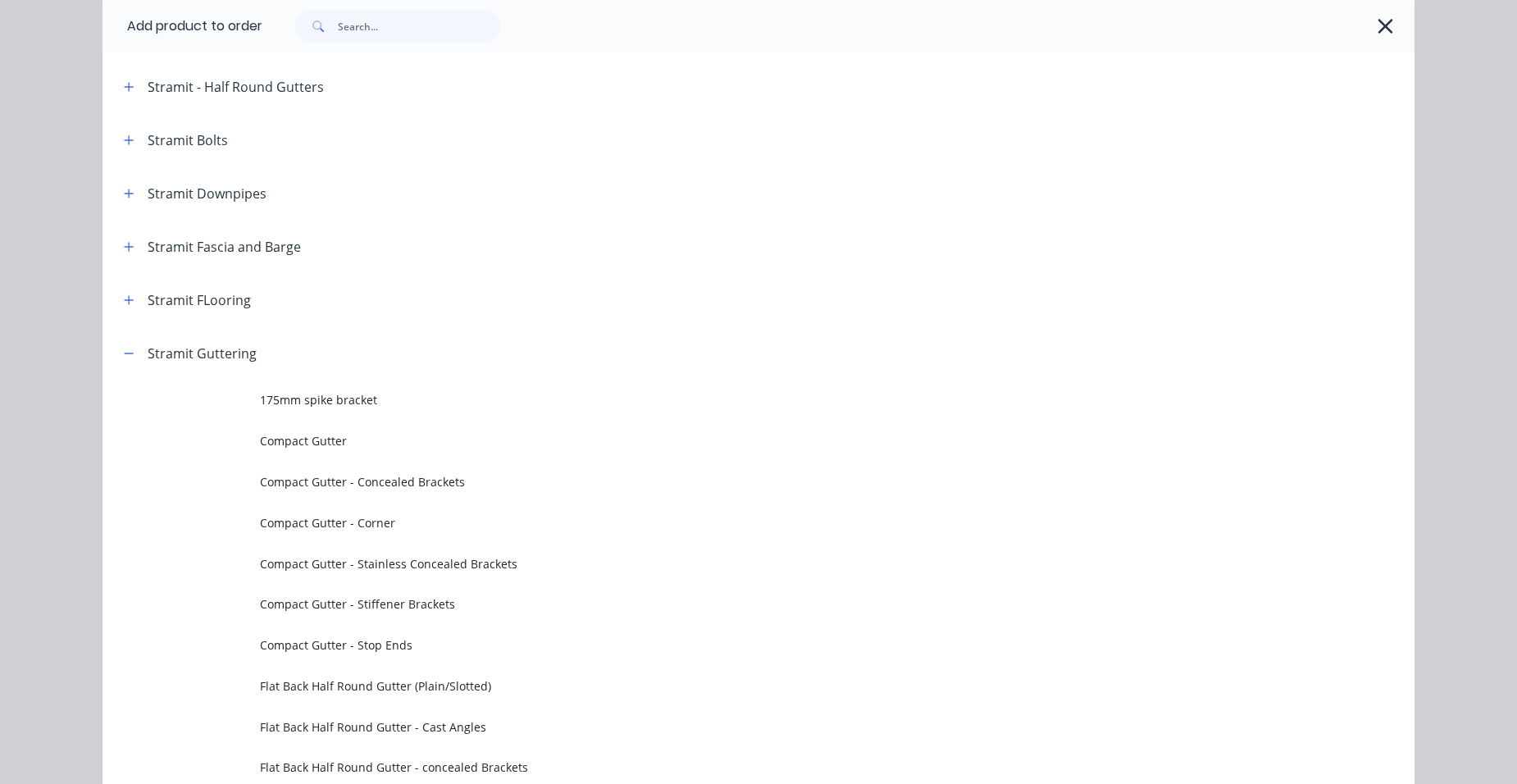
scroll to position [2623, 0]
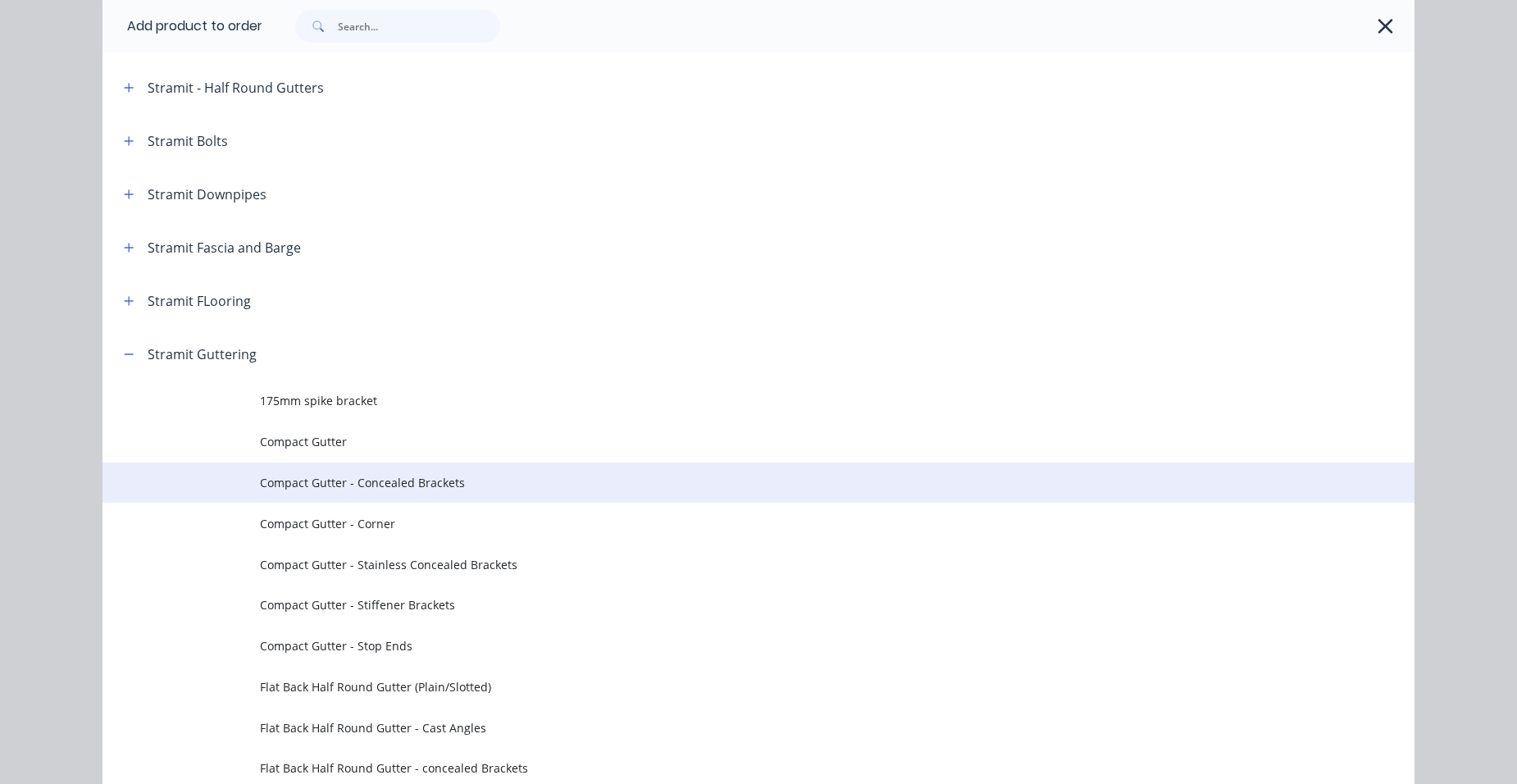
click at [456, 482] on span "Compact Gutter - Concealed Brackets" at bounding box center [721, 482] width 923 height 18
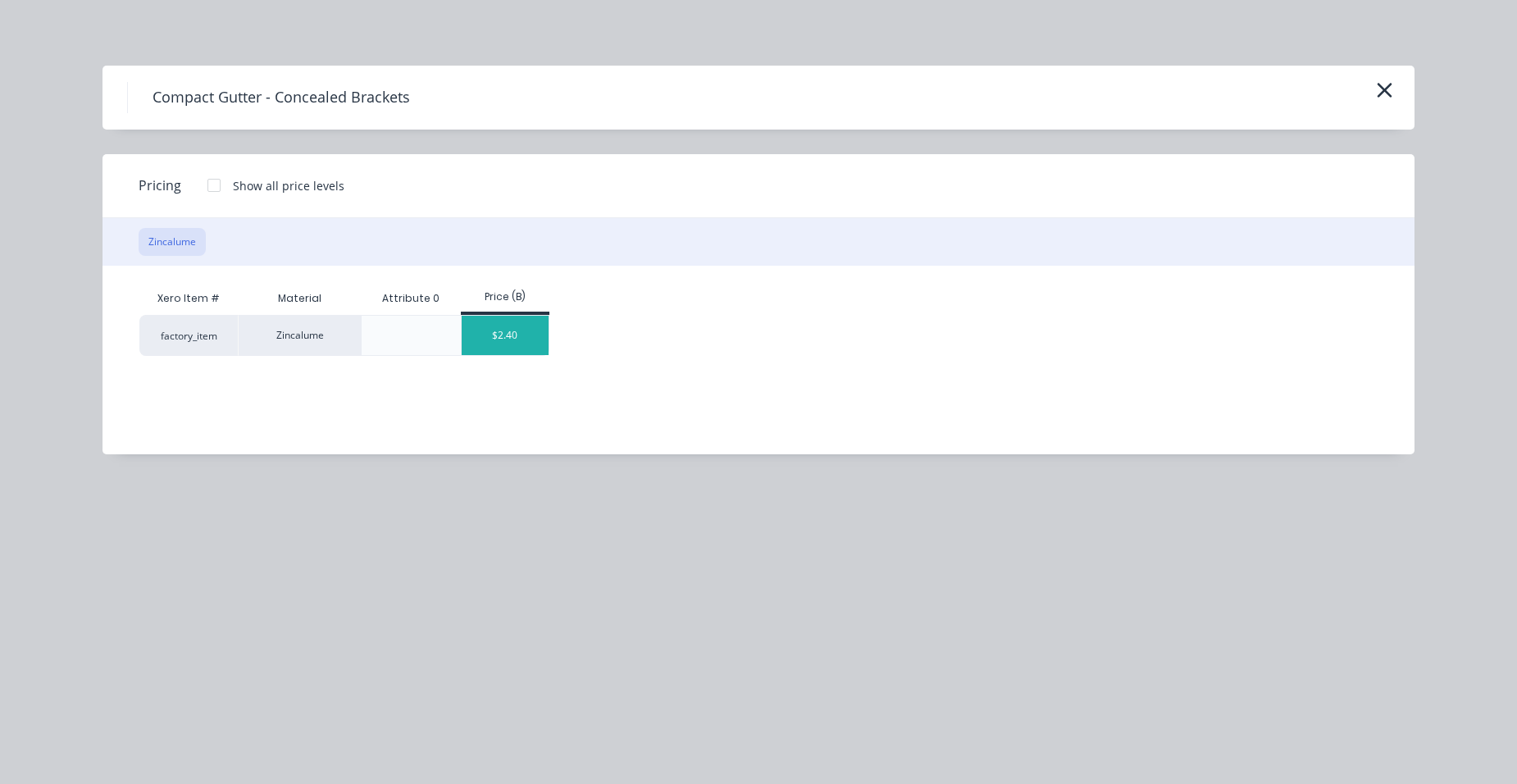
click at [511, 334] on div "$2.40" at bounding box center [505, 335] width 88 height 39
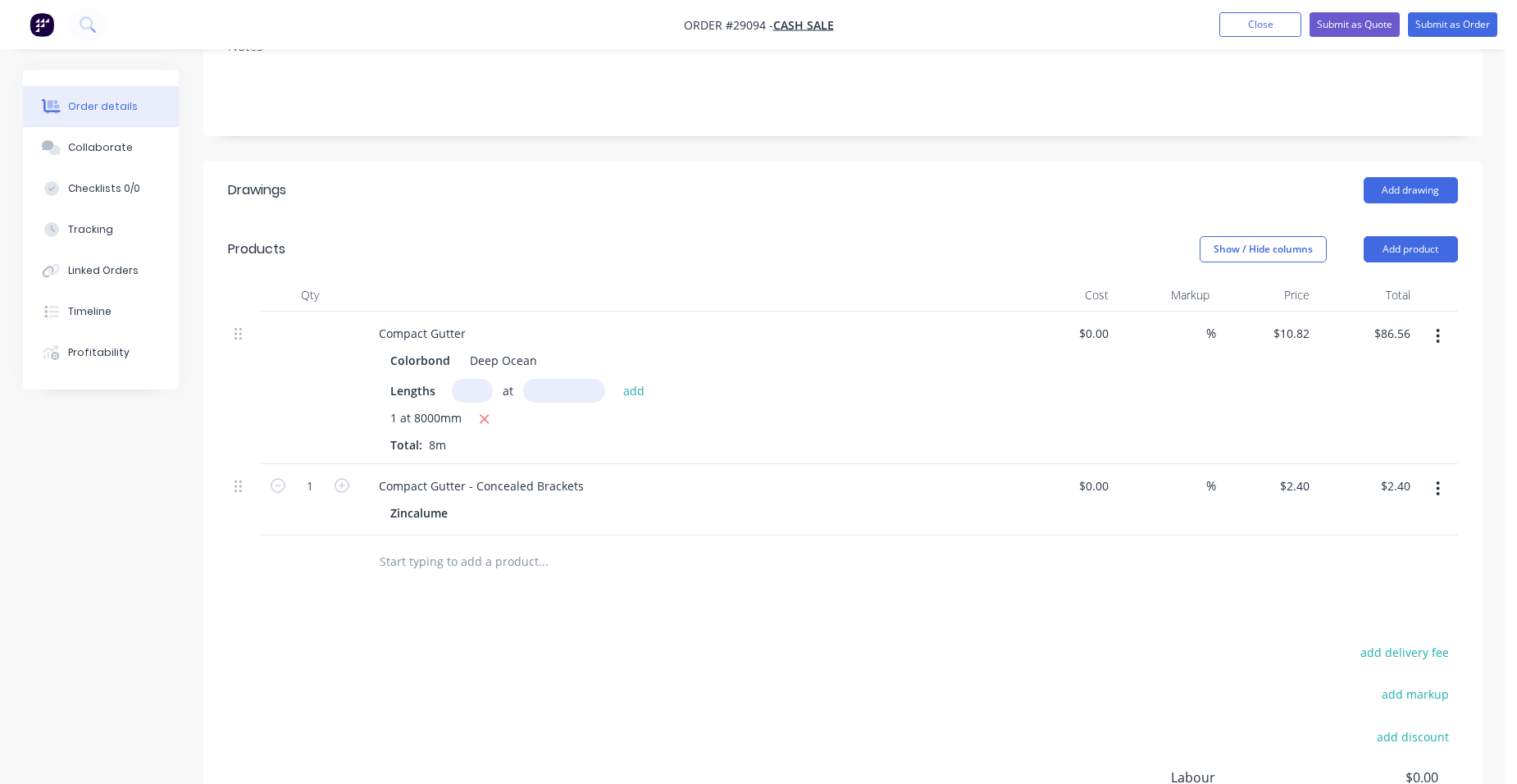
scroll to position [257, 0]
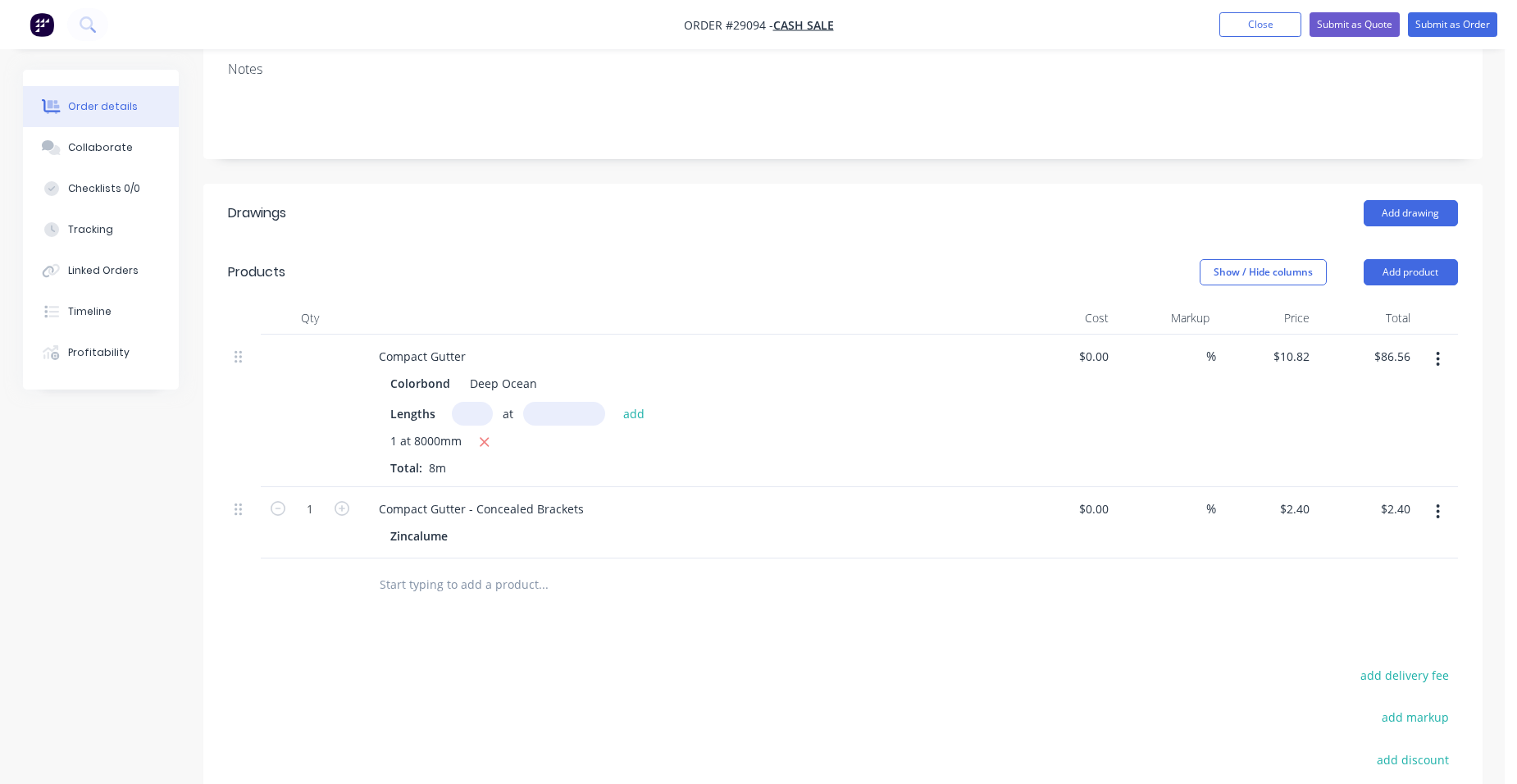
click at [345, 498] on button "button" at bounding box center [342, 507] width 21 height 18
type input "2"
type input "$4.80"
click at [345, 498] on button "button" at bounding box center [342, 507] width 21 height 18
type input "3"
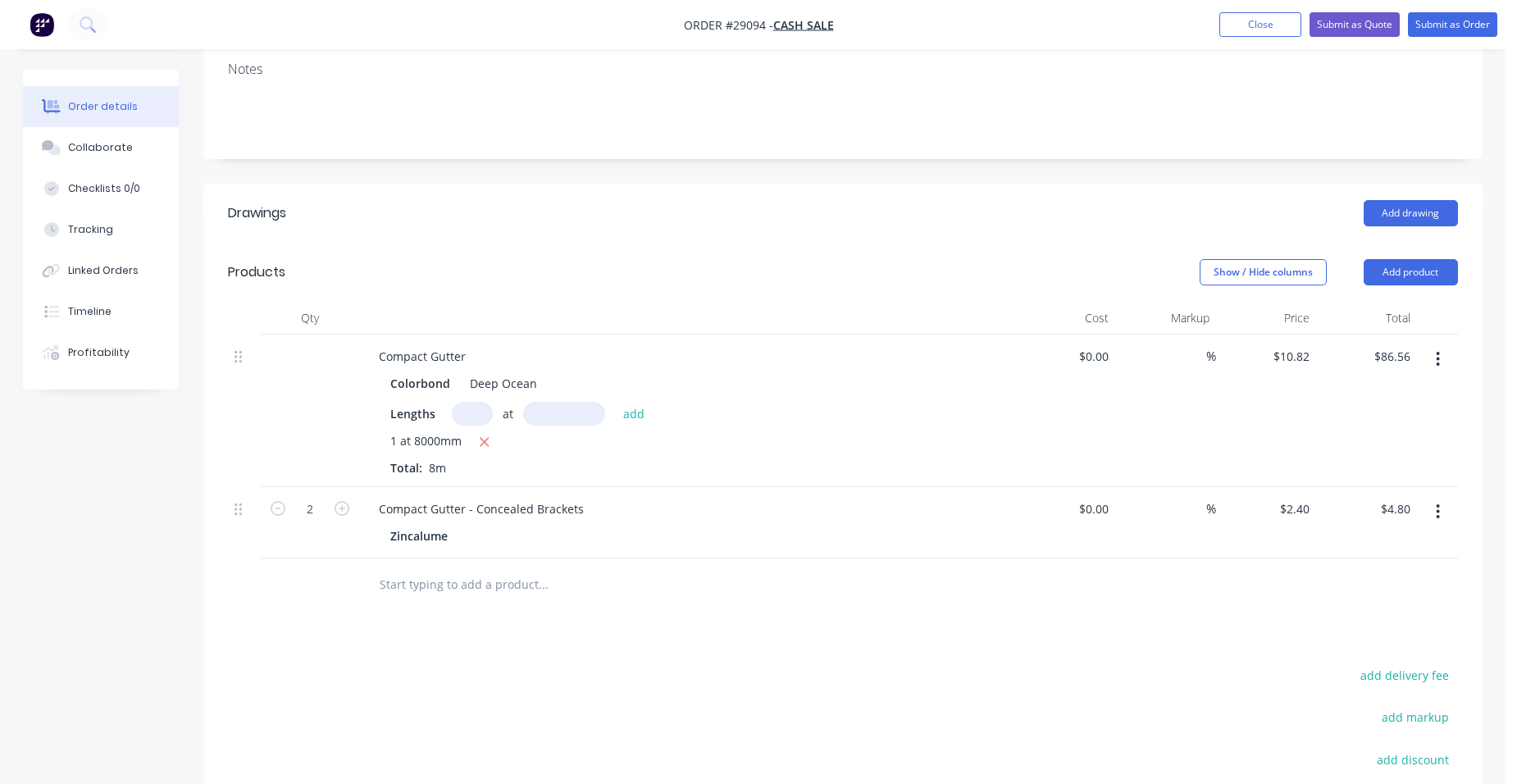
type input "$7.20"
click at [345, 498] on button "button" at bounding box center [342, 507] width 21 height 18
type input "4"
type input "$9.60"
click at [346, 498] on button "button" at bounding box center [342, 507] width 21 height 18
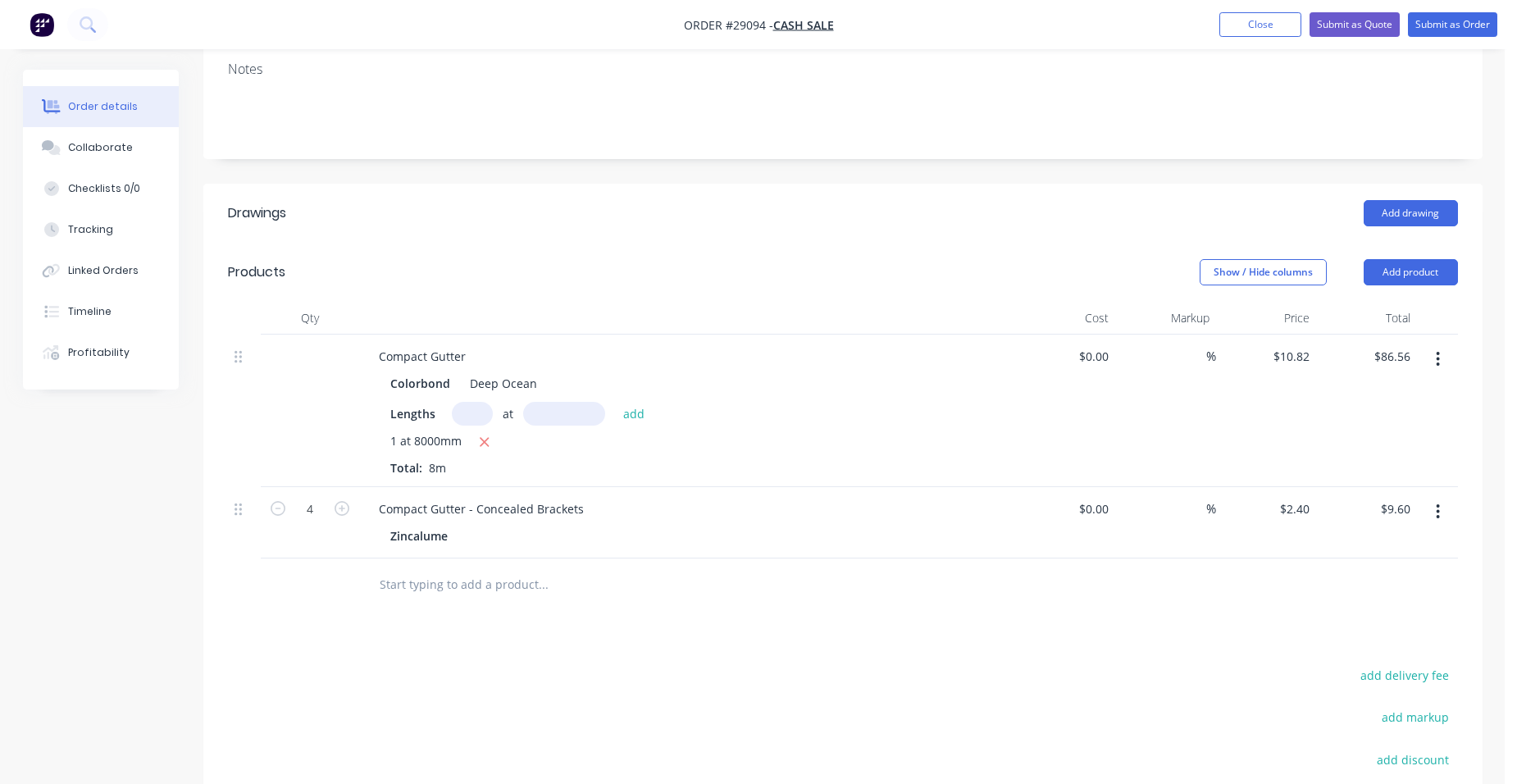
type input "5"
type input "$12.00"
click at [346, 498] on button "button" at bounding box center [342, 507] width 21 height 18
type input "6"
type input "$14.40"
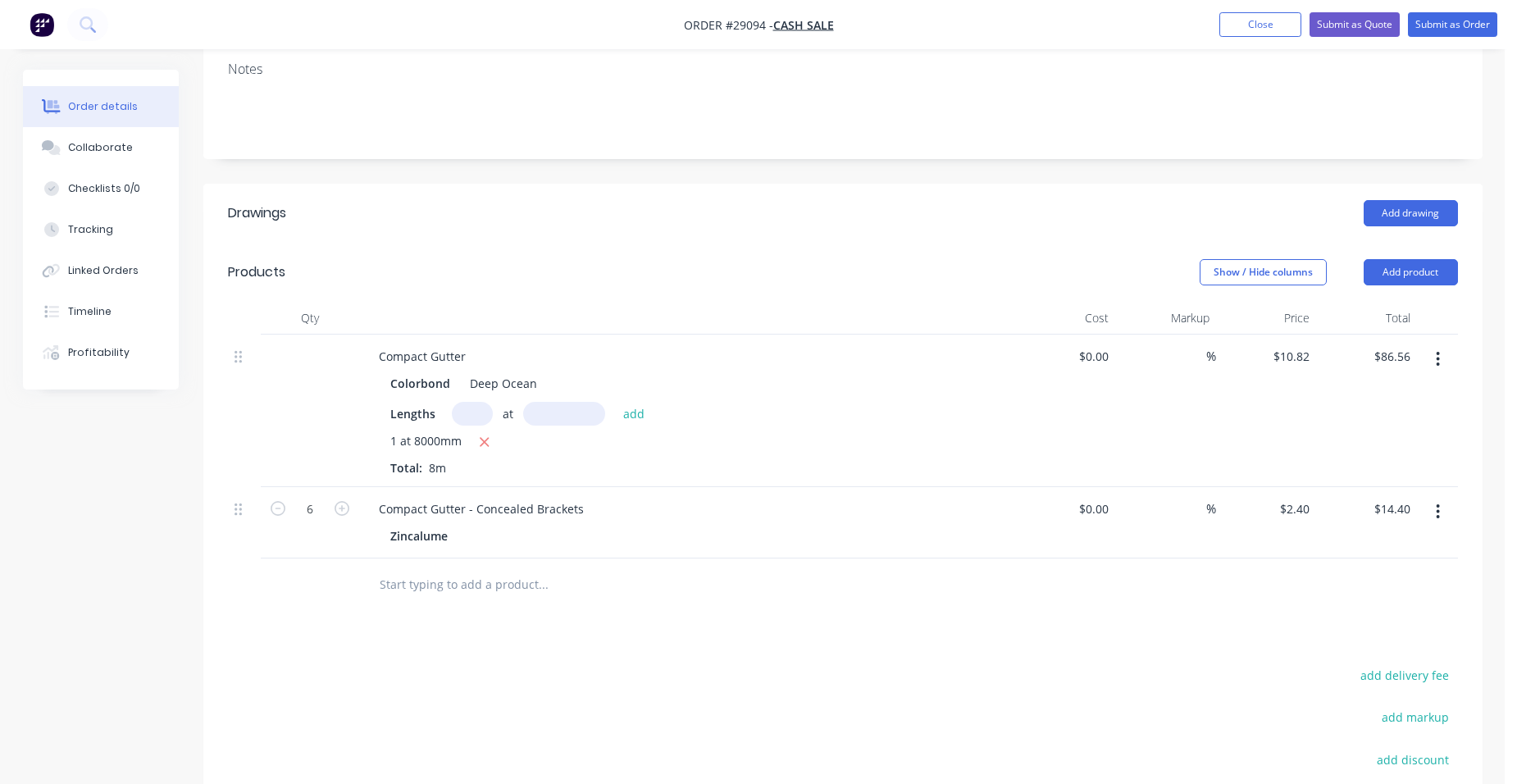
click at [346, 498] on button "button" at bounding box center [342, 507] width 21 height 18
type input "7"
type input "$16.80"
click at [346, 498] on button "button" at bounding box center [342, 507] width 21 height 18
type input "8"
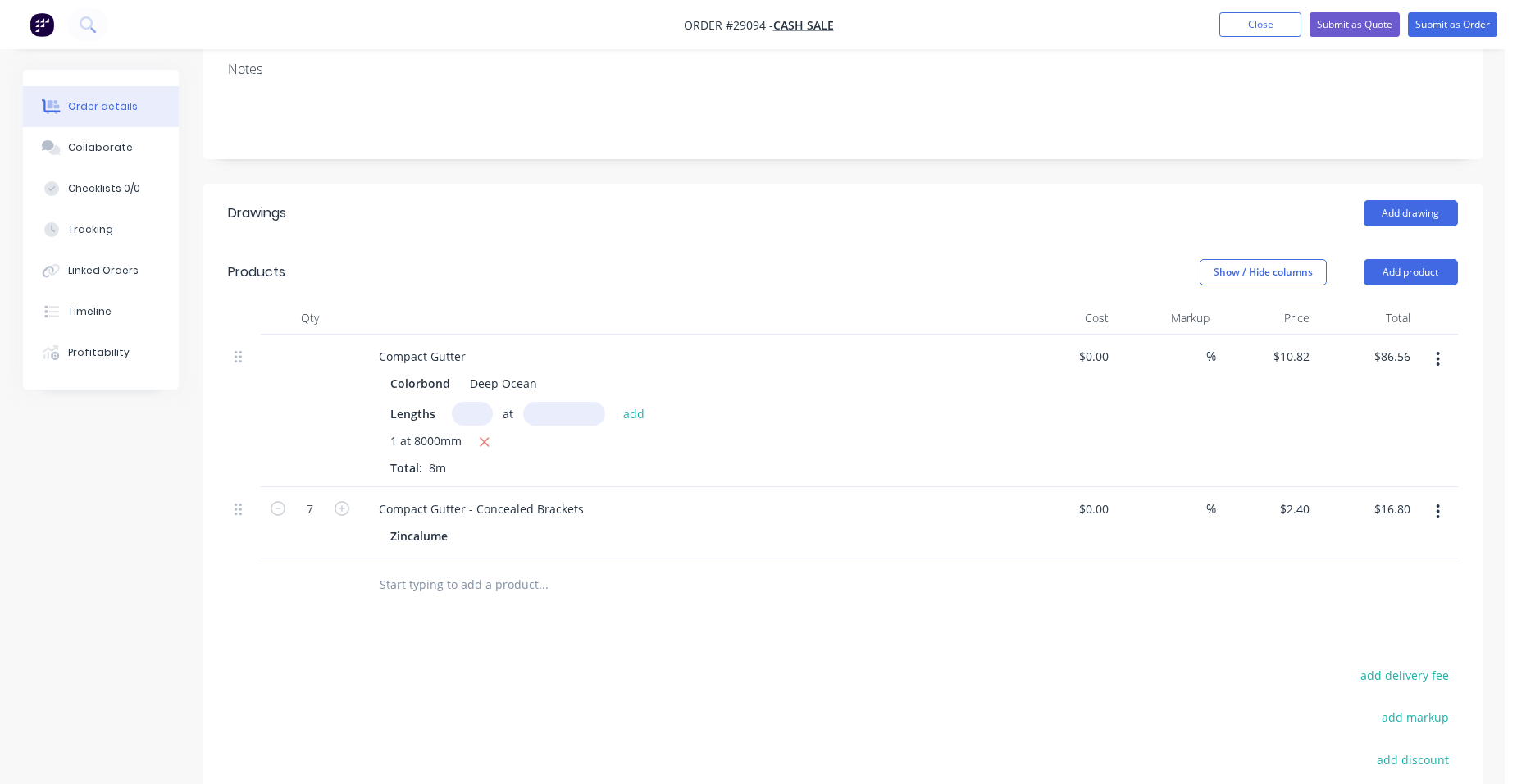
type input "$19.20"
click at [346, 498] on button "button" at bounding box center [342, 507] width 21 height 18
type input "9"
type input "$21.60"
click at [1404, 265] on button "Add product" at bounding box center [1410, 272] width 94 height 26
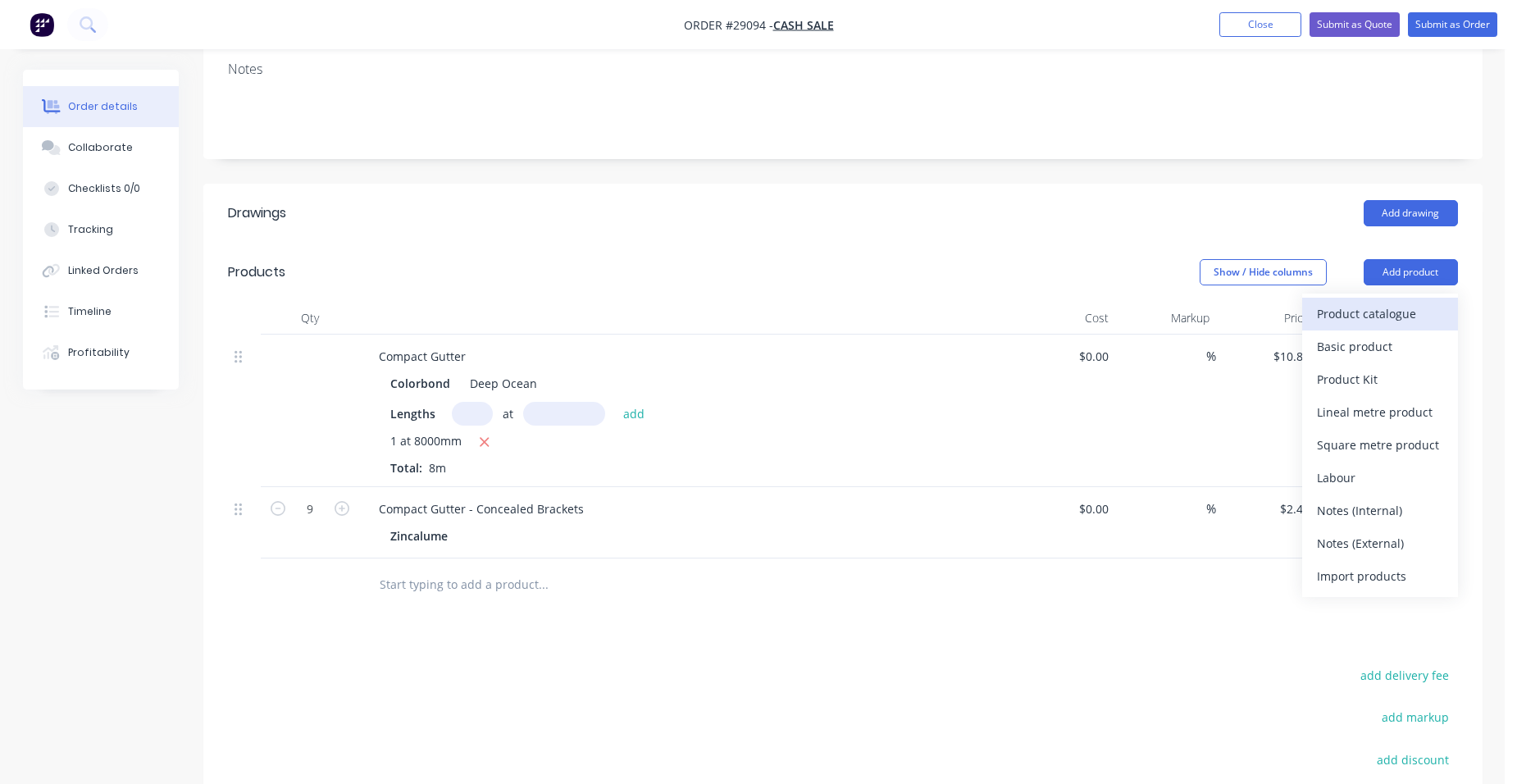
click at [1375, 297] on button "Product catalogue" at bounding box center [1380, 313] width 156 height 32
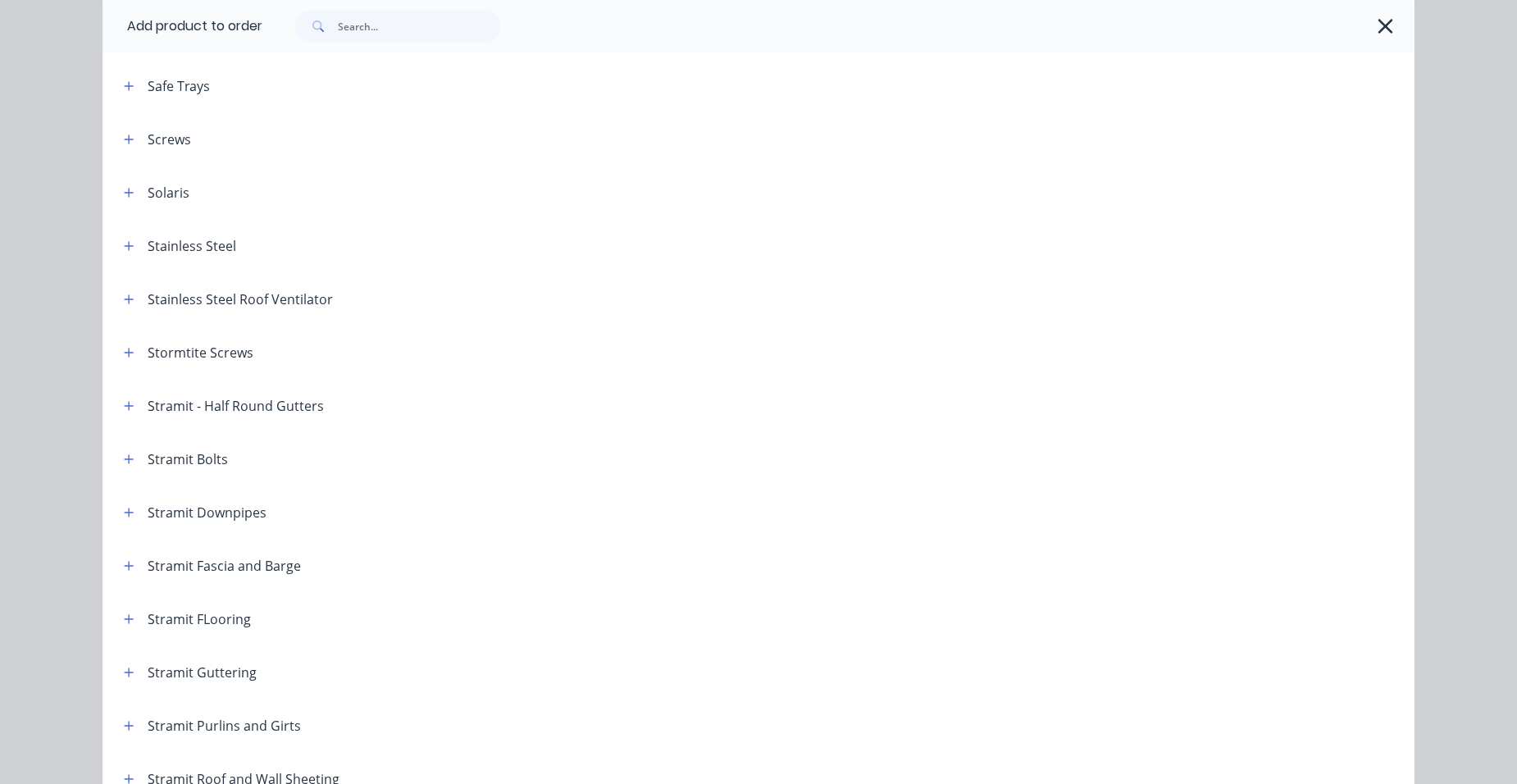
scroll to position [2541, 0]
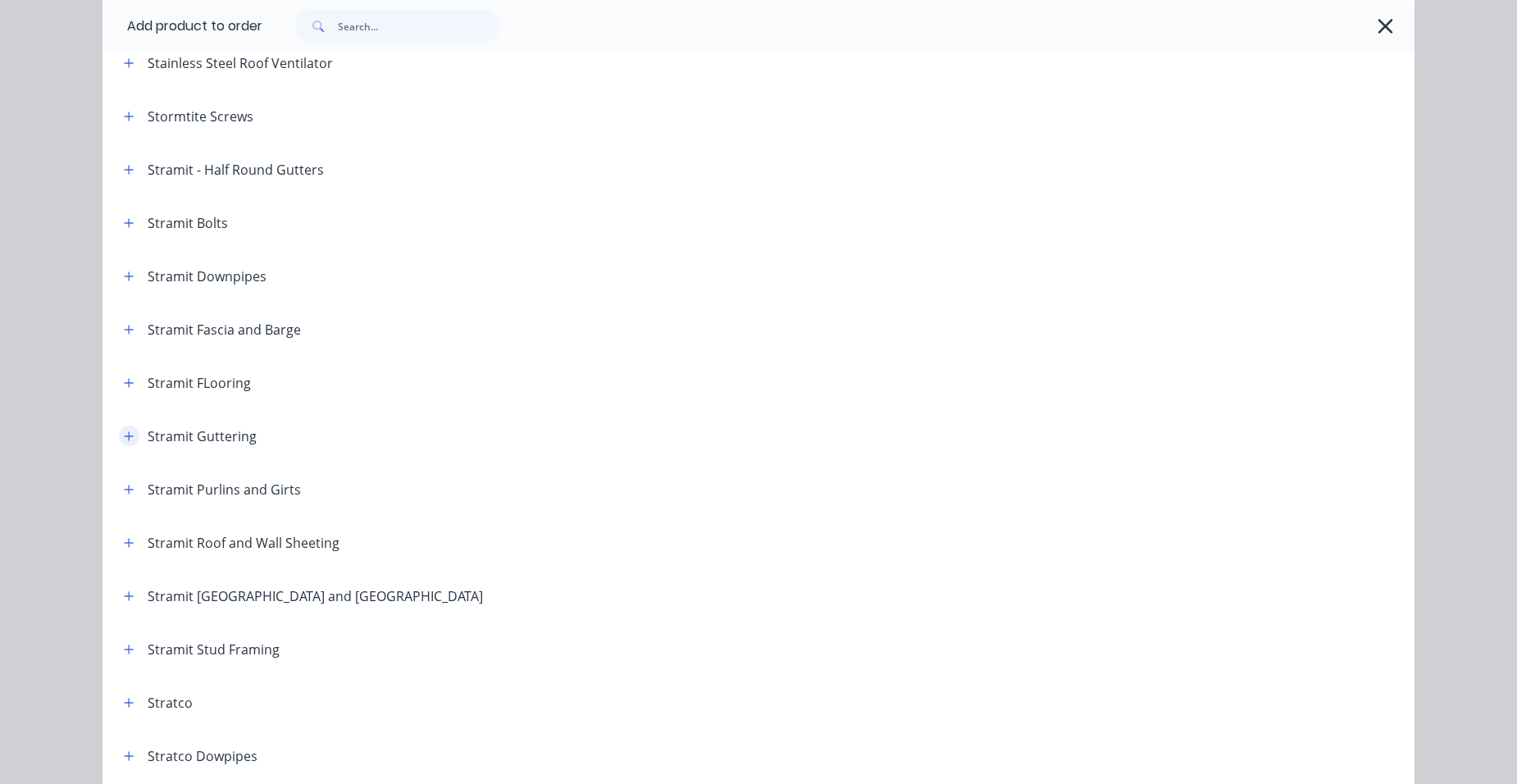
click at [119, 433] on button "button" at bounding box center [129, 435] width 20 height 20
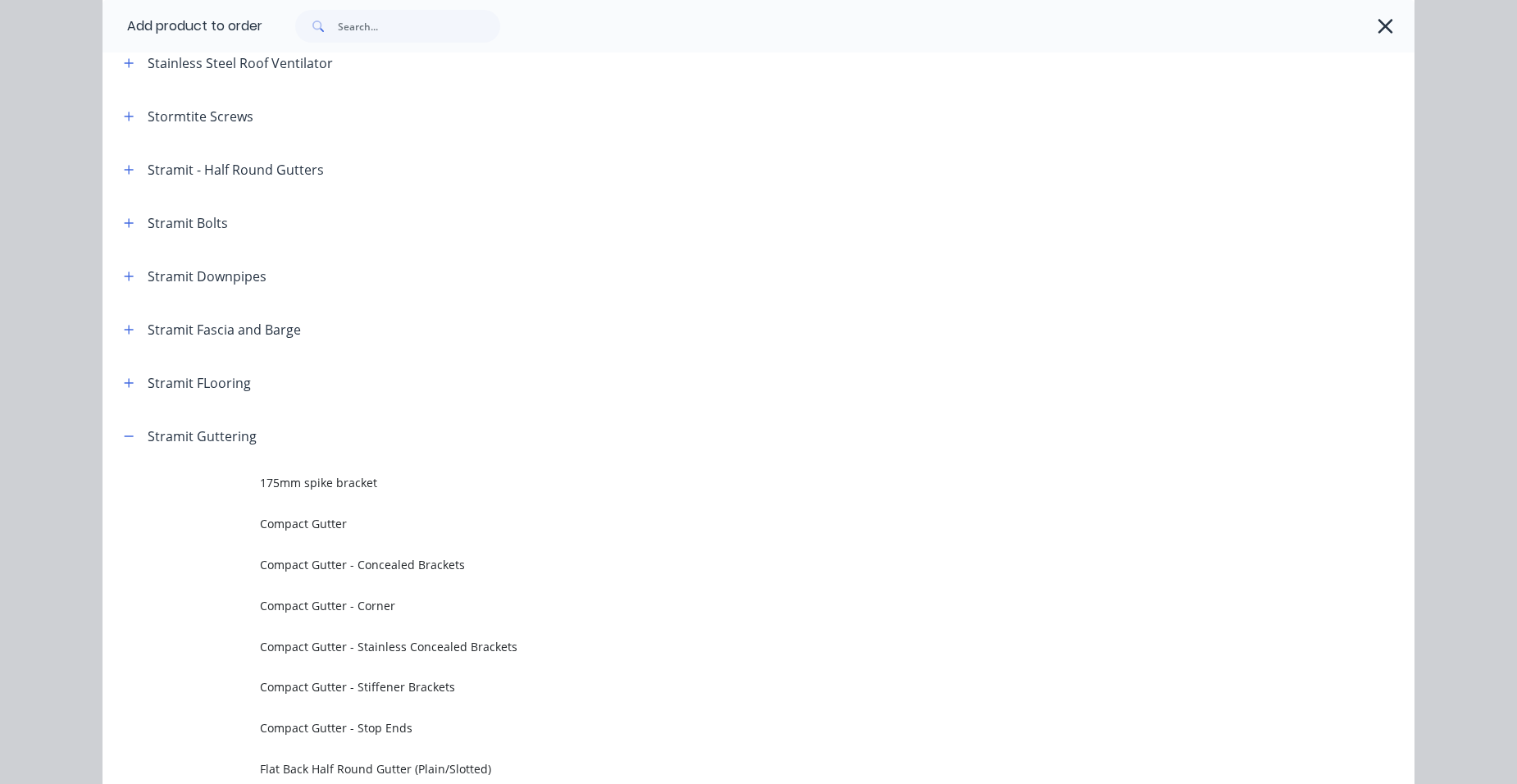
scroll to position [2869, 0]
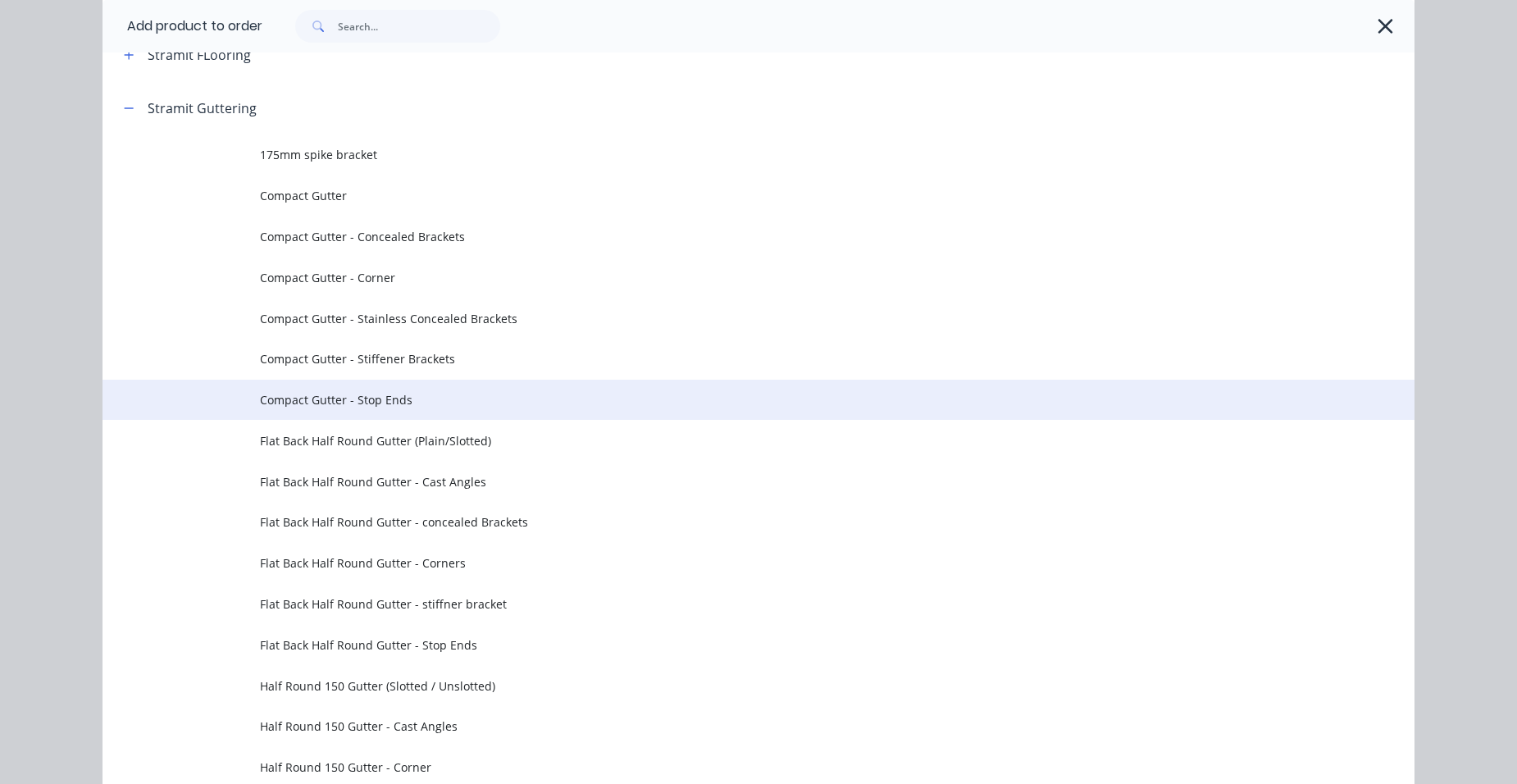
click at [442, 388] on td "Compact Gutter - Stop Ends" at bounding box center [837, 400] width 1155 height 41
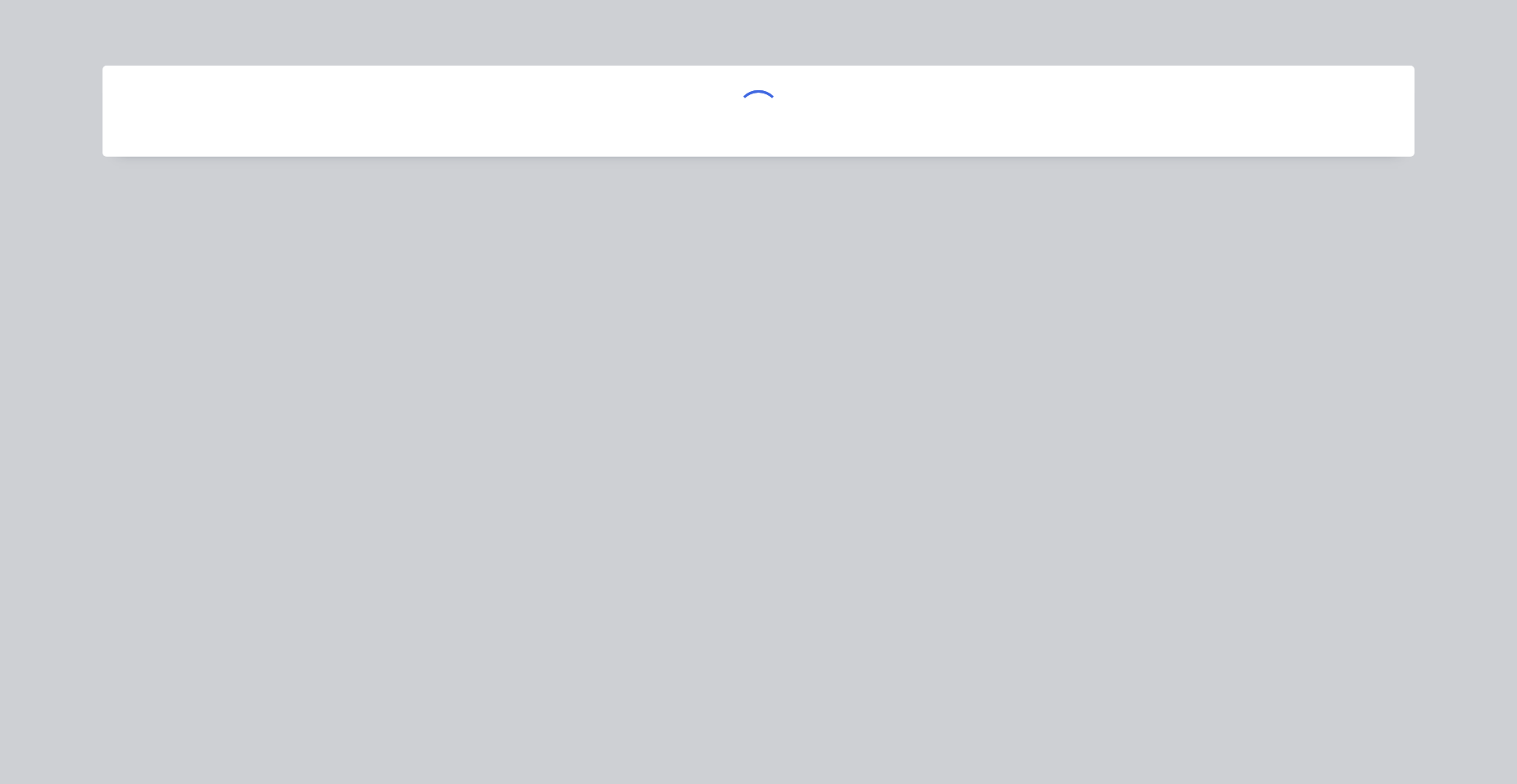
scroll to position [0, 0]
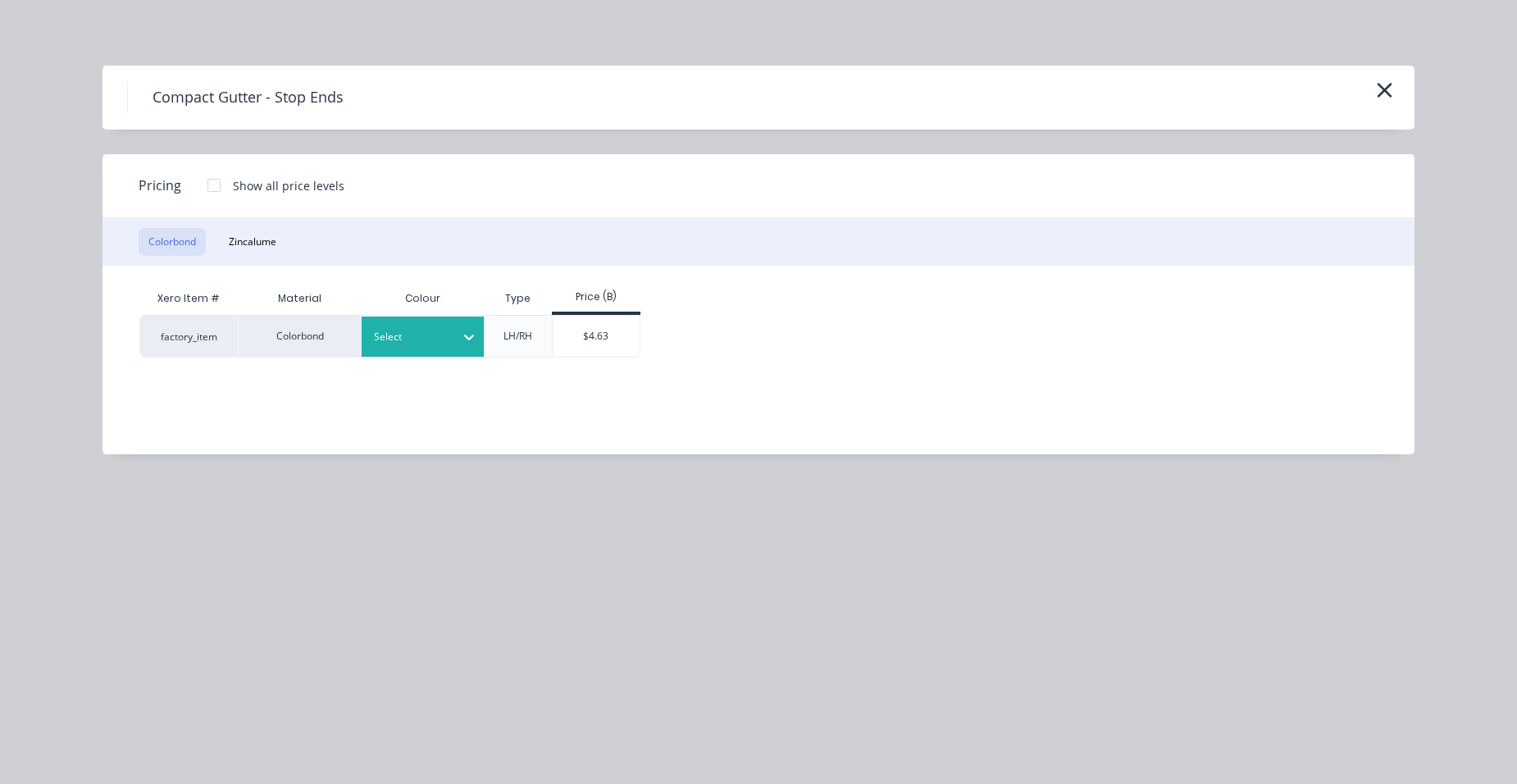
click at [407, 323] on div "Select" at bounding box center [423, 337] width 123 height 40
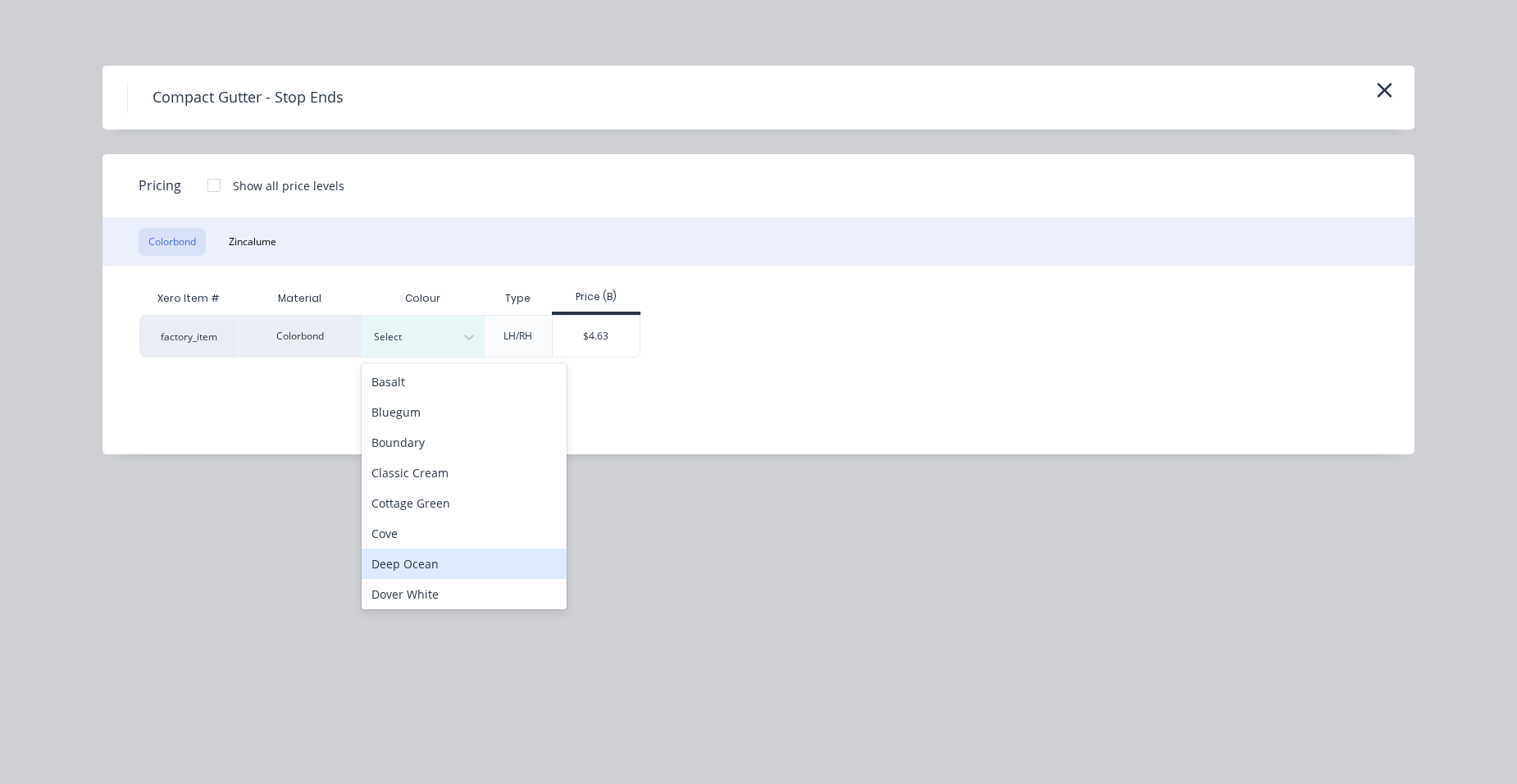
click at [462, 559] on div "Deep Ocean" at bounding box center [464, 563] width 205 height 31
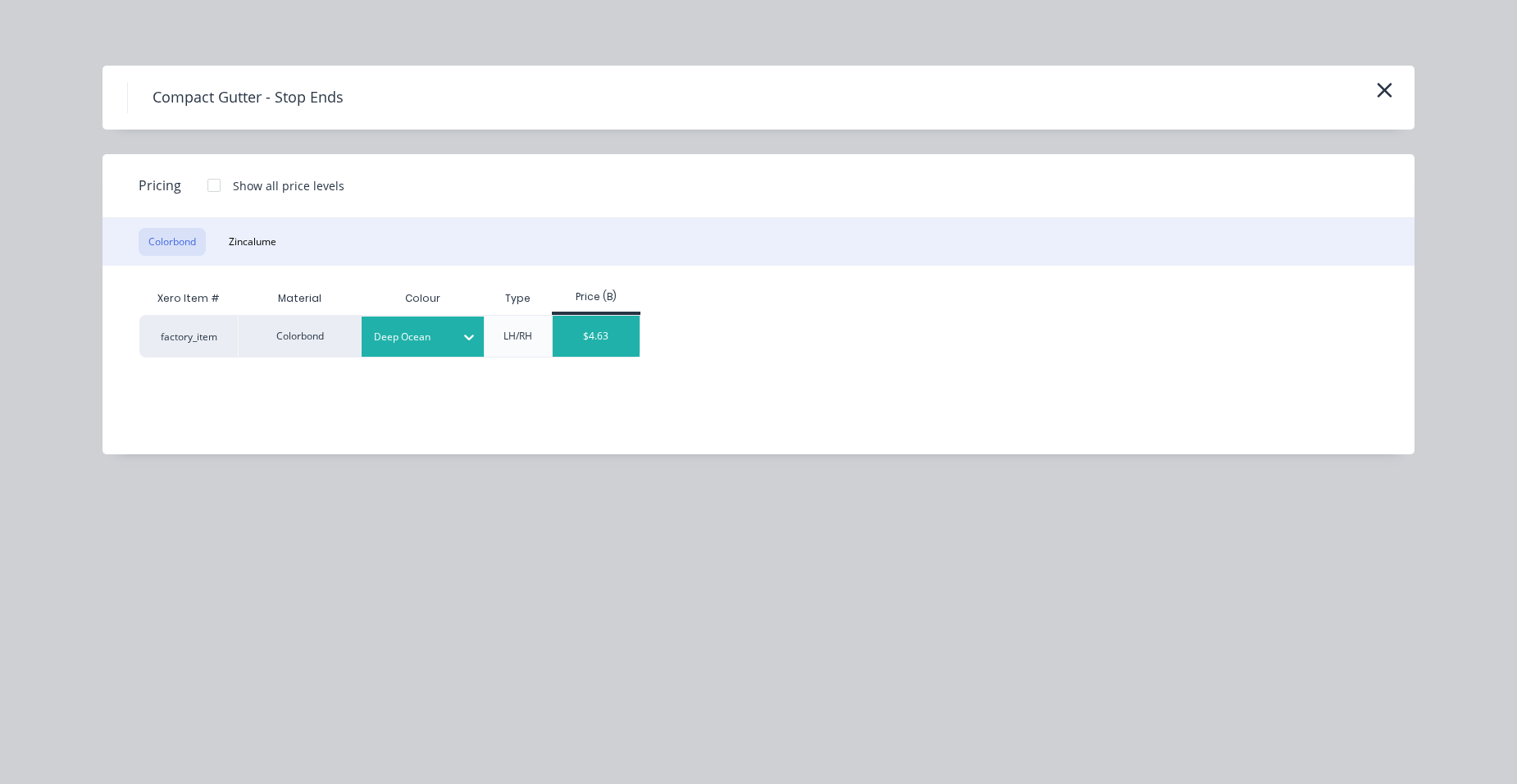
click at [581, 340] on div "$4.63" at bounding box center [597, 336] width 88 height 41
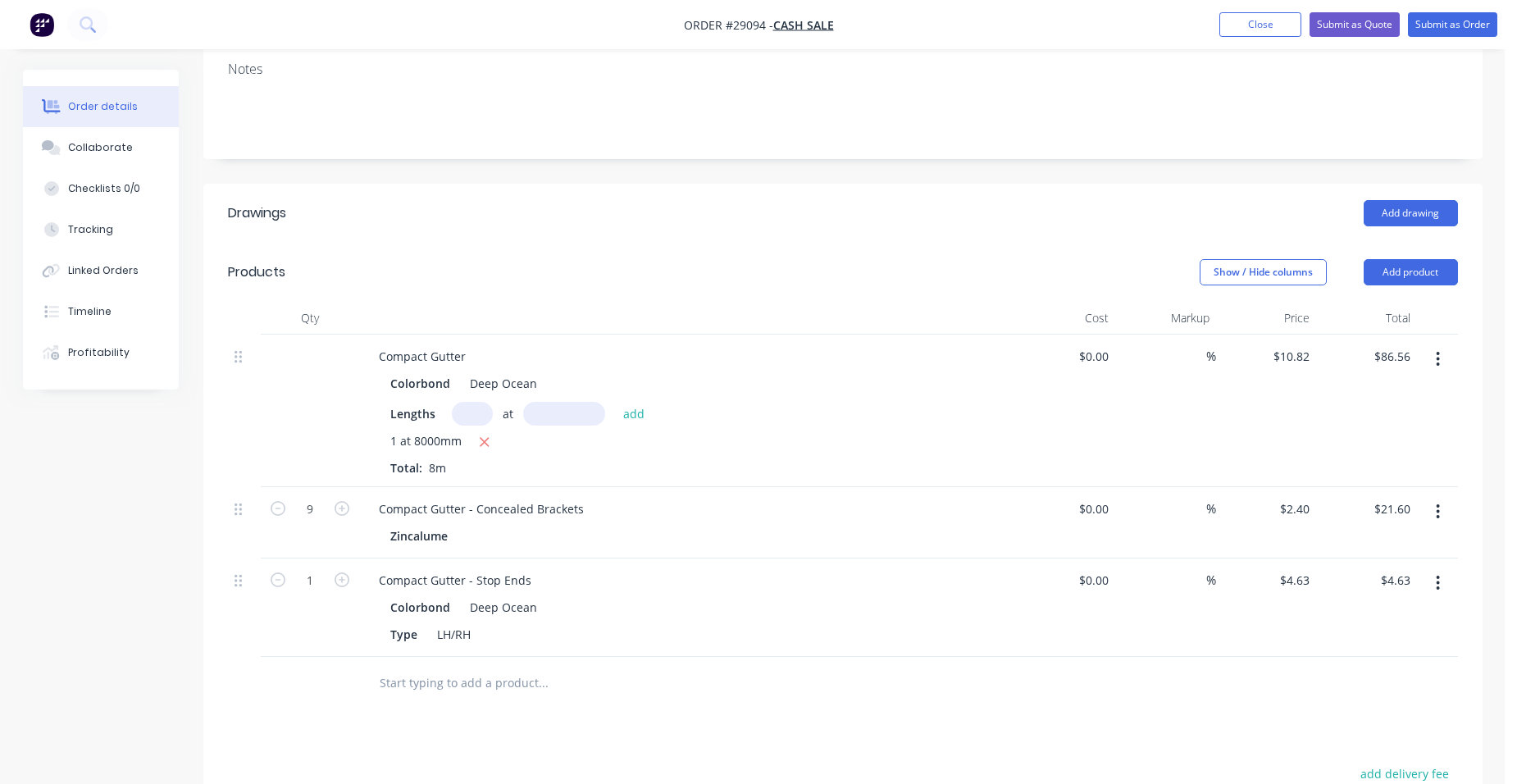
click at [347, 581] on icon "button" at bounding box center [341, 579] width 15 height 15
type input "2"
type input "$9.26"
click at [1404, 266] on button "Add product" at bounding box center [1410, 272] width 94 height 26
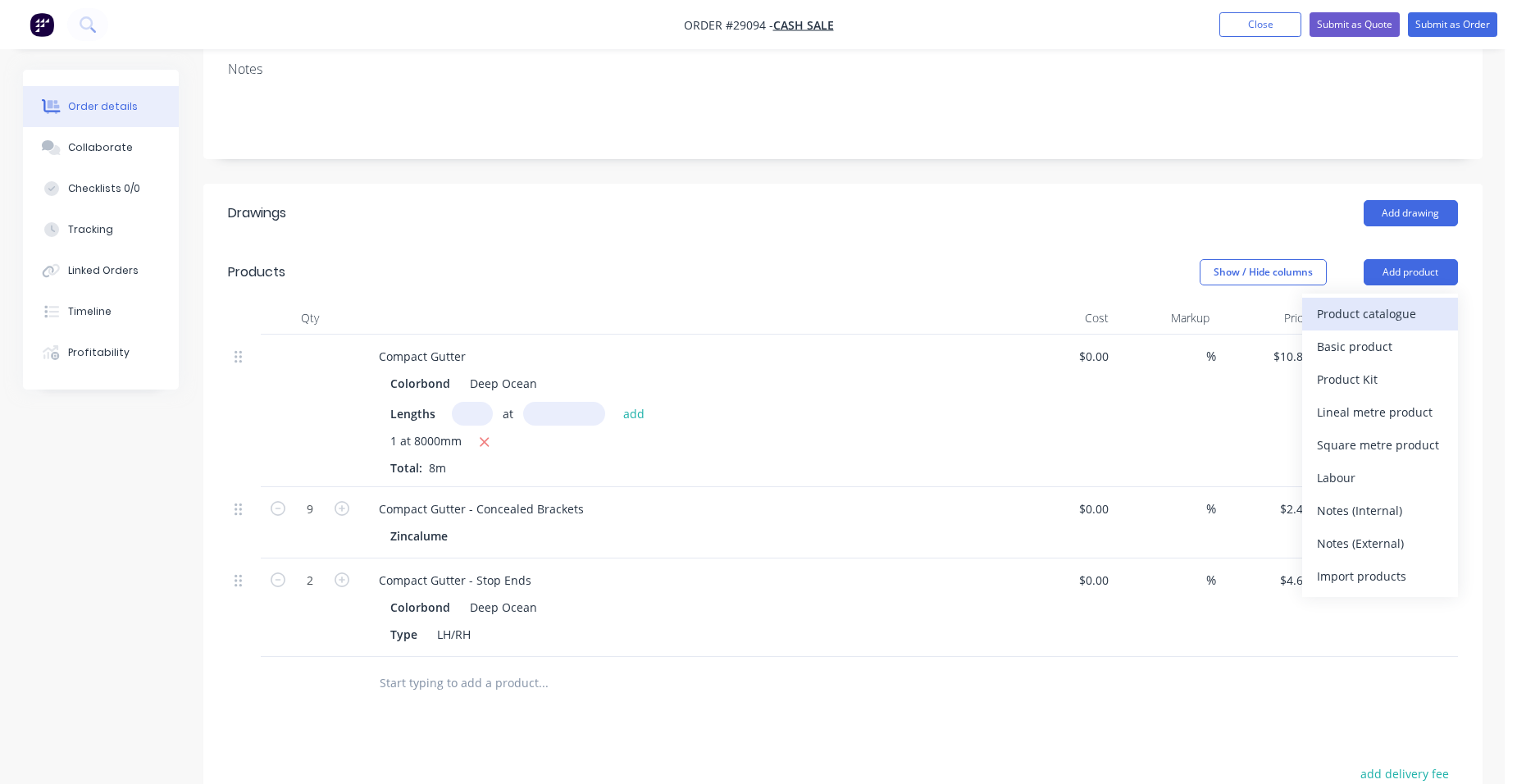
click at [1377, 309] on div "Product catalogue" at bounding box center [1380, 313] width 126 height 24
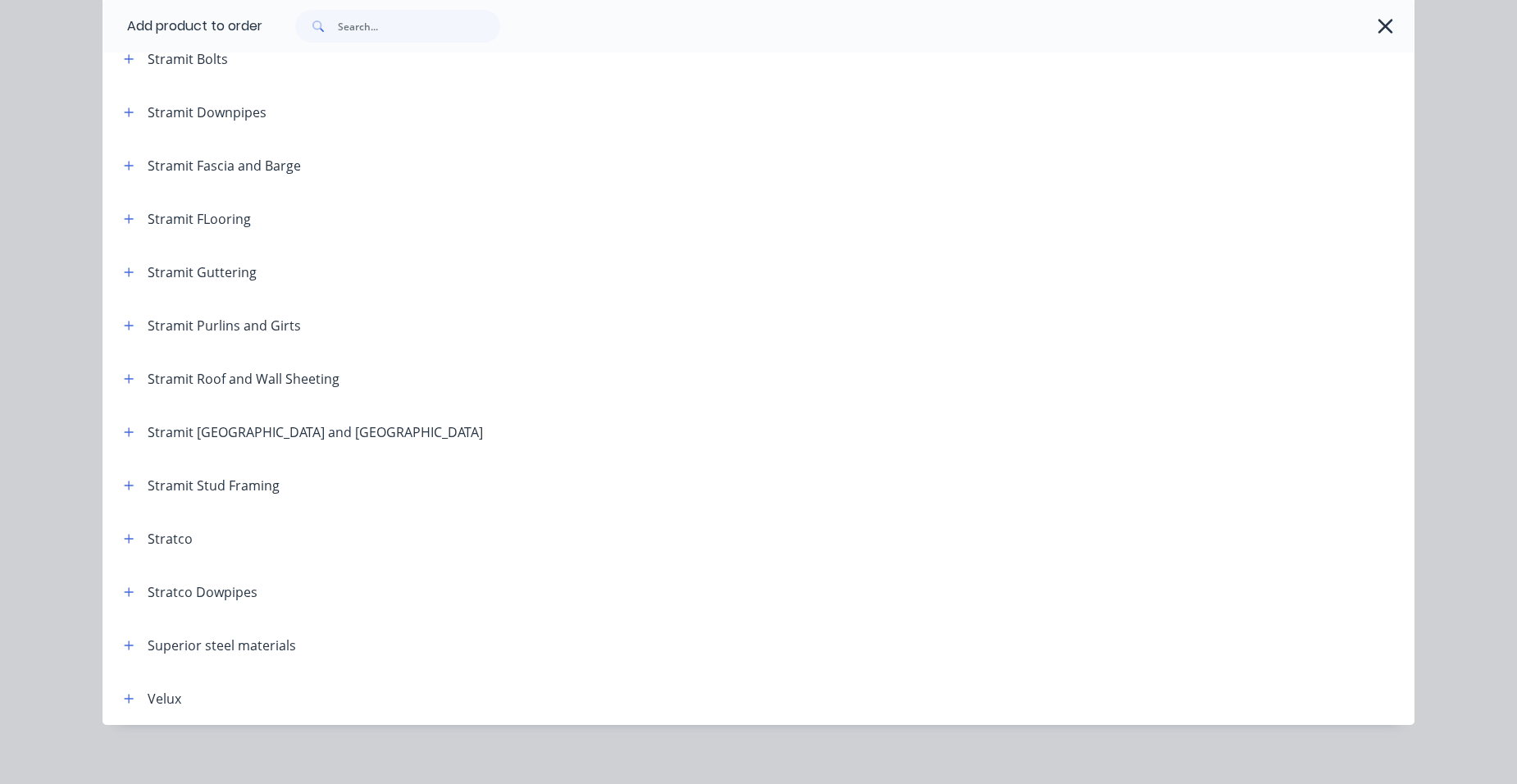
scroll to position [2718, 0]
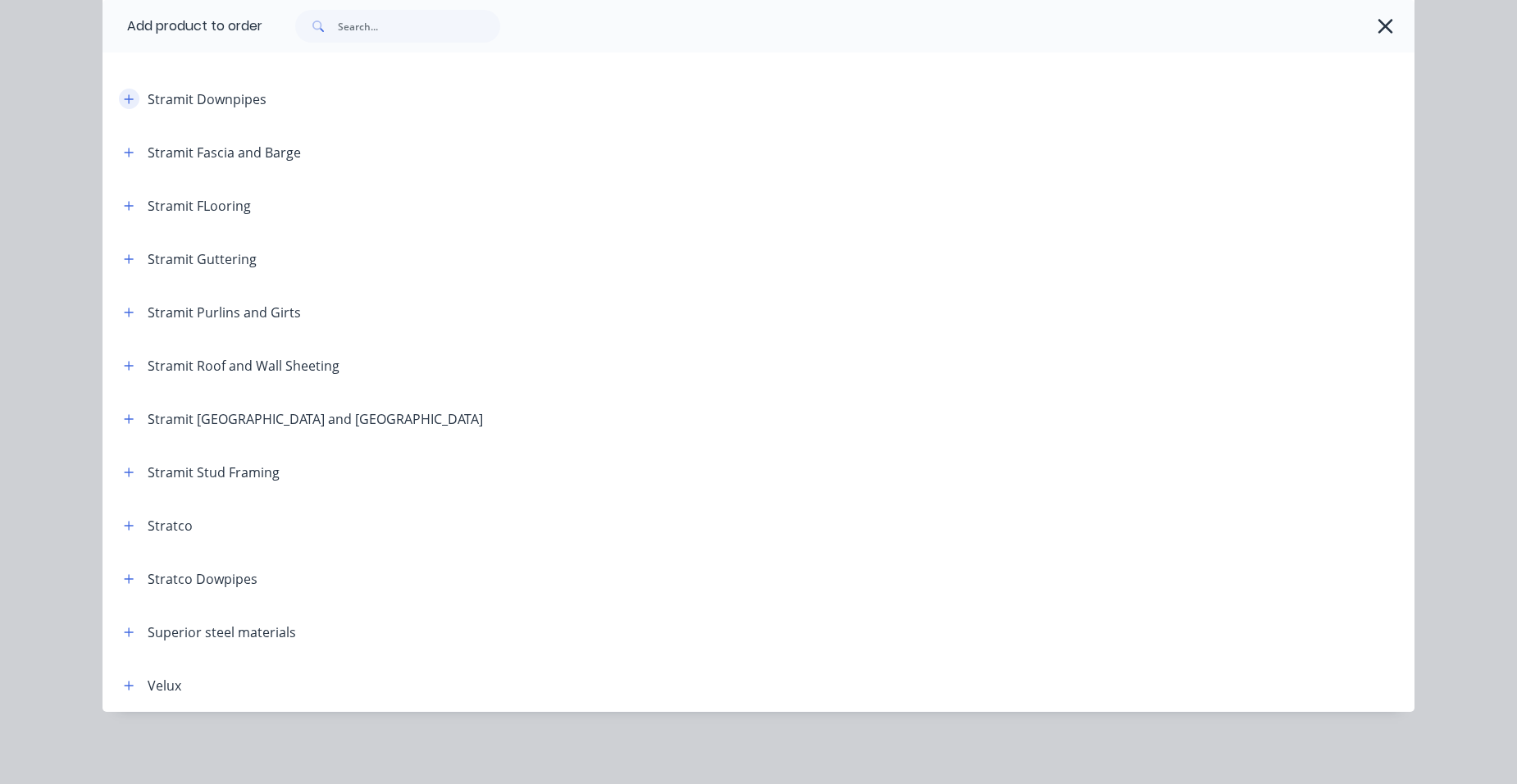
click at [124, 100] on icon "button" at bounding box center [128, 99] width 10 height 11
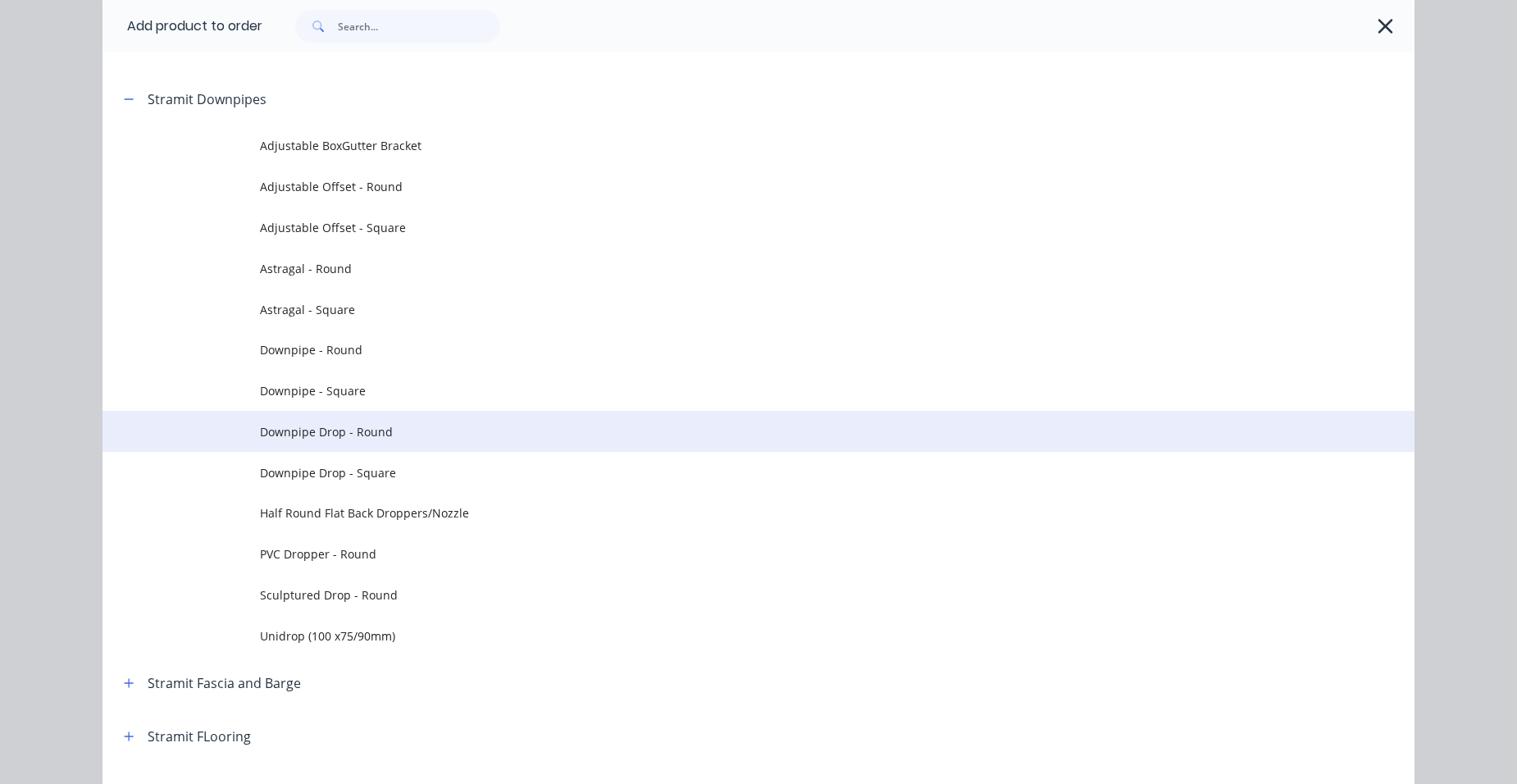
click at [396, 431] on span "Downpipe Drop - Round" at bounding box center [721, 431] width 923 height 18
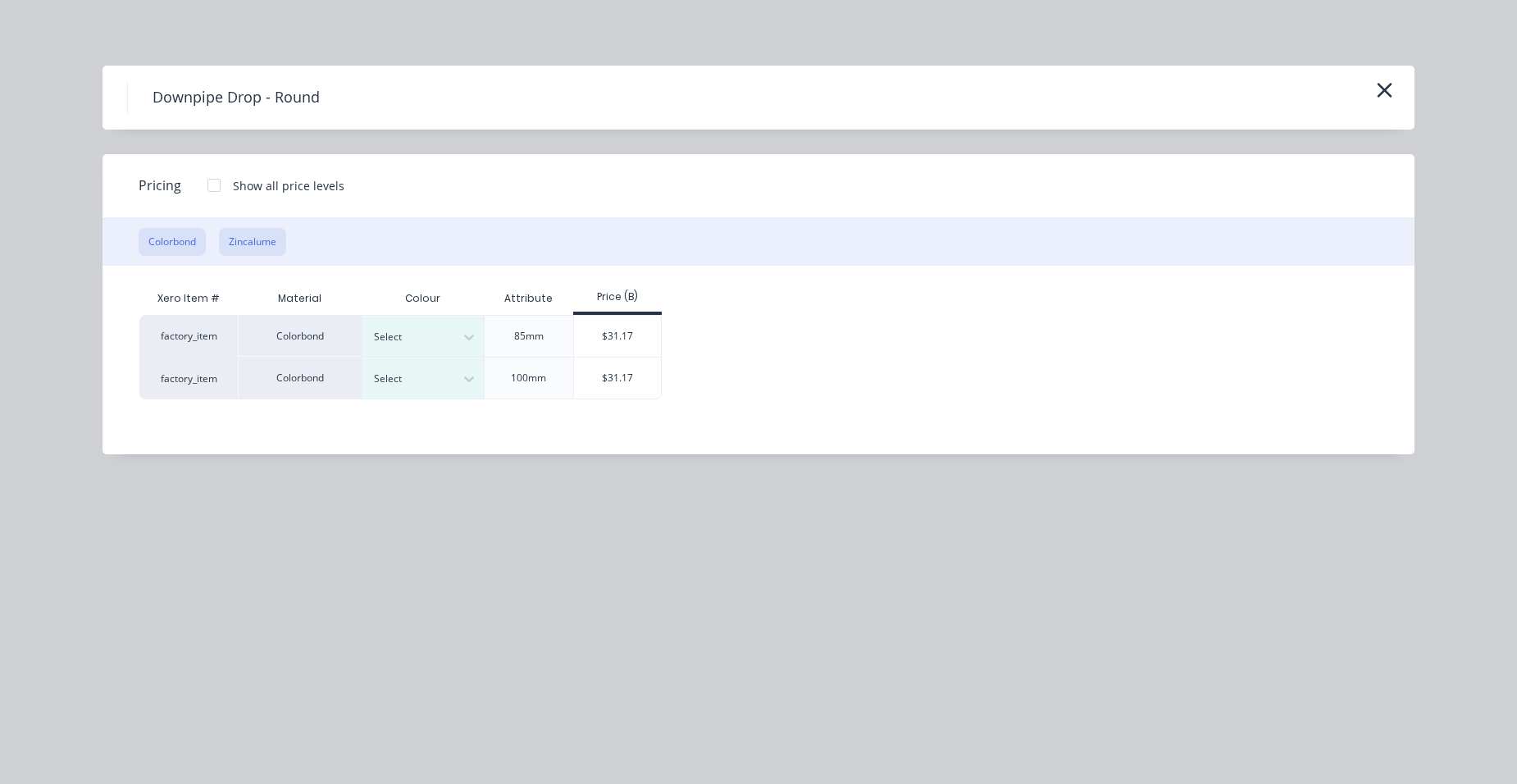
click at [283, 250] on button "Zincalume" at bounding box center [253, 242] width 68 height 28
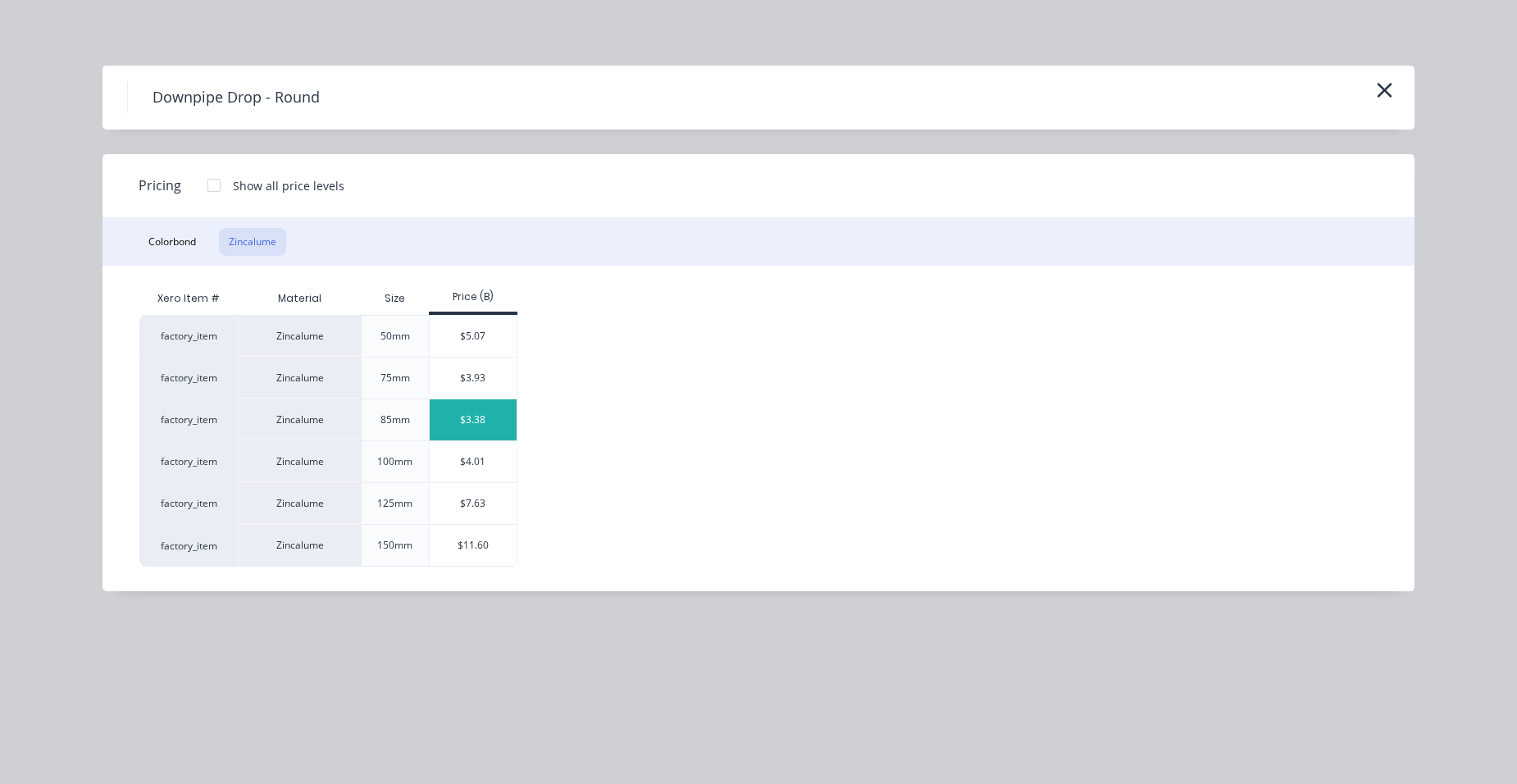
click at [496, 420] on div "$3.38" at bounding box center [474, 419] width 88 height 41
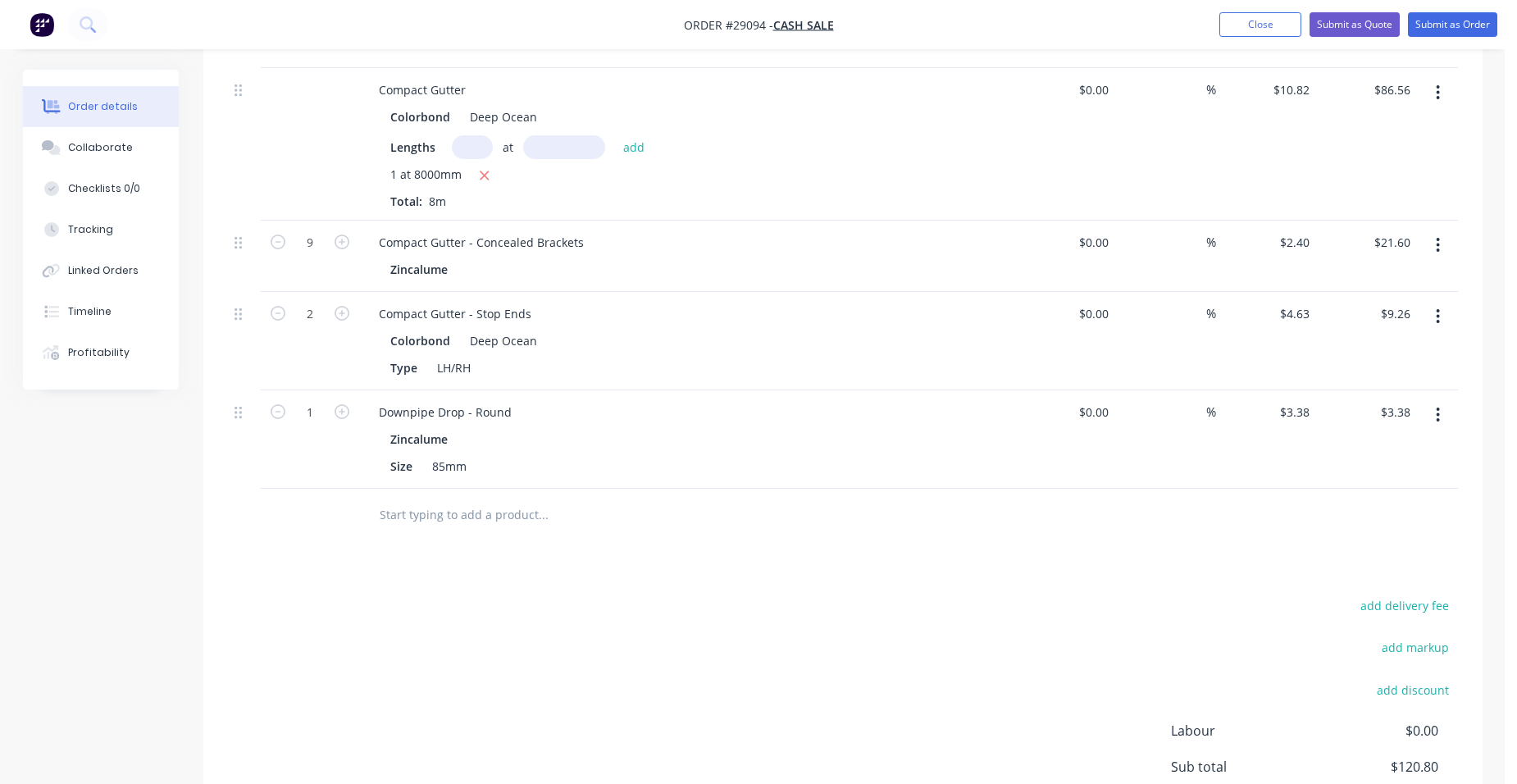
scroll to position [339, 0]
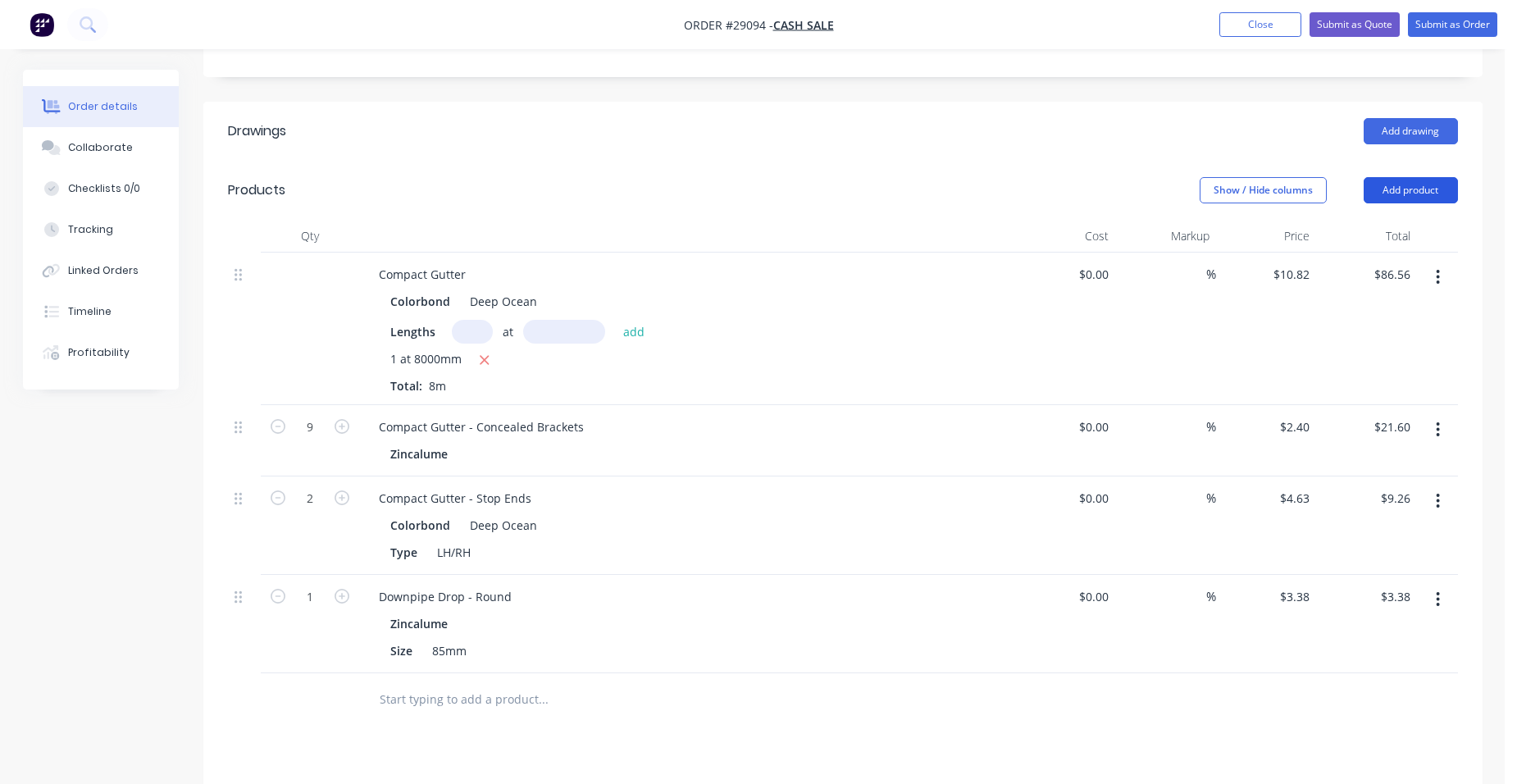
click at [1425, 187] on button "Add product" at bounding box center [1410, 190] width 94 height 26
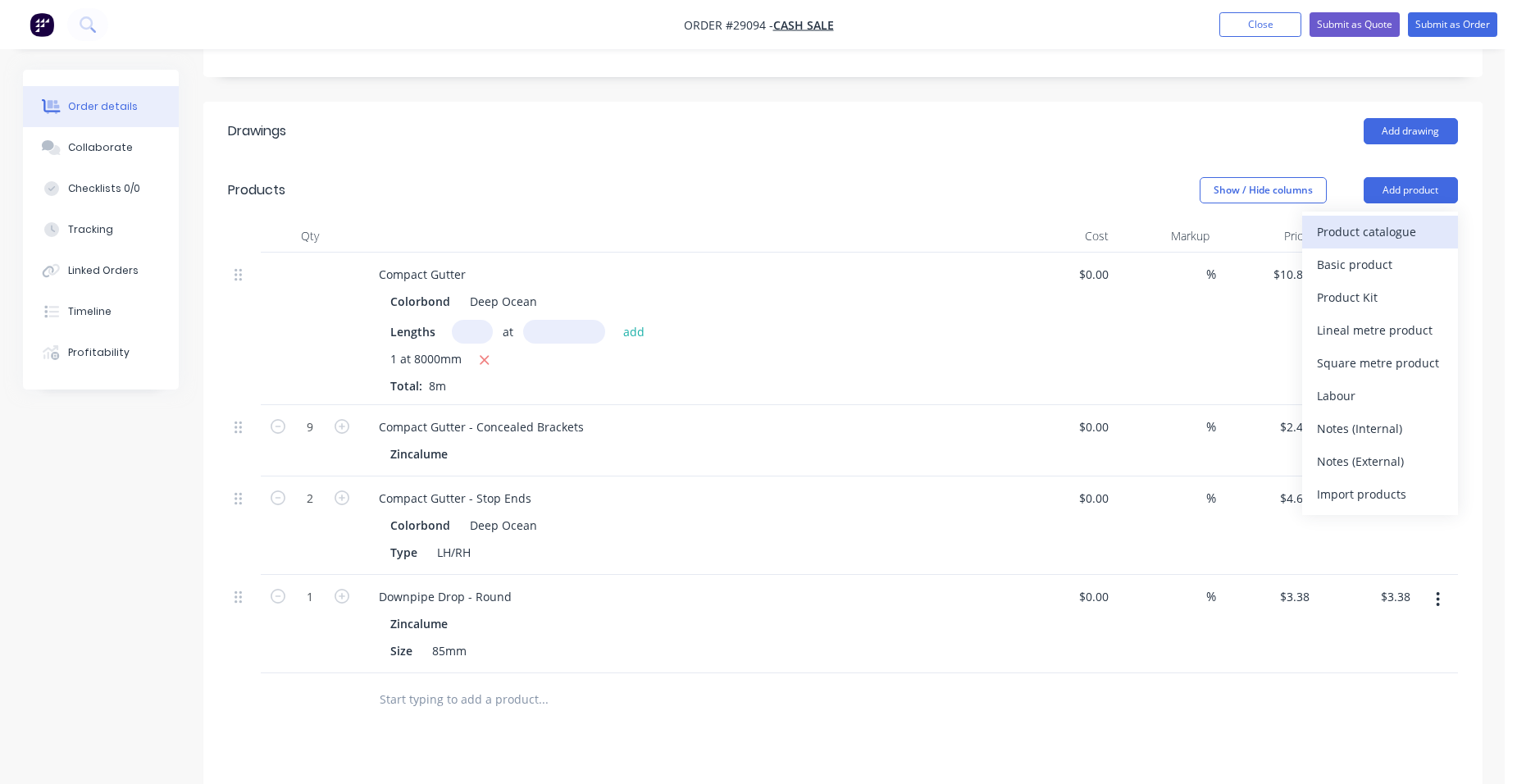
click at [1379, 219] on button "Product catalogue" at bounding box center [1380, 232] width 156 height 32
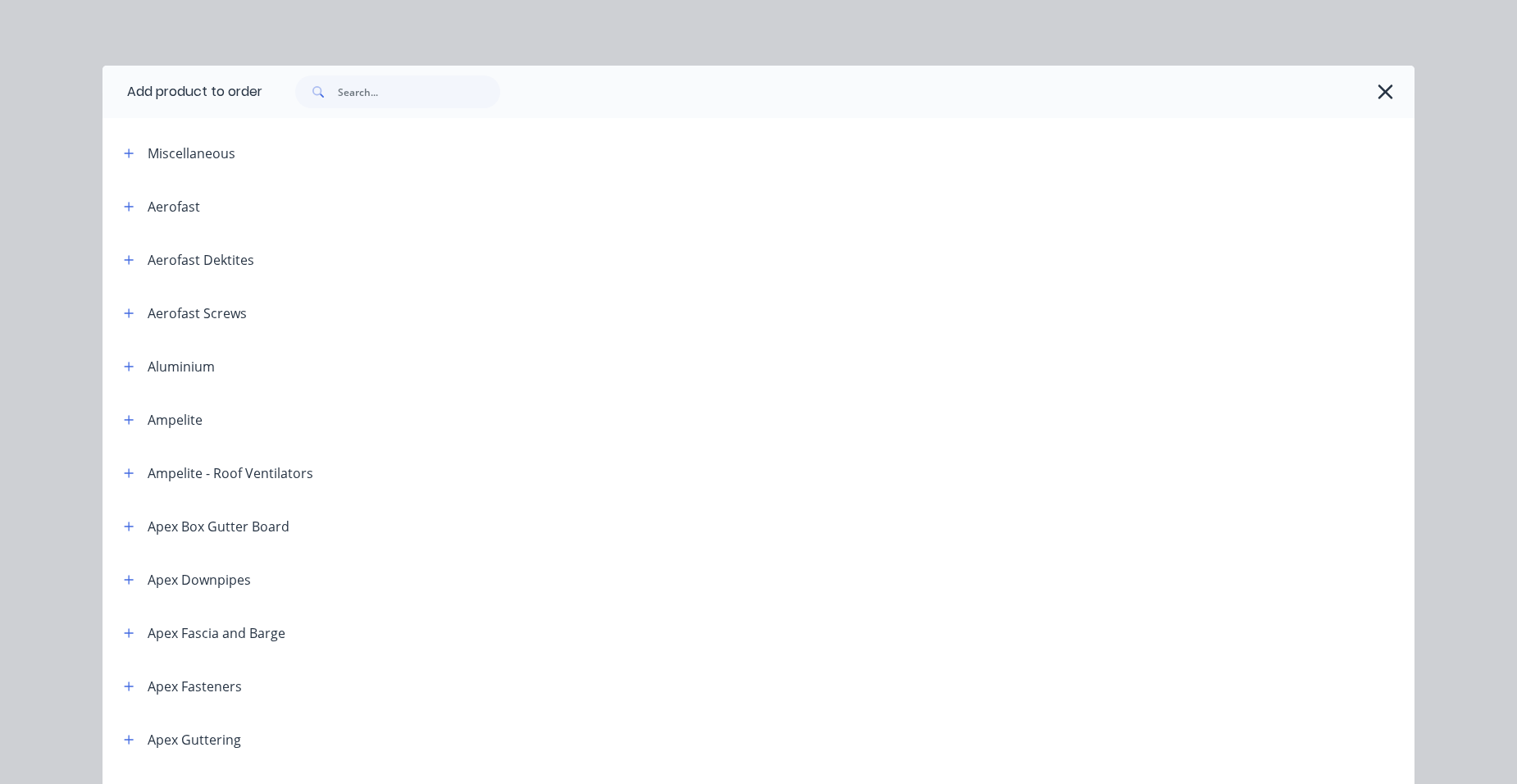
click at [133, 148] on div "Miscellaneous" at bounding box center [250, 153] width 279 height 20
click at [119, 148] on button "button" at bounding box center [129, 153] width 20 height 20
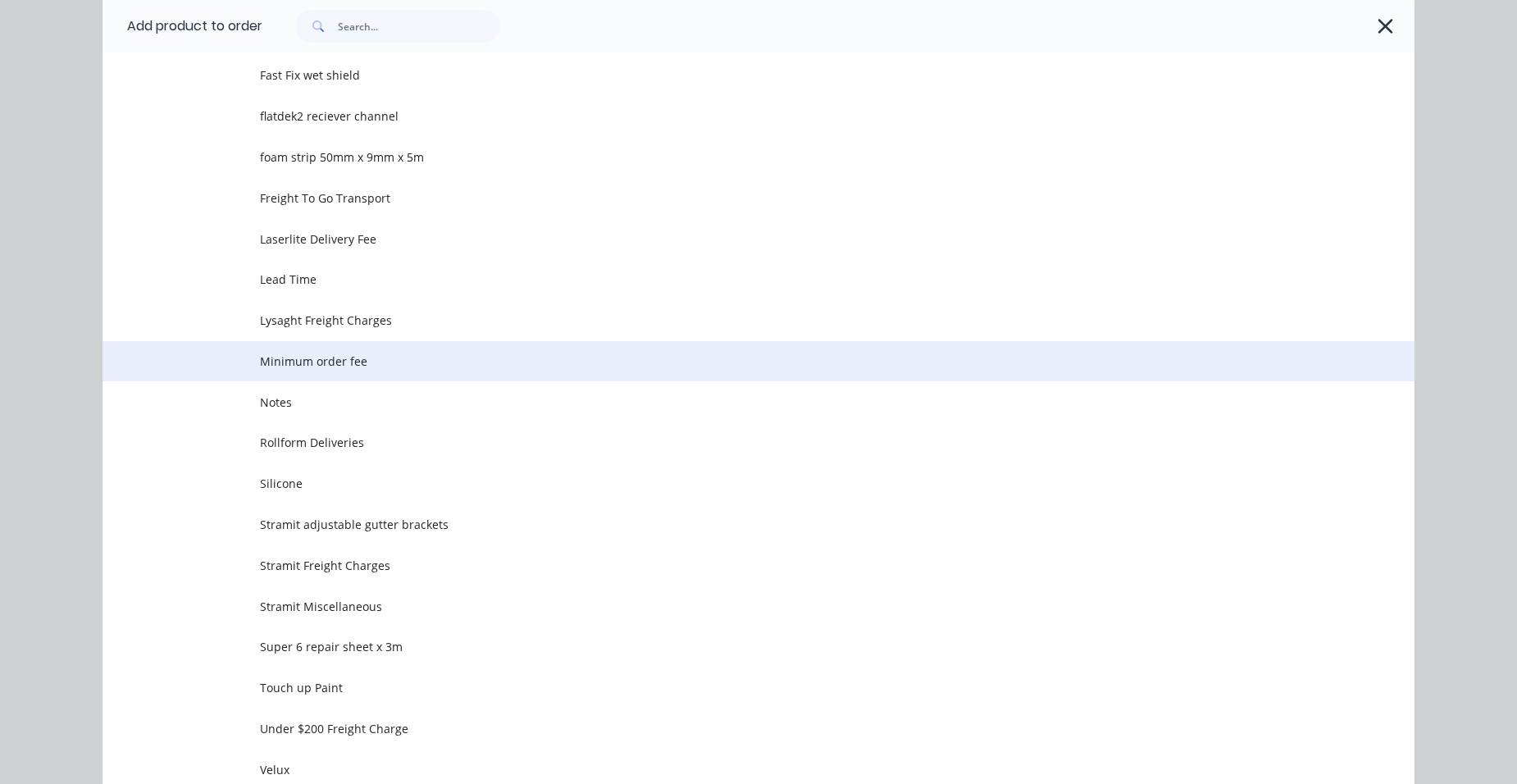
scroll to position [820, 0]
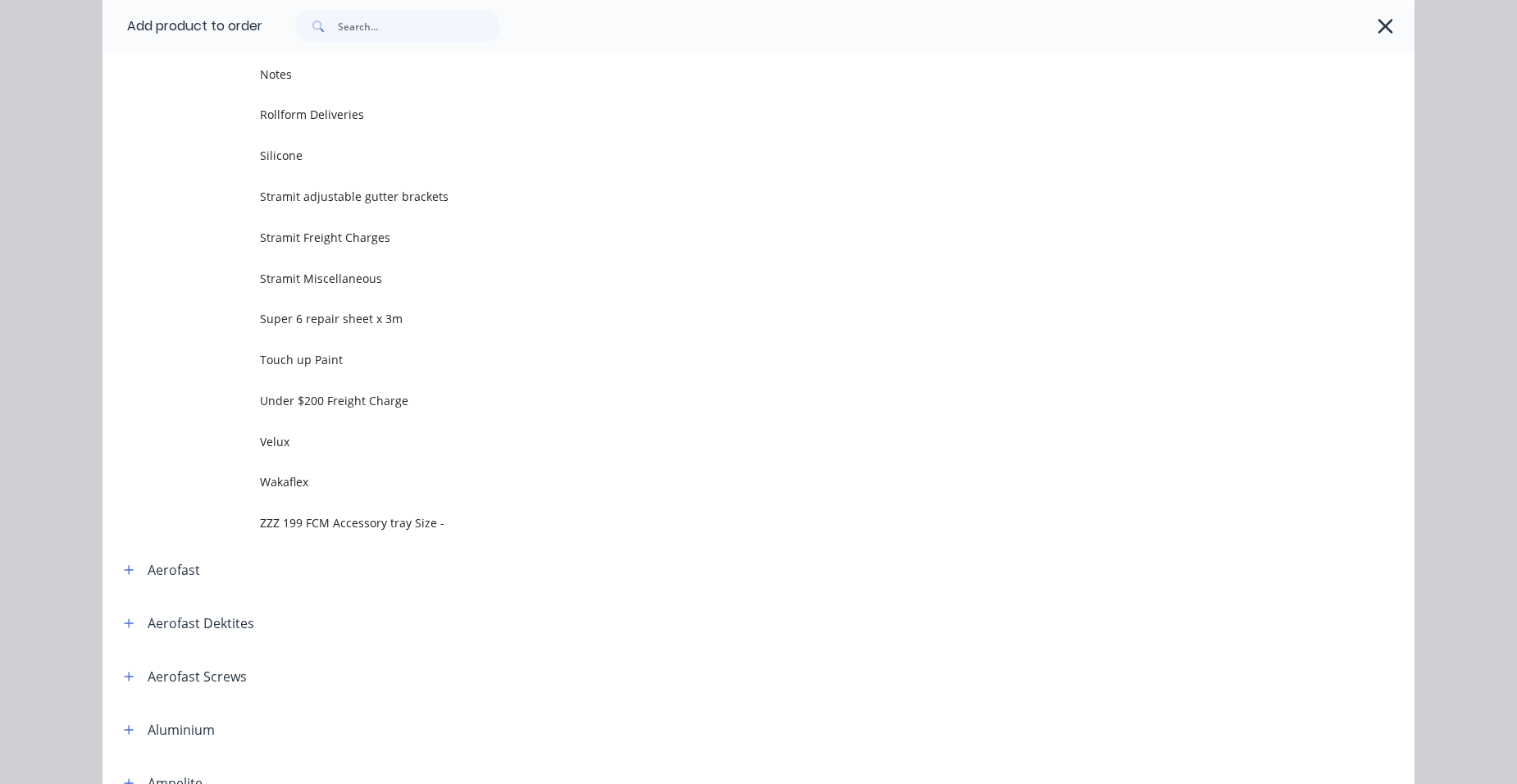
click at [387, 248] on td "Stramit Freight Charges" at bounding box center [837, 237] width 1155 height 41
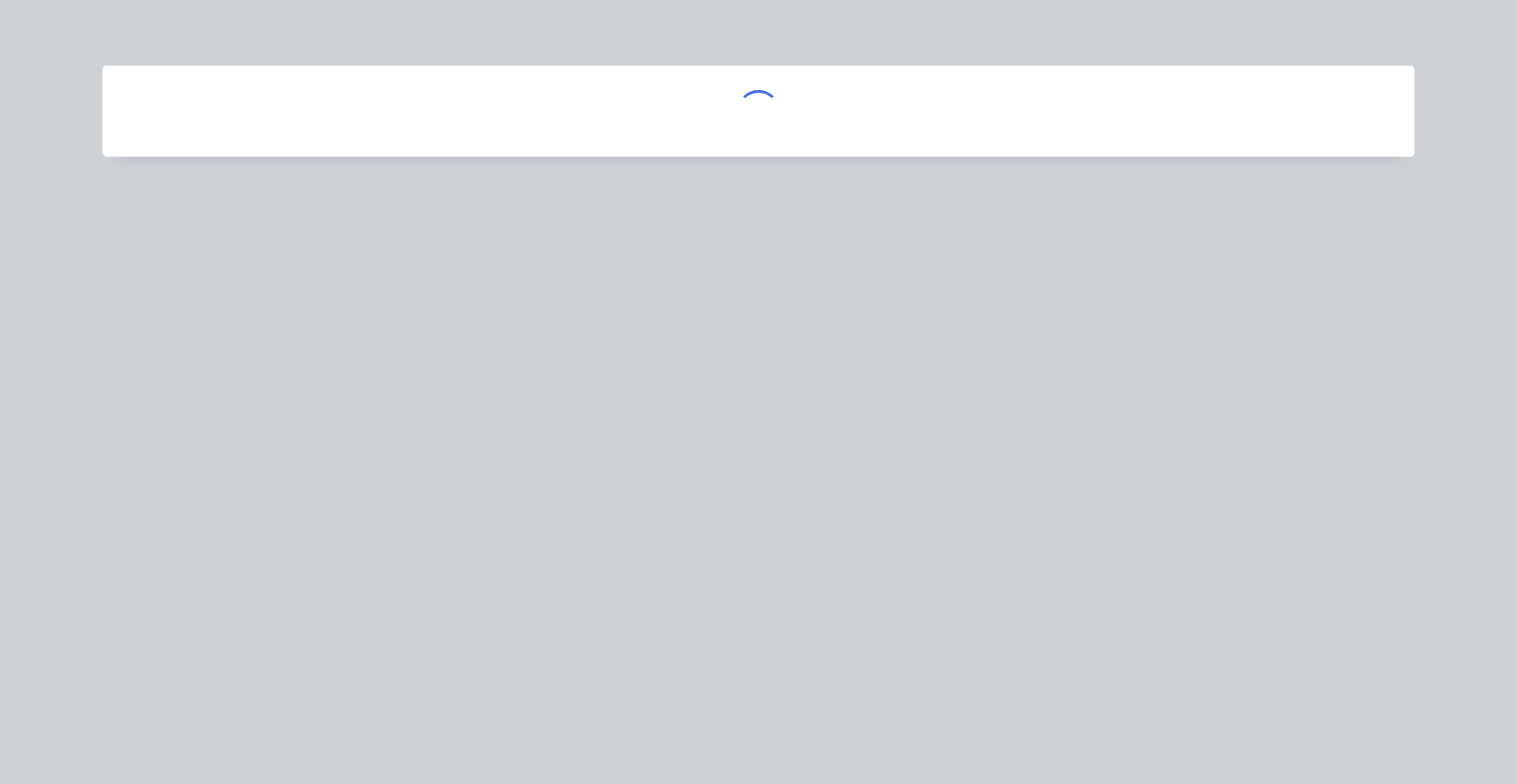
scroll to position [0, 0]
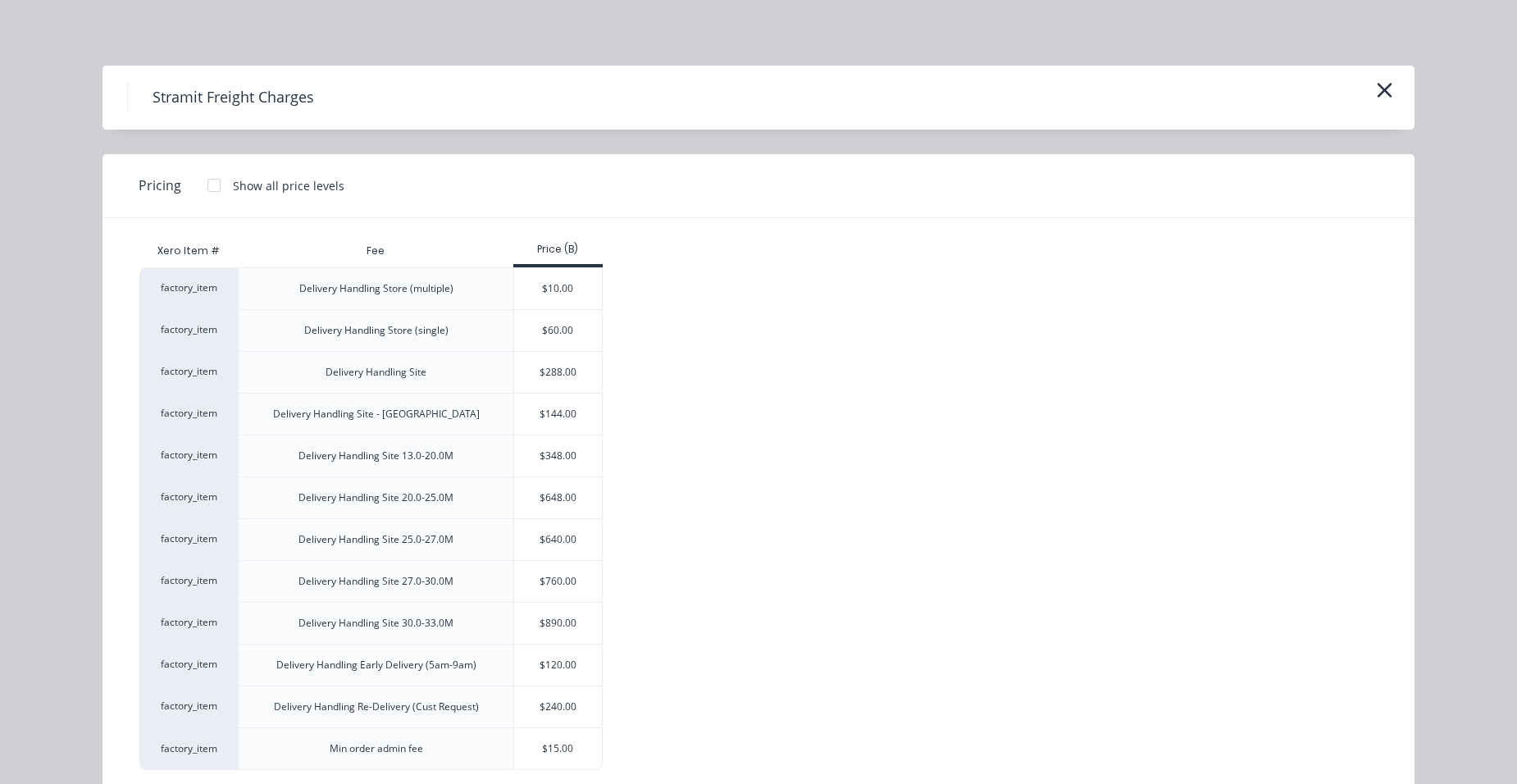
drag, startPoint x: 571, startPoint y: 419, endPoint x: 805, endPoint y: 411, distance: 234.1
click at [571, 418] on div "$144.00" at bounding box center [558, 414] width 88 height 41
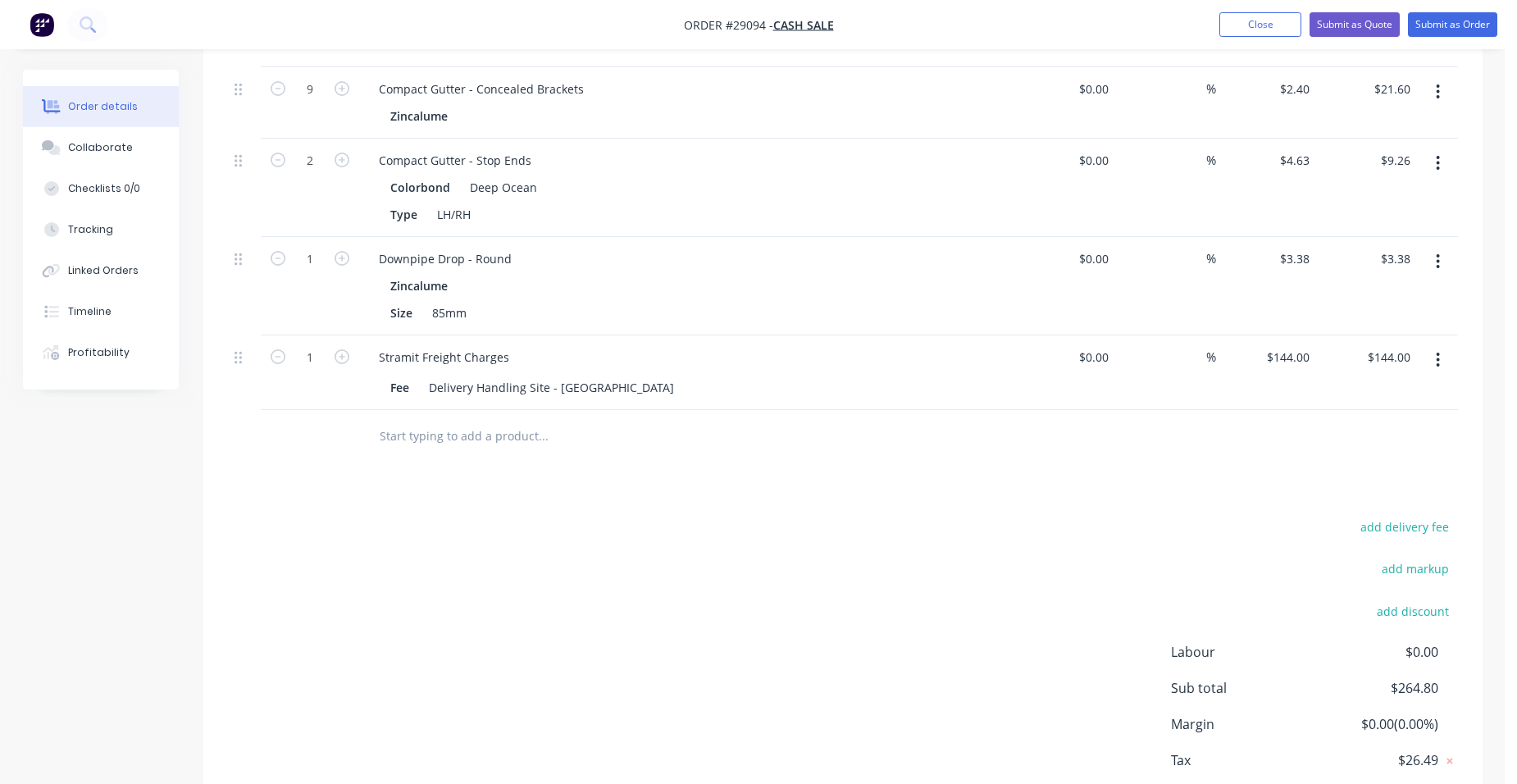
scroll to position [774, 0]
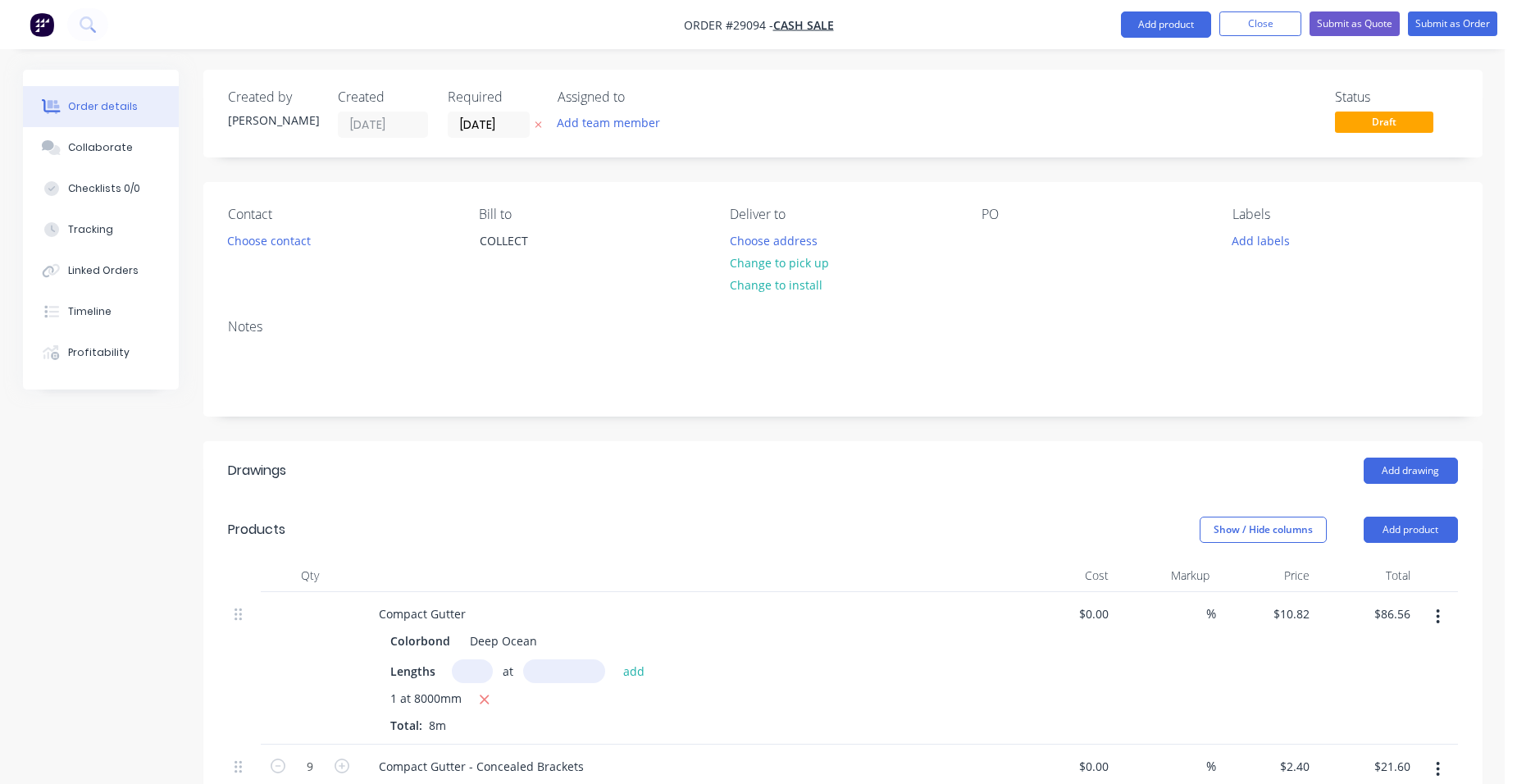
scroll to position [774, 0]
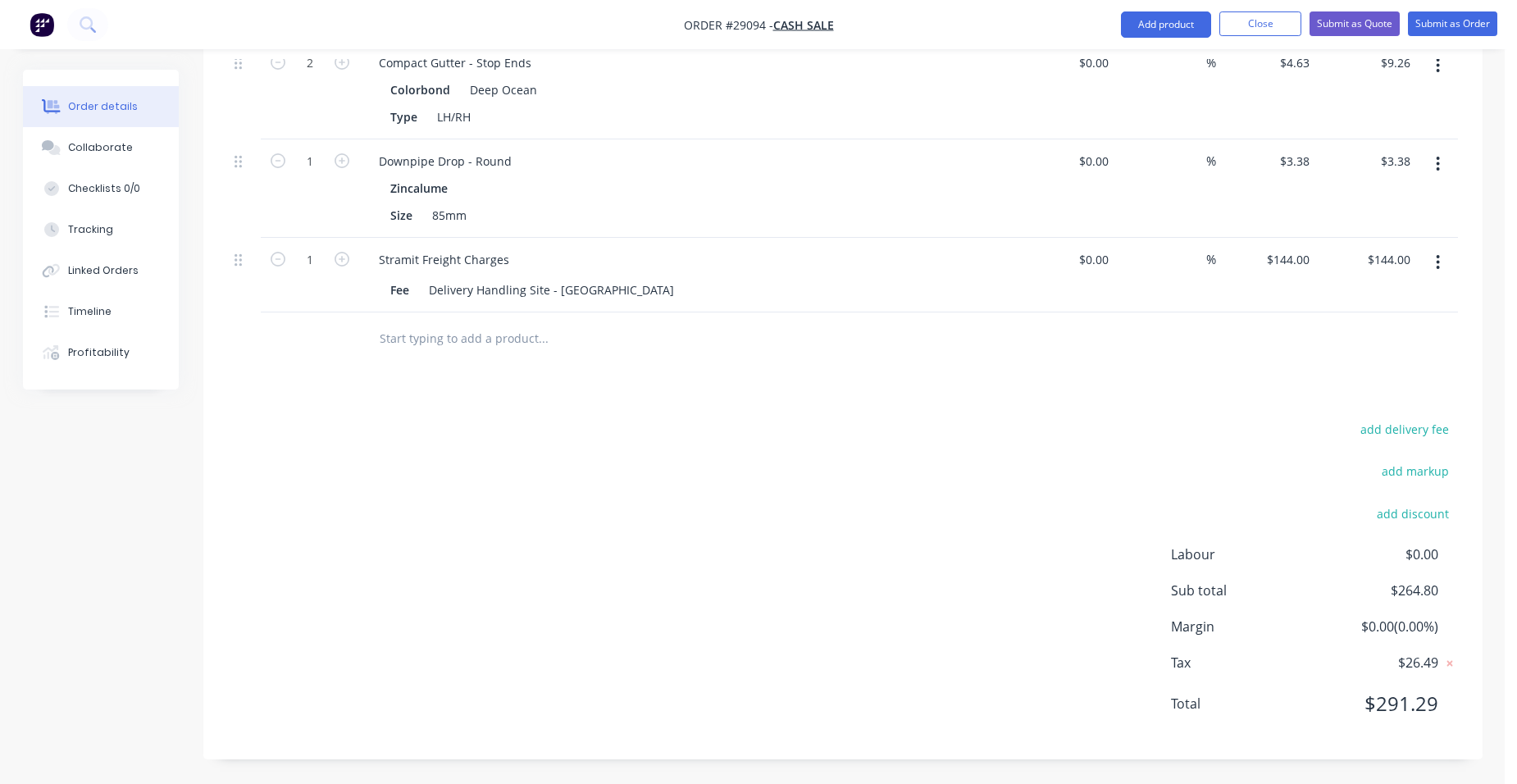
click at [1436, 266] on icon "button" at bounding box center [1438, 262] width 4 height 18
click at [1376, 396] on div "Delete" at bounding box center [1380, 403] width 126 height 24
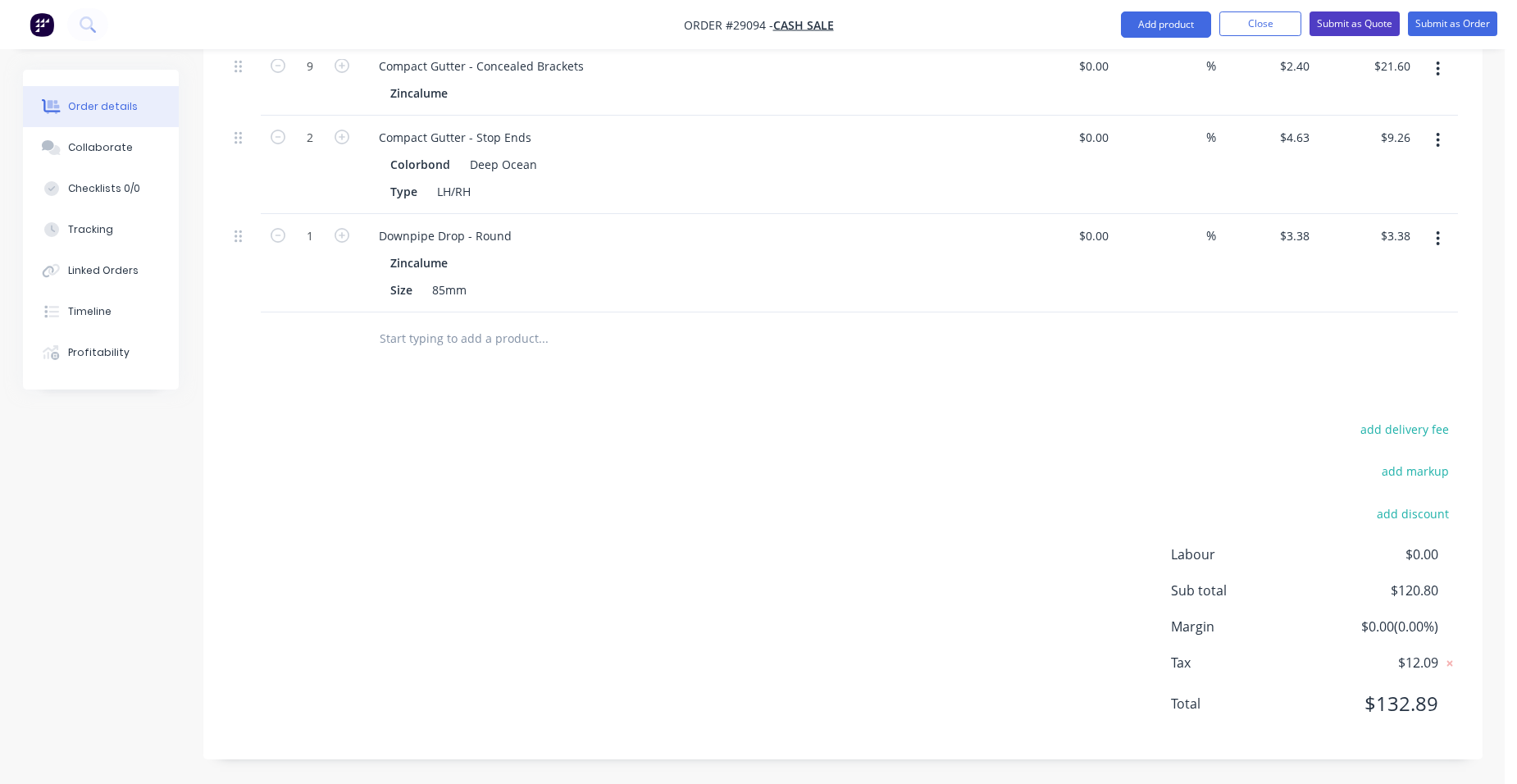
click at [1372, 28] on button "Submit as Quote" at bounding box center [1355, 24] width 90 height 25
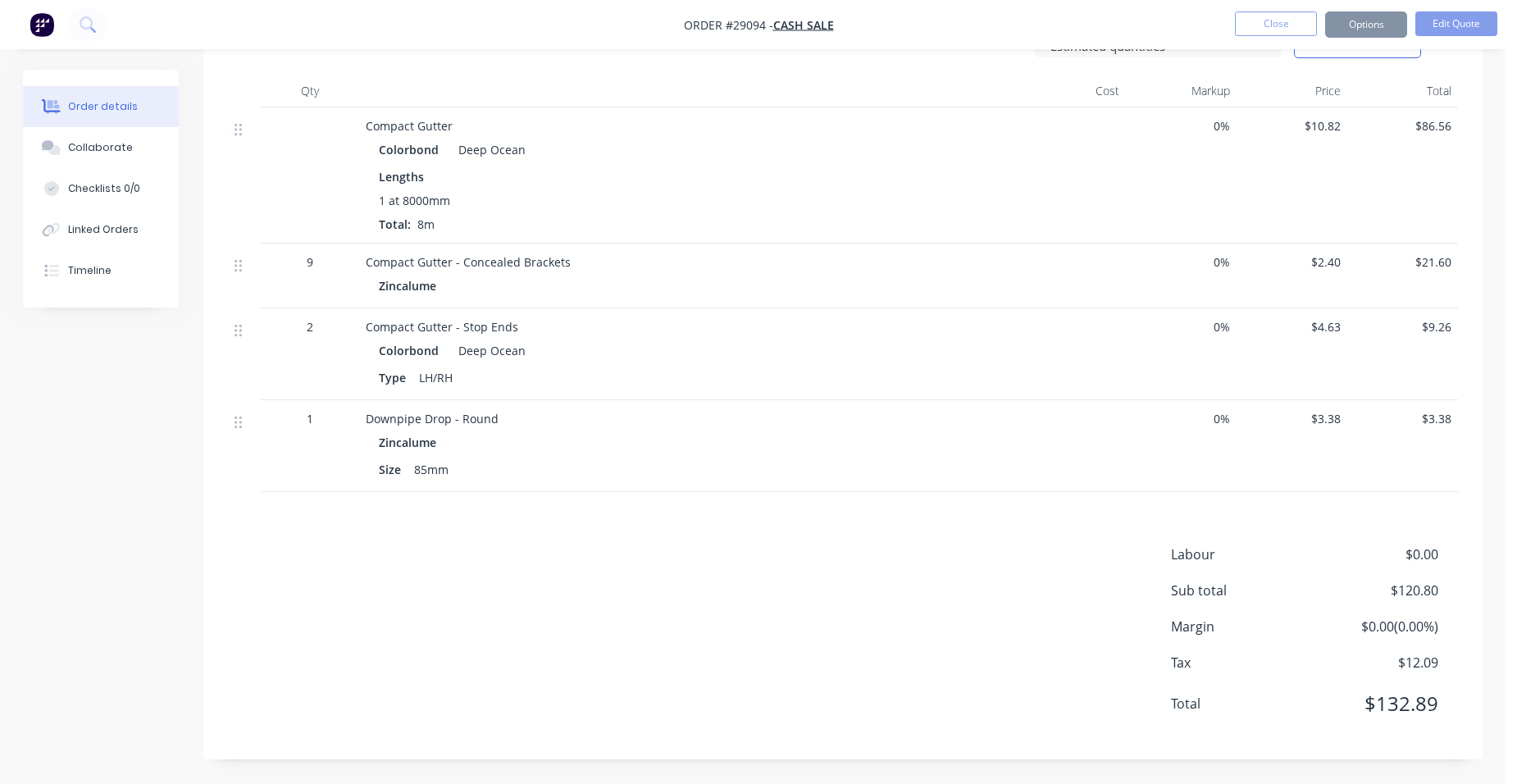
scroll to position [0, 0]
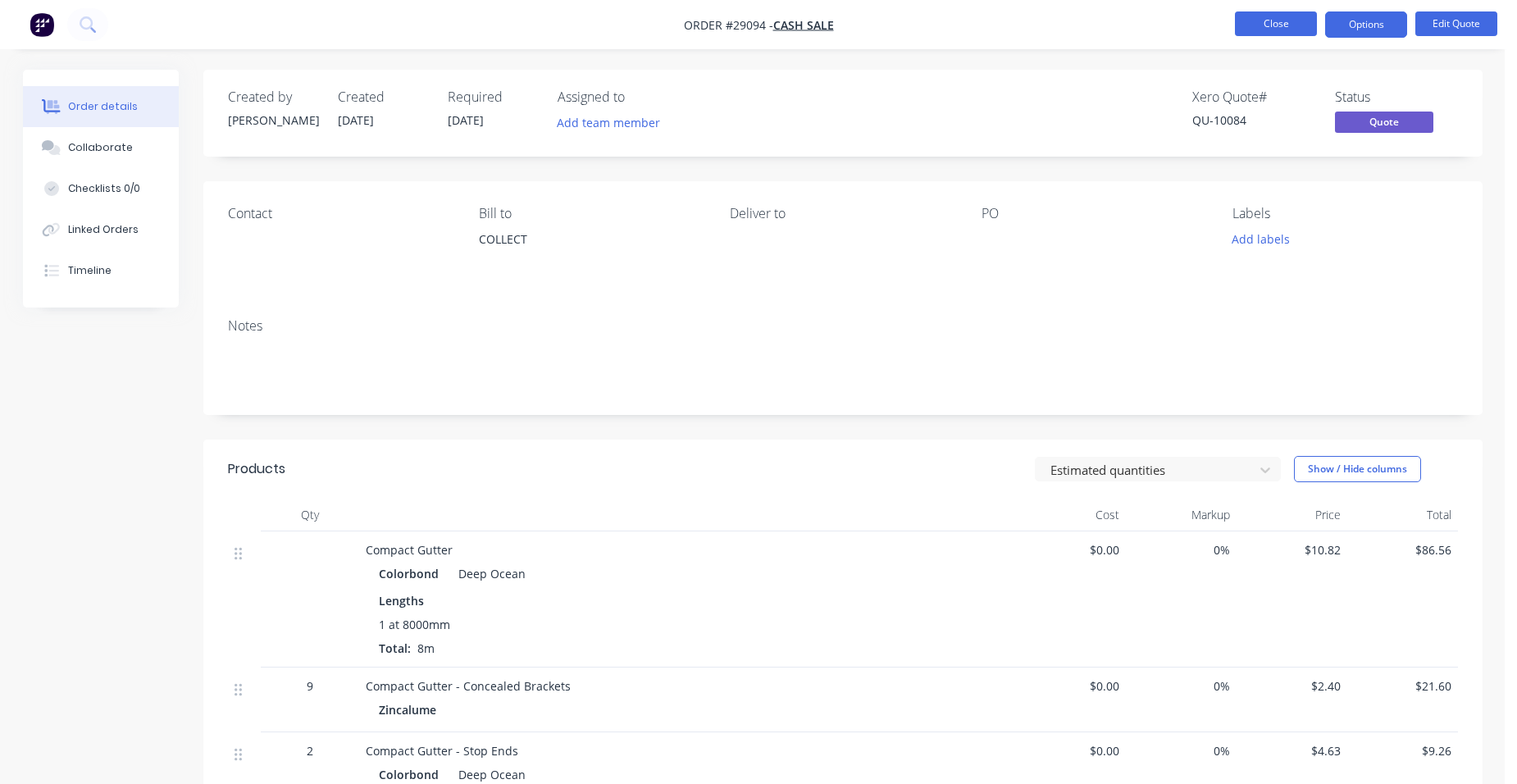
click at [1280, 27] on button "Close" at bounding box center [1276, 24] width 82 height 25
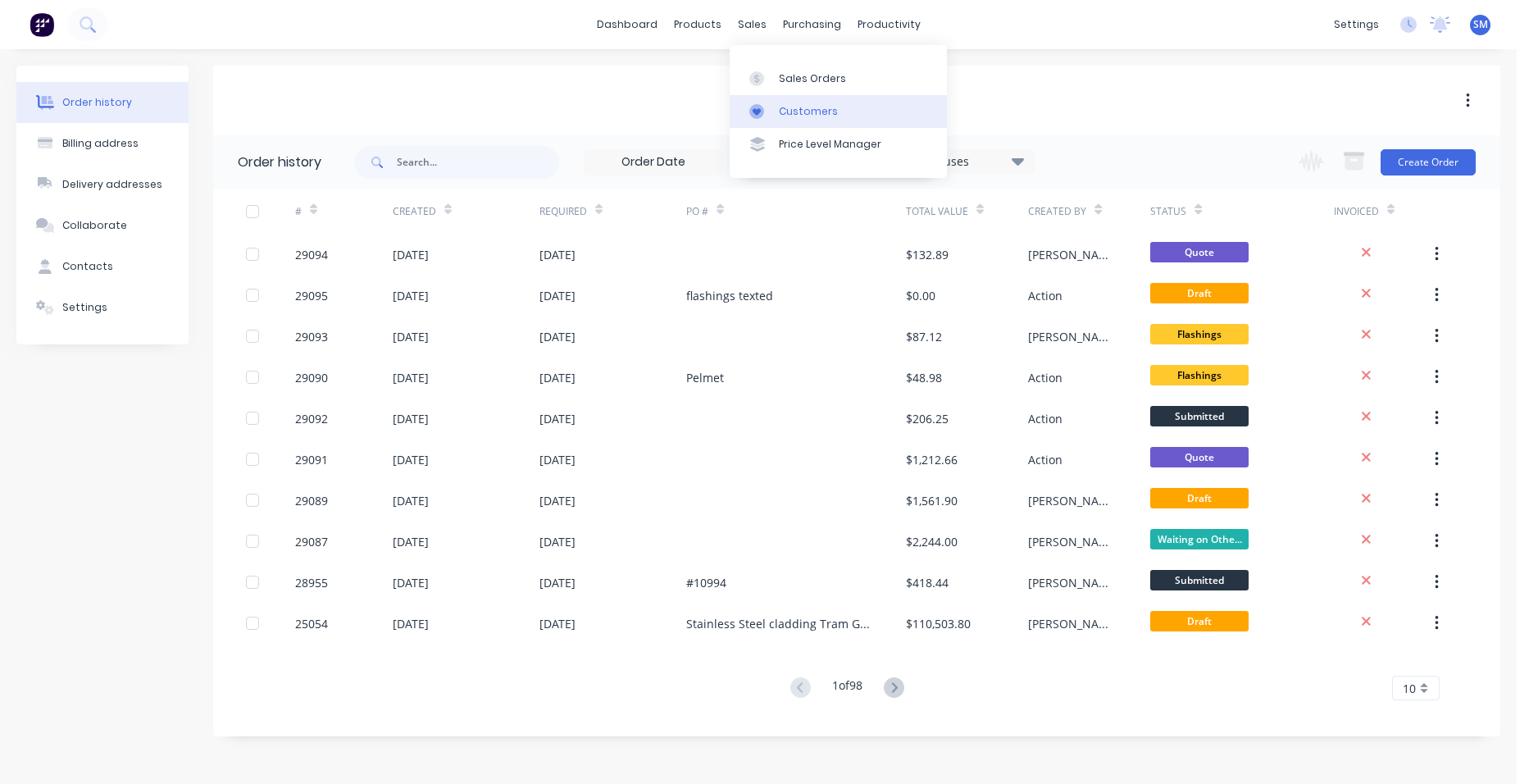
click at [787, 114] on div "Customers" at bounding box center [808, 111] width 59 height 15
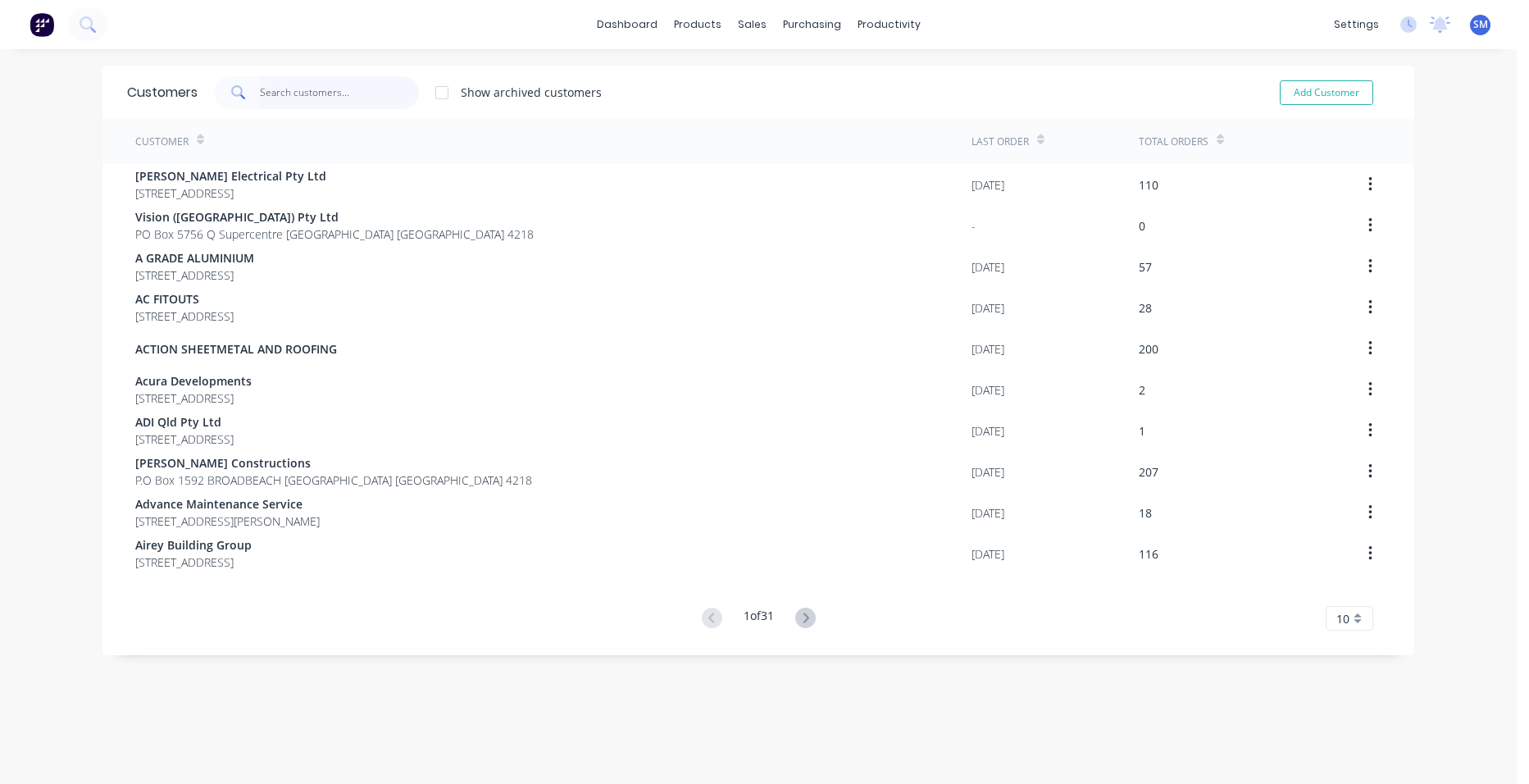
click at [320, 90] on input "text" at bounding box center [339, 92] width 160 height 32
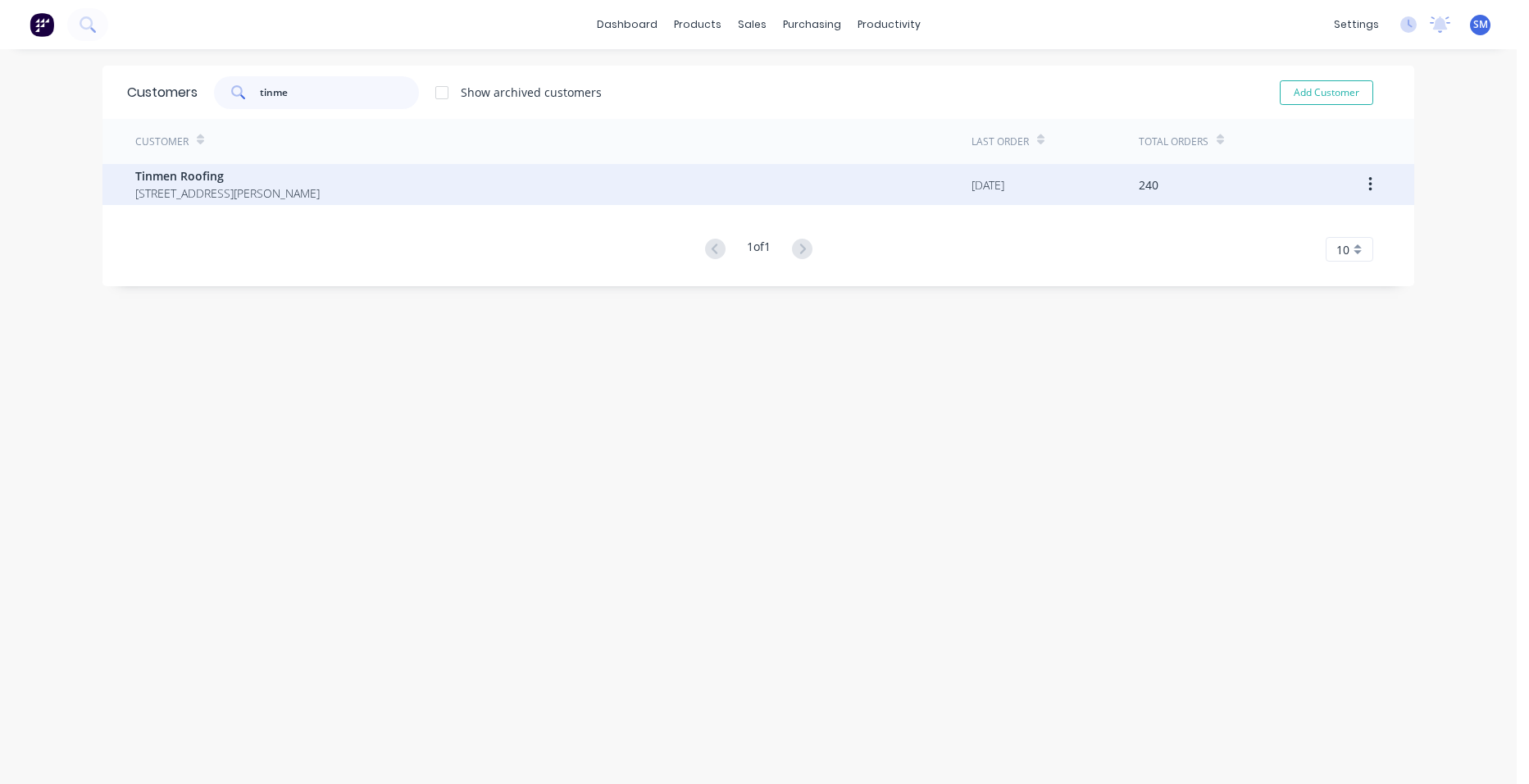
type input "tinme"
click at [164, 193] on span "[STREET_ADDRESS][PERSON_NAME]" at bounding box center [227, 193] width 184 height 18
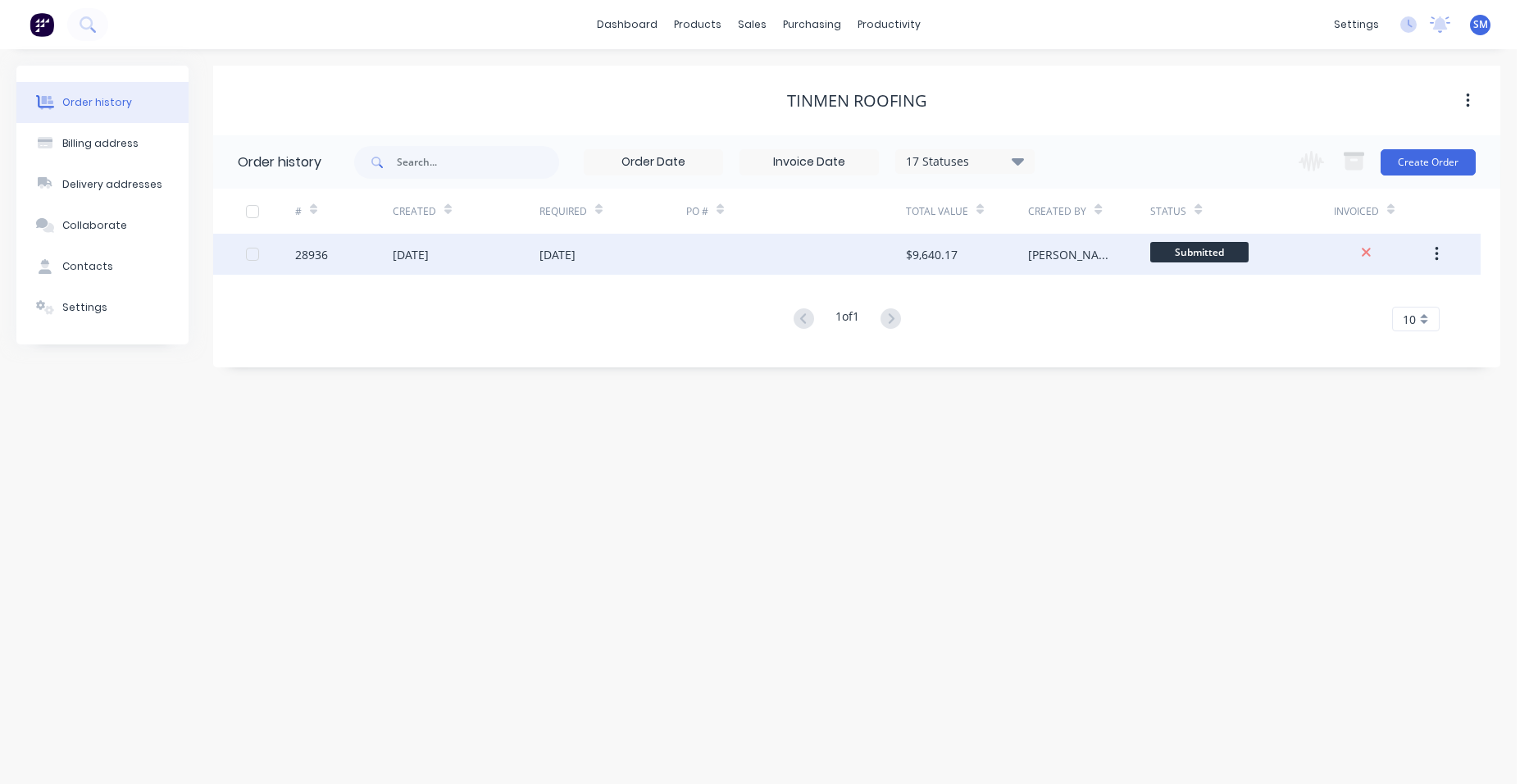
click at [822, 245] on div at bounding box center [796, 253] width 219 height 41
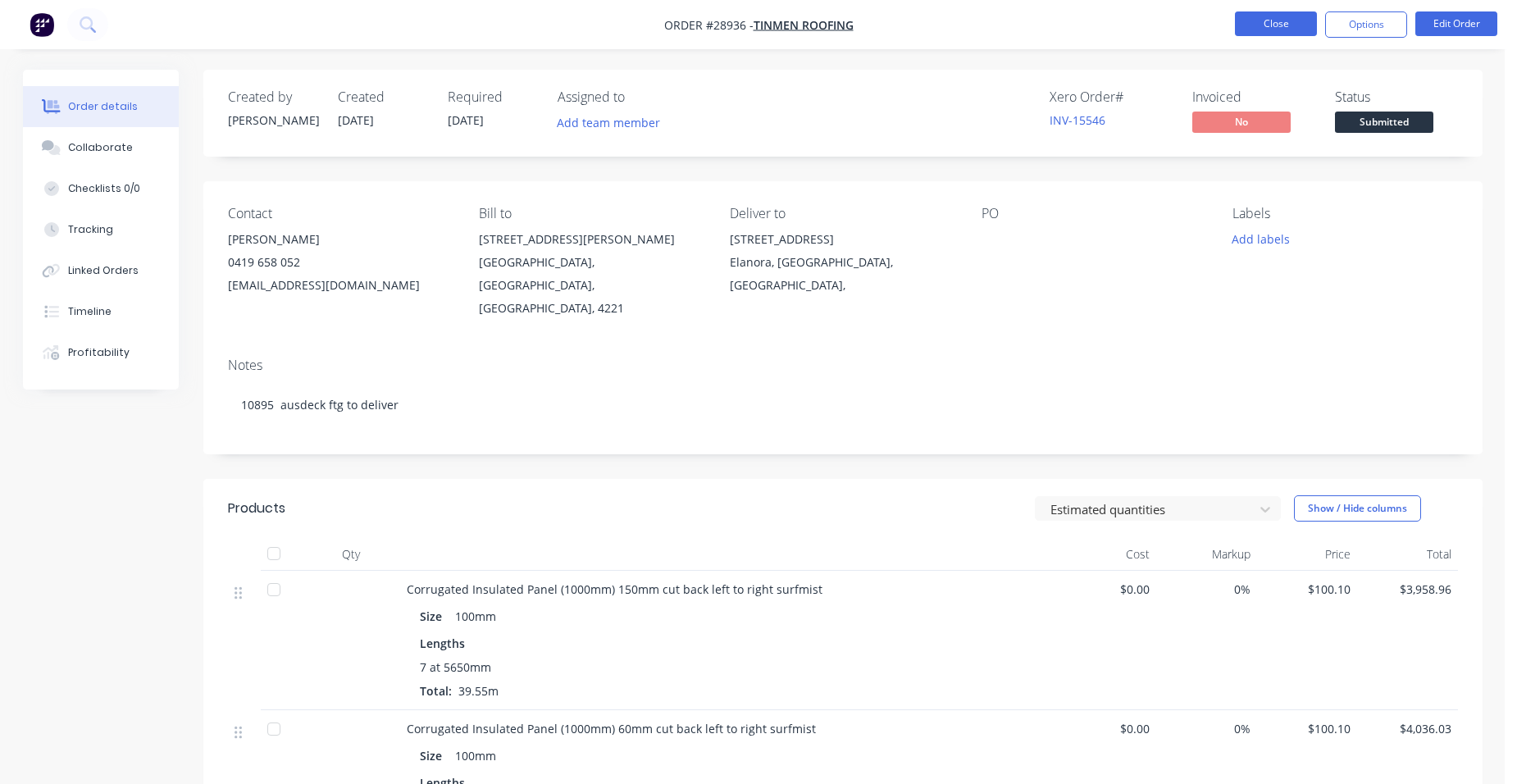
click at [1259, 26] on button "Close" at bounding box center [1276, 24] width 82 height 25
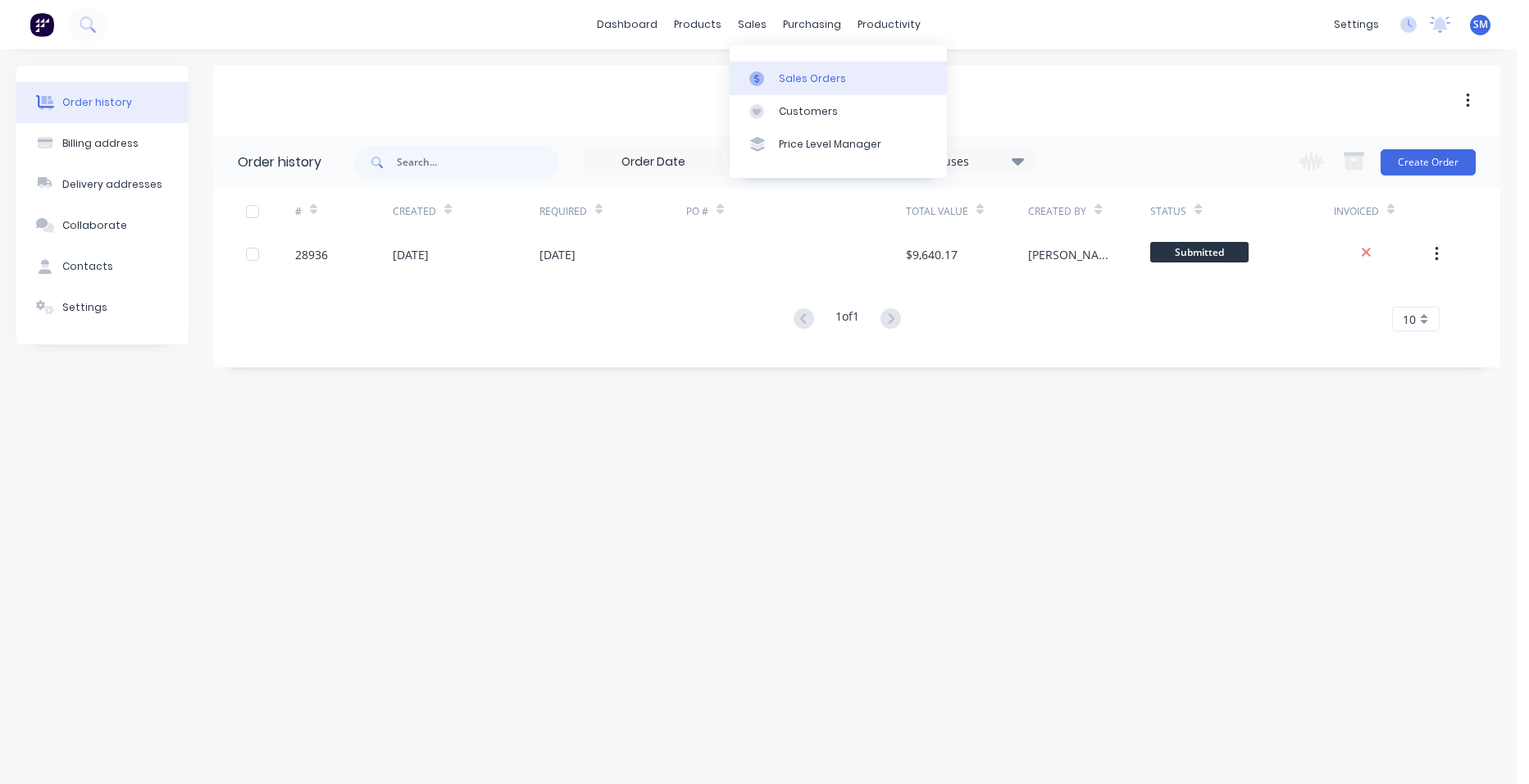
click at [780, 77] on div "Sales Orders" at bounding box center [812, 78] width 68 height 15
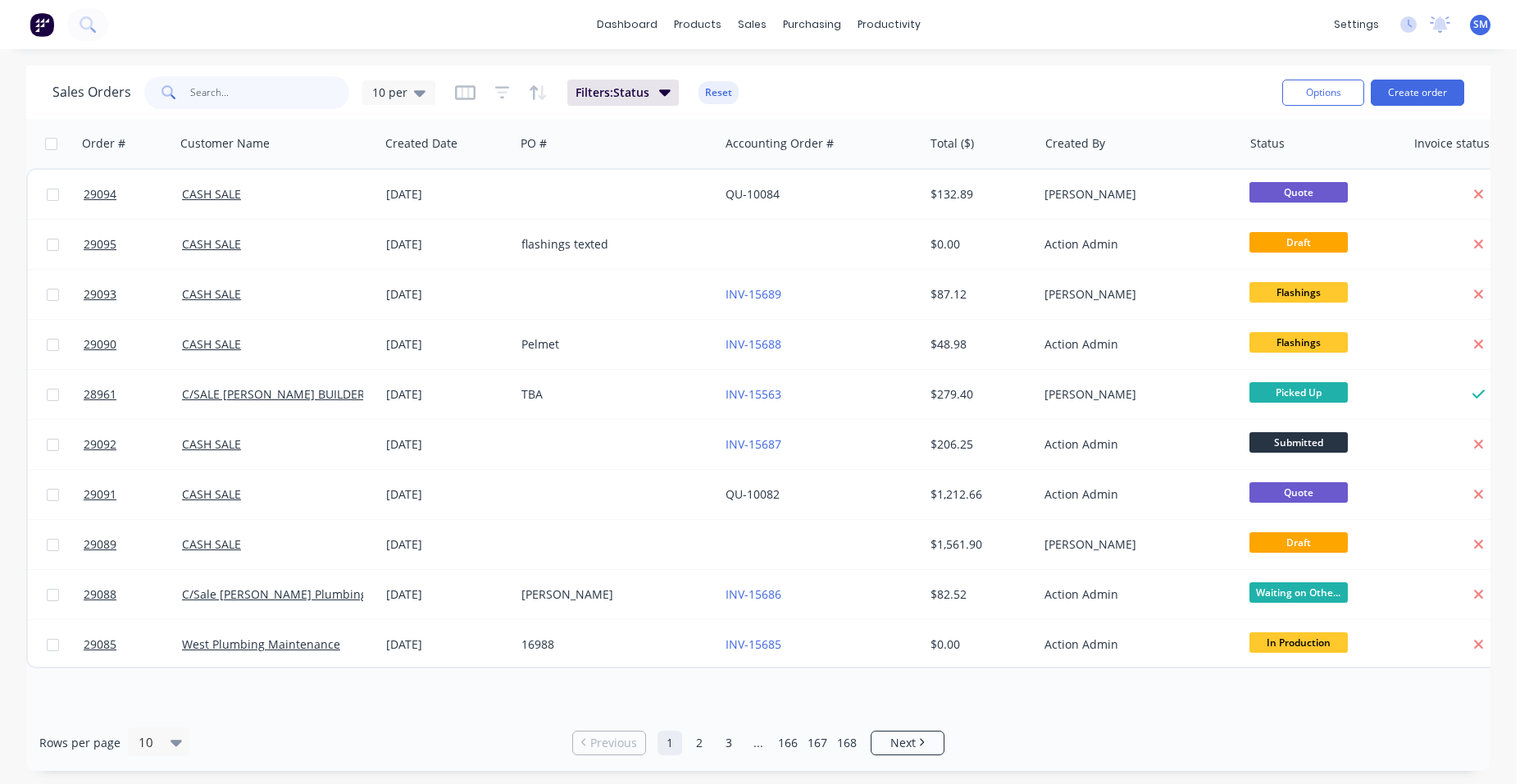
click at [240, 95] on input "text" at bounding box center [270, 92] width 160 height 32
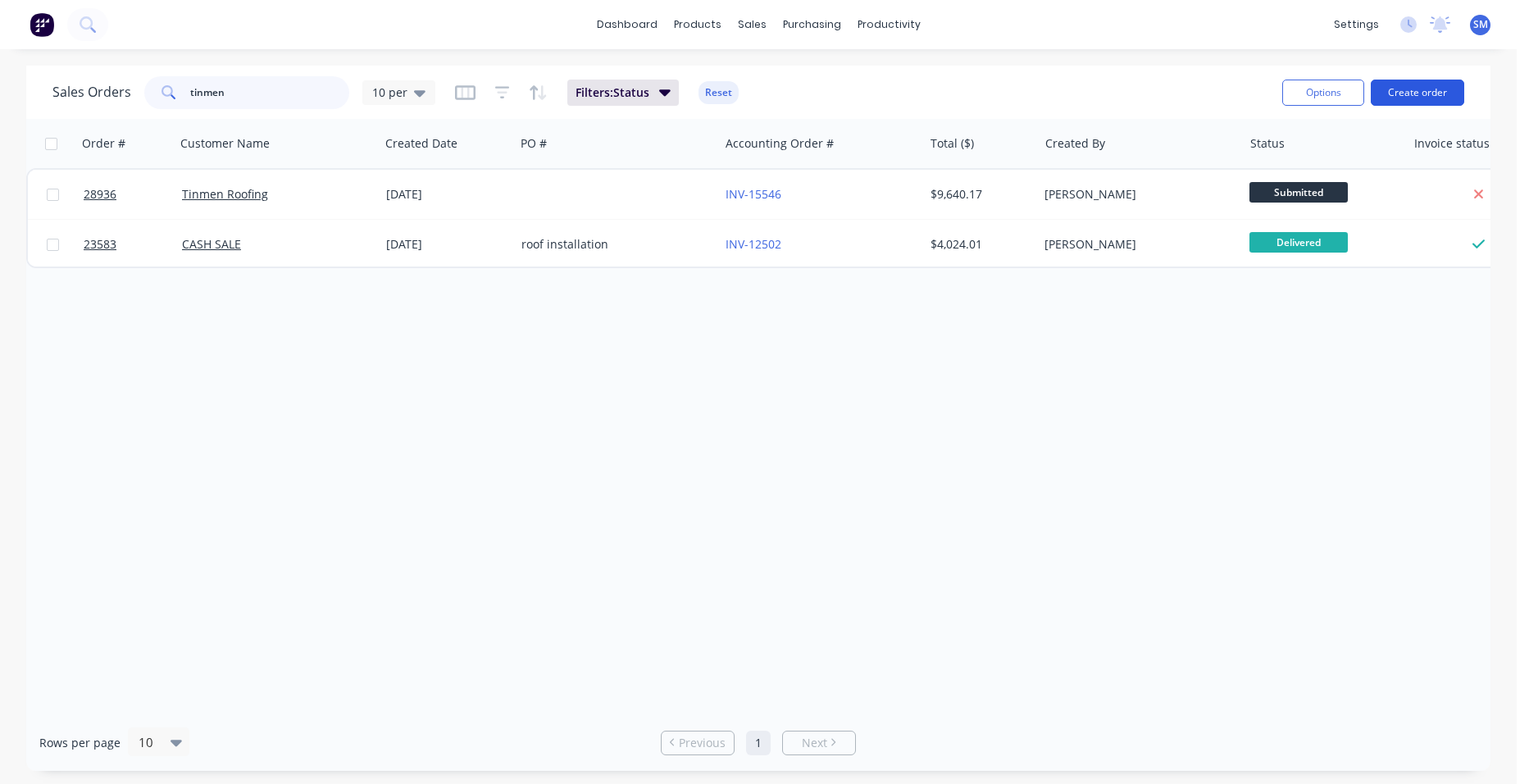
type input "tinmen"
click at [1419, 88] on button "Create order" at bounding box center [1418, 93] width 94 height 26
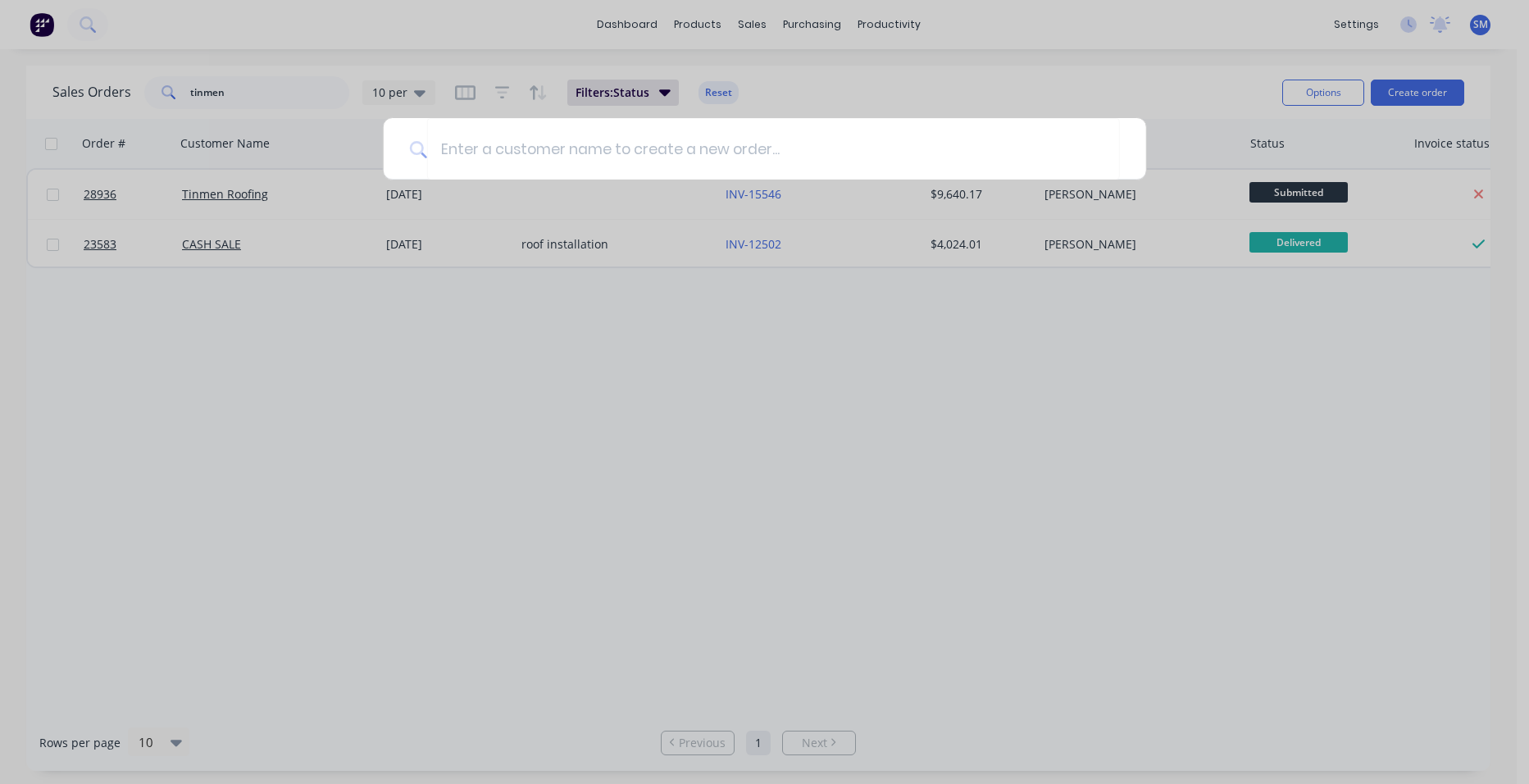
click at [746, 26] on div at bounding box center [764, 392] width 1529 height 784
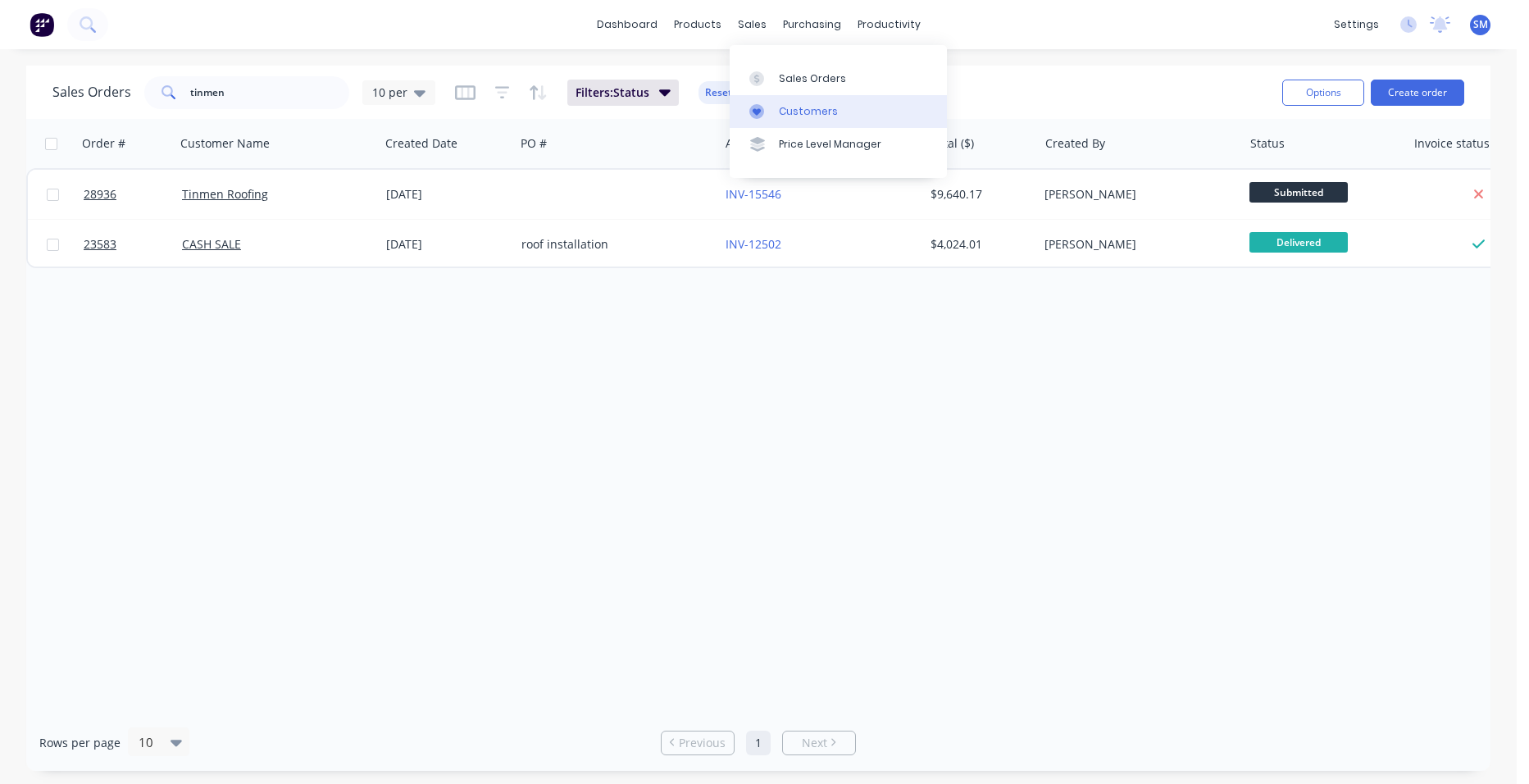
click at [787, 99] on link "Customers" at bounding box center [839, 110] width 218 height 32
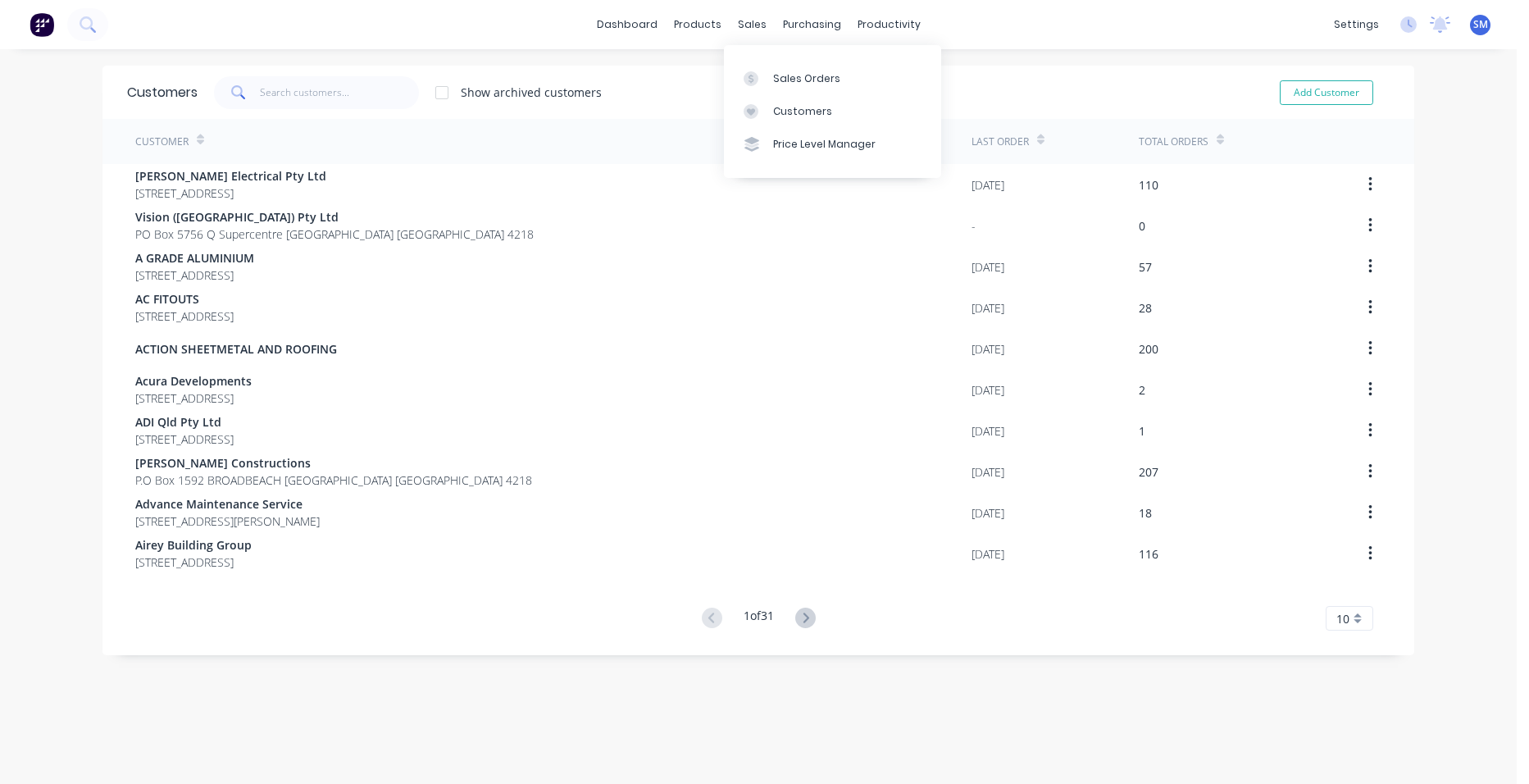
drag, startPoint x: 780, startPoint y: 107, endPoint x: 666, endPoint y: 139, distance: 118.4
click at [780, 107] on div "Customers" at bounding box center [802, 111] width 59 height 15
click at [775, 113] on div "Customers" at bounding box center [802, 111] width 59 height 15
click at [328, 98] on input "text" at bounding box center [339, 92] width 160 height 32
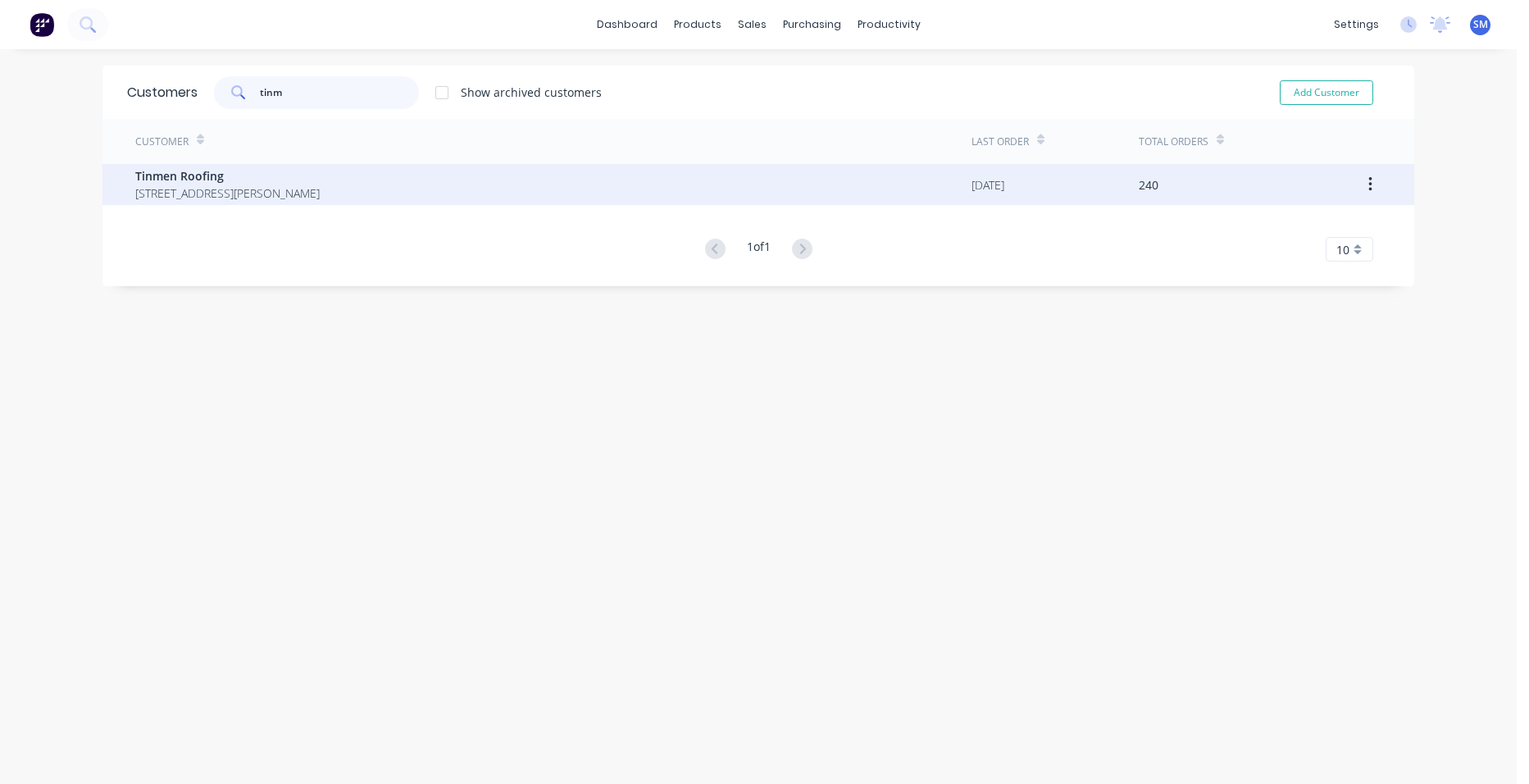
type input "tinm"
click at [204, 187] on span "[STREET_ADDRESS][PERSON_NAME]" at bounding box center [227, 193] width 184 height 18
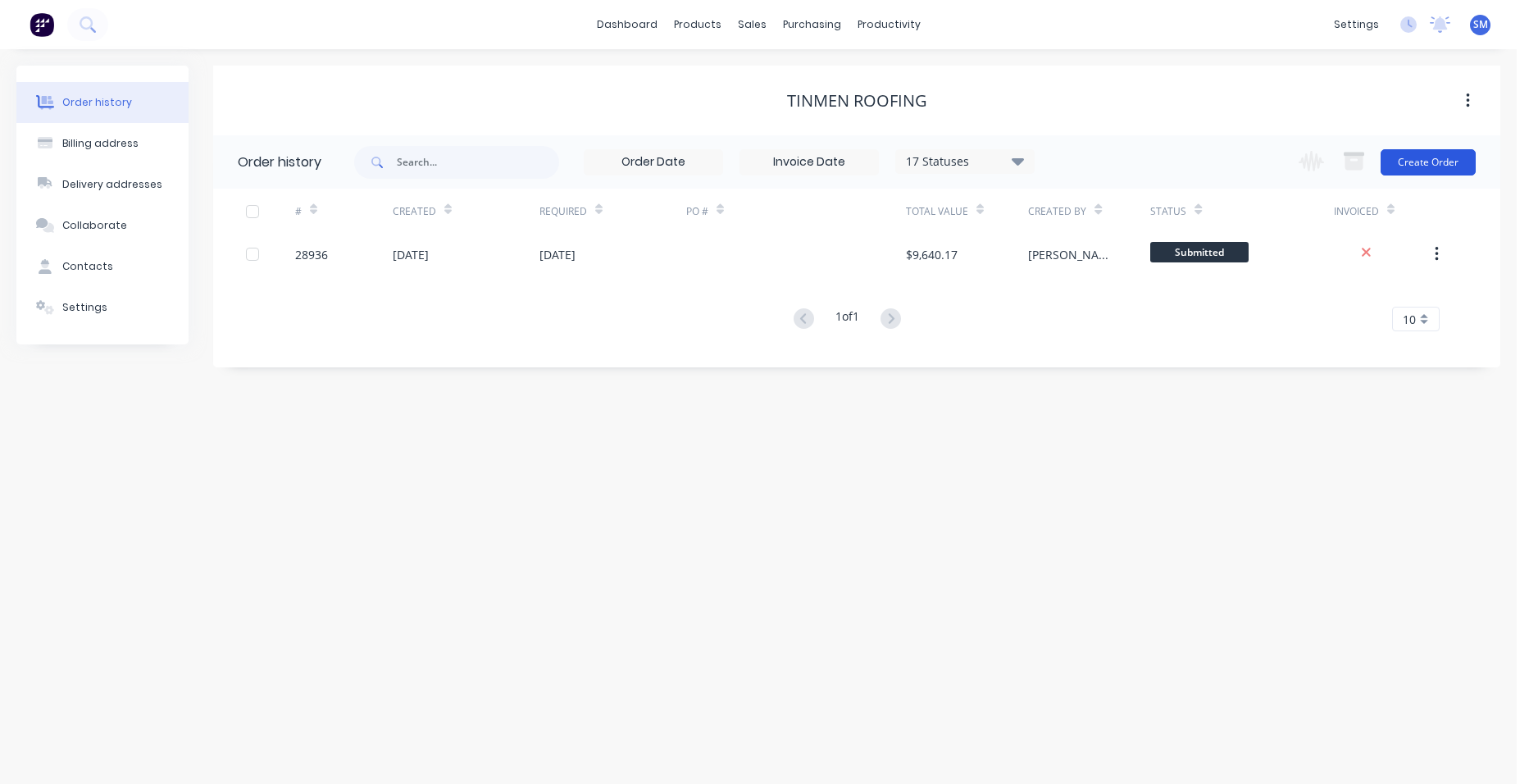
click at [1398, 152] on button "Create Order" at bounding box center [1428, 162] width 95 height 26
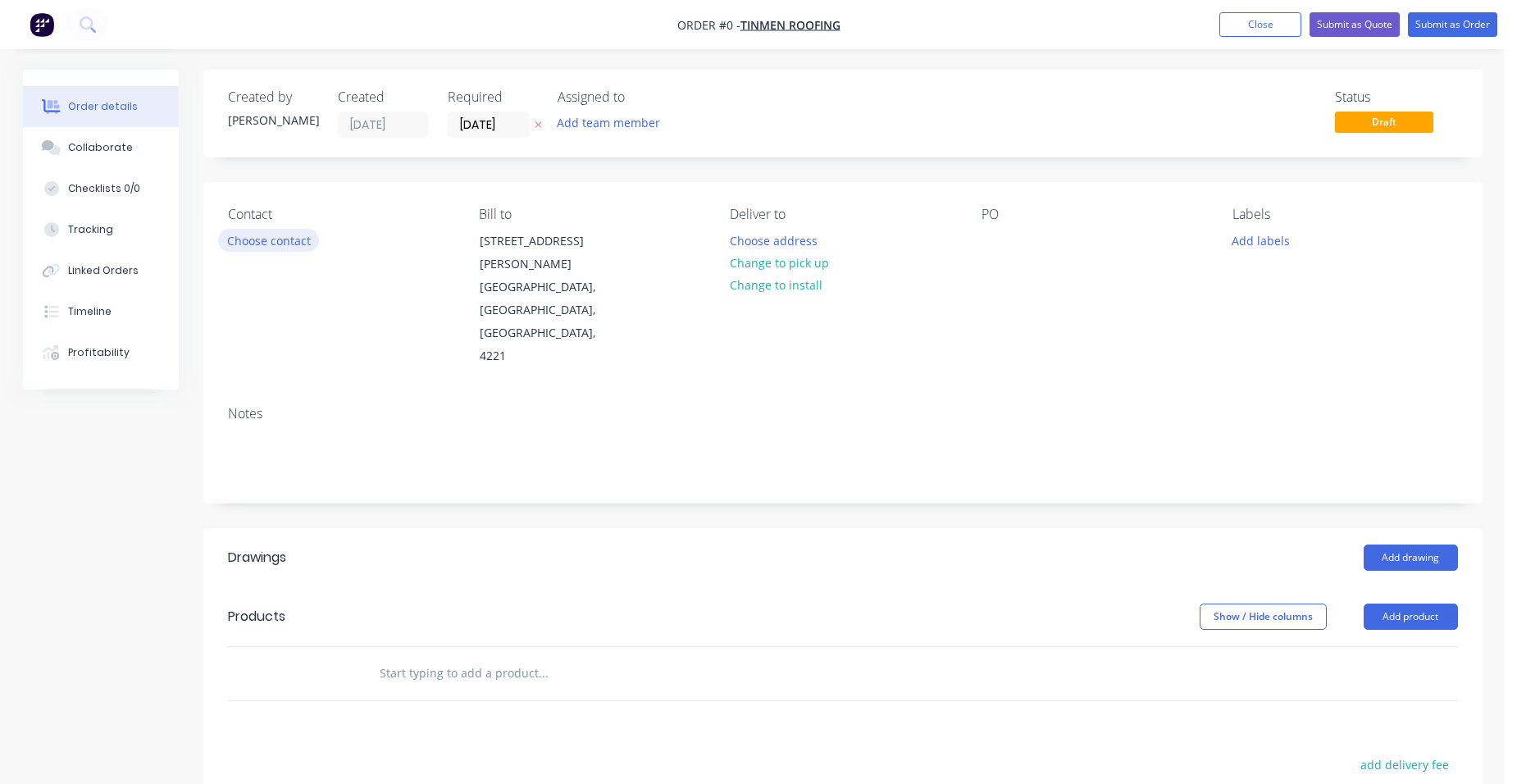
click at [280, 244] on button "Choose contact" at bounding box center [268, 239] width 101 height 22
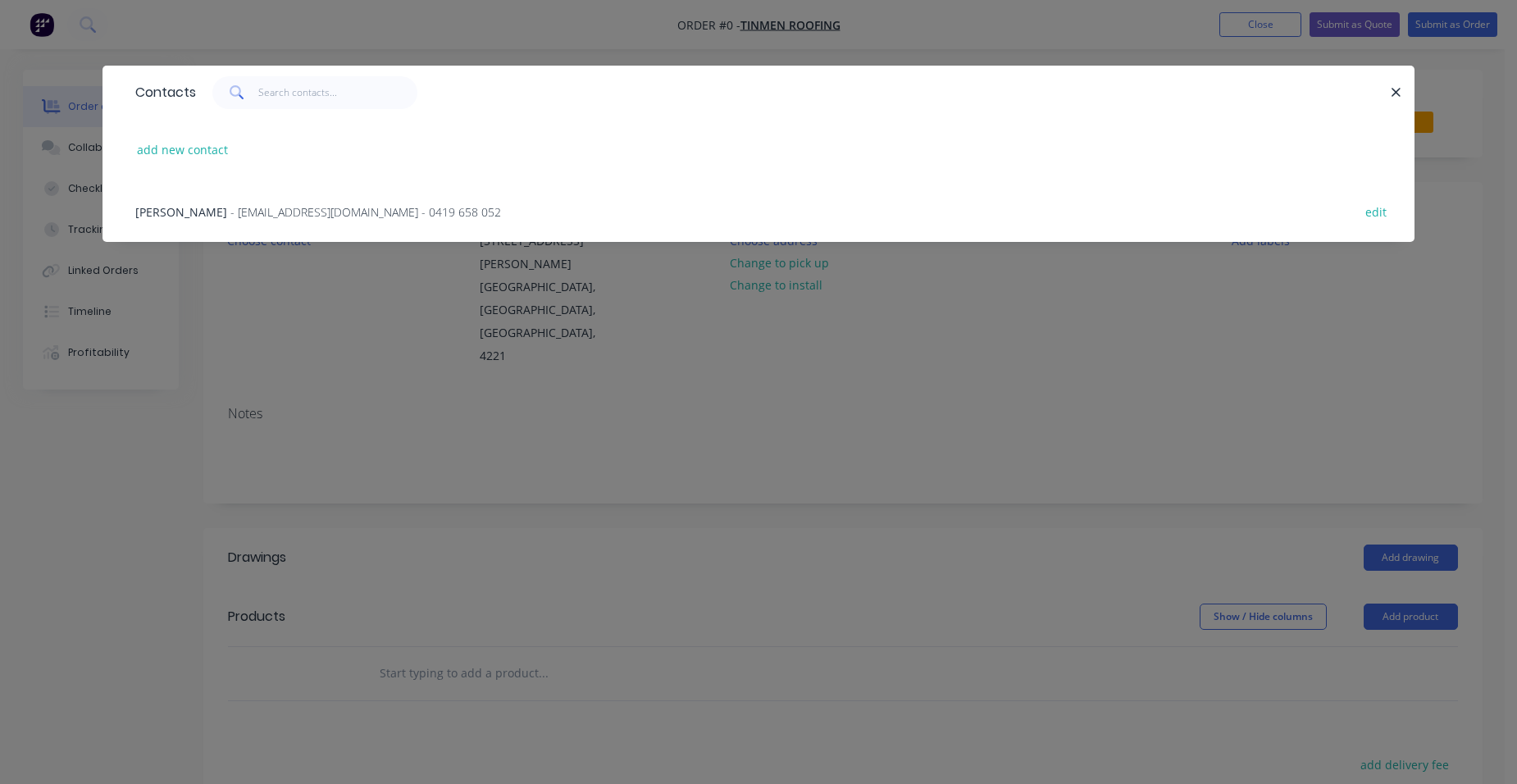
click at [242, 200] on div "Lance Ellerby - tinmenroofing@bigpond.com - 0419 658 052 edit" at bounding box center [758, 211] width 1263 height 61
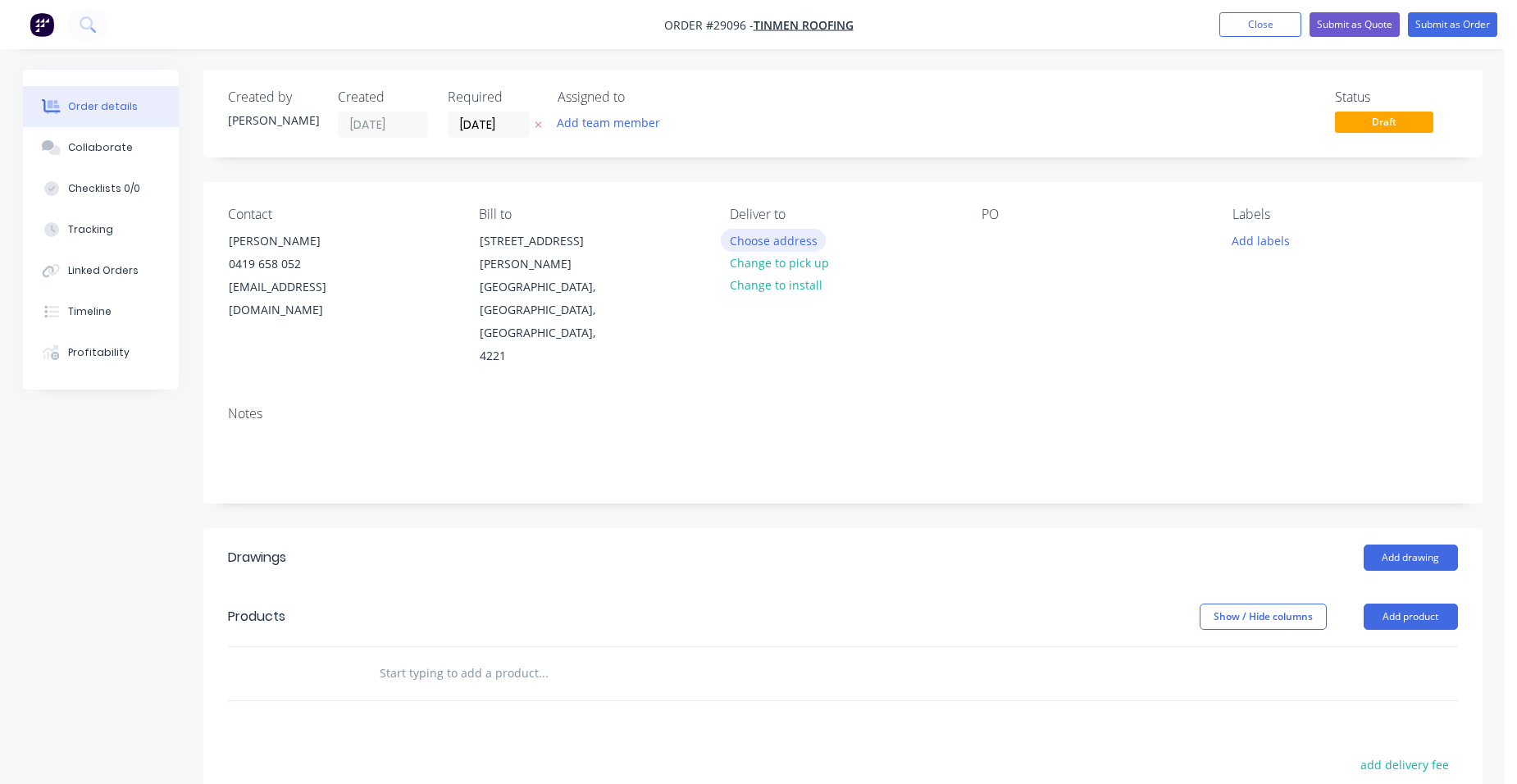
click at [770, 249] on button "Choose address" at bounding box center [774, 239] width 105 height 22
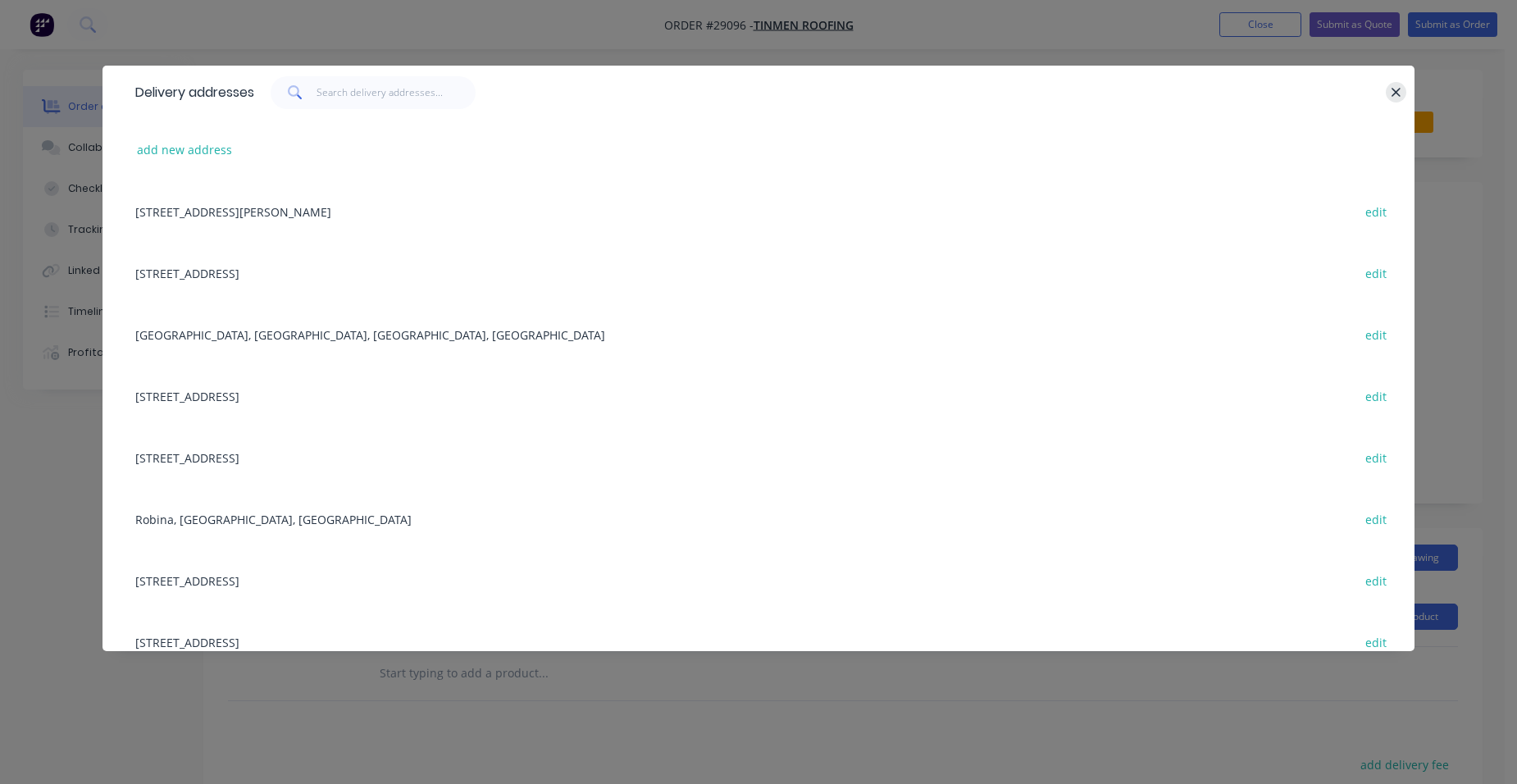
click at [1391, 92] on icon "button" at bounding box center [1396, 92] width 11 height 15
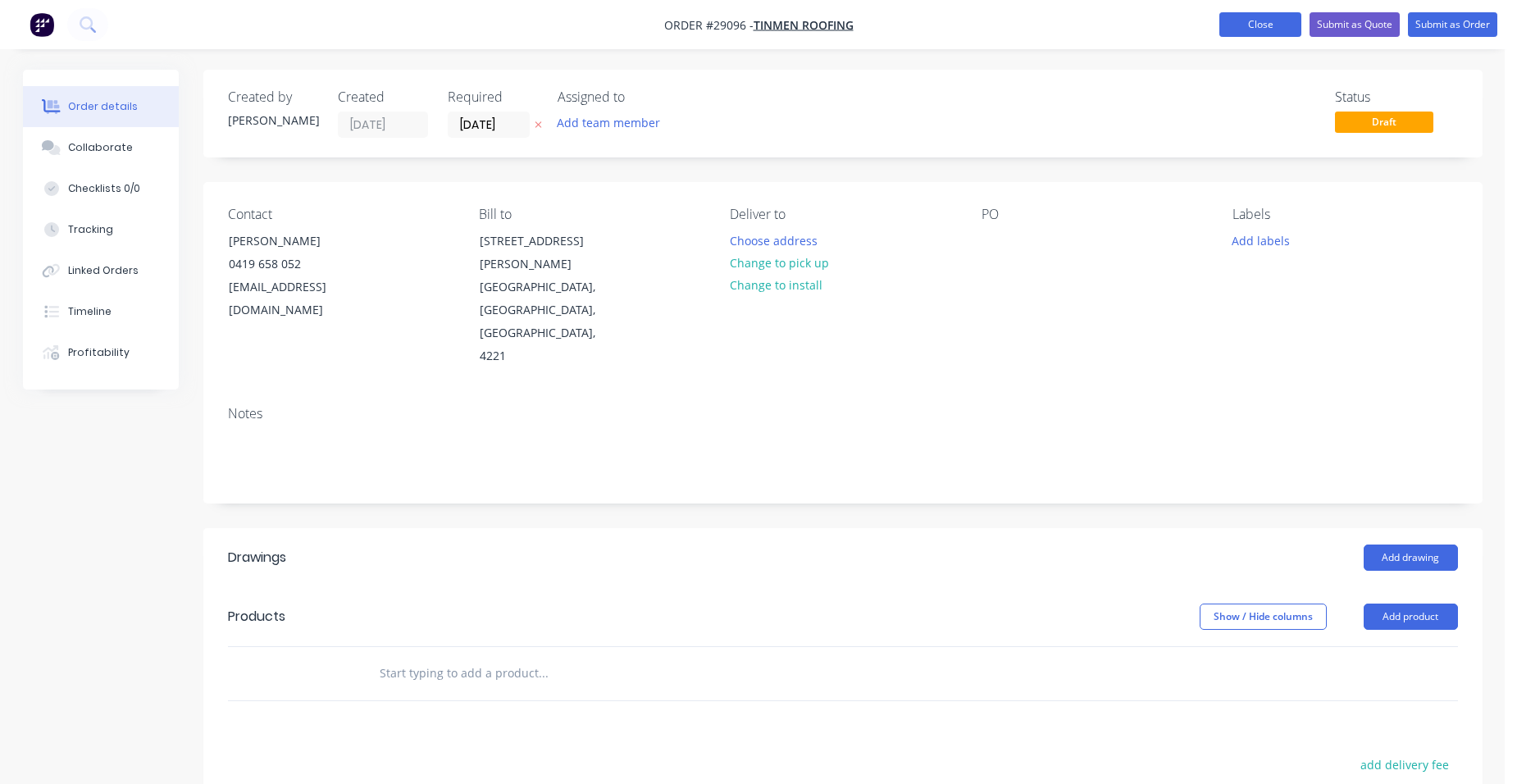
click at [1263, 25] on button "Close" at bounding box center [1260, 25] width 82 height 25
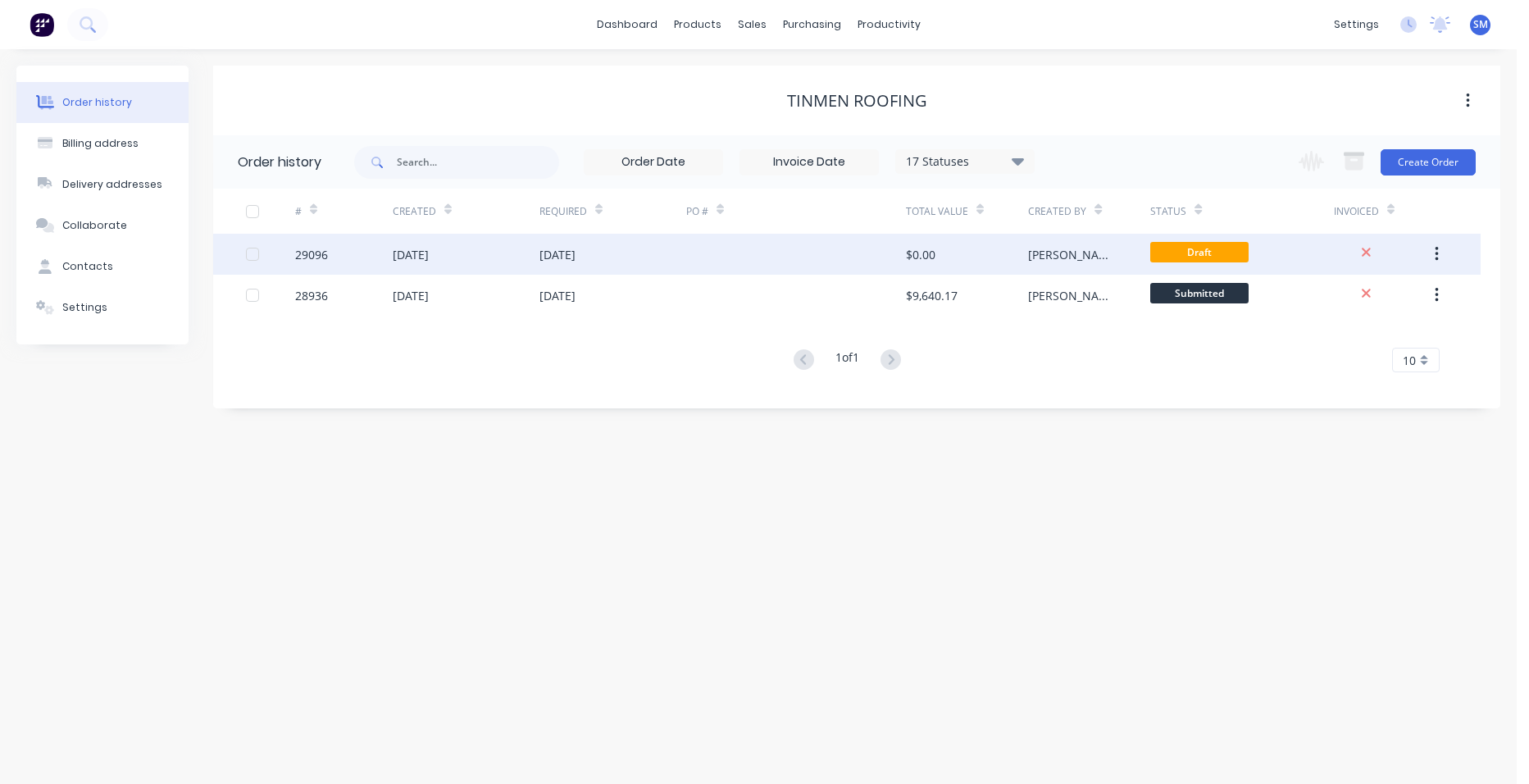
click at [852, 239] on div at bounding box center [796, 253] width 219 height 41
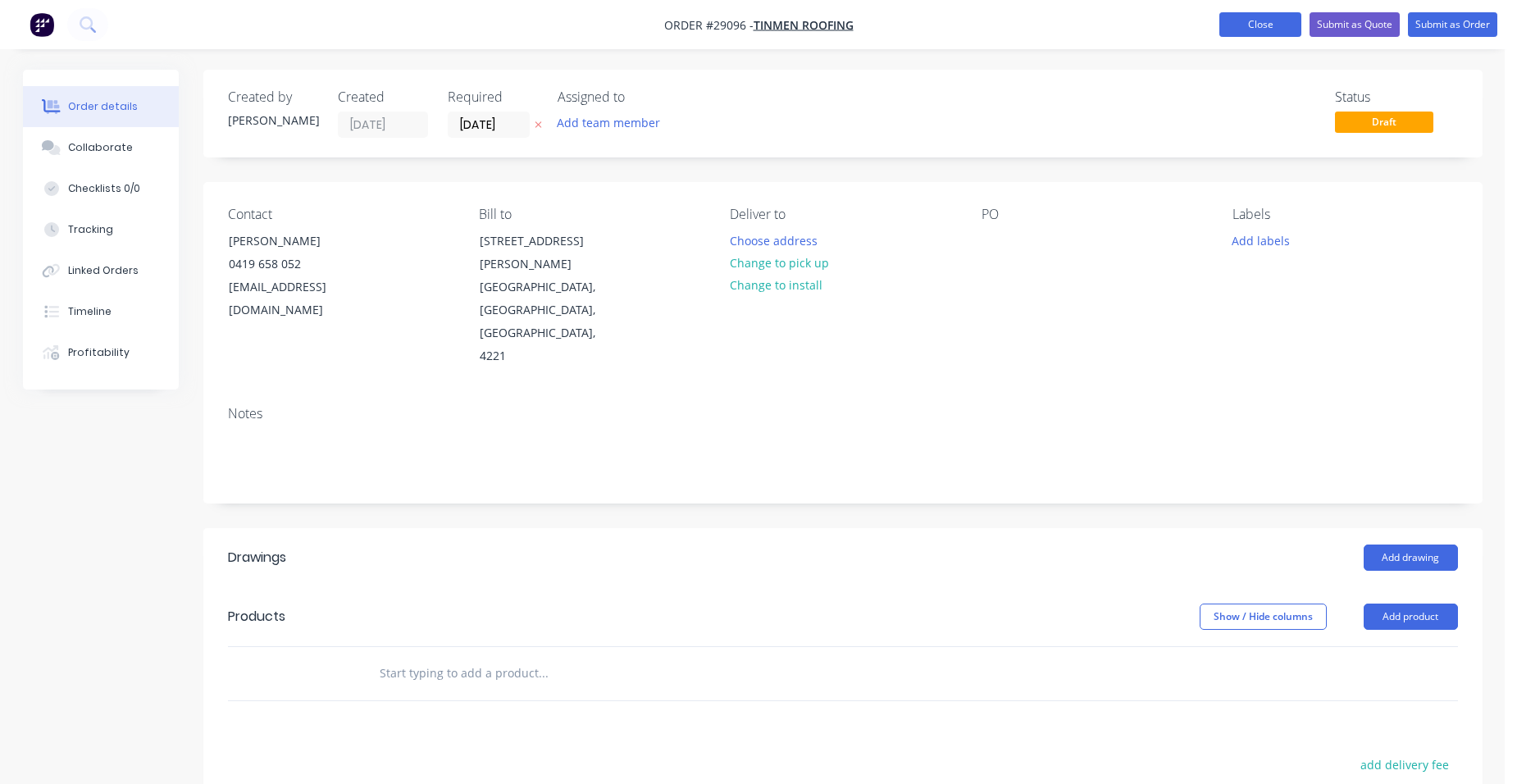
click at [1249, 19] on button "Close" at bounding box center [1260, 25] width 82 height 25
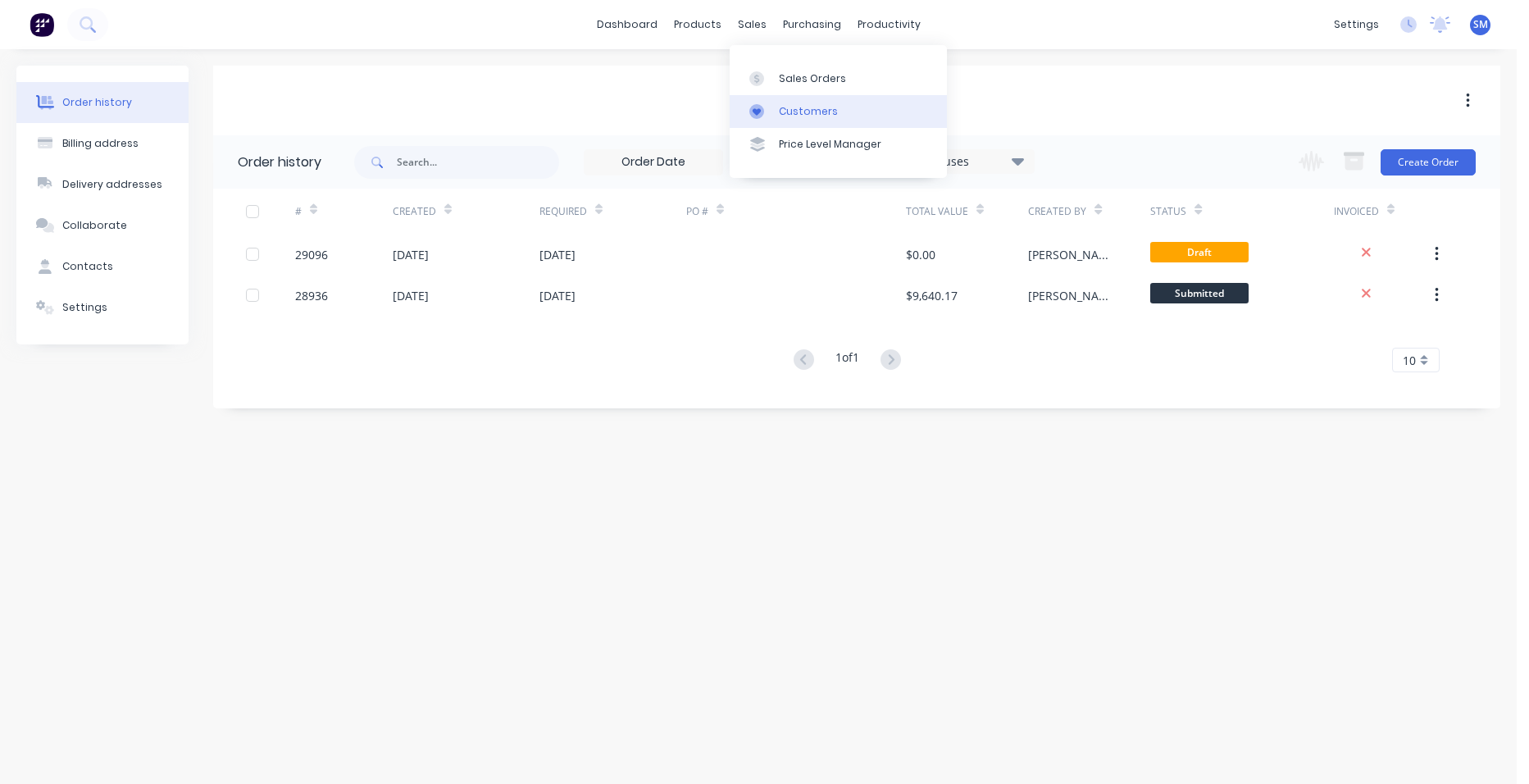
click at [784, 110] on div "Customers" at bounding box center [808, 111] width 59 height 15
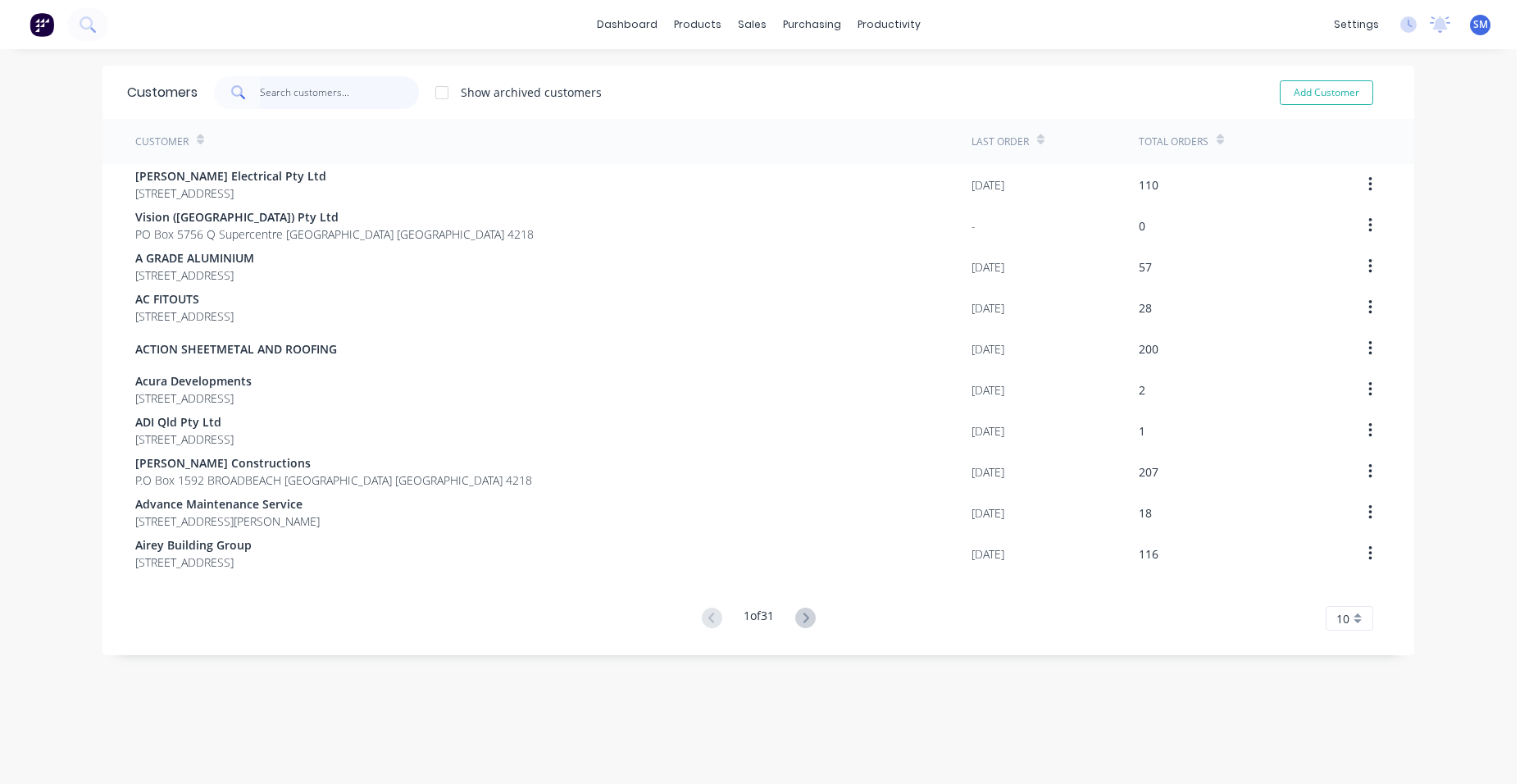
click at [316, 99] on input "text" at bounding box center [339, 92] width 160 height 32
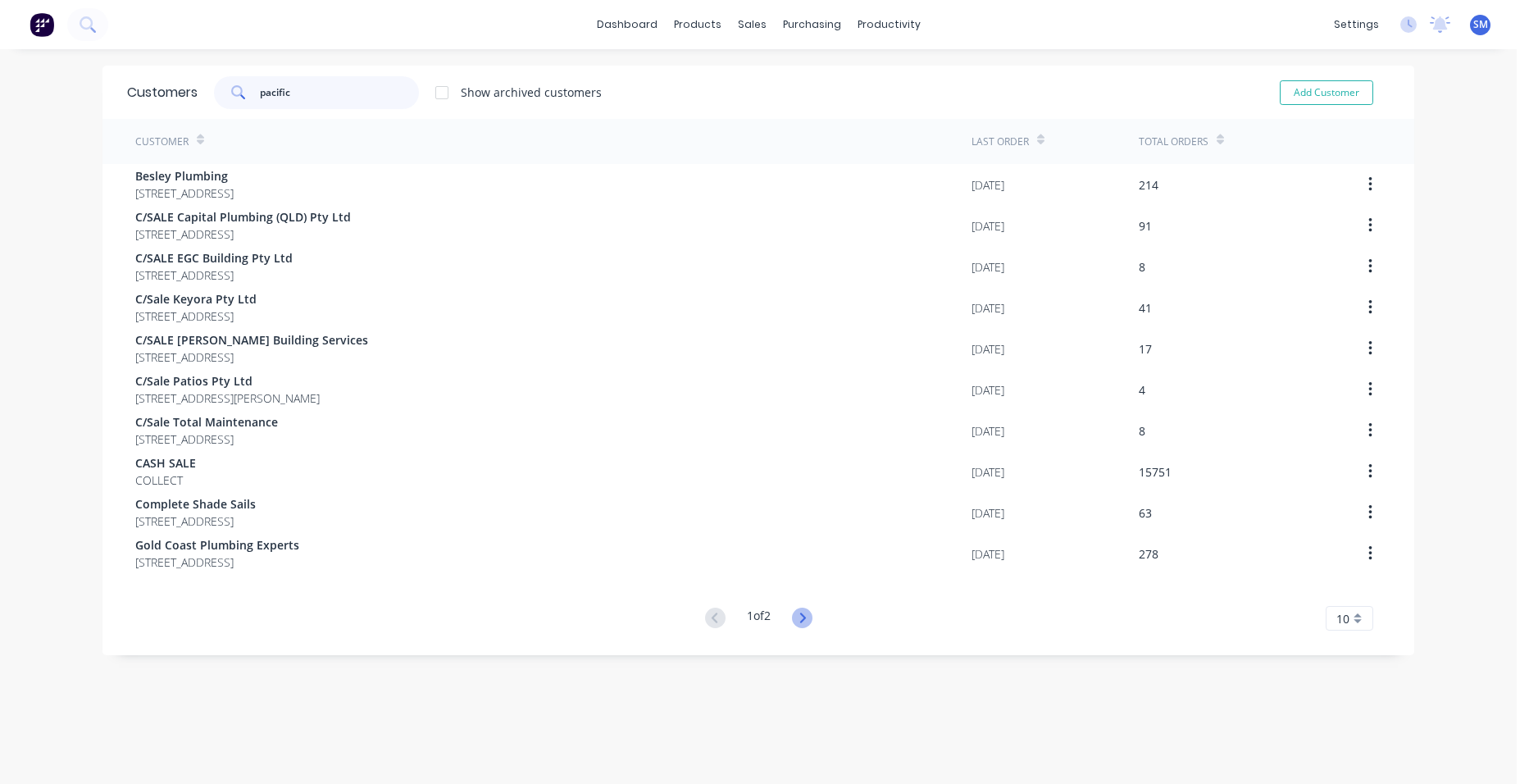
type input "pacific"
click at [804, 610] on icon at bounding box center [802, 617] width 20 height 20
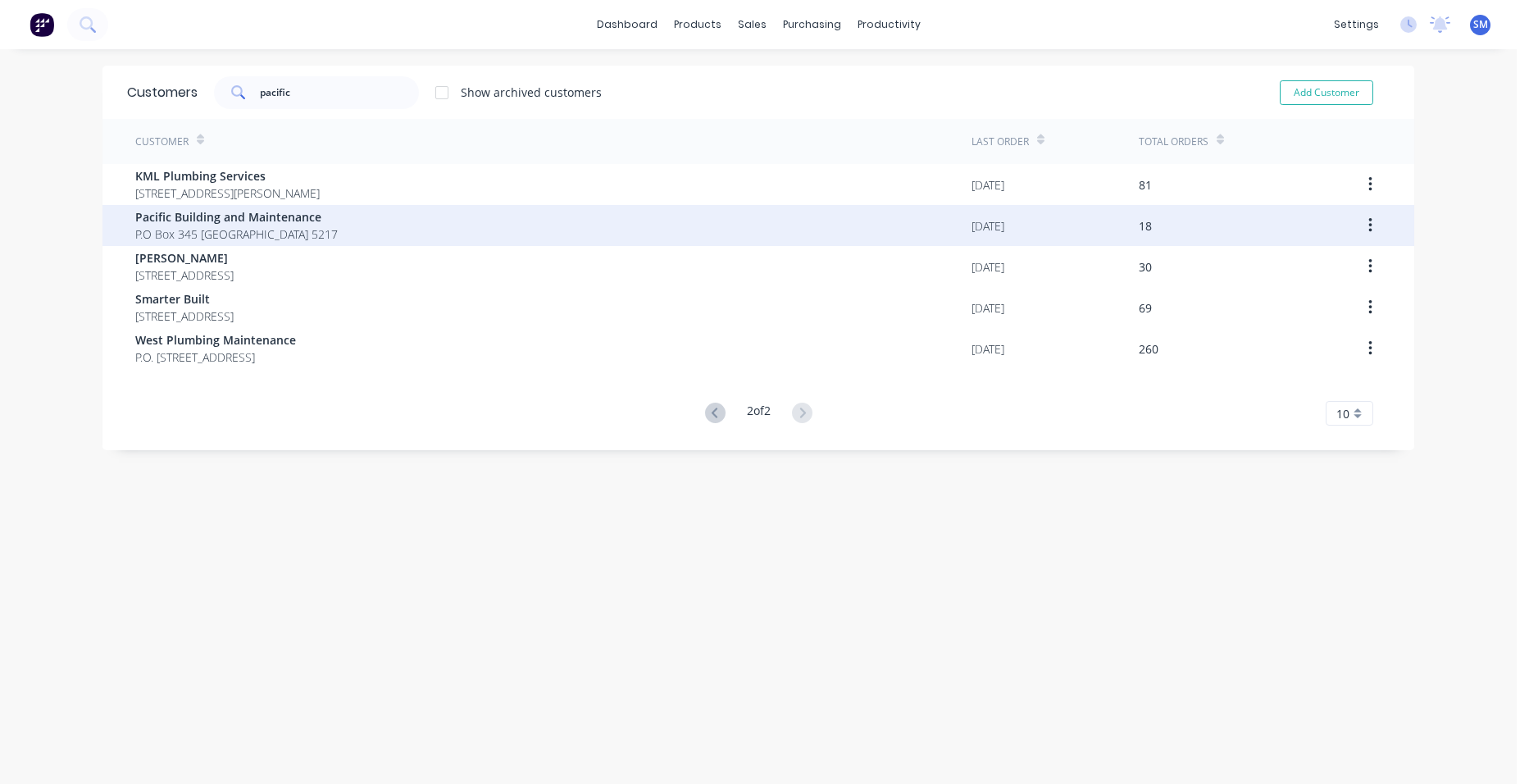
click at [338, 222] on span "Pacific Building and Maintenance" at bounding box center [236, 217] width 203 height 18
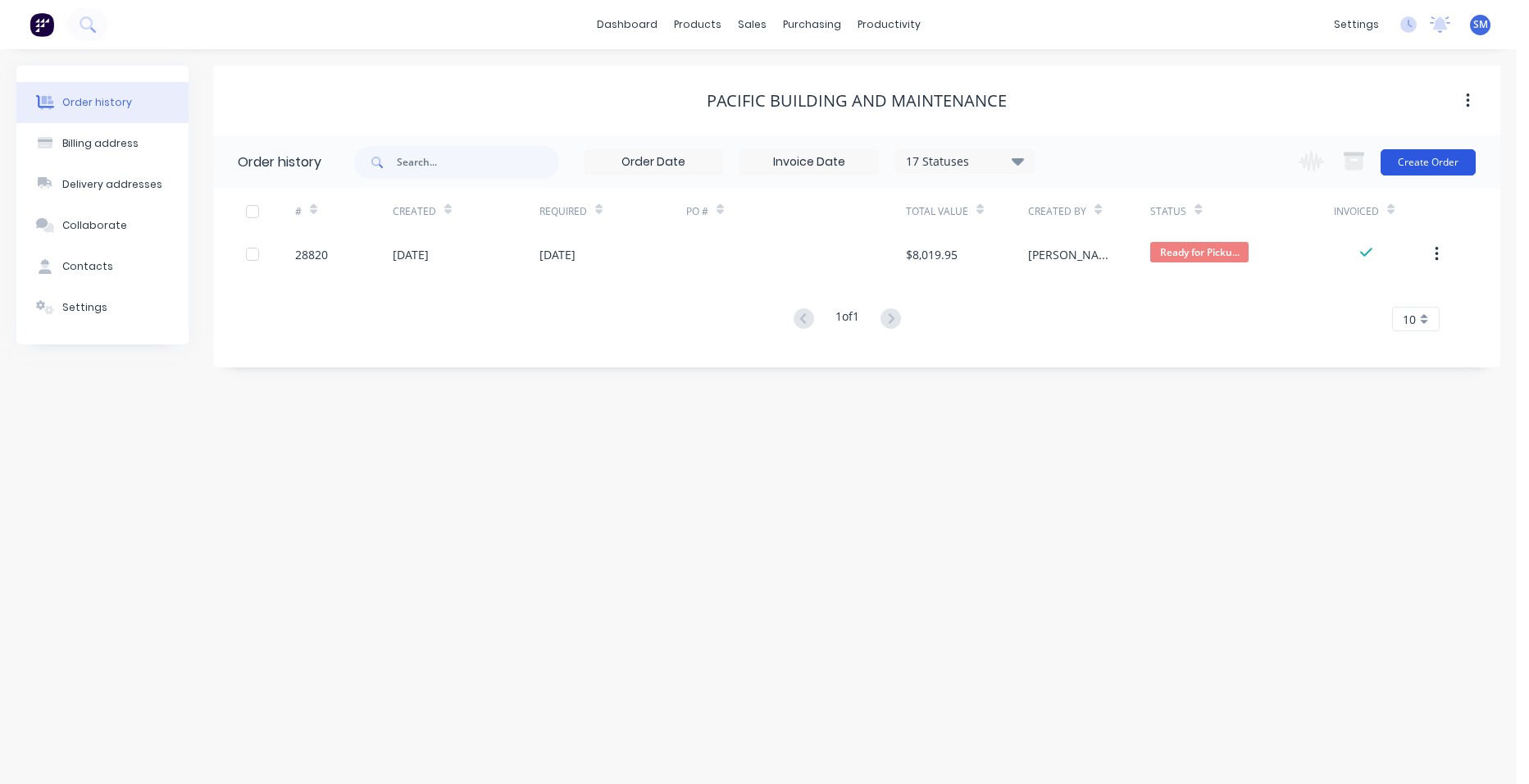
click at [1412, 168] on button "Create Order" at bounding box center [1428, 162] width 95 height 26
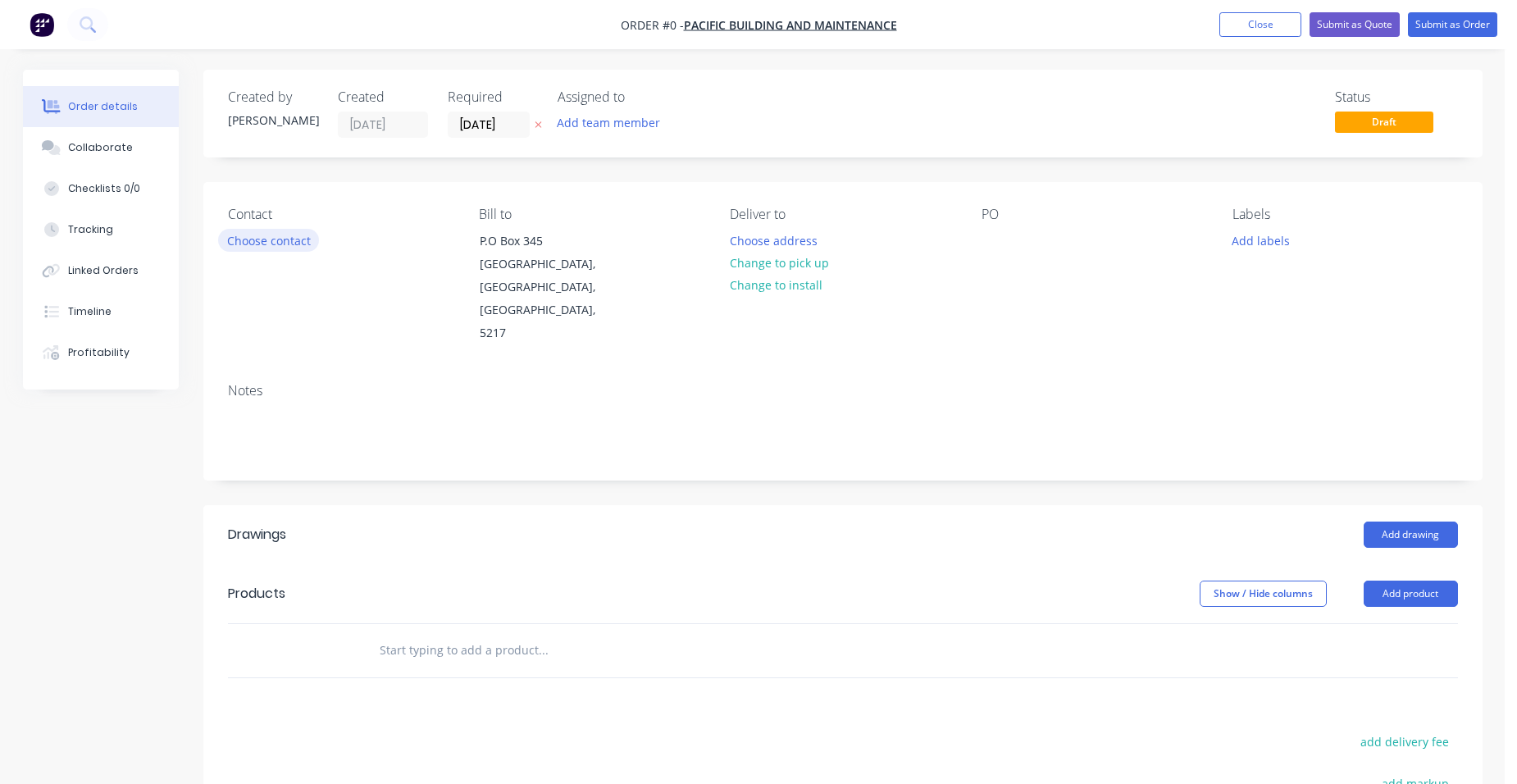
click at [295, 237] on button "Choose contact" at bounding box center [268, 239] width 101 height 22
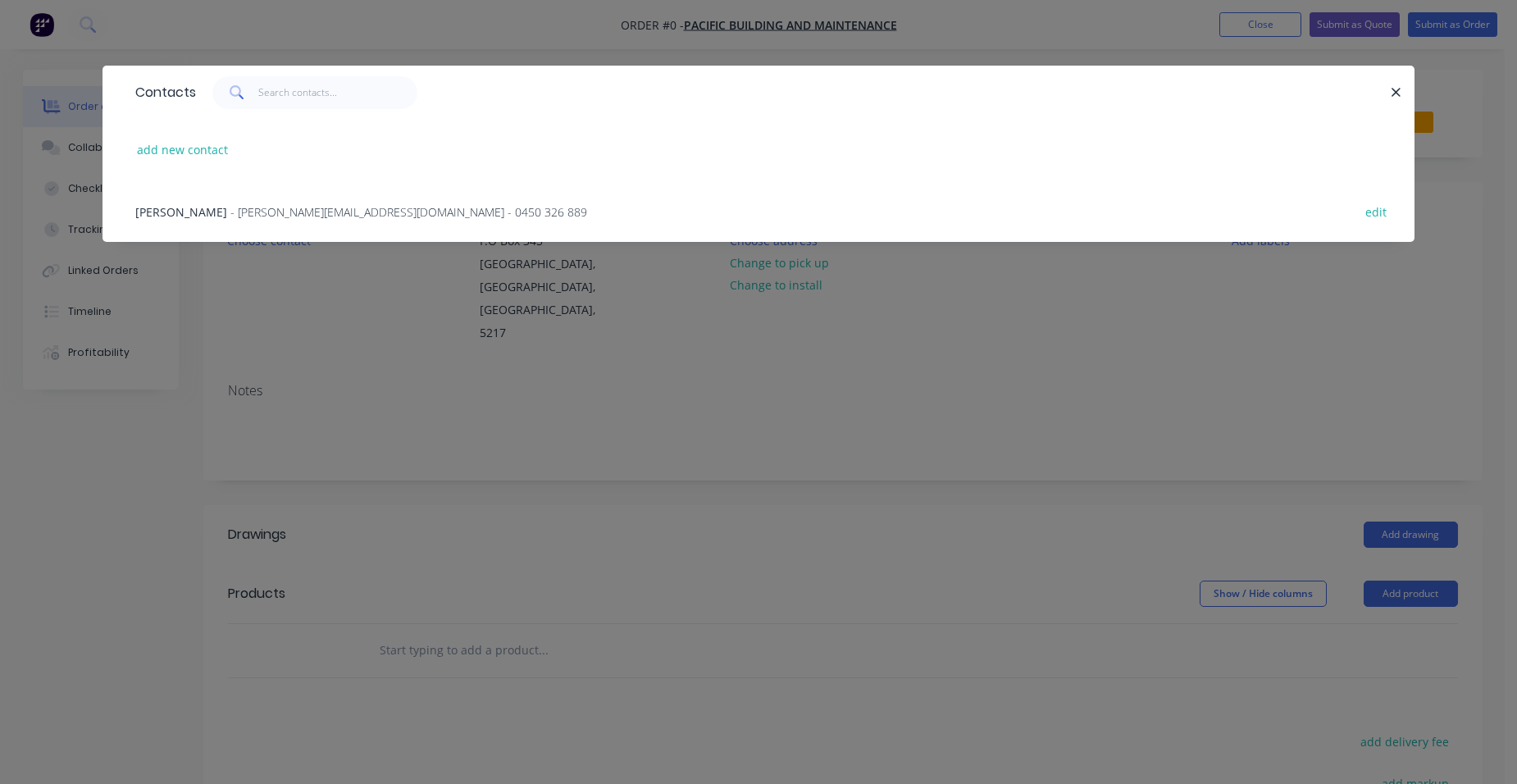
click at [231, 206] on span "- scott@pbi.net.au - 0450 326 889" at bounding box center [409, 212] width 357 height 16
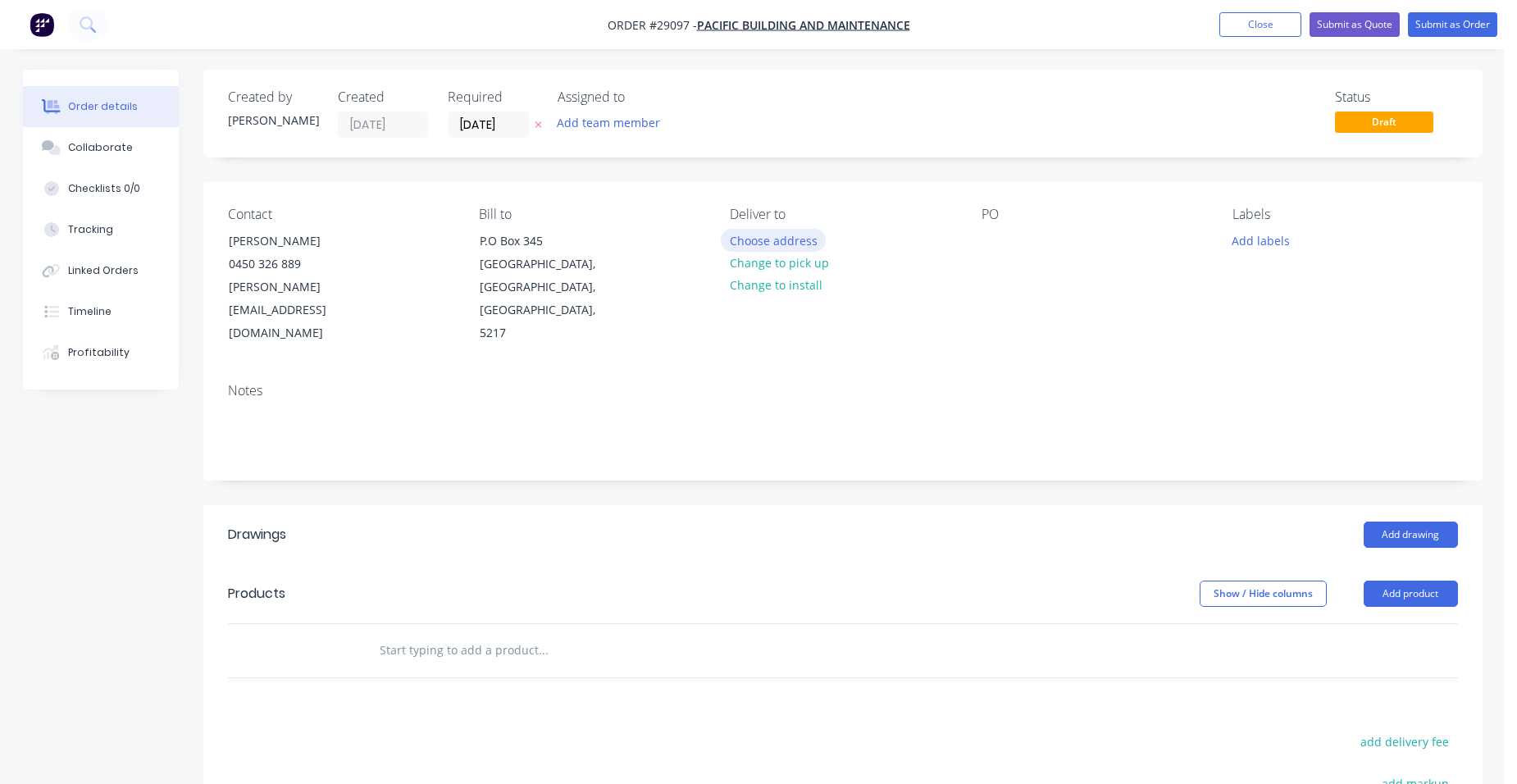
click at [795, 240] on button "Choose address" at bounding box center [774, 239] width 105 height 22
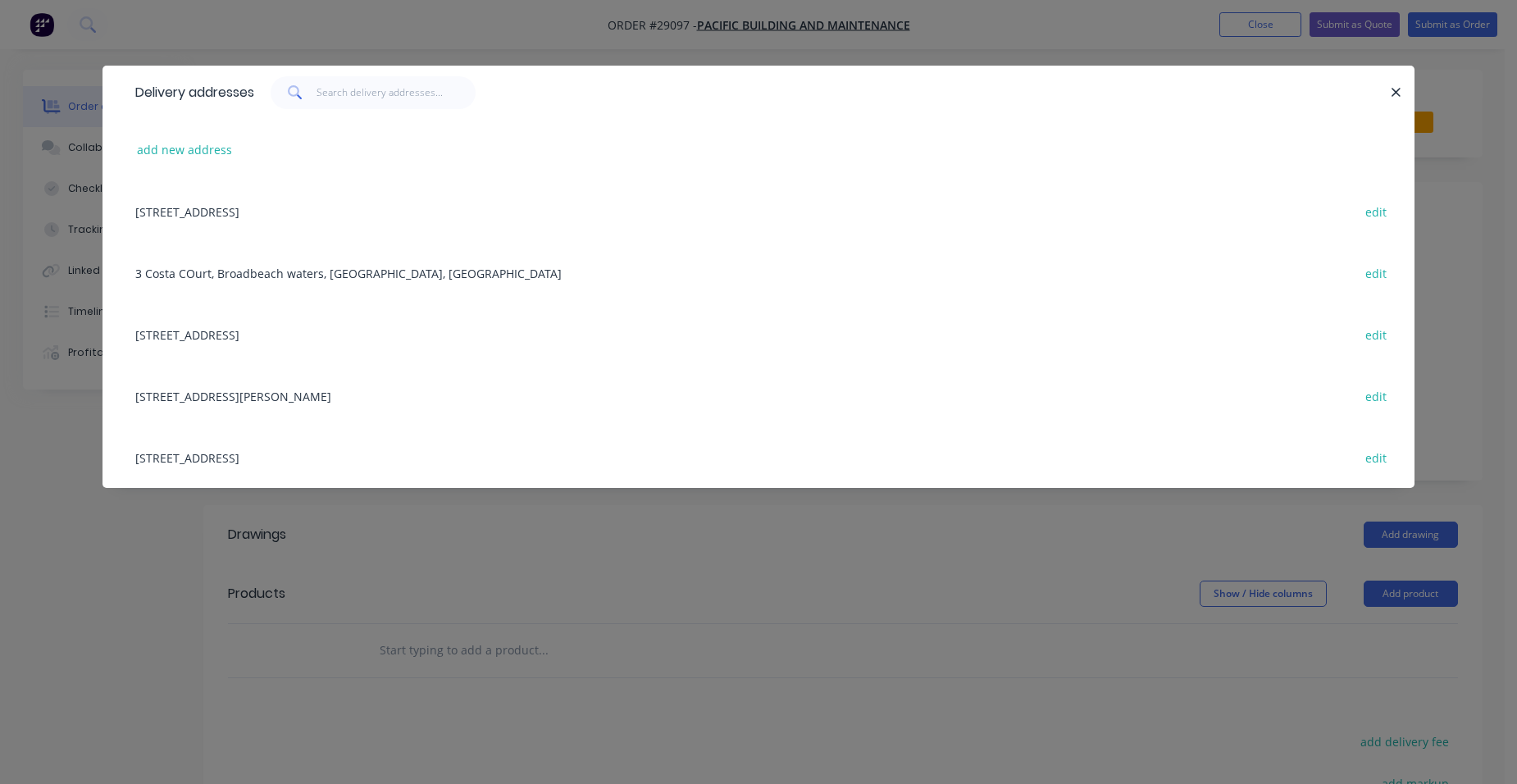
click at [230, 279] on div "3 Costa COurt, Broadbeach waters, Queensland, Australia edit" at bounding box center [758, 273] width 1263 height 61
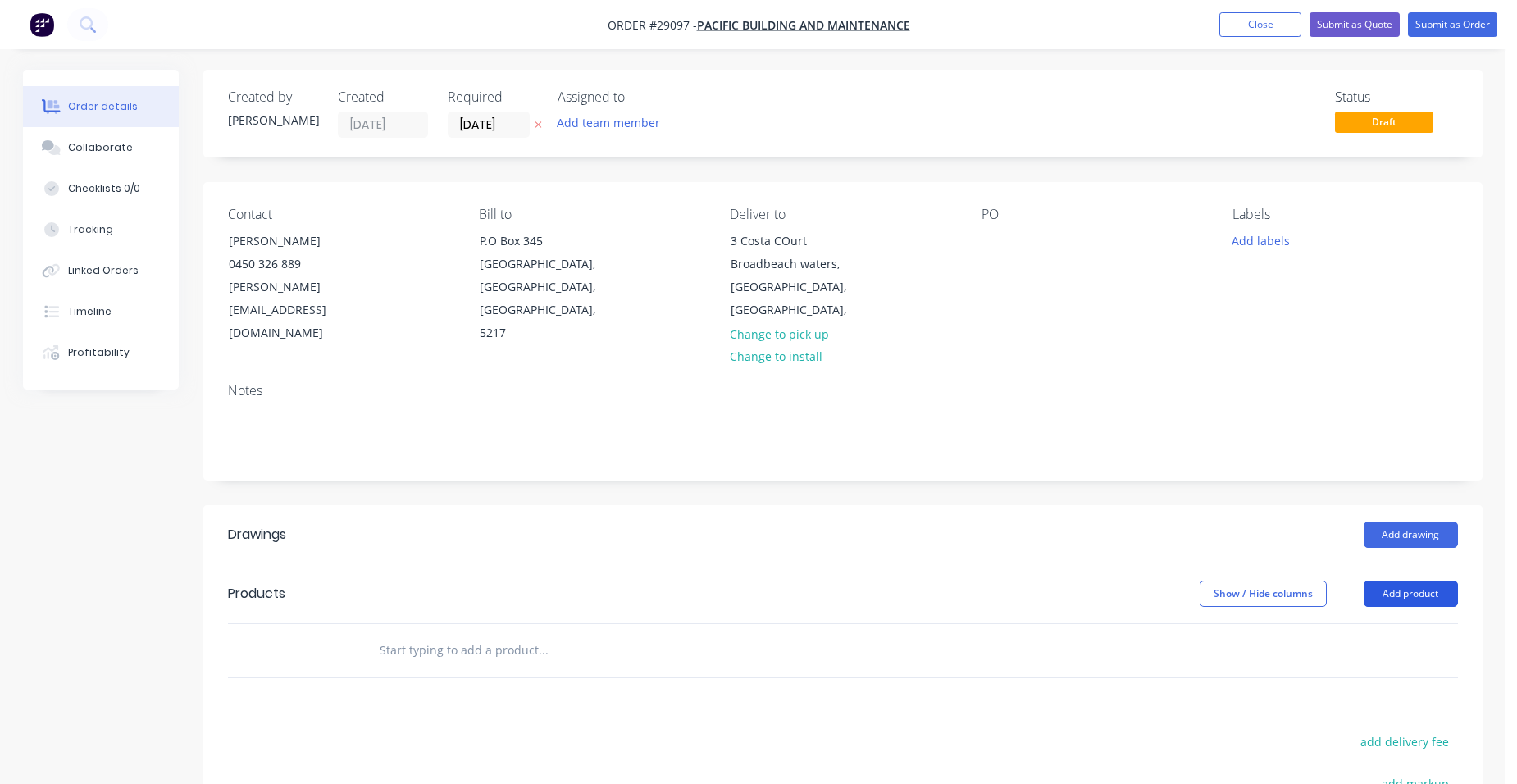
click at [1427, 581] on button "Add product" at bounding box center [1410, 594] width 94 height 26
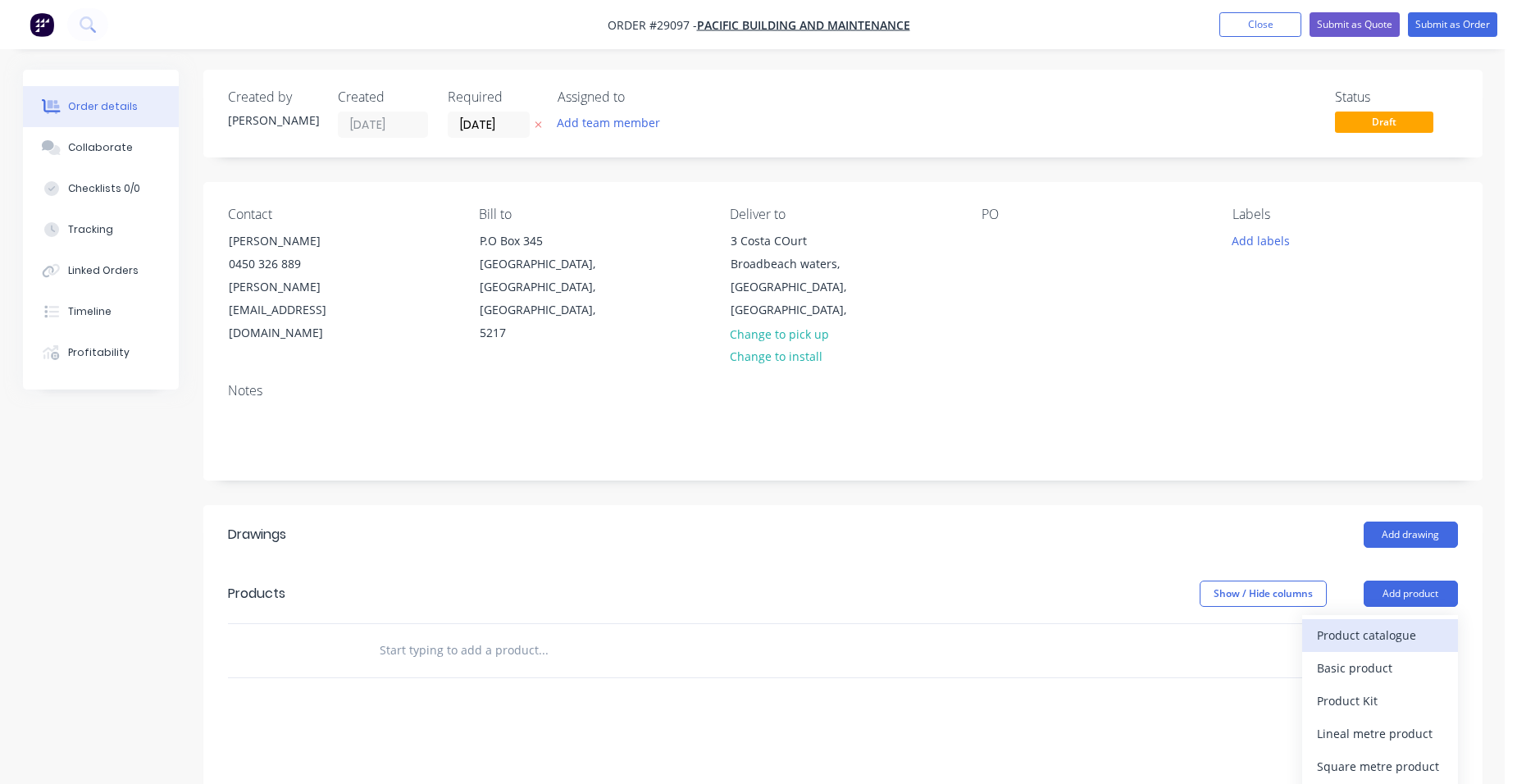
click at [1395, 623] on div "Product catalogue" at bounding box center [1380, 634] width 126 height 24
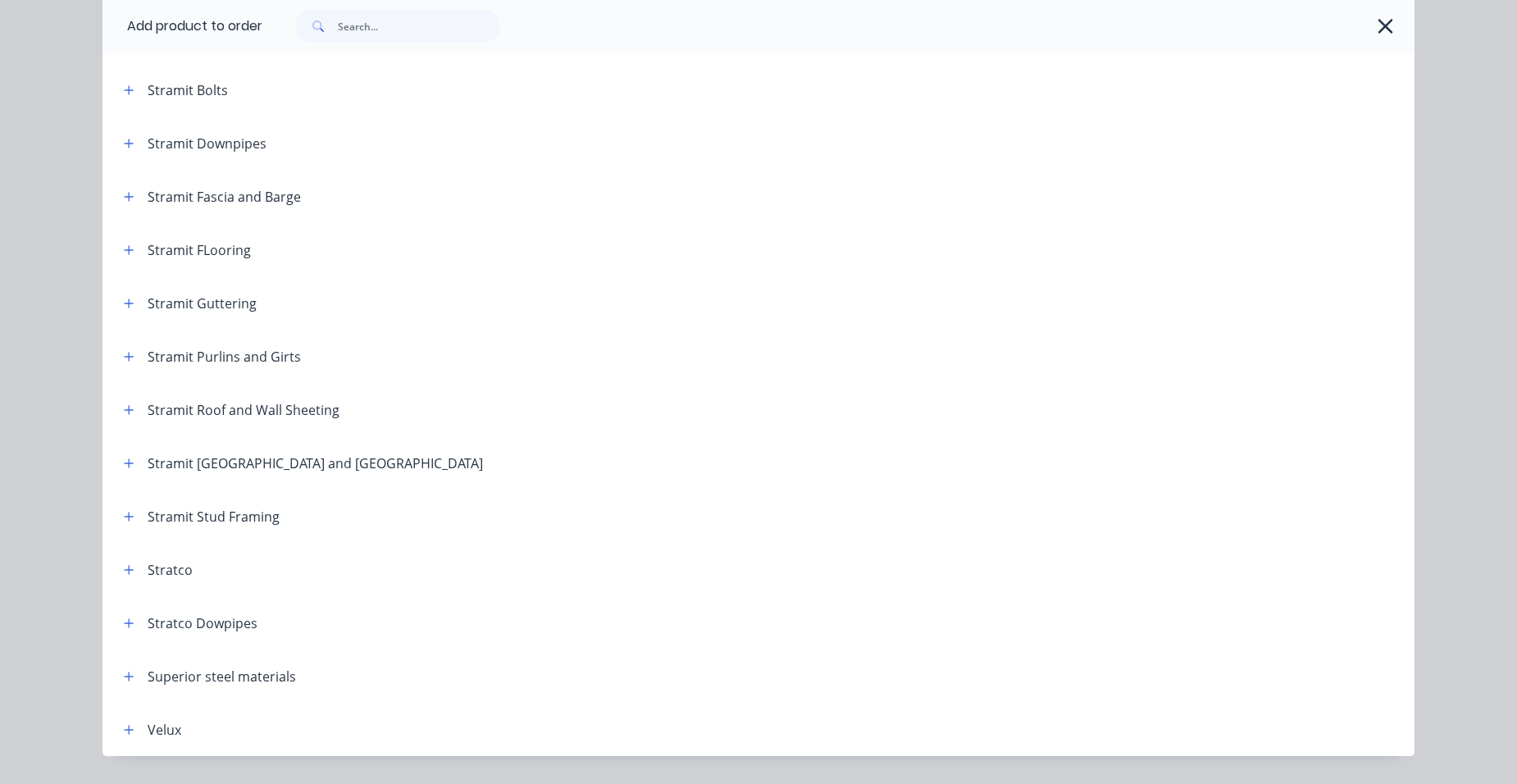
scroll to position [2718, 0]
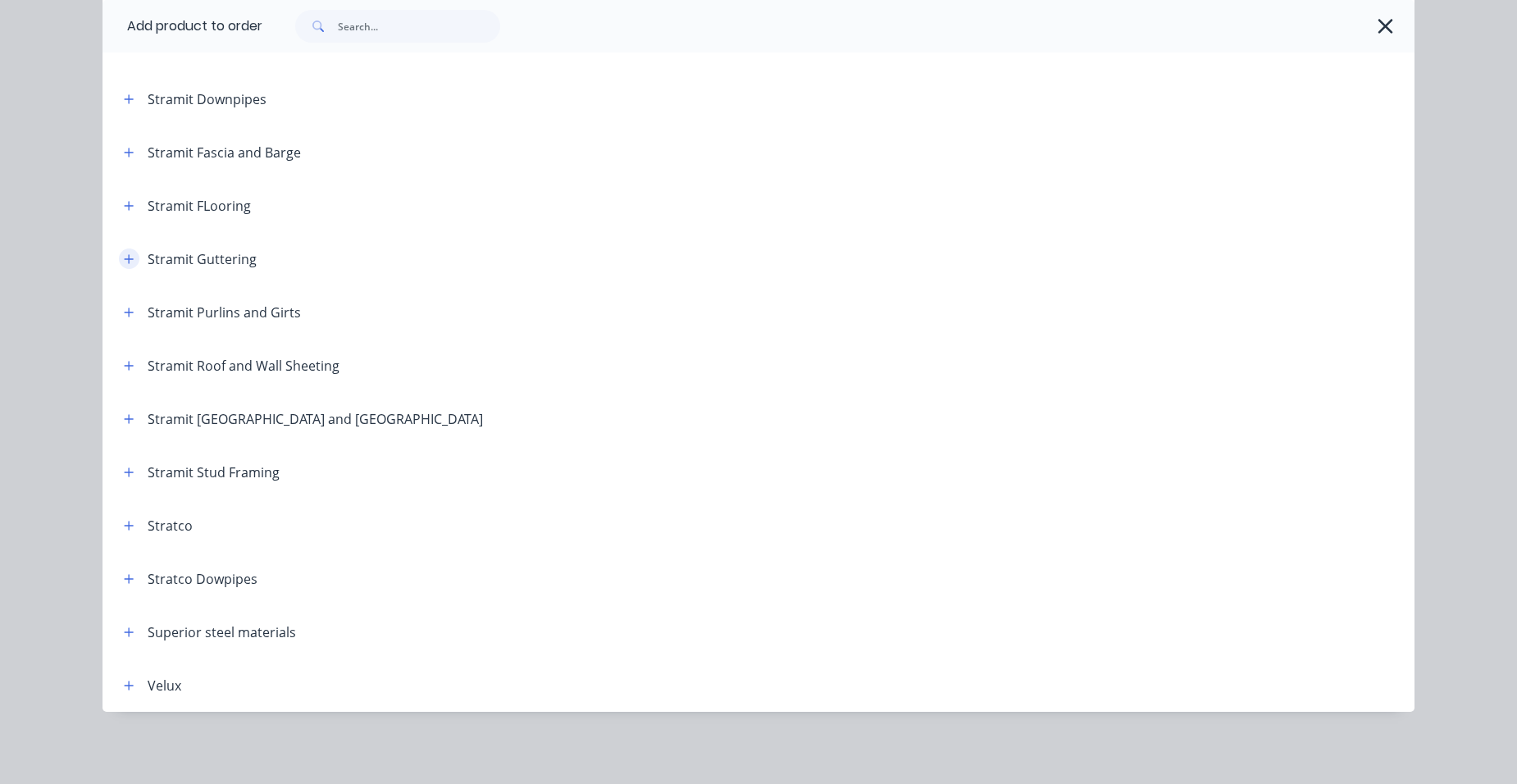
click at [124, 262] on icon "button" at bounding box center [128, 259] width 10 height 11
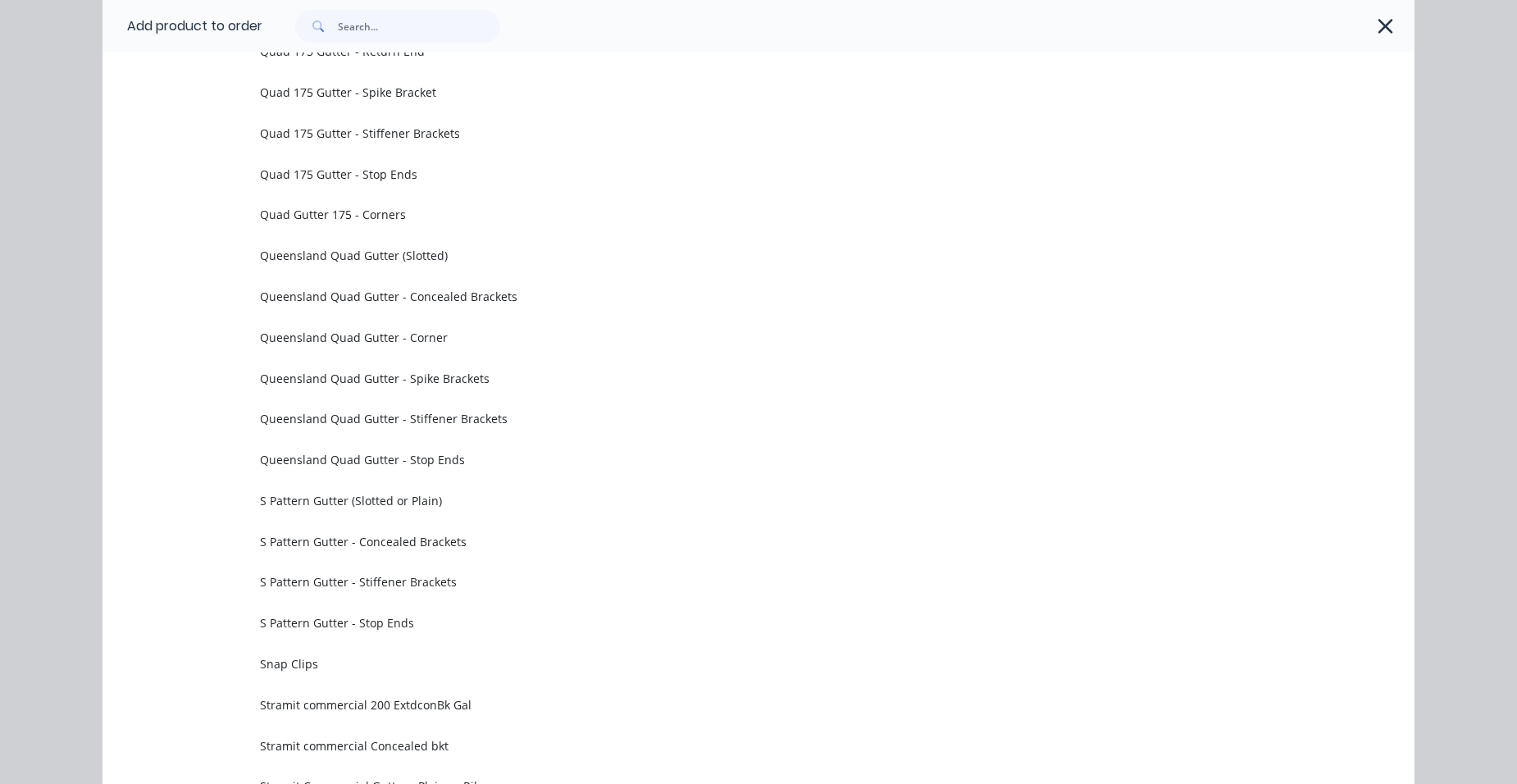
scroll to position [5341, 0]
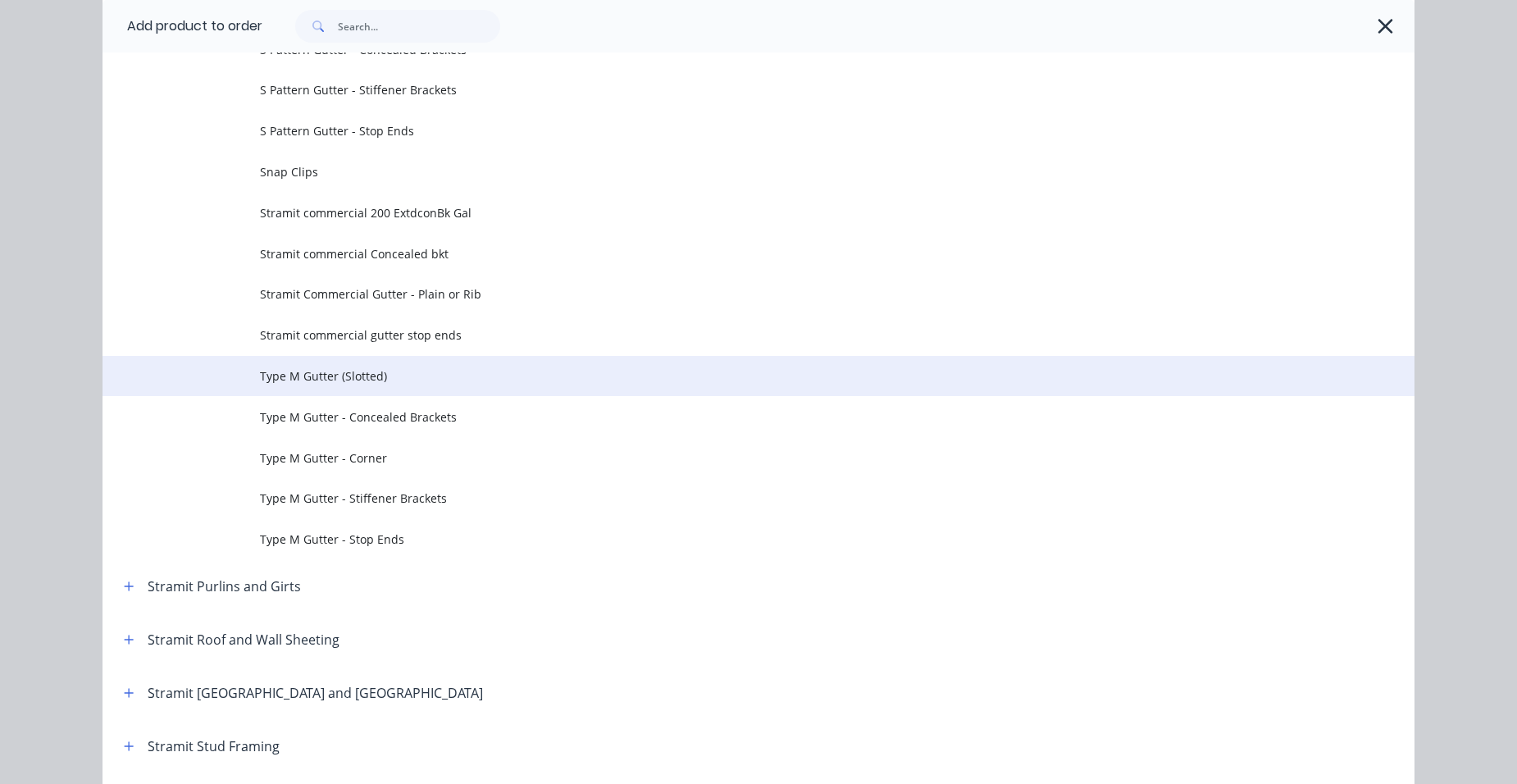
click at [333, 378] on span "Type M Gutter (Slotted)" at bounding box center [721, 376] width 923 height 18
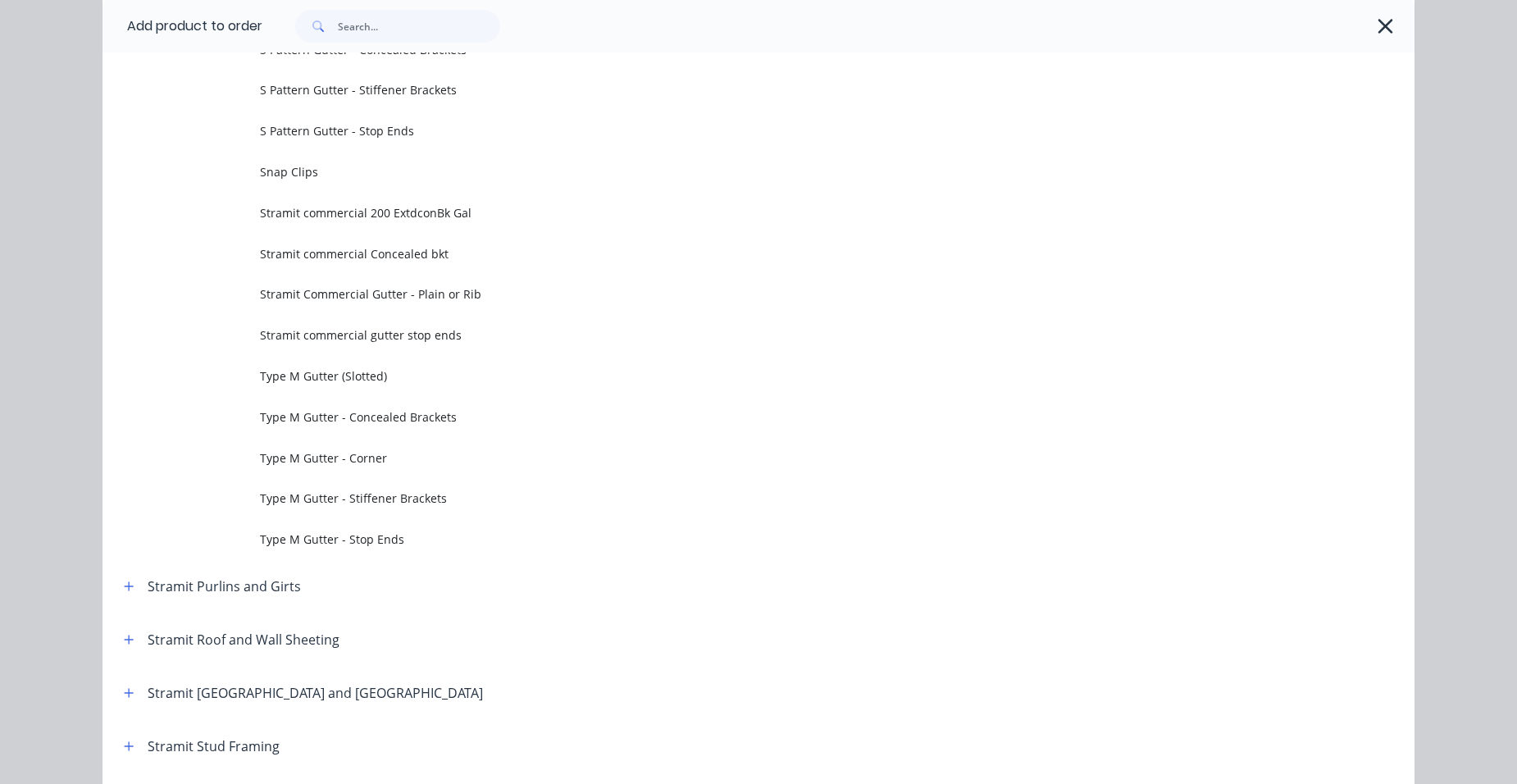
scroll to position [0, 0]
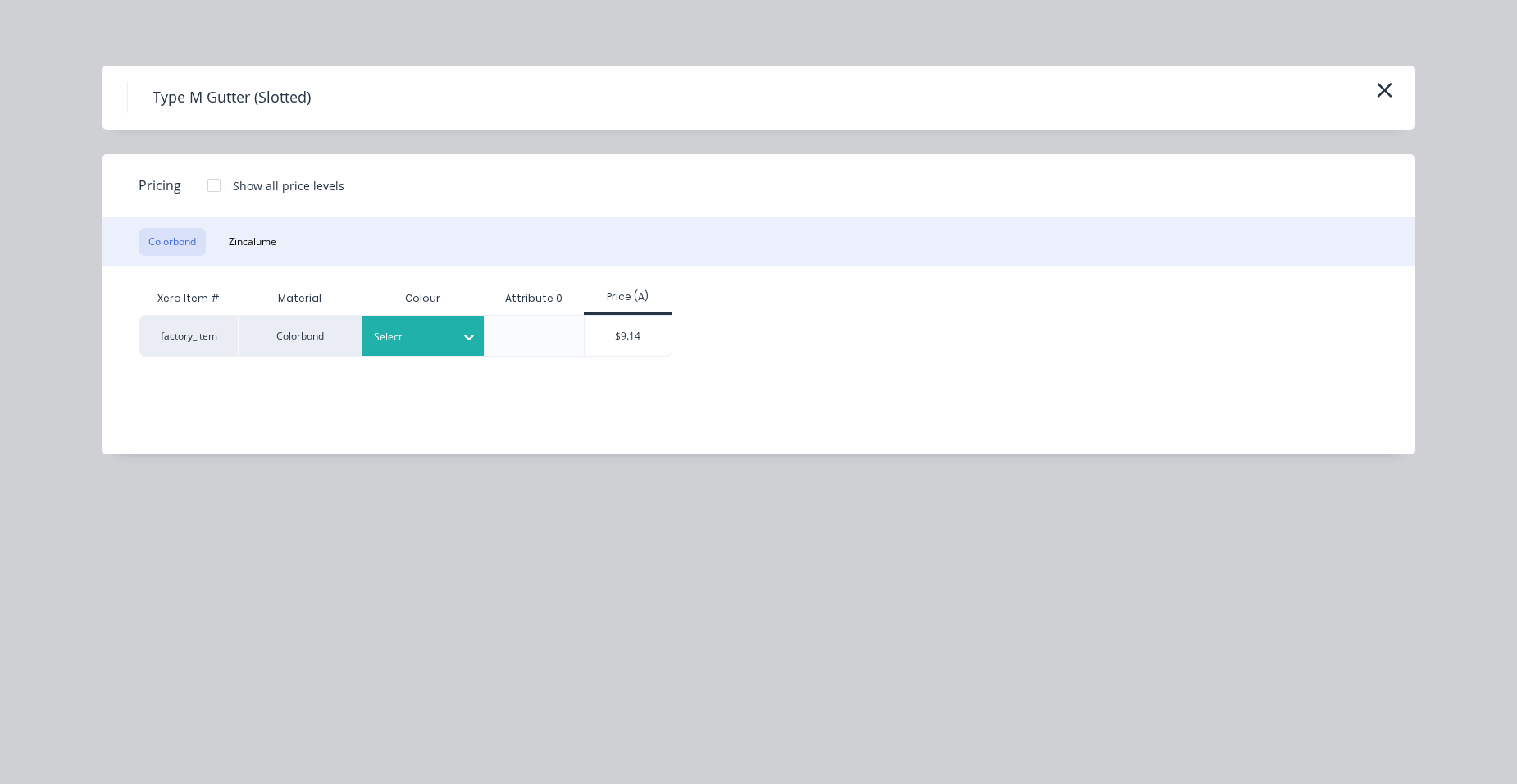
click at [399, 341] on div at bounding box center [411, 337] width 74 height 18
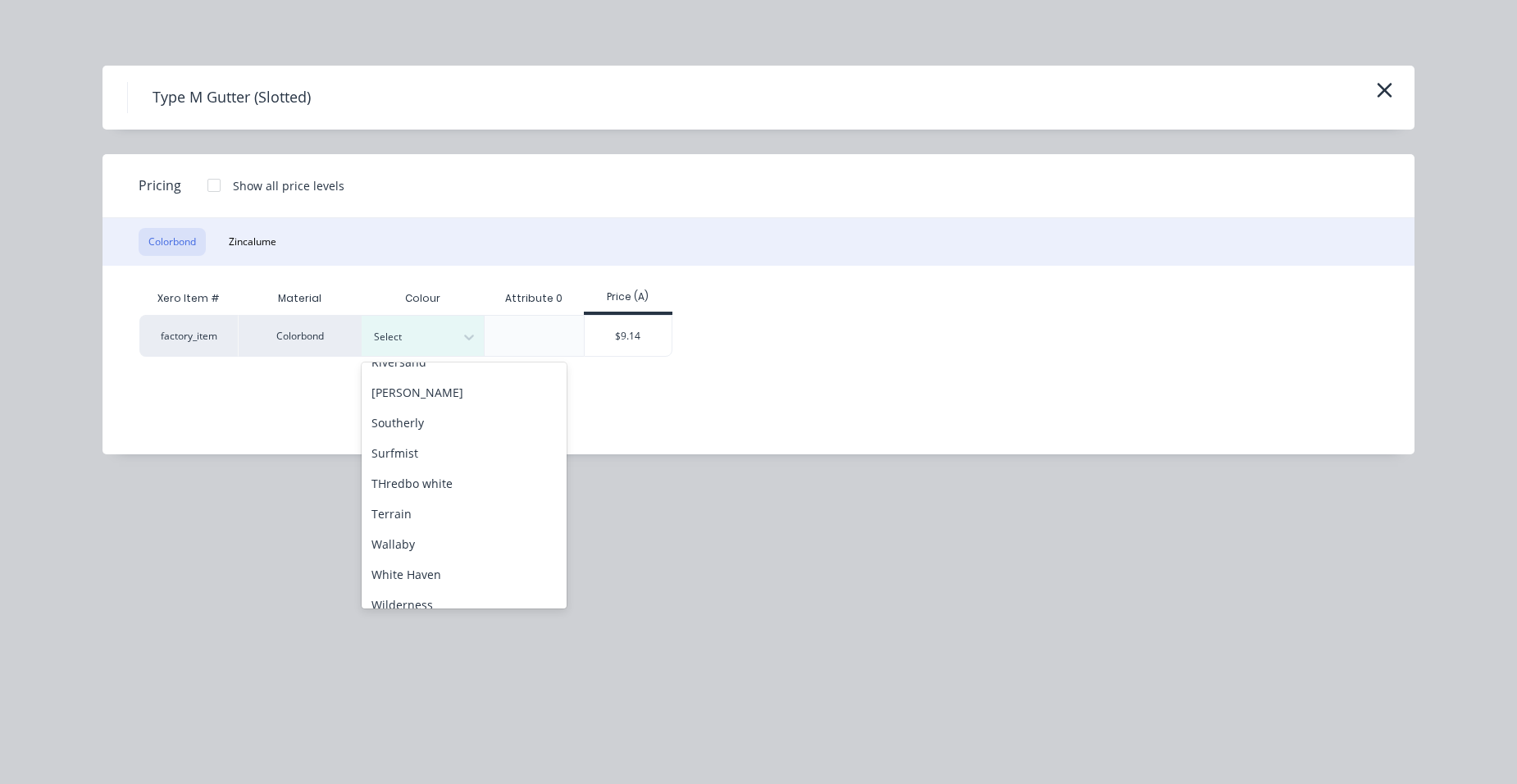
scroll to position [731, 0]
click at [420, 567] on div "Windspray" at bounding box center [464, 559] width 205 height 31
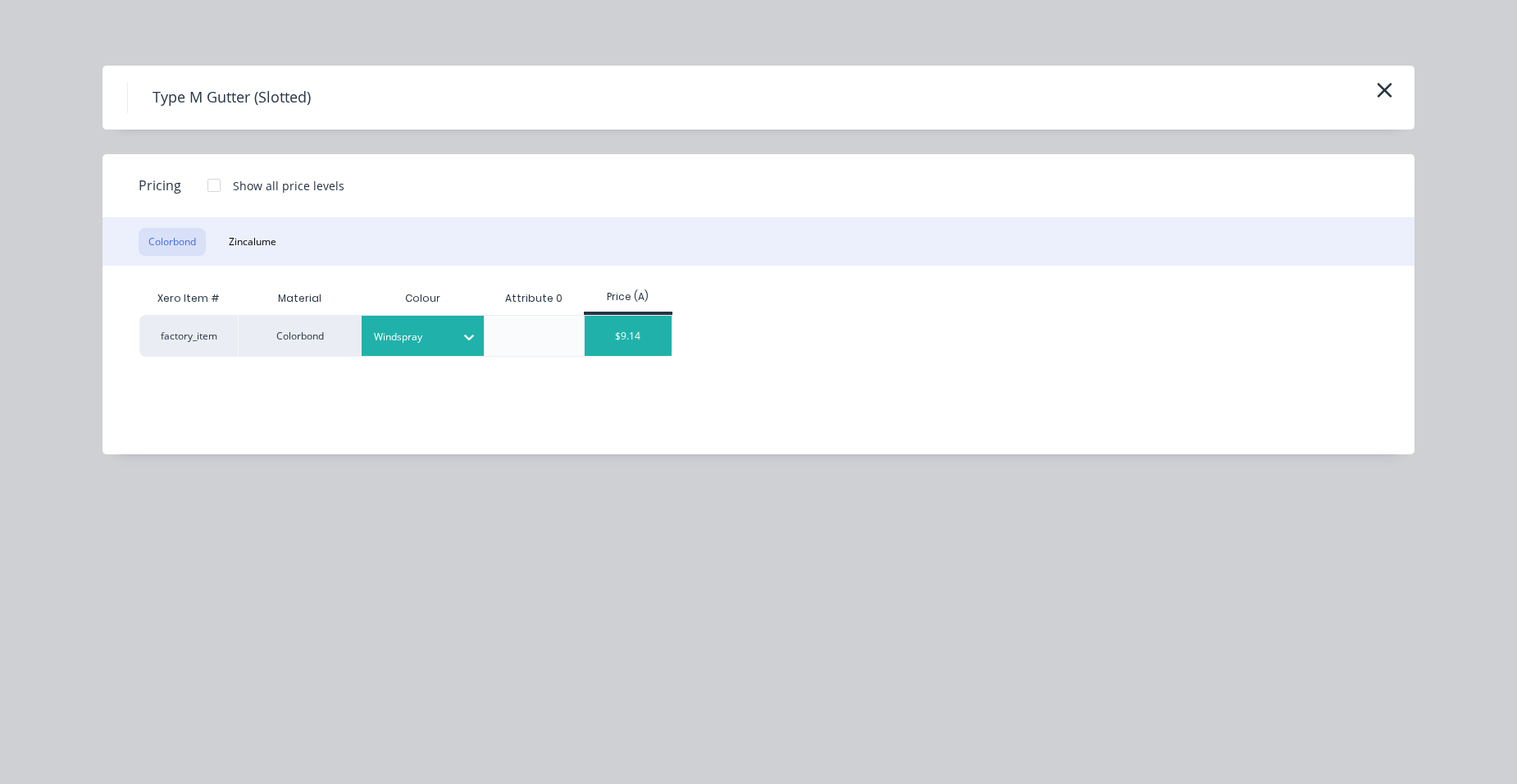
click at [616, 345] on div "$9.14" at bounding box center [628, 336] width 88 height 40
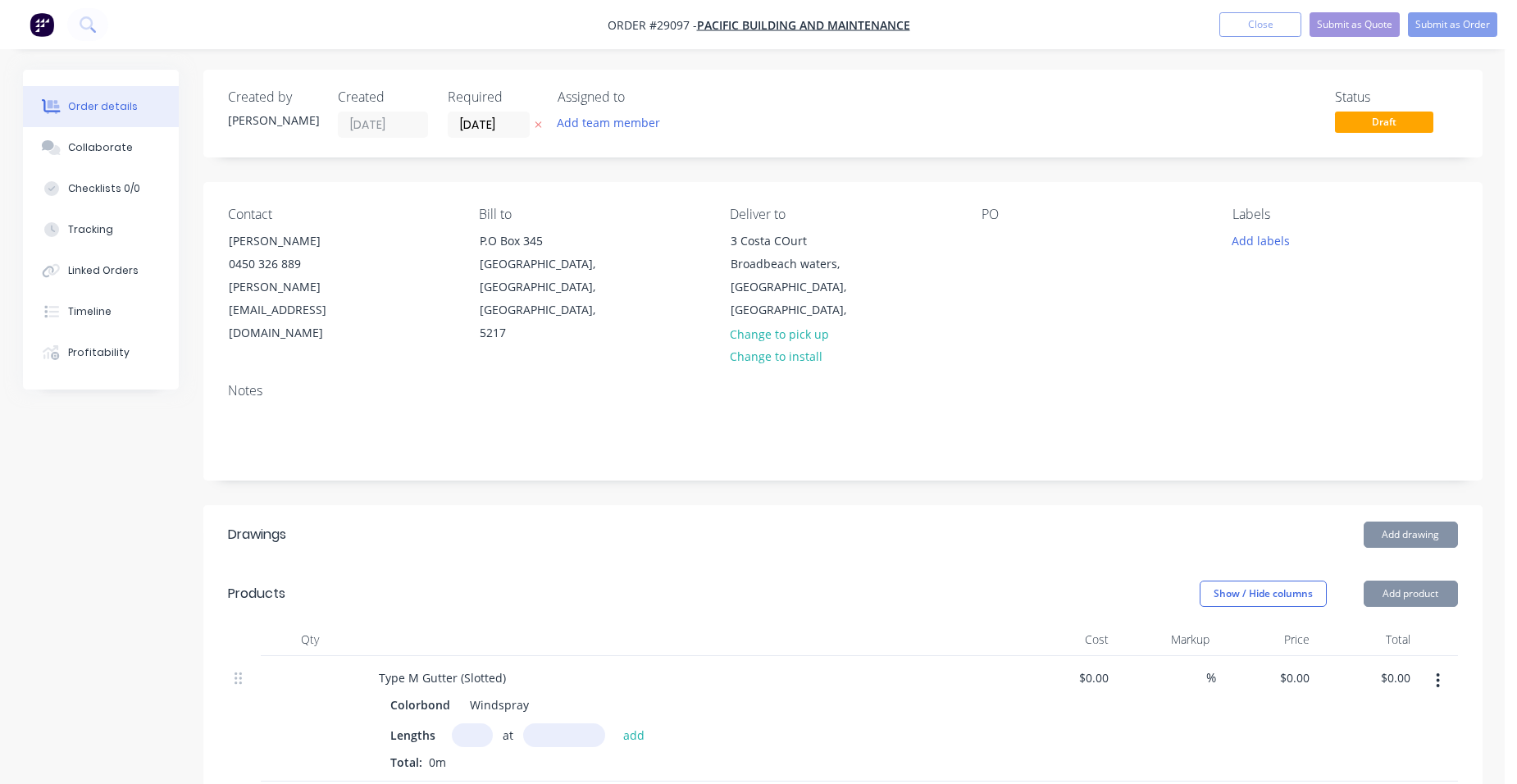
type input "$9.14"
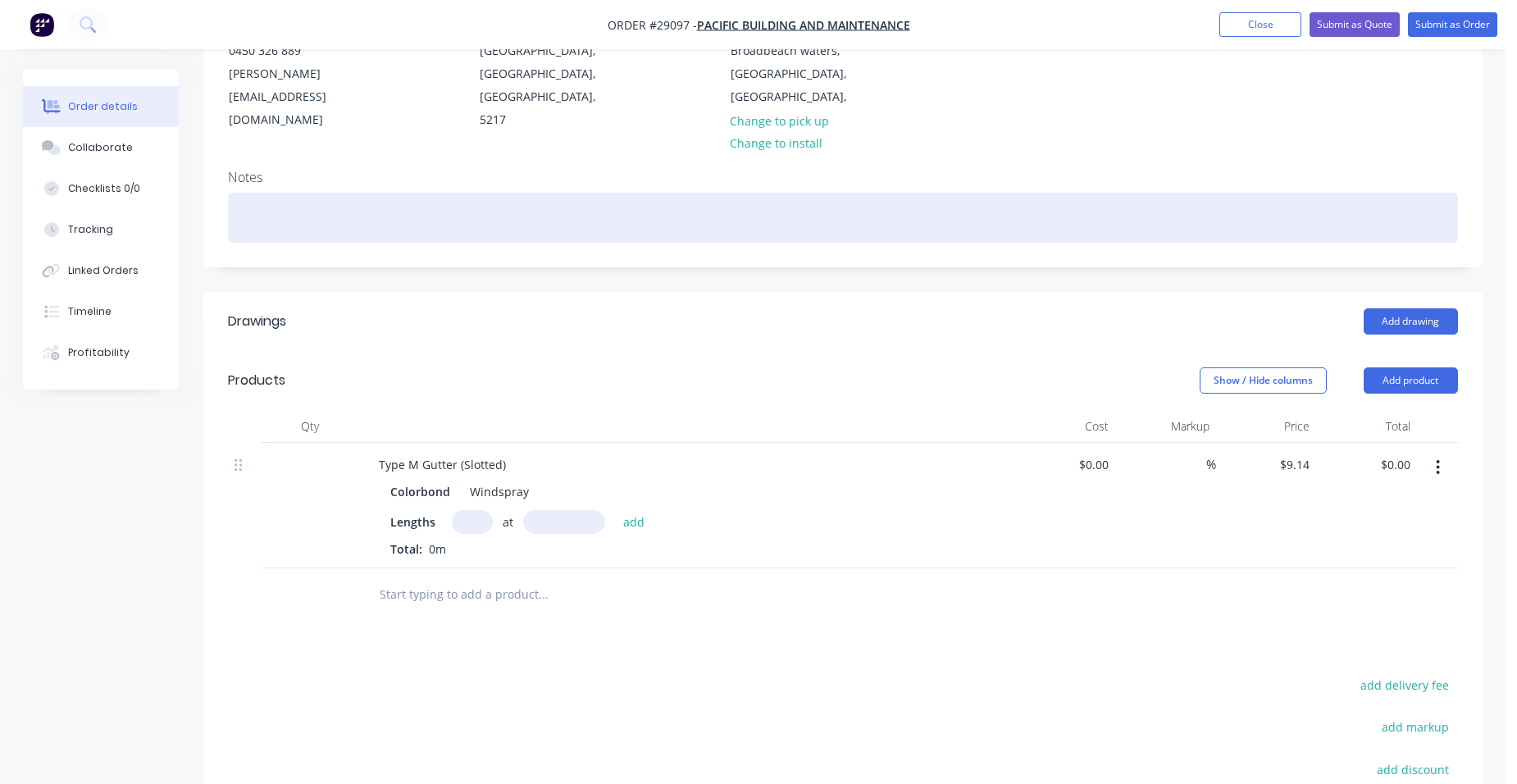
scroll to position [410, 0]
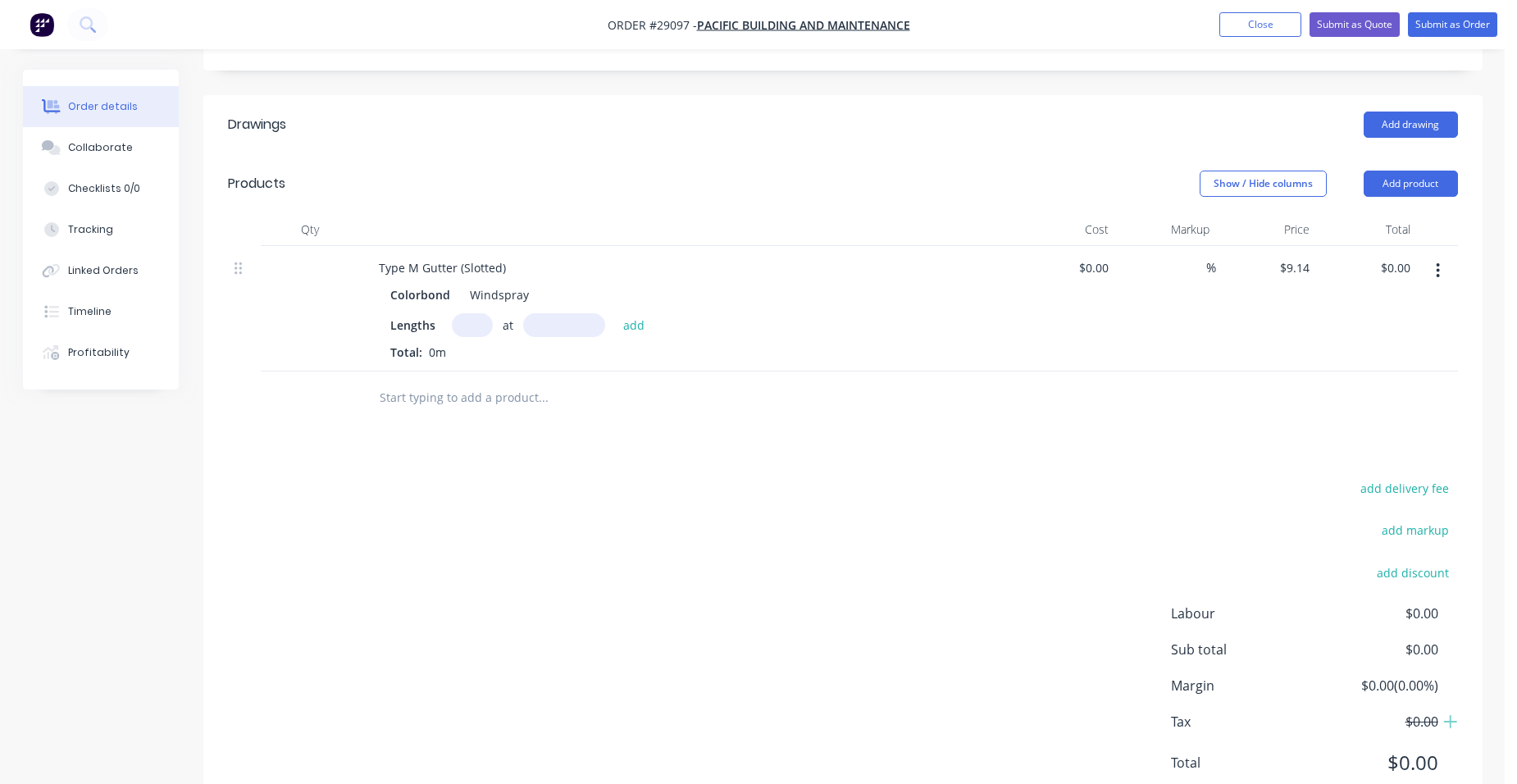
click at [458, 313] on input "text" at bounding box center [472, 324] width 41 height 24
type input "3"
type input "5800"
click at [615, 313] on button "add" at bounding box center [634, 324] width 39 height 22
type input "$159.04"
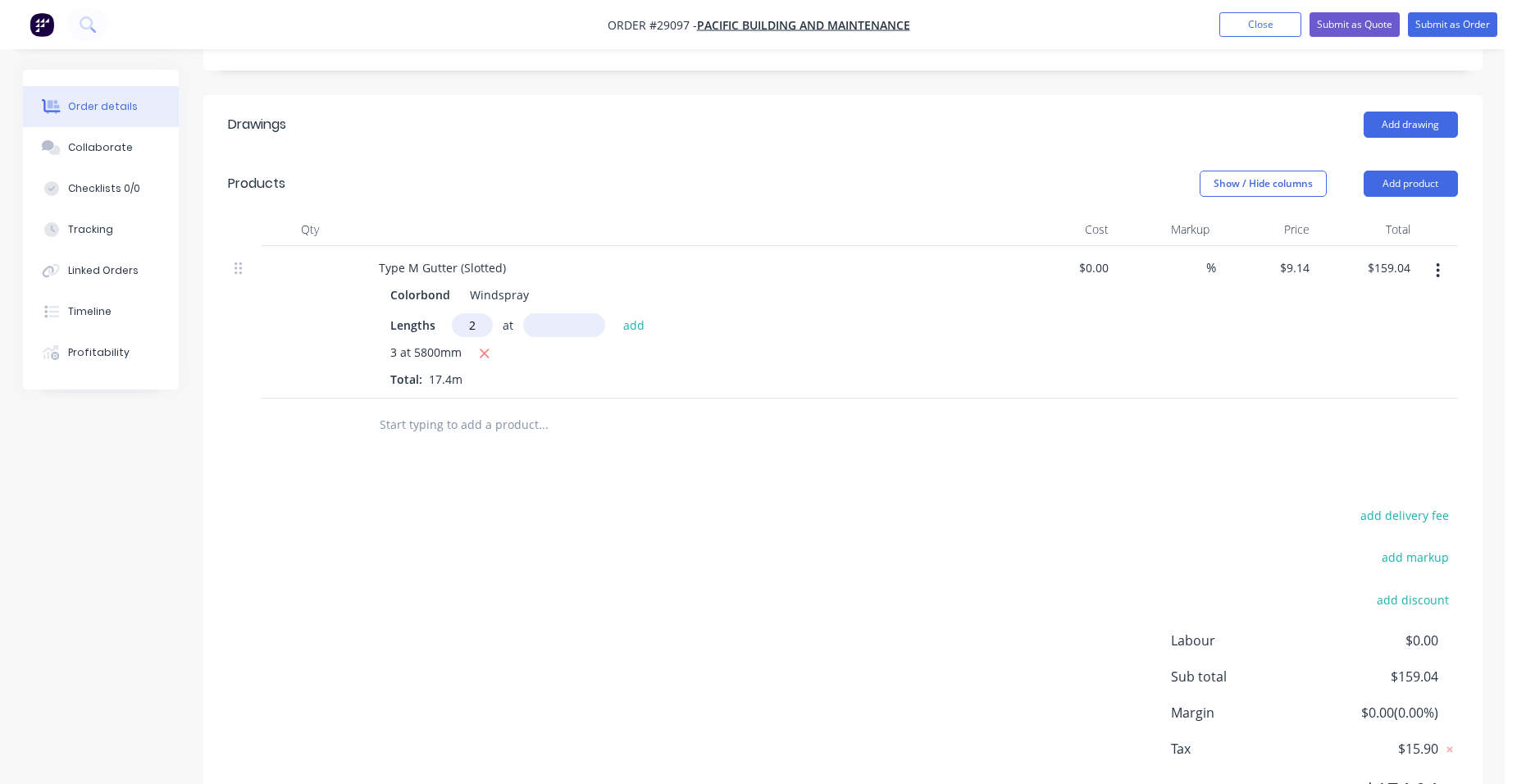
type input "2"
type input "4900"
click at [615, 313] on button "add" at bounding box center [634, 324] width 39 height 22
type input "$248.61"
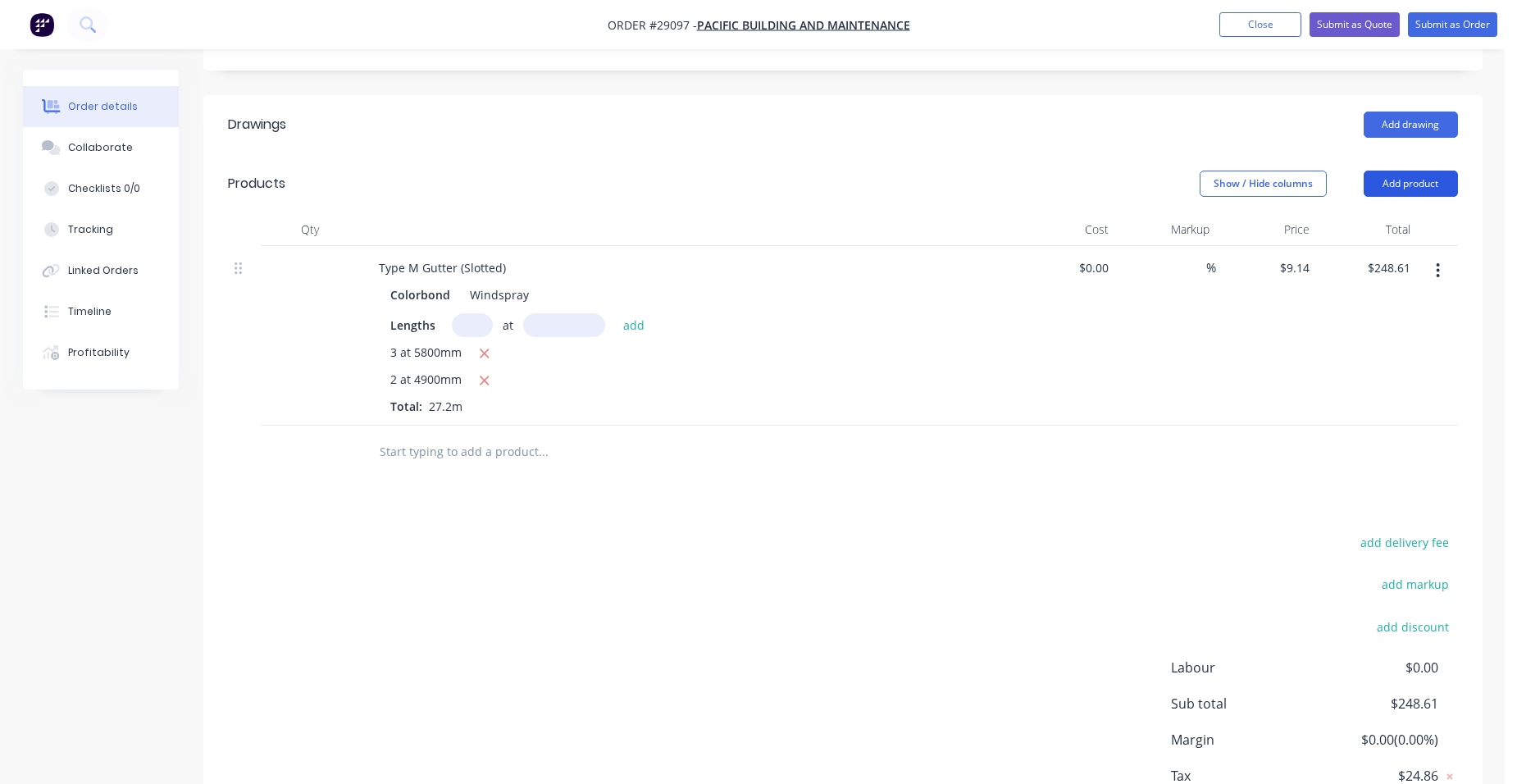
click at [1411, 170] on button "Add product" at bounding box center [1410, 183] width 94 height 26
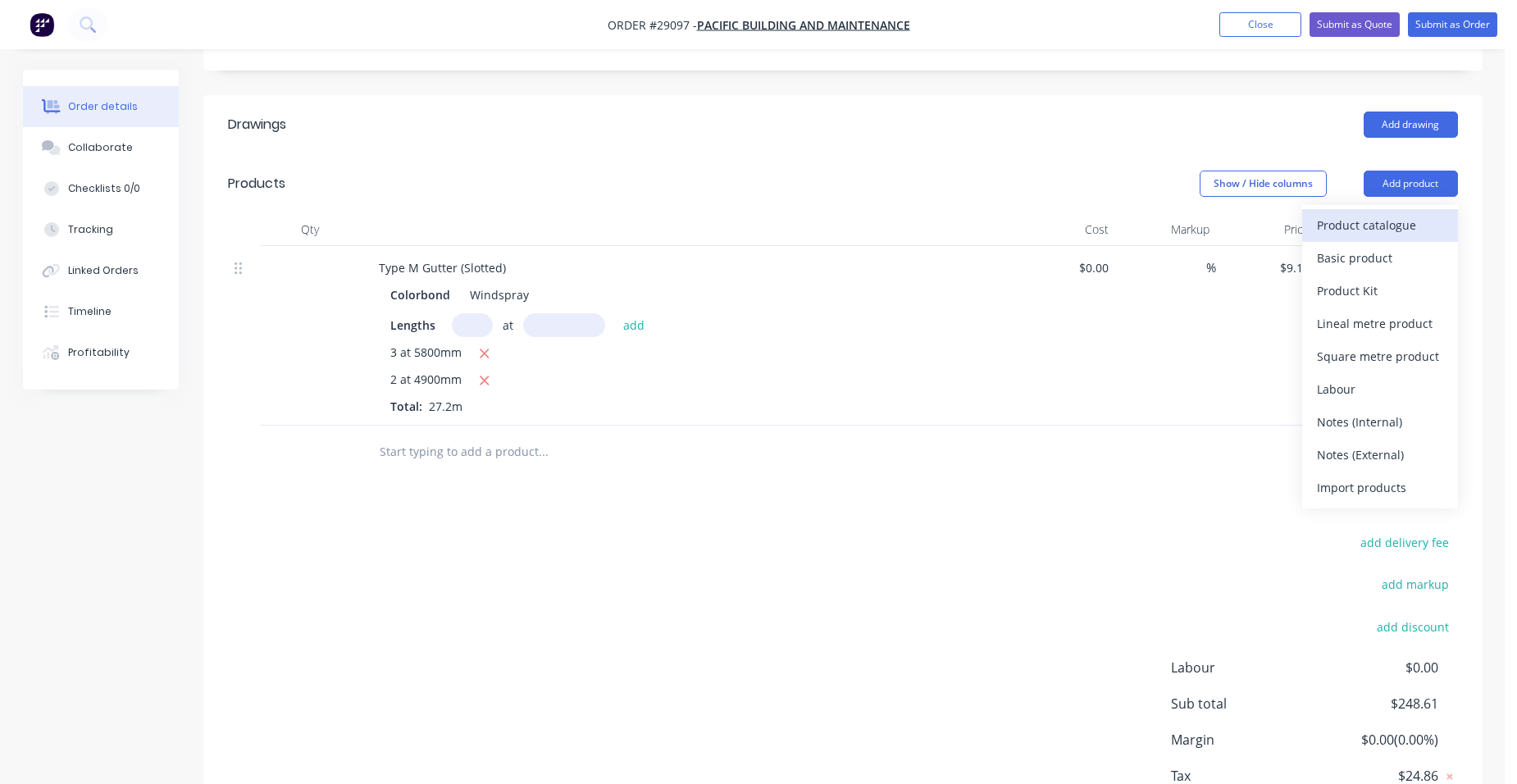
click at [1378, 213] on div "Product catalogue" at bounding box center [1380, 225] width 126 height 24
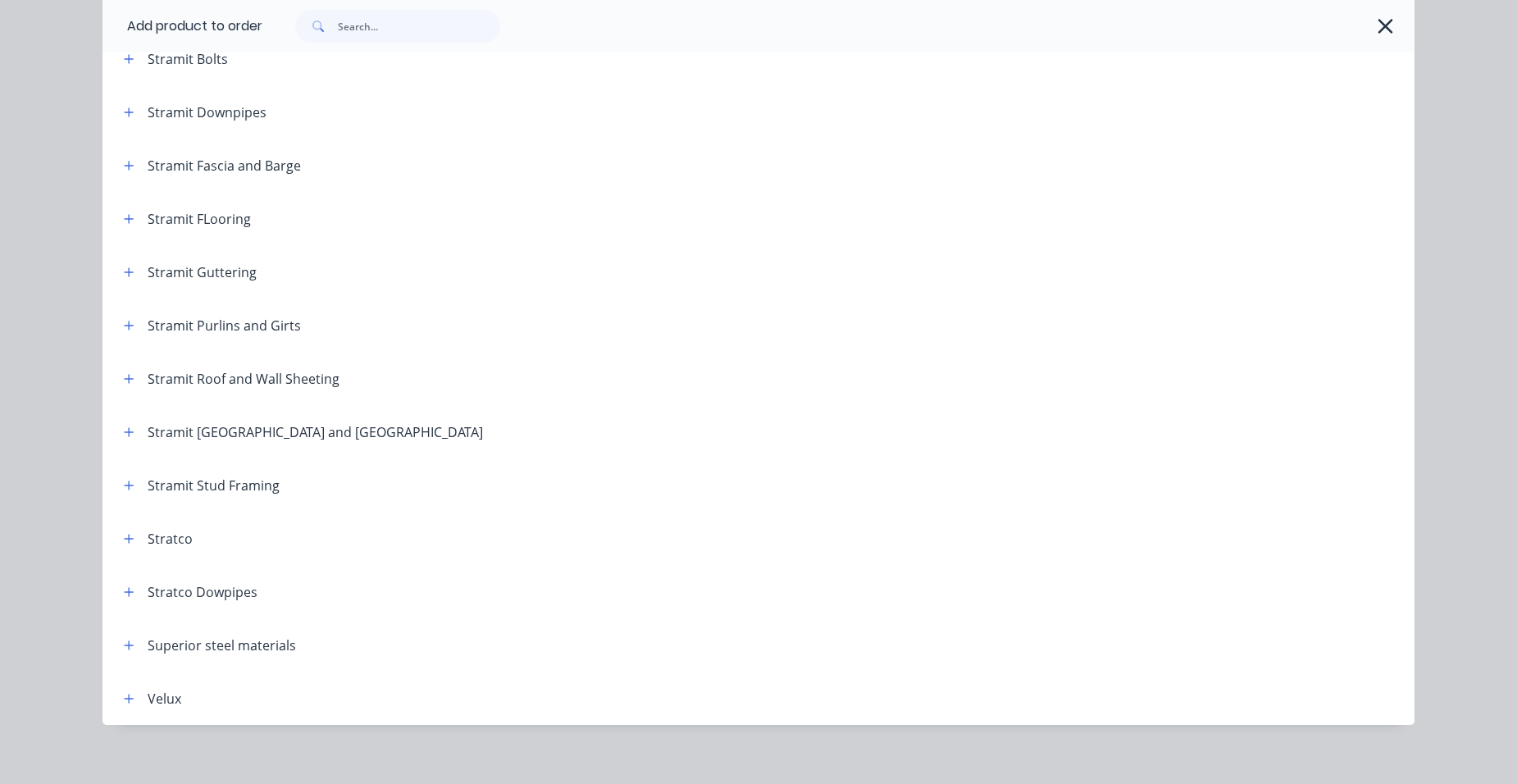
scroll to position [2718, 0]
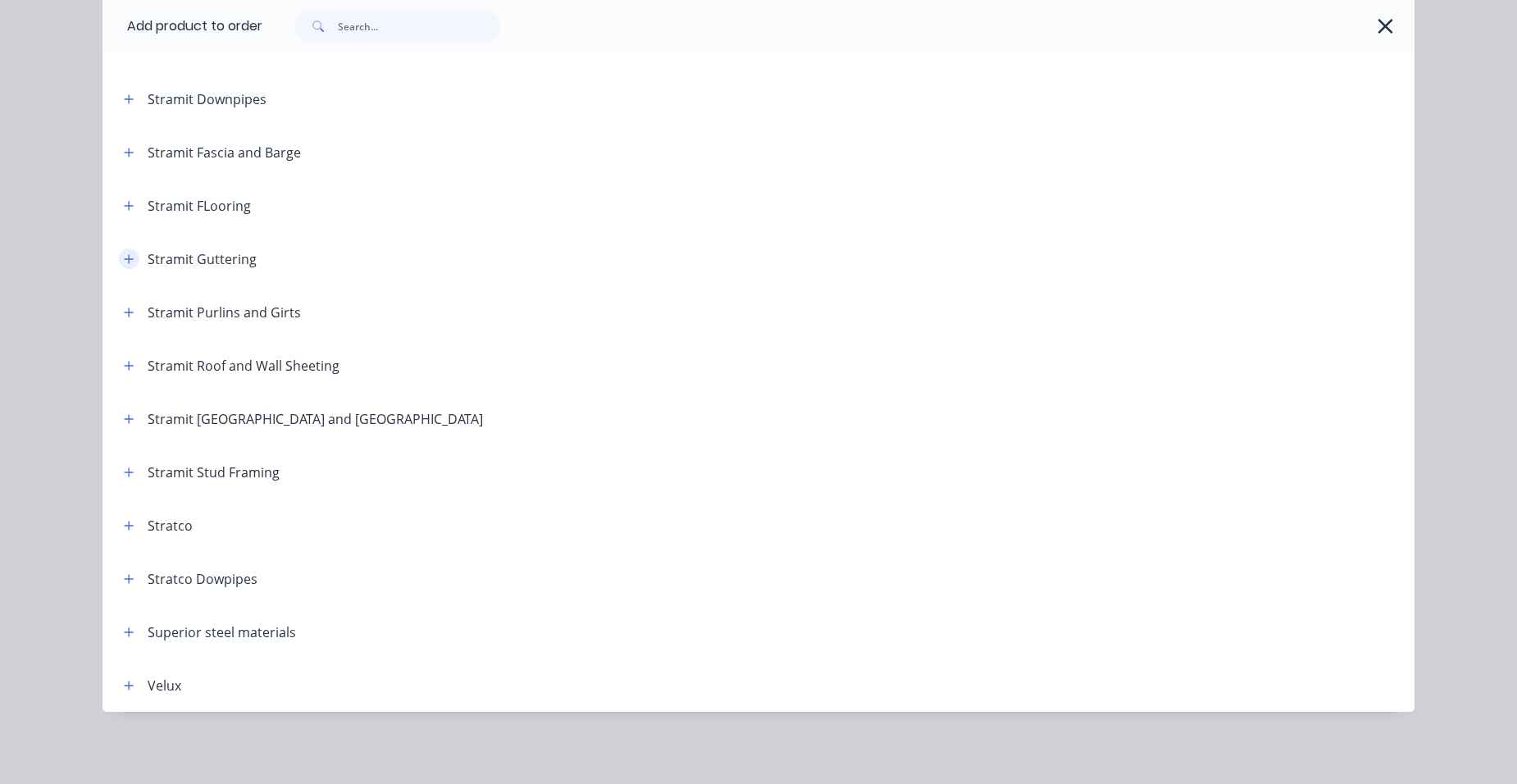
click at [124, 257] on icon "button" at bounding box center [128, 259] width 10 height 11
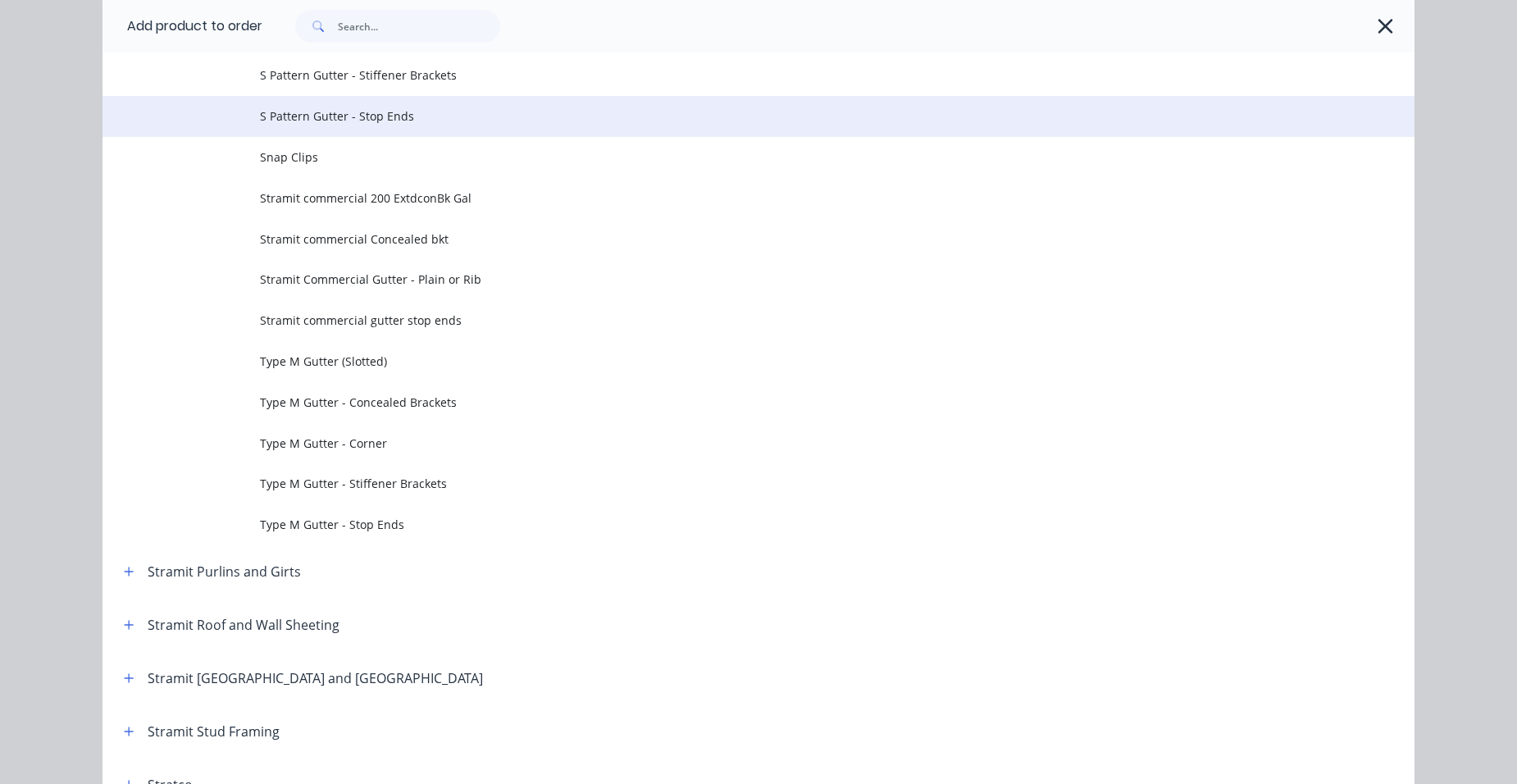
scroll to position [5587, 0]
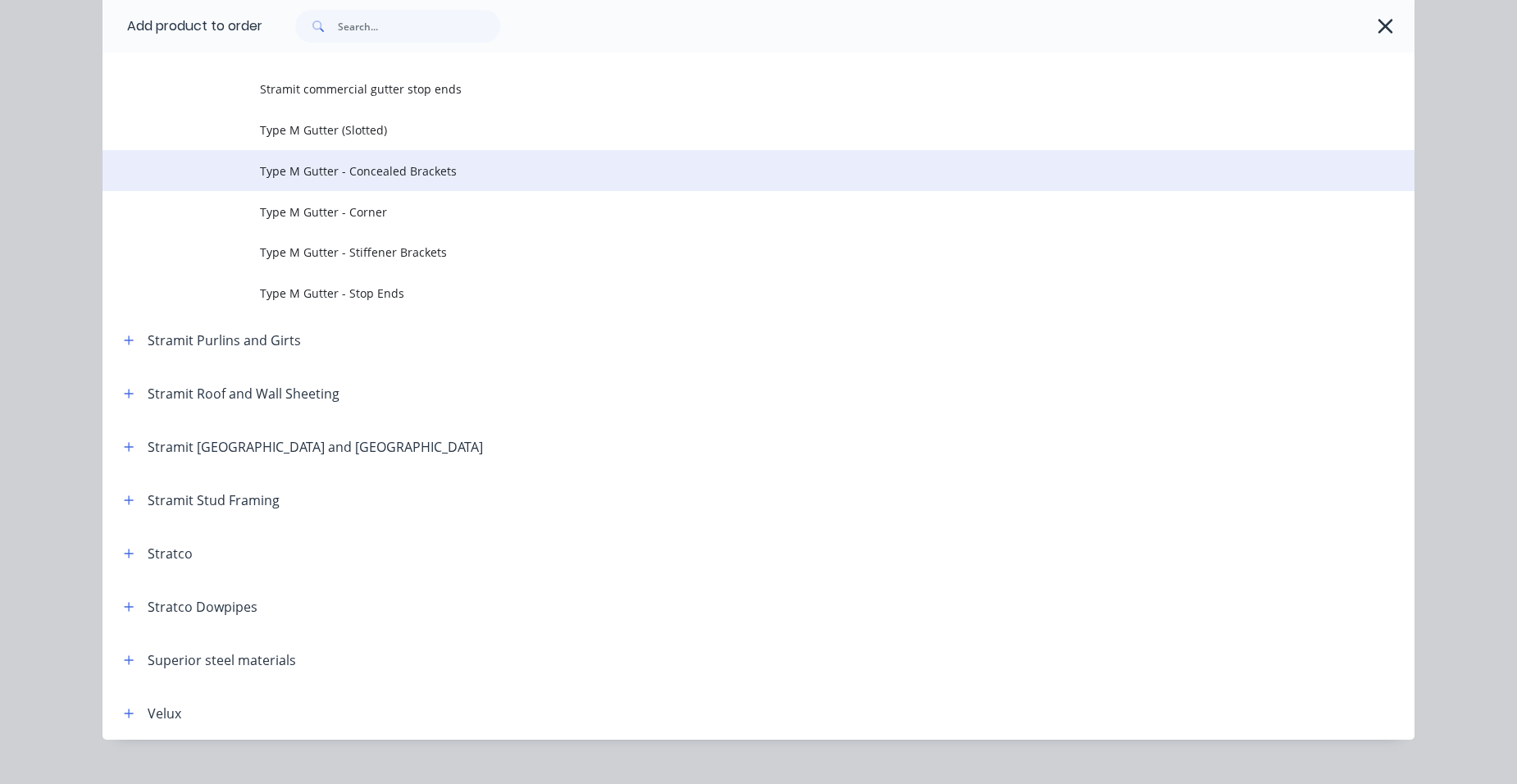
click at [399, 182] on td "Type M Gutter - Concealed Brackets" at bounding box center [837, 170] width 1155 height 41
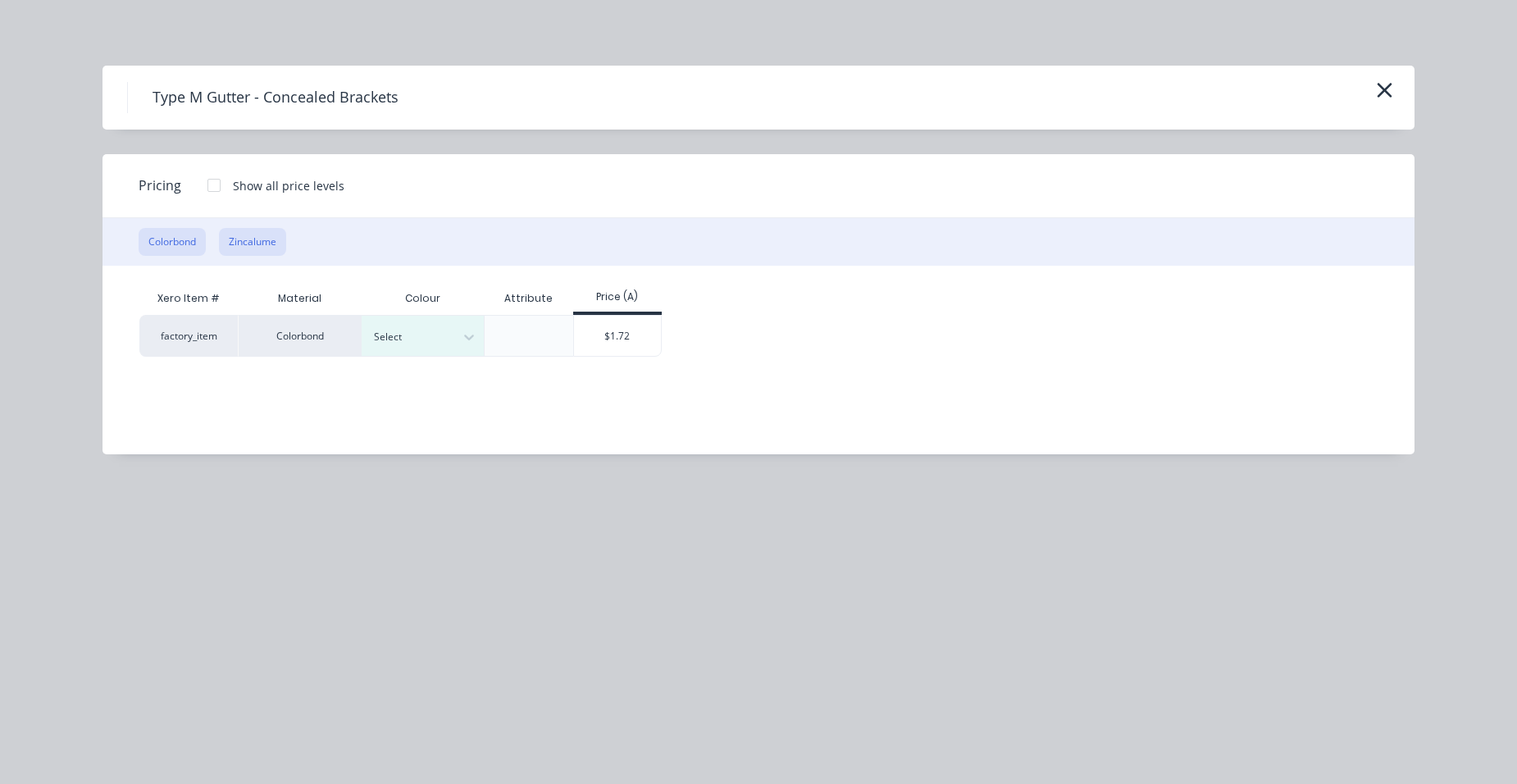
click at [273, 246] on button "Zincalume" at bounding box center [253, 242] width 68 height 28
click at [490, 336] on div "$1.45" at bounding box center [505, 335] width 88 height 39
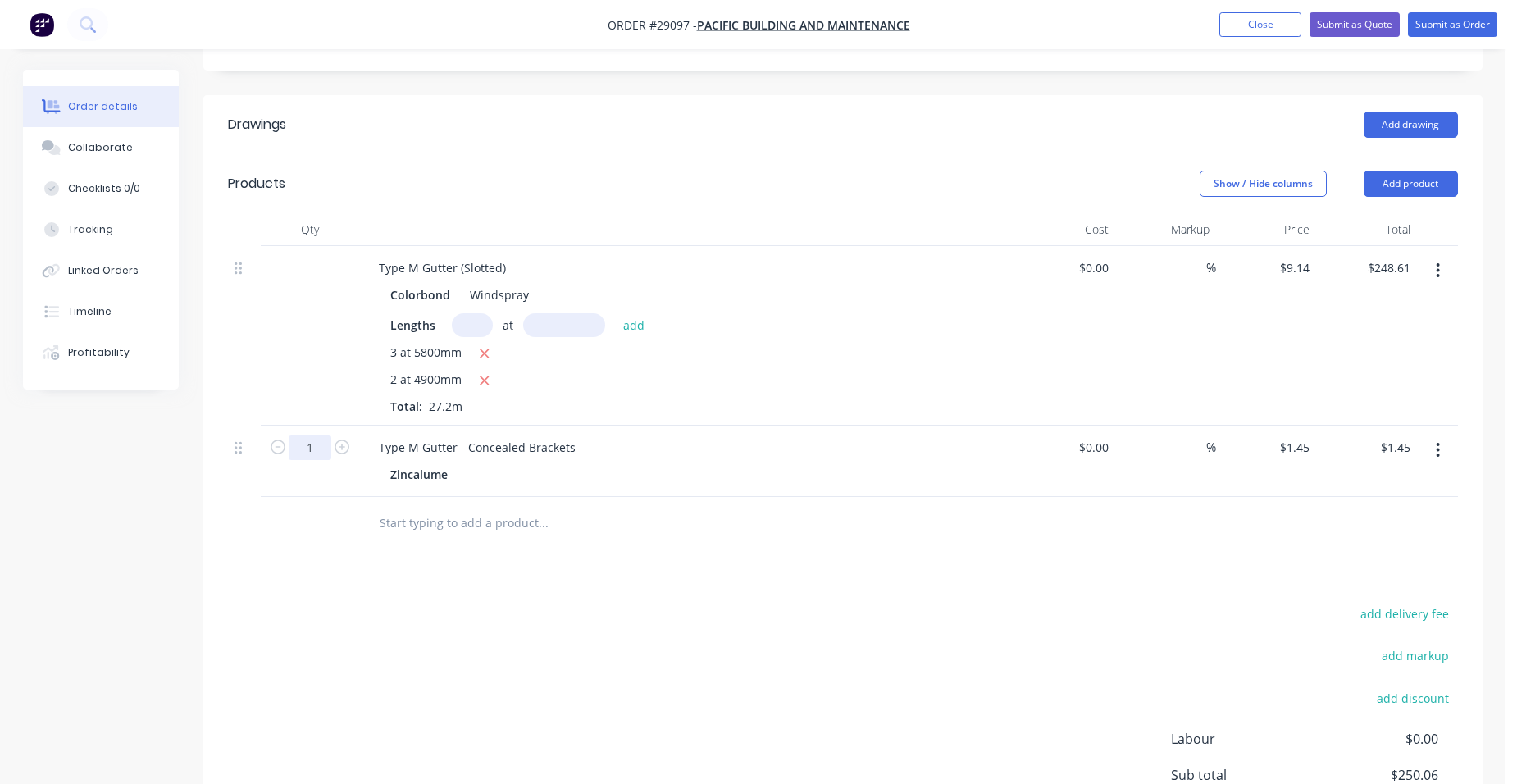
click at [309, 435] on input "1" at bounding box center [310, 447] width 43 height 25
type input "30"
type input "$43.50"
click at [912, 344] on div "3 at 5800mm" at bounding box center [687, 353] width 594 height 20
click at [1408, 170] on button "Add product" at bounding box center [1410, 183] width 94 height 26
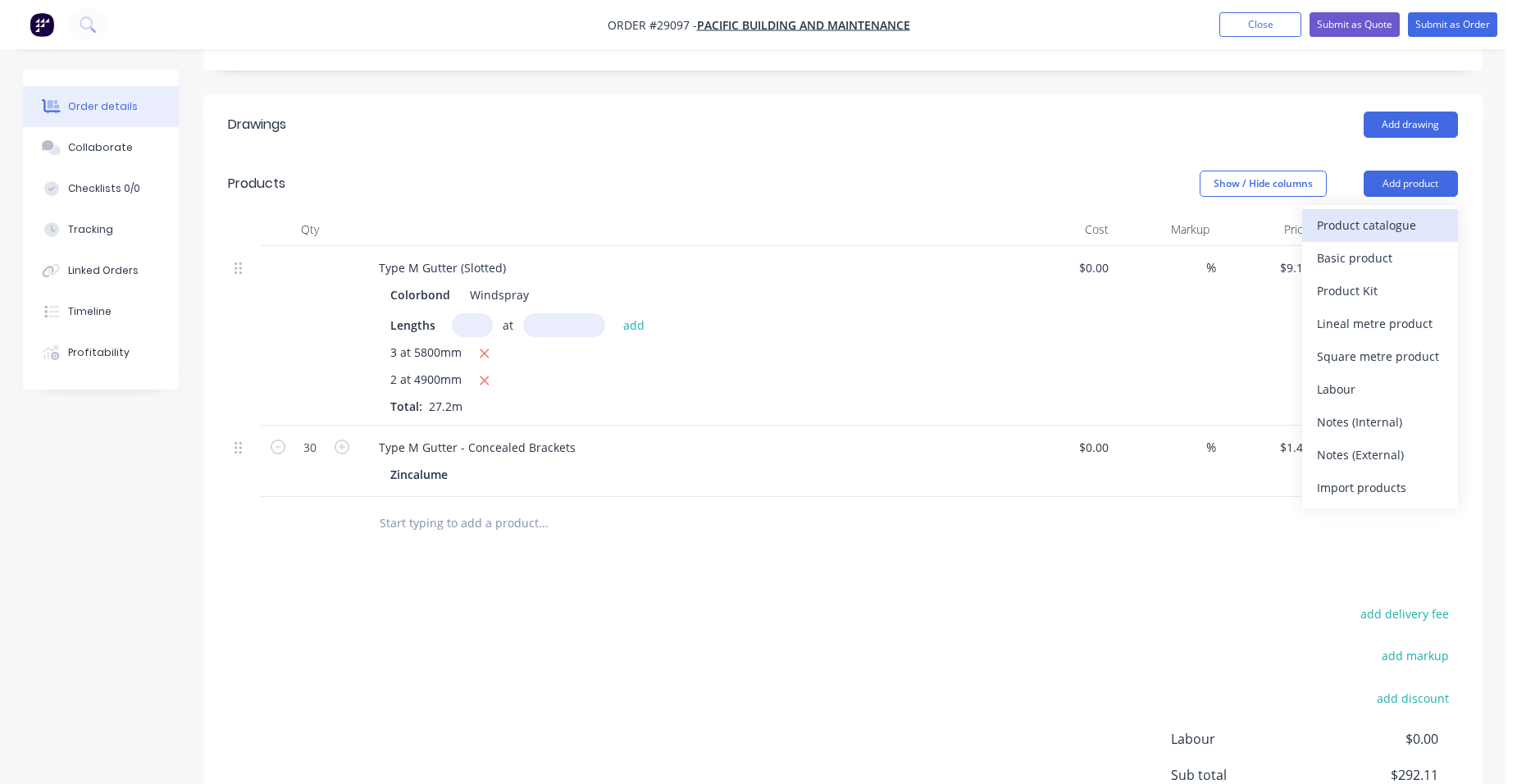
click at [1377, 213] on div "Product catalogue" at bounding box center [1380, 225] width 126 height 24
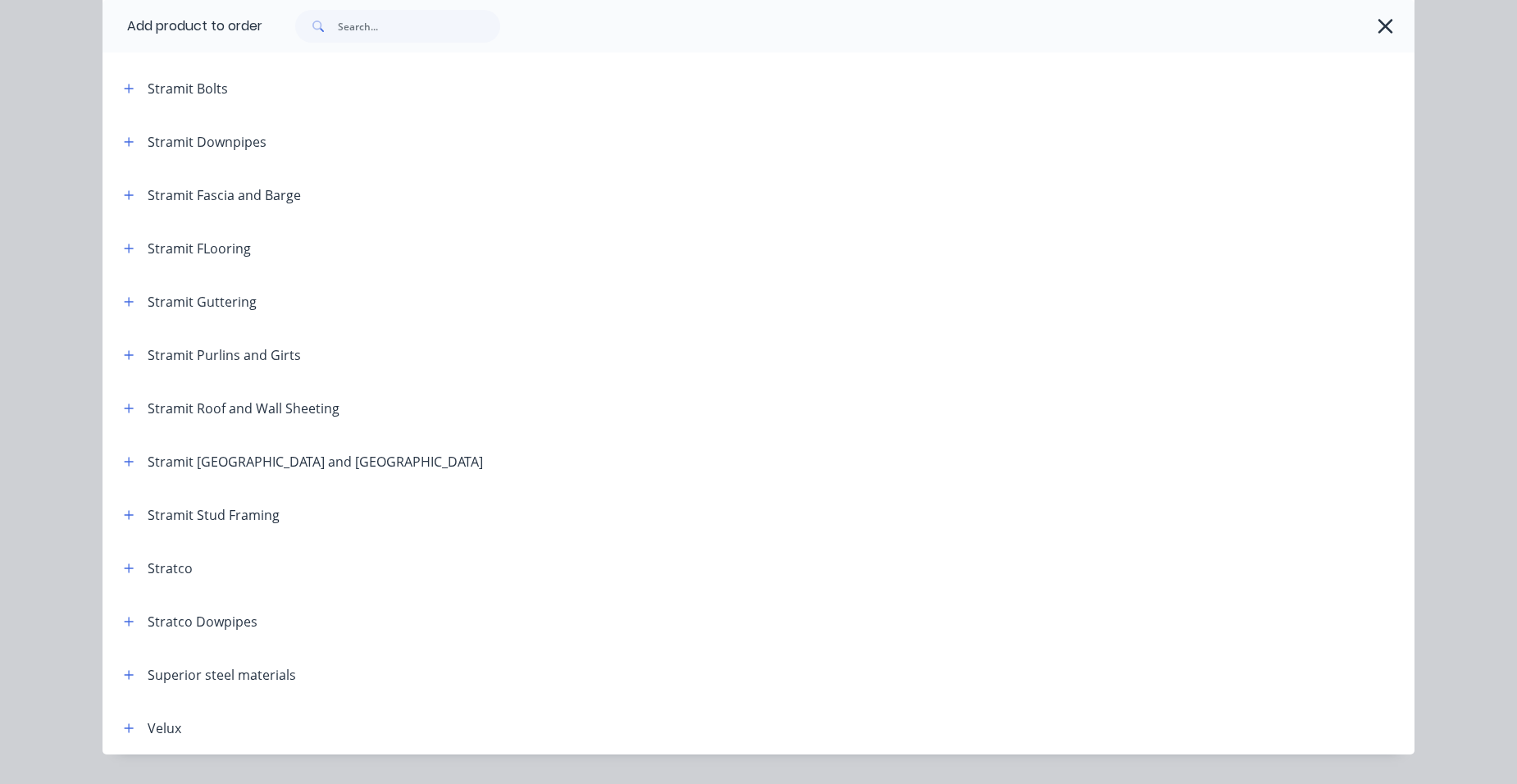
scroll to position [2718, 0]
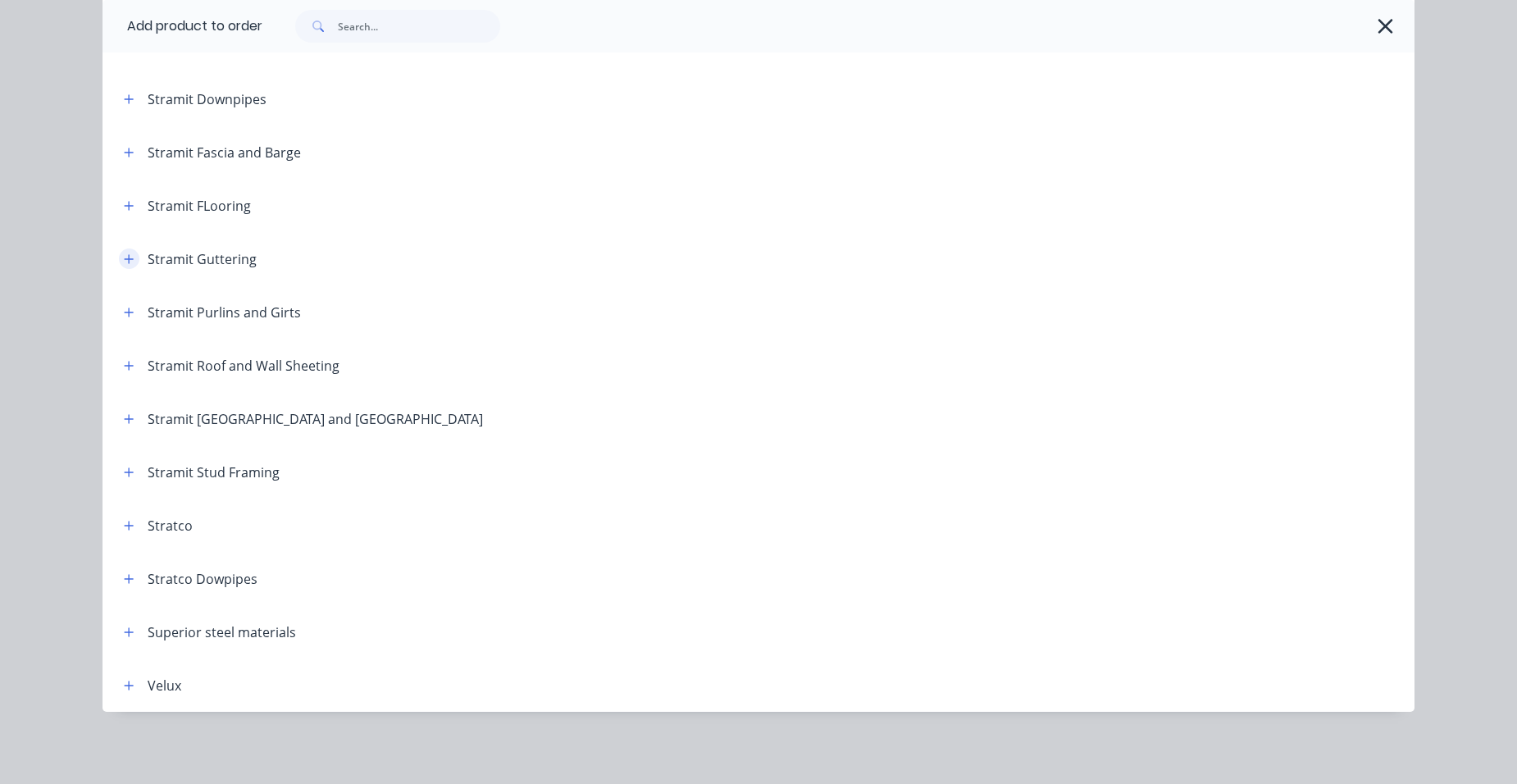
drag, startPoint x: 121, startPoint y: 262, endPoint x: 130, endPoint y: 258, distance: 9.8
click at [124, 261] on icon "button" at bounding box center [128, 259] width 10 height 11
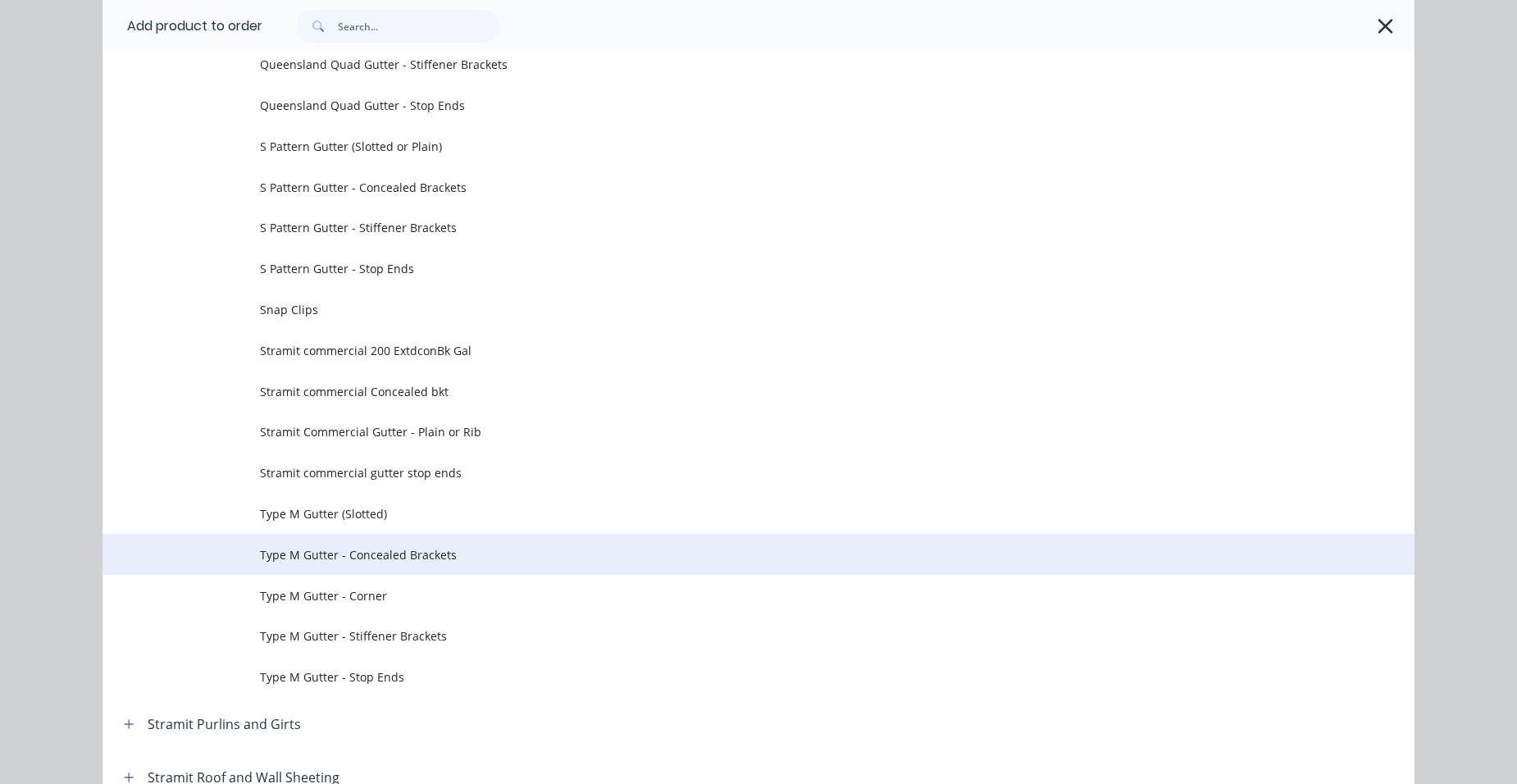
scroll to position [5423, 0]
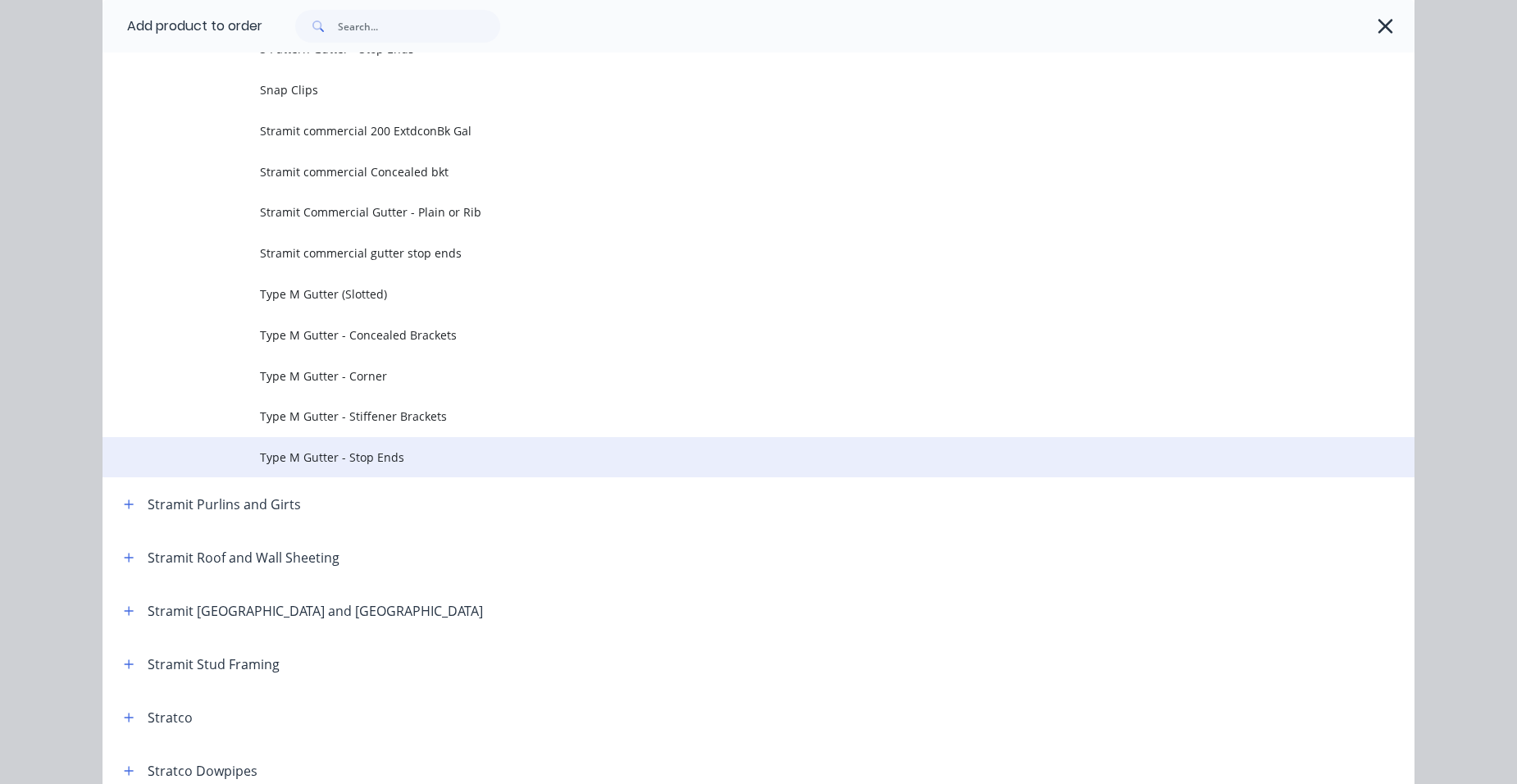
click at [397, 460] on span "Type M Gutter - Stop Ends" at bounding box center [721, 457] width 923 height 18
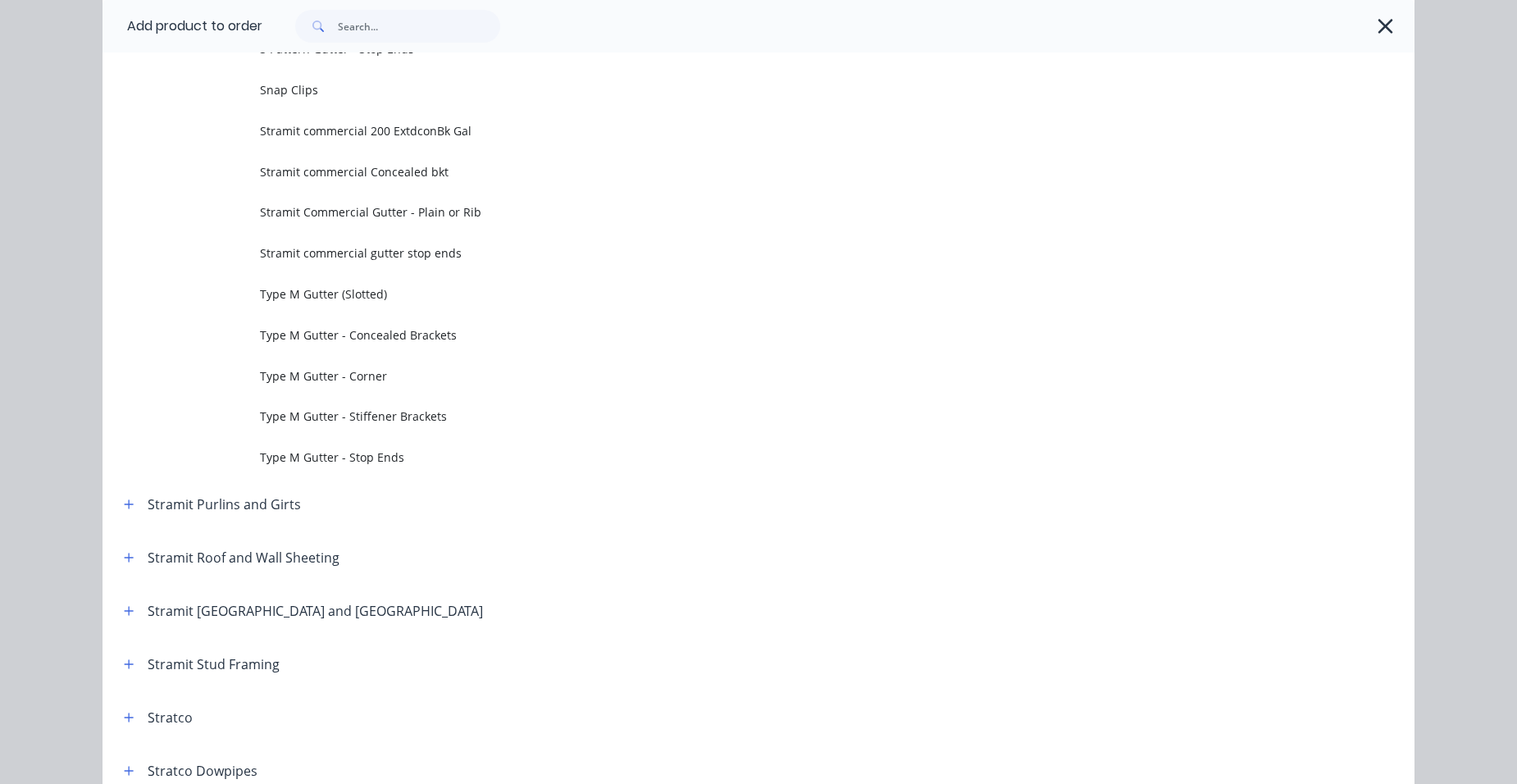
scroll to position [0, 0]
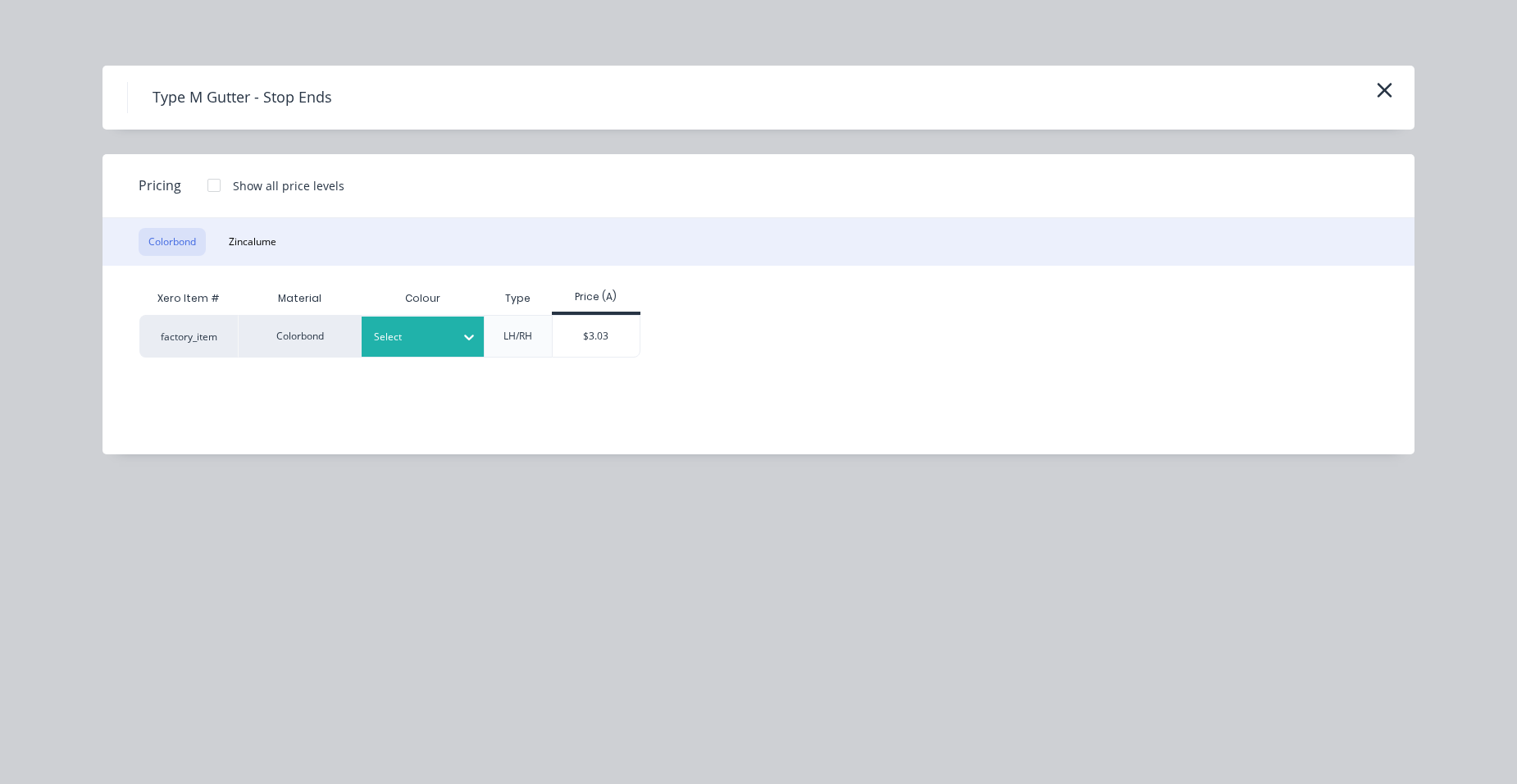
click at [392, 336] on div at bounding box center [411, 337] width 74 height 18
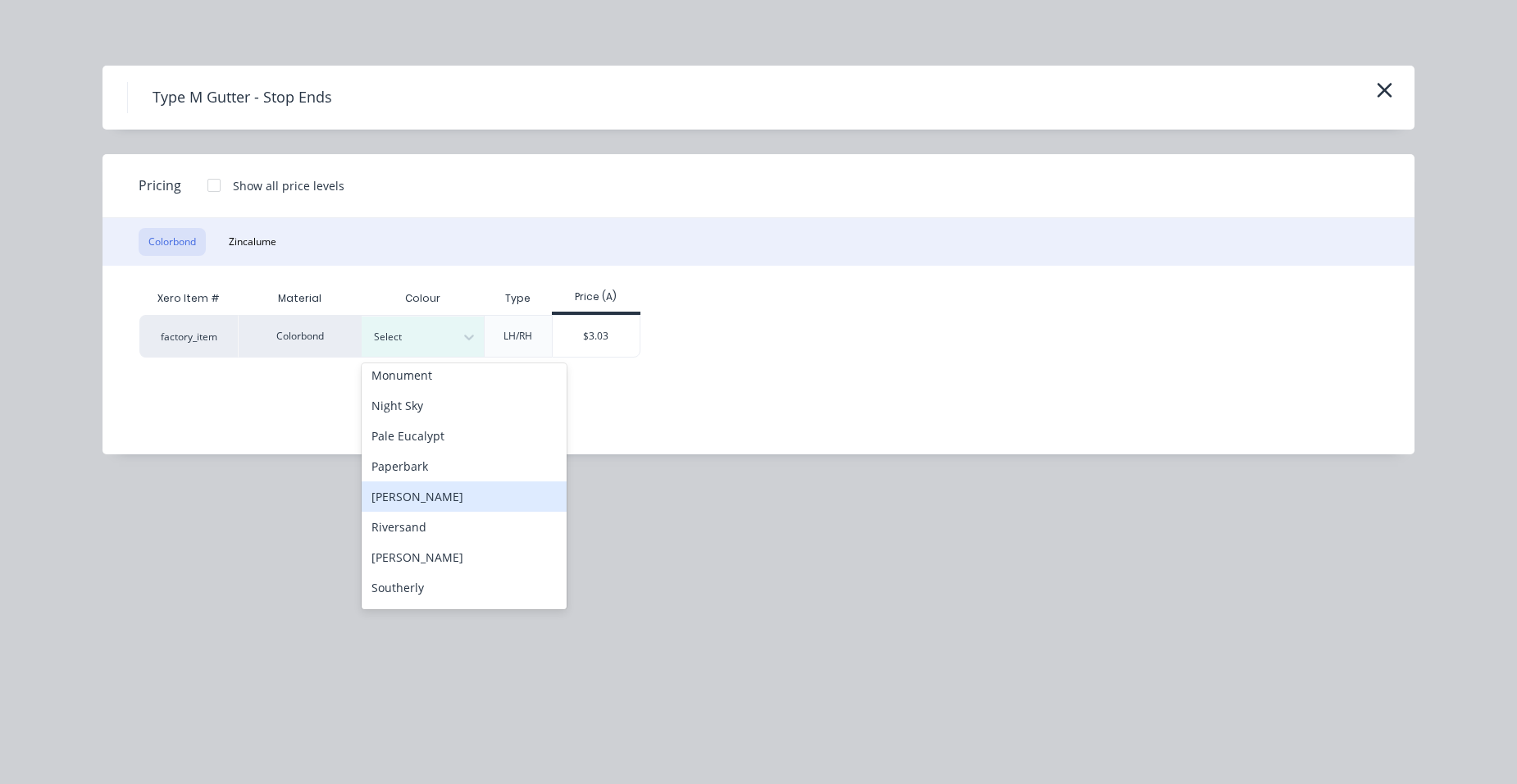
scroll to position [731, 0]
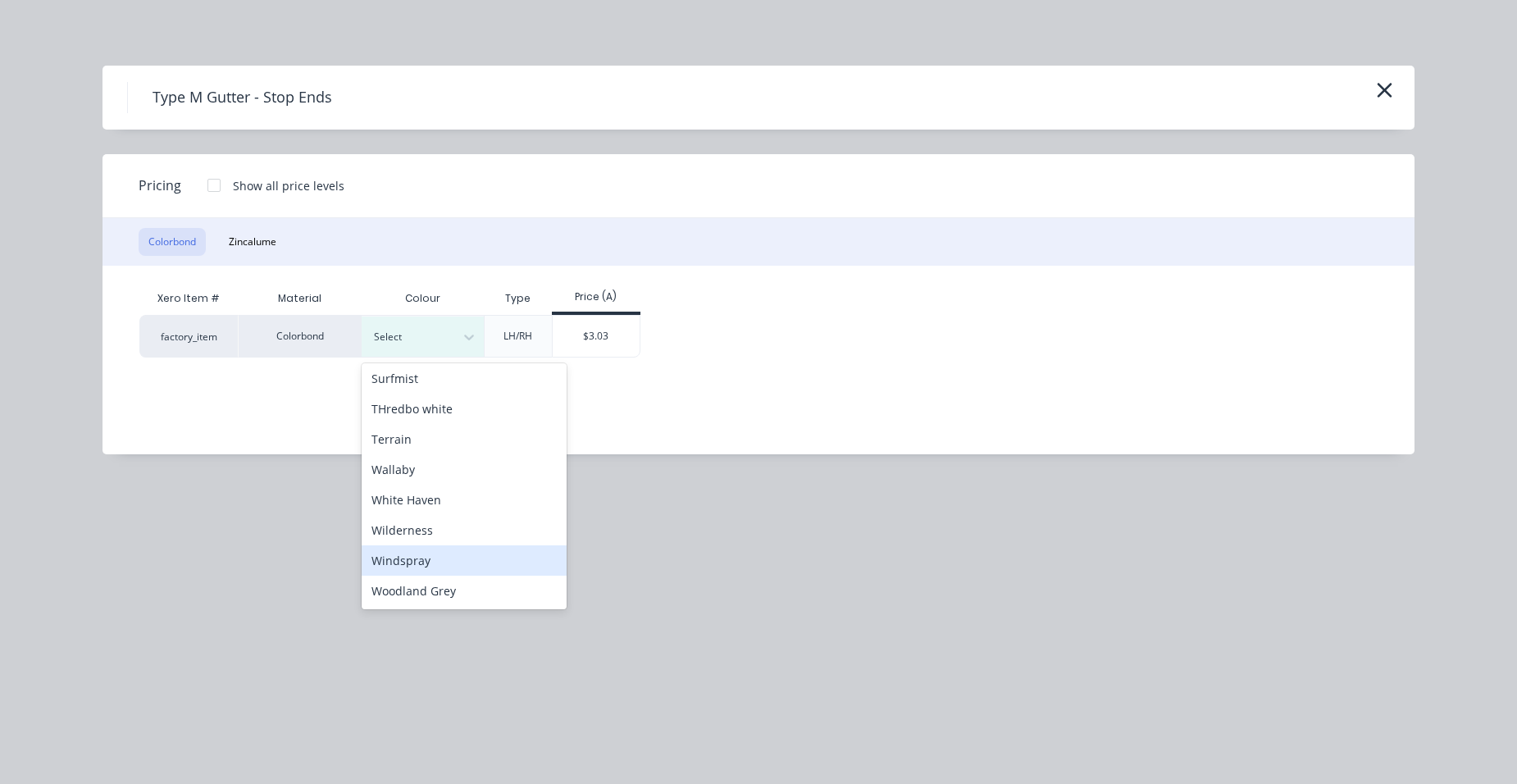
click at [433, 567] on div "Windspray" at bounding box center [464, 560] width 205 height 31
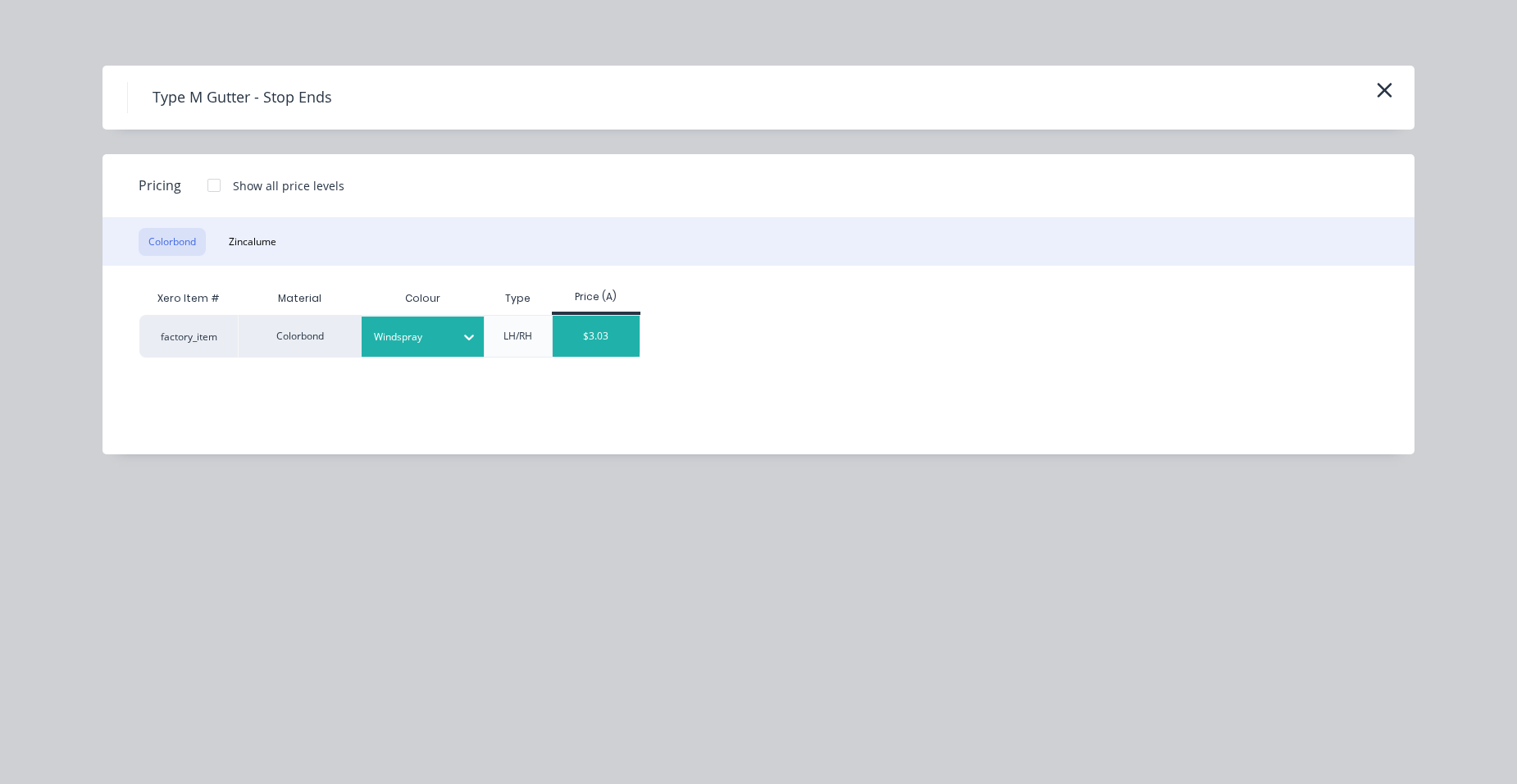
click at [591, 350] on div "$3.03" at bounding box center [597, 336] width 88 height 41
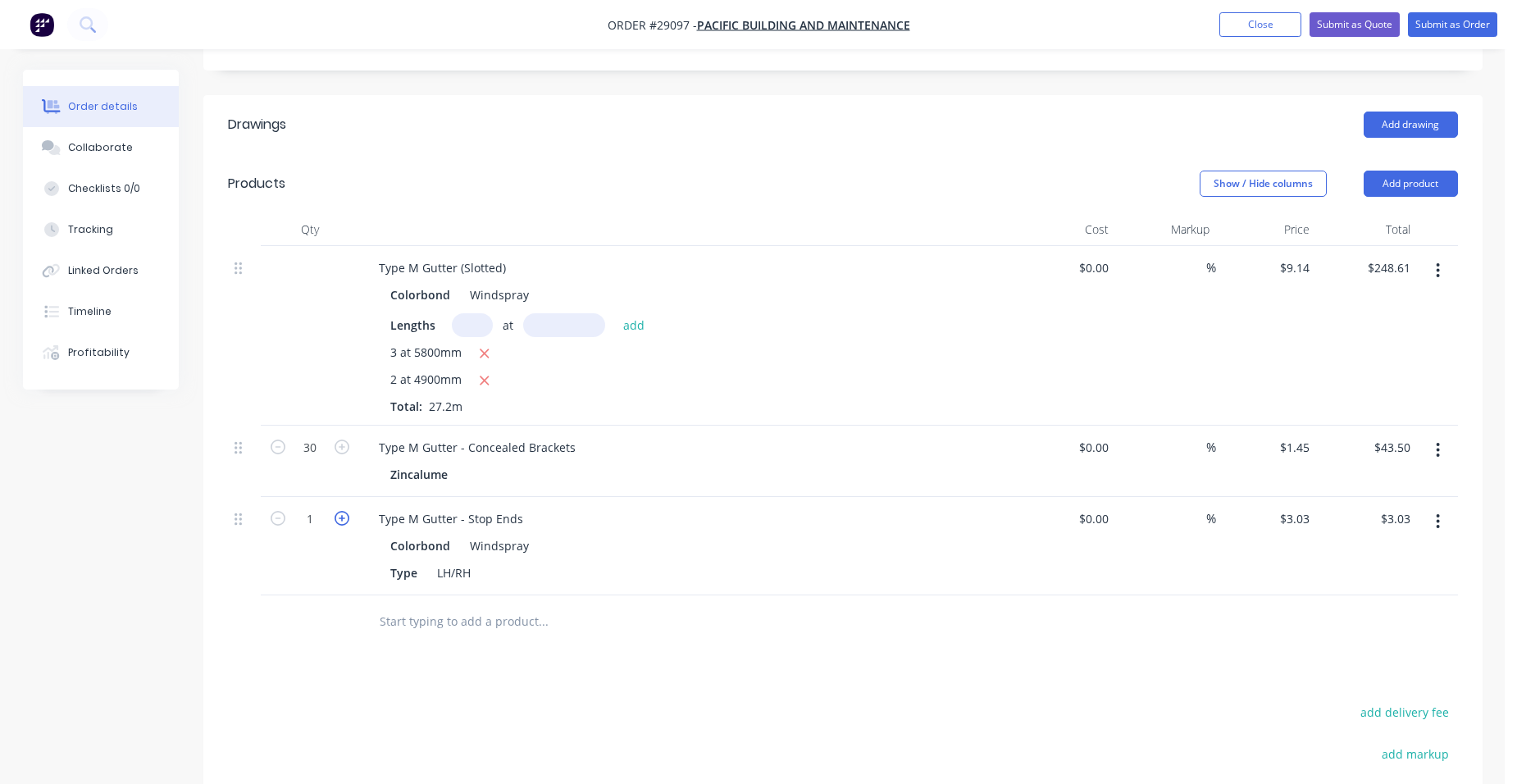
click at [337, 510] on icon "button" at bounding box center [341, 517] width 15 height 15
type input "2"
type input "$6.06"
click at [337, 510] on icon "button" at bounding box center [341, 517] width 15 height 15
type input "3"
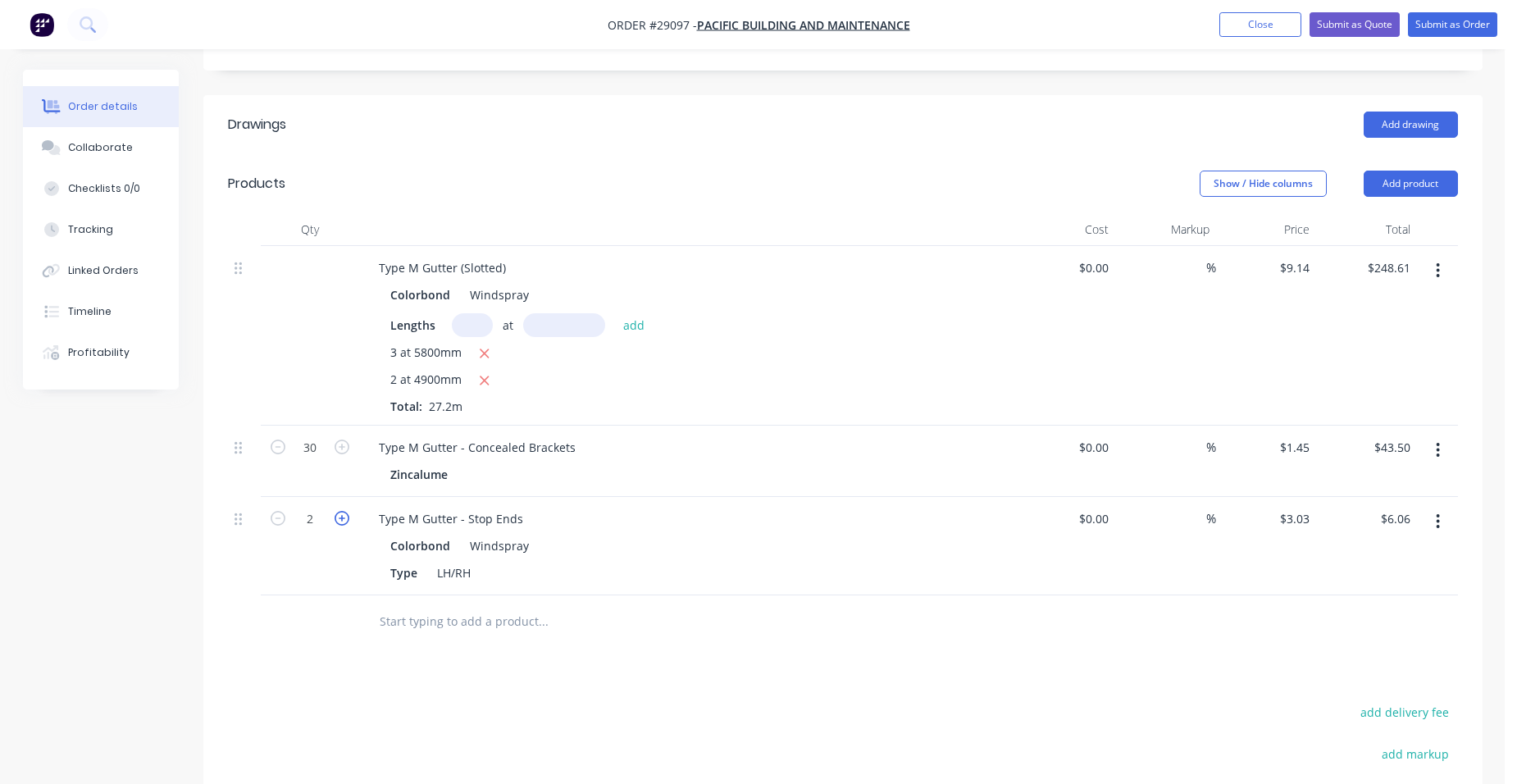
type input "$9.09"
click at [339, 510] on icon "button" at bounding box center [341, 517] width 15 height 15
type input "4"
type input "$12.12"
click at [339, 510] on icon "button" at bounding box center [341, 517] width 15 height 15
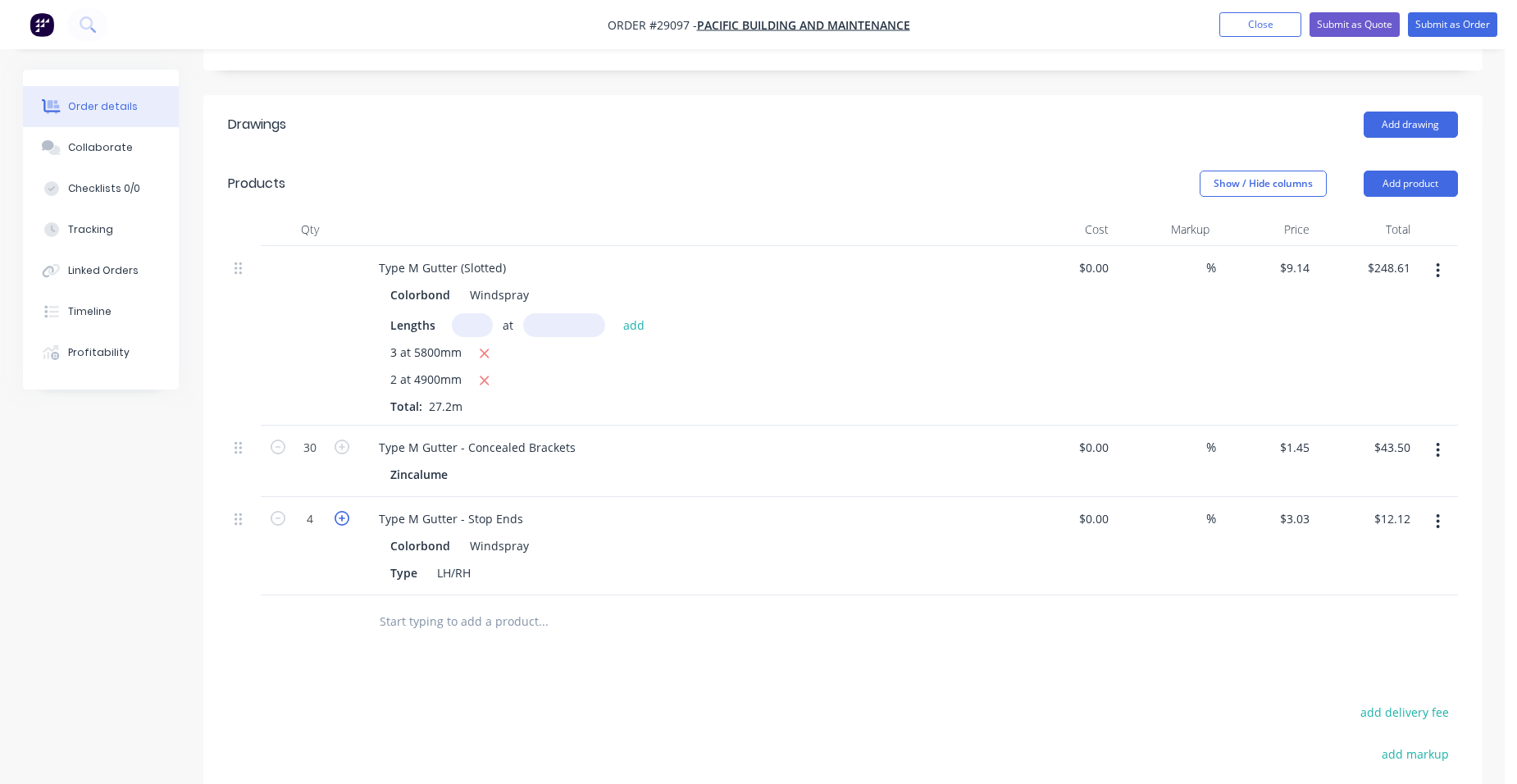
type input "5"
type input "$15.15"
click at [1249, 24] on button "Close" at bounding box center [1260, 25] width 82 height 25
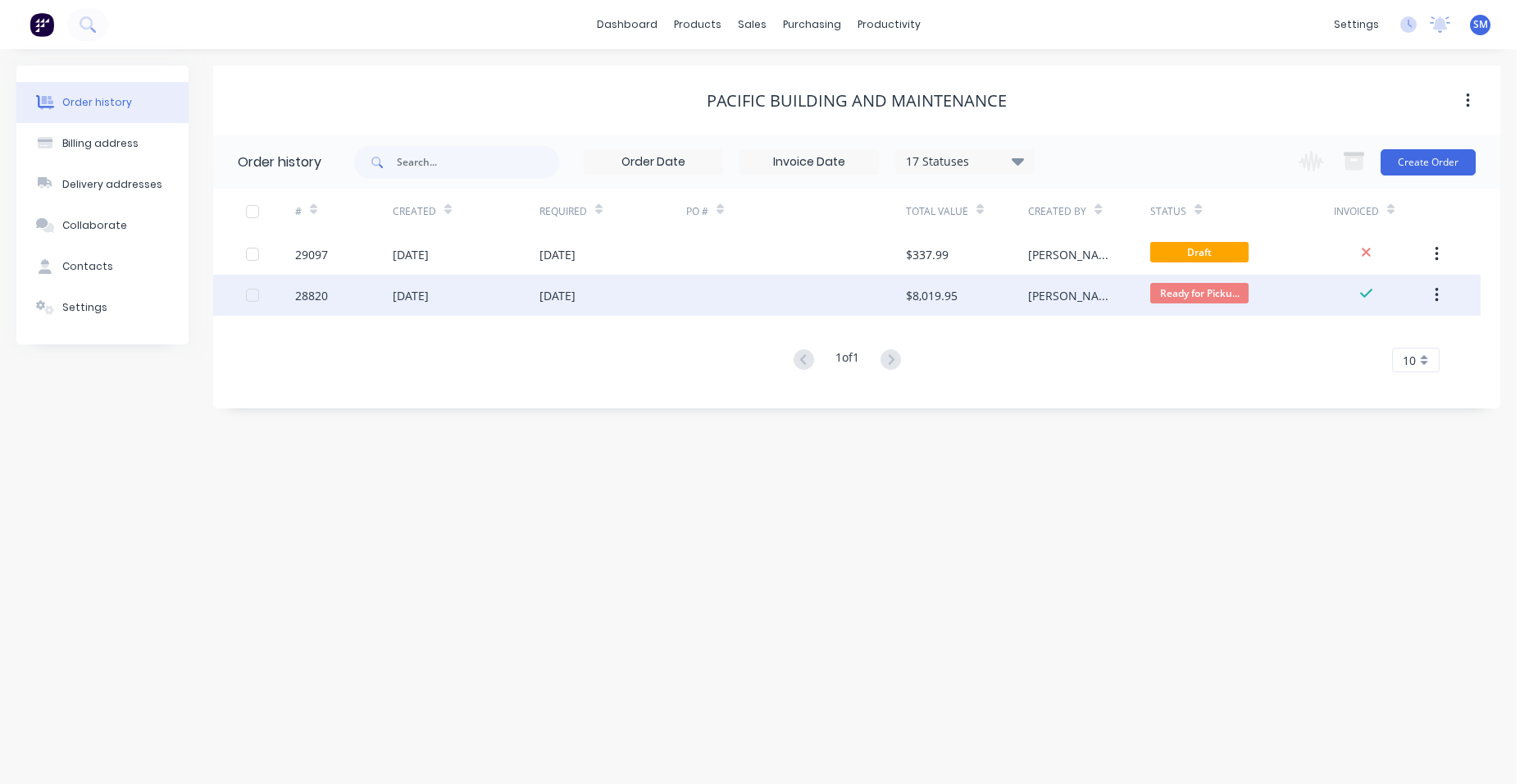
click at [784, 285] on div at bounding box center [796, 295] width 219 height 41
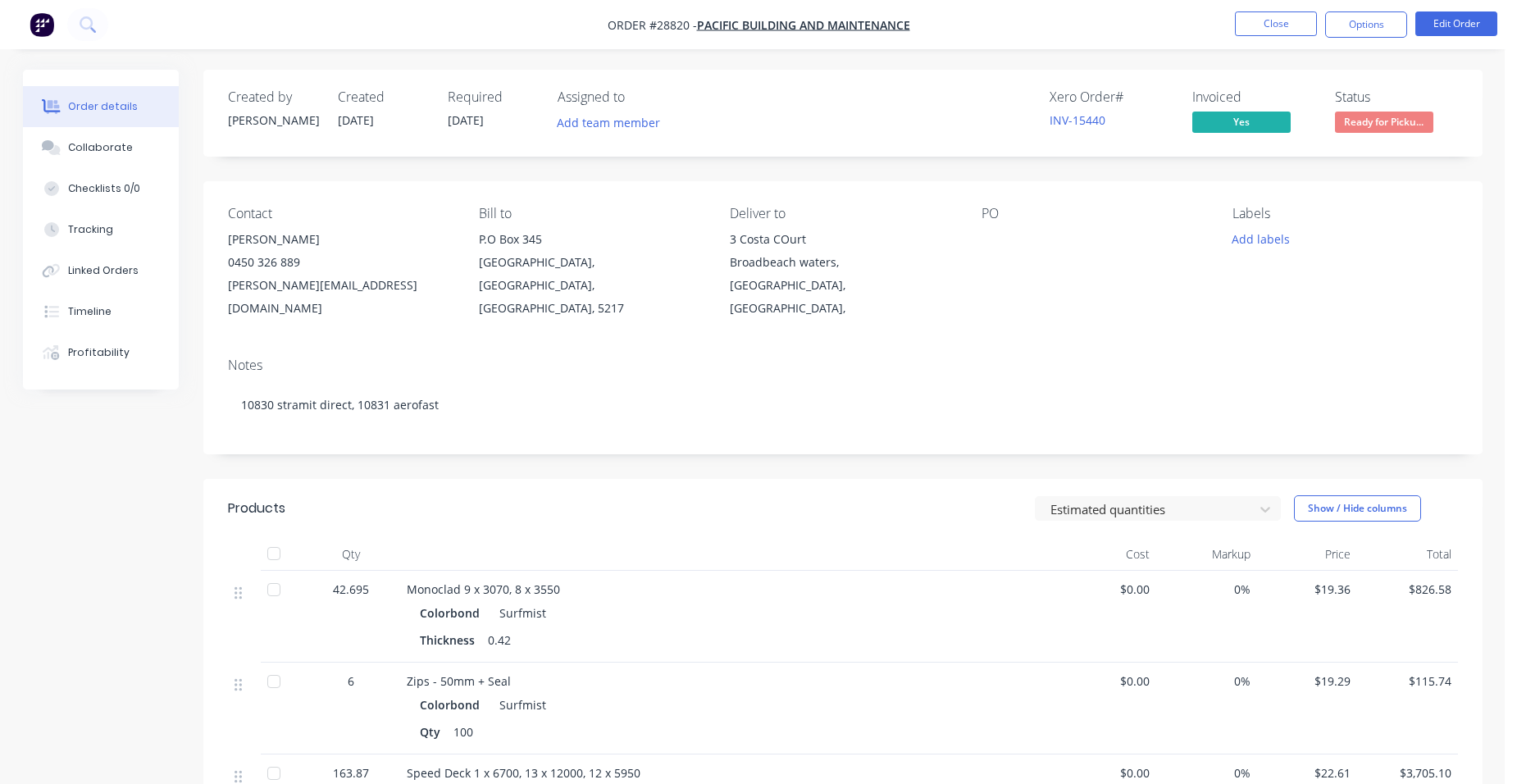
scroll to position [164, 0]
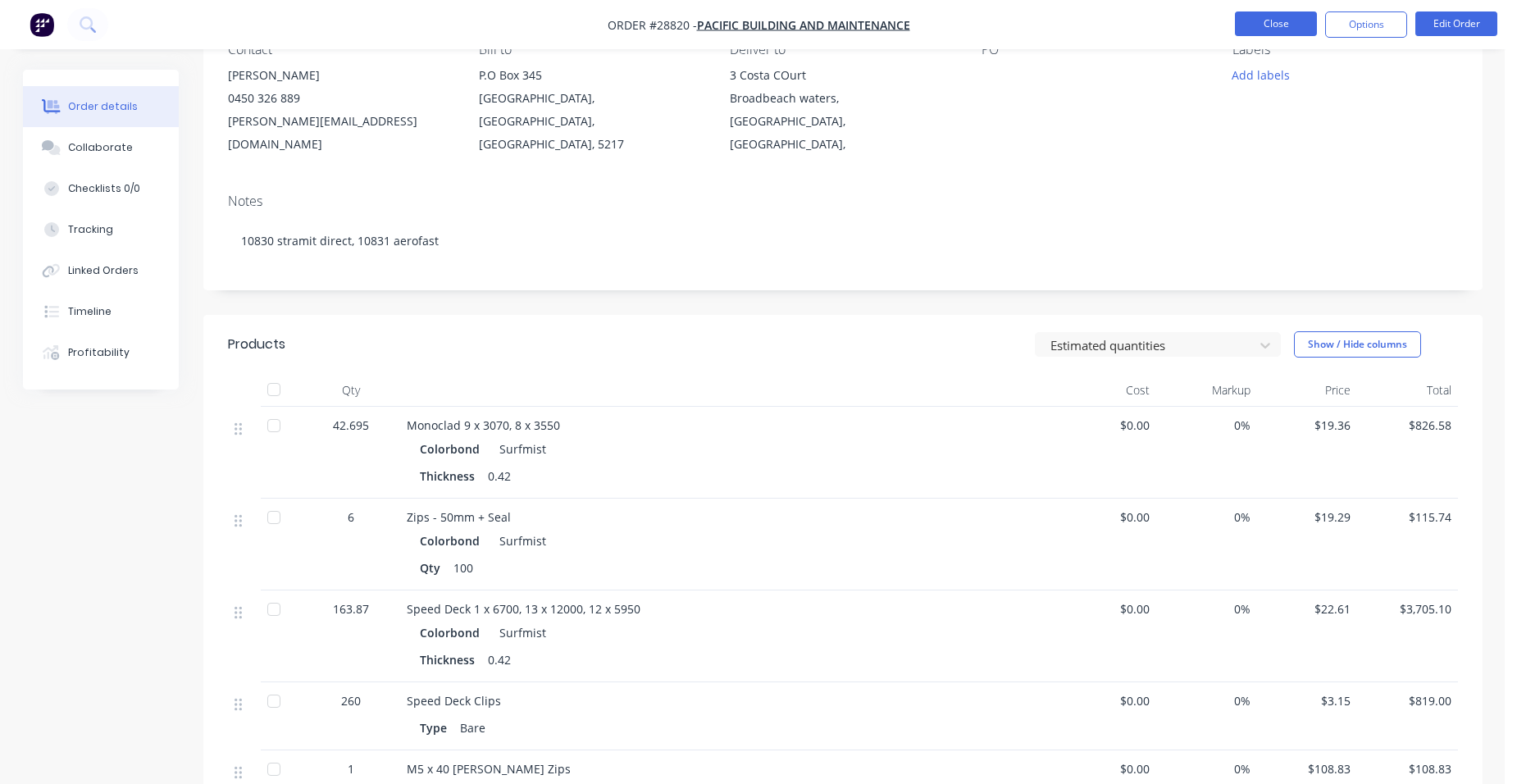
click at [1269, 17] on button "Close" at bounding box center [1276, 24] width 82 height 25
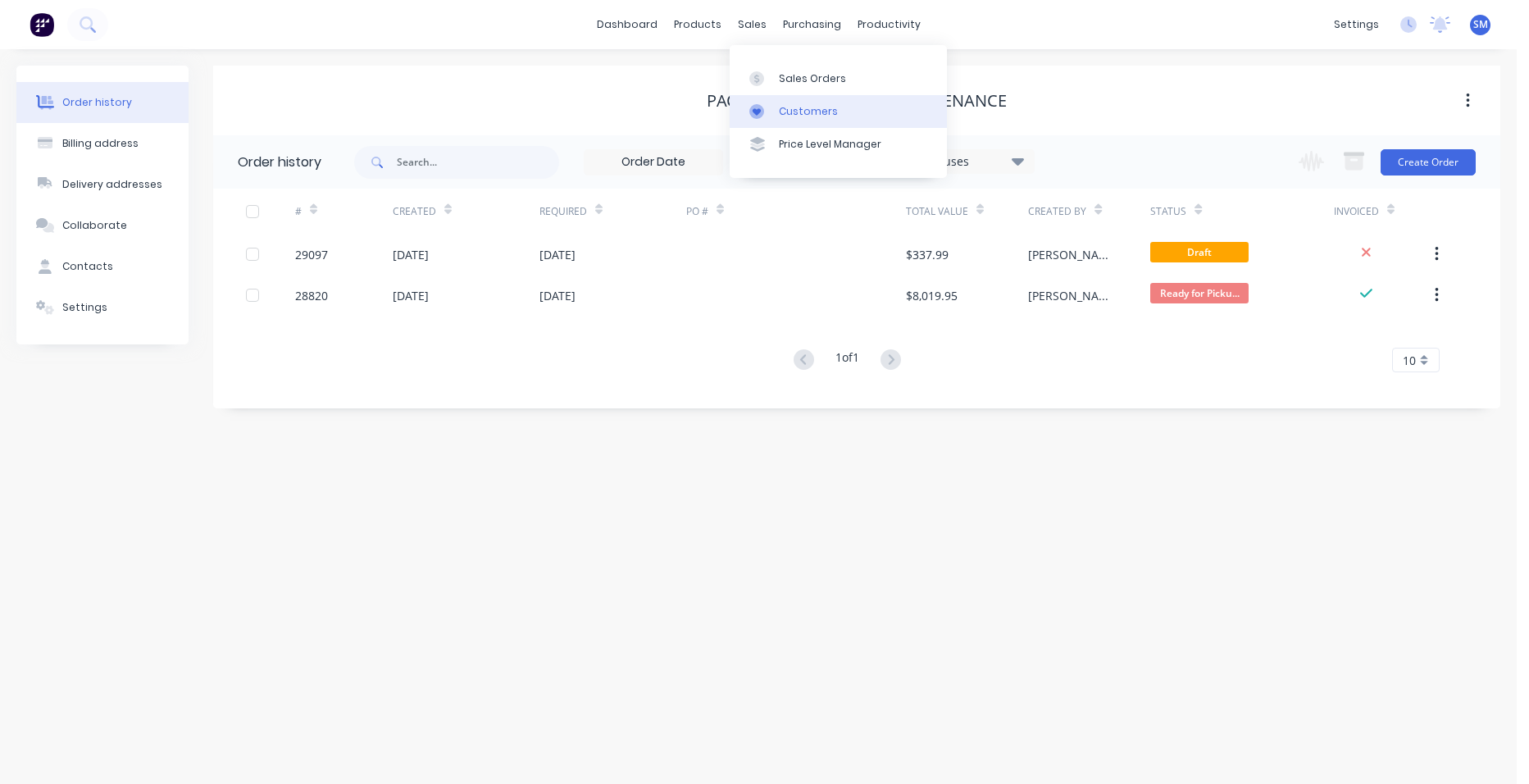
click at [794, 104] on div "Customers" at bounding box center [808, 111] width 59 height 15
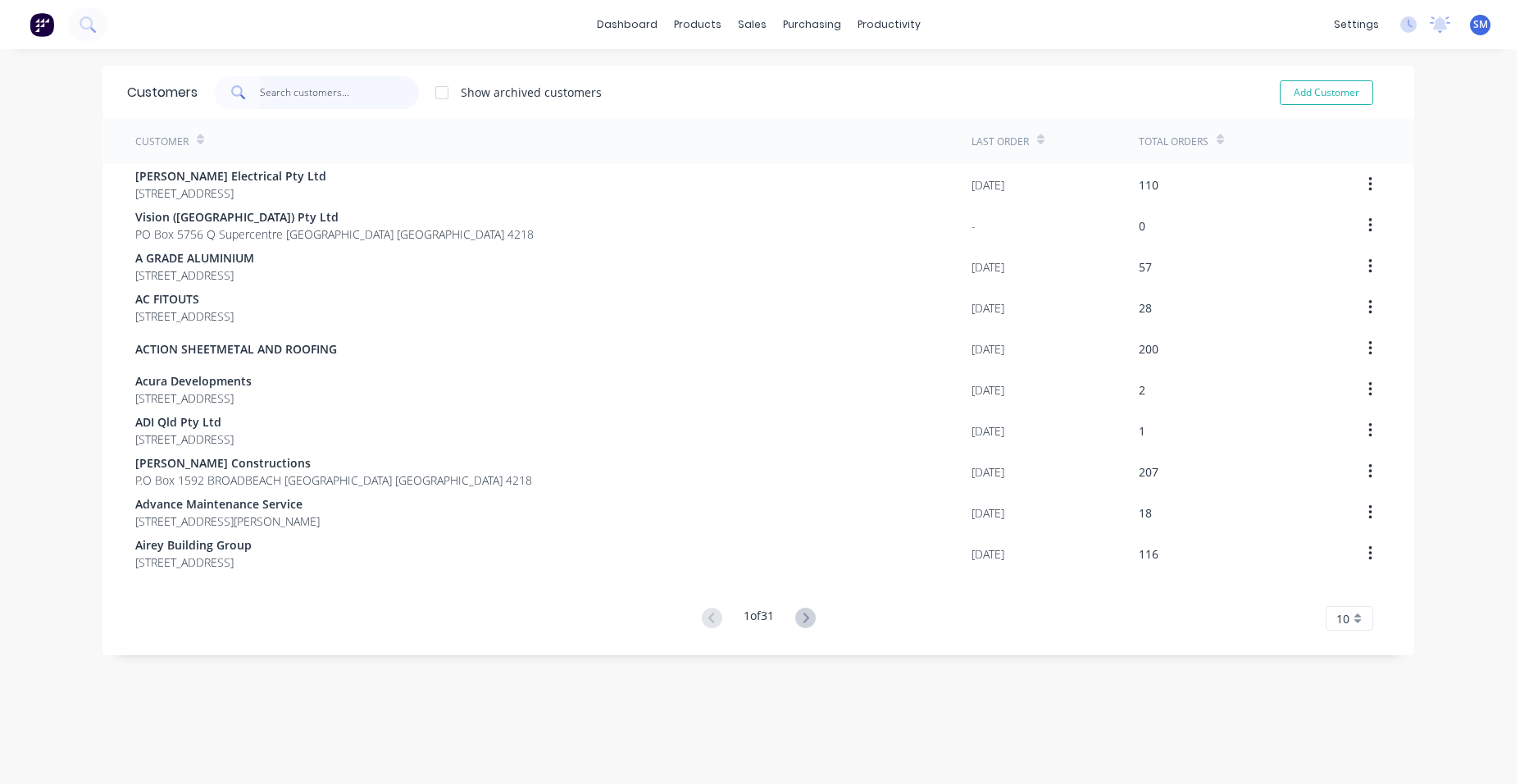
click at [332, 101] on input "text" at bounding box center [339, 92] width 160 height 32
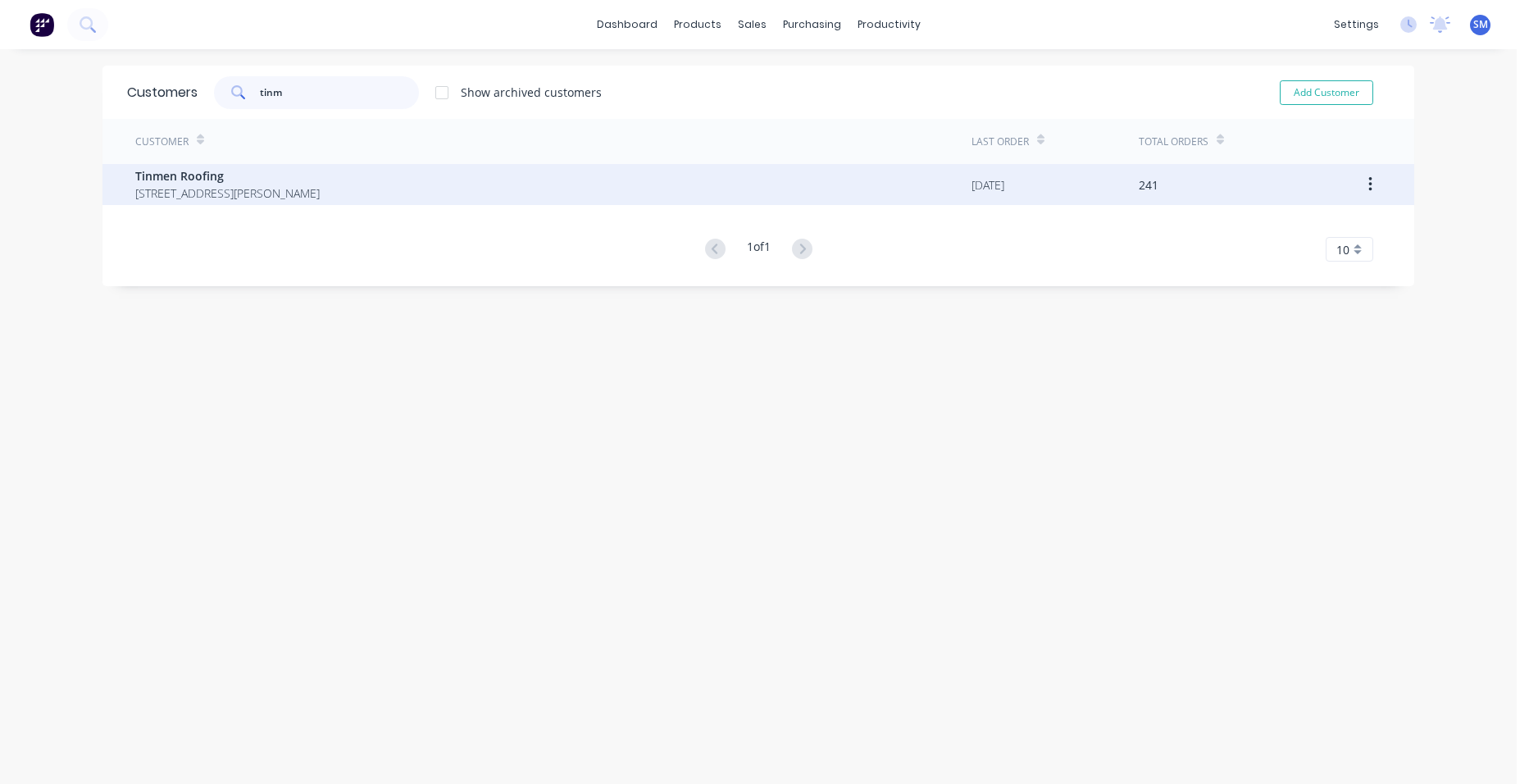
type input "tinm"
click at [232, 169] on span "Tinmen Roofing" at bounding box center [227, 176] width 184 height 18
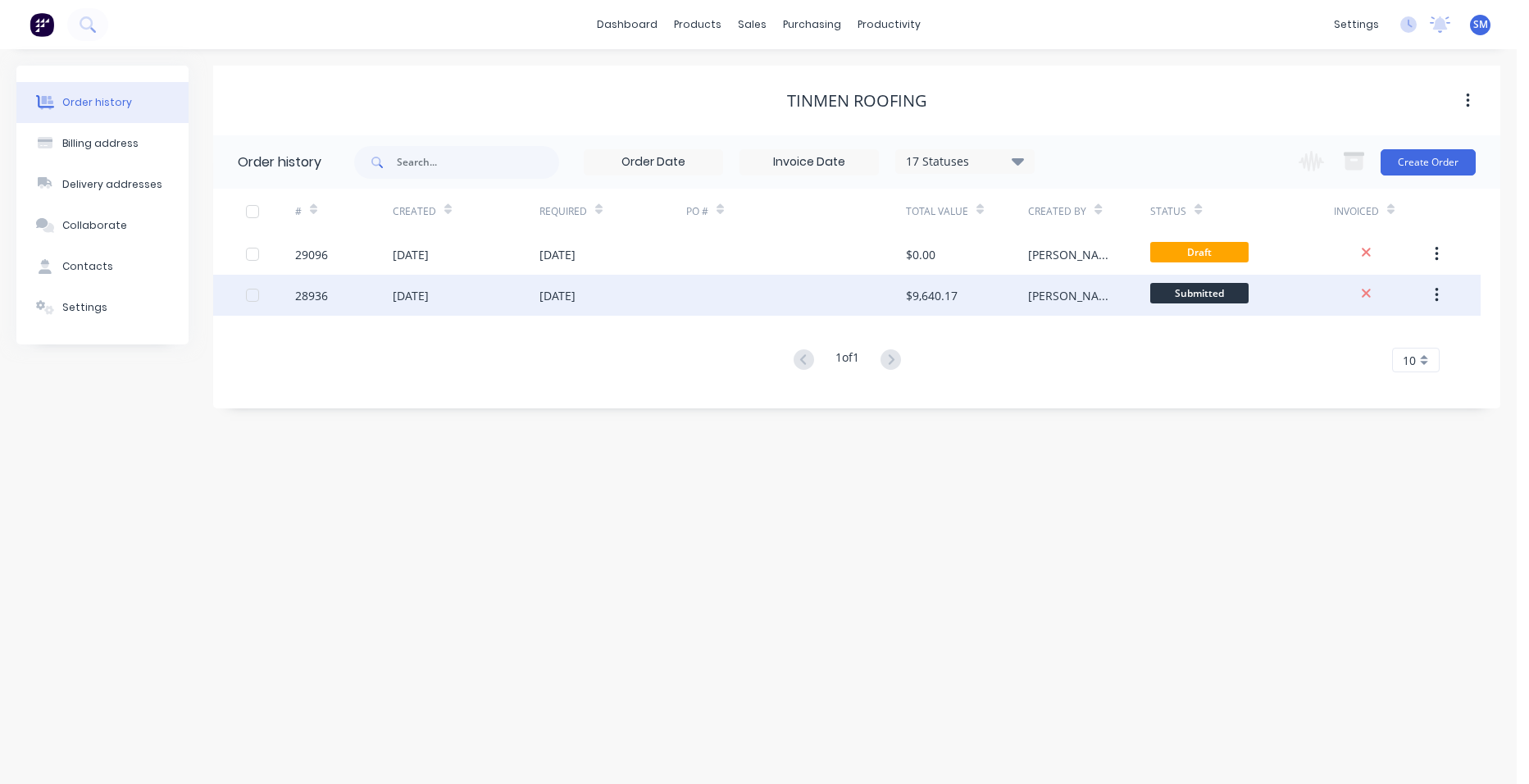
click at [808, 294] on div at bounding box center [796, 295] width 219 height 41
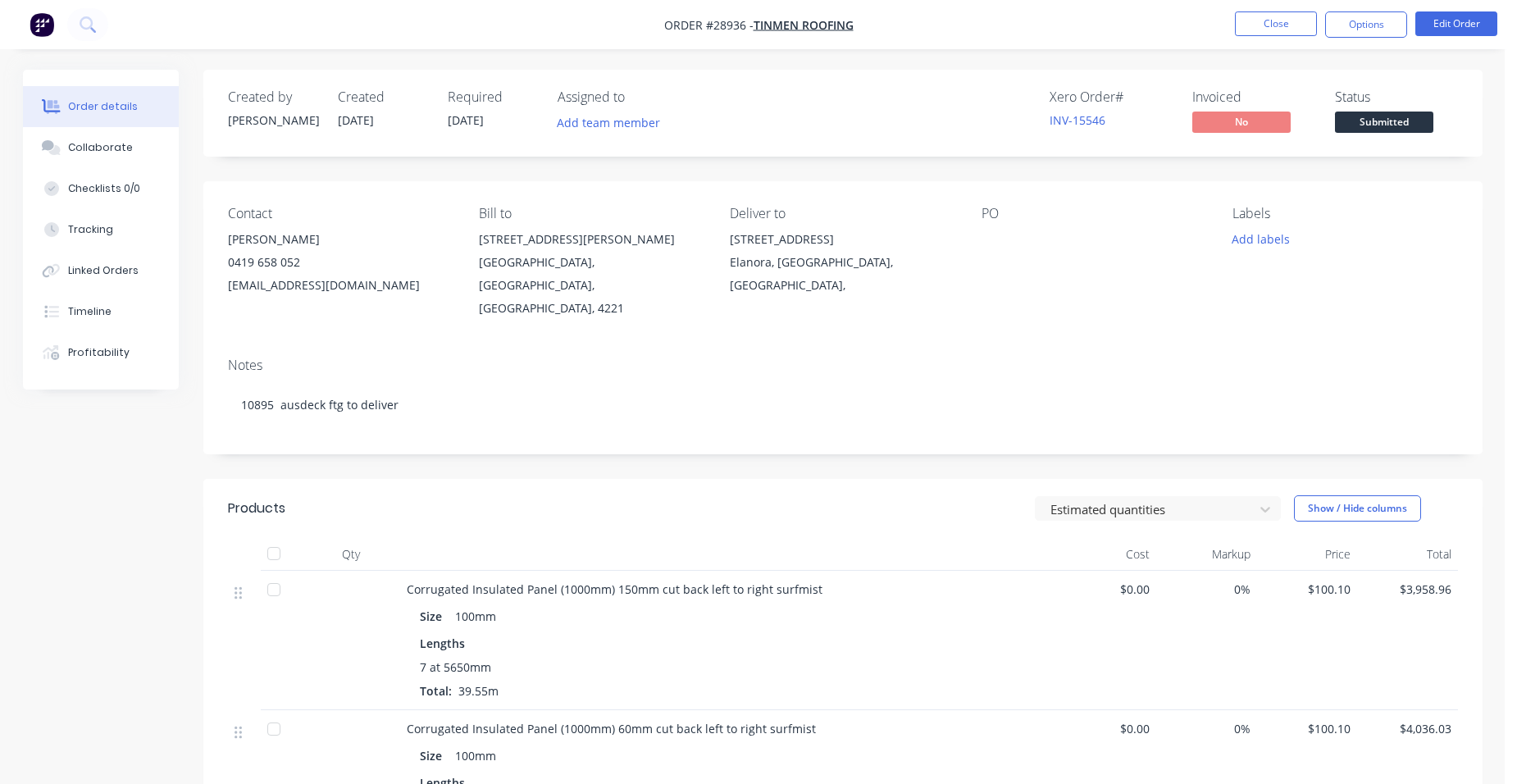
scroll to position [246, 0]
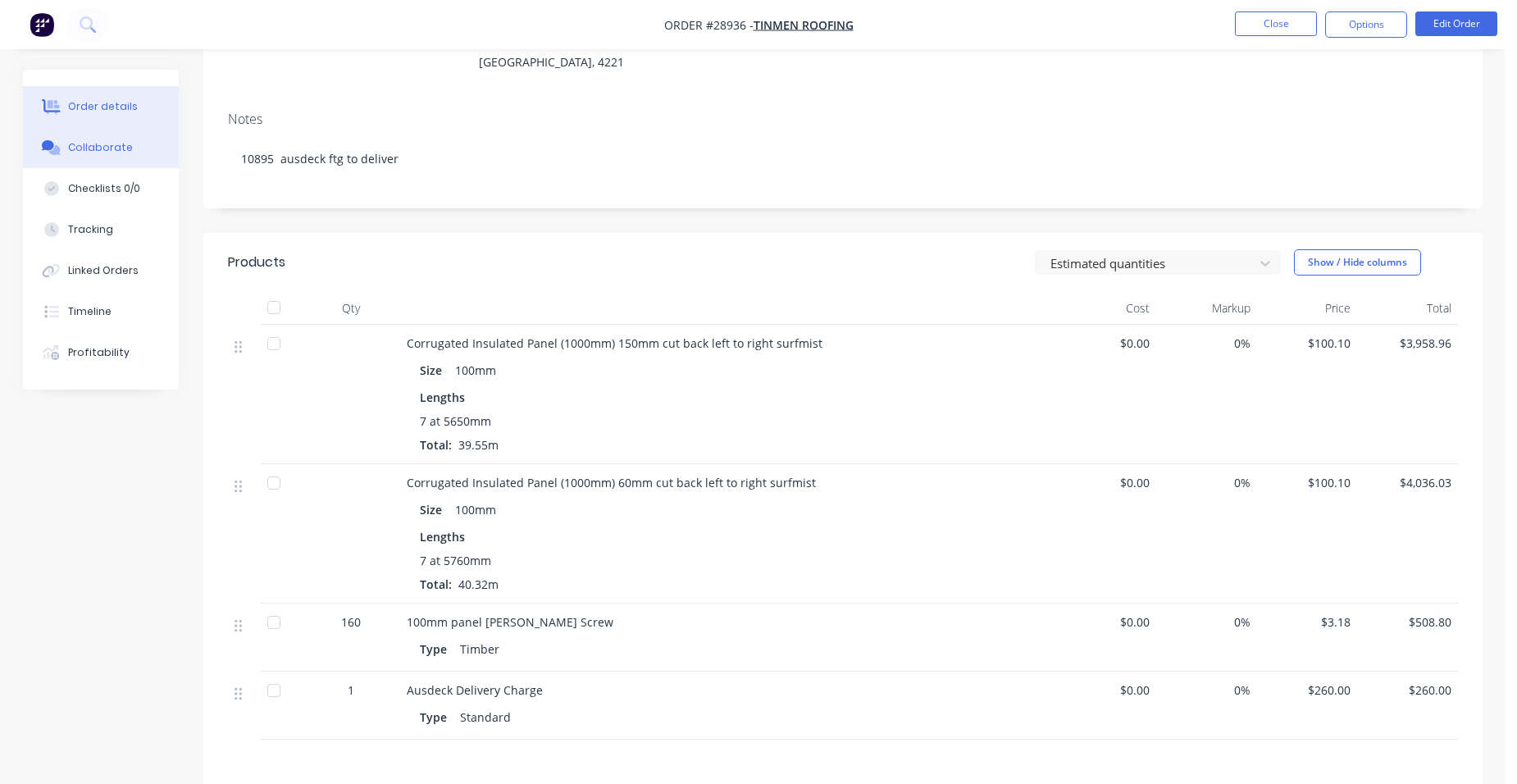
click at [77, 153] on div "Collaborate" at bounding box center [101, 147] width 65 height 15
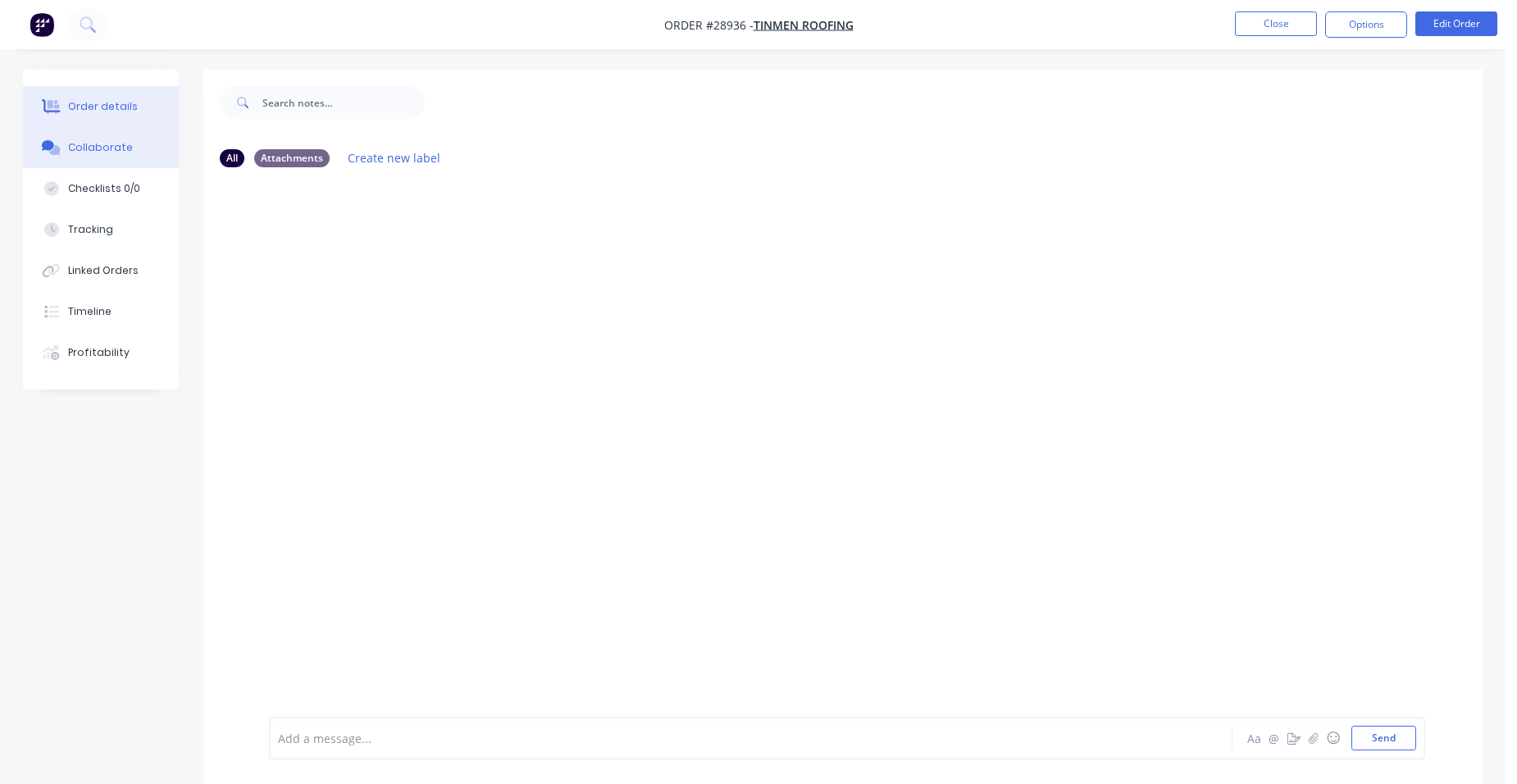
click at [111, 92] on button "Order details" at bounding box center [101, 106] width 156 height 41
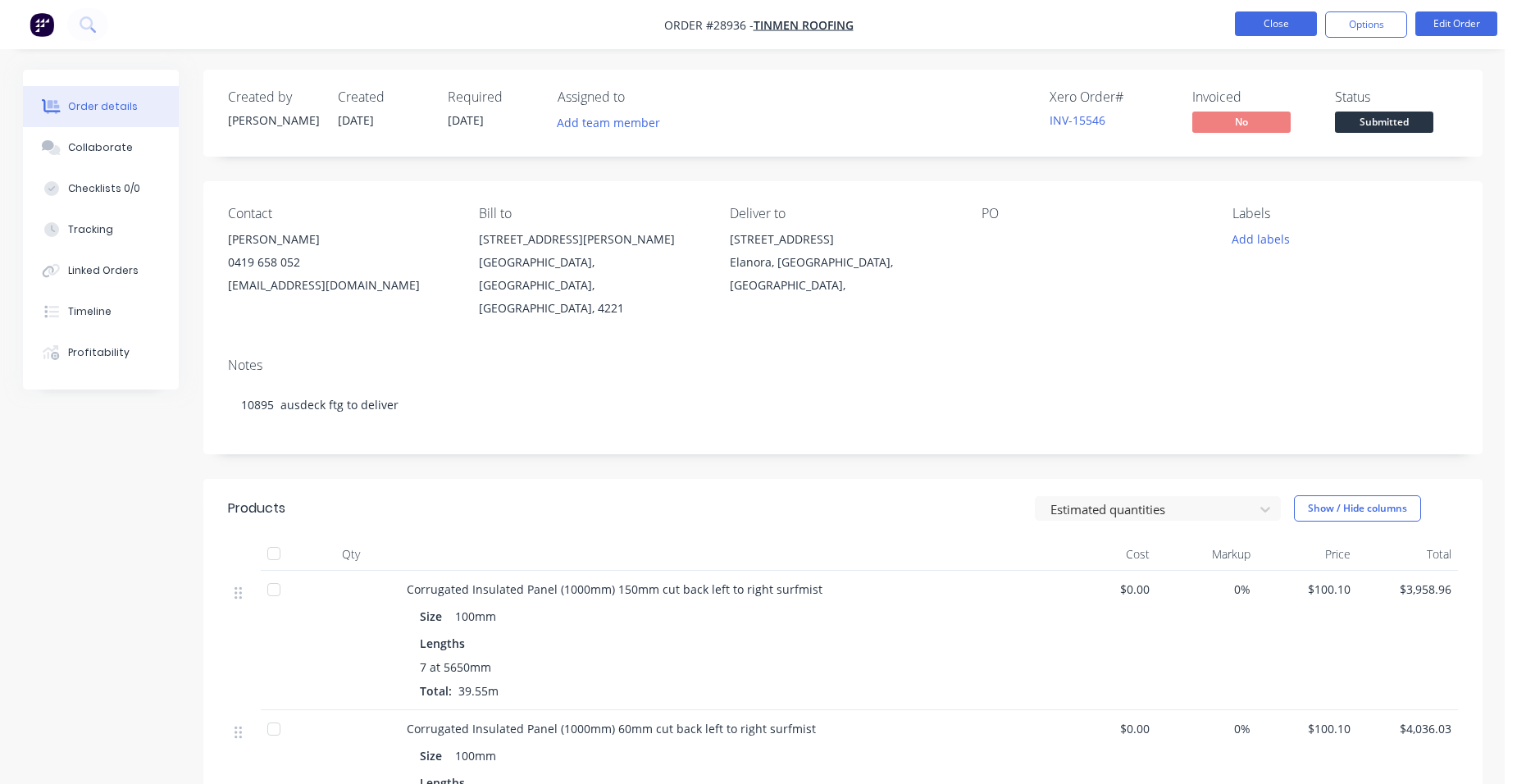
click at [1261, 24] on button "Close" at bounding box center [1276, 24] width 82 height 25
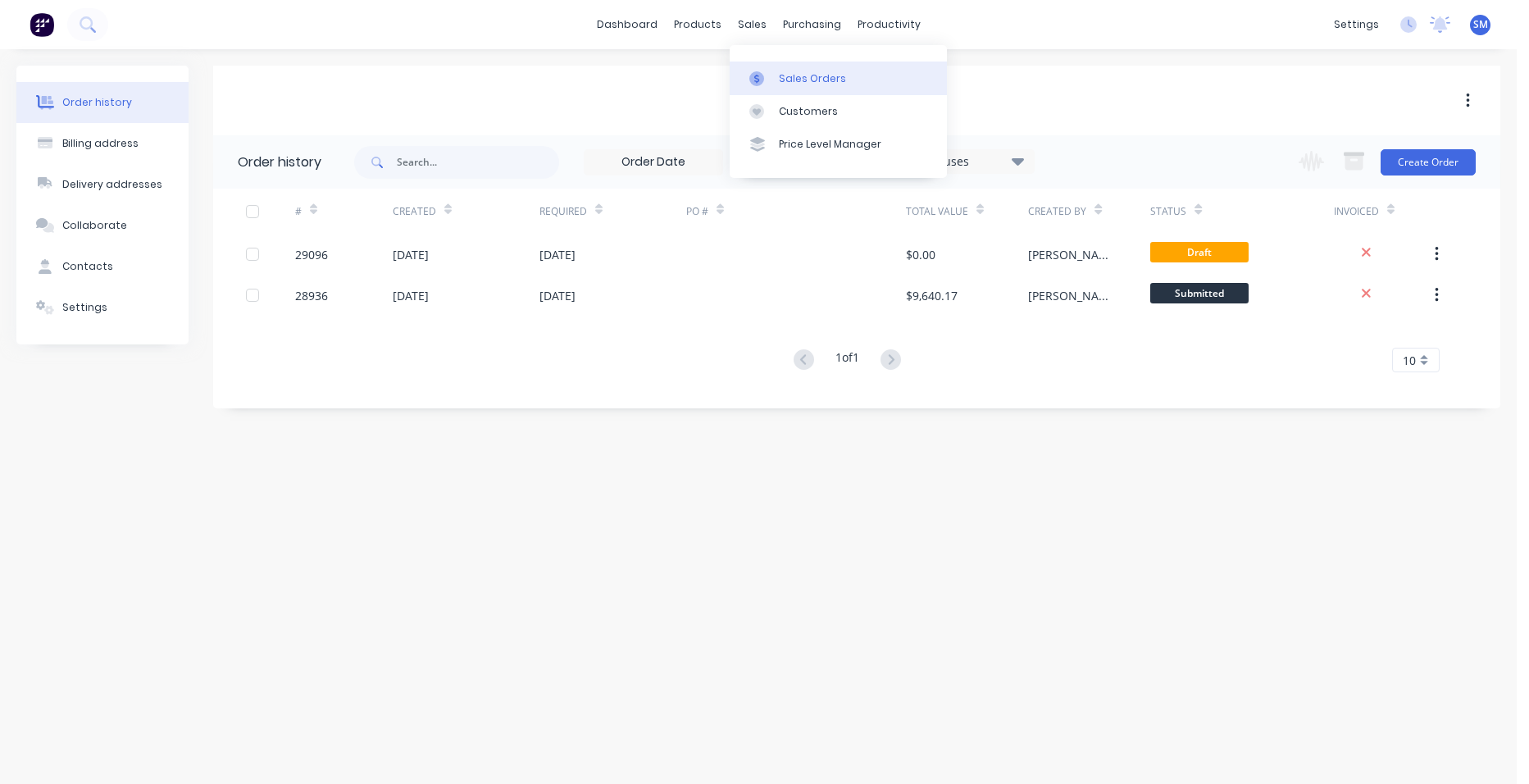
click at [787, 74] on div "Sales Orders" at bounding box center [812, 78] width 68 height 15
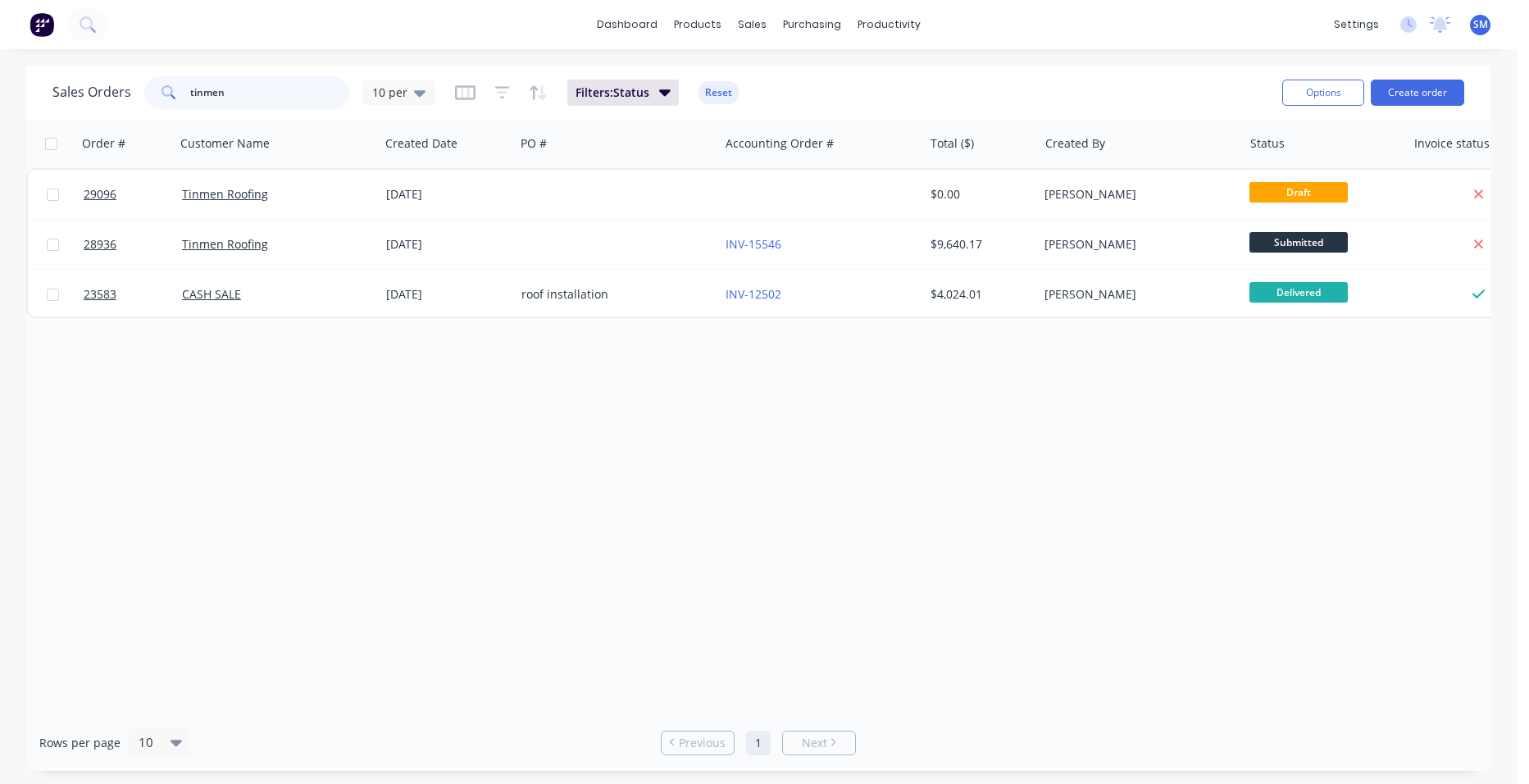
drag, startPoint x: 246, startPoint y: 96, endPoint x: 169, endPoint y: 87, distance: 77.5
click at [169, 87] on div "tinmen" at bounding box center [247, 92] width 205 height 32
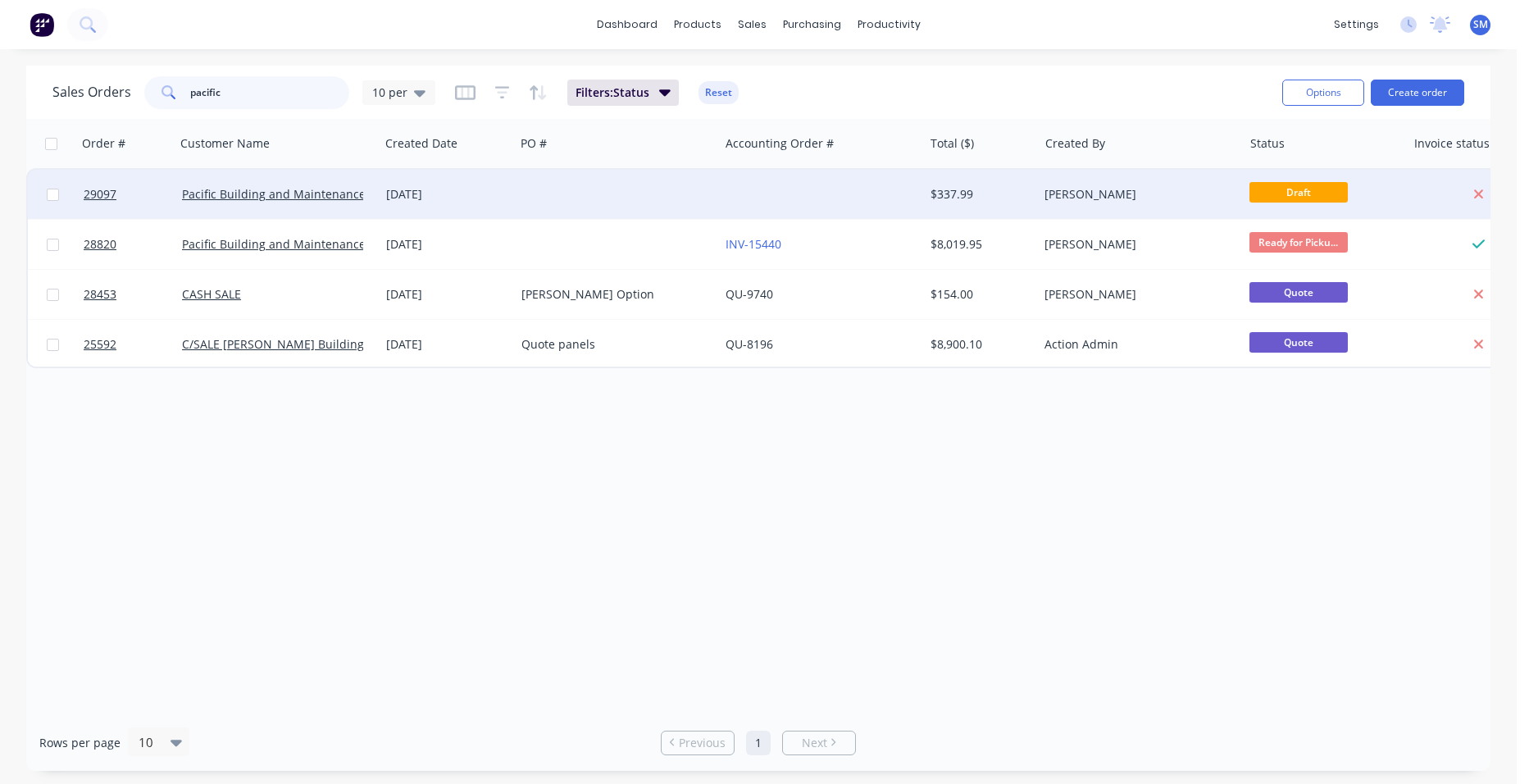
type input "pacific"
click at [717, 199] on div at bounding box center [617, 194] width 204 height 49
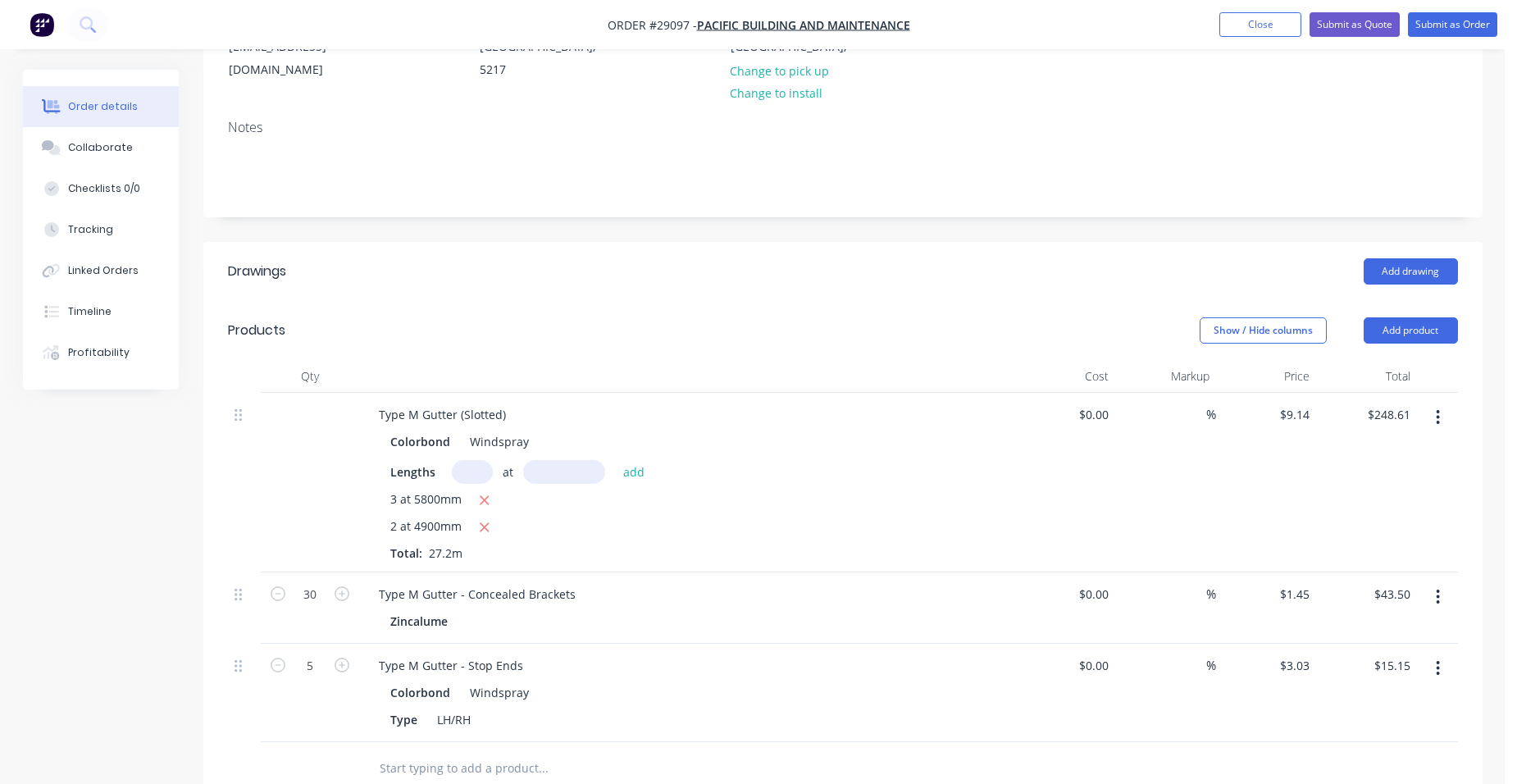
scroll to position [410, 0]
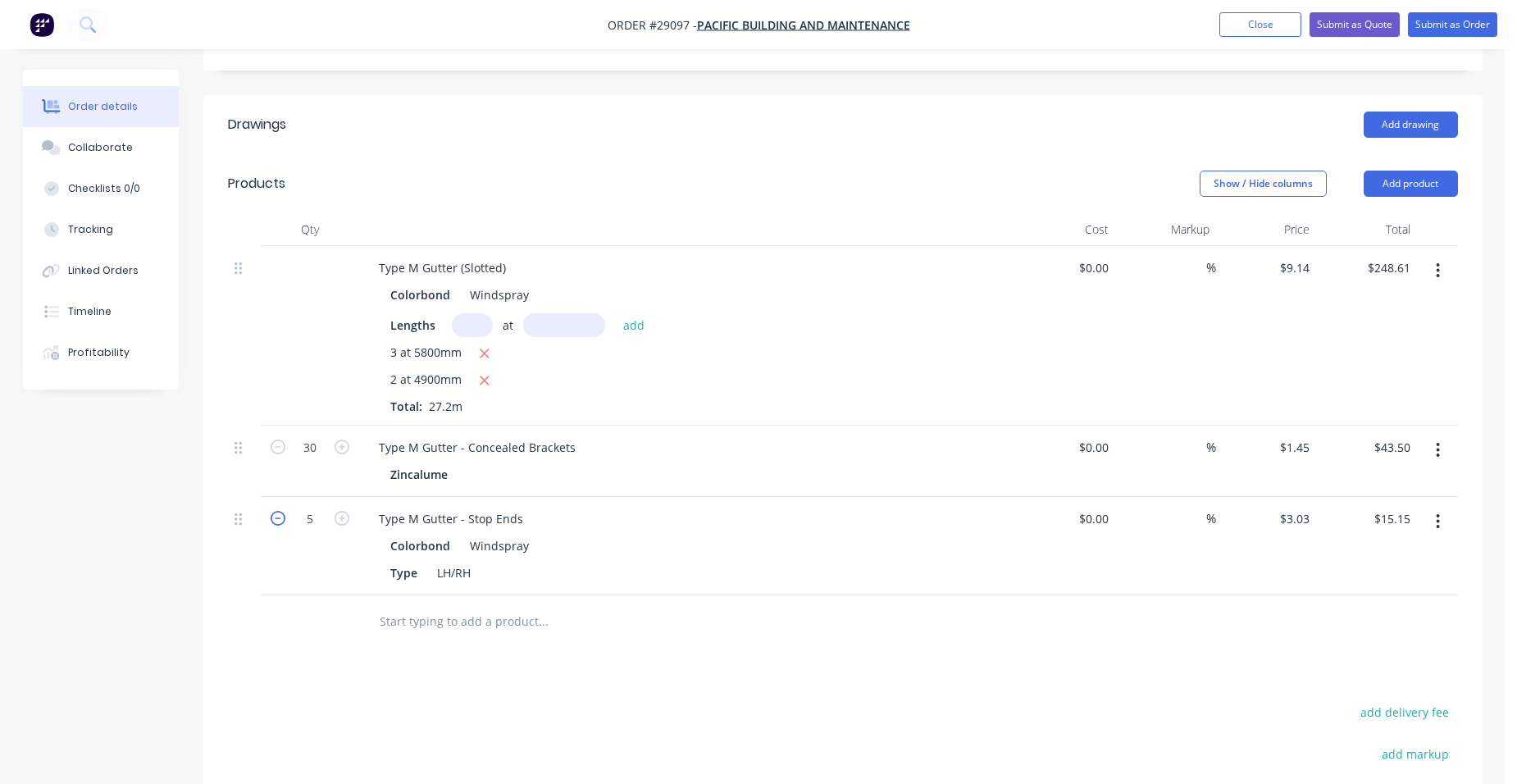
click at [279, 510] on icon "button" at bounding box center [277, 517] width 15 height 15
type input "4"
type input "$12.12"
click at [1426, 170] on button "Add product" at bounding box center [1410, 183] width 94 height 26
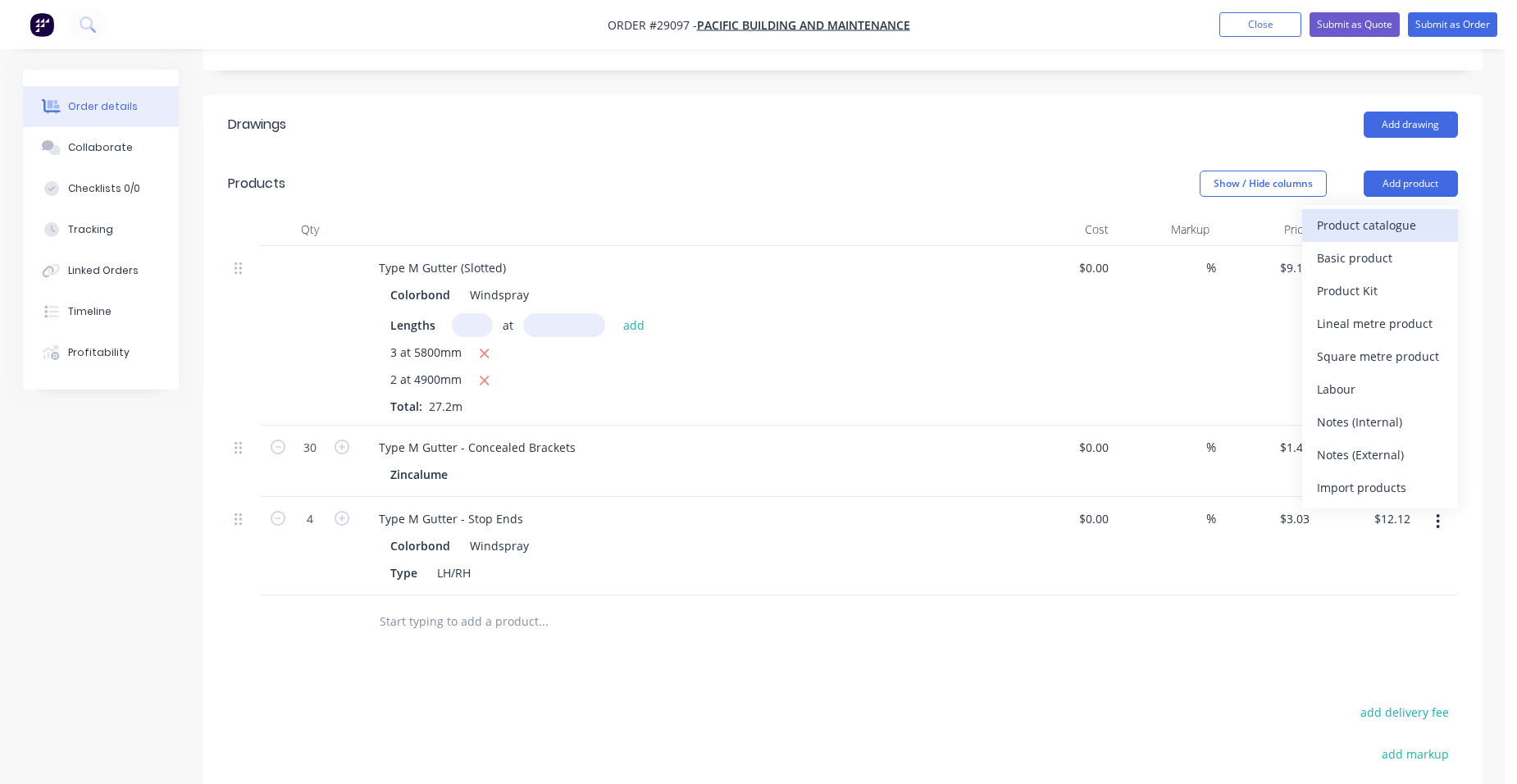
click at [1380, 213] on div "Product catalogue" at bounding box center [1380, 225] width 126 height 24
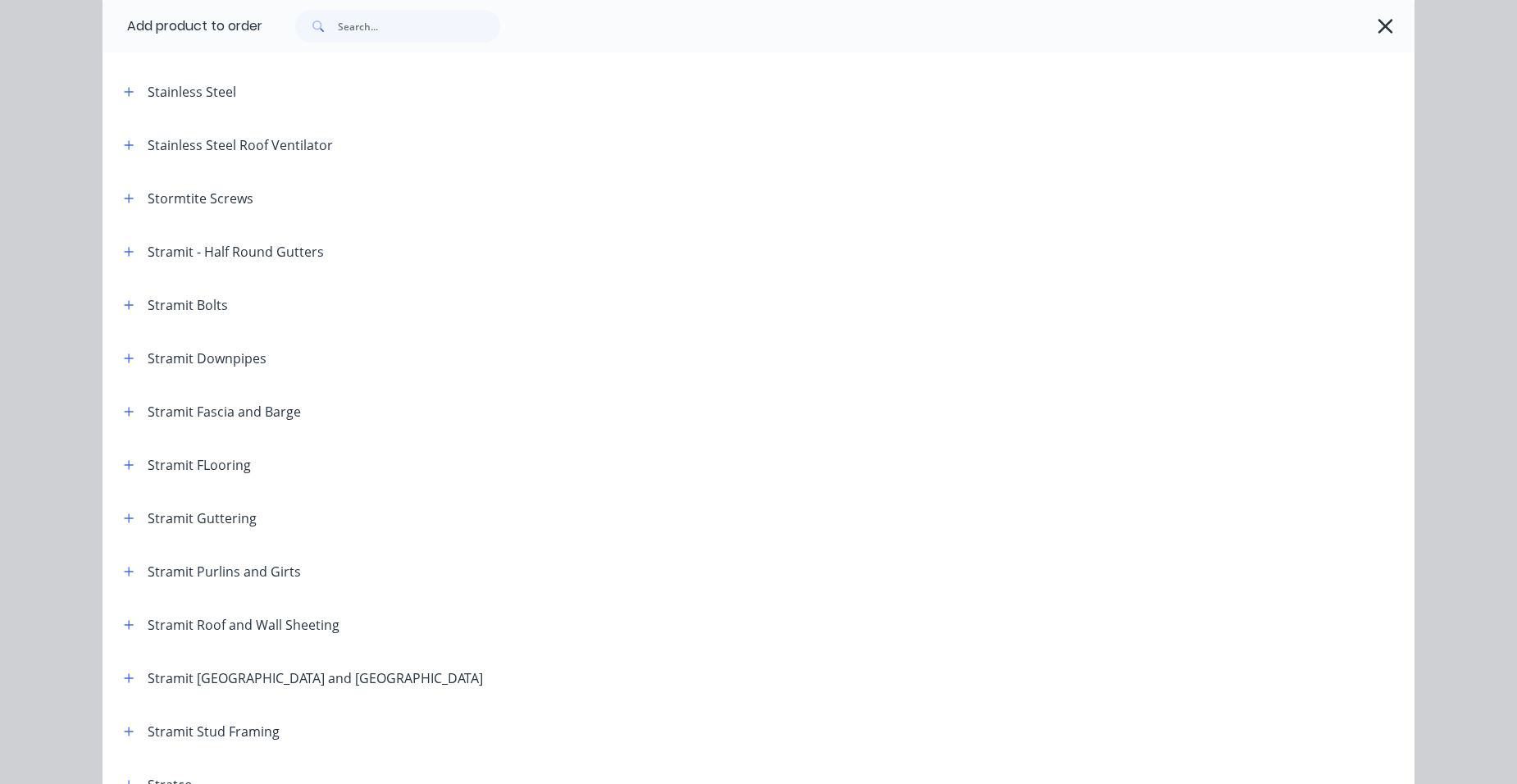
scroll to position [2623, 0]
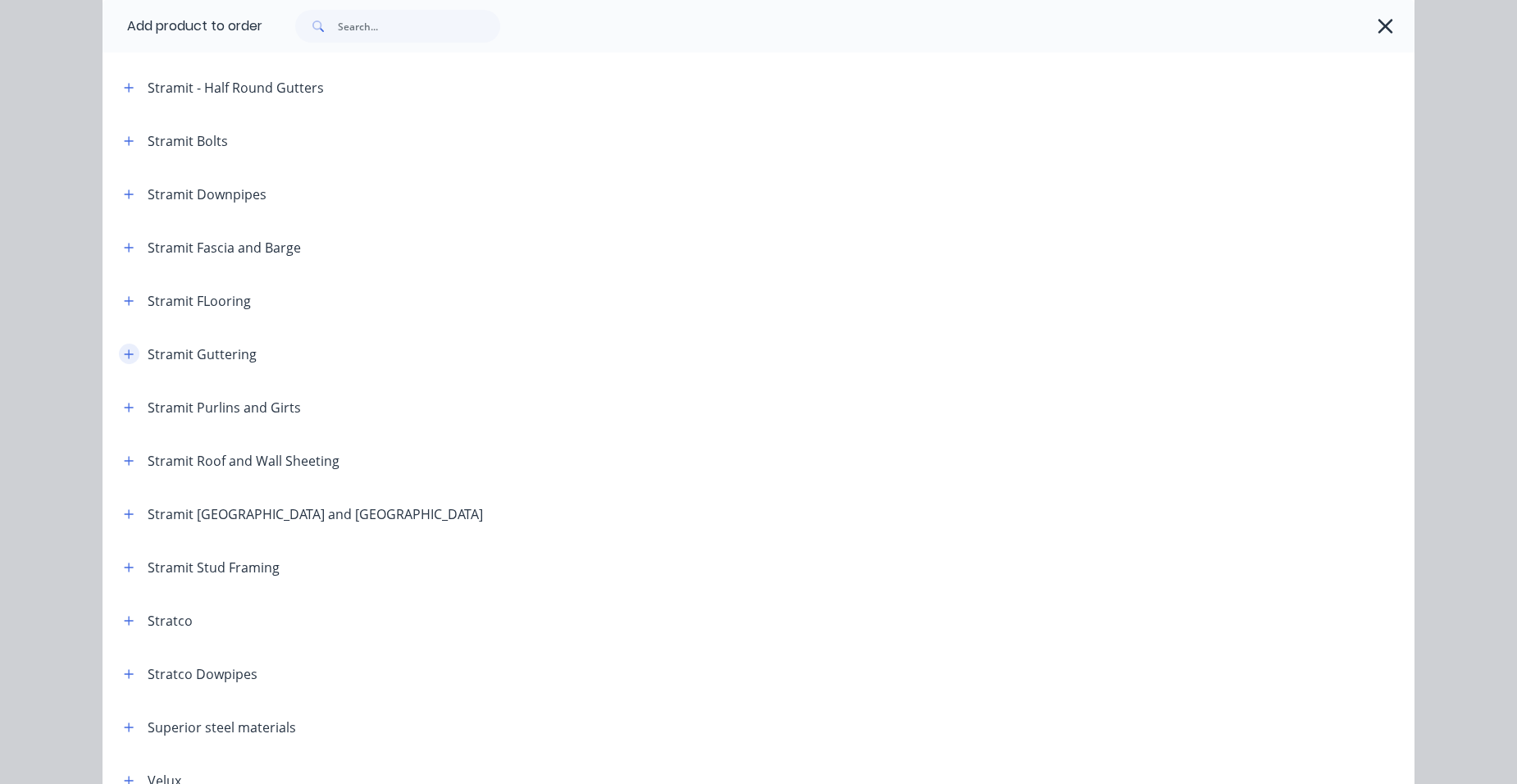
click at [128, 349] on icon "button" at bounding box center [128, 353] width 10 height 11
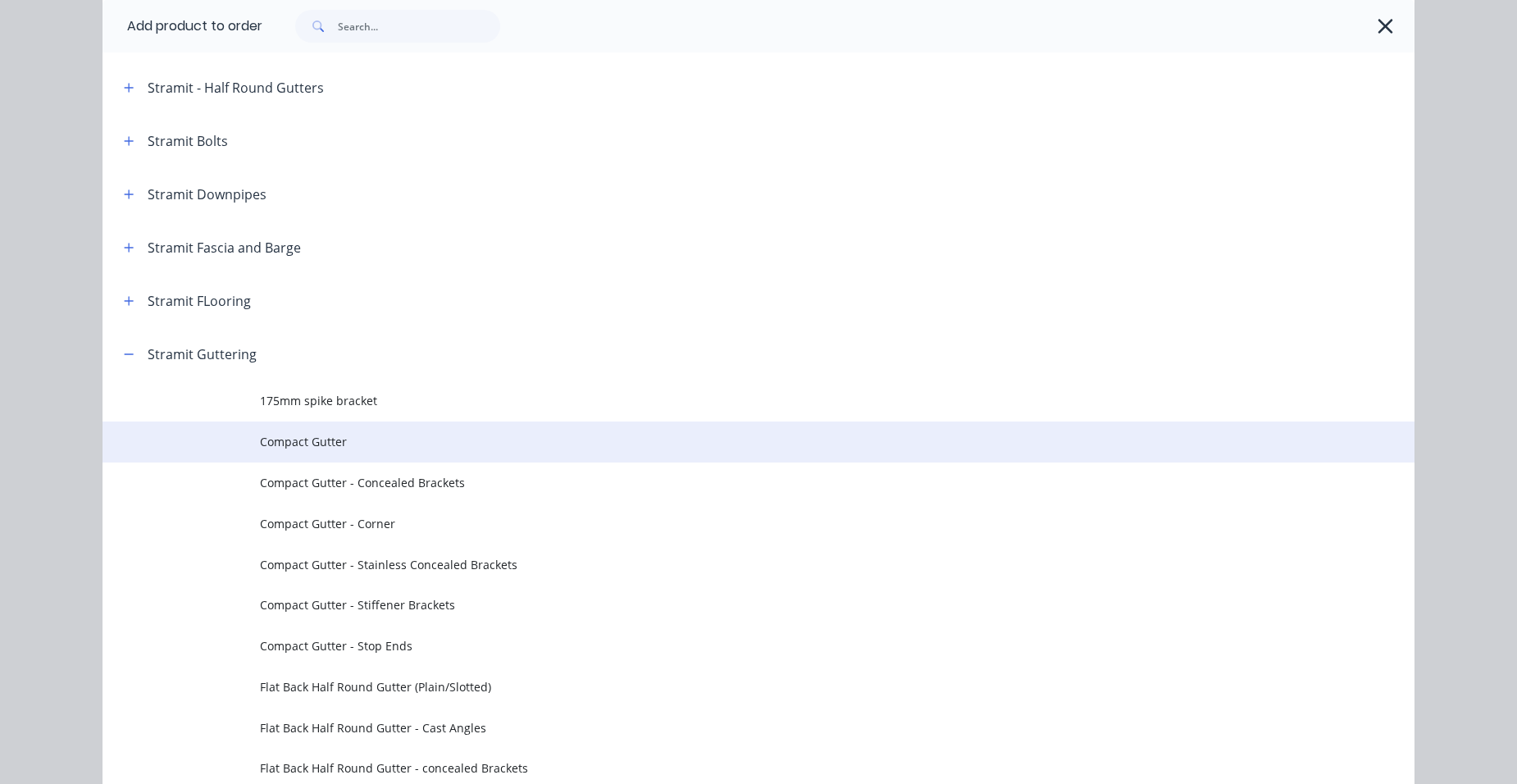
click at [359, 434] on span "Compact Gutter" at bounding box center [721, 442] width 923 height 18
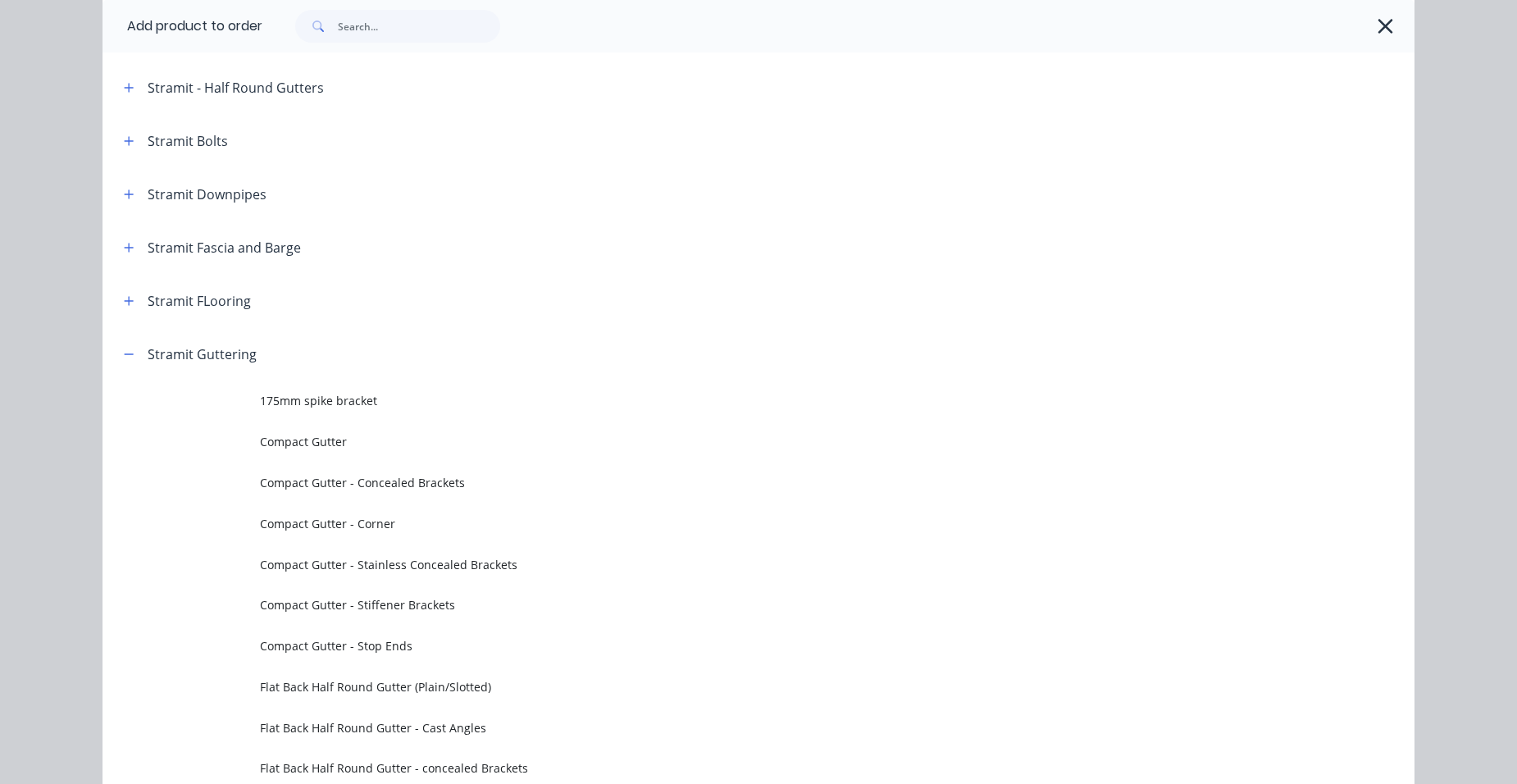
scroll to position [0, 0]
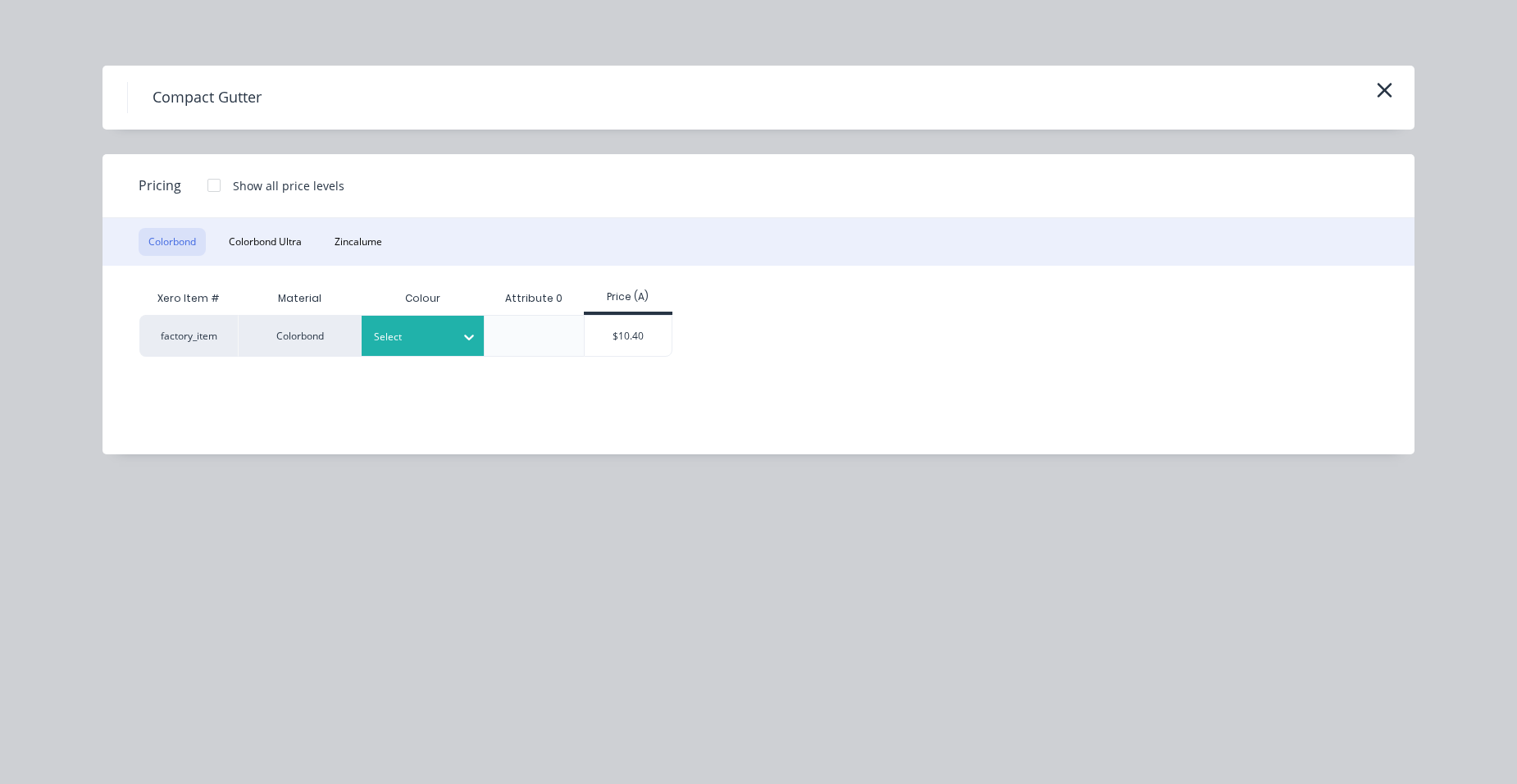
click at [377, 338] on div at bounding box center [411, 337] width 74 height 18
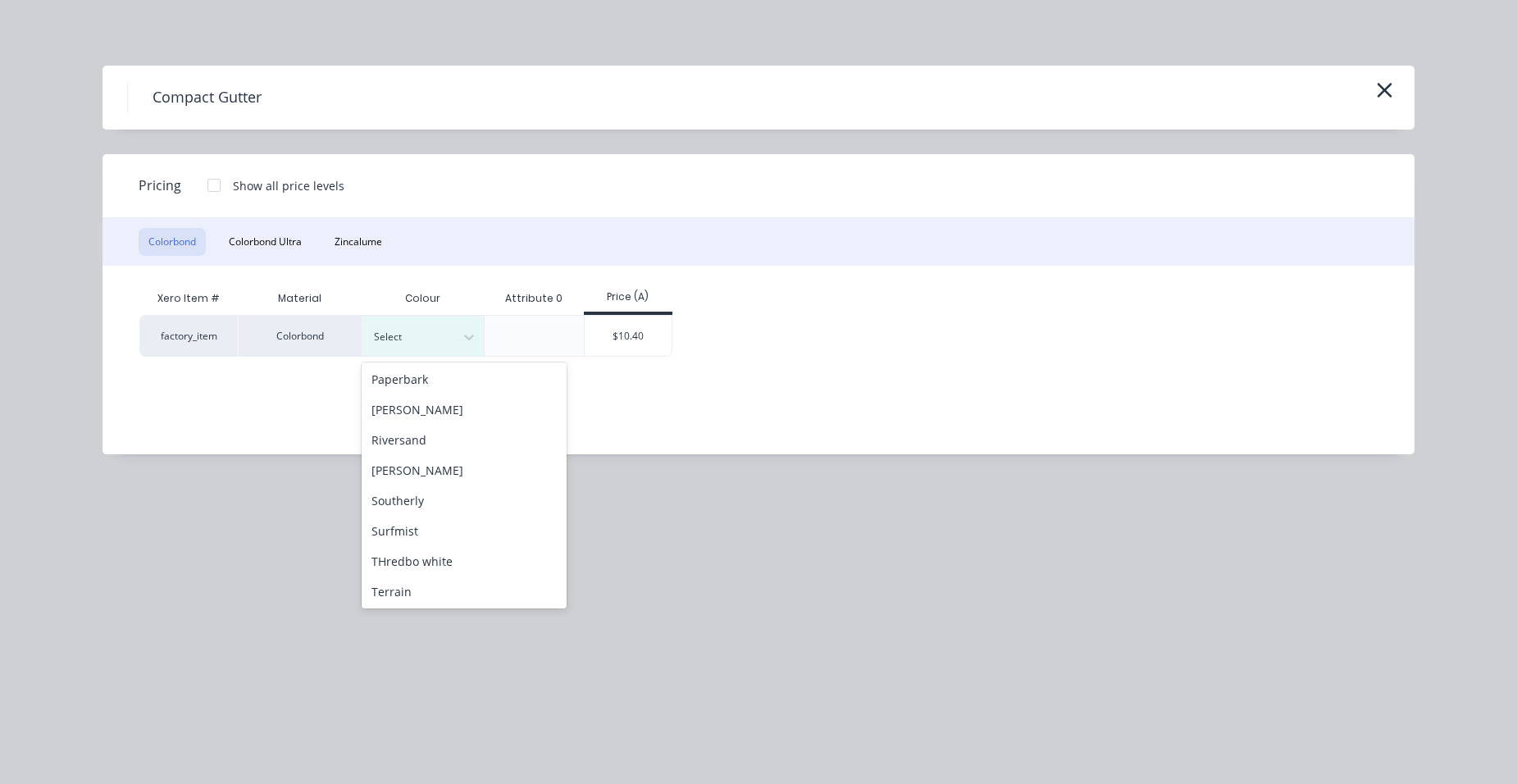
scroll to position [731, 0]
click at [431, 554] on div "Windspray" at bounding box center [464, 559] width 205 height 31
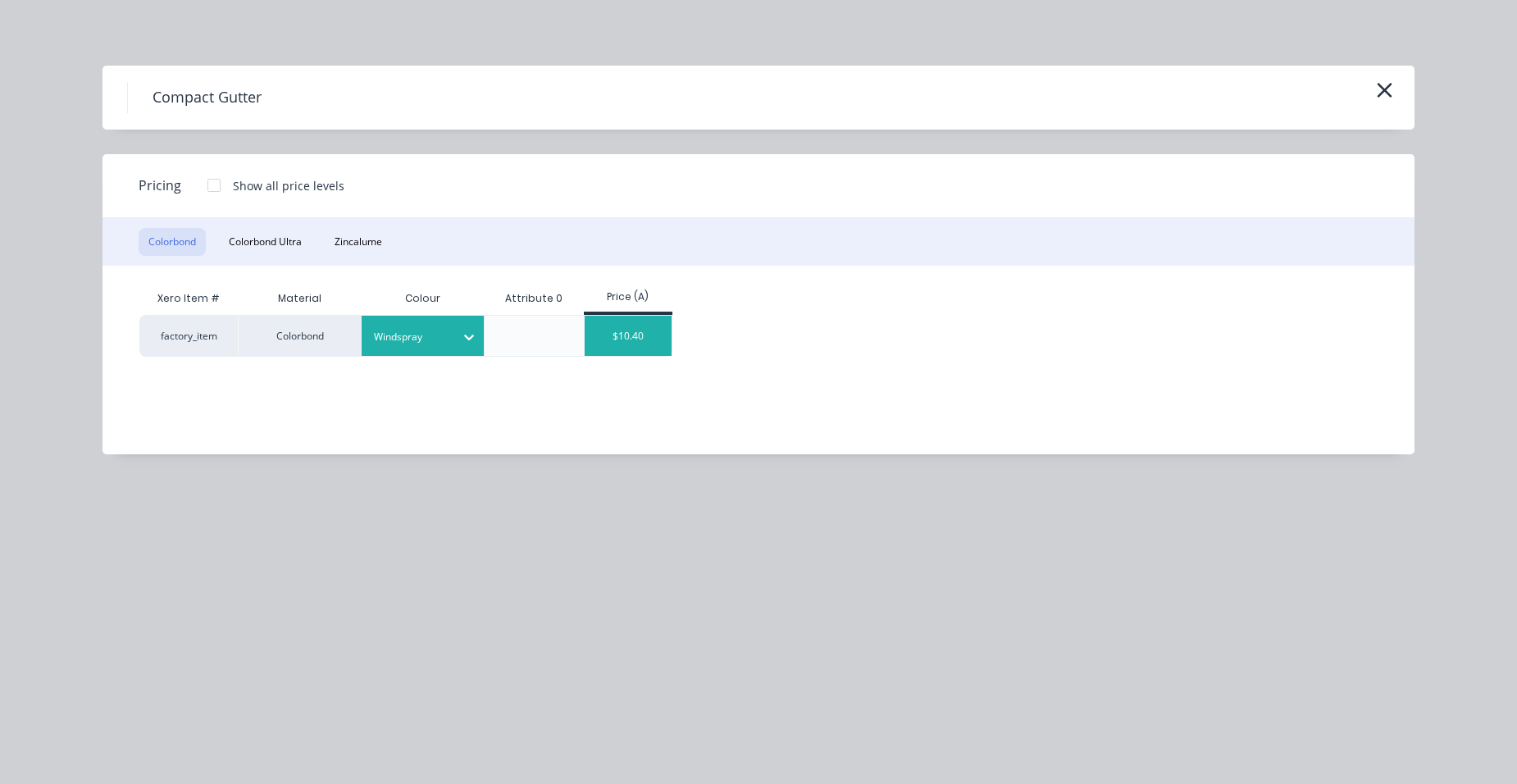
click at [615, 334] on div "$10.40" at bounding box center [628, 336] width 88 height 40
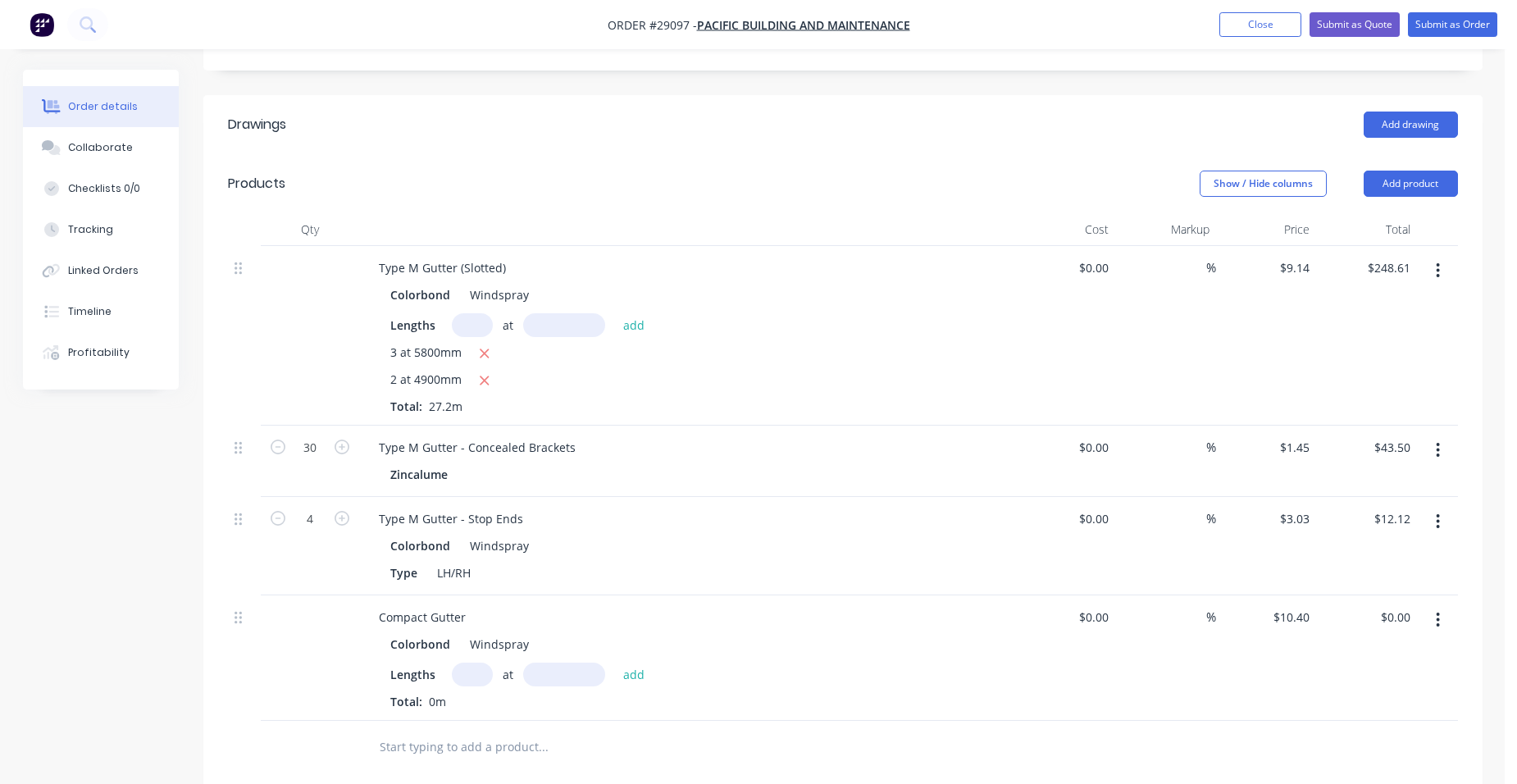
drag, startPoint x: 466, startPoint y: 654, endPoint x: 456, endPoint y: 657, distance: 10.4
click at [467, 662] on input "text" at bounding box center [472, 674] width 41 height 24
type input "1"
type input "6300"
click at [615, 662] on button "add" at bounding box center [634, 673] width 39 height 22
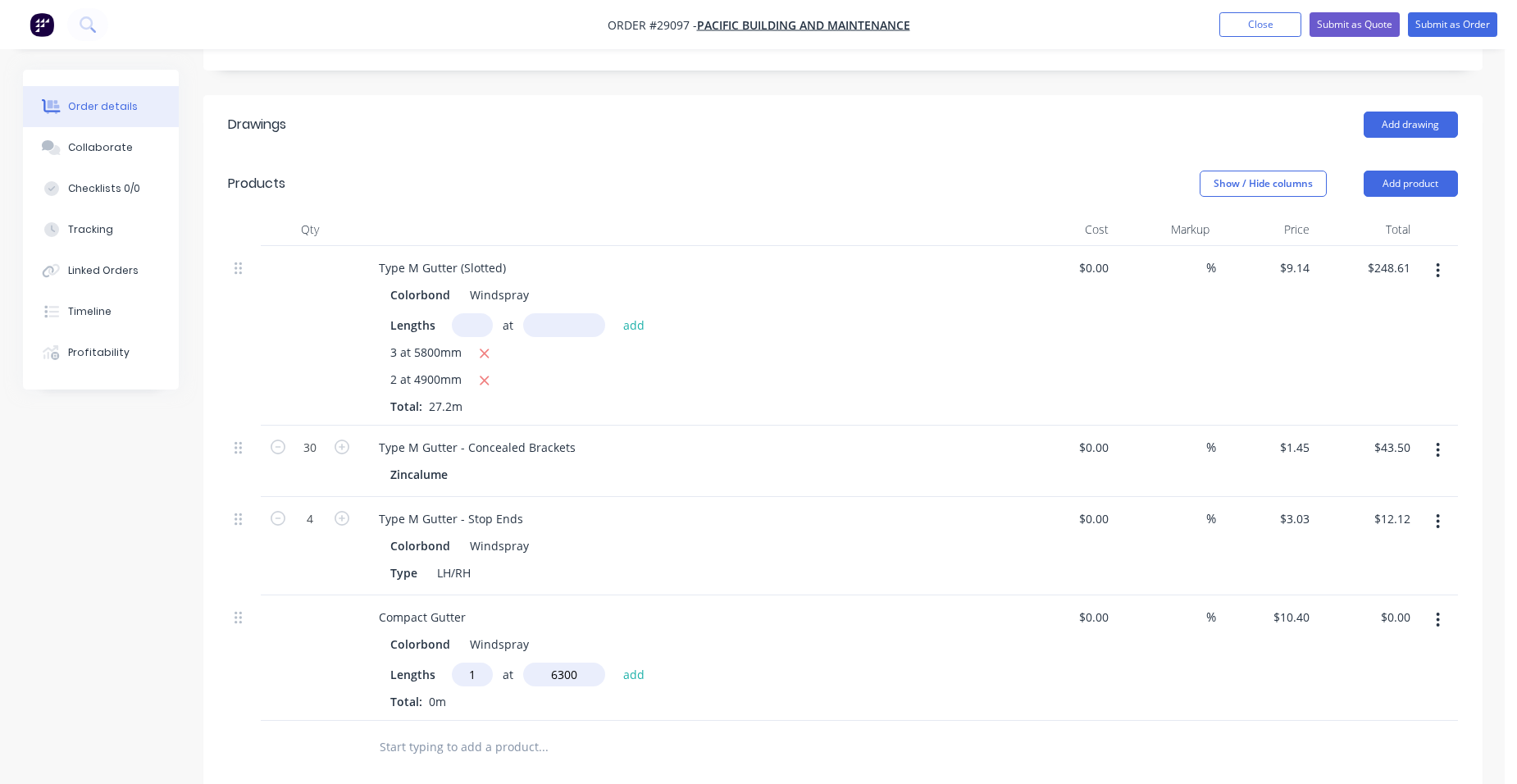
type input "$65.52"
click at [1420, 170] on button "Add product" at bounding box center [1410, 183] width 94 height 26
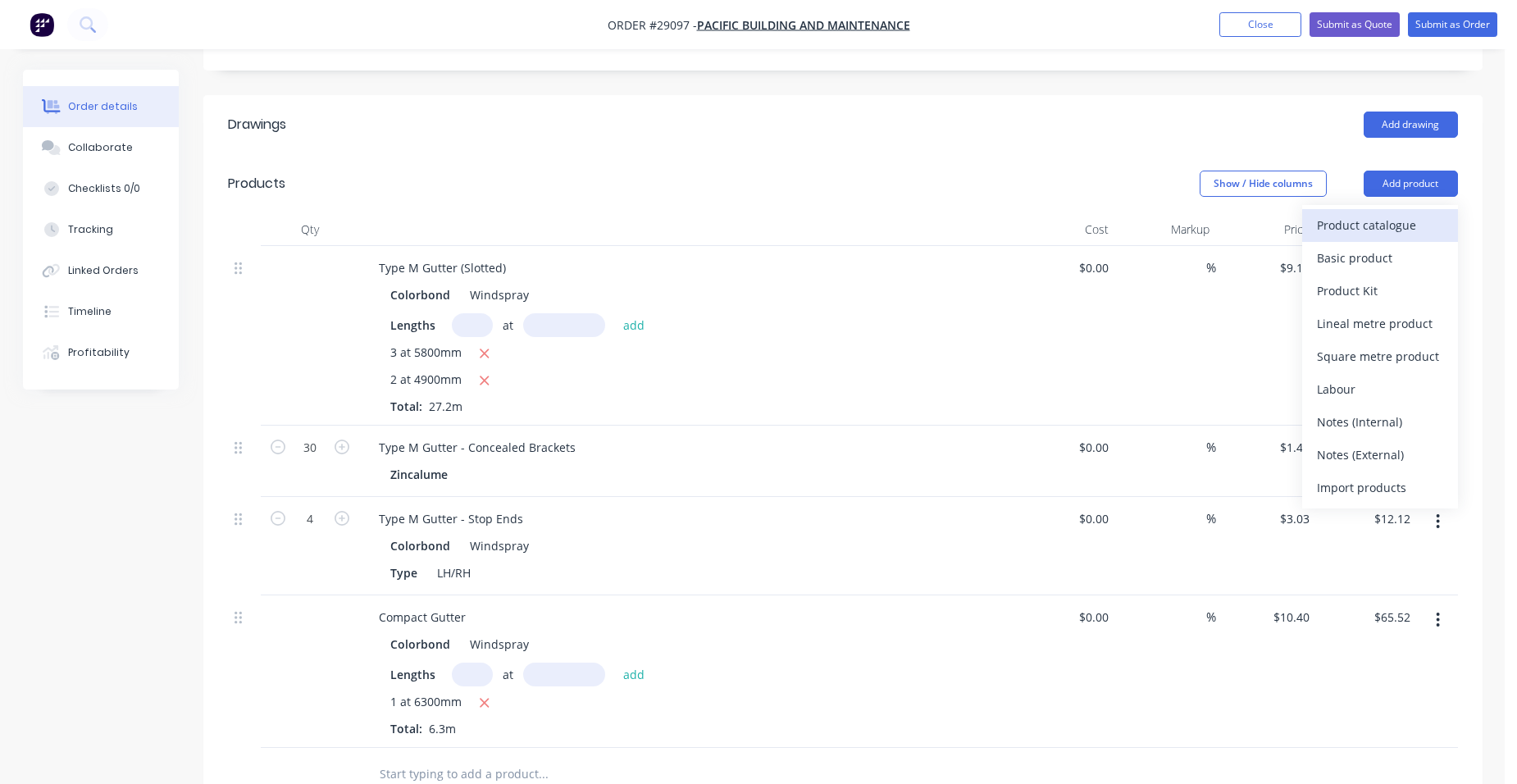
click at [1375, 213] on div "Product catalogue" at bounding box center [1380, 225] width 126 height 24
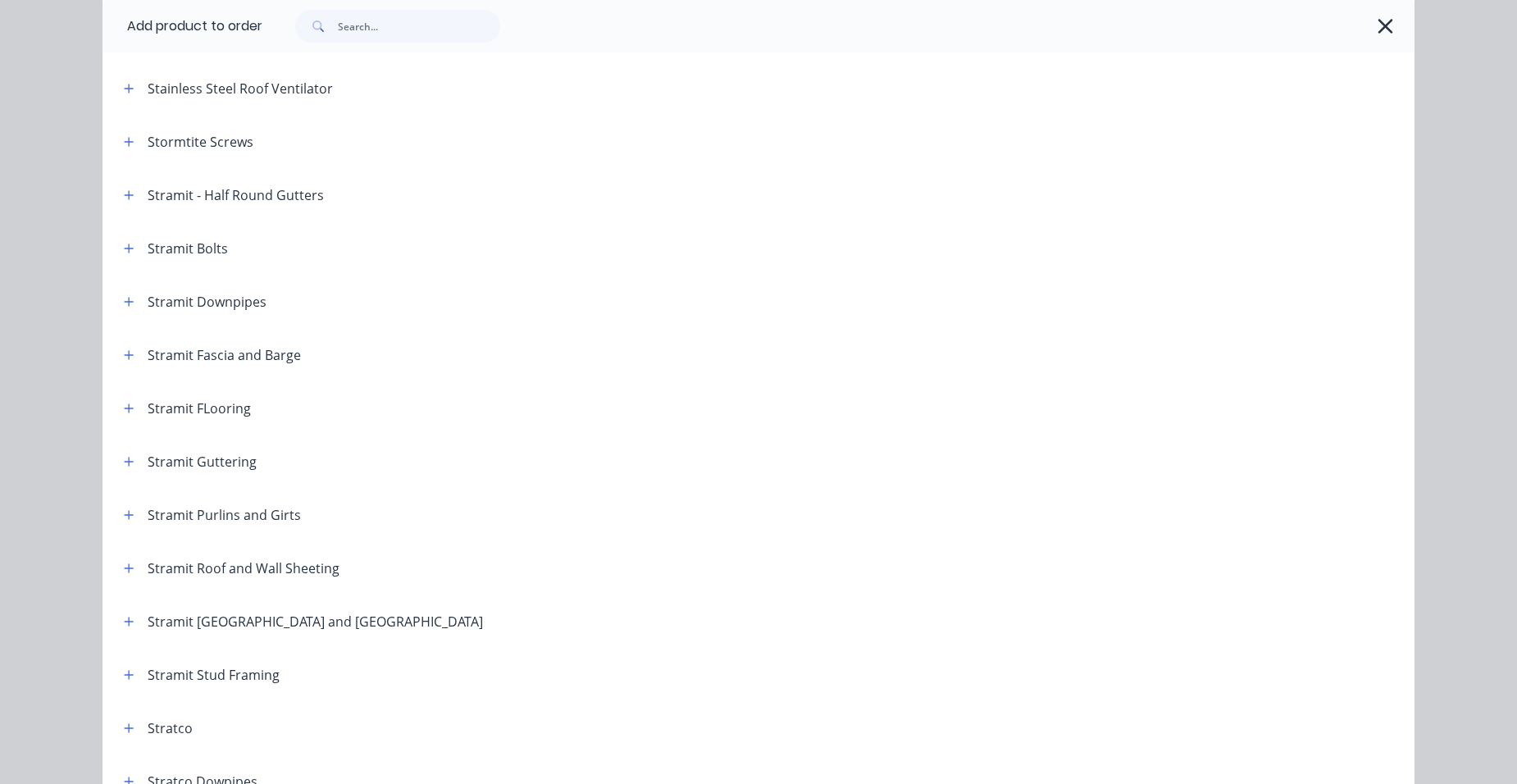
scroll to position [2541, 0]
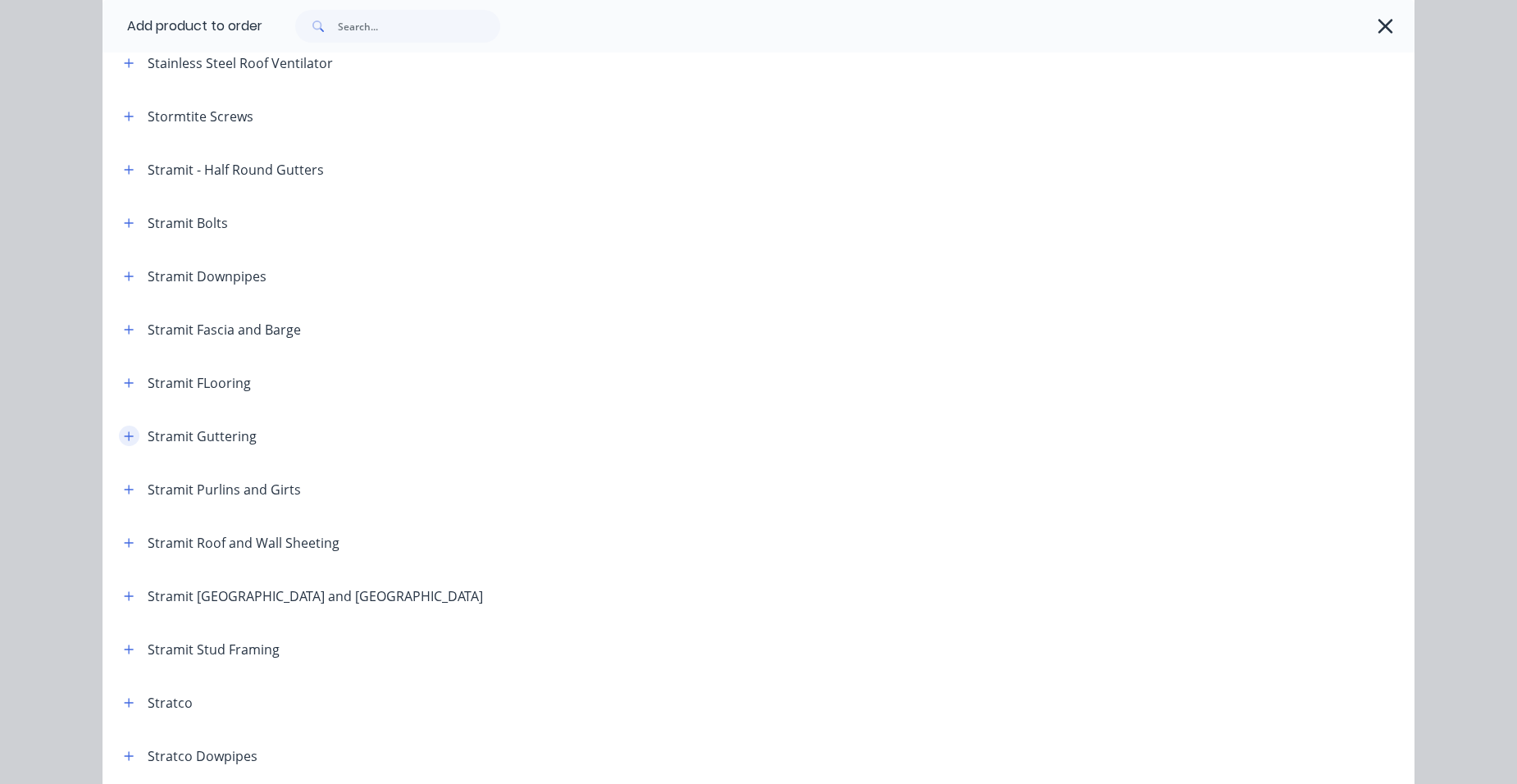
click at [124, 430] on button "button" at bounding box center [129, 435] width 20 height 20
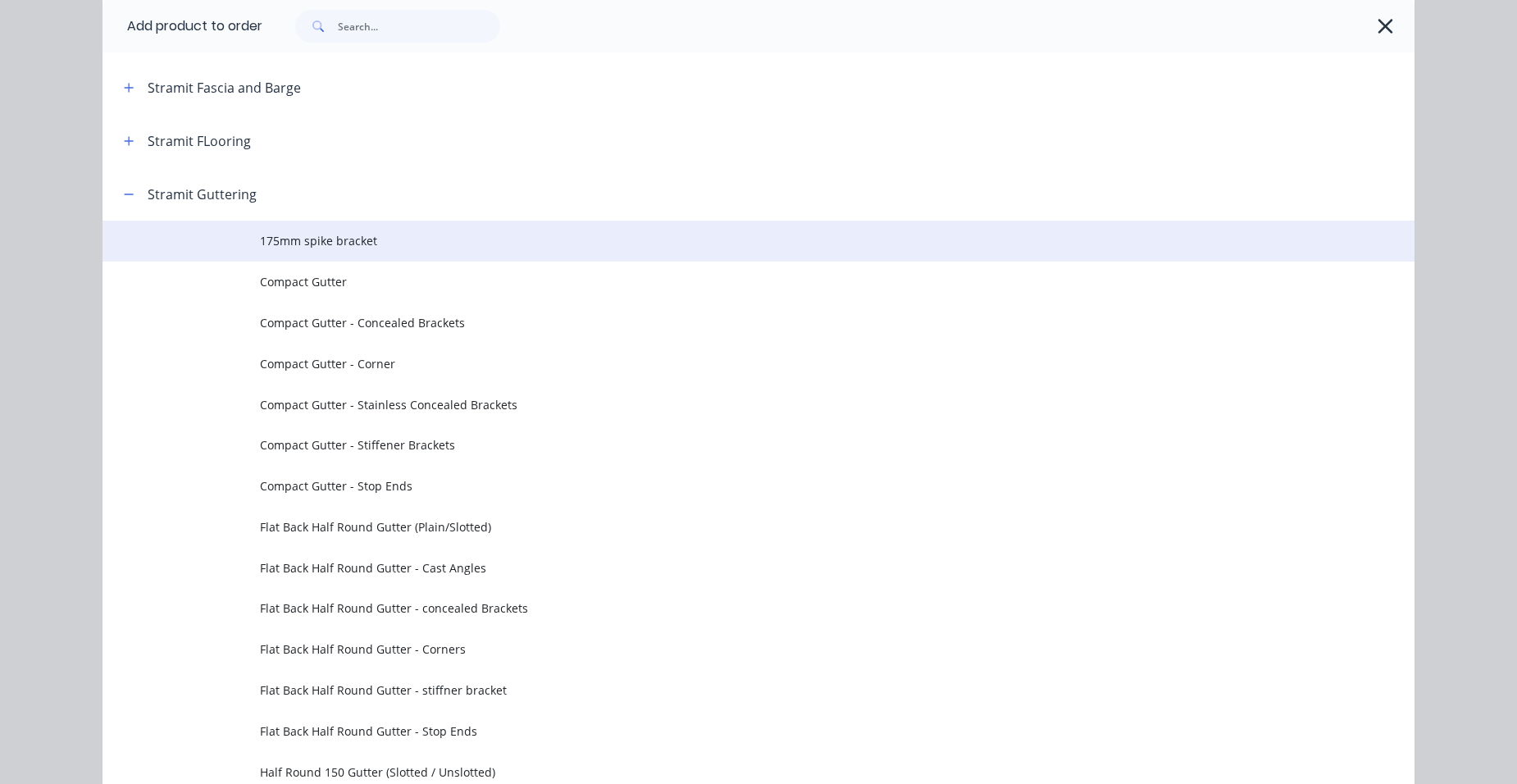
scroll to position [2787, 0]
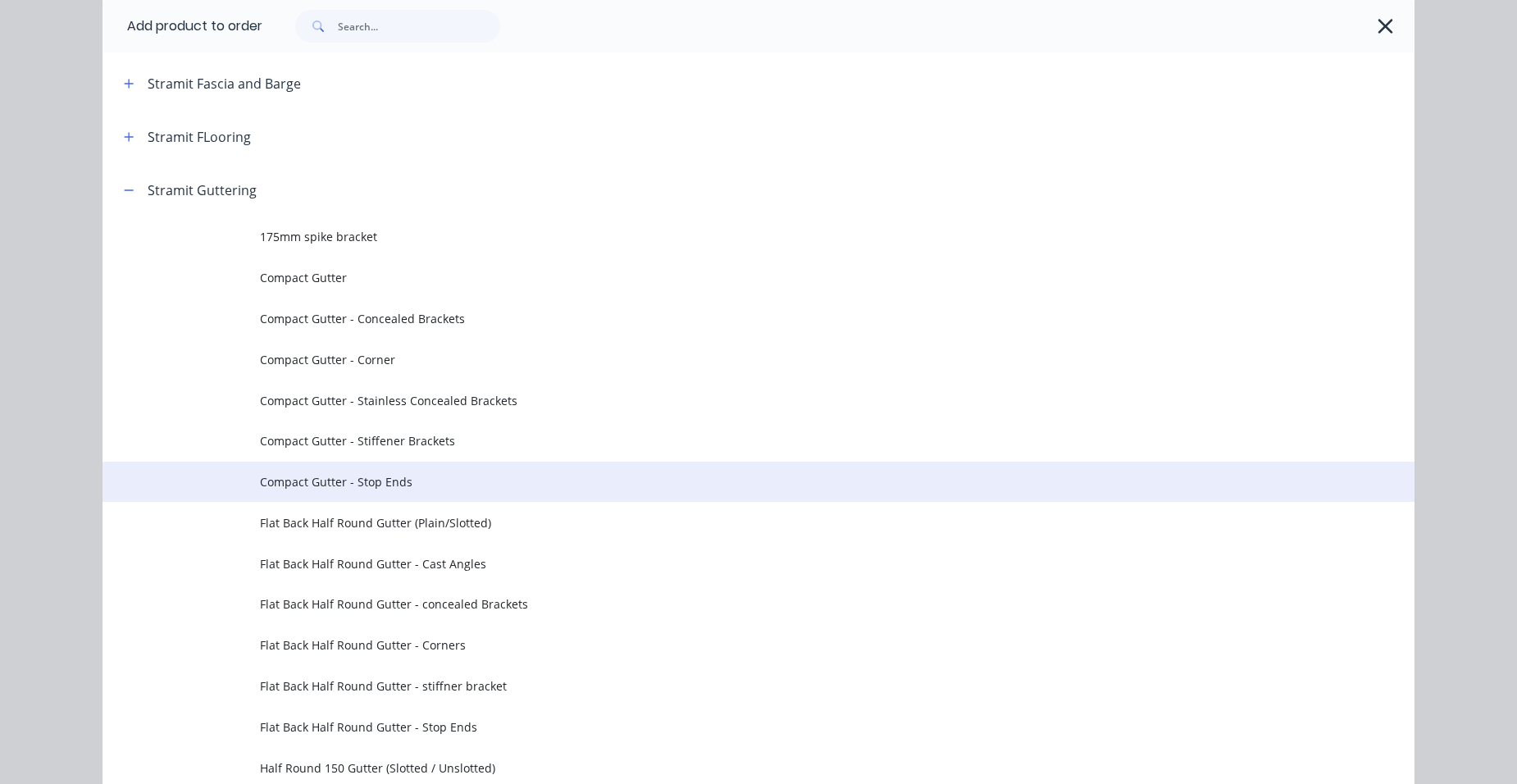
click at [392, 477] on span "Compact Gutter - Stop Ends" at bounding box center [721, 481] width 923 height 18
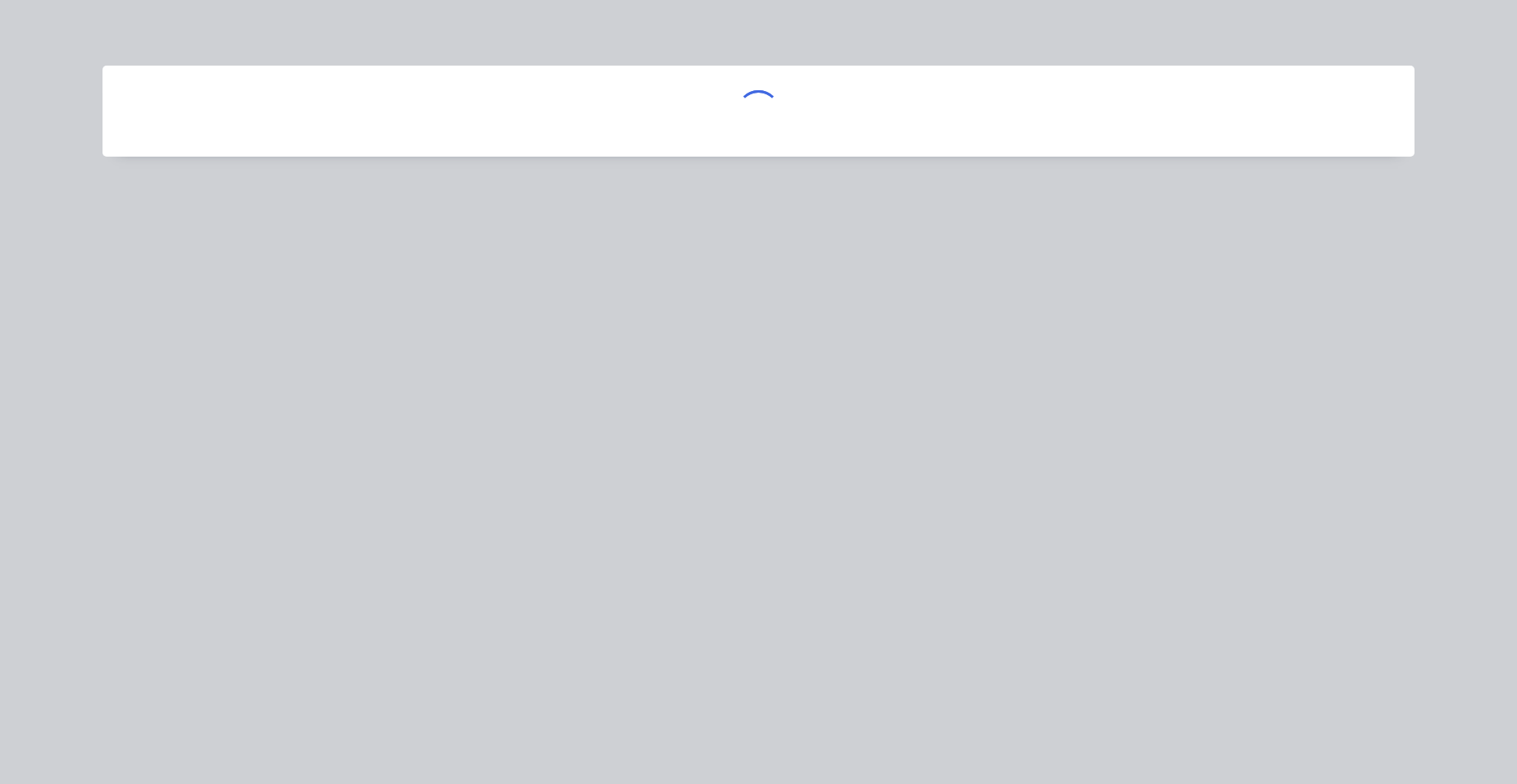
scroll to position [0, 0]
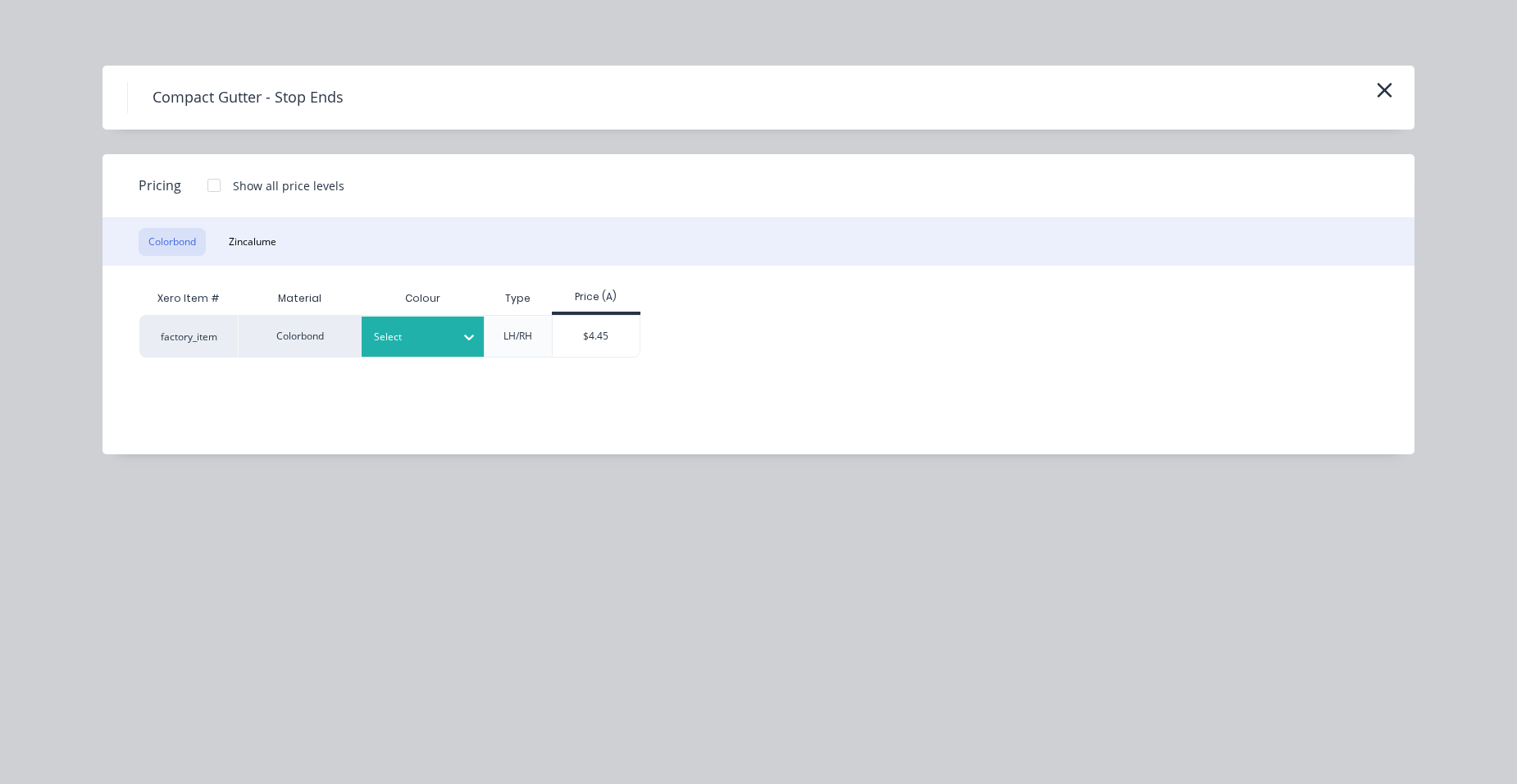
click at [390, 353] on div "Select" at bounding box center [423, 337] width 123 height 40
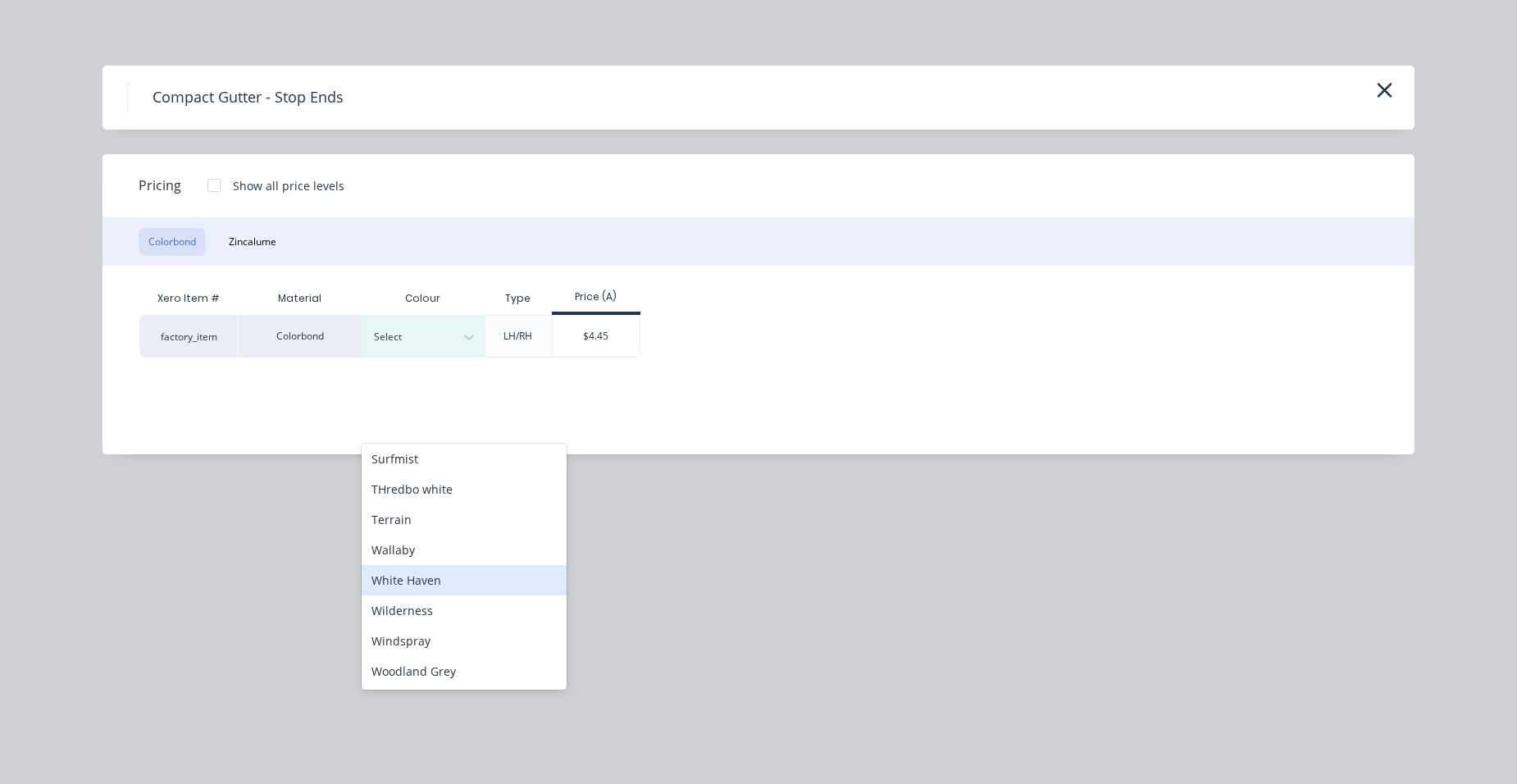
scroll to position [845, 0]
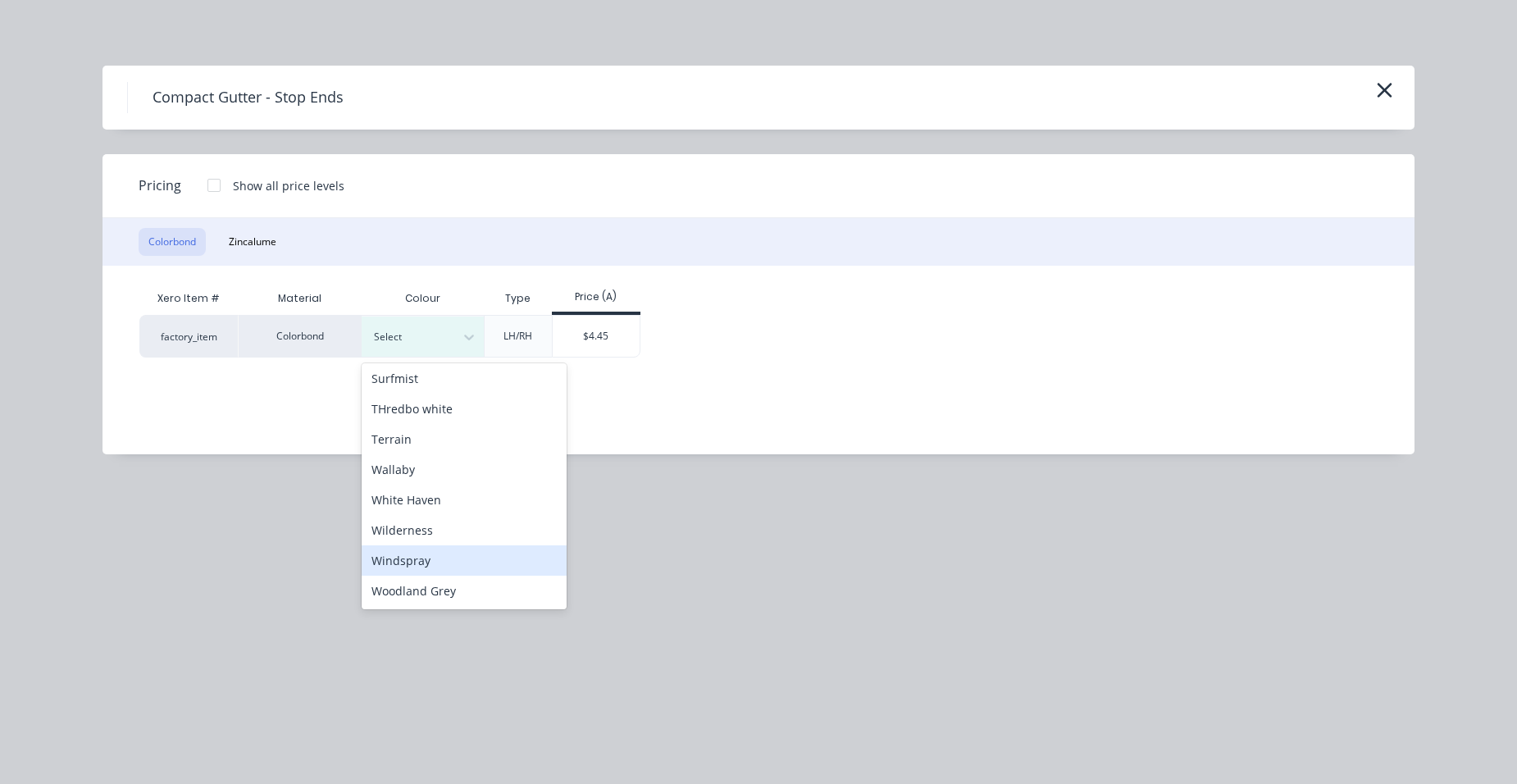
click at [430, 561] on div "Windspray" at bounding box center [464, 560] width 205 height 31
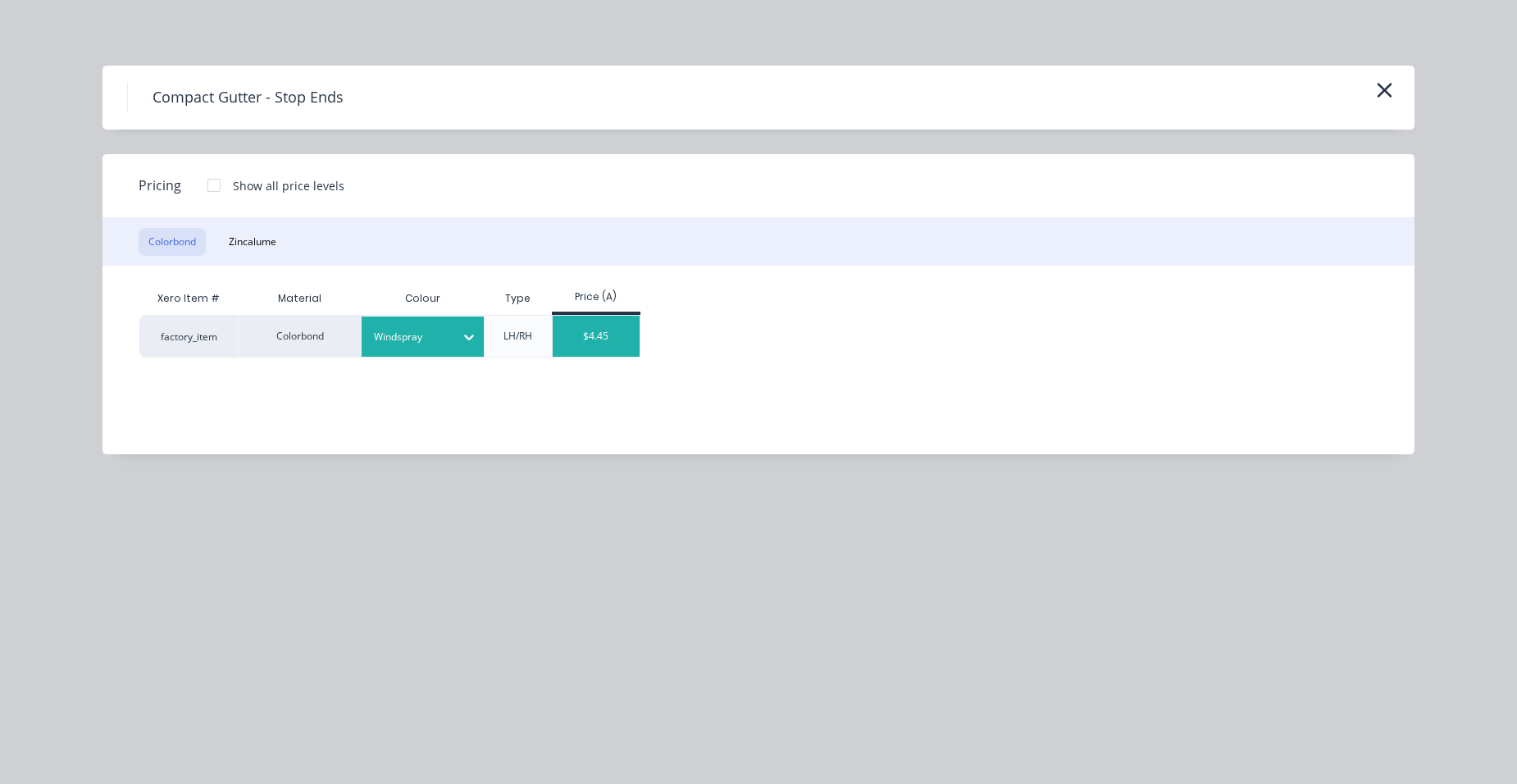
click at [597, 332] on div "$4.45" at bounding box center [597, 336] width 88 height 41
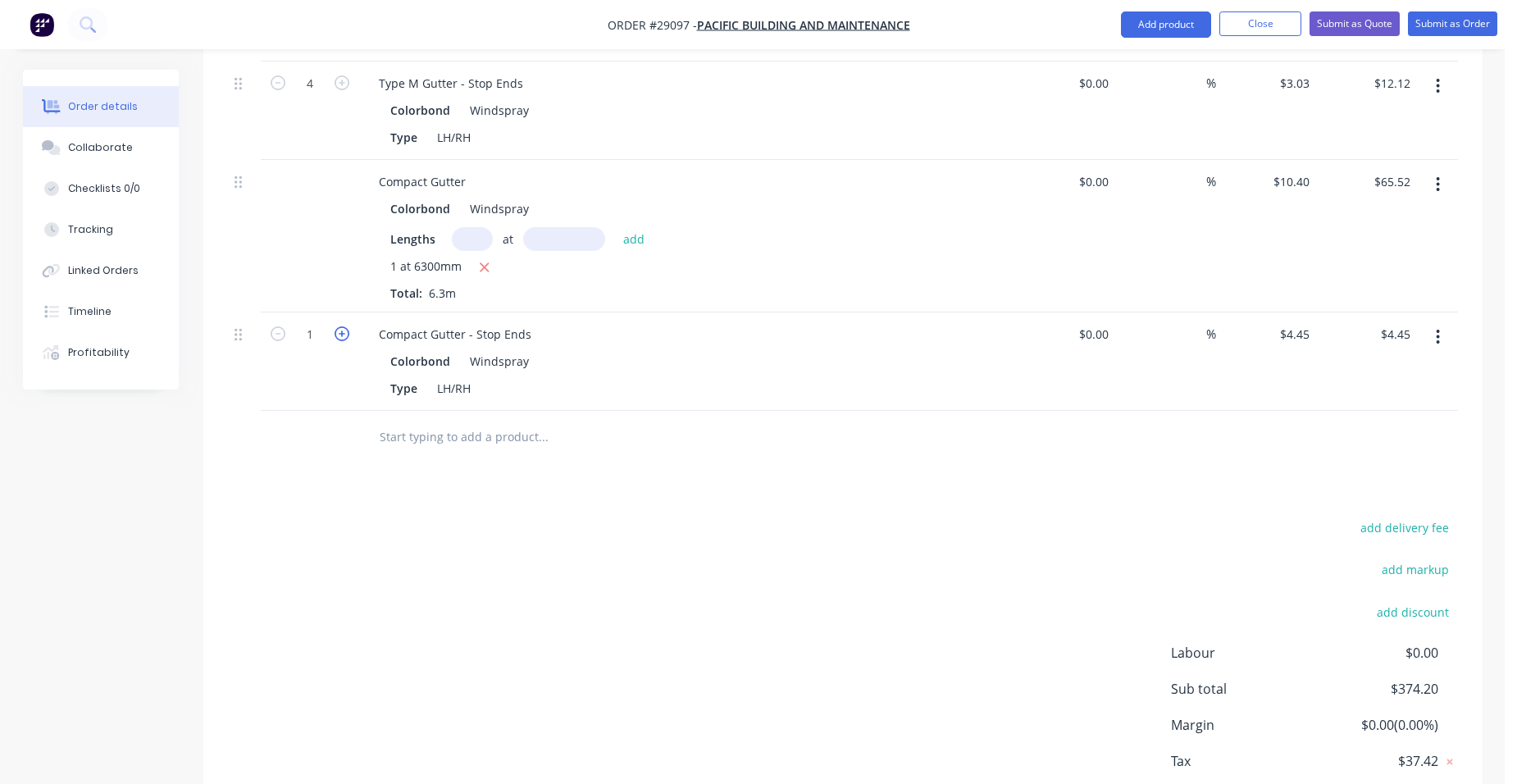
click at [340, 326] on icon "button" at bounding box center [341, 333] width 15 height 15
type input "2"
type input "$8.90"
click at [1129, 20] on button "Add product" at bounding box center [1166, 25] width 90 height 26
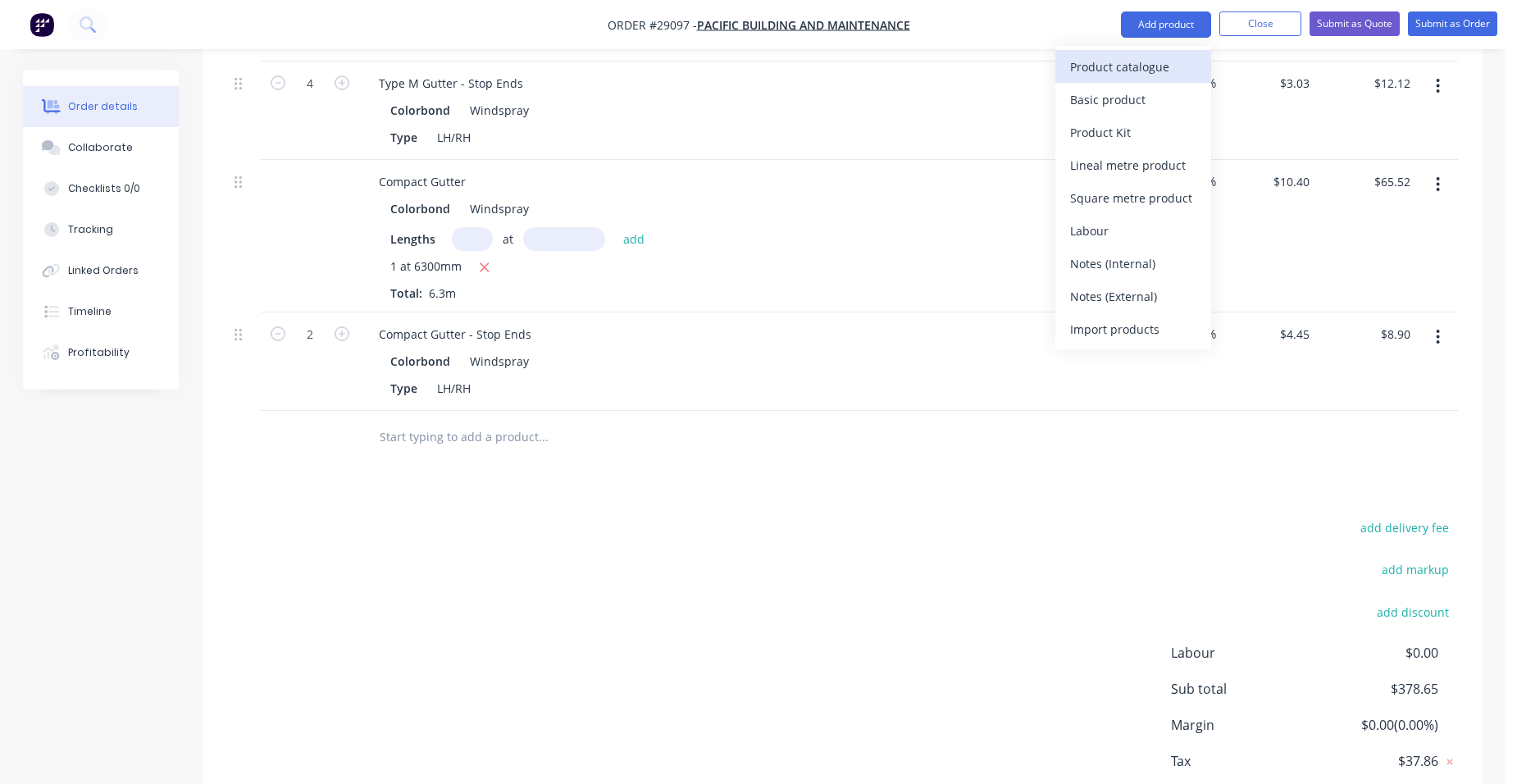
click at [1113, 73] on div "Product catalogue" at bounding box center [1134, 67] width 126 height 24
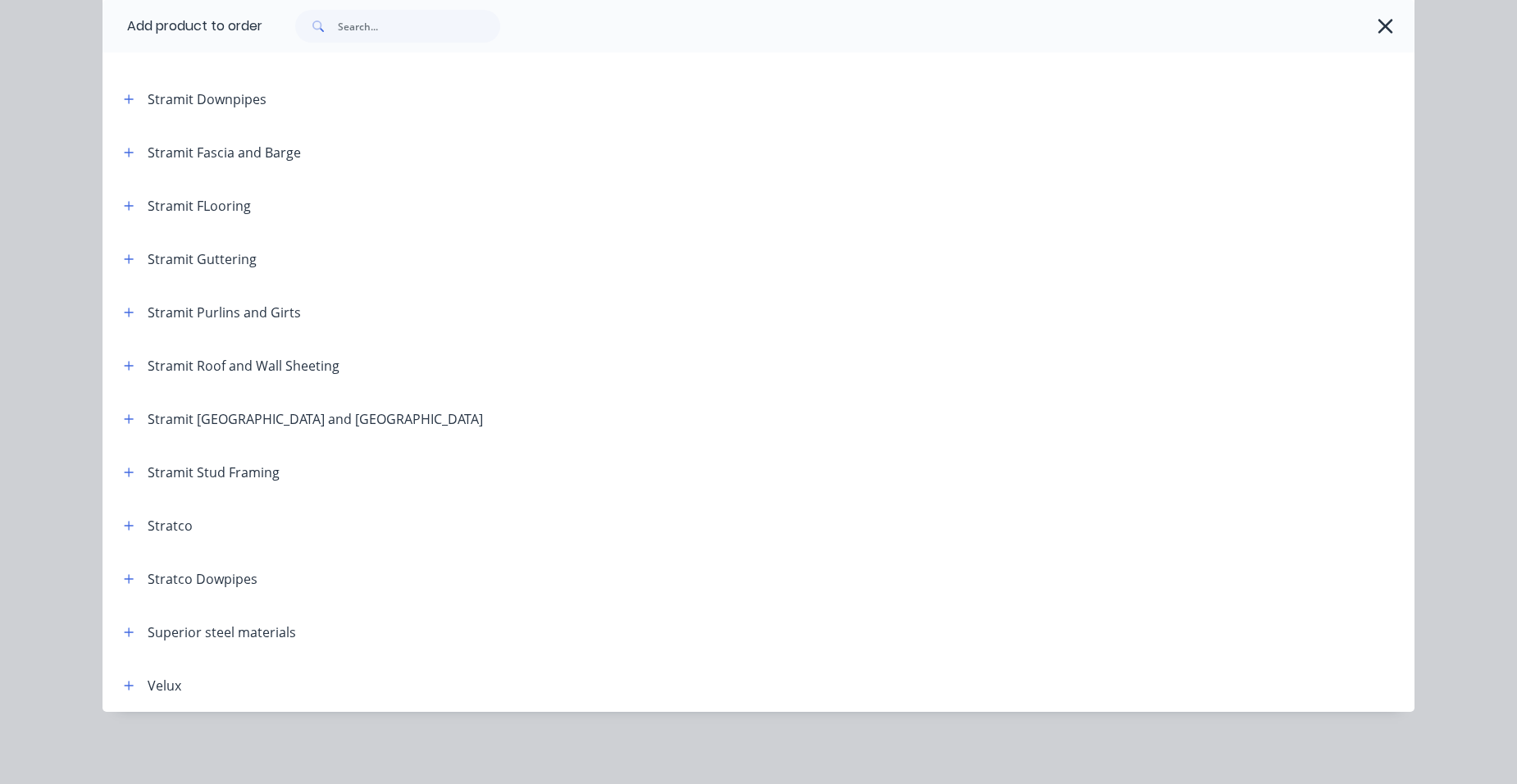
scroll to position [944, 0]
click at [124, 260] on icon "button" at bounding box center [128, 259] width 10 height 11
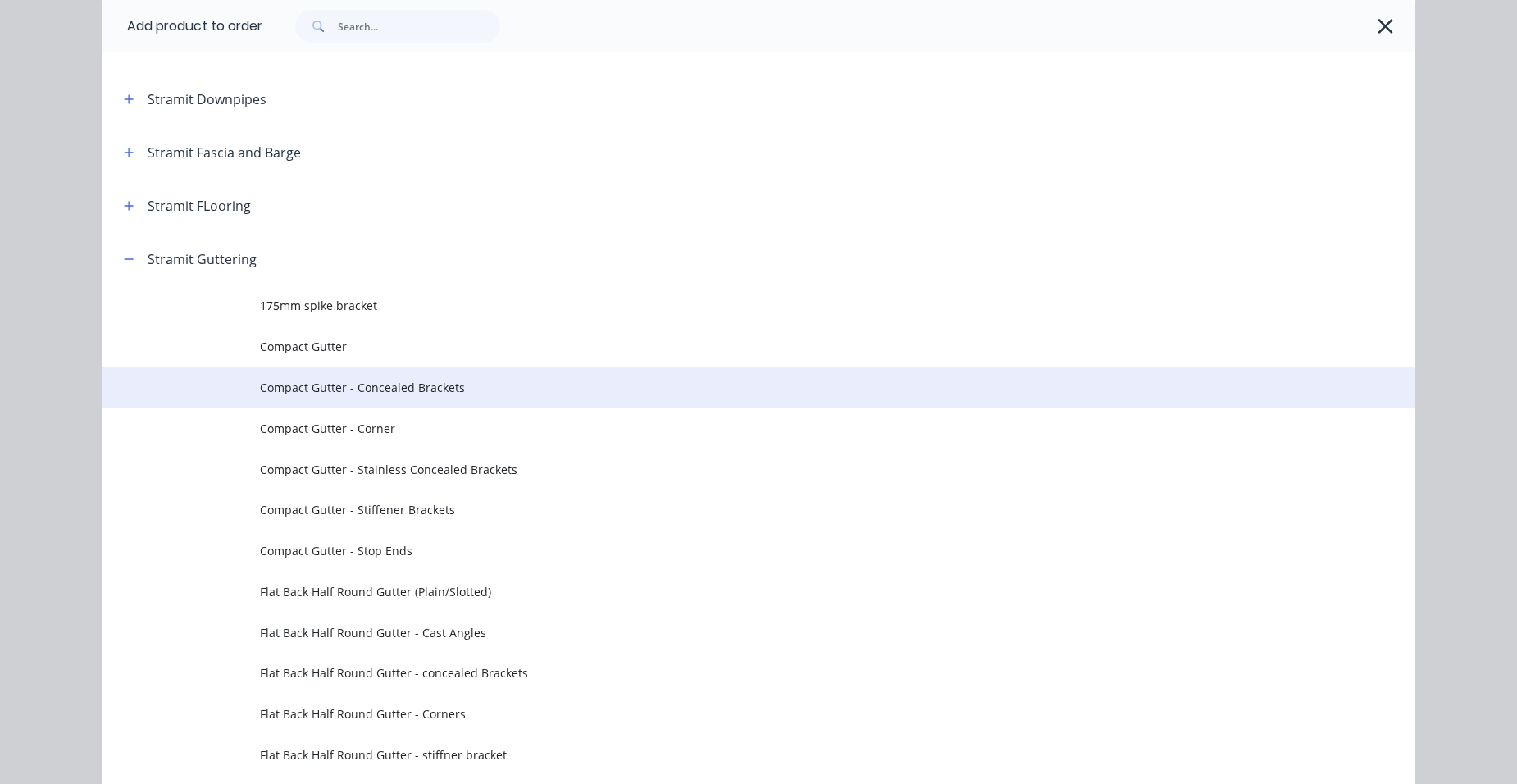
click at [441, 388] on span "Compact Gutter - Concealed Brackets" at bounding box center [721, 388] width 923 height 18
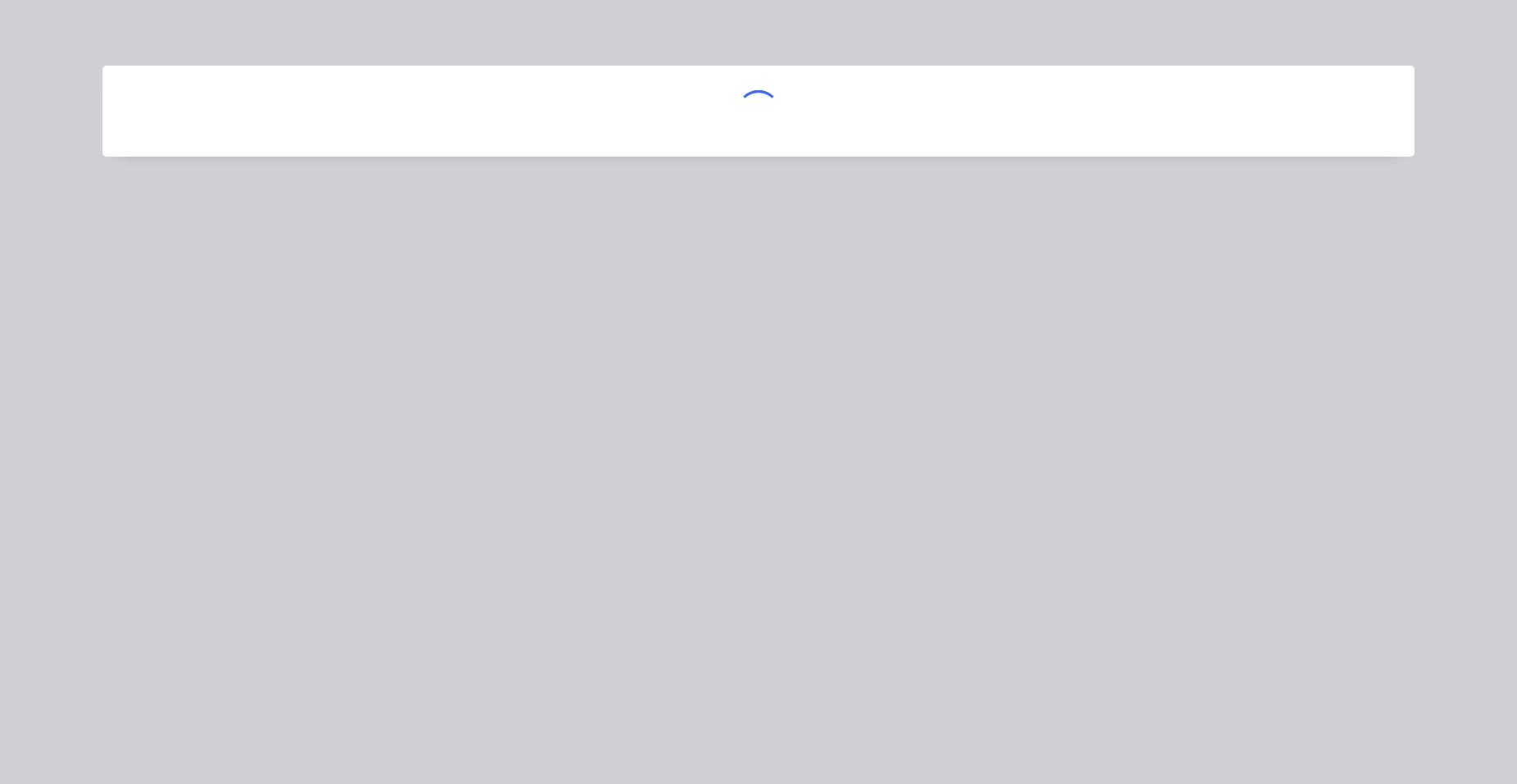
scroll to position [0, 0]
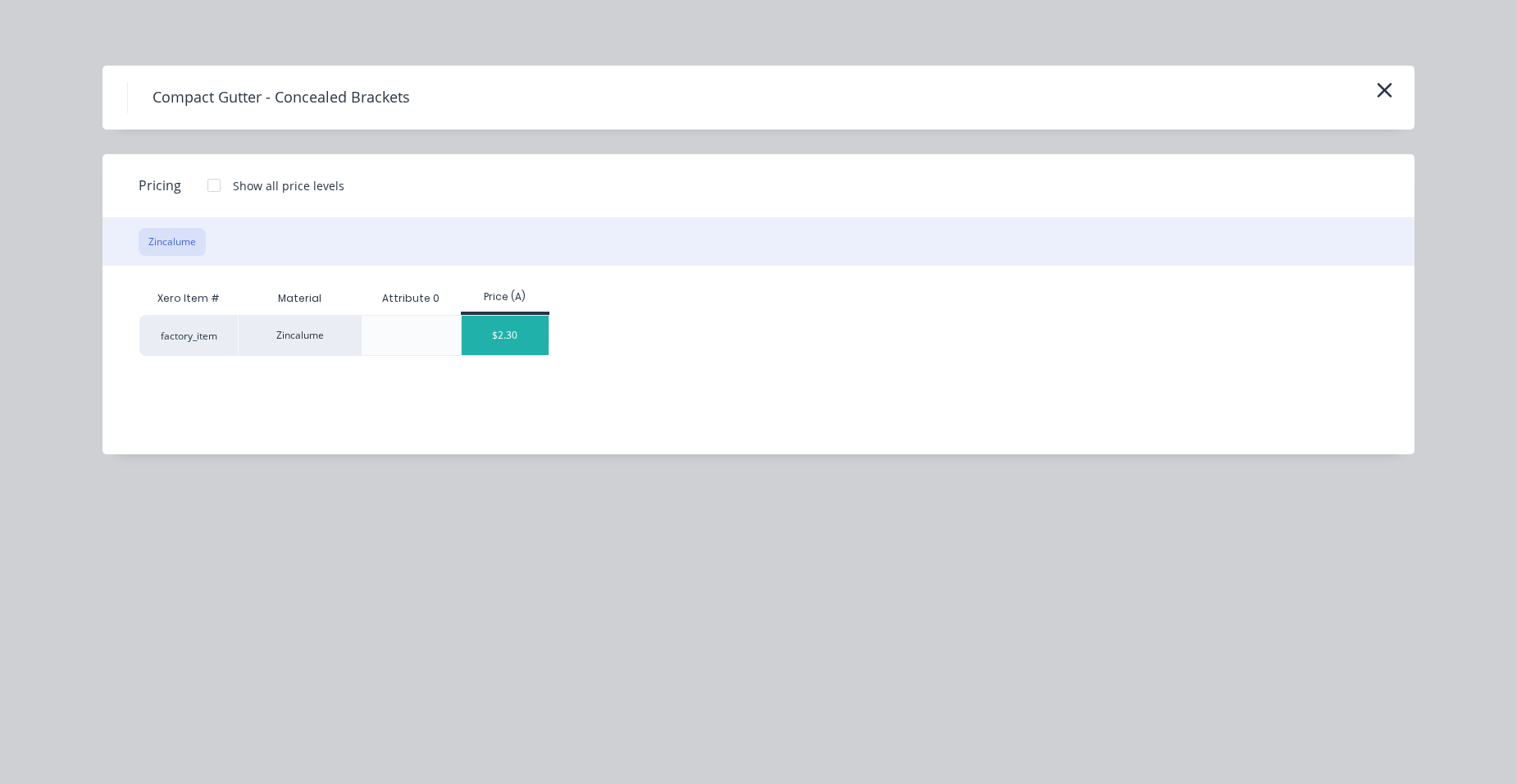
click at [488, 326] on div "$2.30" at bounding box center [505, 335] width 88 height 39
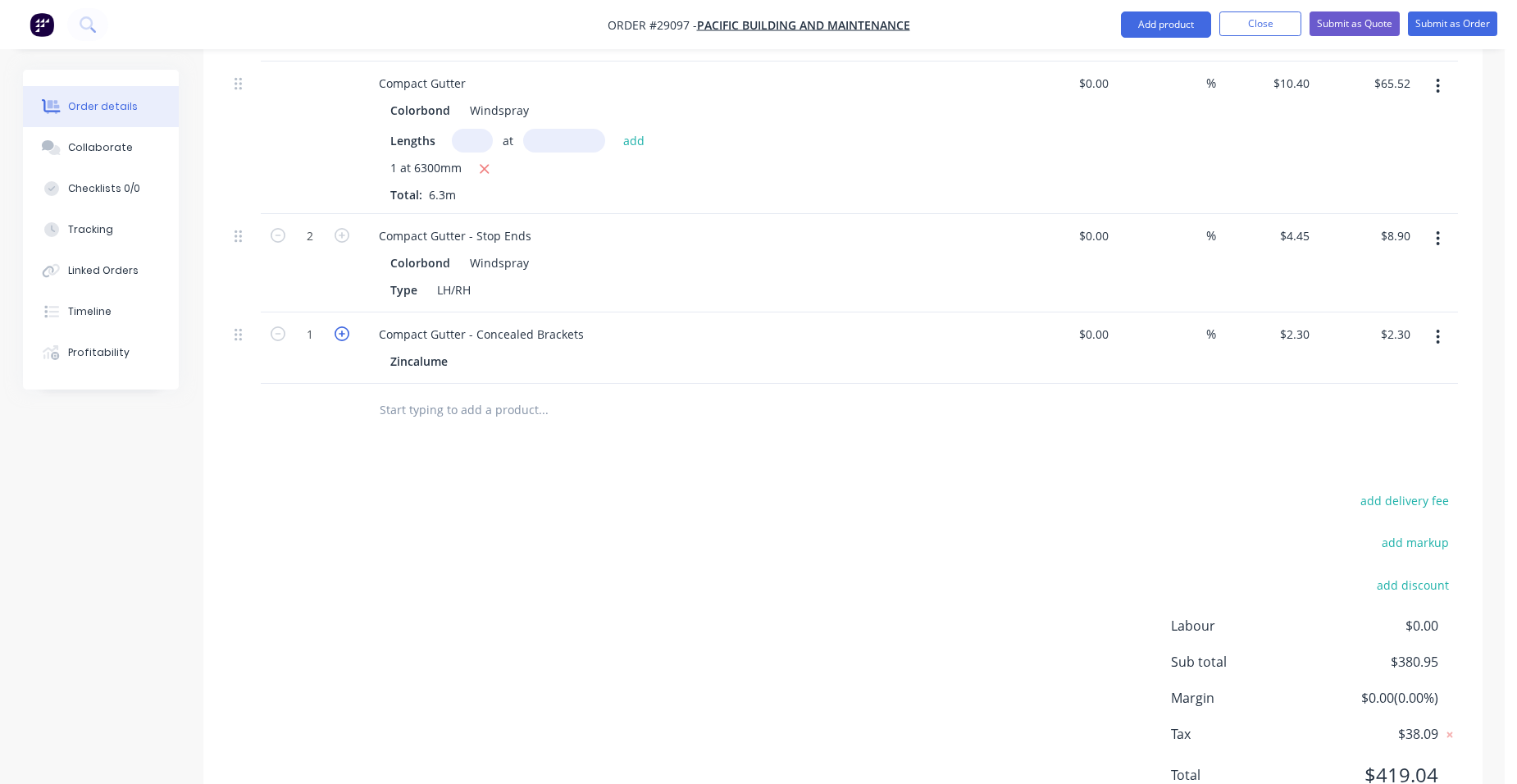
click at [338, 326] on icon "button" at bounding box center [341, 333] width 15 height 15
type input "2"
type input "$4.60"
click at [338, 326] on icon "button" at bounding box center [341, 333] width 15 height 15
type input "3"
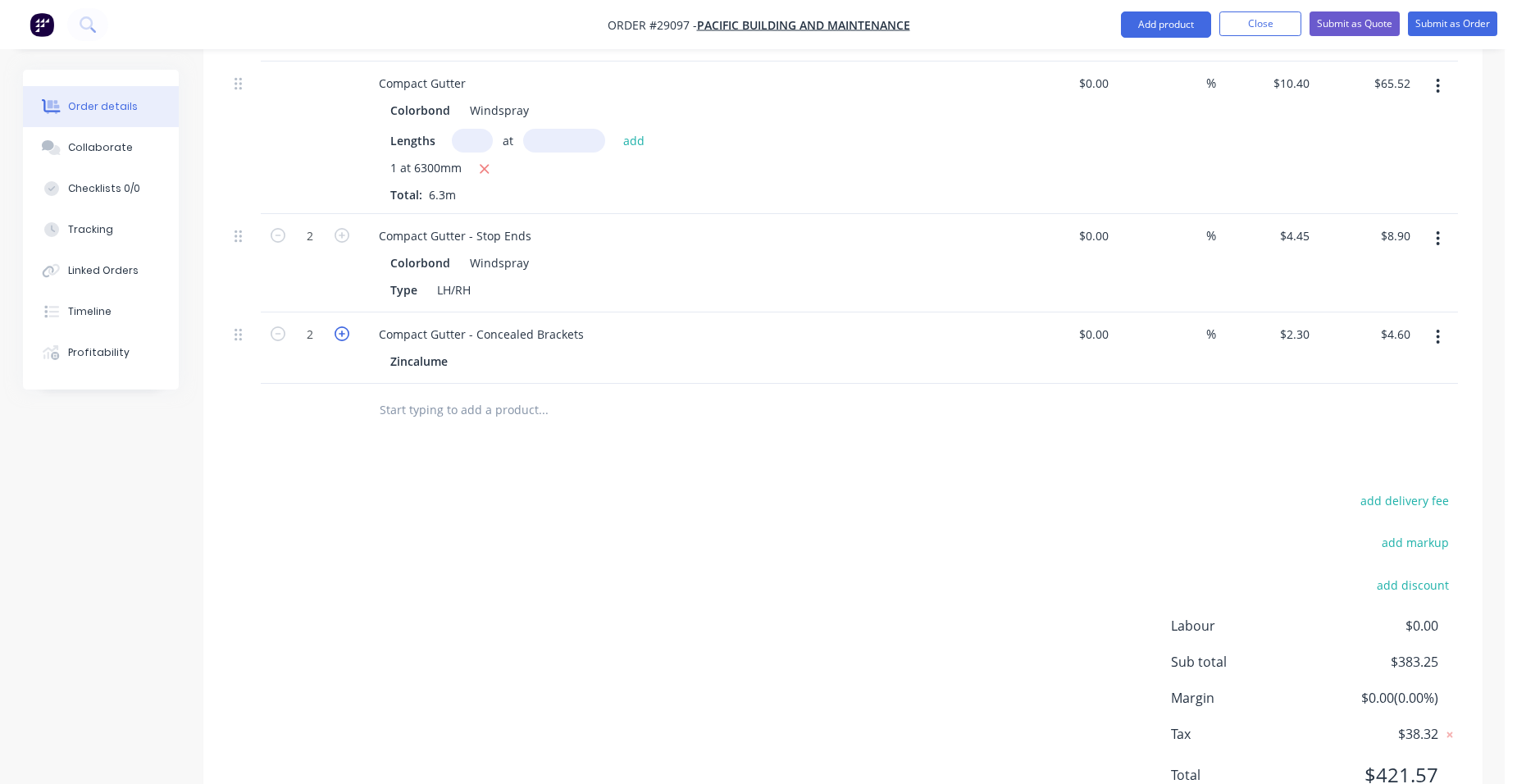
type input "$6.90"
click at [338, 326] on icon "button" at bounding box center [341, 333] width 15 height 15
type input "4"
type input "$9.20"
click at [338, 326] on icon "button" at bounding box center [341, 333] width 15 height 15
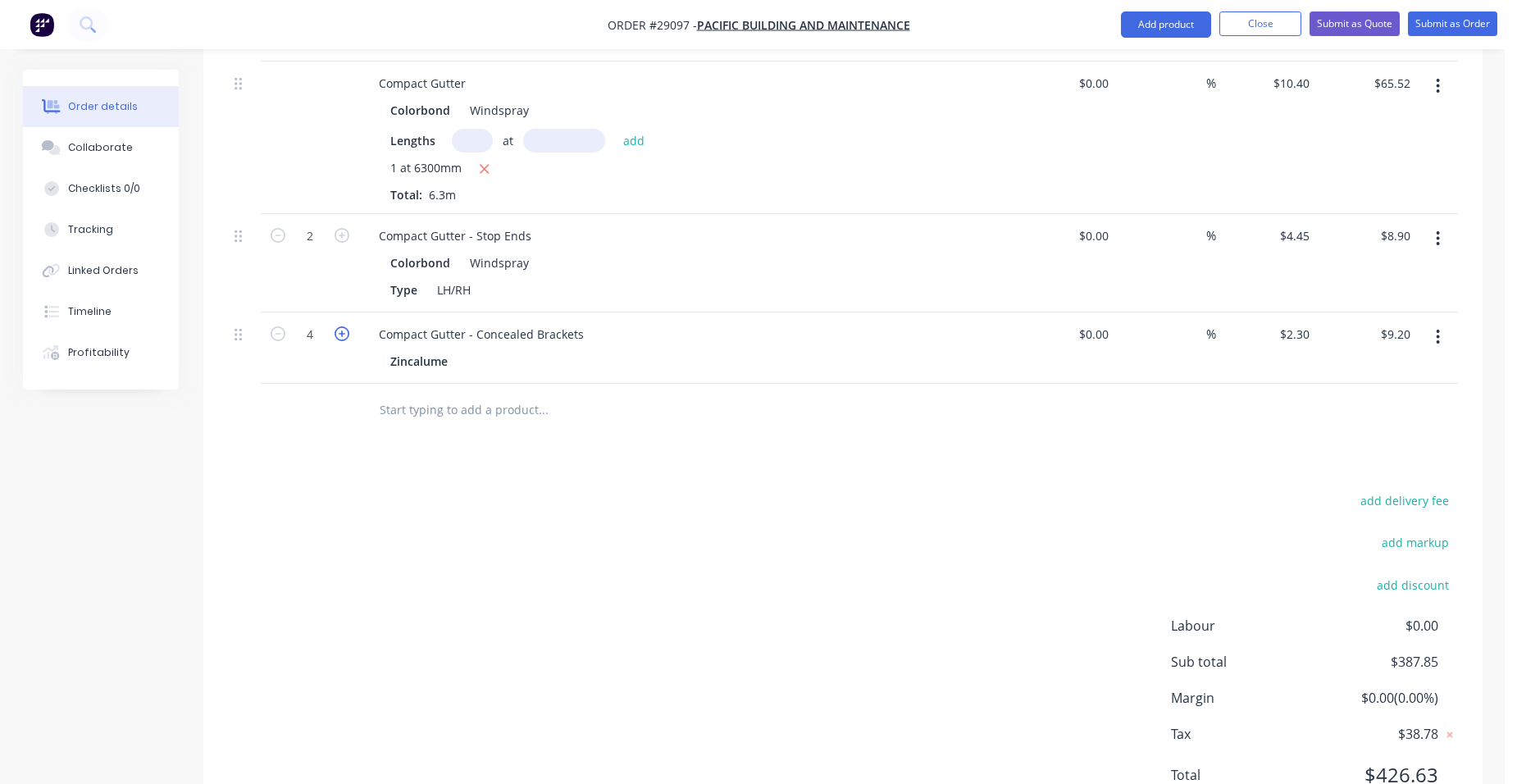
type input "5"
type input "$11.50"
click at [338, 326] on icon "button" at bounding box center [341, 333] width 15 height 15
type input "6"
type input "$13.80"
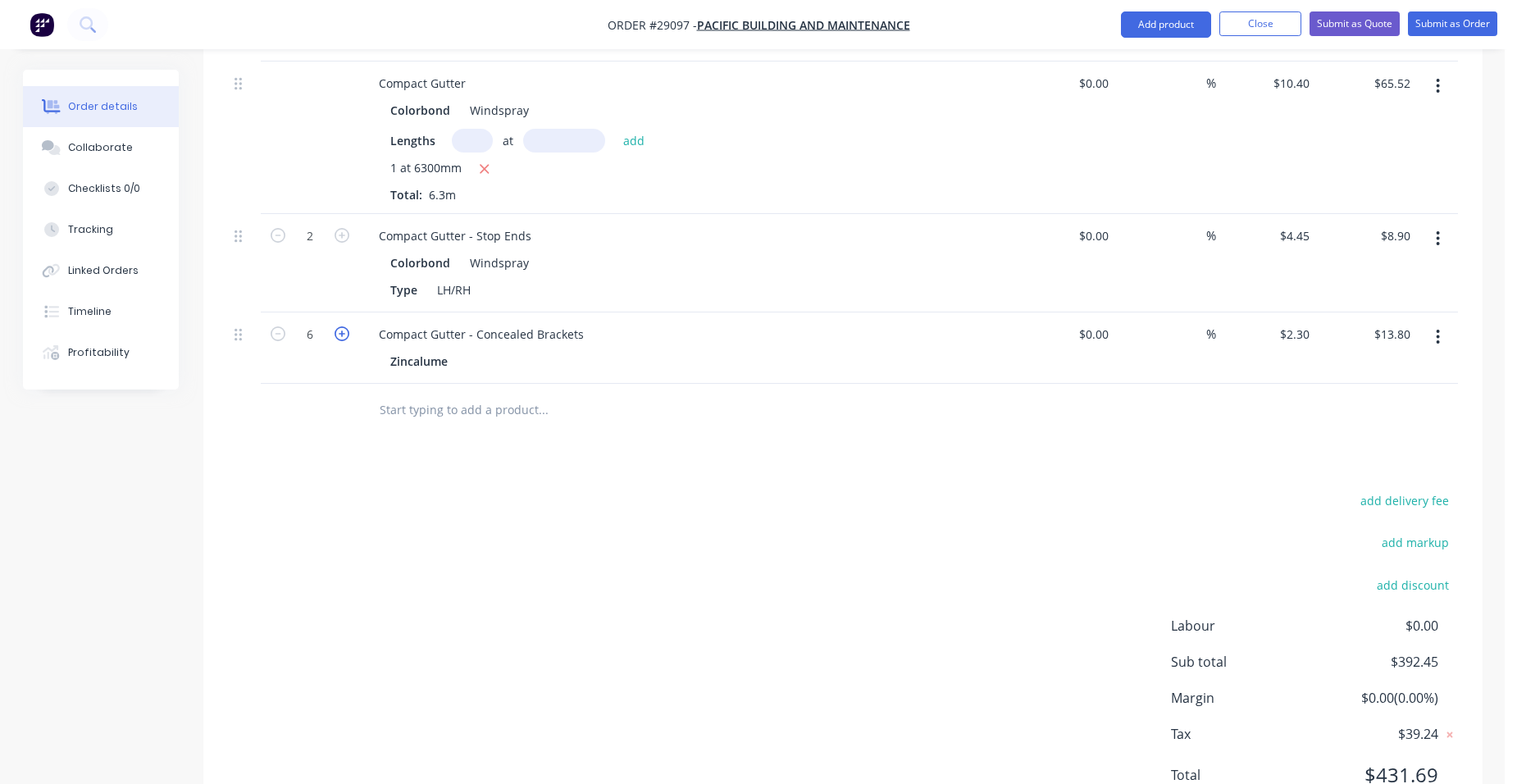
click at [338, 326] on icon "button" at bounding box center [341, 333] width 15 height 15
type input "7"
type input "$16.10"
click at [1157, 28] on button "Add product" at bounding box center [1166, 25] width 90 height 26
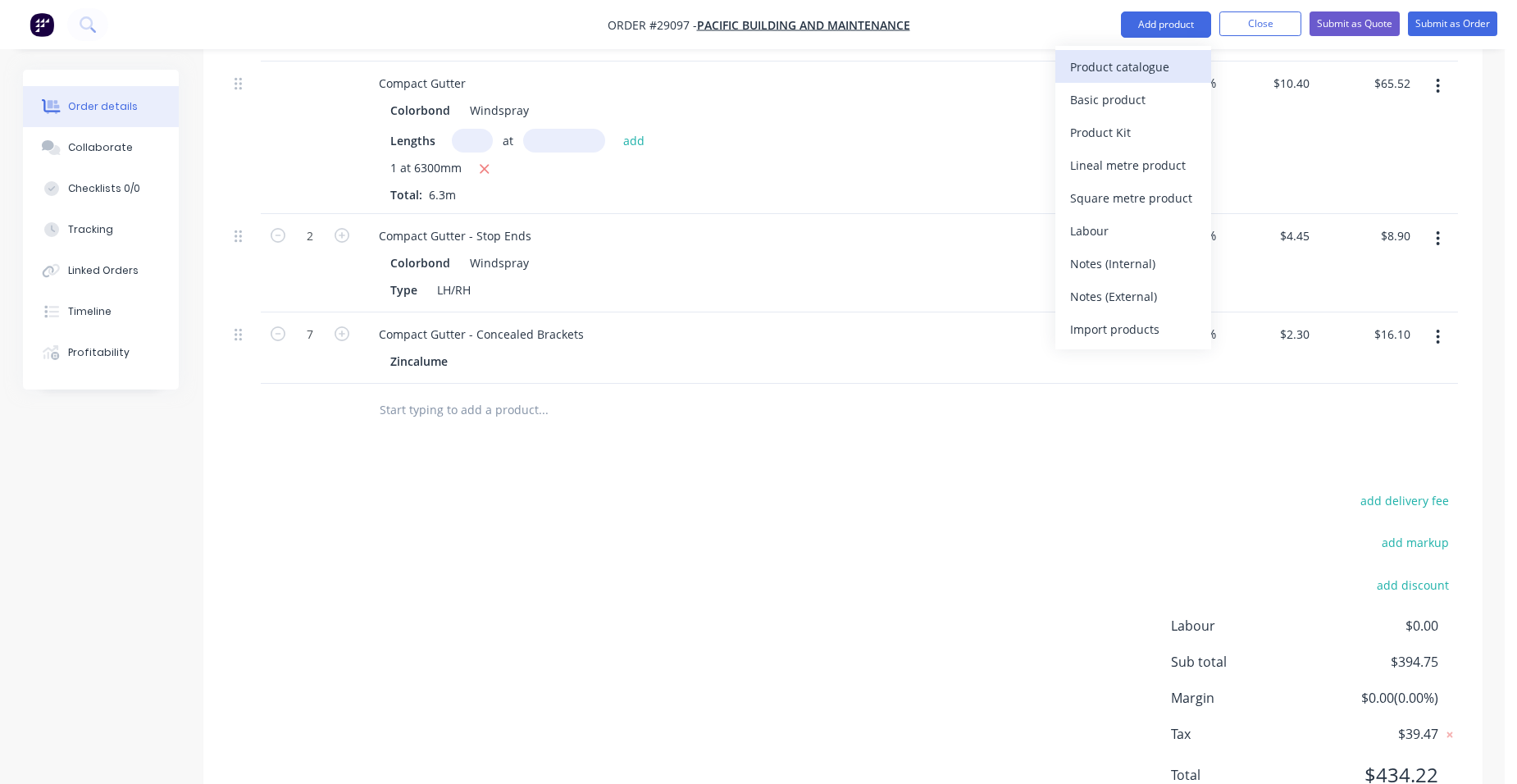
click at [1114, 65] on div "Product catalogue" at bounding box center [1134, 67] width 126 height 24
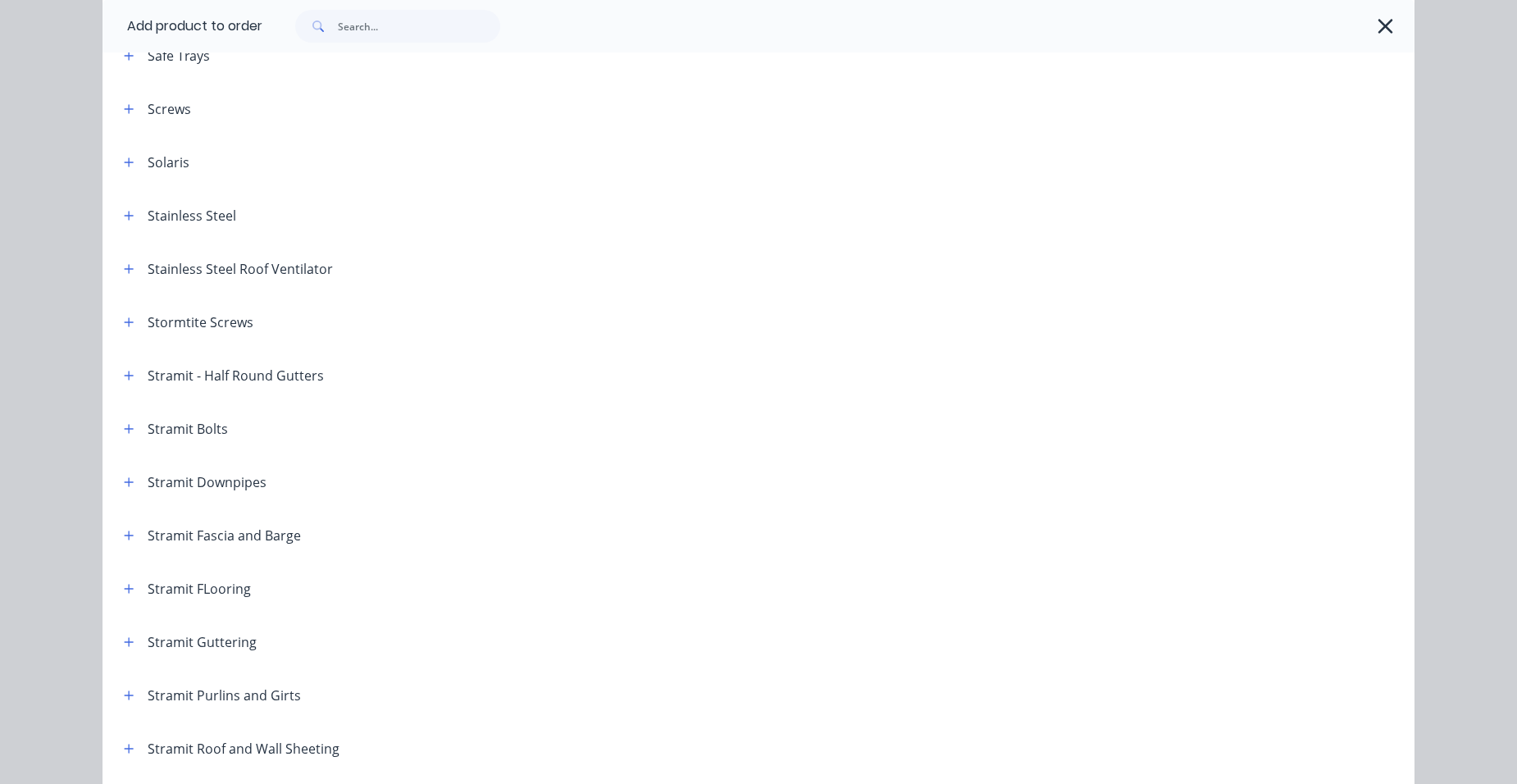
scroll to position [2459, 0]
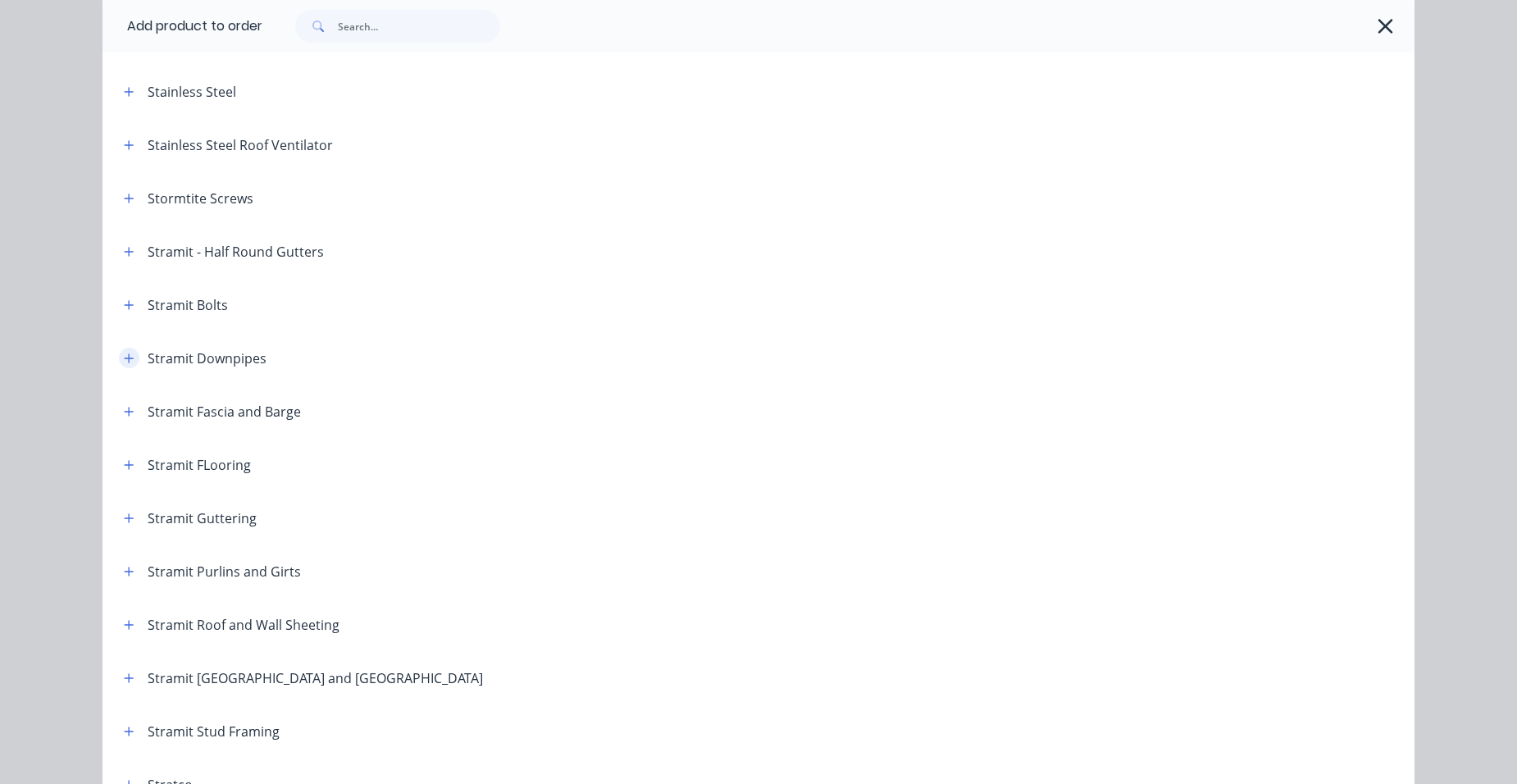
click at [125, 358] on icon "button" at bounding box center [129, 358] width 9 height 9
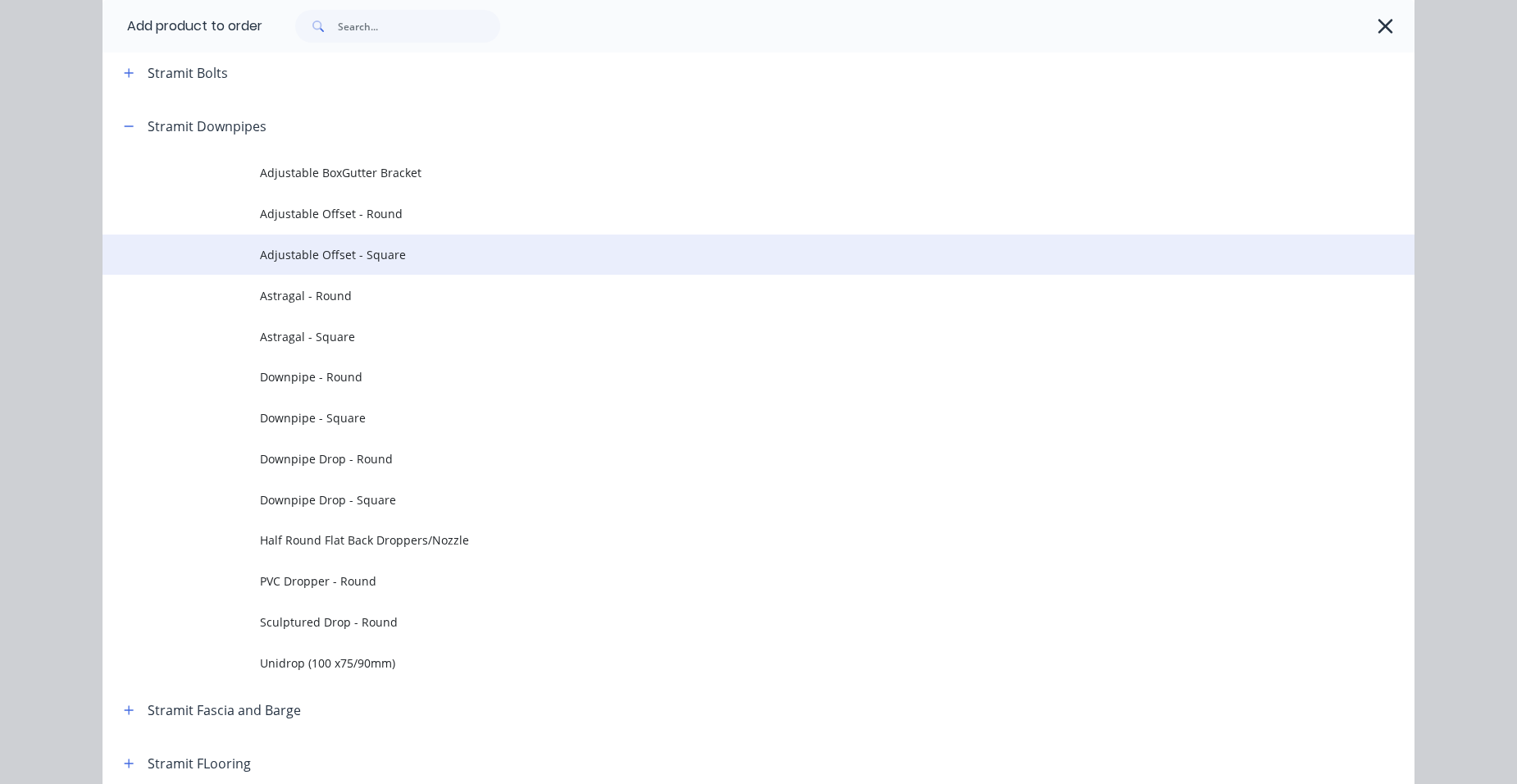
scroll to position [2951, 0]
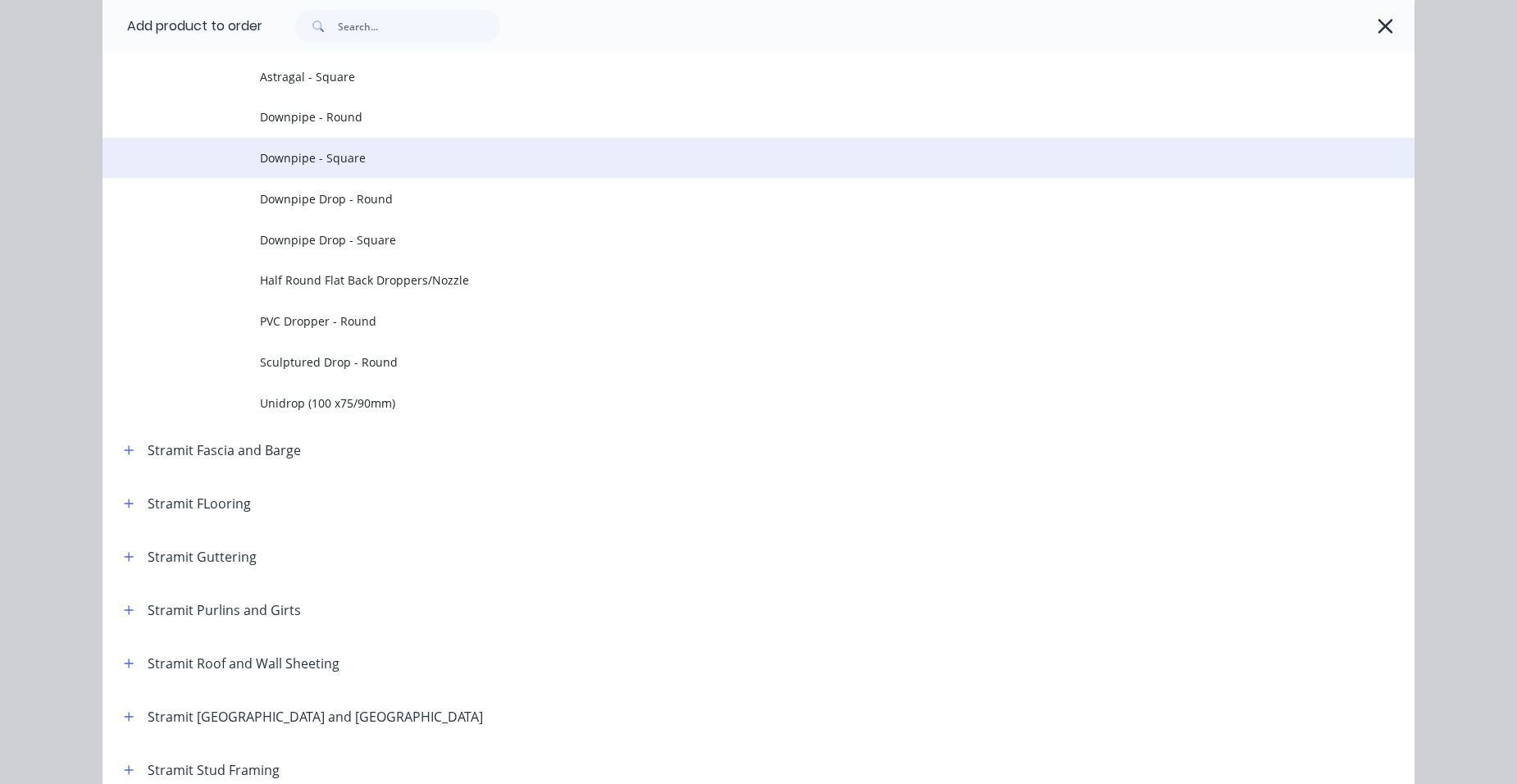
click at [405, 147] on td "Downpipe - Square" at bounding box center [837, 158] width 1155 height 41
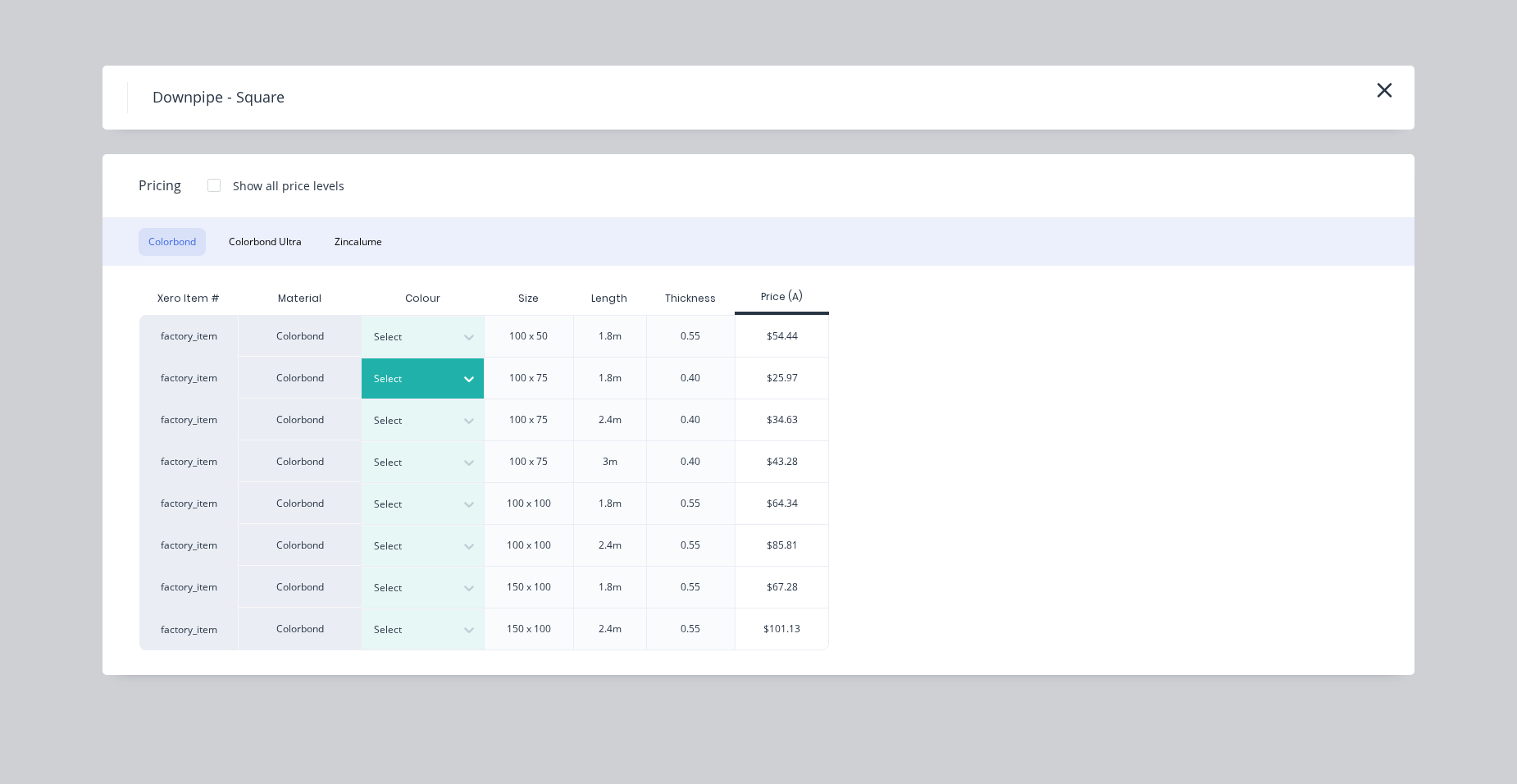
click at [443, 379] on div at bounding box center [411, 379] width 74 height 18
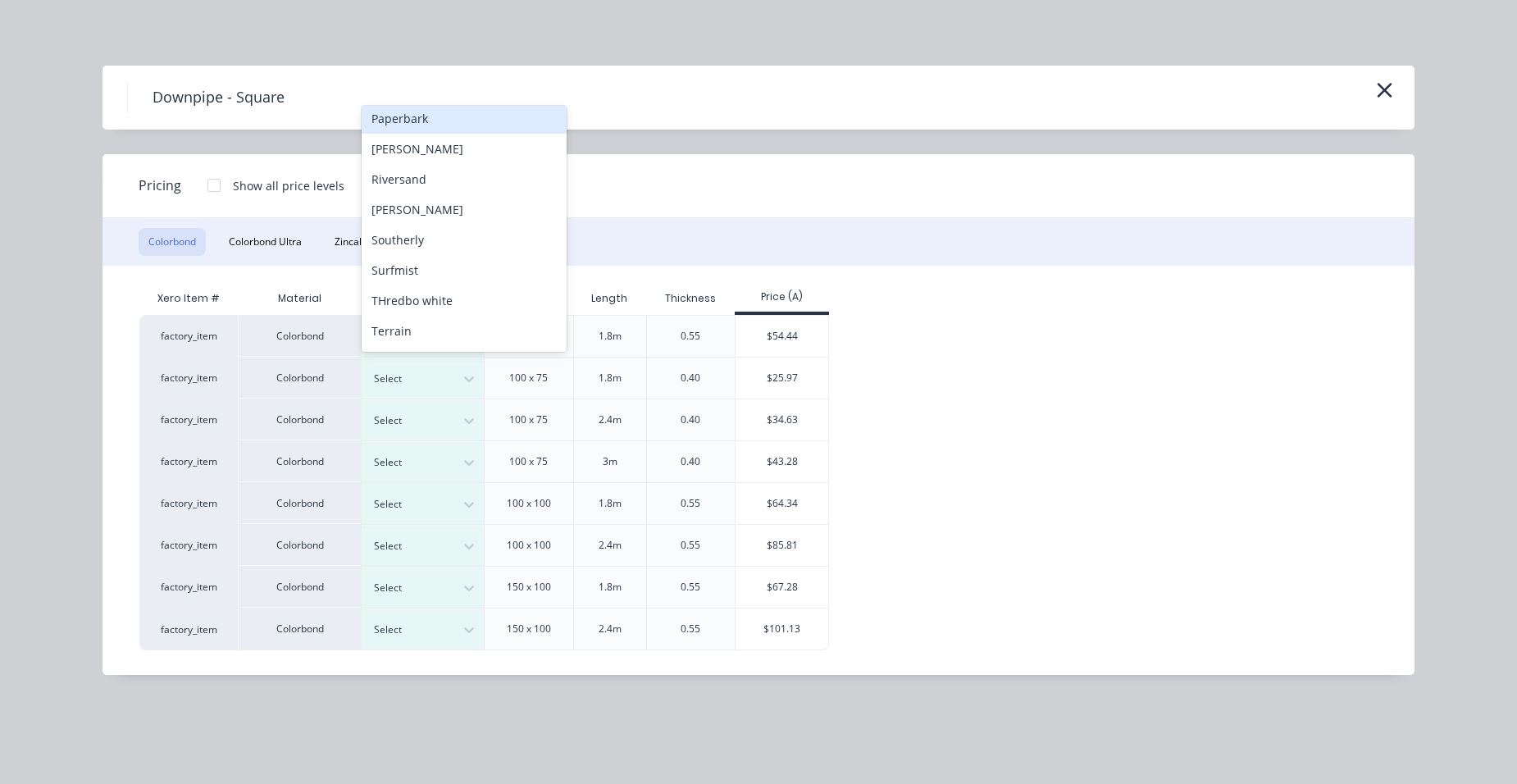
scroll to position [583, 0]
click at [434, 207] on div "[PERSON_NAME]" at bounding box center [464, 208] width 205 height 31
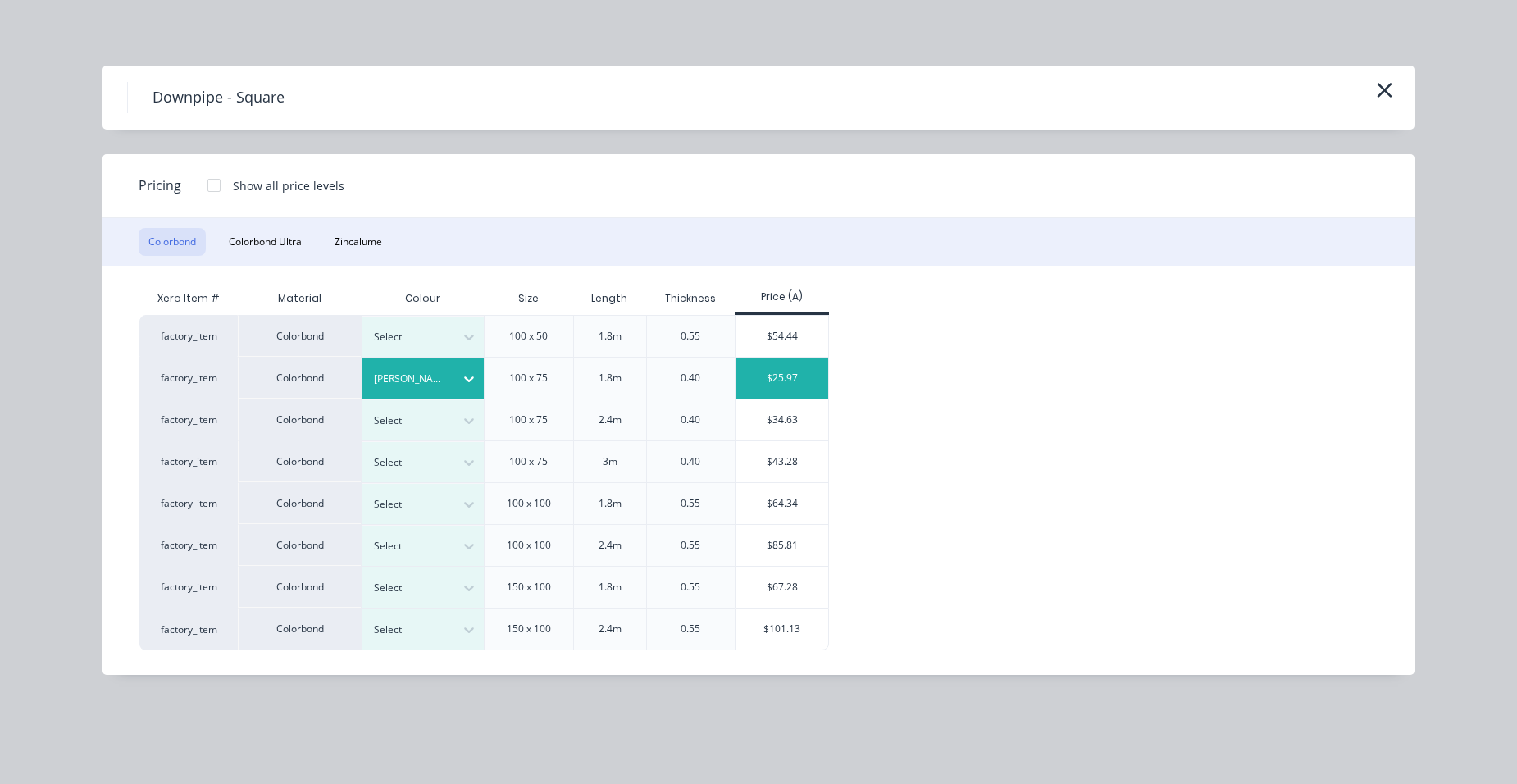
click at [797, 381] on div "$25.97" at bounding box center [782, 378] width 93 height 41
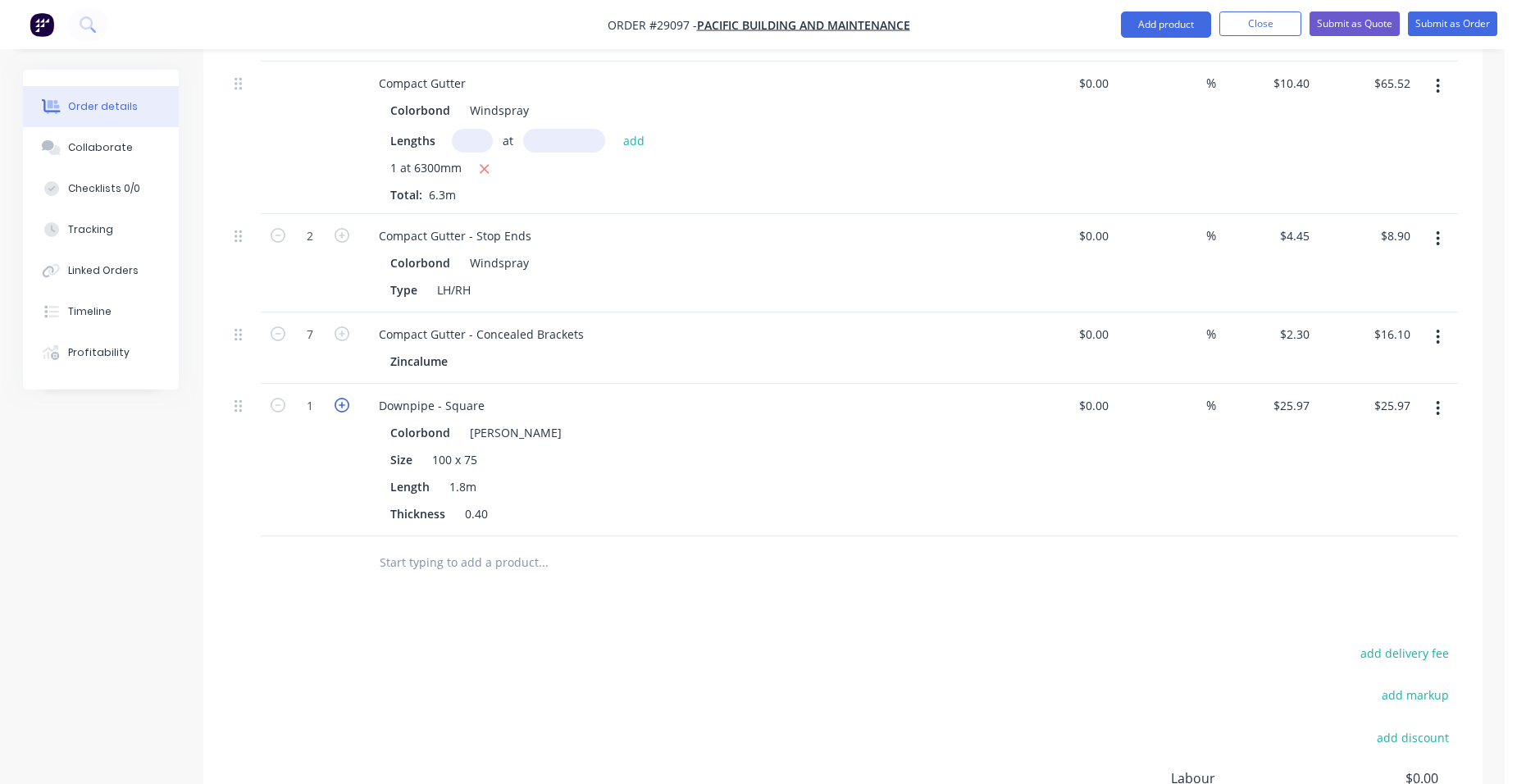
click at [338, 397] on icon "button" at bounding box center [341, 404] width 15 height 15
type input "2"
type input "$51.94"
click at [338, 397] on icon "button" at bounding box center [341, 404] width 15 height 15
type input "3"
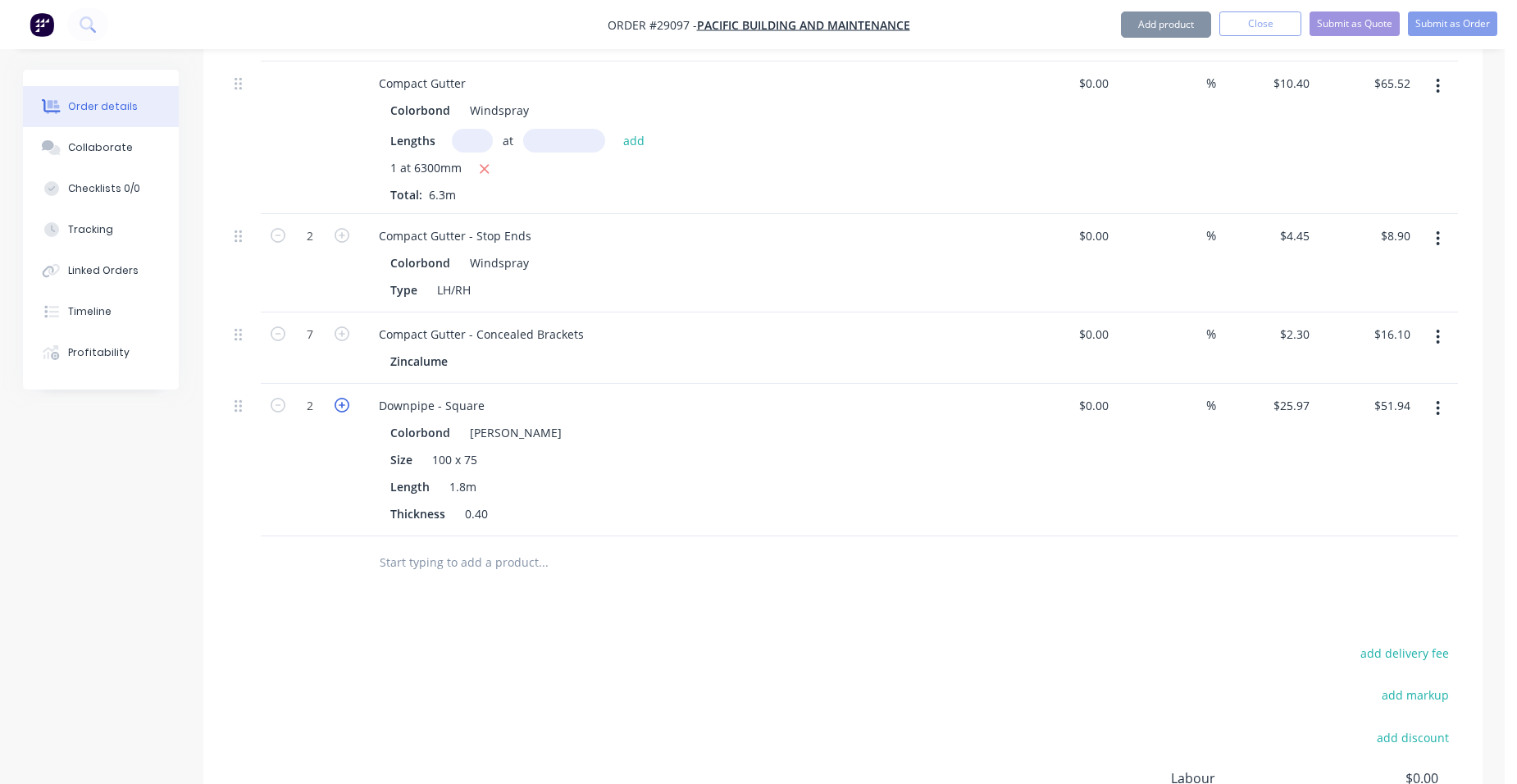
type input "$77.91"
click at [338, 397] on icon "button" at bounding box center [341, 404] width 15 height 15
type input "4"
type input "$103.88"
click at [338, 397] on icon "button" at bounding box center [341, 404] width 15 height 15
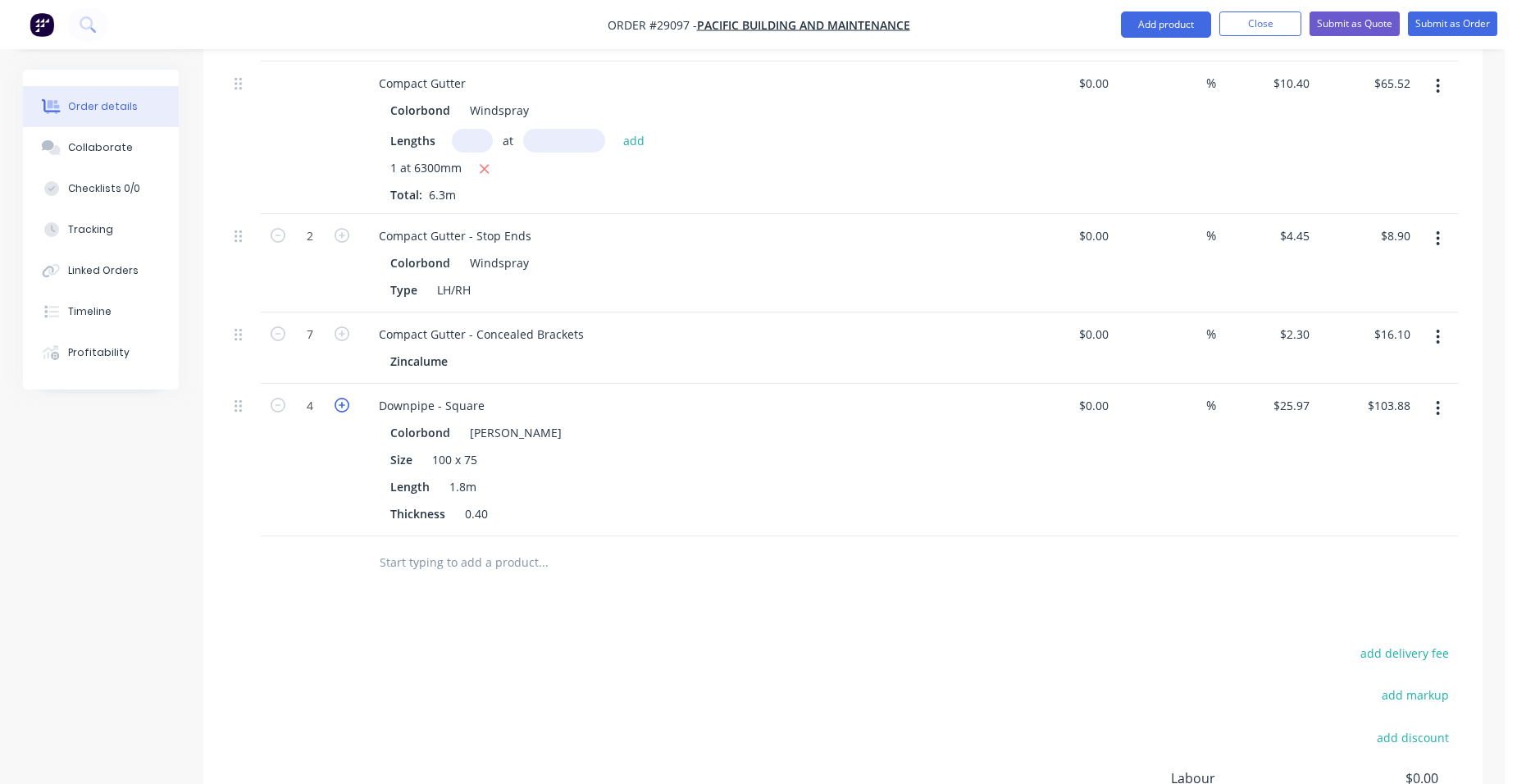
type input "5"
type input "$129.85"
click at [338, 397] on icon "button" at bounding box center [341, 404] width 15 height 15
type input "6"
type input "$155.82"
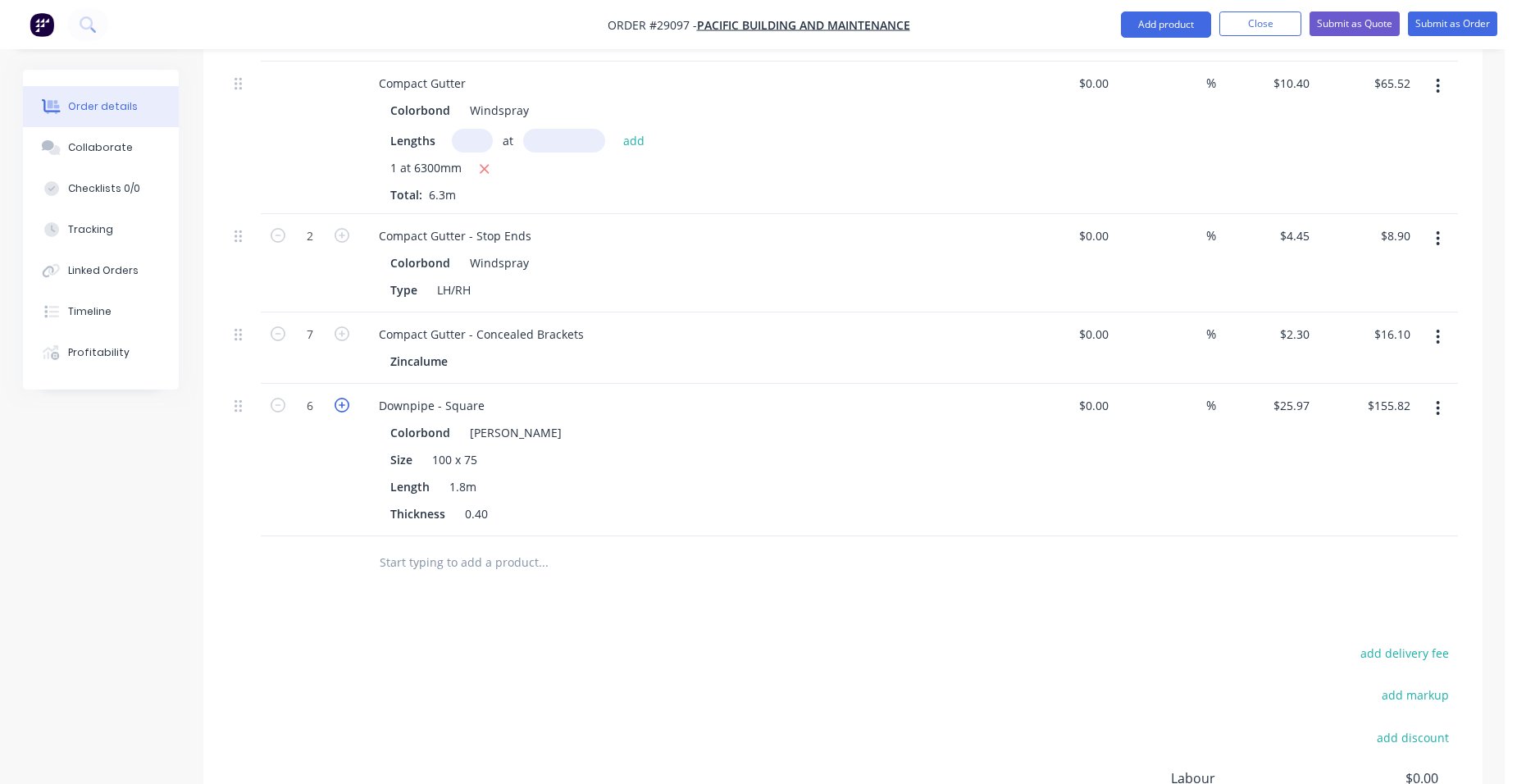
click at [338, 397] on icon "button" at bounding box center [341, 404] width 15 height 15
type input "7"
type input "$181.79"
click at [338, 397] on icon "button" at bounding box center [341, 404] width 15 height 15
type input "8"
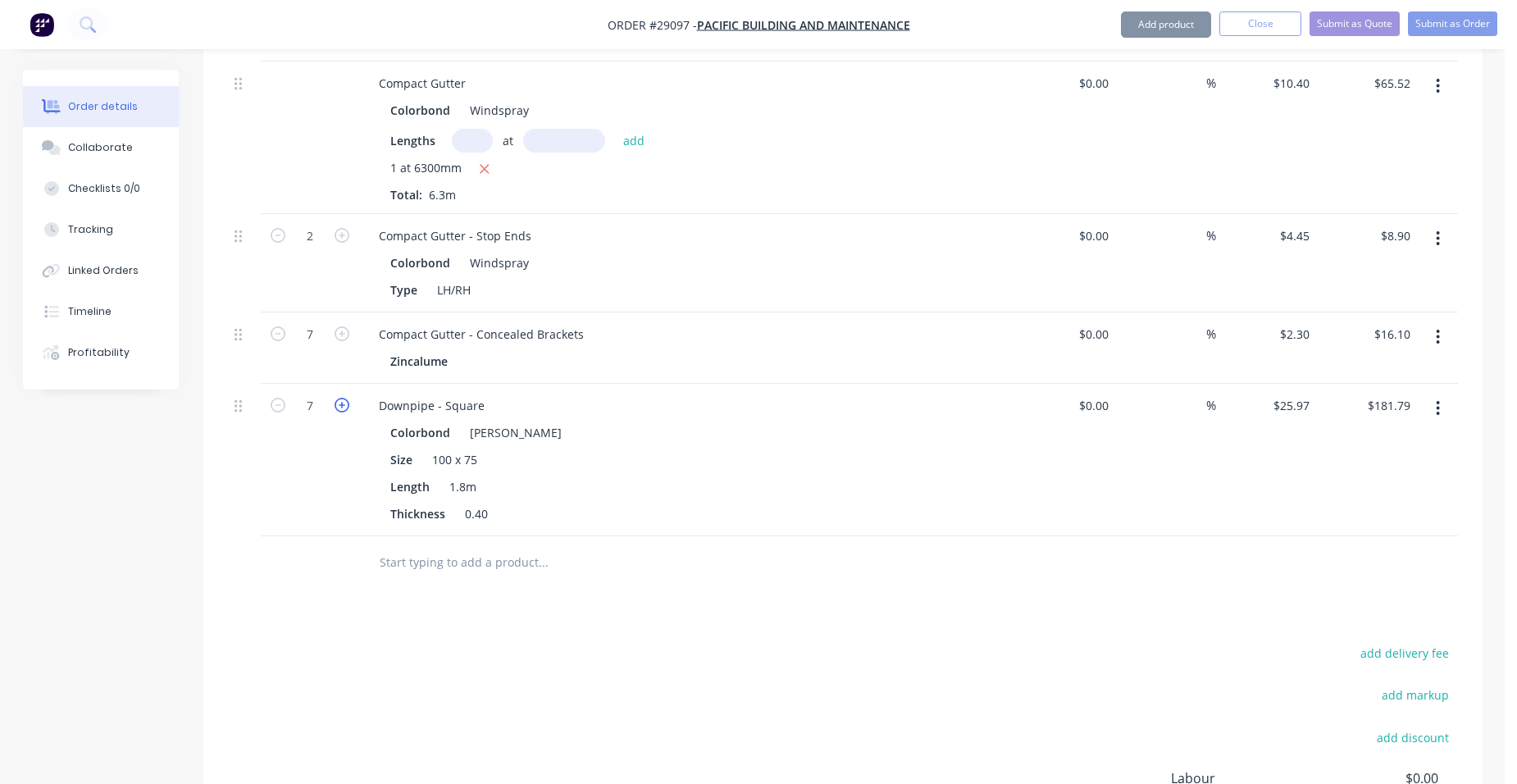
type input "$207.76"
click at [1197, 31] on button "Add product" at bounding box center [1166, 25] width 90 height 26
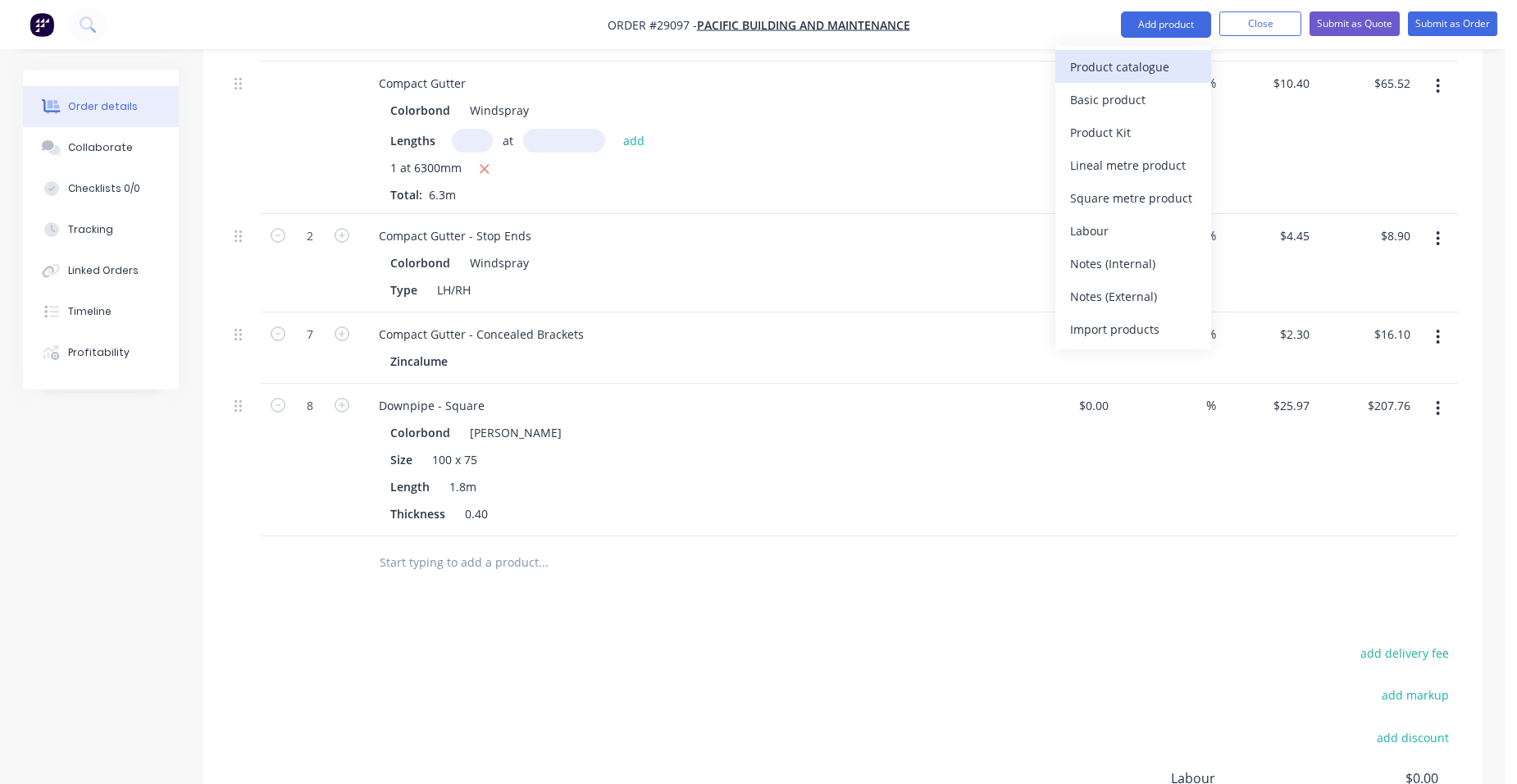
click at [1165, 55] on div "Product catalogue" at bounding box center [1134, 67] width 126 height 24
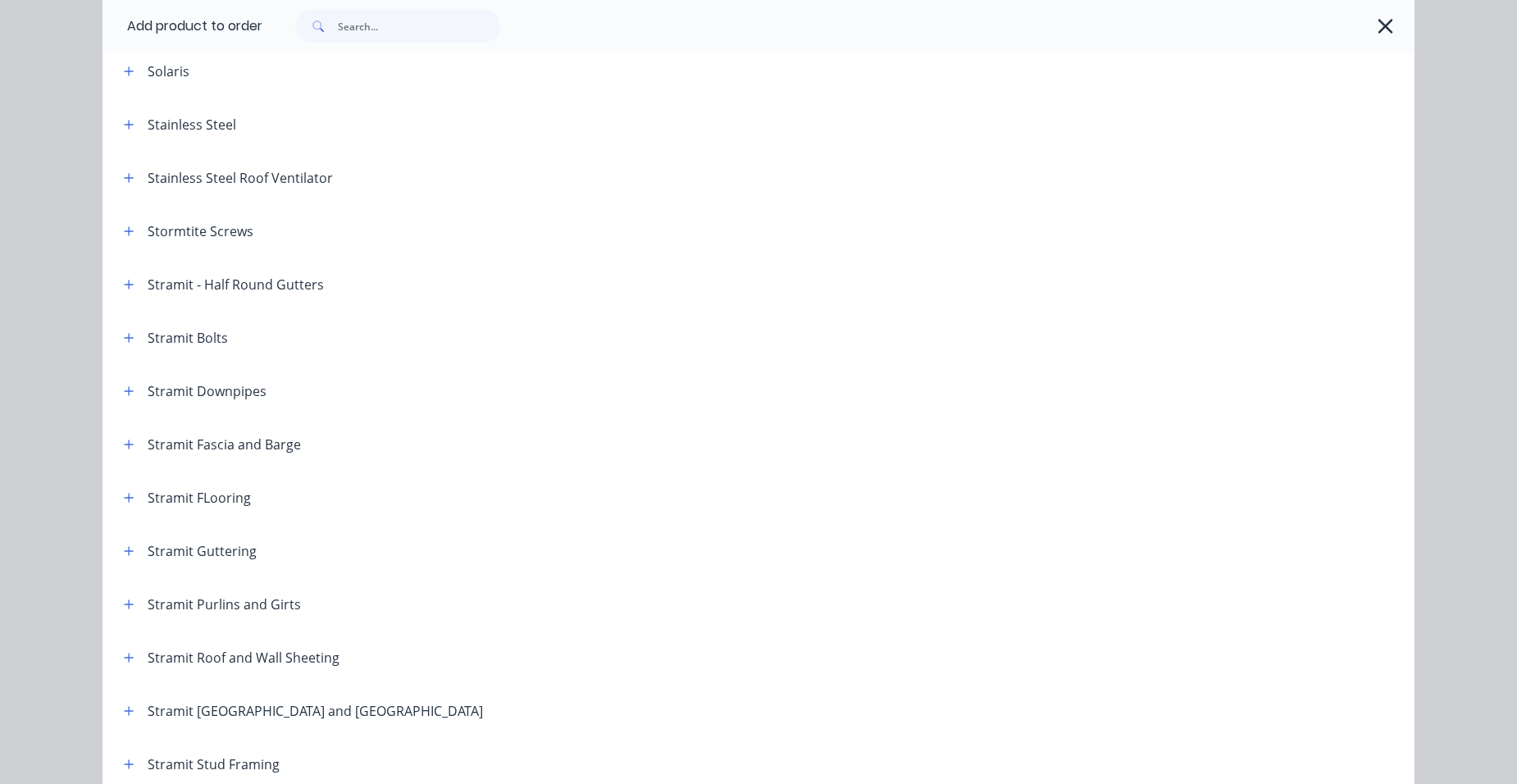
scroll to position [2459, 0]
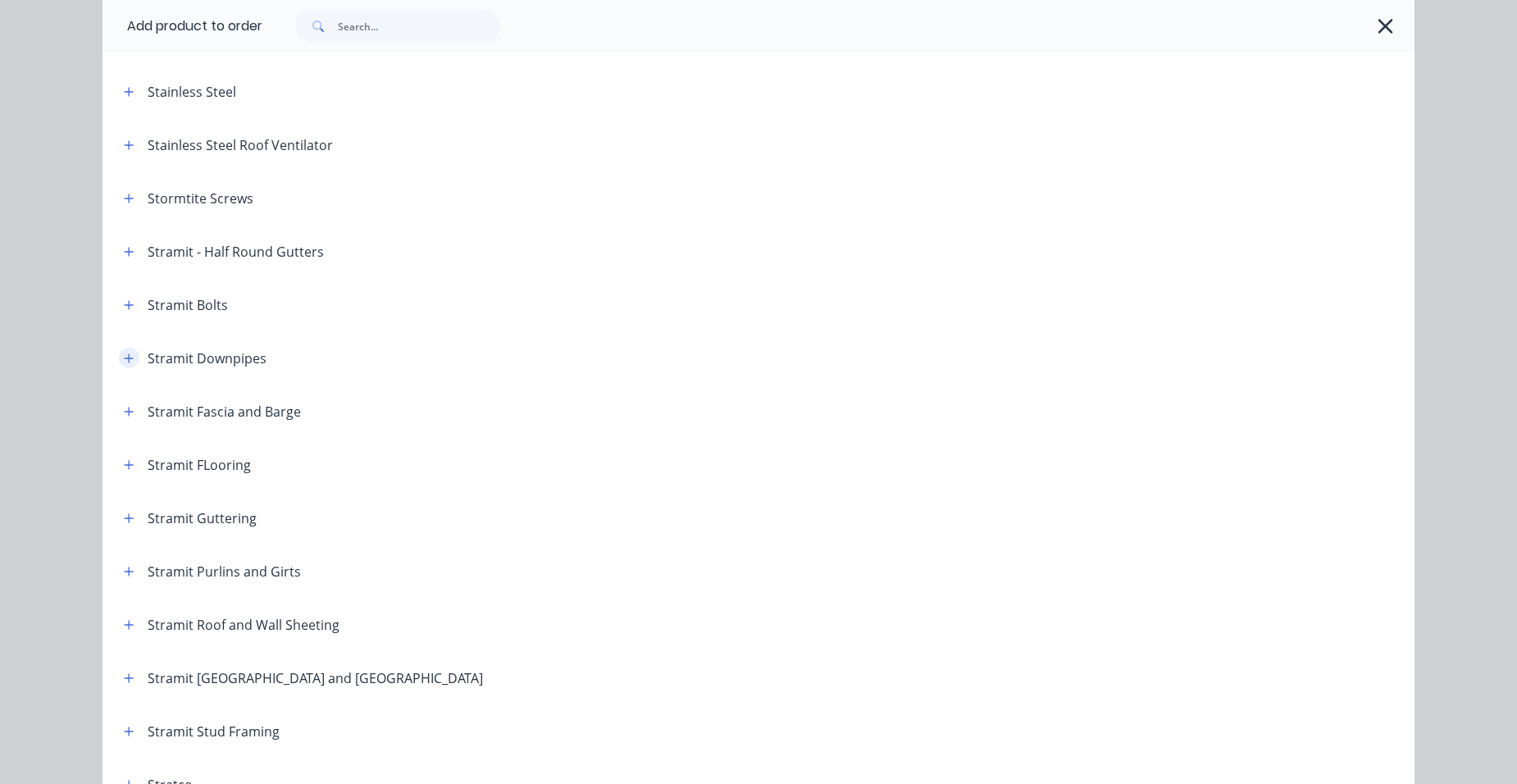
click at [132, 358] on button "button" at bounding box center [129, 357] width 20 height 20
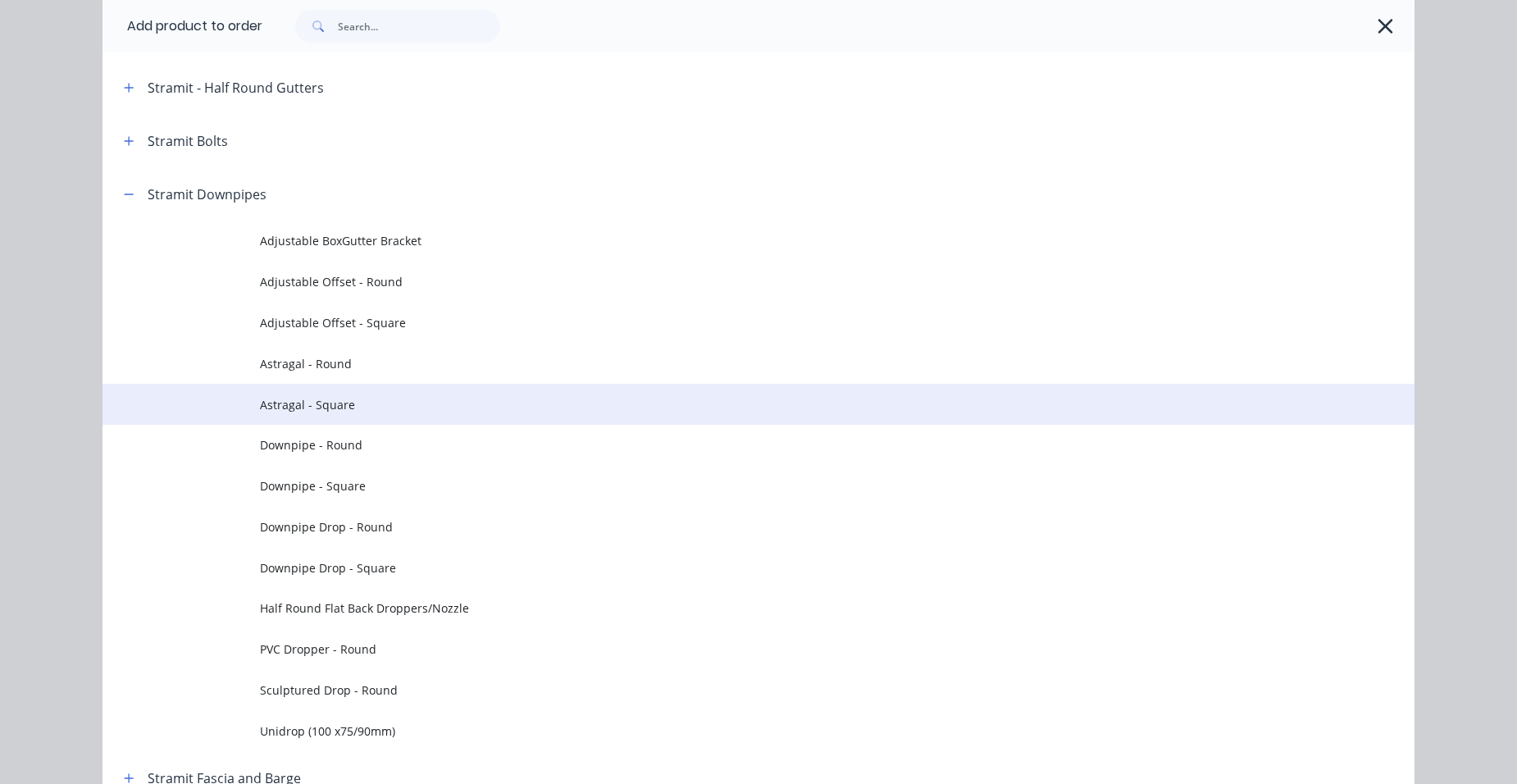
scroll to position [2869, 0]
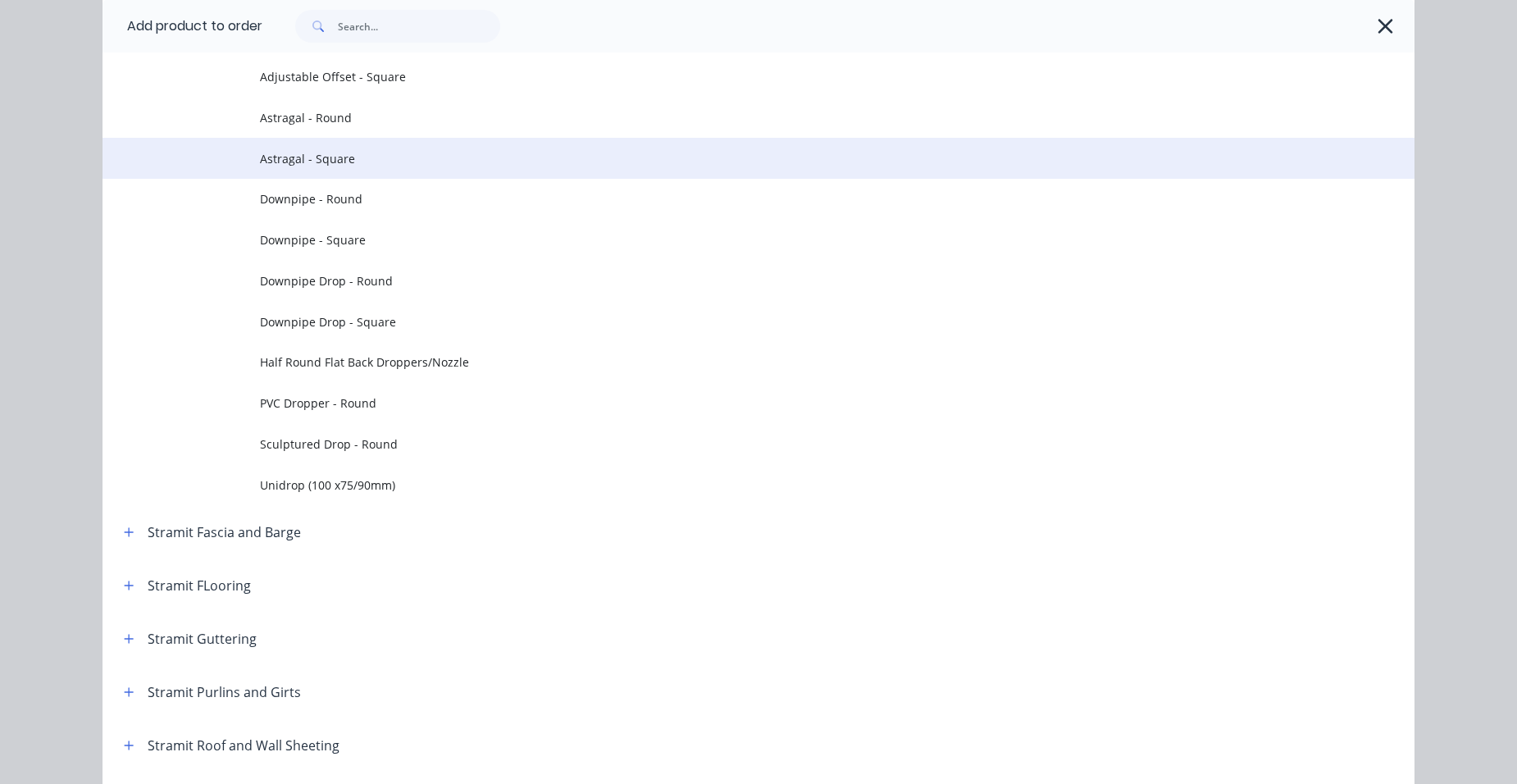
click at [395, 163] on span "Astragal - Square" at bounding box center [721, 159] width 923 height 18
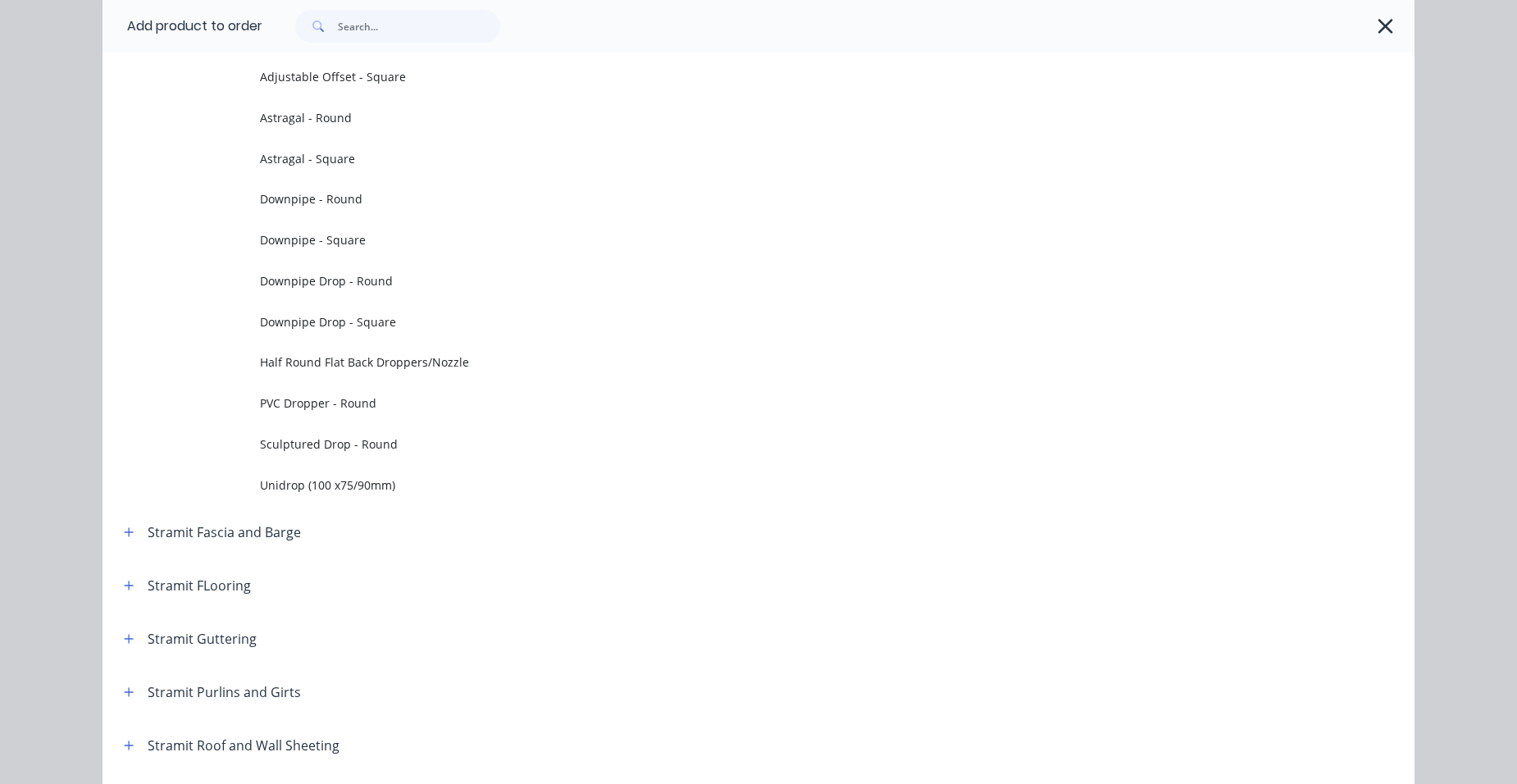
scroll to position [0, 0]
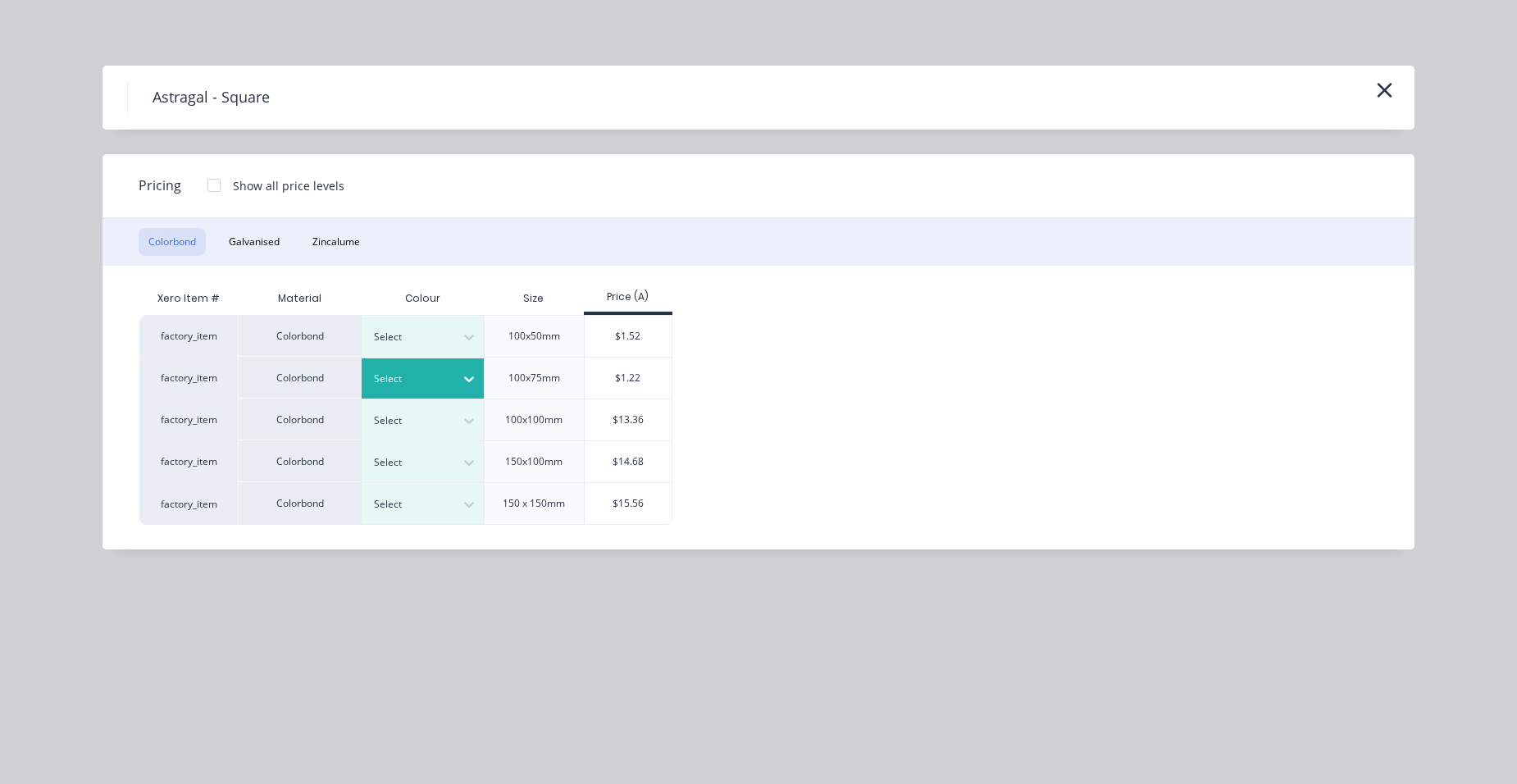
click at [376, 382] on input "text" at bounding box center [375, 378] width 3 height 15
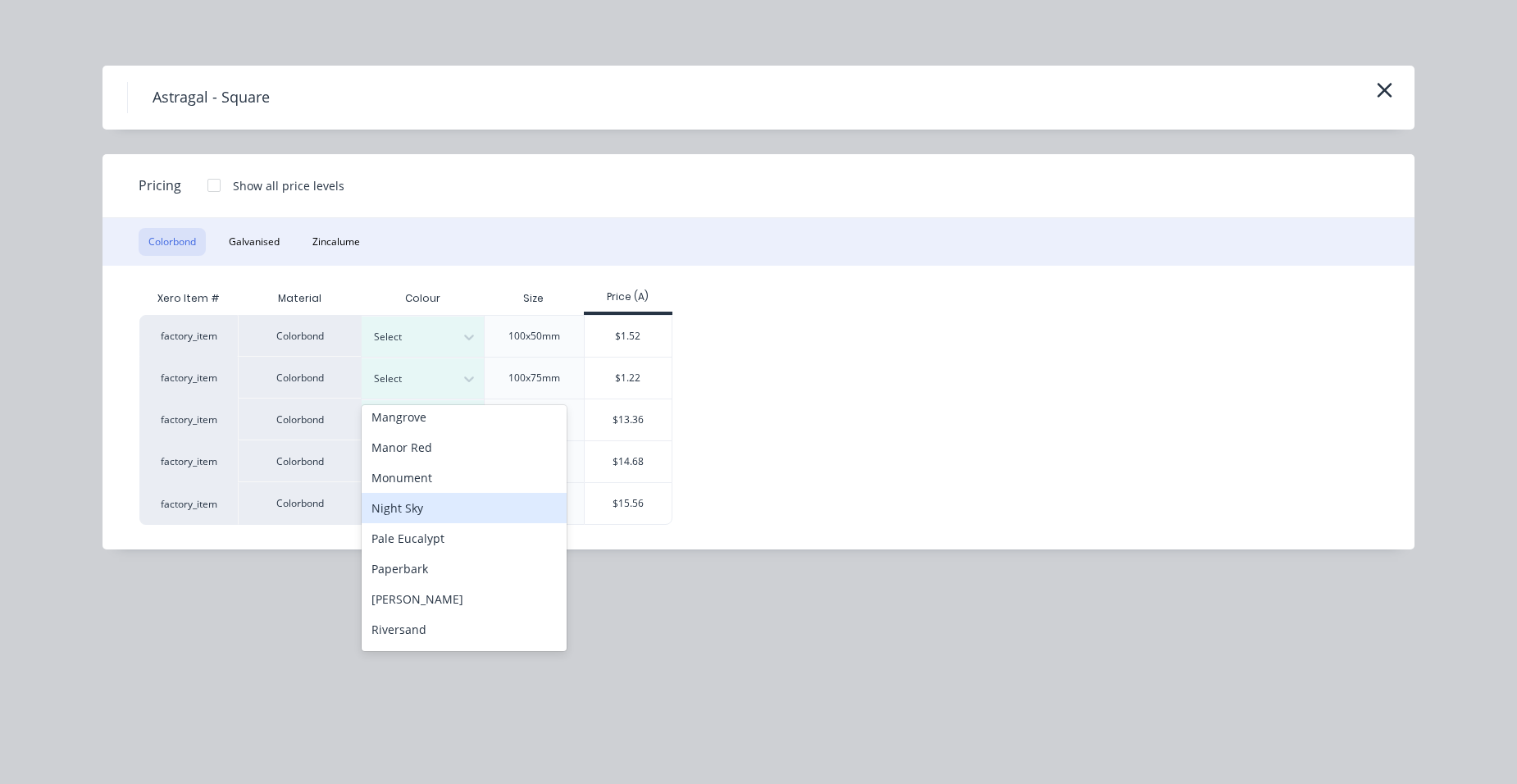
scroll to position [574, 0]
click at [433, 518] on div "[PERSON_NAME]" at bounding box center [464, 517] width 205 height 31
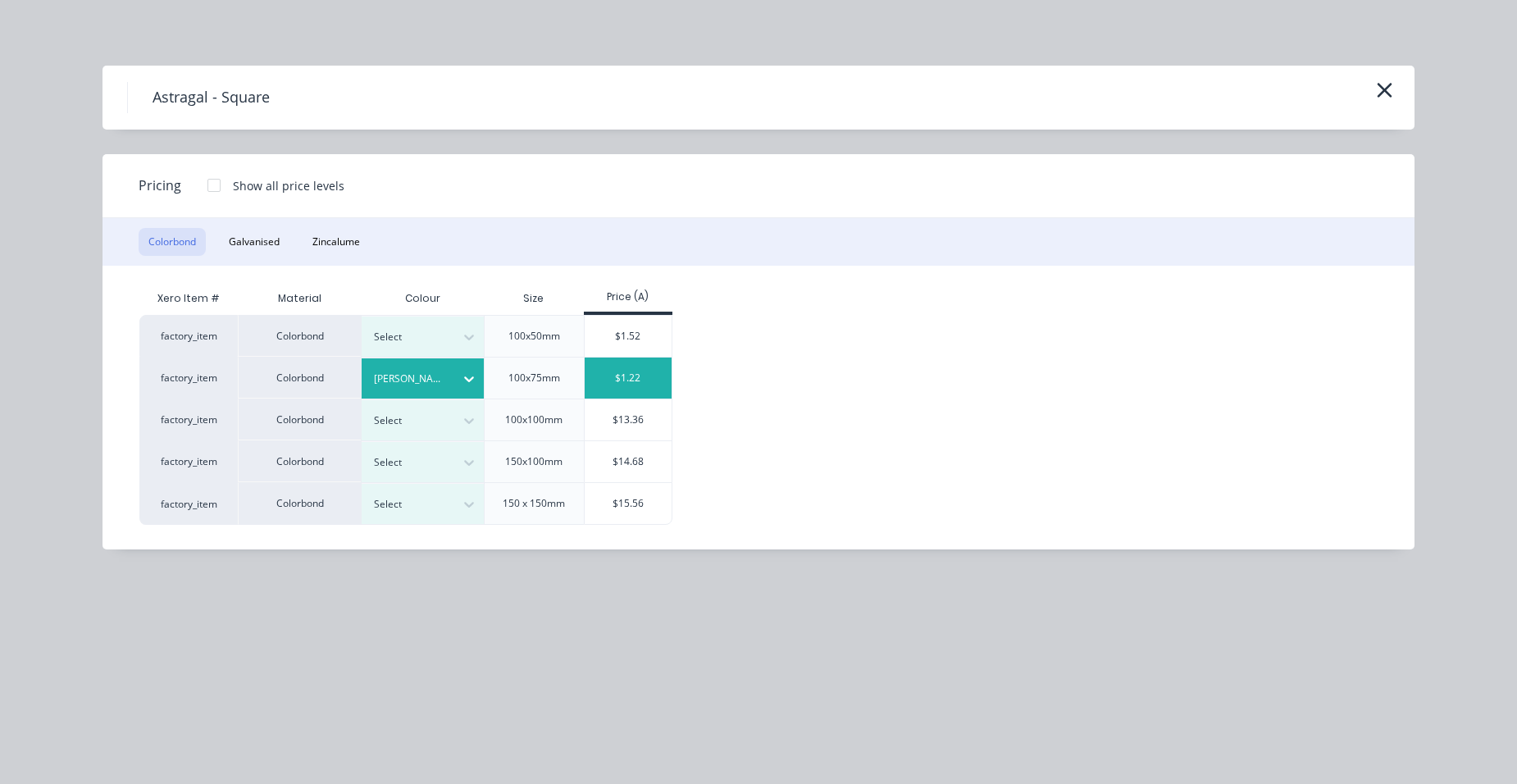
click at [612, 368] on div "$1.22" at bounding box center [628, 378] width 88 height 41
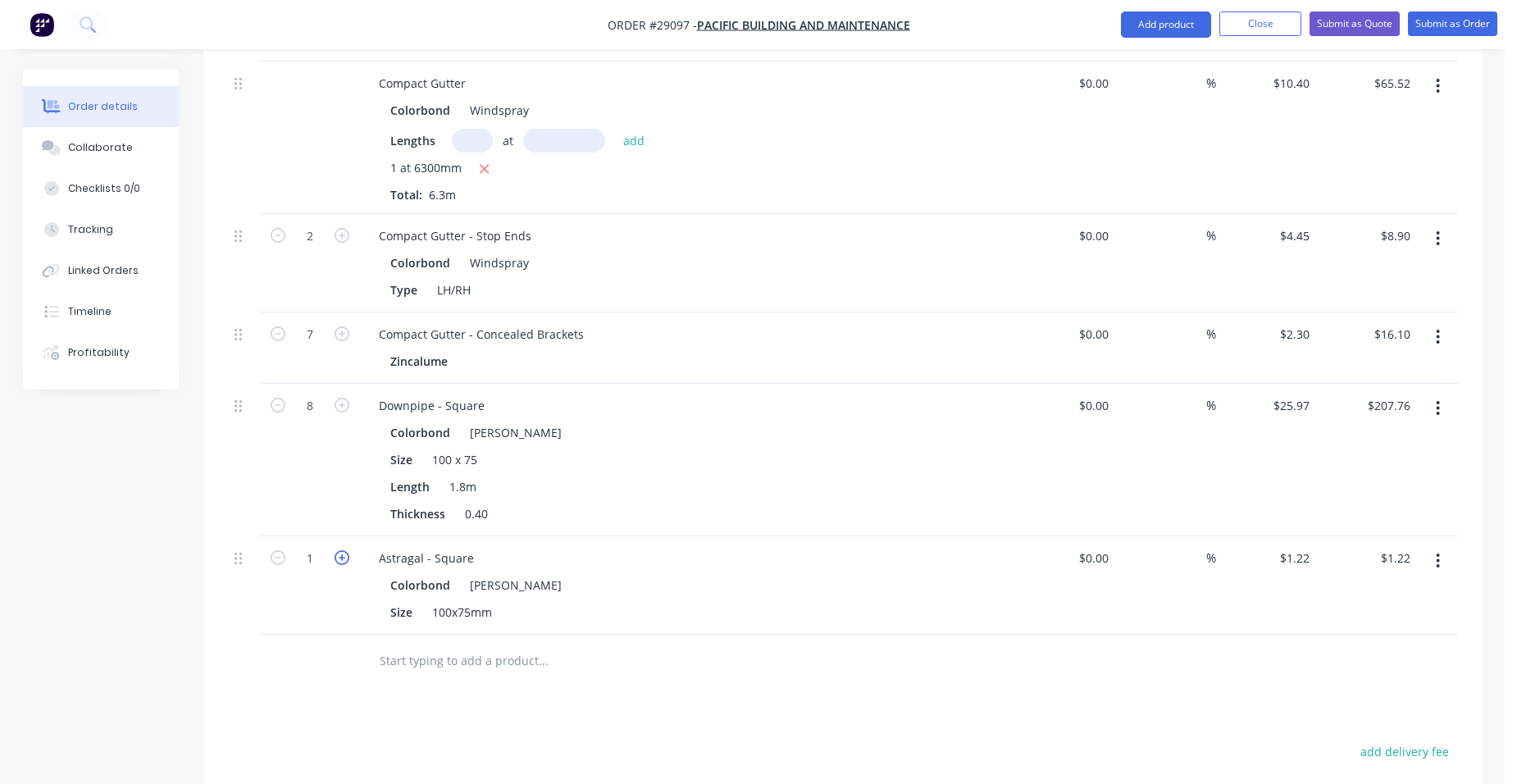
click at [346, 550] on icon "button" at bounding box center [341, 557] width 15 height 15
type input "2"
type input "$2.44"
click at [346, 550] on icon "button" at bounding box center [341, 557] width 15 height 15
type input "3"
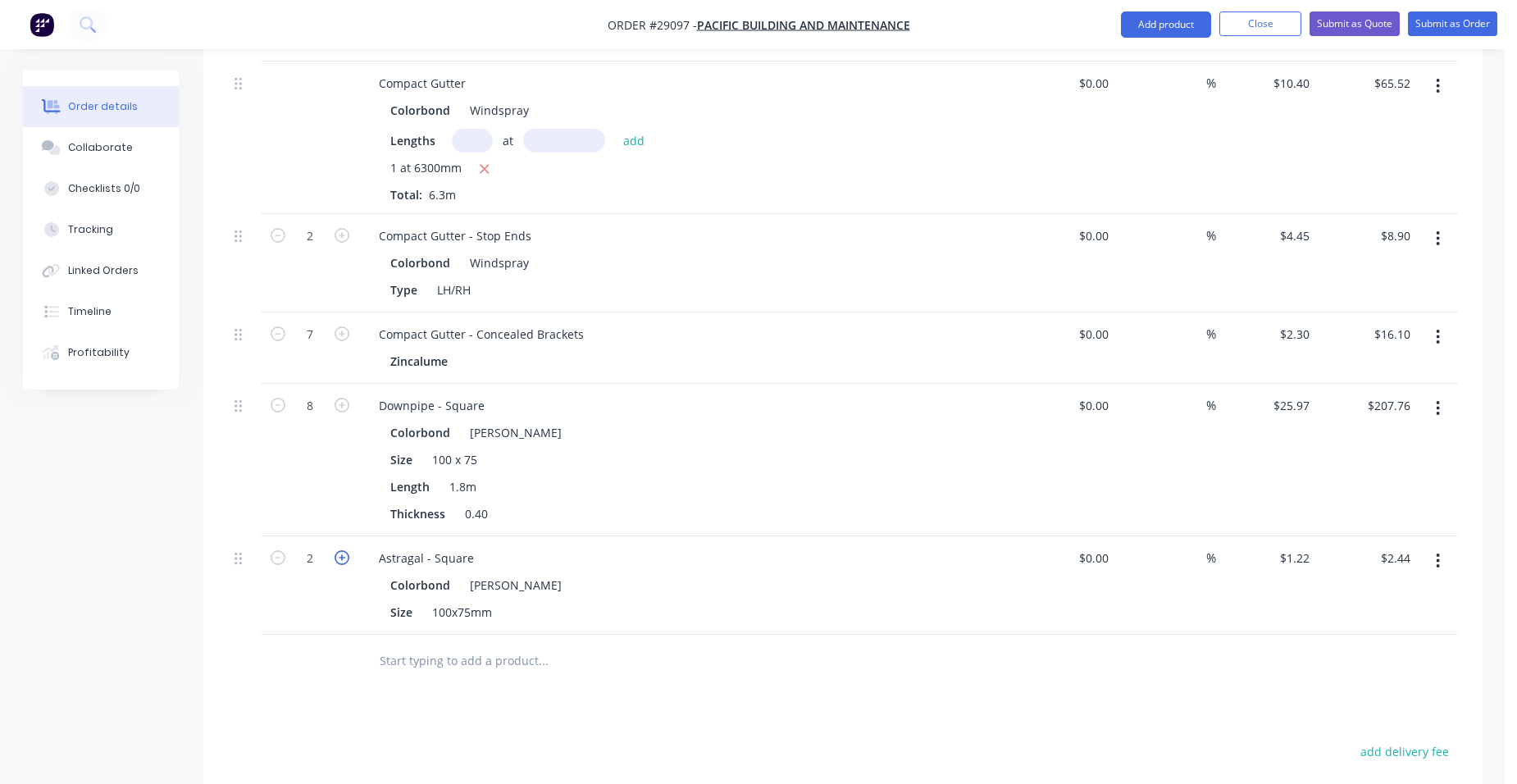
type input "$3.66"
click at [346, 550] on icon "button" at bounding box center [341, 557] width 15 height 15
type input "4"
type input "$4.88"
click at [346, 550] on icon "button" at bounding box center [341, 557] width 15 height 15
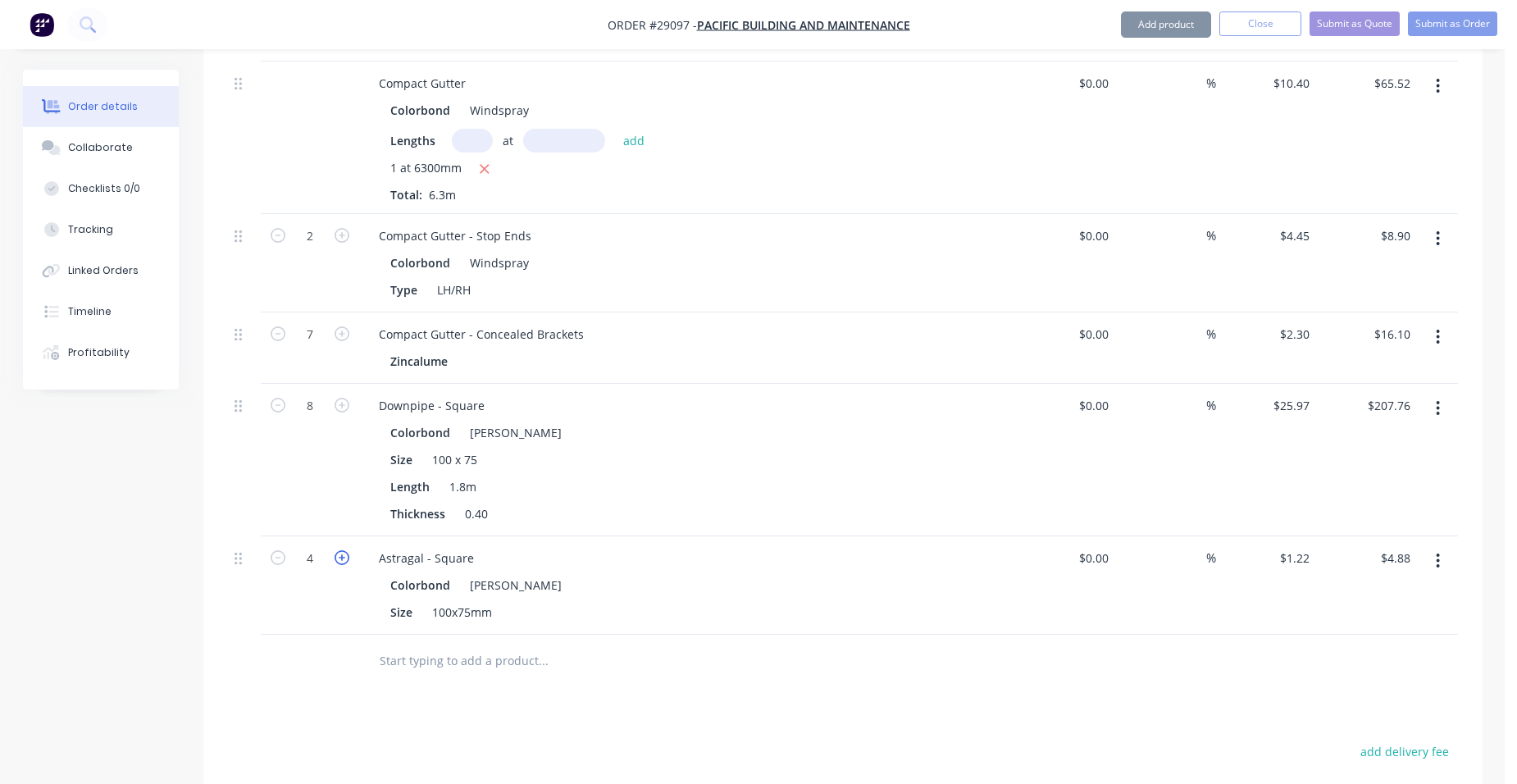
type input "5"
type input "$6.10"
click at [341, 550] on icon "button" at bounding box center [341, 557] width 15 height 15
type input "6"
type input "$7.32"
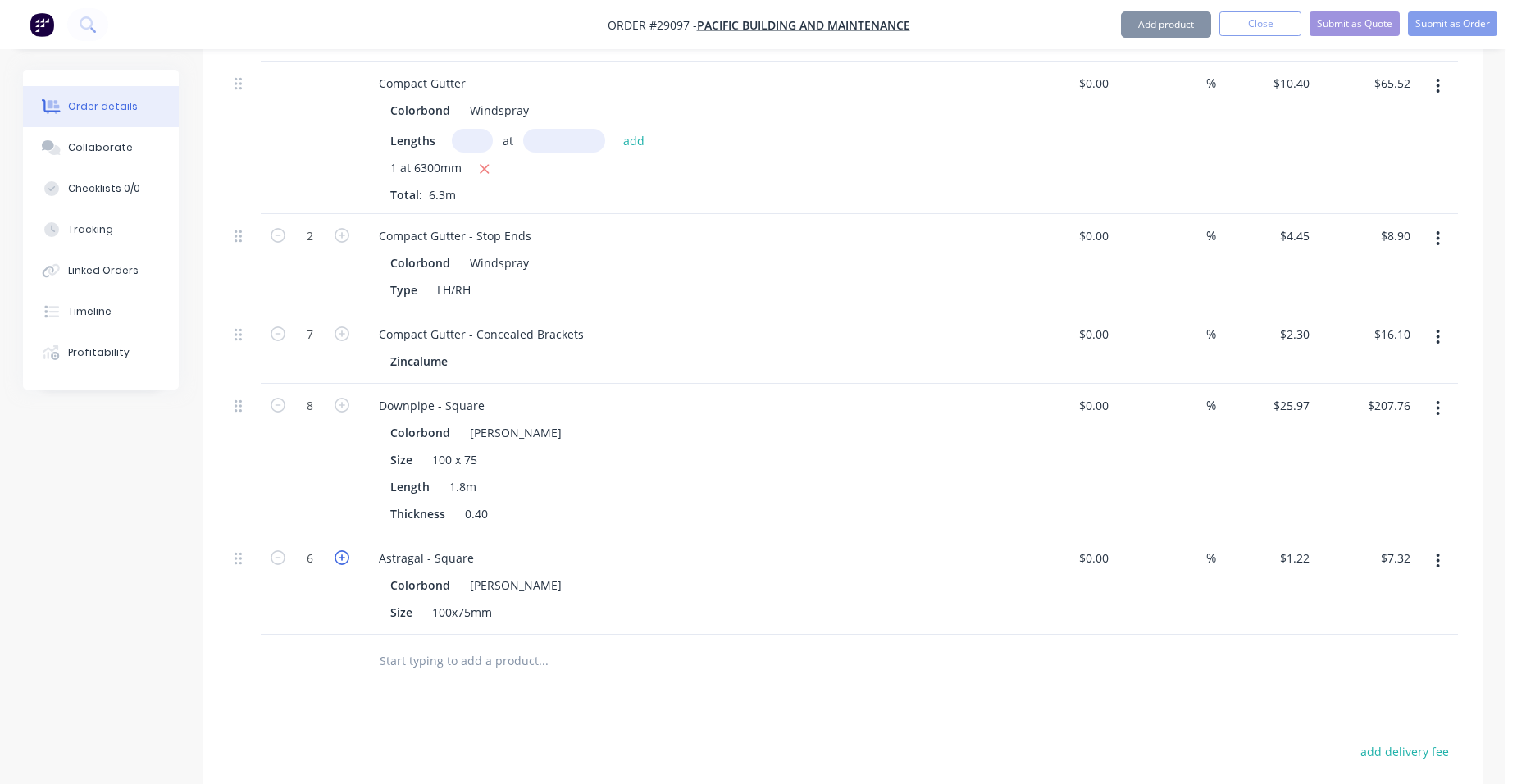
click at [341, 550] on icon "button" at bounding box center [341, 557] width 15 height 15
type input "7"
type input "$8.54"
click at [341, 550] on icon "button" at bounding box center [341, 557] width 15 height 15
type input "8"
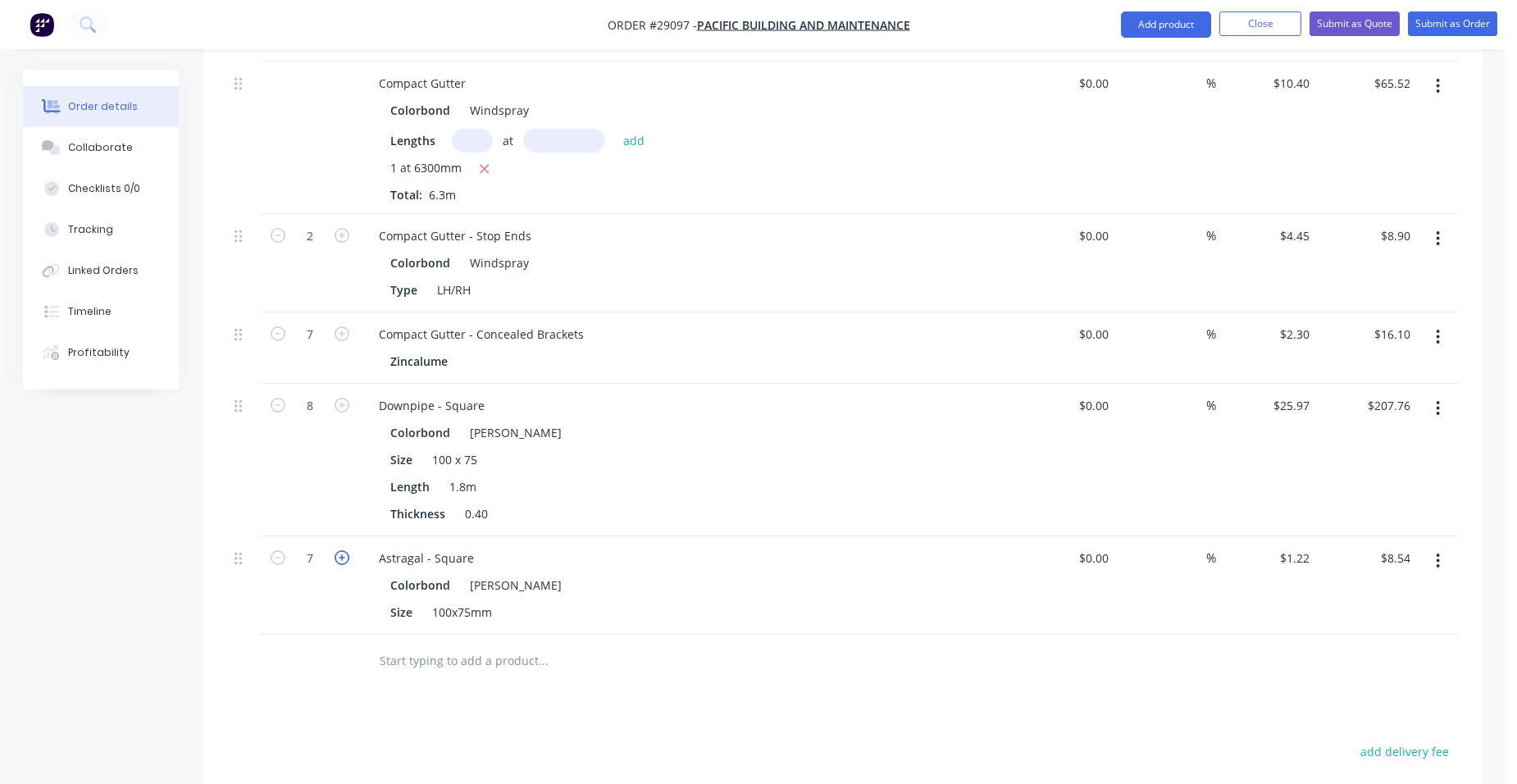
type input "$9.76"
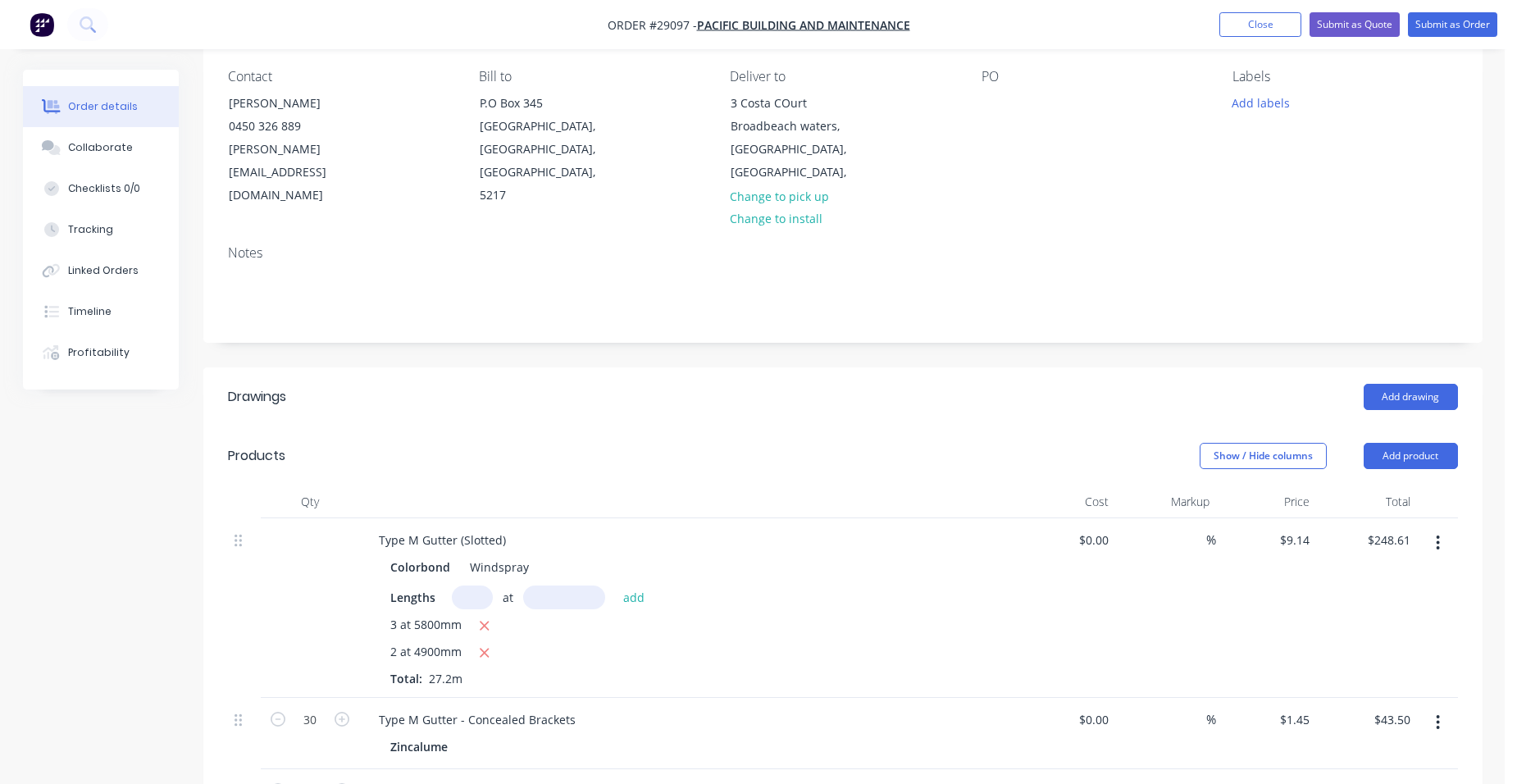
scroll to position [0, 0]
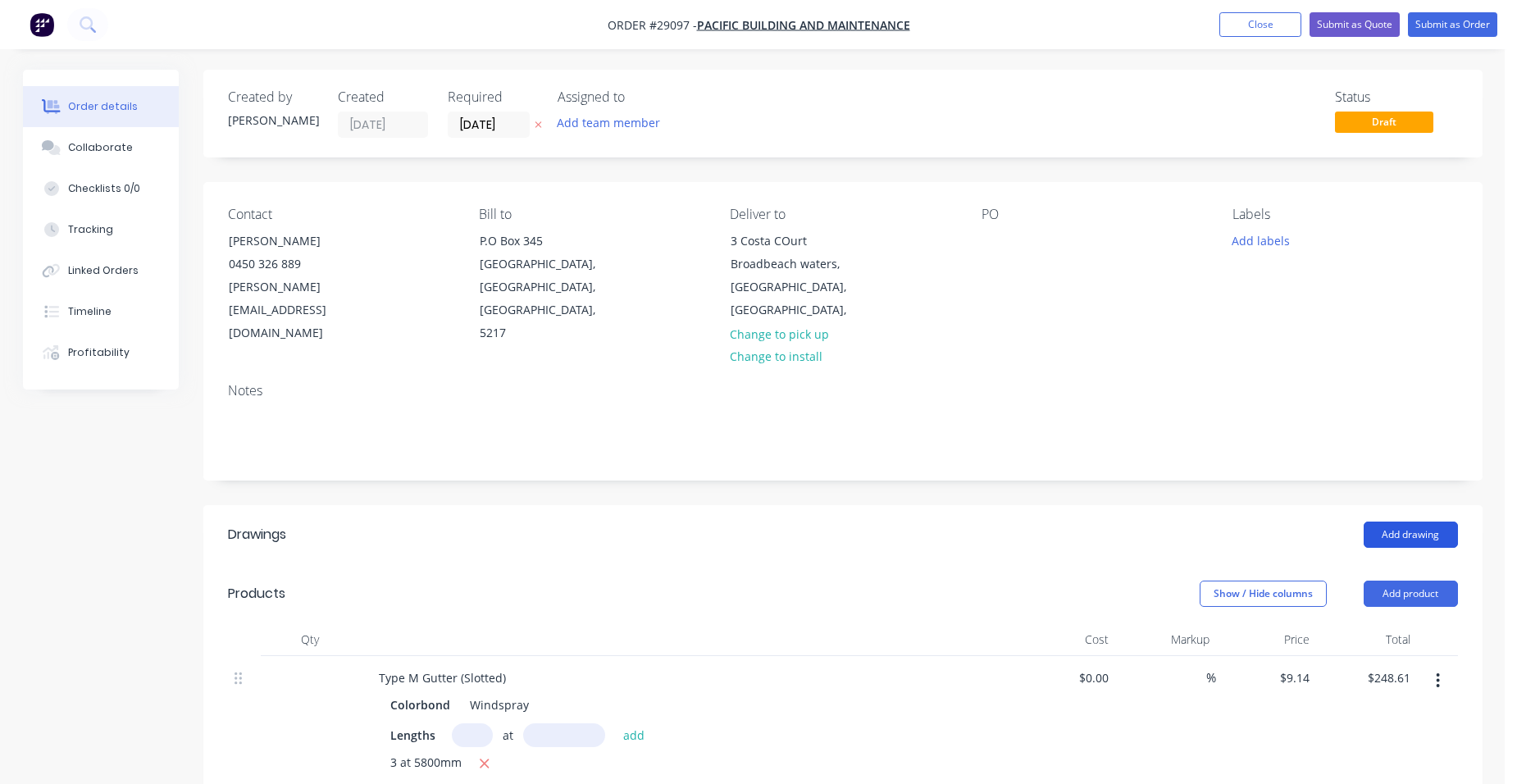
click at [1407, 521] on button "Add drawing" at bounding box center [1410, 534] width 94 height 26
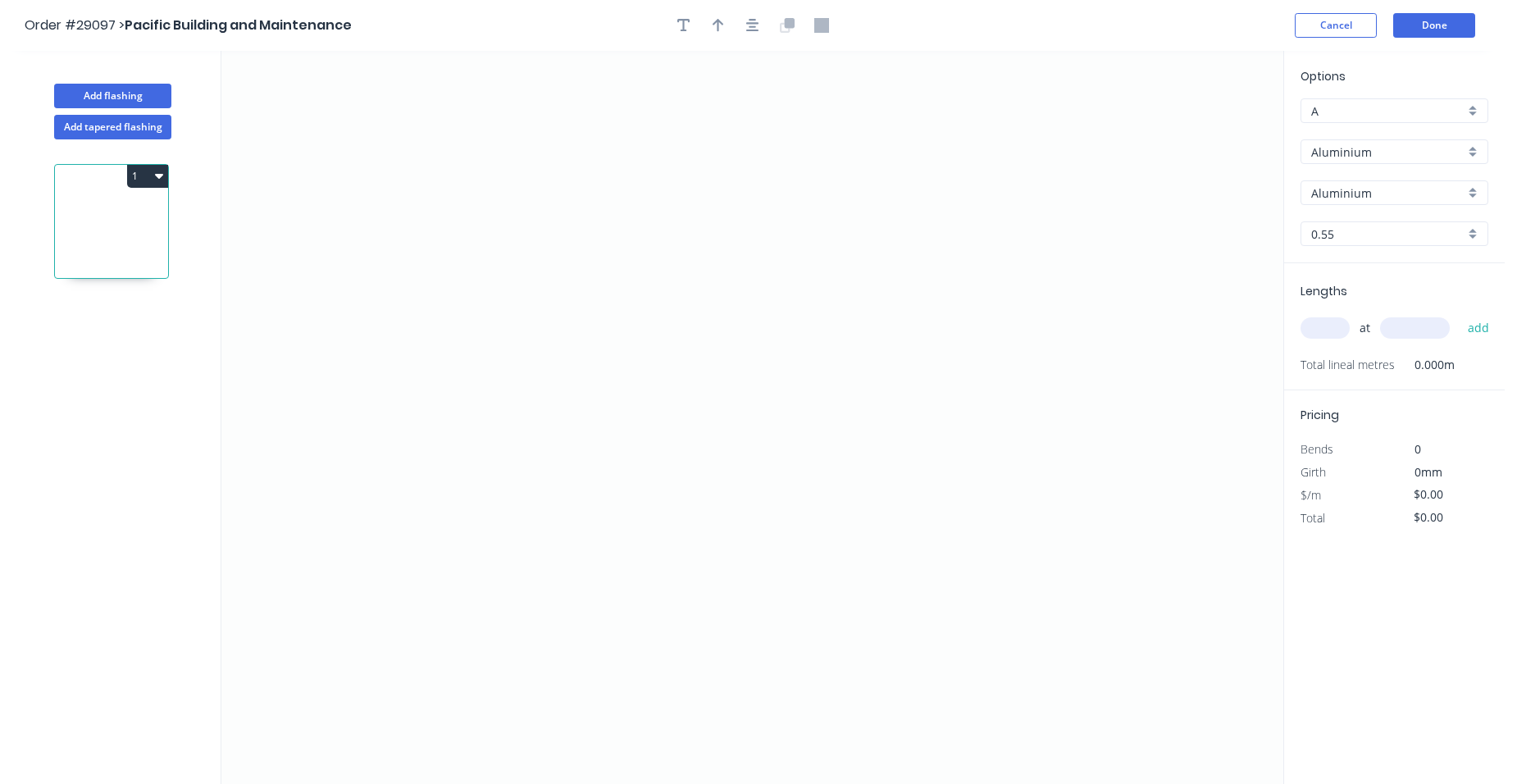
click at [1464, 150] on div "Aluminium" at bounding box center [1394, 152] width 188 height 25
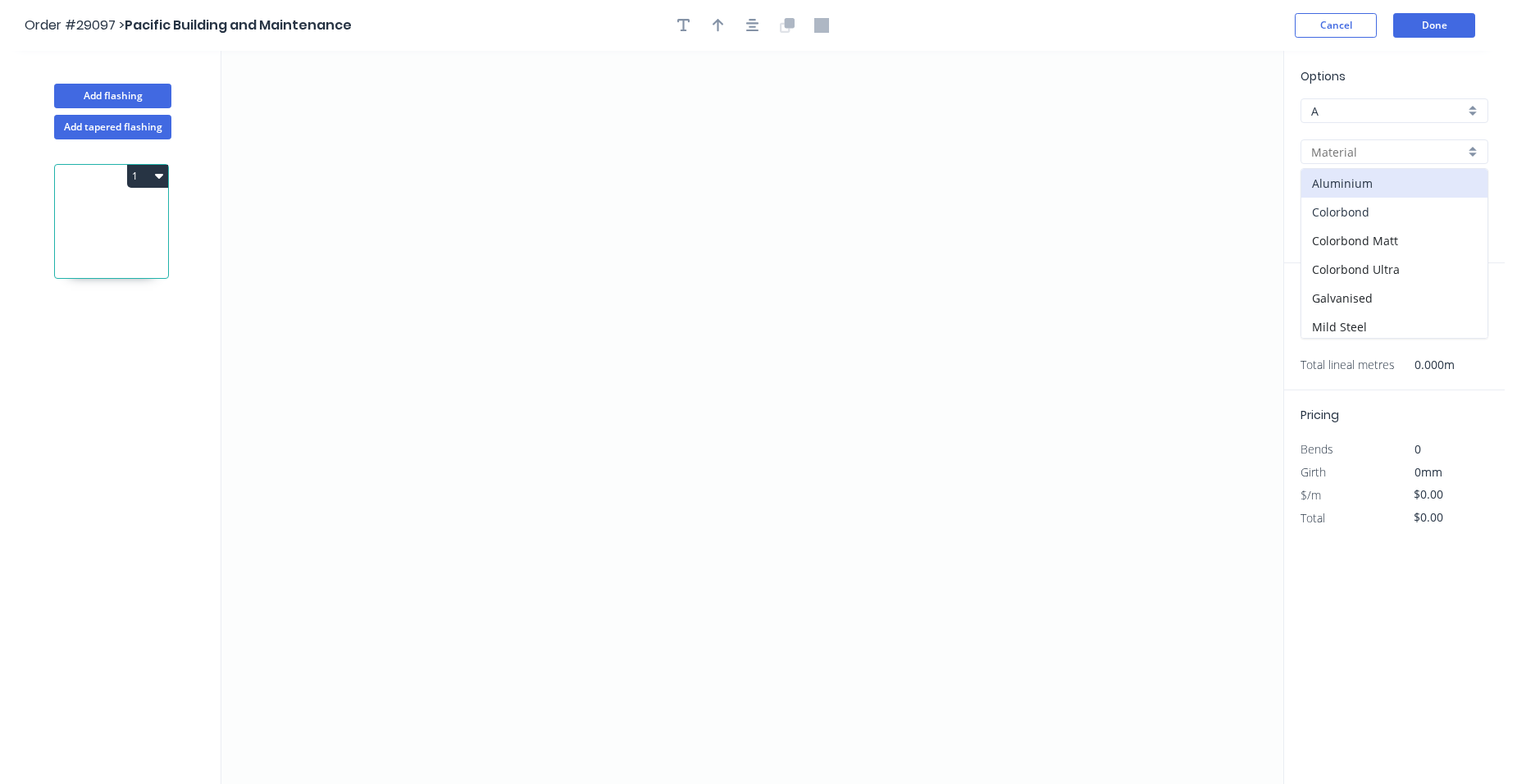
click at [1370, 203] on div "Colorbond" at bounding box center [1394, 211] width 186 height 29
type input "Colorbond"
type input "Basalt"
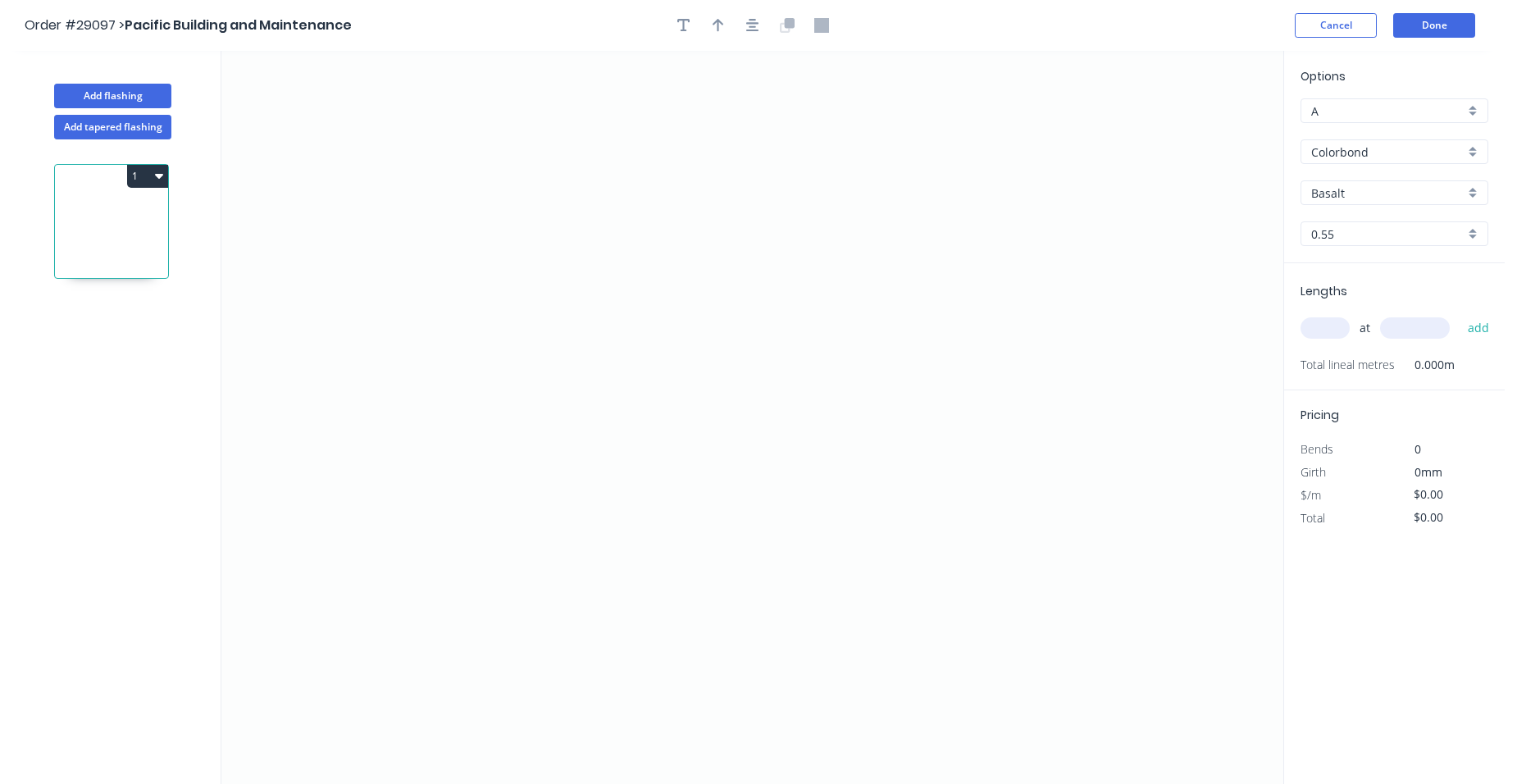
click at [1476, 191] on div "Basalt" at bounding box center [1394, 193] width 188 height 25
click at [1369, 324] on div "Windspray" at bounding box center [1394, 335] width 186 height 29
type input "Windspray"
drag, startPoint x: 559, startPoint y: 184, endPoint x: 564, endPoint y: 497, distance: 313.0
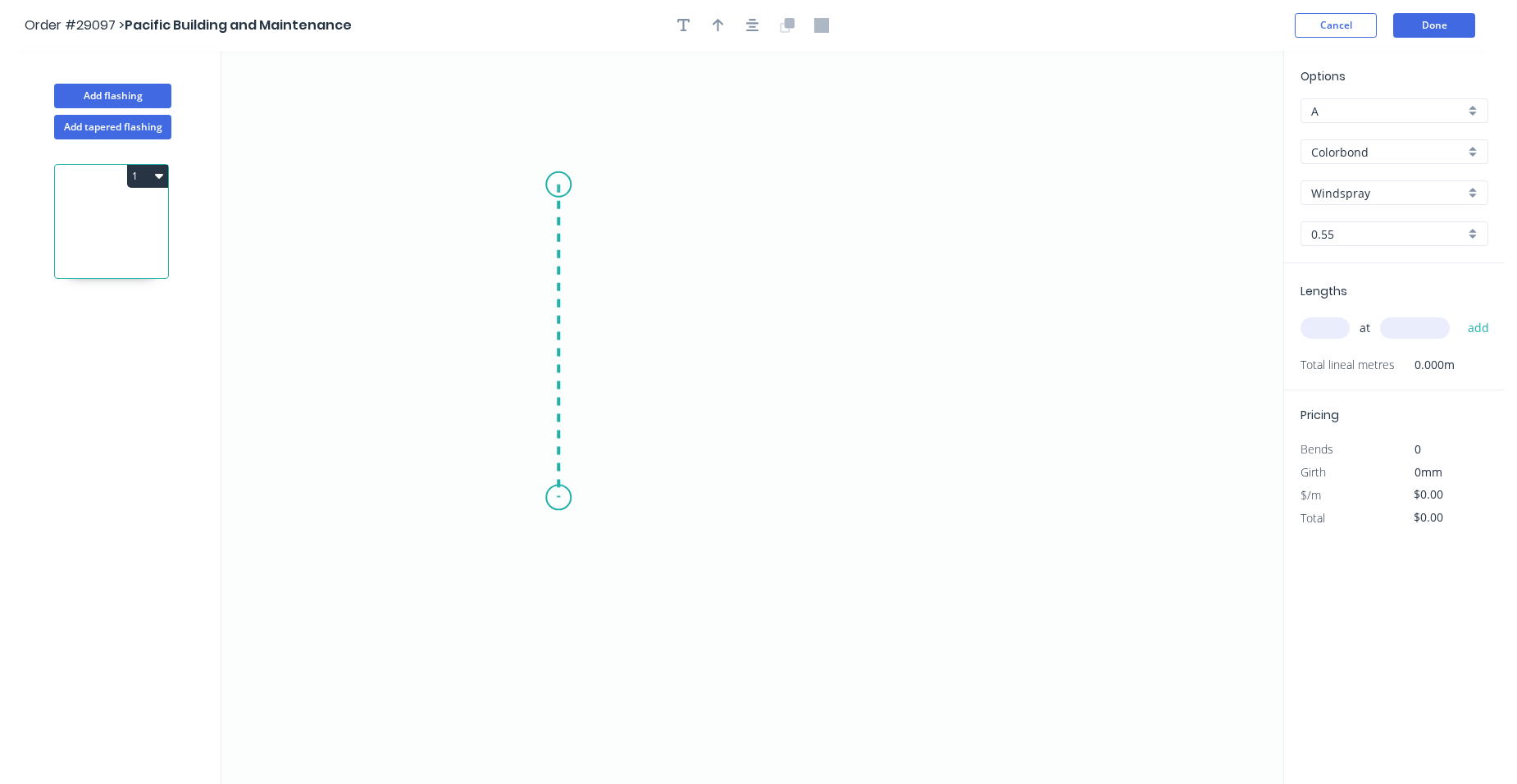
click at [564, 497] on icon "0" at bounding box center [752, 417] width 1062 height 733
click at [515, 523] on icon "0 ?" at bounding box center [752, 417] width 1062 height 733
click at [562, 568] on icon "0 ? ? ? º" at bounding box center [752, 417] width 1062 height 733
click at [562, 178] on circle at bounding box center [558, 184] width 25 height 25
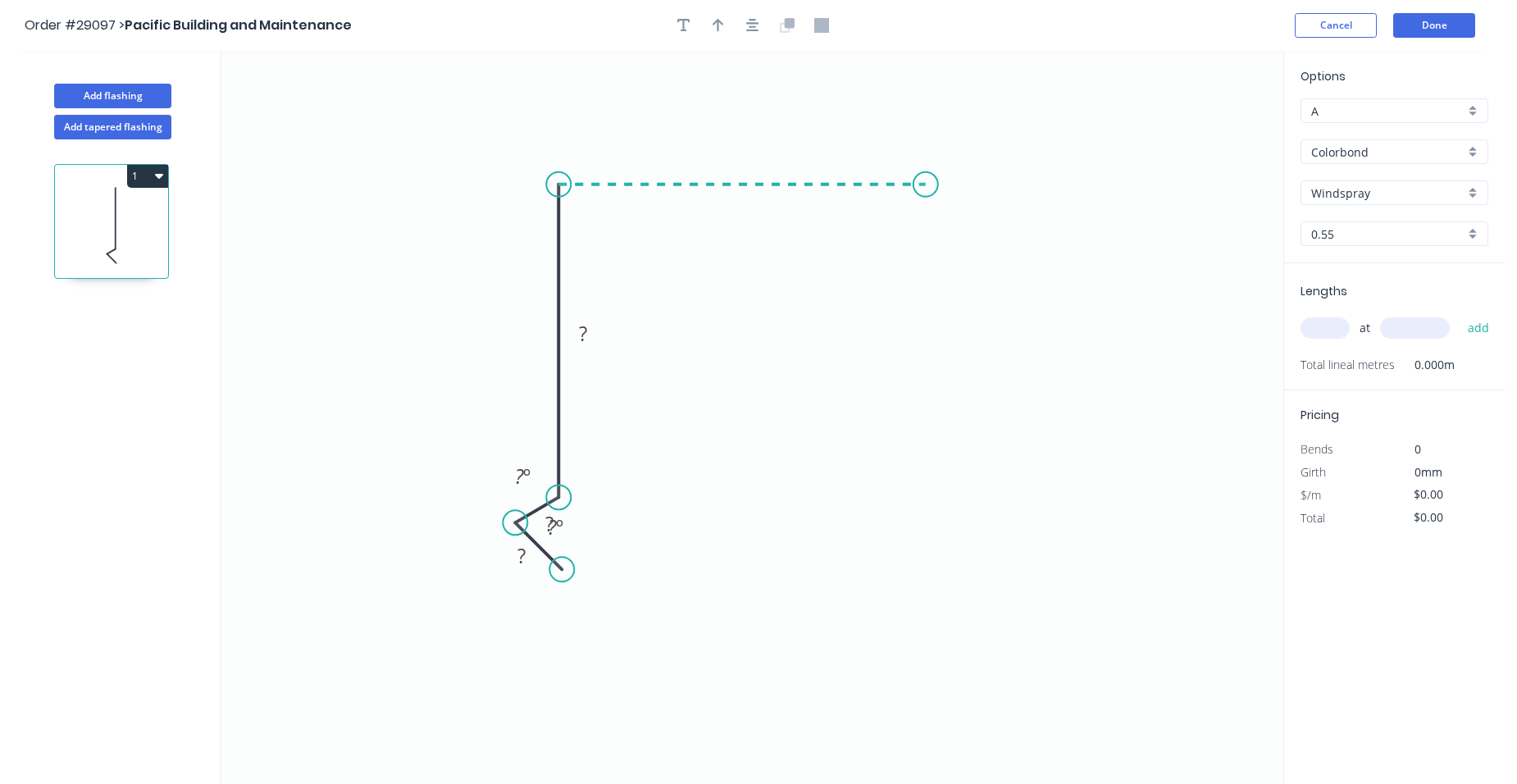
click at [926, 211] on icon "0 ? ? ? ? º ? º" at bounding box center [752, 417] width 1062 height 733
click at [962, 265] on icon "0 ? ? ? ? ? º ? º" at bounding box center [752, 417] width 1062 height 733
click at [962, 265] on circle at bounding box center [962, 265] width 25 height 25
click at [964, 208] on tspan "?" at bounding box center [965, 206] width 8 height 27
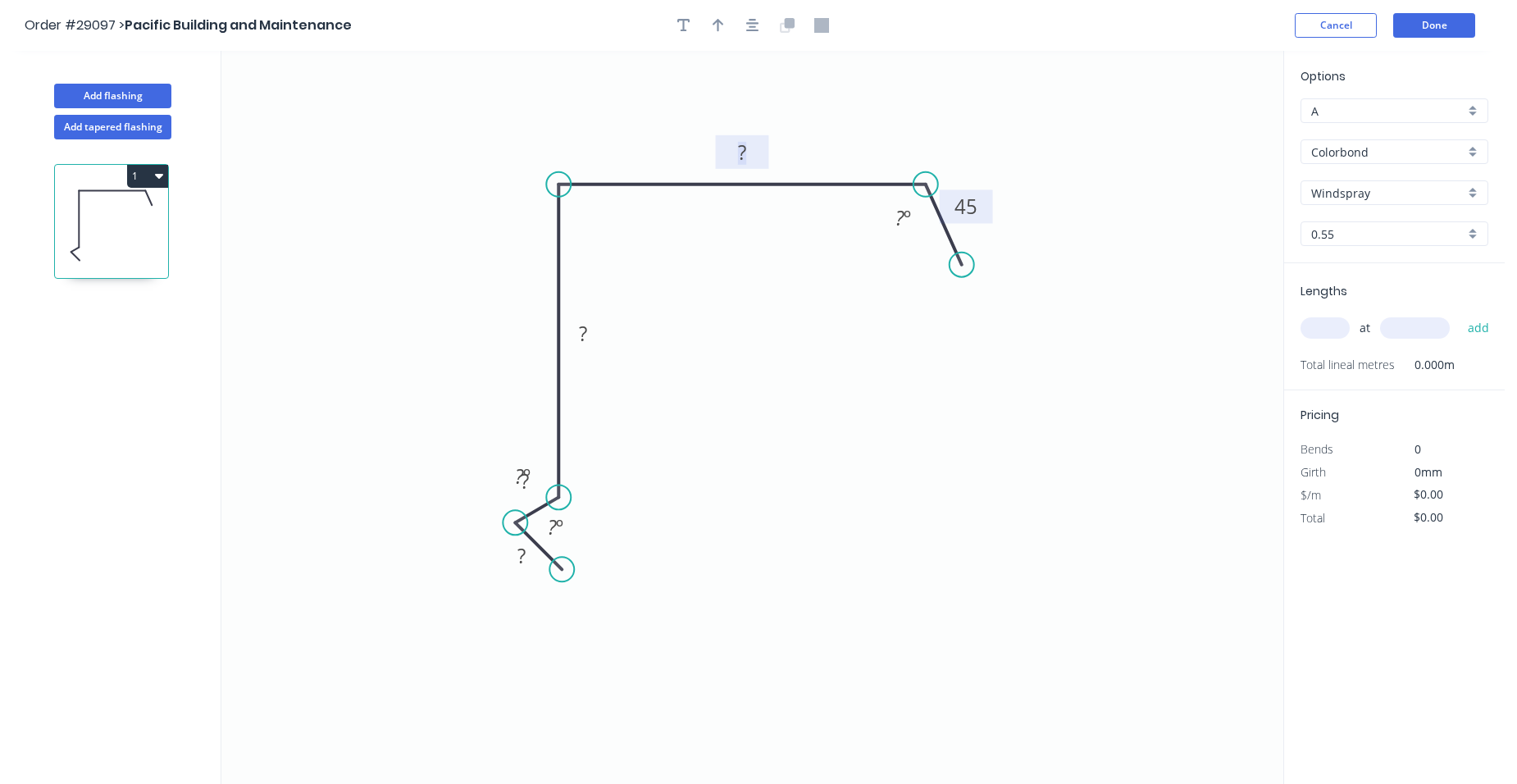
click at [747, 151] on tspan "?" at bounding box center [741, 152] width 8 height 27
click at [583, 324] on tspan "?" at bounding box center [583, 333] width 8 height 27
click at [541, 519] on div "Hide angle" at bounding box center [598, 535] width 165 height 33
click at [603, 576] on div "Hide angle" at bounding box center [637, 577] width 165 height 33
click at [530, 476] on rect at bounding box center [524, 482] width 32 height 23
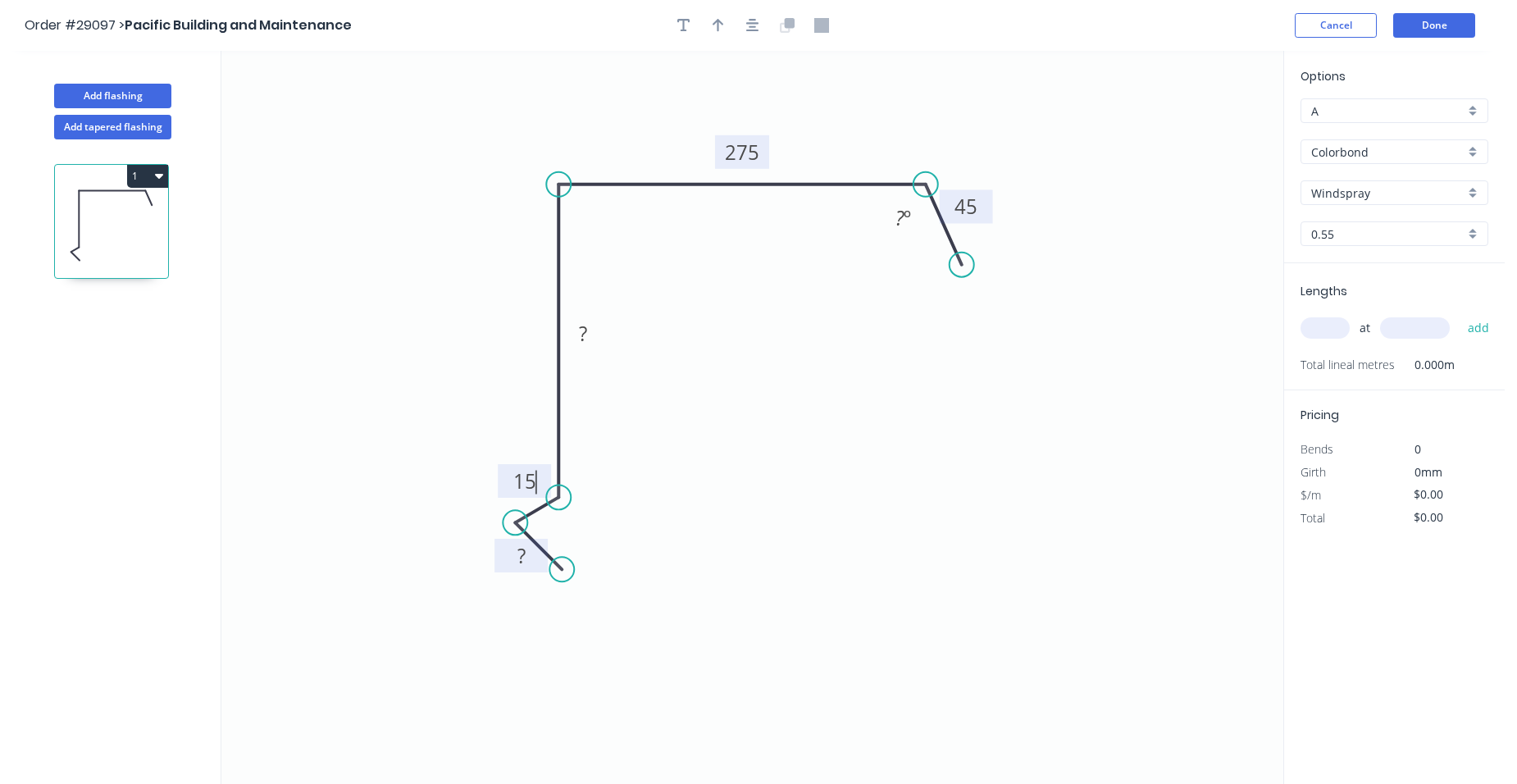
click at [530, 552] on rect at bounding box center [521, 557] width 32 height 23
click at [586, 330] on tspan "?" at bounding box center [583, 333] width 8 height 27
click at [719, 474] on icon "0 16 15 130 275 45 ? º" at bounding box center [752, 417] width 1062 height 733
type input "$19.71"
click at [898, 214] on tspan "?" at bounding box center [900, 217] width 9 height 27
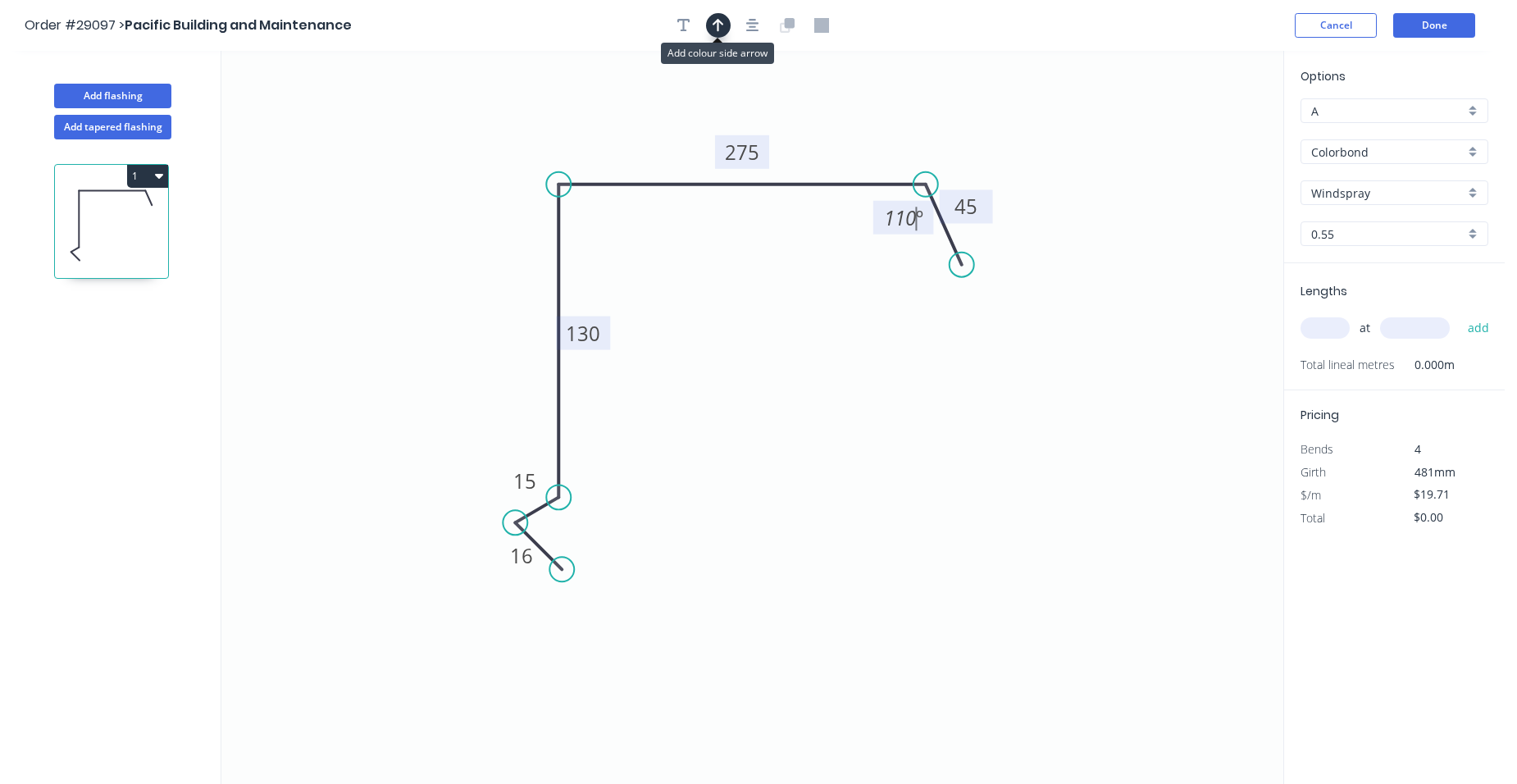
click at [721, 28] on icon "button" at bounding box center [718, 25] width 11 height 15
drag, startPoint x: 1199, startPoint y: 125, endPoint x: 886, endPoint y: 129, distance: 313.0
click at [886, 129] on icon "0 16 15 130 275 45 110 º" at bounding box center [752, 417] width 1062 height 733
drag, startPoint x: 1201, startPoint y: 131, endPoint x: 862, endPoint y: 131, distance: 339.0
click at [862, 131] on icon at bounding box center [862, 111] width 15 height 53
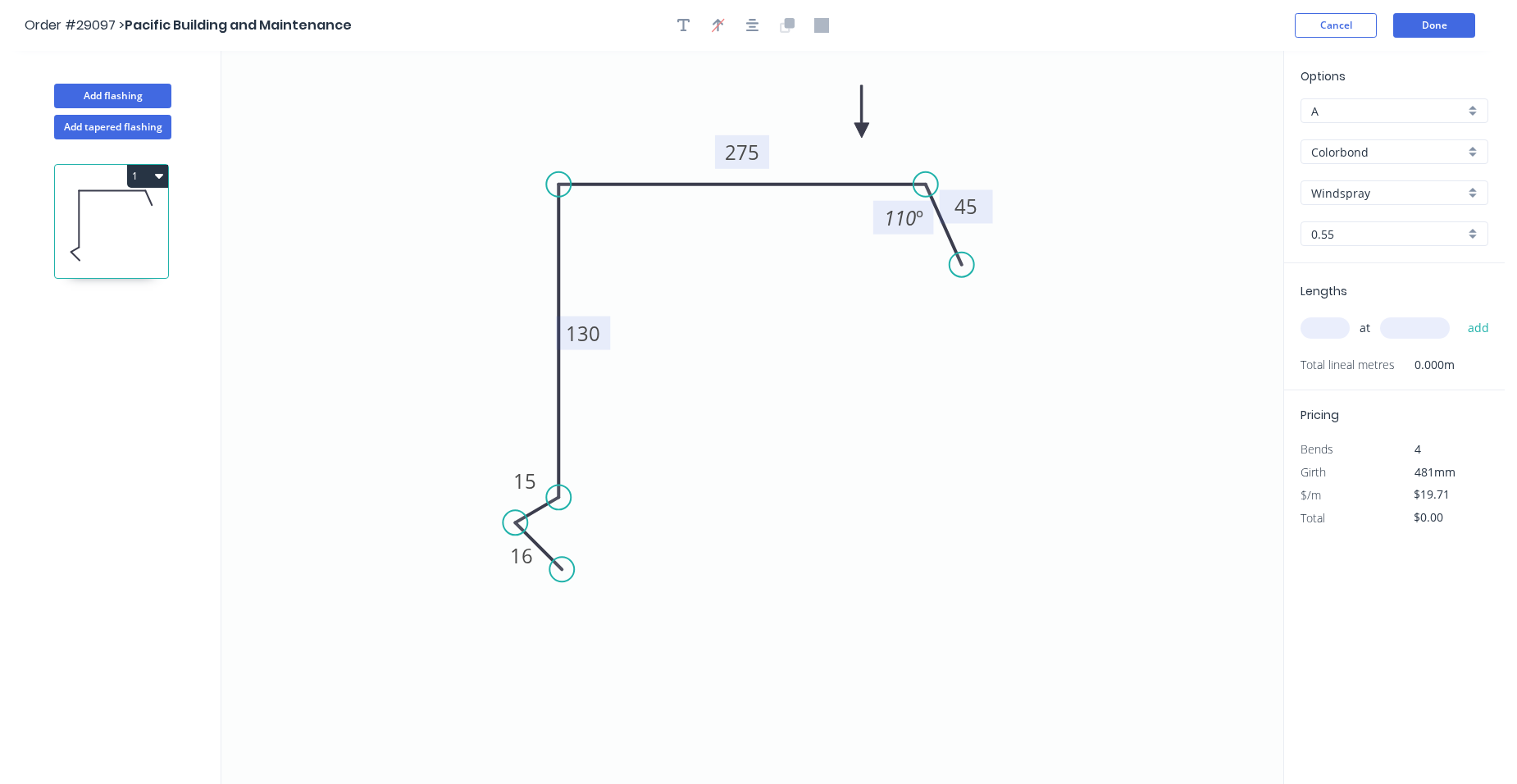
click at [1327, 329] on input "text" at bounding box center [1325, 328] width 49 height 21
type input "1"
type input "6400"
click at [1460, 314] on button "add" at bounding box center [1479, 328] width 39 height 28
type input "$126.14"
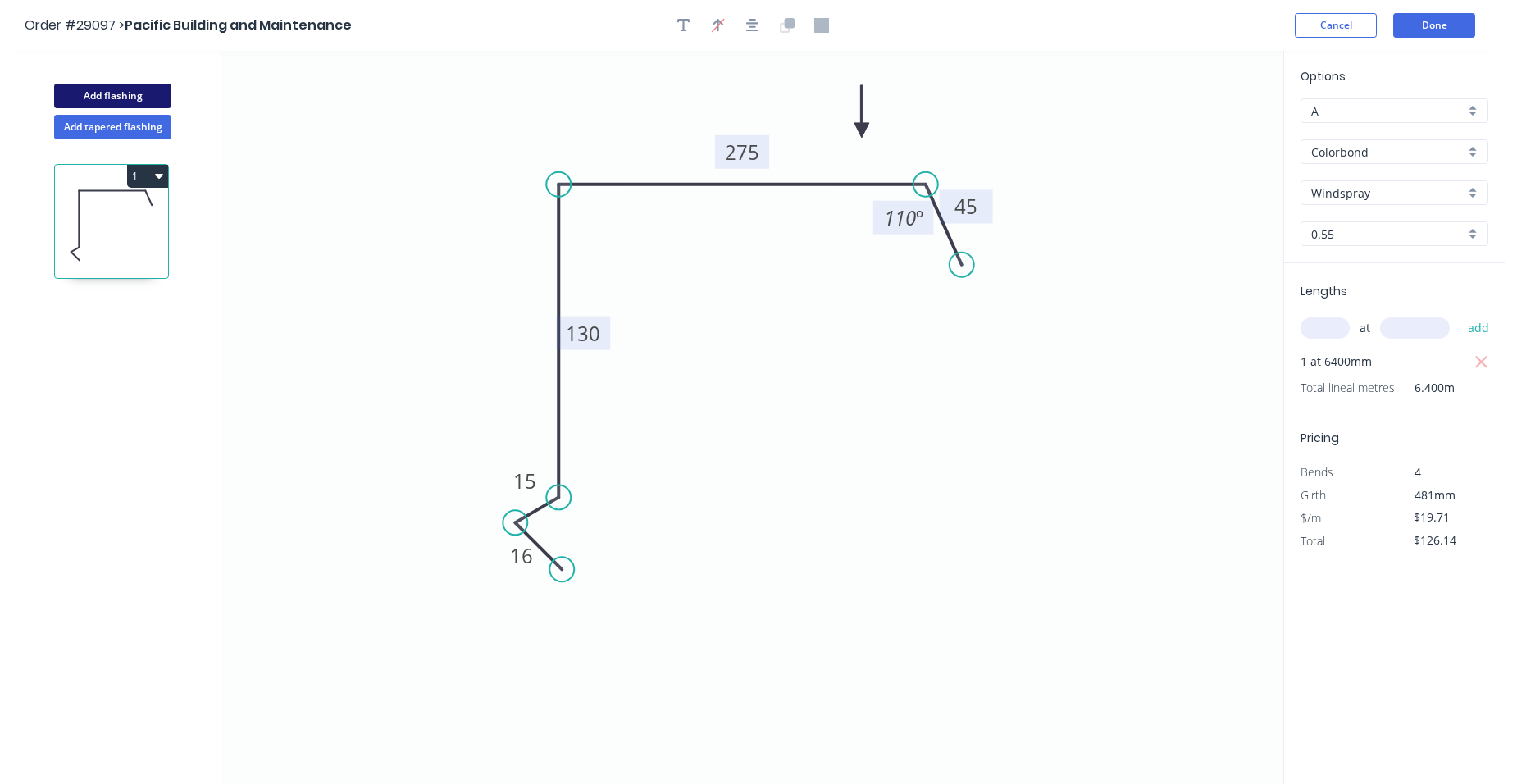
click at [132, 91] on button "Add flashing" at bounding box center [113, 96] width 118 height 25
type input "$0.00"
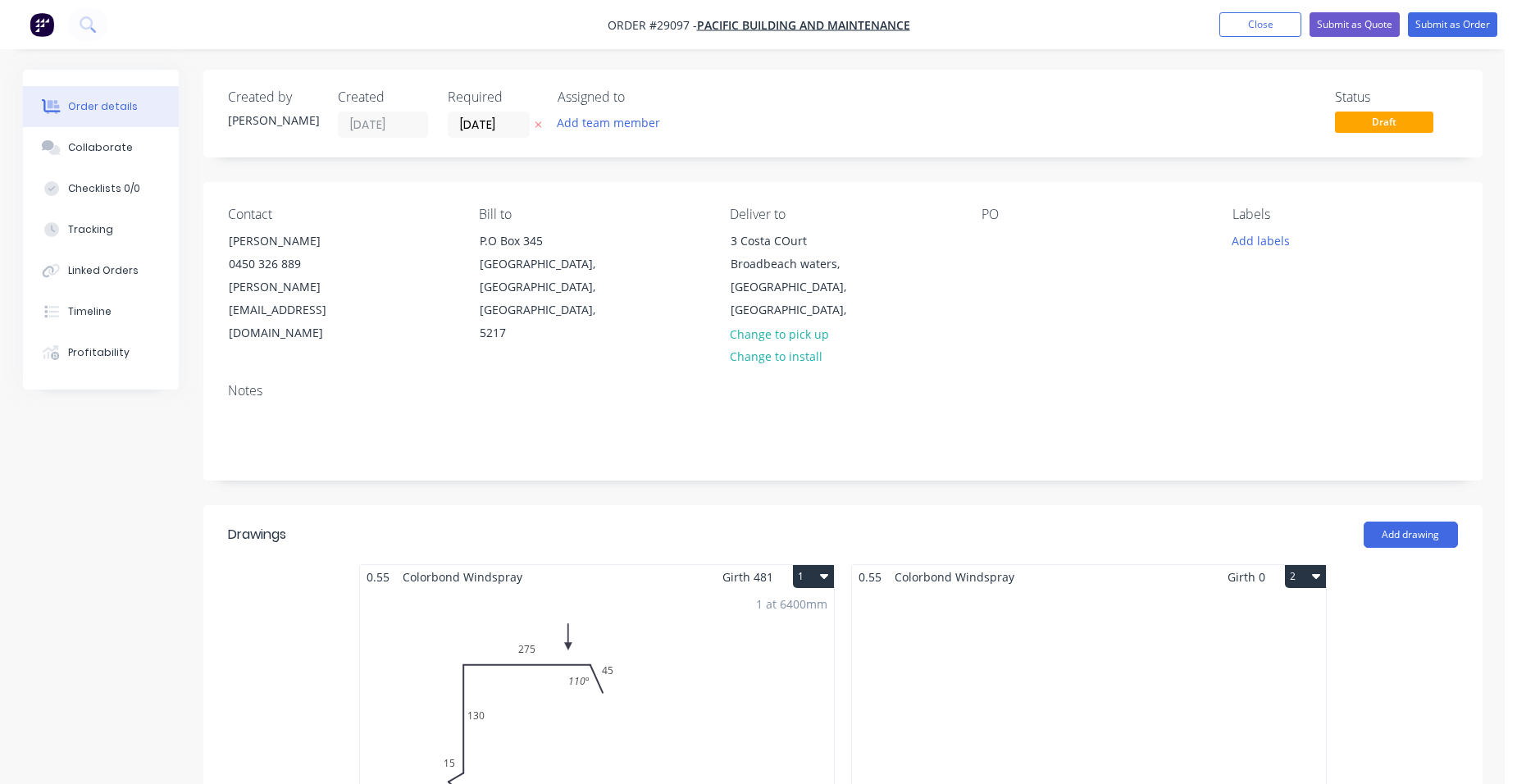
click at [1311, 565] on button "2" at bounding box center [1306, 576] width 41 height 23
click at [1269, 670] on div "Delete" at bounding box center [1249, 681] width 126 height 24
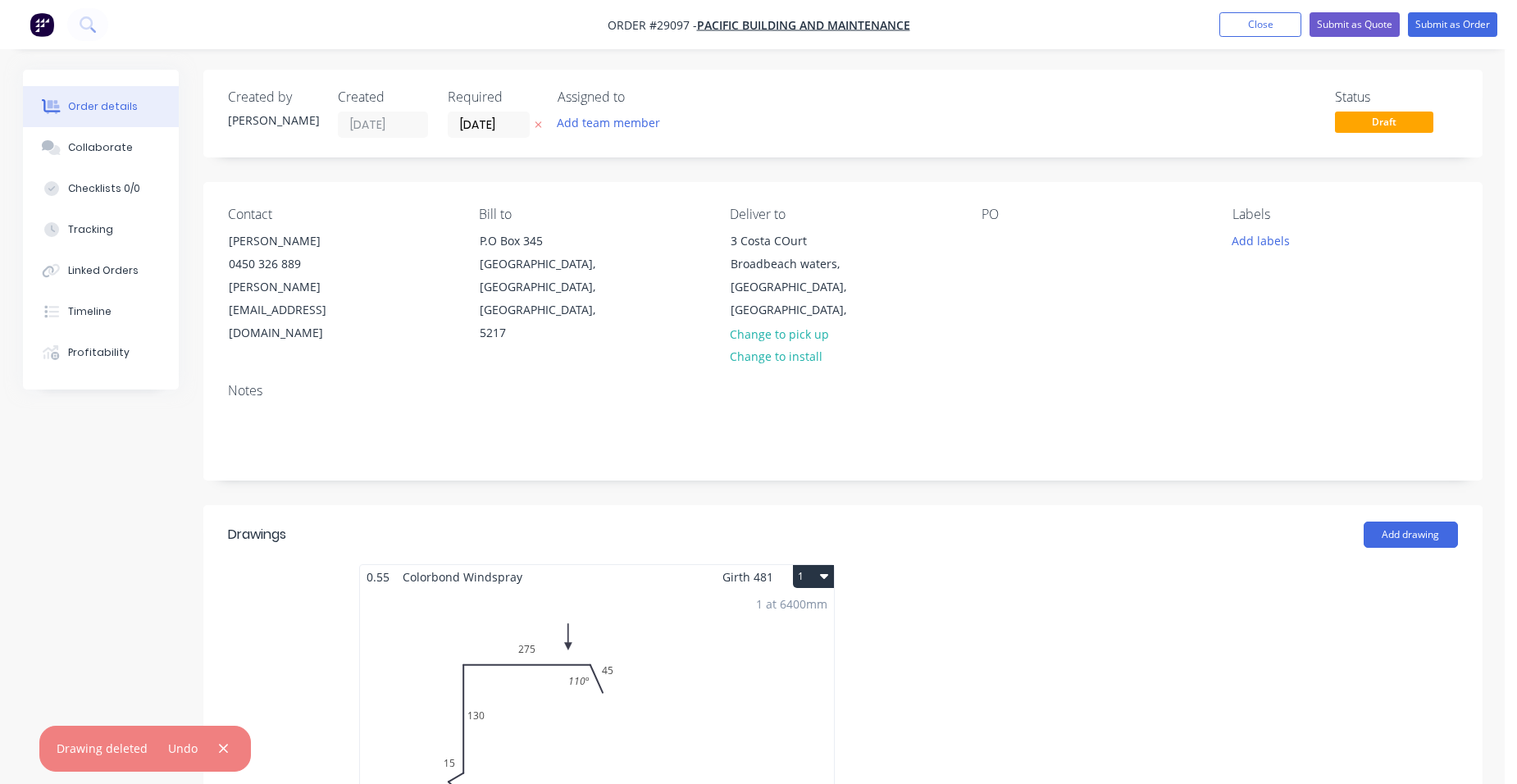
click at [709, 588] on div "1 at 6400mm Total lm $/M Total 6.4m $19.71 $126.14" at bounding box center [597, 713] width 474 height 250
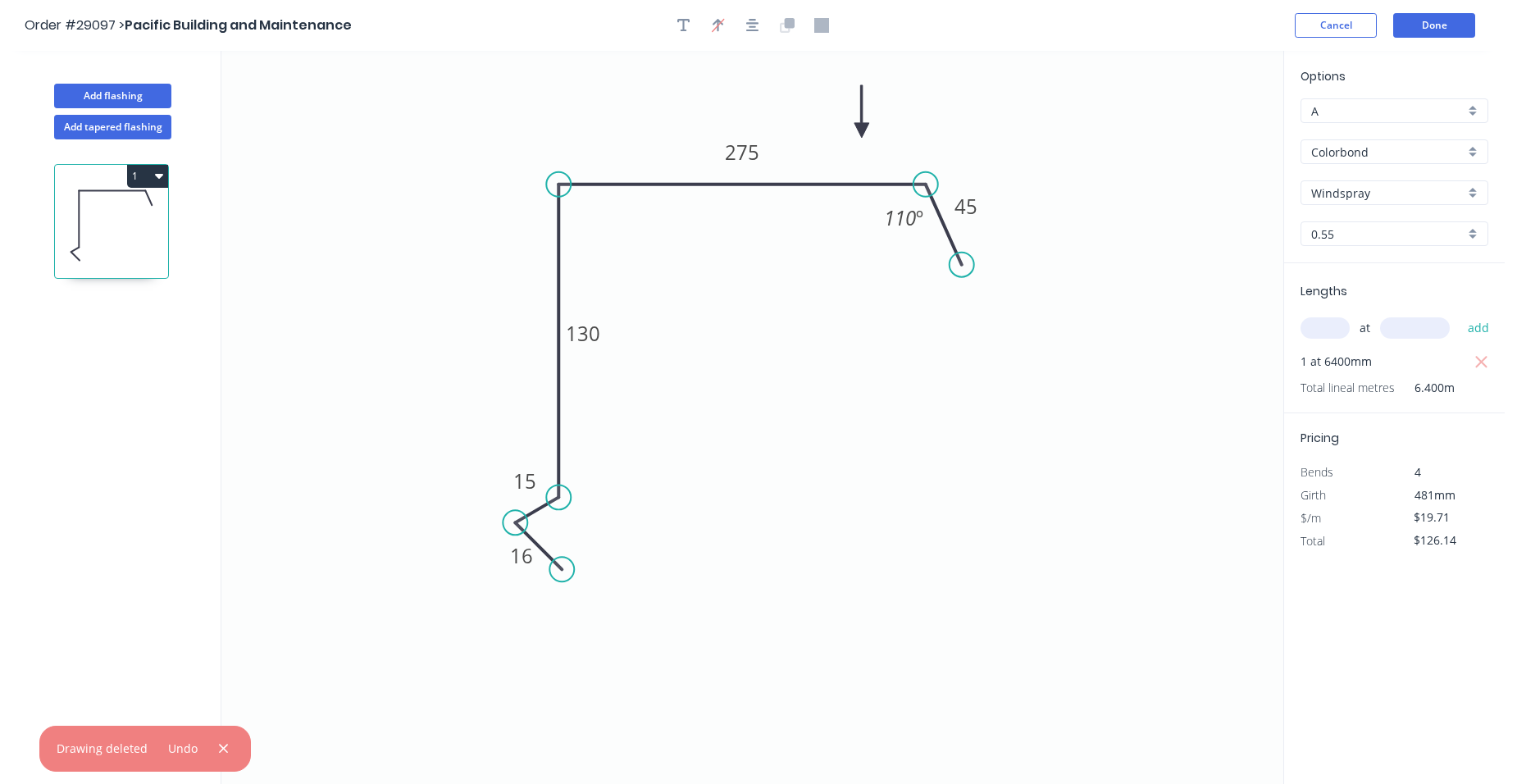
click at [157, 171] on icon "button" at bounding box center [159, 175] width 8 height 13
click at [107, 217] on div "Duplicate" at bounding box center [90, 217] width 126 height 24
type input "$0.00"
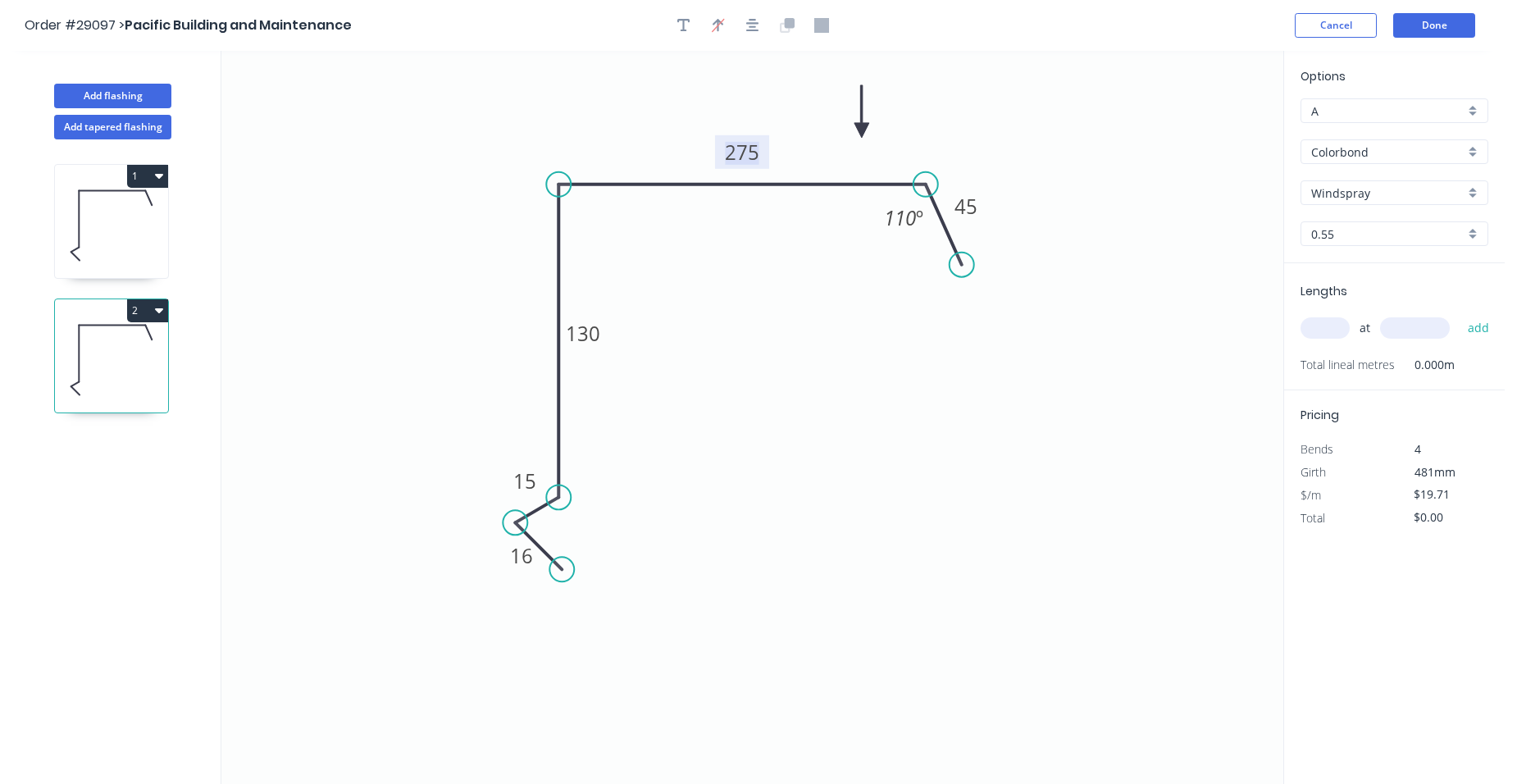
click at [755, 155] on tspan "275" at bounding box center [741, 152] width 34 height 27
type input "$15.80"
click at [597, 333] on tspan "130" at bounding box center [583, 333] width 34 height 27
click at [826, 447] on icon "0 16 15 110 160 45 110 º" at bounding box center [752, 417] width 1062 height 733
click at [605, 236] on div "Show angle" at bounding box center [648, 240] width 165 height 33
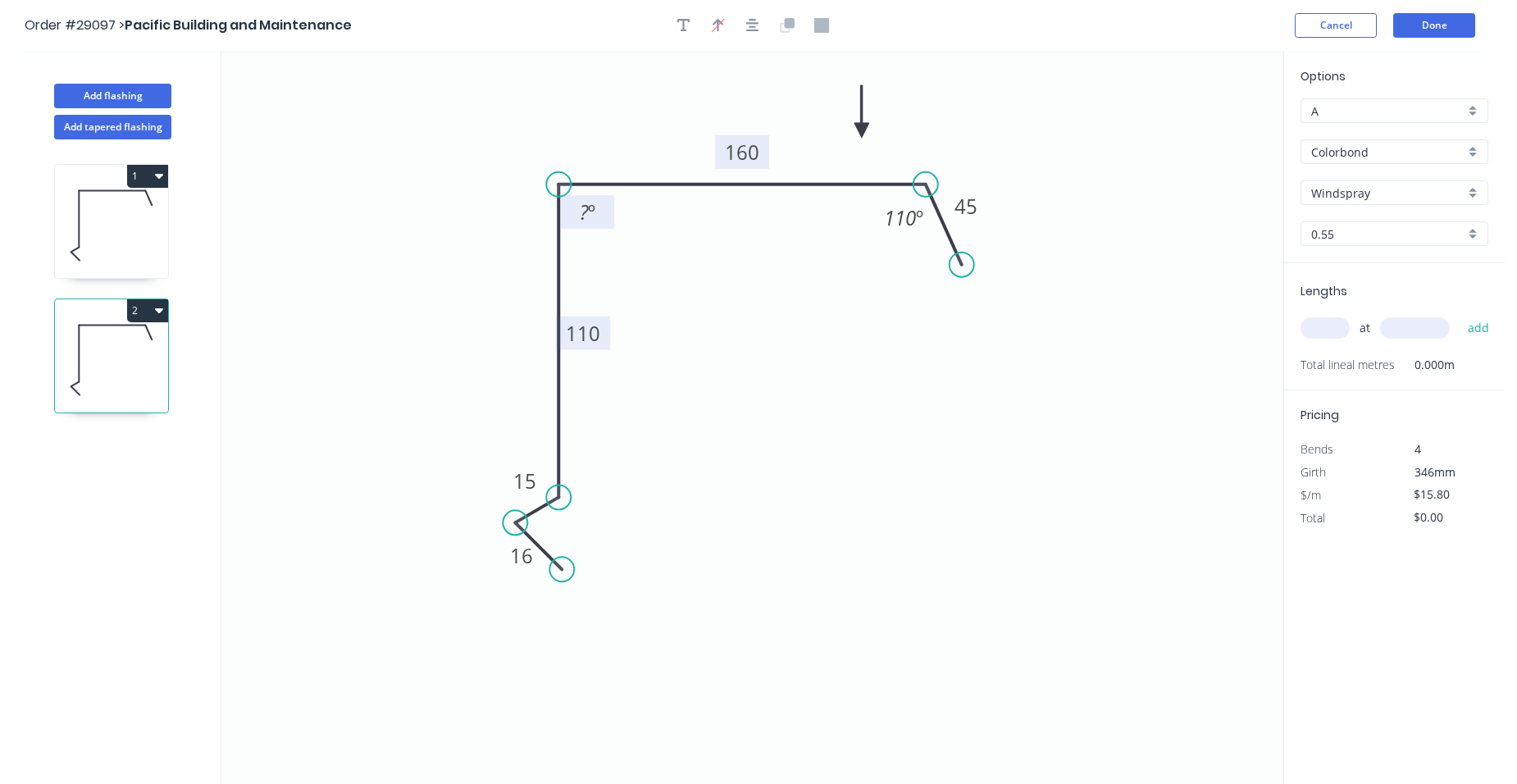
click at [597, 217] on rect at bounding box center [587, 213] width 32 height 23
click at [640, 267] on icon "0 16 15 110 160 45 88 º 110 º" at bounding box center [752, 417] width 1062 height 733
click at [1324, 330] on input "text" at bounding box center [1325, 328] width 49 height 21
type input "2"
type input "4600"
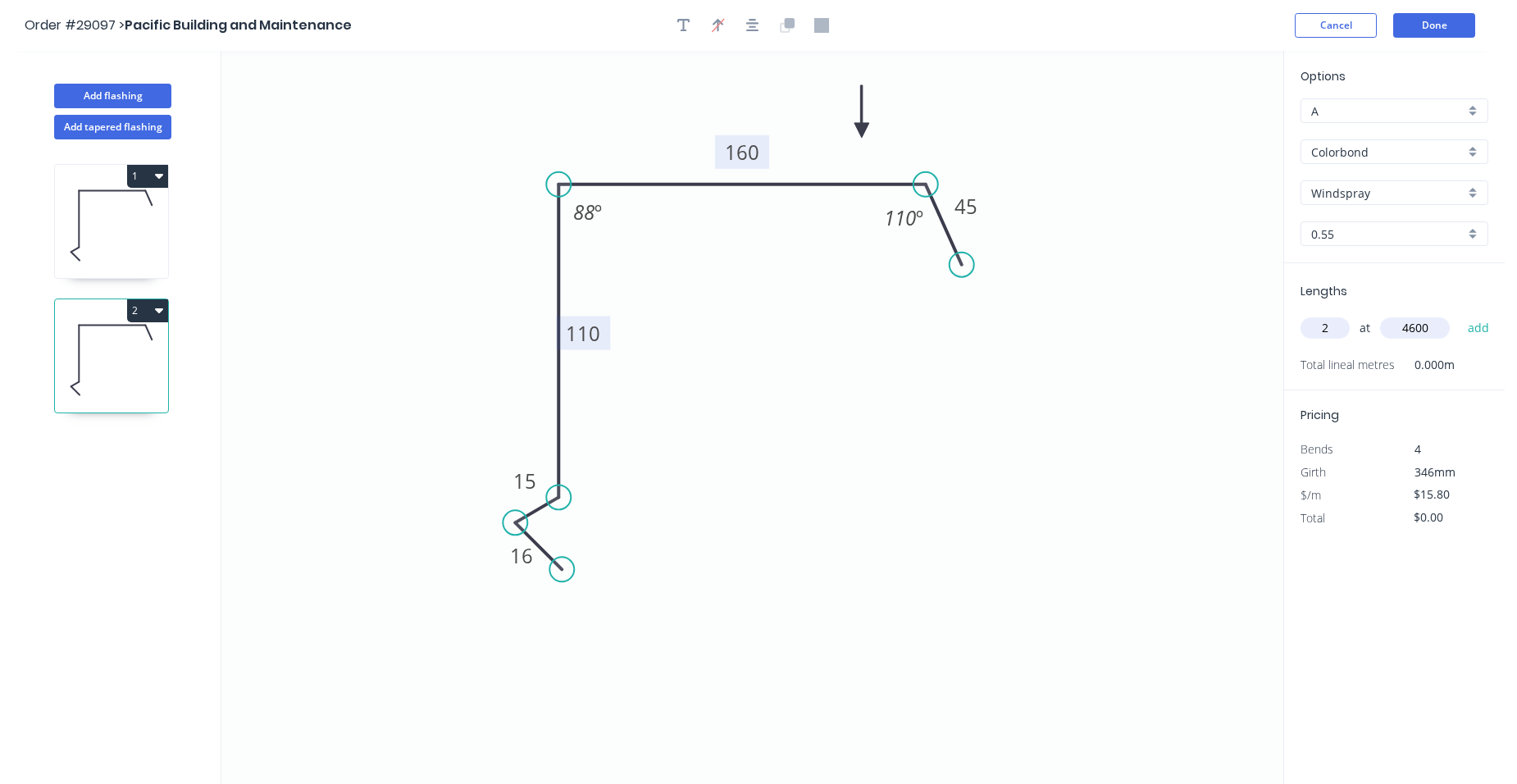
click at [1460, 314] on button "add" at bounding box center [1479, 328] width 39 height 28
click at [156, 304] on icon "button" at bounding box center [159, 310] width 8 height 13
click at [124, 345] on div "Duplicate" at bounding box center [90, 351] width 126 height 24
type input "$0.00"
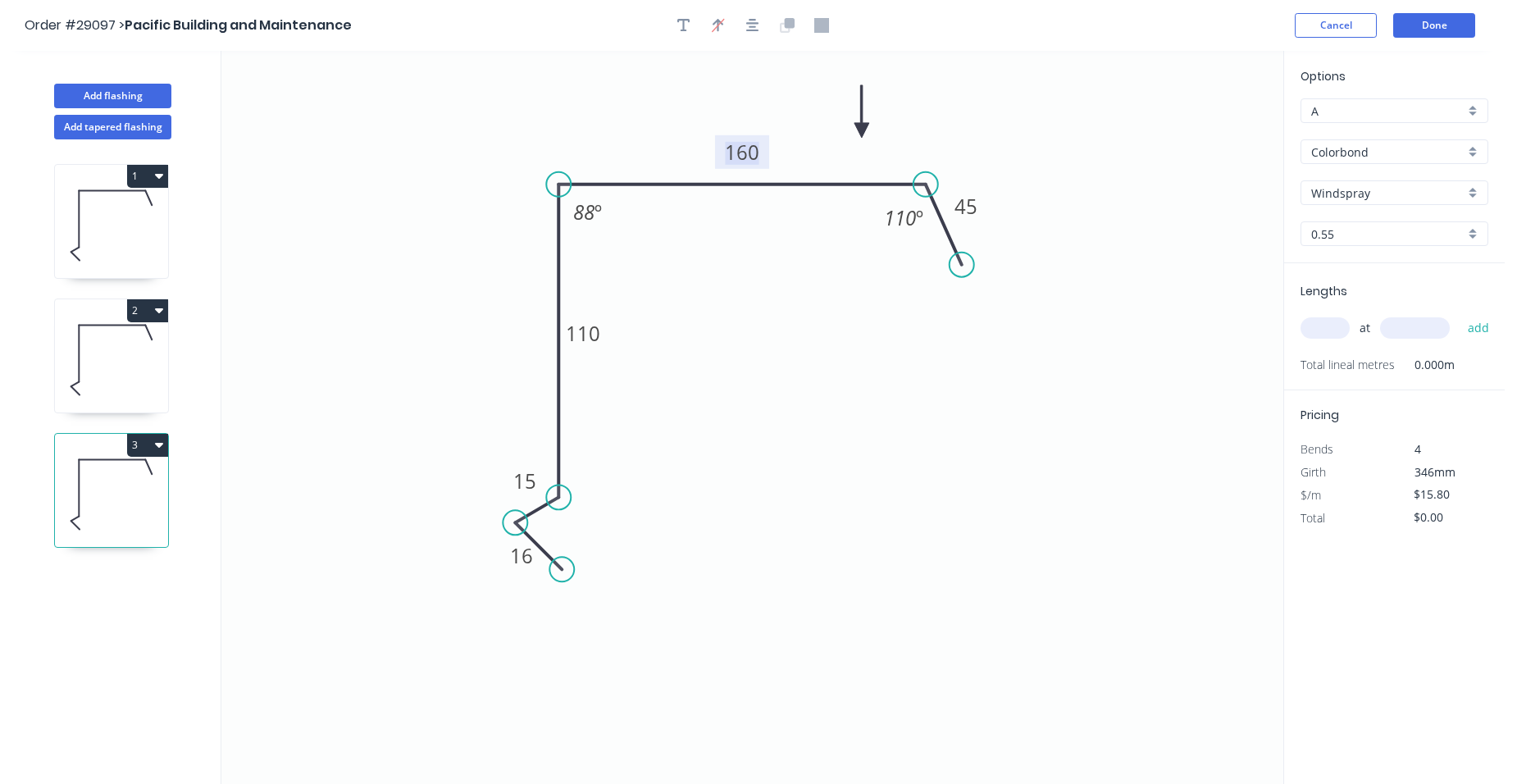
drag, startPoint x: 746, startPoint y: 153, endPoint x: 741, endPoint y: 160, distance: 8.6
click at [747, 153] on tspan "160" at bounding box center [741, 152] width 34 height 27
click at [634, 272] on div "Hide angle" at bounding box center [686, 274] width 165 height 33
click at [590, 332] on tspan "110" at bounding box center [583, 333] width 34 height 27
drag, startPoint x: 862, startPoint y: 359, endPoint x: 955, endPoint y: 380, distance: 95.3
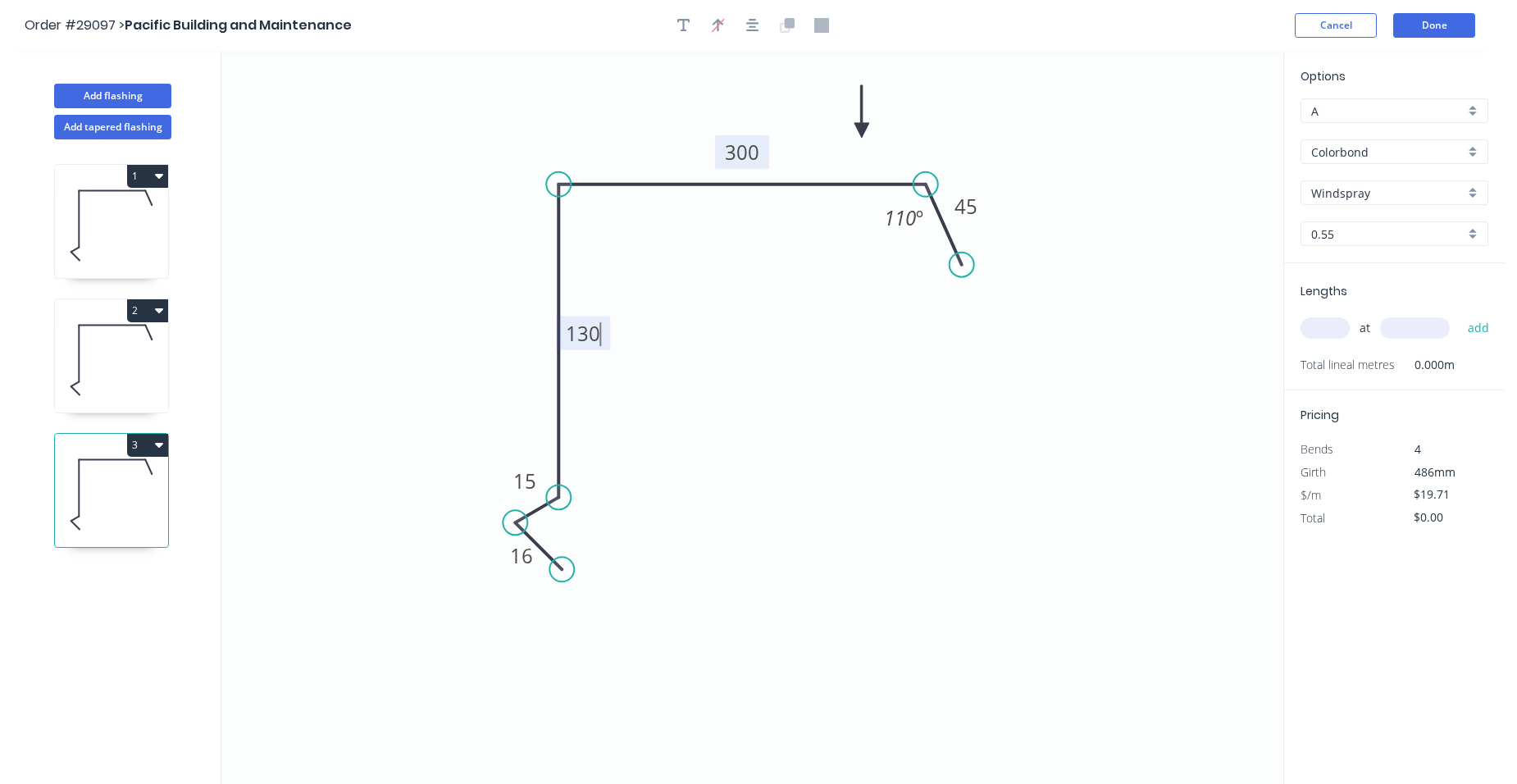
click at [862, 360] on icon "0 16 15 130 300 45 110 º" at bounding box center [752, 417] width 1062 height 733
type input "$22.58"
click at [1304, 325] on input "text" at bounding box center [1325, 328] width 49 height 21
type input "1"
type input "5500"
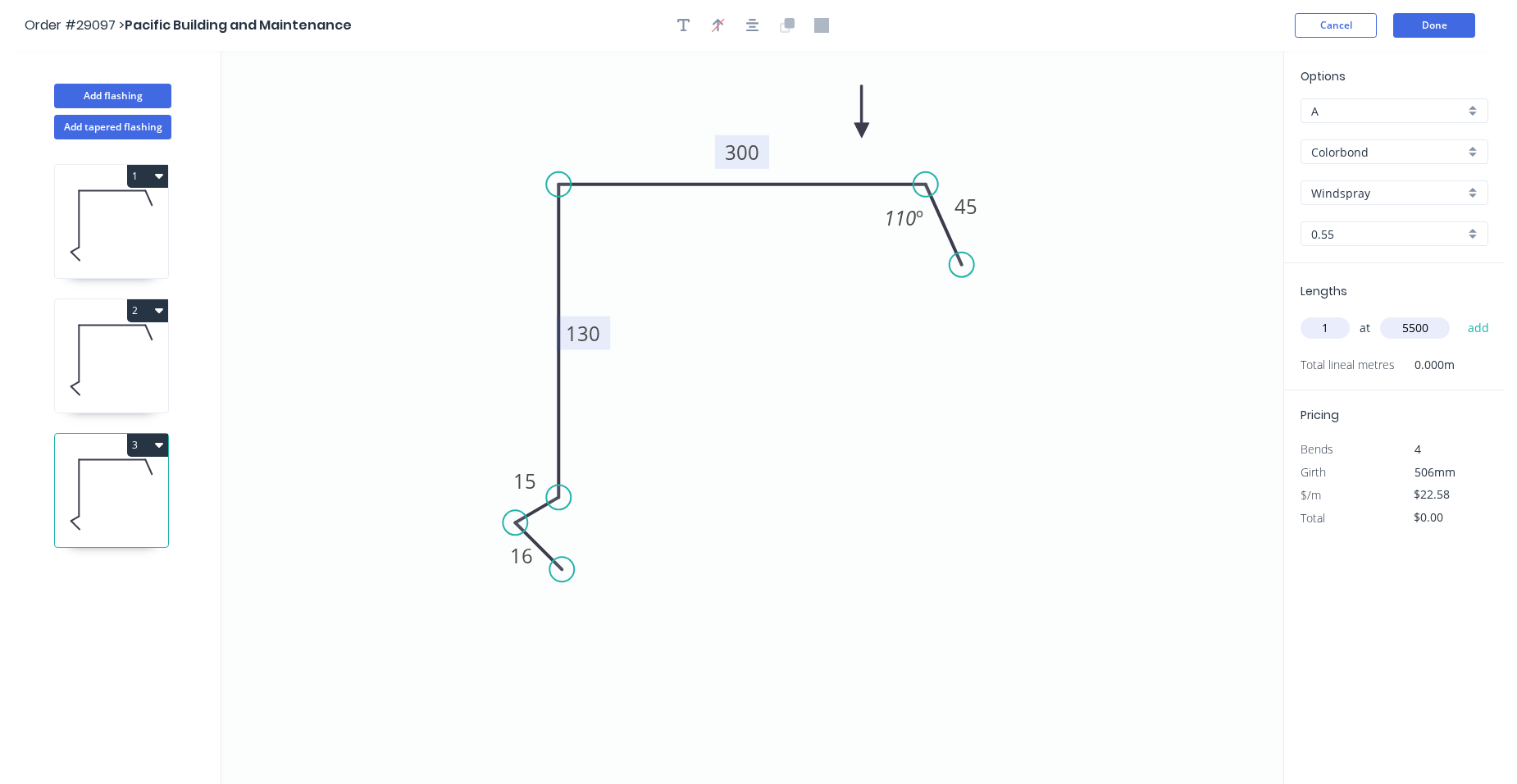
click at [1460, 314] on button "add" at bounding box center [1479, 328] width 39 height 28
type input "$124.19"
click at [145, 308] on button "2" at bounding box center [147, 310] width 41 height 23
drag, startPoint x: 101, startPoint y: 337, endPoint x: 182, endPoint y: 316, distance: 83.7
click at [100, 337] on button "Duplicate" at bounding box center [90, 350] width 156 height 32
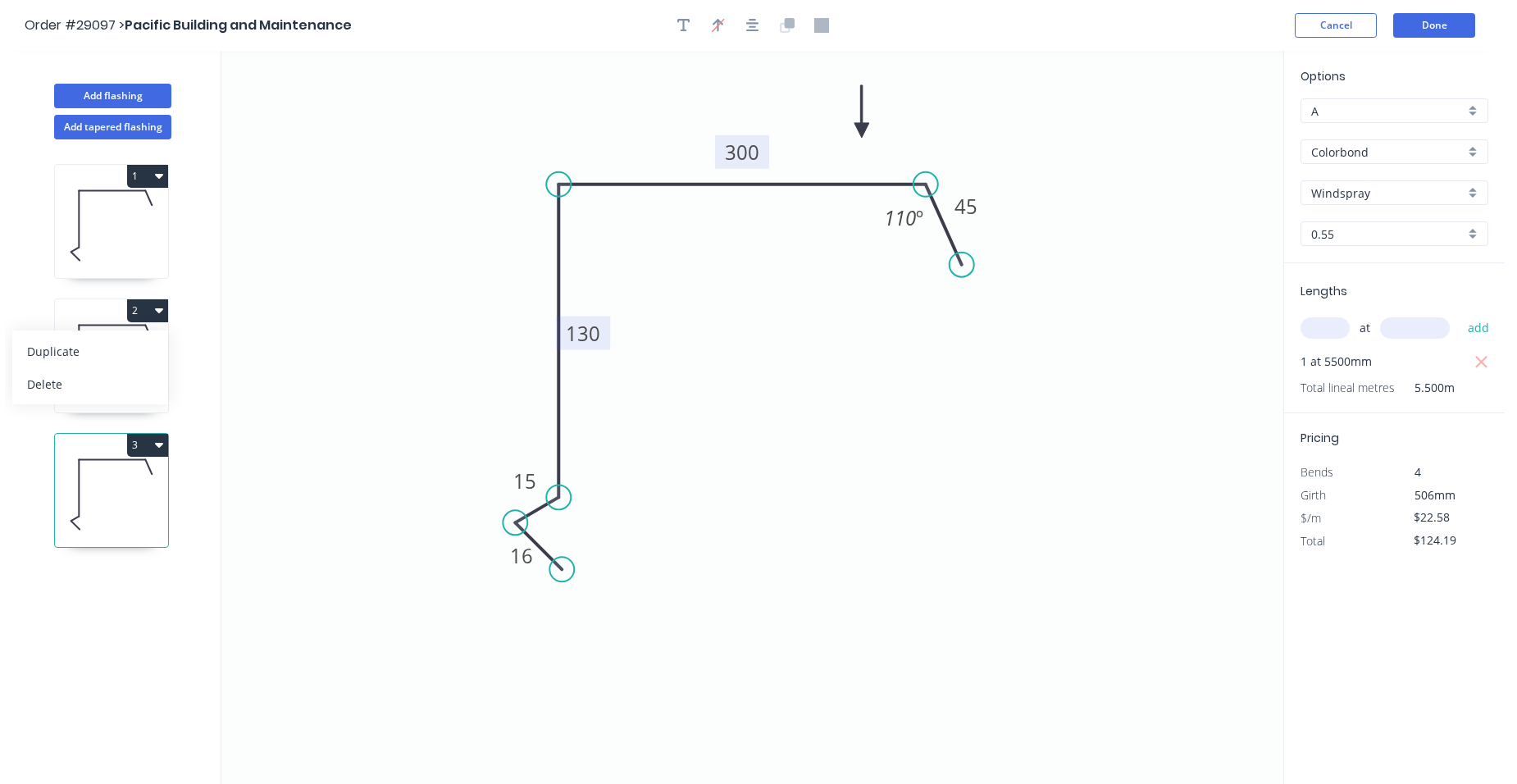
type input "$15.80"
type input "$0.00"
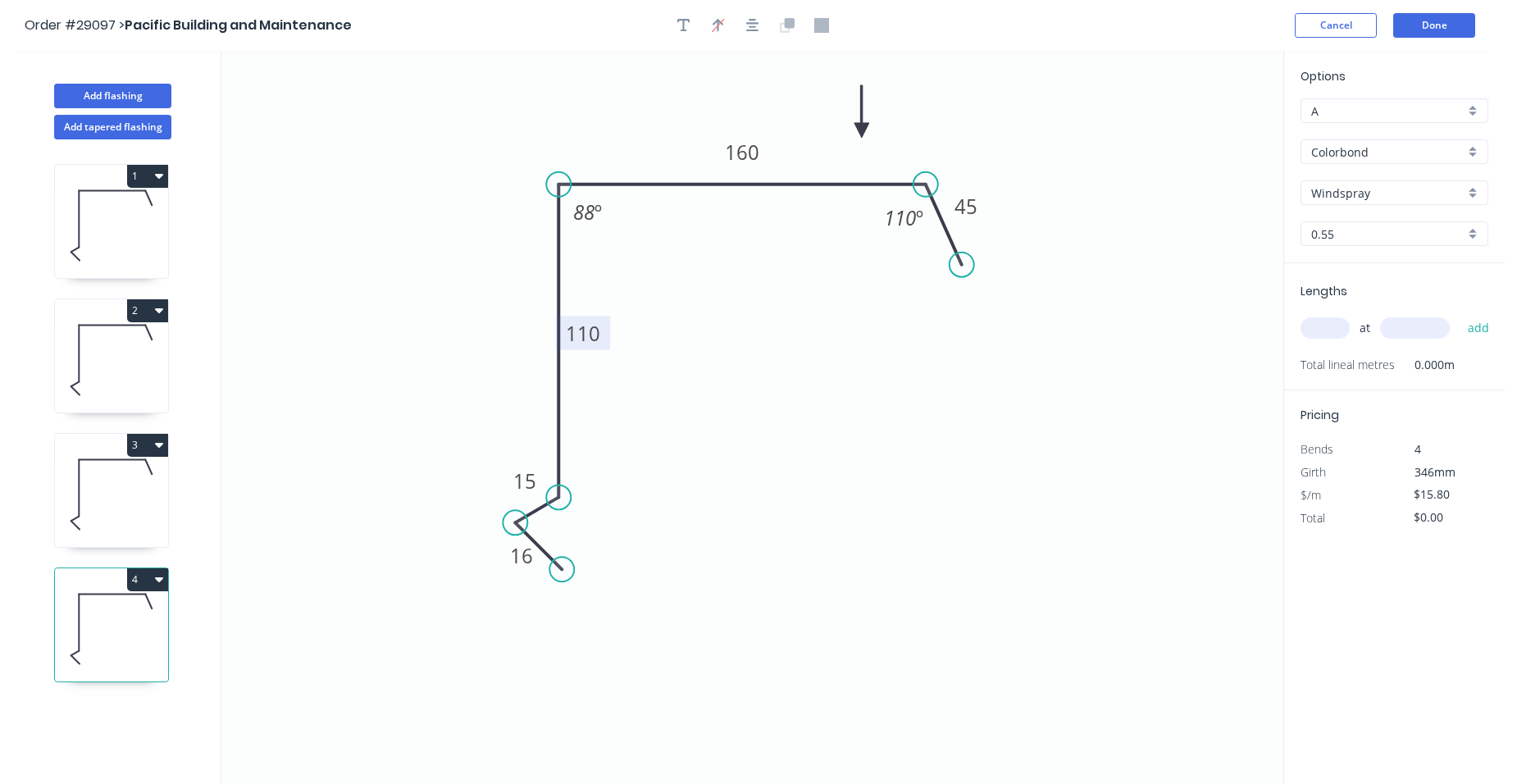
click at [596, 334] on tspan "110" at bounding box center [583, 333] width 34 height 27
click at [1337, 325] on input "text" at bounding box center [1325, 328] width 49 height 21
type input "1"
type input "1500"
click at [1460, 314] on button "add" at bounding box center [1479, 328] width 39 height 28
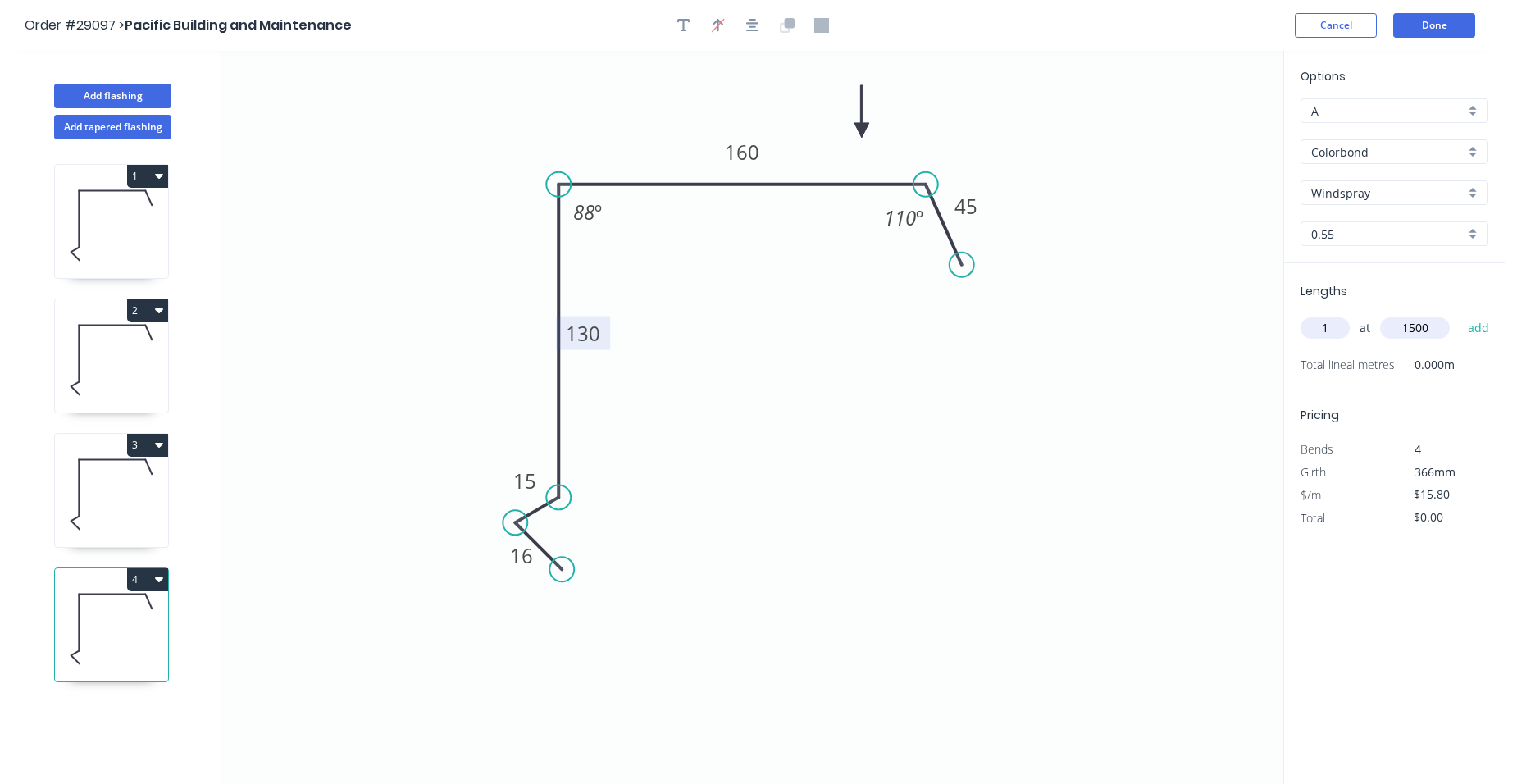
type input "$23.70"
click at [104, 119] on button "Add tapered flashing" at bounding box center [113, 127] width 118 height 25
type input "$0.00"
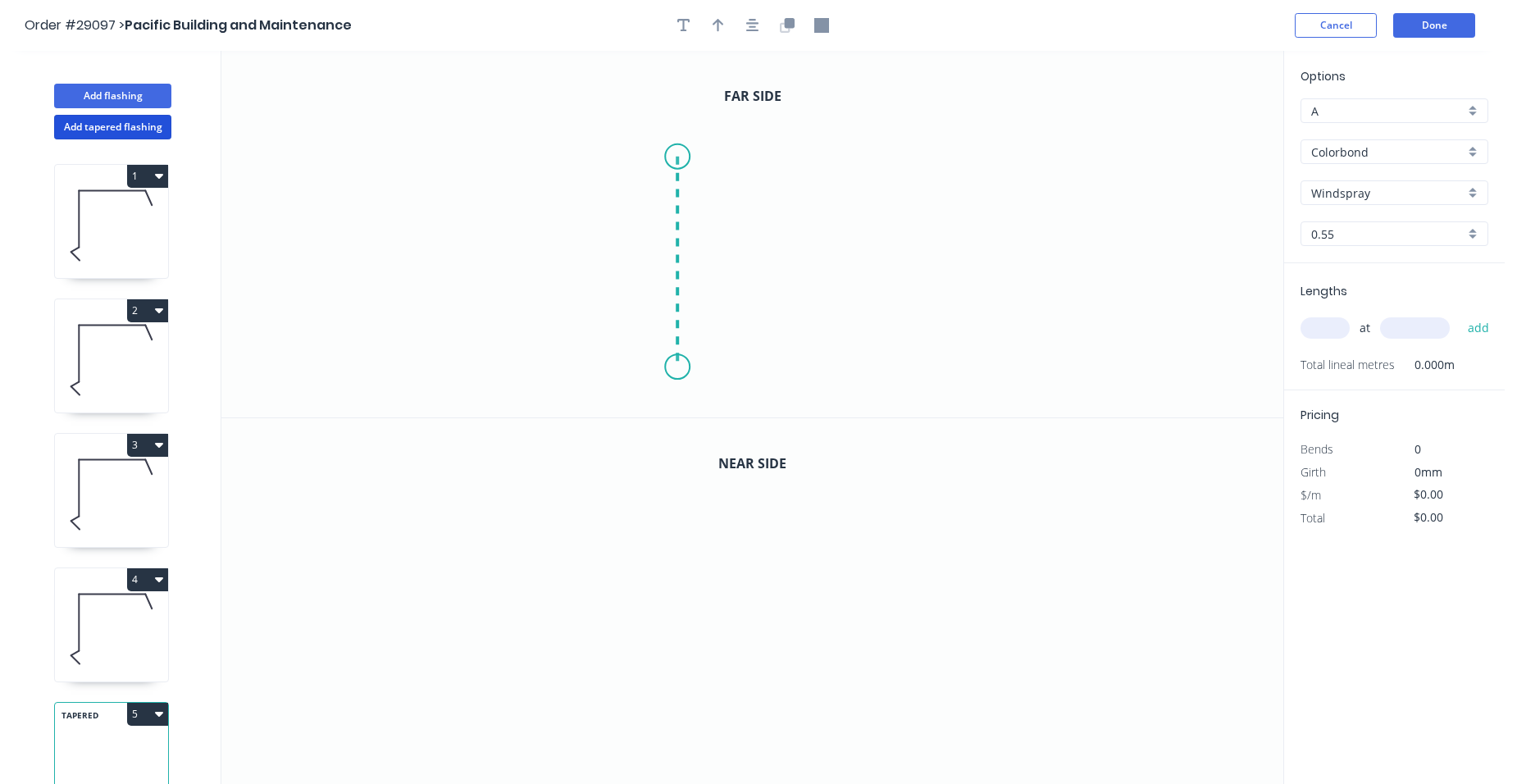
drag, startPoint x: 677, startPoint y: 157, endPoint x: 672, endPoint y: 367, distance: 210.1
click at [672, 367] on icon "0" at bounding box center [752, 234] width 1062 height 367
click at [647, 386] on icon "0 ?" at bounding box center [752, 234] width 1062 height 367
click at [682, 416] on icon "0 ? ? ? º" at bounding box center [752, 234] width 1062 height 367
click at [682, 416] on circle at bounding box center [682, 415] width 25 height 25
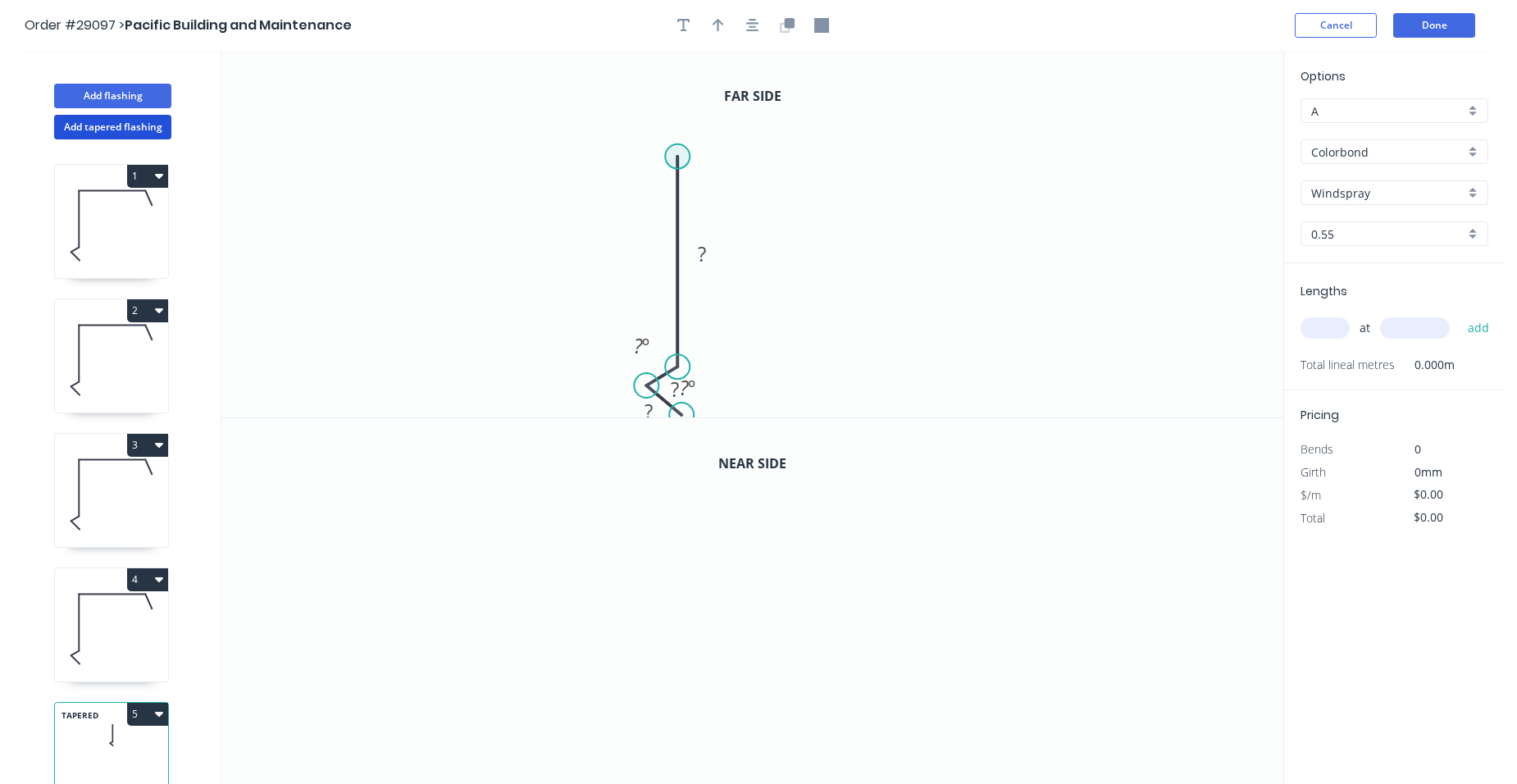
click at [681, 153] on circle at bounding box center [677, 157] width 25 height 25
click at [967, 166] on icon "0 ? ? ? ? º ? º" at bounding box center [752, 234] width 1062 height 367
click at [1020, 244] on icon "0 ? ? ? ? ? º ? º" at bounding box center [752, 234] width 1062 height 367
click at [1020, 244] on circle at bounding box center [1020, 244] width 25 height 25
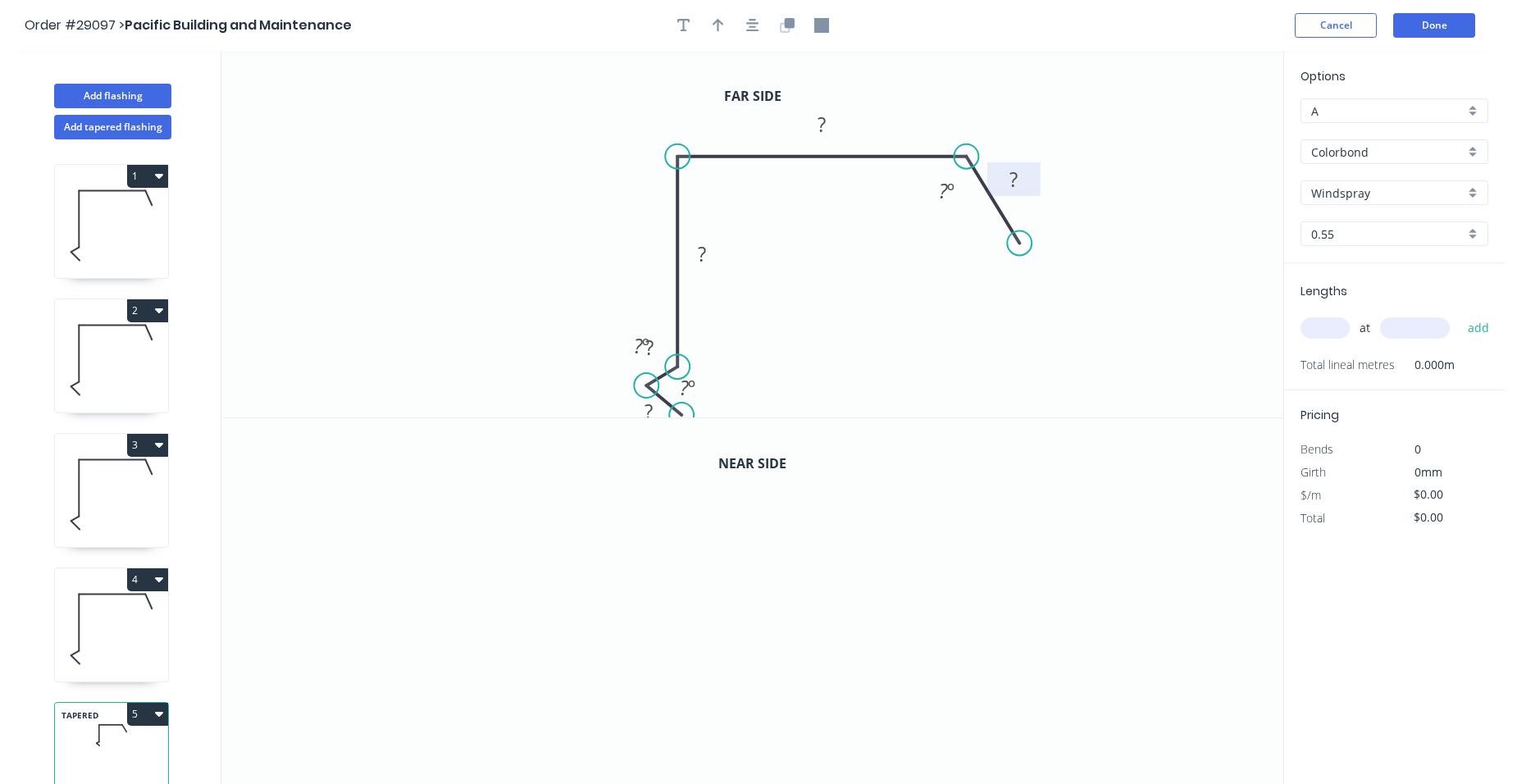
click at [1022, 180] on rect at bounding box center [1013, 181] width 32 height 23
click at [948, 186] on tspan "º" at bounding box center [951, 190] width 7 height 27
click at [824, 119] on tspan "?" at bounding box center [821, 124] width 8 height 27
click at [708, 253] on rect at bounding box center [701, 255] width 32 height 23
click at [698, 398] on div "Hide angle" at bounding box center [725, 411] width 165 height 33
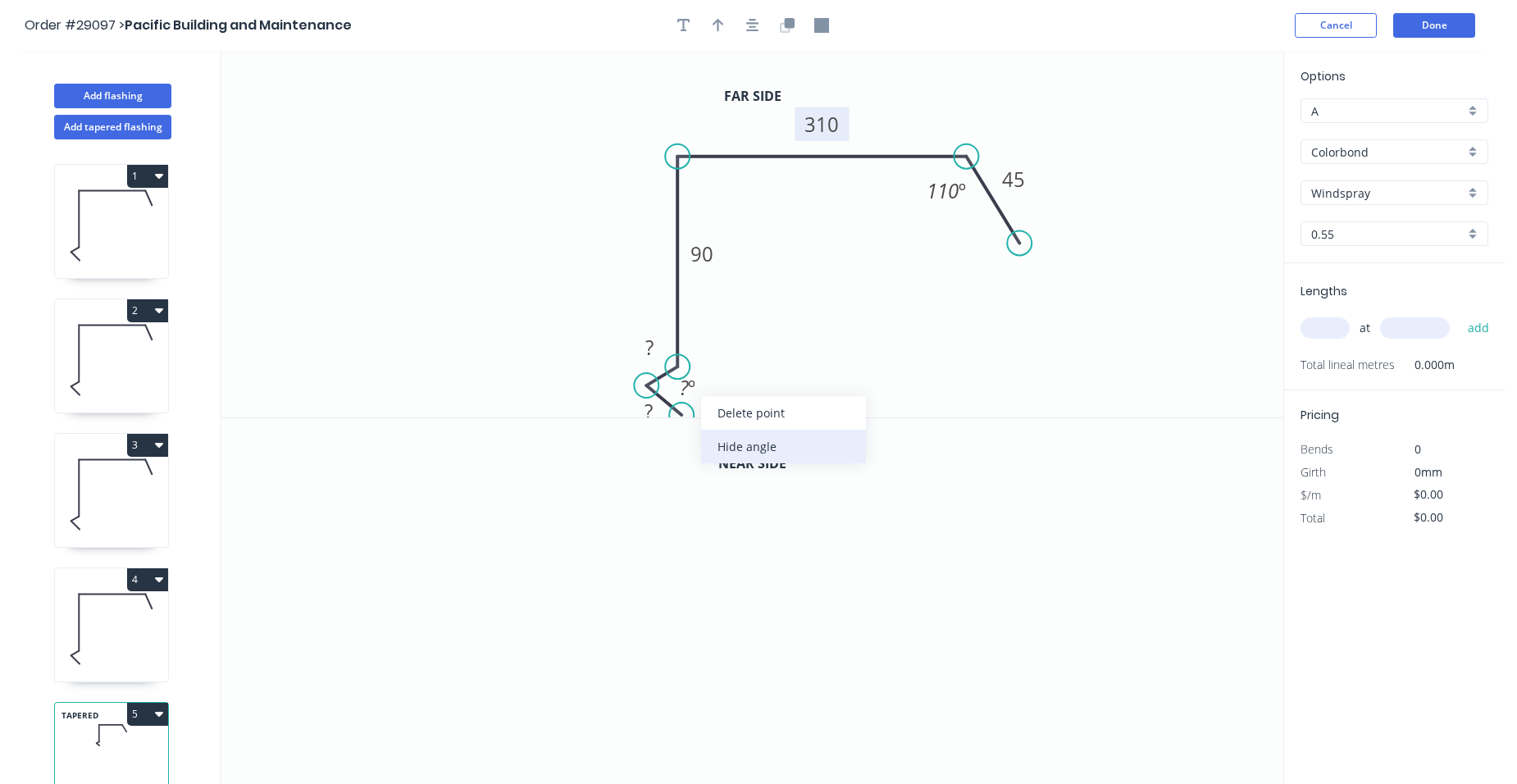
click at [737, 449] on div "Hide angle" at bounding box center [784, 446] width 165 height 33
click at [659, 358] on rect at bounding box center [649, 348] width 32 height 23
click at [653, 403] on rect at bounding box center [648, 412] width 32 height 23
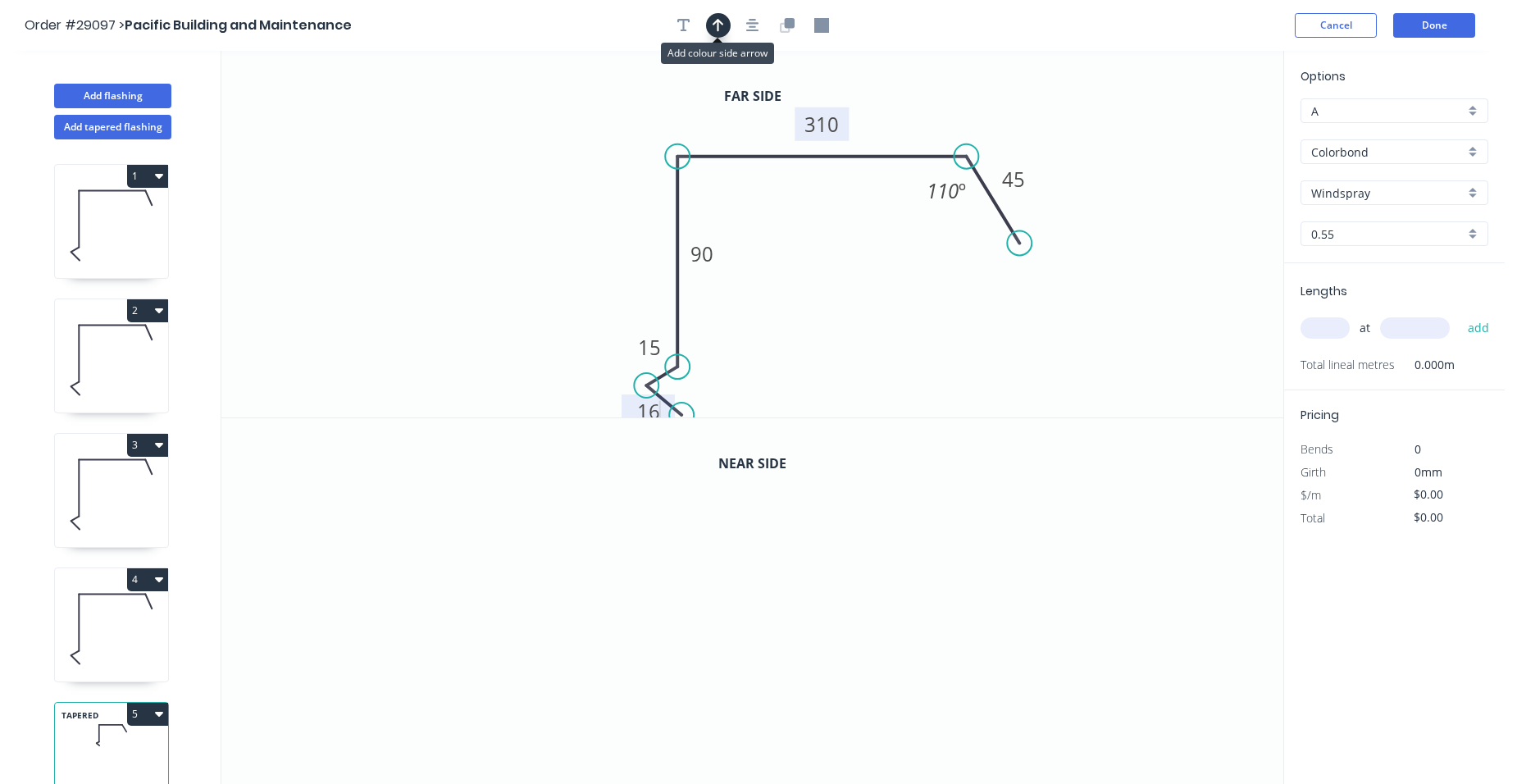
click at [717, 25] on icon "button" at bounding box center [718, 25] width 11 height 15
drag, startPoint x: 1201, startPoint y: 131, endPoint x: 614, endPoint y: 217, distance: 593.3
click at [614, 217] on icon at bounding box center [614, 198] width 15 height 53
click at [792, 30] on icon "button" at bounding box center [787, 25] width 15 height 15
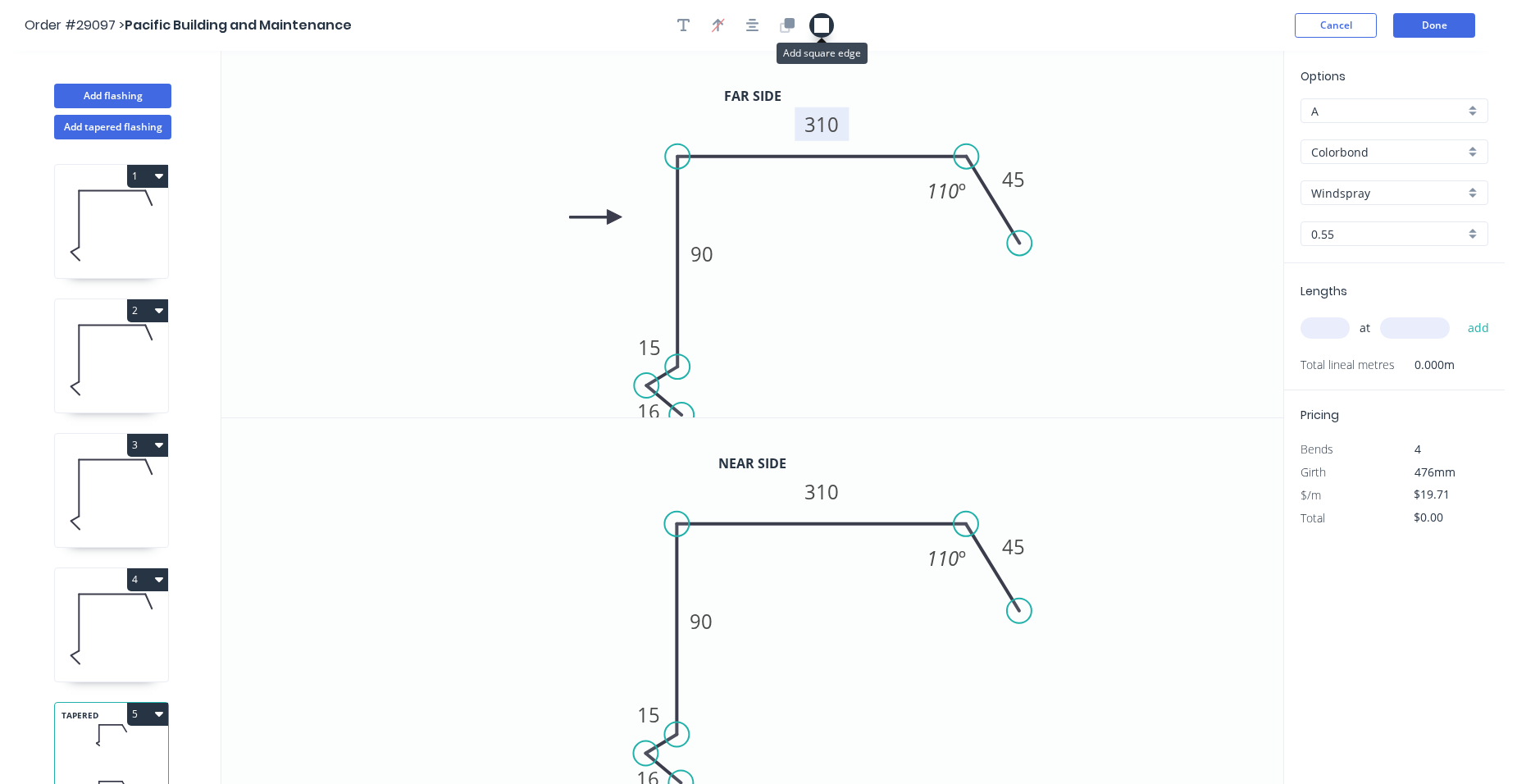
click at [815, 30] on icon "button" at bounding box center [821, 25] width 15 height 15
drag, startPoint x: 1199, startPoint y: 148, endPoint x: 689, endPoint y: 165, distance: 510.3
click at [689, 165] on rect at bounding box center [689, 165] width 17 height 17
click at [1117, 113] on icon "0 16 15 90 310 45 110 º" at bounding box center [752, 234] width 1062 height 367
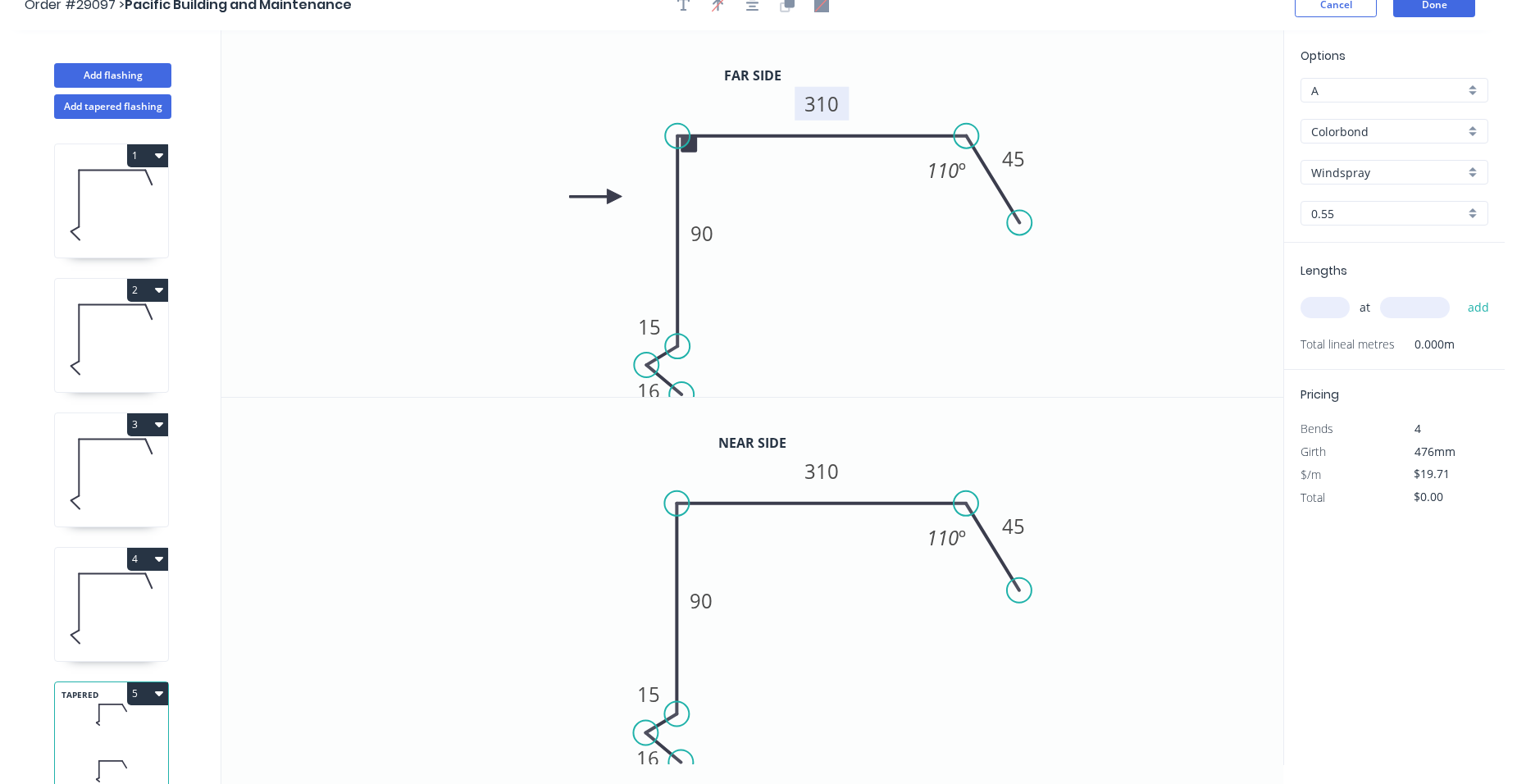
scroll to position [31, 0]
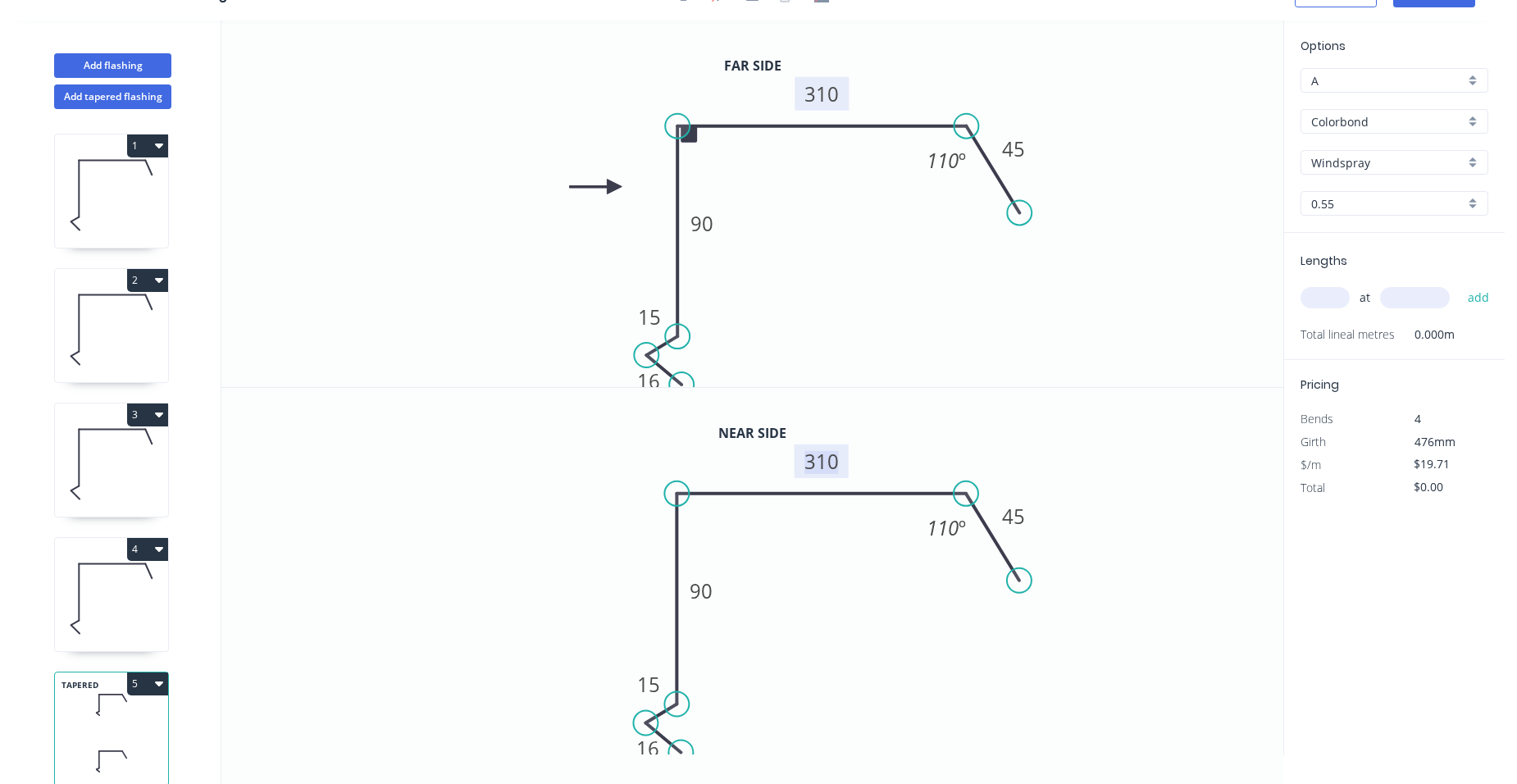
click at [826, 461] on tspan "310" at bounding box center [822, 460] width 34 height 27
click at [712, 595] on tspan "90" at bounding box center [702, 590] width 23 height 27
click at [777, 583] on icon "0 16 15 150 260 45 110 º" at bounding box center [752, 571] width 1062 height 367
type input "$26.11"
click at [1326, 298] on input "text" at bounding box center [1325, 297] width 49 height 21
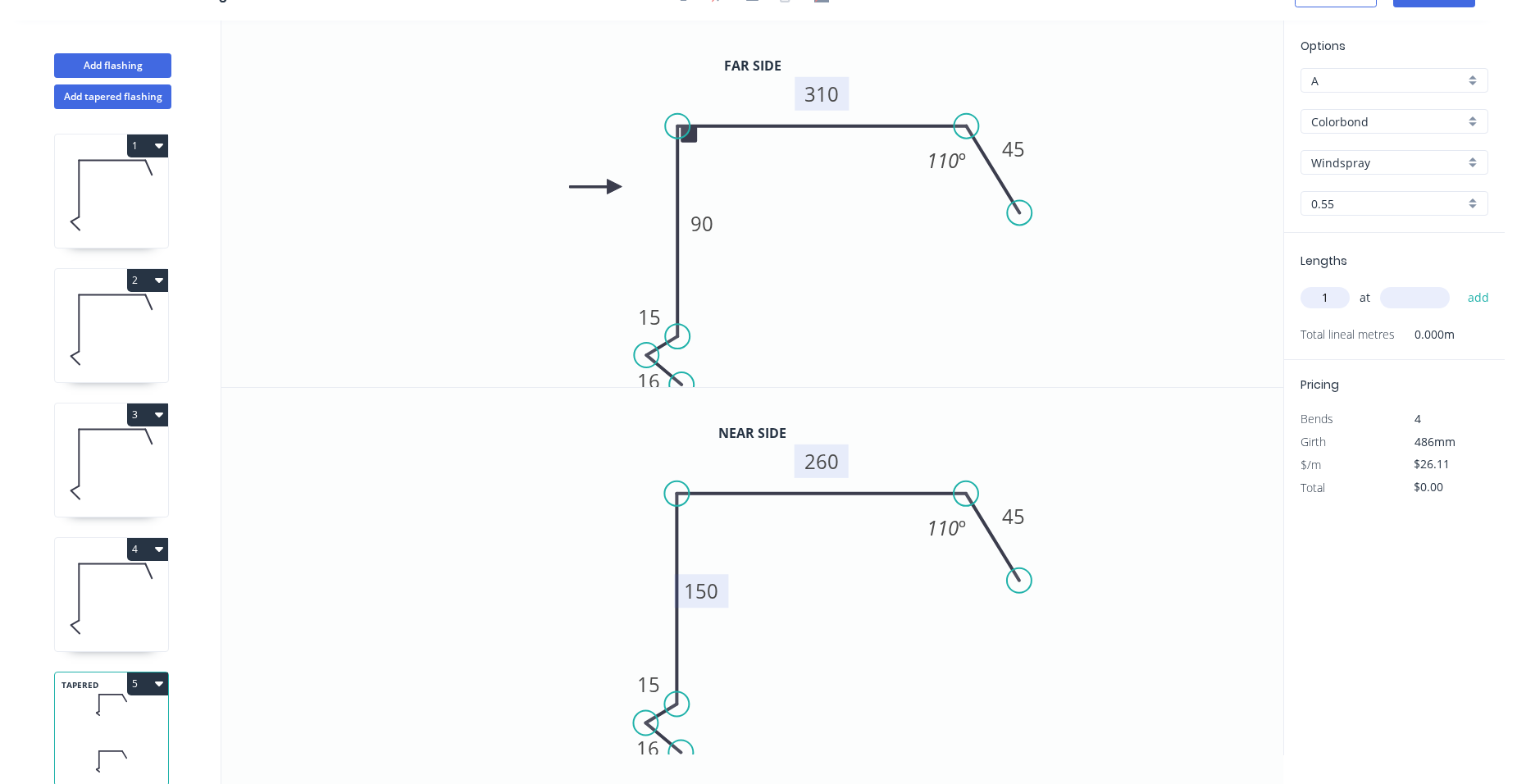
type input "1"
type input "6500"
click at [1460, 283] on button "add" at bounding box center [1479, 297] width 39 height 28
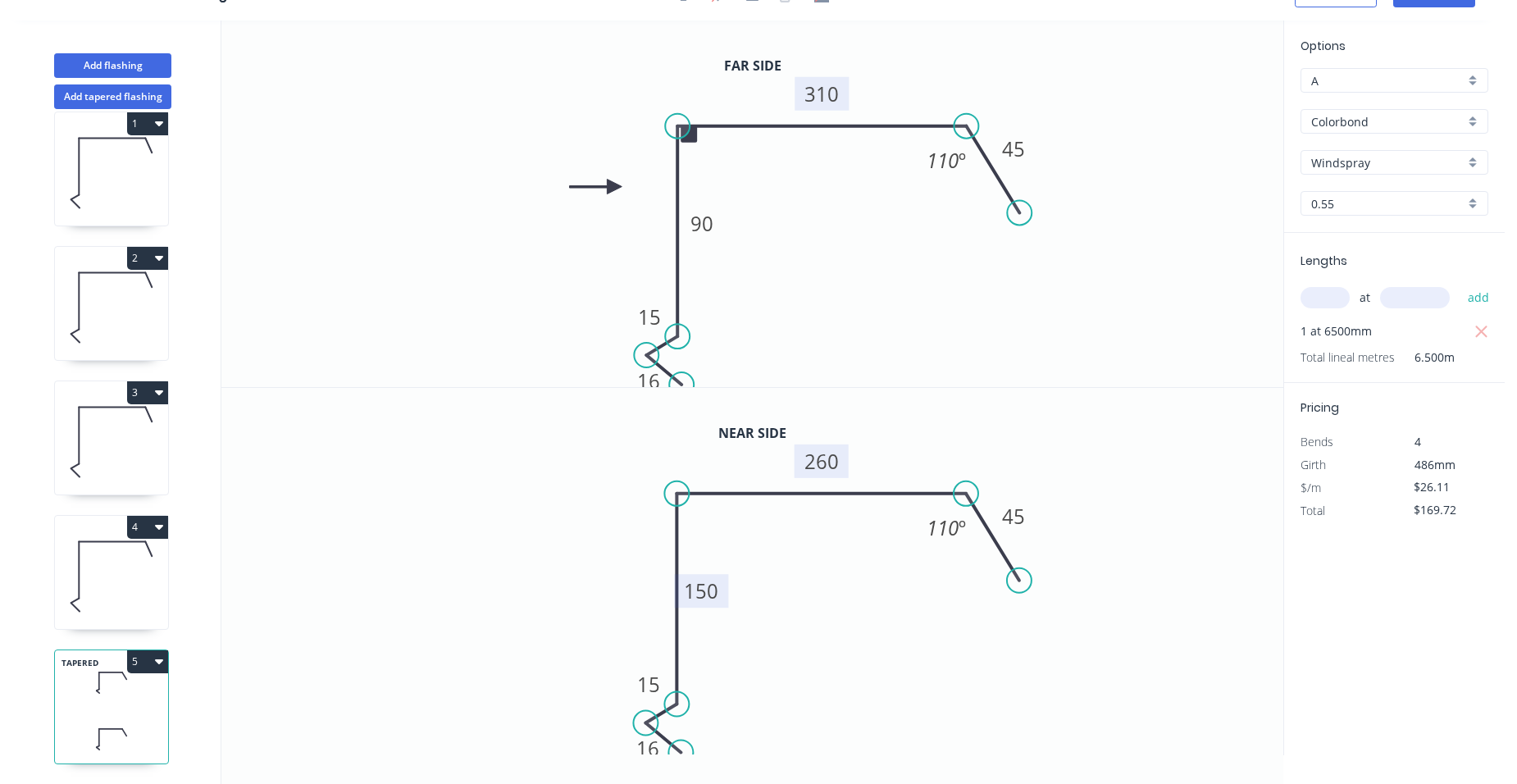
click at [149, 650] on button "5" at bounding box center [147, 661] width 41 height 23
click at [83, 685] on button "Duplicate" at bounding box center [90, 701] width 156 height 32
type input "$0.00"
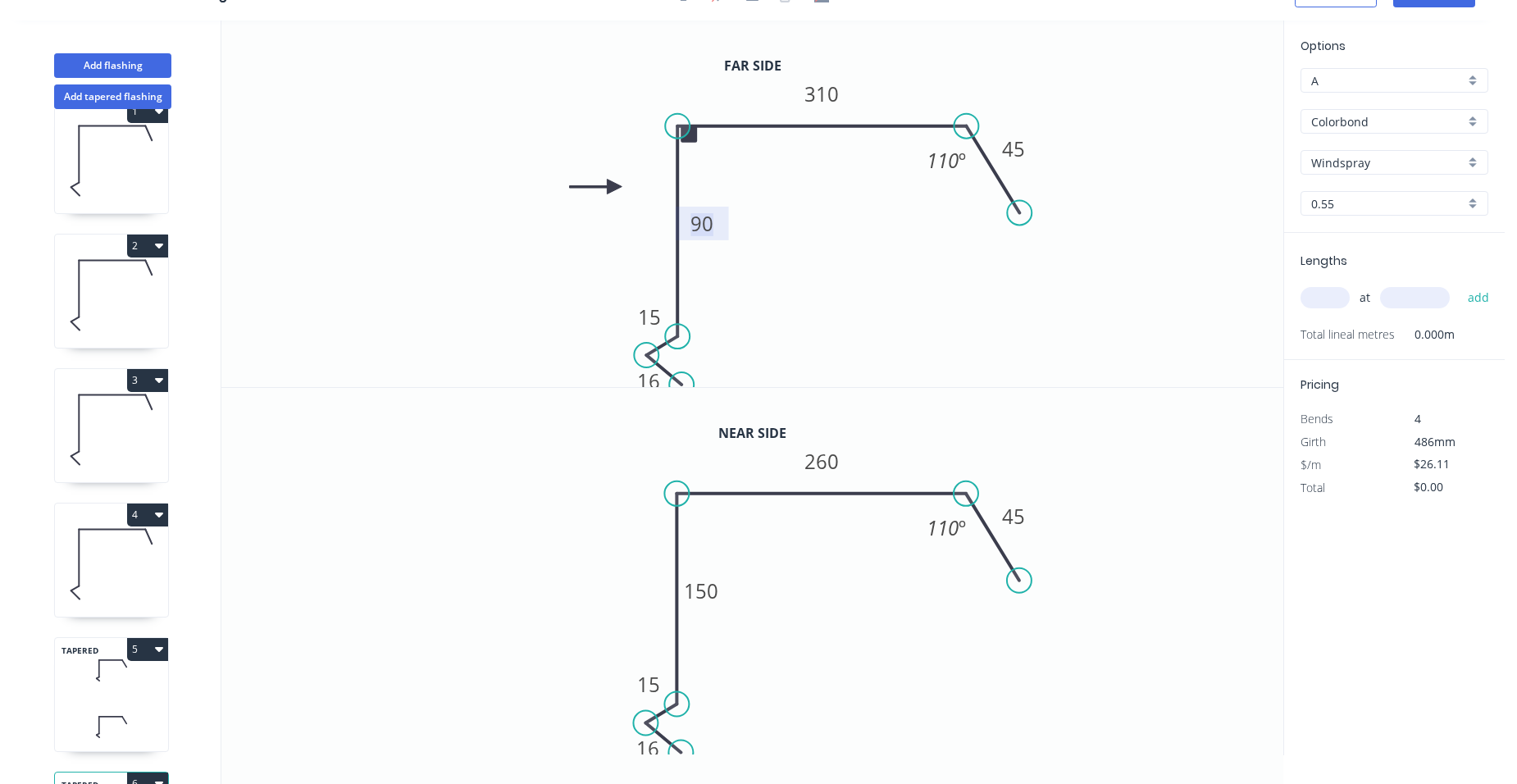
click at [709, 221] on tspan "90" at bounding box center [702, 223] width 23 height 27
click at [826, 90] on tspan "310" at bounding box center [821, 94] width 34 height 27
click at [784, 295] on icon "0 16 15 40 260 45 110 º" at bounding box center [752, 203] width 1062 height 367
type input "$22.91"
click at [1314, 299] on input "text" at bounding box center [1325, 297] width 49 height 21
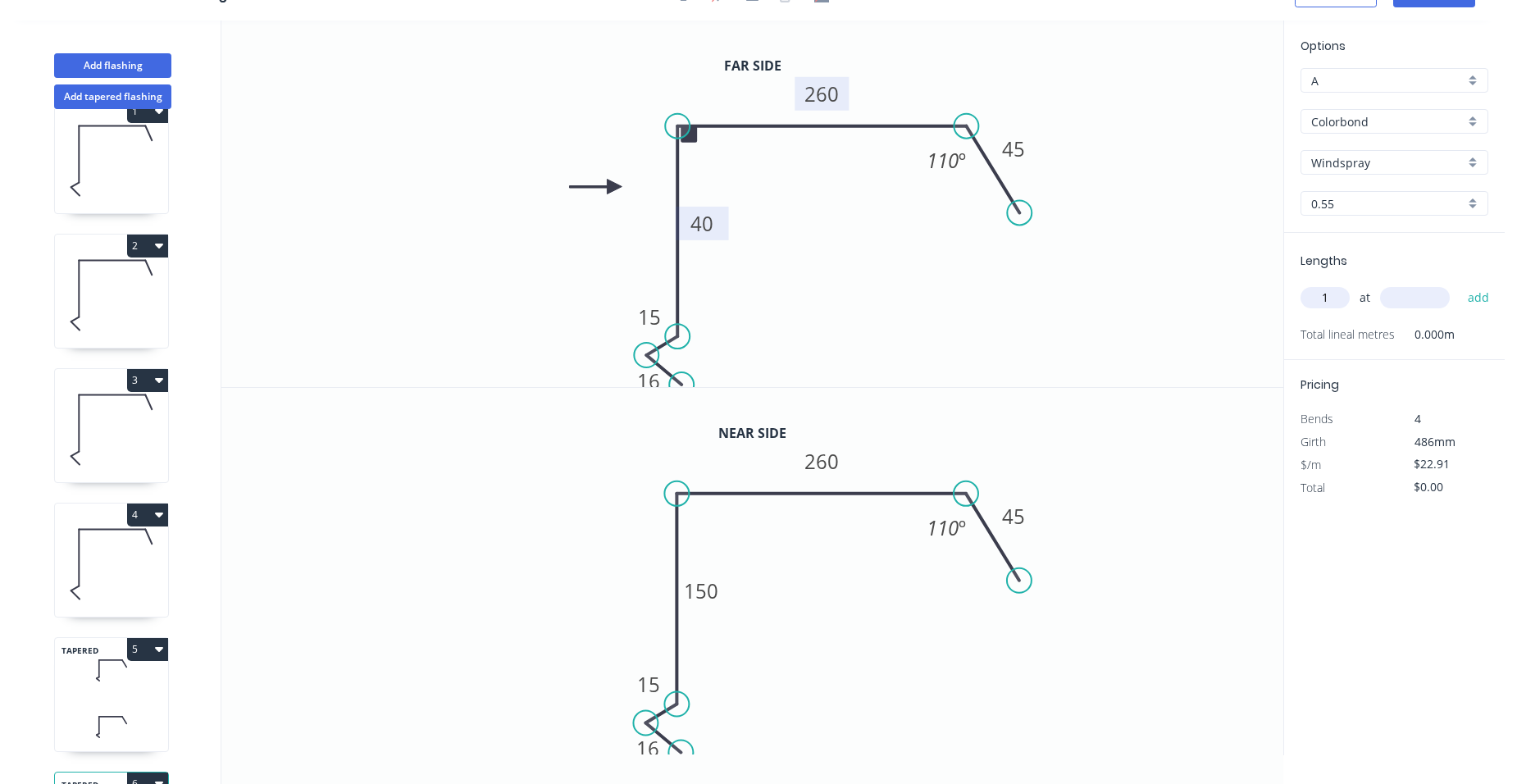
type input "1"
type input "7000"
click at [1460, 283] on button "add" at bounding box center [1479, 297] width 39 height 28
type input "$160.37"
click at [130, 58] on button "Add flashing" at bounding box center [113, 66] width 118 height 25
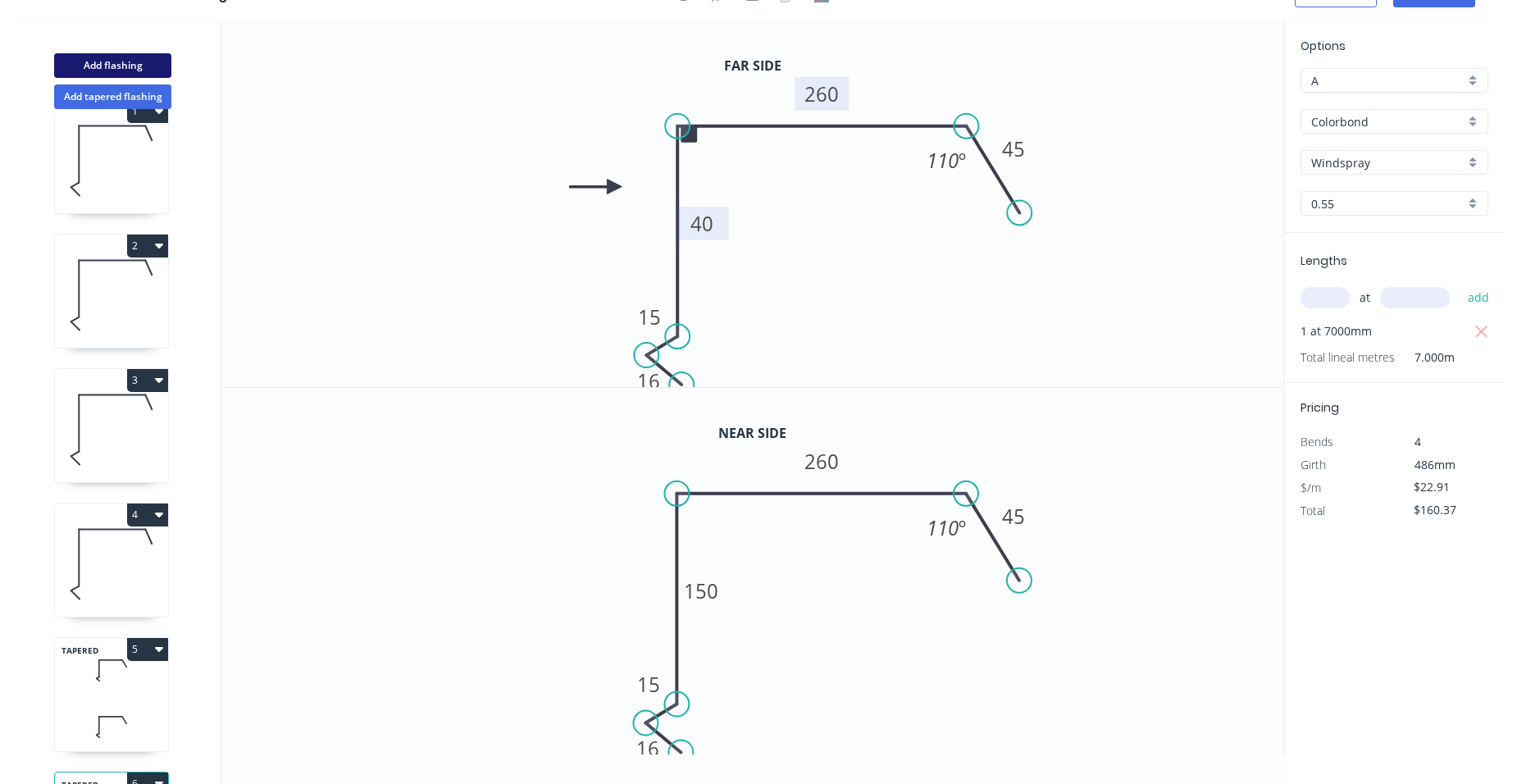
type input "$0.00"
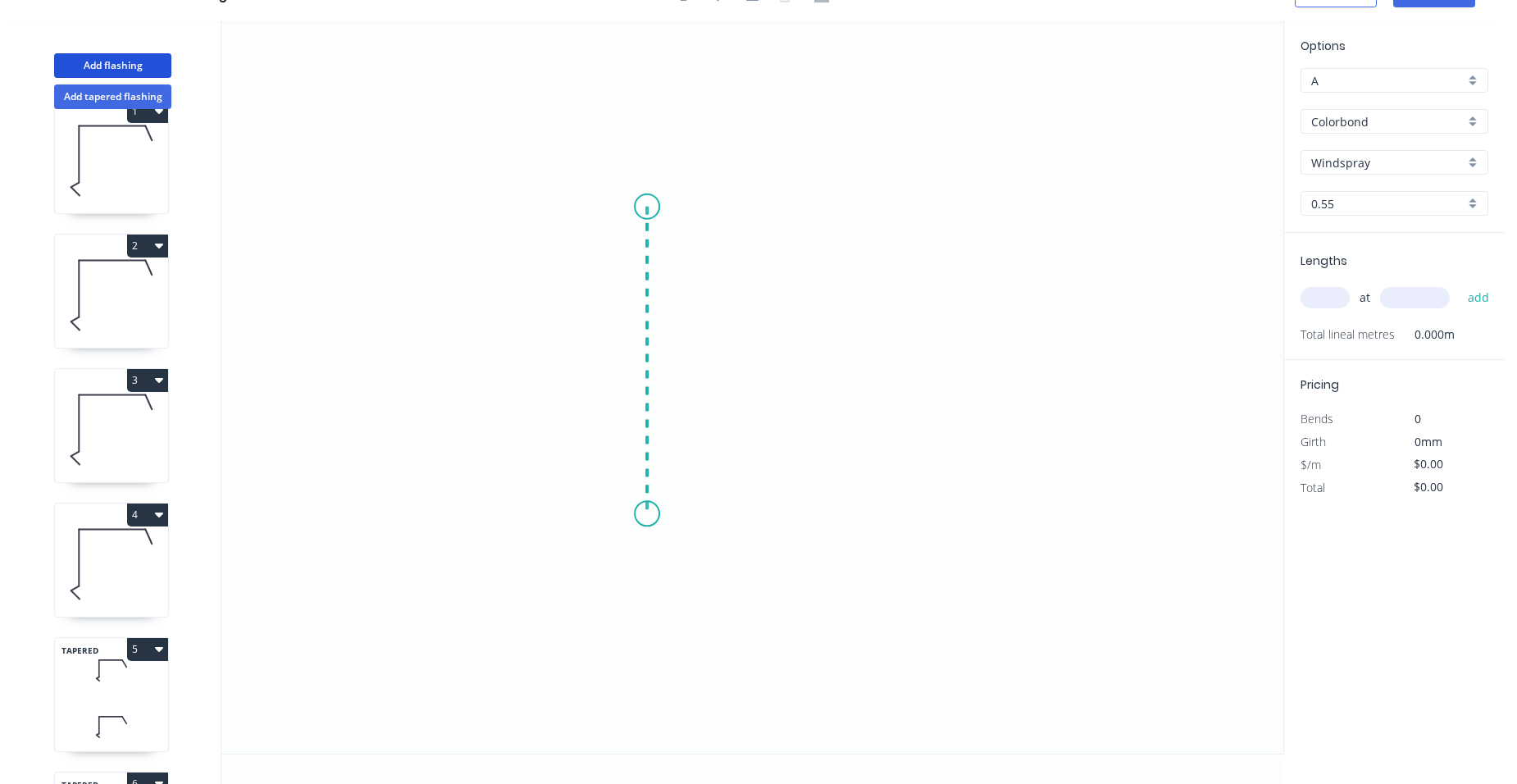
drag, startPoint x: 647, startPoint y: 207, endPoint x: 627, endPoint y: 521, distance: 314.6
click at [627, 521] on icon "0" at bounding box center [752, 387] width 1062 height 733
drag, startPoint x: 1039, startPoint y: 545, endPoint x: 1052, endPoint y: 559, distance: 19.1
click at [1039, 546] on icon "0 ?" at bounding box center [752, 387] width 1062 height 733
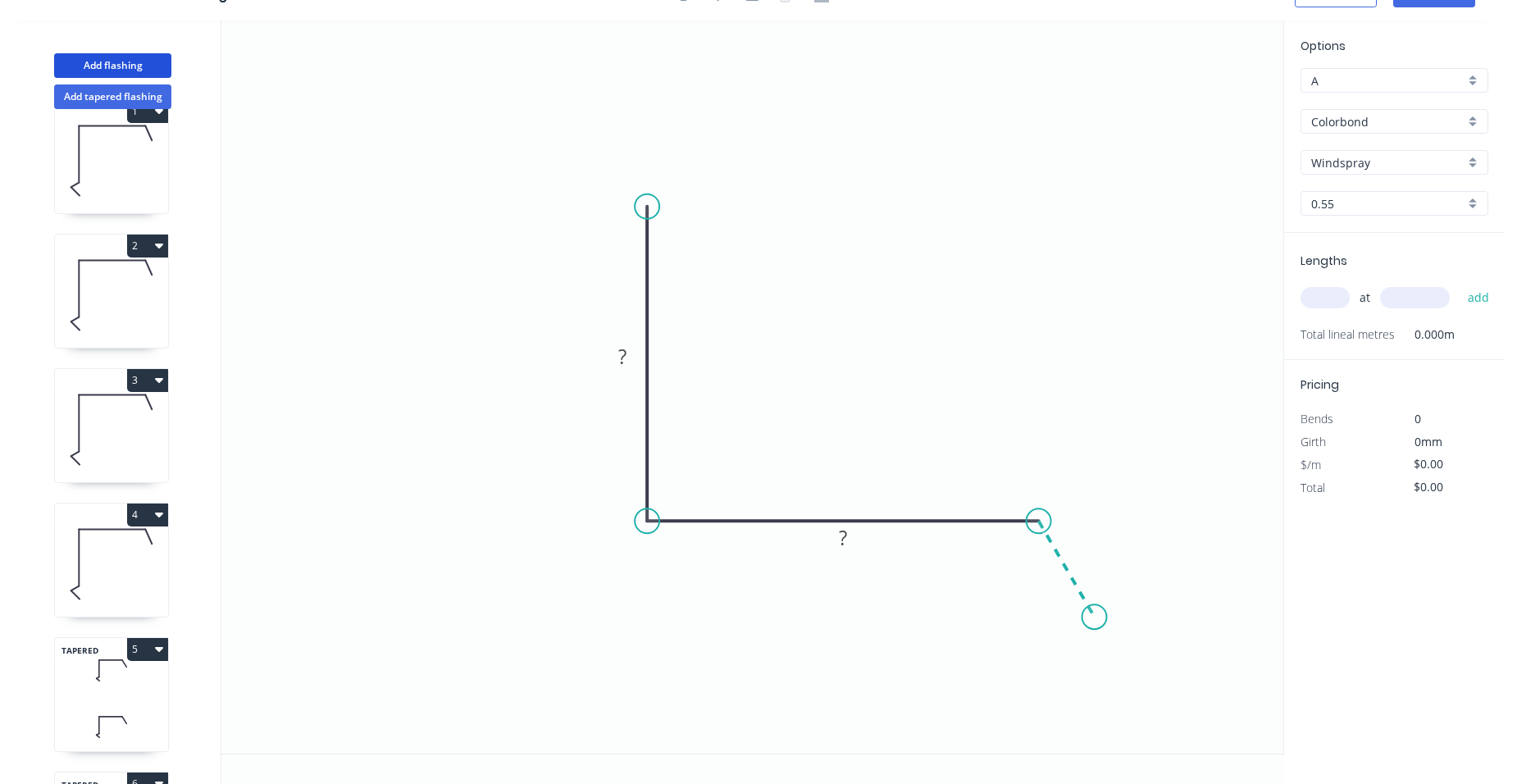
click at [1095, 617] on icon "0 ? ?" at bounding box center [752, 387] width 1062 height 733
click at [1095, 617] on circle at bounding box center [1095, 617] width 25 height 25
click at [1099, 540] on rect at bounding box center [1088, 550] width 32 height 23
click at [854, 540] on rect at bounding box center [842, 538] width 32 height 23
click at [633, 357] on rect at bounding box center [622, 357] width 32 height 23
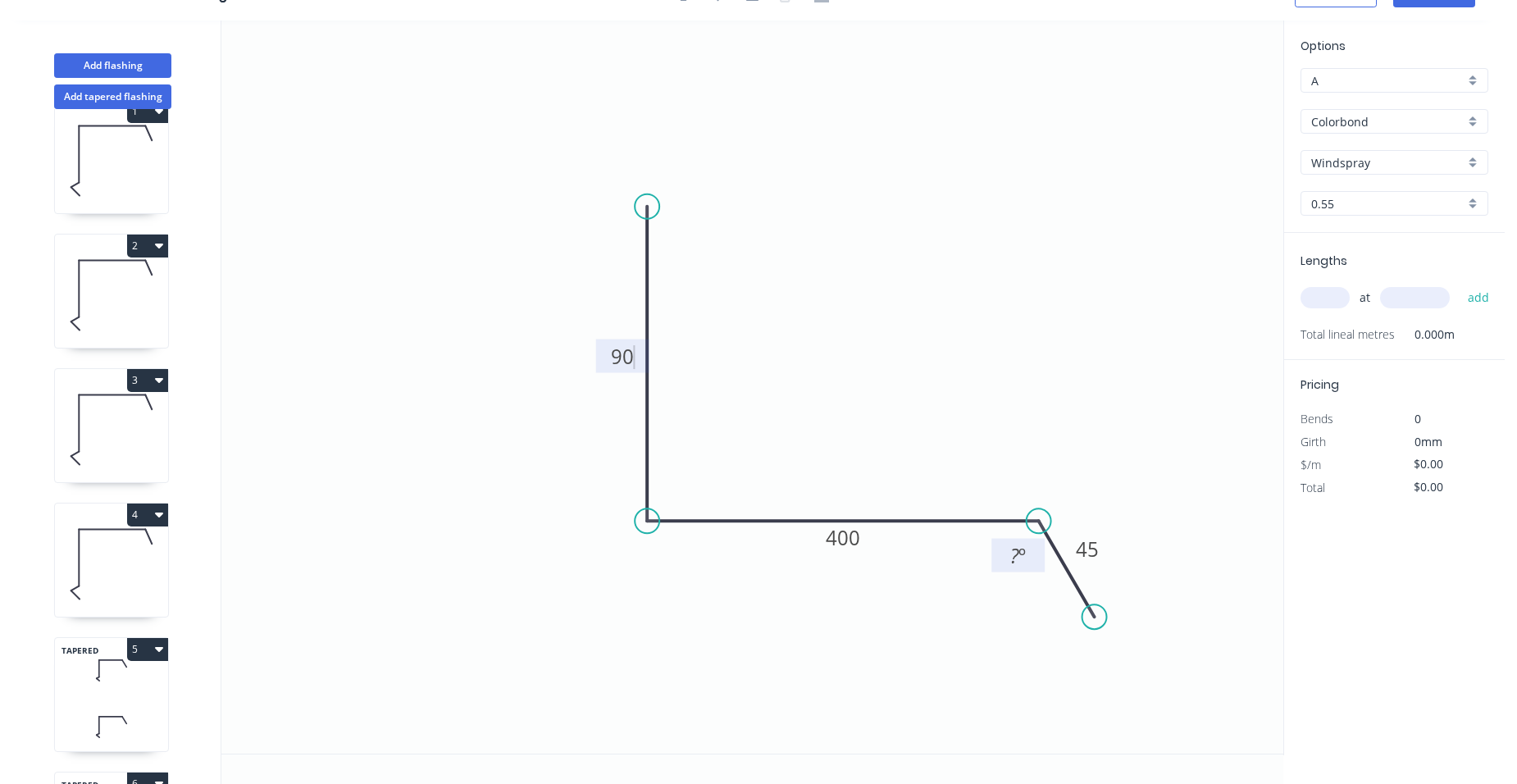
click at [1034, 556] on g "? º" at bounding box center [1018, 555] width 54 height 33
type input "$21.32"
click at [1022, 556] on tspan "º" at bounding box center [1021, 555] width 7 height 27
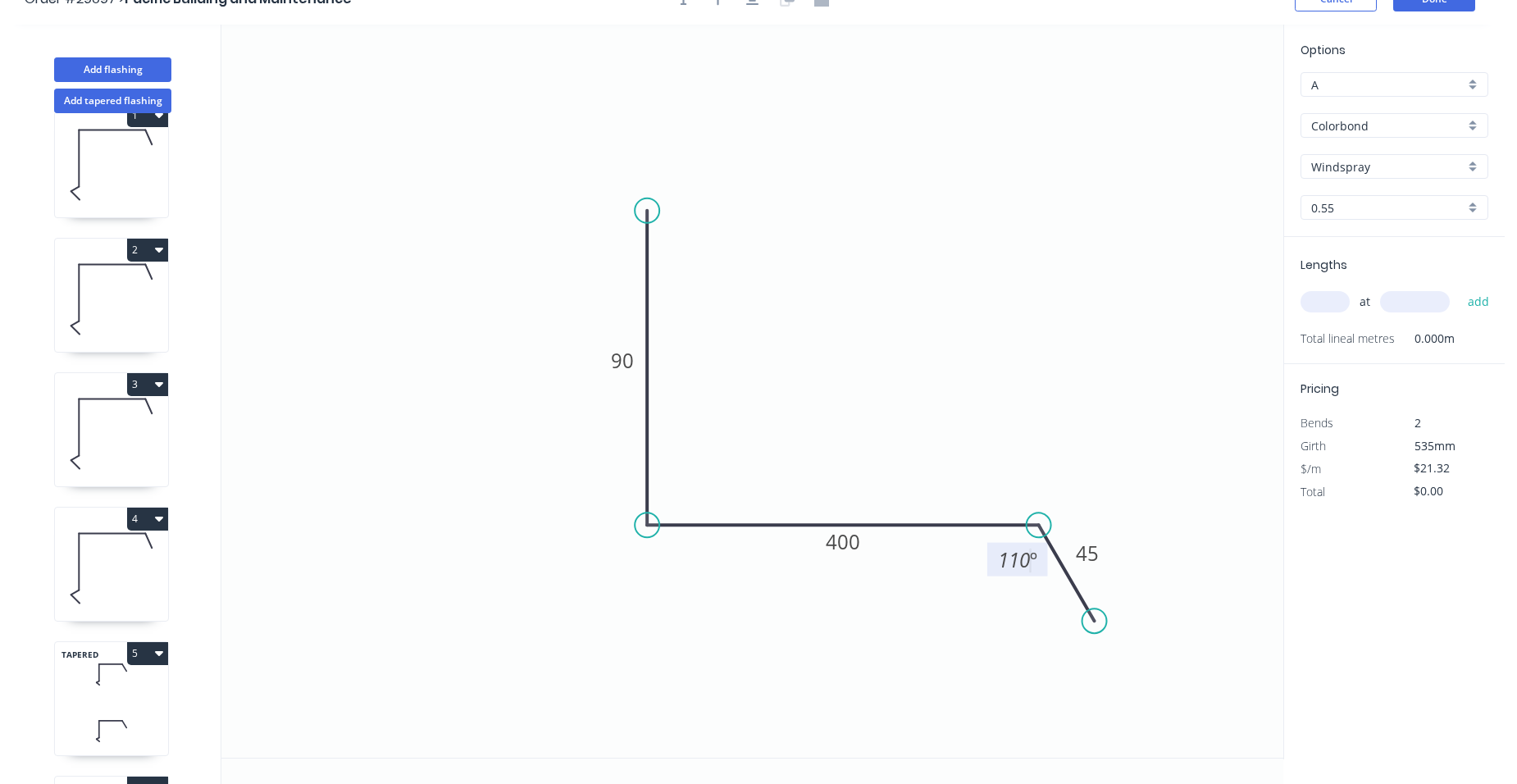
scroll to position [0, 0]
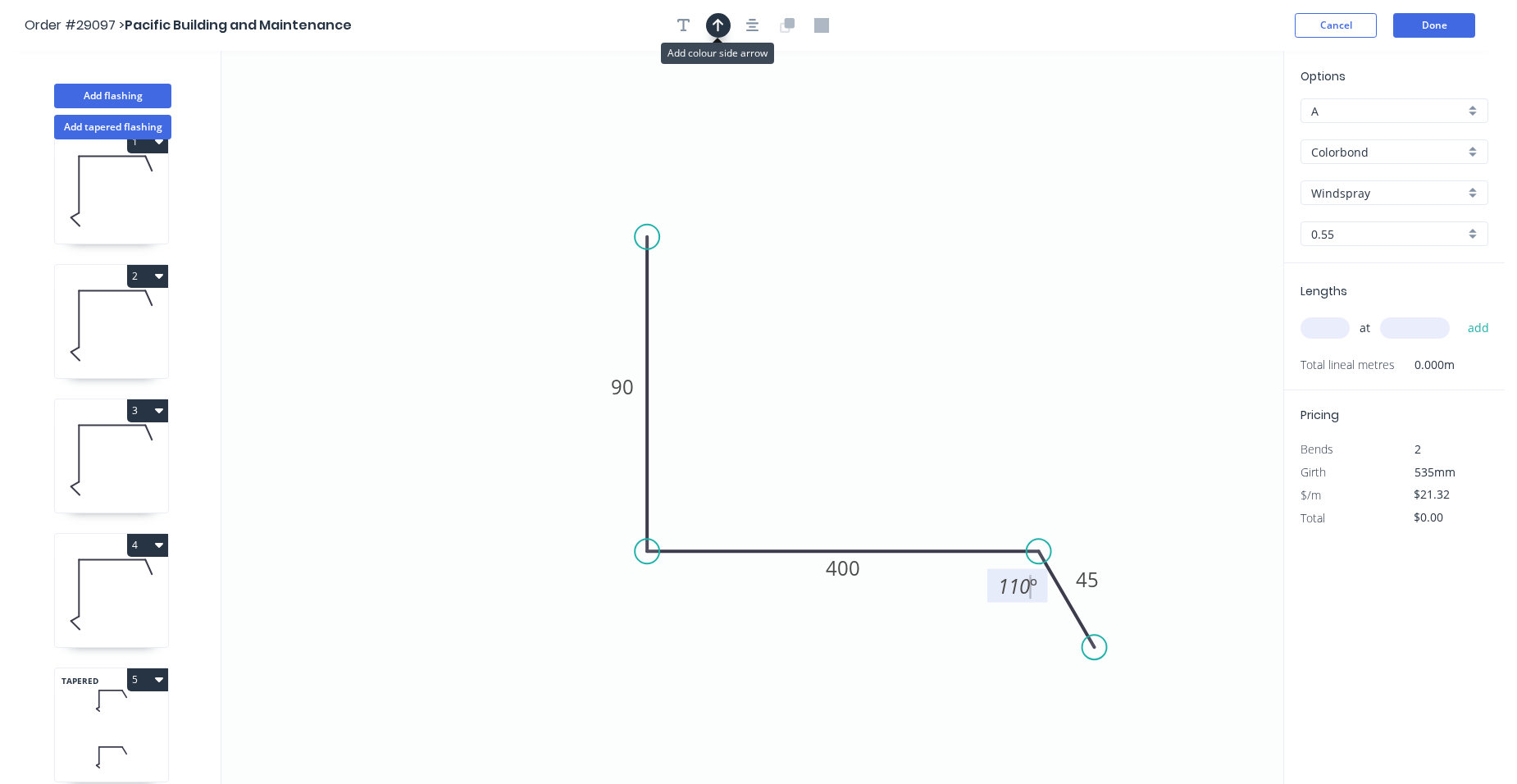
click at [726, 25] on button "button" at bounding box center [719, 25] width 25 height 25
drag, startPoint x: 1202, startPoint y: 125, endPoint x: 769, endPoint y: 382, distance: 503.5
click at [769, 382] on icon at bounding box center [768, 363] width 15 height 53
drag, startPoint x: 1335, startPoint y: 331, endPoint x: 1292, endPoint y: 314, distance: 46.2
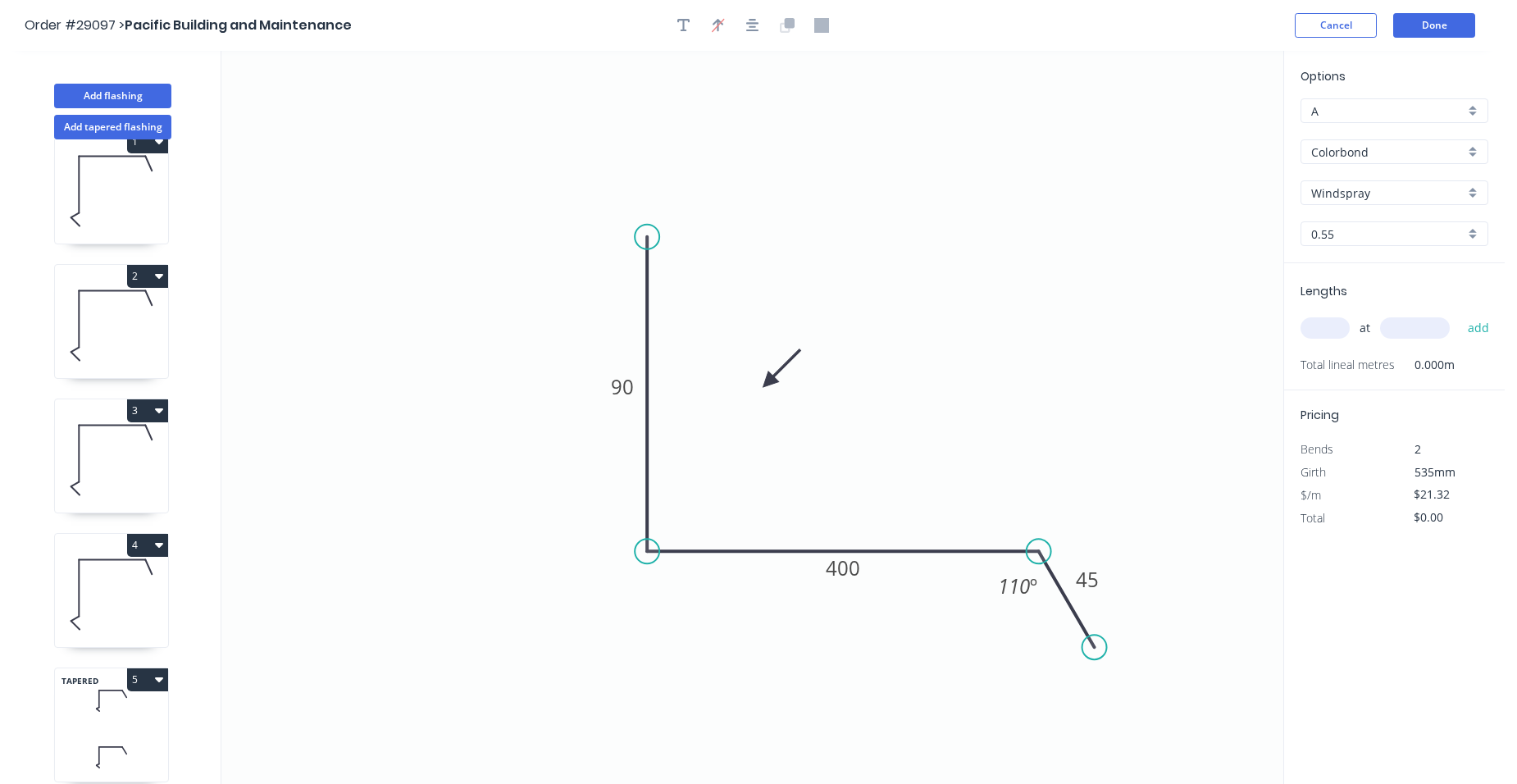
click at [1335, 332] on input "text" at bounding box center [1325, 328] width 49 height 21
type input "2"
type input "4450"
click at [1460, 314] on button "add" at bounding box center [1479, 328] width 39 height 28
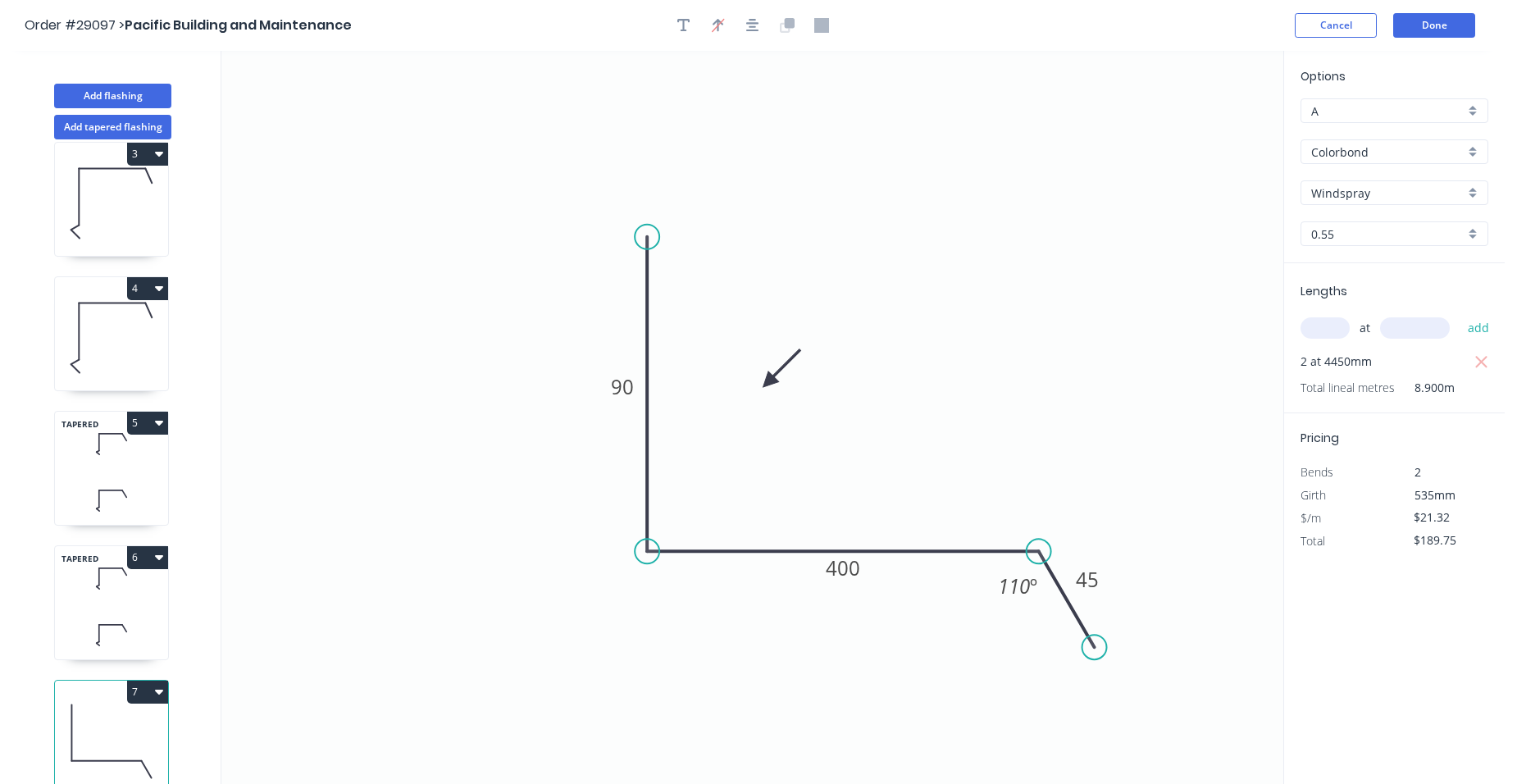
scroll to position [31, 0]
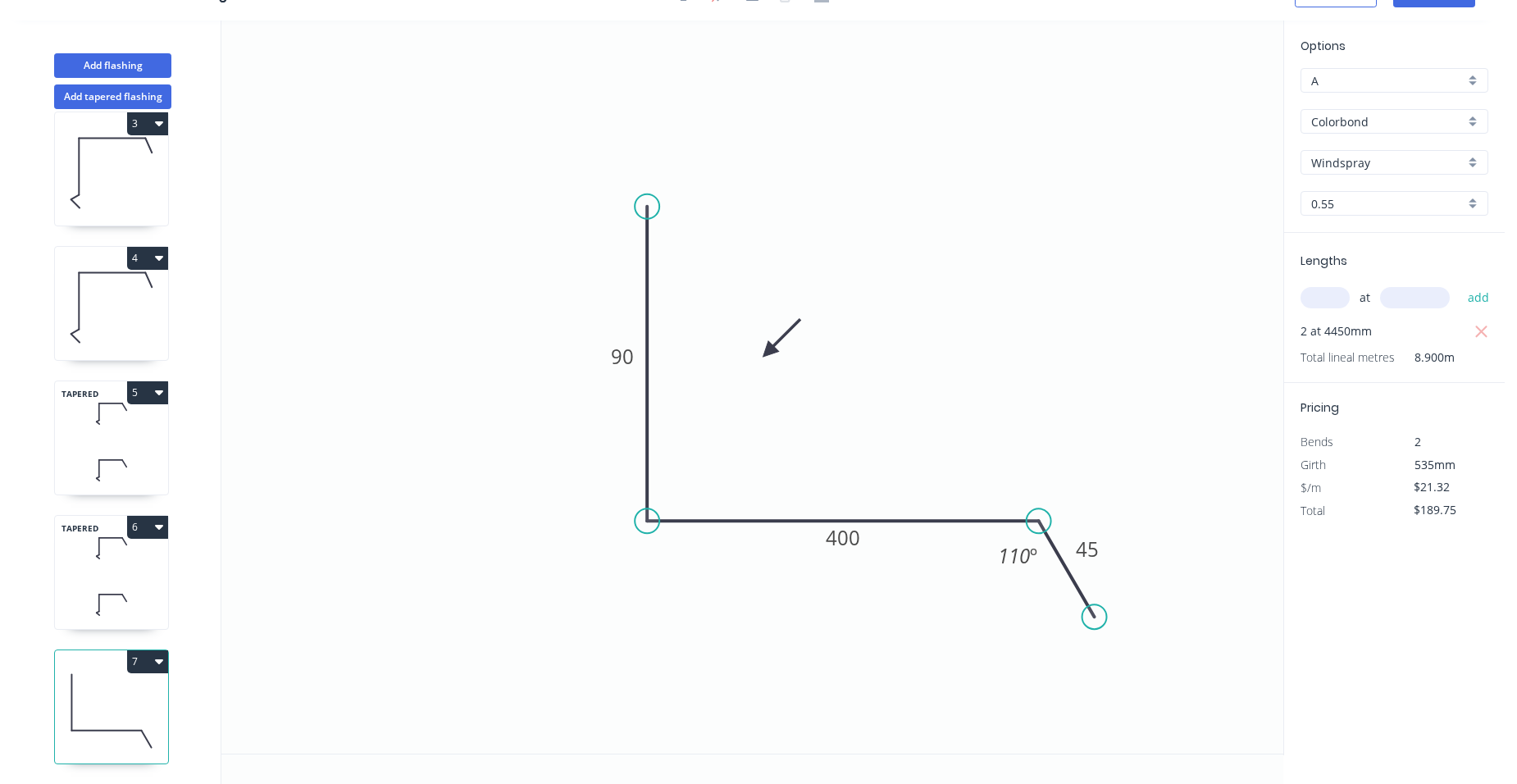
click at [150, 650] on button "7" at bounding box center [147, 661] width 41 height 23
click at [106, 694] on div "Duplicate" at bounding box center [90, 702] width 126 height 24
type input "$0.00"
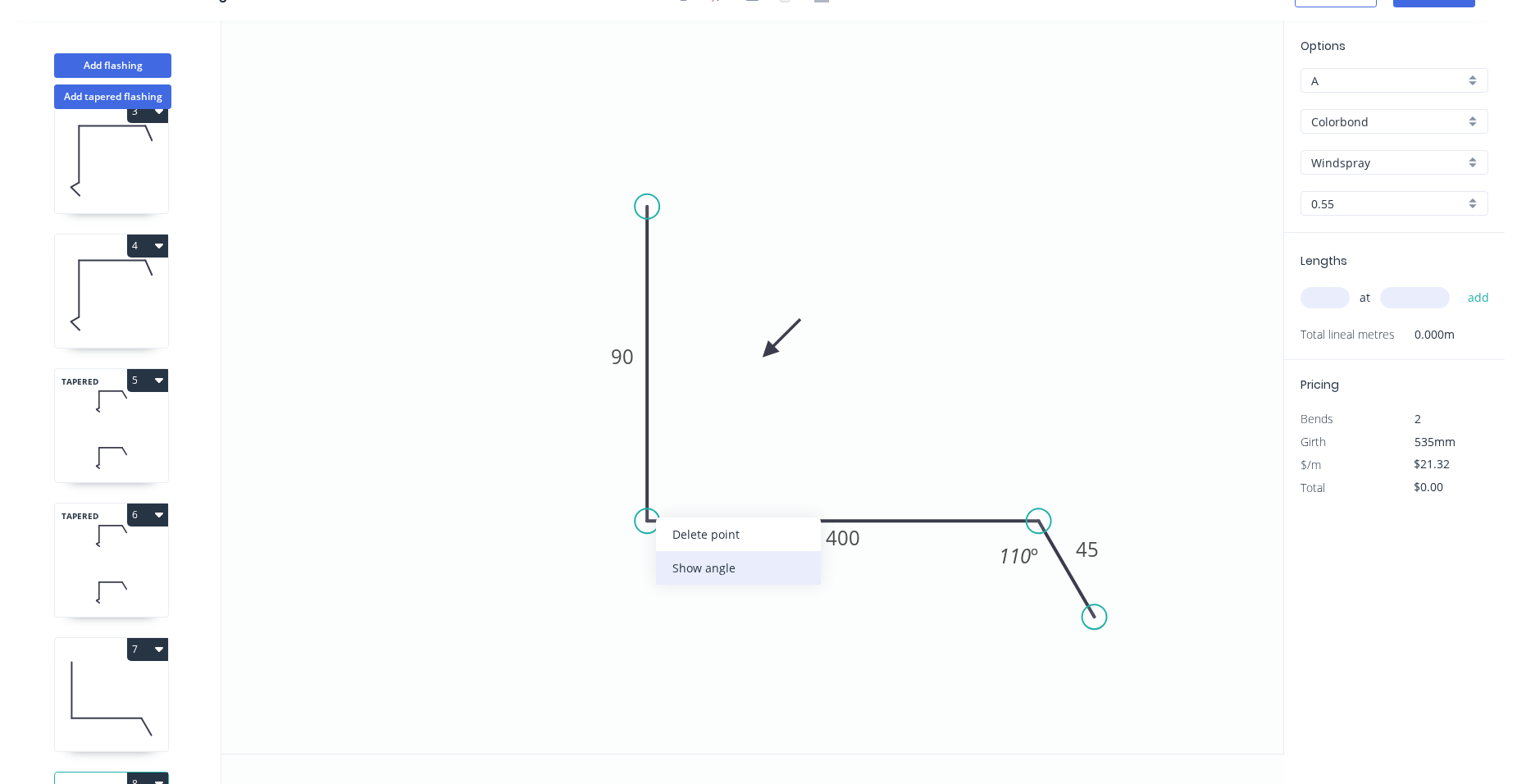
click at [705, 575] on div "Show angle" at bounding box center [739, 567] width 165 height 33
click at [683, 483] on tspan "º" at bounding box center [680, 490] width 7 height 27
click at [622, 352] on tspan "90" at bounding box center [622, 356] width 23 height 27
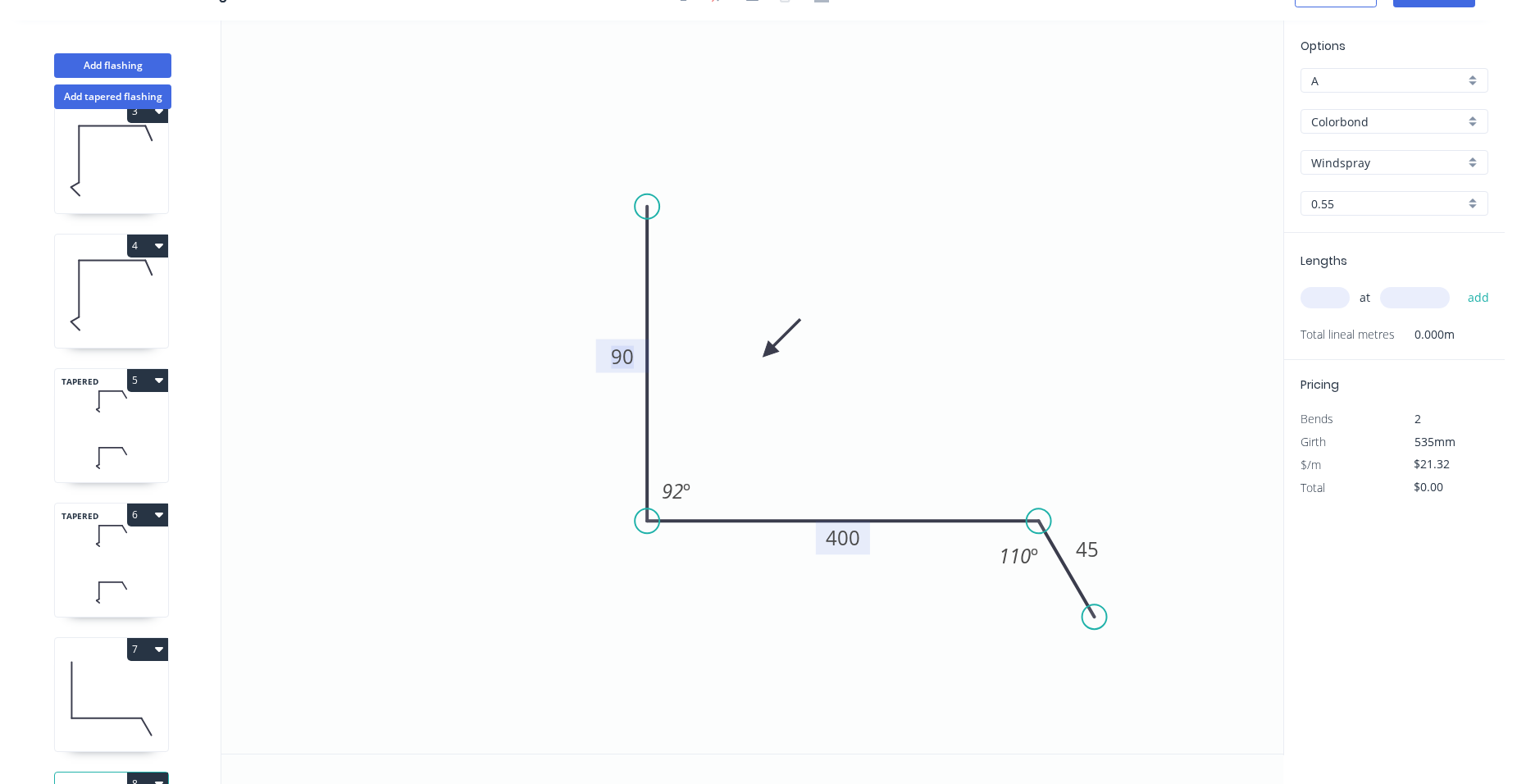
click at [846, 539] on tspan "400" at bounding box center [842, 537] width 34 height 27
click at [1320, 305] on input "text" at bounding box center [1325, 297] width 49 height 21
type input "$12.41"
type input "1"
type input "2600"
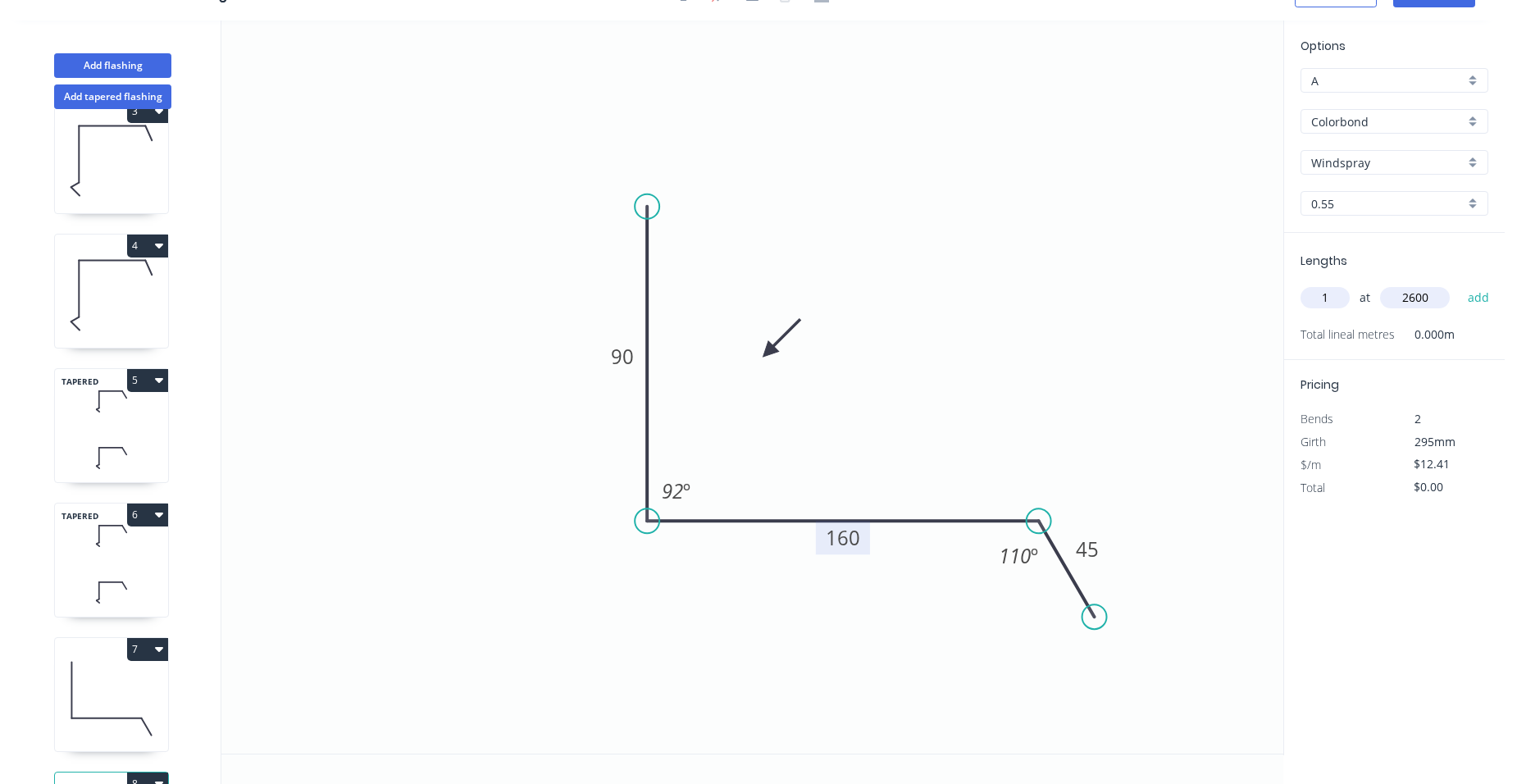
click at [1460, 283] on button "add" at bounding box center [1479, 297] width 39 height 28
type input "$32.27"
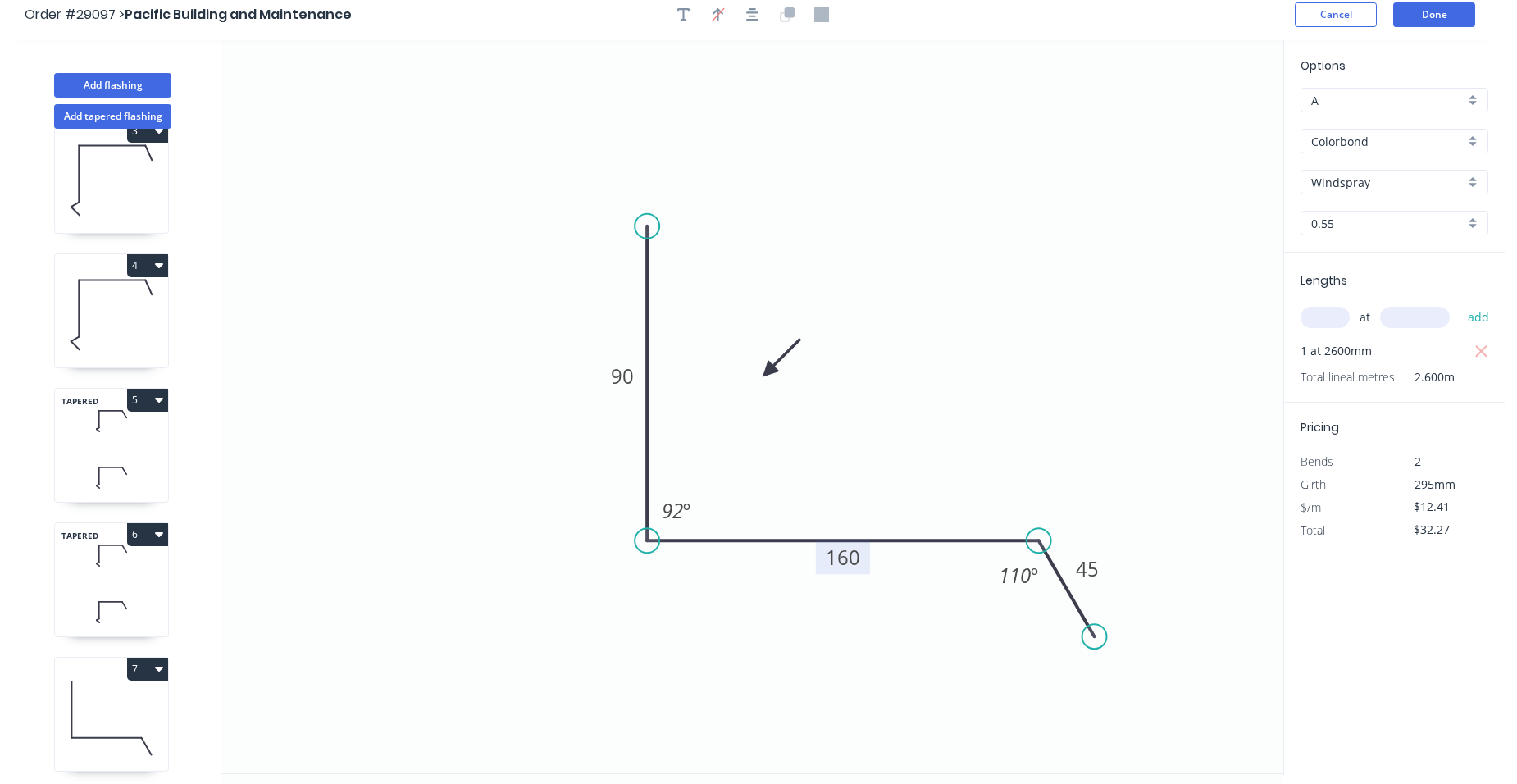
scroll to position [0, 0]
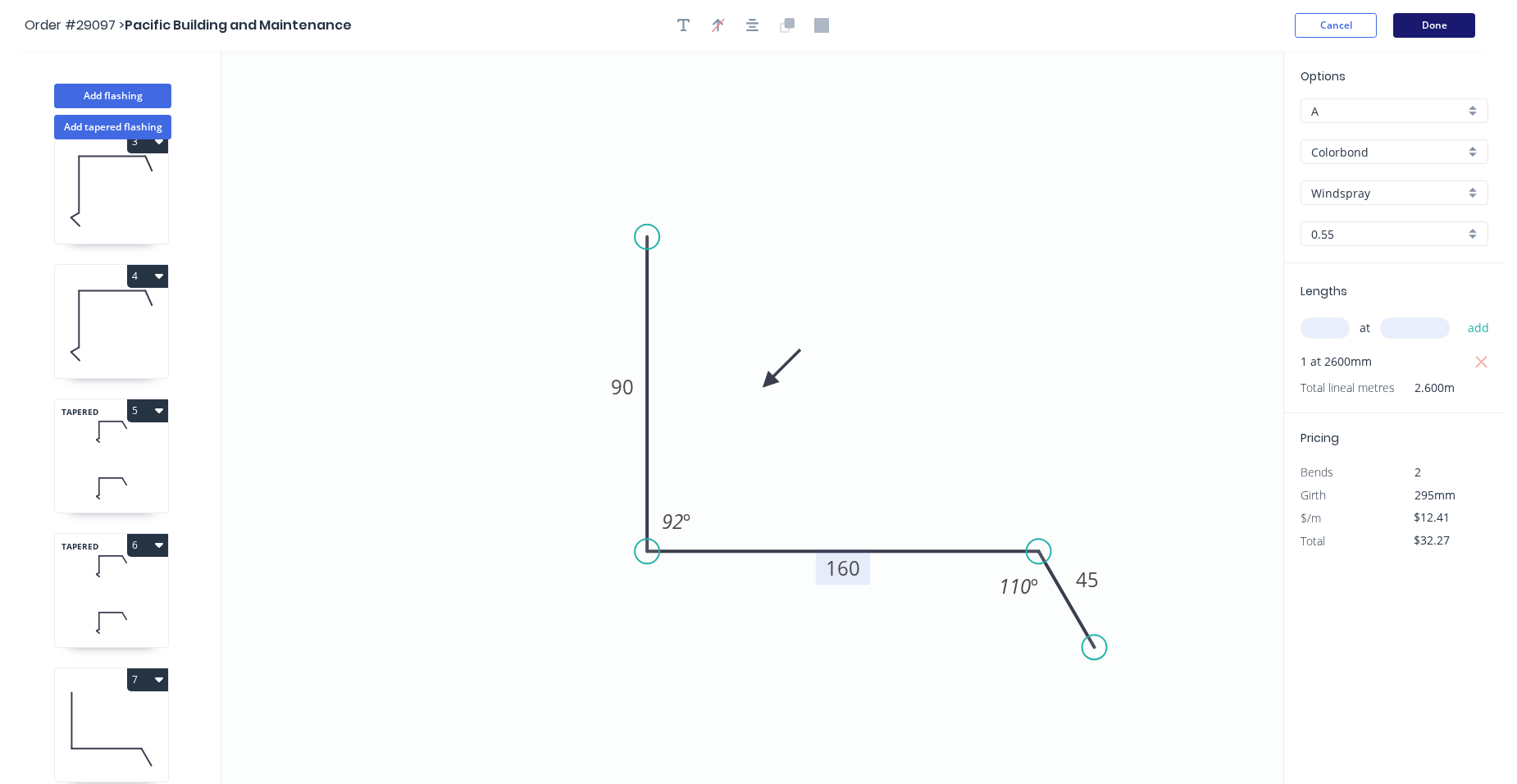
click at [1437, 18] on button "Done" at bounding box center [1434, 25] width 82 height 25
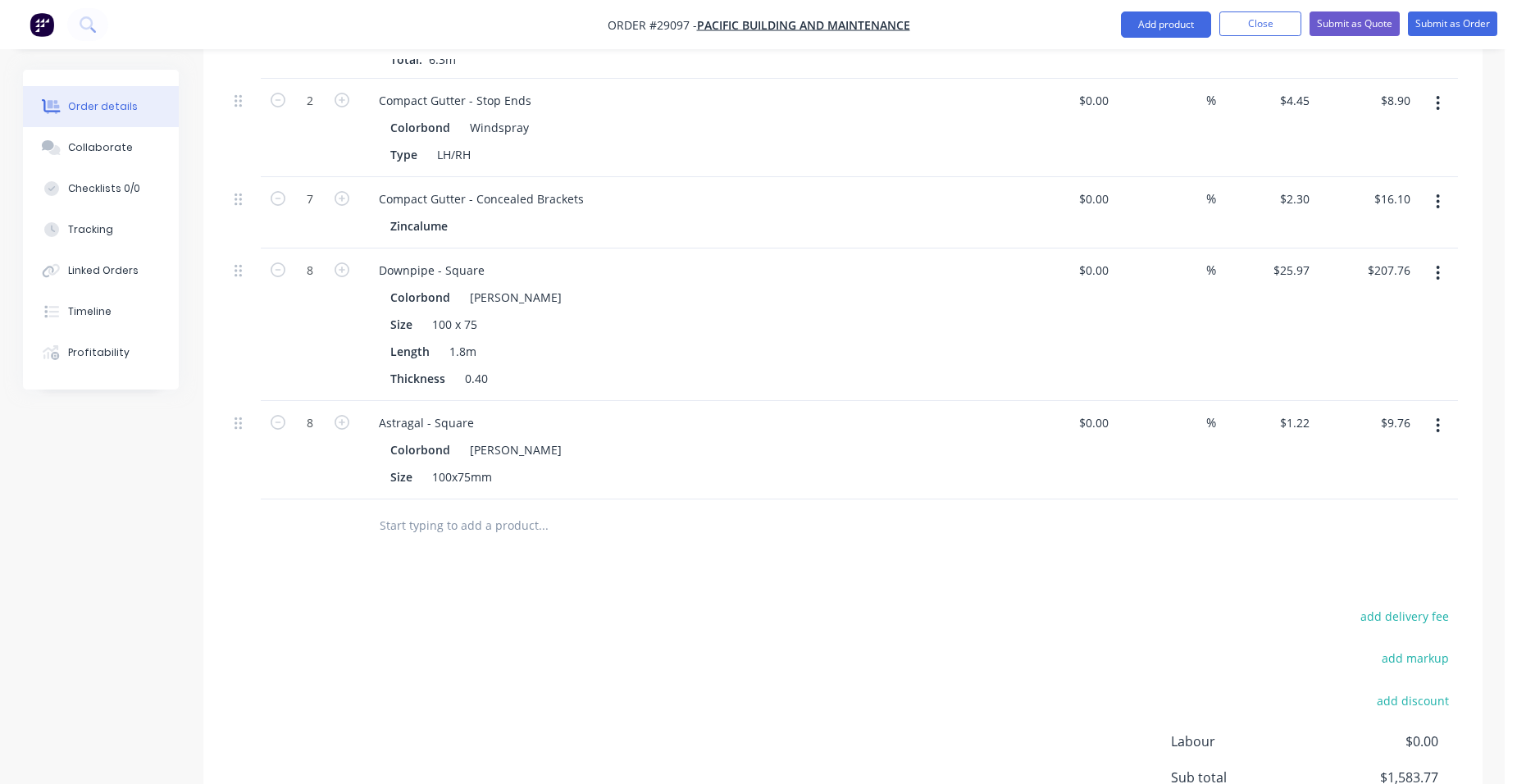
scroll to position [2541, 0]
click at [1139, 26] on button "Add product" at bounding box center [1166, 25] width 90 height 26
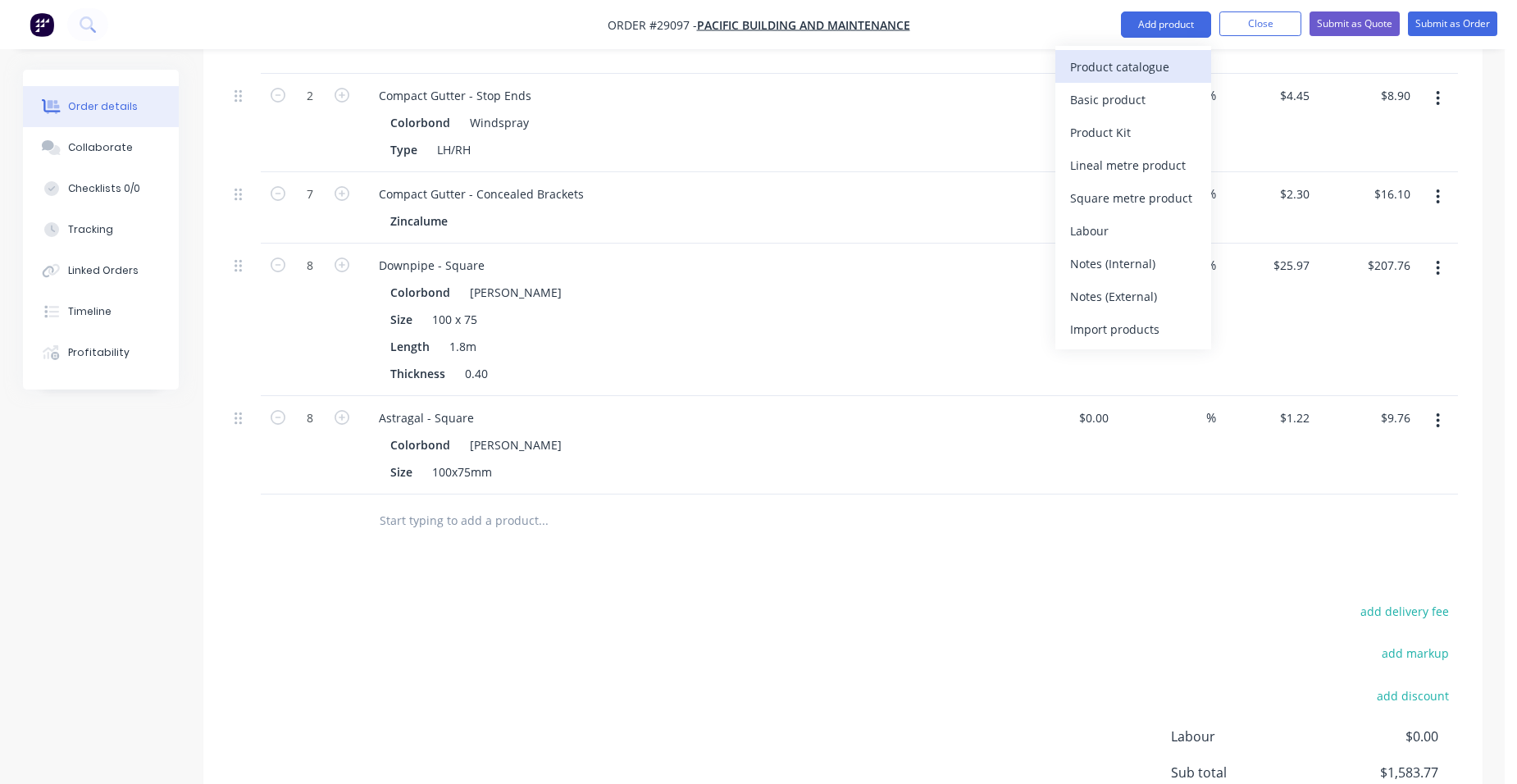
click at [1128, 57] on div "Product catalogue" at bounding box center [1134, 67] width 126 height 24
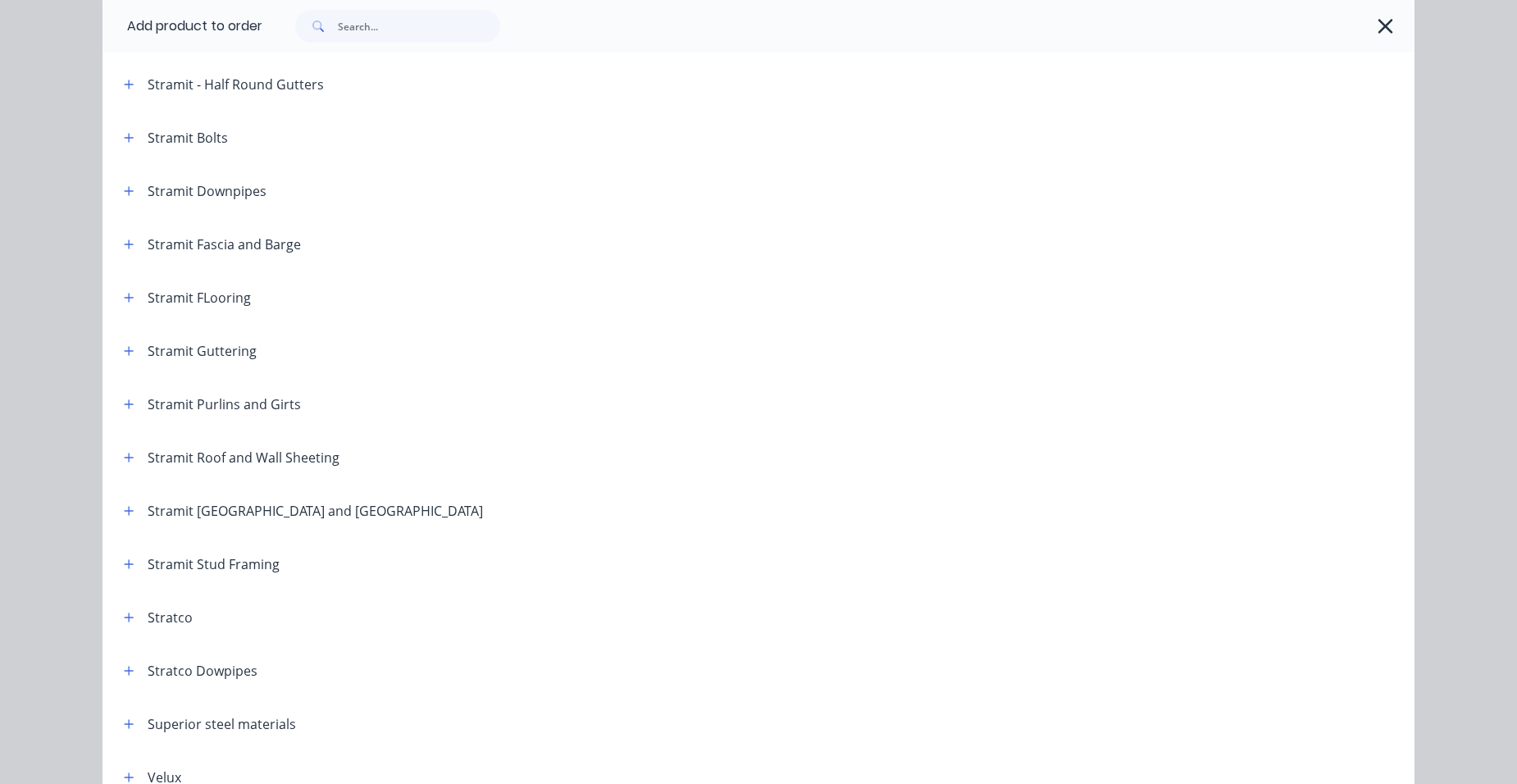
scroll to position [2718, 0]
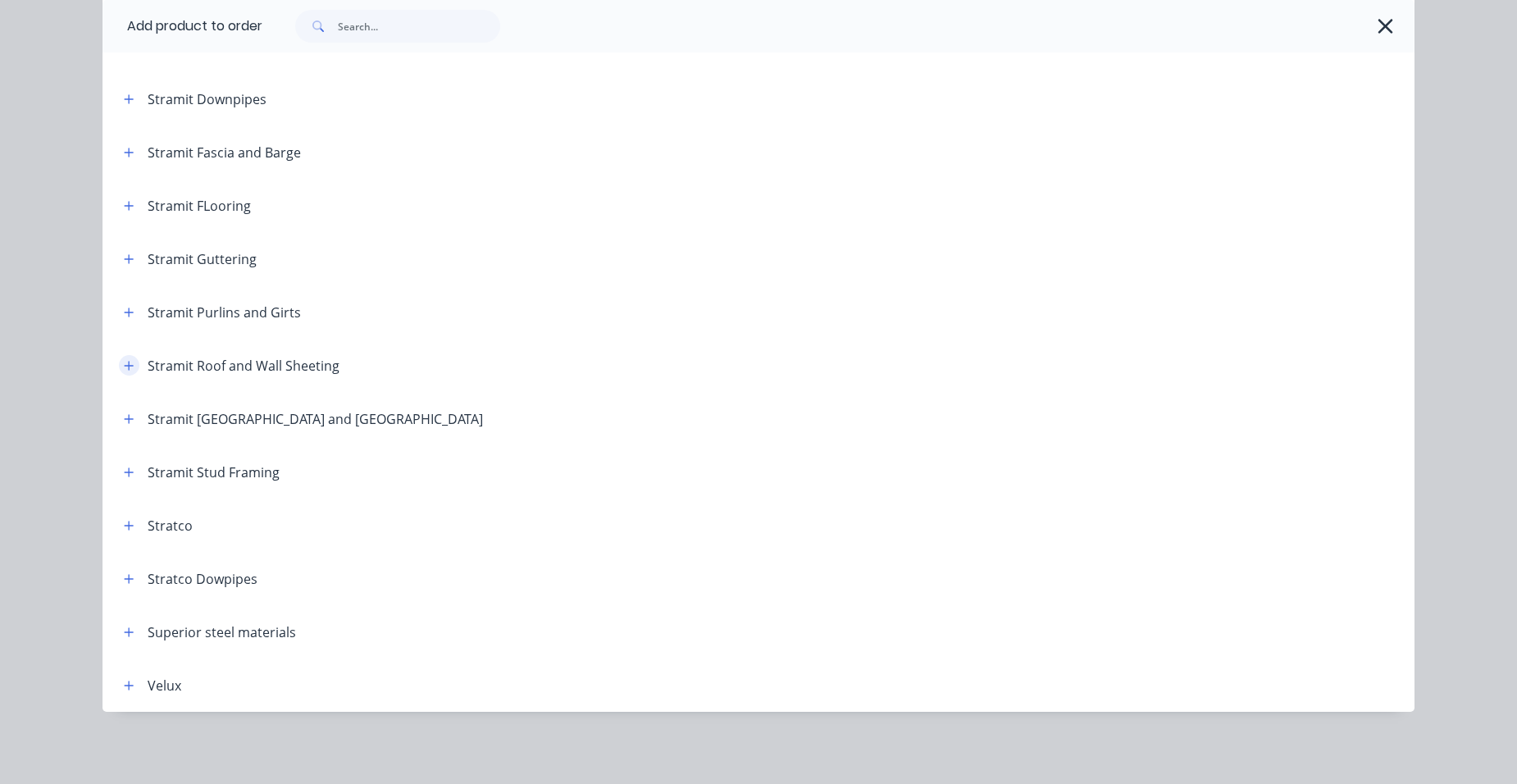
click at [125, 366] on icon "button" at bounding box center [129, 365] width 9 height 9
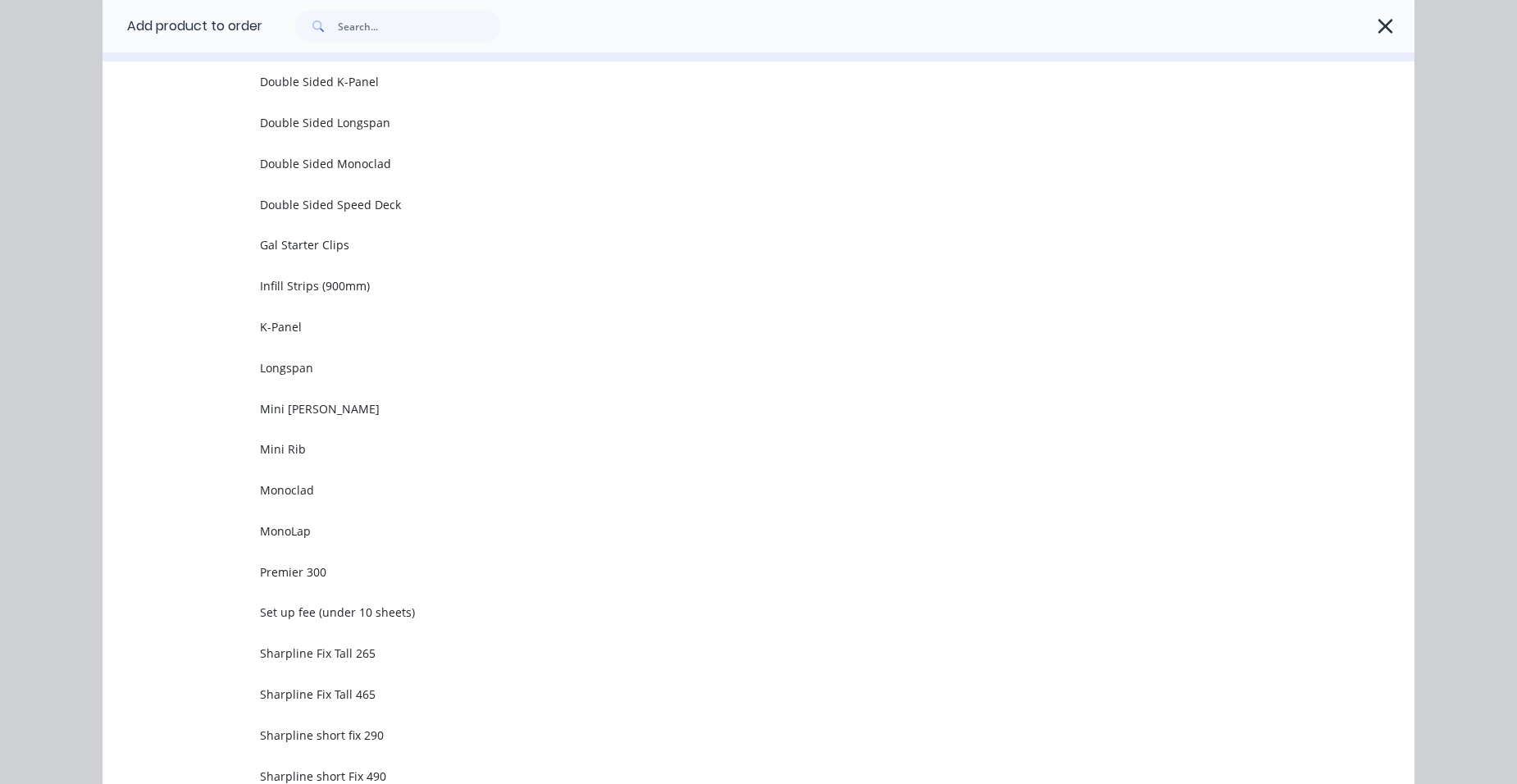
scroll to position [3947, 0]
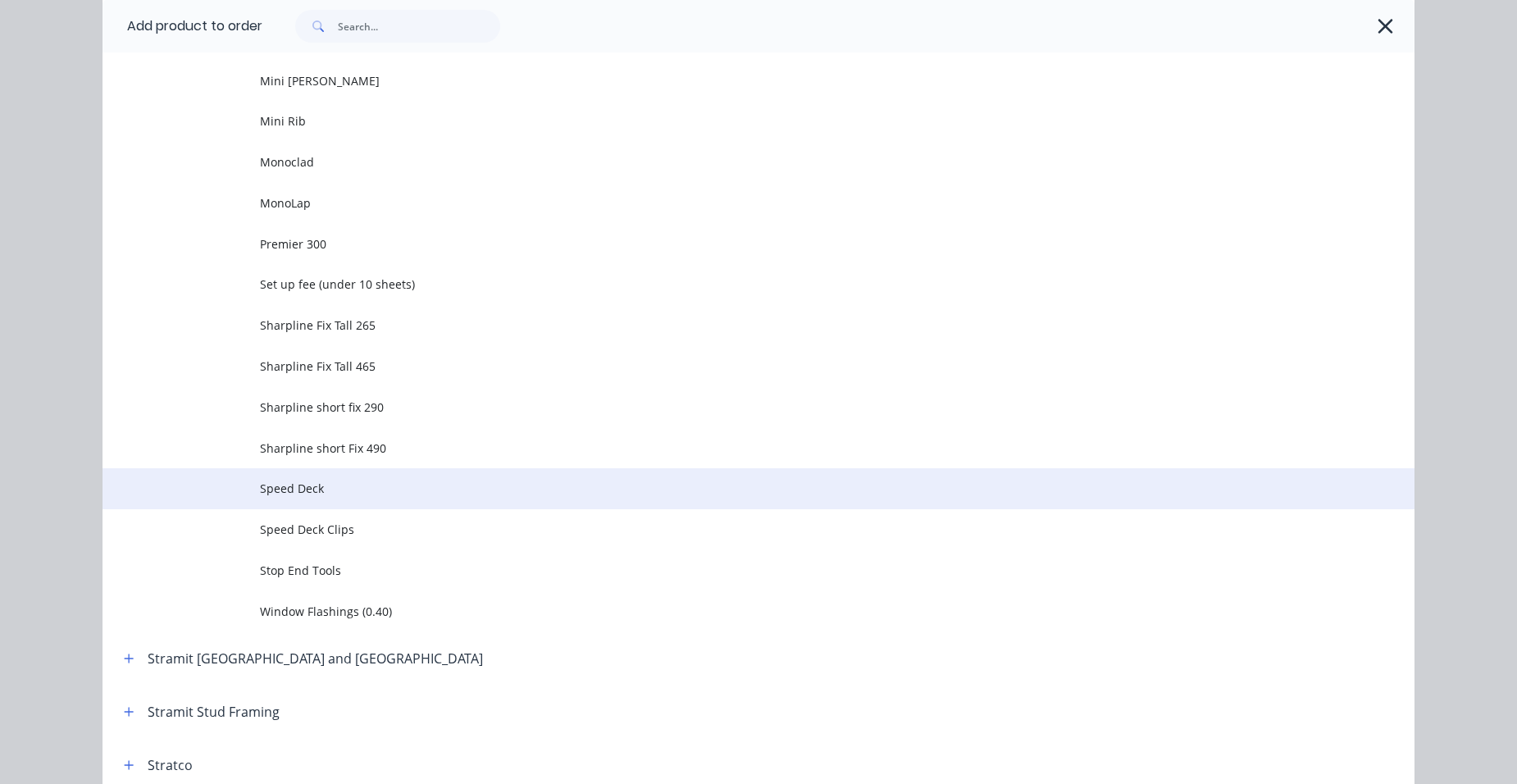
click at [388, 484] on span "Speed Deck" at bounding box center [721, 488] width 923 height 18
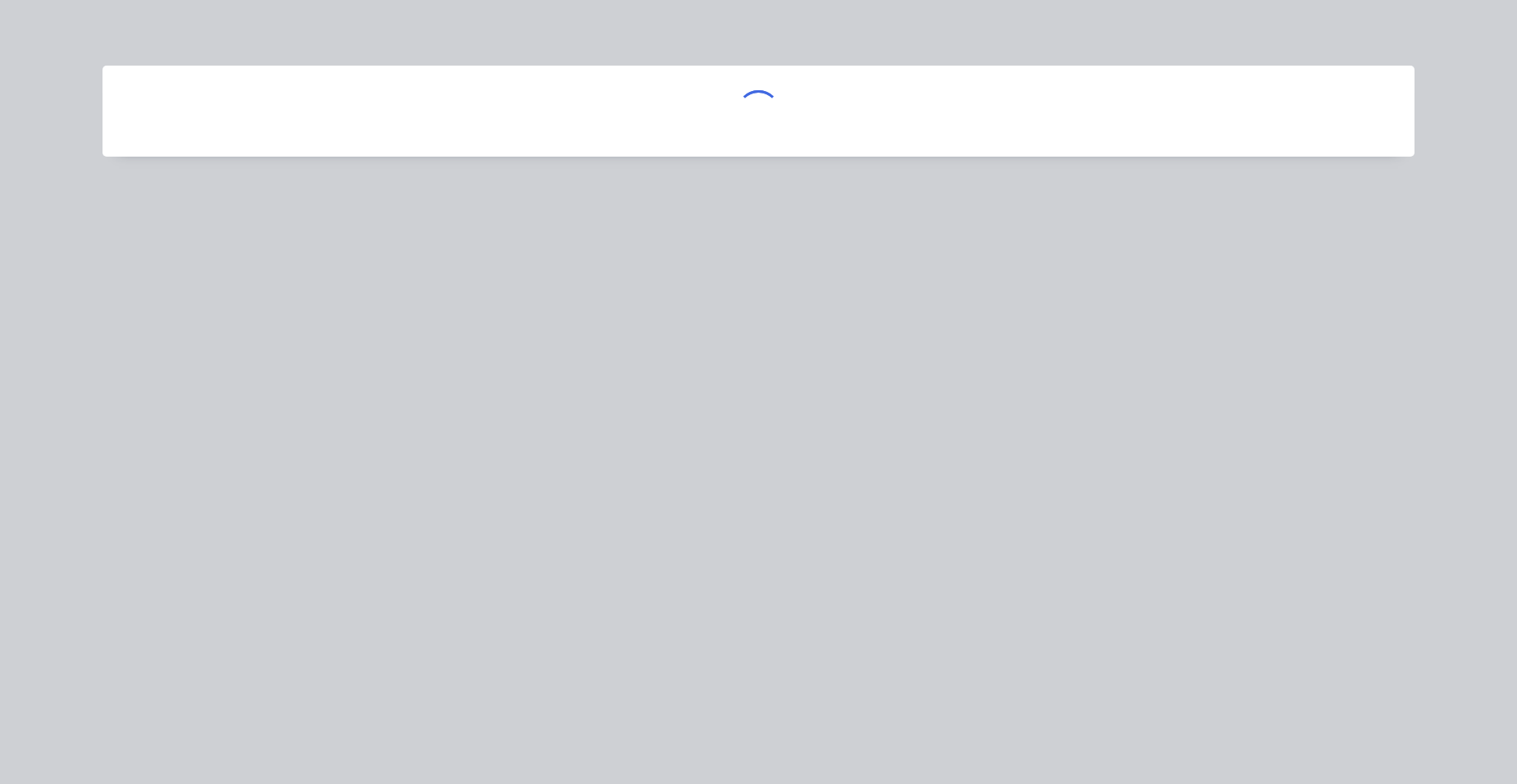
scroll to position [0, 0]
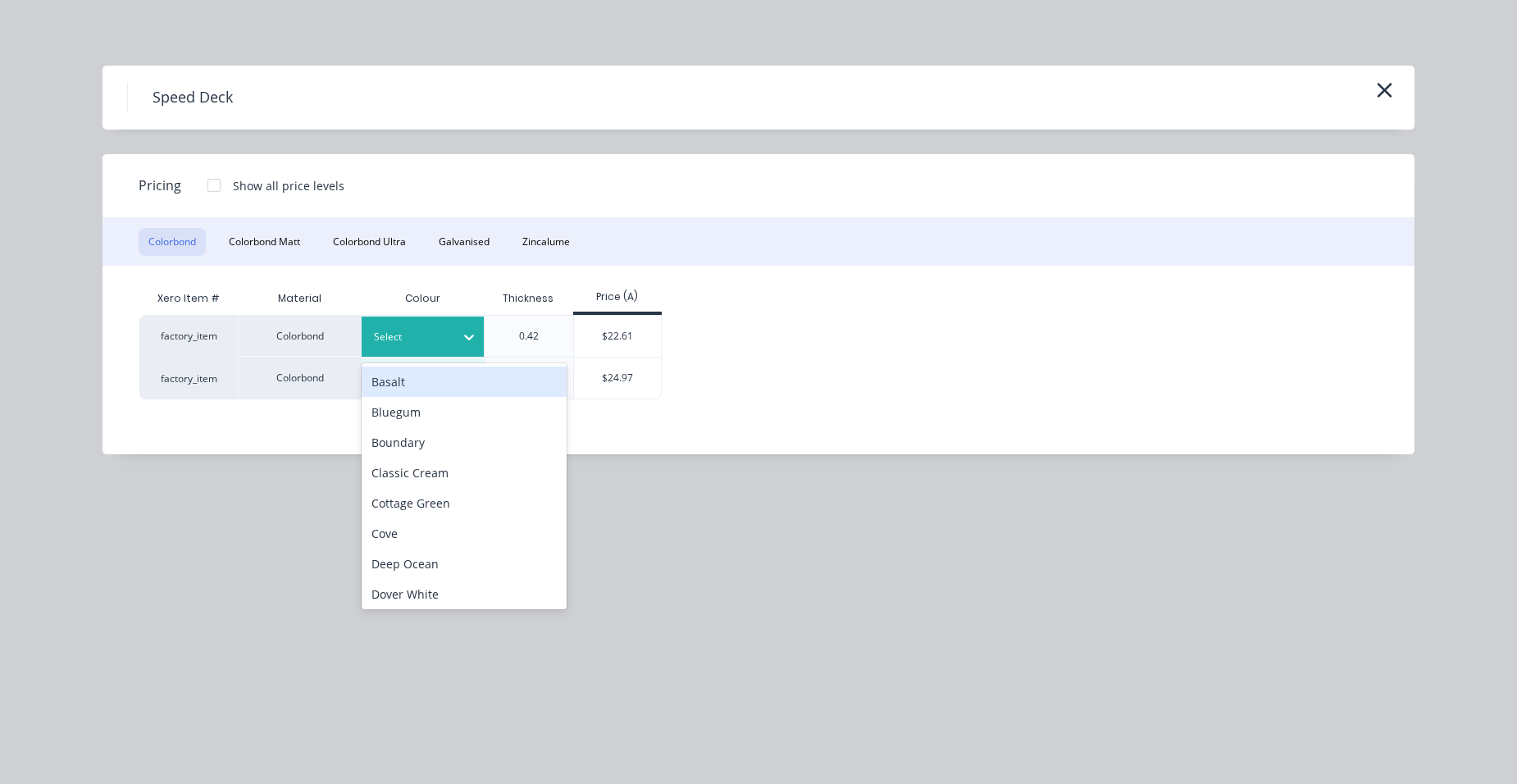
click at [410, 326] on div "Select" at bounding box center [408, 337] width 92 height 21
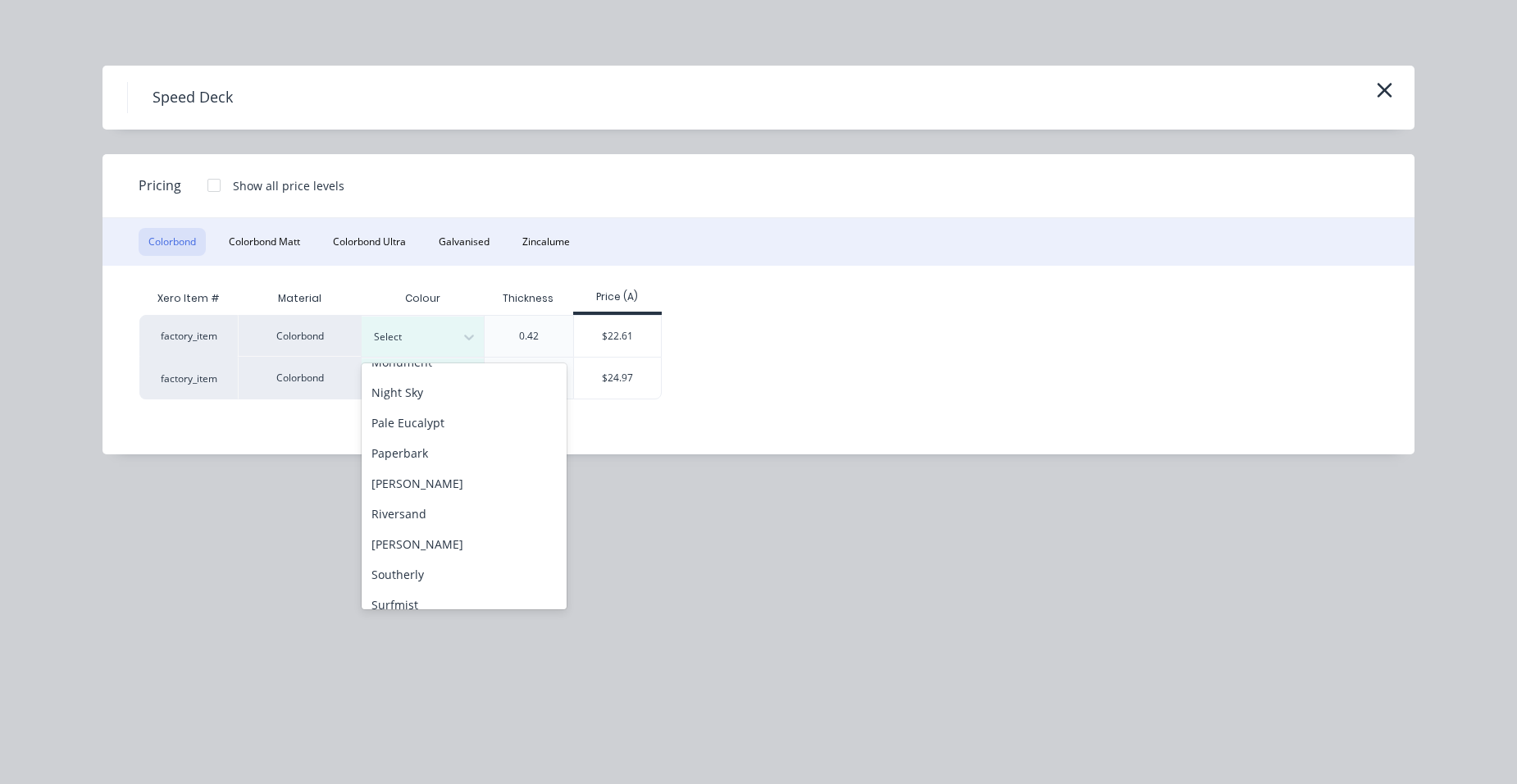
scroll to position [656, 0]
click at [420, 451] on div "Surfmist" at bounding box center [464, 453] width 205 height 31
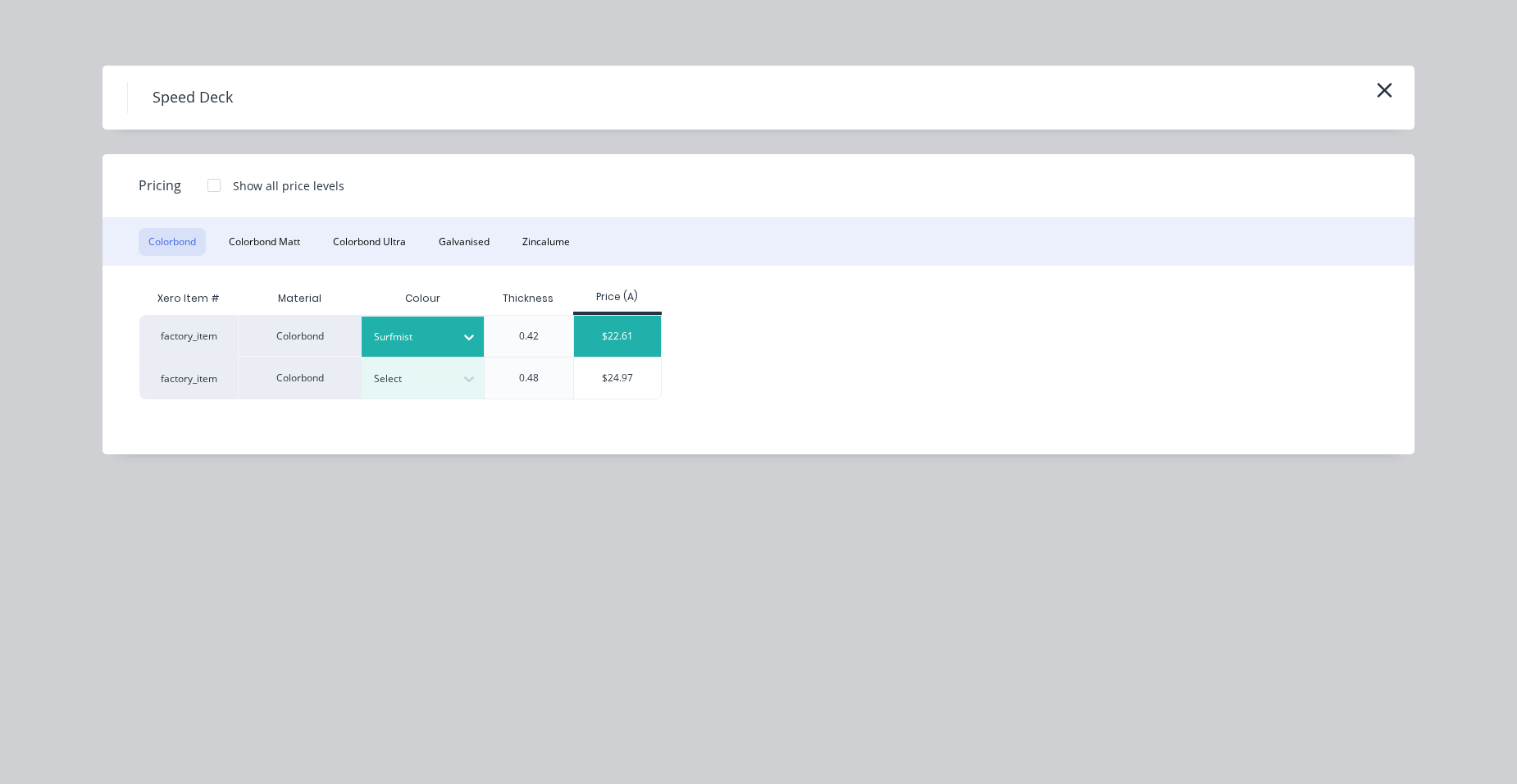
click at [614, 342] on div "$22.61" at bounding box center [618, 336] width 88 height 41
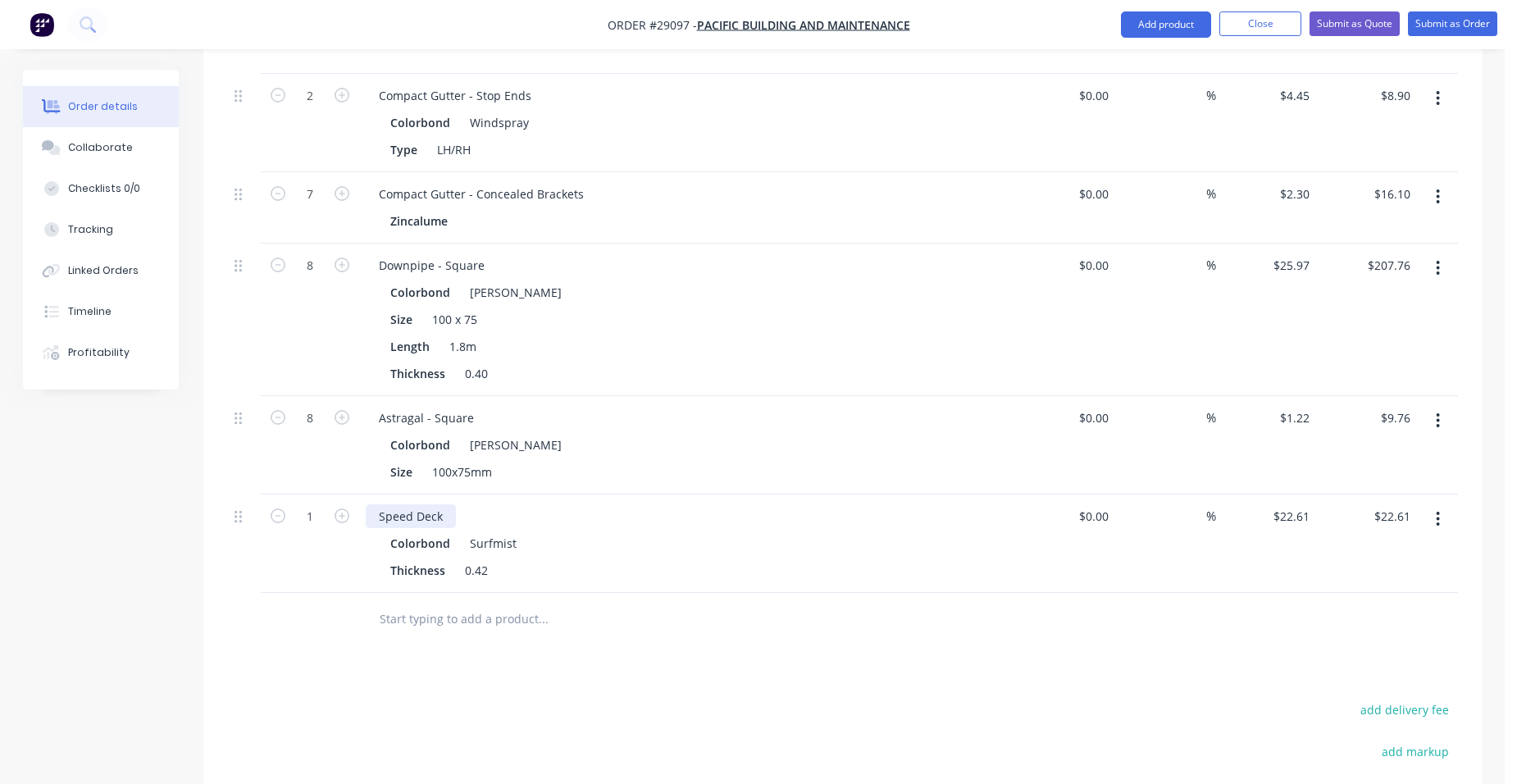
click at [447, 504] on div "Speed Deck" at bounding box center [411, 516] width 90 height 24
click at [554, 531] on div "Colorbond Surfmist" at bounding box center [687, 543] width 594 height 24
click at [317, 504] on input "1" at bounding box center [310, 517] width 43 height 25
type input "18.165"
type input "$410.71"
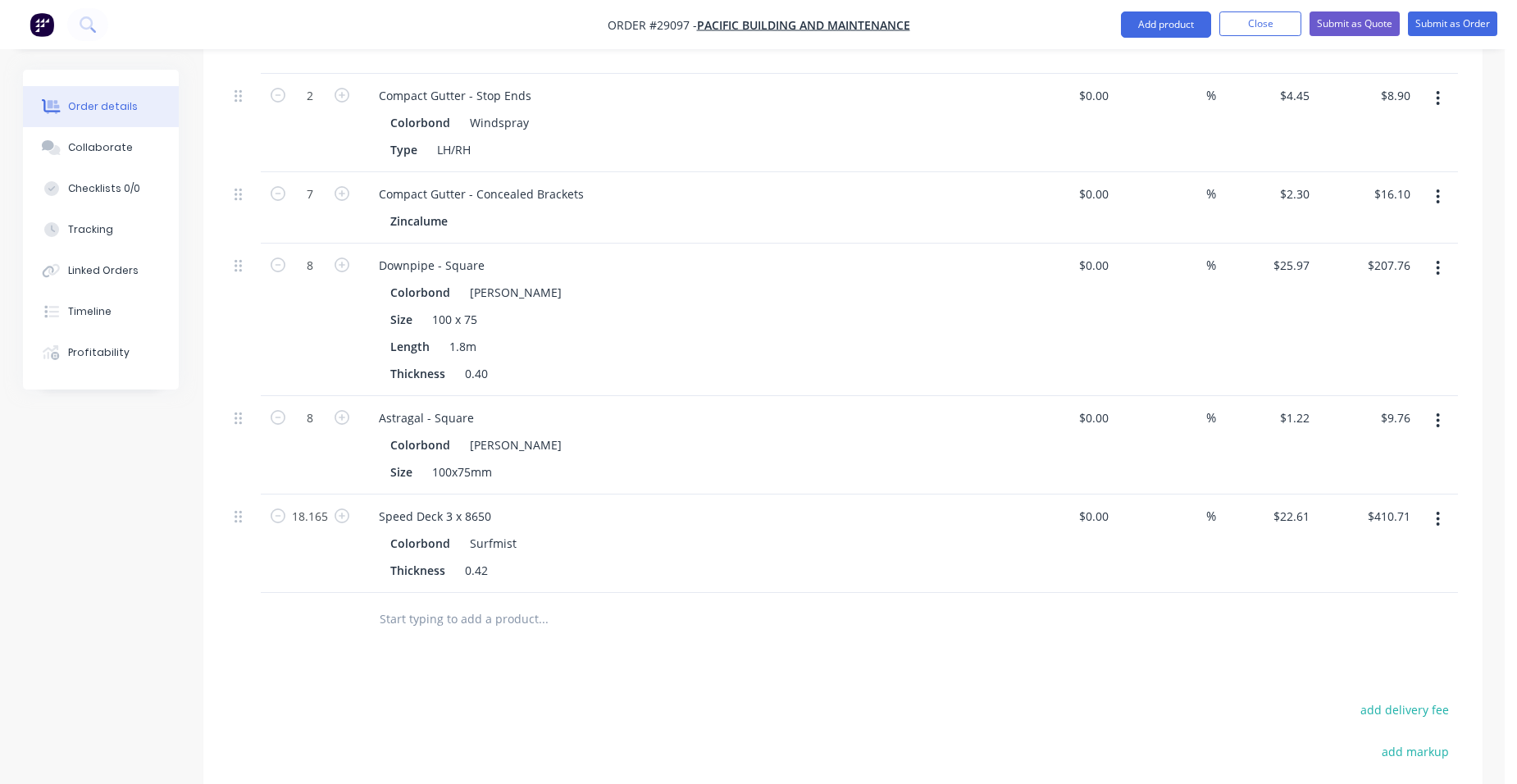
click at [532, 506] on div "Speed Deck 3 x 8650 Colorbond Surfmist Thickness 0.42" at bounding box center [687, 544] width 656 height 98
click at [1176, 16] on button "Add product" at bounding box center [1166, 25] width 90 height 26
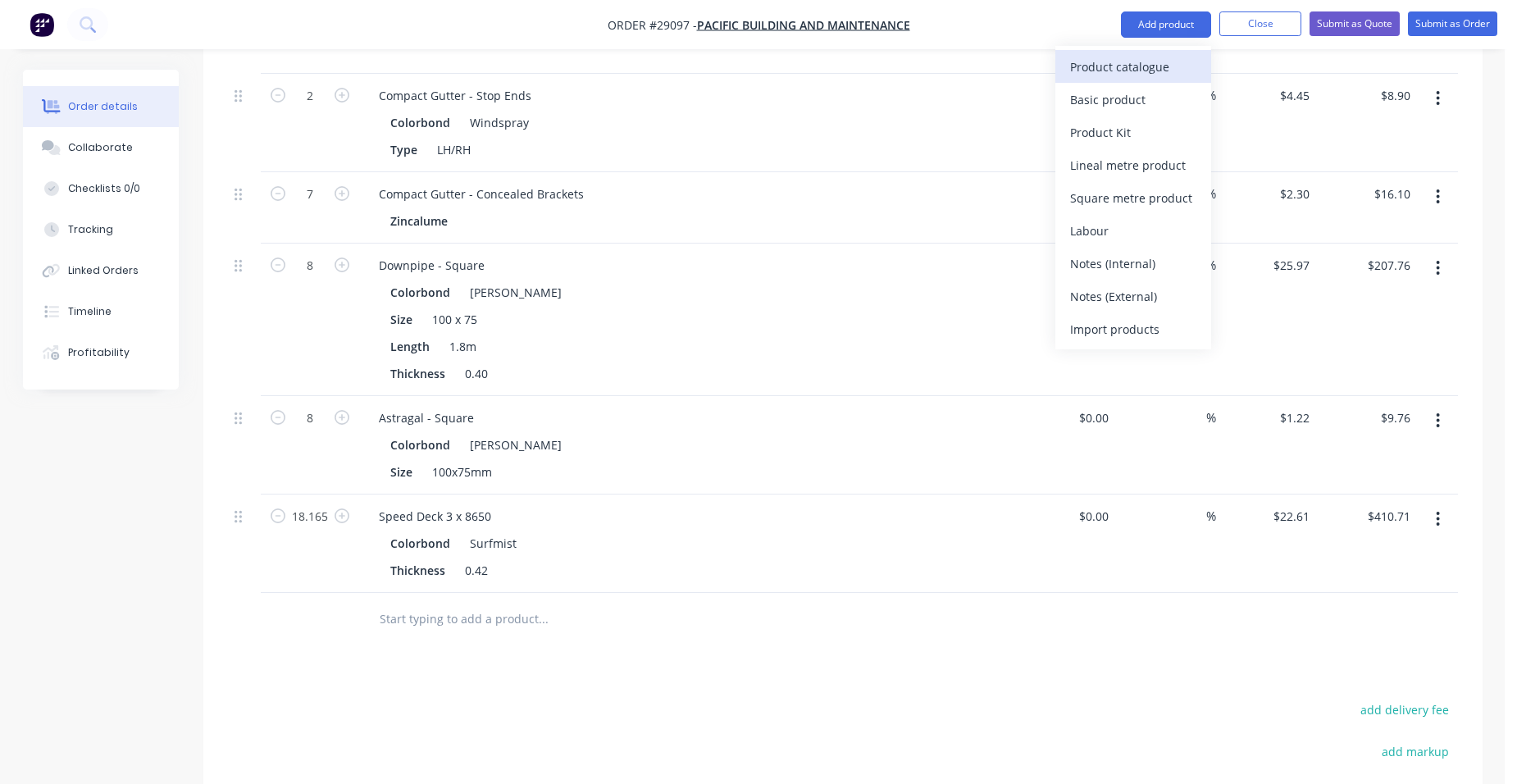
click at [1134, 62] on div "Product catalogue" at bounding box center [1134, 67] width 126 height 24
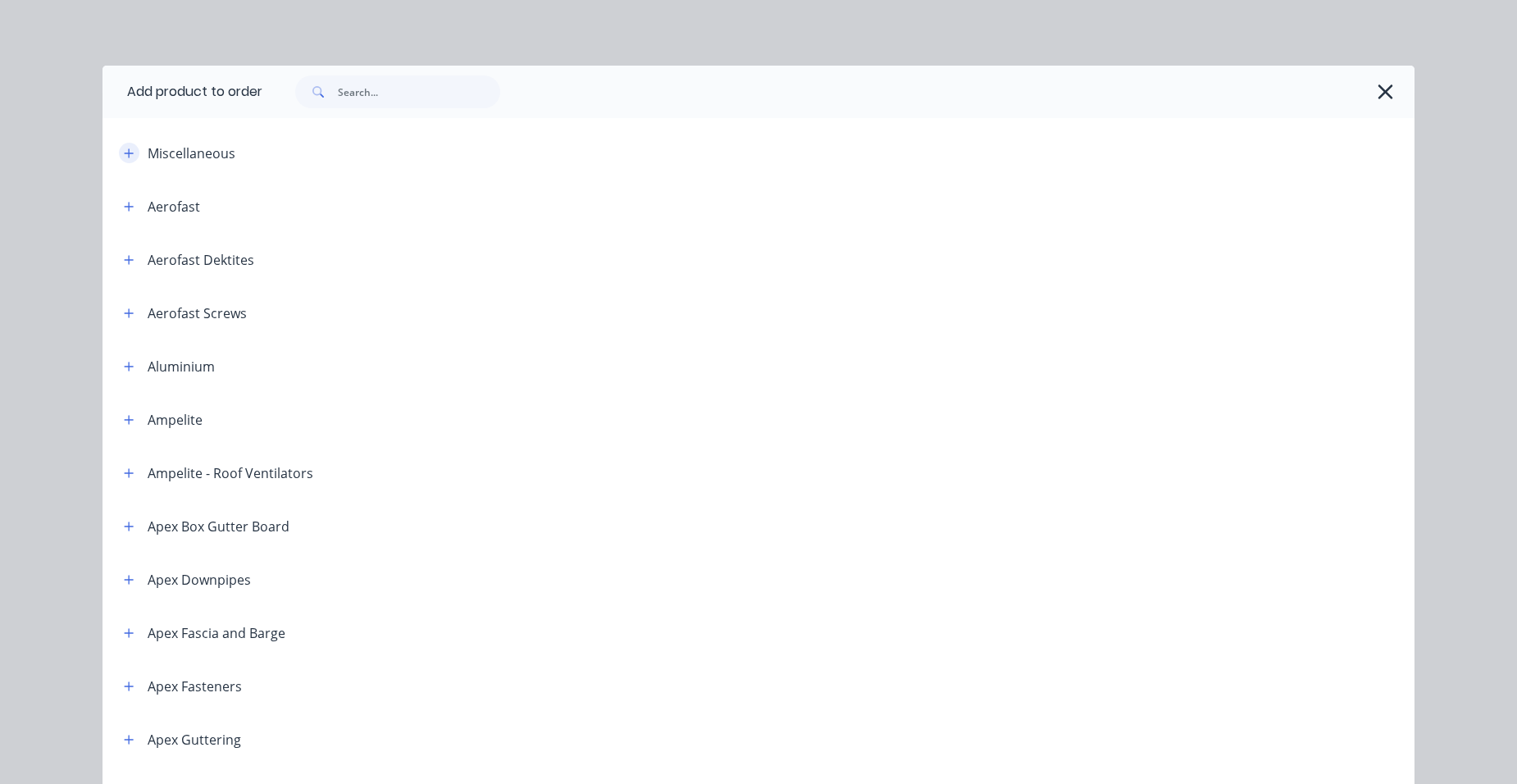
click at [125, 153] on icon "button" at bounding box center [129, 153] width 9 height 9
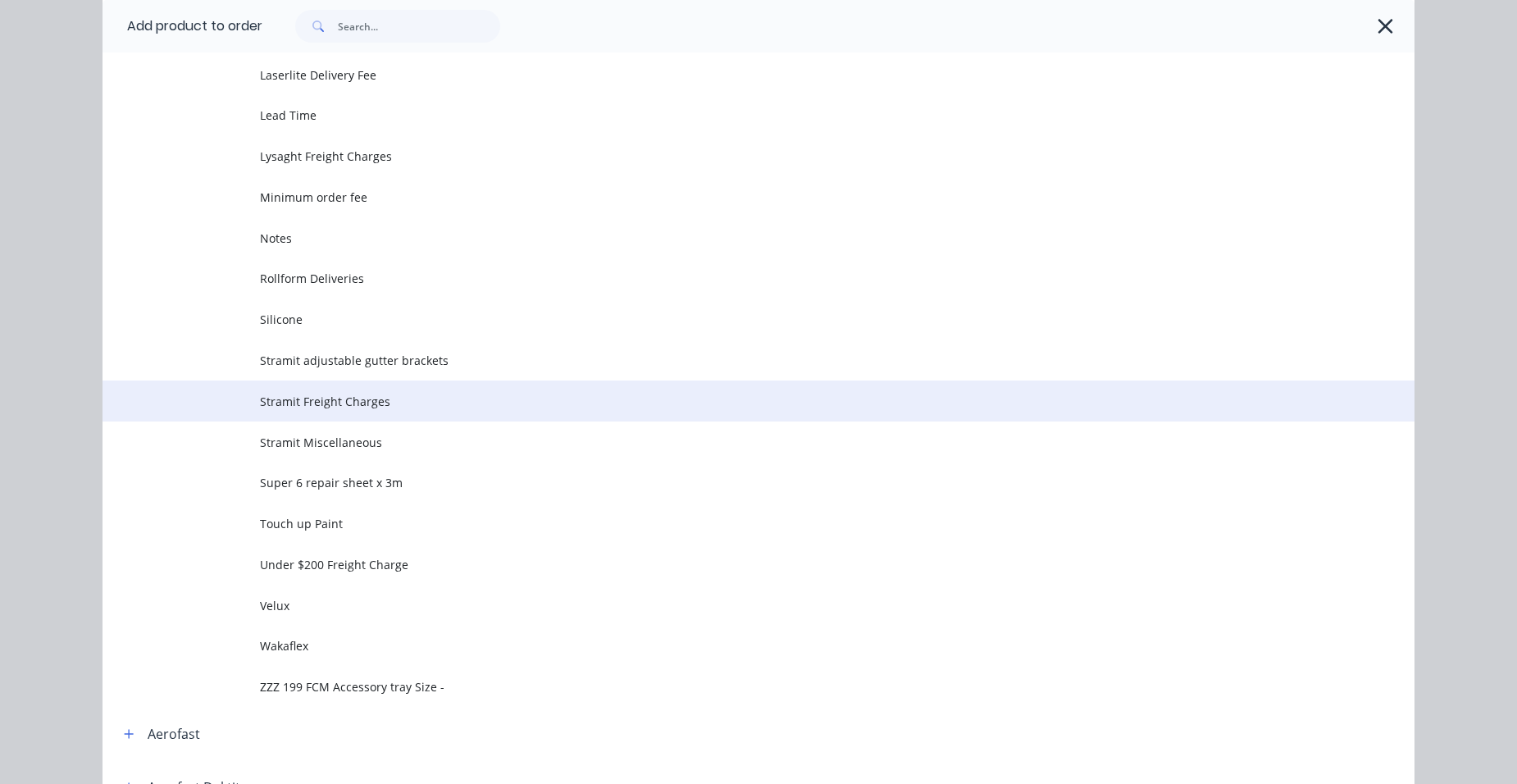
click at [376, 408] on span "Stramit Freight Charges" at bounding box center [721, 402] width 923 height 18
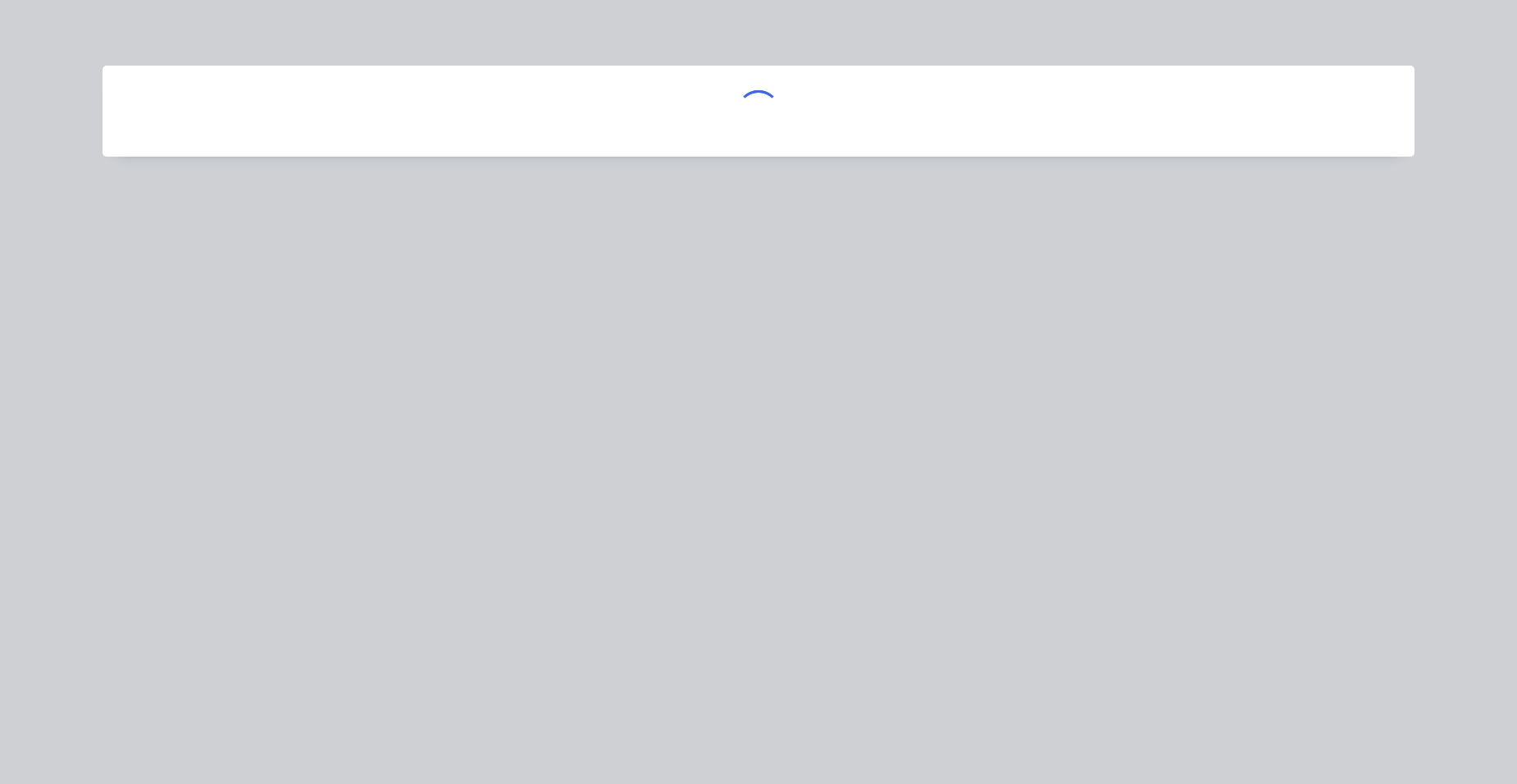
scroll to position [0, 0]
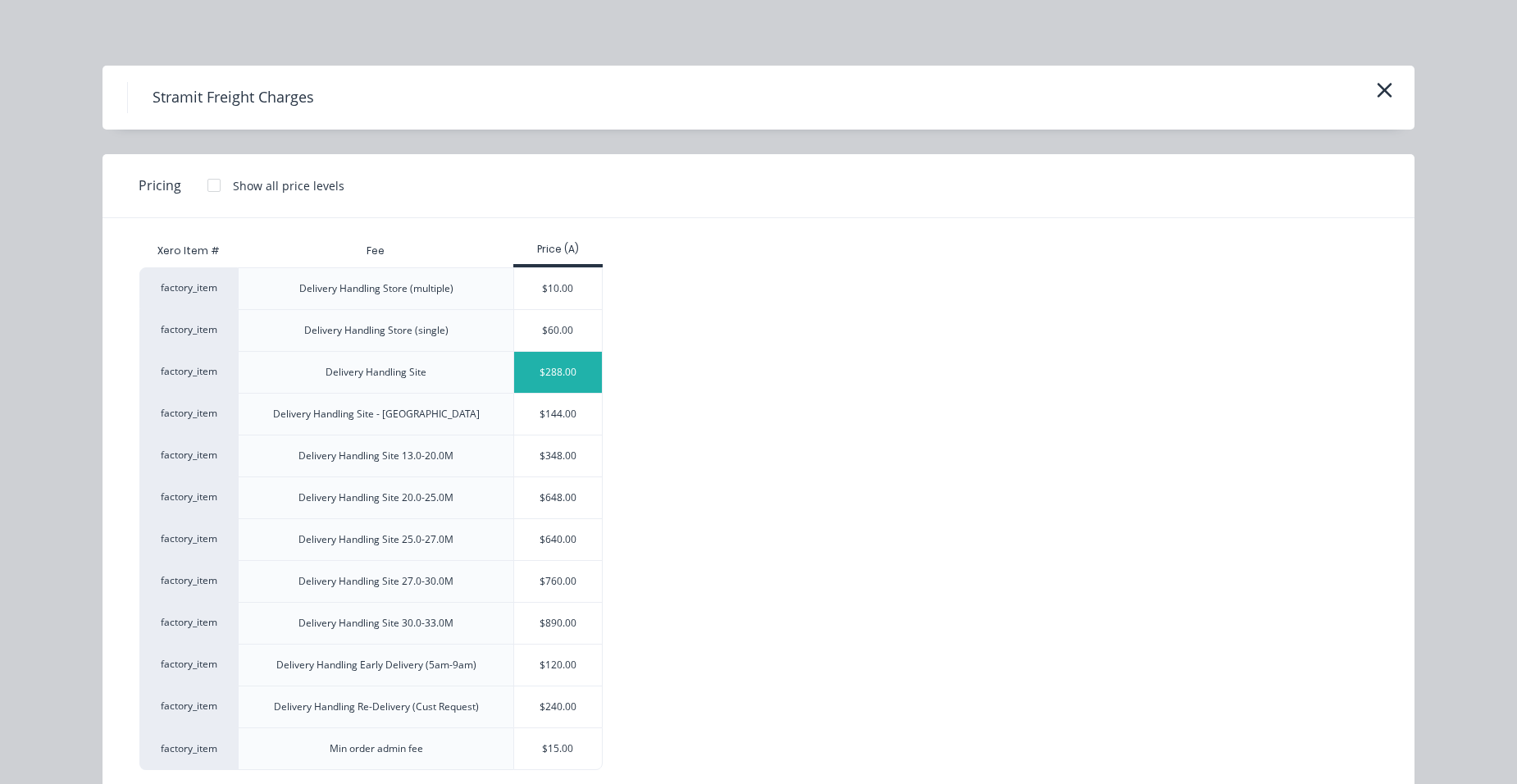
click at [532, 380] on div "$288.00" at bounding box center [558, 372] width 88 height 41
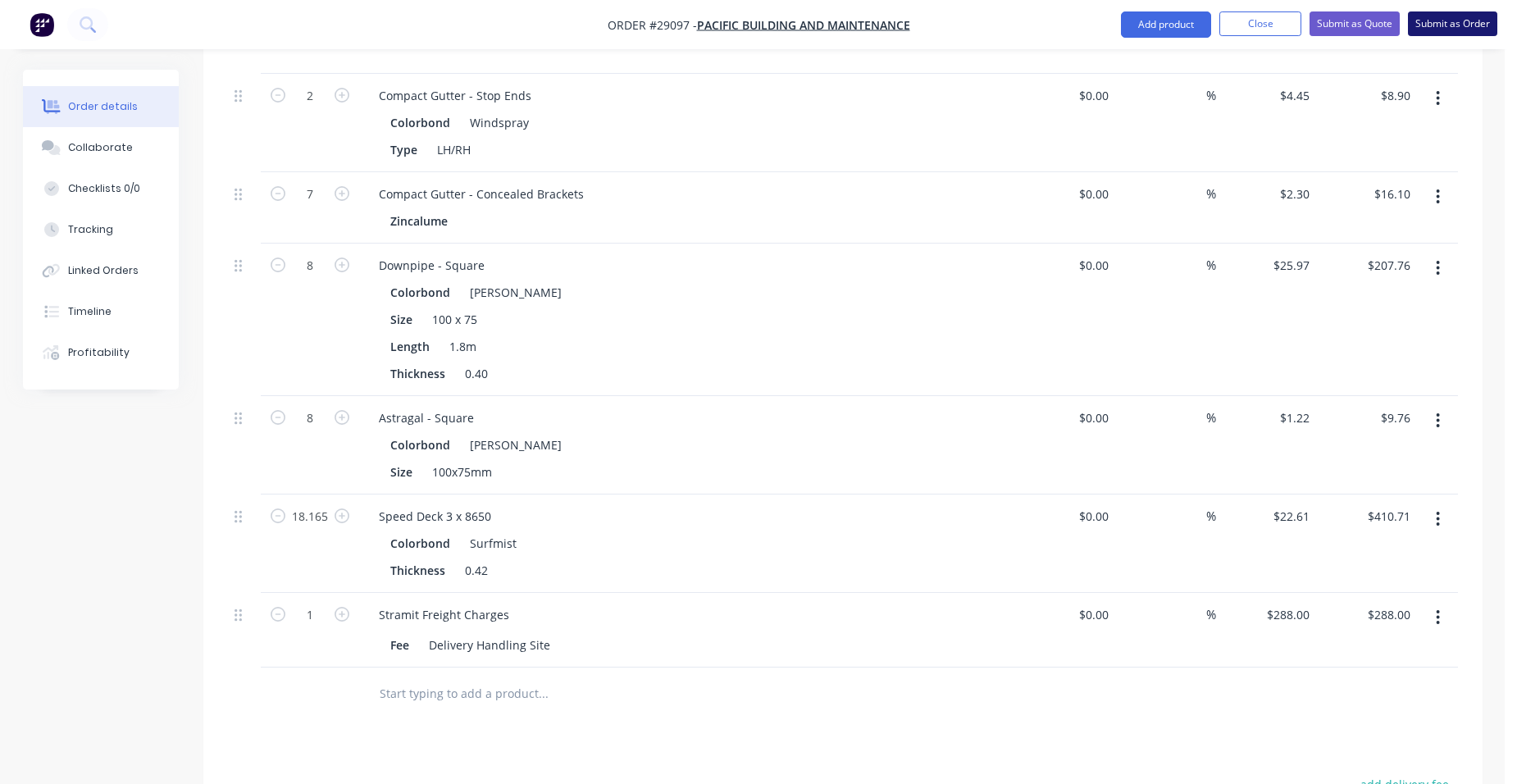
click at [1433, 23] on button "Submit as Order" at bounding box center [1453, 24] width 89 height 25
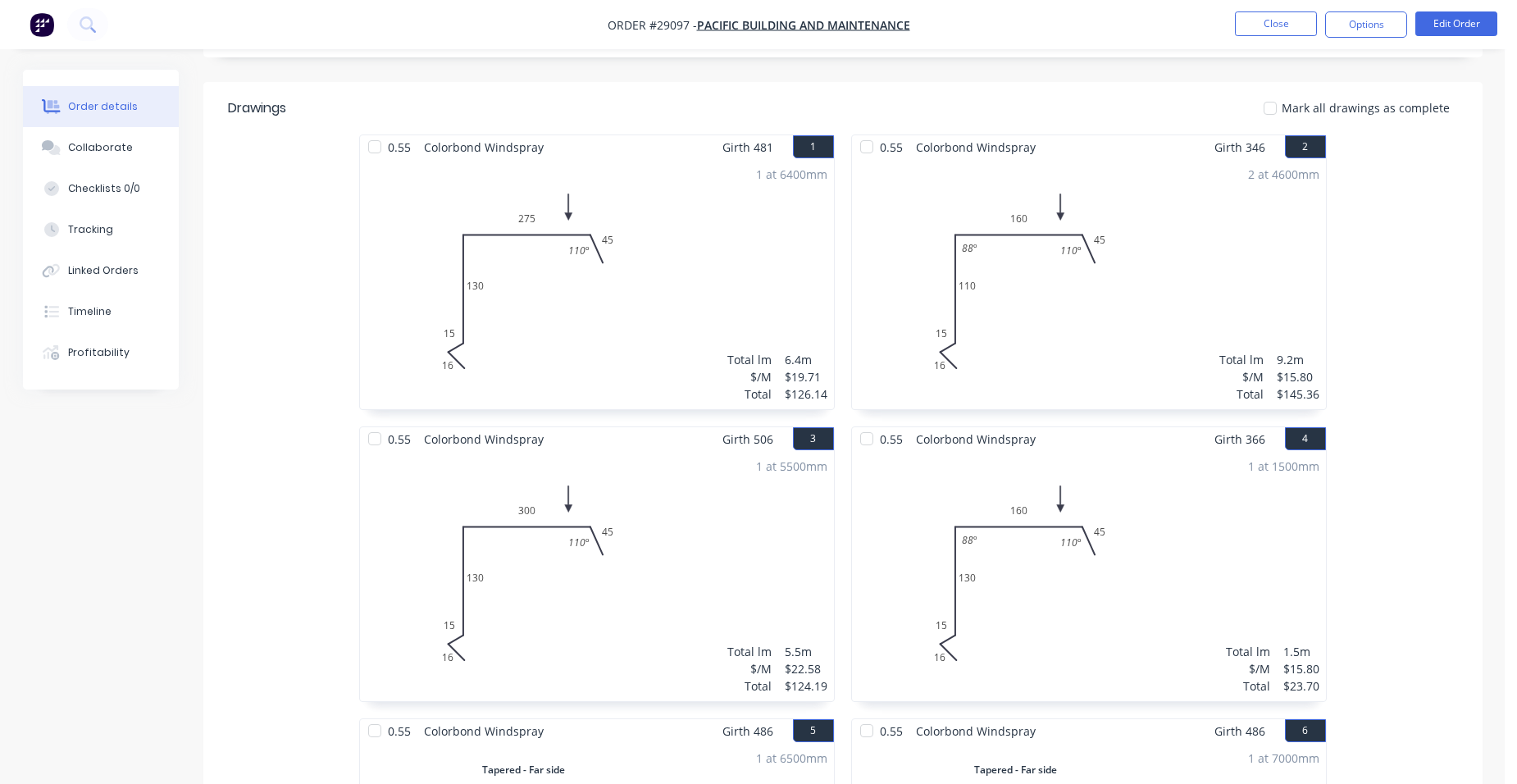
scroll to position [359, 0]
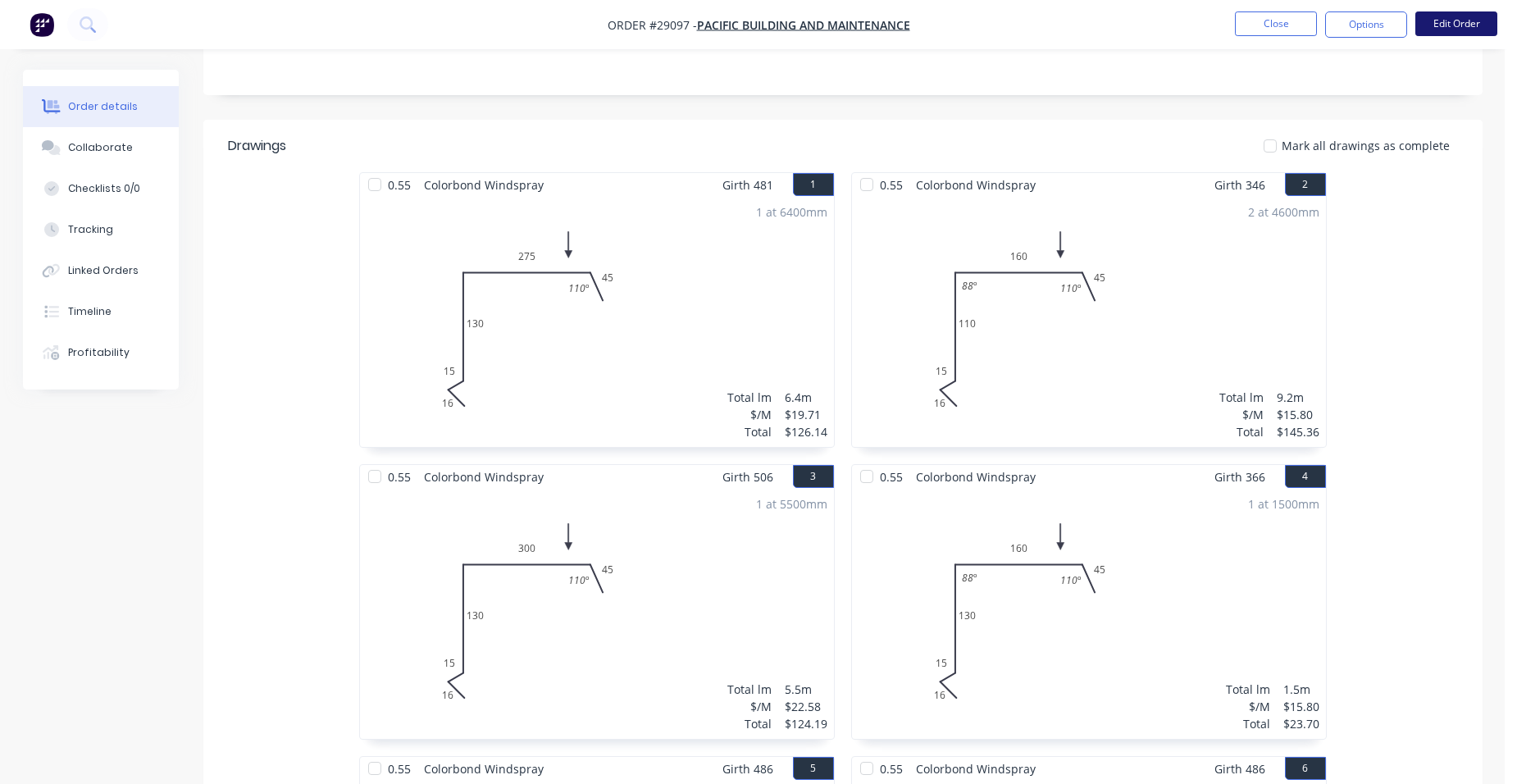
click at [1432, 15] on button "Edit Order" at bounding box center [1456, 24] width 82 height 25
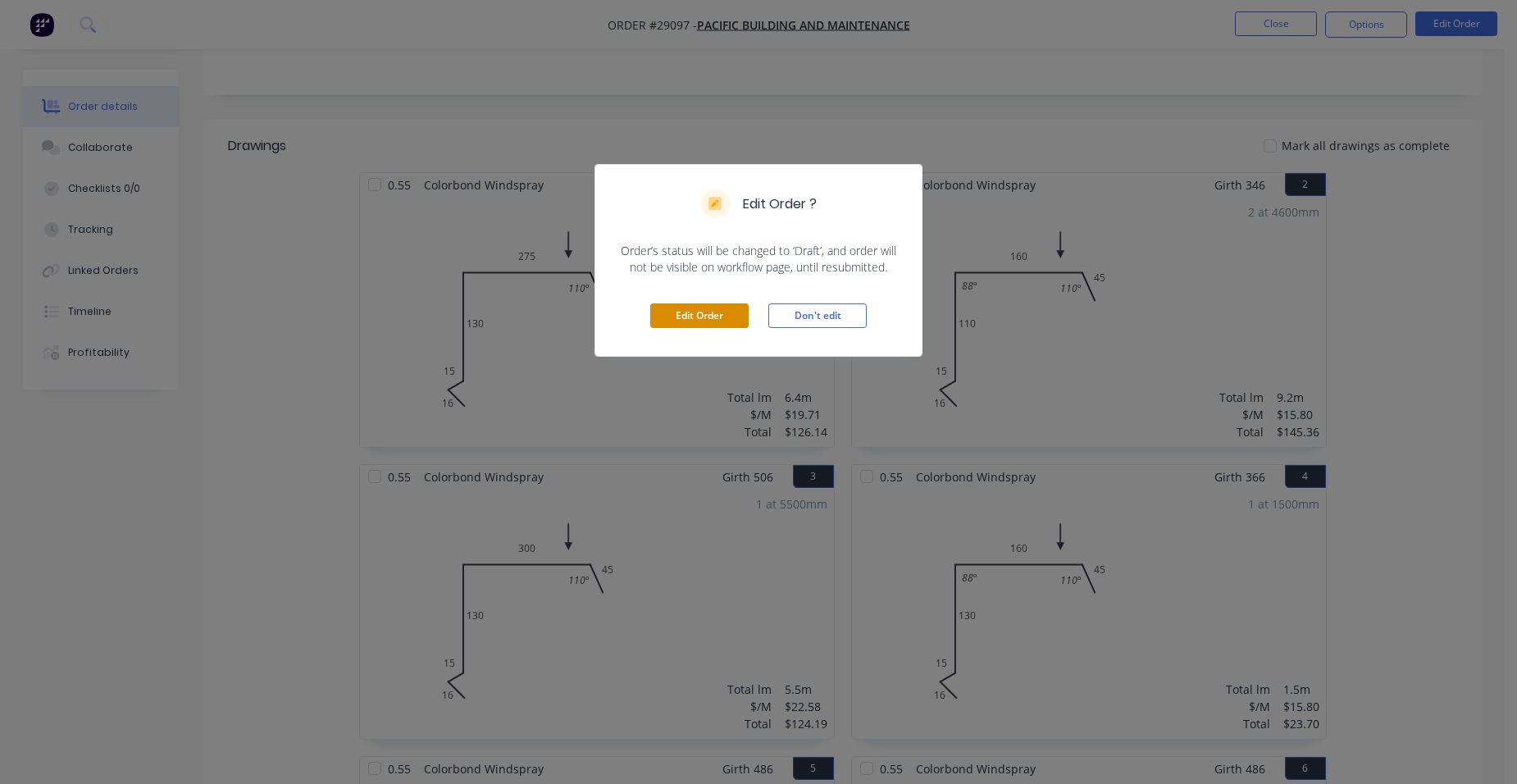
click at [746, 315] on button "Edit Order" at bounding box center [699, 316] width 98 height 25
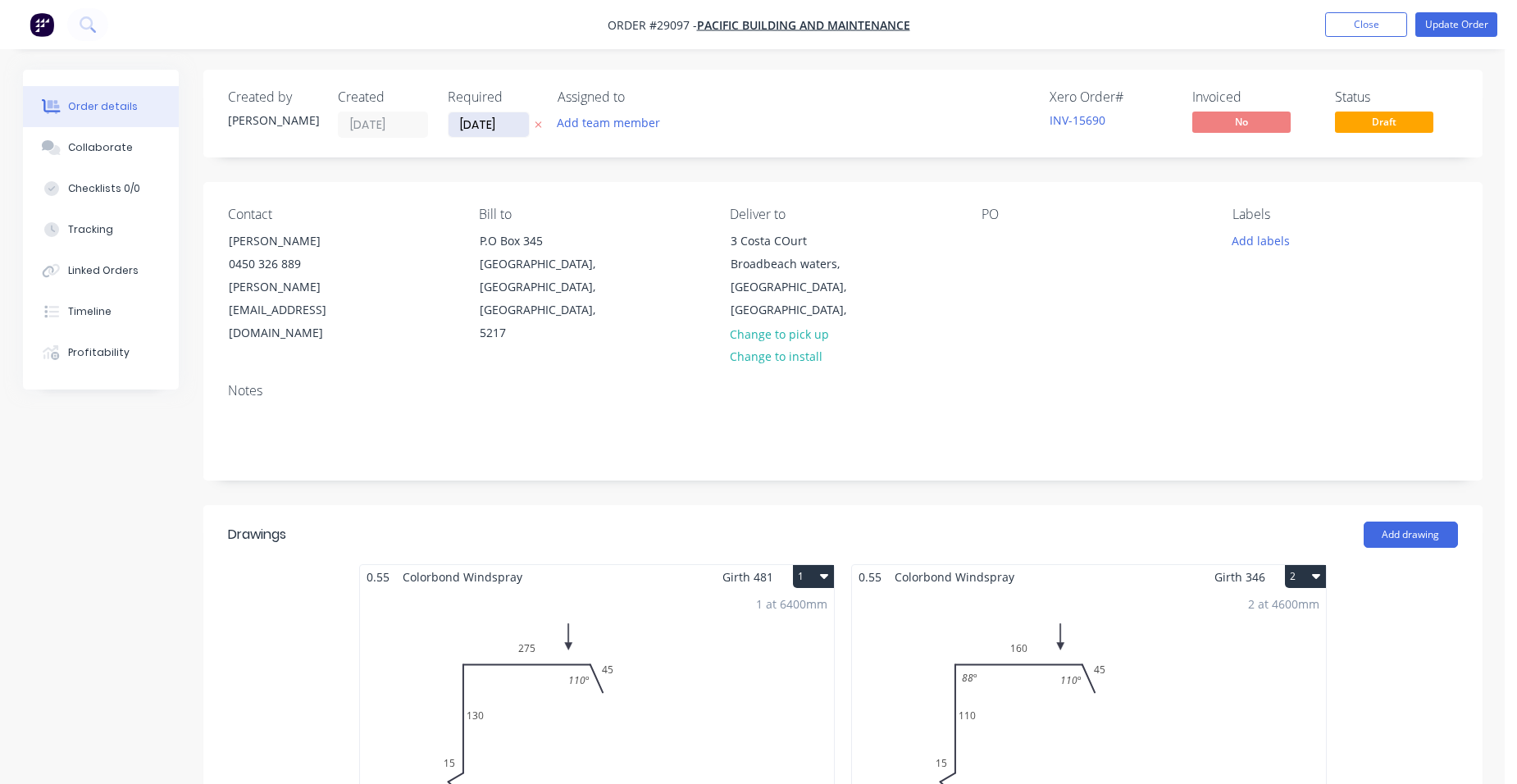
click at [489, 124] on input "[DATE]" at bounding box center [489, 125] width 81 height 25
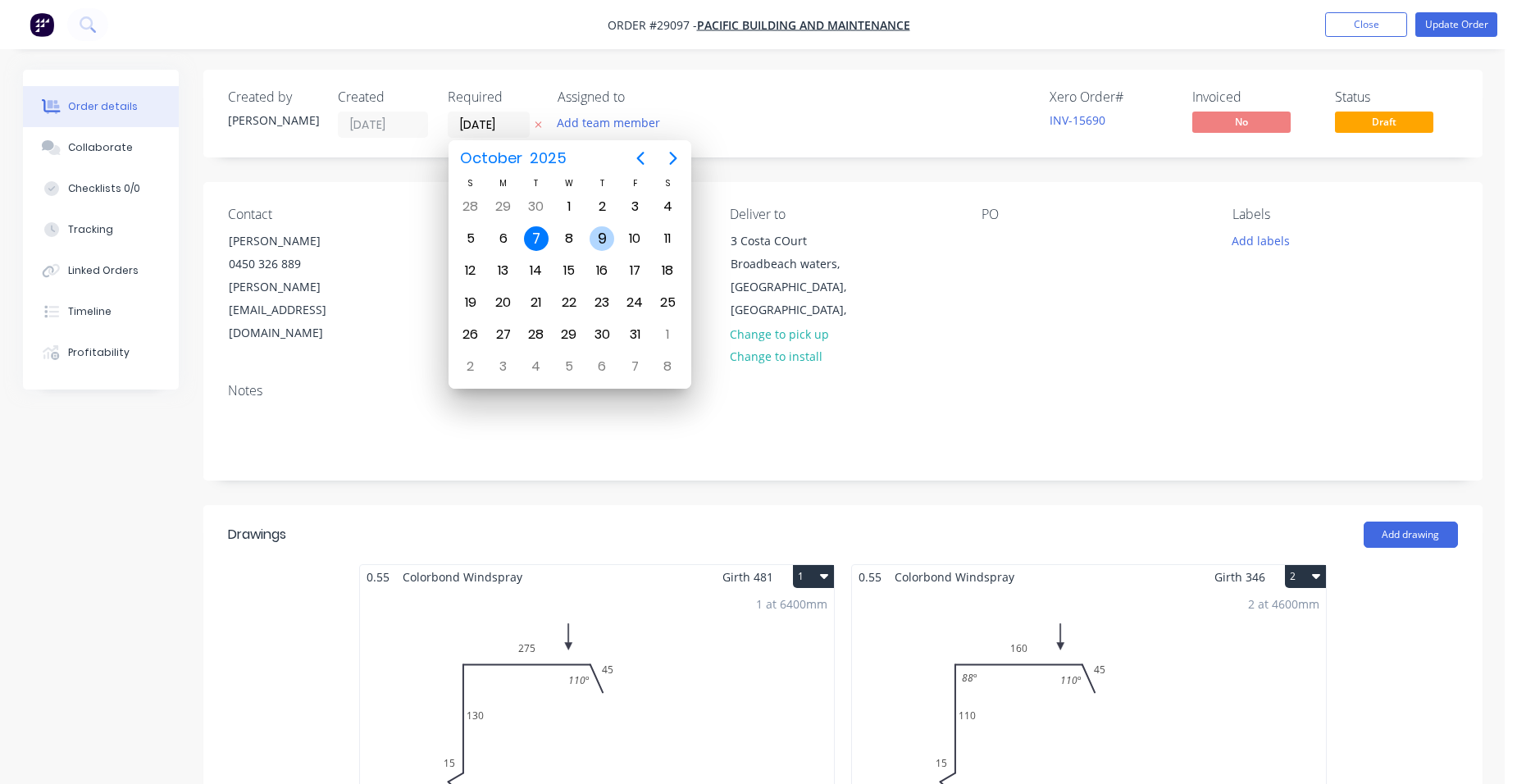
click at [593, 234] on div "9" at bounding box center [602, 239] width 25 height 25
type input "[DATE]"
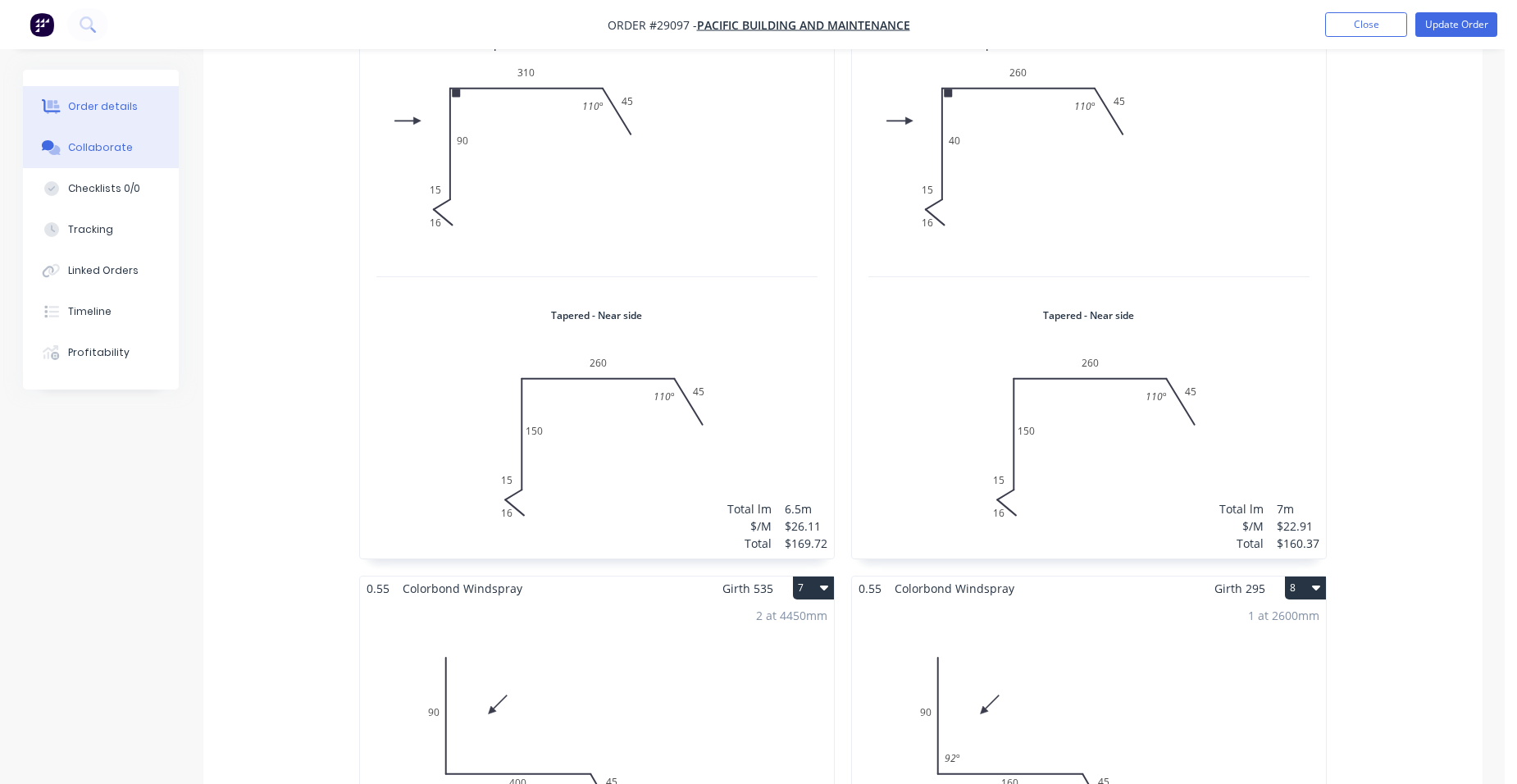
scroll to position [1066, 0]
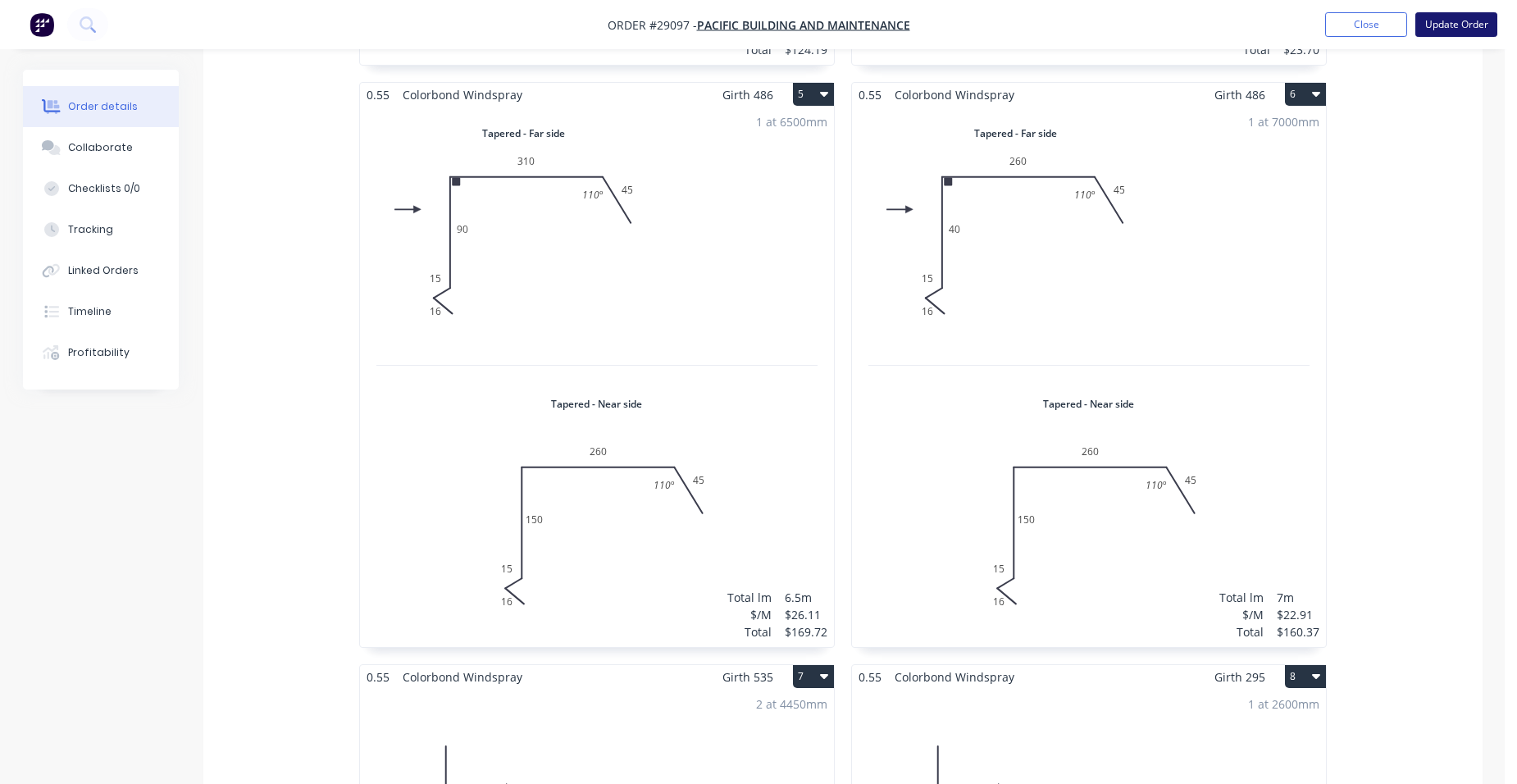
click at [1463, 18] on button "Update Order" at bounding box center [1456, 25] width 82 height 25
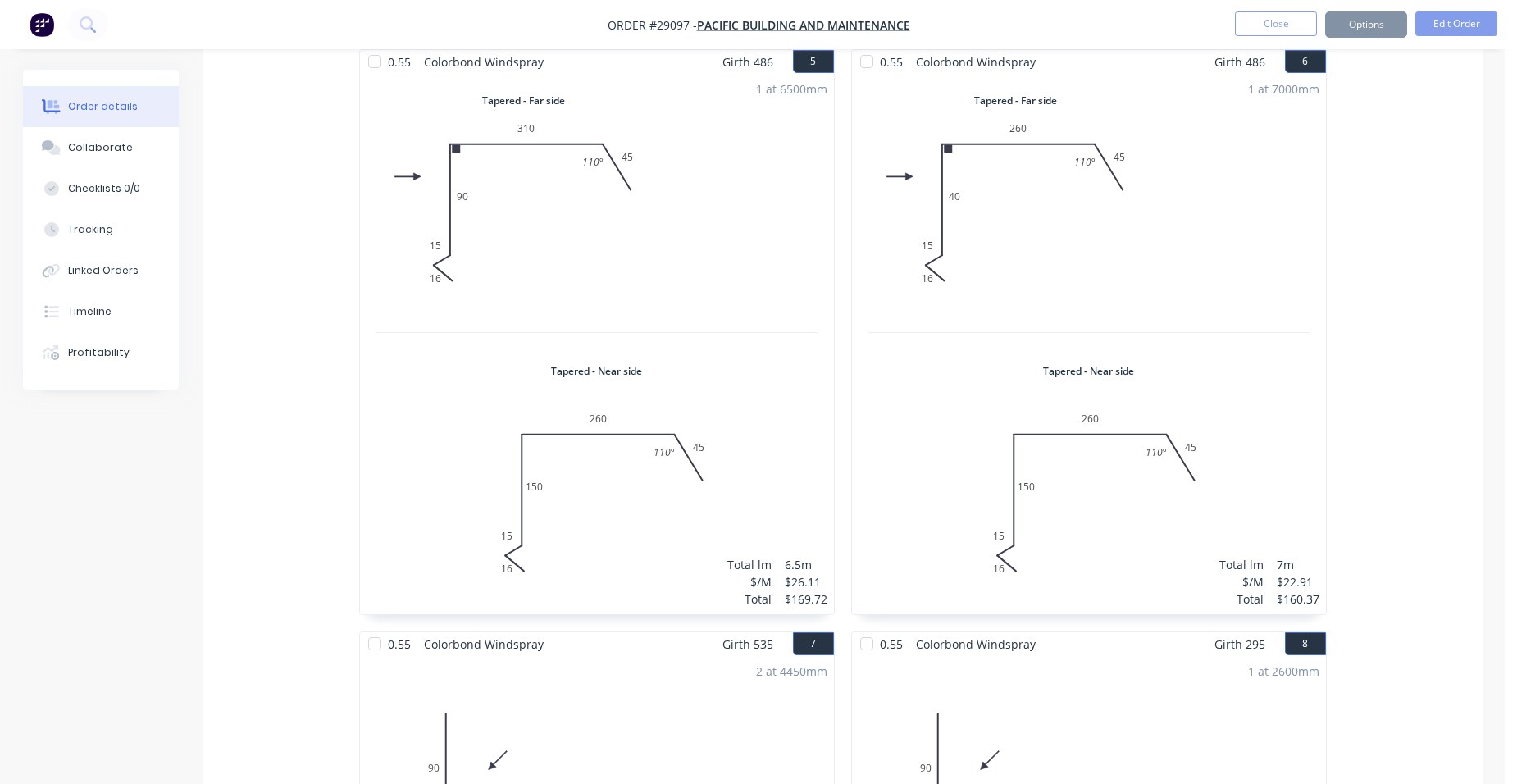
scroll to position [0, 0]
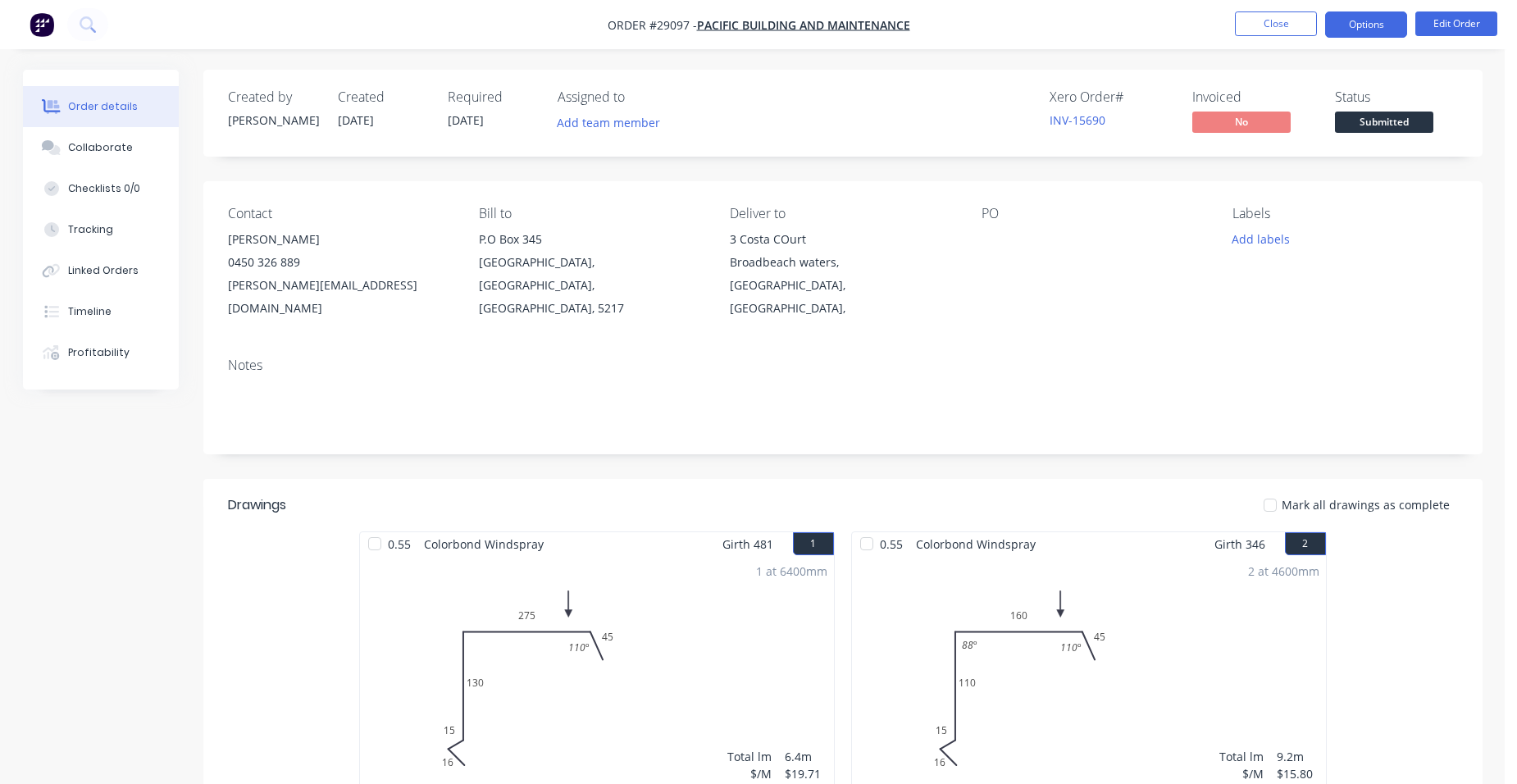
click at [1367, 15] on button "Options" at bounding box center [1365, 25] width 82 height 26
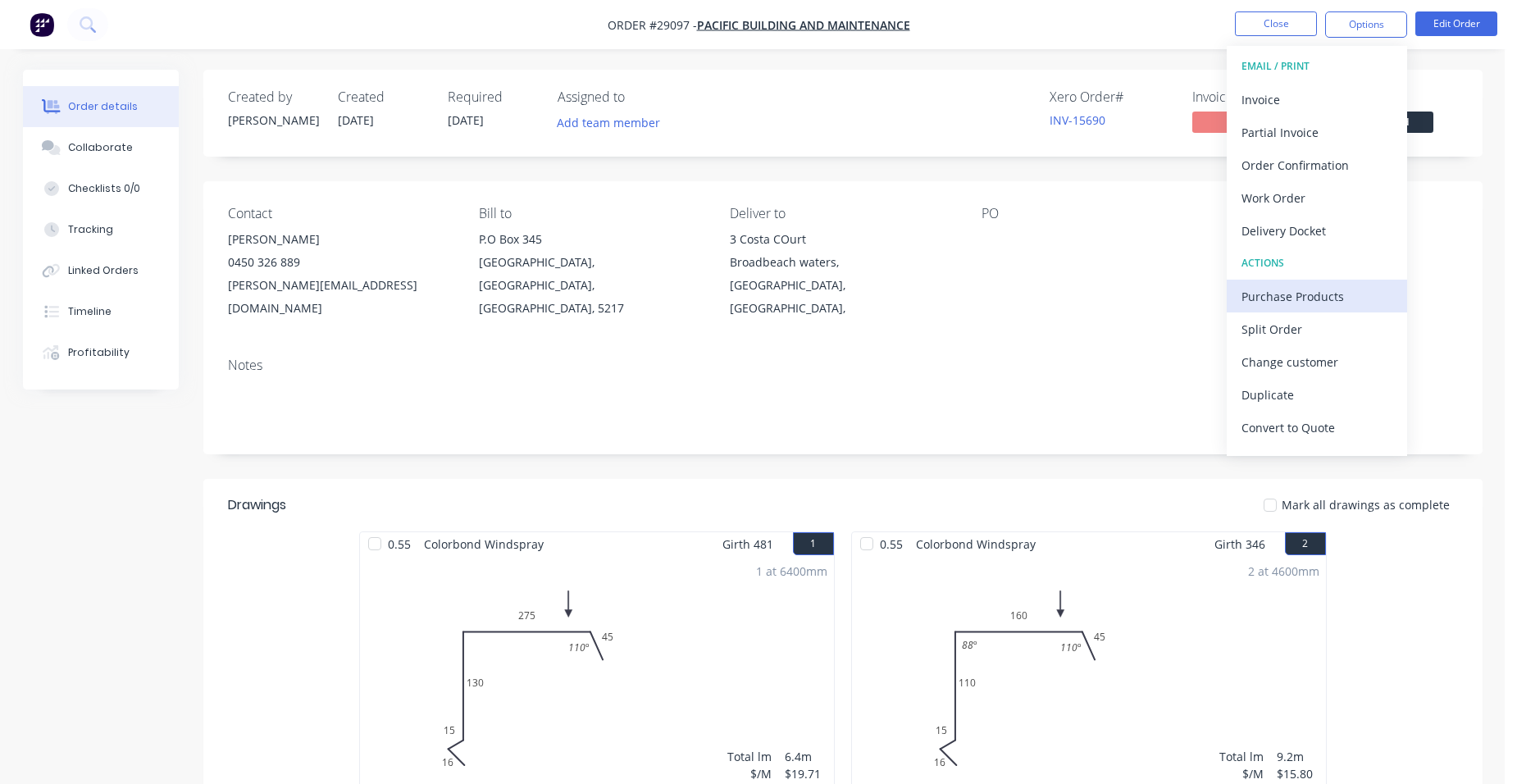
click at [1281, 289] on div "Purchase Products" at bounding box center [1317, 296] width 151 height 24
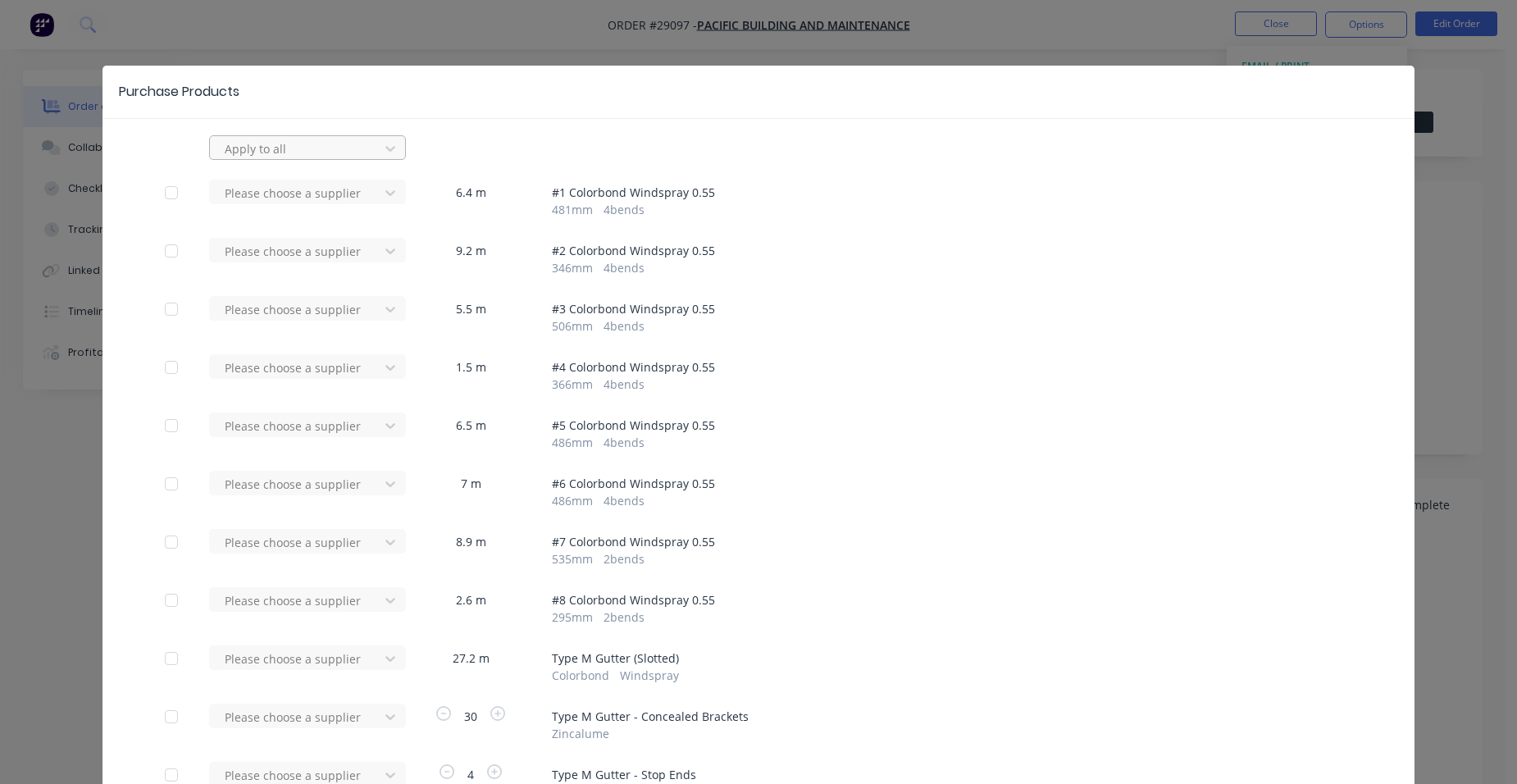
click at [325, 149] on div at bounding box center [297, 148] width 147 height 20
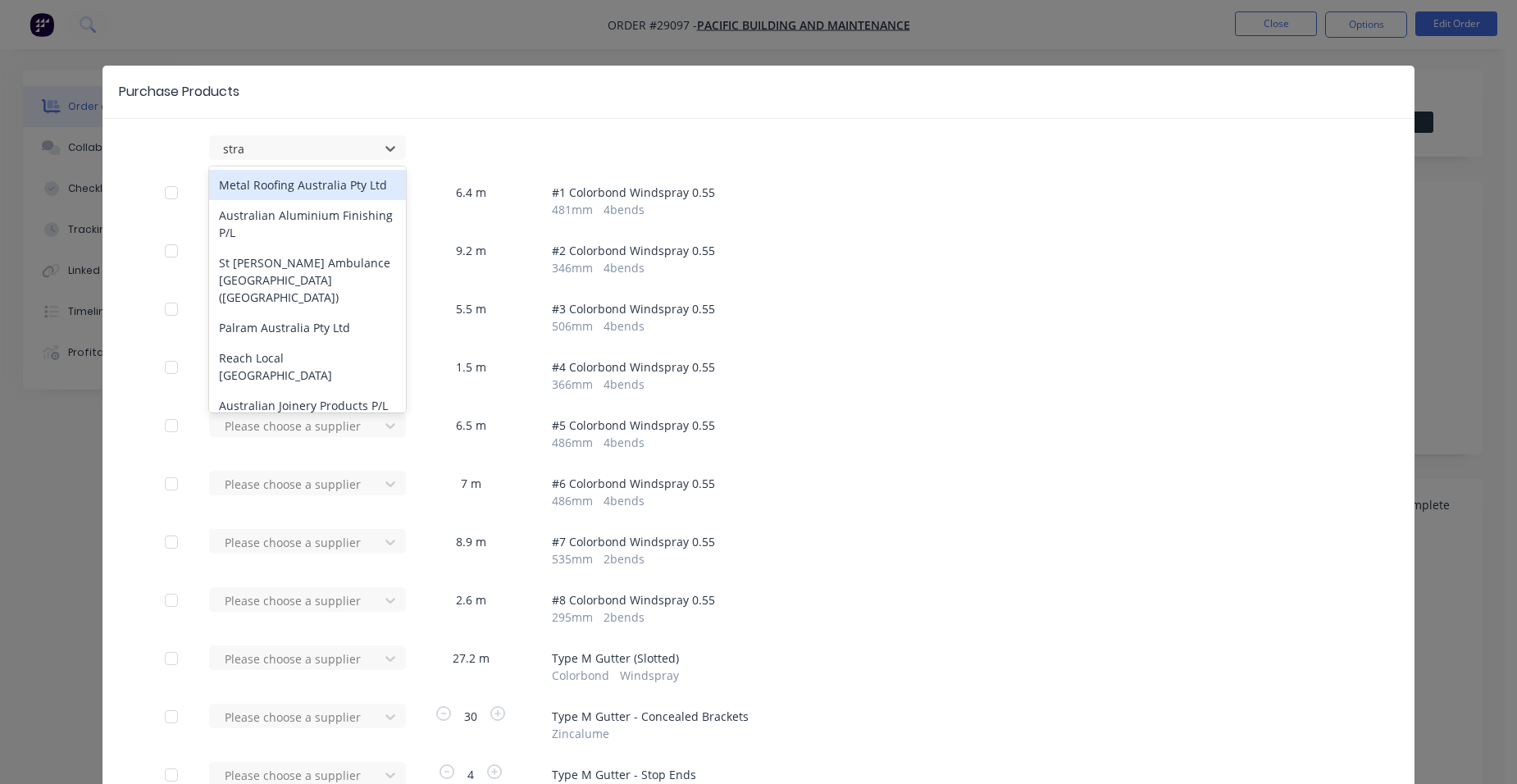
type input "stram"
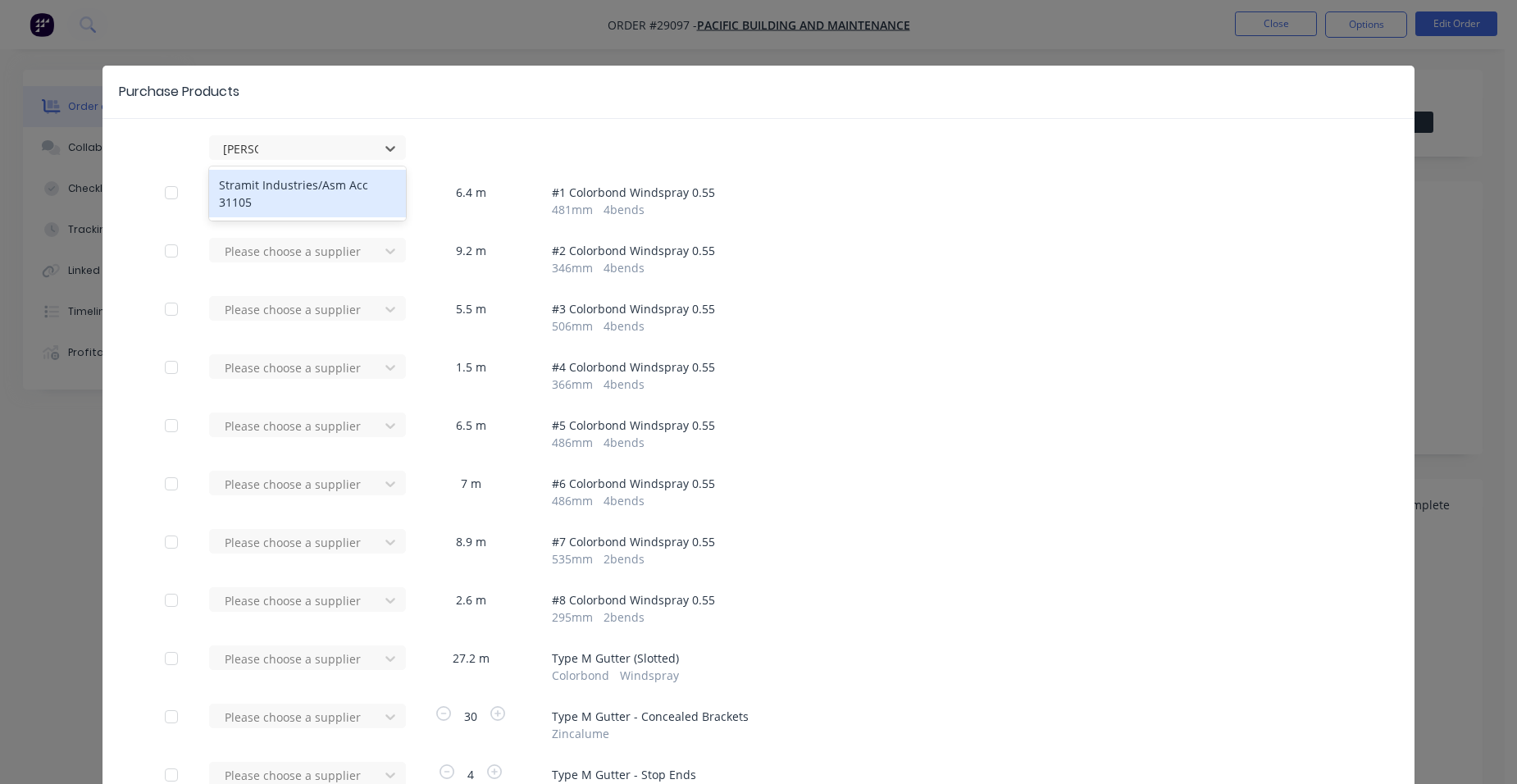
click at [278, 194] on div "Stramit Industries/Asm Acc 31105" at bounding box center [307, 193] width 197 height 47
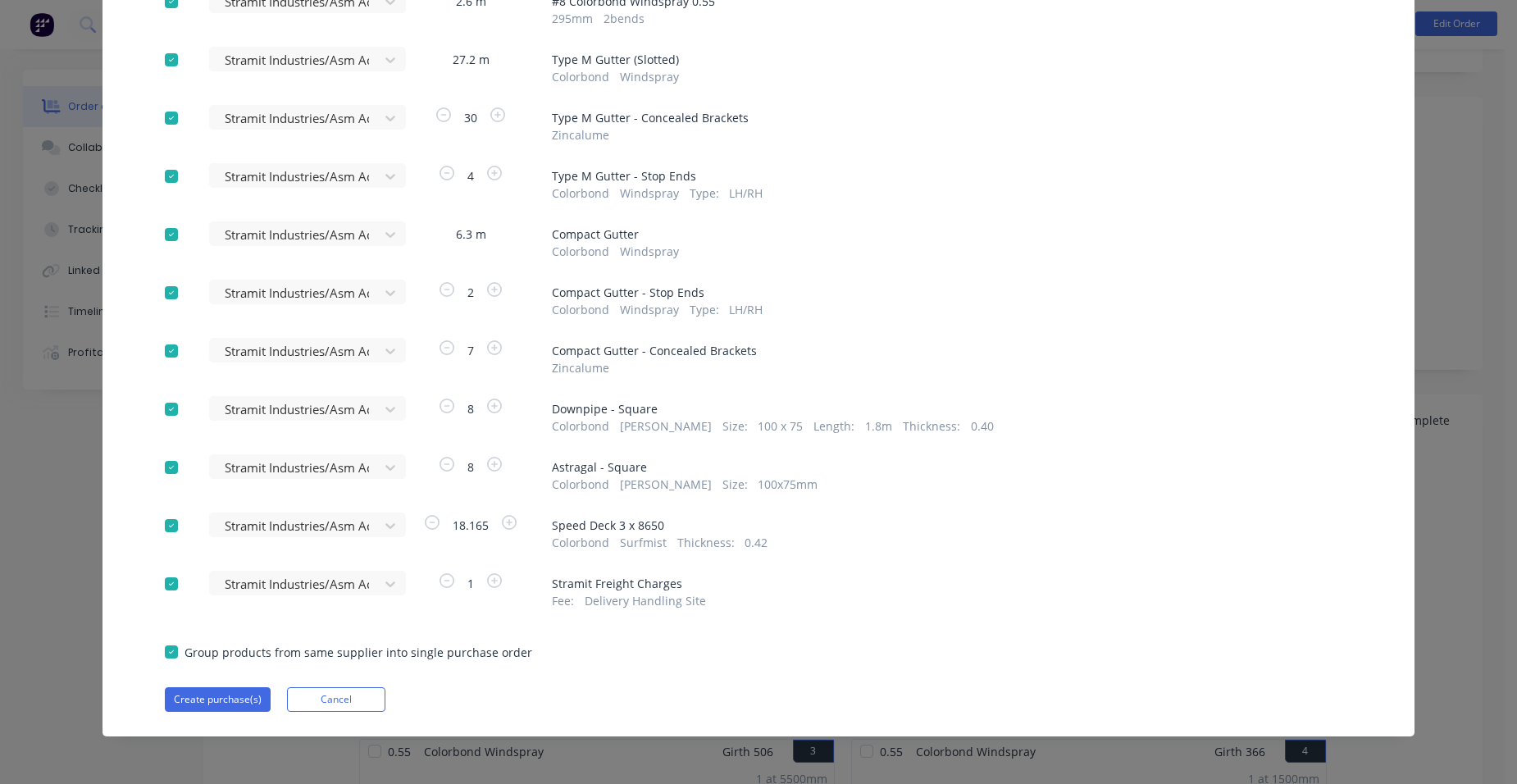
scroll to position [164, 0]
click at [168, 583] on div at bounding box center [171, 583] width 32 height 32
click at [204, 699] on button "Create purchase(s)" at bounding box center [218, 699] width 106 height 25
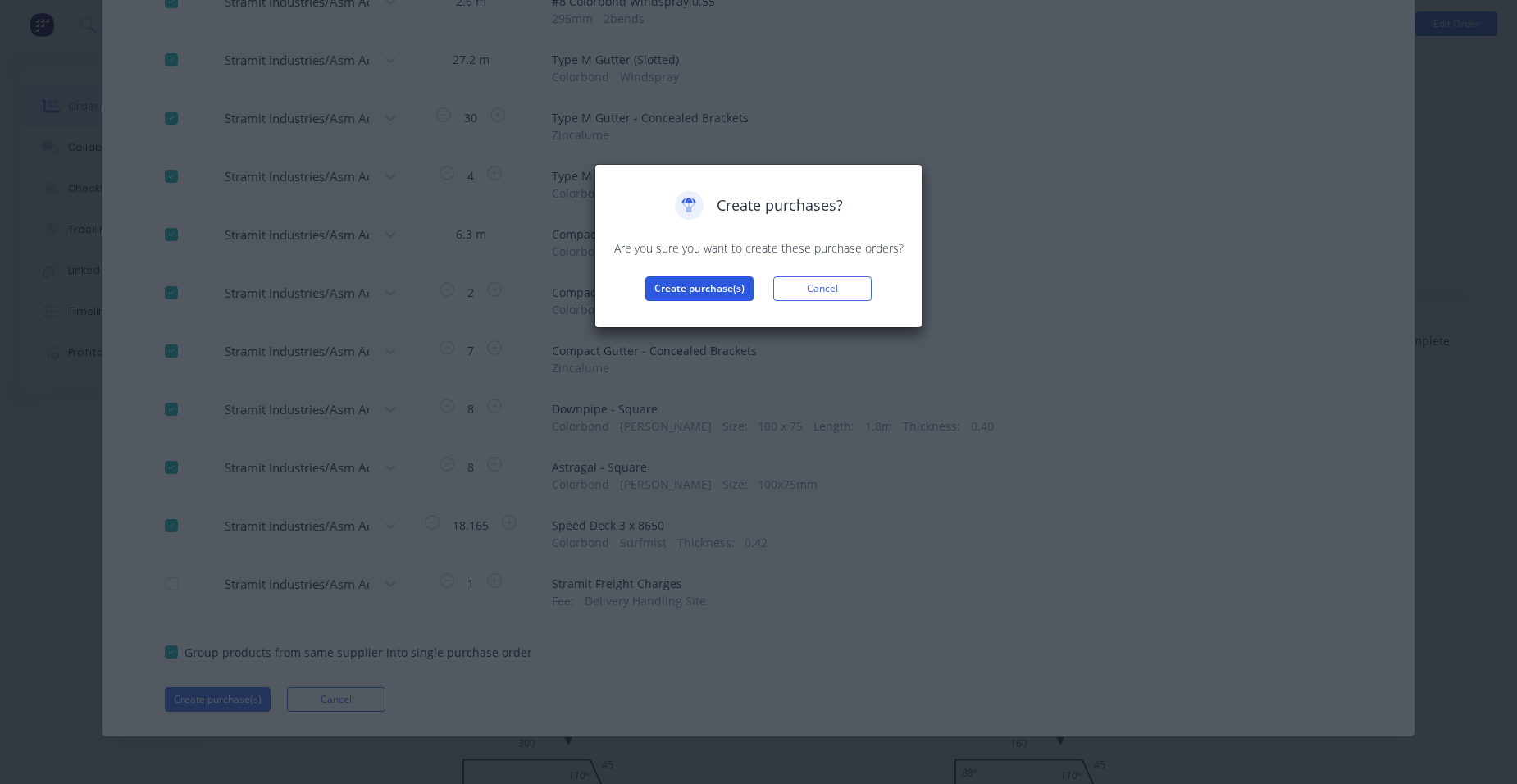
click at [699, 291] on button "Create purchase(s)" at bounding box center [699, 289] width 108 height 25
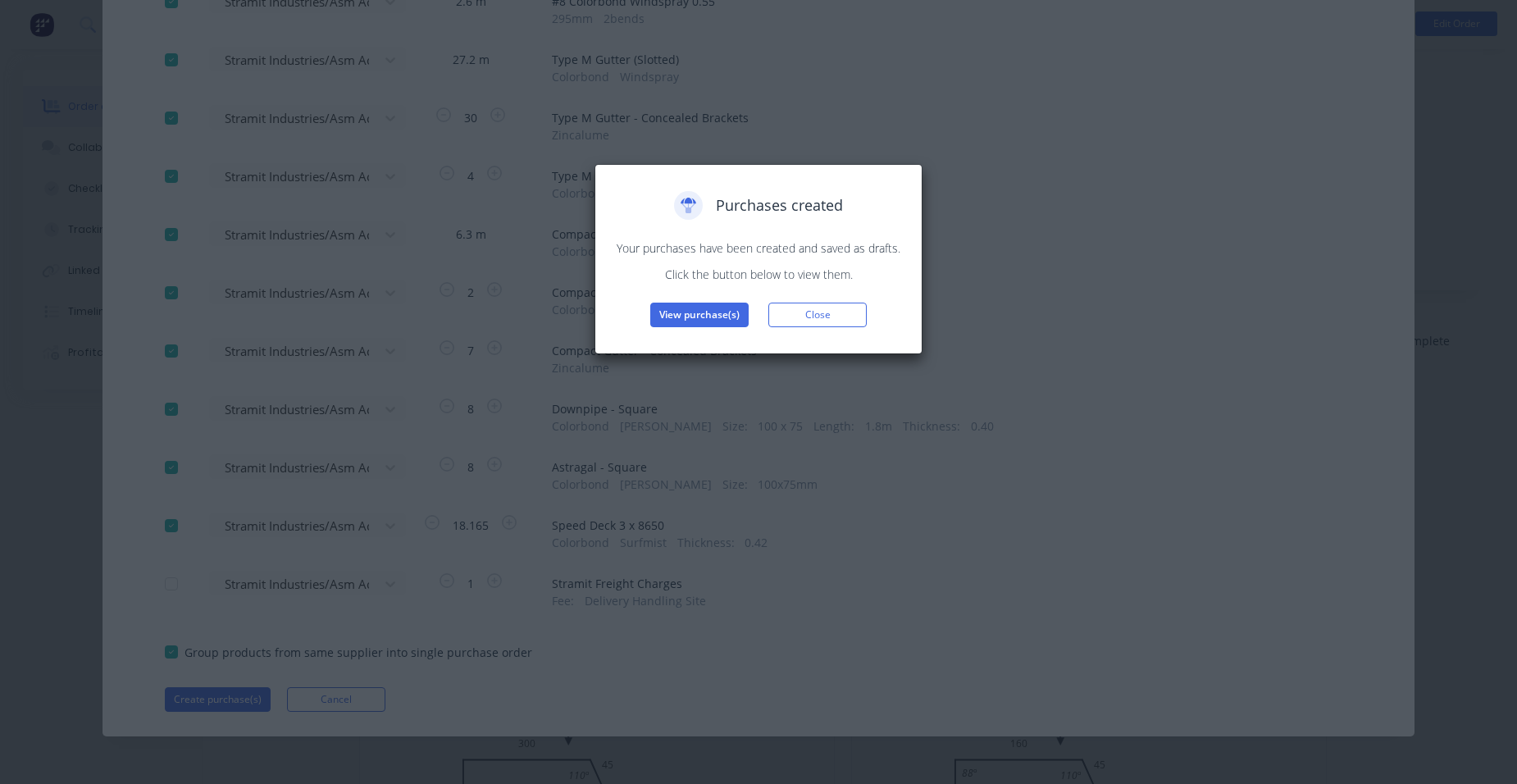
click at [692, 321] on button "View purchase(s)" at bounding box center [699, 315] width 98 height 25
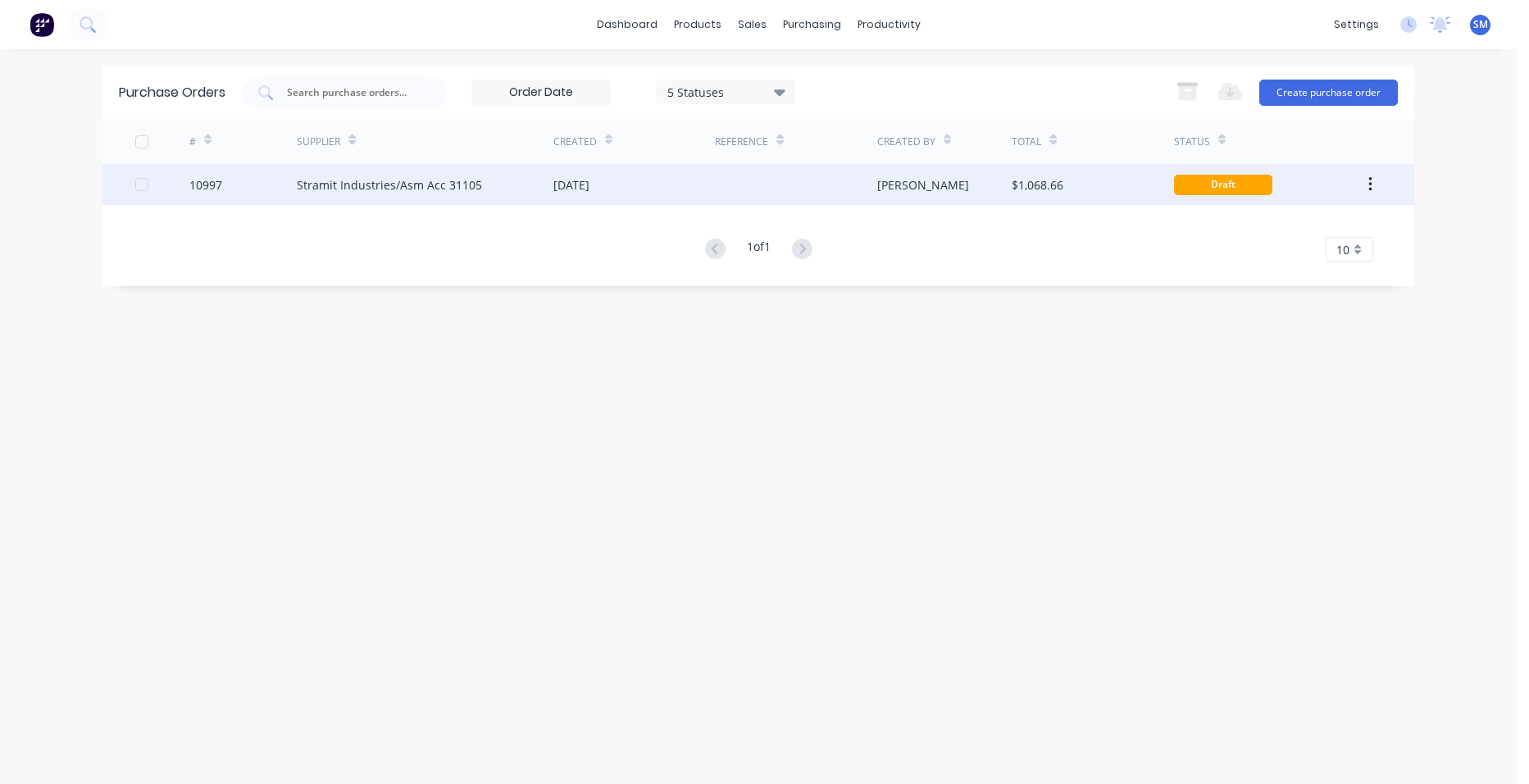
click at [671, 197] on div "[DATE]" at bounding box center [634, 184] width 161 height 41
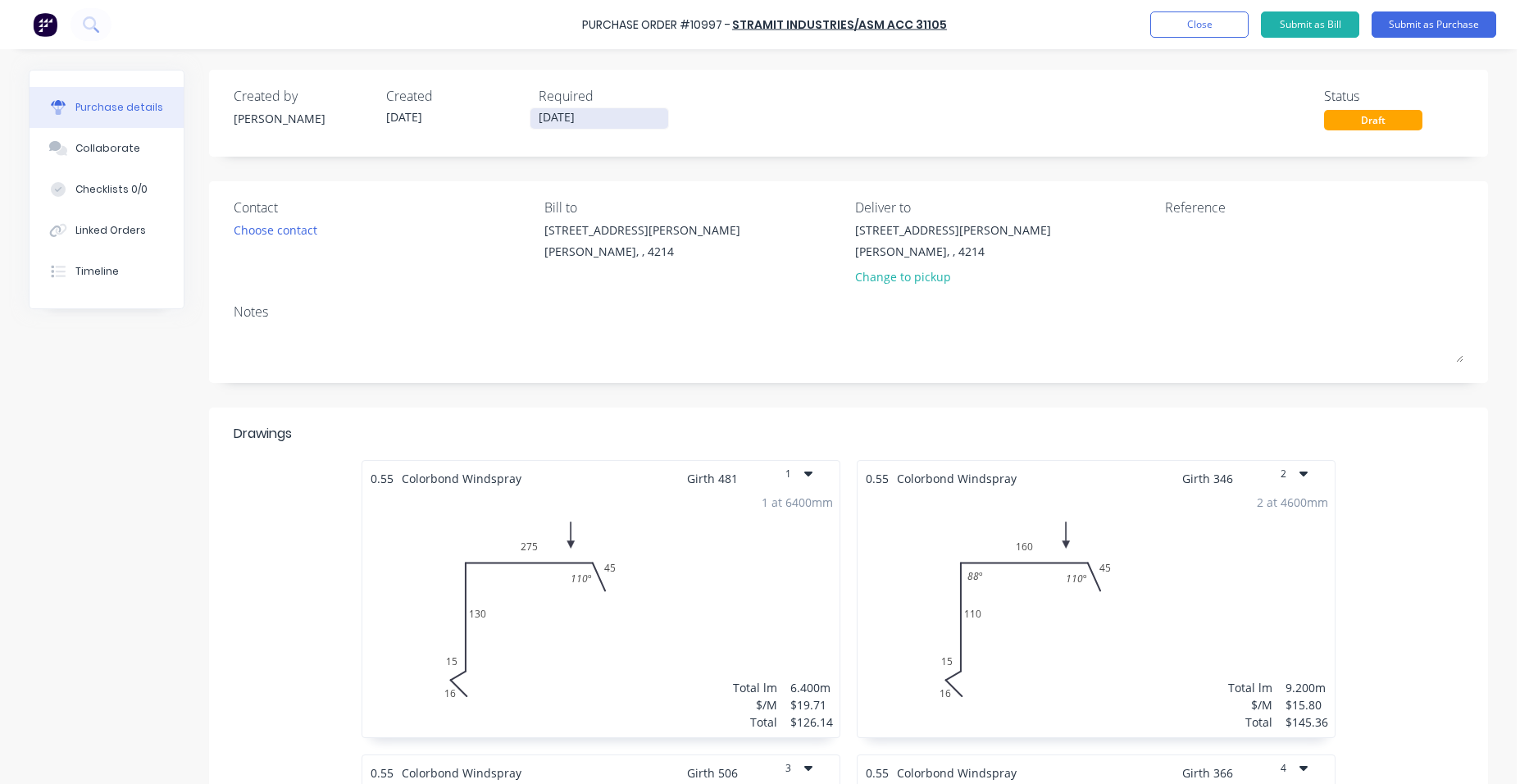
click at [568, 119] on input "[DATE]" at bounding box center [599, 118] width 138 height 20
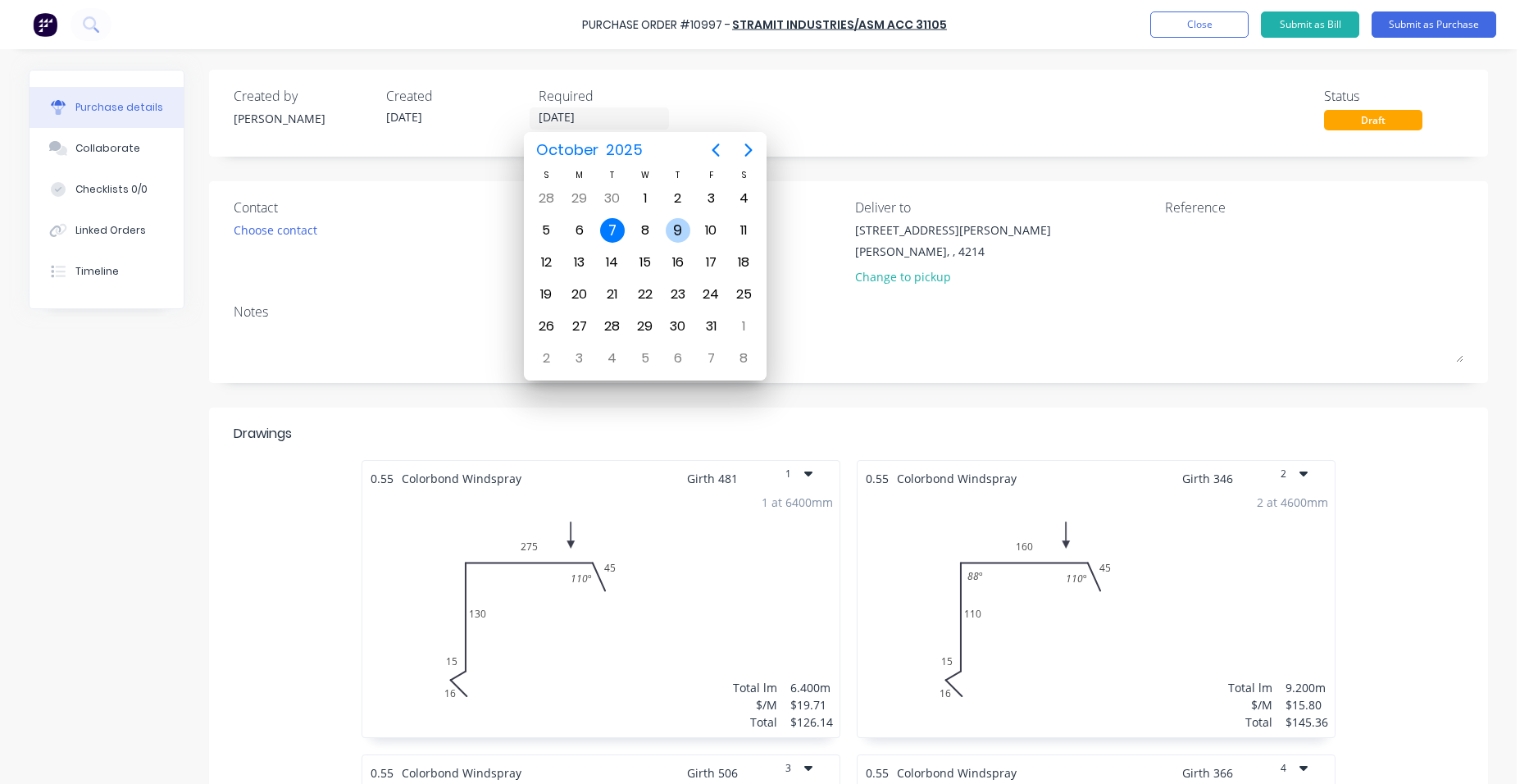
click at [679, 224] on div "9" at bounding box center [678, 231] width 25 height 25
type input "[DATE]"
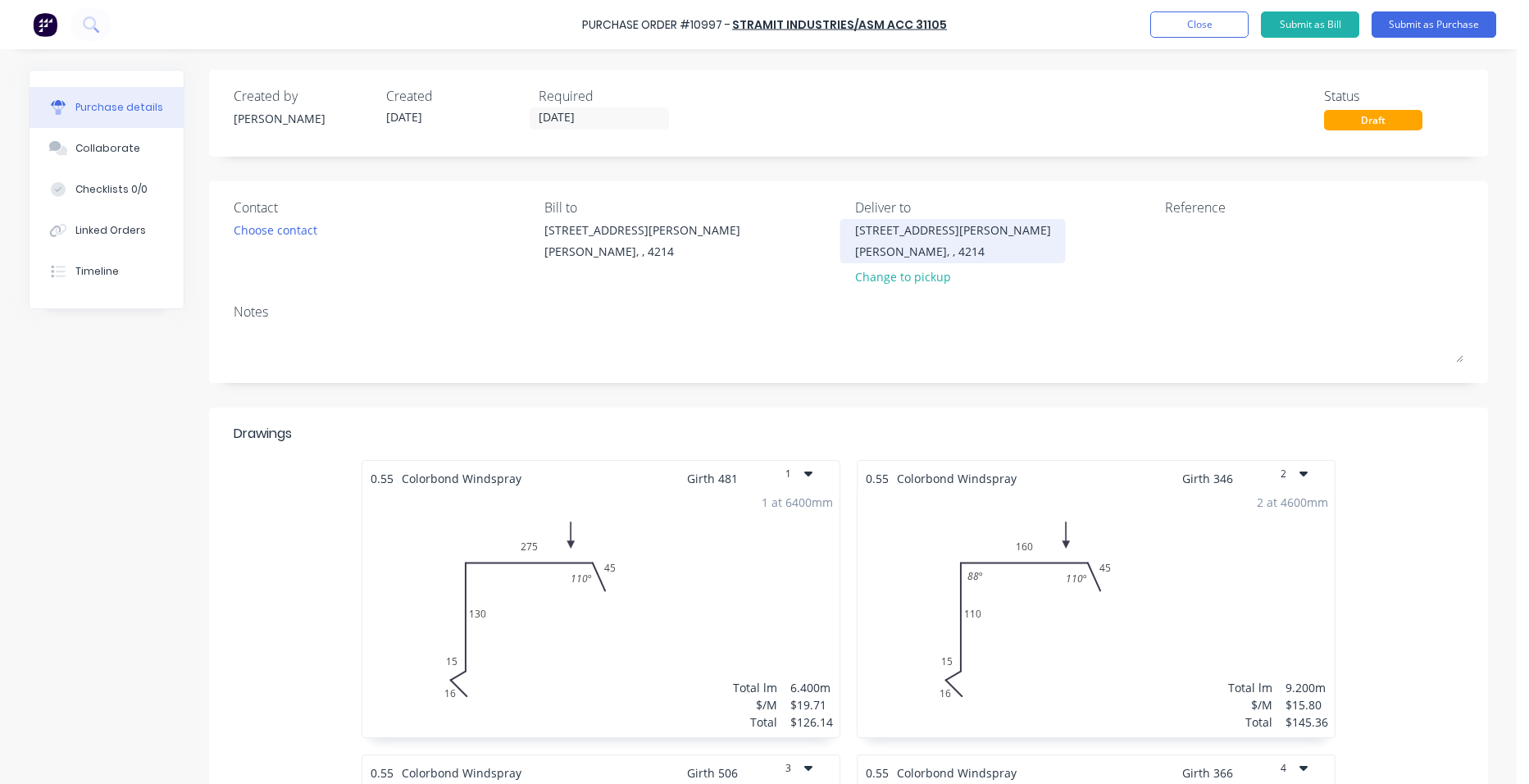
click at [904, 239] on div "513 Olsen Ave Ashmore, , 4214" at bounding box center [953, 240] width 196 height 39
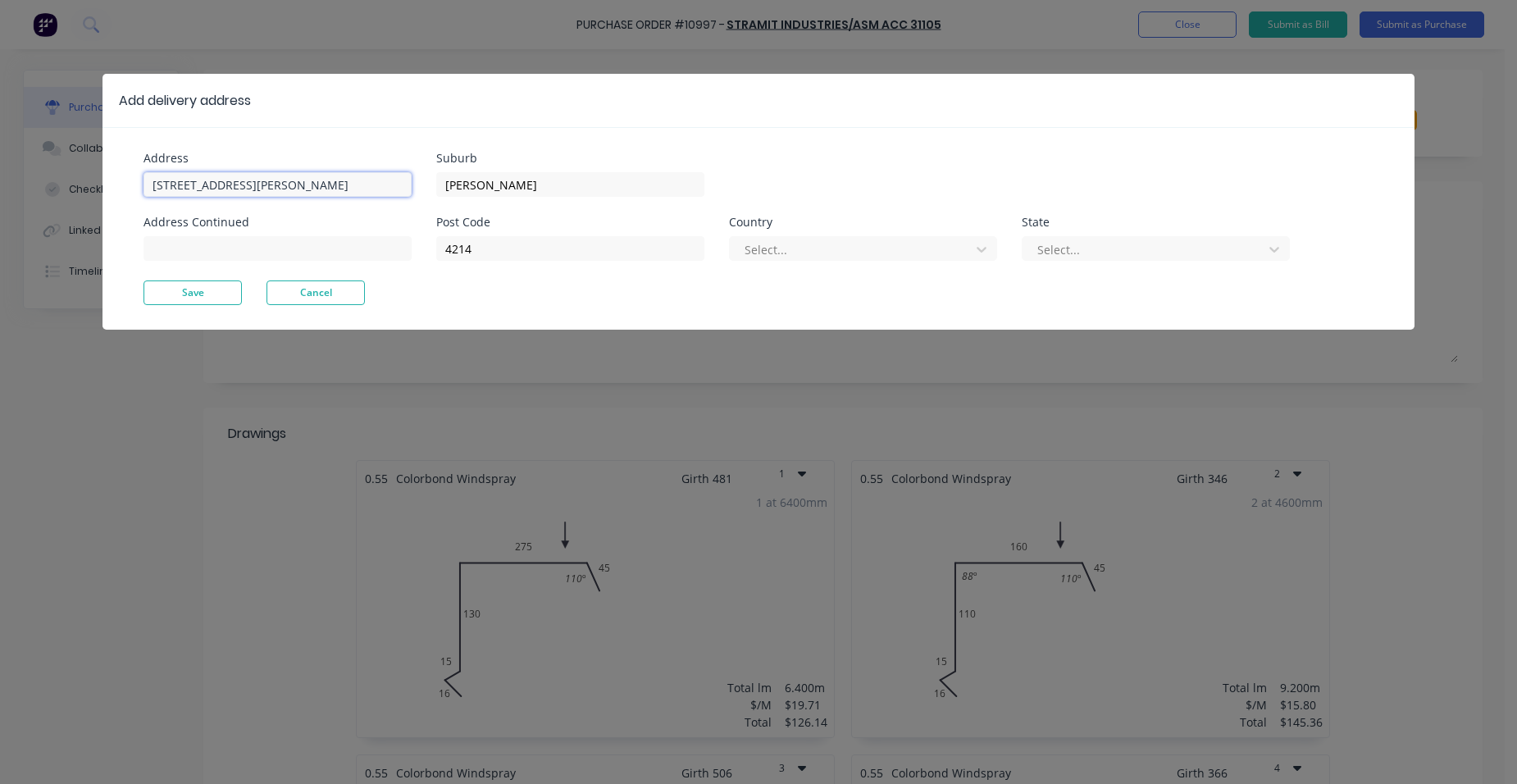
drag, startPoint x: 235, startPoint y: 185, endPoint x: 82, endPoint y: 180, distance: 153.1
click at [82, 180] on div "Add delivery address Address 513 Olsen Ave Address Continued Suburb Ashmore Pos…" at bounding box center [758, 392] width 1517 height 784
type input "3 Costa Court"
type input "Broadbeach"
drag, startPoint x: 162, startPoint y: 249, endPoint x: 314, endPoint y: 249, distance: 152.0
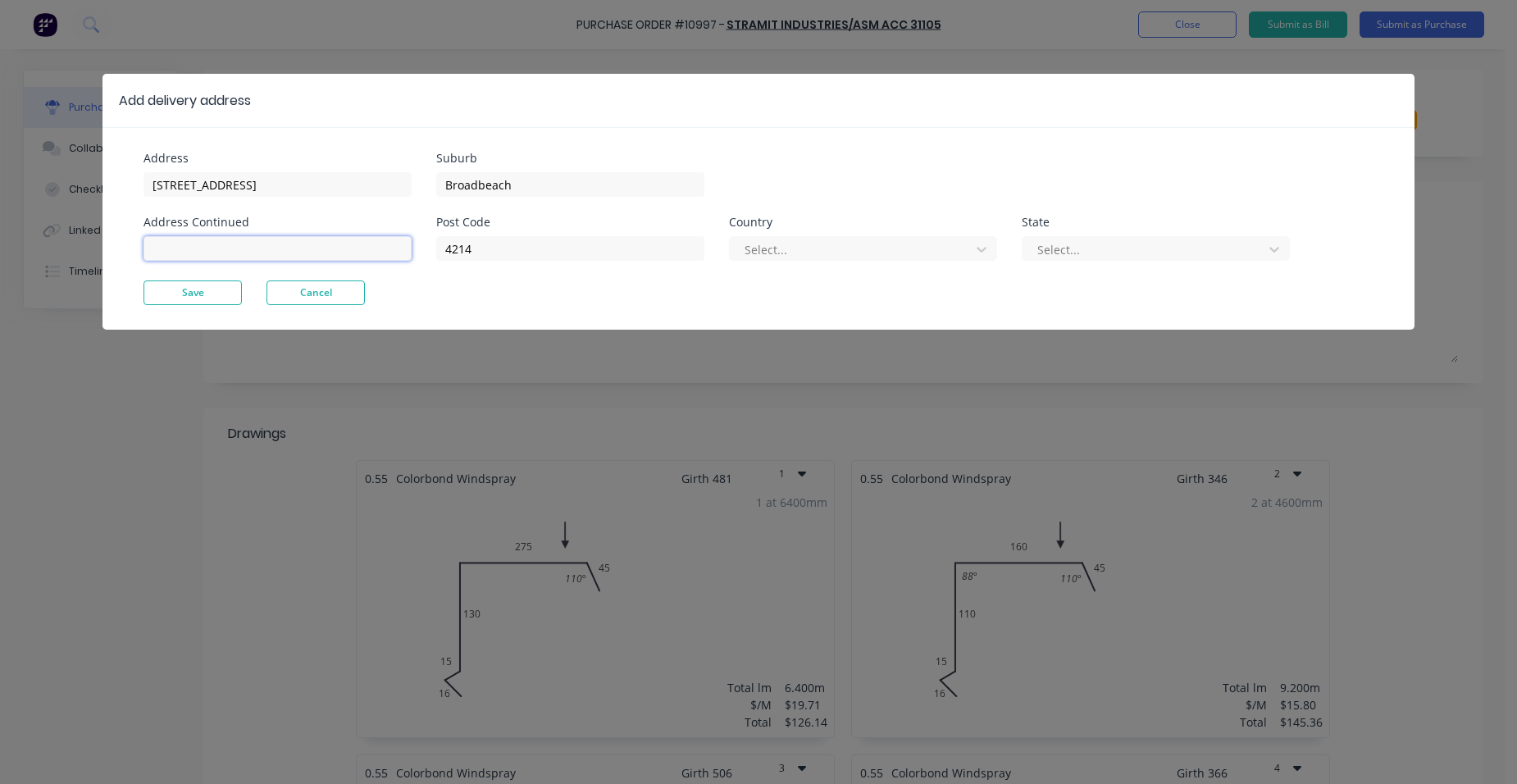
click at [166, 249] on input at bounding box center [278, 248] width 268 height 25
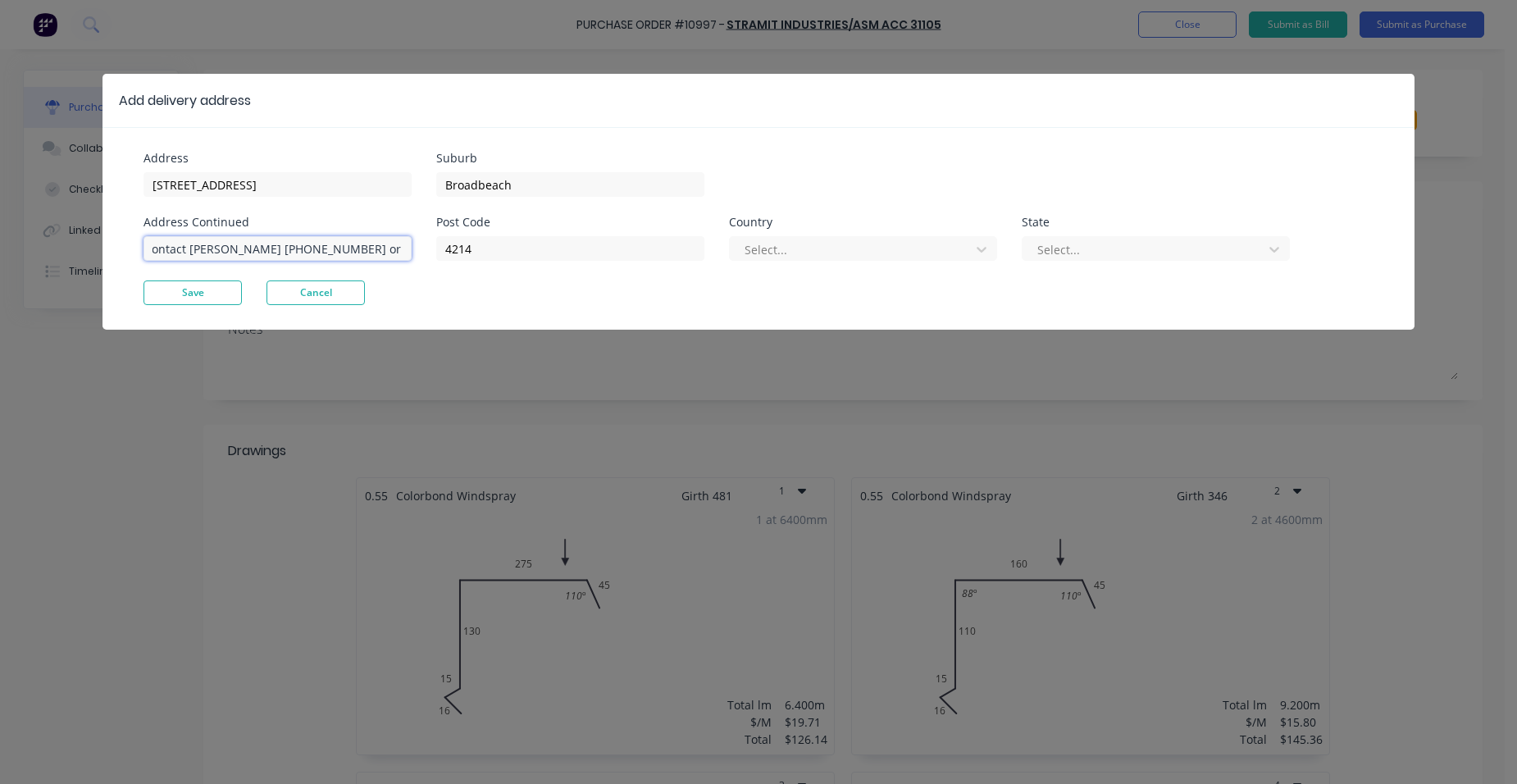
scroll to position [0, 13]
type input "contact lance 0419 658 052 or scott 0450 326 889"
click at [772, 251] on div at bounding box center [853, 249] width 219 height 20
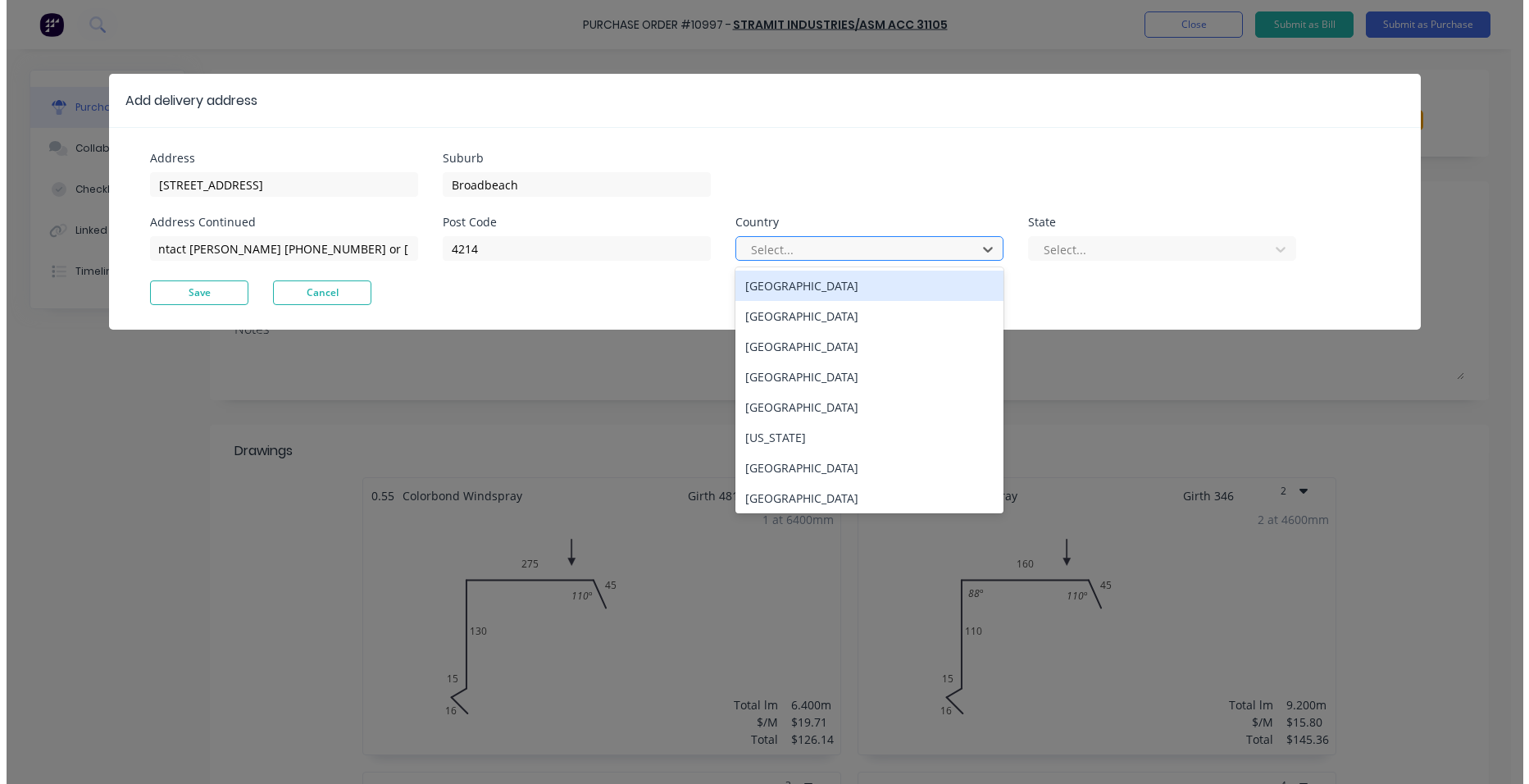
scroll to position [0, 0]
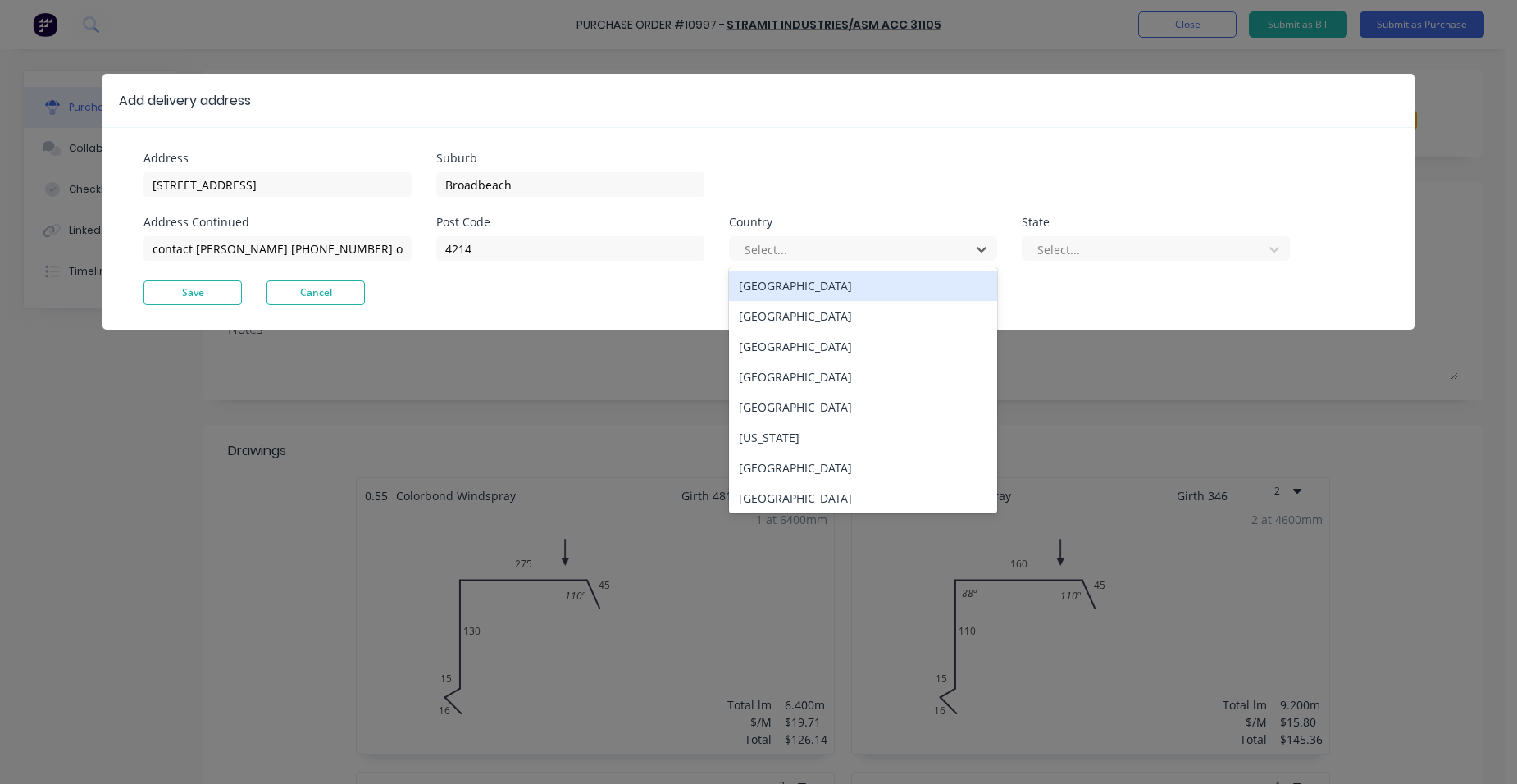
click at [766, 280] on div "[GEOGRAPHIC_DATA]" at bounding box center [863, 285] width 268 height 31
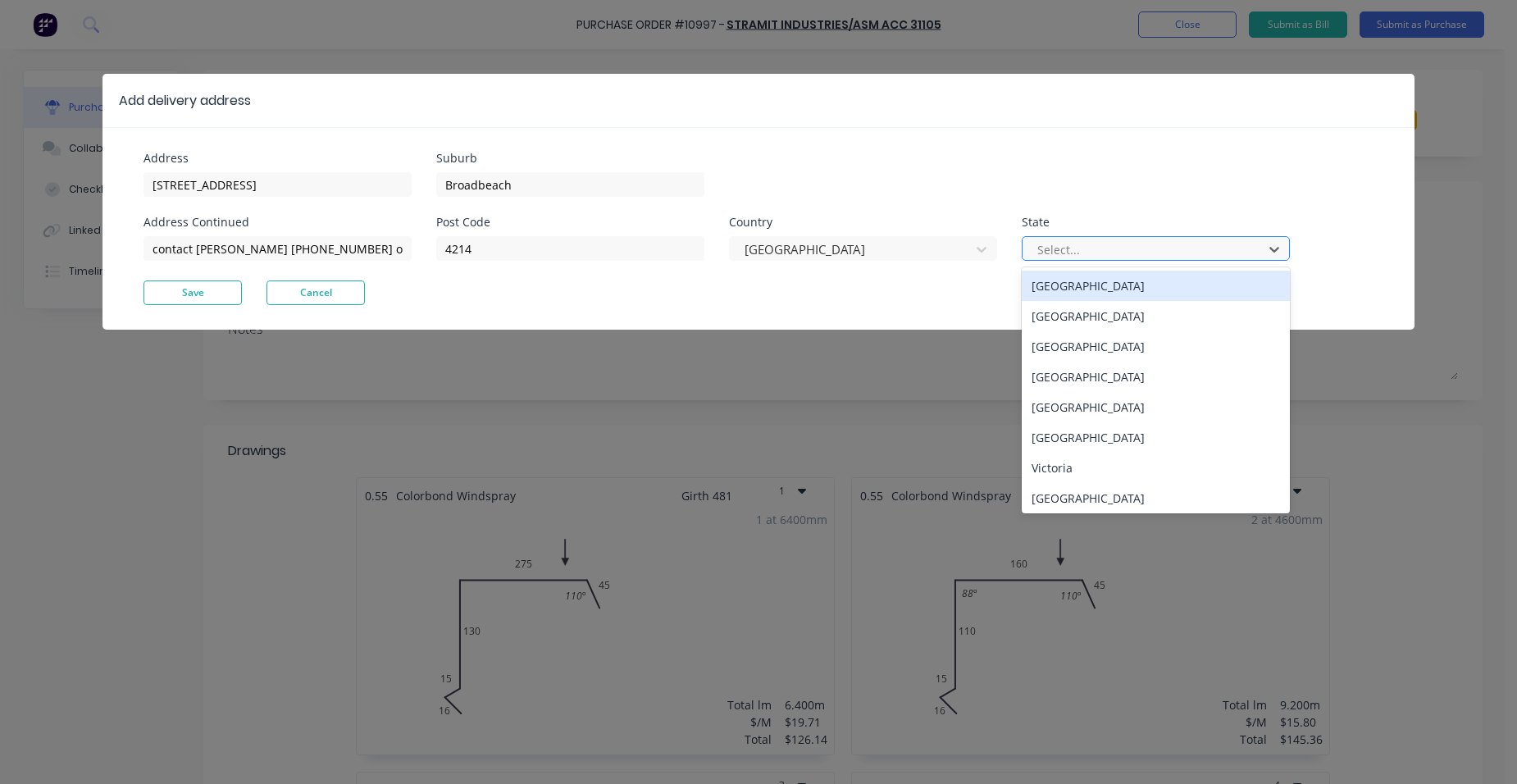
click at [1128, 242] on div at bounding box center [1145, 249] width 219 height 20
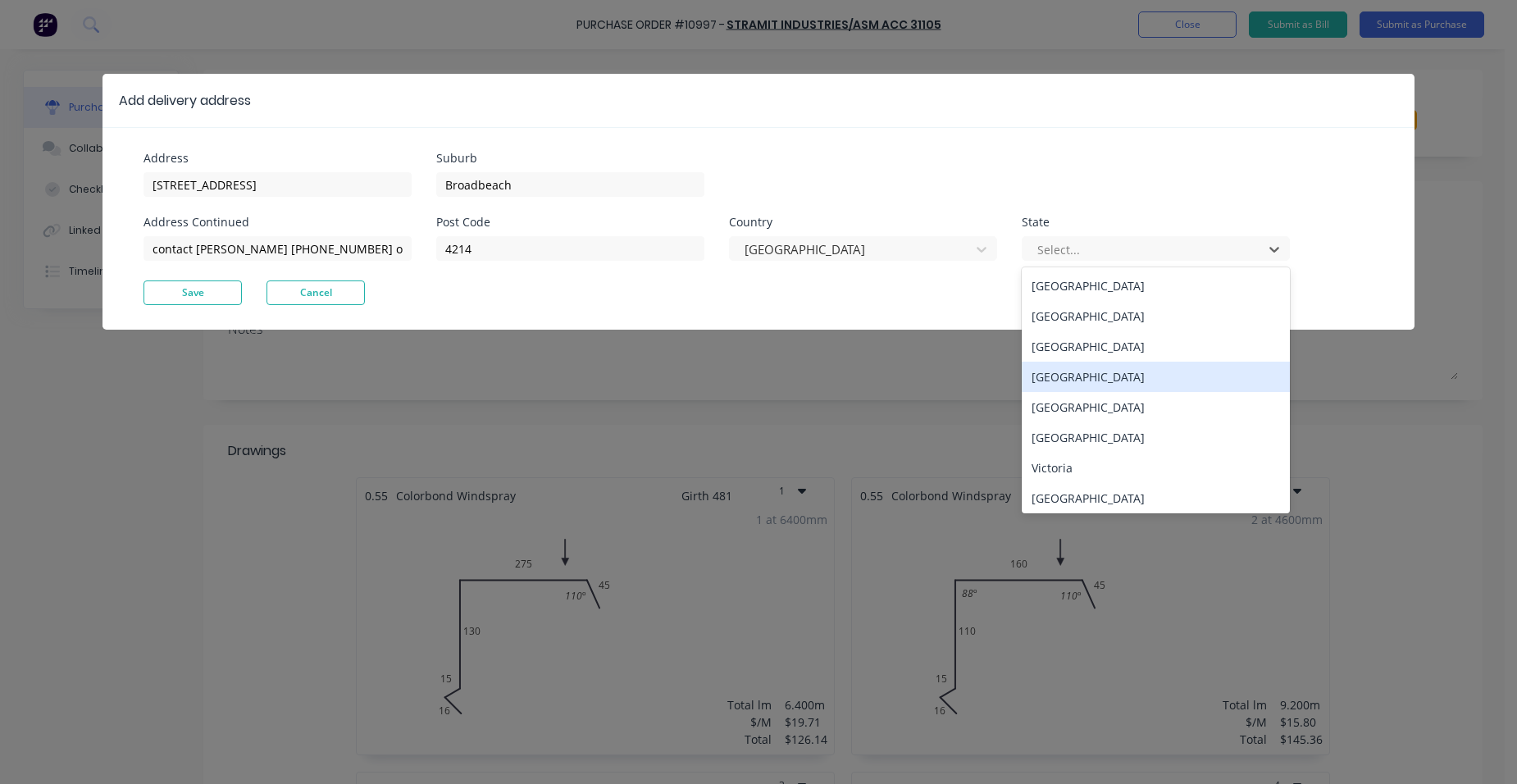
click at [1127, 365] on div "[GEOGRAPHIC_DATA]" at bounding box center [1156, 376] width 268 height 31
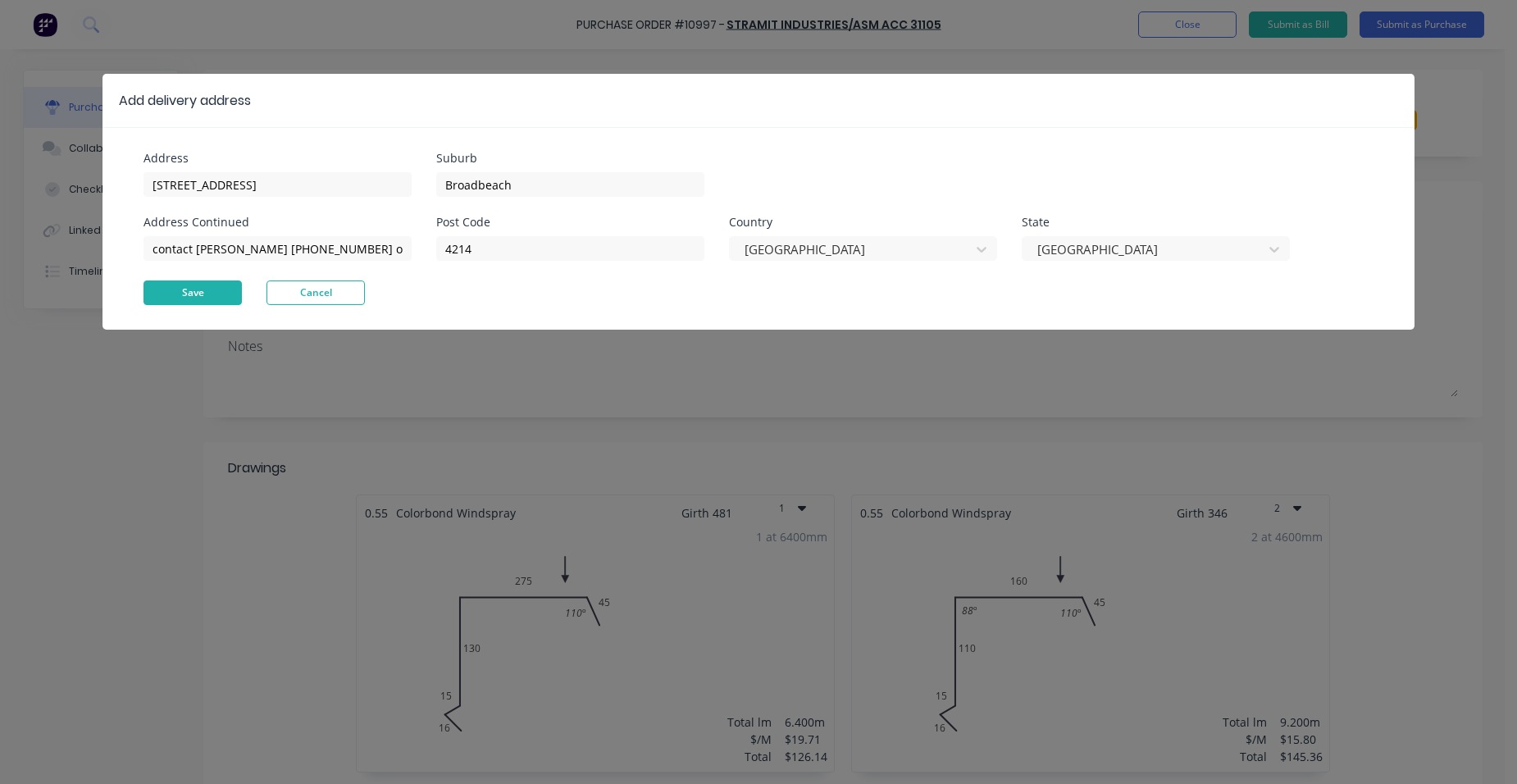
click at [224, 290] on button "Save" at bounding box center [193, 293] width 98 height 25
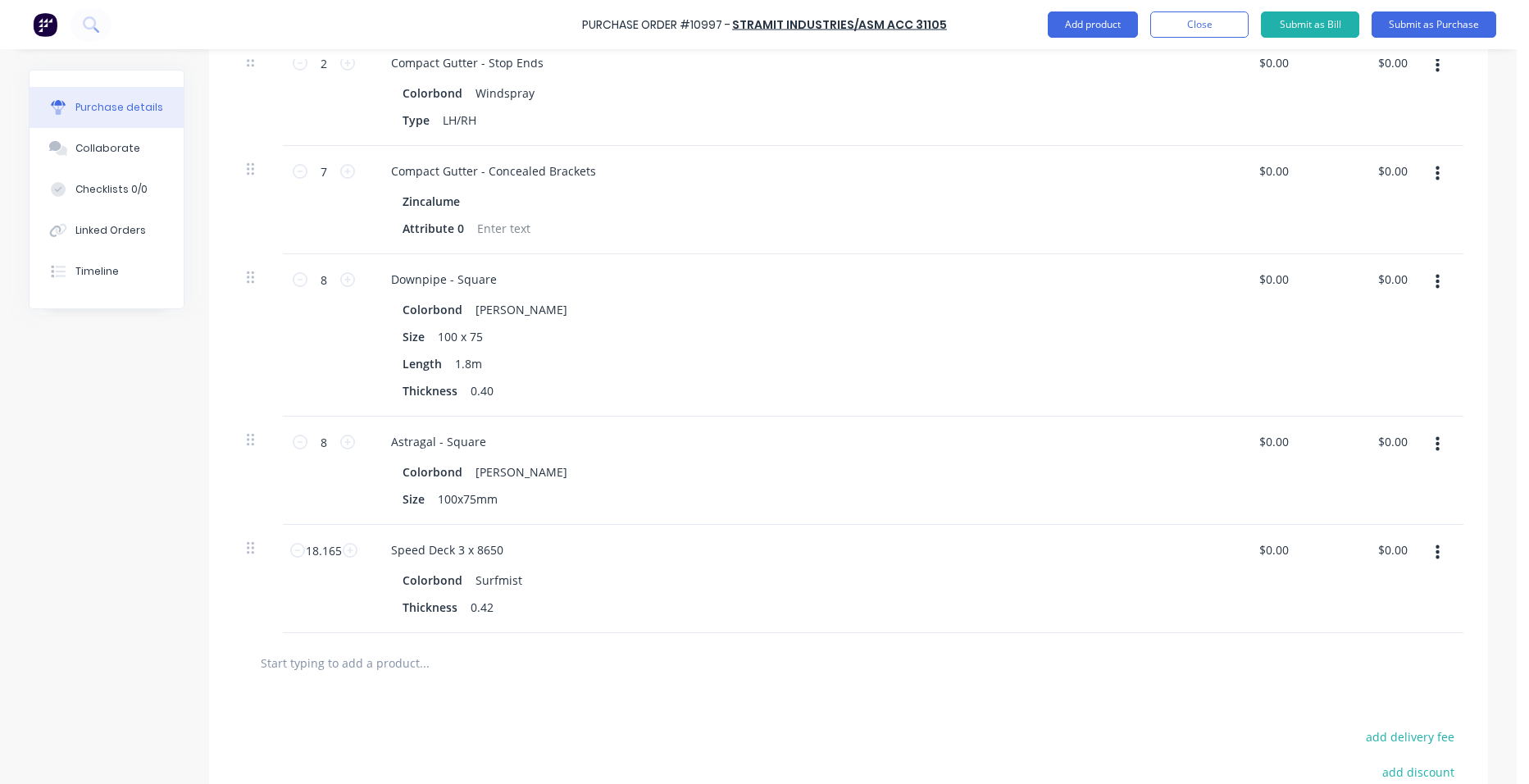
scroll to position [2705, 0]
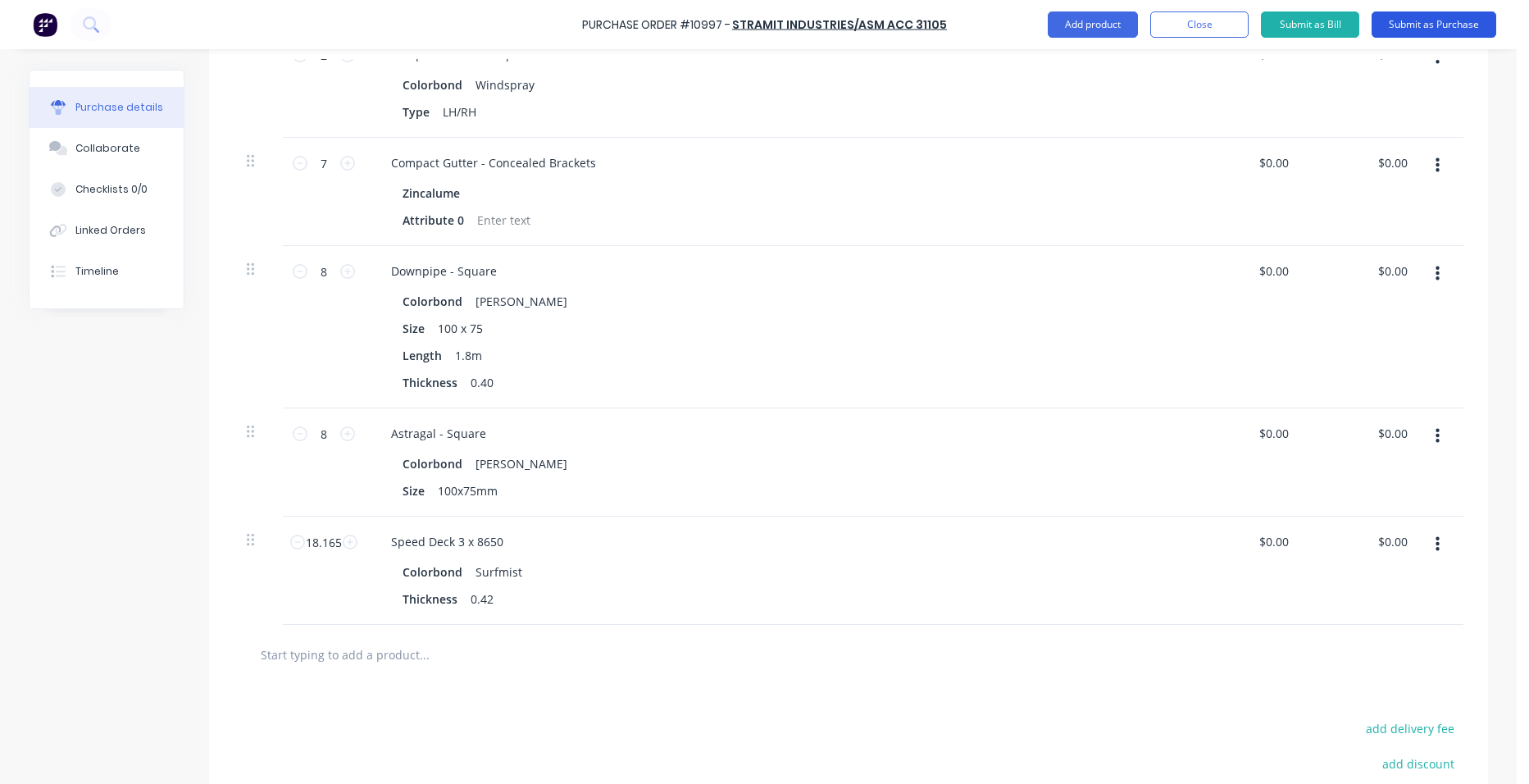
click at [1397, 25] on button "Submit as Purchase" at bounding box center [1434, 25] width 125 height 26
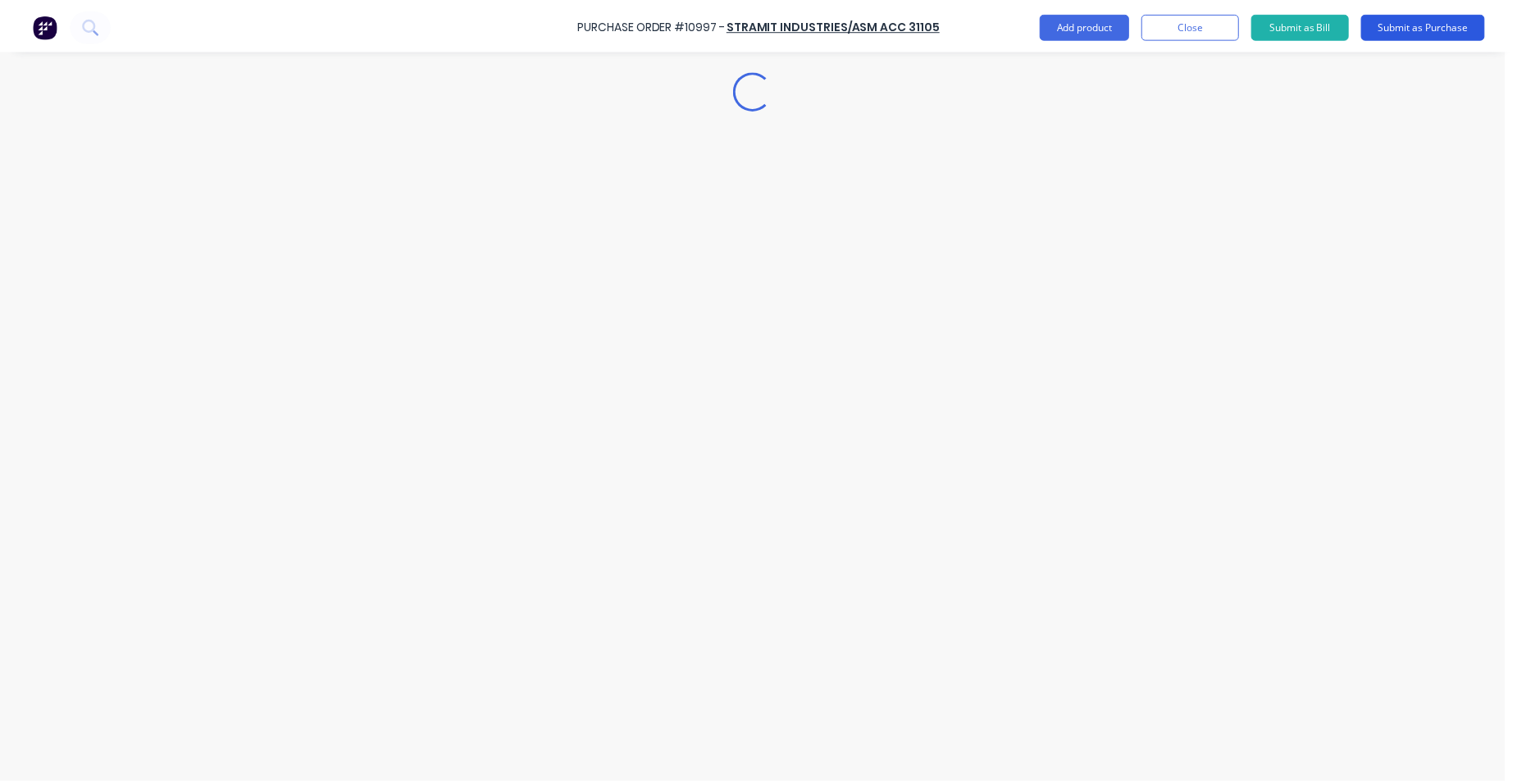
scroll to position [0, 0]
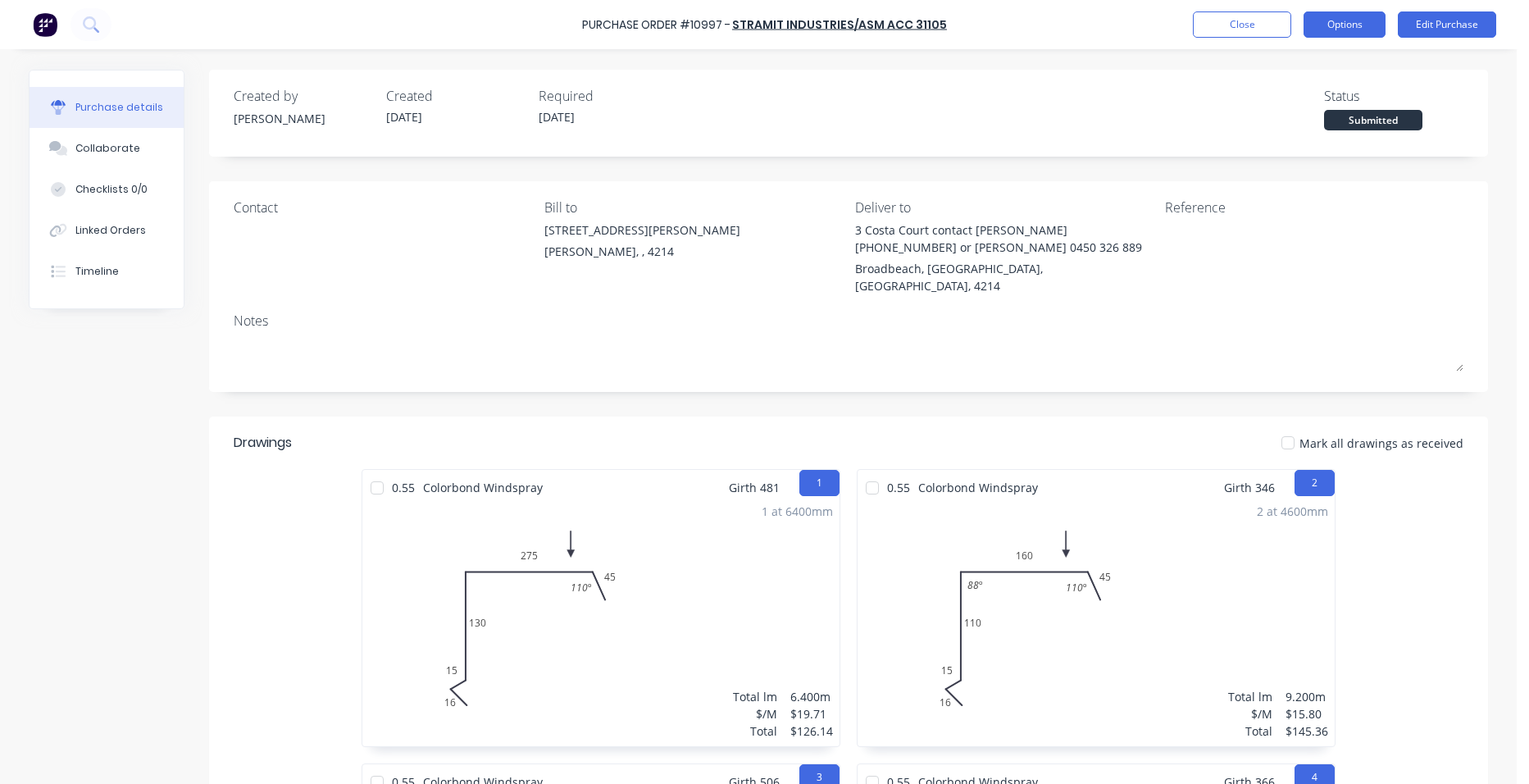
click at [1378, 13] on button "Options" at bounding box center [1344, 25] width 82 height 26
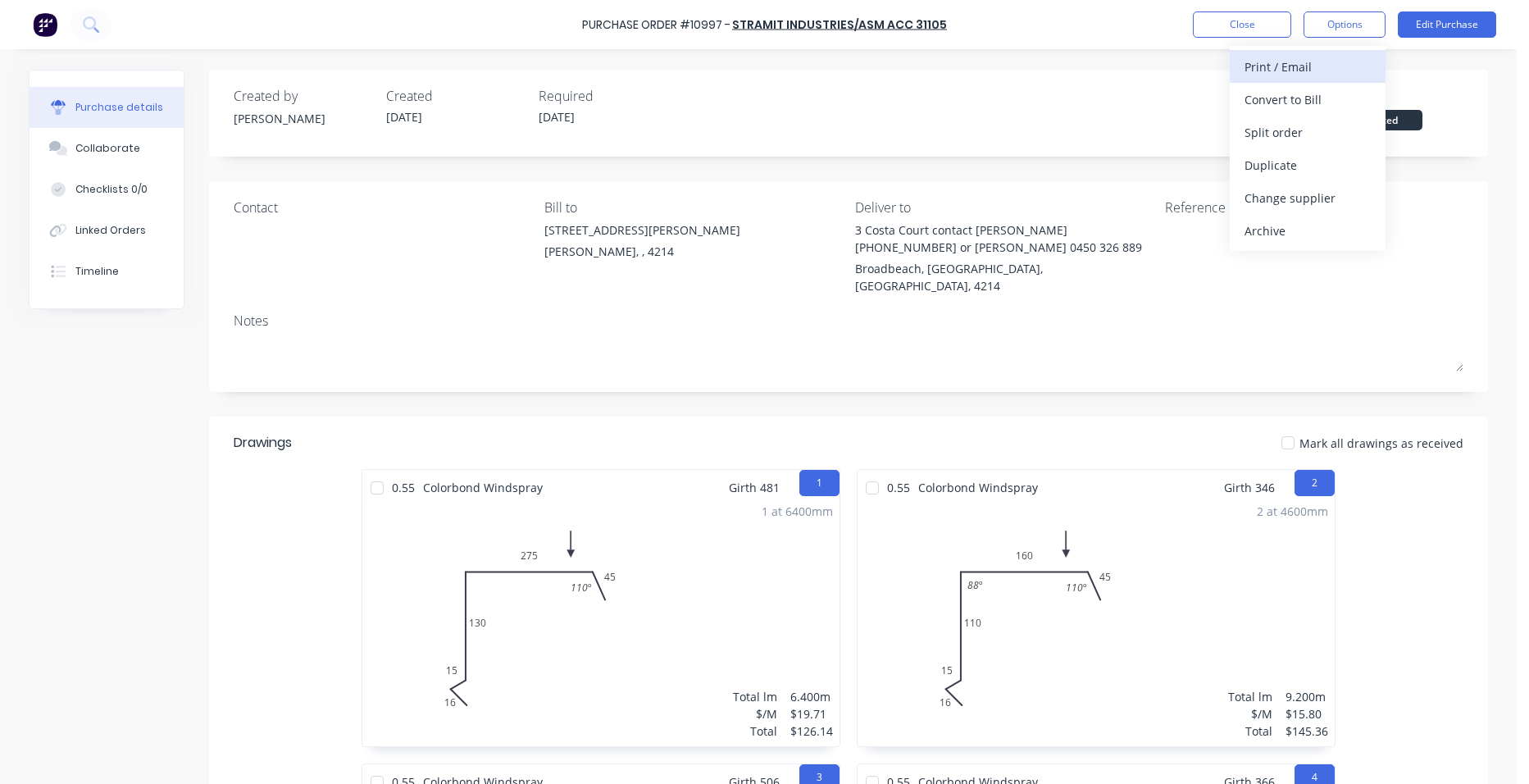
click at [1293, 75] on div "Print / Email" at bounding box center [1308, 67] width 126 height 24
click at [1287, 139] on div "Without pricing" at bounding box center [1308, 132] width 126 height 24
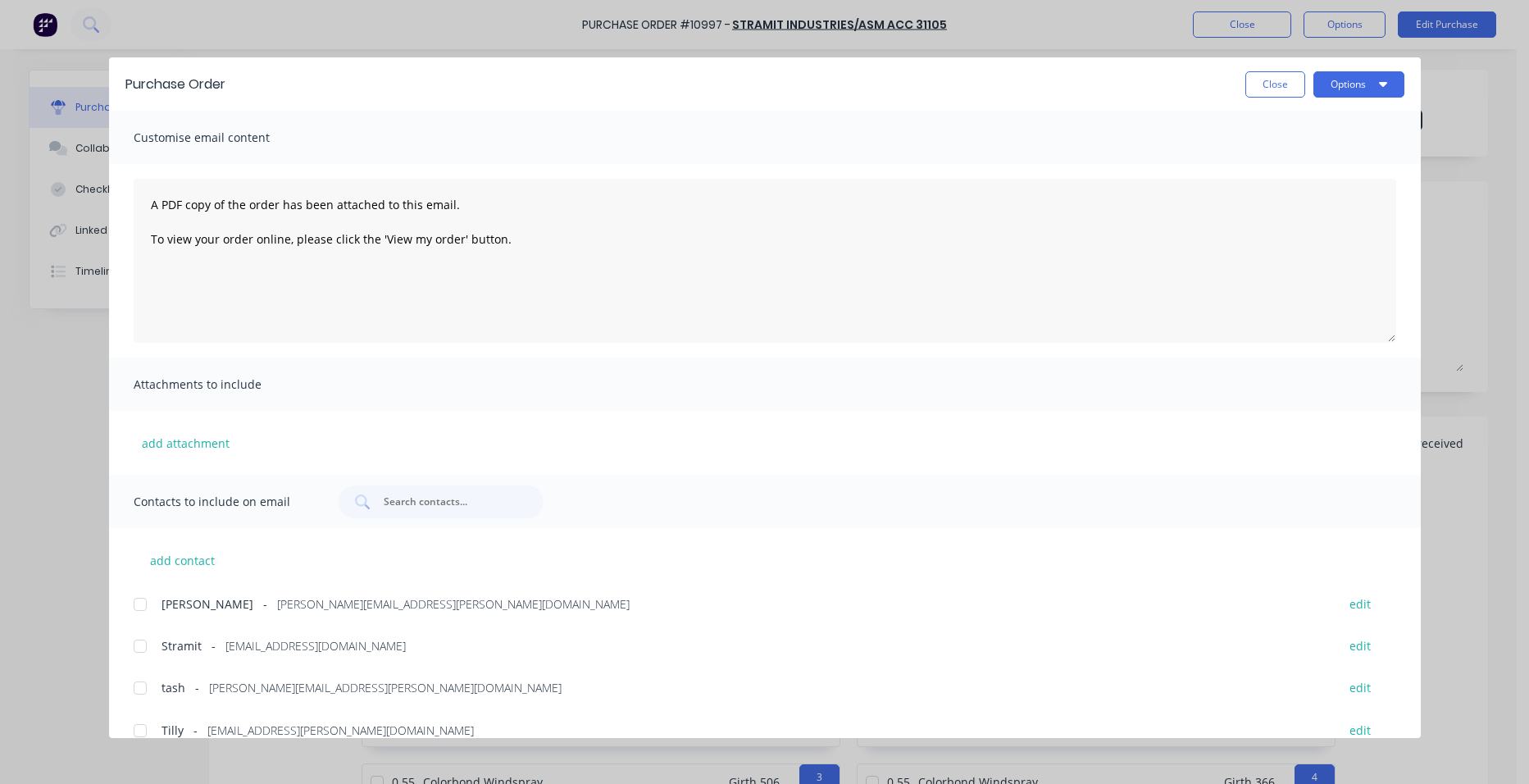
click at [145, 643] on div at bounding box center [139, 645] width 32 height 32
click at [1334, 84] on button "Options" at bounding box center [1359, 84] width 91 height 26
click at [1334, 195] on div "Email" at bounding box center [1326, 191] width 126 height 24
click at [1261, 84] on button "Close" at bounding box center [1275, 84] width 60 height 26
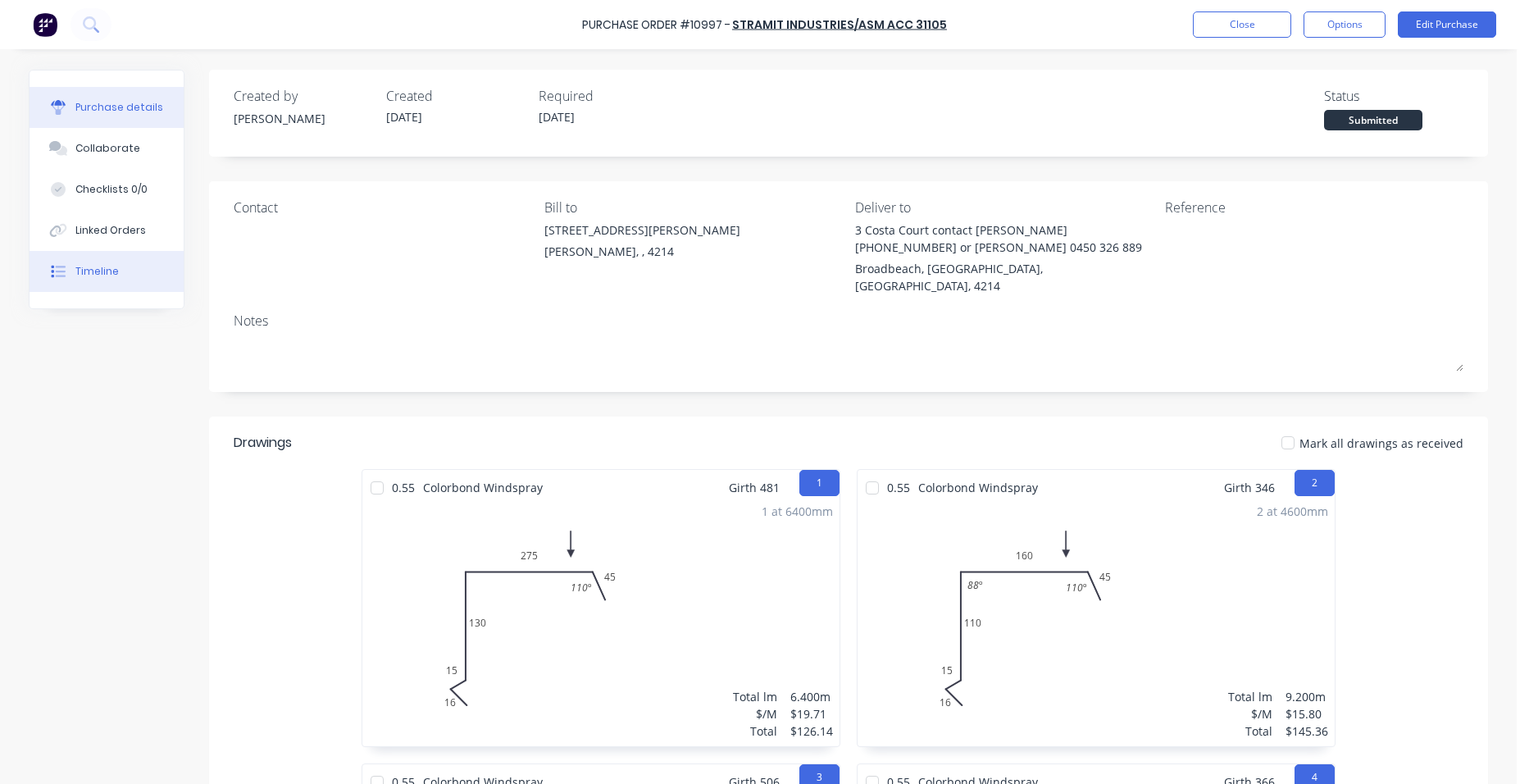
click at [81, 281] on button "Timeline" at bounding box center [107, 271] width 154 height 41
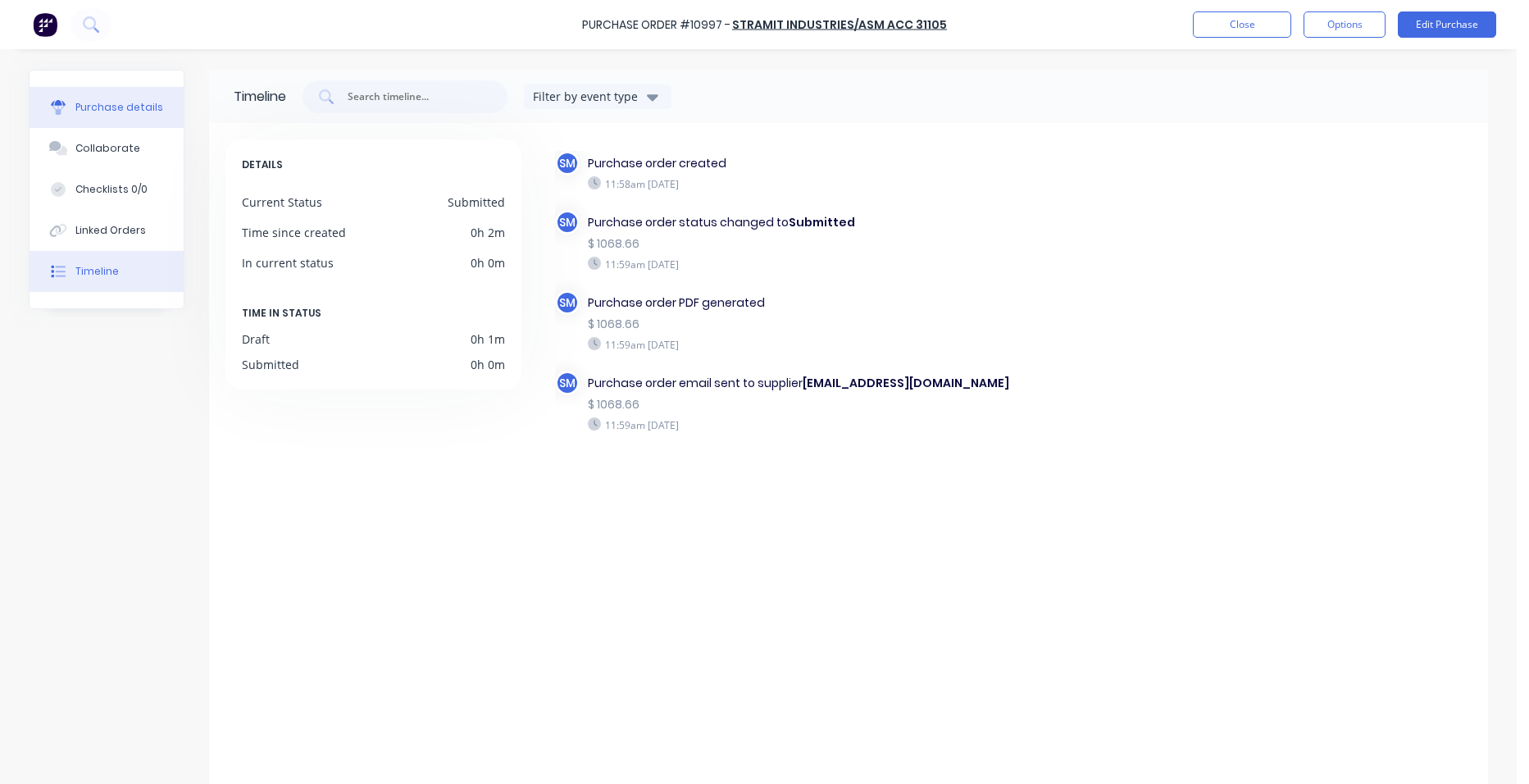
click at [96, 98] on button "Purchase details" at bounding box center [107, 107] width 154 height 41
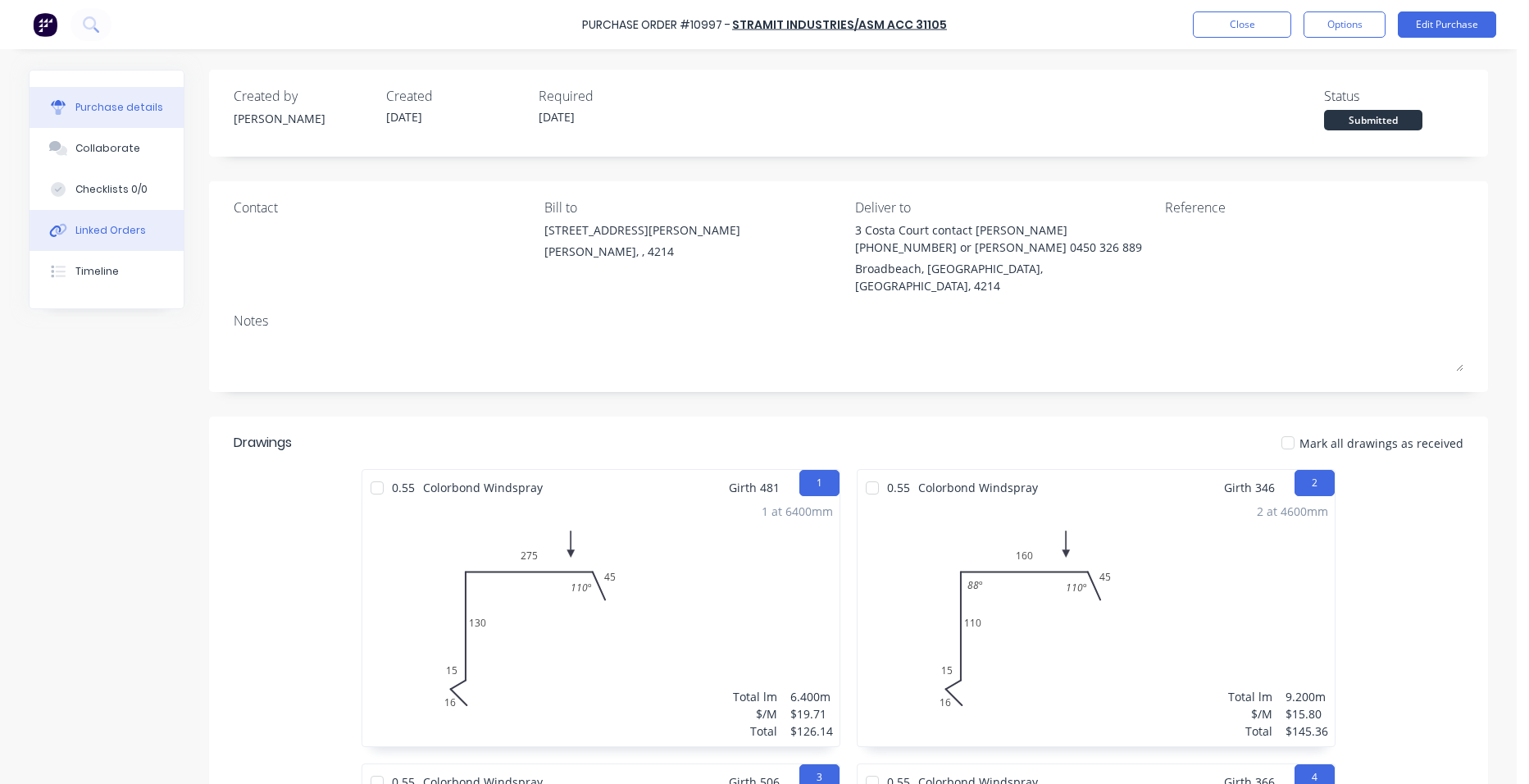
click at [146, 226] on button "Linked Orders" at bounding box center [107, 230] width 154 height 41
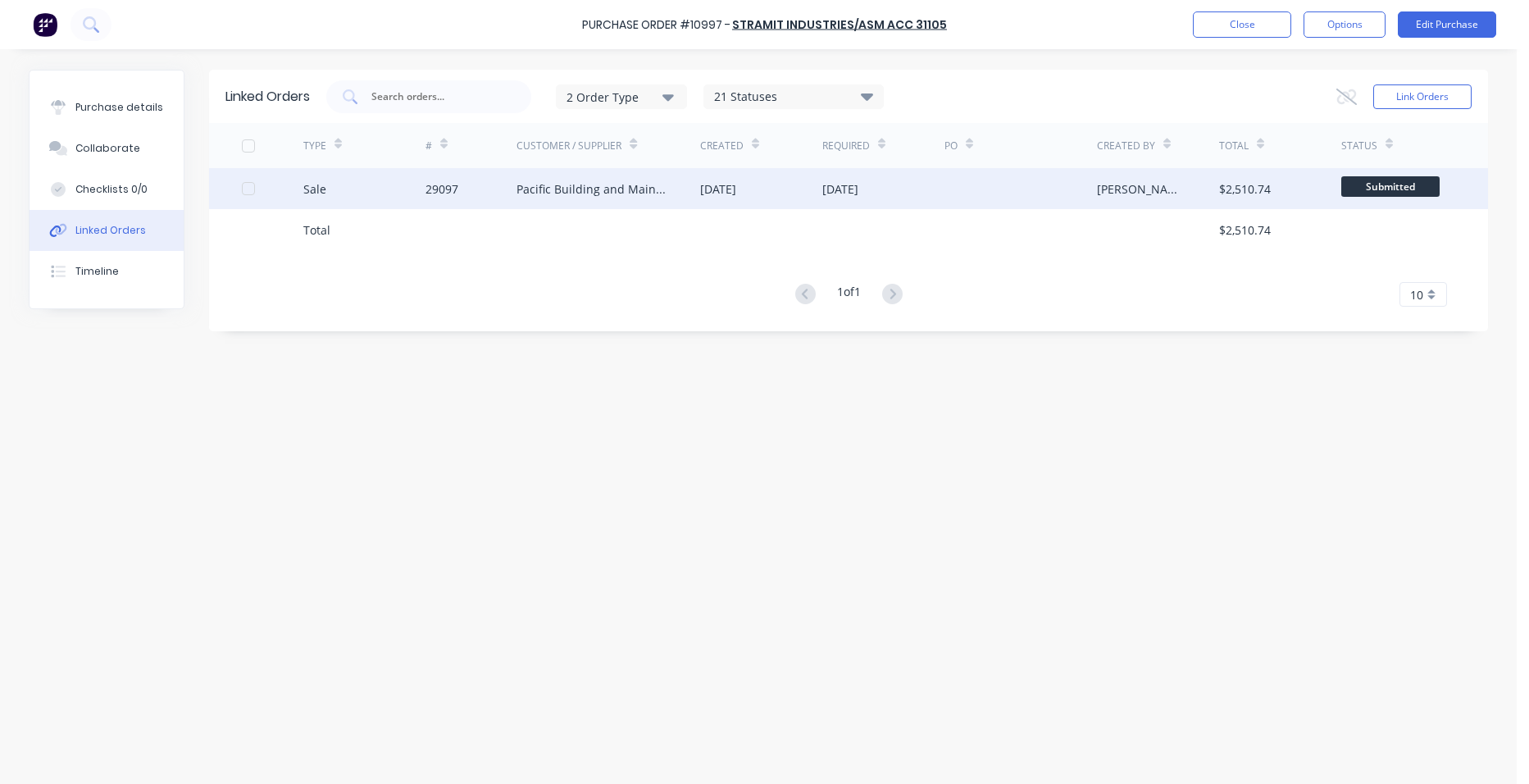
click at [440, 182] on div "29097" at bounding box center [441, 189] width 32 height 18
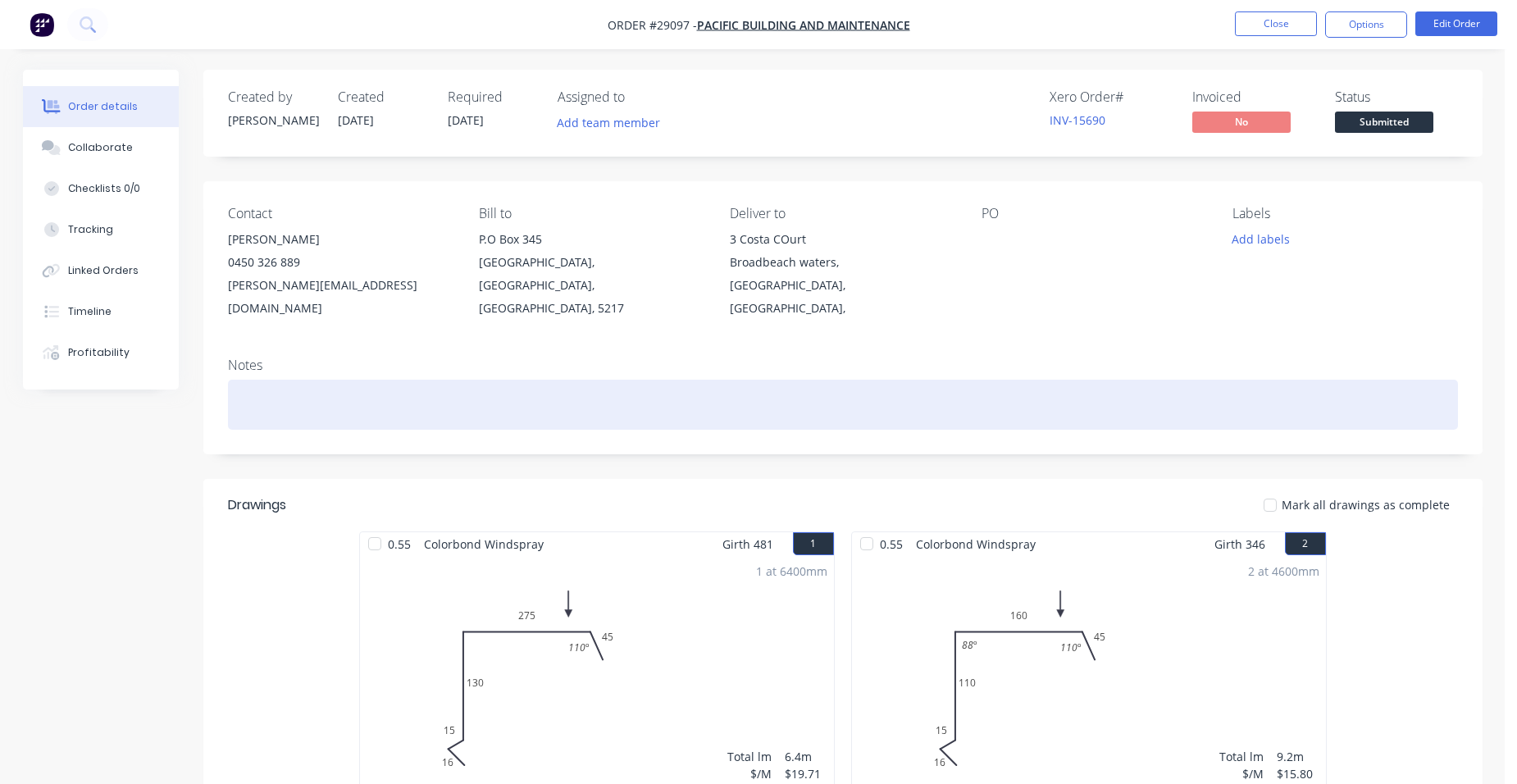
click at [283, 385] on div at bounding box center [843, 404] width 1230 height 50
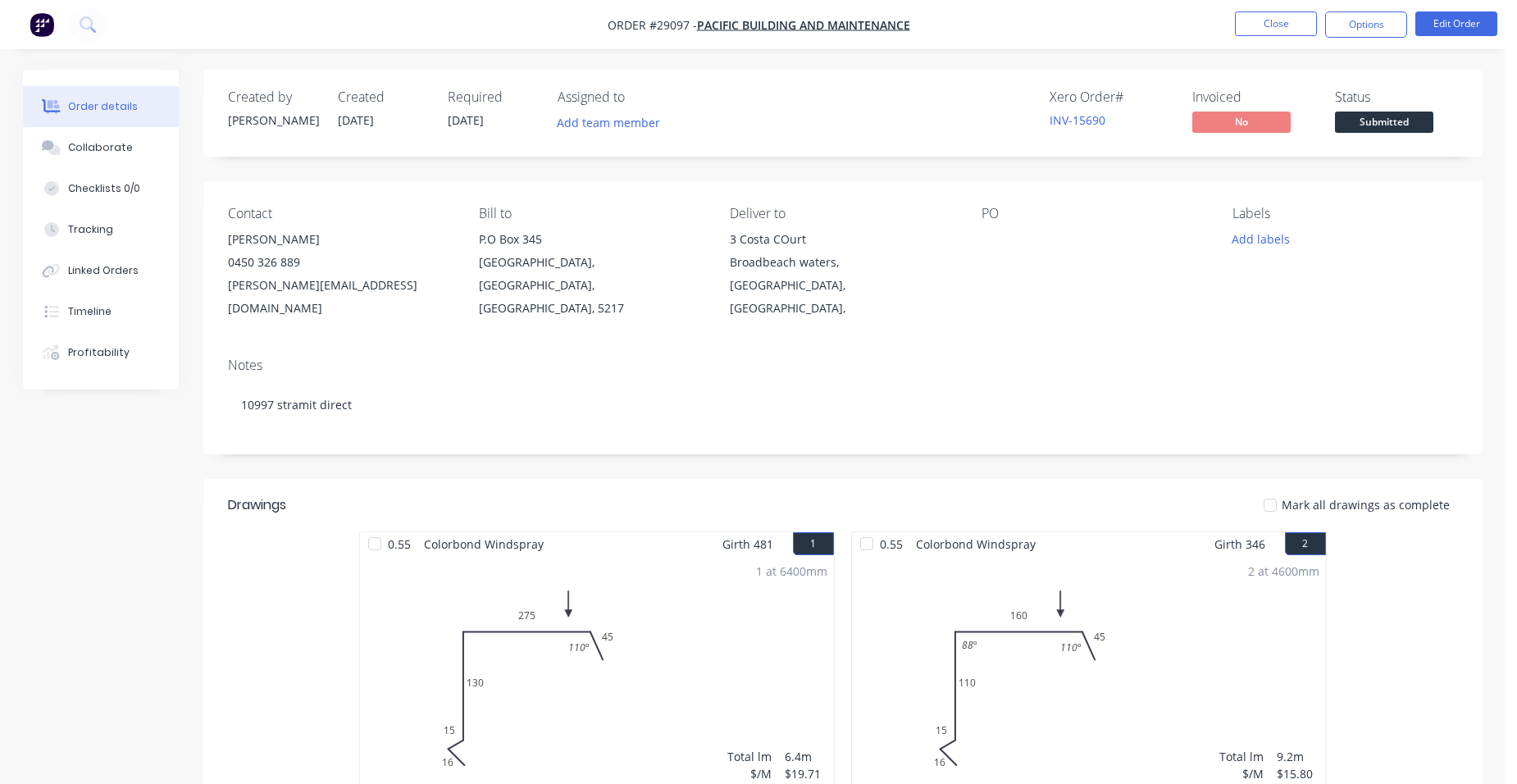
click at [1406, 114] on span "Submitted" at bounding box center [1385, 121] width 98 height 20
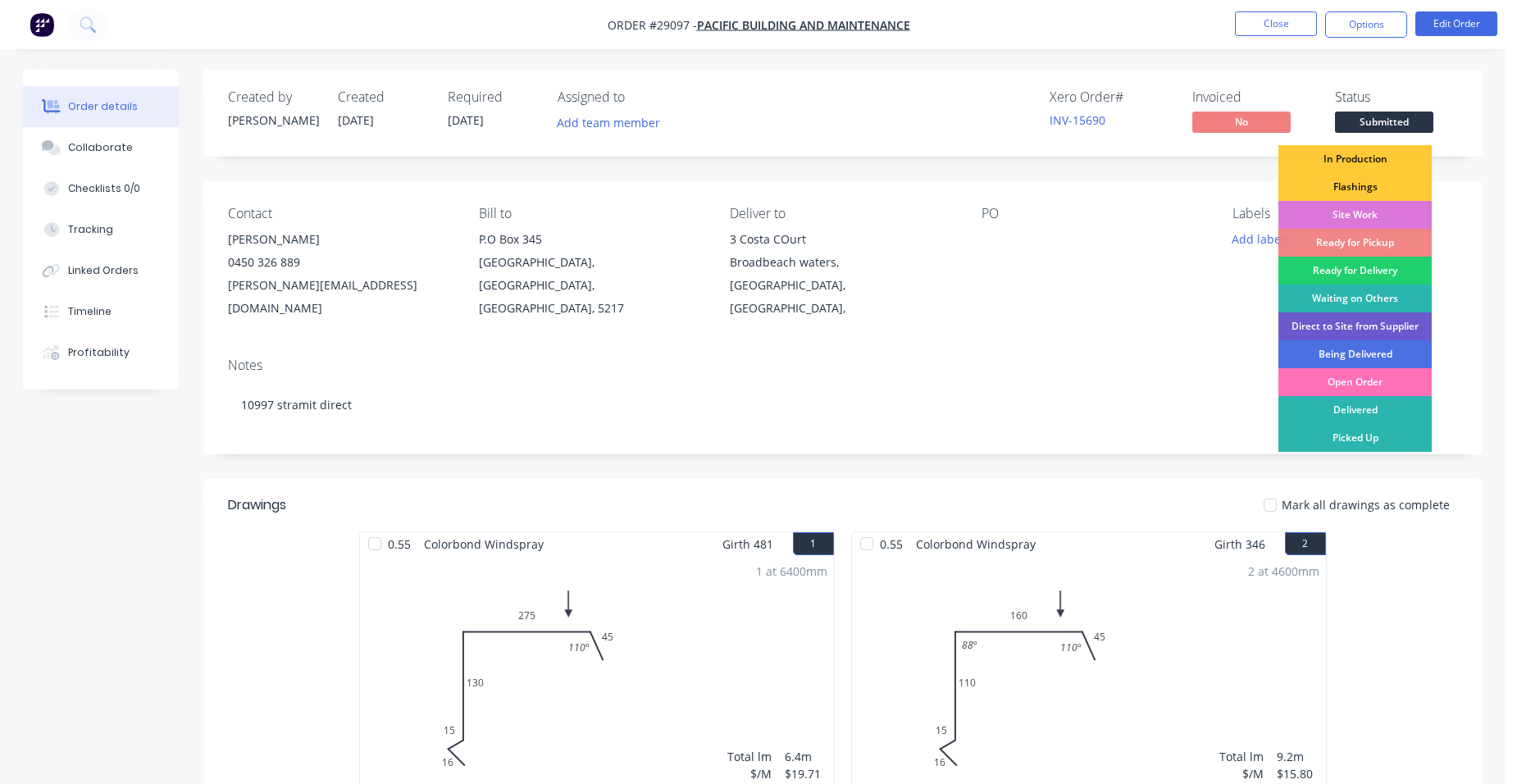
click at [1417, 320] on div "Direct to Site from Supplier" at bounding box center [1355, 326] width 154 height 28
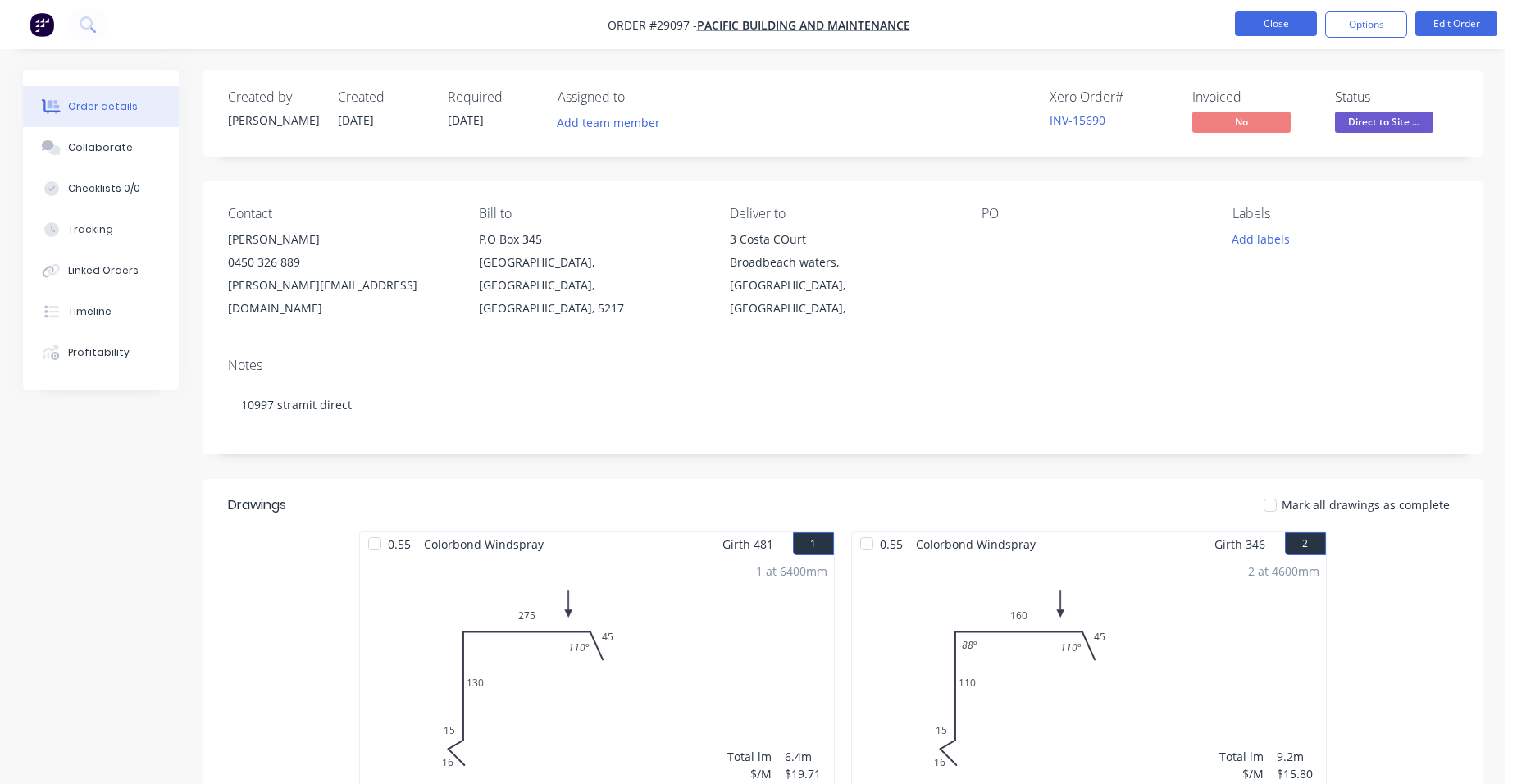
click at [1270, 11] on button "Close" at bounding box center [1276, 24] width 82 height 25
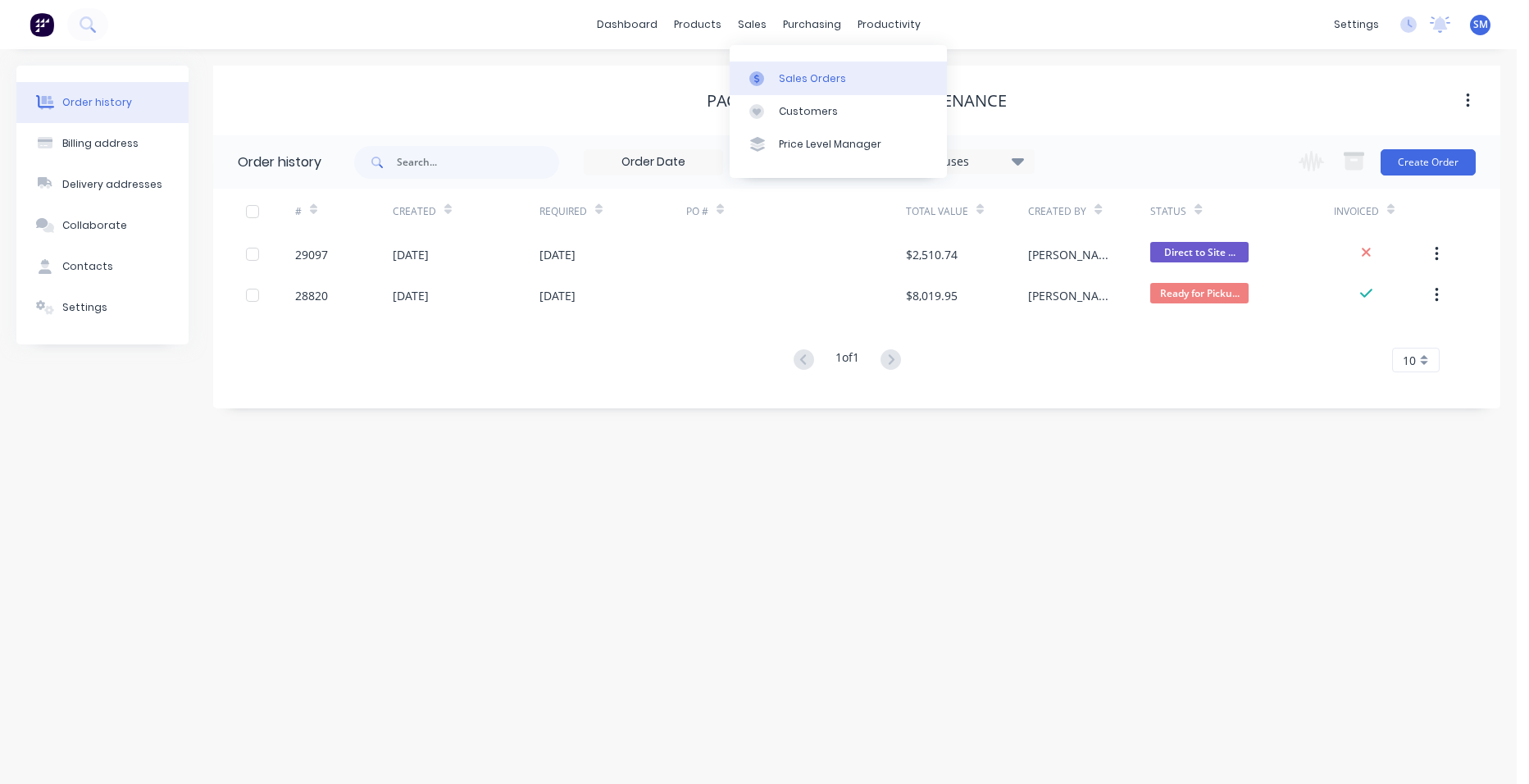
click at [779, 71] on div "Sales Orders" at bounding box center [812, 78] width 68 height 15
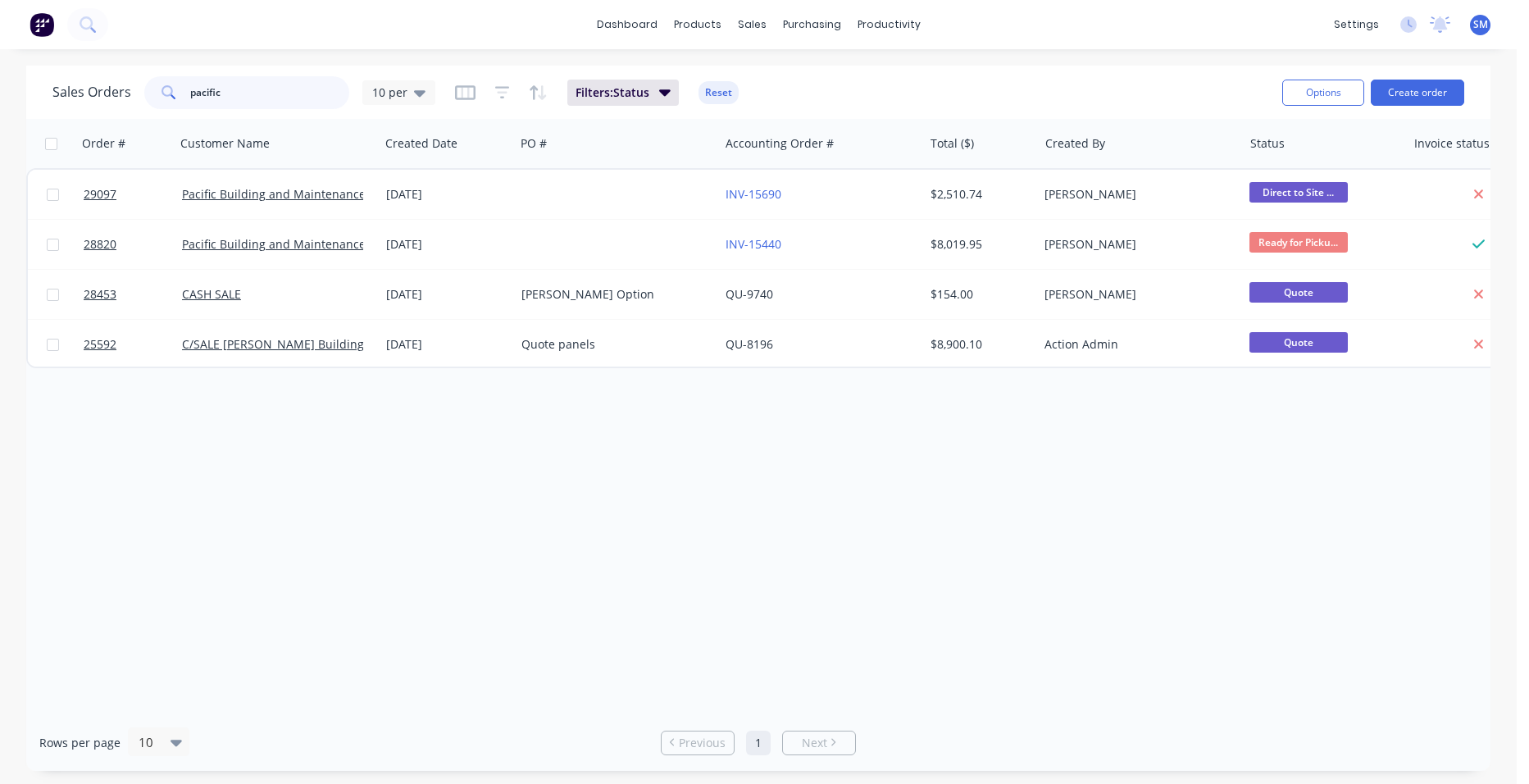
drag, startPoint x: 255, startPoint y: 94, endPoint x: 149, endPoint y: 94, distance: 106.0
click at [149, 94] on div "pacific" at bounding box center [247, 92] width 205 height 32
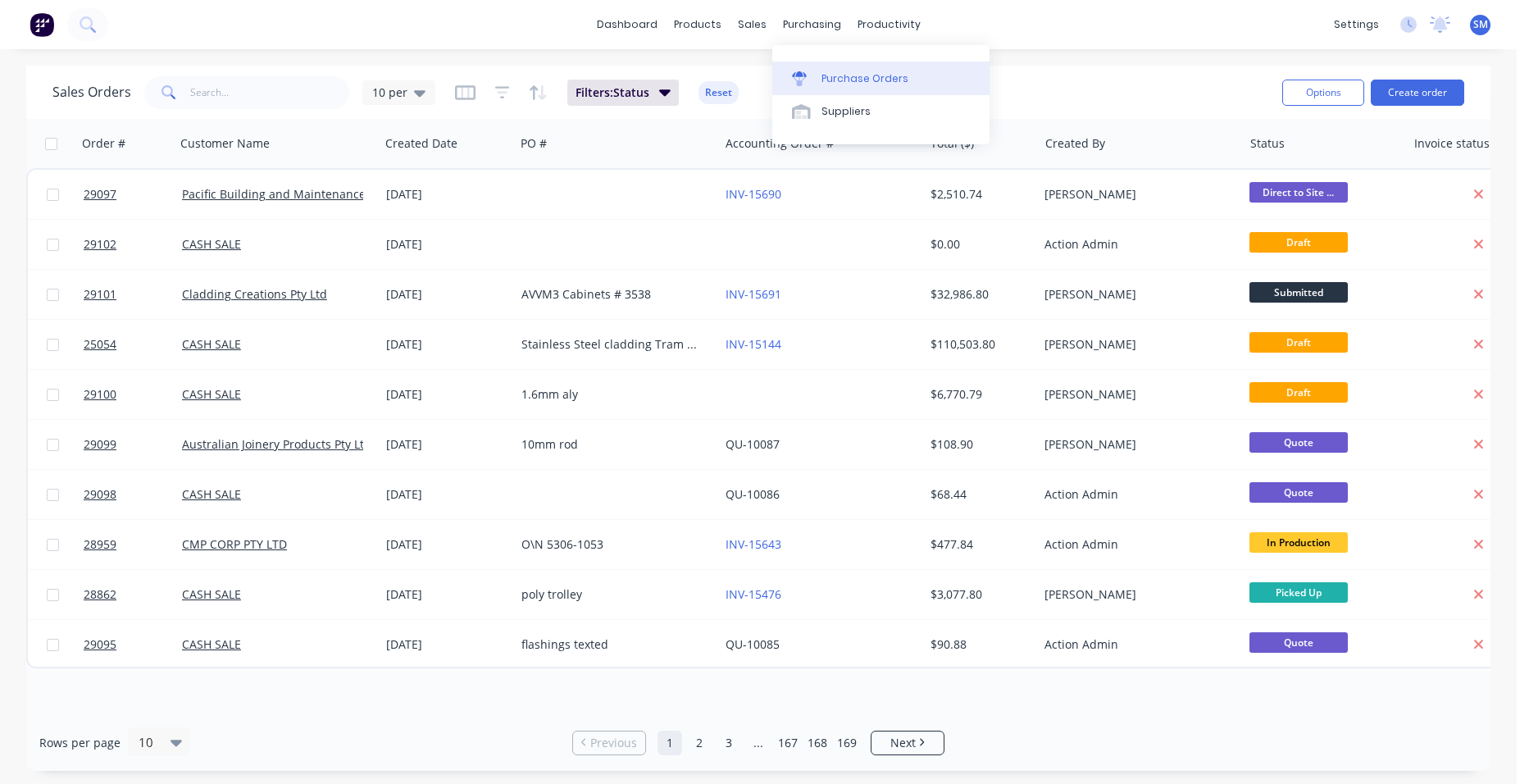
click at [834, 69] on link "Purchase Orders" at bounding box center [881, 77] width 218 height 32
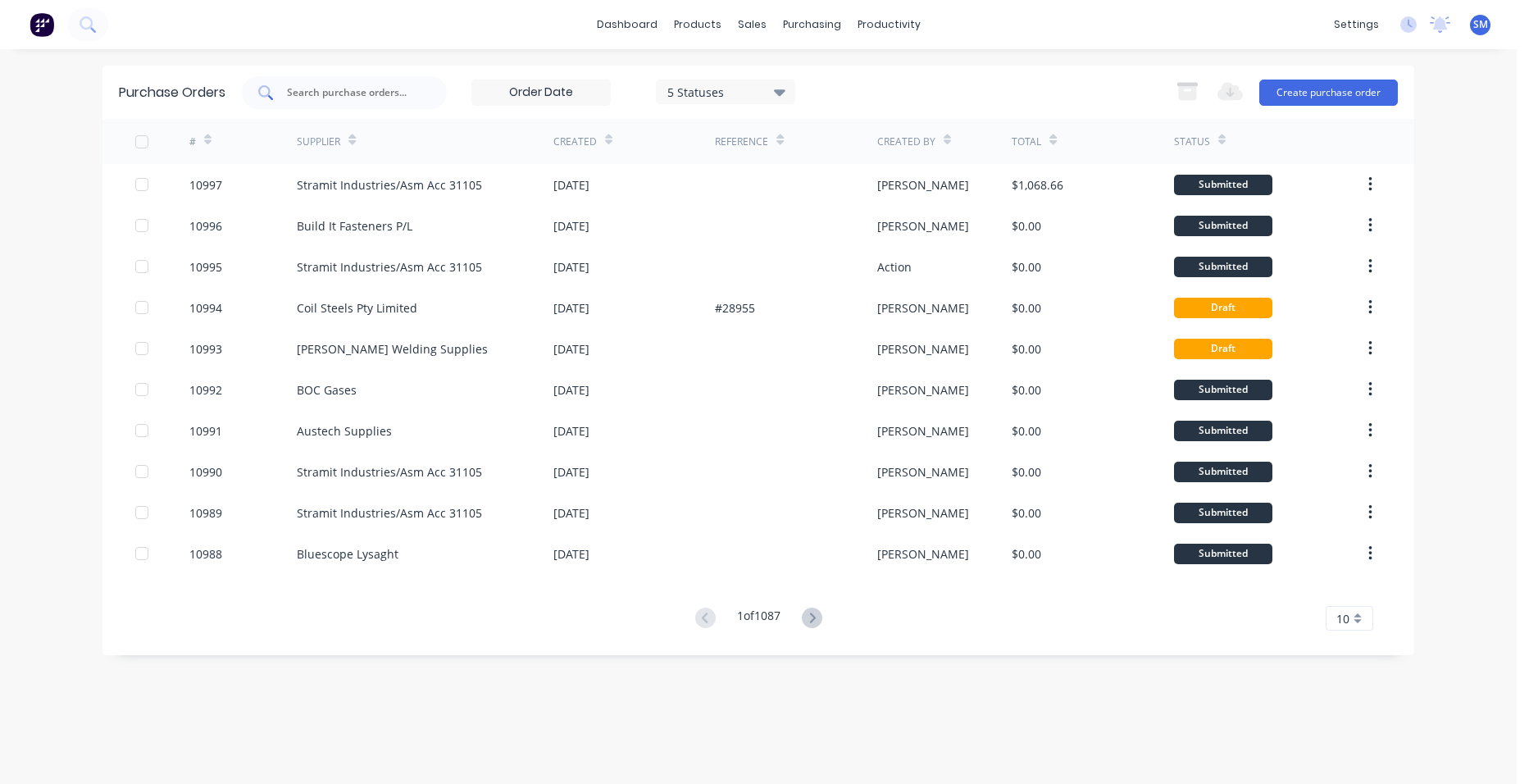
click at [359, 96] on input "text" at bounding box center [353, 92] width 136 height 17
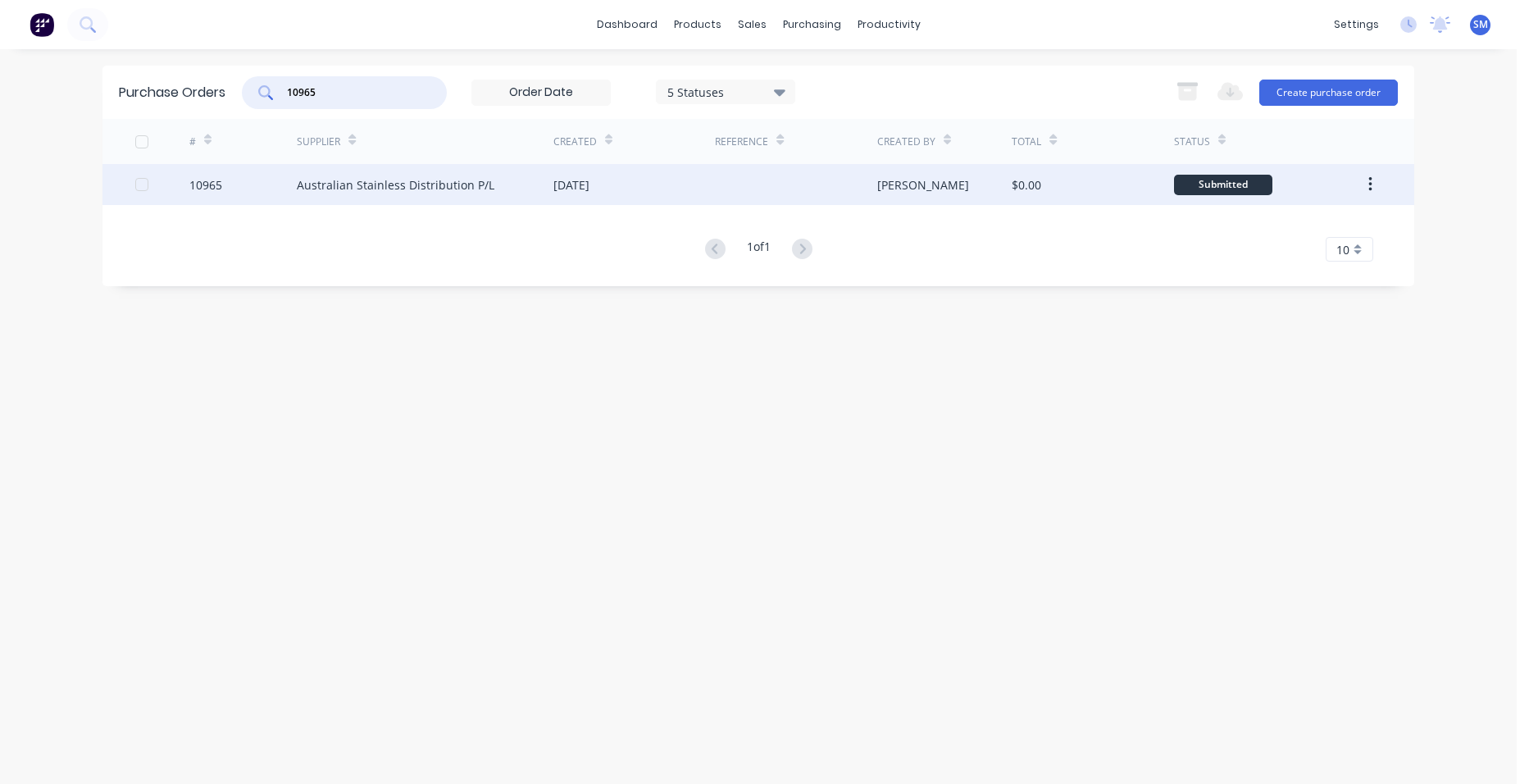
type input "10965"
click at [697, 182] on div "[DATE]" at bounding box center [634, 184] width 161 height 41
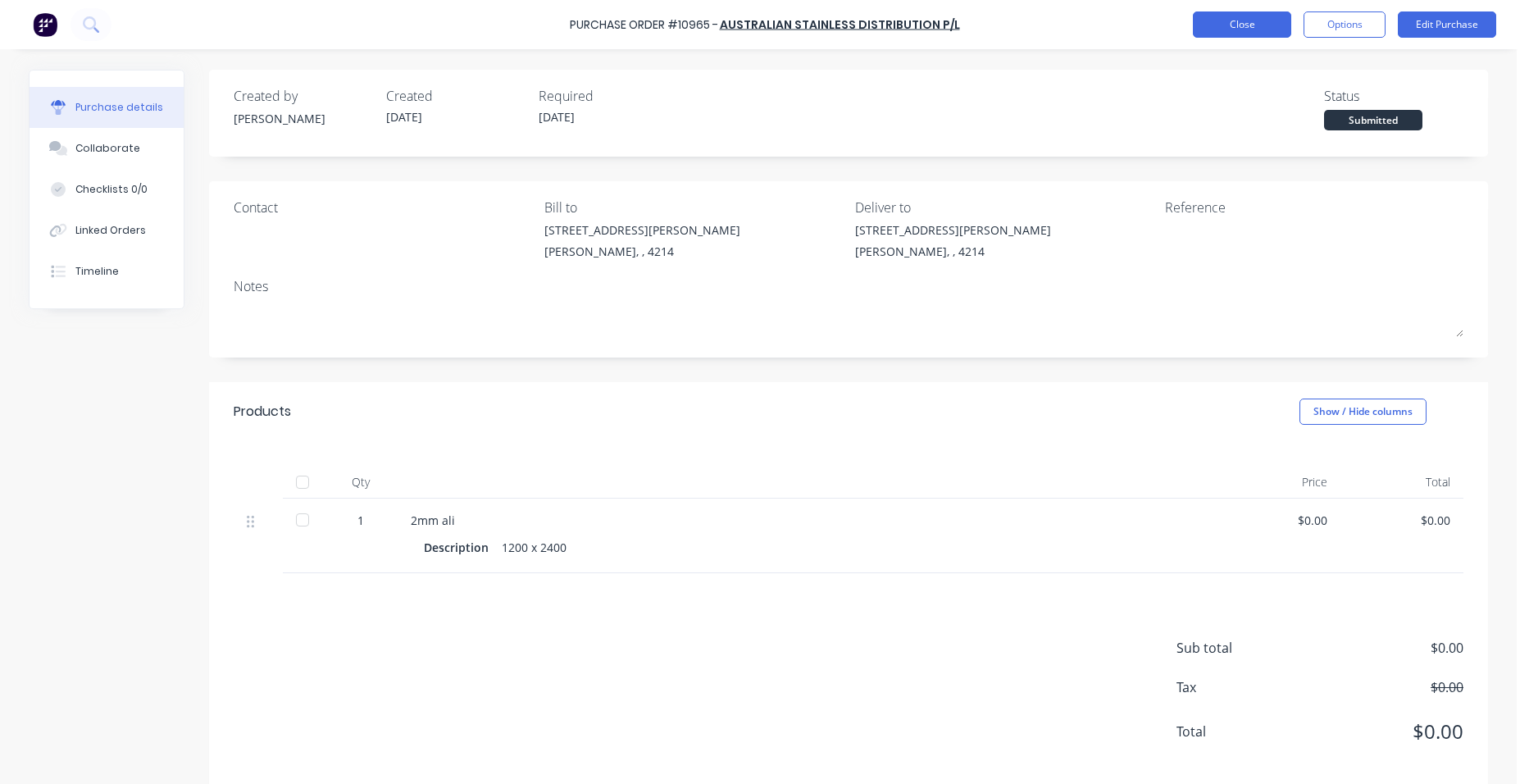
click at [1218, 28] on button "Close" at bounding box center [1242, 25] width 98 height 26
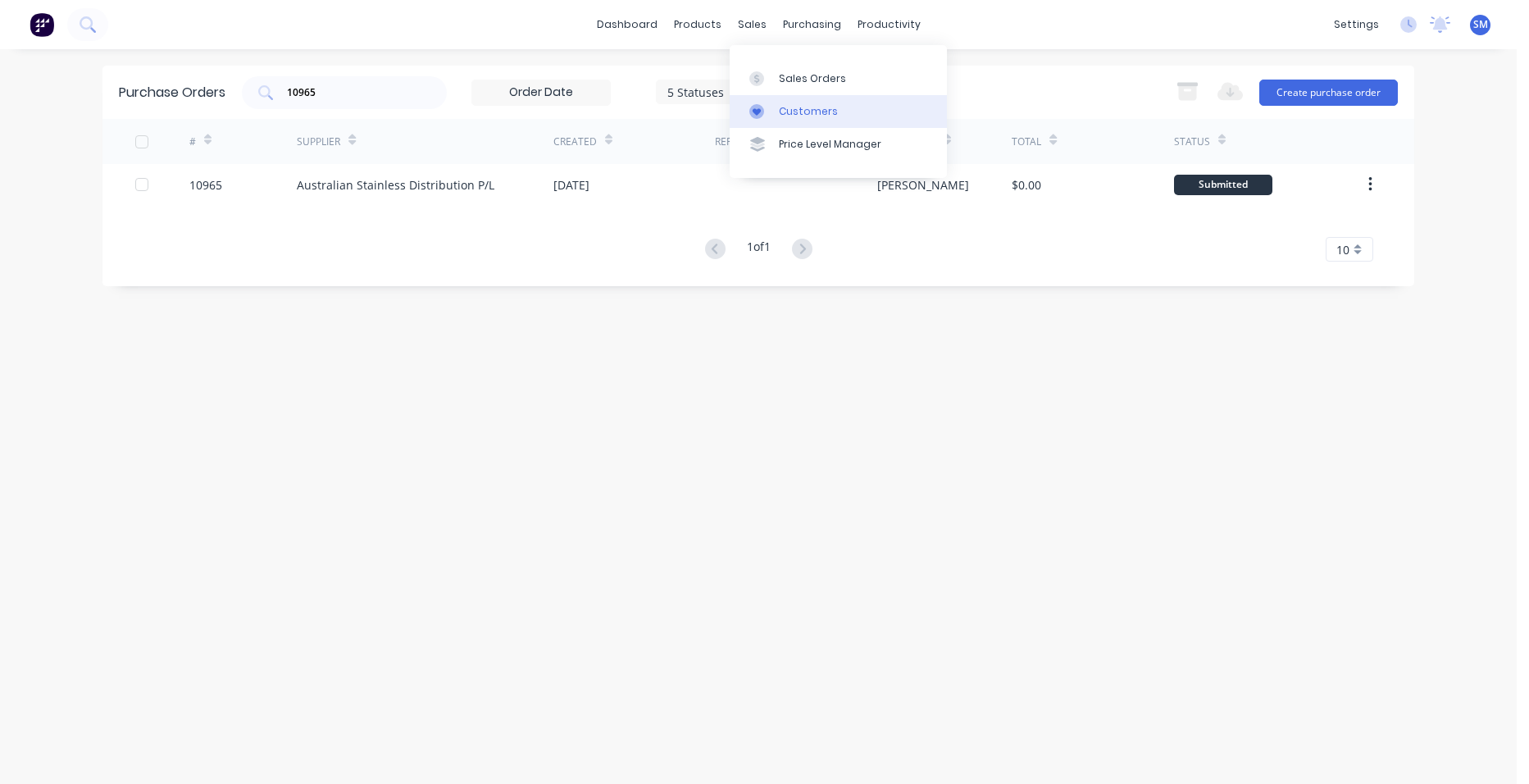
click at [791, 100] on link "Customers" at bounding box center [839, 110] width 218 height 32
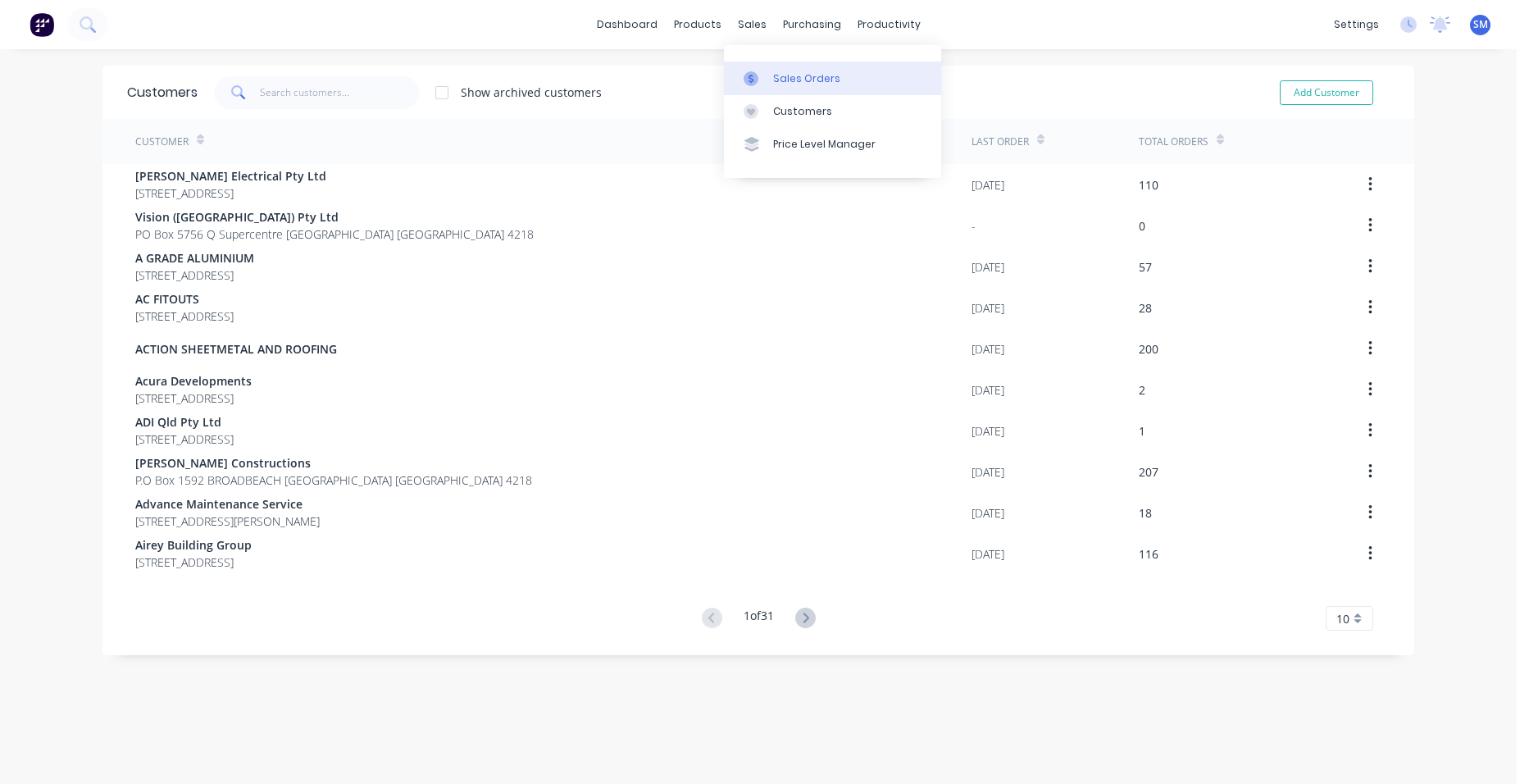
click at [764, 70] on link "Sales Orders" at bounding box center [832, 77] width 218 height 32
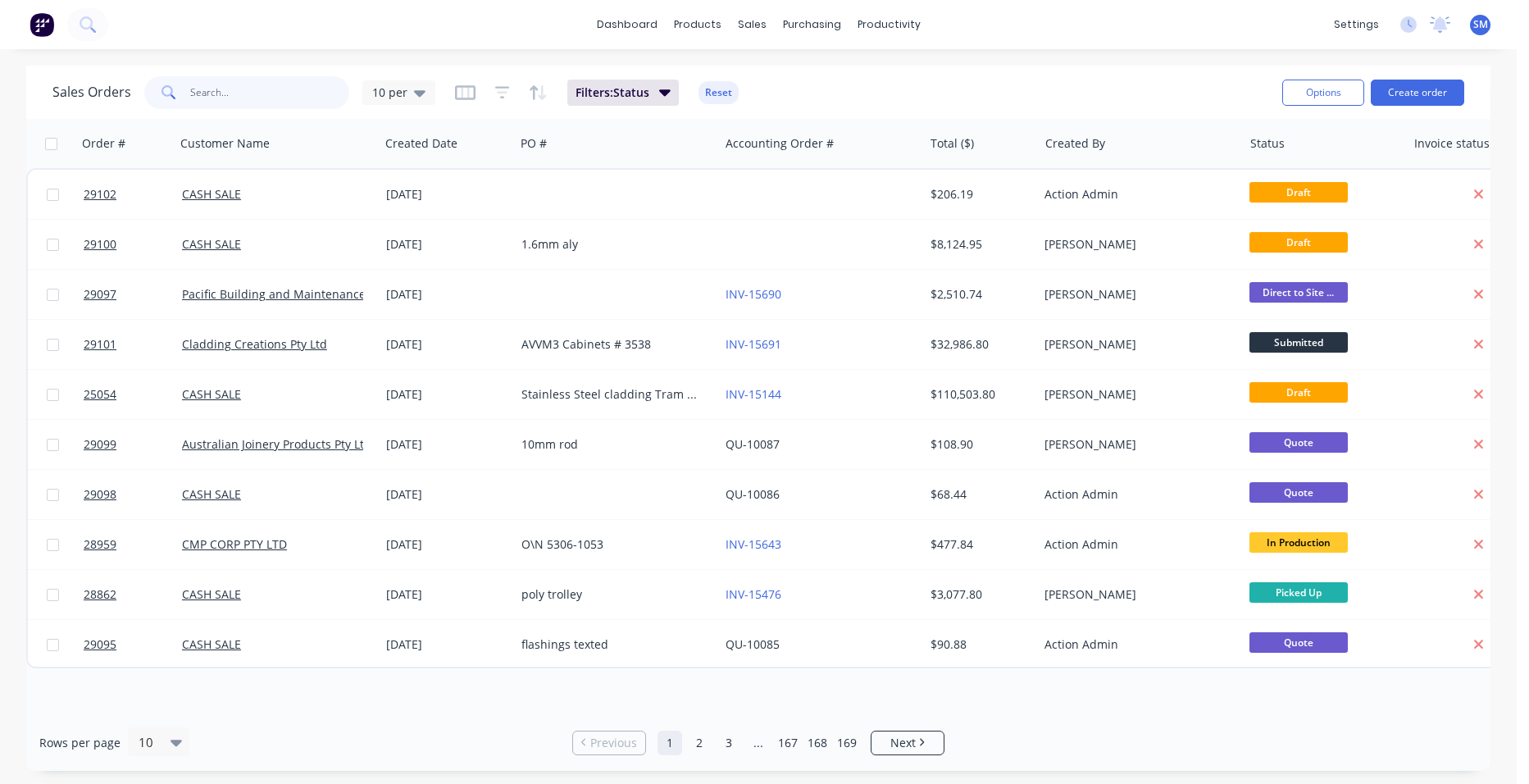
click at [268, 89] on input "text" at bounding box center [270, 92] width 160 height 32
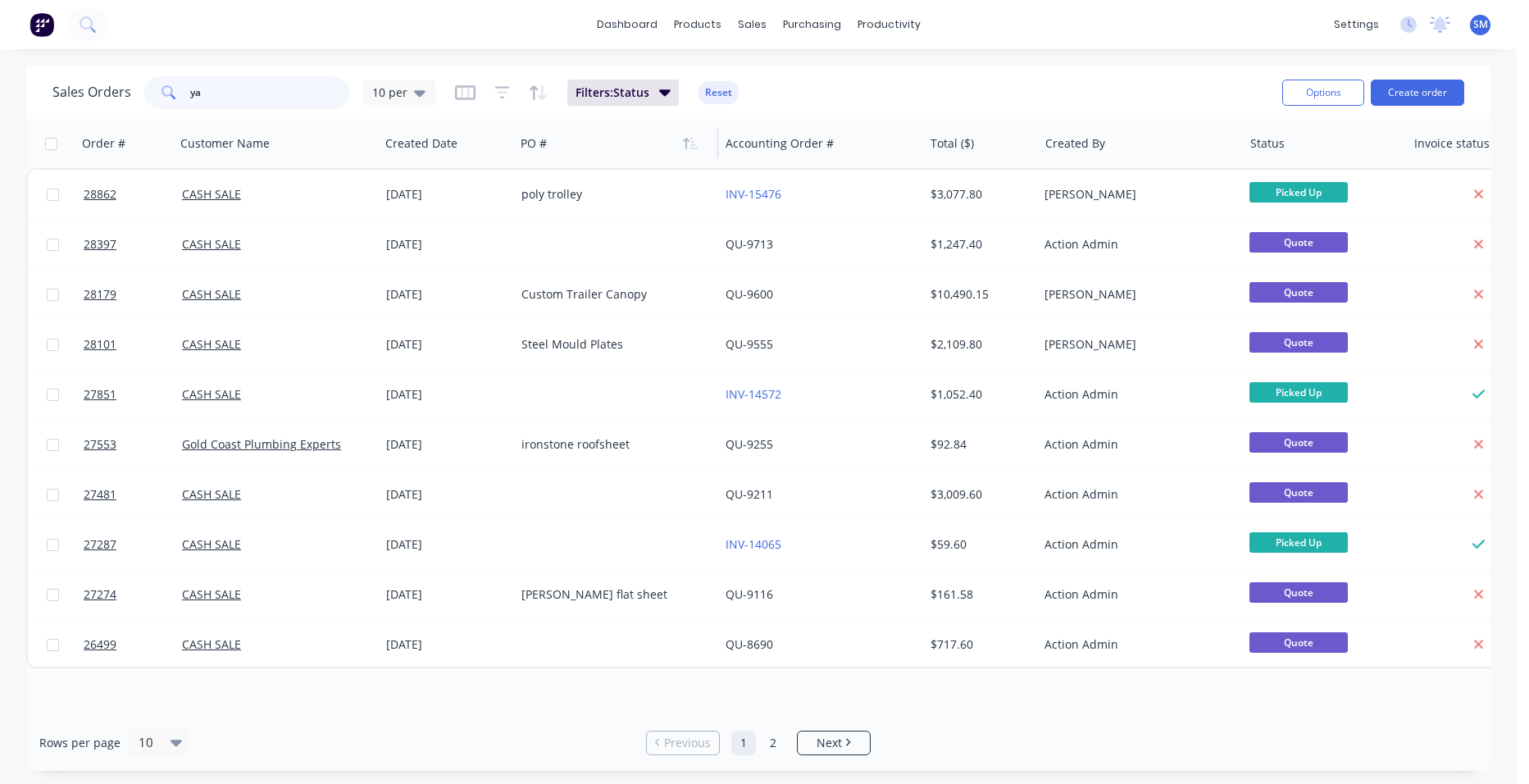
type input "y"
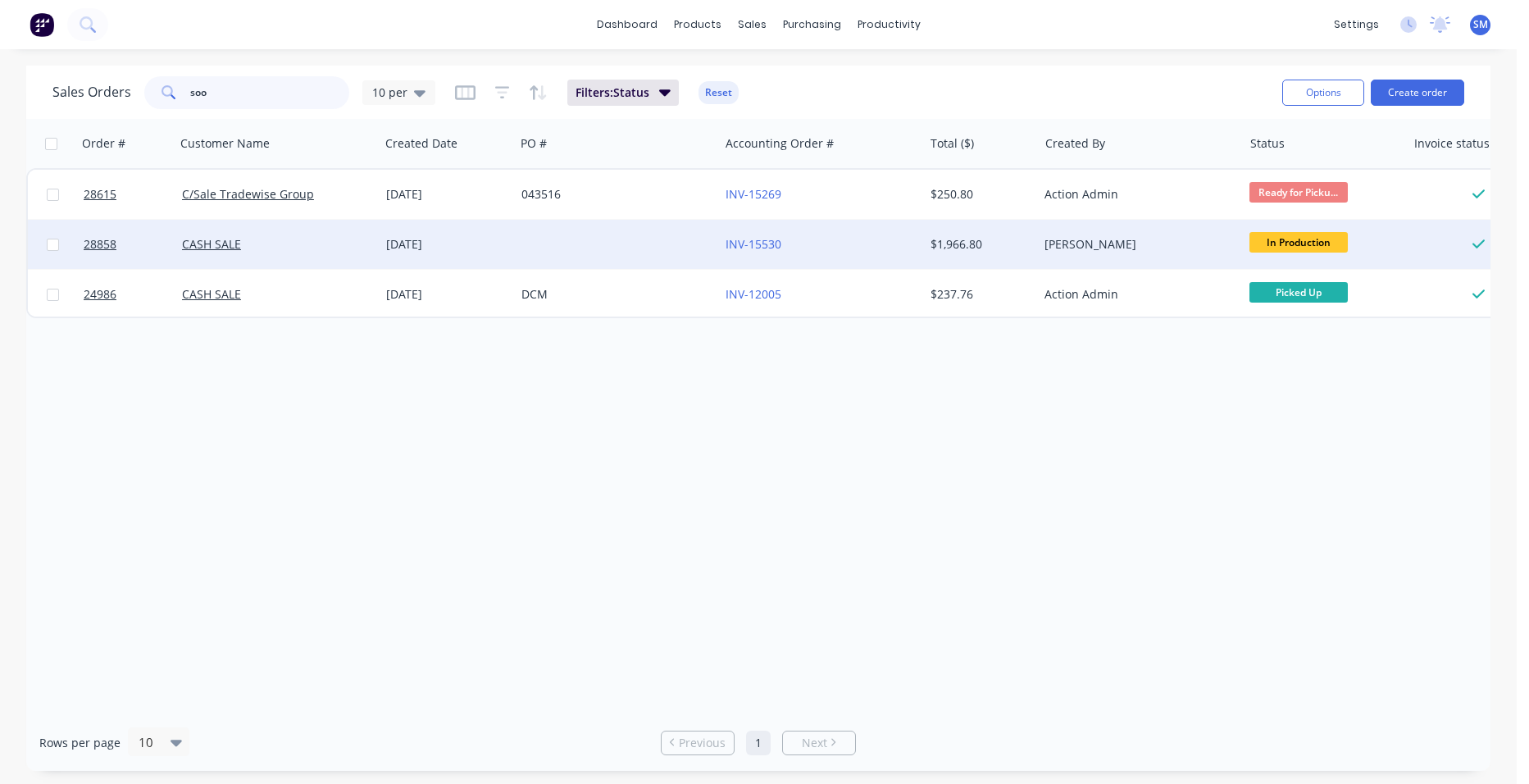
type input "soo"
click at [867, 245] on div "INV-15530" at bounding box center [816, 244] width 182 height 17
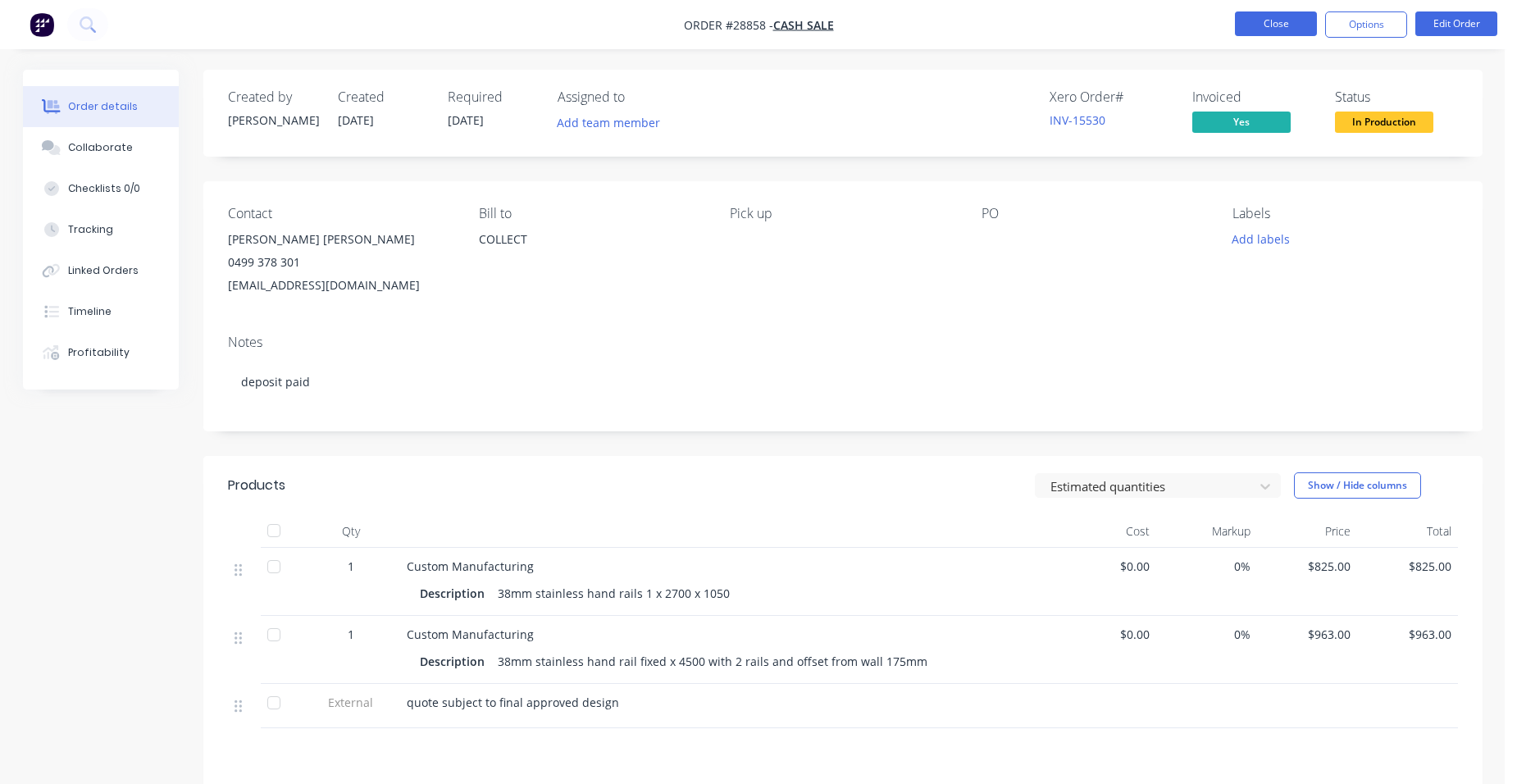
click at [1280, 23] on button "Close" at bounding box center [1276, 24] width 82 height 25
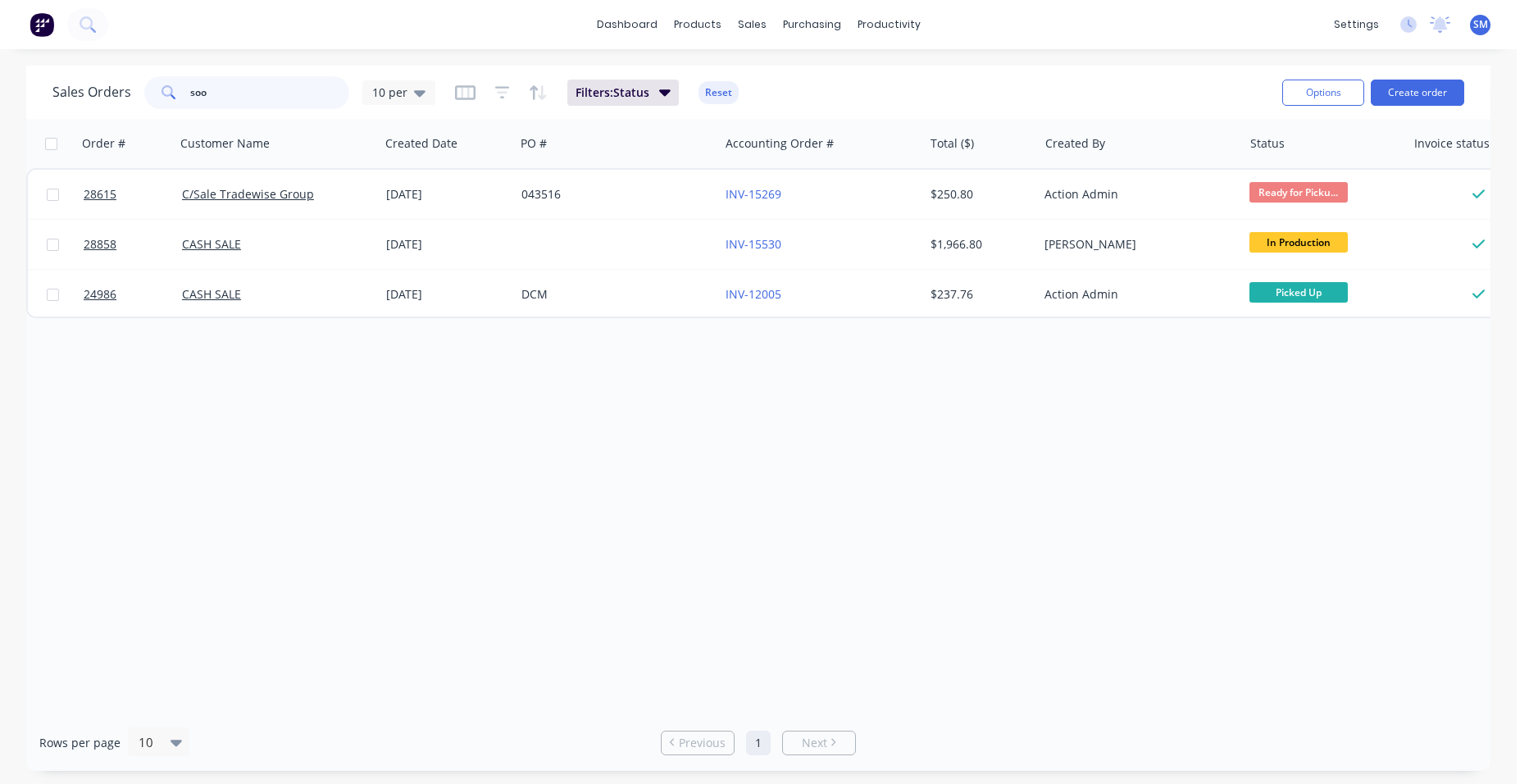
drag, startPoint x: 239, startPoint y: 96, endPoint x: 161, endPoint y: 92, distance: 78.1
click at [162, 93] on div "soo" at bounding box center [247, 92] width 205 height 32
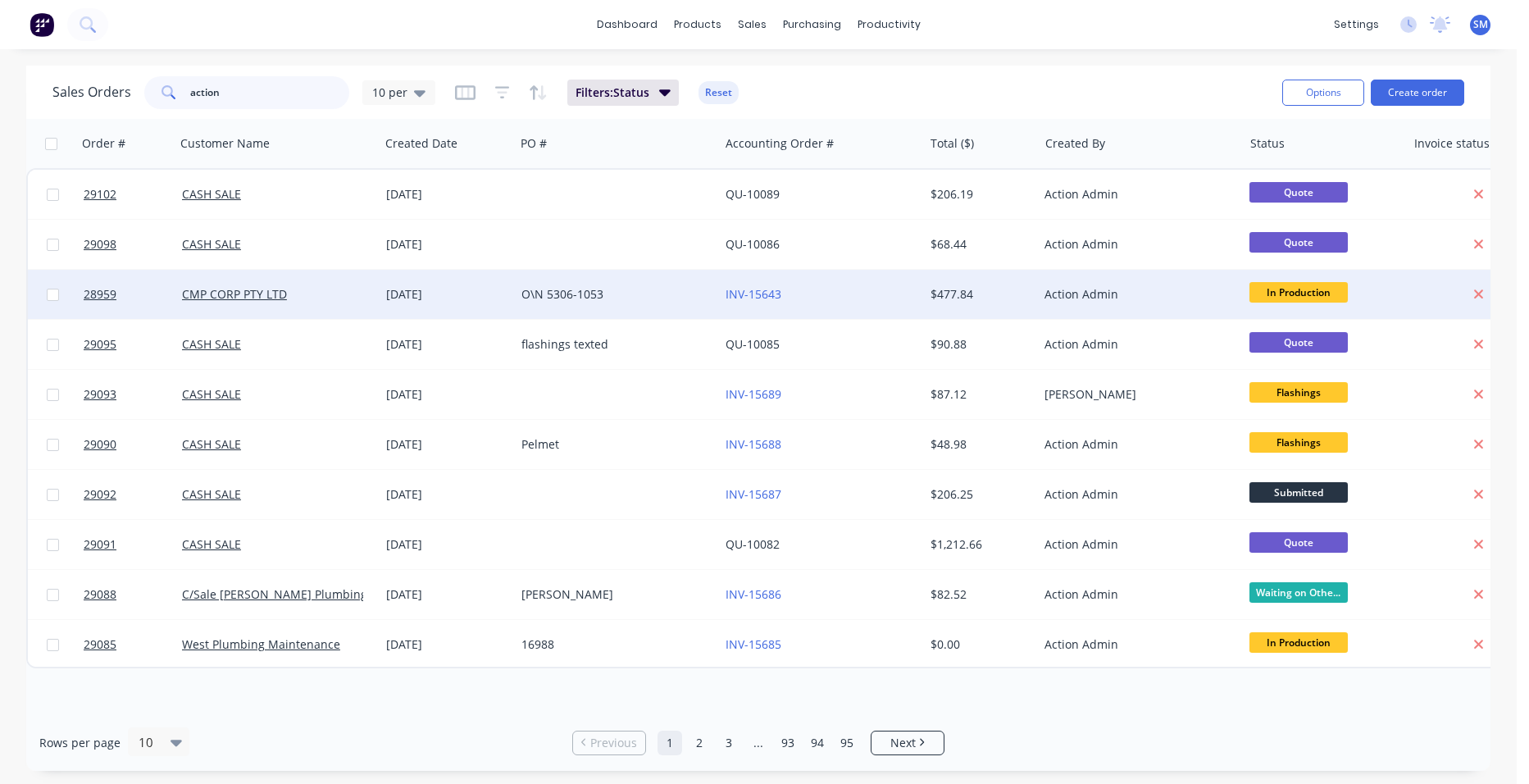
type input "action"
click at [848, 293] on div "INV-15643" at bounding box center [816, 294] width 182 height 17
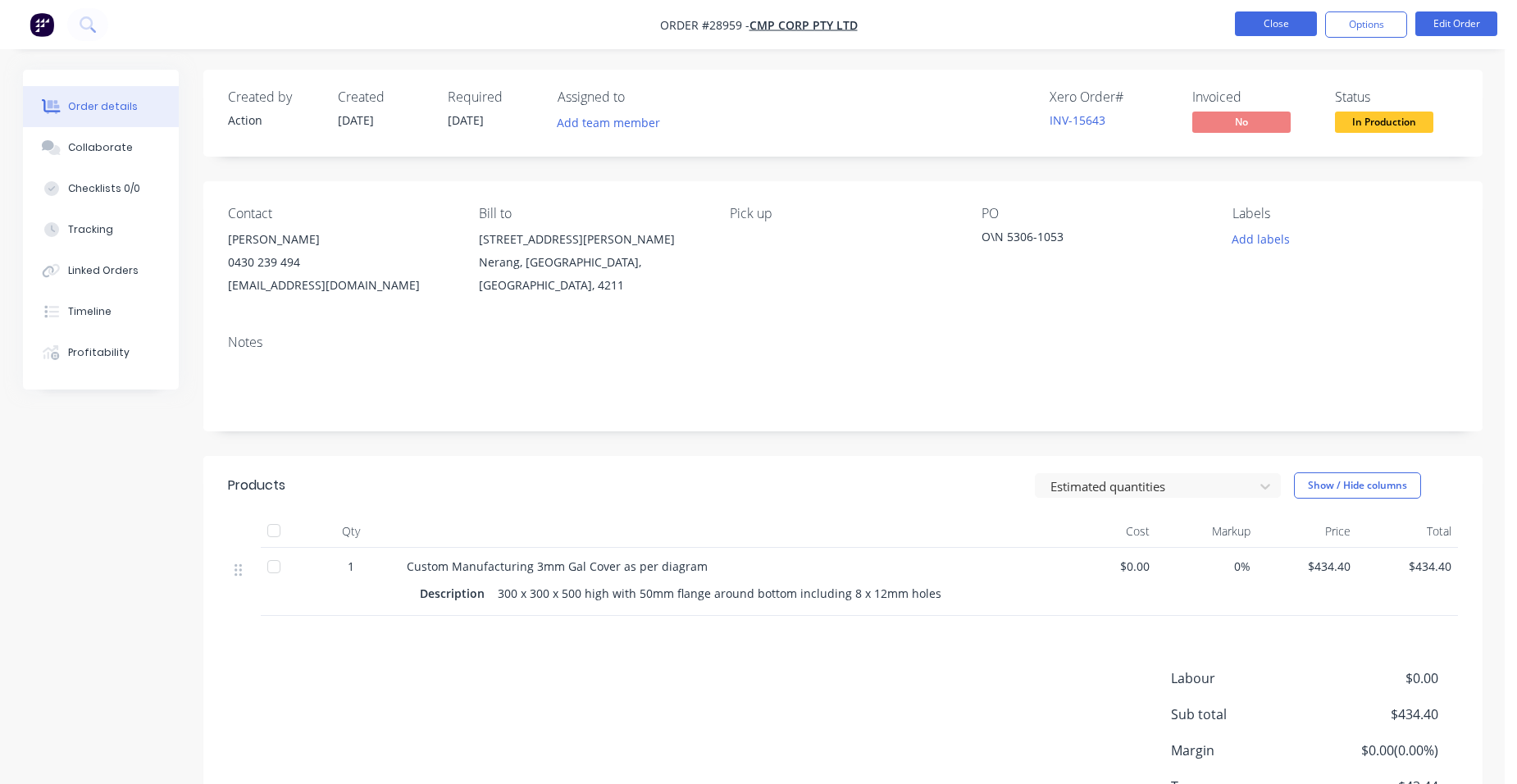
click at [1242, 21] on button "Close" at bounding box center [1276, 24] width 82 height 25
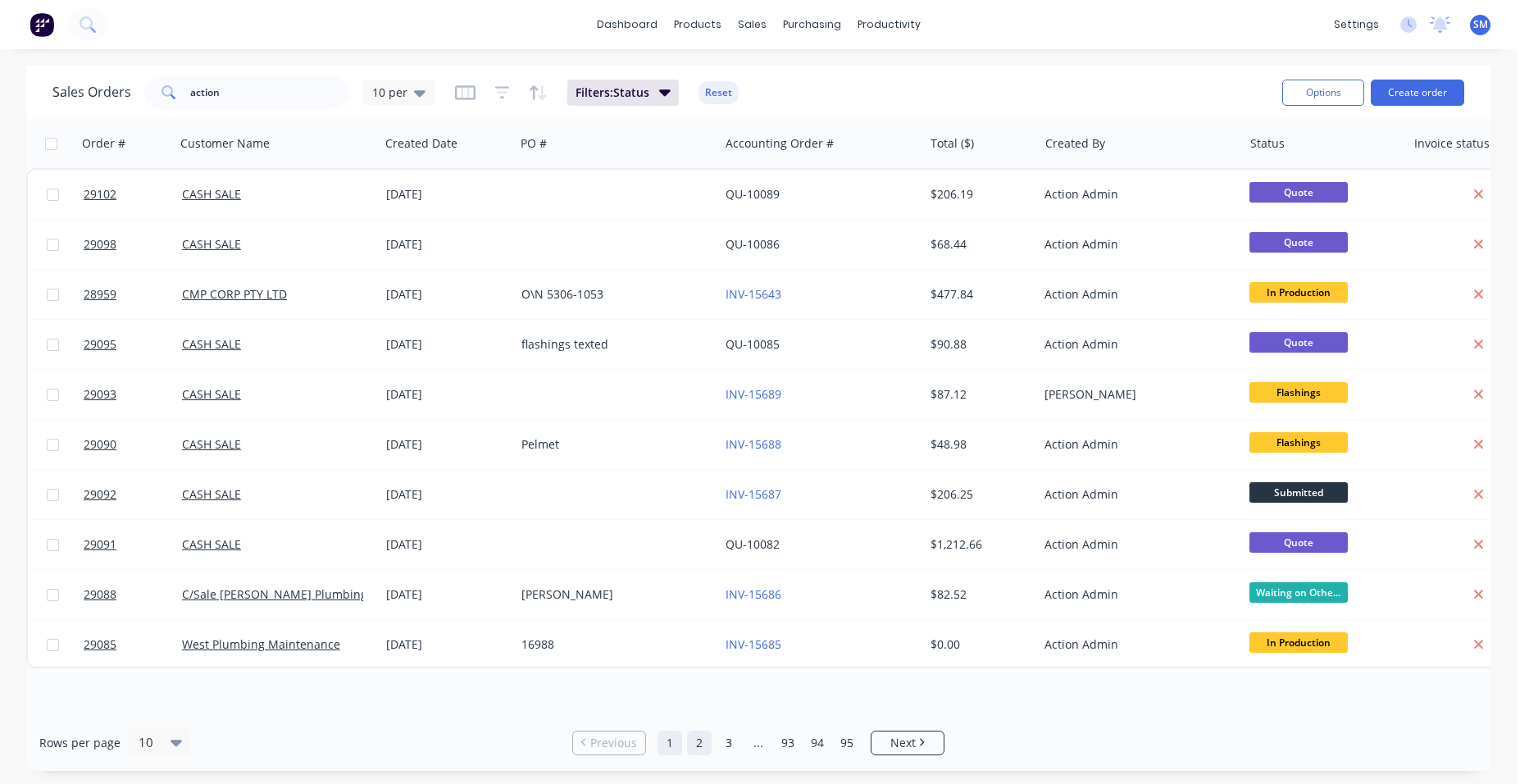
click at [702, 740] on link "2" at bounding box center [699, 743] width 25 height 25
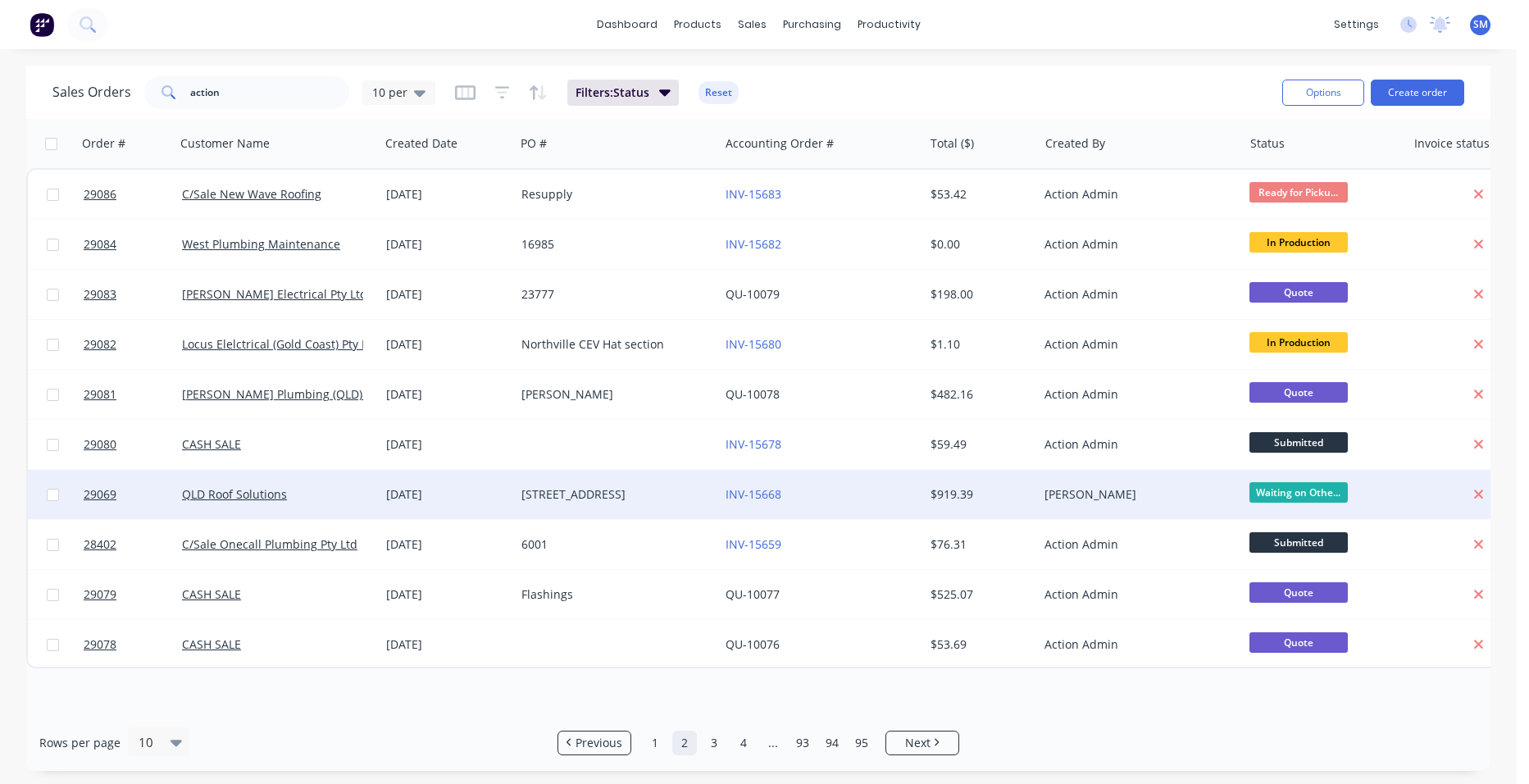
click at [860, 497] on div "INV-15668" at bounding box center [816, 494] width 182 height 17
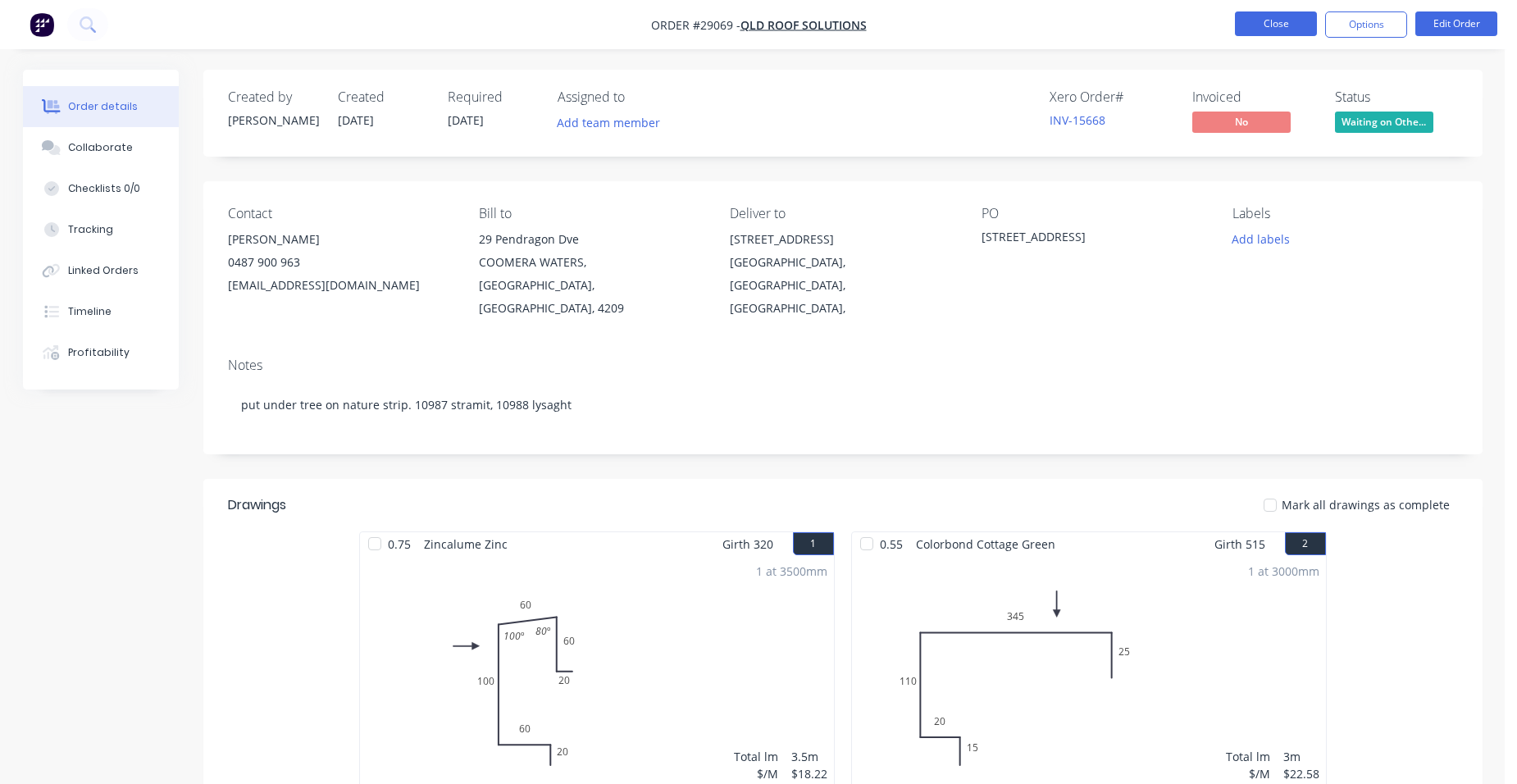
click at [1261, 25] on button "Close" at bounding box center [1276, 24] width 82 height 25
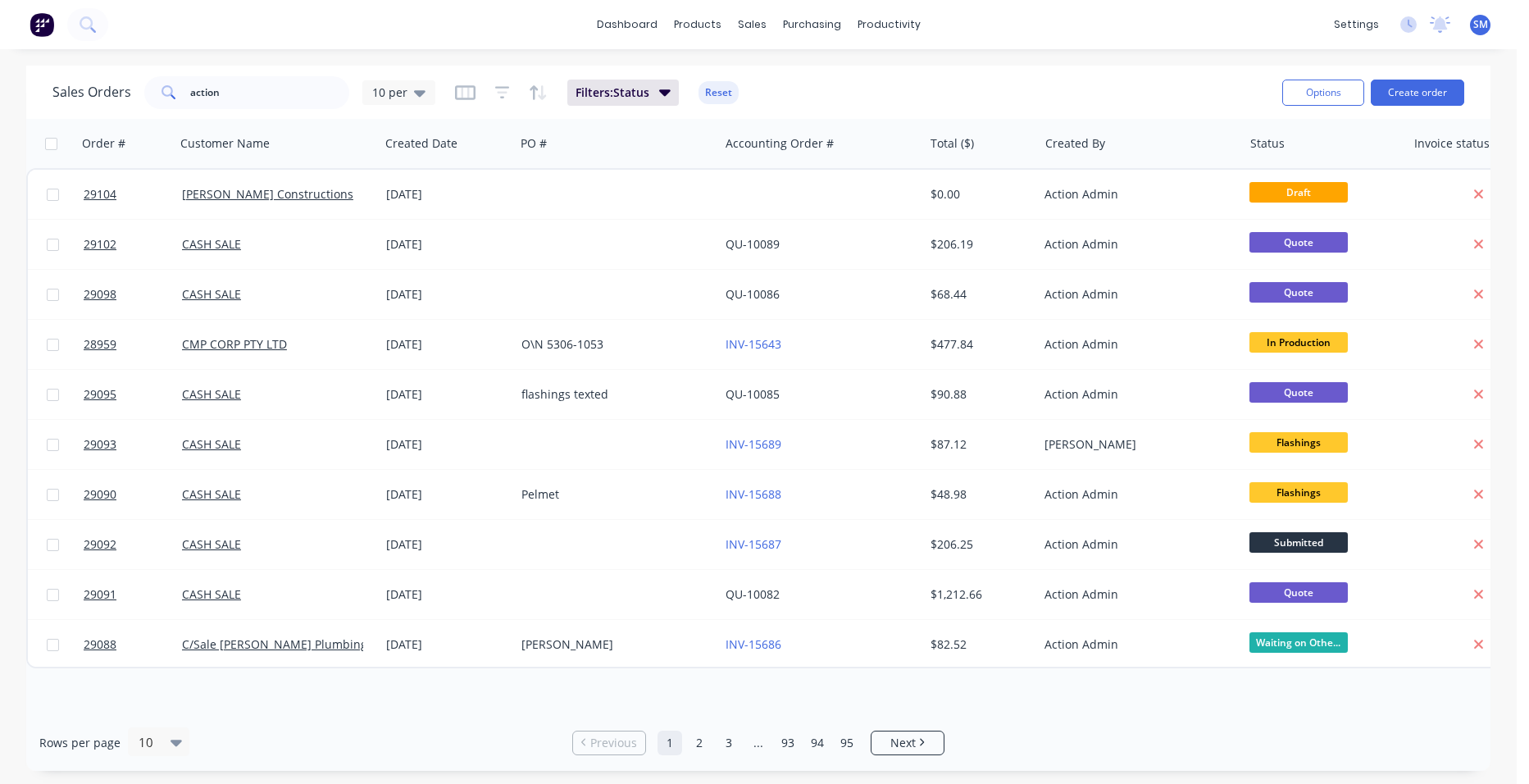
click at [731, 745] on link "3" at bounding box center [729, 743] width 25 height 25
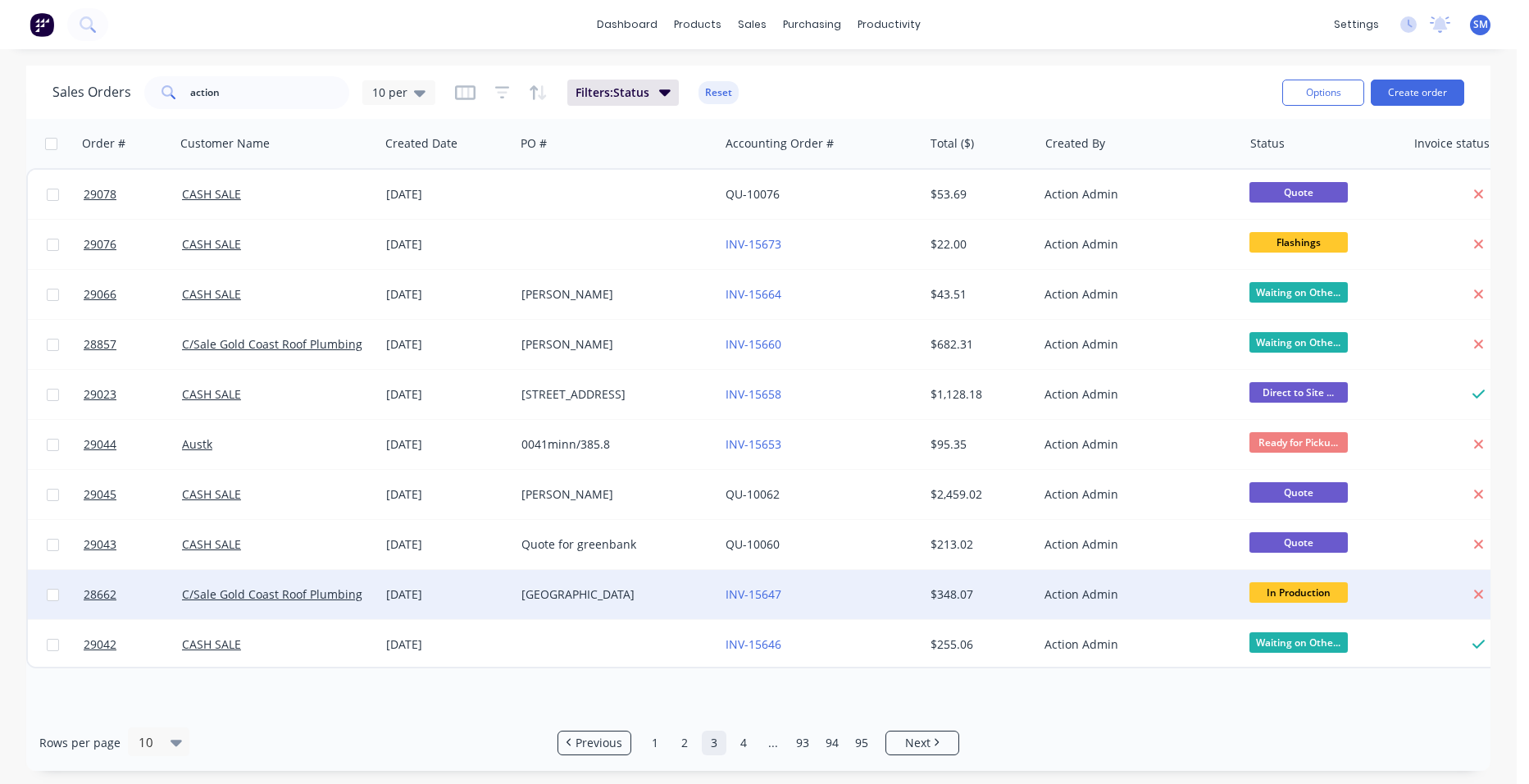
click at [814, 590] on div "INV-15647" at bounding box center [816, 594] width 182 height 17
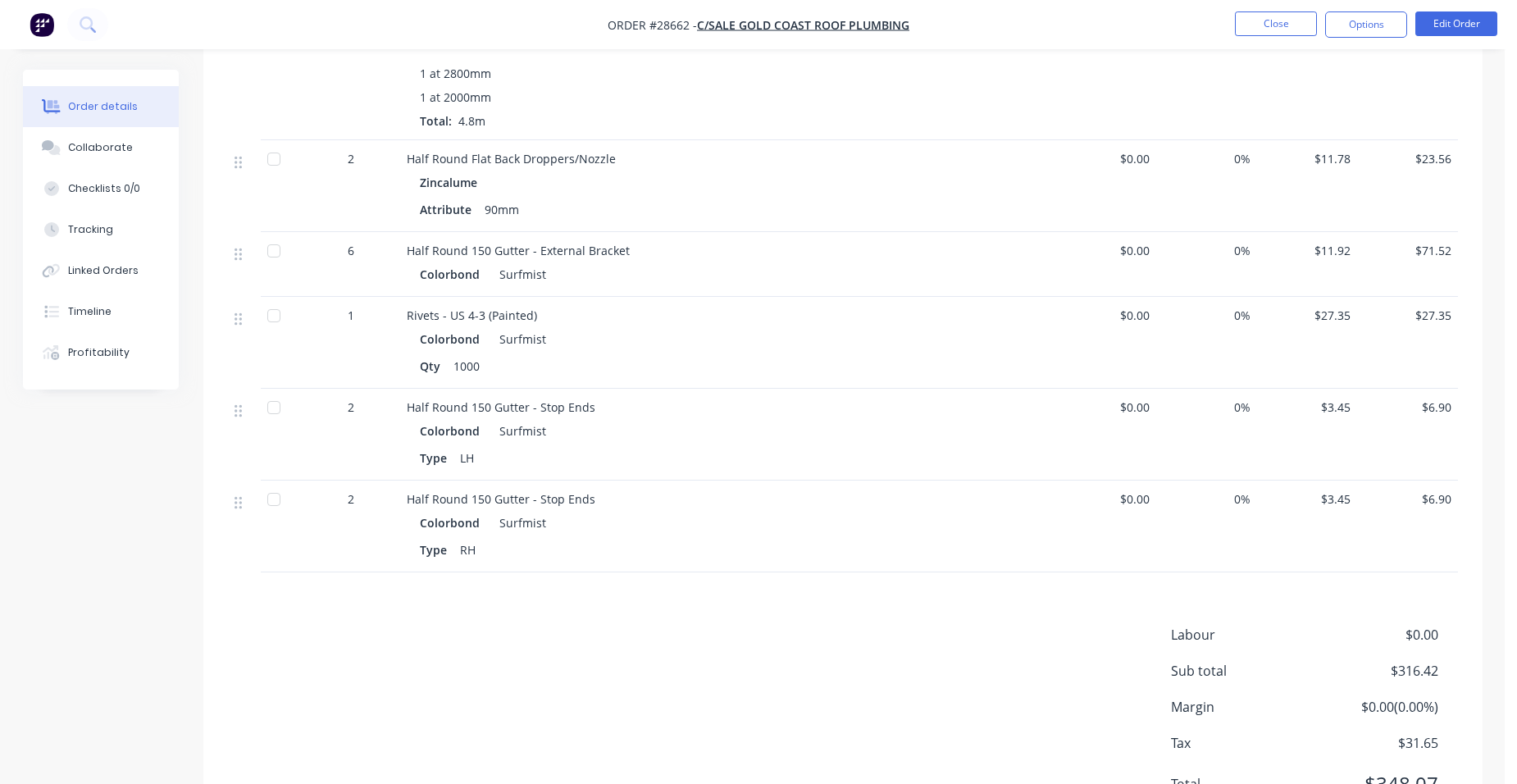
scroll to position [470, 0]
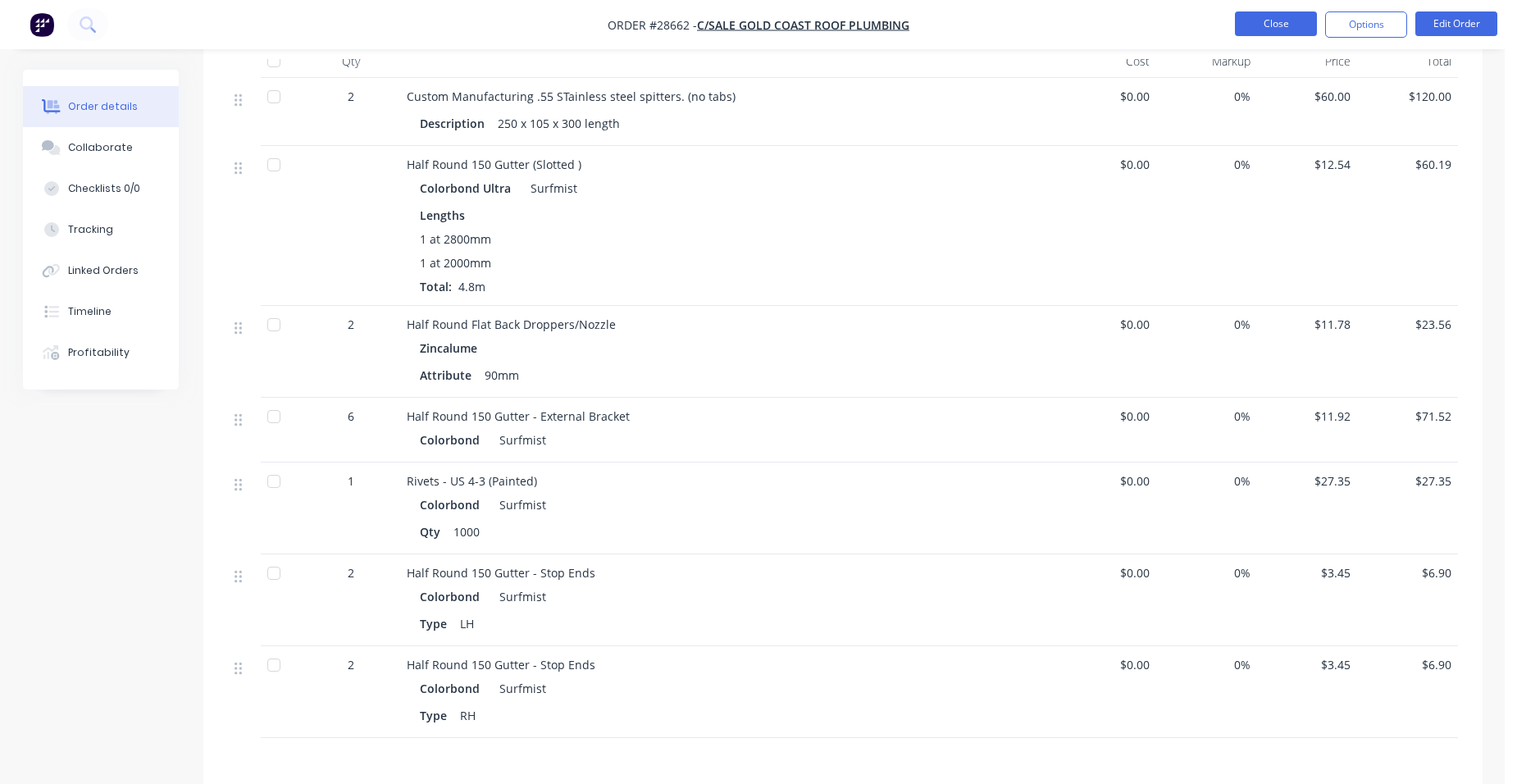
click at [1269, 18] on button "Close" at bounding box center [1276, 24] width 82 height 25
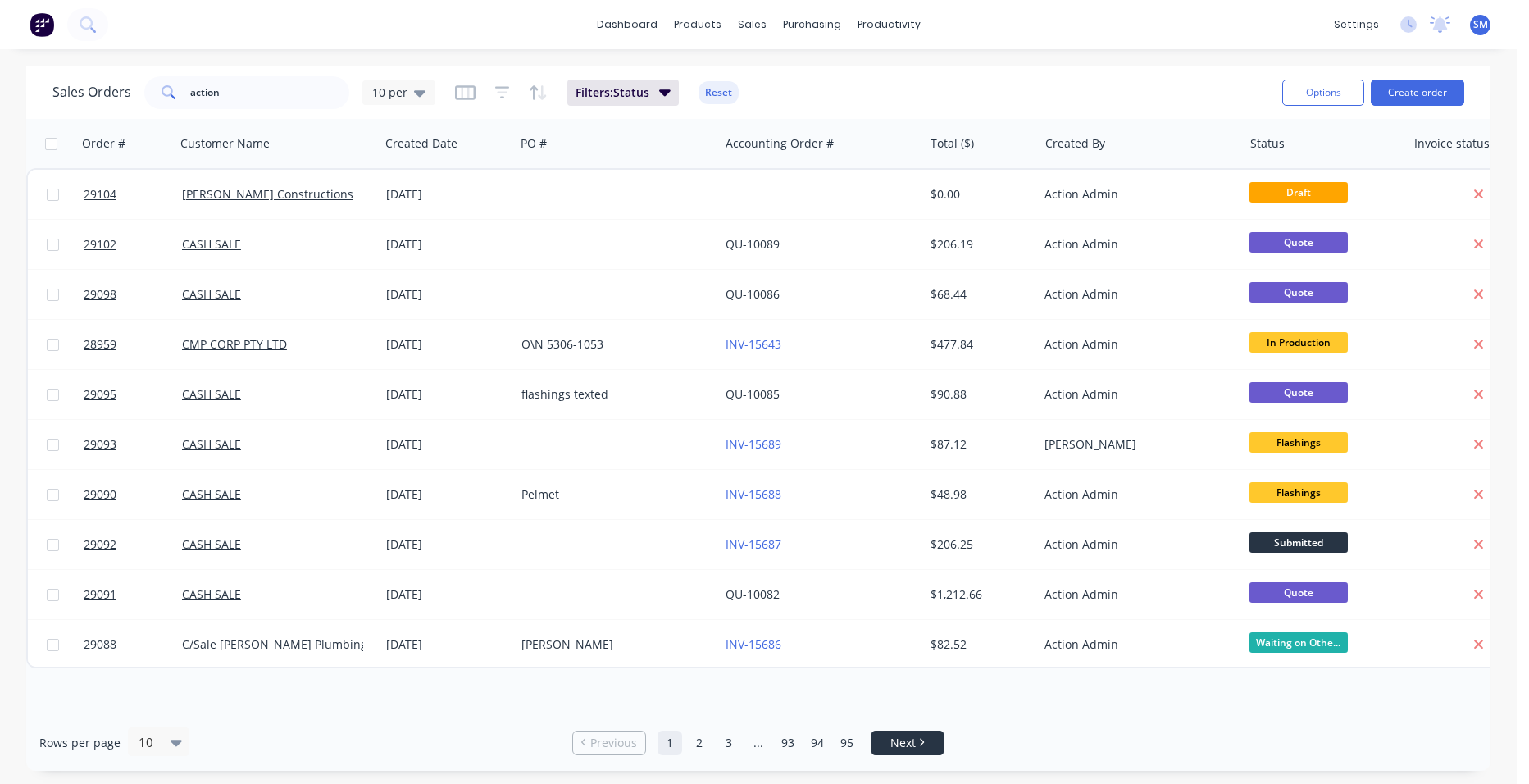
click at [884, 742] on link "Next" at bounding box center [908, 742] width 72 height 17
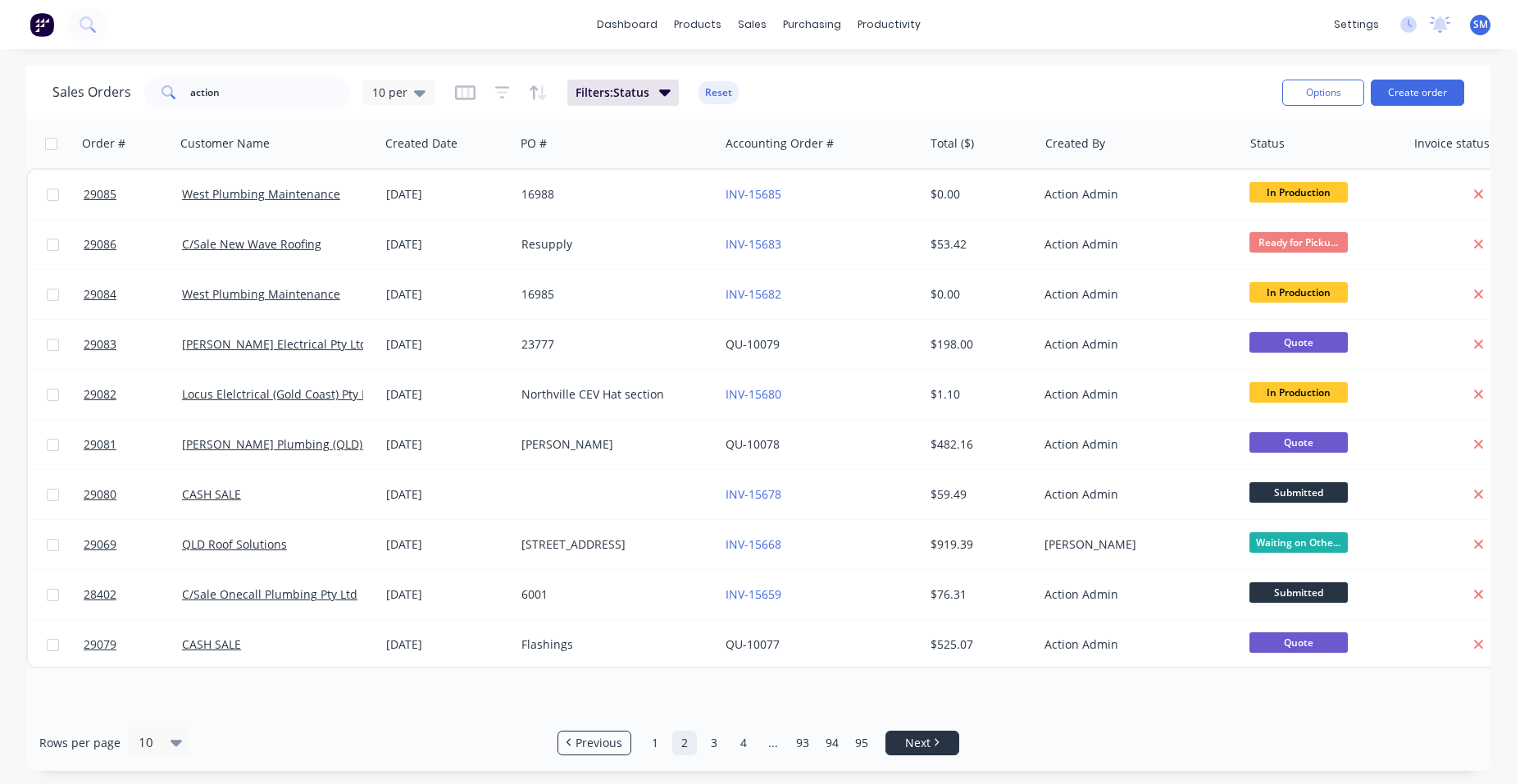
click at [921, 738] on span "Next" at bounding box center [918, 742] width 25 height 17
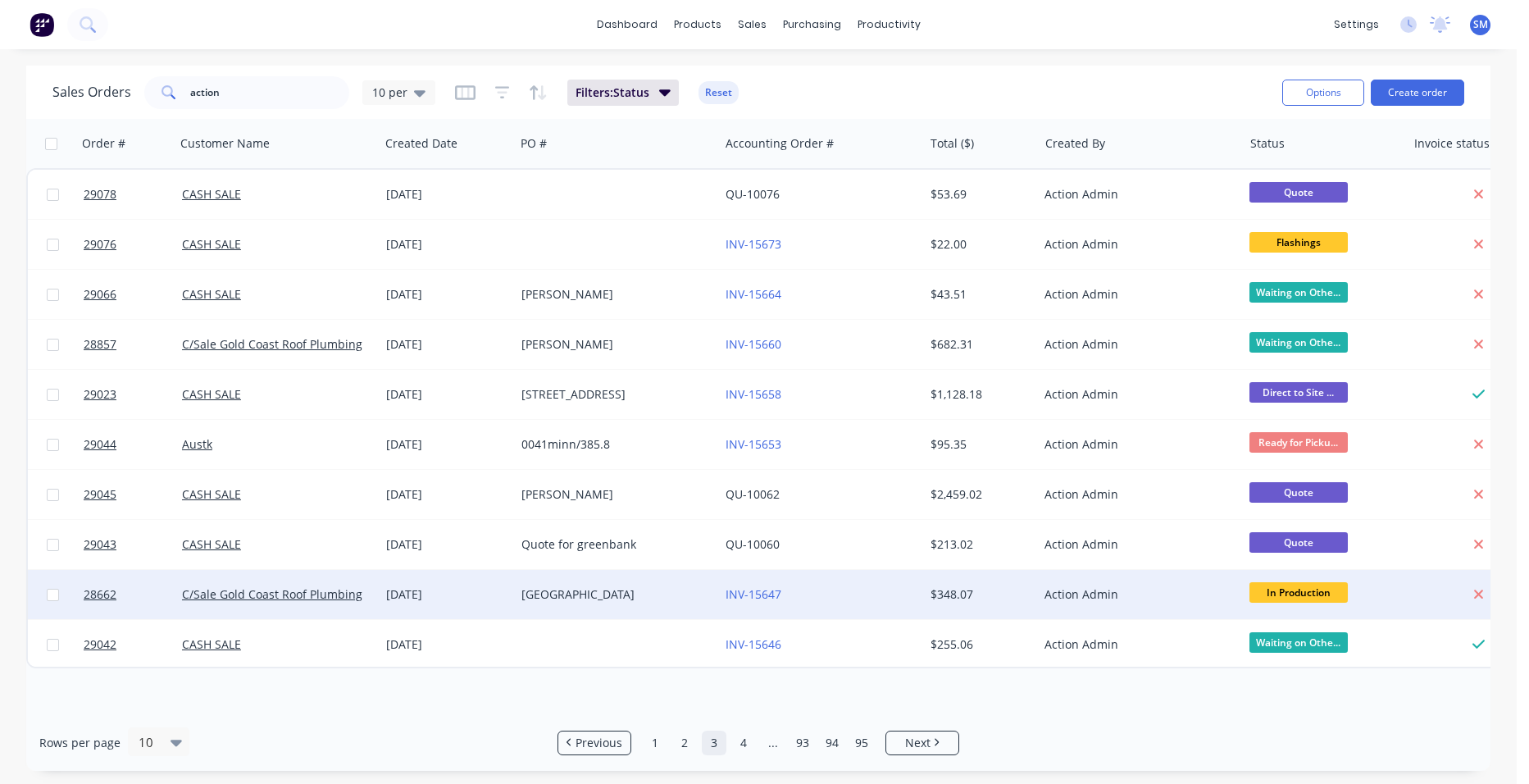
click at [863, 584] on div "INV-15647" at bounding box center [821, 595] width 204 height 49
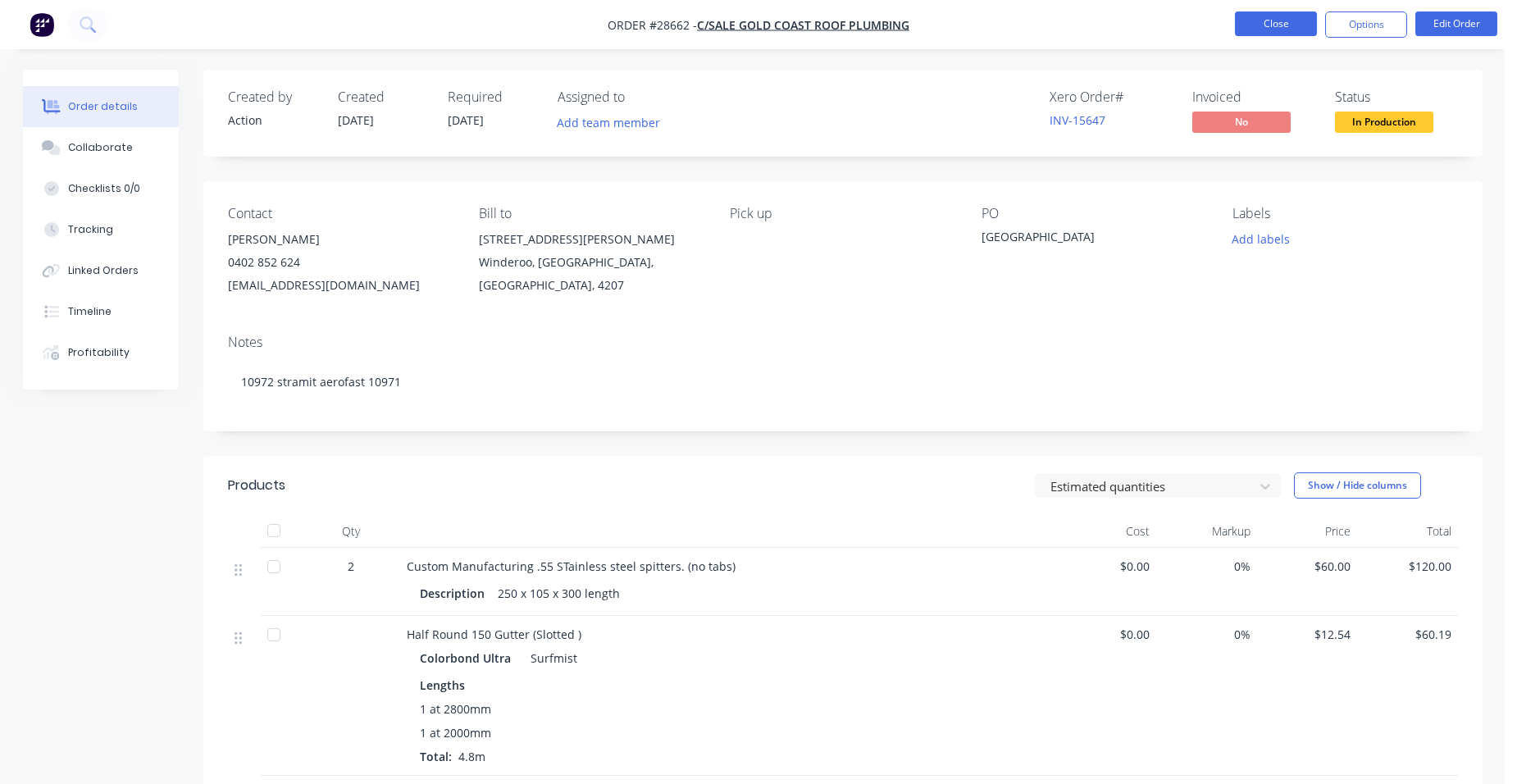
click at [1258, 27] on button "Close" at bounding box center [1276, 24] width 82 height 25
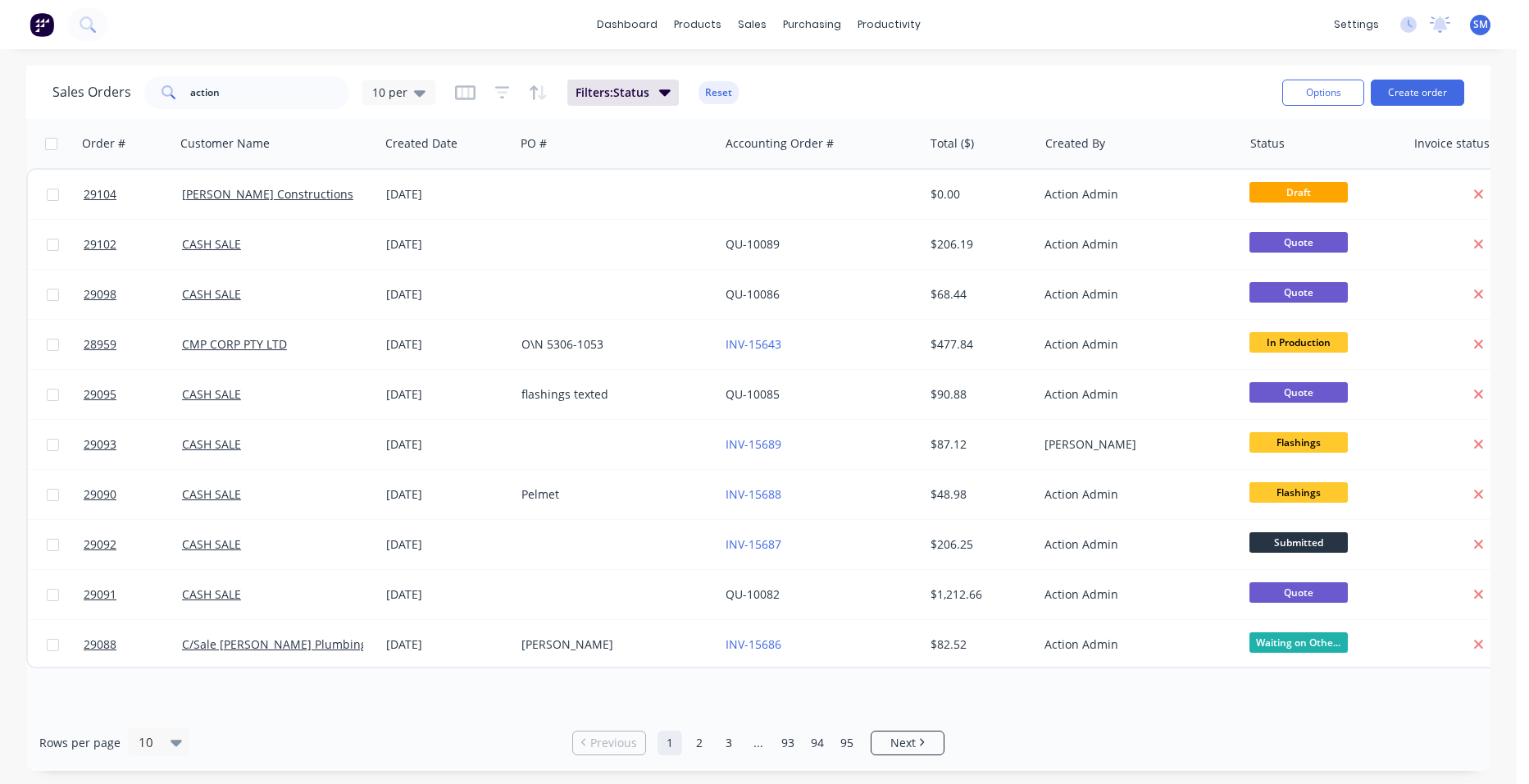
click at [869, 742] on ul "Previous 1 2 3 ... 93 94 95 Next" at bounding box center [758, 743] width 385 height 25
click at [883, 741] on link "Next" at bounding box center [908, 742] width 72 height 17
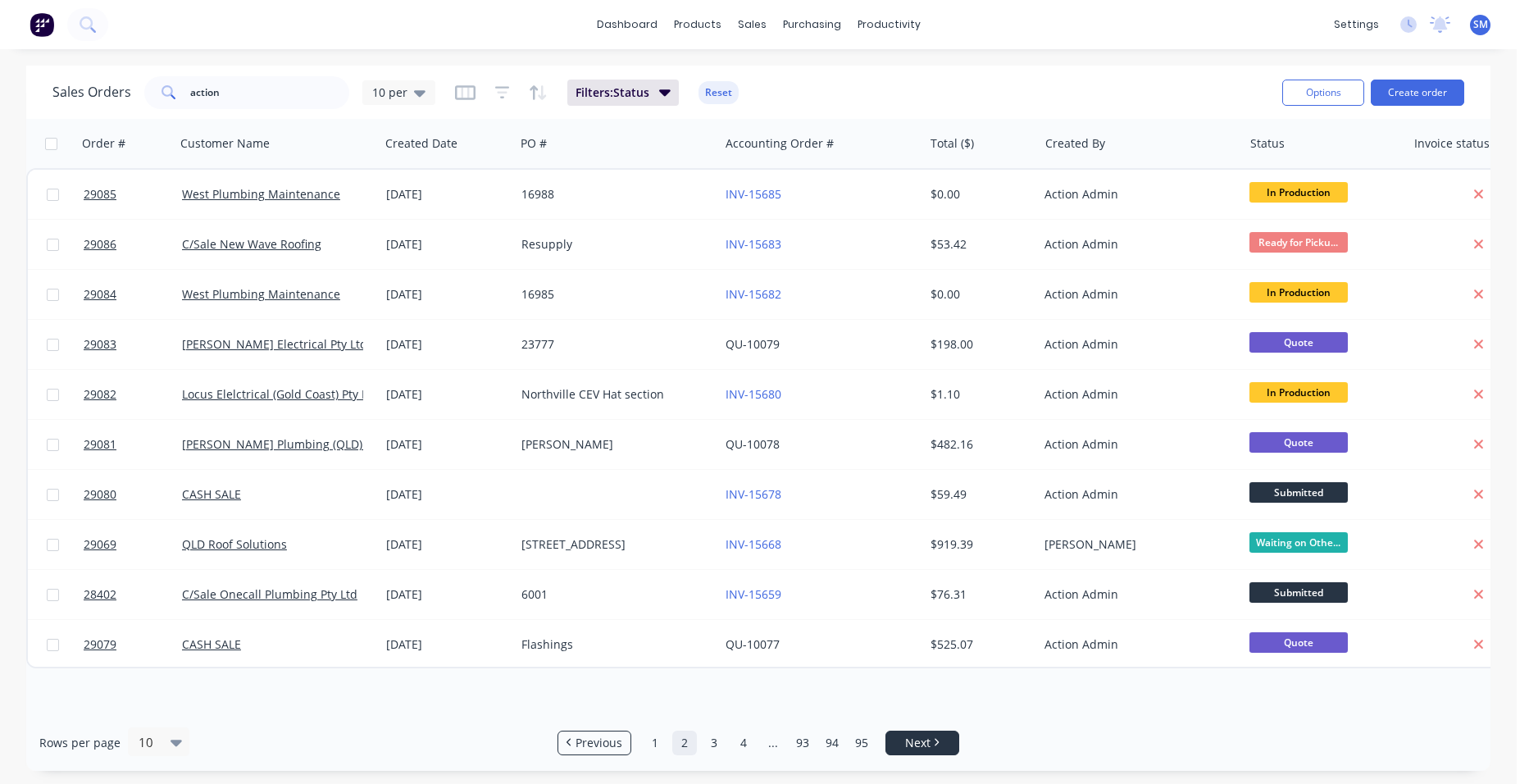
click at [935, 736] on link "Next" at bounding box center [922, 742] width 72 height 17
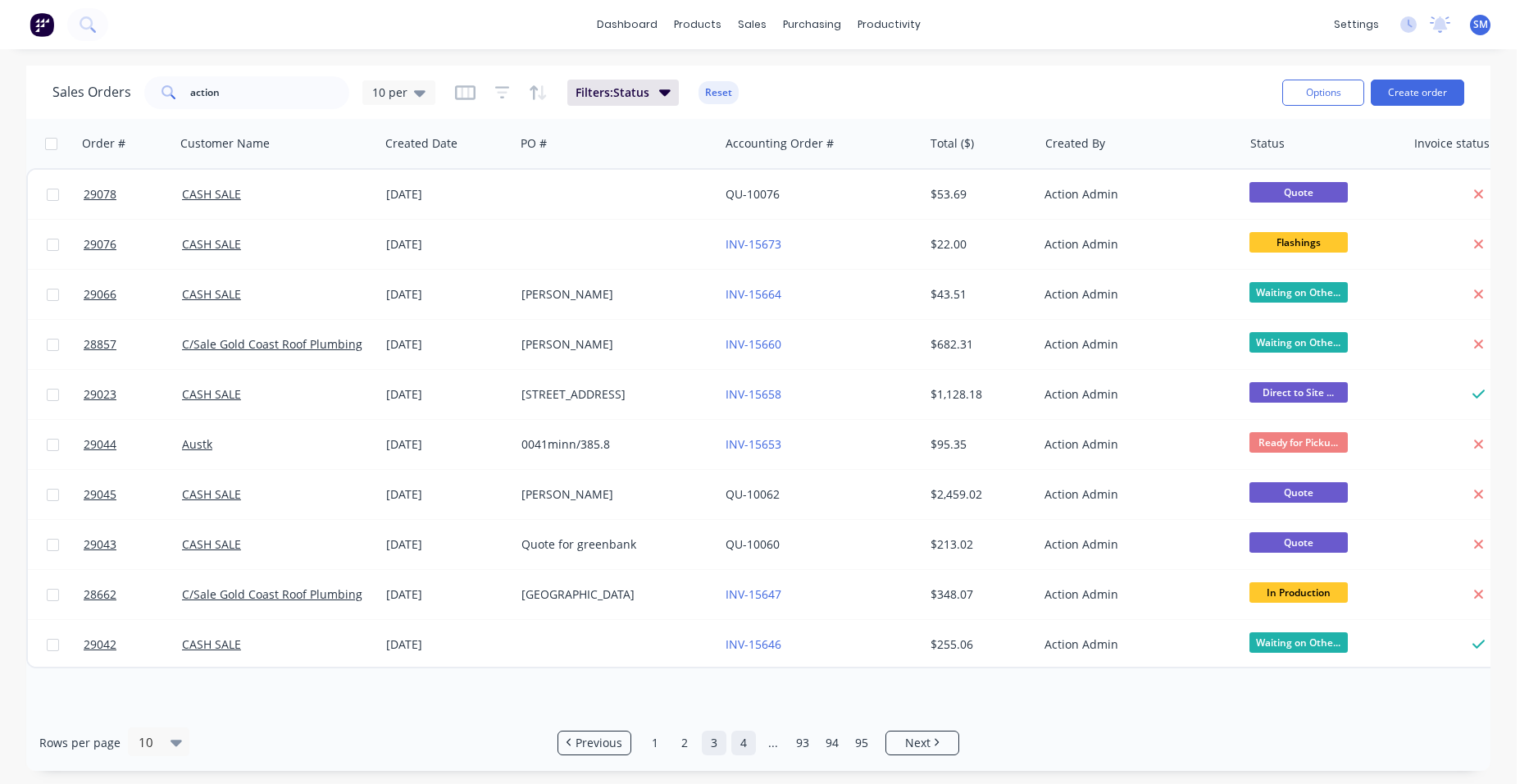
click at [743, 746] on link "4" at bounding box center [744, 743] width 25 height 25
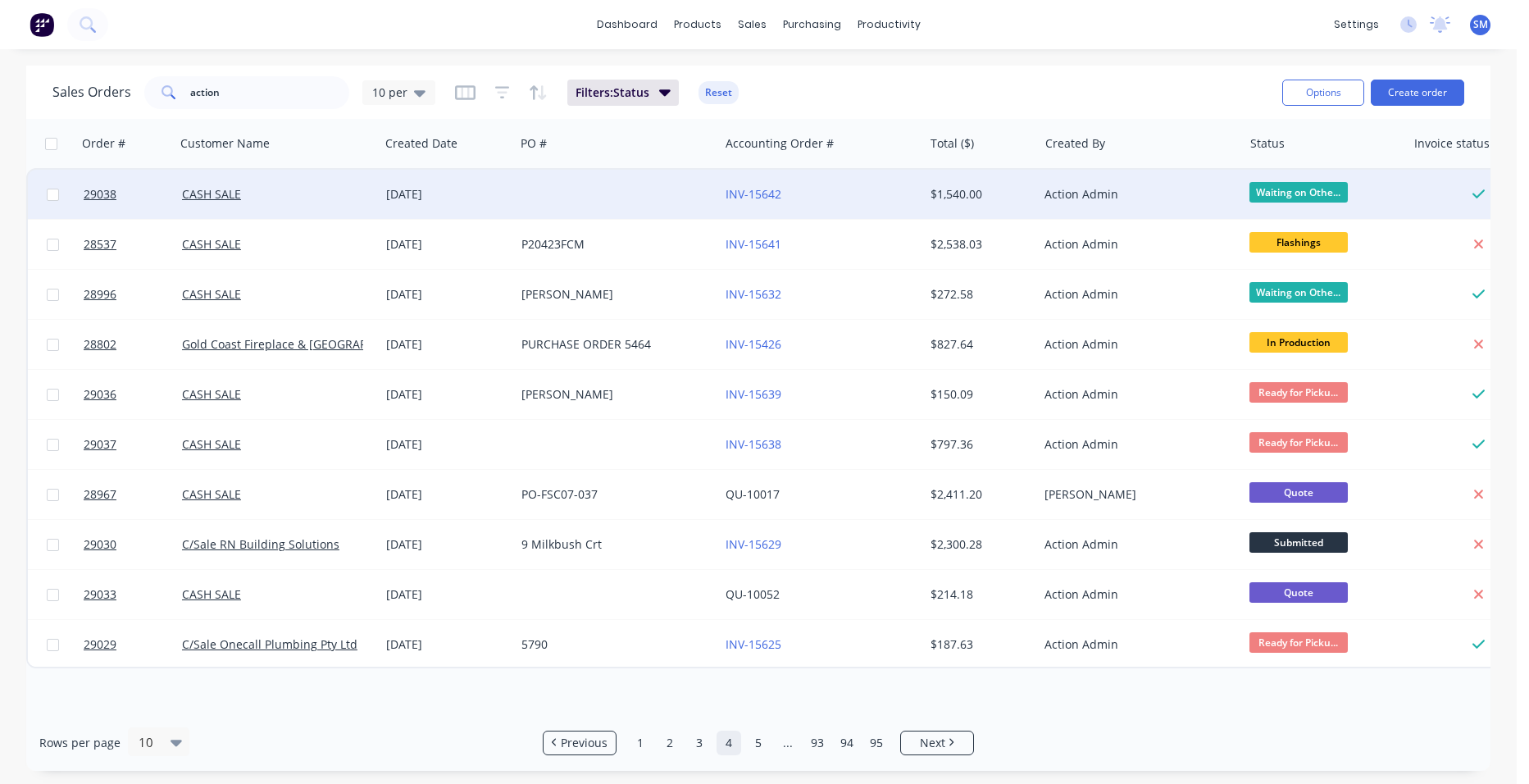
click at [867, 186] on div "INV-15642" at bounding box center [816, 194] width 182 height 17
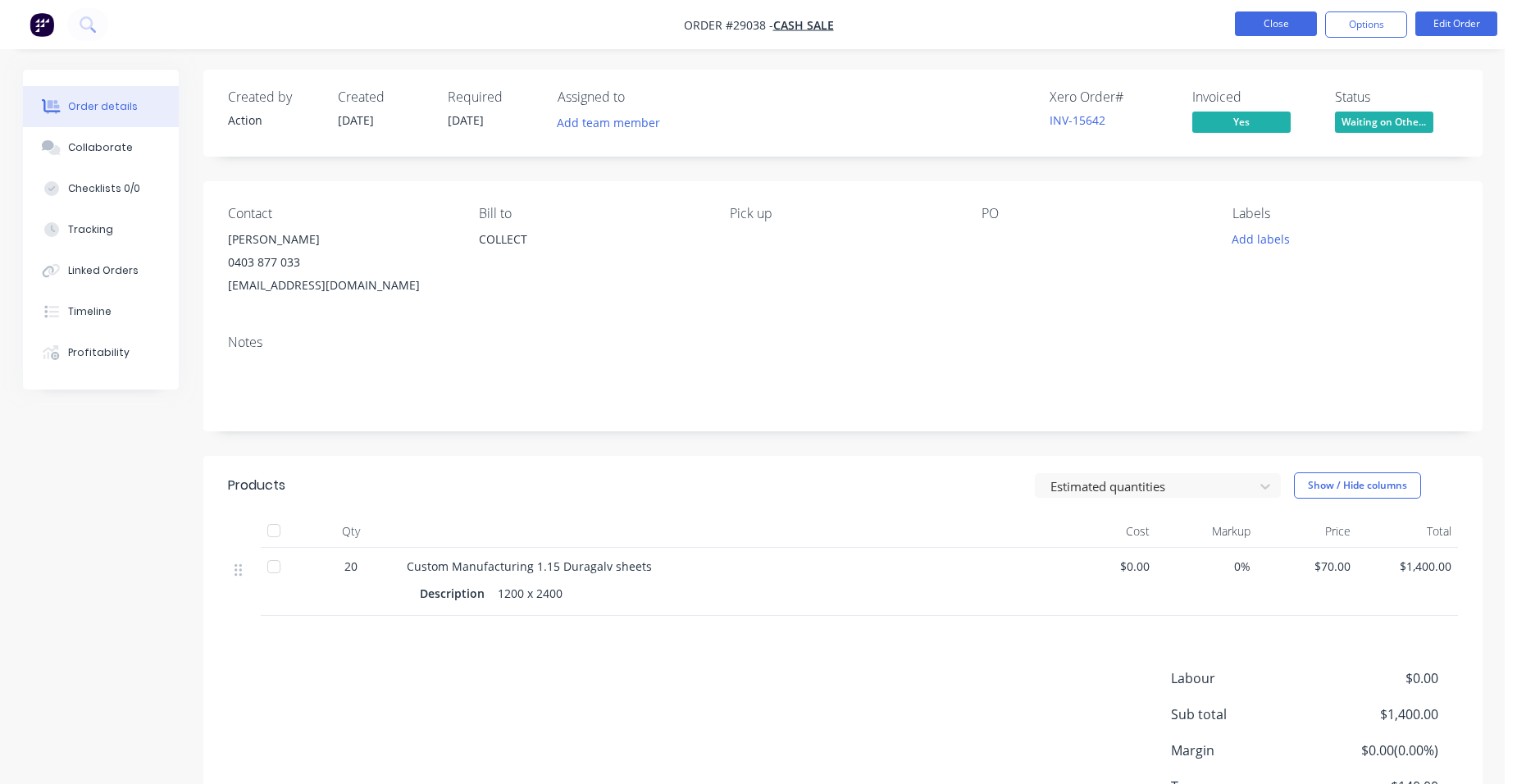
click at [1256, 12] on button "Close" at bounding box center [1276, 24] width 82 height 25
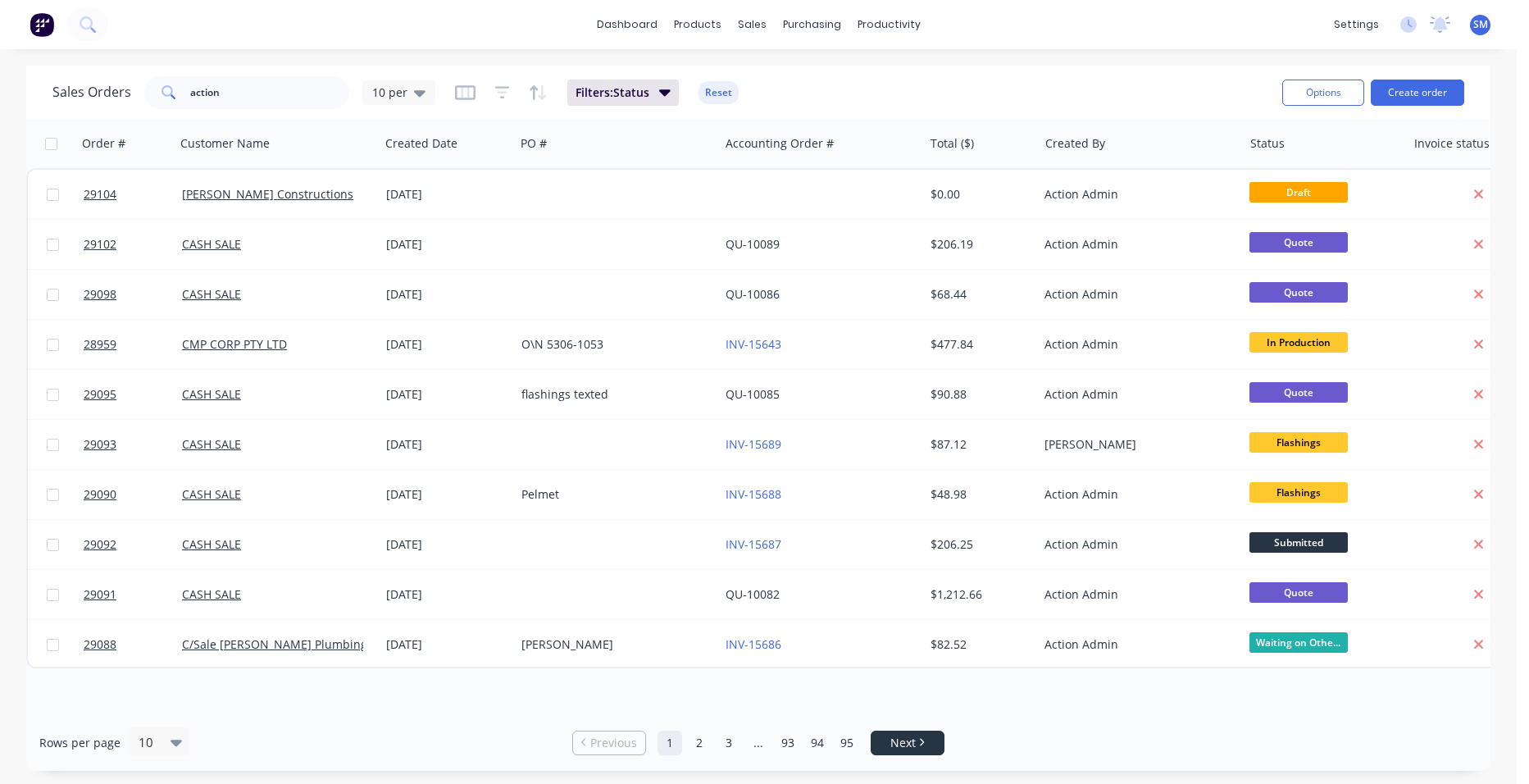
click at [895, 738] on span "Next" at bounding box center [903, 742] width 25 height 17
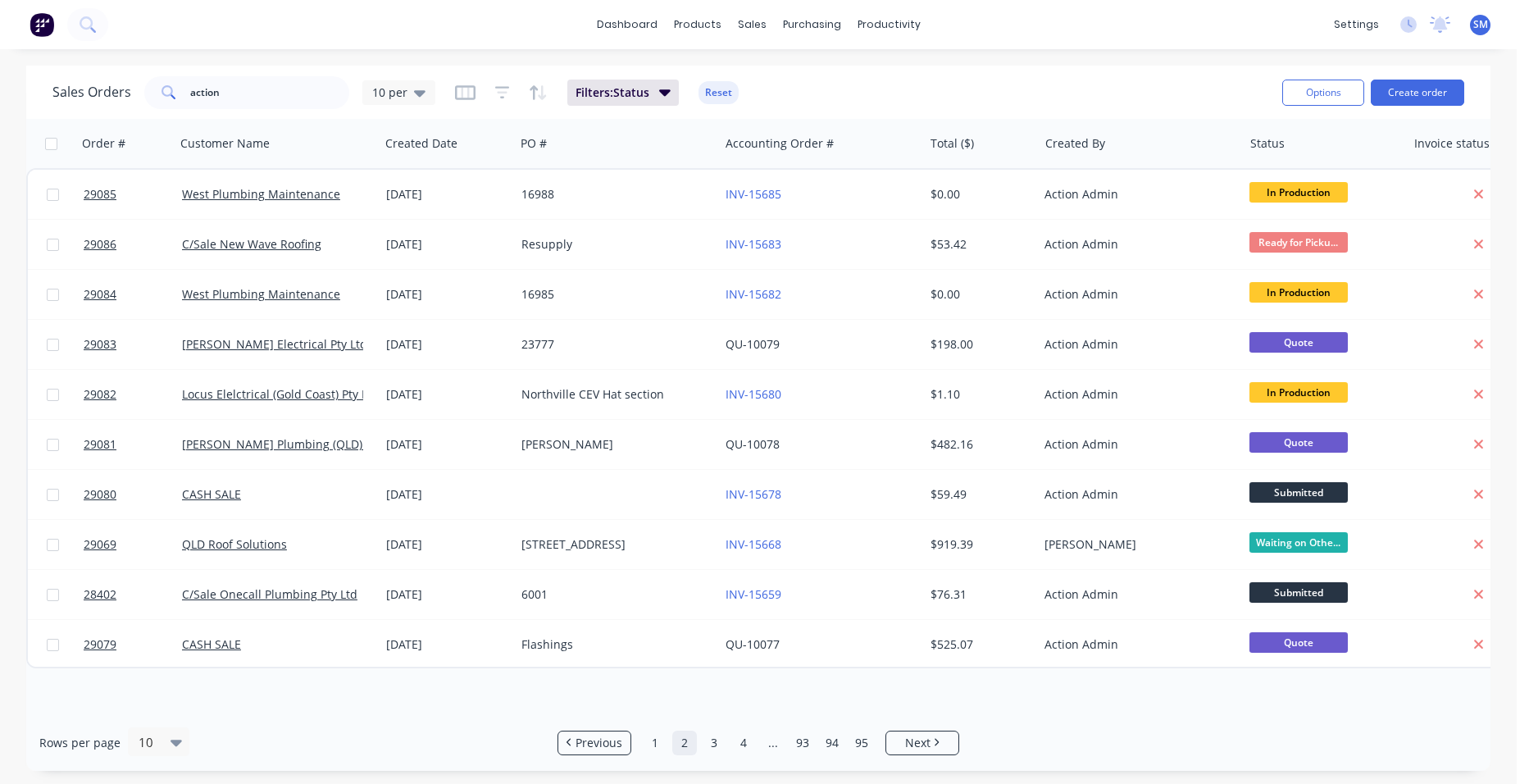
click at [878, 734] on ul "Previous 1 2 3 4 ... 93 94 95 Next" at bounding box center [758, 743] width 415 height 25
click at [911, 743] on span "Next" at bounding box center [918, 742] width 25 height 17
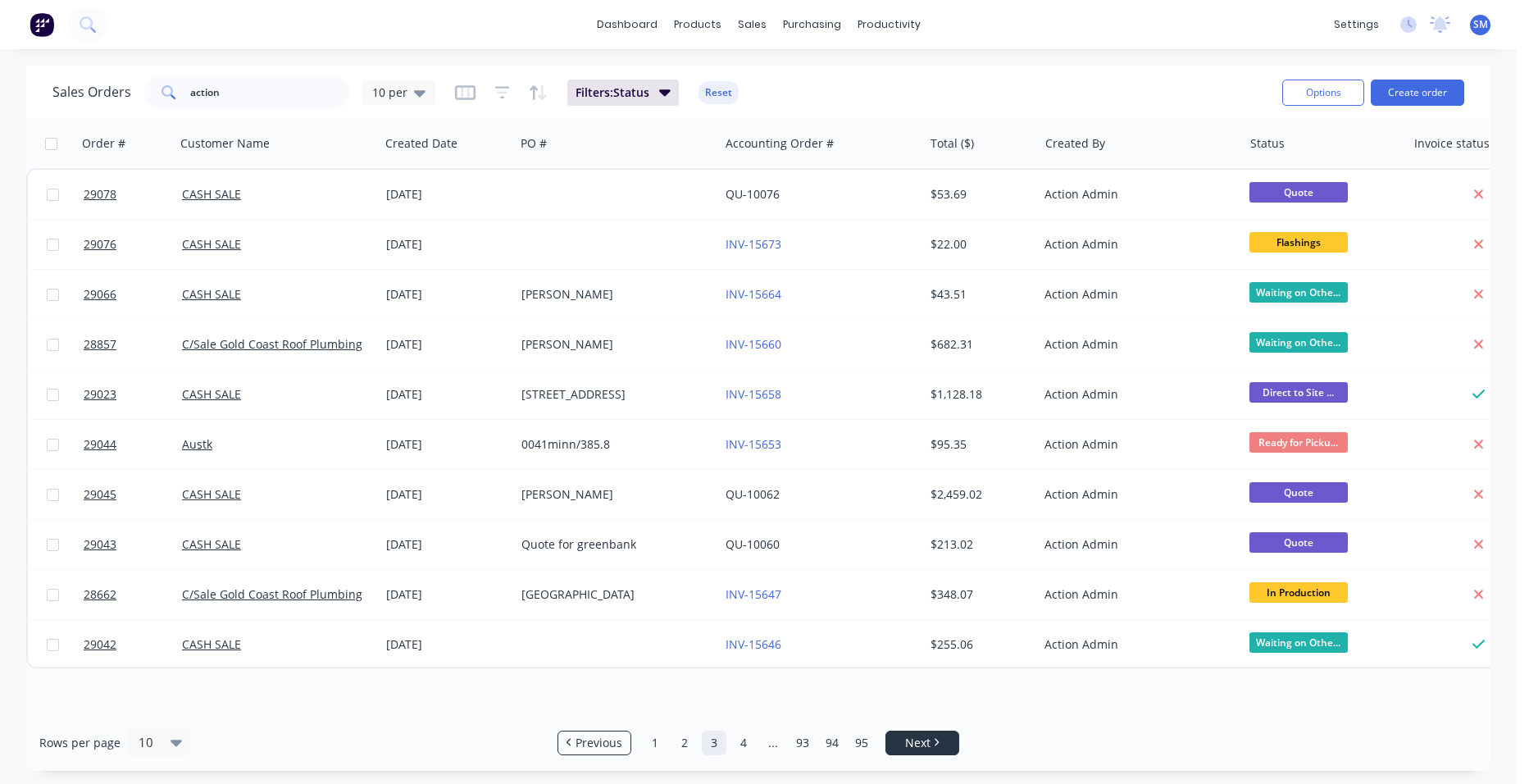
click at [911, 743] on span "Next" at bounding box center [918, 742] width 25 height 17
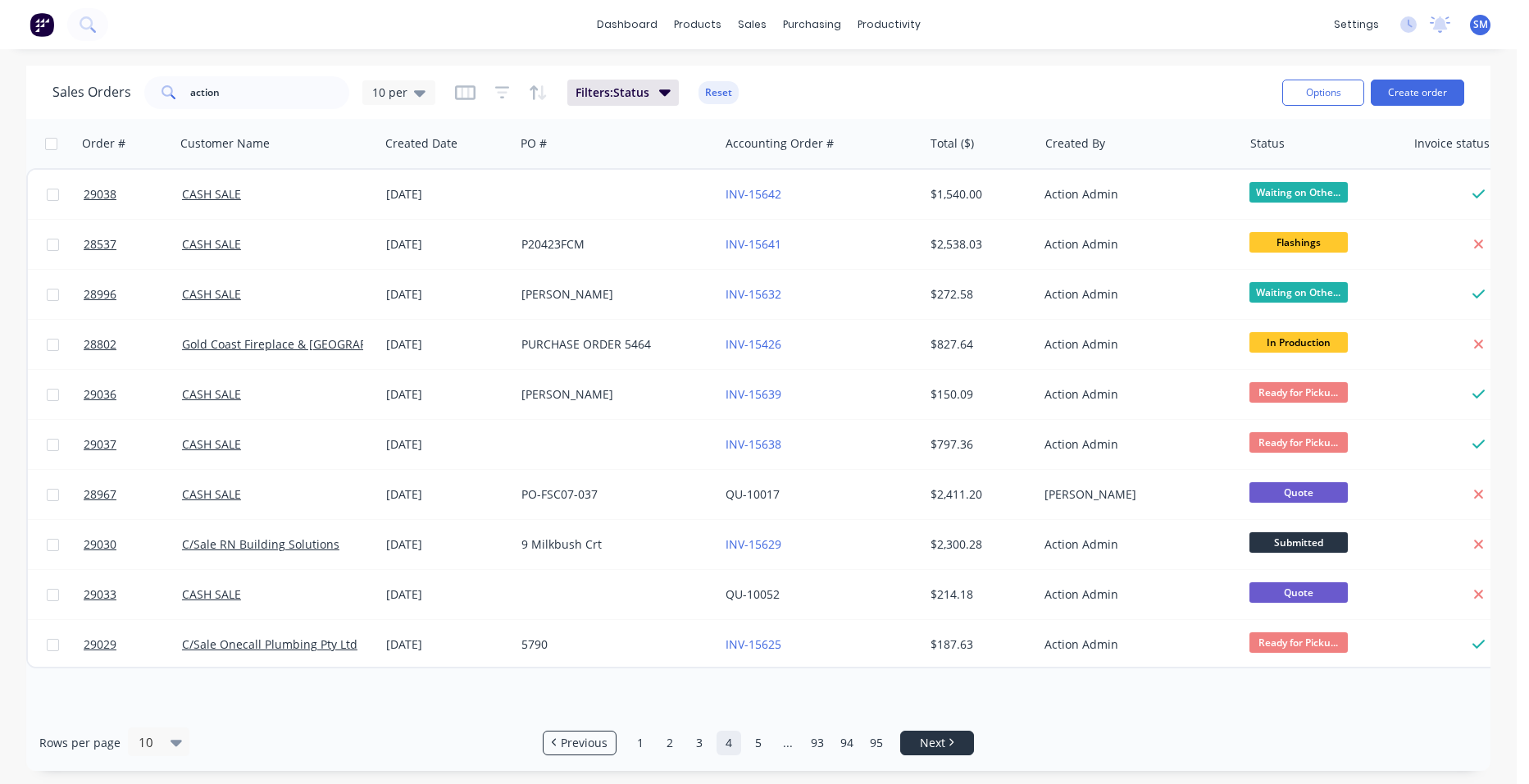
click at [911, 743] on link "Next" at bounding box center [937, 742] width 72 height 17
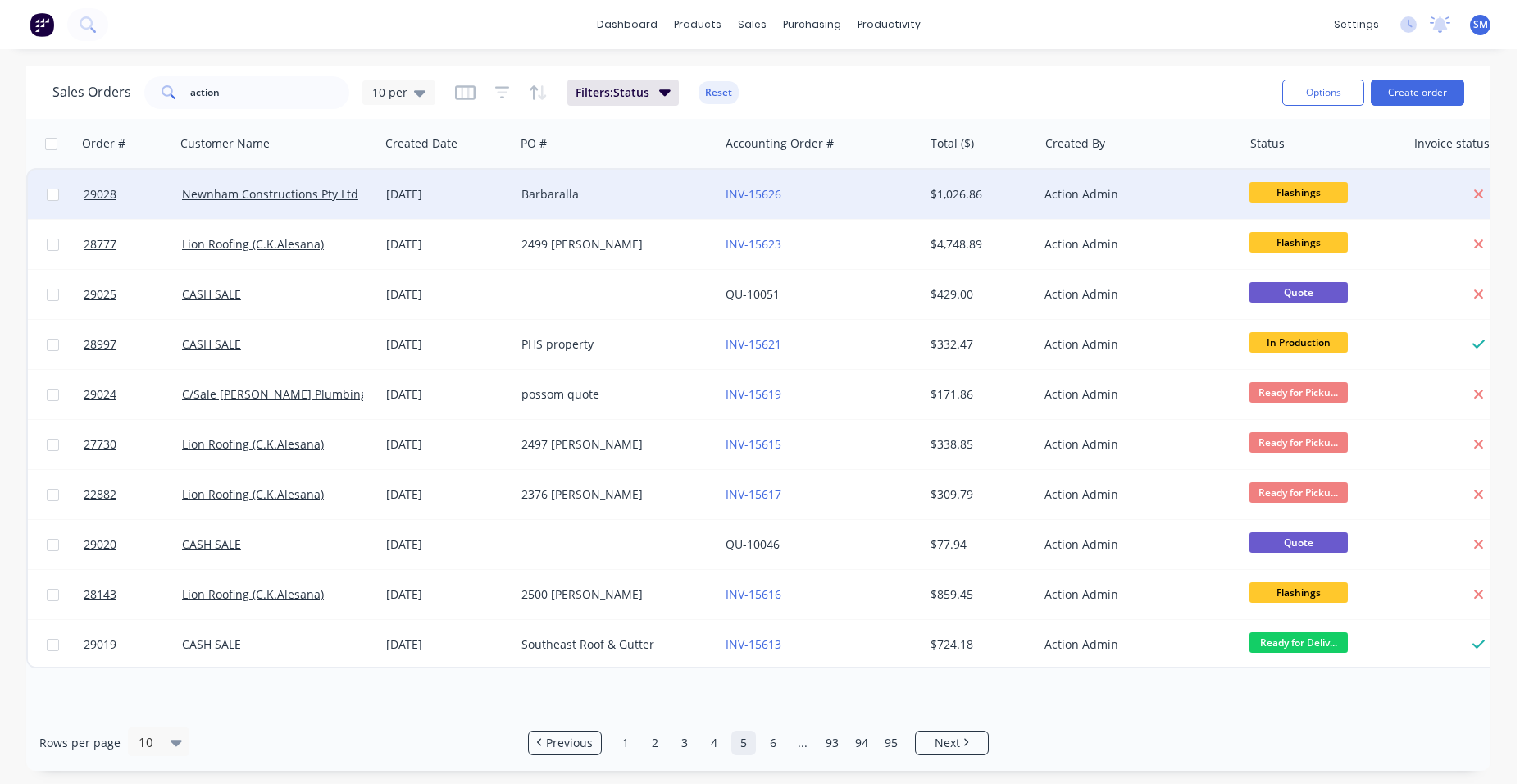
click at [833, 191] on div "INV-15626" at bounding box center [816, 194] width 182 height 17
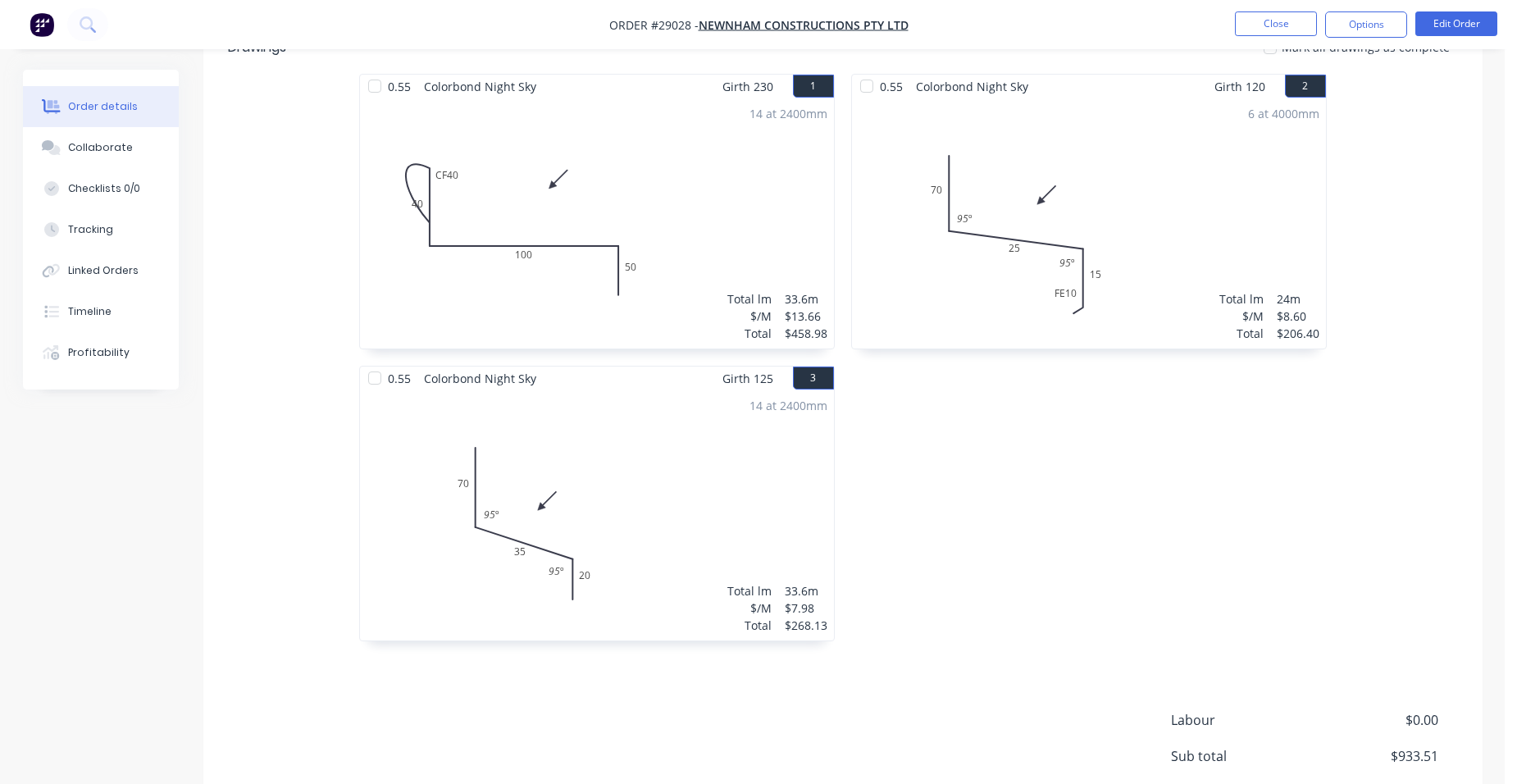
scroll to position [600, 0]
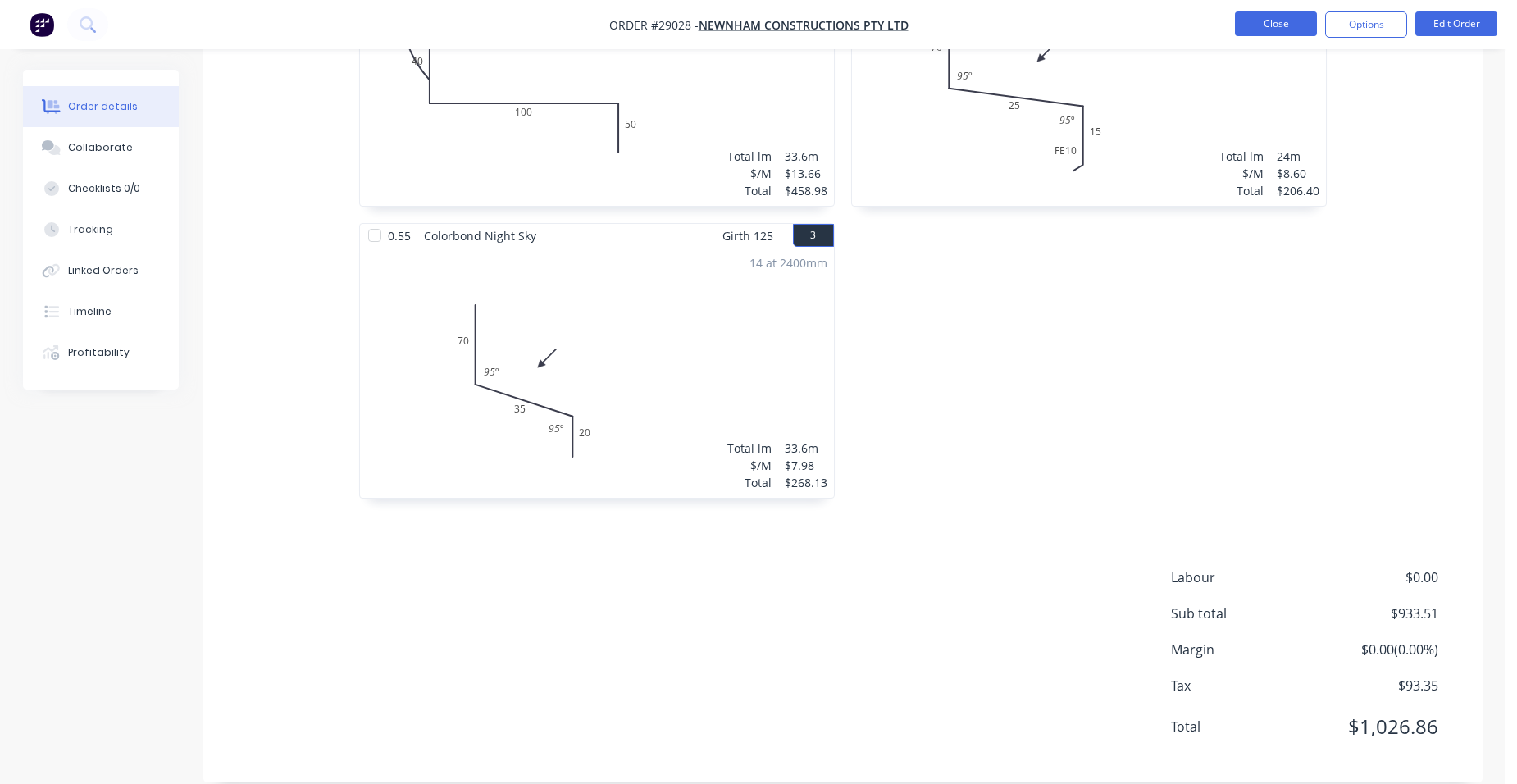
click at [1251, 26] on button "Close" at bounding box center [1276, 24] width 82 height 25
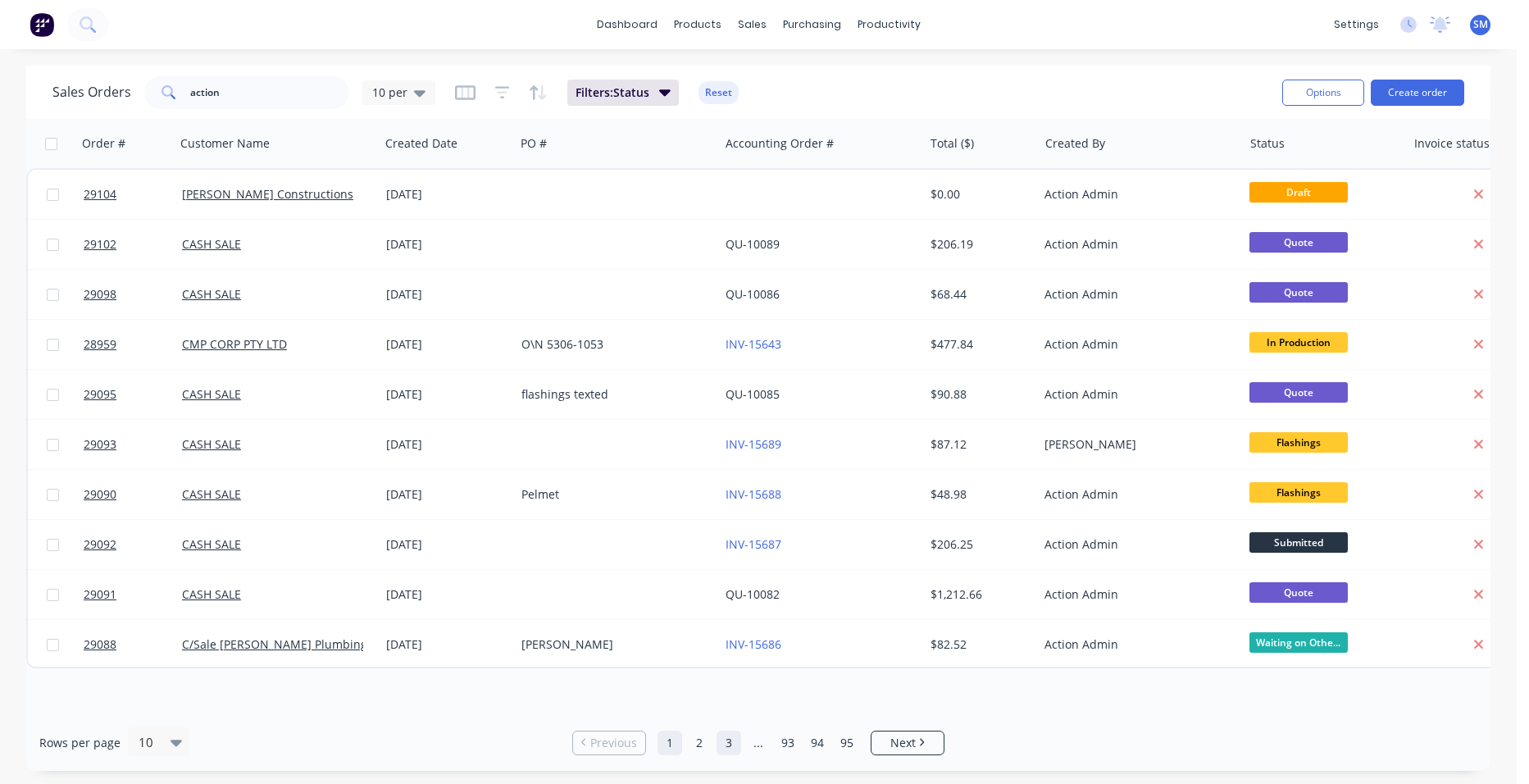
click at [719, 744] on link "3" at bounding box center [729, 743] width 25 height 25
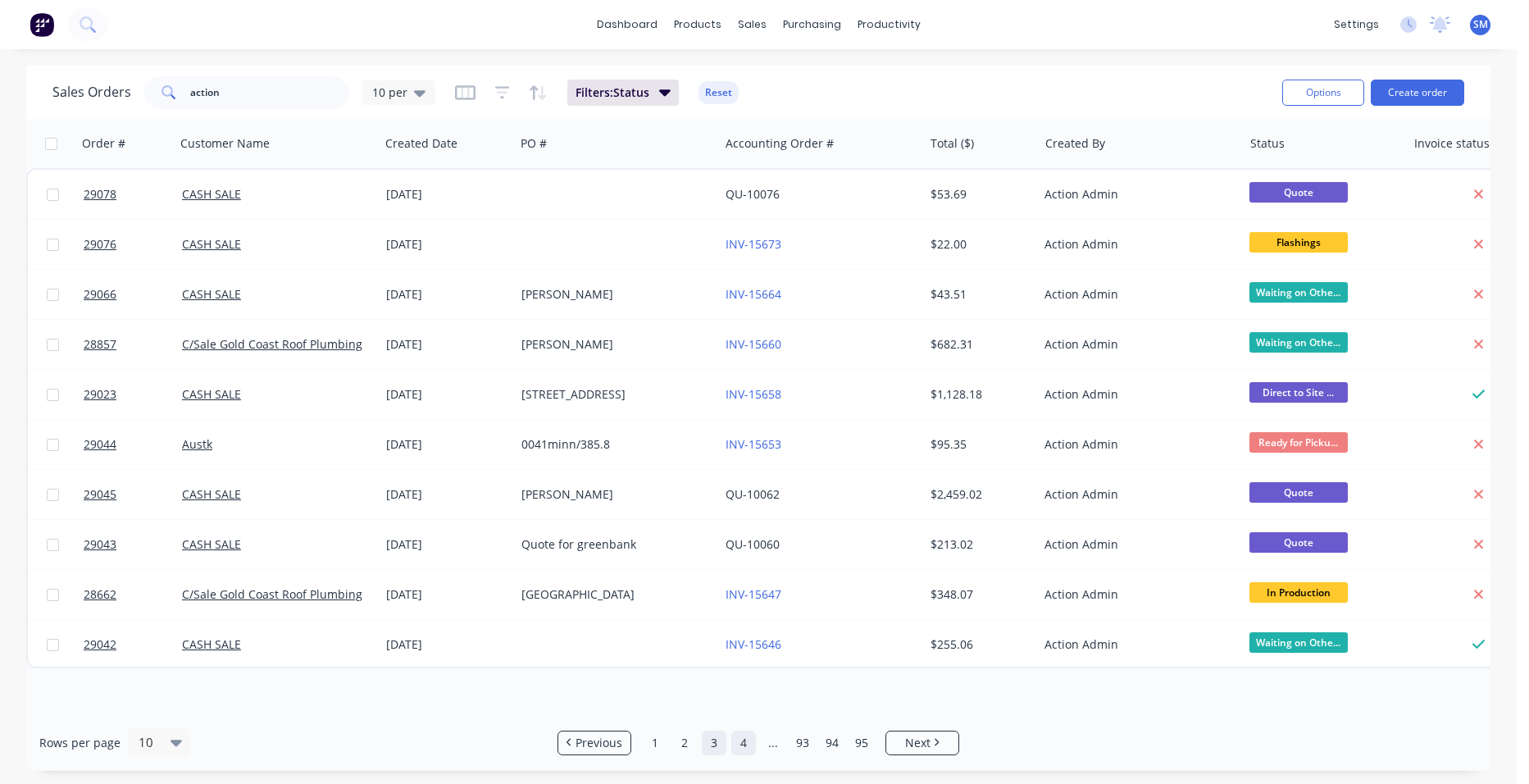
click at [741, 745] on link "4" at bounding box center [744, 743] width 25 height 25
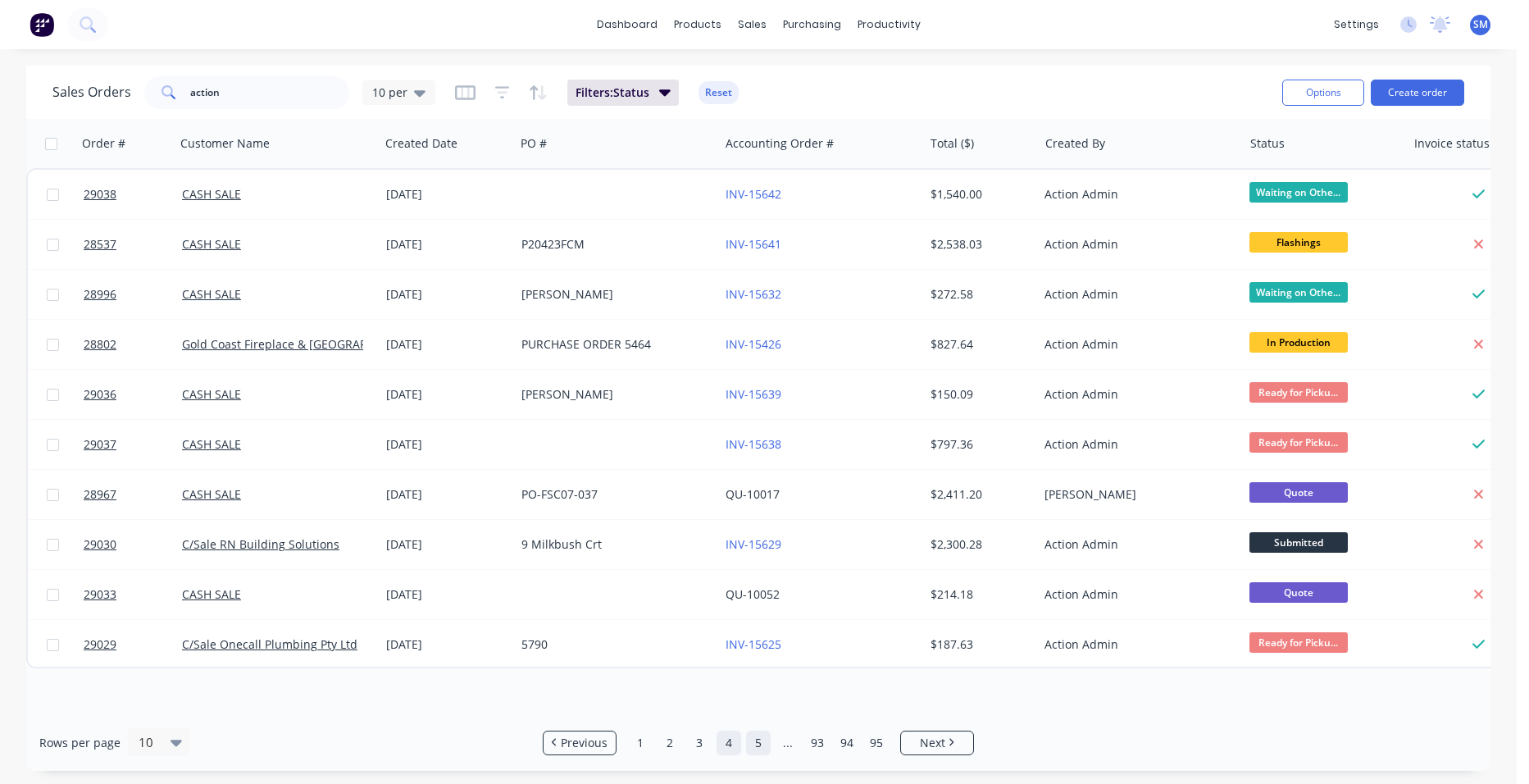
click at [750, 740] on link "5" at bounding box center [759, 743] width 25 height 25
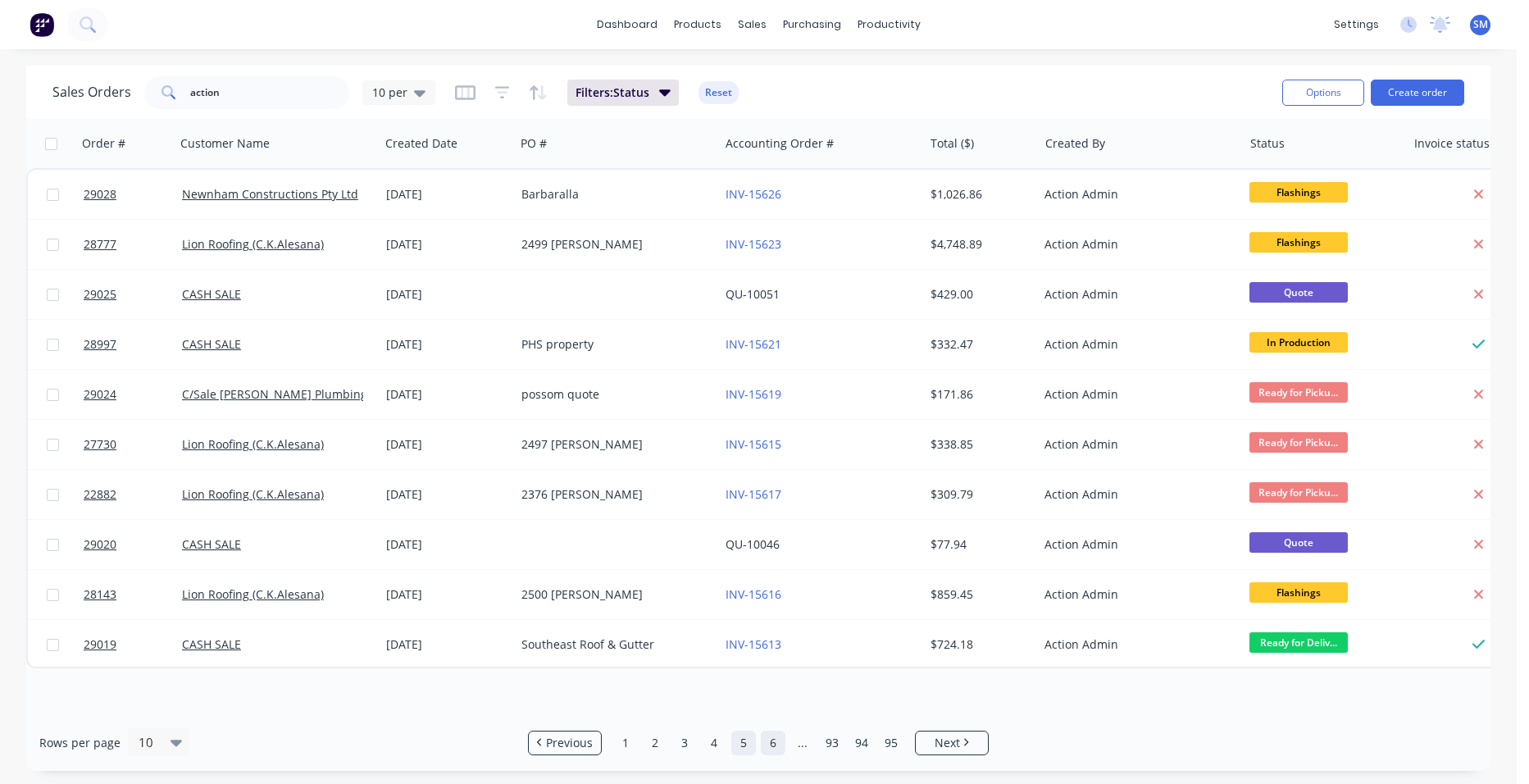
click at [772, 745] on link "6" at bounding box center [773, 743] width 25 height 25
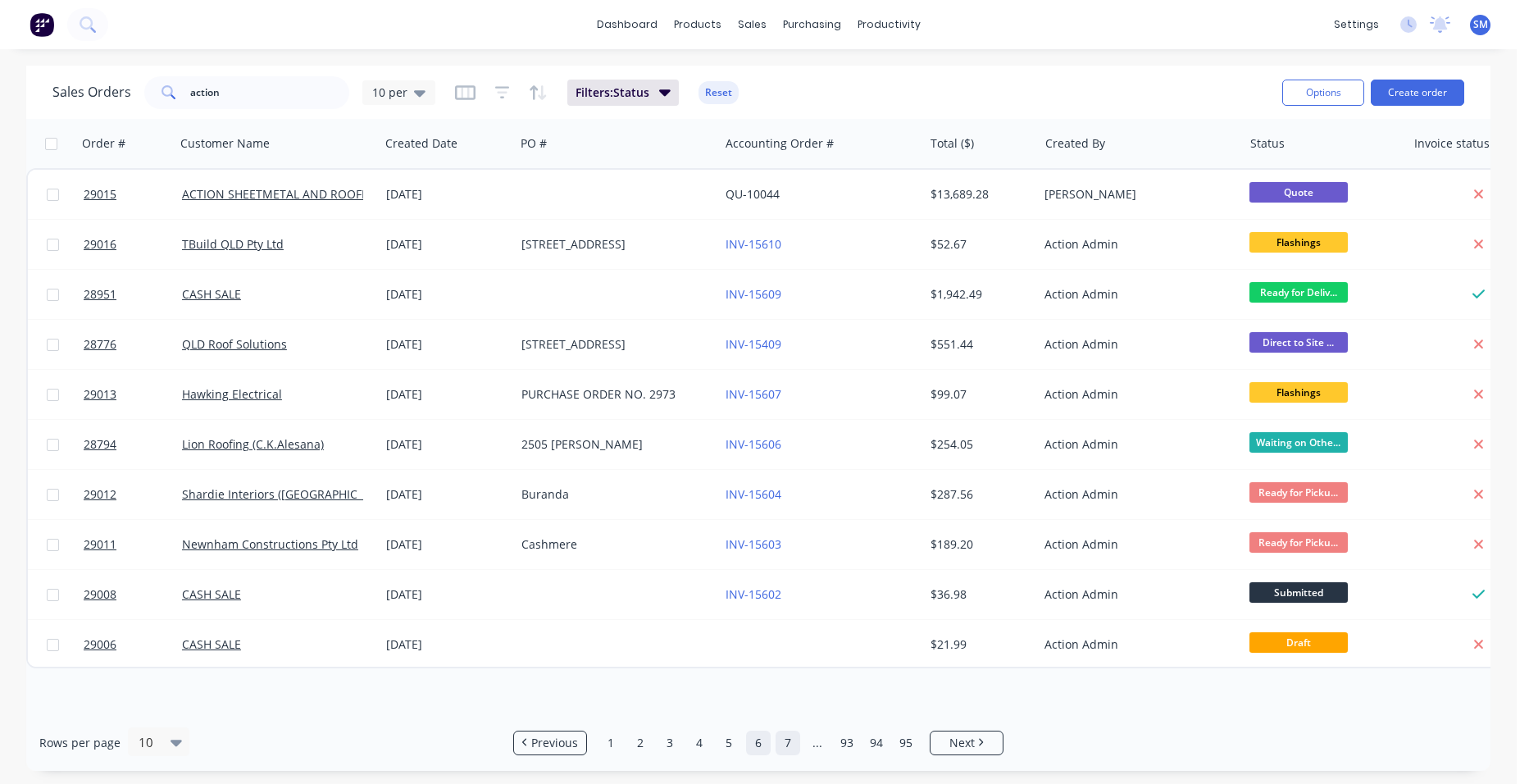
click at [784, 749] on link "7" at bounding box center [788, 743] width 25 height 25
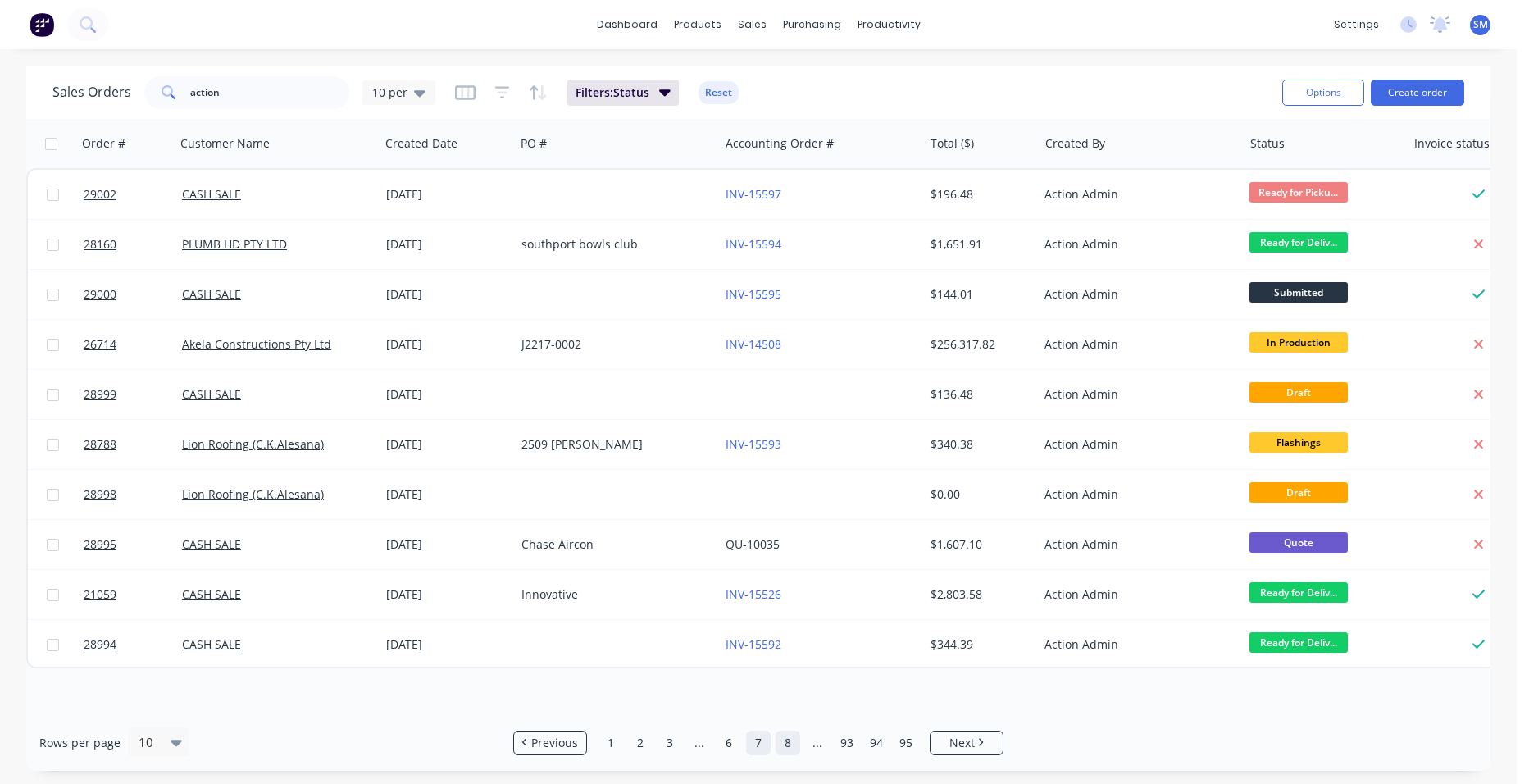
click at [781, 746] on link "8" at bounding box center [788, 743] width 25 height 25
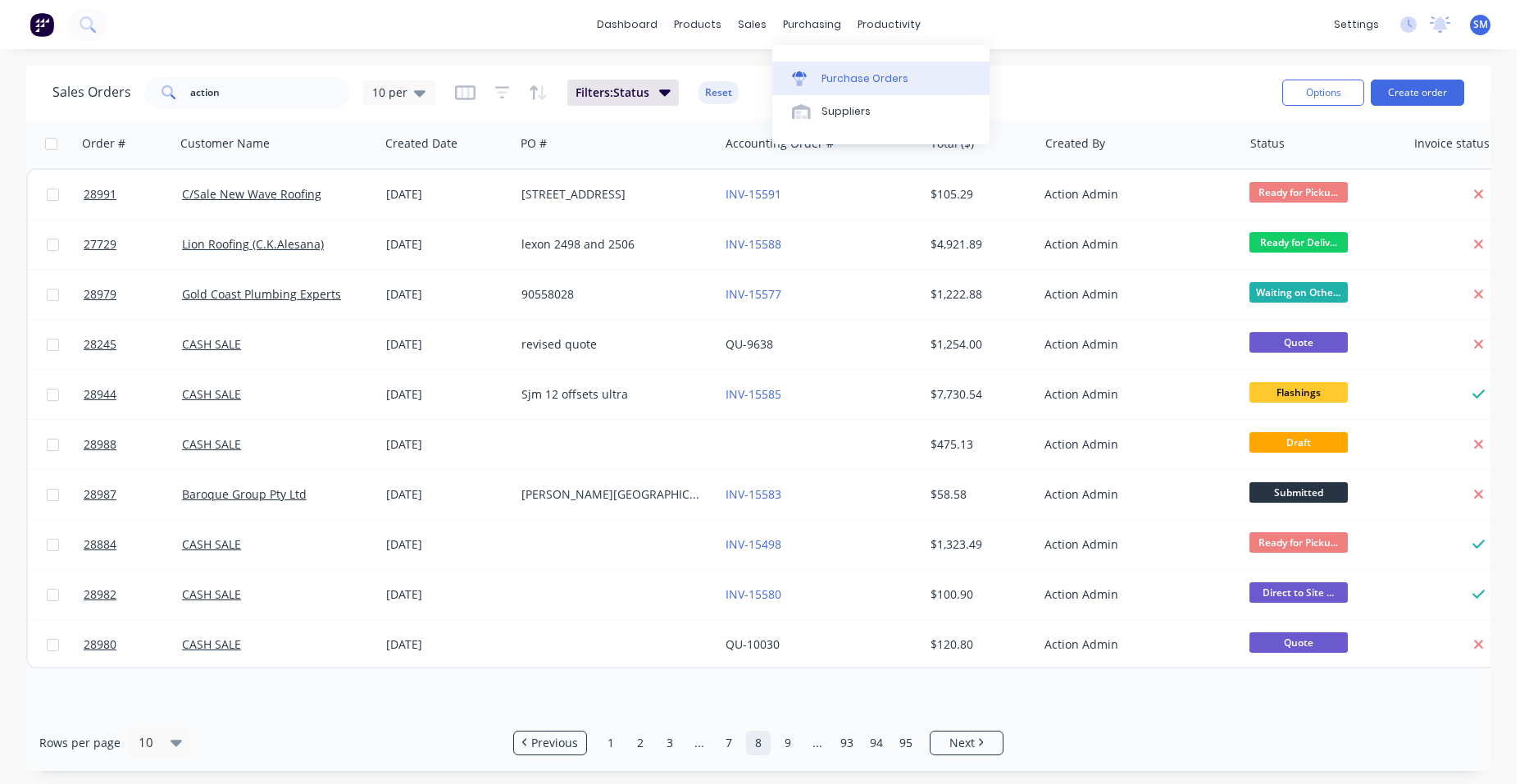
click at [843, 78] on div "Purchase Orders" at bounding box center [865, 78] width 87 height 15
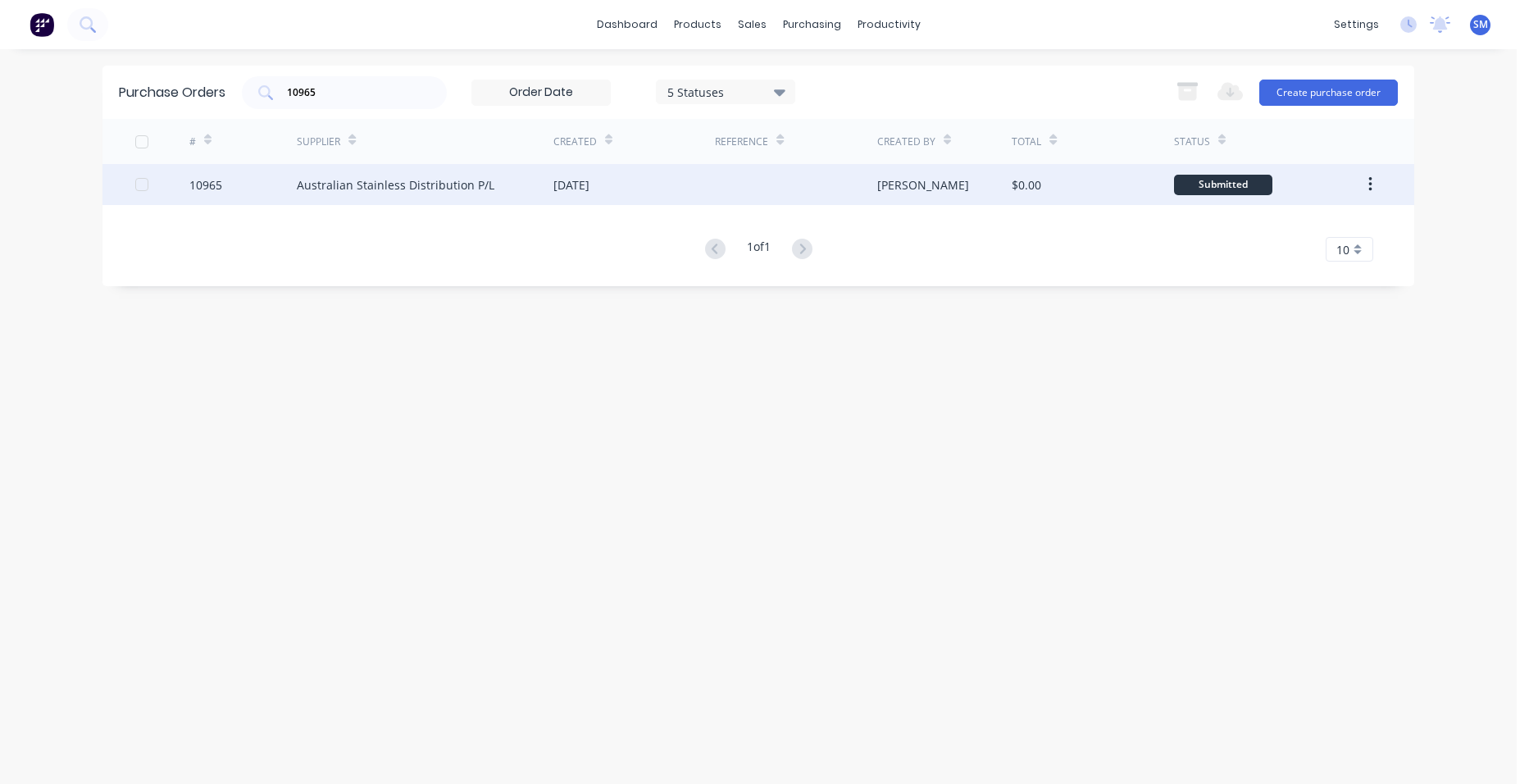
click at [627, 192] on div "[DATE]" at bounding box center [634, 184] width 161 height 41
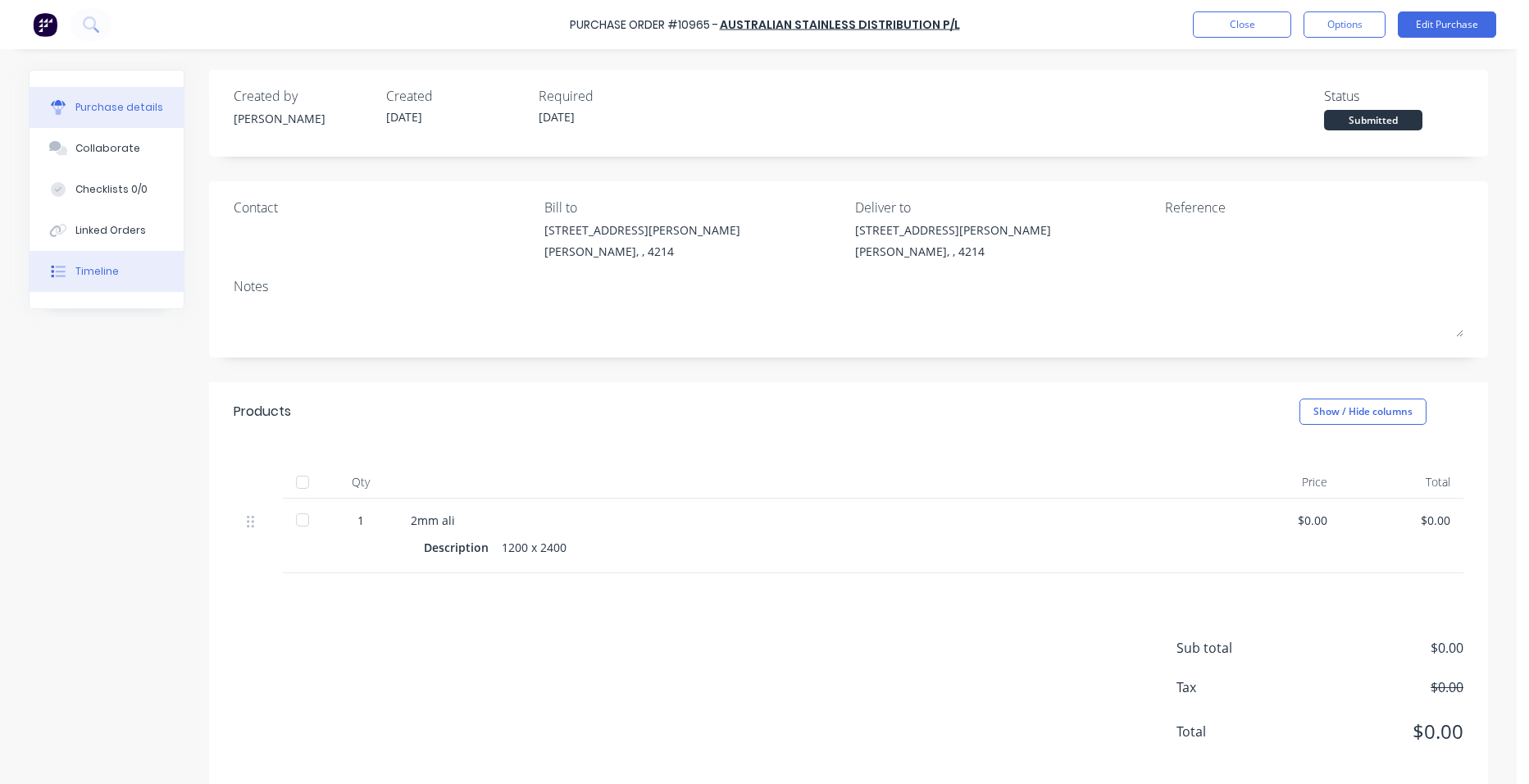
click at [95, 265] on div "Timeline" at bounding box center [97, 271] width 44 height 15
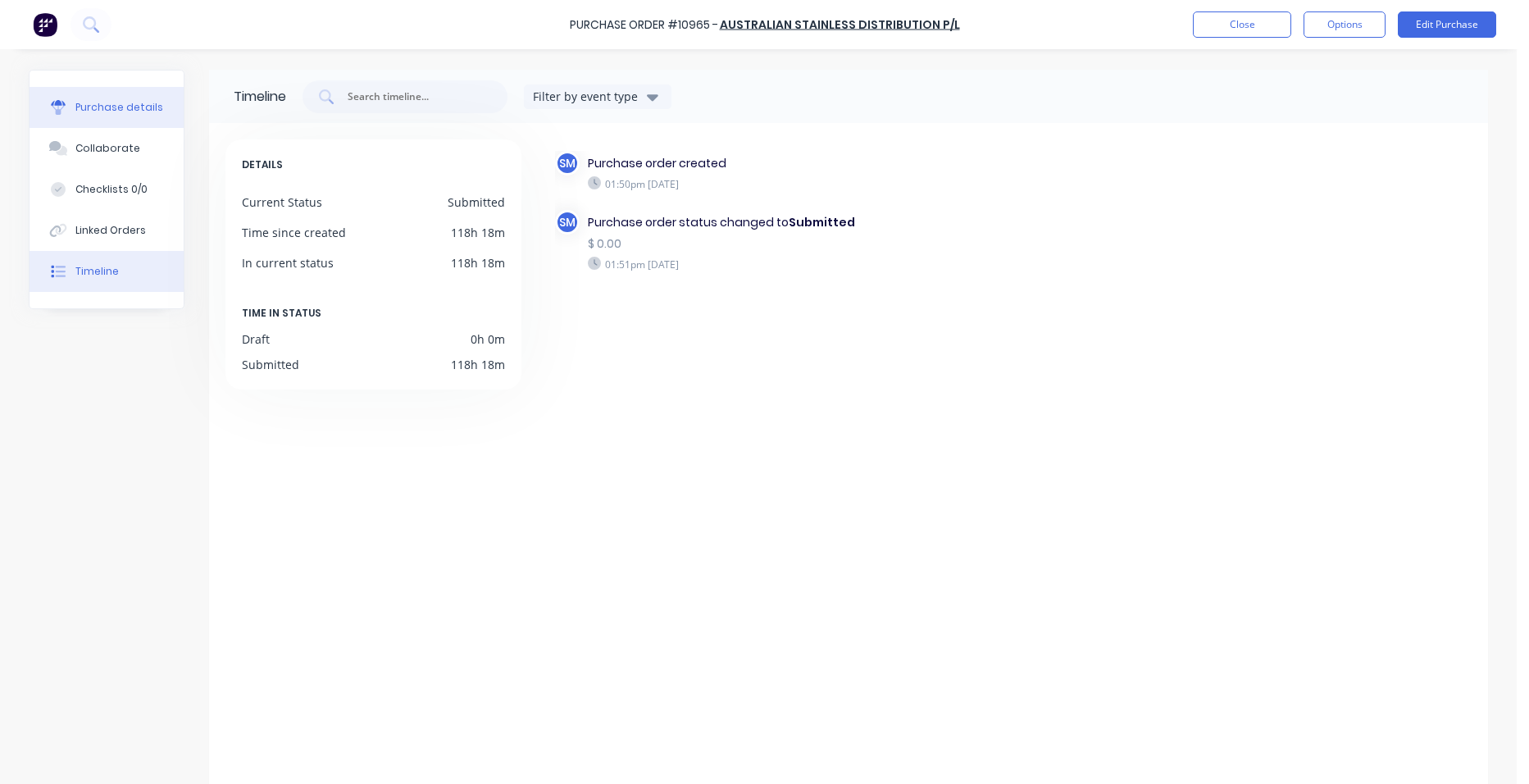
click at [99, 105] on div "Purchase details" at bounding box center [119, 107] width 88 height 15
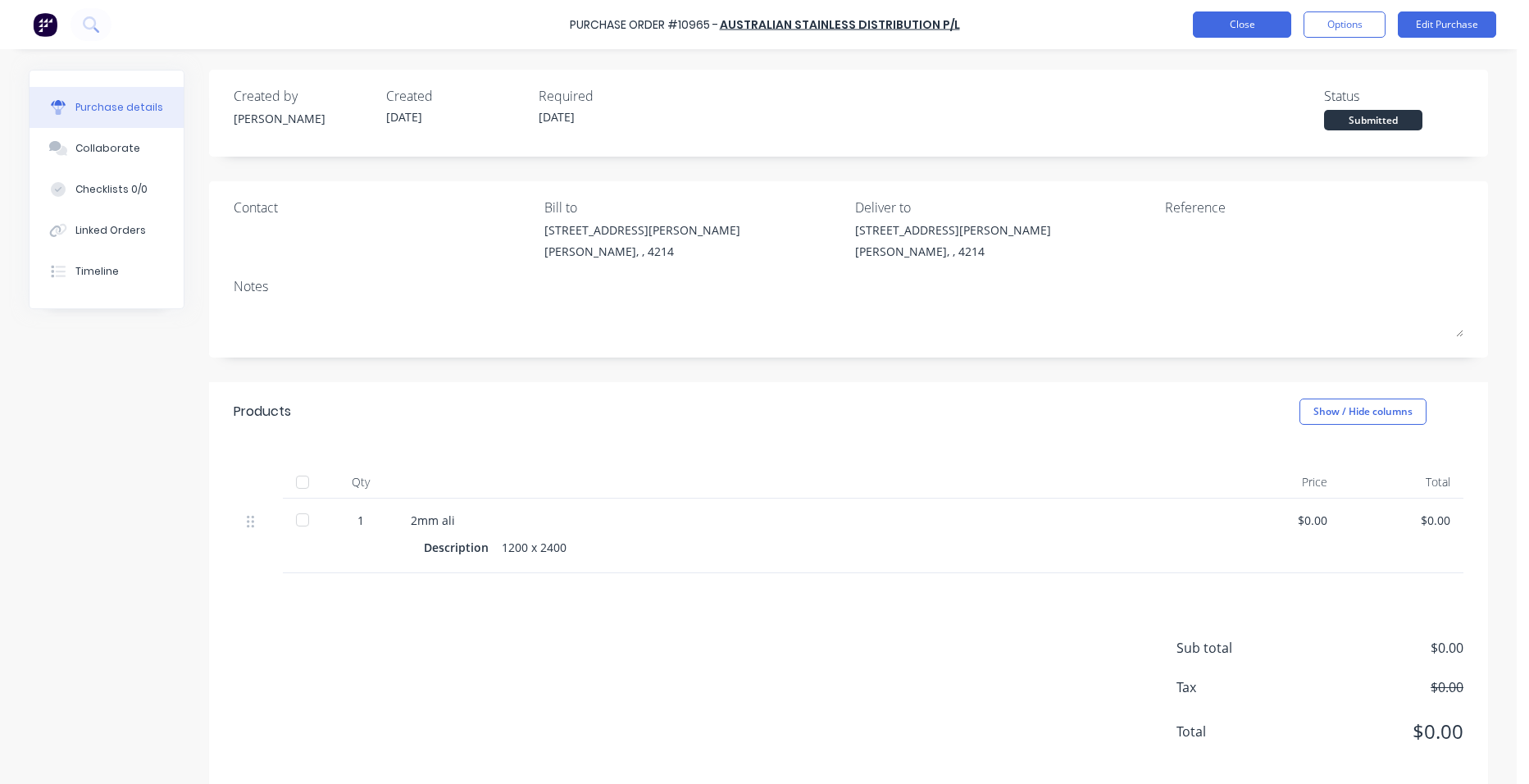
click at [1209, 30] on button "Close" at bounding box center [1242, 25] width 98 height 26
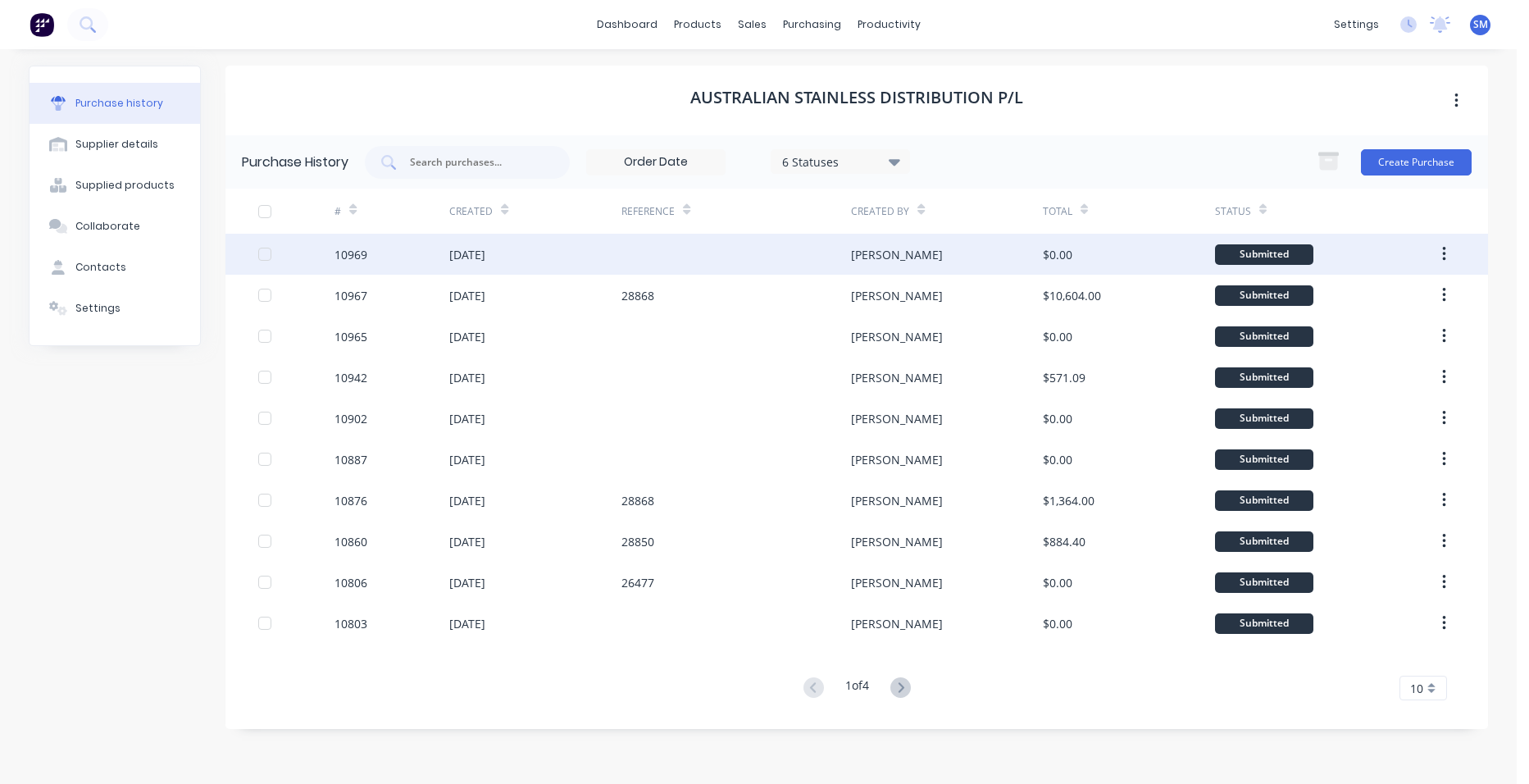
click at [547, 248] on div "[DATE]" at bounding box center [535, 253] width 172 height 41
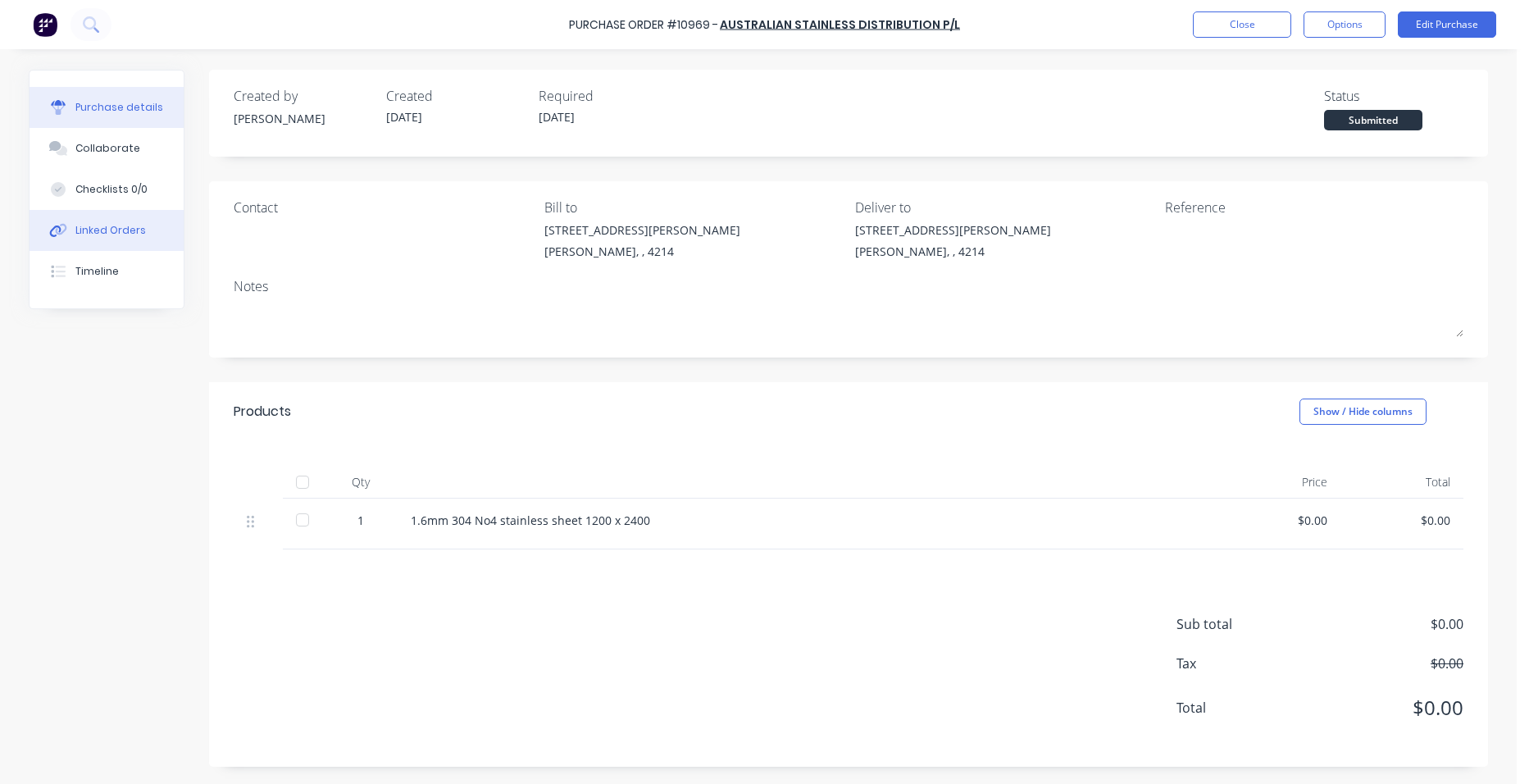
click at [92, 242] on button "Linked Orders" at bounding box center [107, 230] width 154 height 41
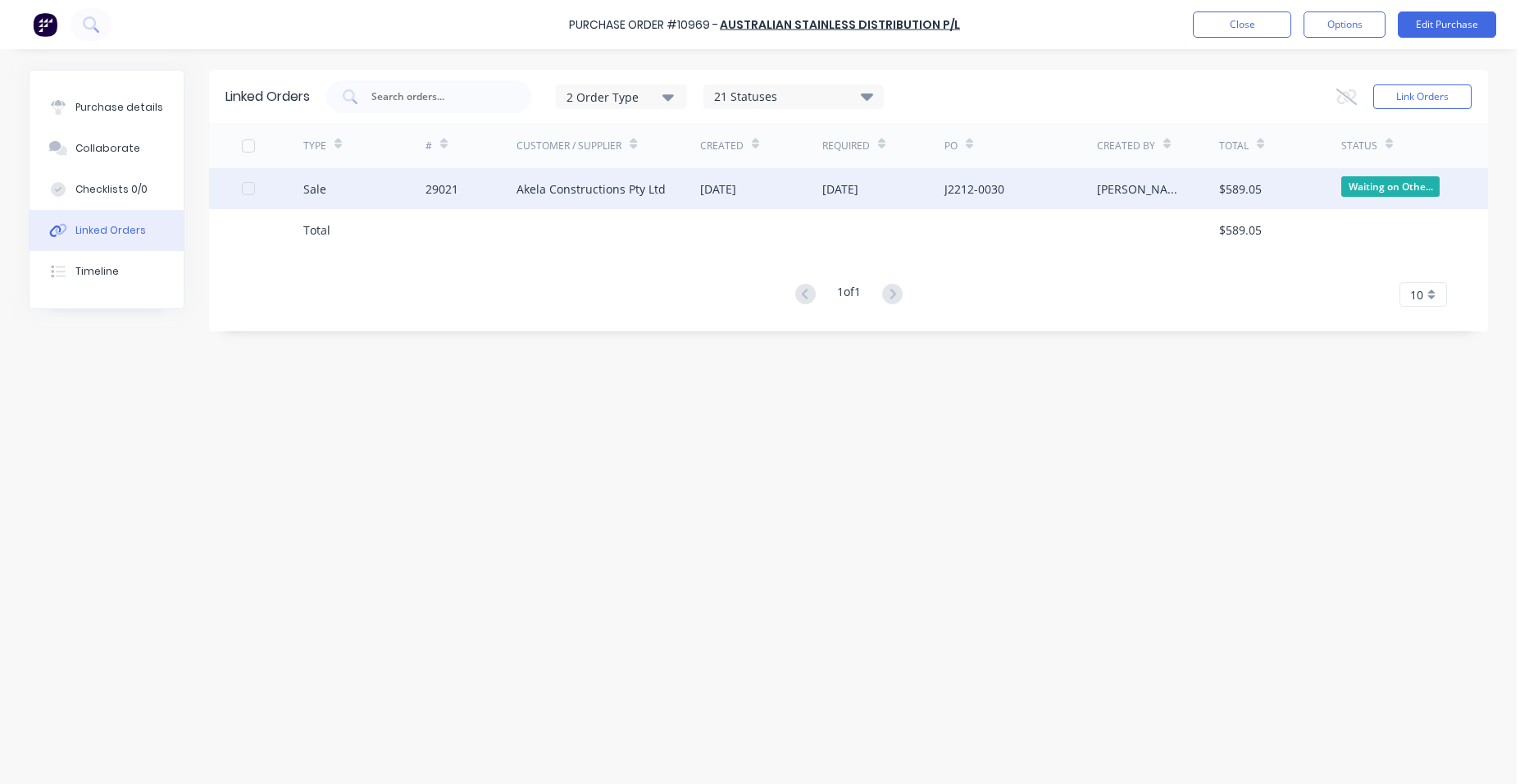
click at [460, 185] on div "29021" at bounding box center [471, 189] width 92 height 41
